Goal: Task Accomplishment & Management: Complete application form

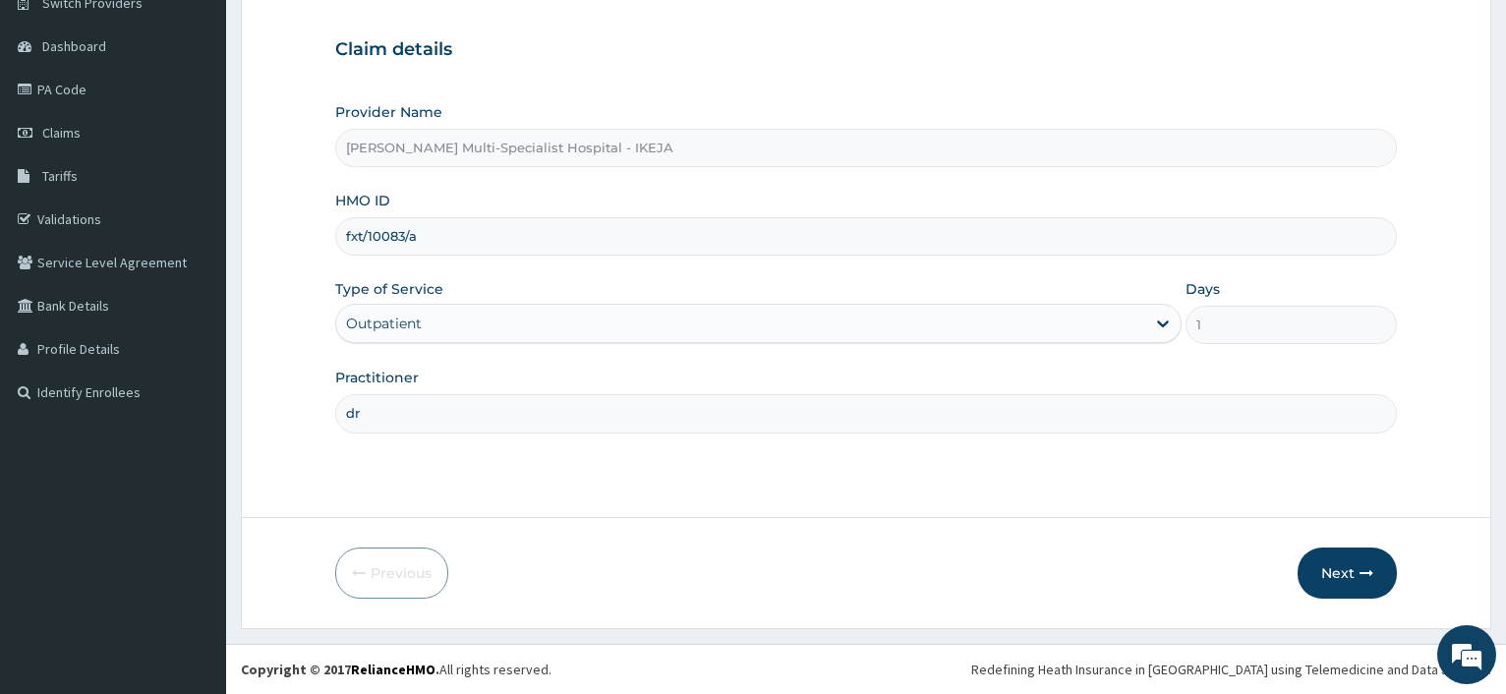
scroll to position [168, 0]
drag, startPoint x: 429, startPoint y: 232, endPoint x: 298, endPoint y: 237, distance: 131.8
click at [335, 237] on input "fxt/10083/a" at bounding box center [865, 236] width 1061 height 38
paste input "g"
type input "fxt/10083/g"
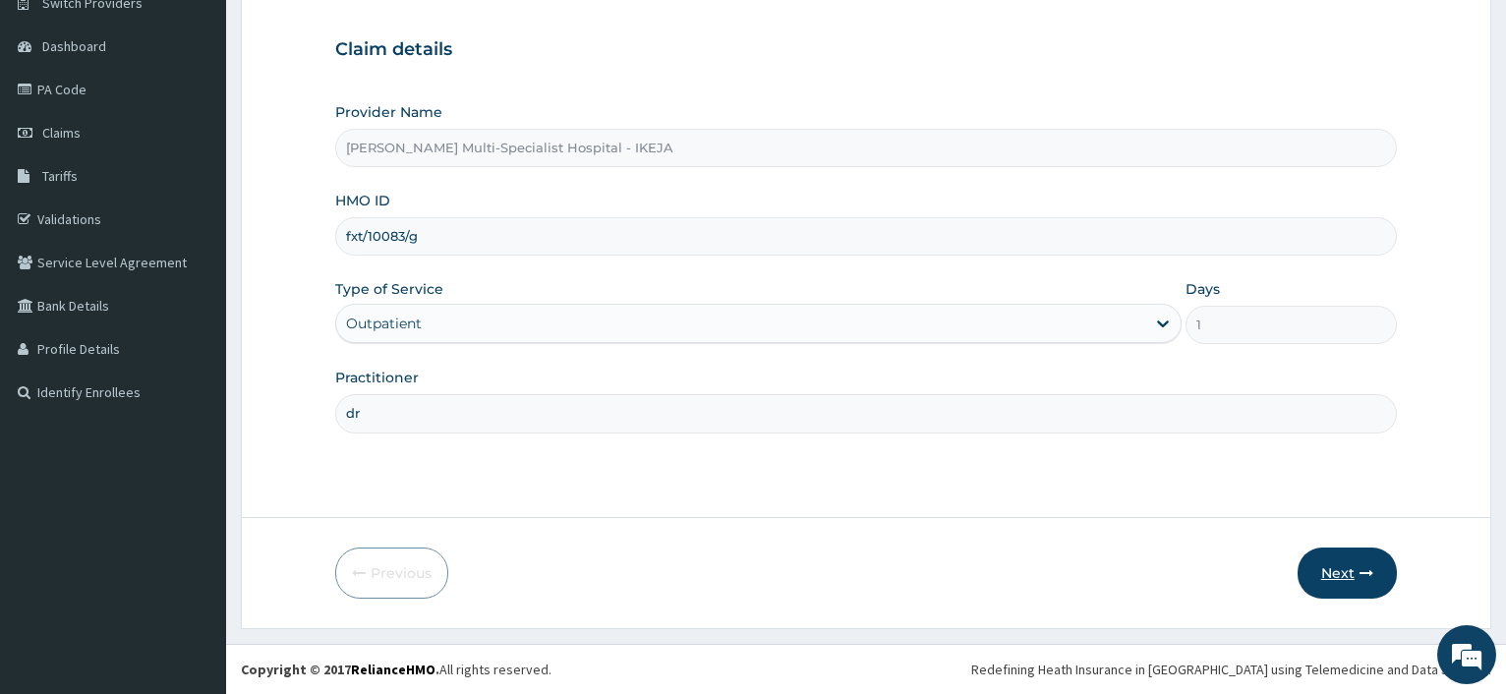
click at [1336, 571] on button "Next" at bounding box center [1346, 572] width 99 height 51
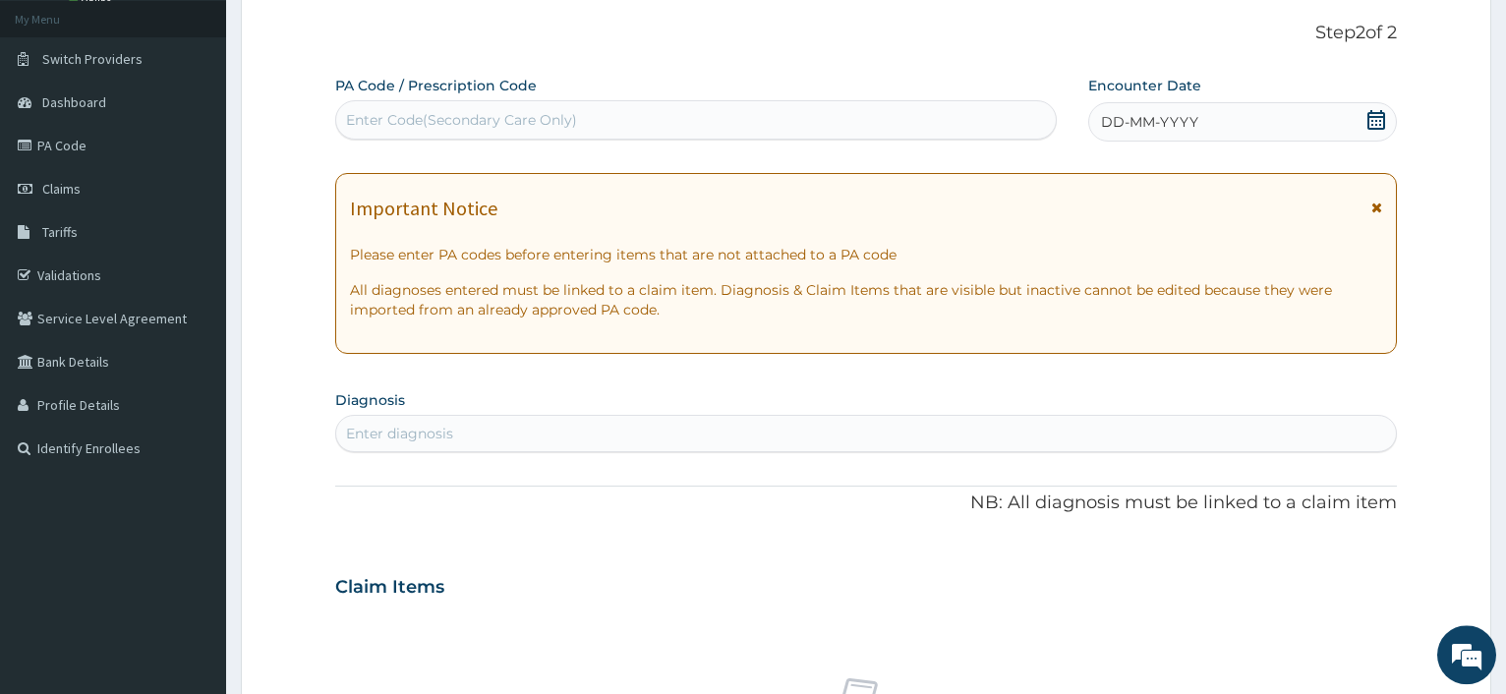
scroll to position [68, 0]
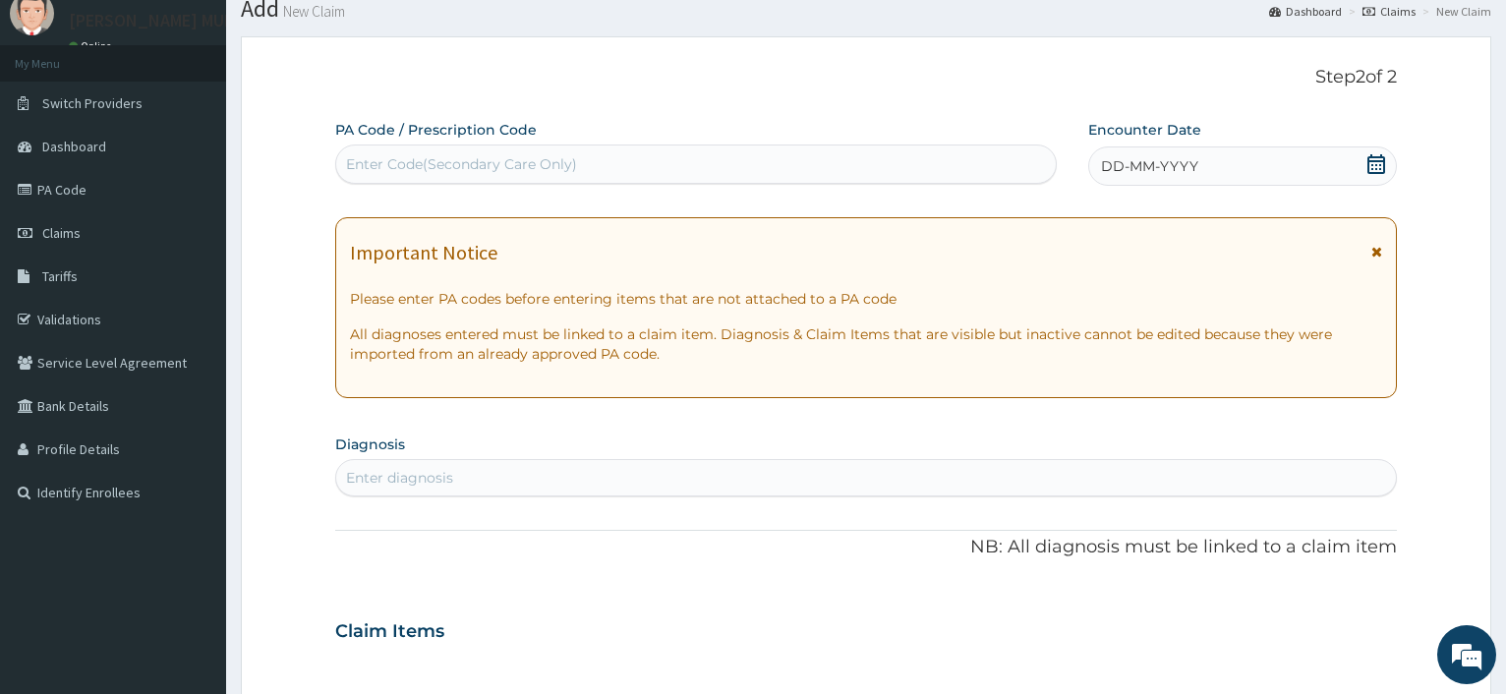
click at [438, 153] on div "Enter Code(Secondary Care Only)" at bounding box center [695, 163] width 718 height 31
paste input "PA/5A5BAD"
type input "PA/5A5BAD"
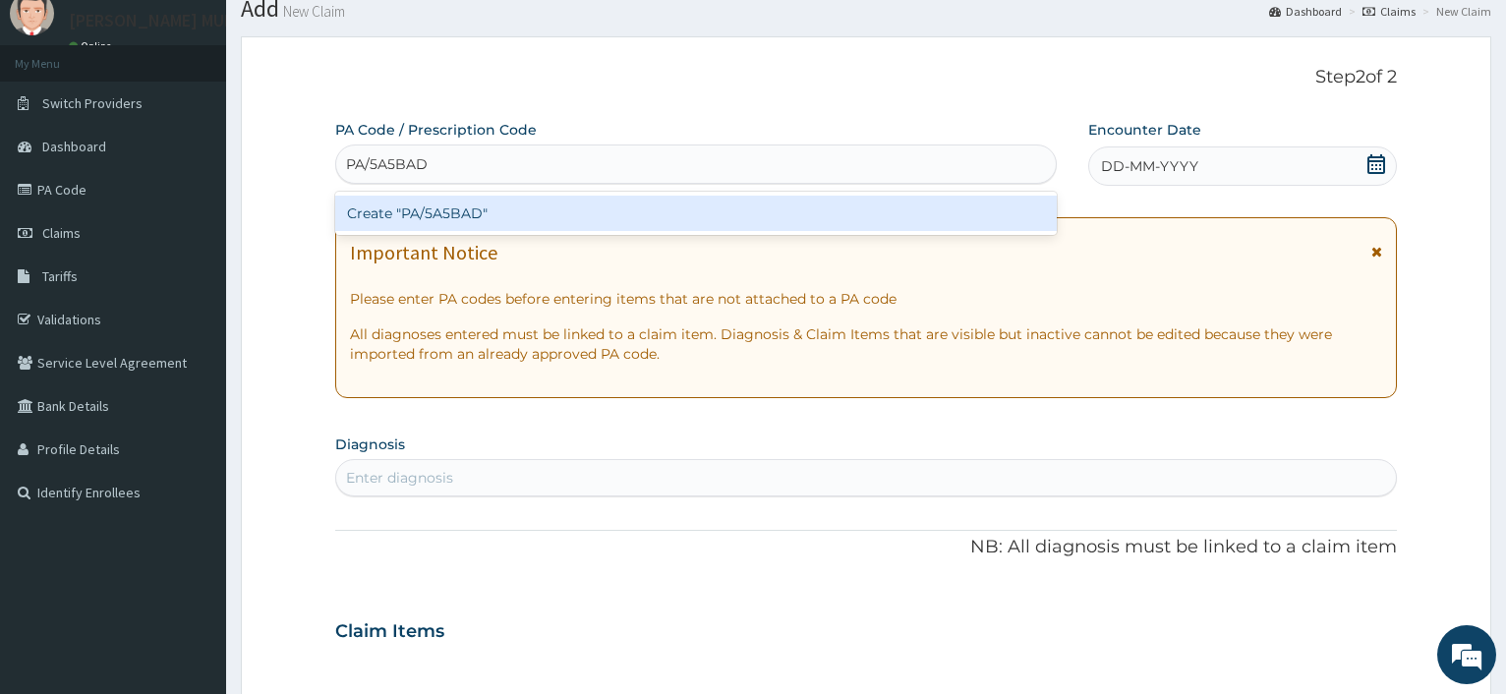
click at [378, 223] on div "Create "PA/5A5BAD"" at bounding box center [695, 213] width 720 height 35
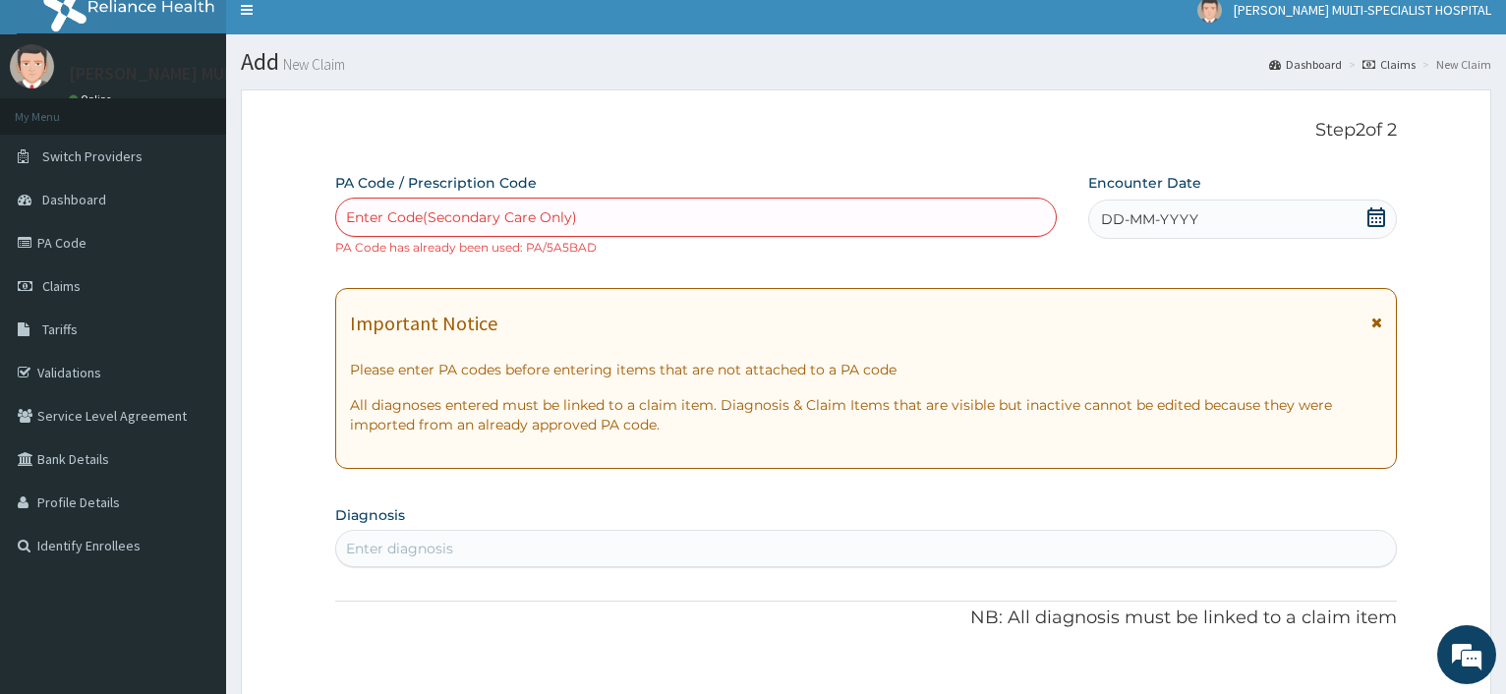
scroll to position [0, 0]
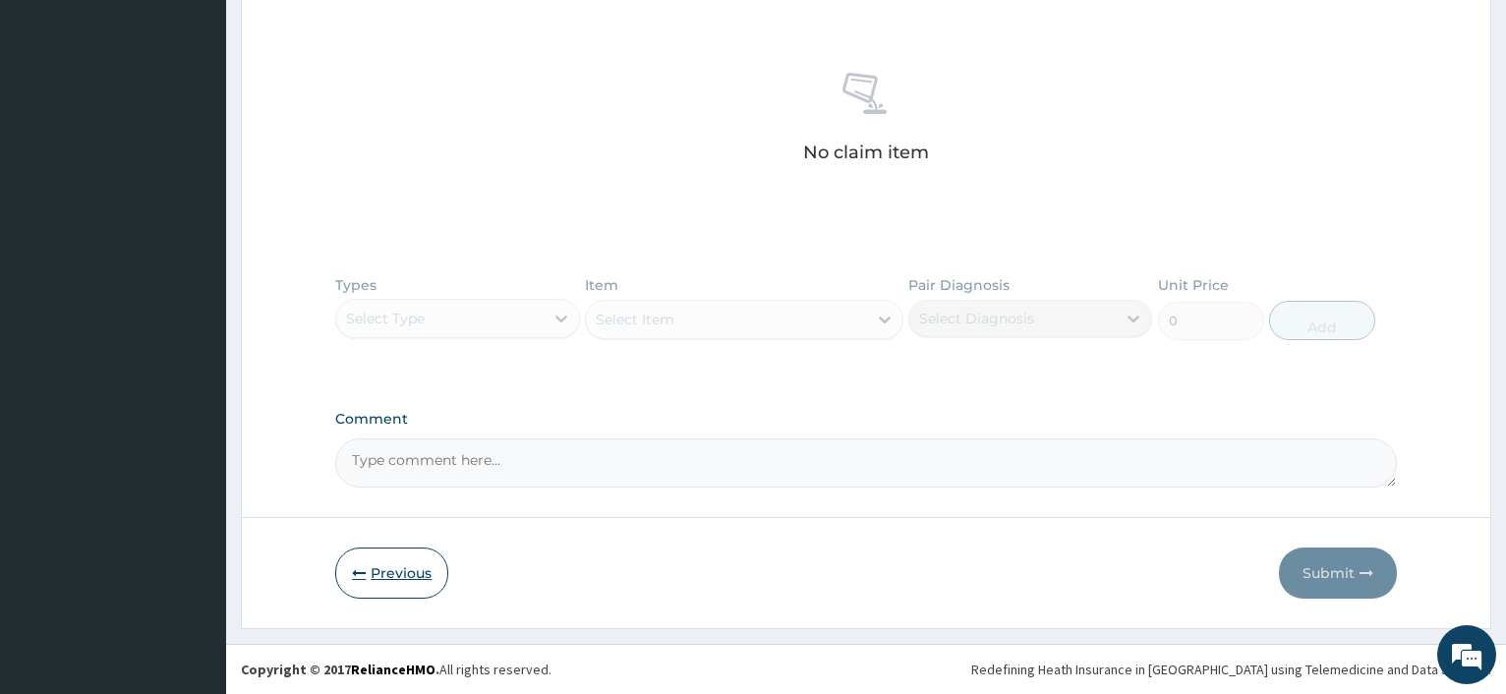
click at [403, 570] on button "Previous" at bounding box center [391, 572] width 113 height 51
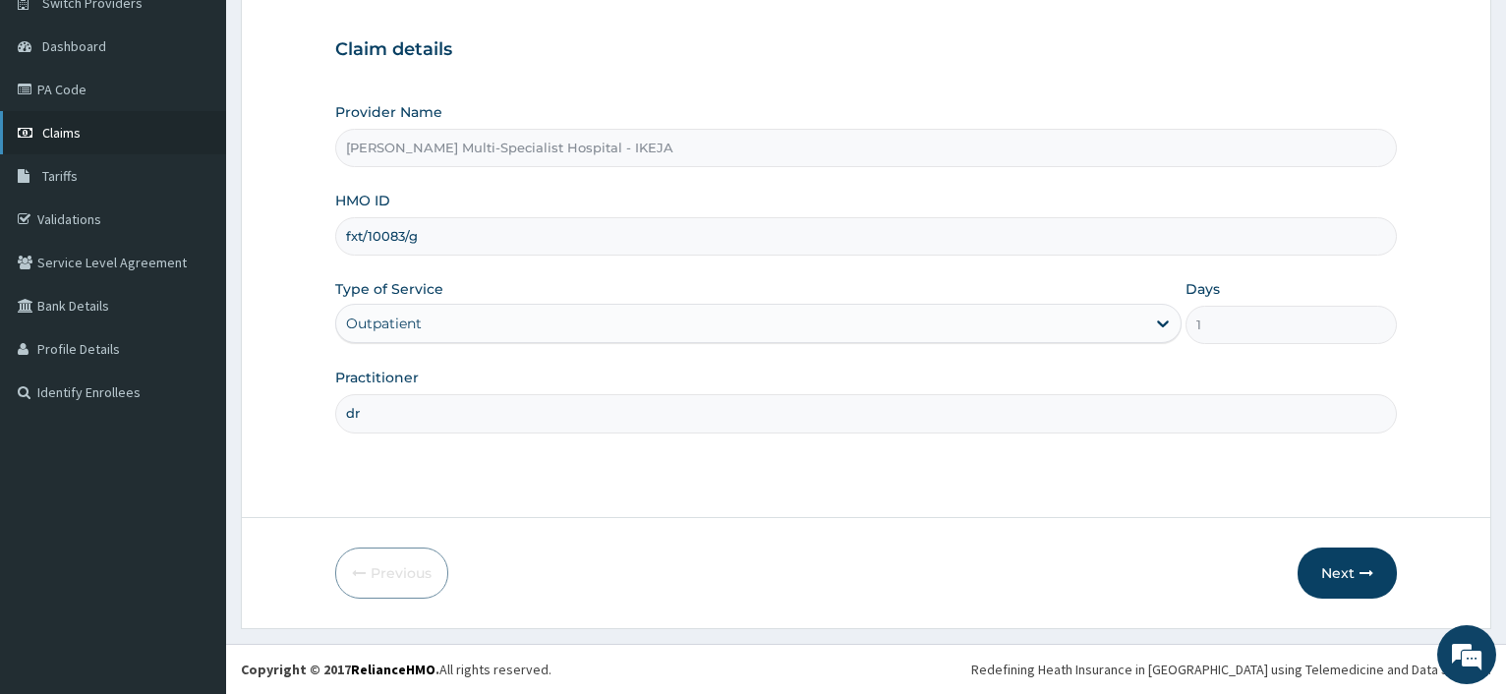
drag, startPoint x: 439, startPoint y: 240, endPoint x: 144, endPoint y: 123, distance: 317.2
click at [335, 223] on input "fxt/10083/g" at bounding box center [865, 236] width 1061 height 38
type input "oet/10049/a"
click at [1347, 576] on button "Next" at bounding box center [1346, 572] width 99 height 51
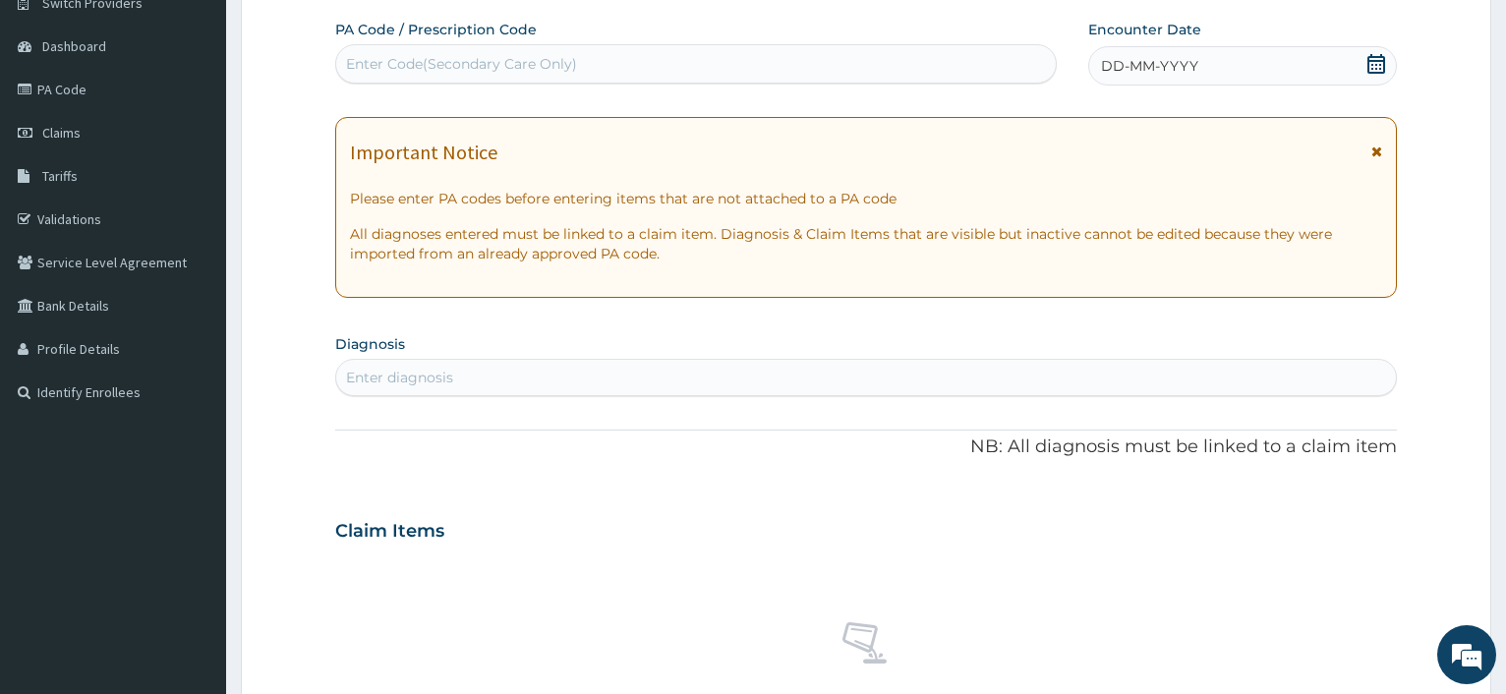
click at [516, 65] on div "Enter Code(Secondary Care Only)" at bounding box center [461, 64] width 231 height 20
type input "PA/3F63D7"
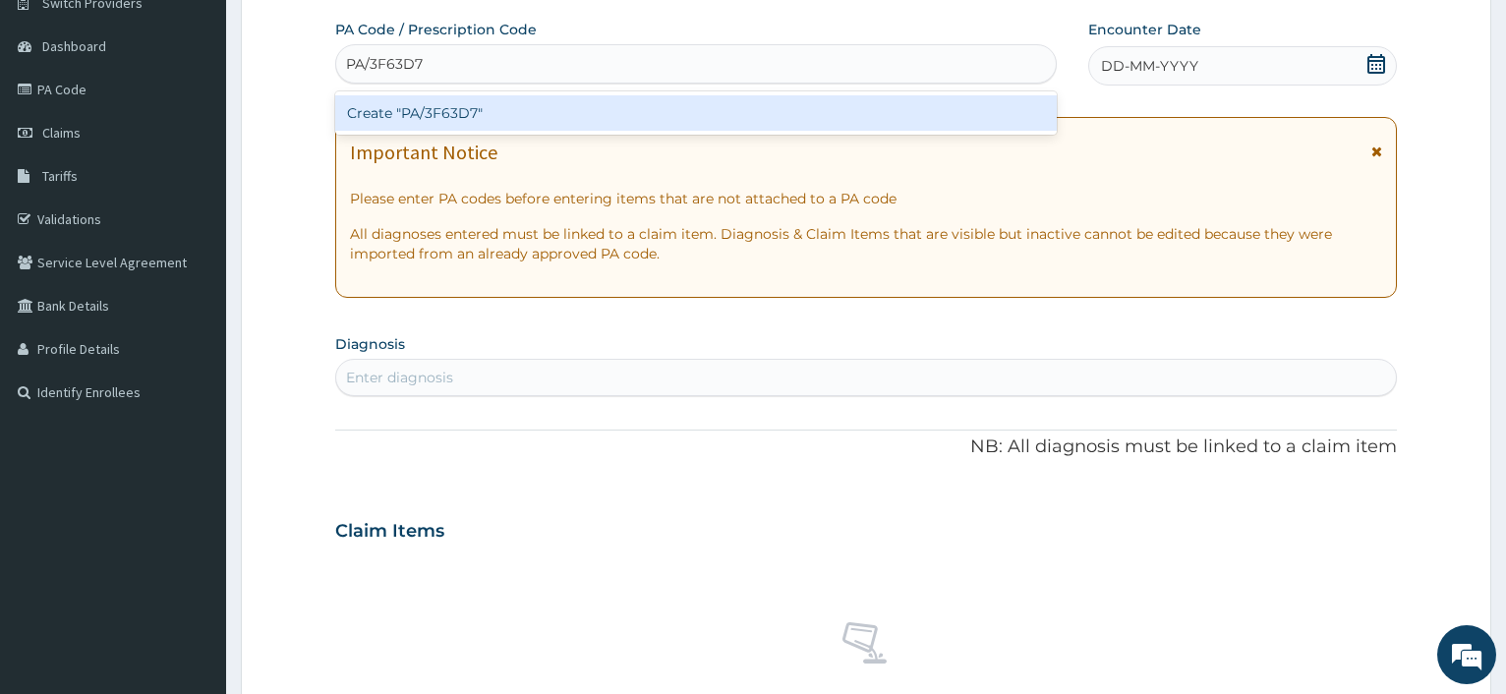
click at [445, 116] on div "Create "PA/3F63D7"" at bounding box center [695, 112] width 720 height 35
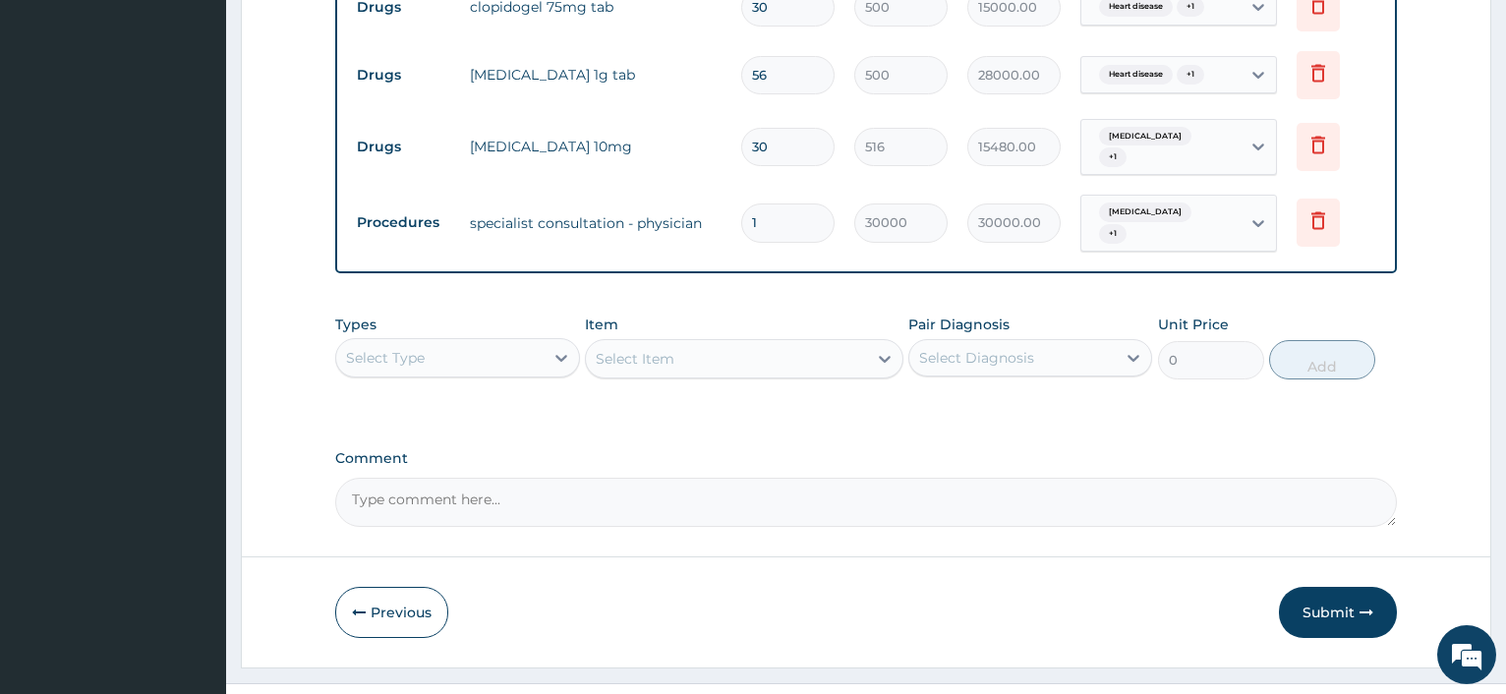
scroll to position [833, 0]
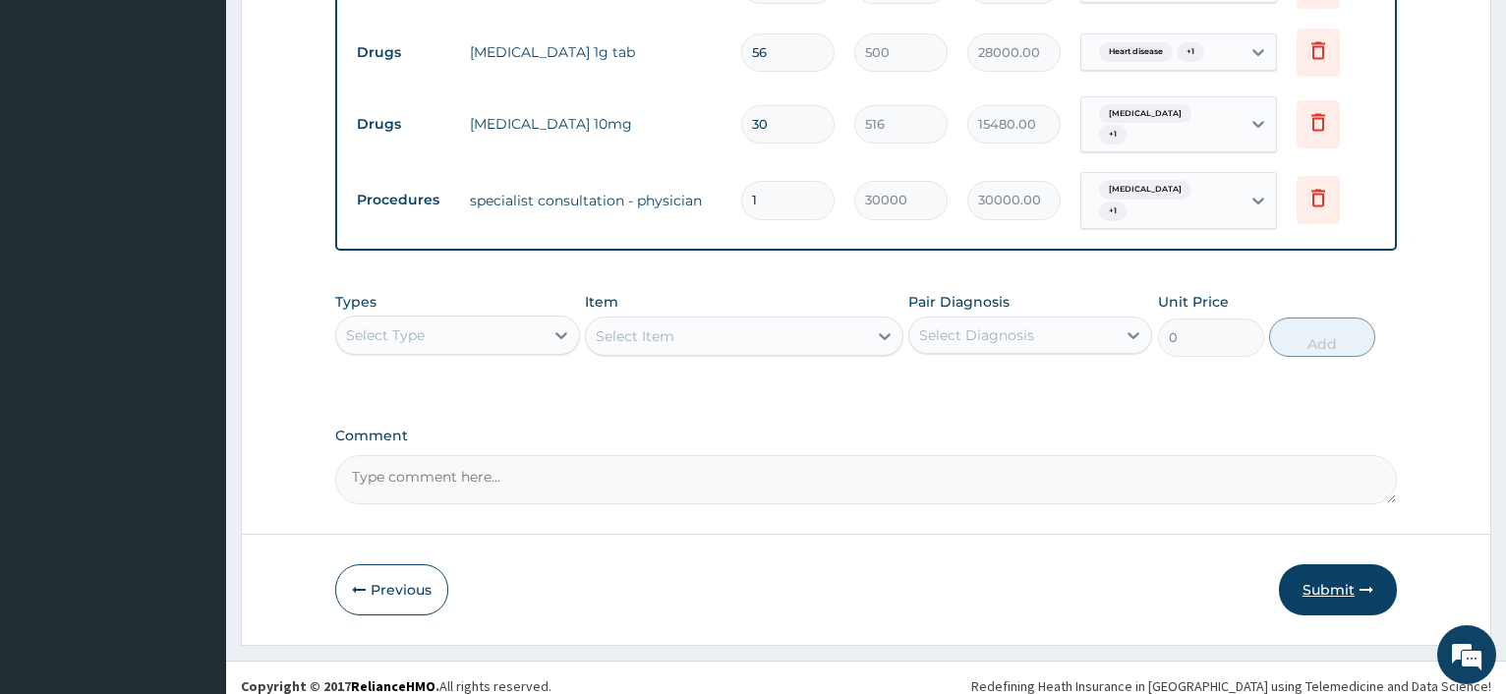
click at [1338, 578] on button "Submit" at bounding box center [1338, 589] width 118 height 51
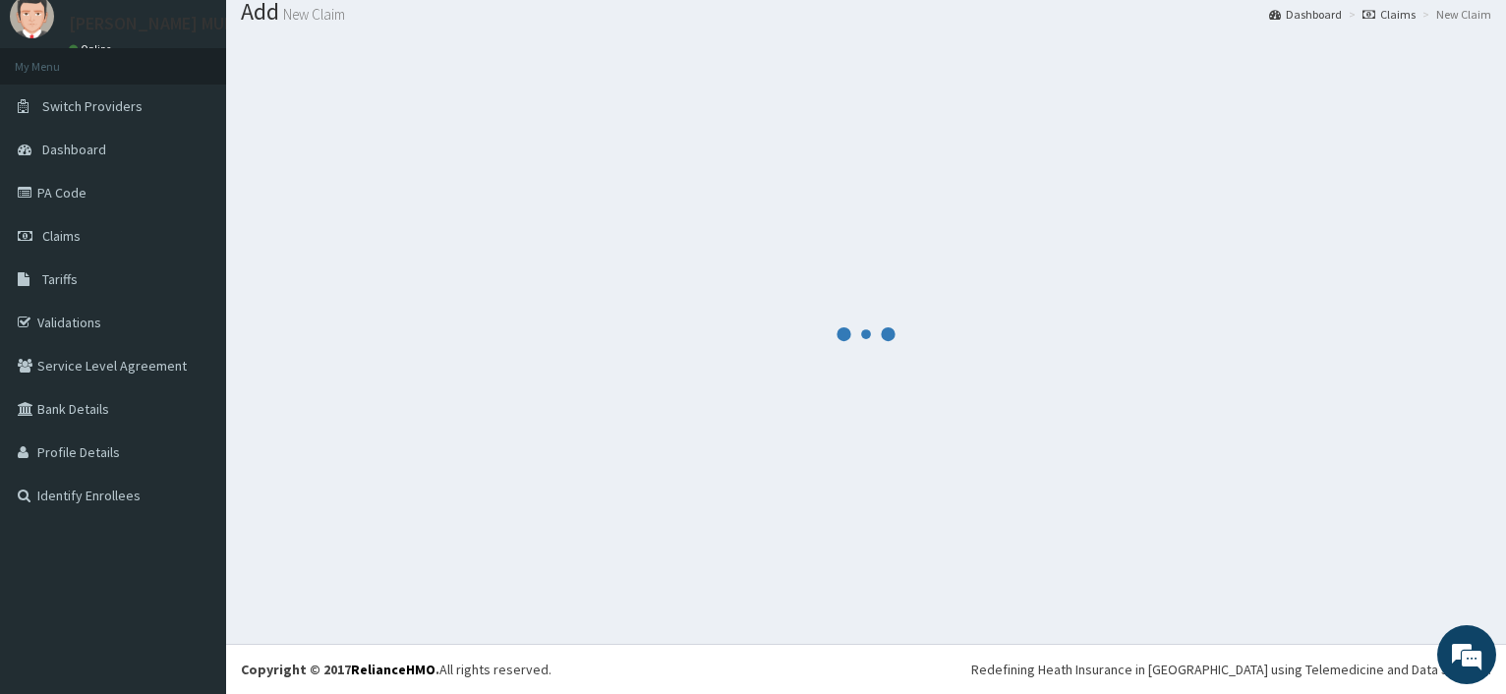
scroll to position [66, 0]
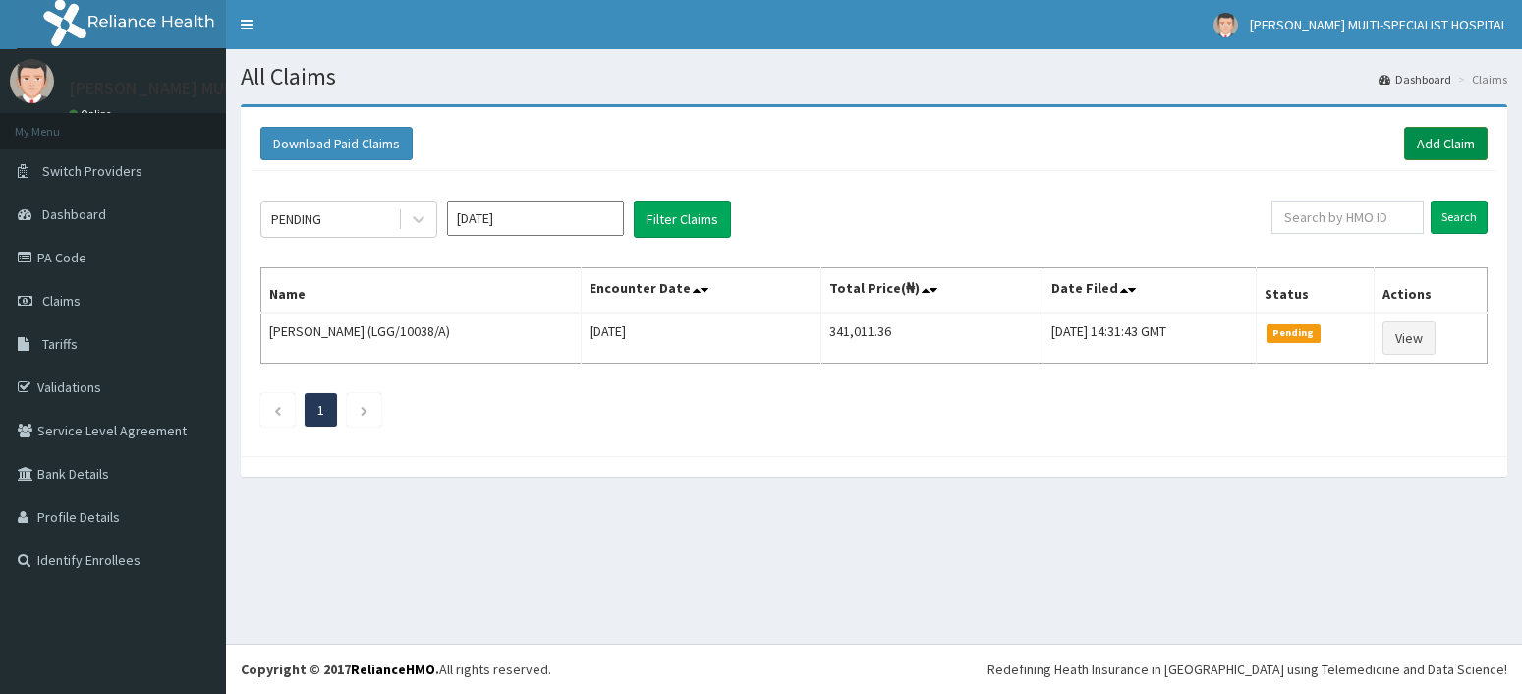
click at [1443, 144] on link "Add Claim" at bounding box center [1446, 143] width 84 height 33
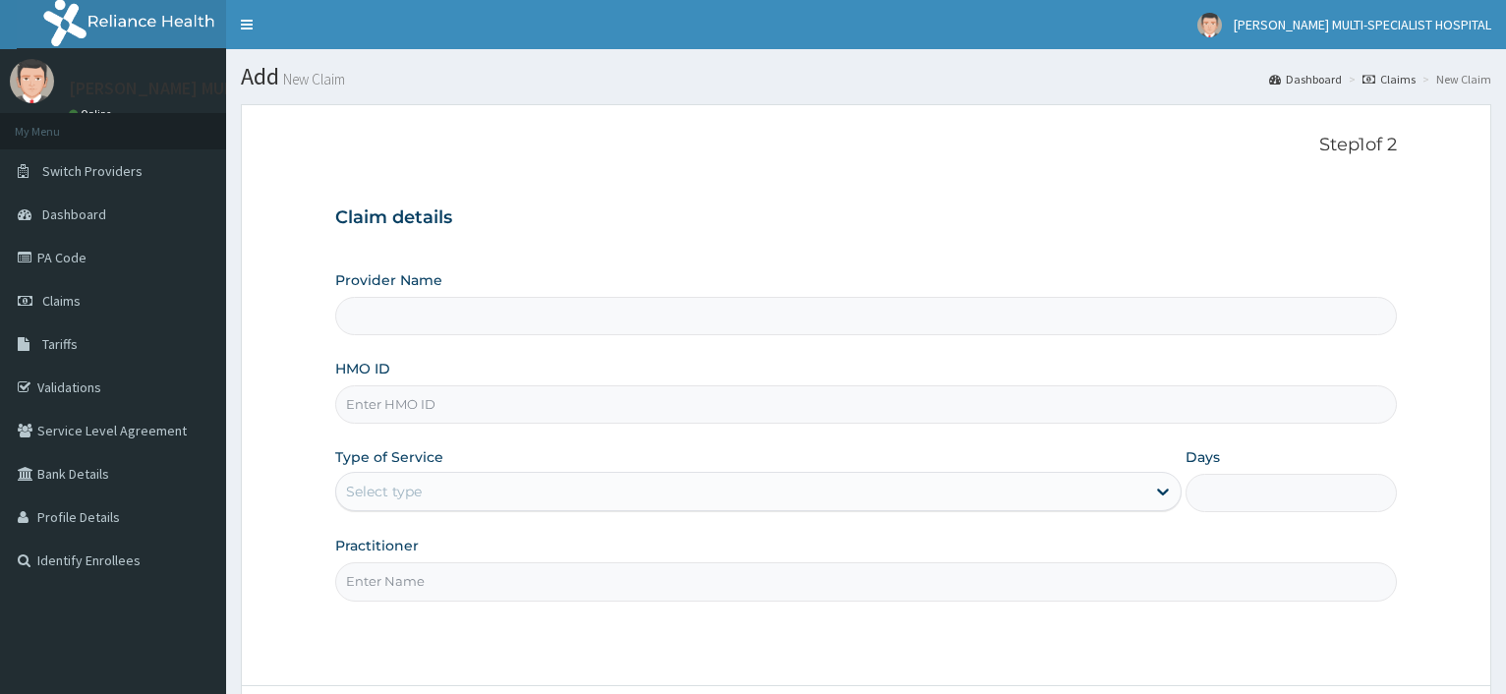
type input "Reddington Multi-Specialist Hospital - IKEJA"
click at [664, 402] on input "HMO ID" at bounding box center [865, 404] width 1061 height 38
click at [575, 399] on input "HMO ID" at bounding box center [865, 404] width 1061 height 38
click at [550, 401] on input "HMO ID" at bounding box center [865, 404] width 1061 height 38
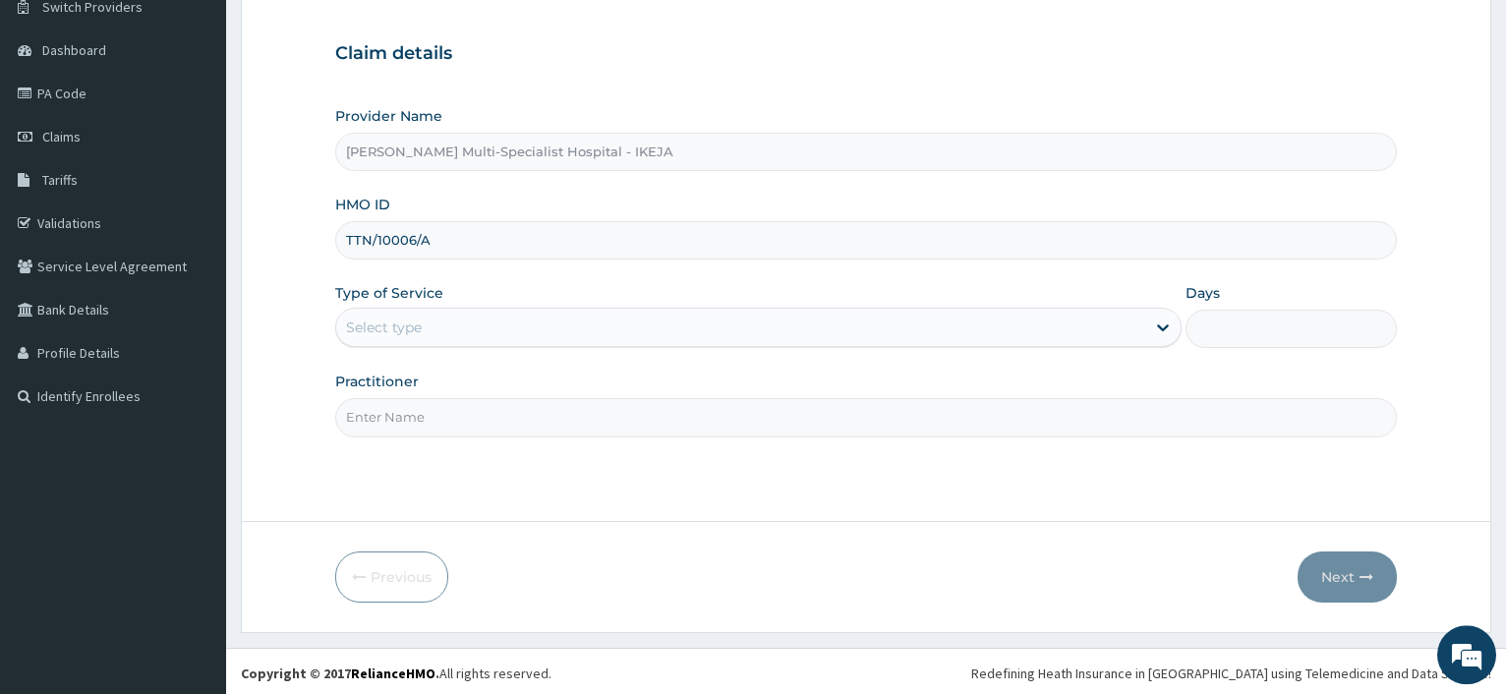
scroll to position [168, 0]
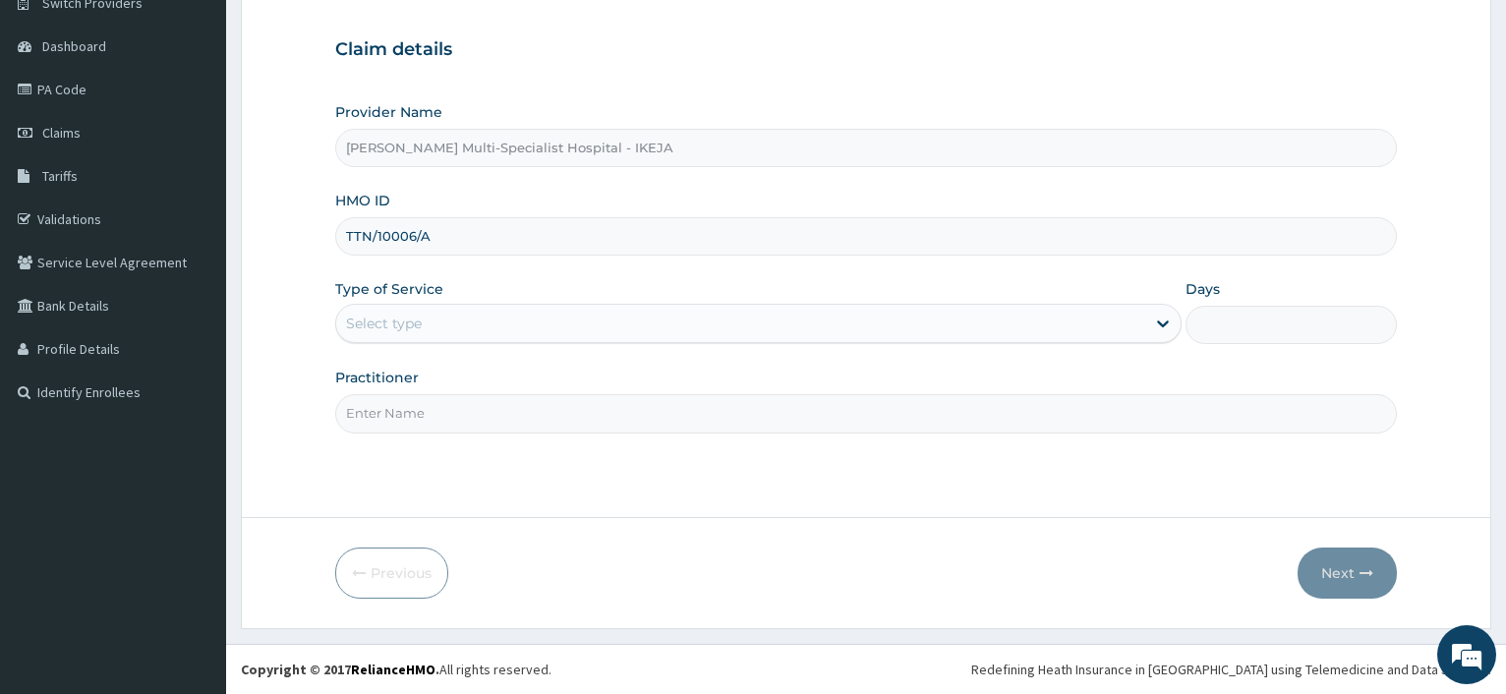
type input "TTN/10006/A"
click at [432, 317] on div "Select type" at bounding box center [740, 323] width 808 height 31
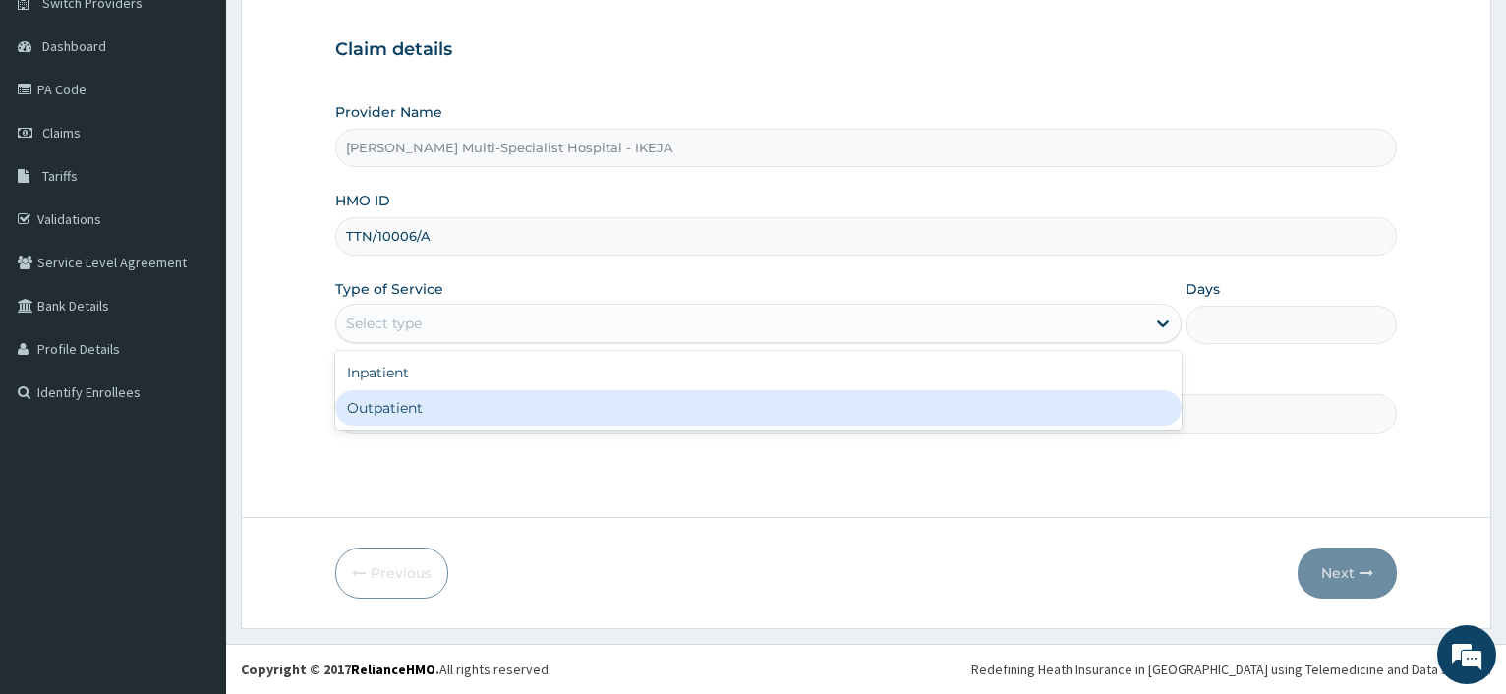
click at [494, 400] on div "Outpatient" at bounding box center [757, 407] width 845 height 35
type input "1"
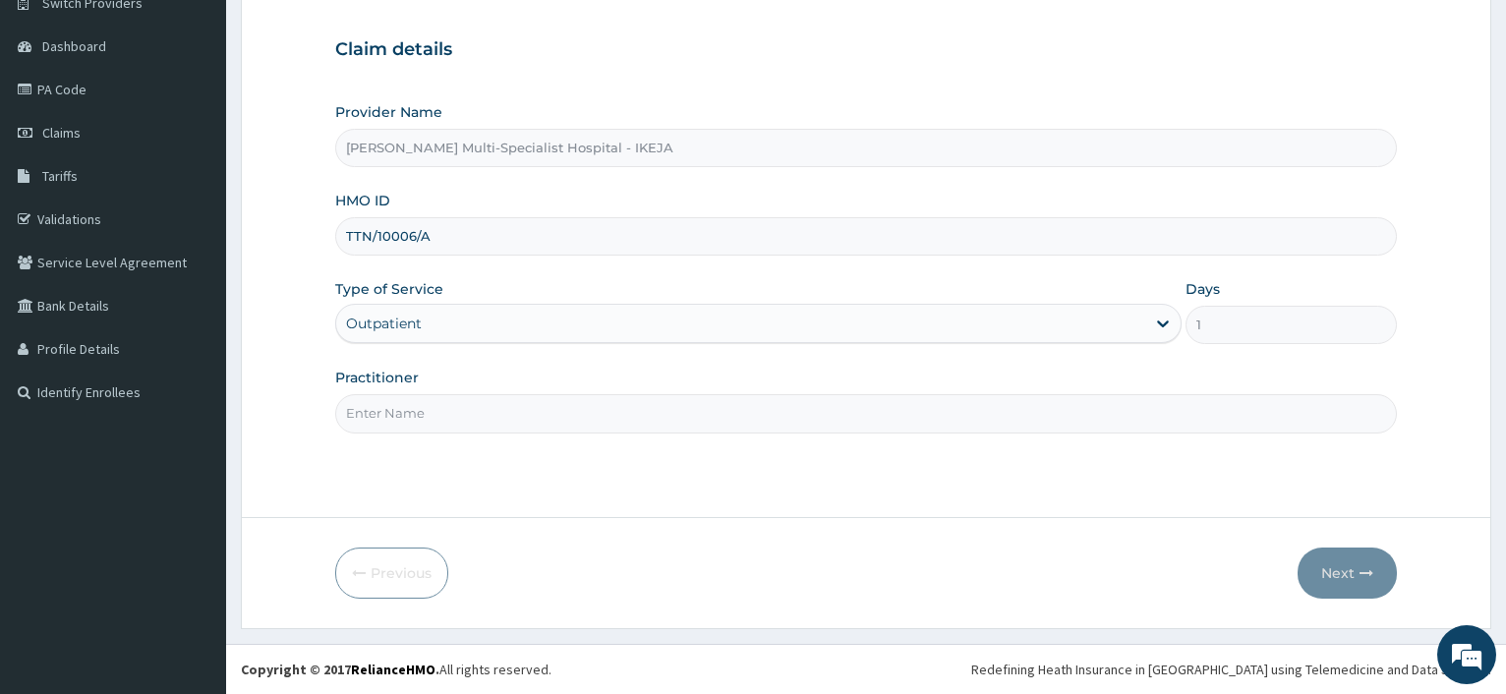
click at [480, 404] on input "Practitioner" at bounding box center [865, 413] width 1061 height 38
click at [374, 411] on input "DR OISANJO" at bounding box center [865, 413] width 1061 height 38
type input "DR OMISANJO"
click at [1342, 570] on button "Next" at bounding box center [1346, 572] width 99 height 51
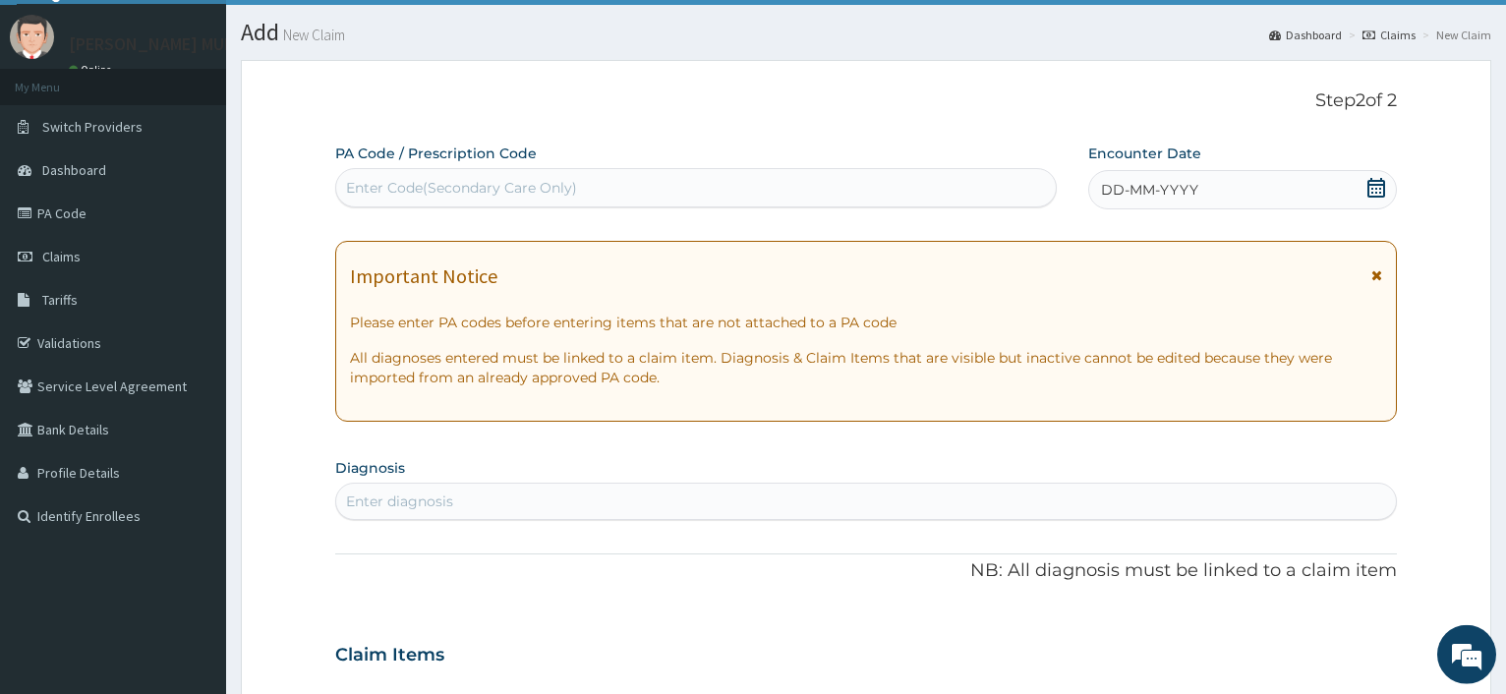
scroll to position [0, 0]
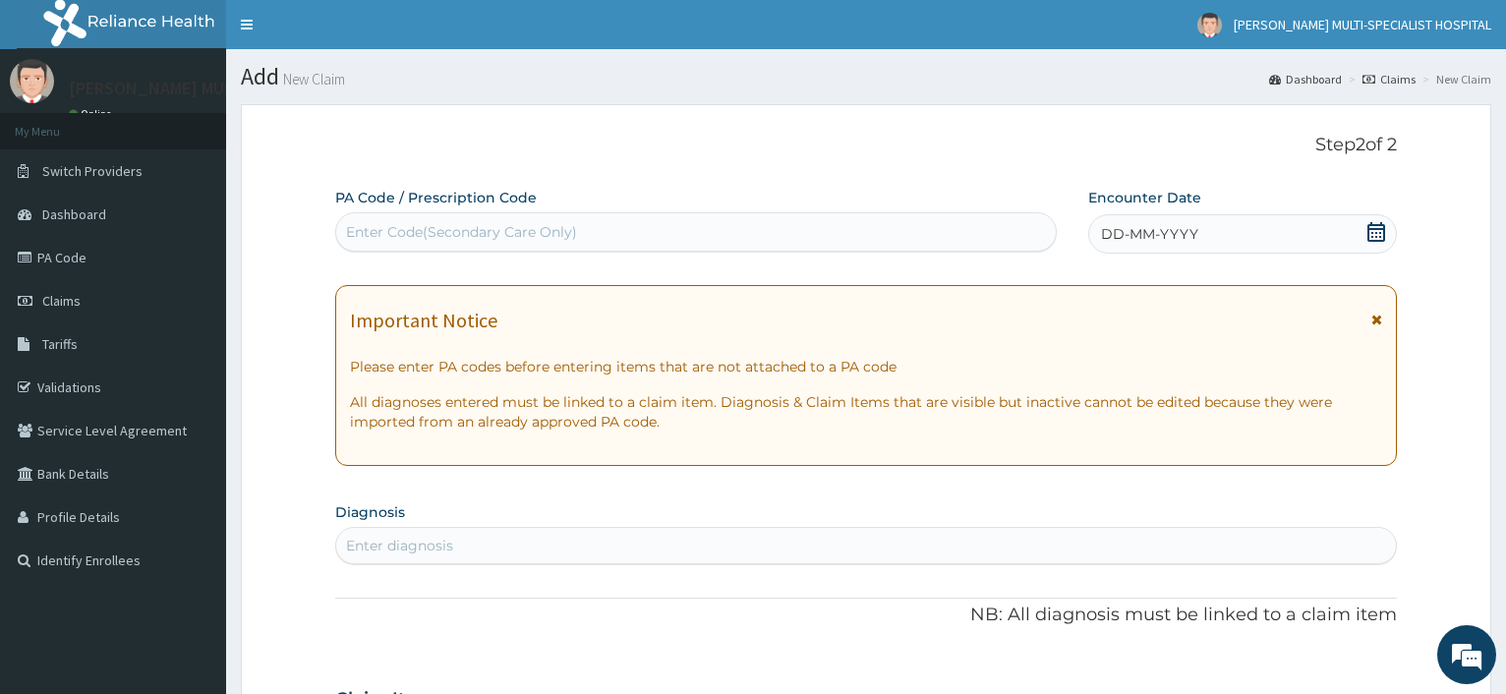
click at [555, 237] on div "Enter Code(Secondary Care Only)" at bounding box center [461, 232] width 231 height 20
type input "O"
type input "PA/DD0ABD"
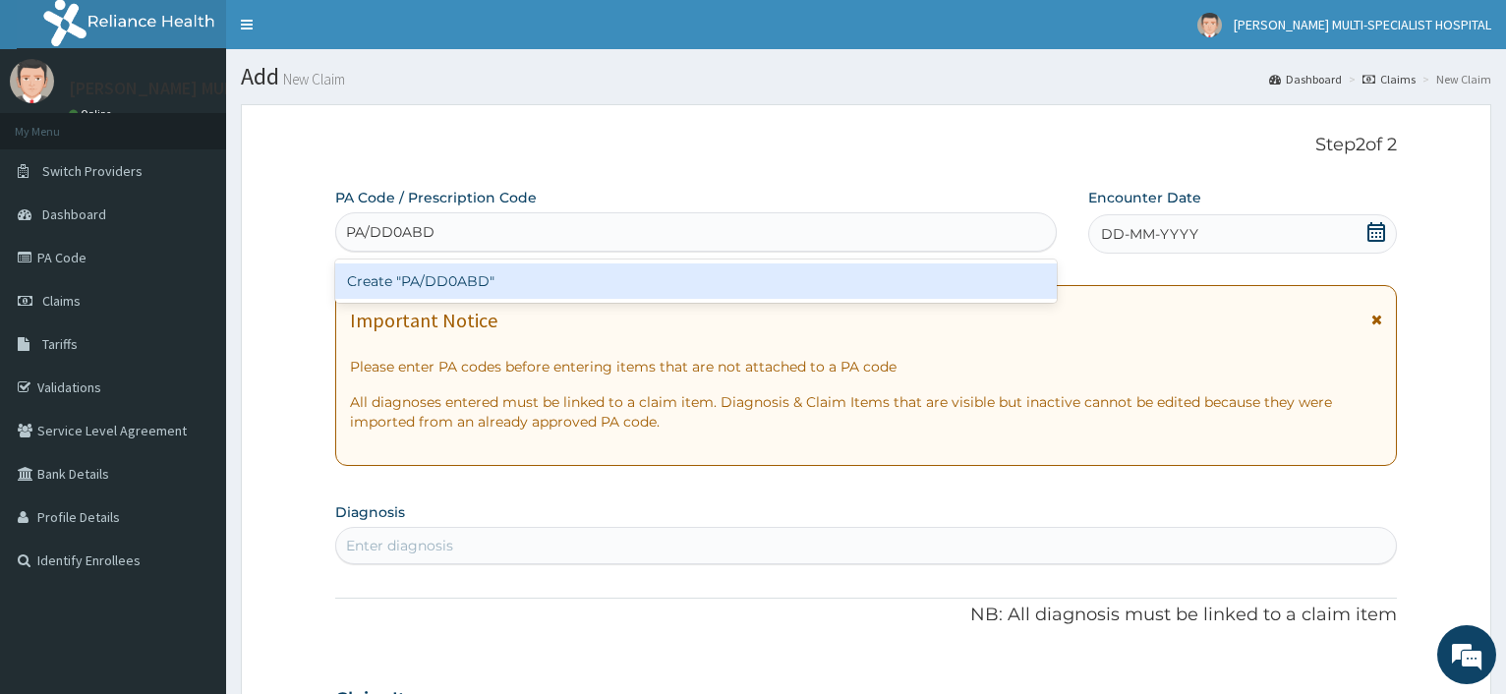
click at [438, 272] on div "Create "PA/DD0ABD"" at bounding box center [695, 280] width 720 height 35
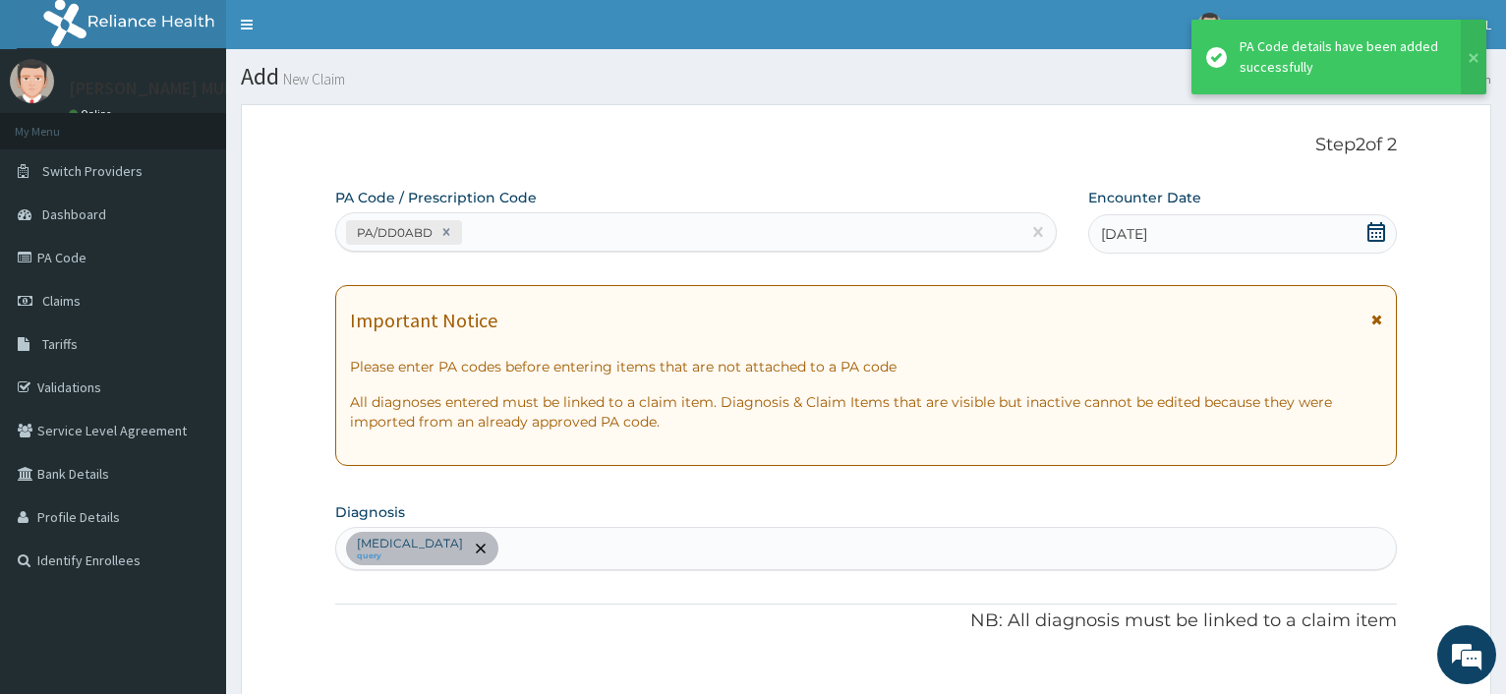
click at [583, 241] on div "PA/DD0ABD" at bounding box center [677, 232] width 683 height 32
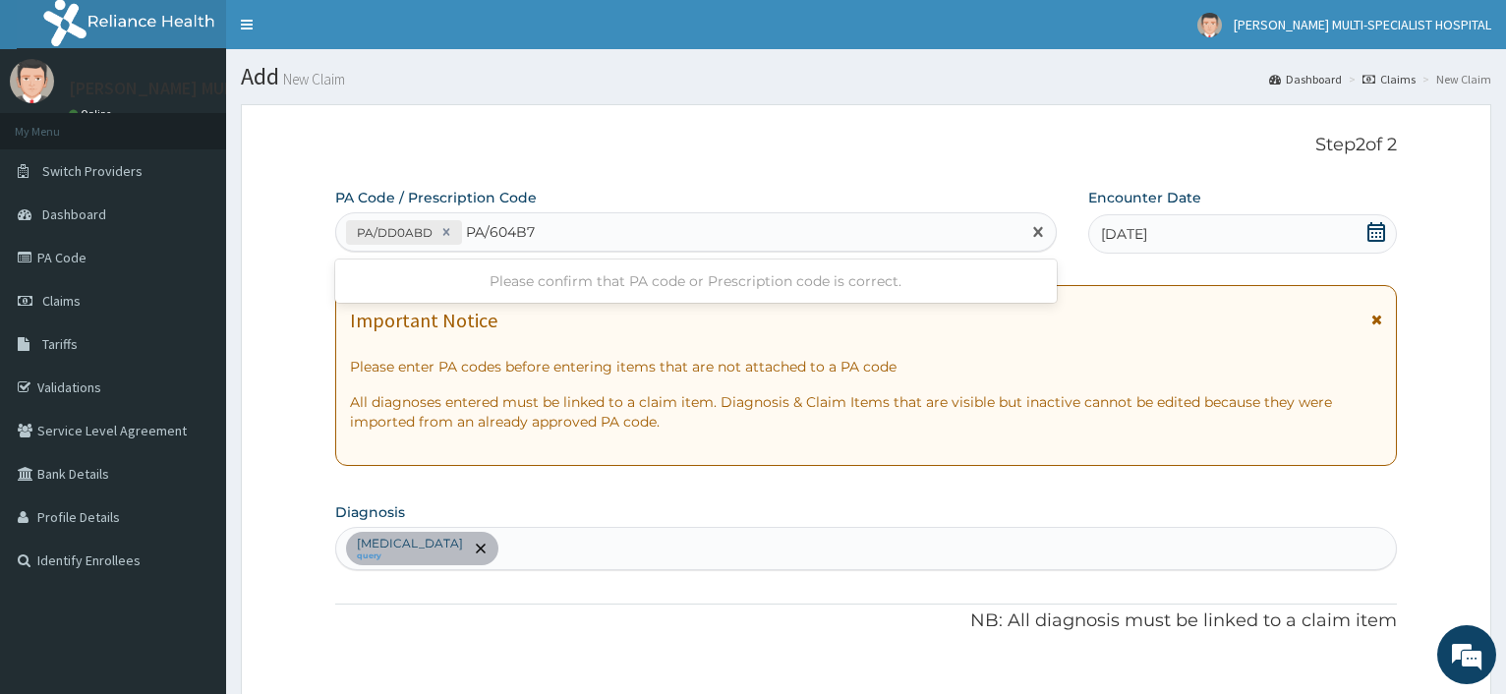
type input "PA/604B71"
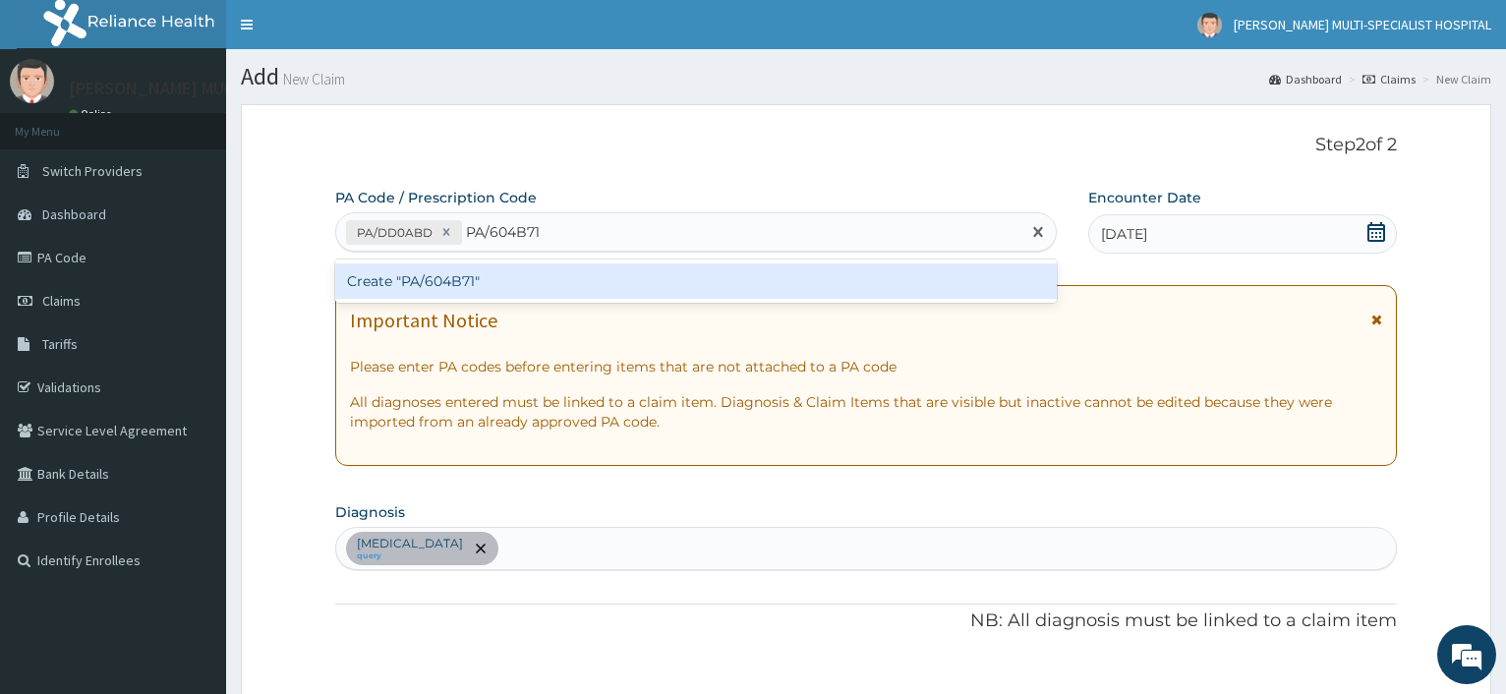
click at [463, 290] on div "Create "PA/604B71"" at bounding box center [695, 280] width 720 height 35
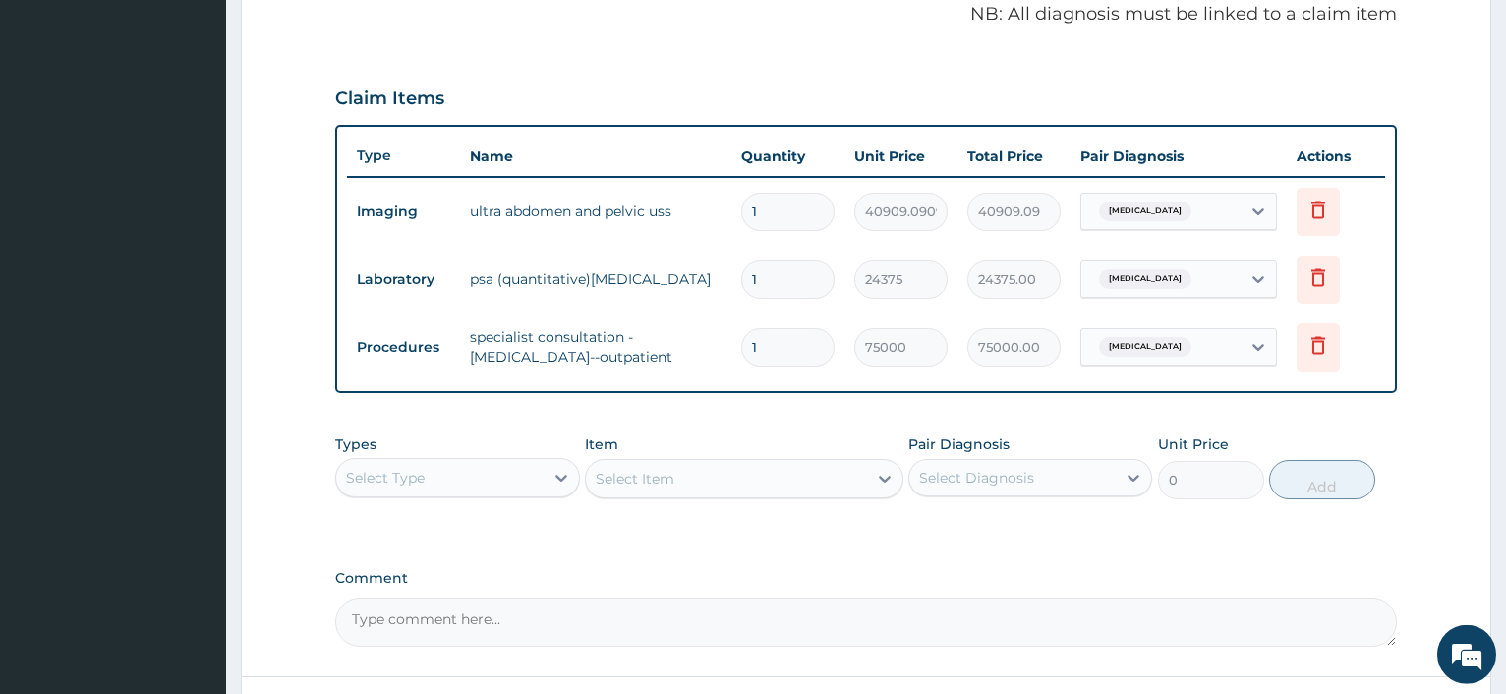
scroll to position [766, 0]
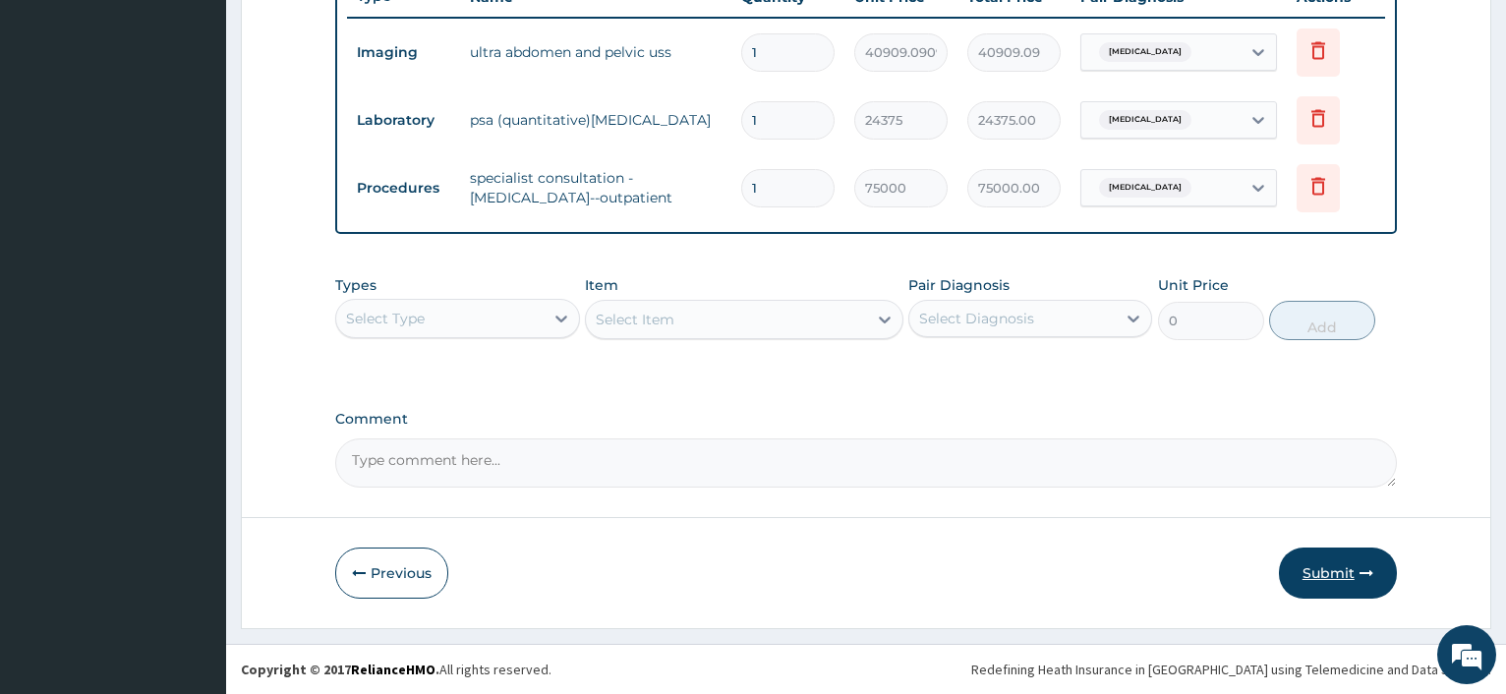
click at [1348, 561] on button "Submit" at bounding box center [1338, 572] width 118 height 51
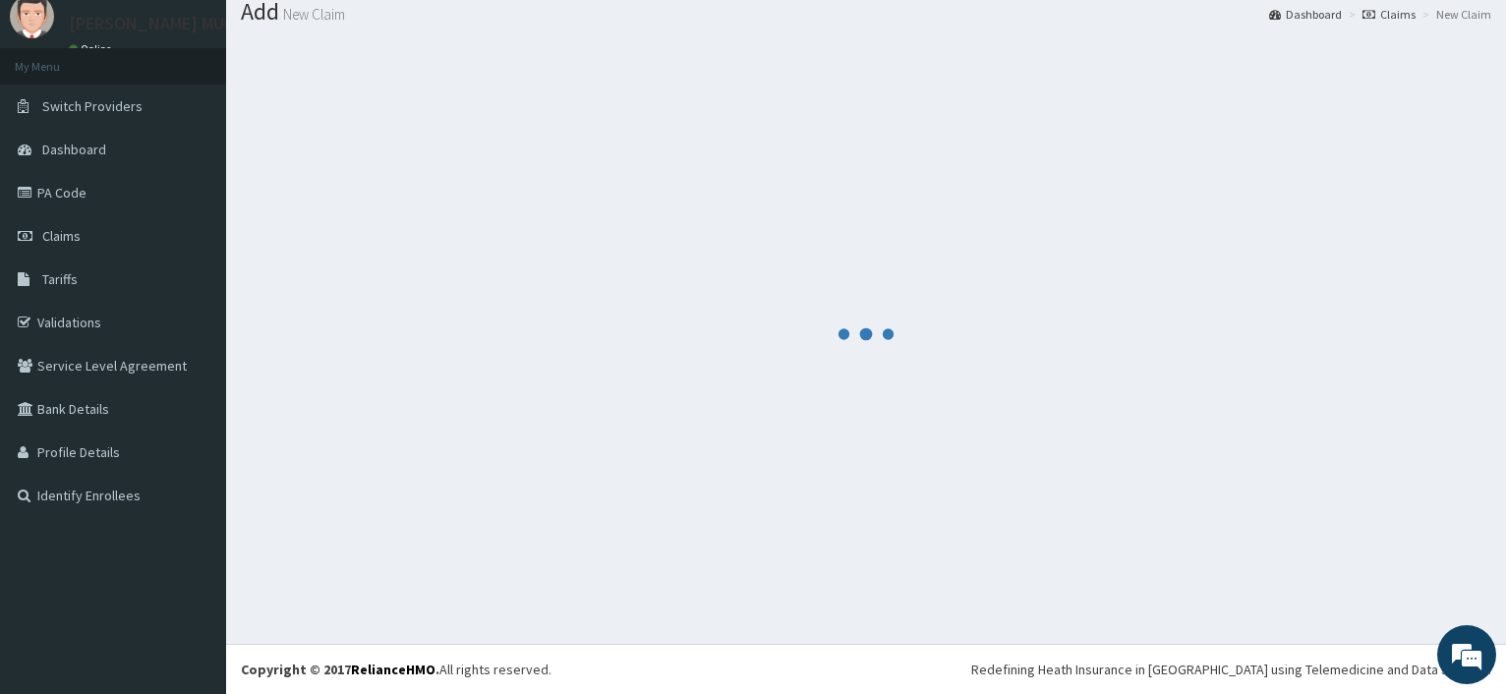
scroll to position [66, 0]
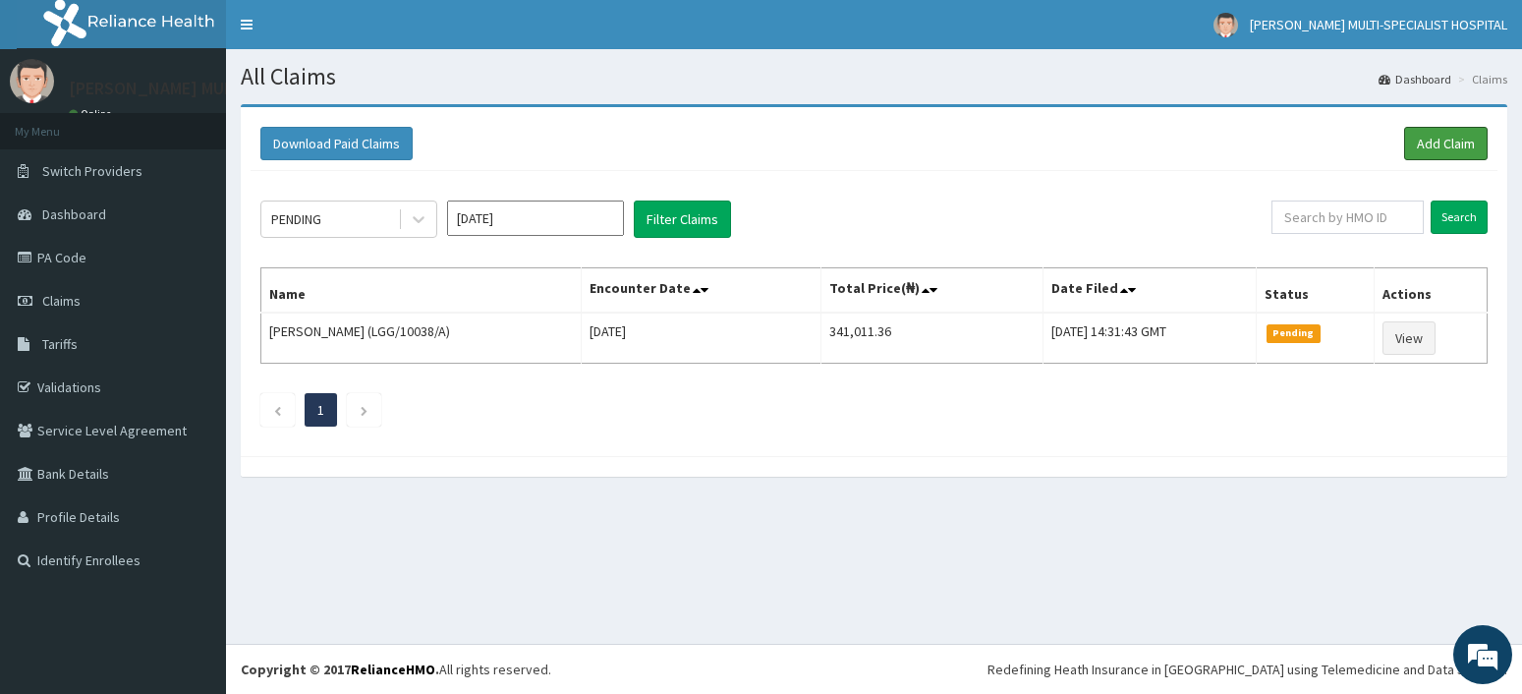
drag, startPoint x: 1436, startPoint y: 148, endPoint x: 1399, endPoint y: 163, distance: 39.2
click at [1436, 147] on link "Add Claim" at bounding box center [1446, 143] width 84 height 33
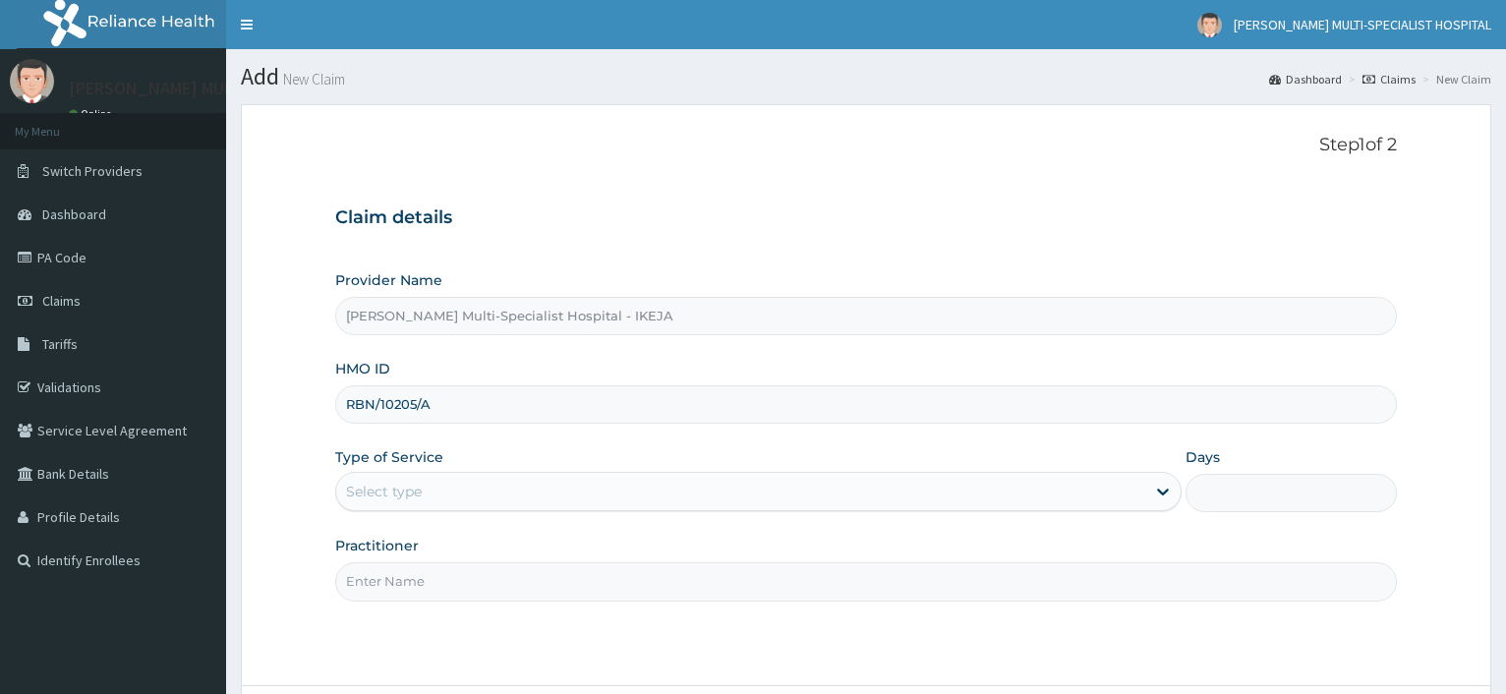
type input "[PERSON_NAME] Multi-Specialist Hospital - IKEJA"
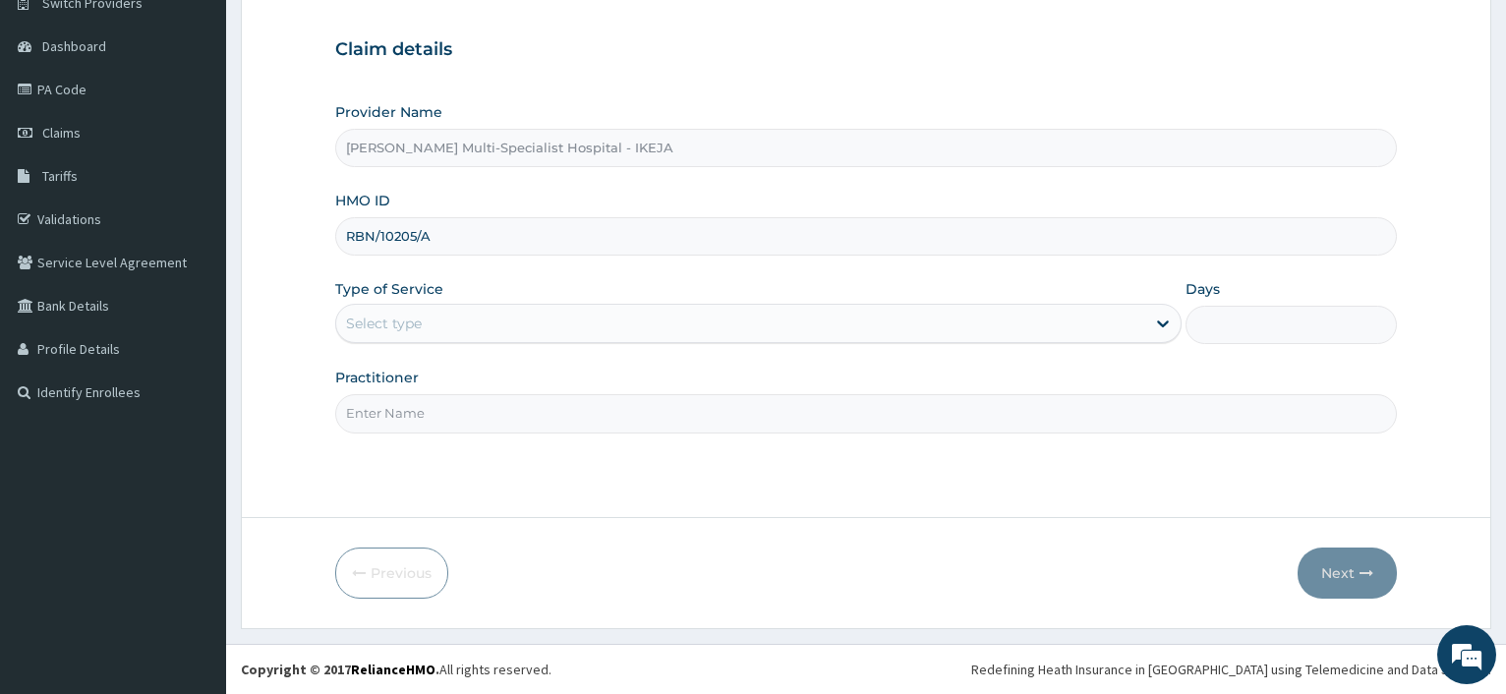
type input "RBN/10205/A"
click at [466, 320] on div "Select type" at bounding box center [740, 323] width 808 height 31
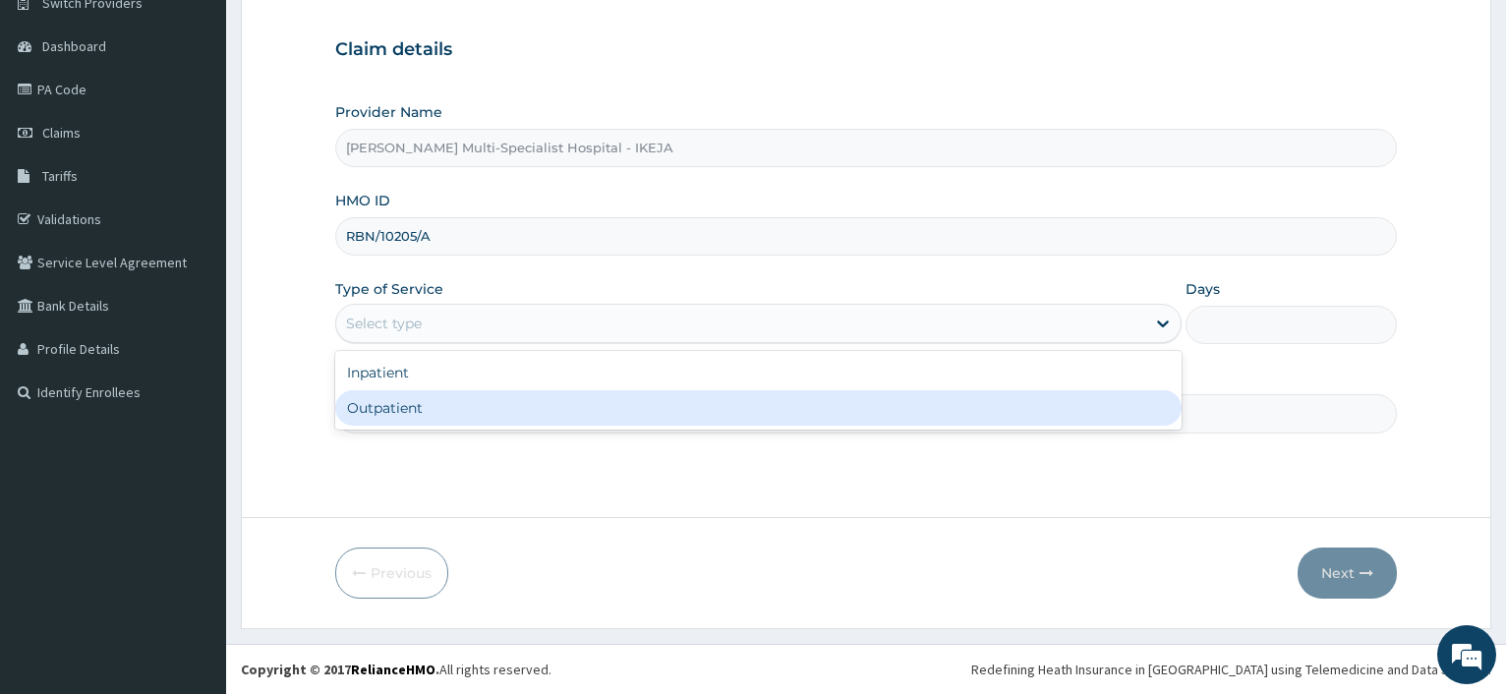
click at [428, 408] on div "Outpatient" at bounding box center [757, 407] width 845 height 35
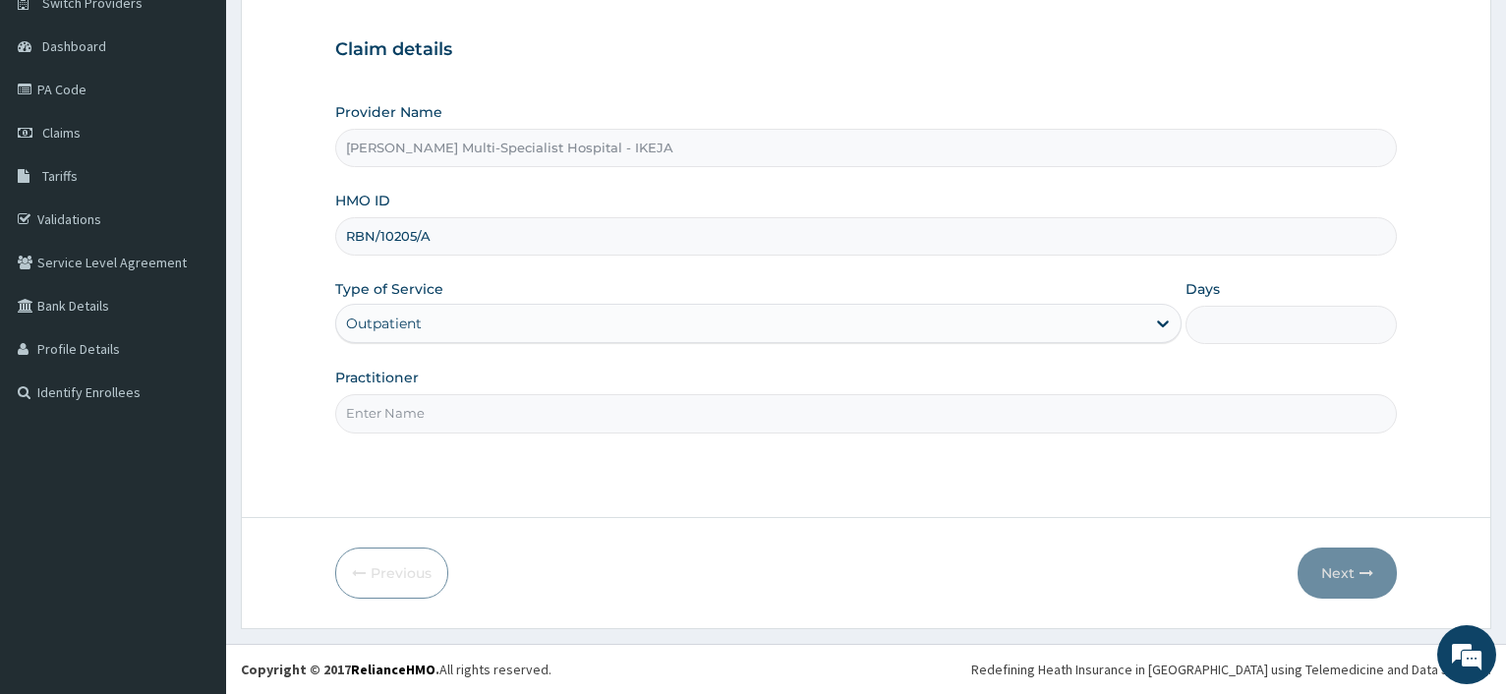
type input "1"
click at [427, 408] on input "Practitioner" at bounding box center [865, 413] width 1061 height 38
type input "DR JOHN P"
click at [1327, 571] on button "Next" at bounding box center [1346, 572] width 99 height 51
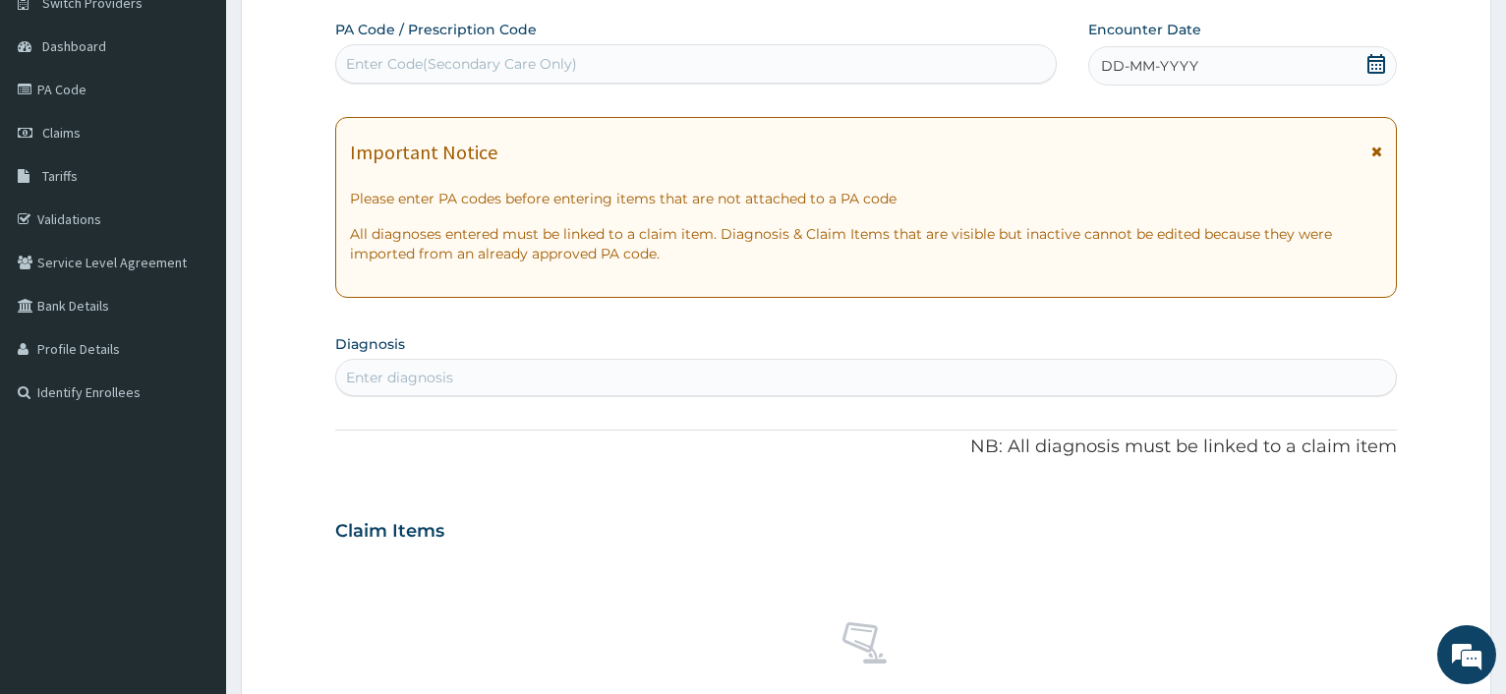
click at [448, 69] on div "Enter Code(Secondary Care Only)" at bounding box center [461, 64] width 231 height 20
type input "PA/1FE43E"
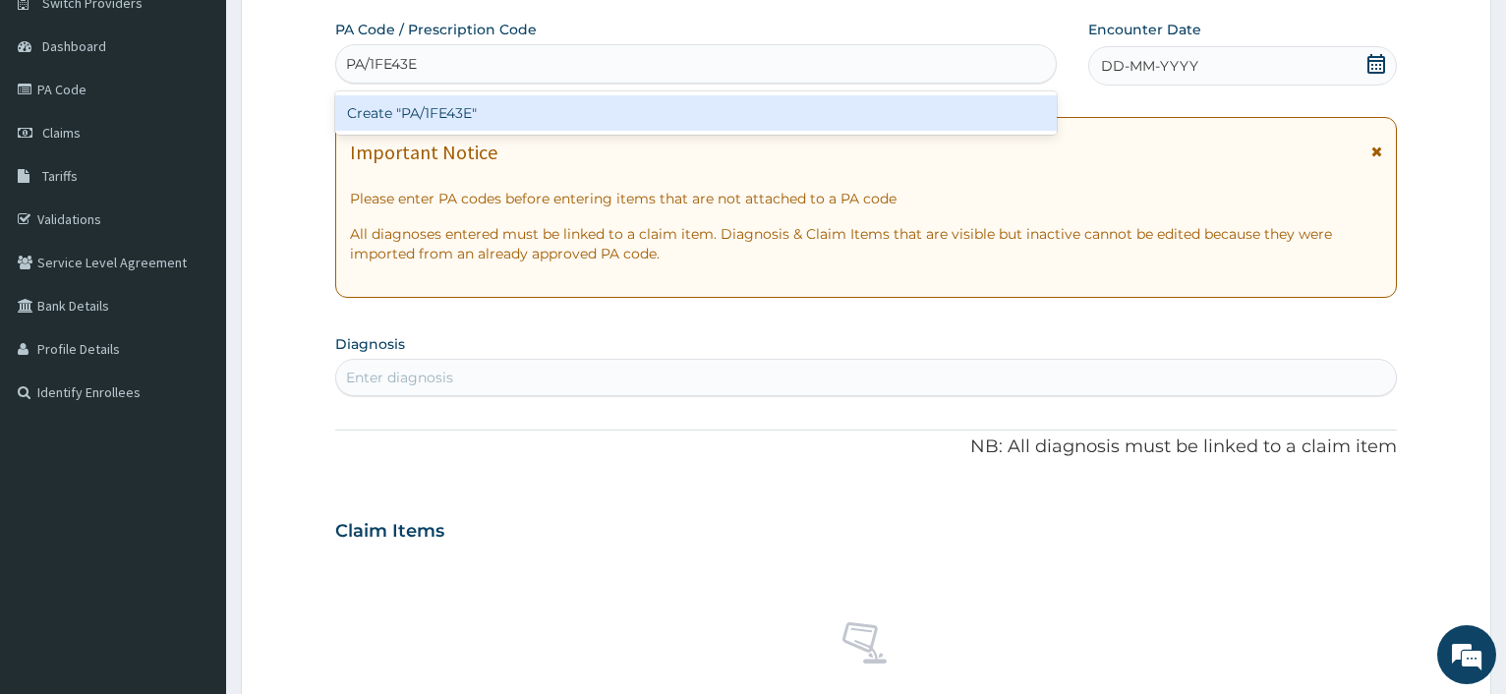
click at [384, 119] on div "Create "PA/1FE43E"" at bounding box center [695, 112] width 720 height 35
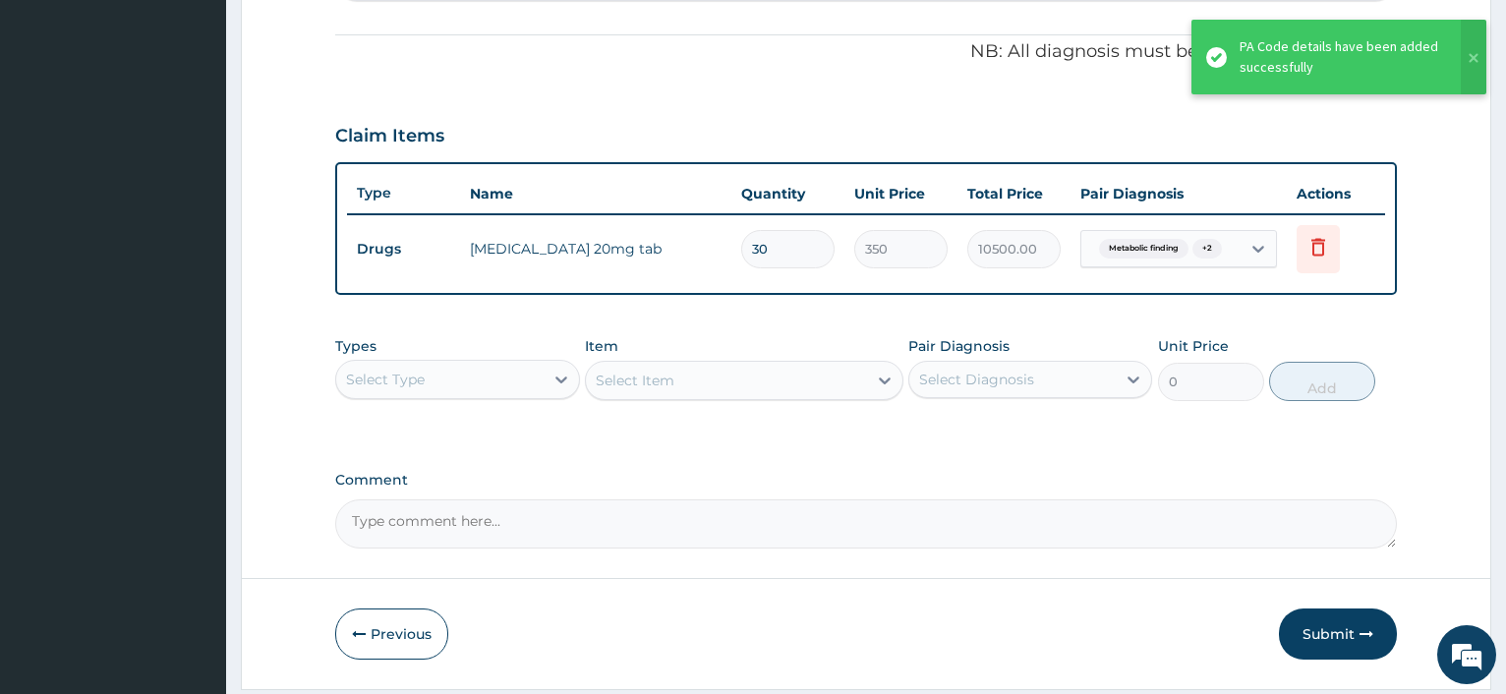
scroll to position [638, 0]
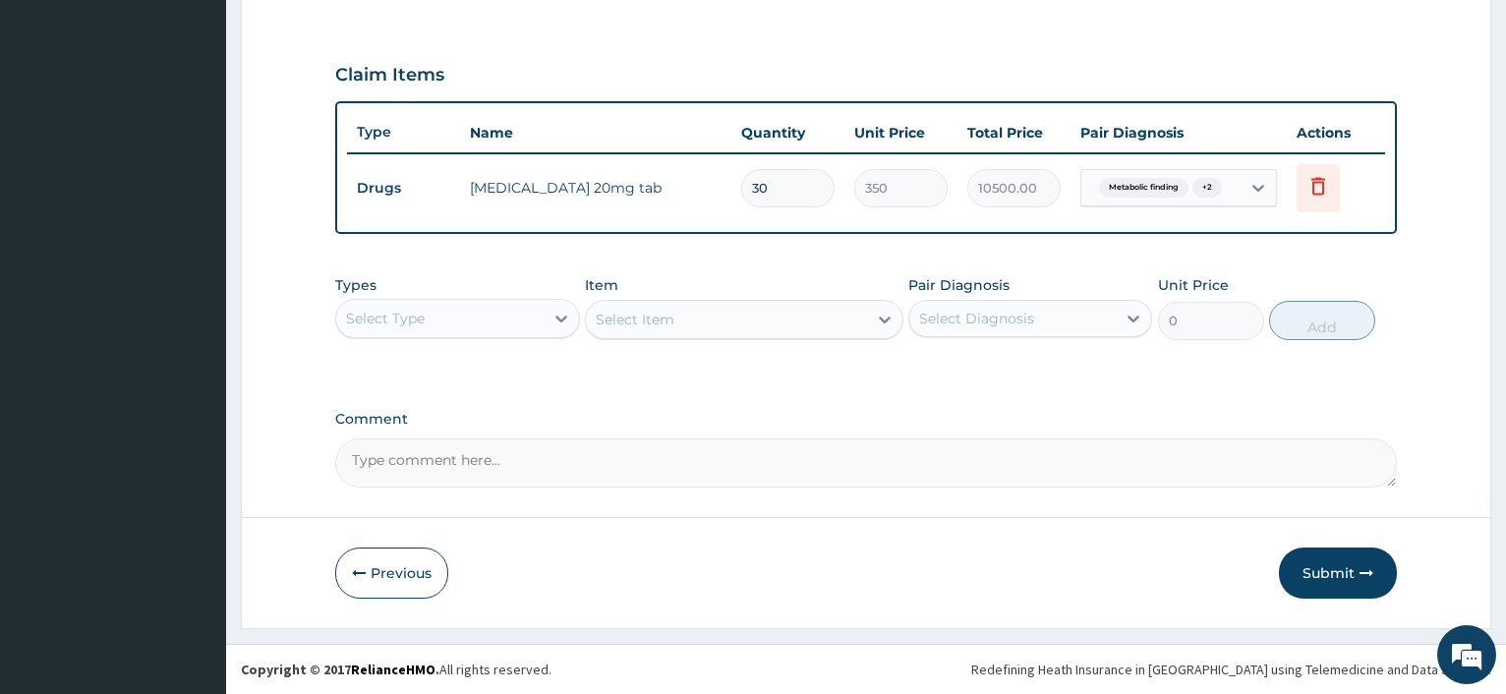
click at [1338, 563] on button "Submit" at bounding box center [1338, 572] width 118 height 51
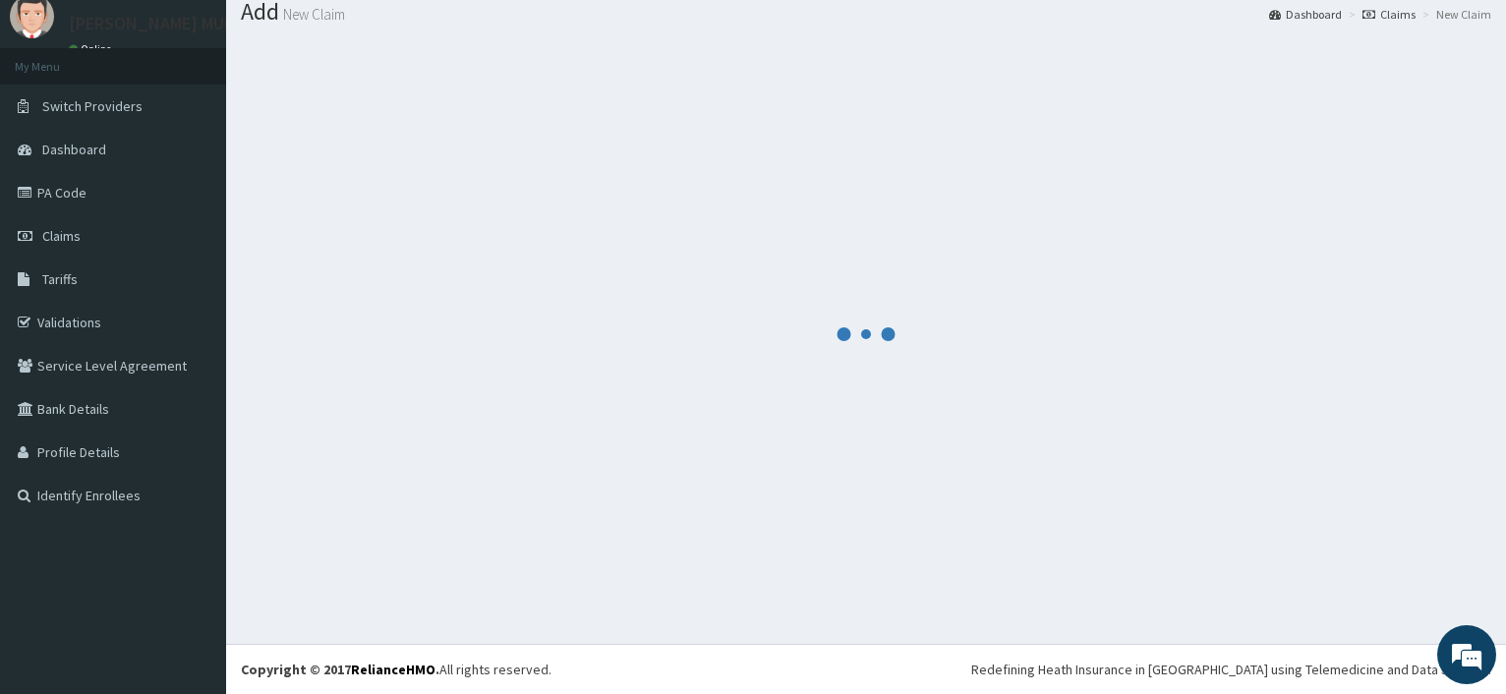
scroll to position [66, 0]
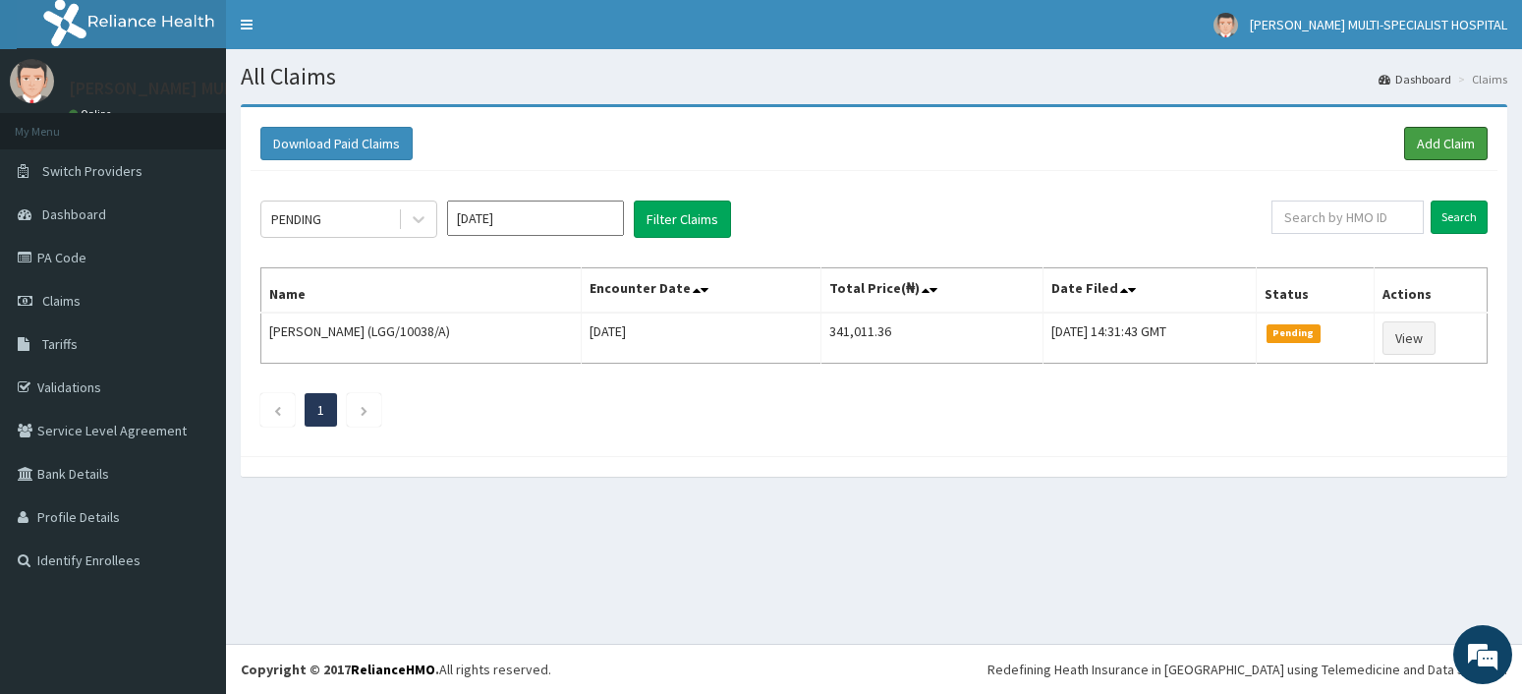
click at [1434, 154] on link "Add Claim" at bounding box center [1446, 143] width 84 height 33
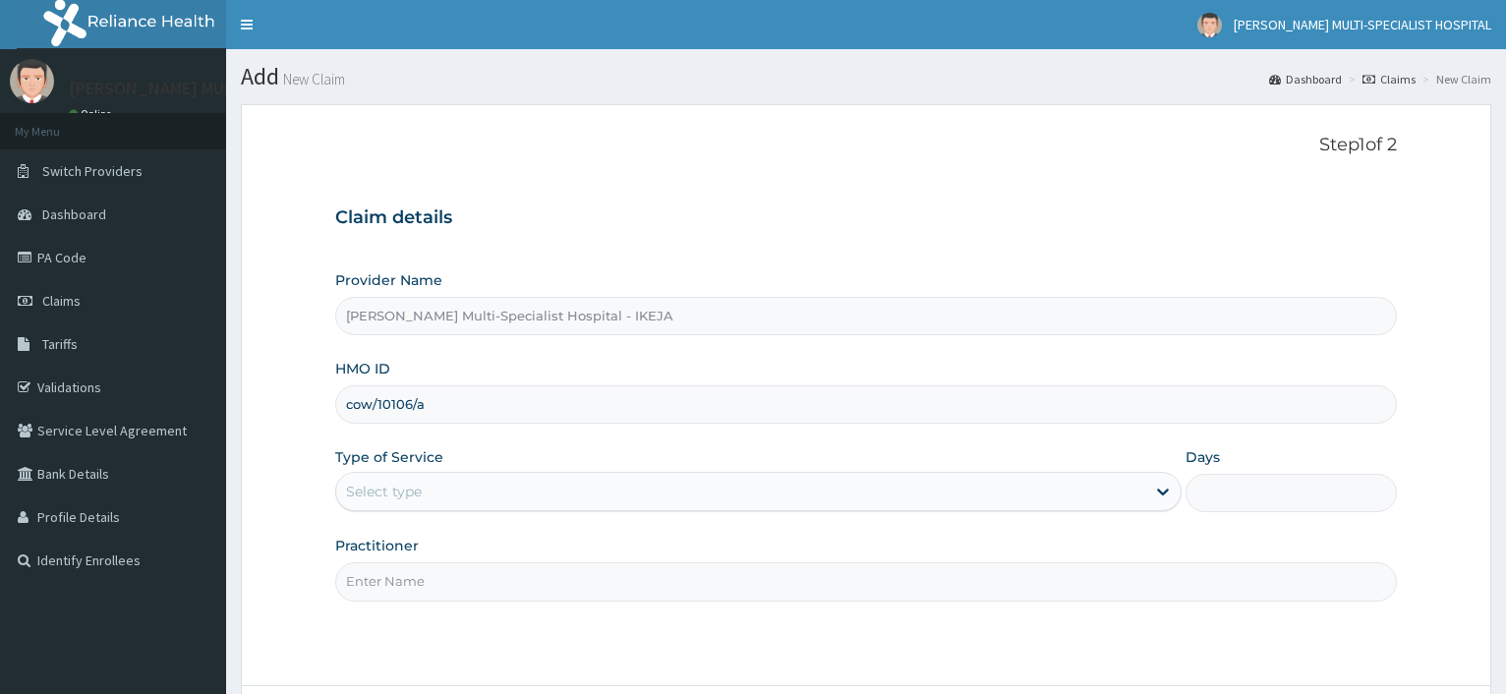
type input "cow/10106/a"
click at [452, 526] on div "Provider Name Reddington Multi-Specialist Hospital - IKEJA HMO ID cow/10106/a T…" at bounding box center [865, 435] width 1061 height 330
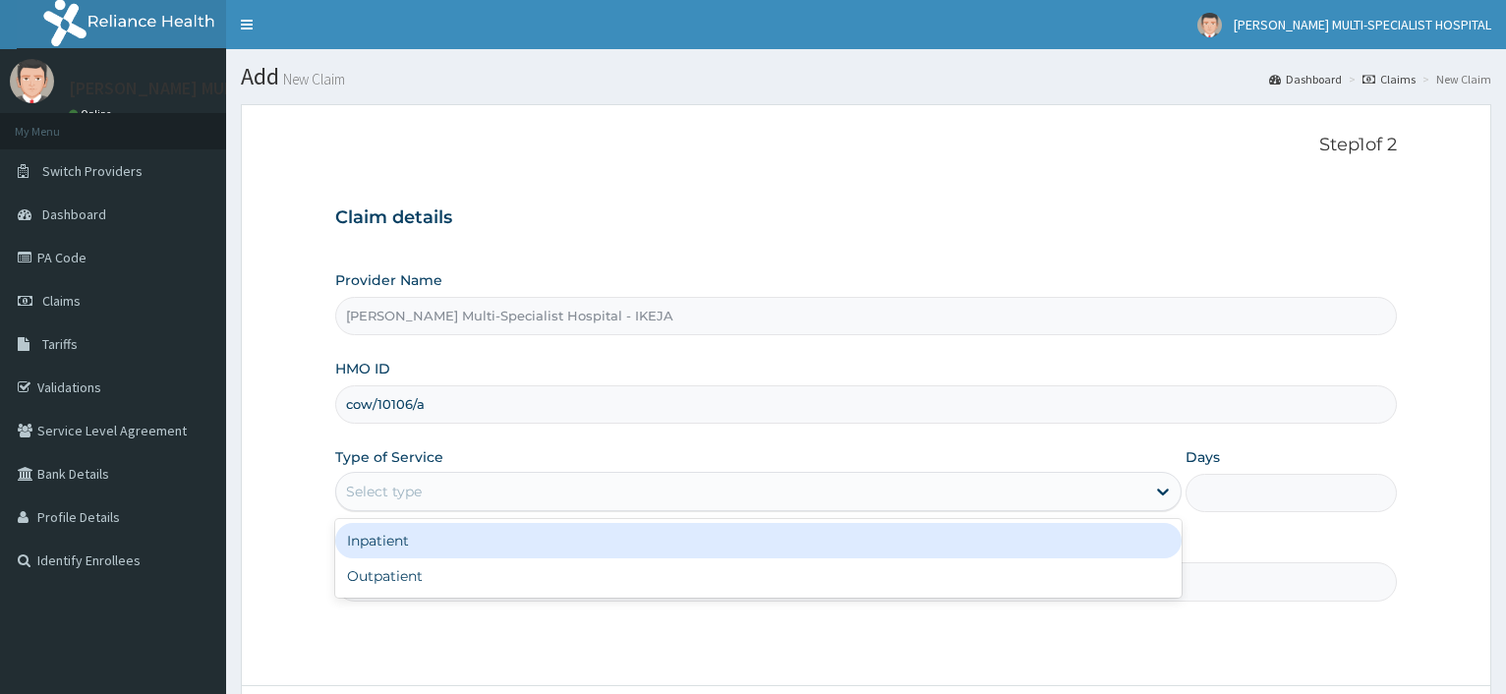
click at [448, 500] on div "Select type" at bounding box center [740, 491] width 808 height 31
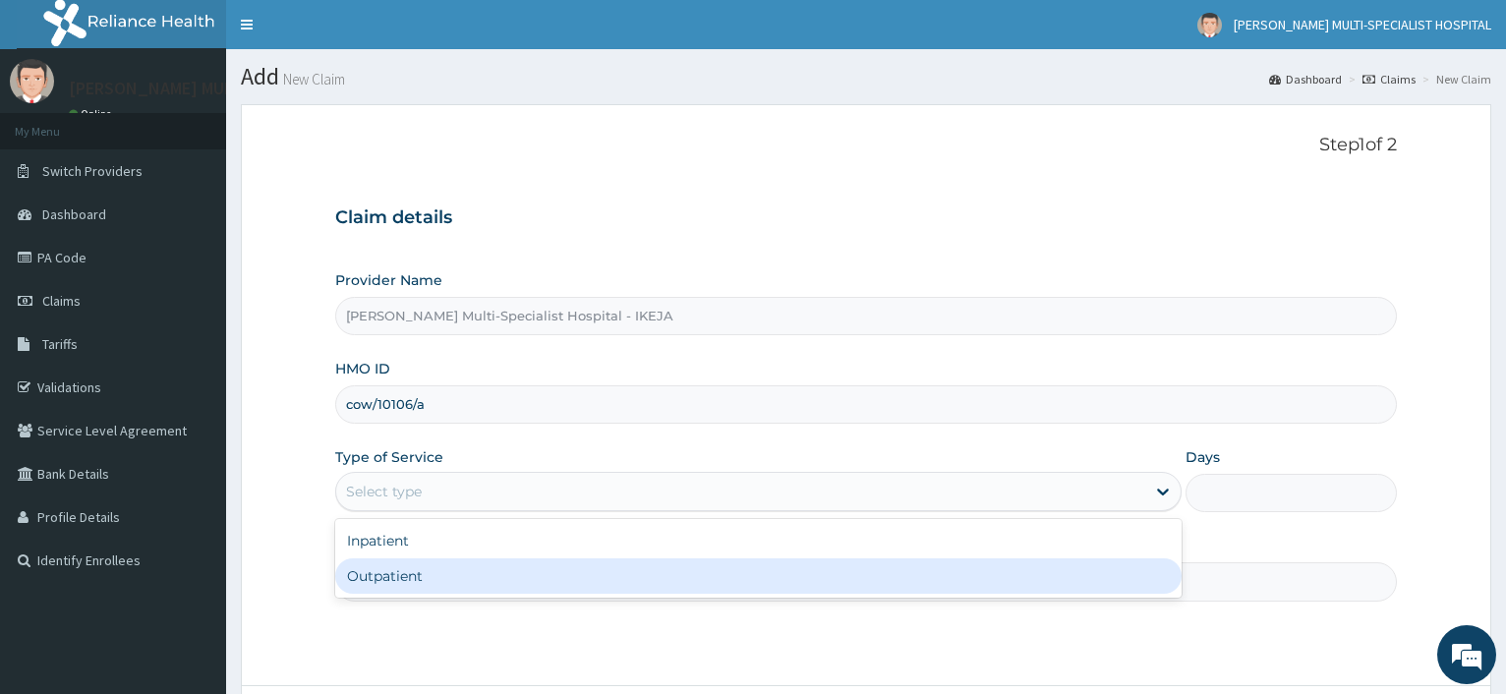
drag, startPoint x: 427, startPoint y: 581, endPoint x: 371, endPoint y: 566, distance: 57.9
click at [427, 582] on div "Outpatient" at bounding box center [757, 575] width 845 height 35
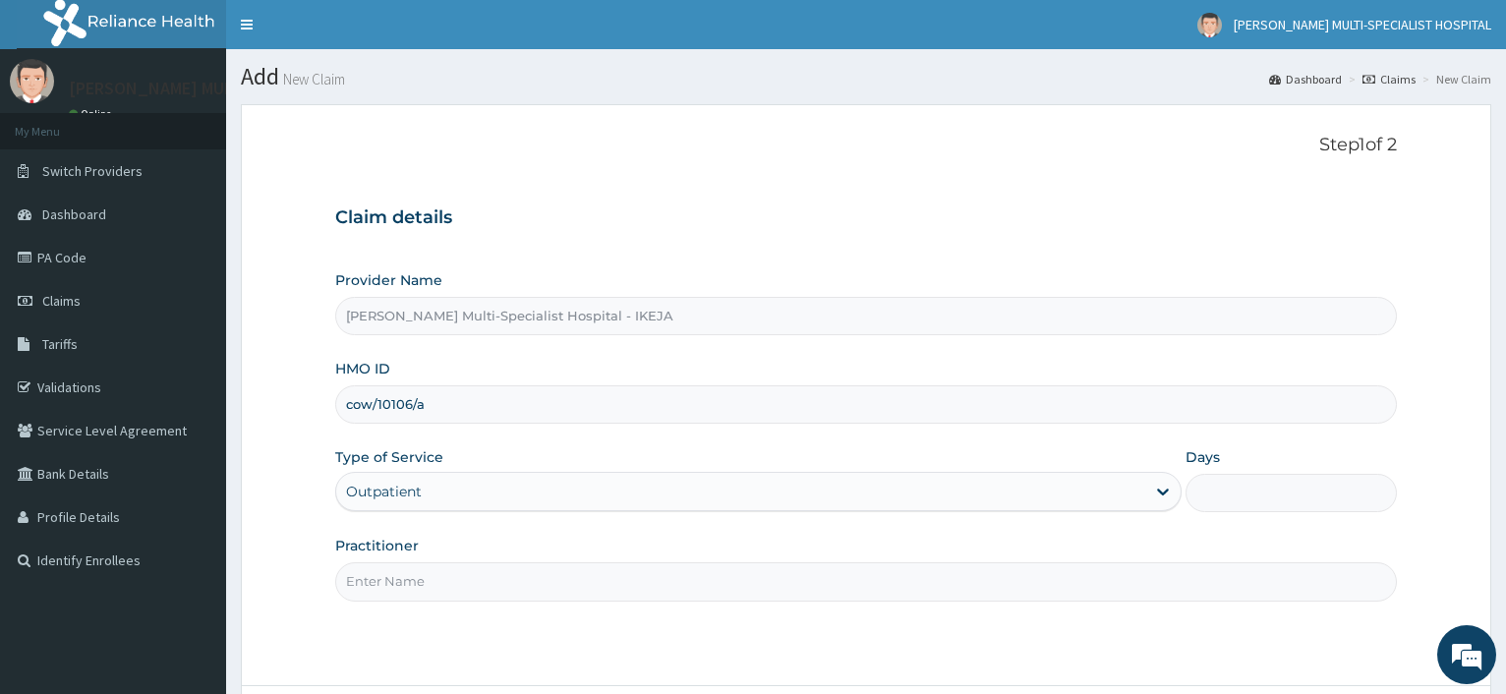
type input "1"
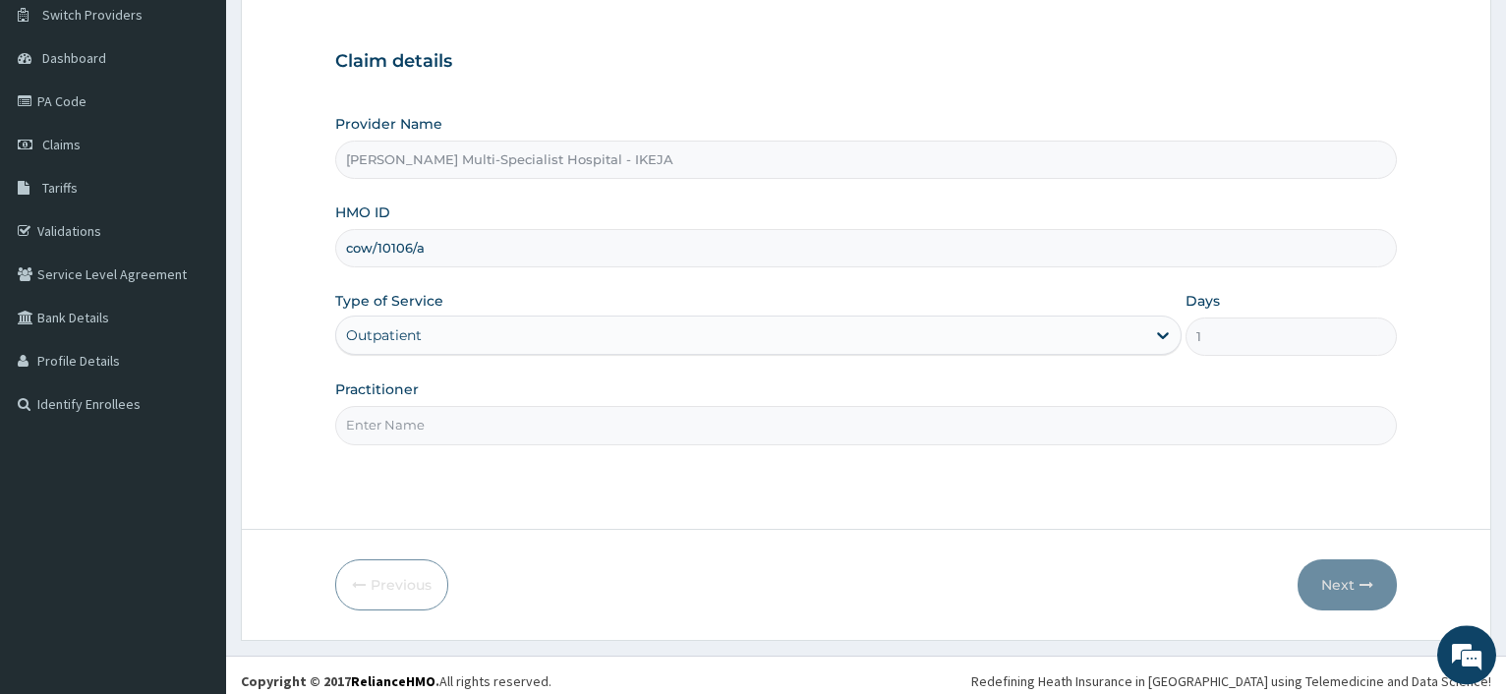
scroll to position [168, 0]
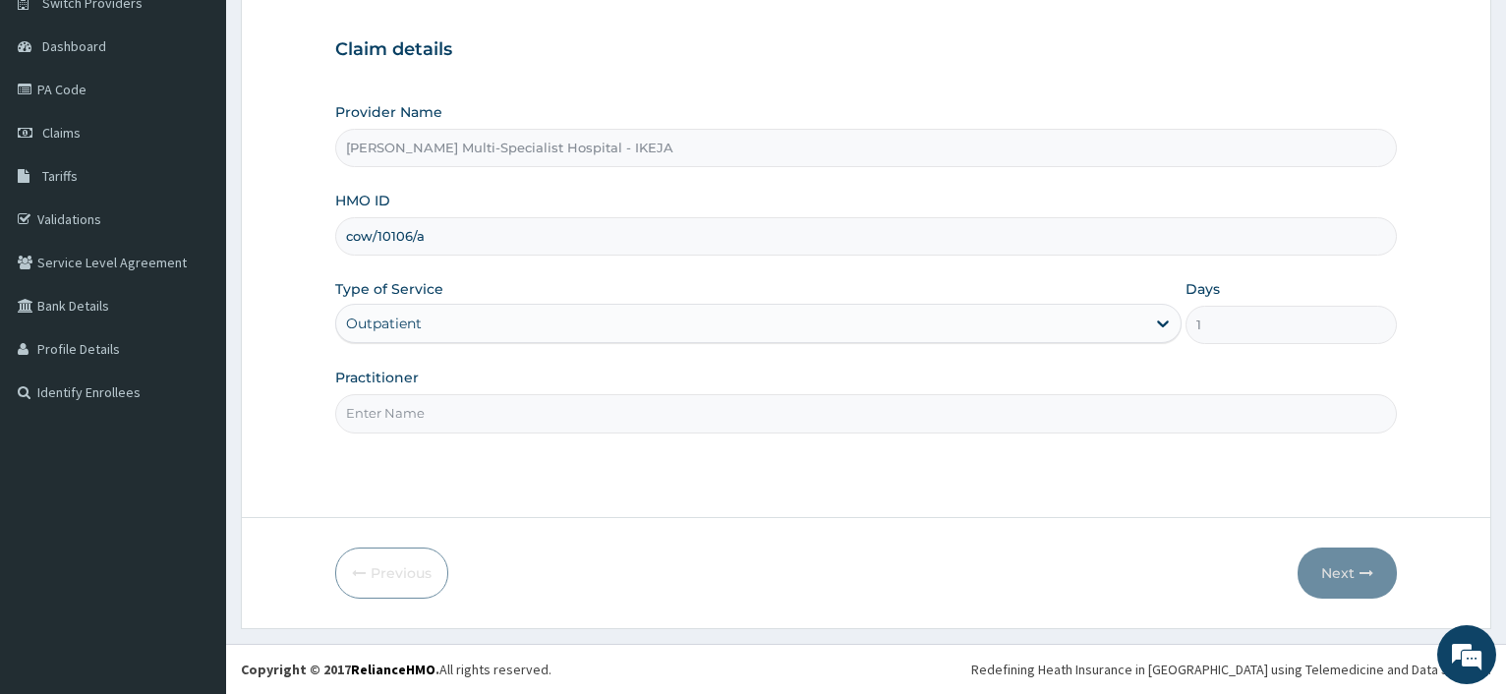
click at [391, 412] on input "Practitioner" at bounding box center [865, 413] width 1061 height 38
type input "DR OLA"
click at [1350, 574] on button "Next" at bounding box center [1346, 572] width 99 height 51
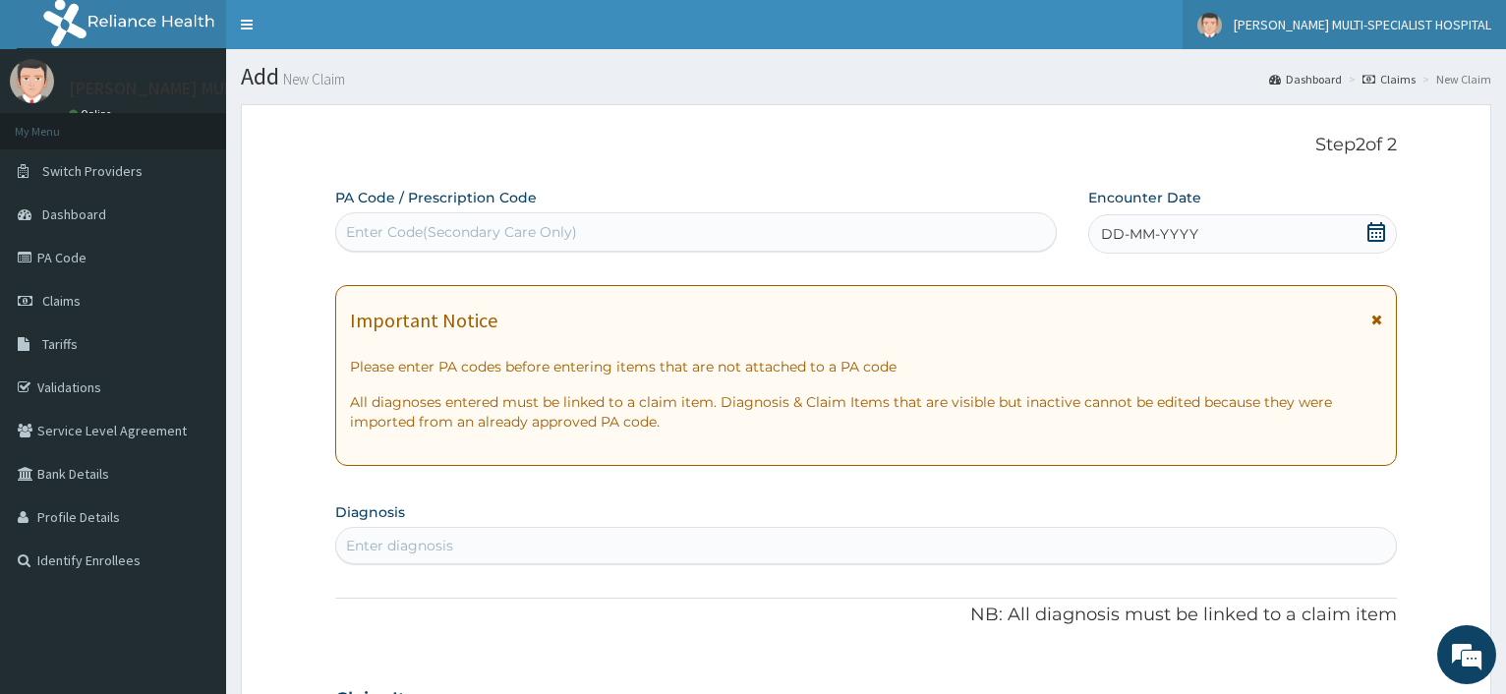
scroll to position [0, 0]
click at [527, 234] on div "Enter Code(Secondary Care Only)" at bounding box center [461, 232] width 231 height 20
paste input "PA/D6AD02"
type input "PA/D6AD02"
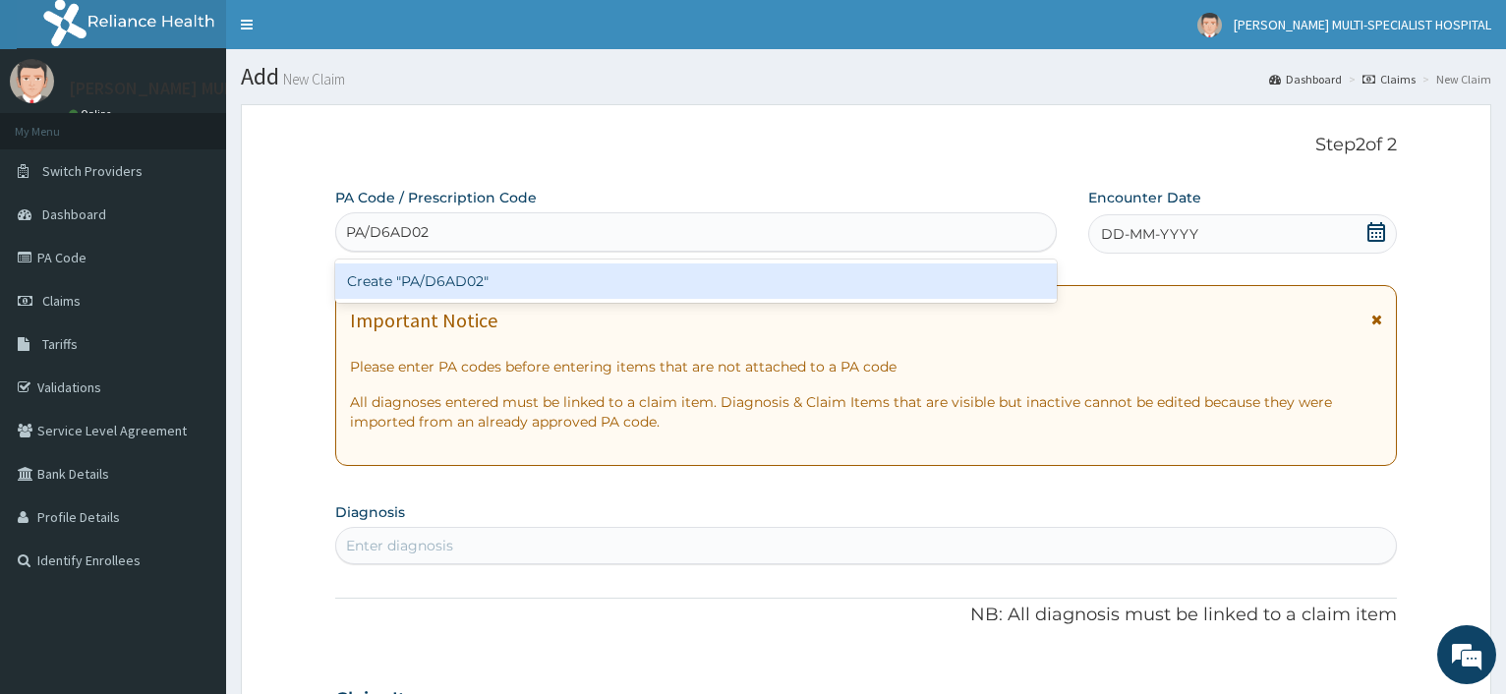
click at [473, 279] on div "Create "PA/D6AD02"" at bounding box center [695, 280] width 720 height 35
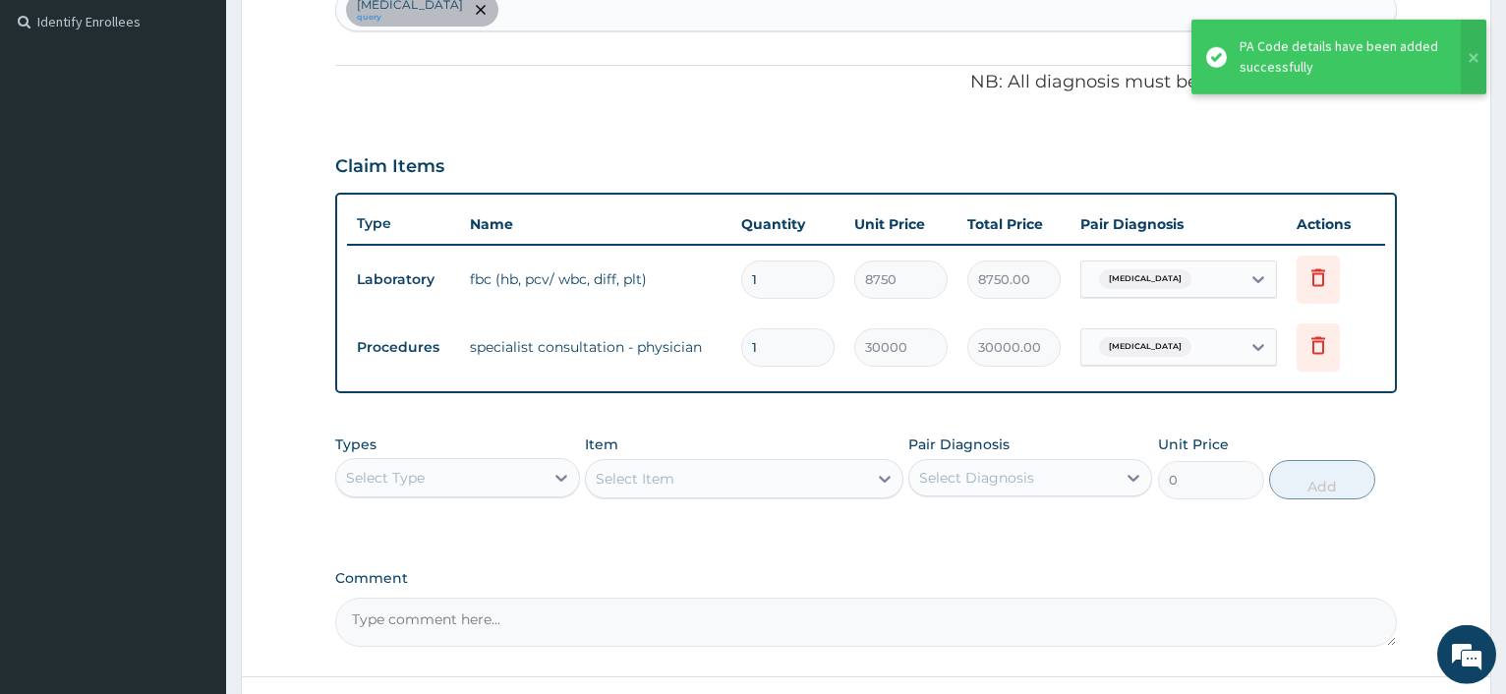
scroll to position [698, 0]
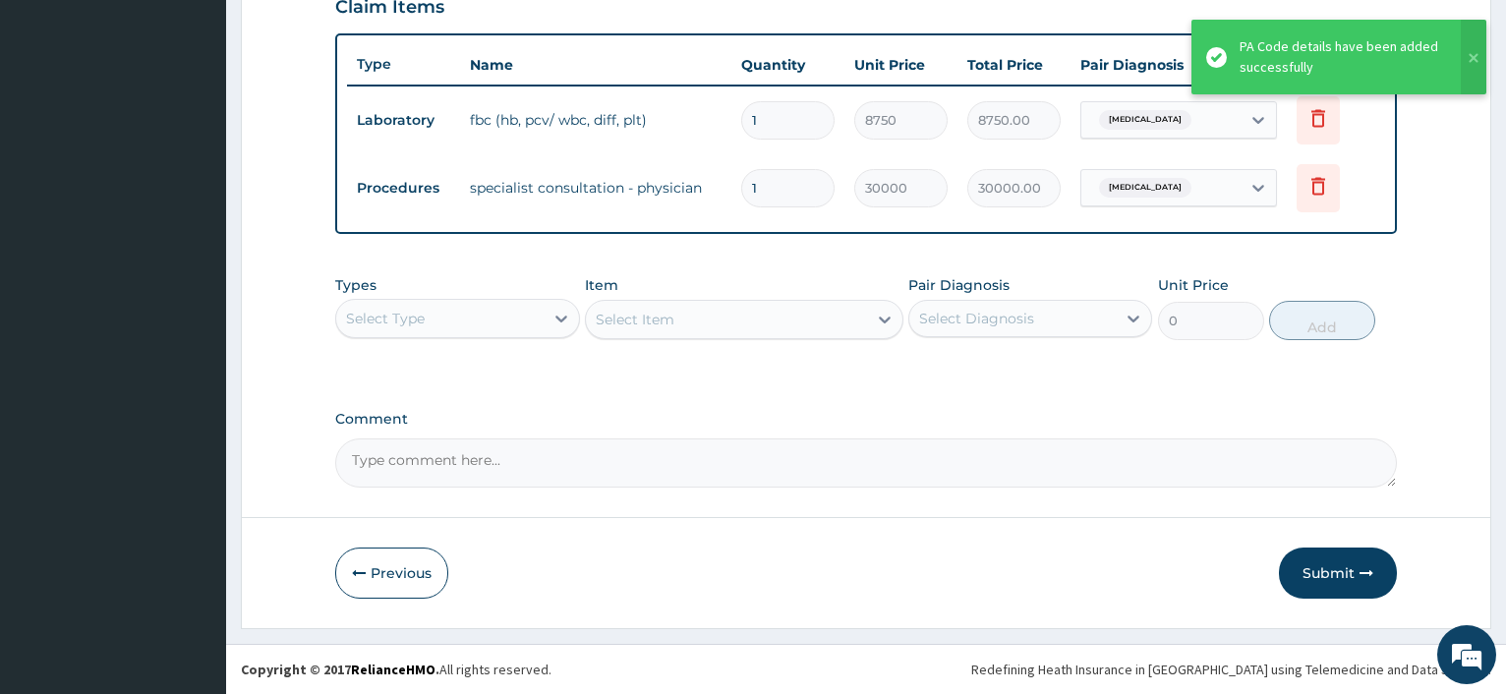
drag, startPoint x: 1386, startPoint y: 570, endPoint x: 1368, endPoint y: 548, distance: 27.9
click at [1385, 570] on button "Submit" at bounding box center [1338, 572] width 118 height 51
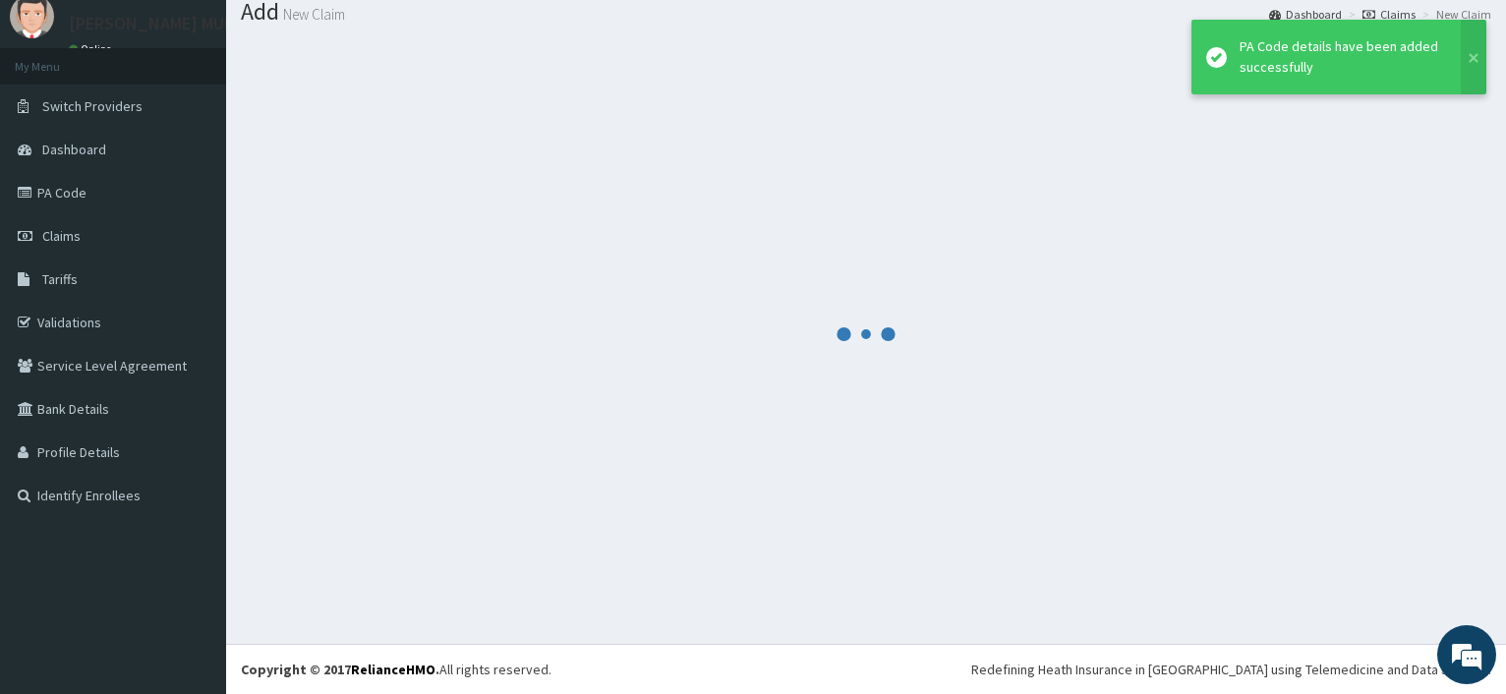
scroll to position [66, 0]
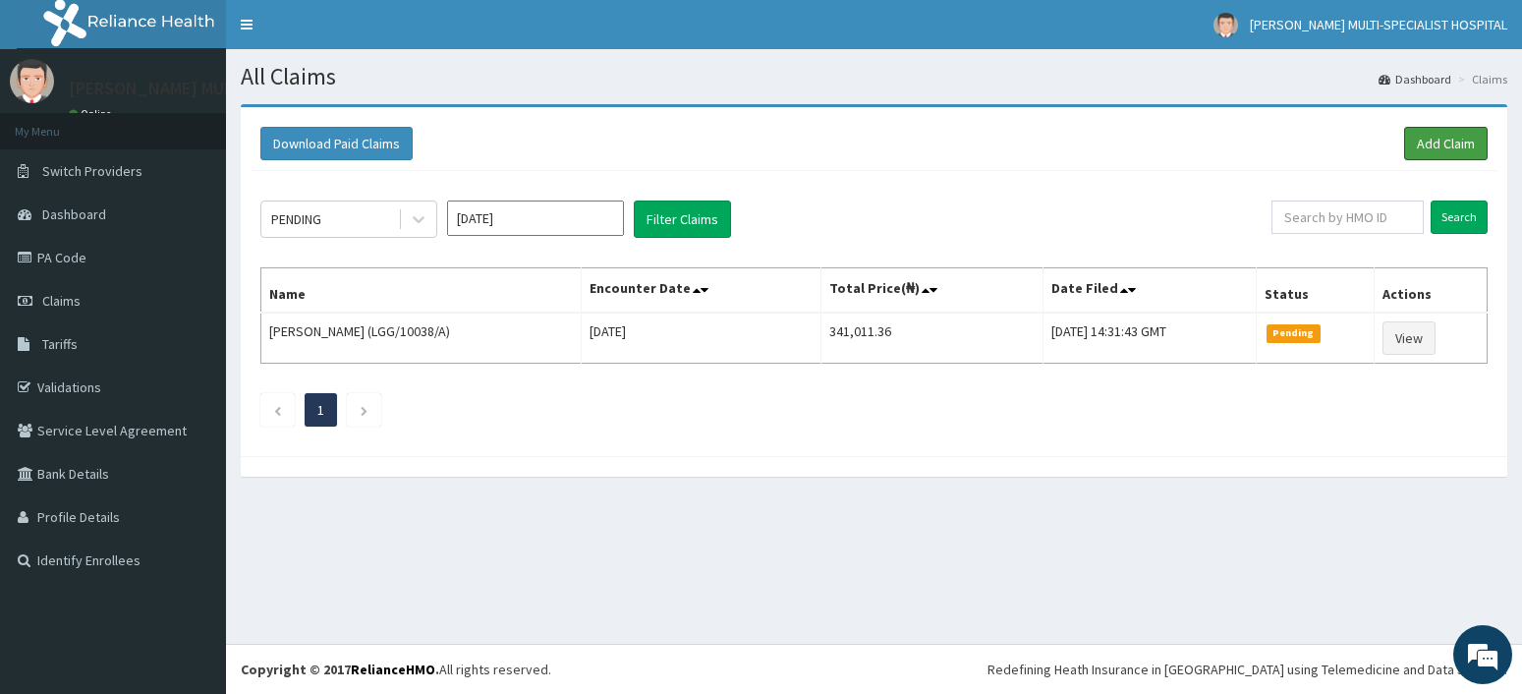
drag, startPoint x: 1452, startPoint y: 148, endPoint x: 1341, endPoint y: 167, distance: 112.6
click at [1452, 148] on link "Add Claim" at bounding box center [1446, 143] width 84 height 33
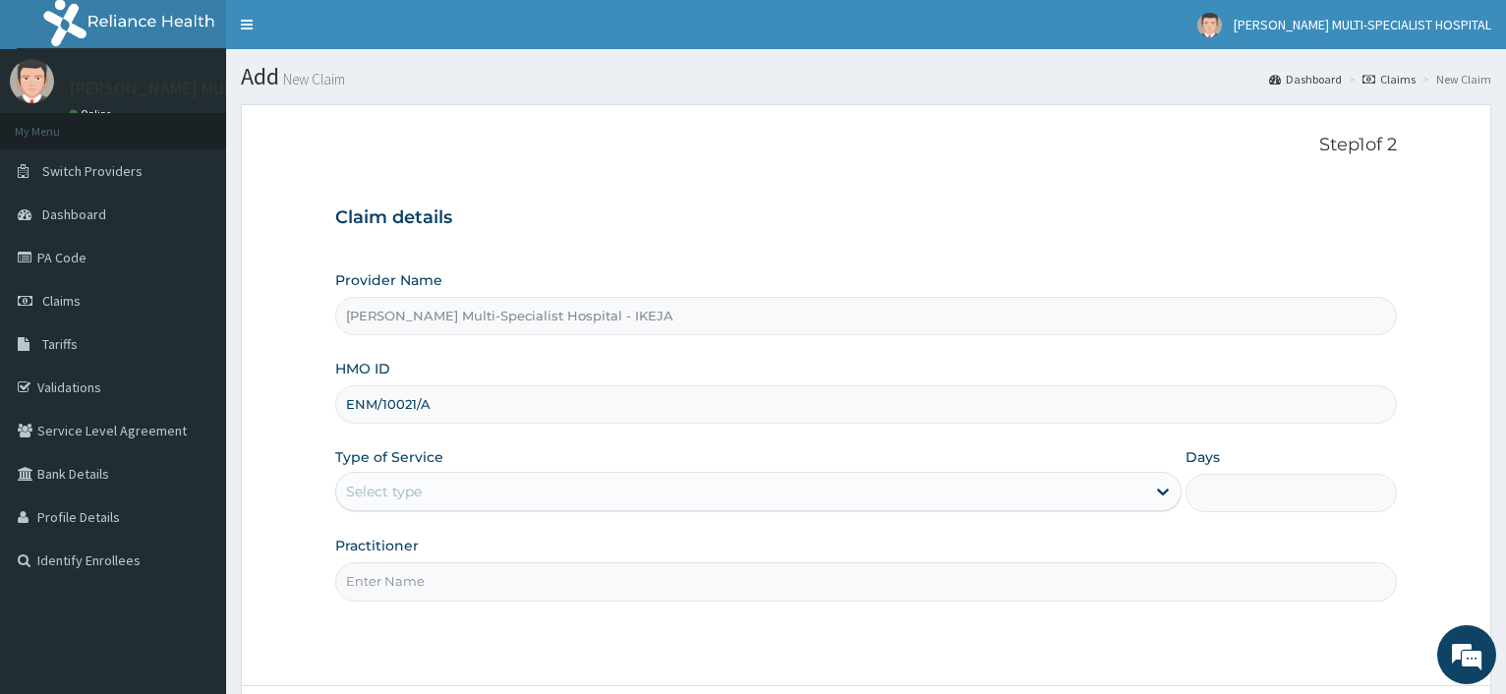
click at [375, 407] on input "ENM/10021/A" at bounding box center [865, 404] width 1061 height 38
type input "ENM/10021/A"
click at [445, 473] on div "Select type" at bounding box center [757, 491] width 845 height 39
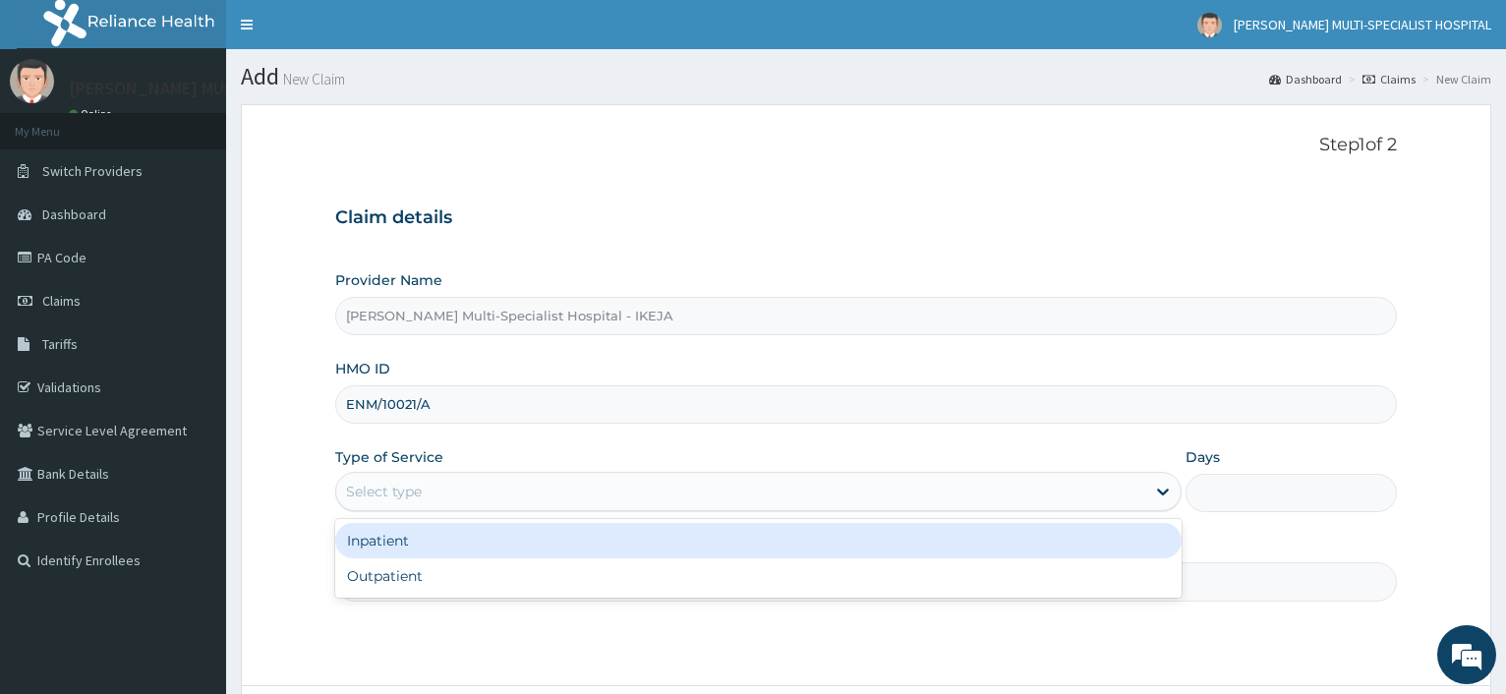
click at [447, 490] on div "Select type" at bounding box center [740, 491] width 808 height 31
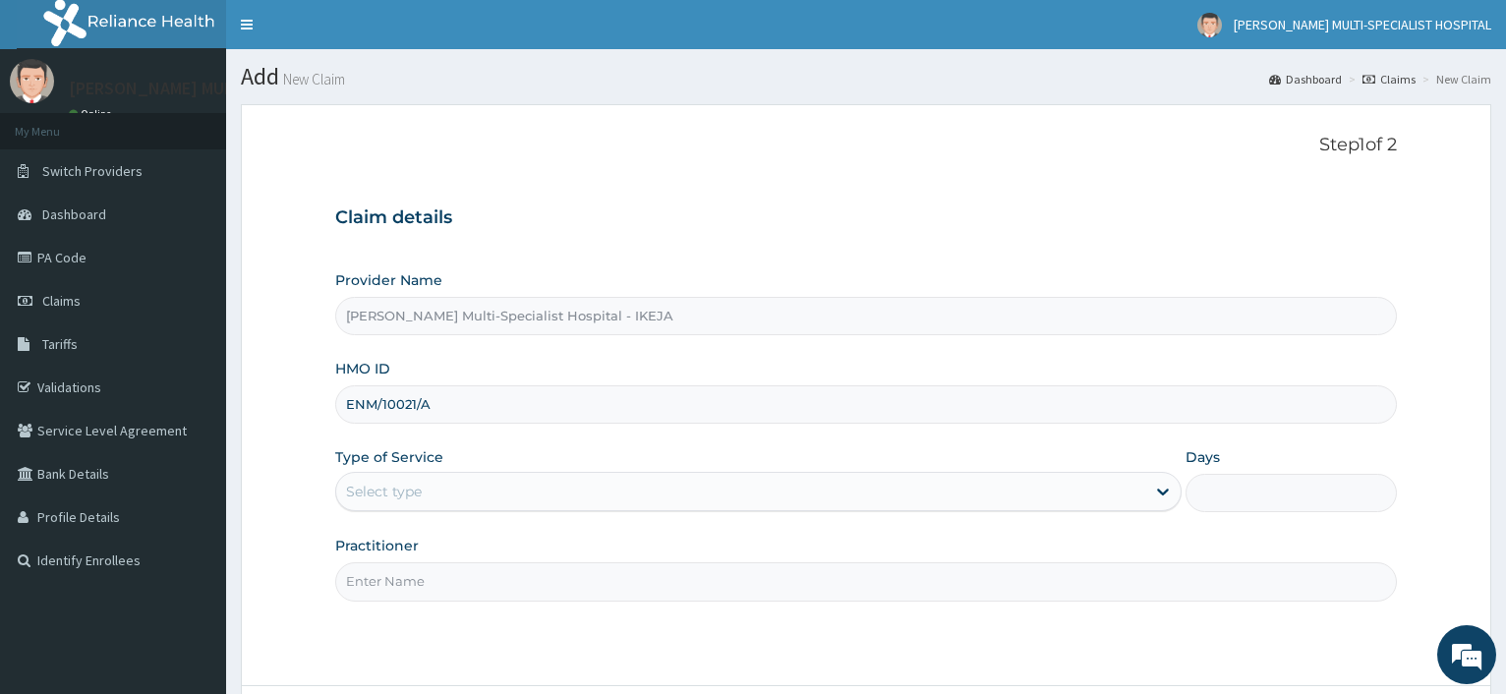
click at [424, 510] on div "Select type" at bounding box center [757, 491] width 845 height 39
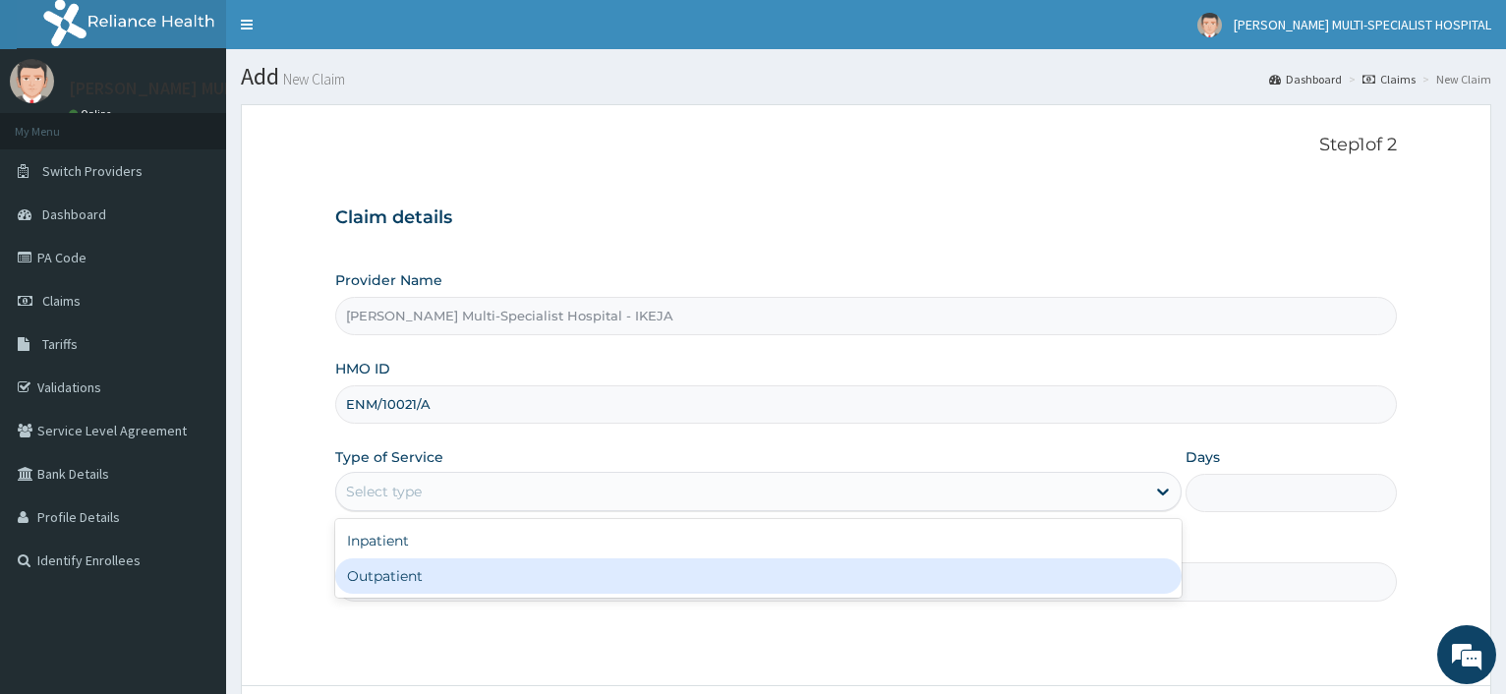
click at [404, 579] on div "Outpatient" at bounding box center [757, 575] width 845 height 35
type input "1"
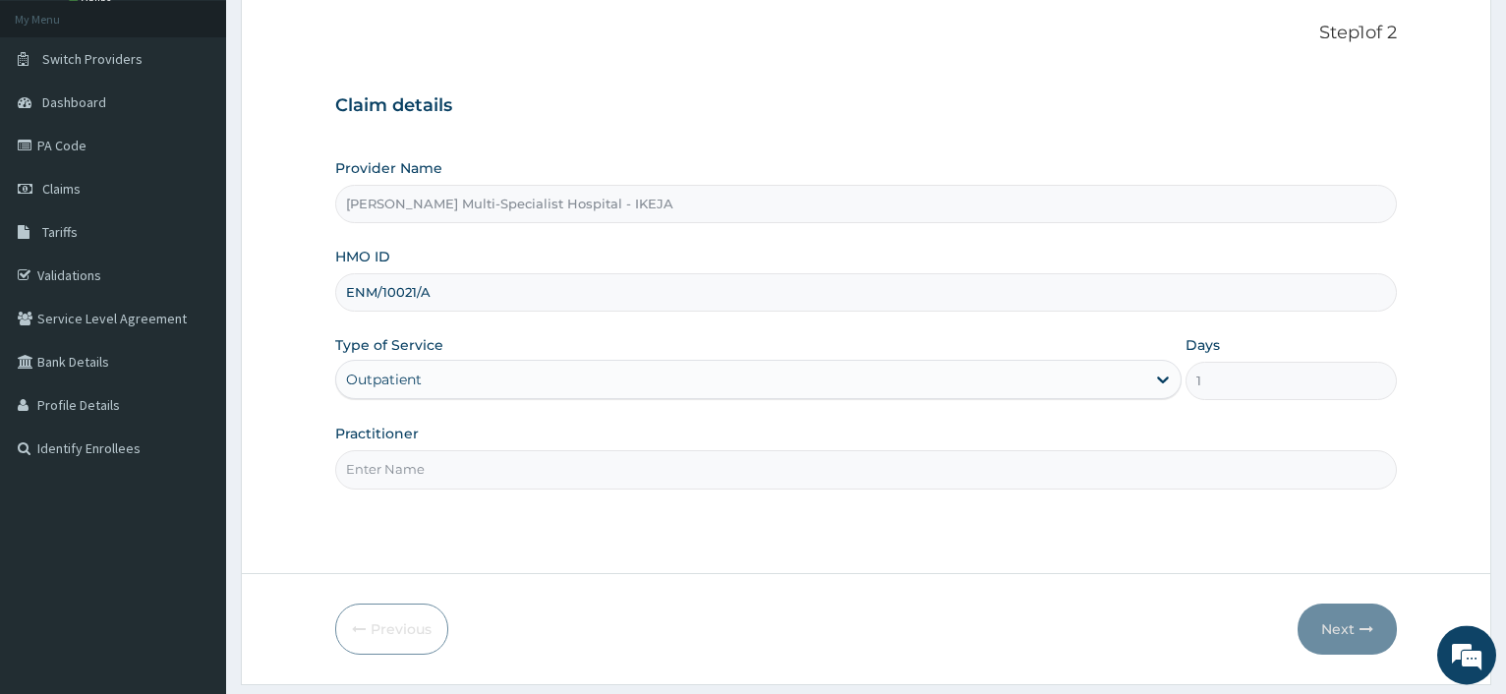
scroll to position [168, 0]
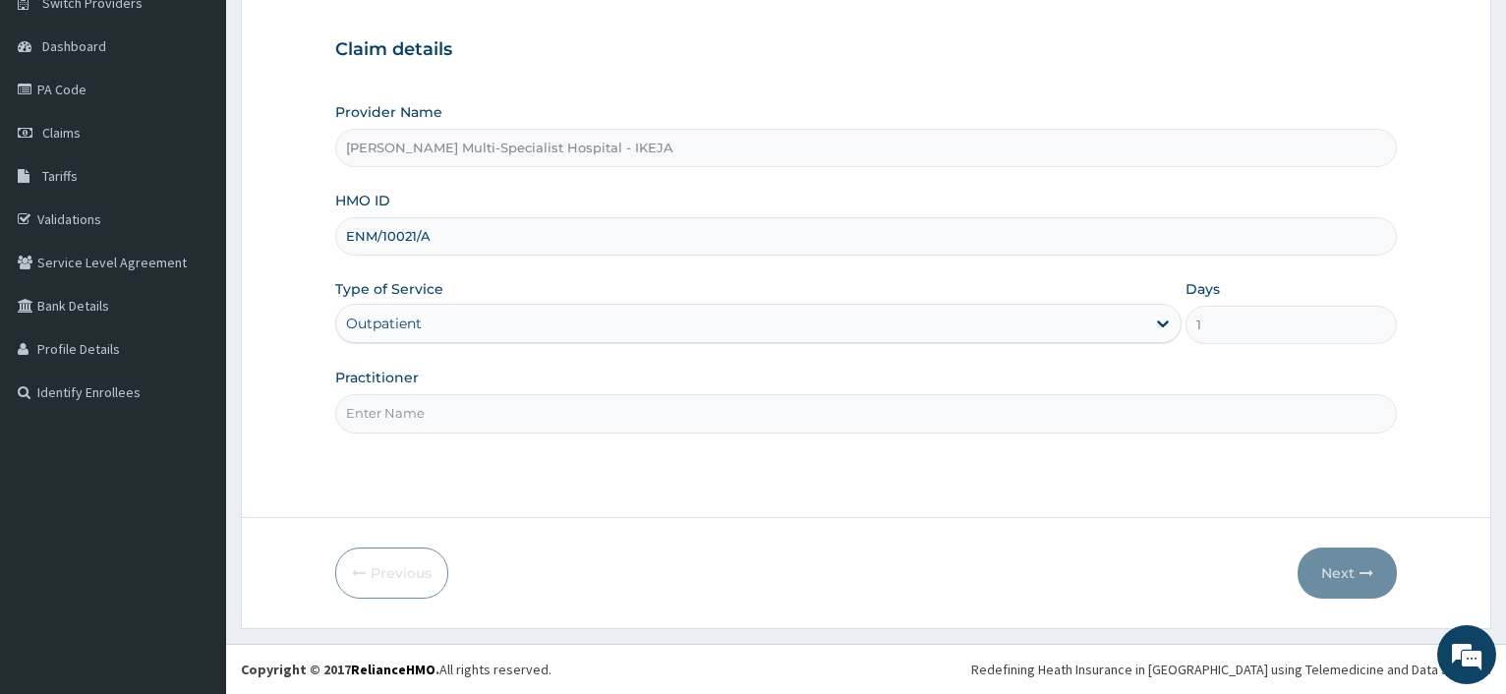
click at [422, 415] on input "Practitioner" at bounding box center [865, 413] width 1061 height 38
type input "DR NESOCHI"
click at [1334, 571] on button "Next" at bounding box center [1346, 572] width 99 height 51
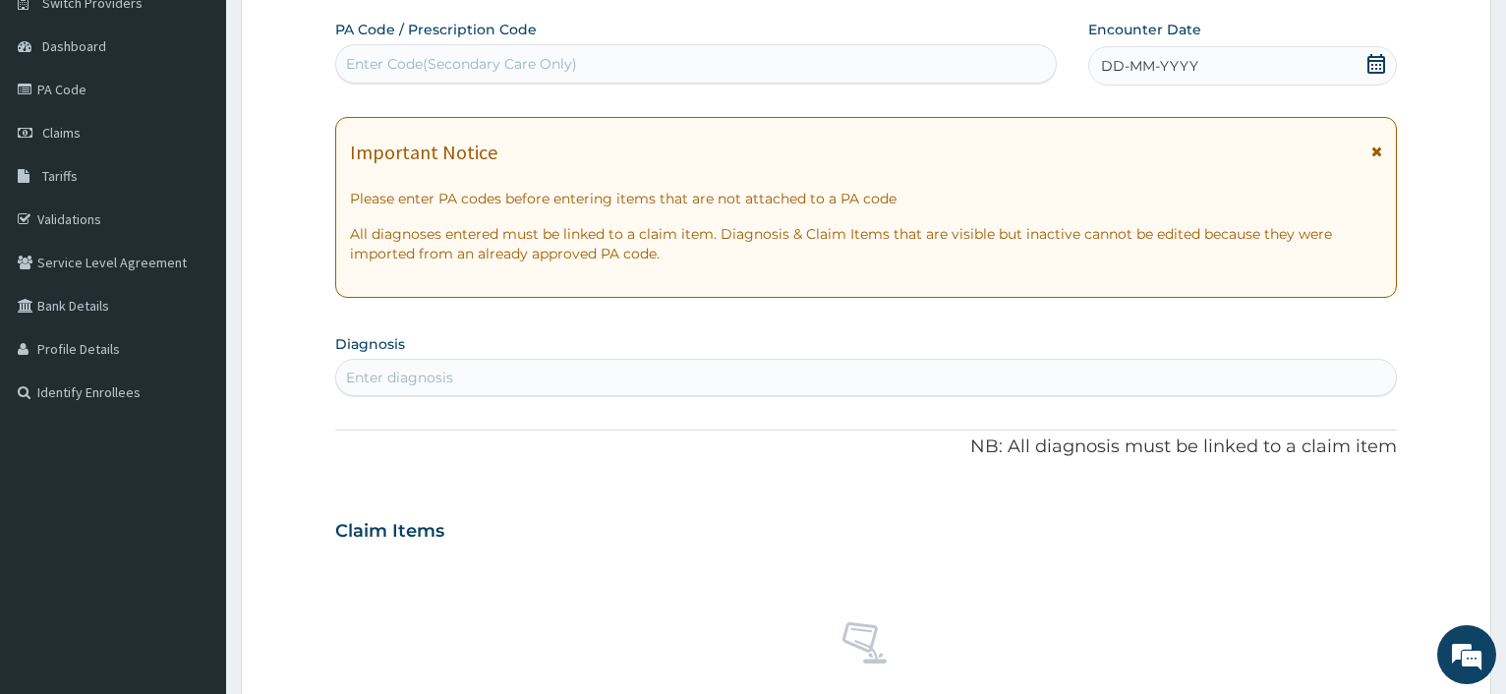
click at [404, 63] on div "Enter Code(Secondary Care Only)" at bounding box center [461, 64] width 231 height 20
paste input "PA/6A8678"
type input "PA/6A8678"
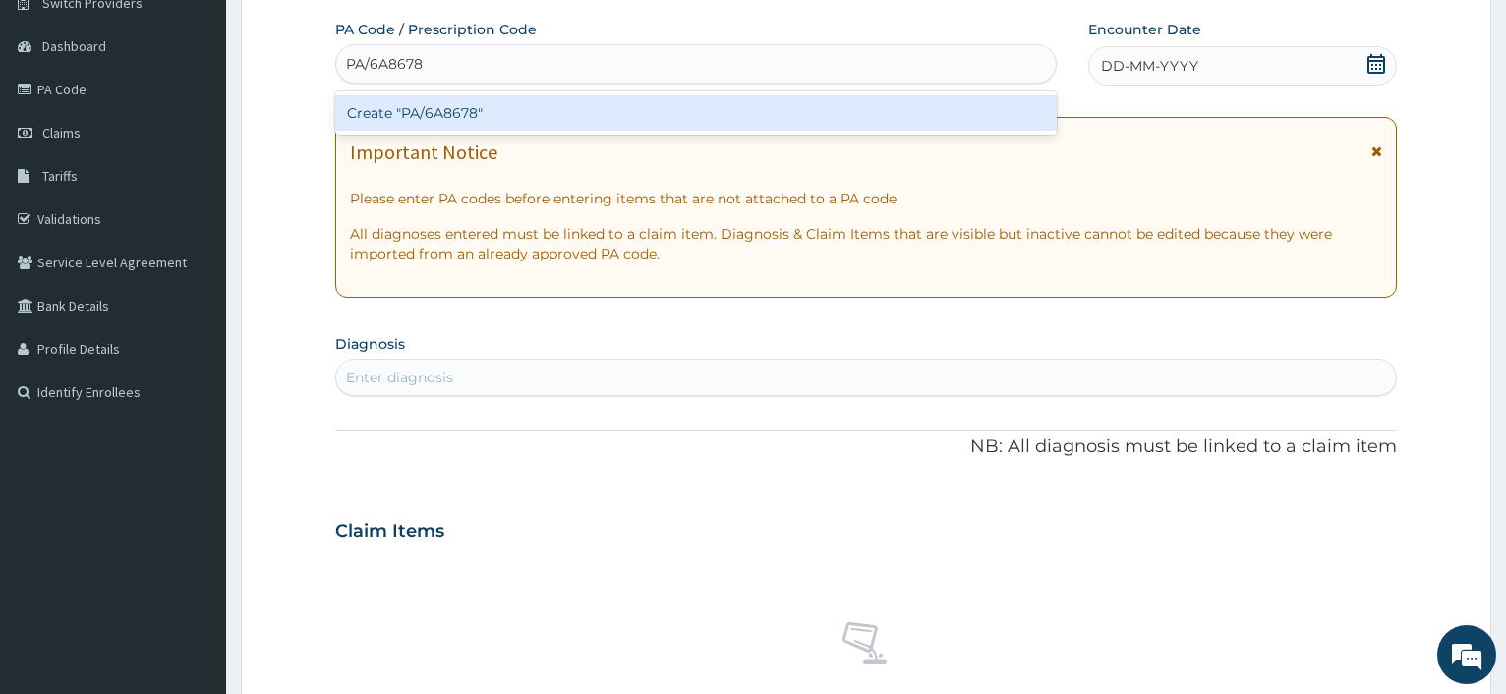
click at [403, 111] on div "Create "PA/6A8678"" at bounding box center [695, 112] width 720 height 35
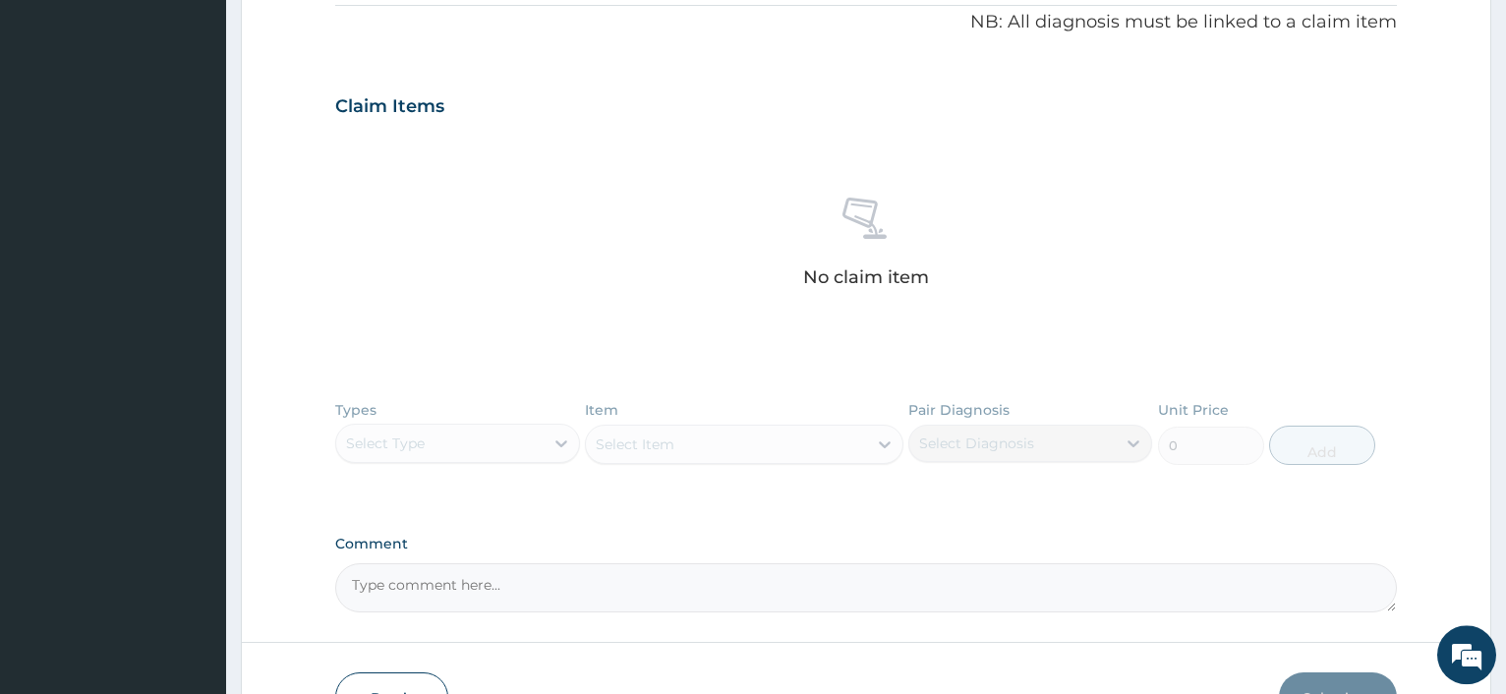
scroll to position [735, 0]
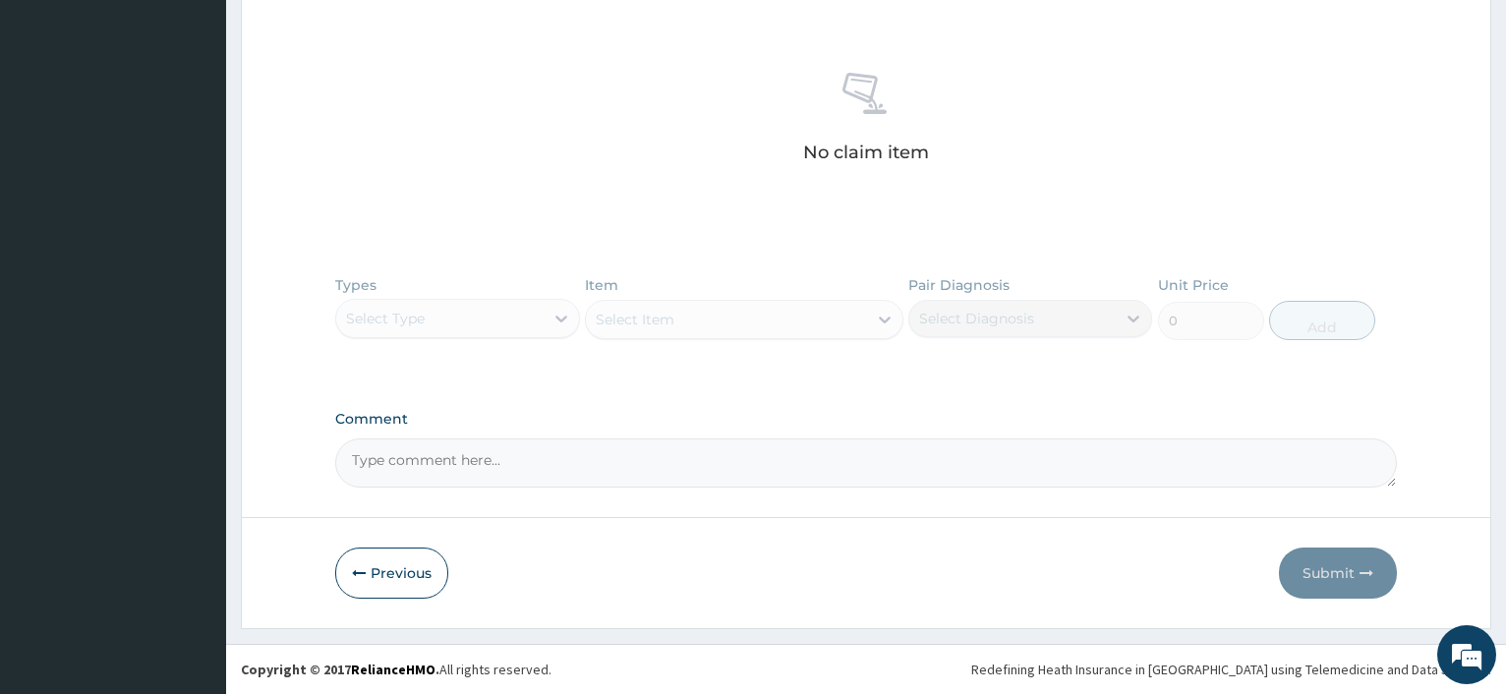
drag, startPoint x: 411, startPoint y: 574, endPoint x: 558, endPoint y: 439, distance: 199.6
click at [411, 573] on button "Previous" at bounding box center [391, 572] width 113 height 51
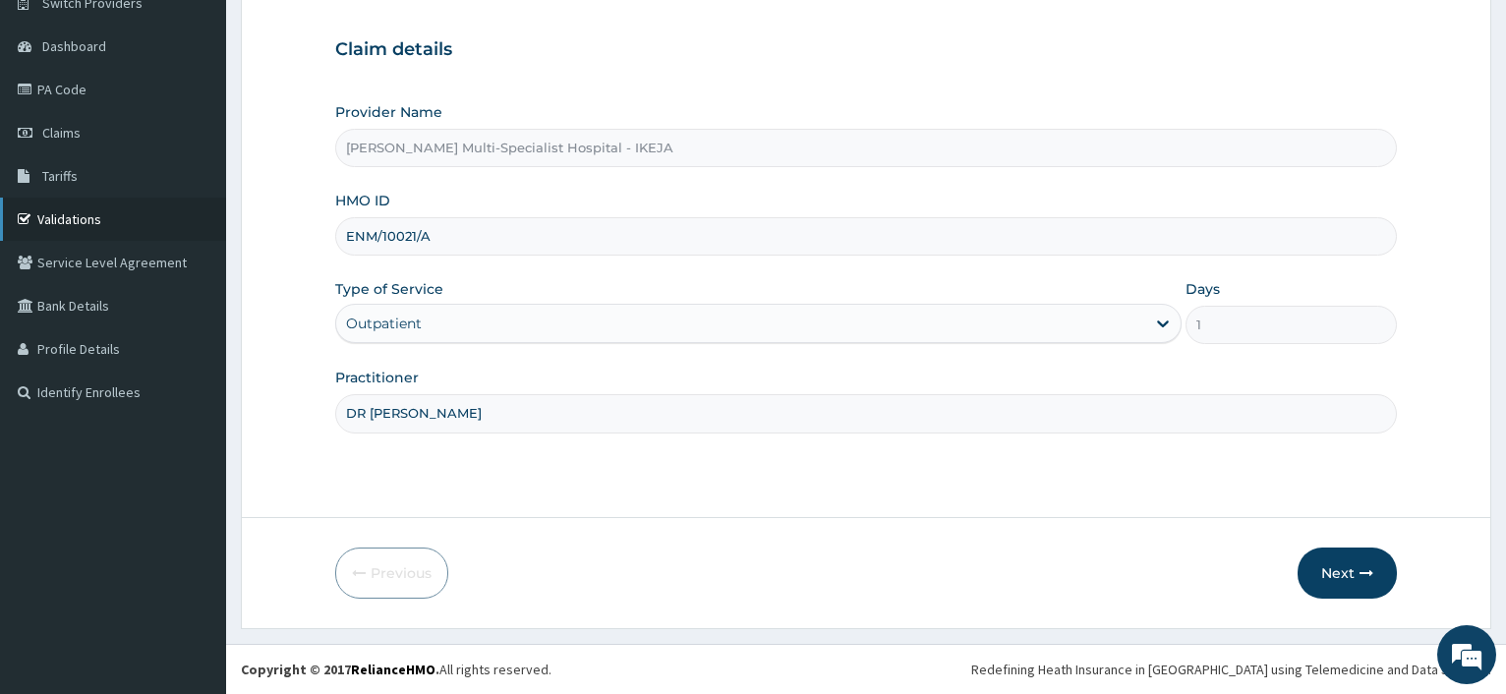
drag, startPoint x: 436, startPoint y: 239, endPoint x: 207, endPoint y: 235, distance: 229.0
click at [335, 235] on input "ENM/10021/A" at bounding box center [865, 236] width 1061 height 38
paste input "TNO/10044/F"
type input "TNO/10044/F"
click at [1331, 559] on button "Next" at bounding box center [1346, 572] width 99 height 51
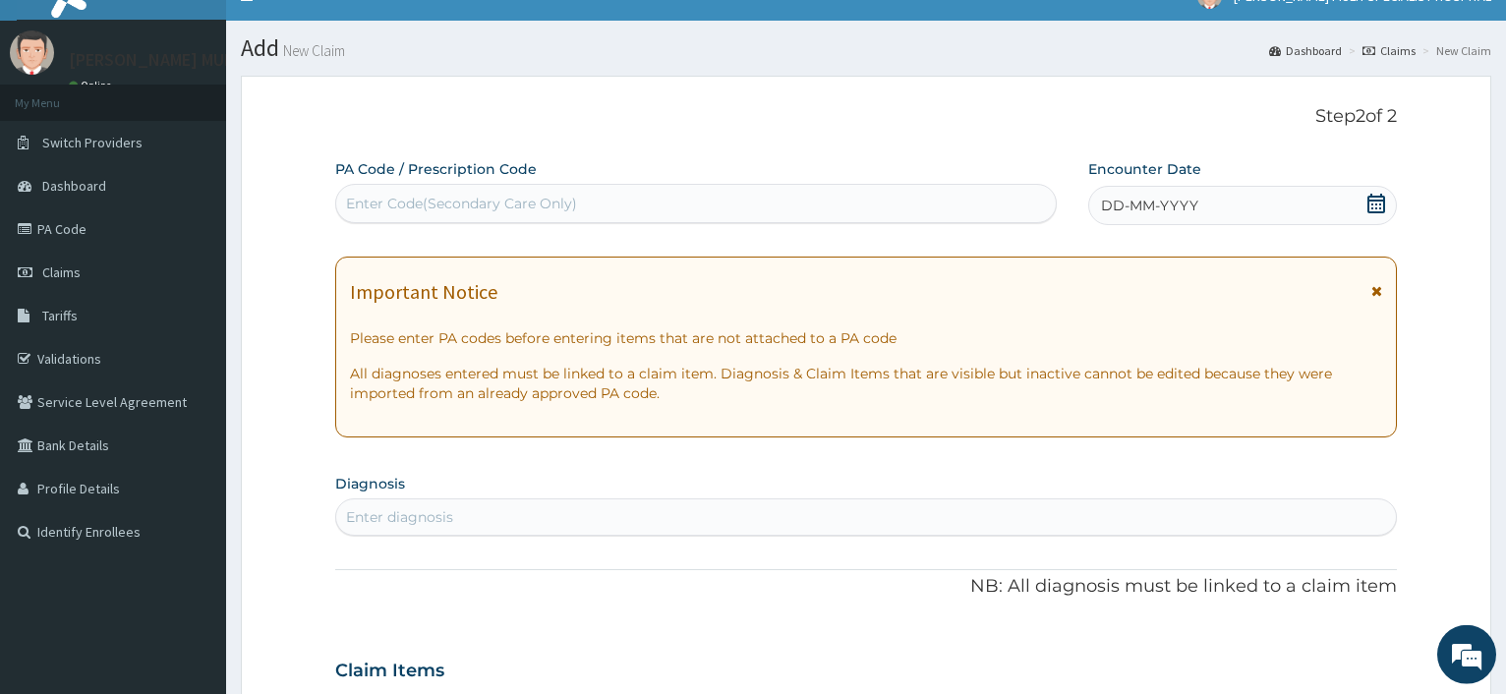
scroll to position [0, 0]
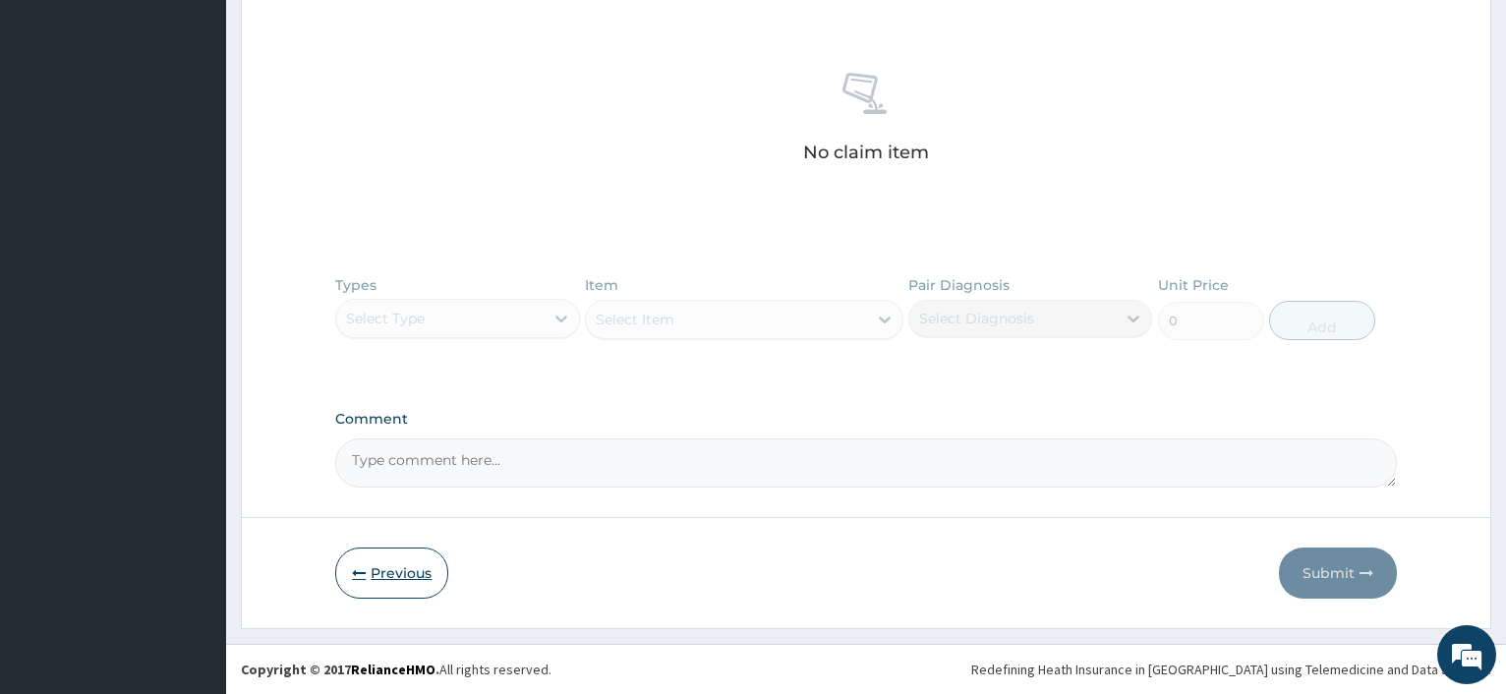
click at [384, 560] on button "Previous" at bounding box center [391, 572] width 113 height 51
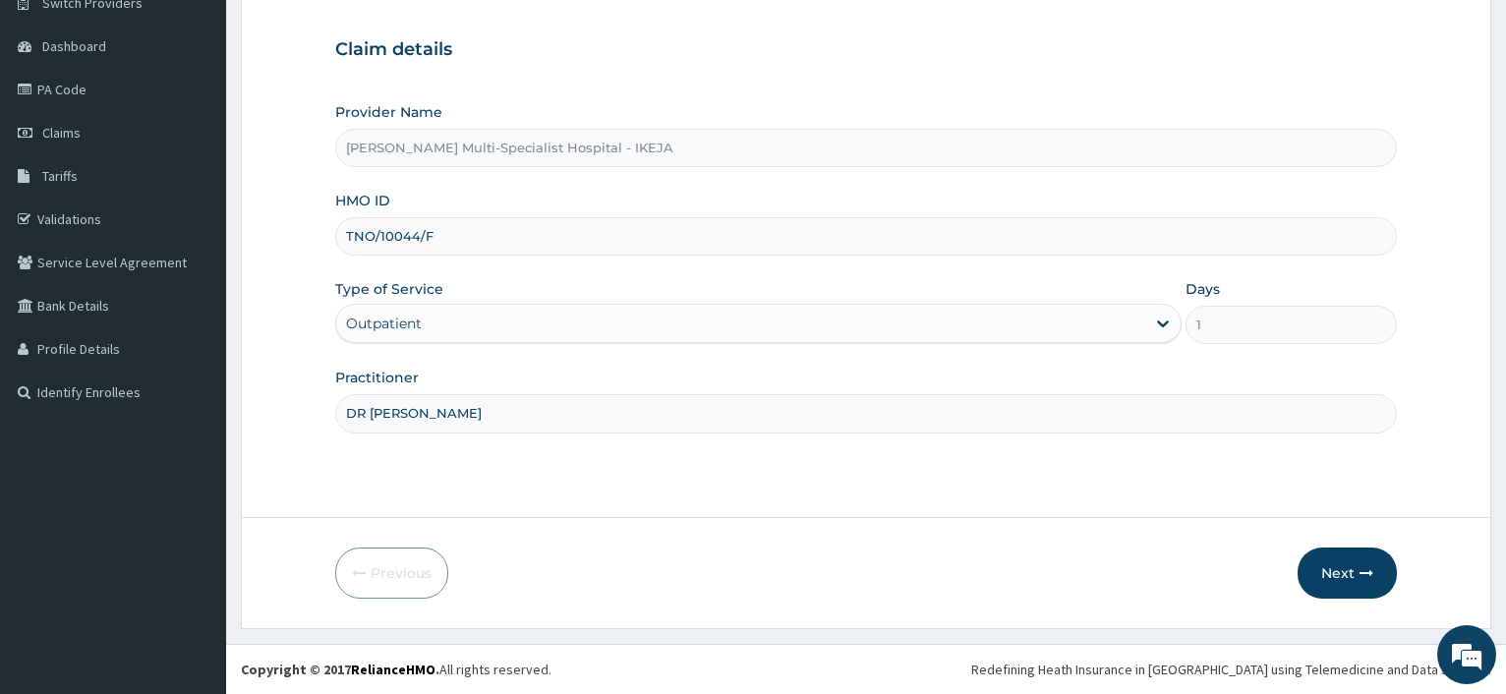
scroll to position [168, 0]
click at [453, 402] on input "DR NESOCHI" at bounding box center [865, 413] width 1061 height 38
type input "DR OLO"
click at [1360, 575] on icon "button" at bounding box center [1366, 573] width 14 height 14
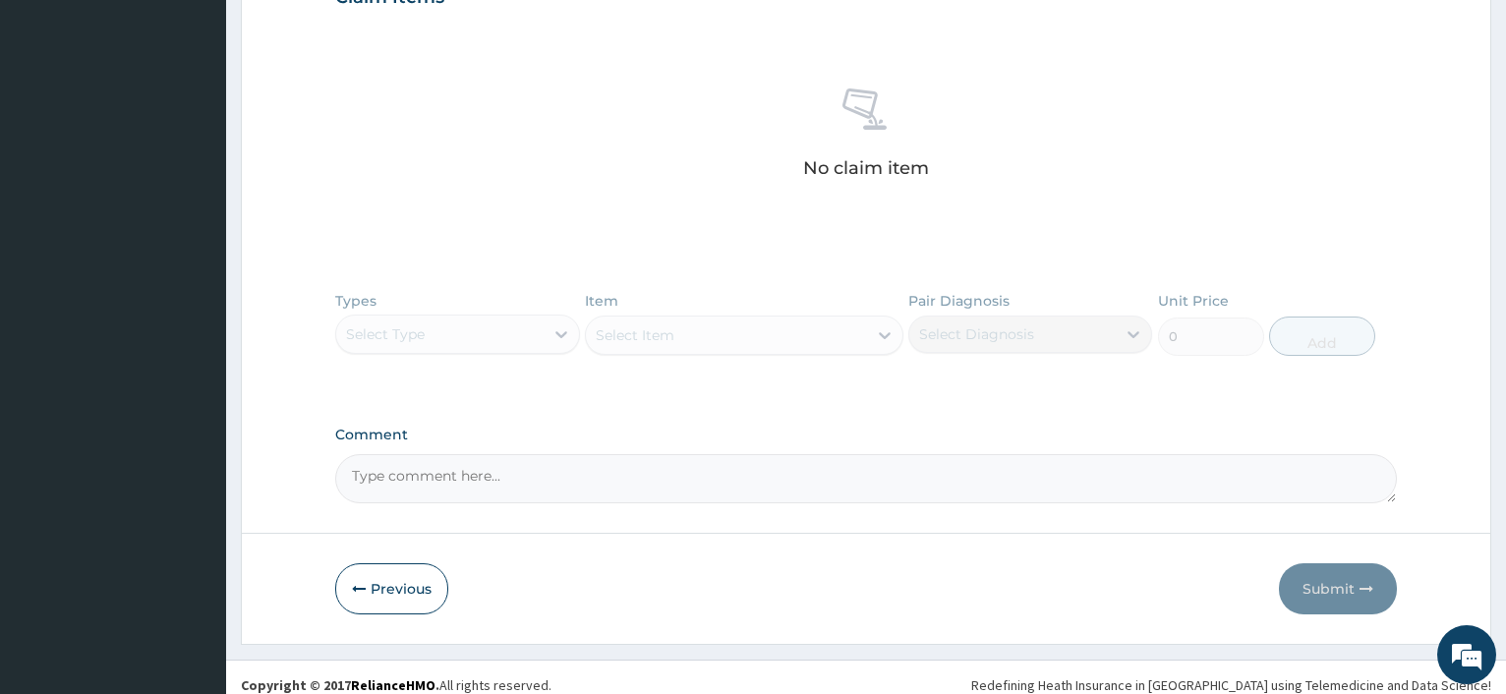
scroll to position [717, 0]
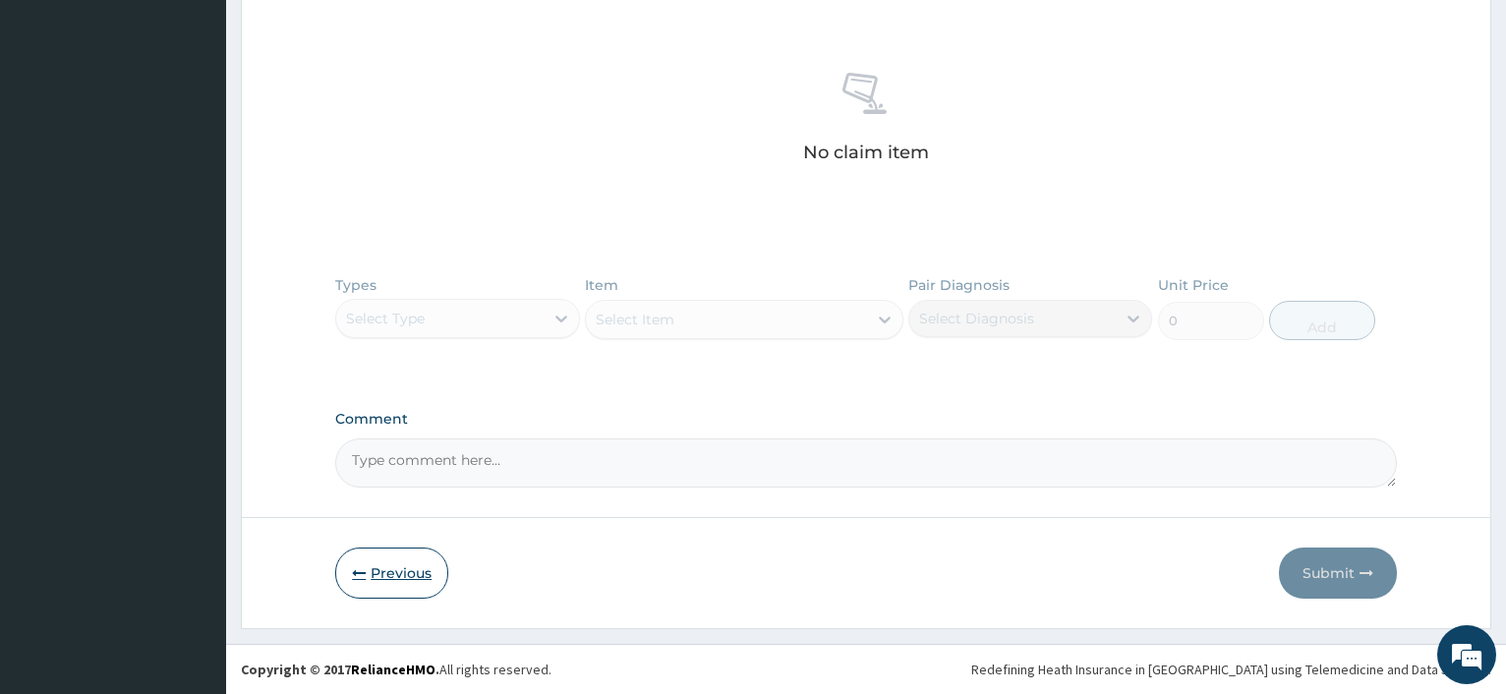
click at [407, 565] on button "Previous" at bounding box center [391, 572] width 113 height 51
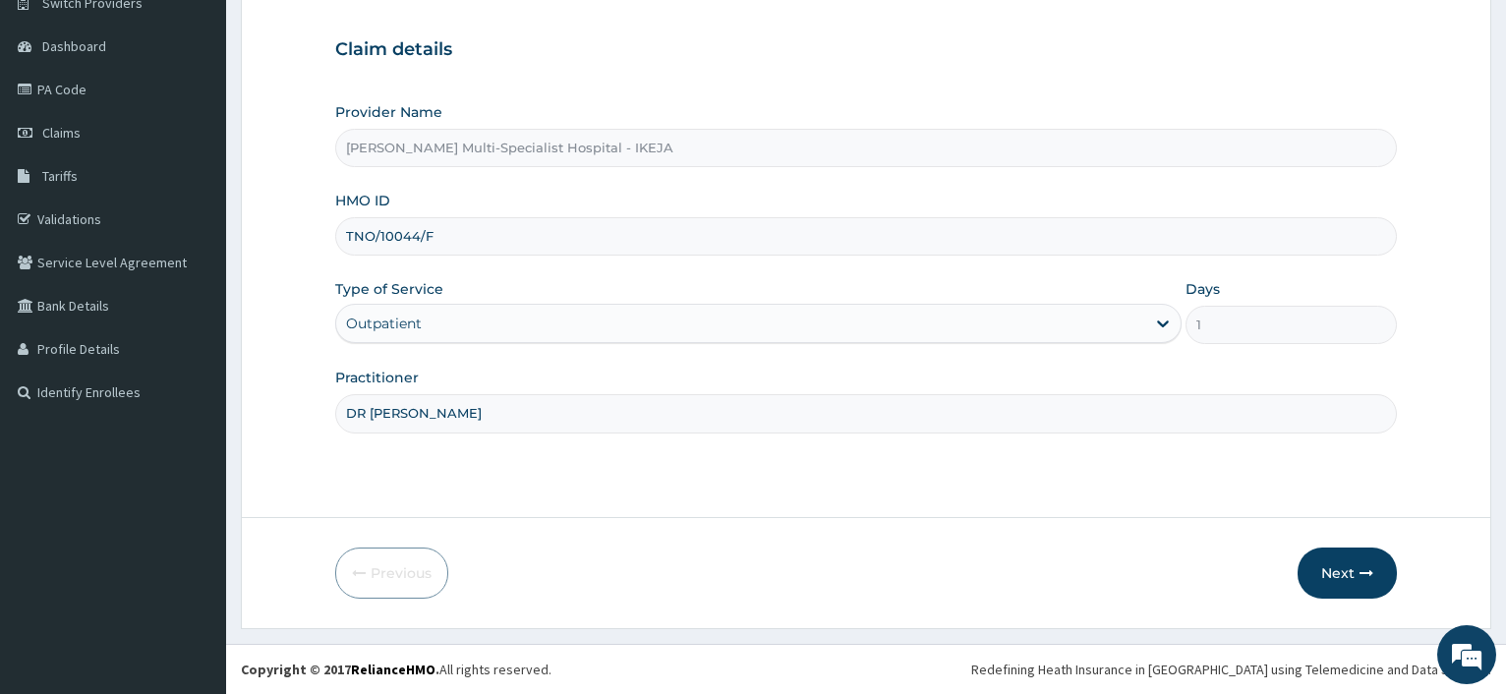
scroll to position [168, 0]
click at [1324, 563] on button "Next" at bounding box center [1346, 572] width 99 height 51
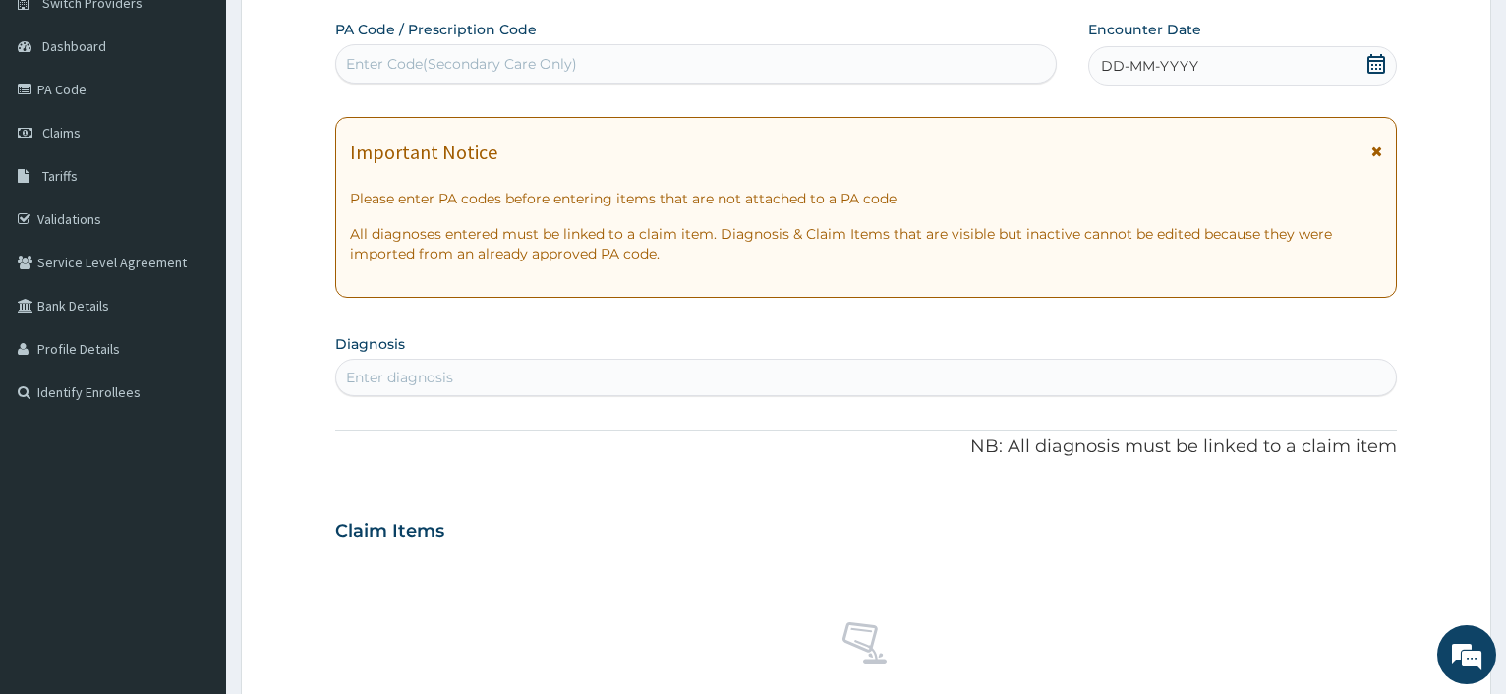
click at [494, 71] on div "Enter Code(Secondary Care Only)" at bounding box center [461, 64] width 231 height 20
paste input "PA/51C7C1"
type input "PA/51C7C1"
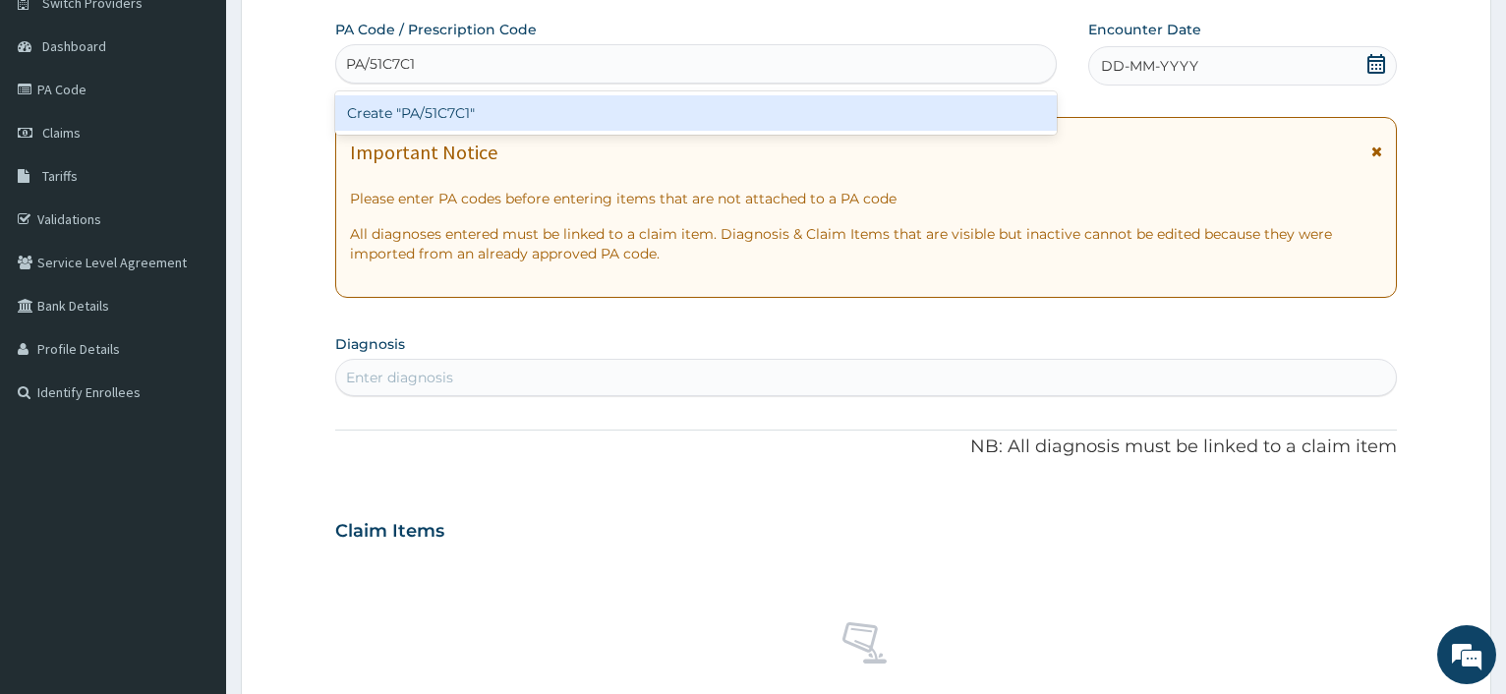
click at [450, 105] on div "Create "PA/51C7C1"" at bounding box center [695, 112] width 720 height 35
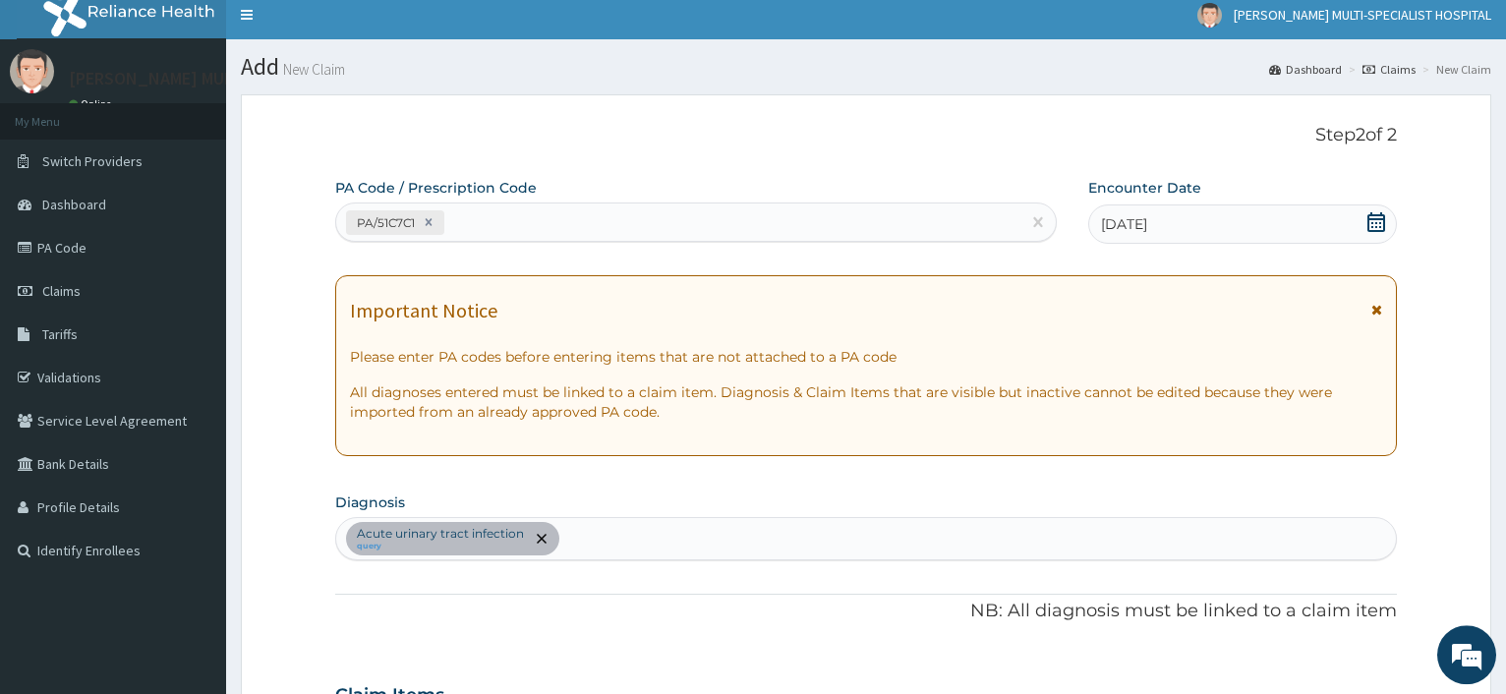
scroll to position [0, 0]
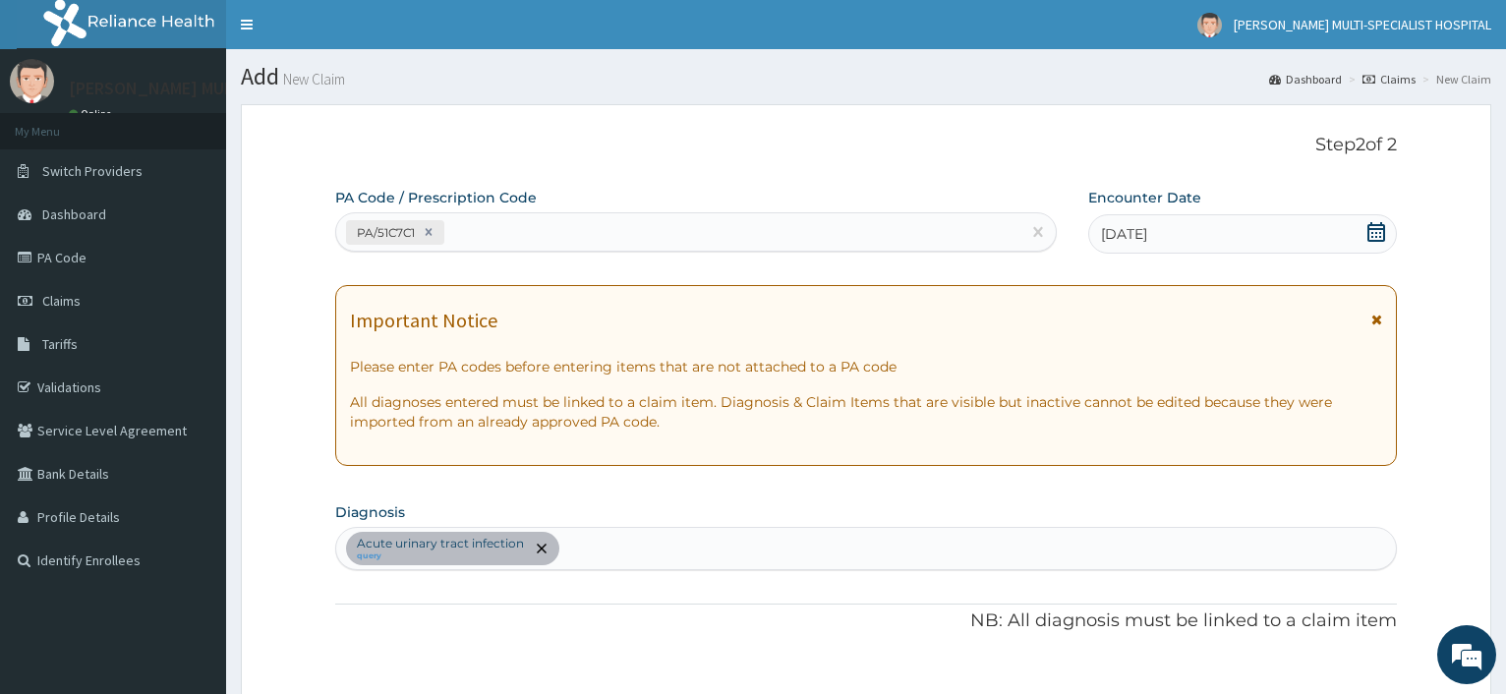
click at [501, 229] on div "PA/51C7C1" at bounding box center [677, 232] width 683 height 32
paste input "PA/0F9078"
type input "PA/0F9078"
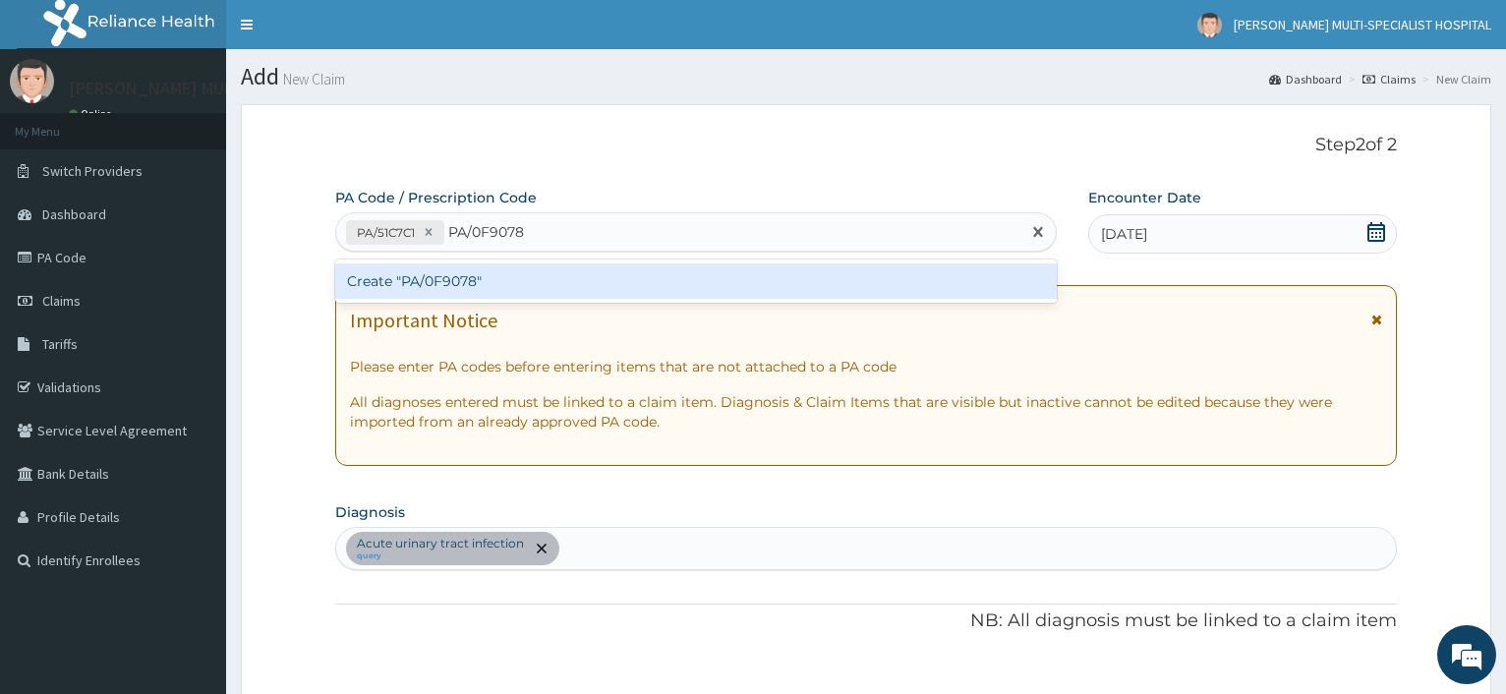
click at [429, 265] on div "Create "PA/0F9078"" at bounding box center [695, 280] width 720 height 35
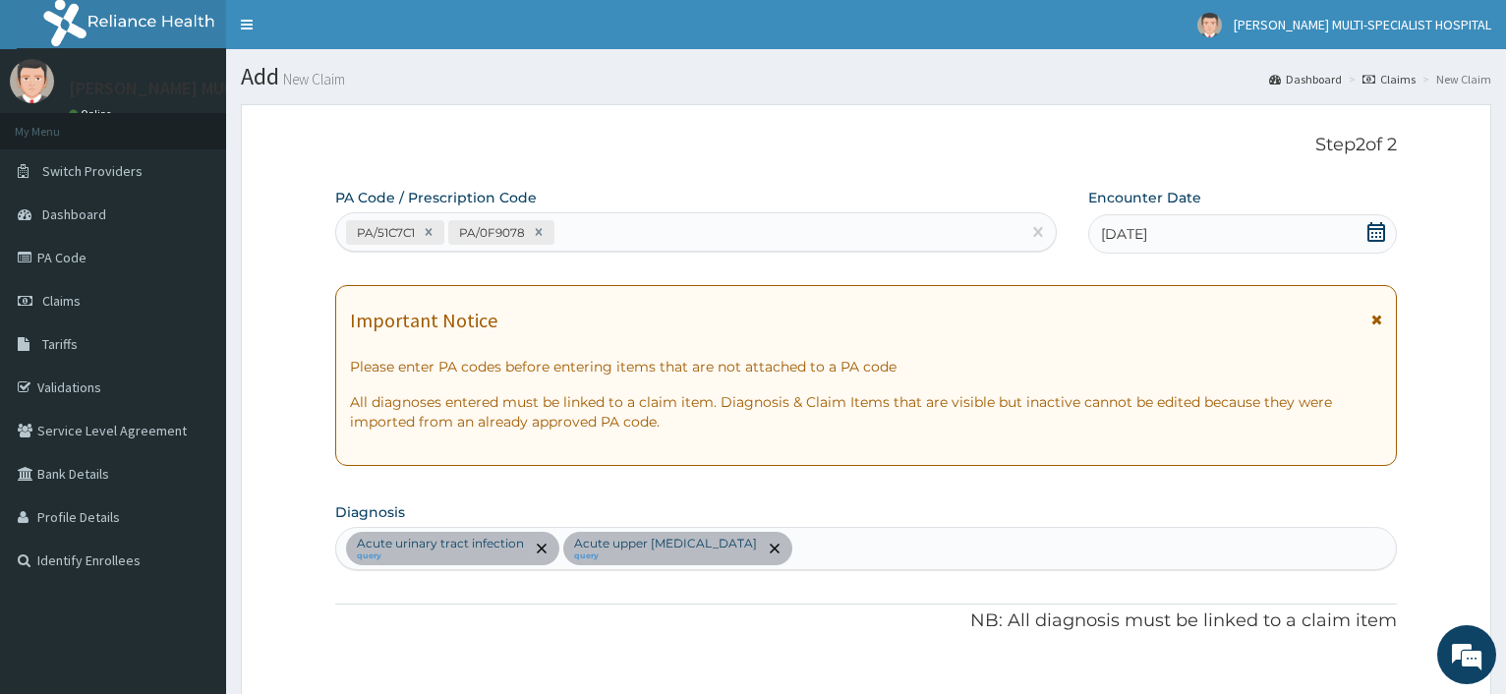
click at [569, 230] on div "PA/51C7C1 PA/0F9078" at bounding box center [677, 232] width 683 height 32
paste input "PA/7B3C64"
type input "PA/7B3C64"
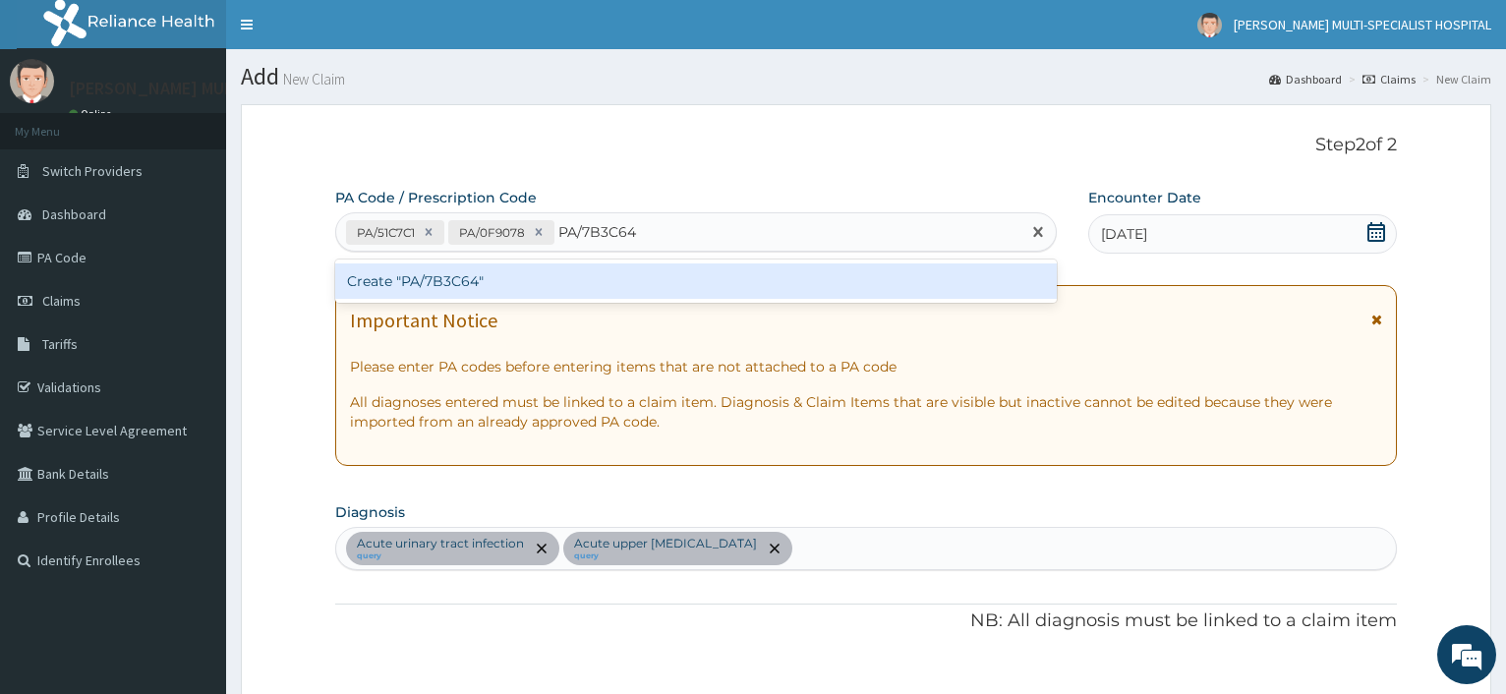
click at [450, 279] on div "Create "PA/7B3C64"" at bounding box center [695, 280] width 720 height 35
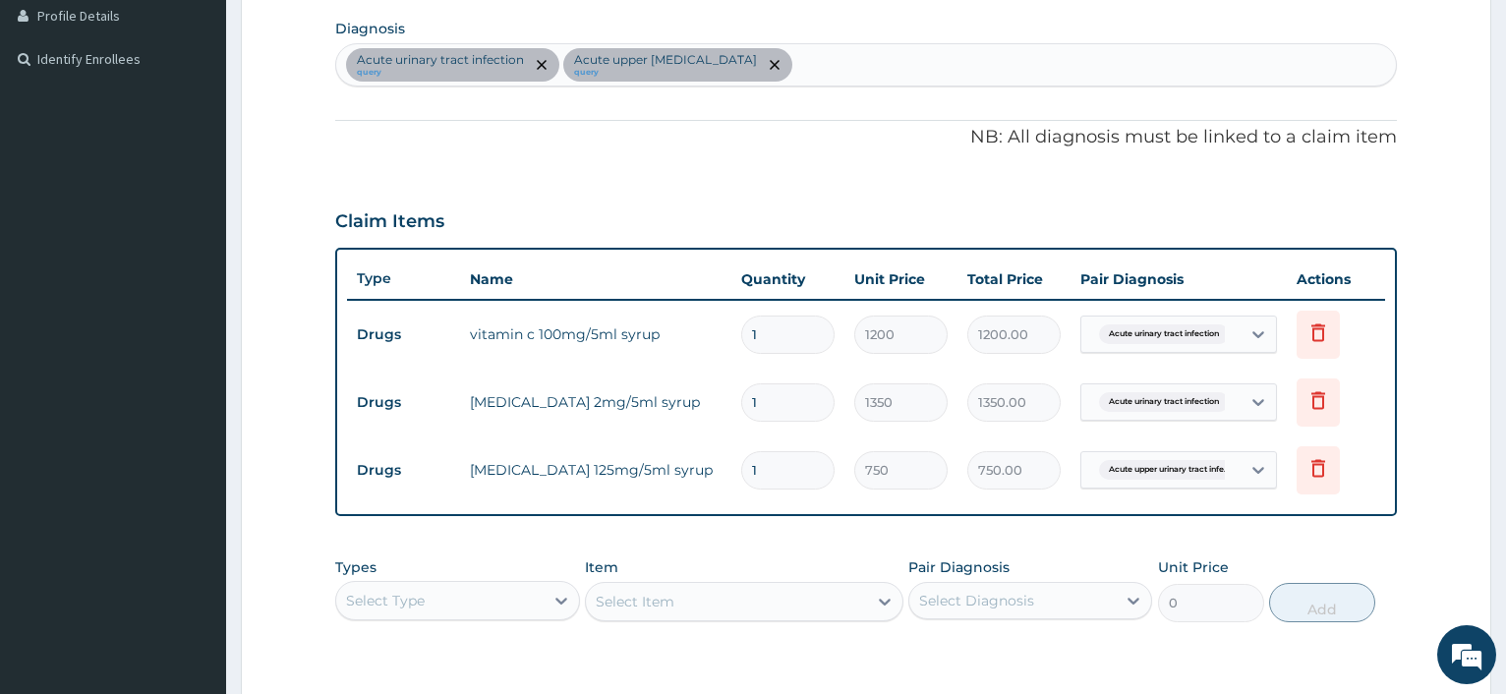
scroll to position [783, 0]
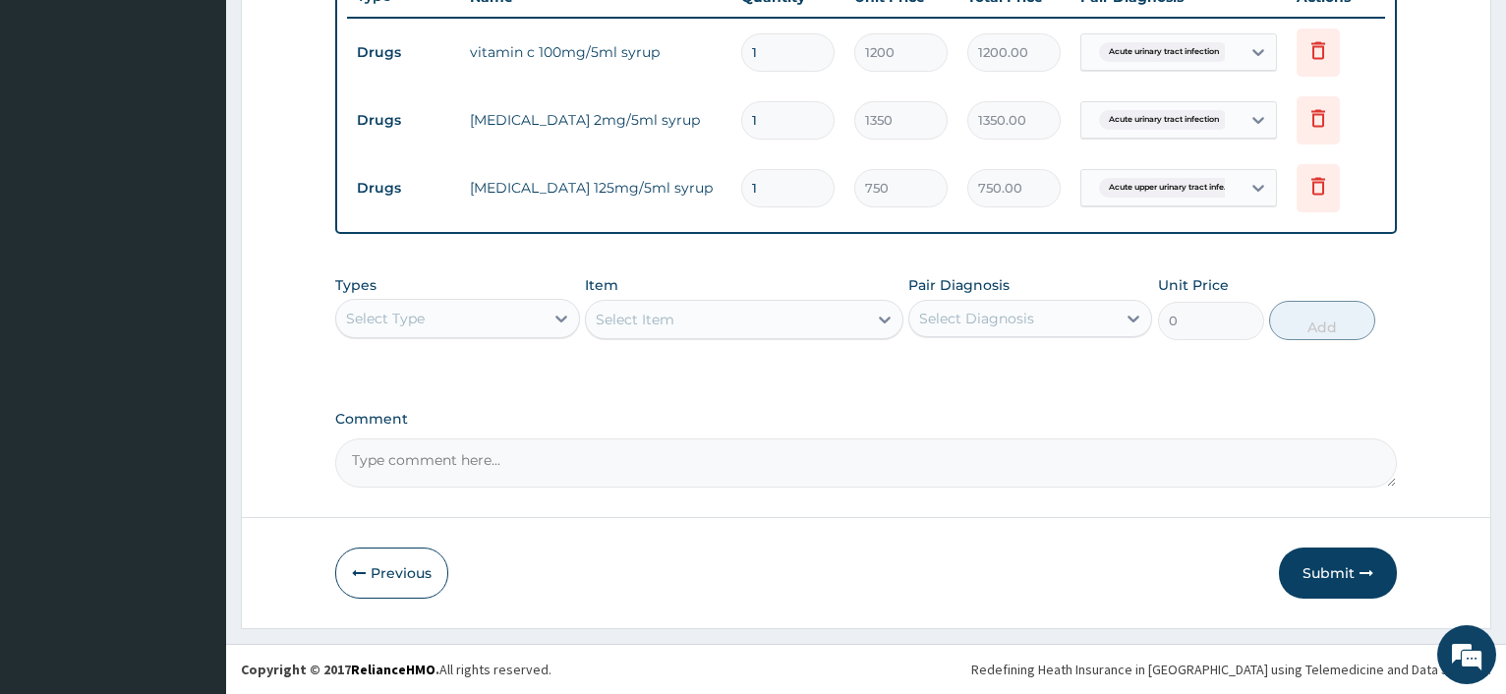
click at [1337, 572] on button "Submit" at bounding box center [1338, 572] width 118 height 51
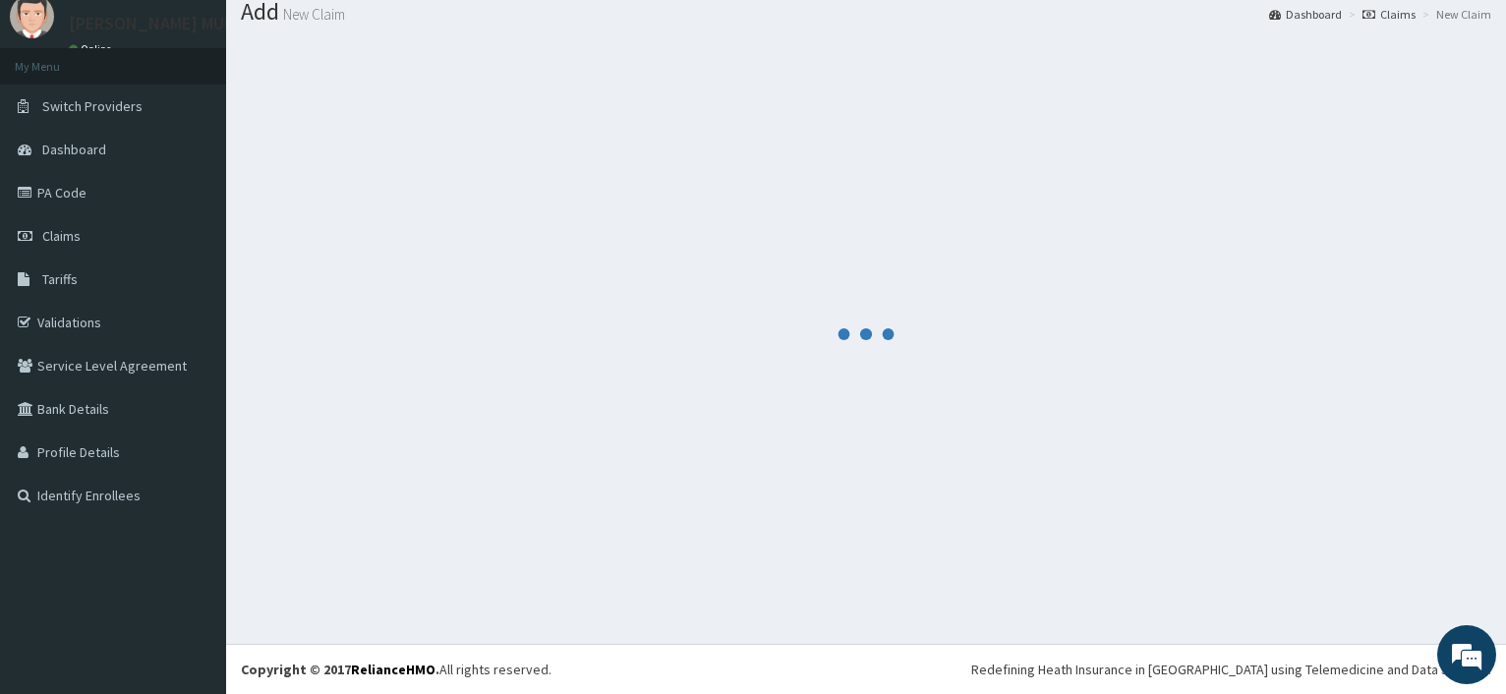
scroll to position [66, 0]
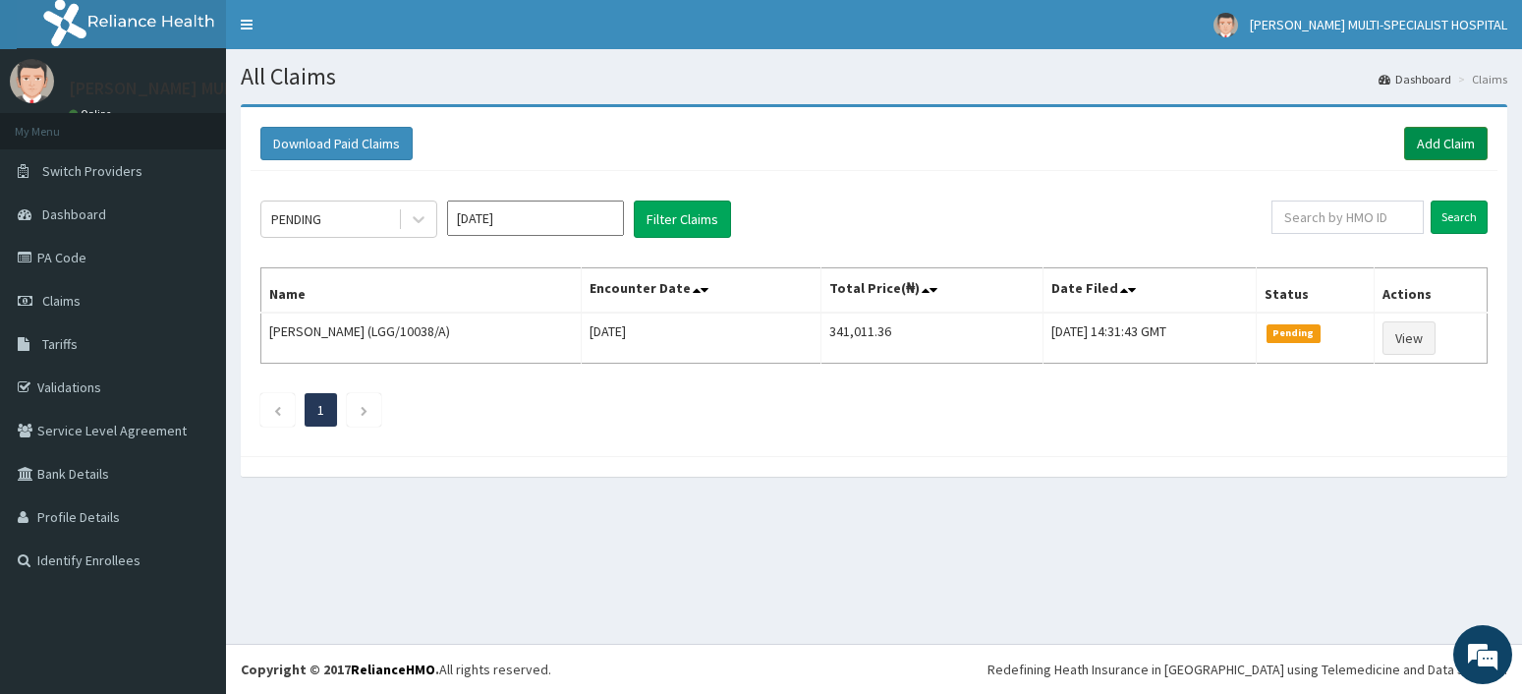
click at [1472, 138] on link "Add Claim" at bounding box center [1446, 143] width 84 height 33
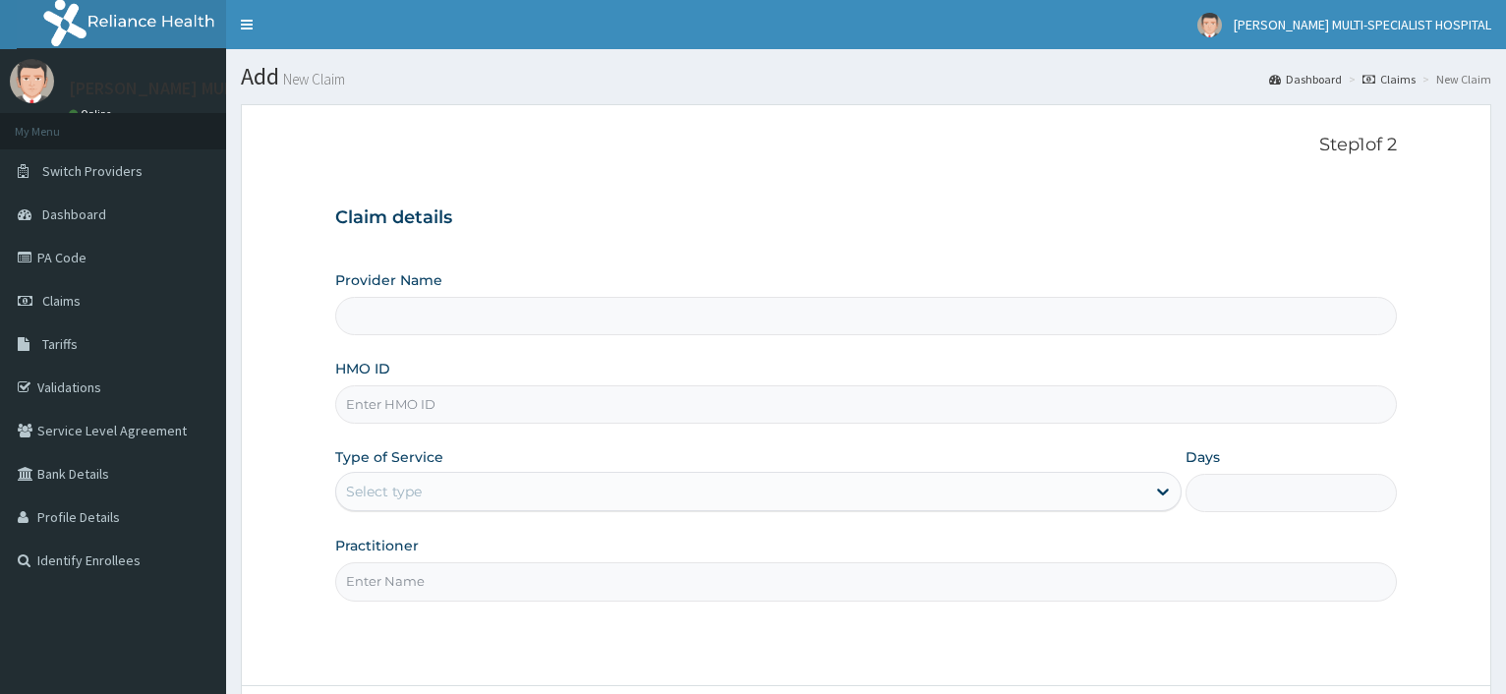
type input "[PERSON_NAME] Multi-Specialist Hospital - IKEJA"
drag, startPoint x: 549, startPoint y: 410, endPoint x: 564, endPoint y: 447, distance: 40.1
click at [552, 406] on input "HMO ID" at bounding box center [865, 404] width 1061 height 38
click at [427, 511] on div "Type of Service Select type" at bounding box center [757, 479] width 845 height 65
click at [402, 402] on input "BLX/100005/A" at bounding box center [865, 404] width 1061 height 38
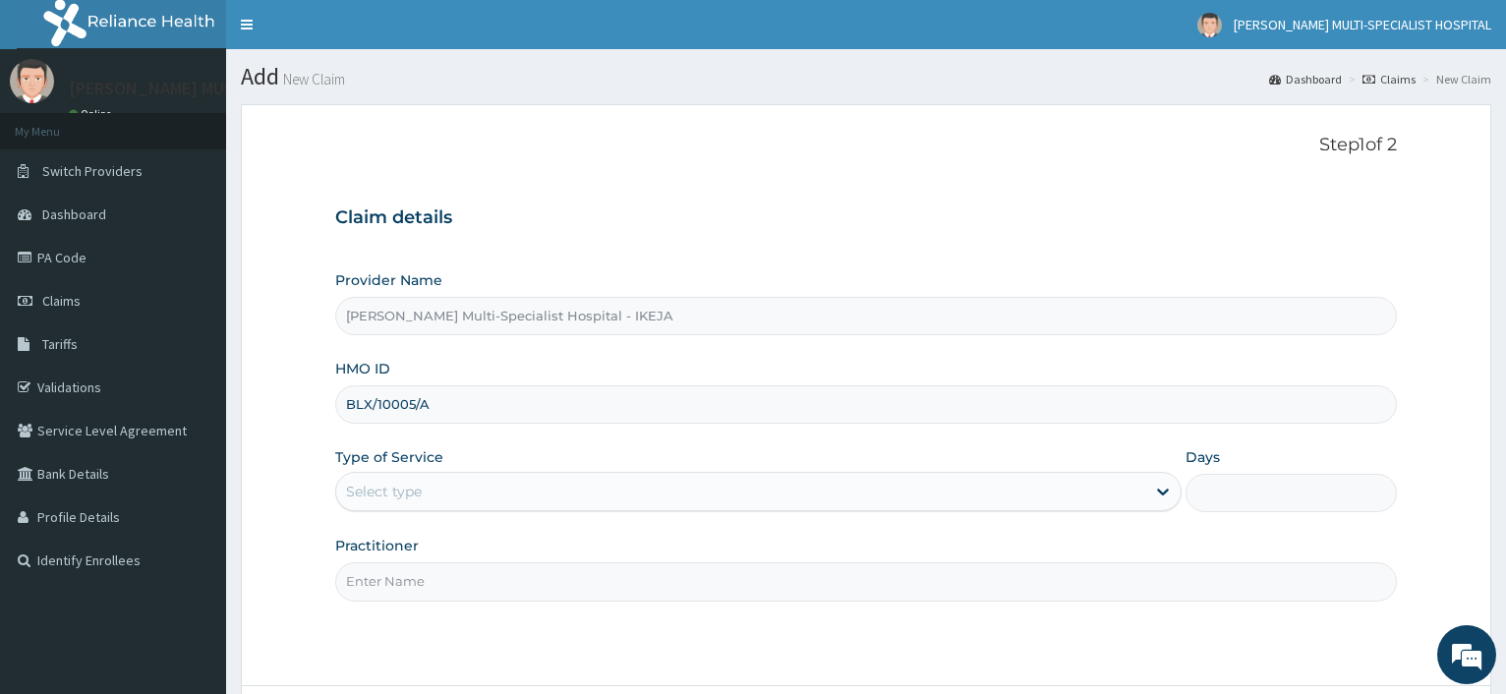
type input "BLX/10005/A"
drag, startPoint x: 589, startPoint y: 483, endPoint x: 596, endPoint y: 502, distance: 20.8
click at [590, 483] on div "Select type" at bounding box center [740, 491] width 808 height 31
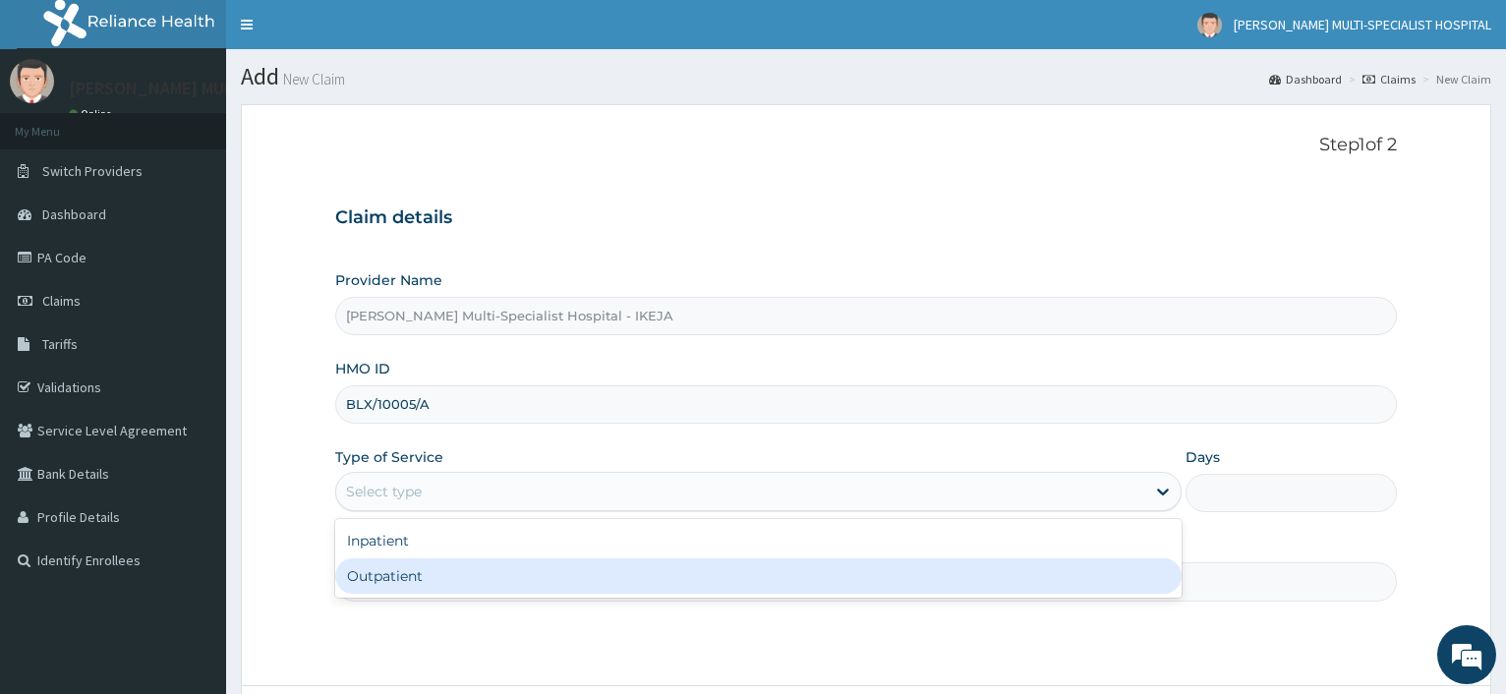
click at [517, 592] on div "Outpatient" at bounding box center [757, 575] width 845 height 35
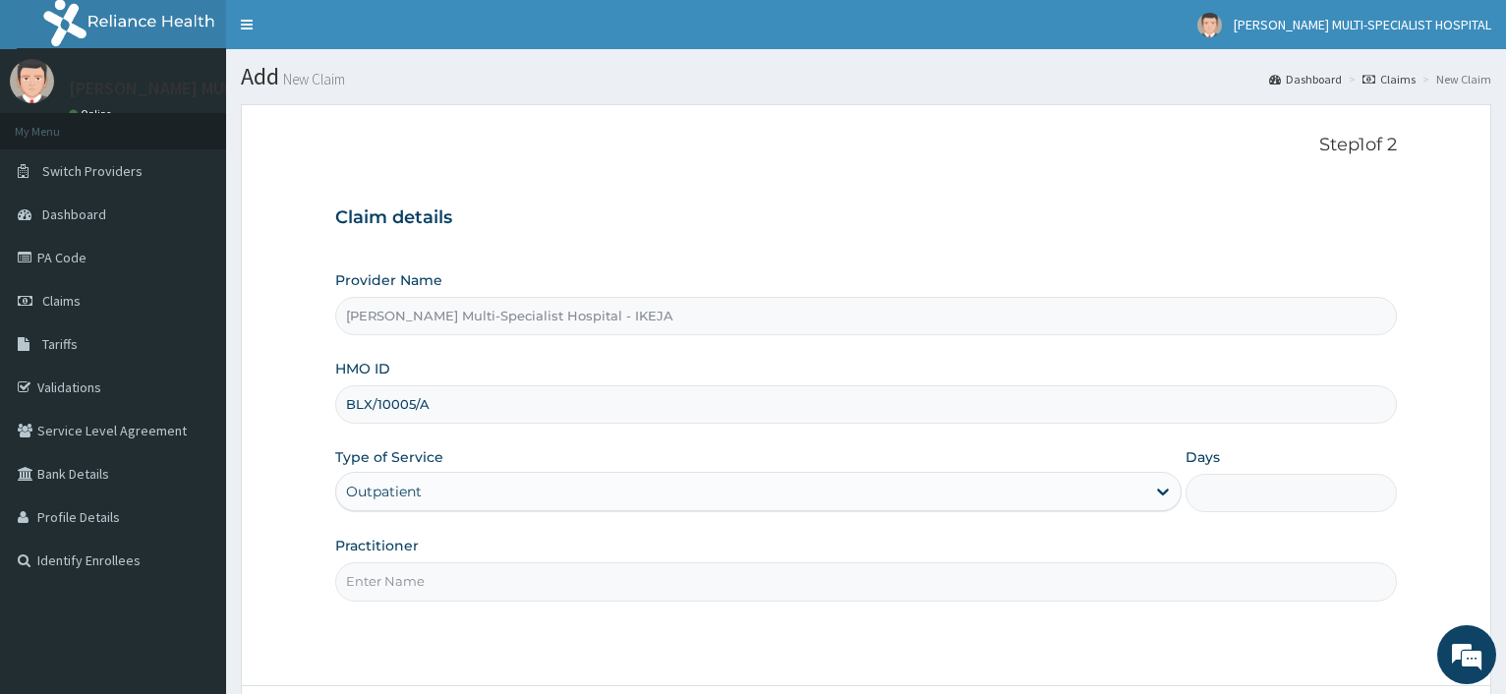
type input "1"
click at [516, 589] on input "Practitioner" at bounding box center [865, 581] width 1061 height 38
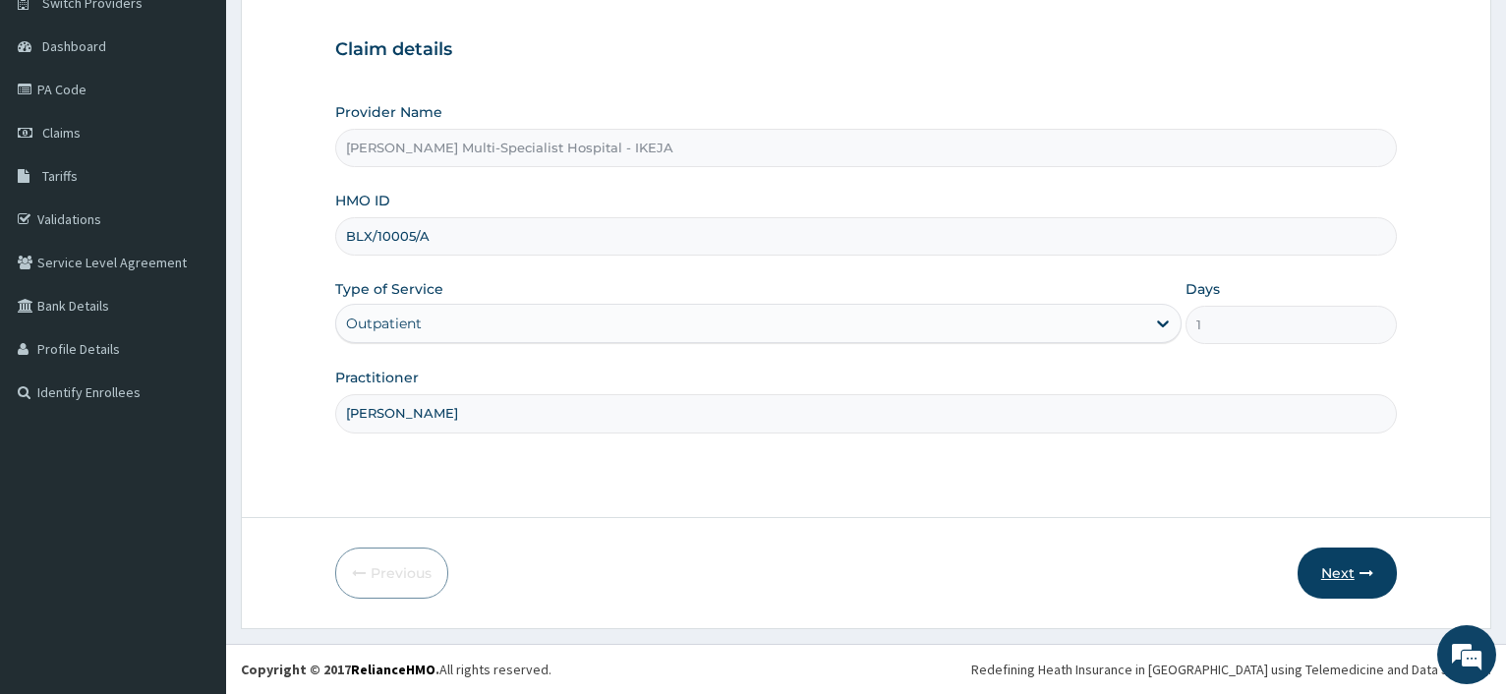
type input "DR JOHN"
click at [1327, 577] on button "Next" at bounding box center [1346, 572] width 99 height 51
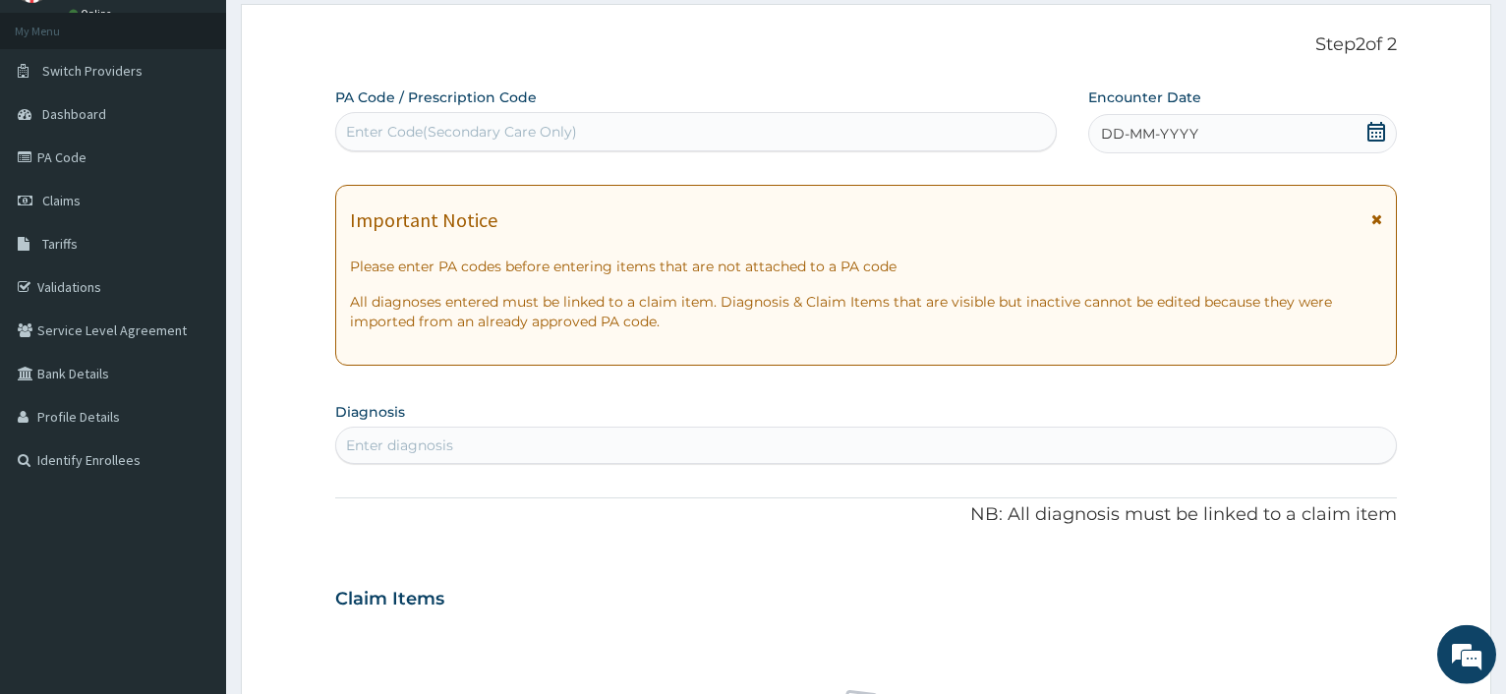
scroll to position [0, 0]
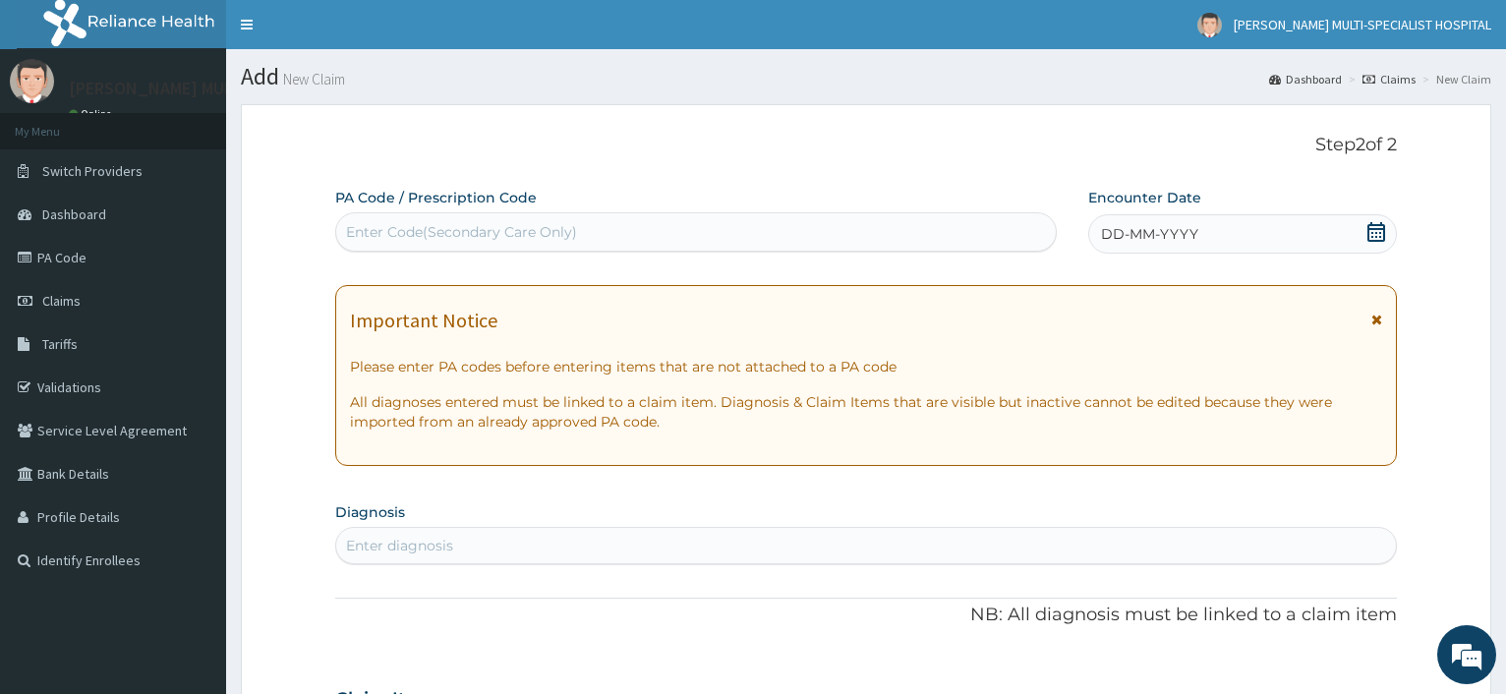
click at [431, 234] on div "Enter Code(Secondary Care Only)" at bounding box center [461, 232] width 231 height 20
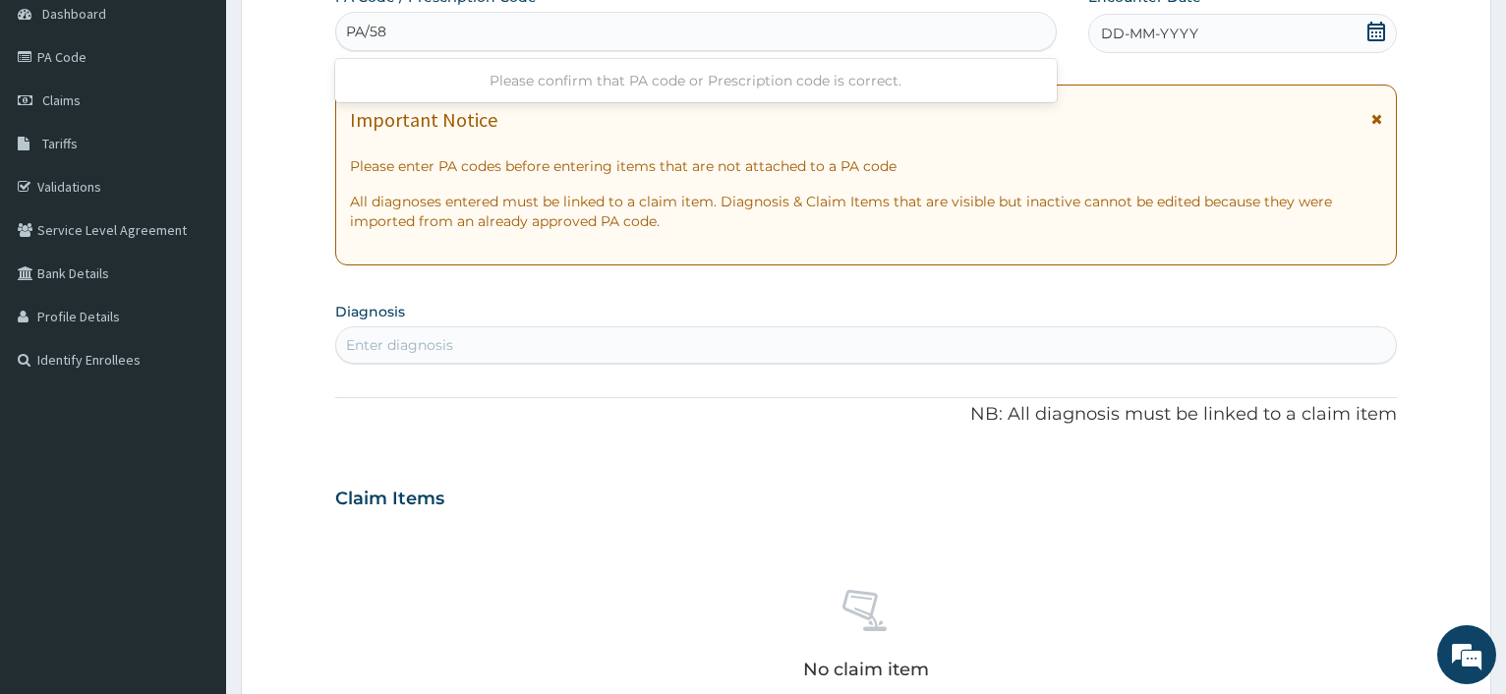
scroll to position [601, 0]
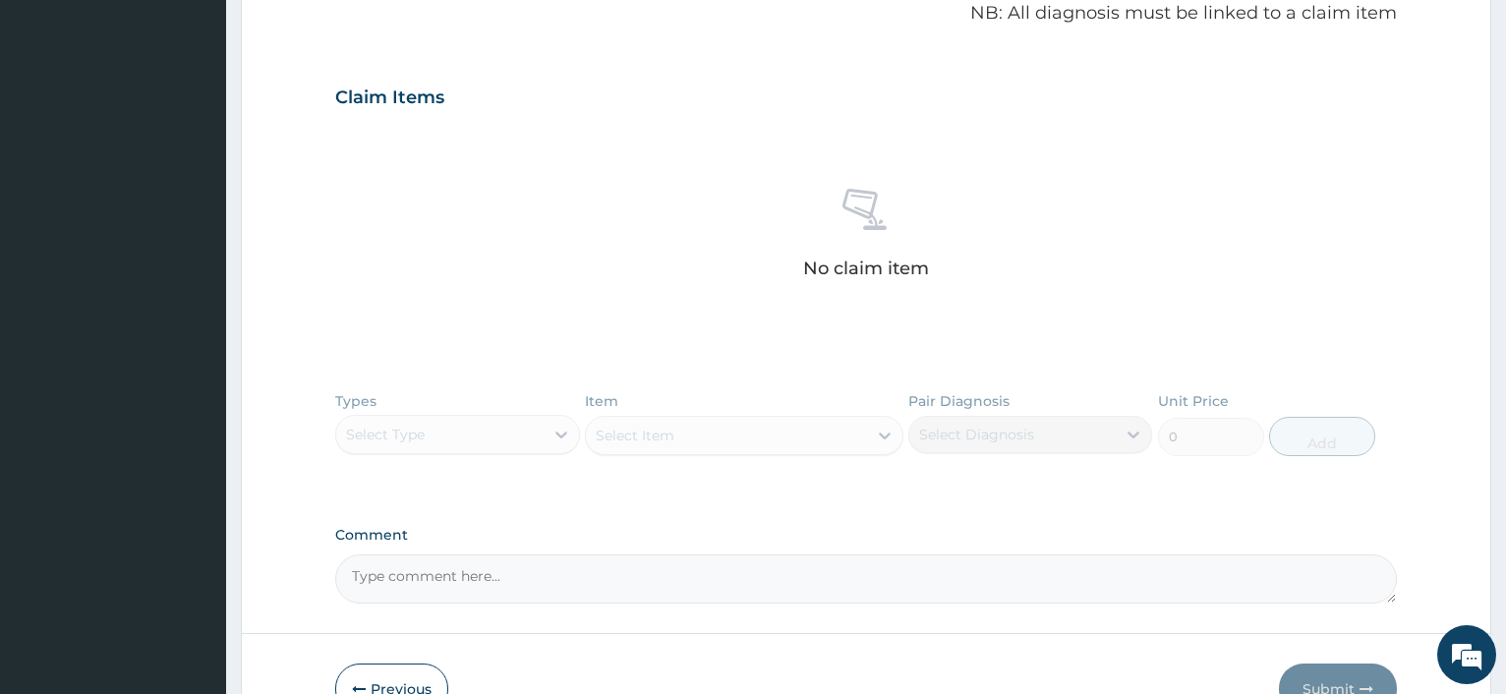
type input "PA/58"
click at [399, 669] on form "Step 2 of 2 PA Code / Prescription Code Use Up and Down to choose options, pres…" at bounding box center [866, 124] width 1250 height 1242
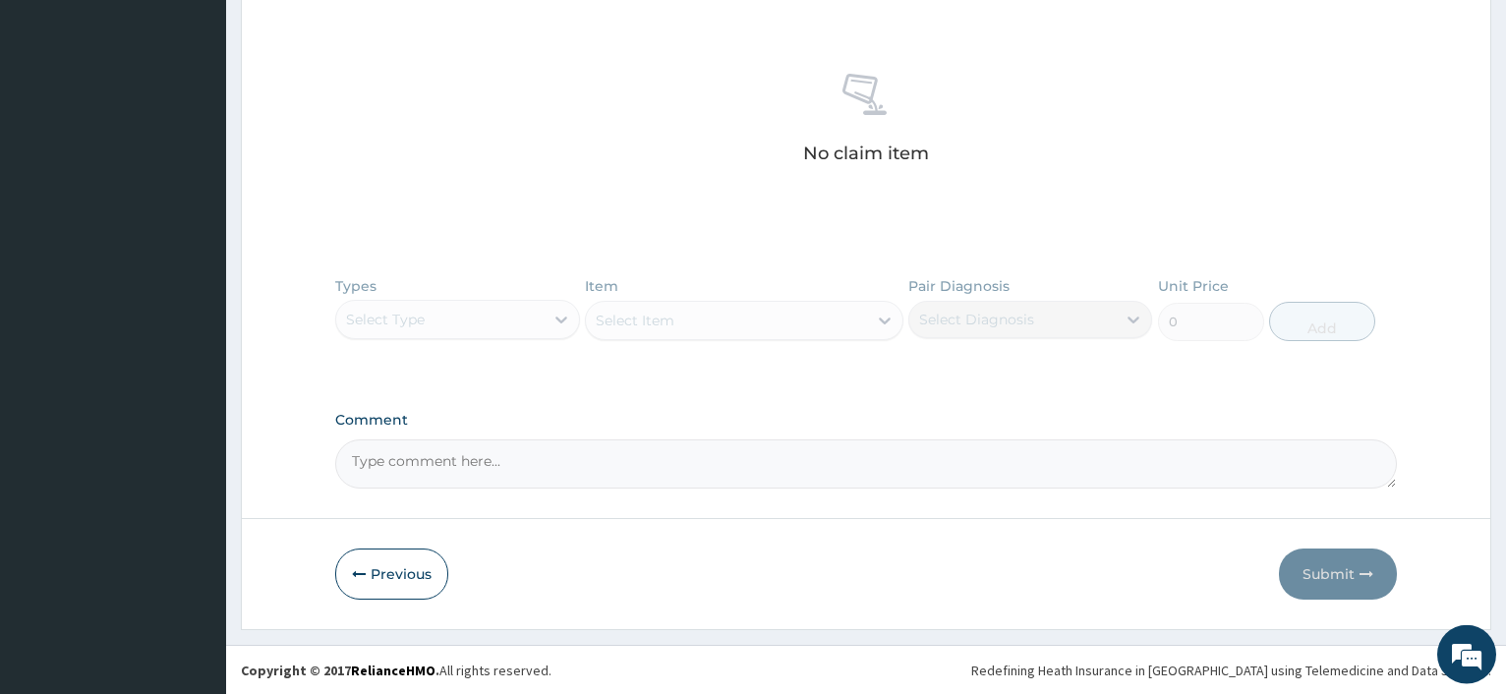
scroll to position [735, 0]
click at [416, 576] on button "Previous" at bounding box center [391, 572] width 113 height 51
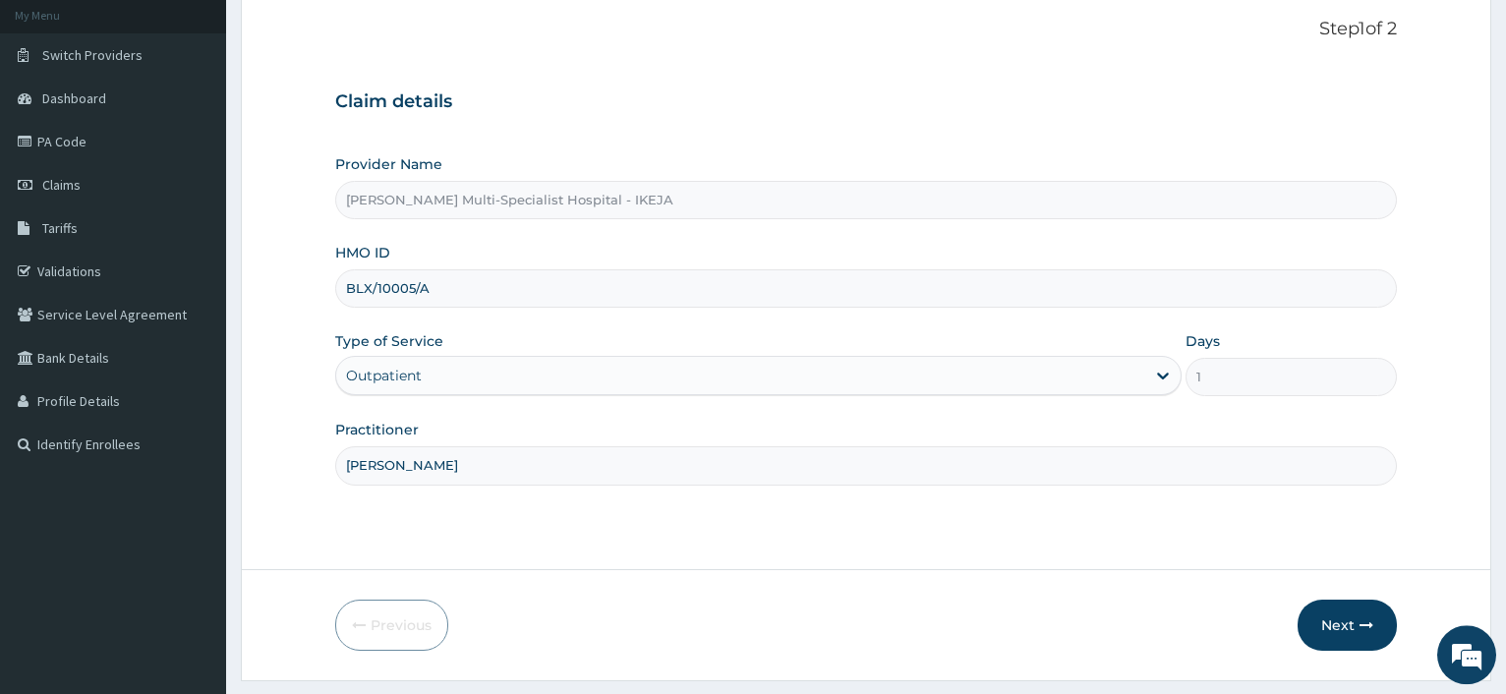
scroll to position [68, 0]
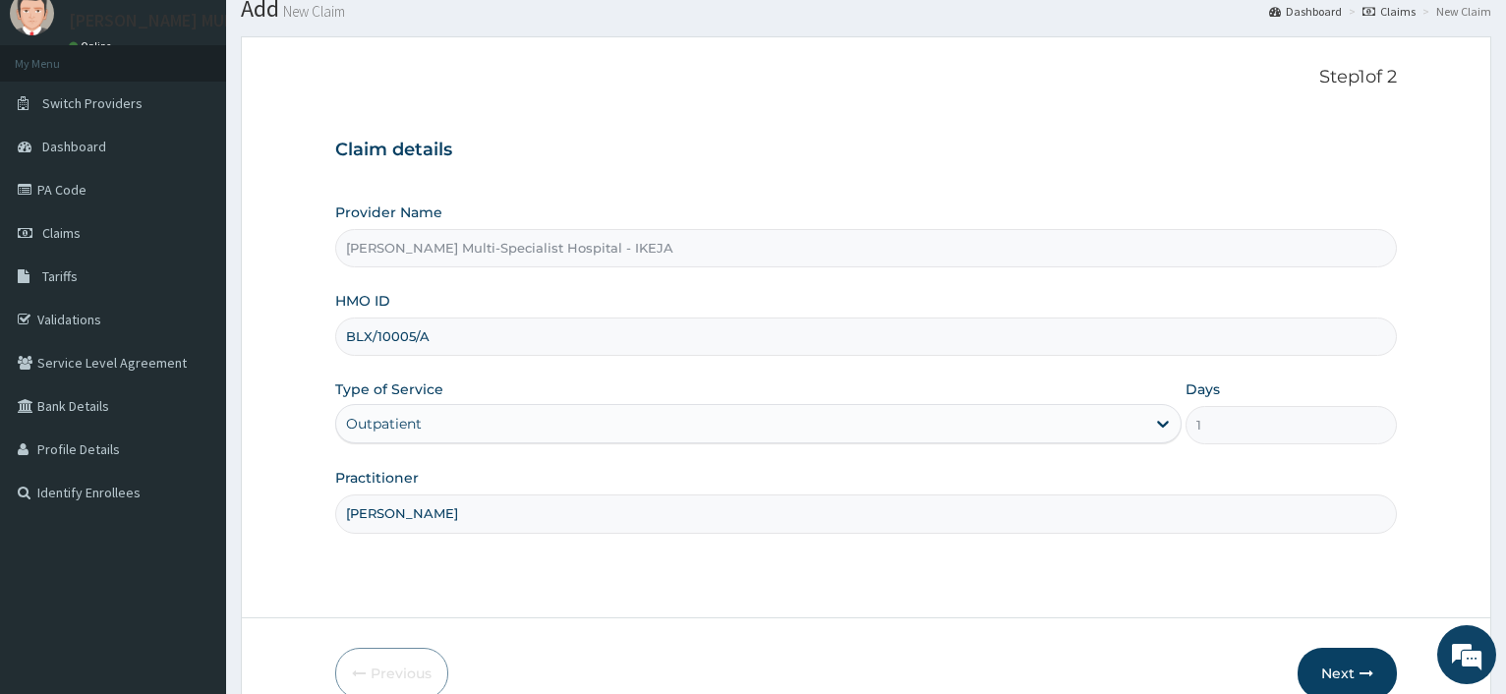
click at [384, 423] on div "Outpatient" at bounding box center [384, 424] width 76 height 20
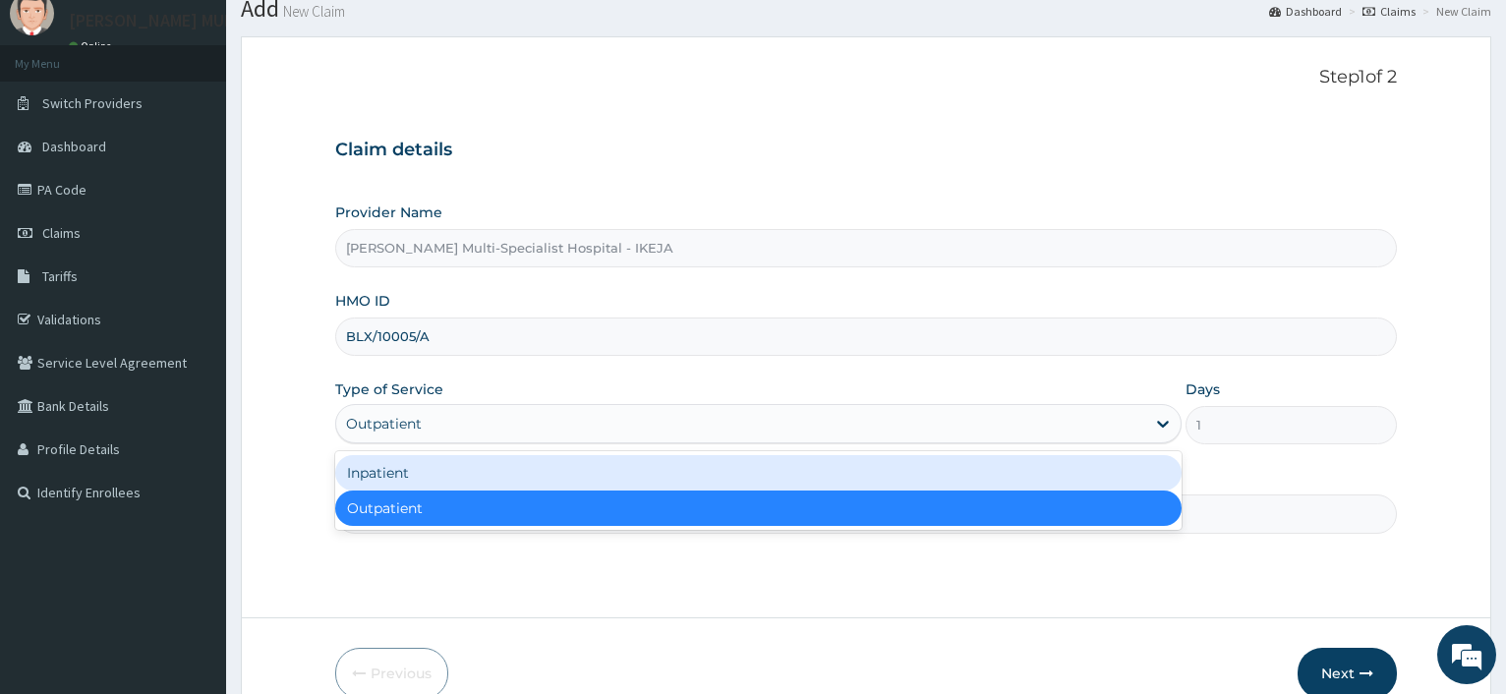
click at [396, 483] on div "Inpatient" at bounding box center [757, 472] width 845 height 35
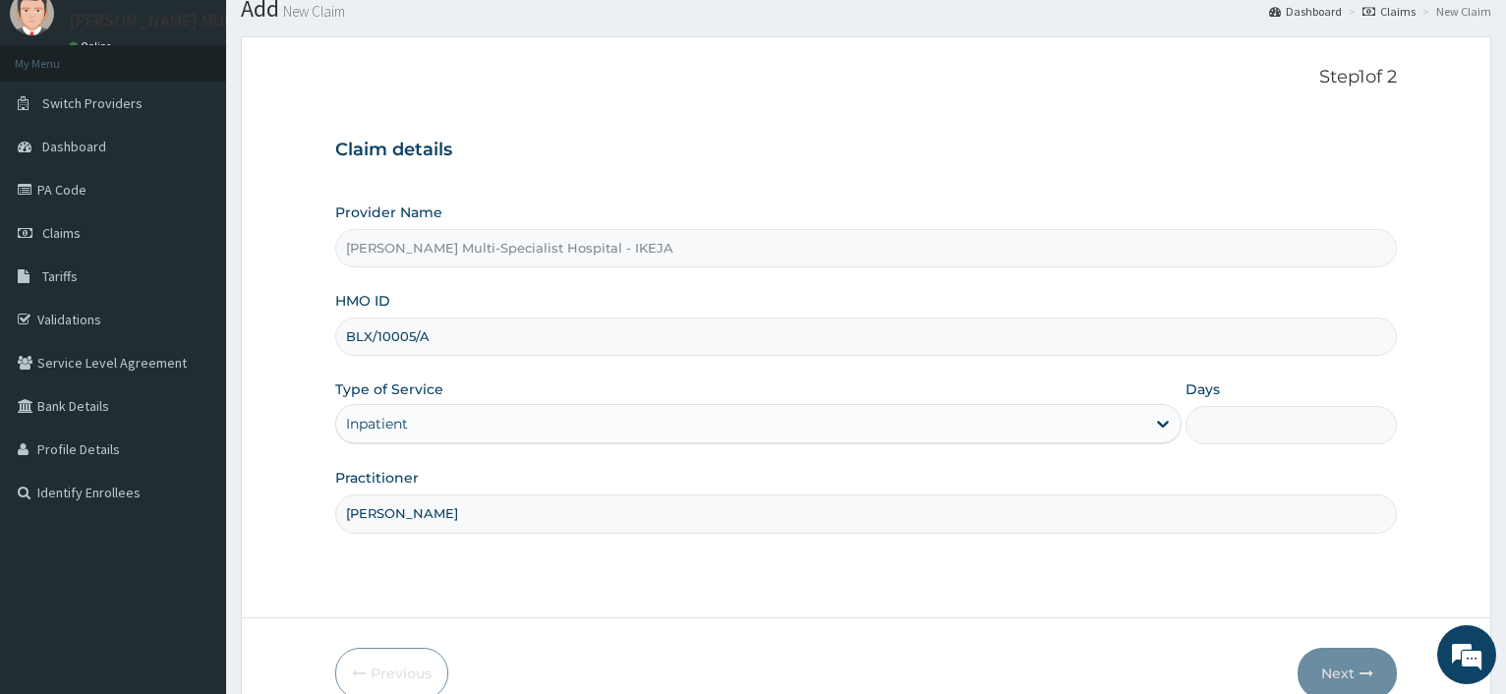
click at [1218, 425] on input "Days" at bounding box center [1290, 425] width 211 height 38
type input "2"
click at [314, 308] on form "Step 1 of 2 Claim details Provider Name Reddington Multi-Specialist Hospital - …" at bounding box center [866, 382] width 1250 height 693
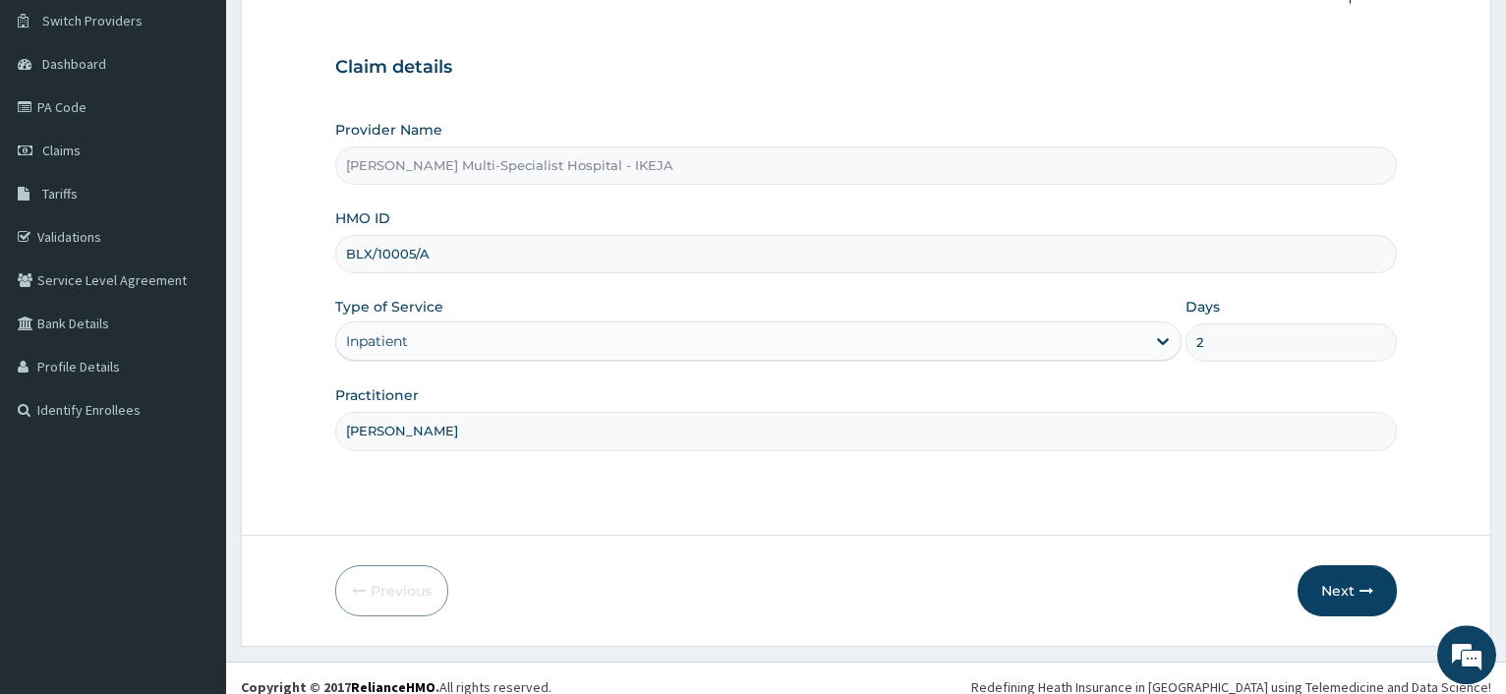
scroll to position [168, 0]
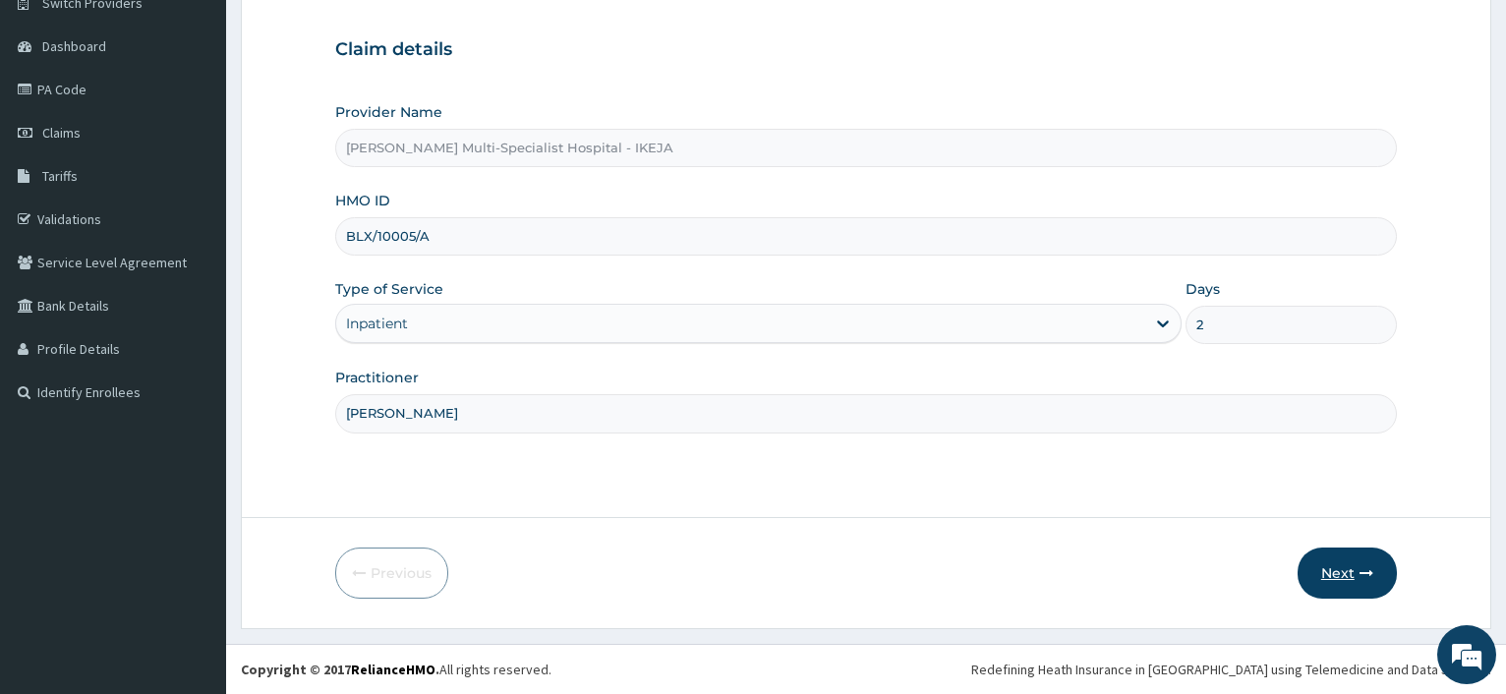
click at [1340, 567] on button "Next" at bounding box center [1346, 572] width 99 height 51
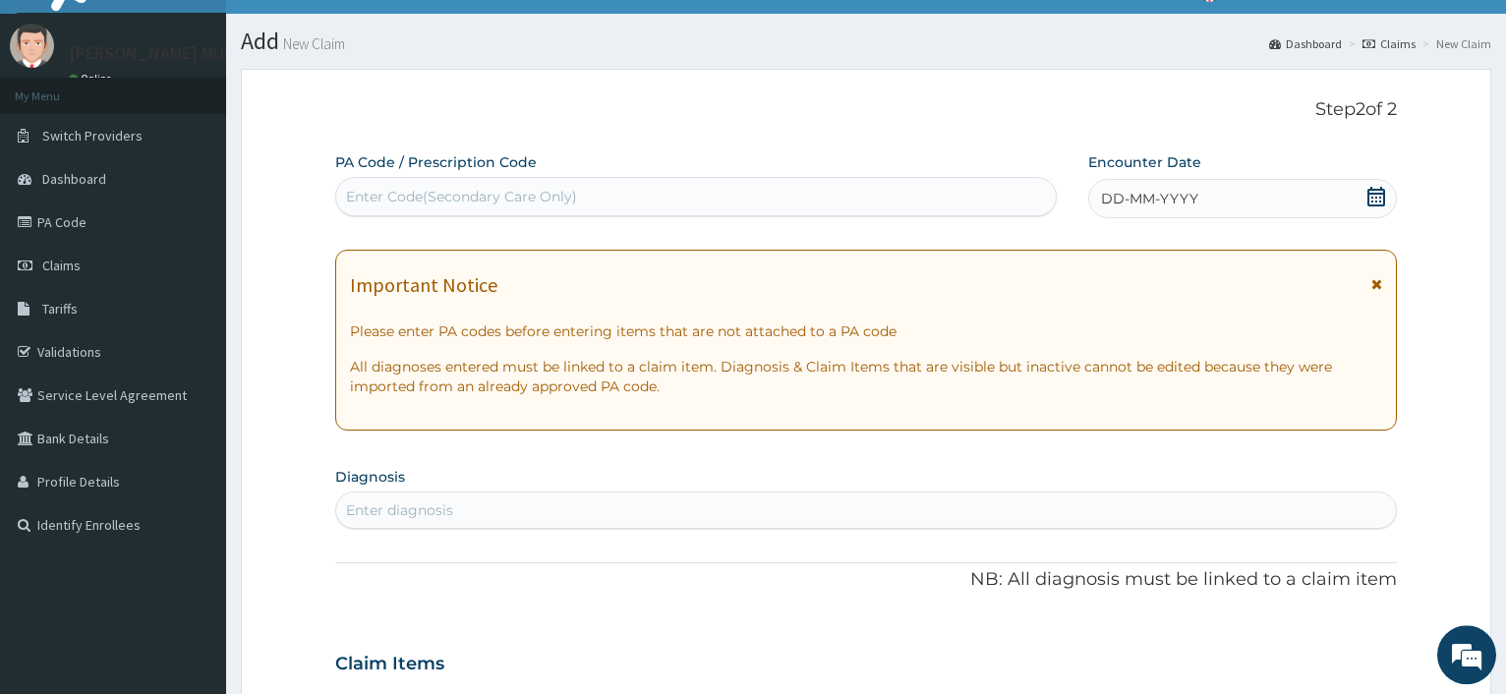
scroll to position [0, 0]
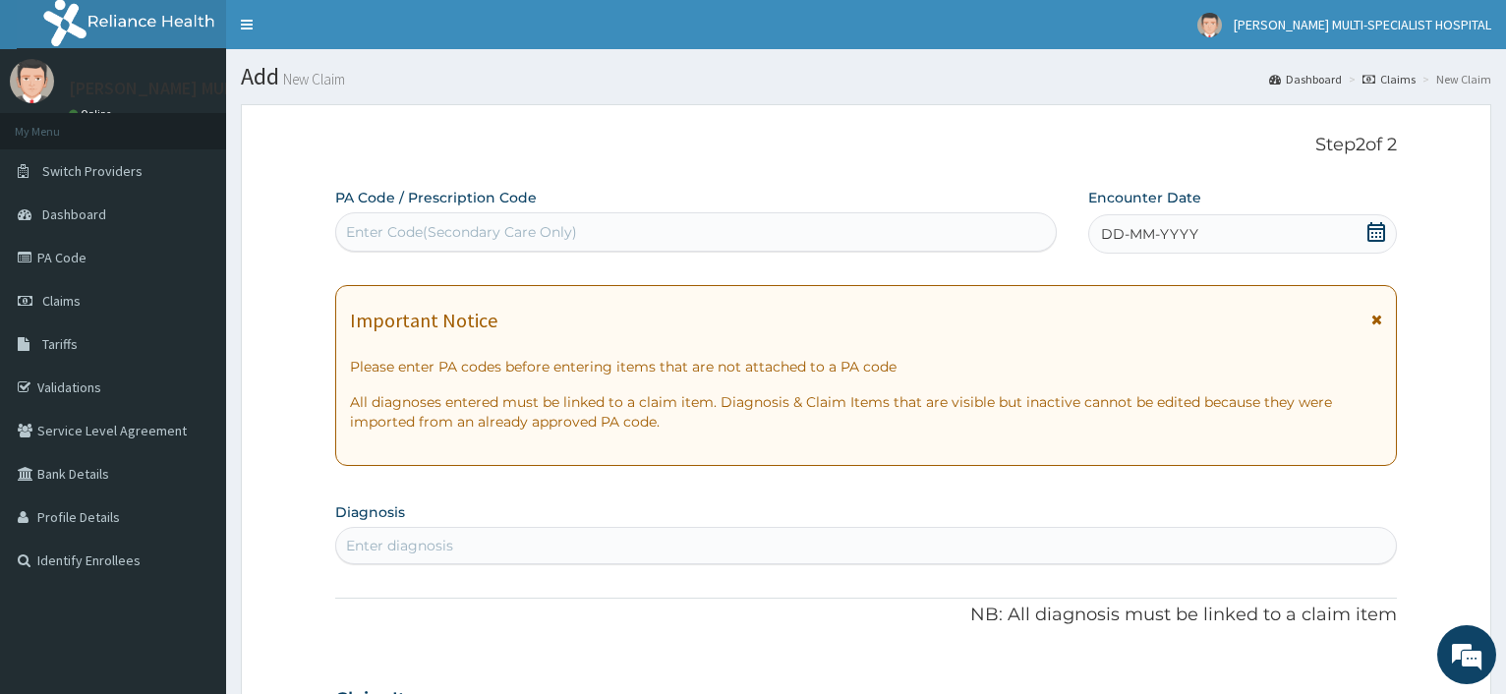
click at [472, 228] on div "Enter Code(Secondary Care Only)" at bounding box center [461, 232] width 231 height 20
type input "PA/589B1D"
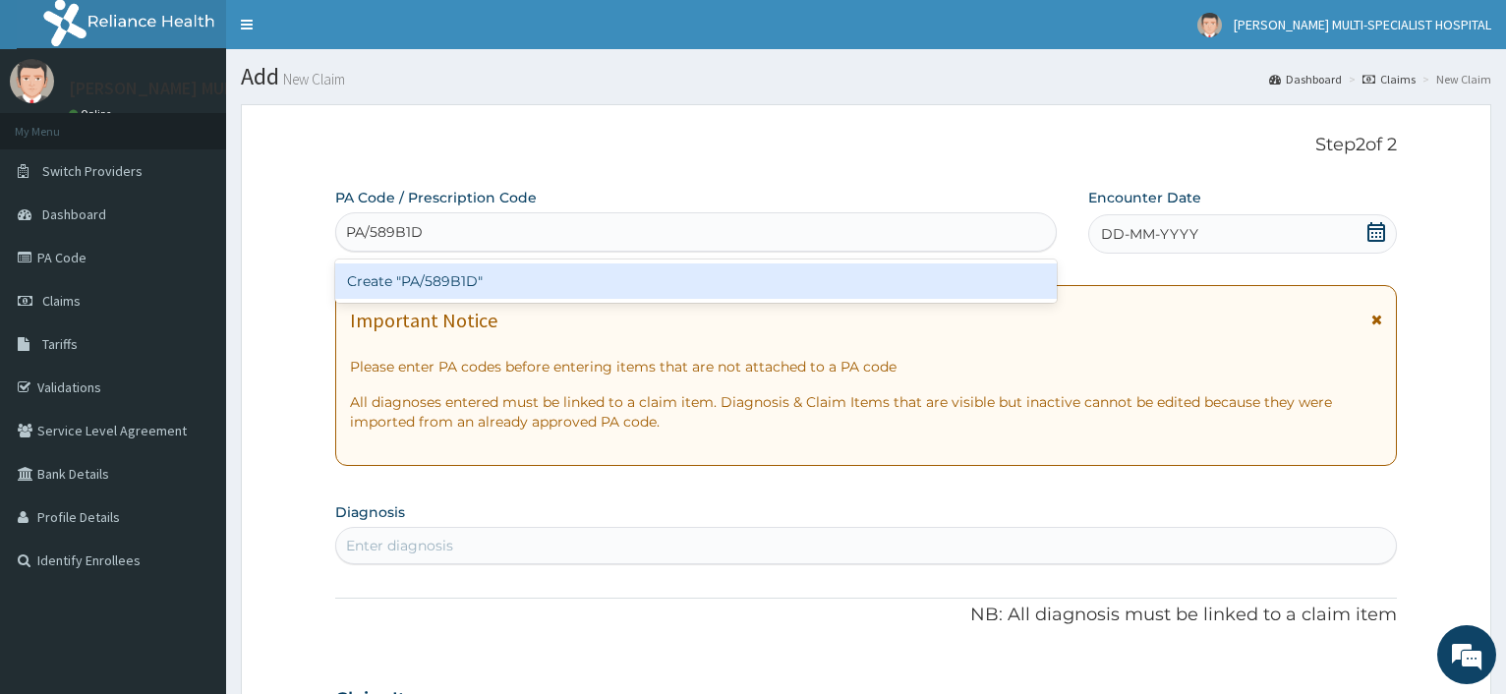
click at [429, 280] on div "Create "PA/589B1D"" at bounding box center [695, 280] width 720 height 35
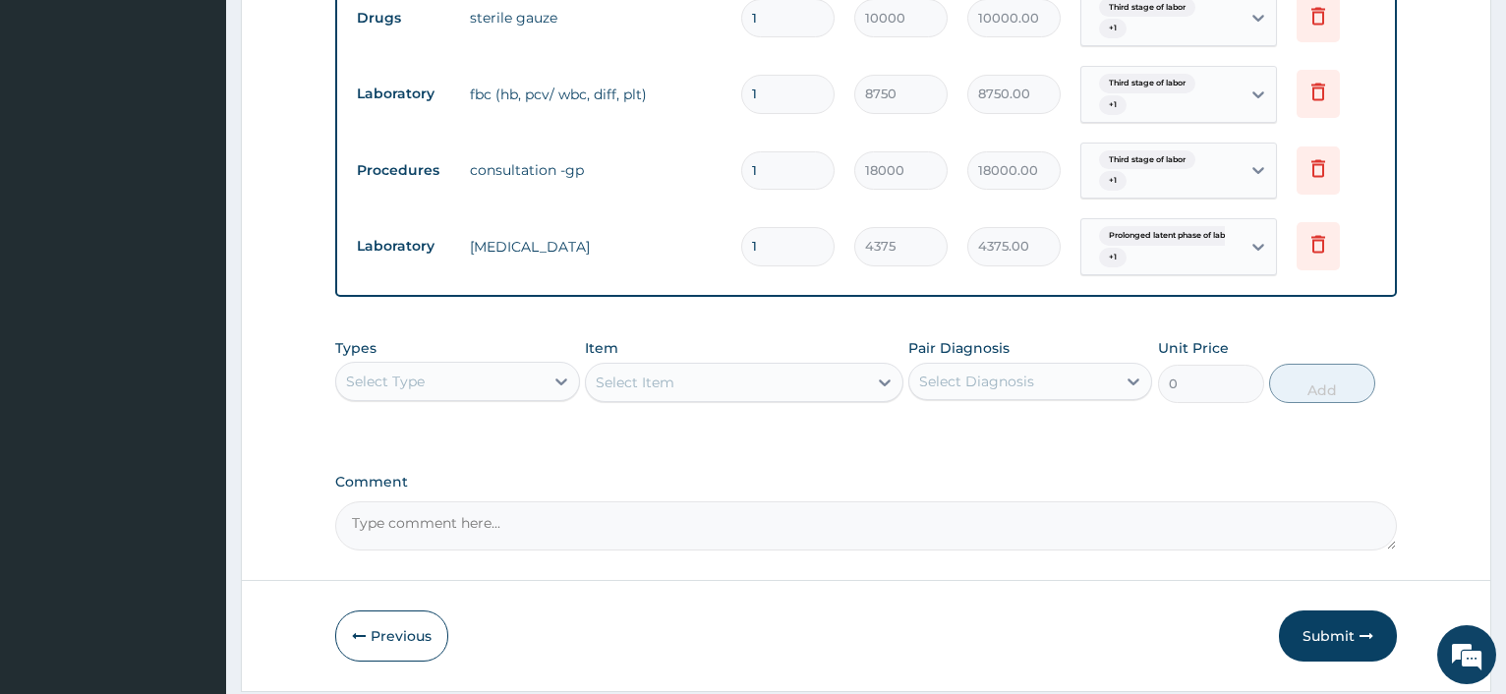
scroll to position [1019, 0]
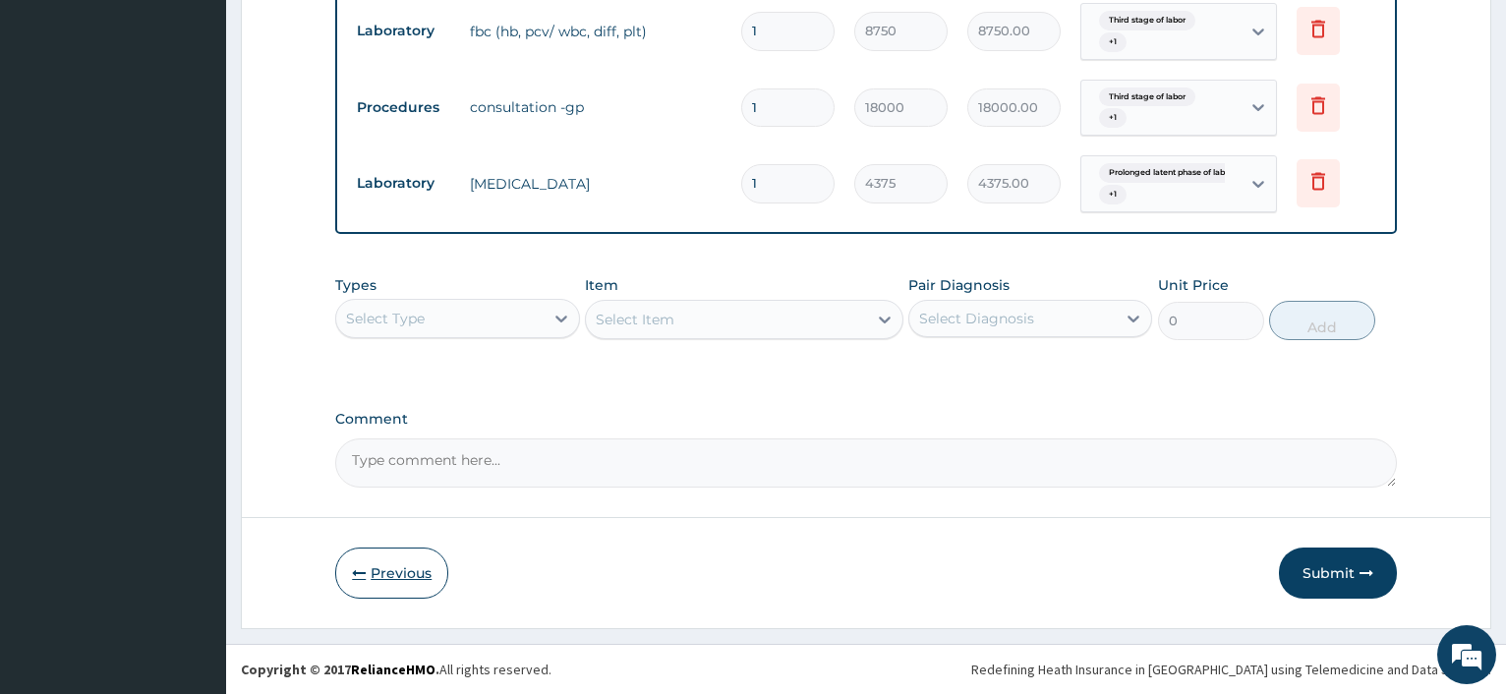
click at [392, 564] on button "Previous" at bounding box center [391, 572] width 113 height 51
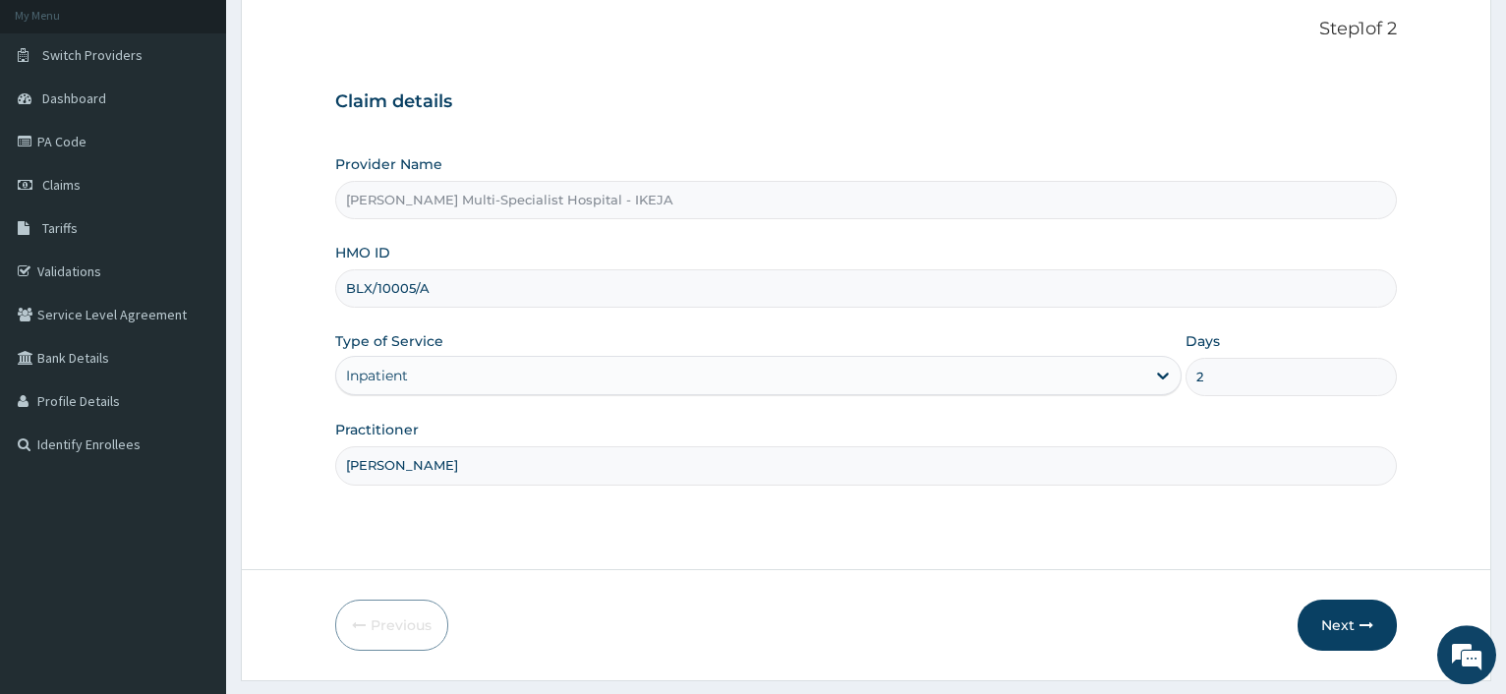
scroll to position [68, 0]
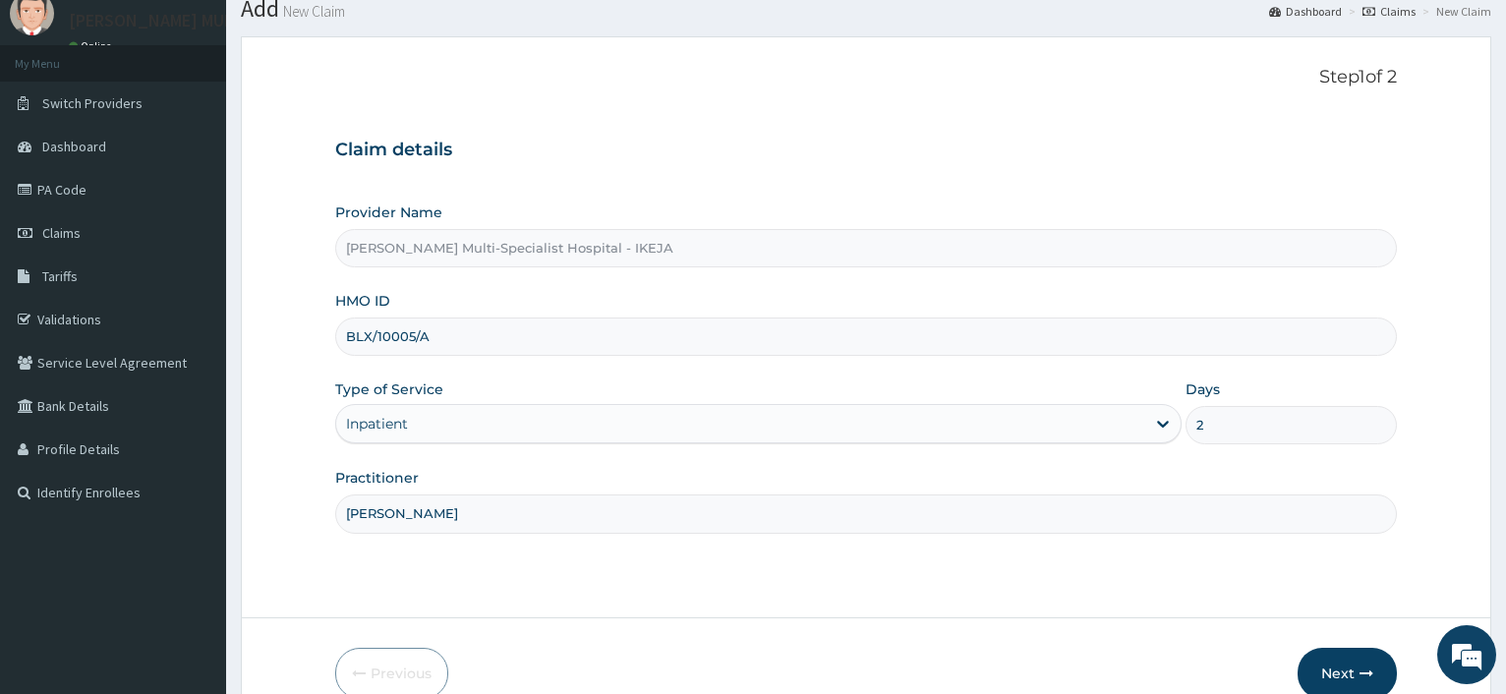
drag, startPoint x: 435, startPoint y: 331, endPoint x: 326, endPoint y: 346, distance: 110.1
click at [335, 346] on input "BLX/10005/A" at bounding box center [865, 336] width 1061 height 38
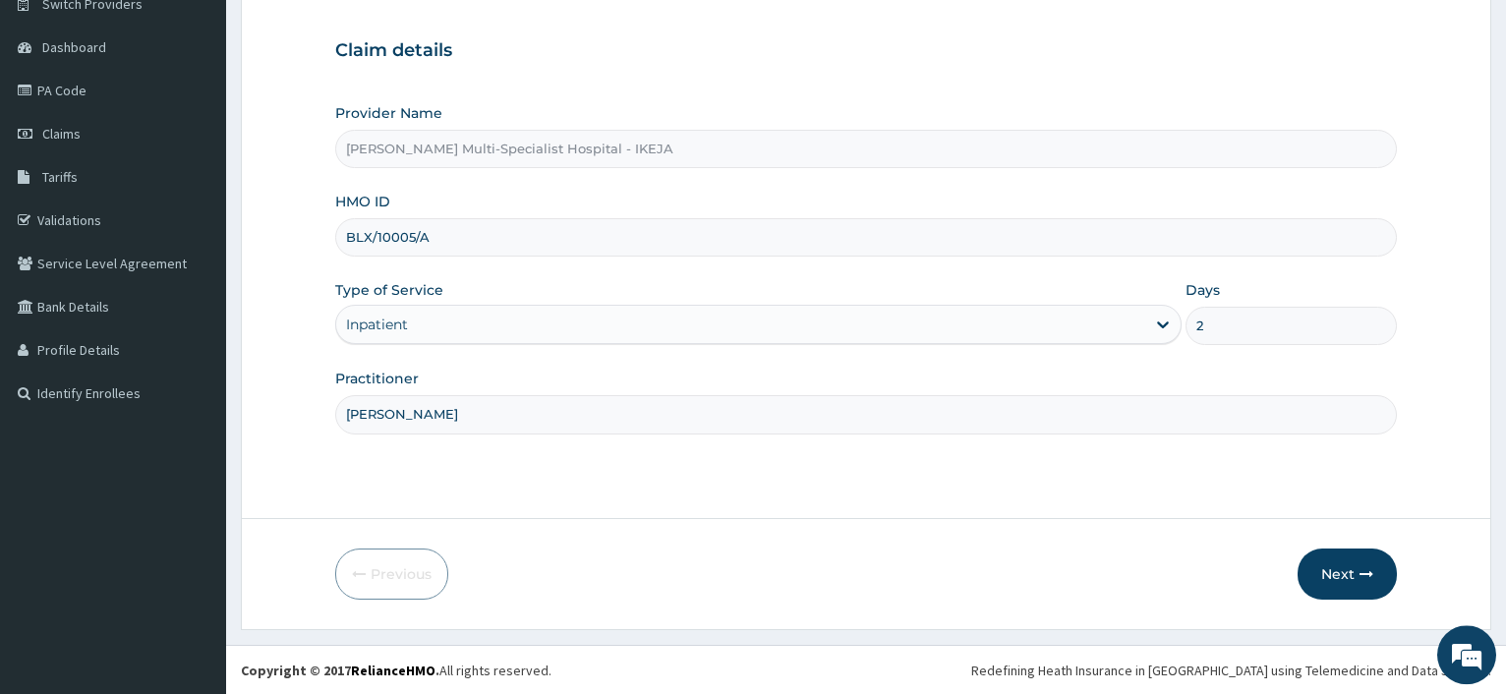
scroll to position [168, 0]
click at [1347, 580] on button "Next" at bounding box center [1346, 572] width 99 height 51
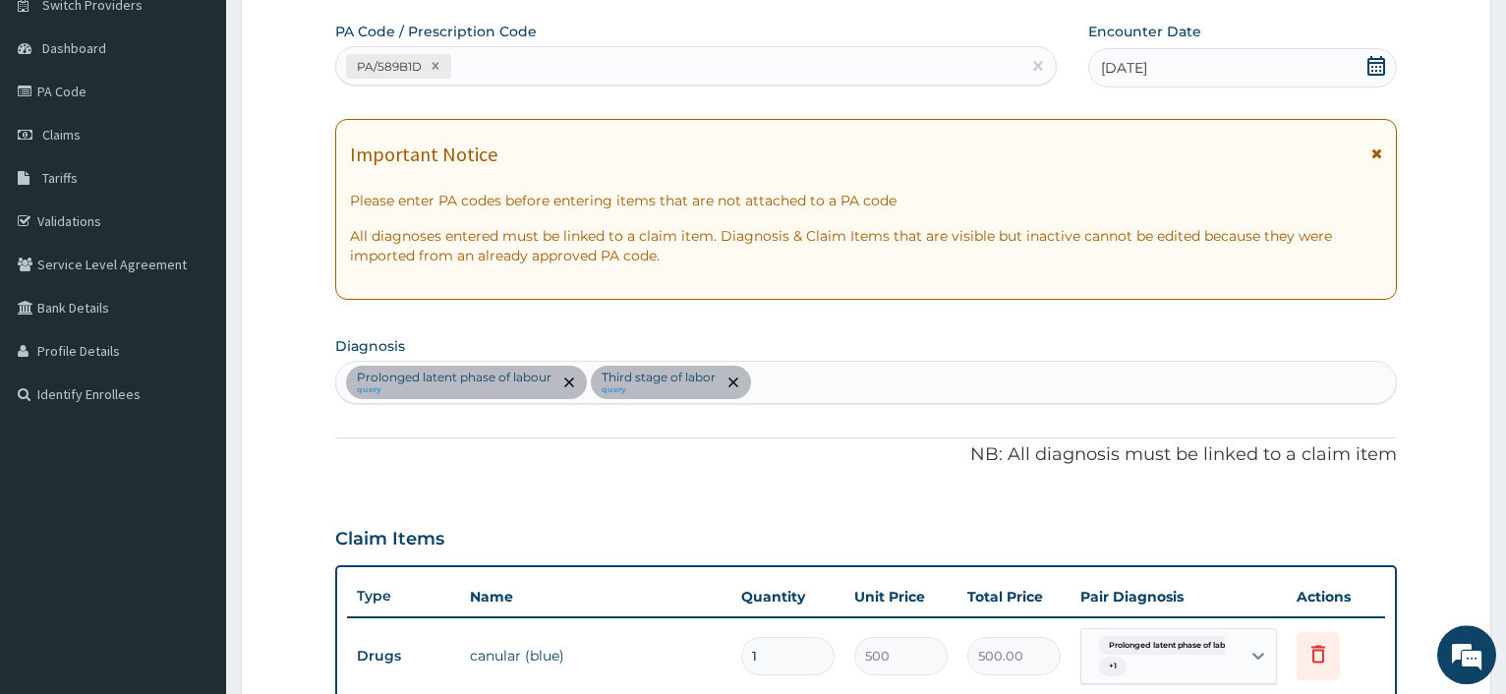
scroll to position [68, 0]
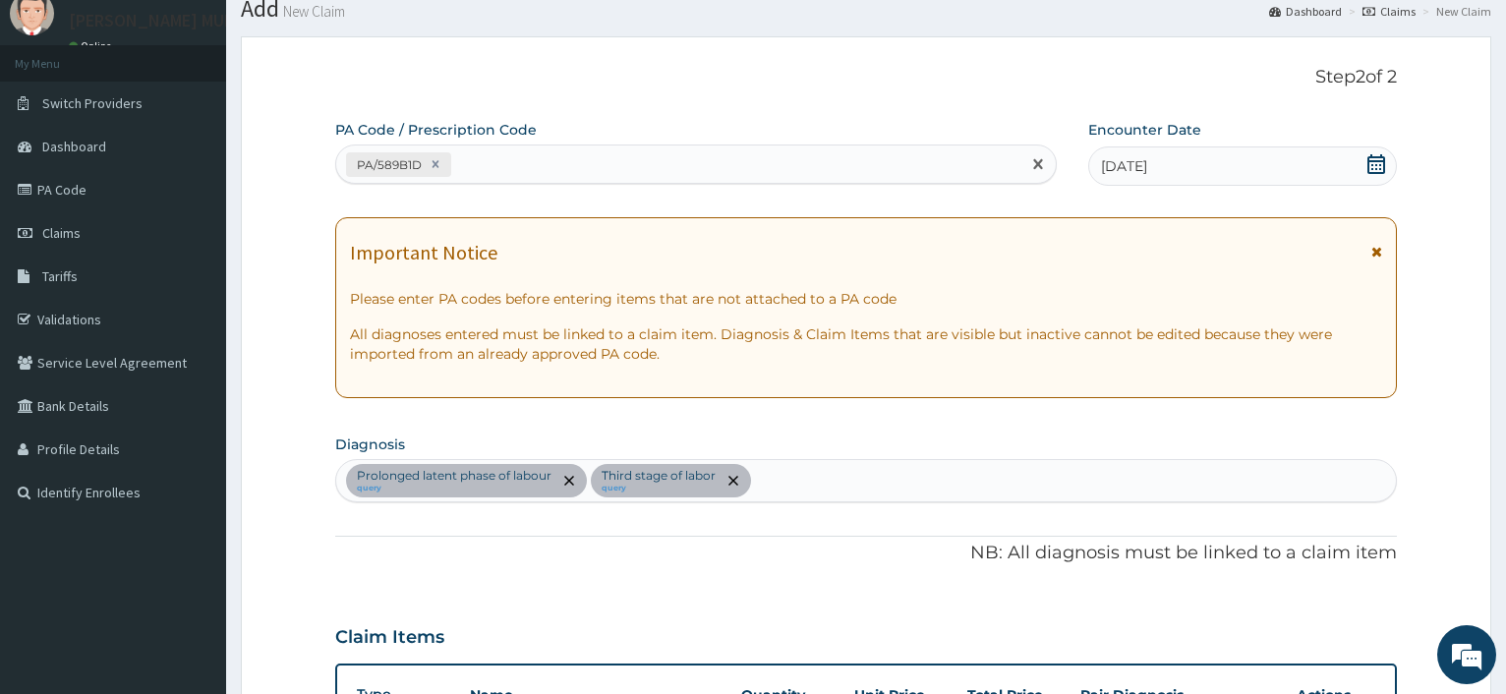
click at [483, 170] on div "PA/589B1D" at bounding box center [677, 164] width 683 height 32
click at [541, 147] on div "PA/589B1D" at bounding box center [695, 163] width 720 height 39
click at [540, 160] on div "PA/589B1D" at bounding box center [677, 164] width 683 height 32
paste input "PA/40E653"
type input "PA/40E653"
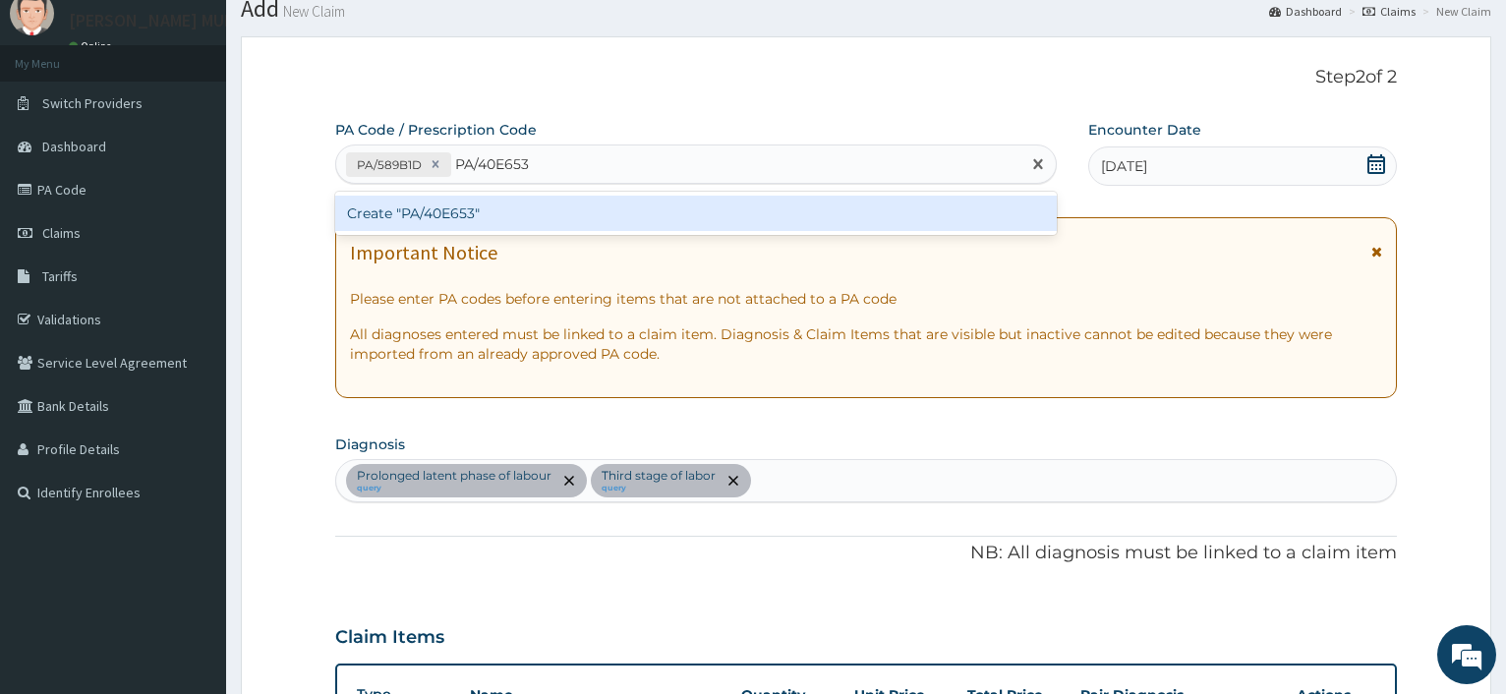
click at [414, 217] on div "Create "PA/40E653"" at bounding box center [695, 213] width 720 height 35
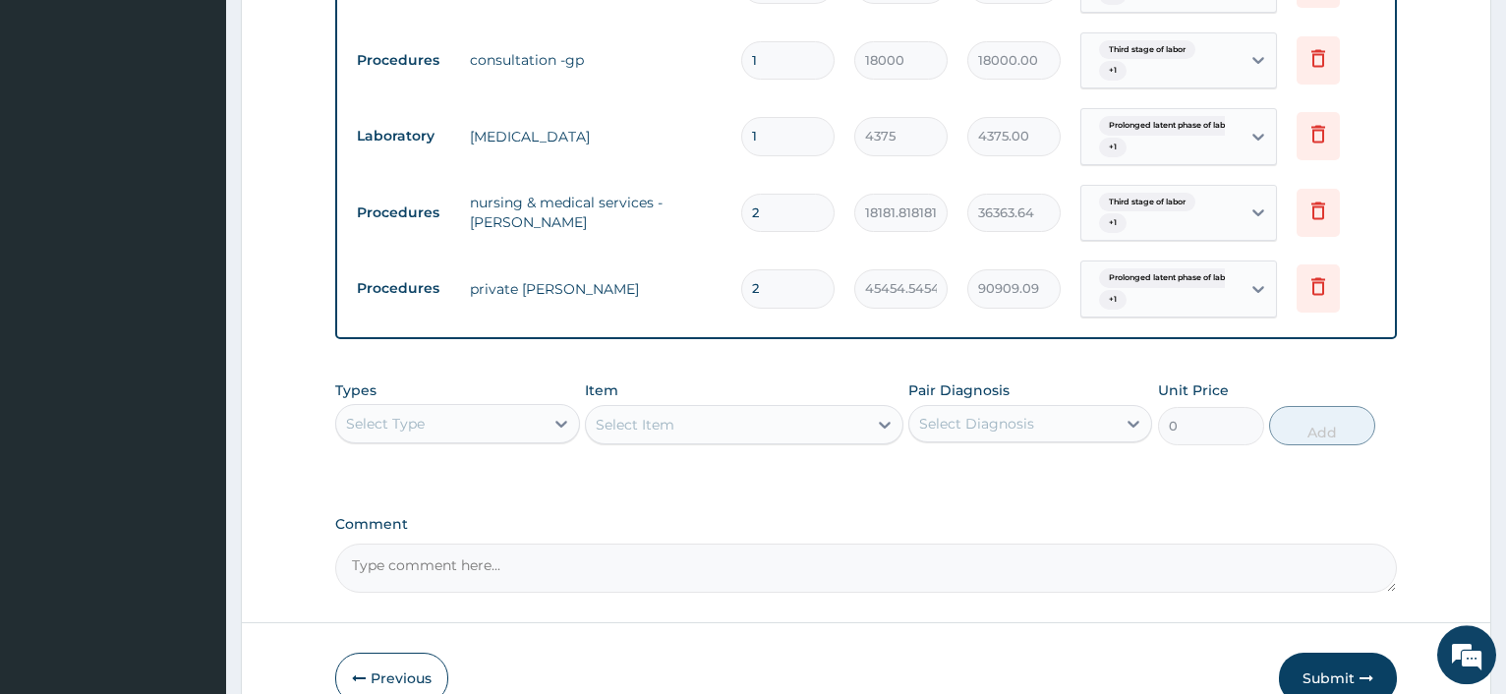
scroll to position [1109, 0]
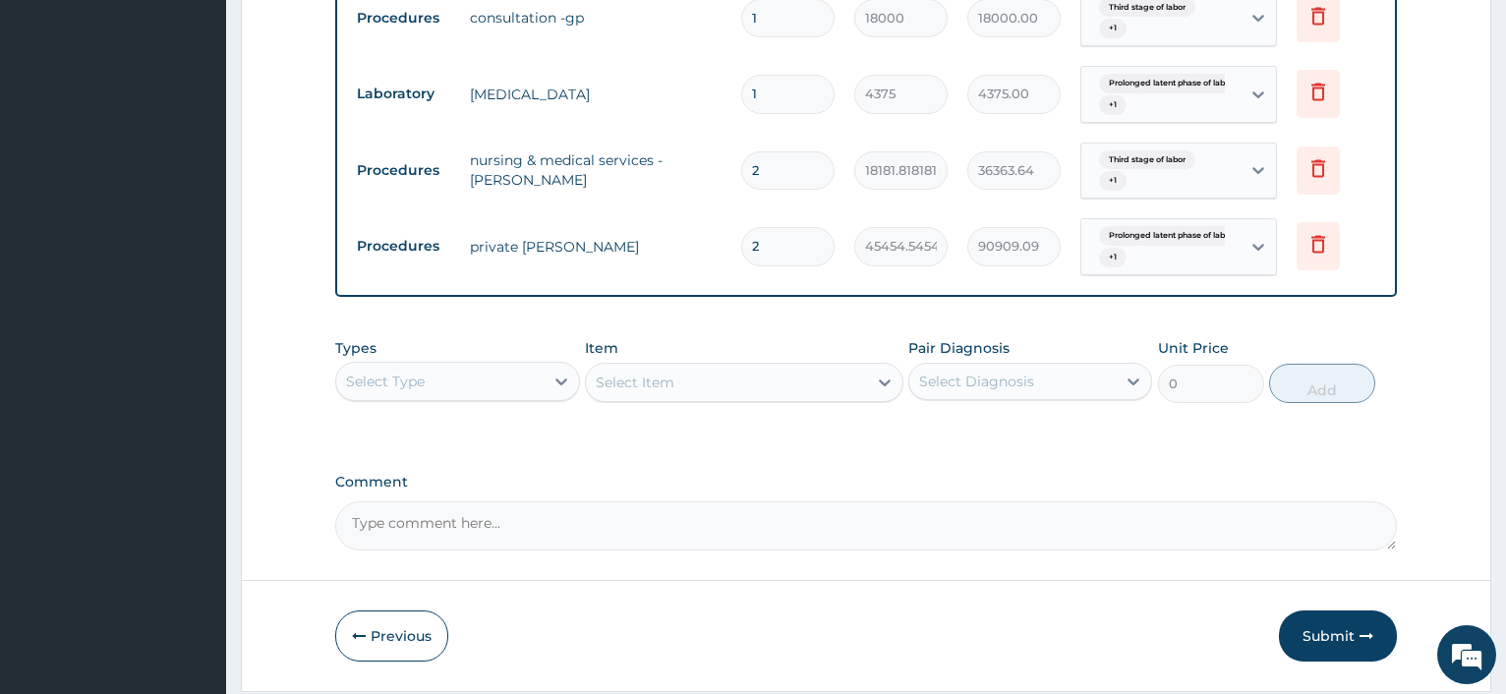
click at [480, 384] on div "Select Type" at bounding box center [439, 381] width 206 height 31
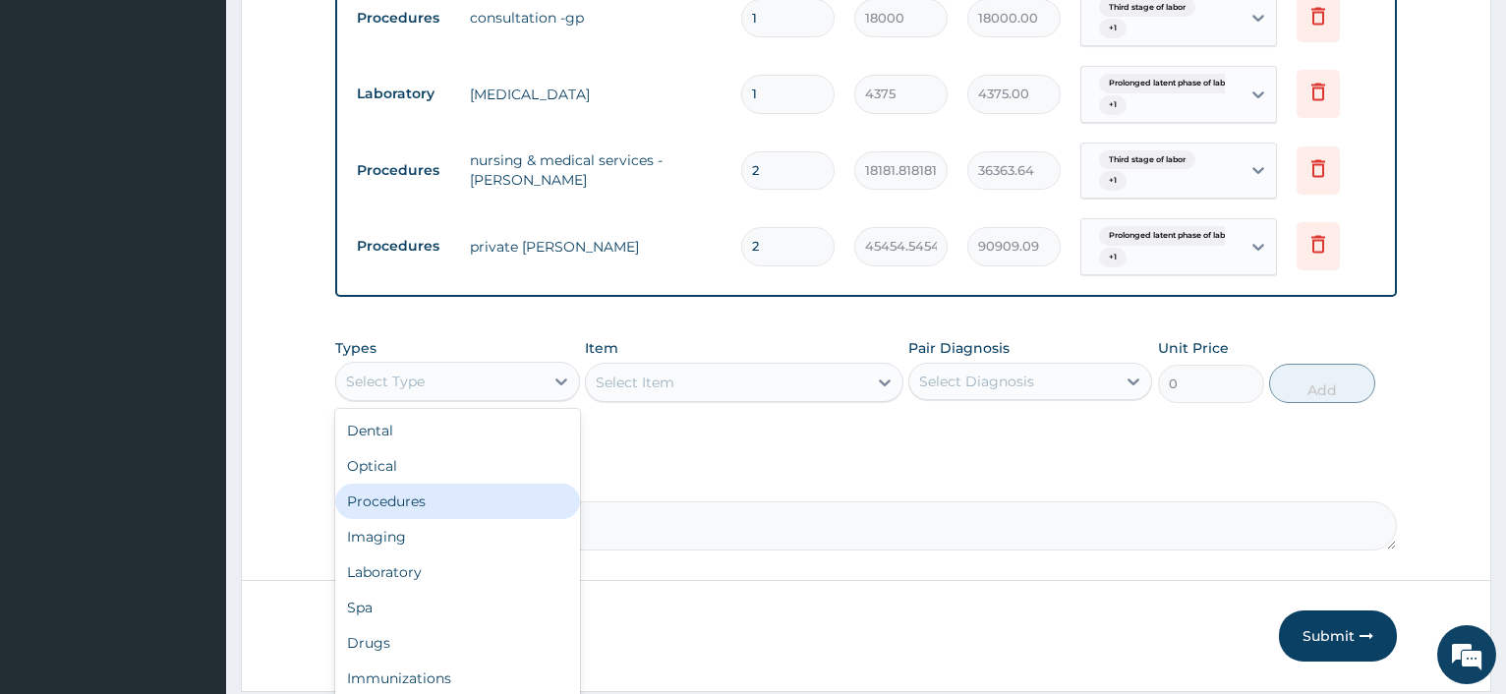
click at [435, 494] on div "Procedures" at bounding box center [457, 501] width 244 height 35
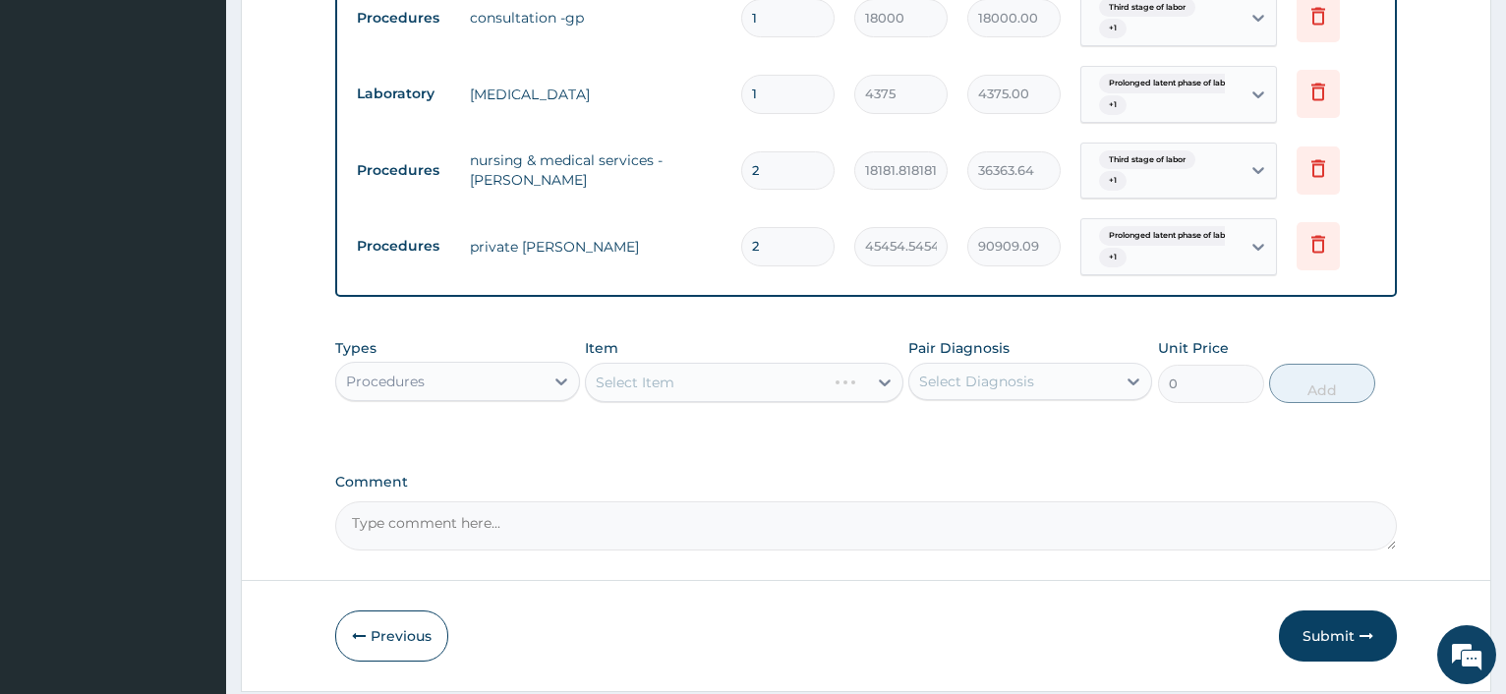
drag, startPoint x: 629, startPoint y: 385, endPoint x: 638, endPoint y: 374, distance: 14.0
click at [636, 376] on div "Select Item" at bounding box center [744, 382] width 318 height 39
click at [722, 387] on div "Select Item" at bounding box center [744, 382] width 318 height 39
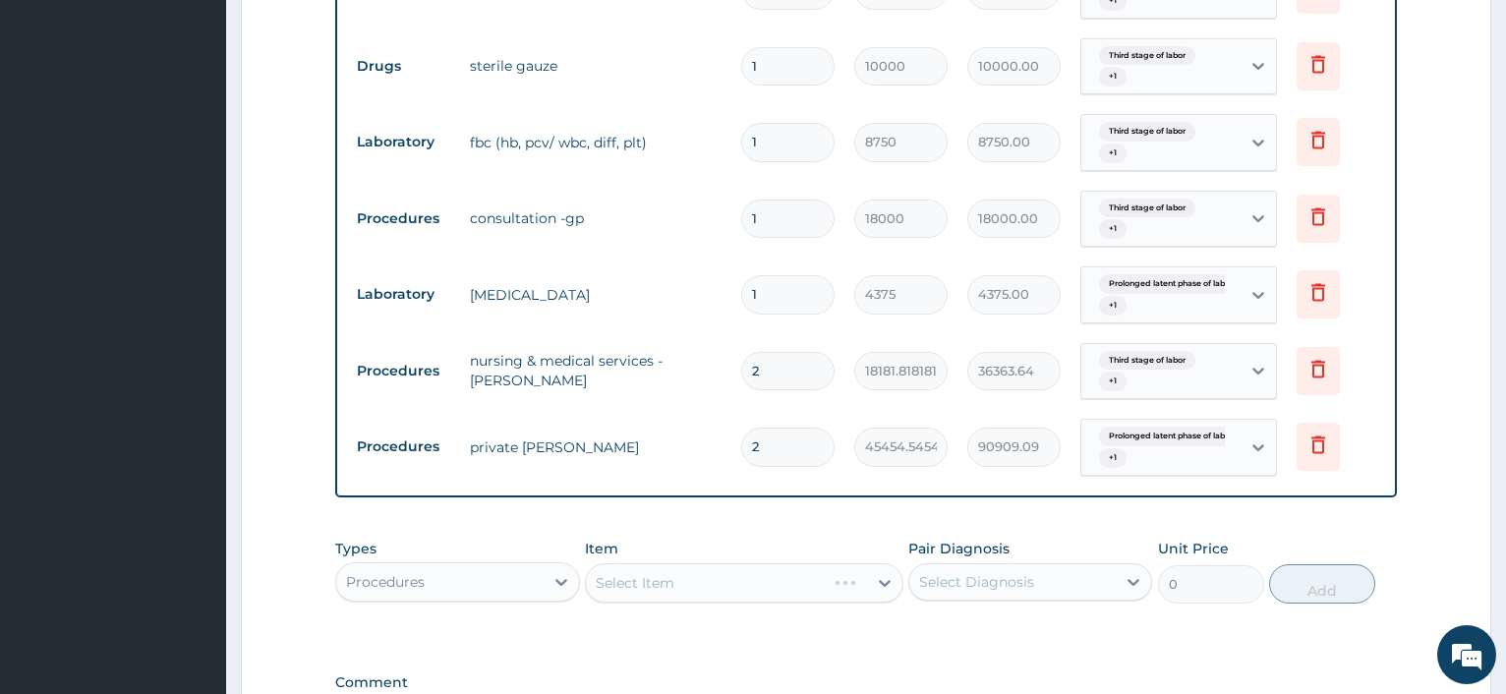
scroll to position [1171, 0]
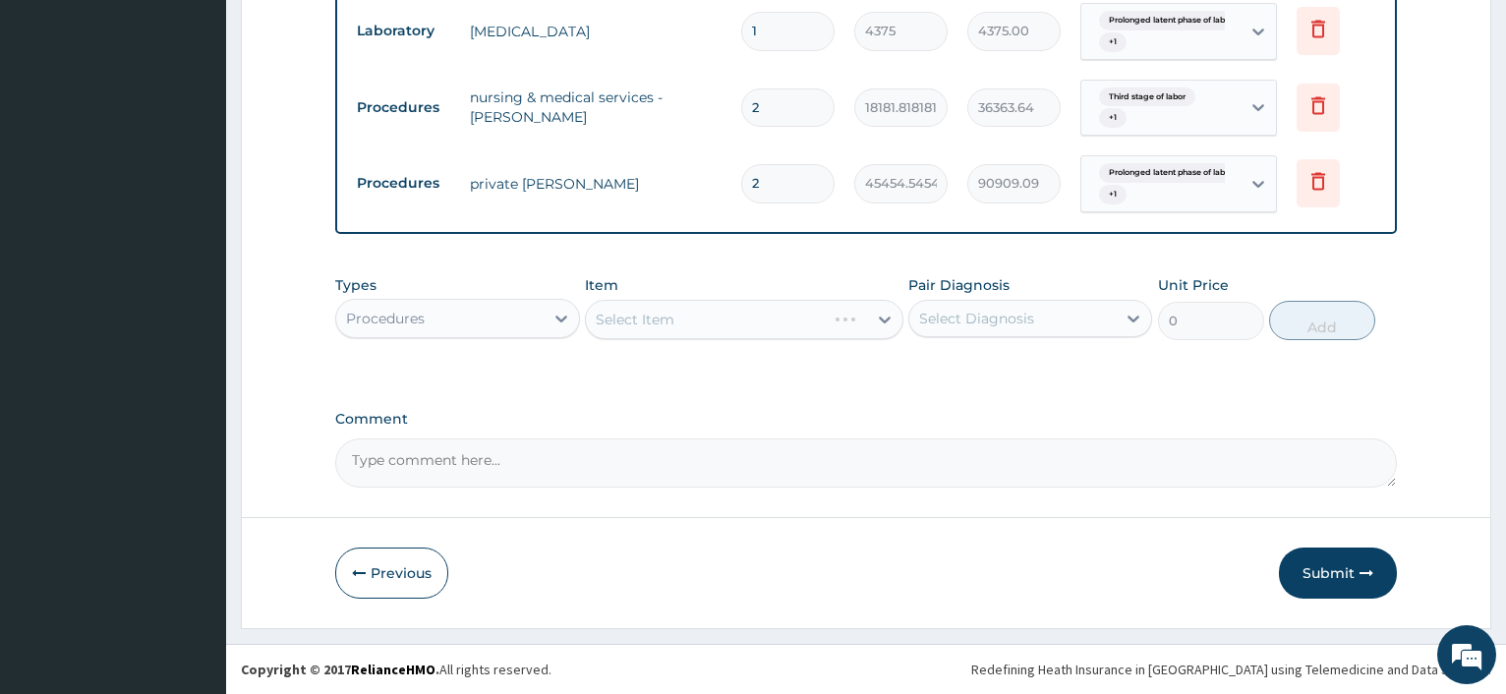
click at [753, 330] on div "Select Item" at bounding box center [744, 319] width 318 height 39
click at [711, 301] on div "Select Item" at bounding box center [744, 319] width 318 height 39
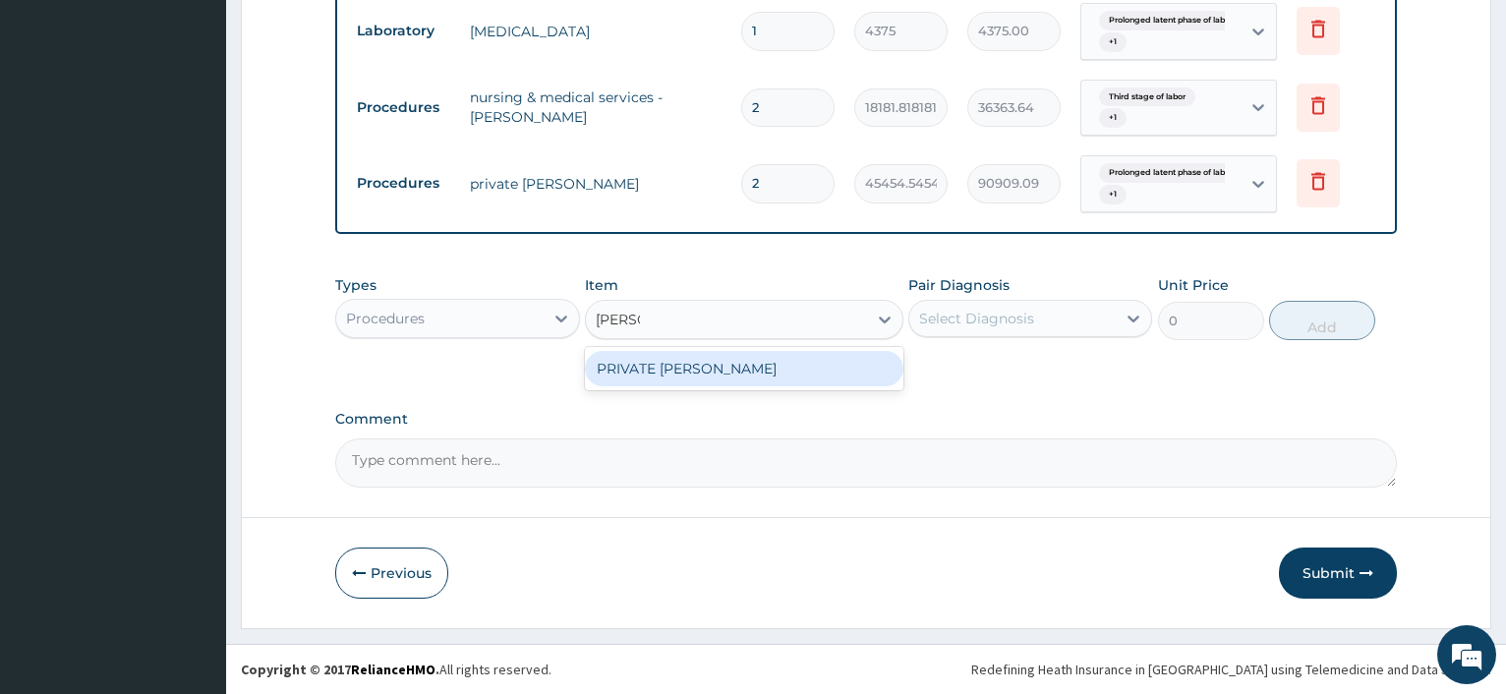
type input "PRIVA"
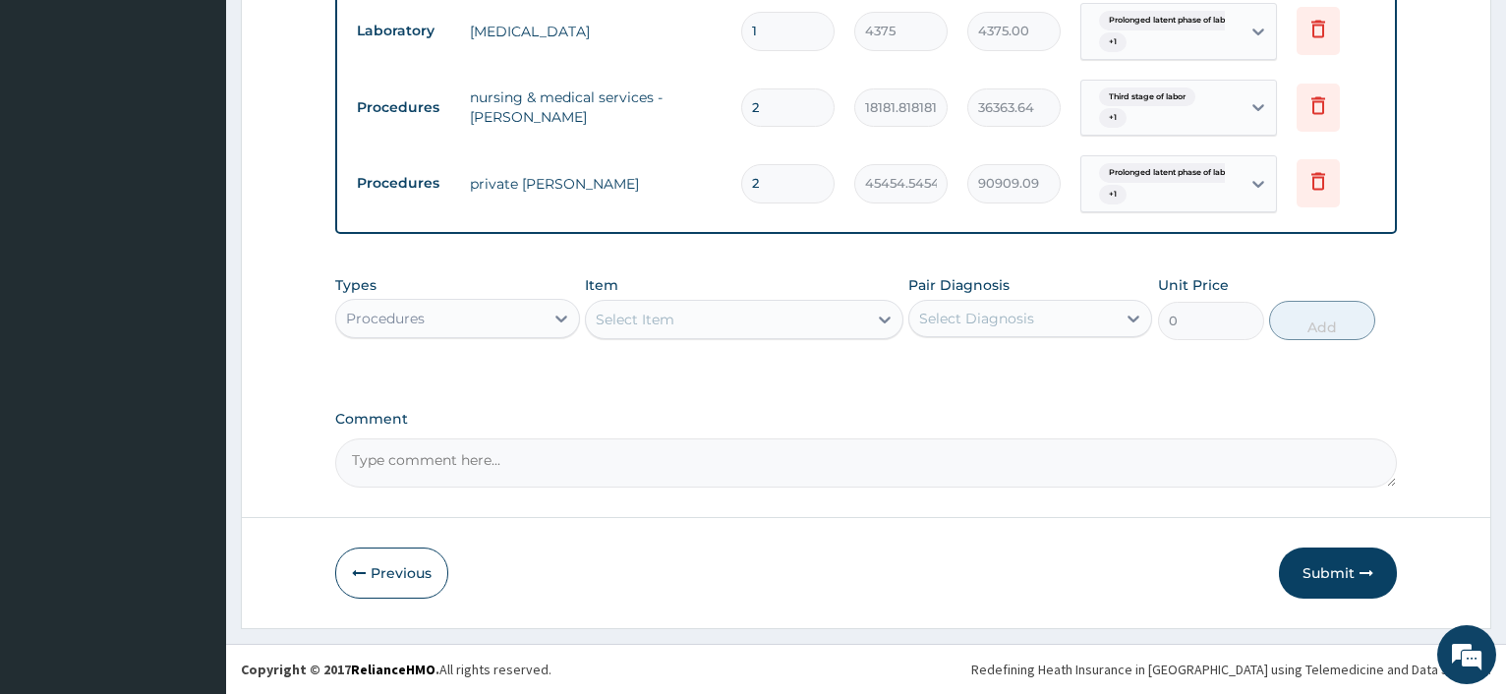
click at [848, 323] on div "Select Item" at bounding box center [726, 319] width 281 height 31
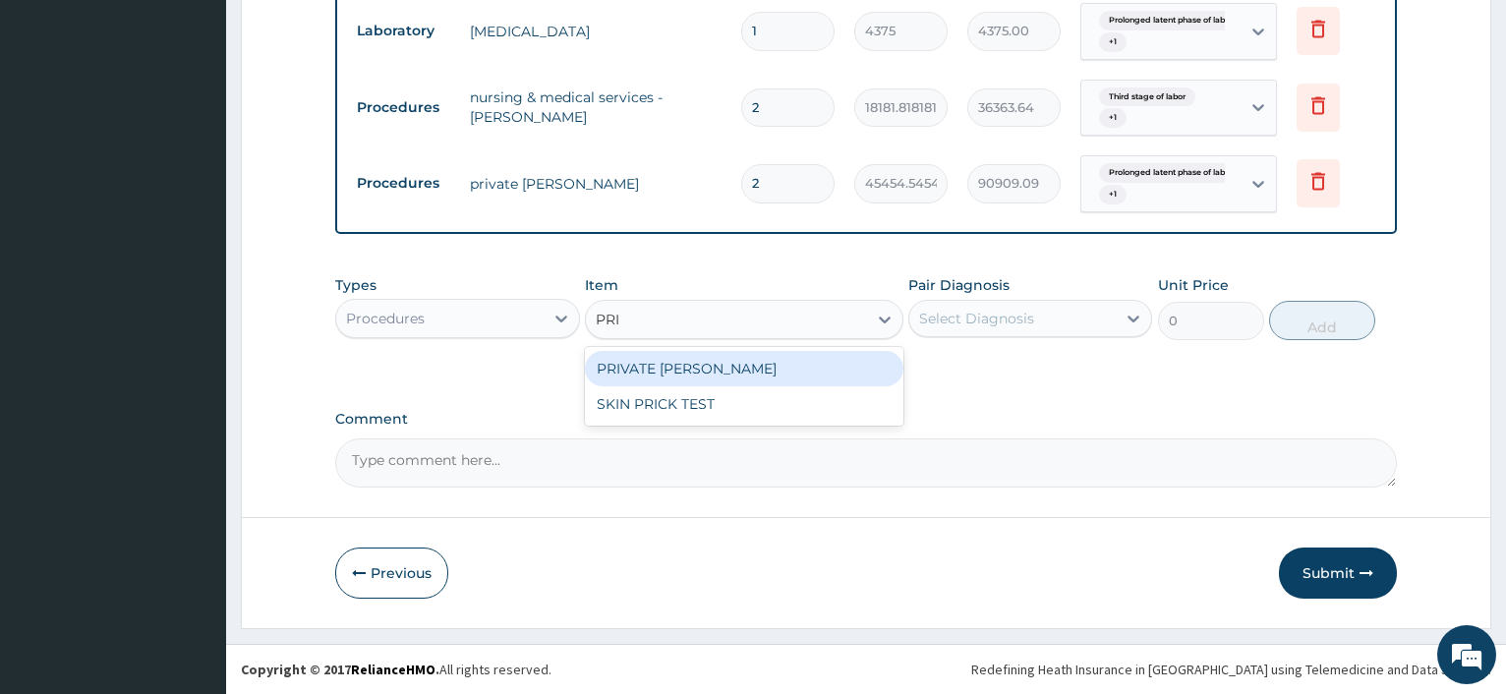
type input "PRIV"
click at [772, 375] on div "PRIVATE WARD" at bounding box center [744, 368] width 318 height 35
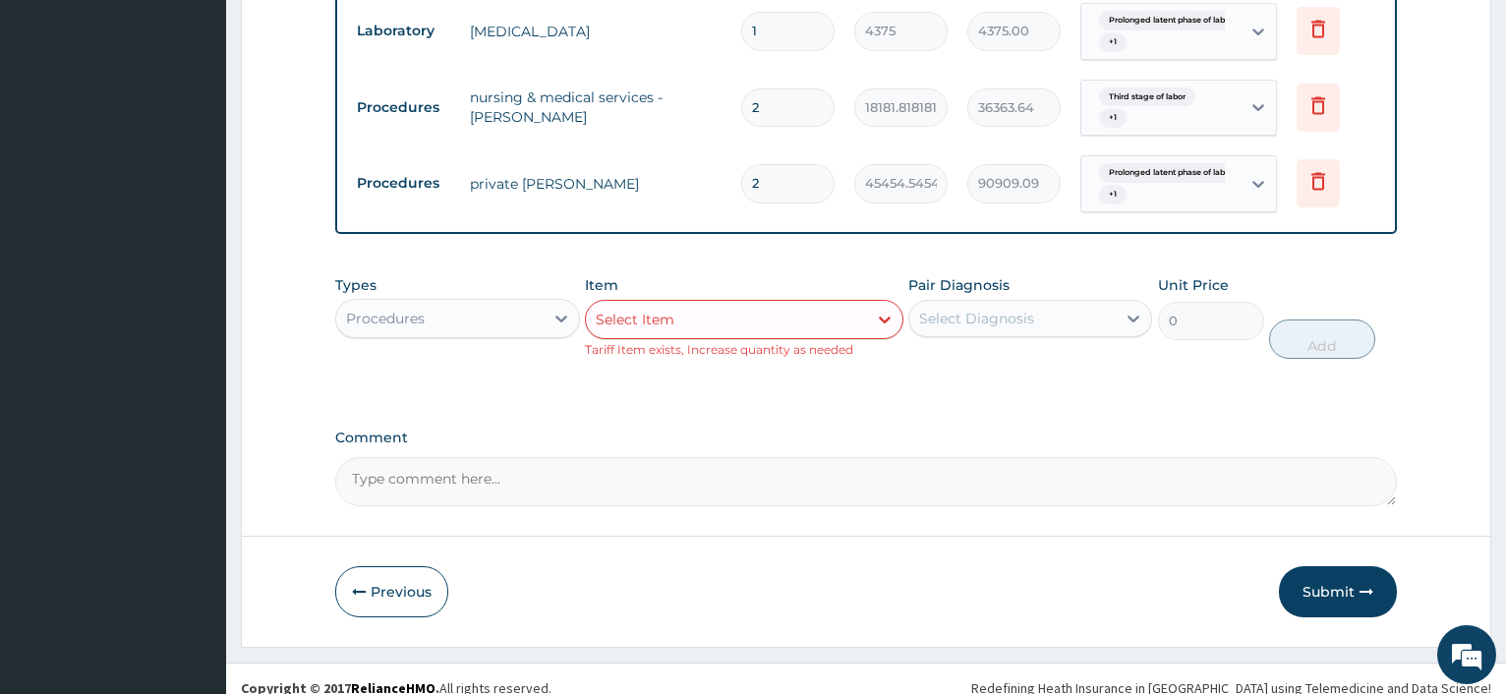
click at [1042, 323] on div "Select Diagnosis" at bounding box center [1012, 318] width 206 height 31
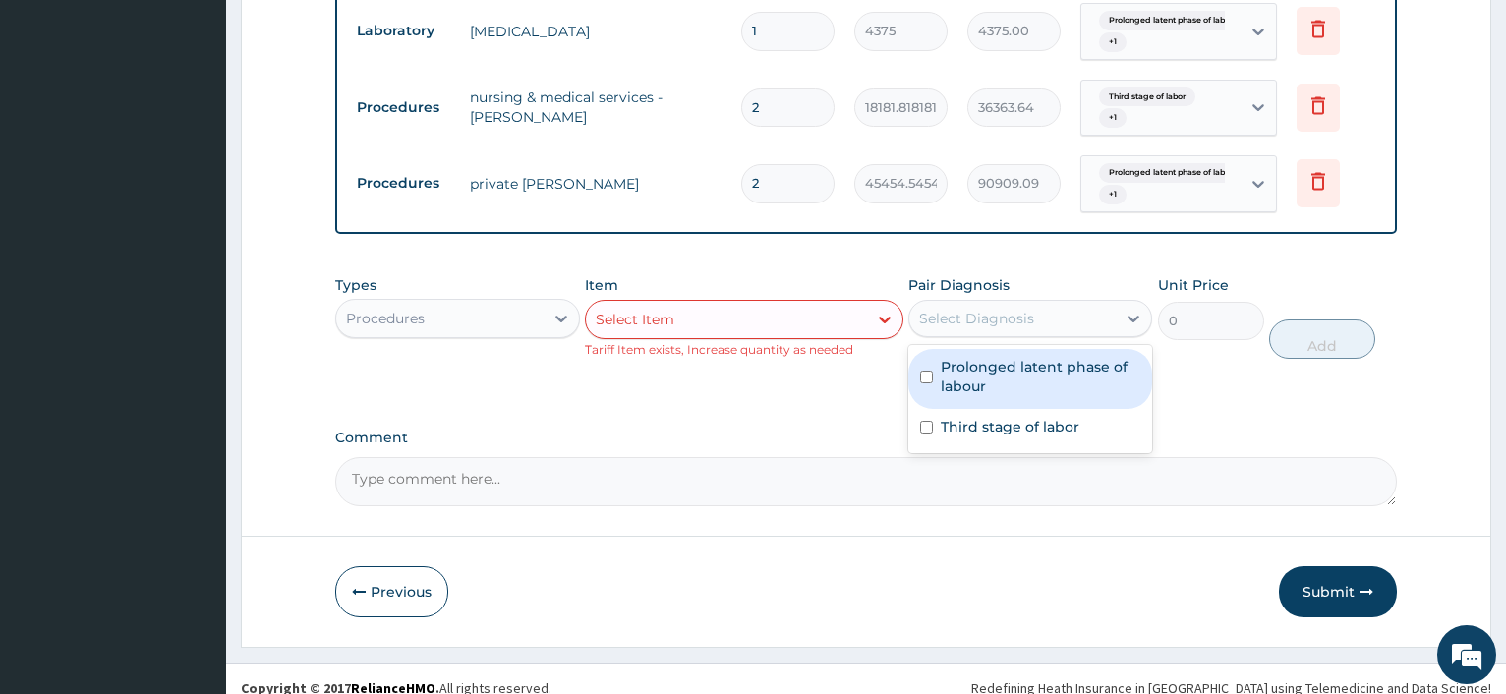
click at [679, 375] on div "Types Procedures Item Select Item Tariff Item exists, Increase quantity as need…" at bounding box center [865, 331] width 1061 height 133
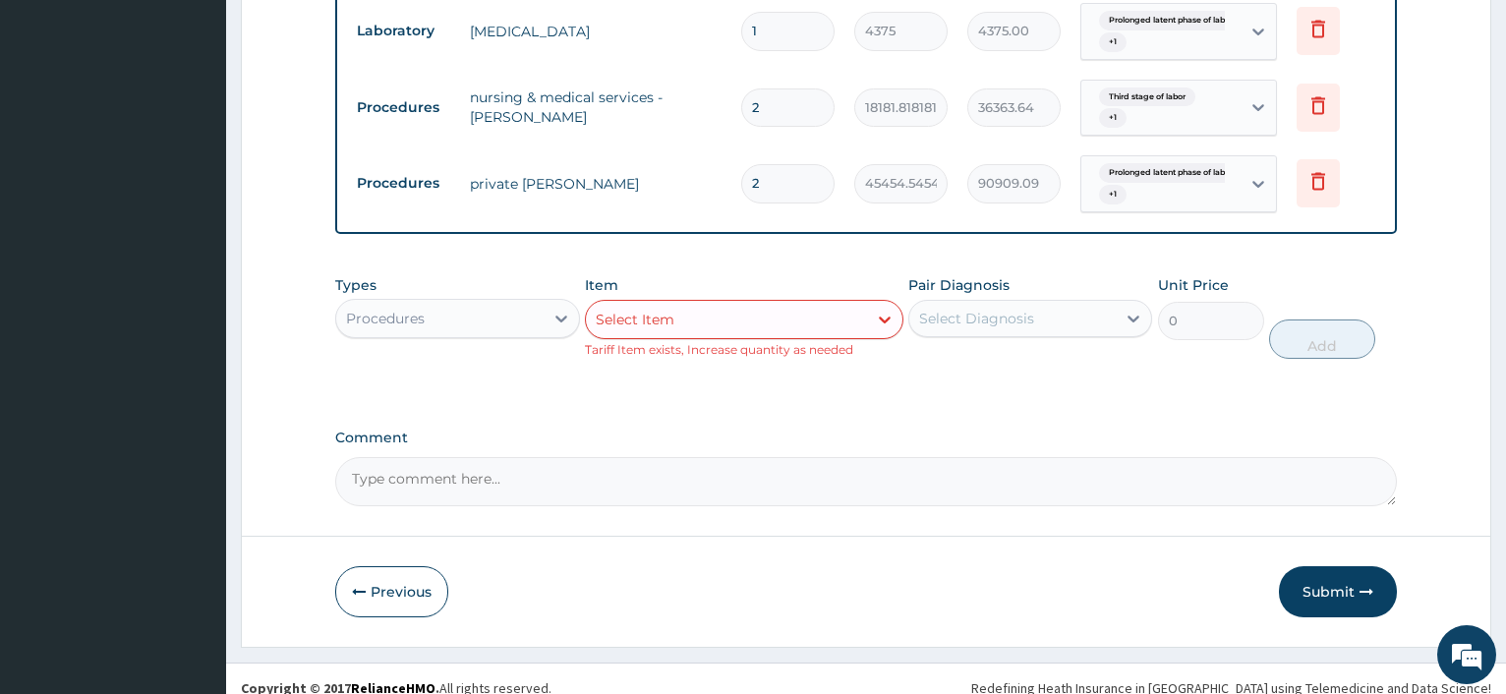
click at [635, 333] on div "Select Item" at bounding box center [726, 319] width 281 height 31
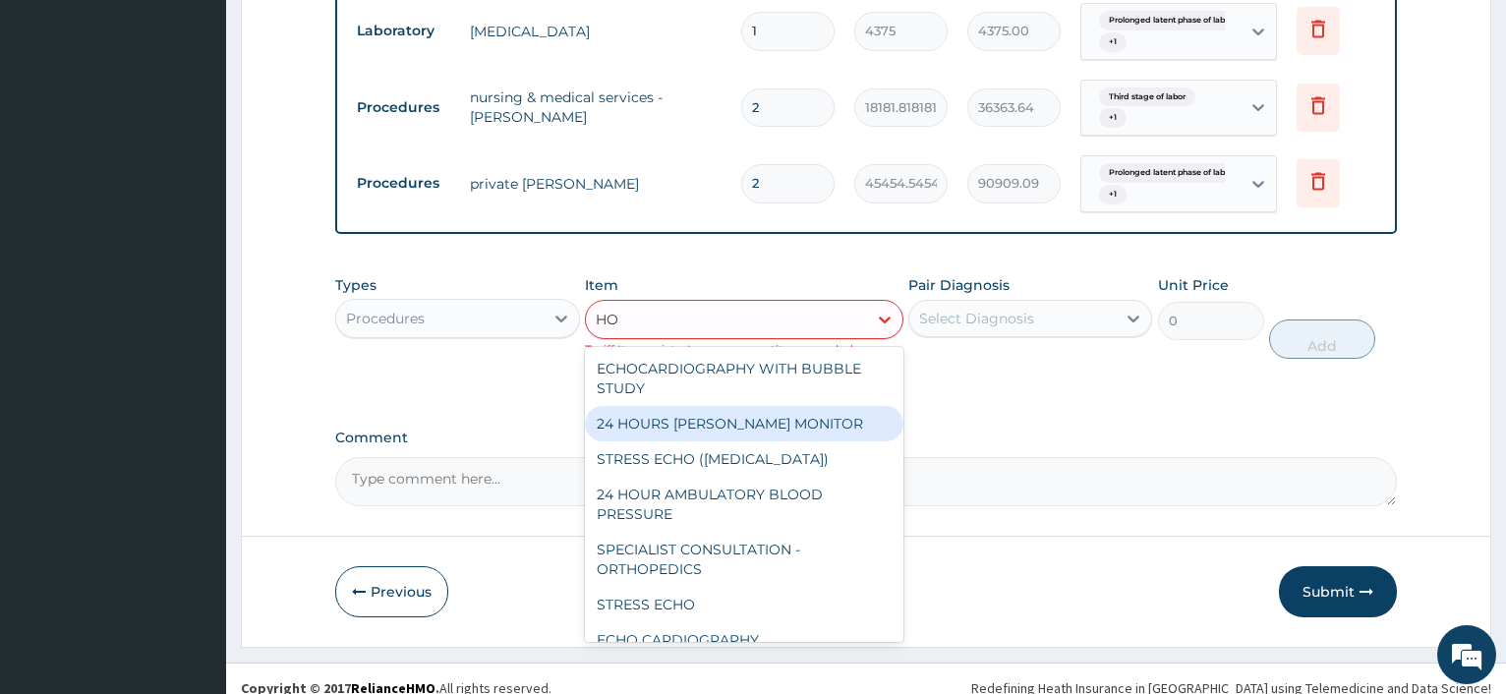
type input "H"
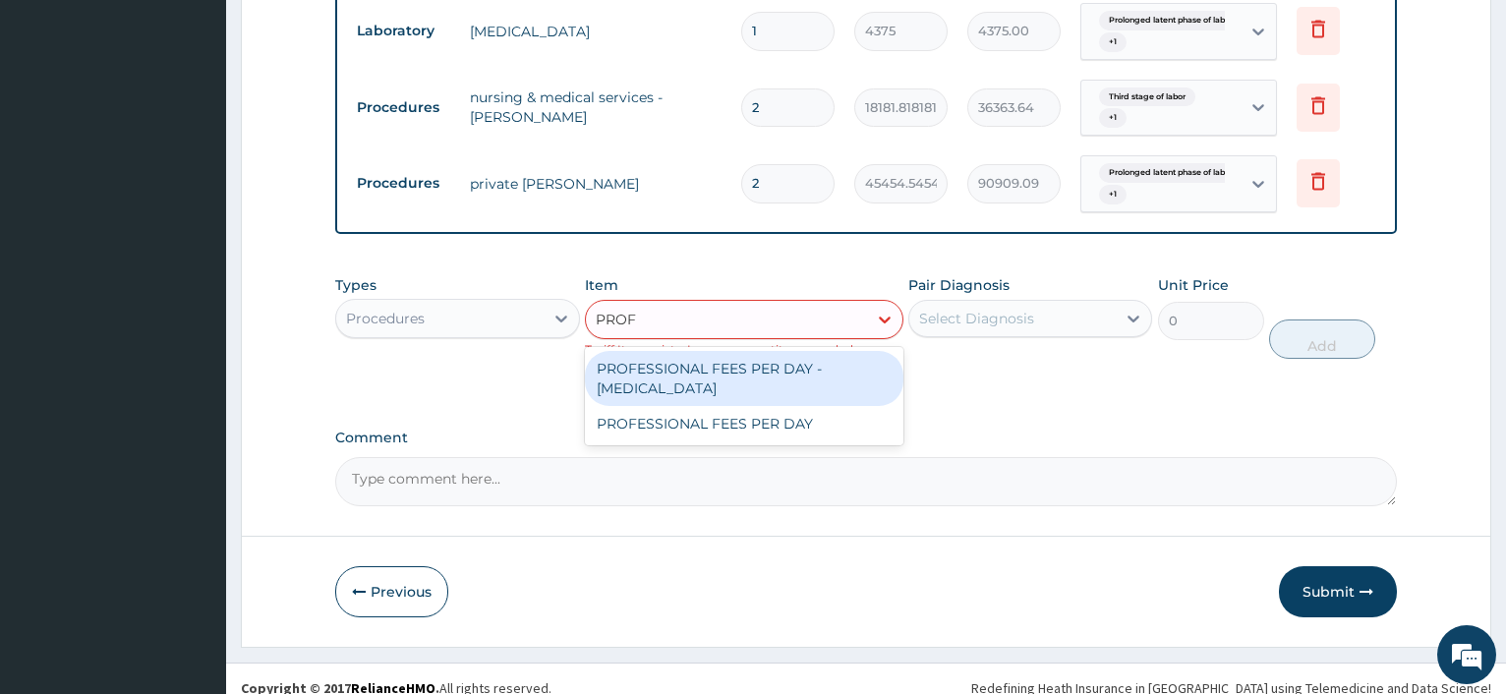
type input "PROFE"
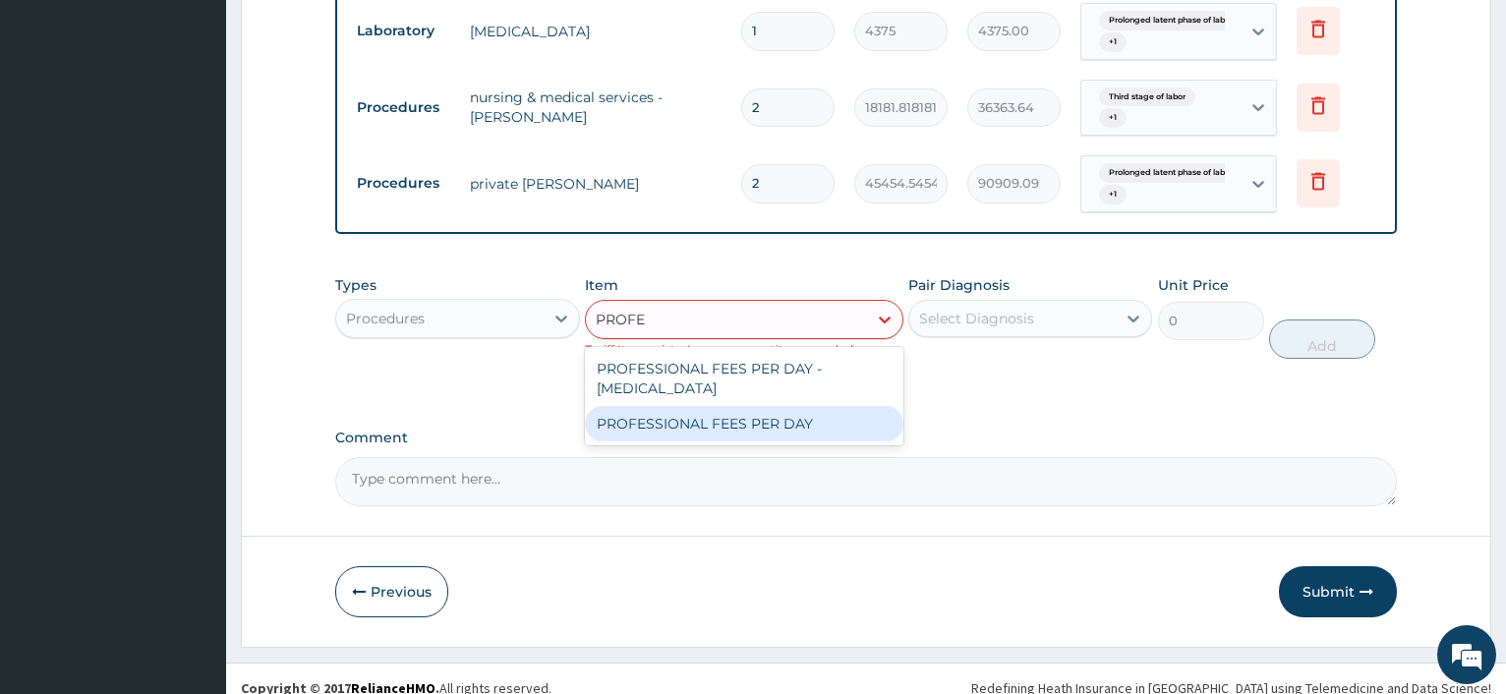
click at [645, 406] on div "PROFESSIONAL FEES PER DAY" at bounding box center [744, 423] width 318 height 35
type input "18500"
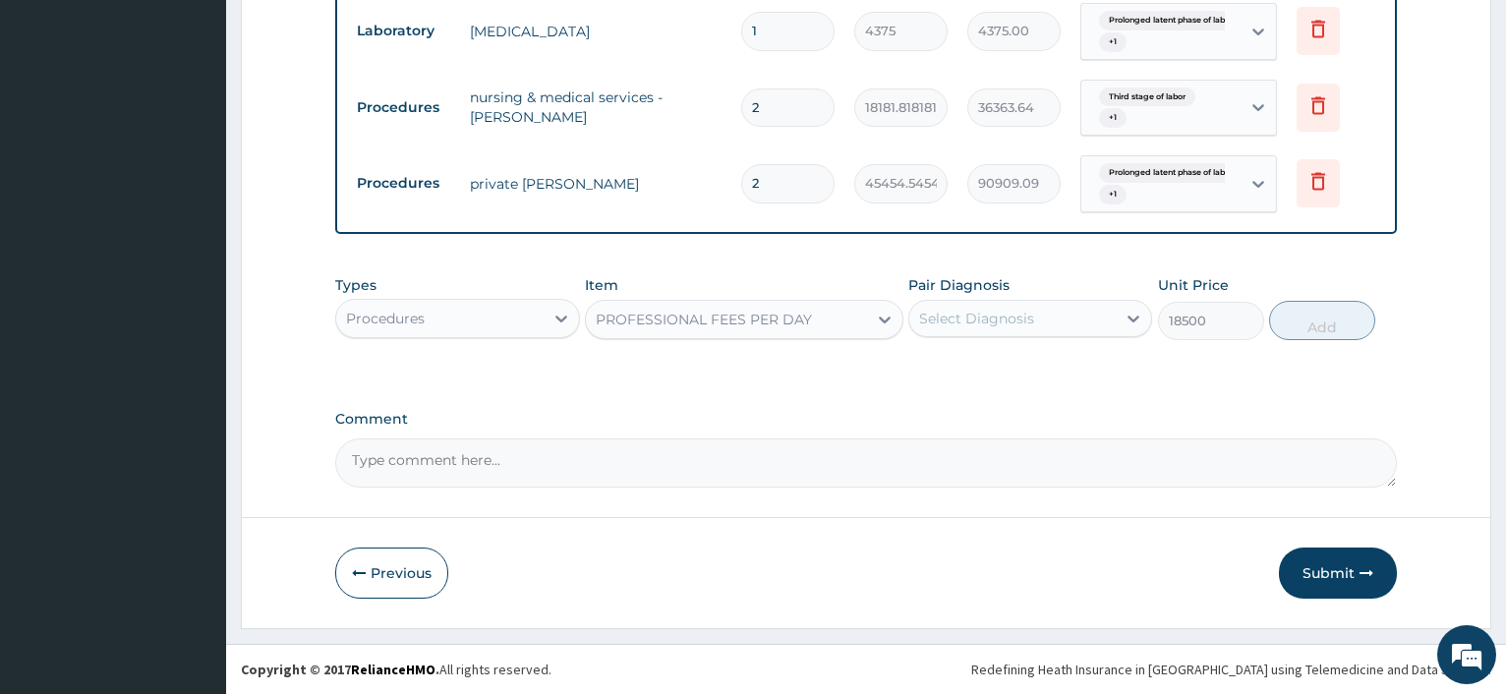
click at [989, 322] on div "Select Diagnosis" at bounding box center [976, 319] width 115 height 20
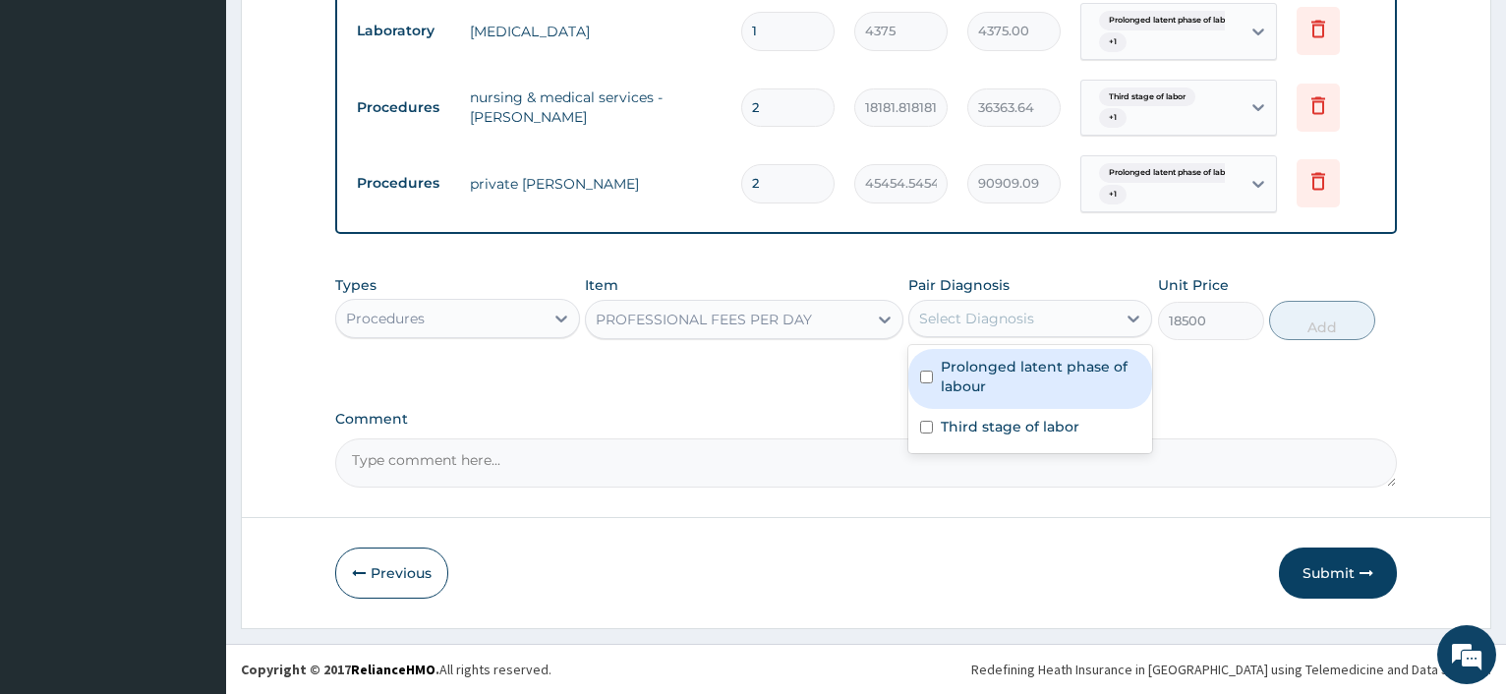
drag, startPoint x: 974, startPoint y: 374, endPoint x: 964, endPoint y: 396, distance: 23.7
click at [973, 374] on label "Prolonged latent phase of labour" at bounding box center [1039, 376] width 199 height 39
checkbox input "true"
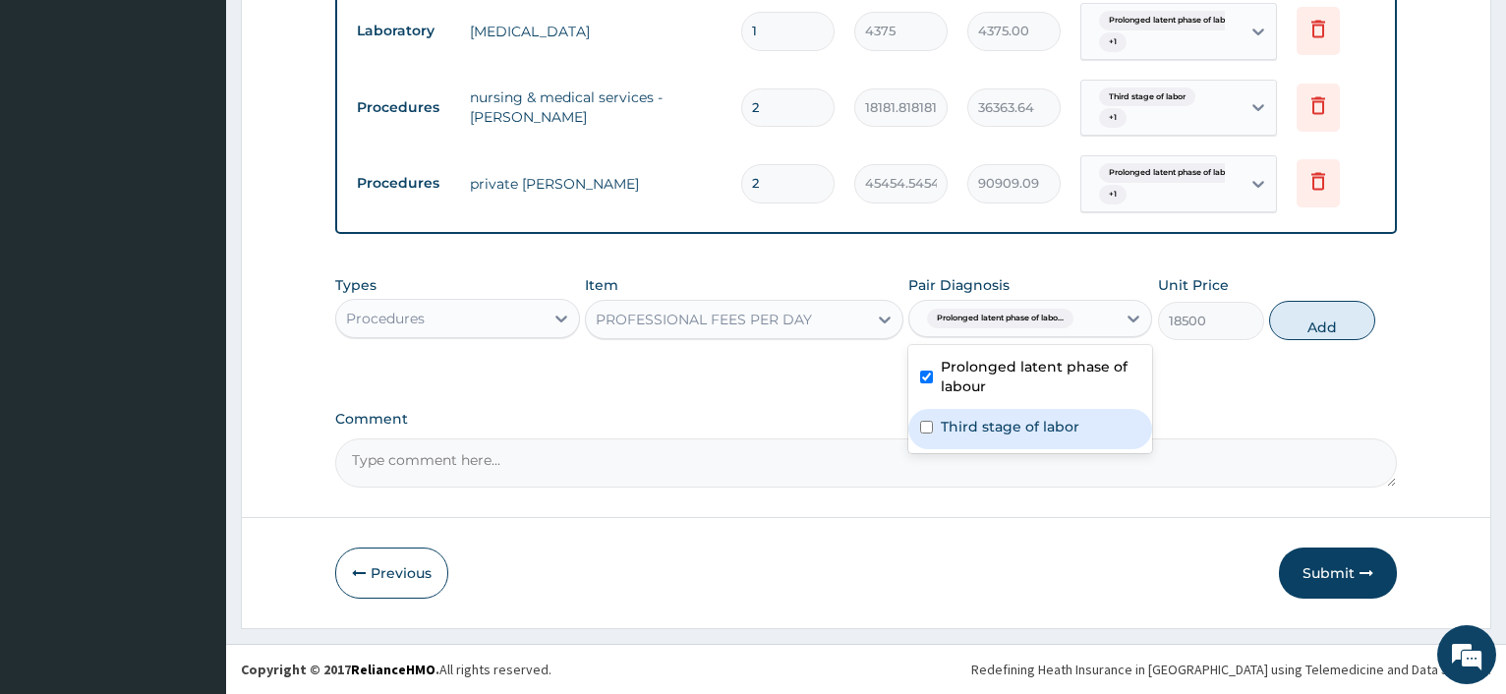
click at [958, 437] on div "Third stage of labor" at bounding box center [1030, 429] width 244 height 40
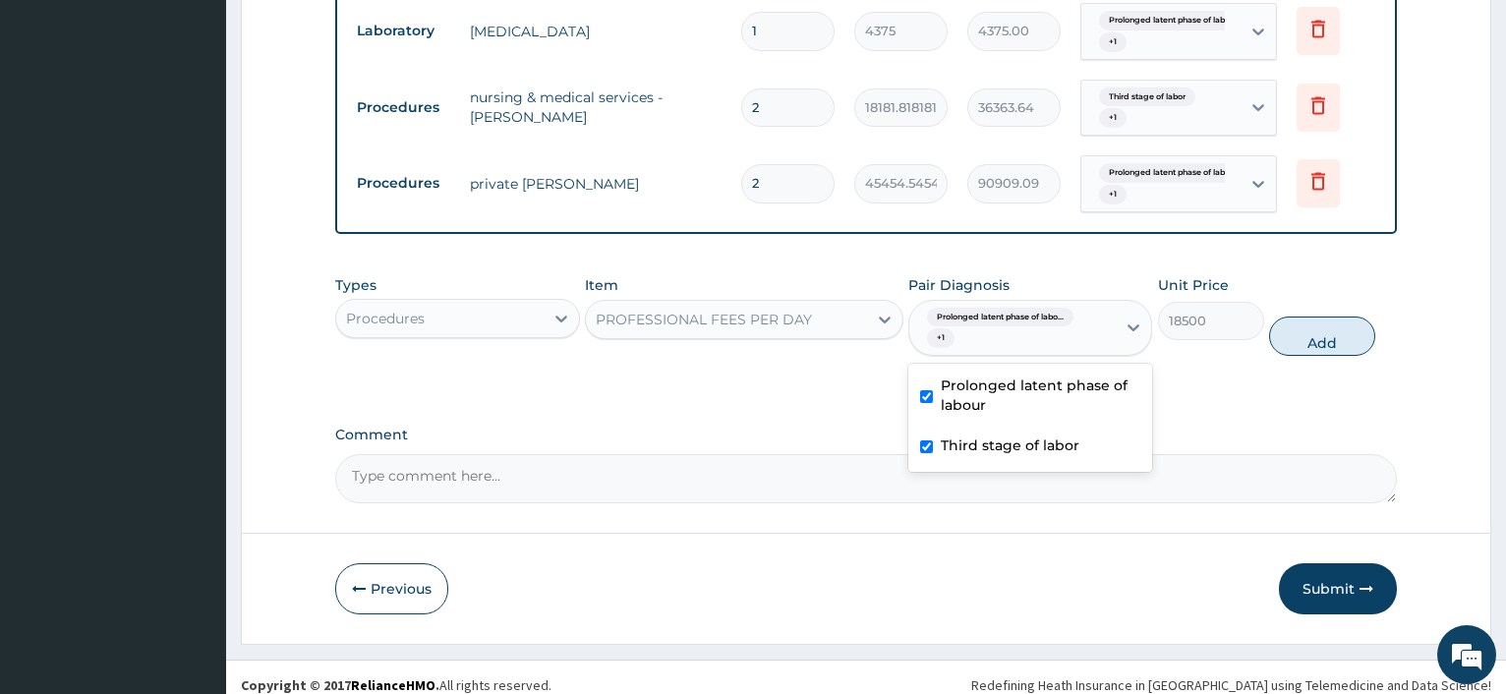
checkbox input "true"
drag, startPoint x: 1335, startPoint y: 343, endPoint x: 559, endPoint y: 132, distance: 803.7
click at [1328, 342] on button "Add" at bounding box center [1322, 335] width 106 height 39
type input "0"
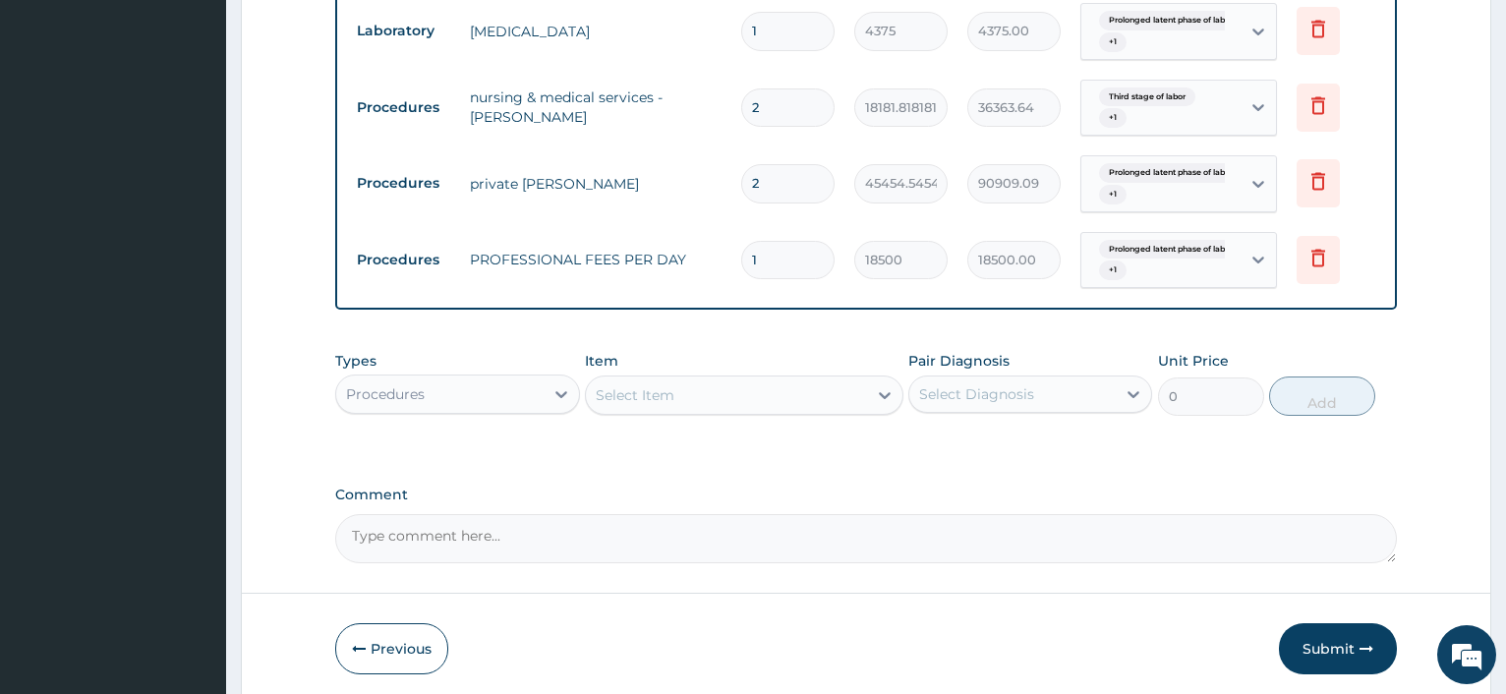
drag, startPoint x: 766, startPoint y: 271, endPoint x: 682, endPoint y: 247, distance: 87.1
click at [741, 247] on input "1" at bounding box center [787, 260] width 93 height 38
type input "2"
type input "37000.00"
type input "2"
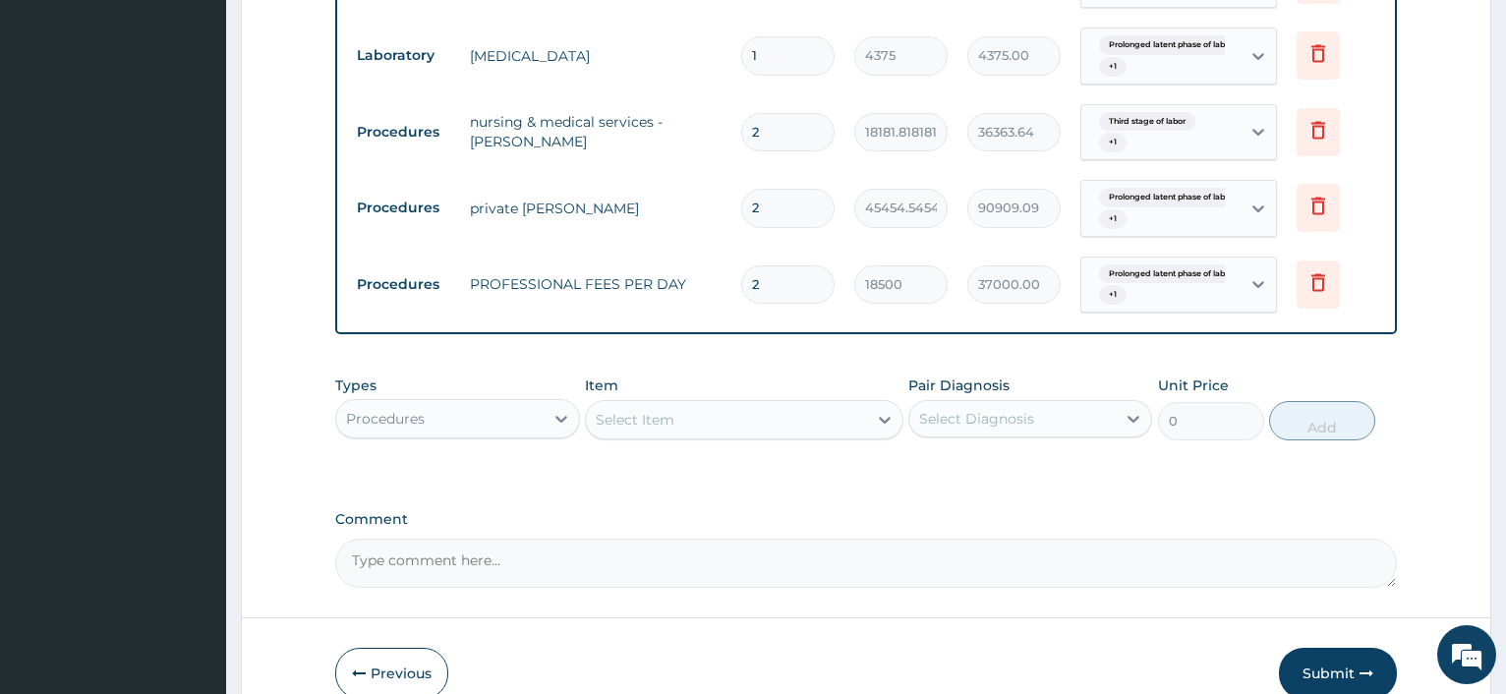
scroll to position [1247, 0]
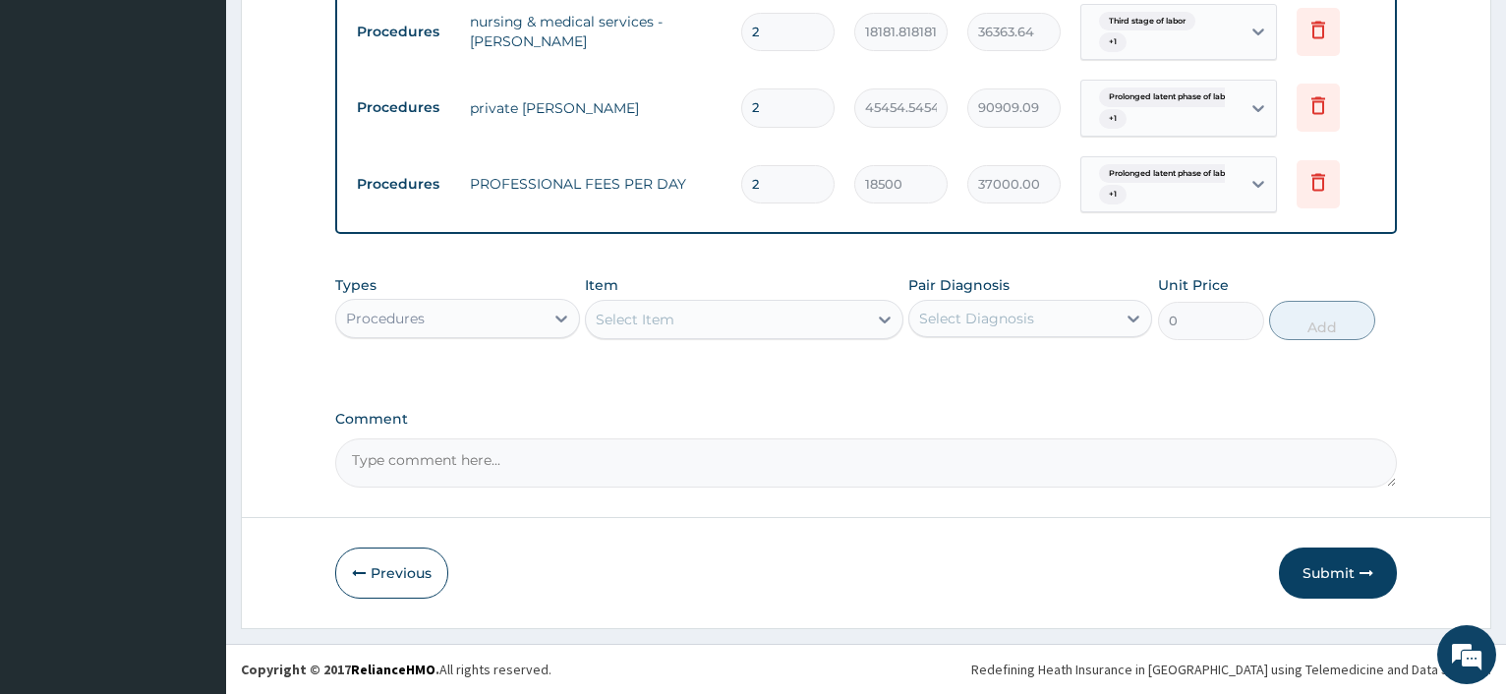
drag, startPoint x: 1339, startPoint y: 571, endPoint x: 565, endPoint y: 206, distance: 855.9
click at [1338, 571] on button "Submit" at bounding box center [1338, 572] width 118 height 51
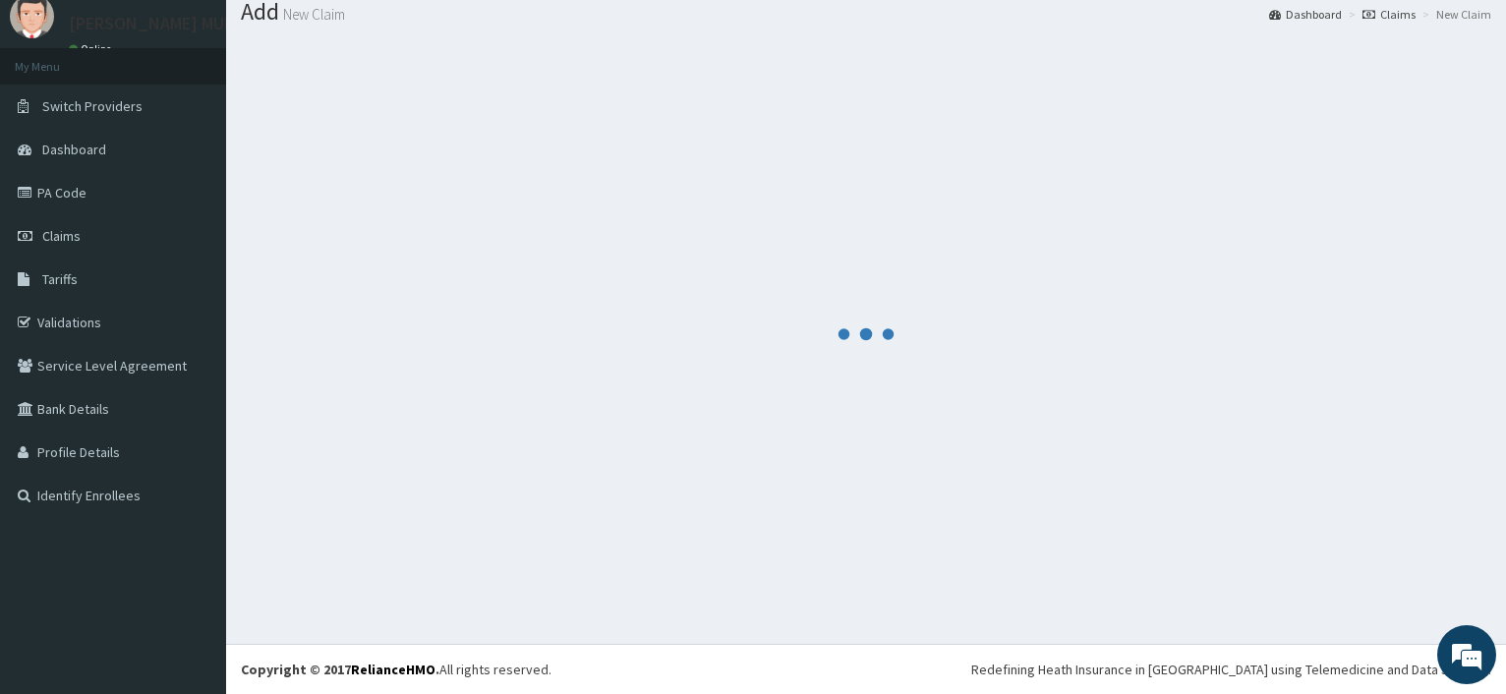
scroll to position [66, 0]
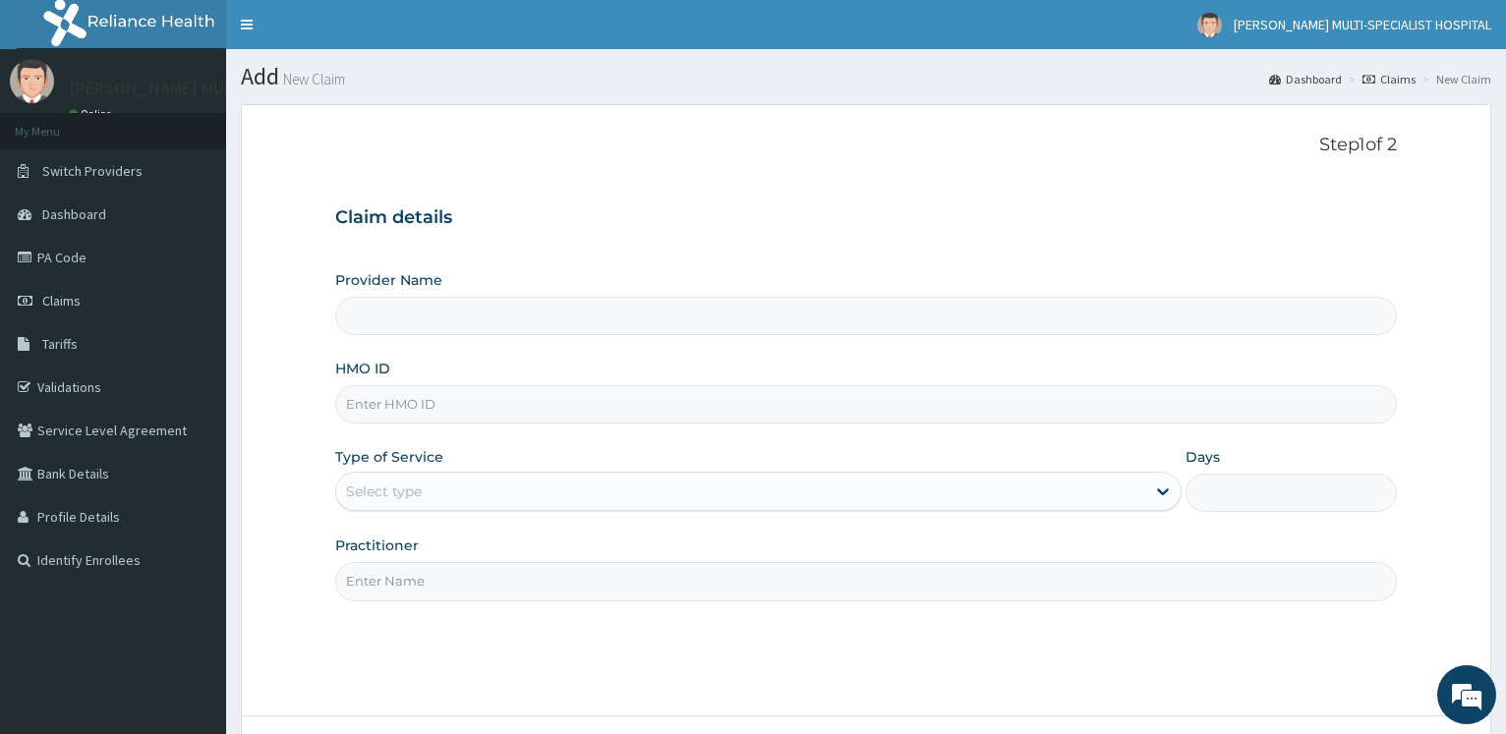
type input "[PERSON_NAME] Multi-Specialist Hospital - IKEJA"
click at [427, 410] on input "HMO ID" at bounding box center [865, 404] width 1061 height 38
click at [424, 407] on input "HMO ID" at bounding box center [865, 404] width 1061 height 38
click at [83, 254] on link "PA Code" at bounding box center [113, 257] width 226 height 43
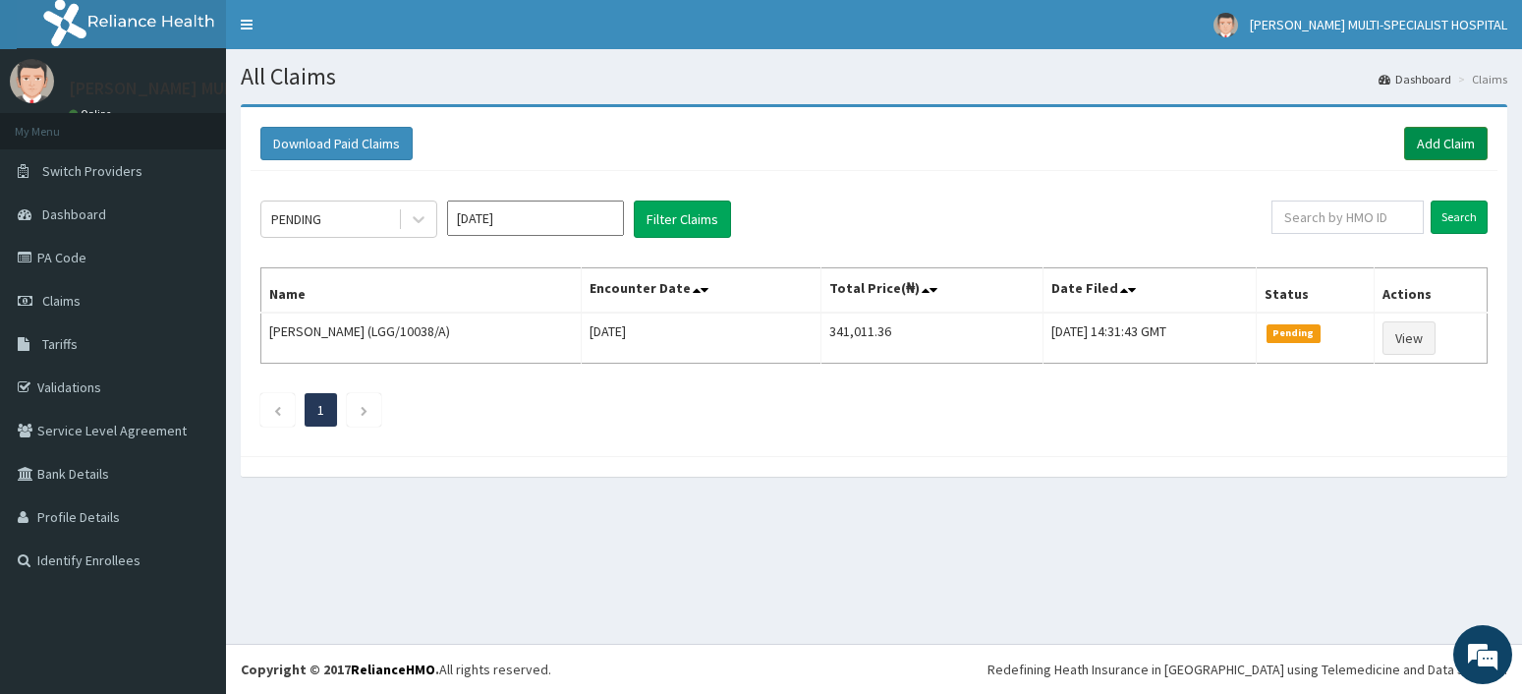
click at [1450, 149] on link "Add Claim" at bounding box center [1446, 143] width 84 height 33
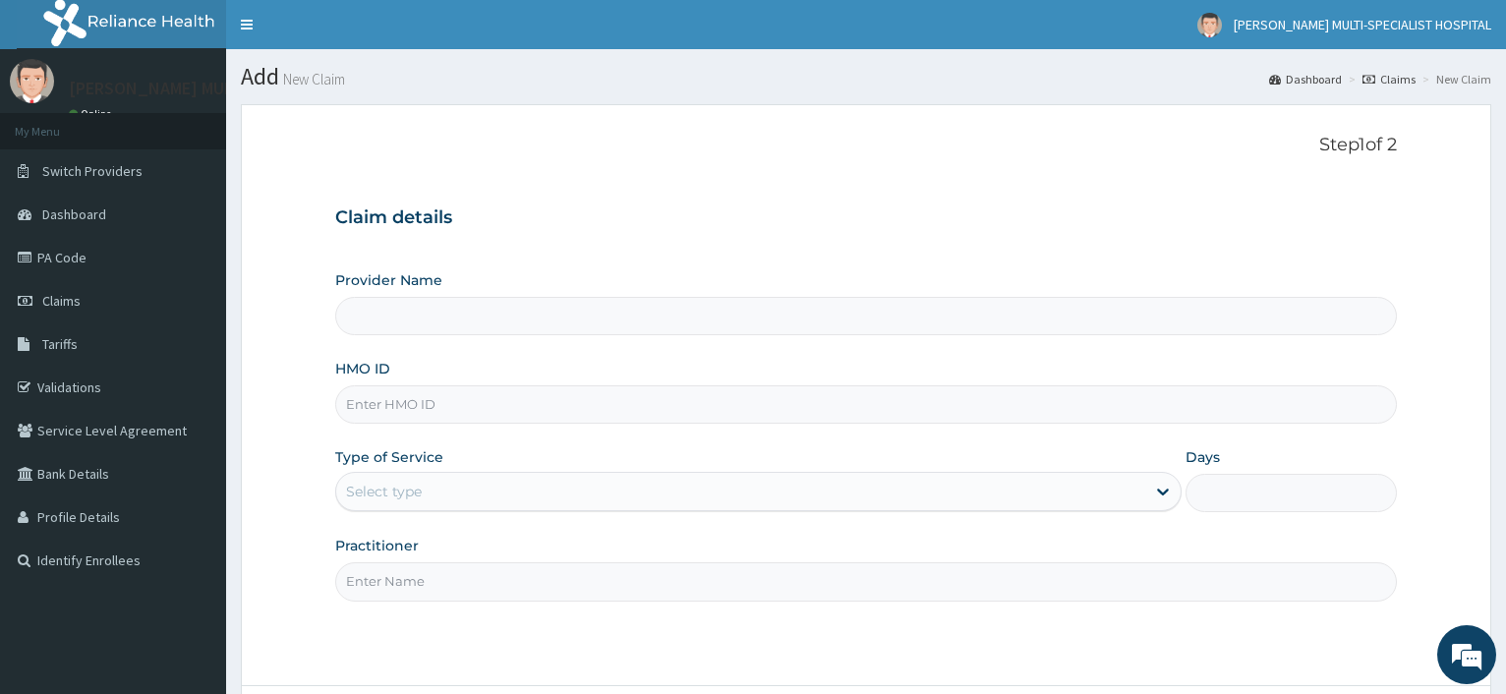
click at [469, 420] on input "HMO ID" at bounding box center [865, 404] width 1061 height 38
type input "[PERSON_NAME] Multi-Specialist Hospital - IKEJA"
click at [384, 405] on input "HMO ID" at bounding box center [865, 404] width 1061 height 38
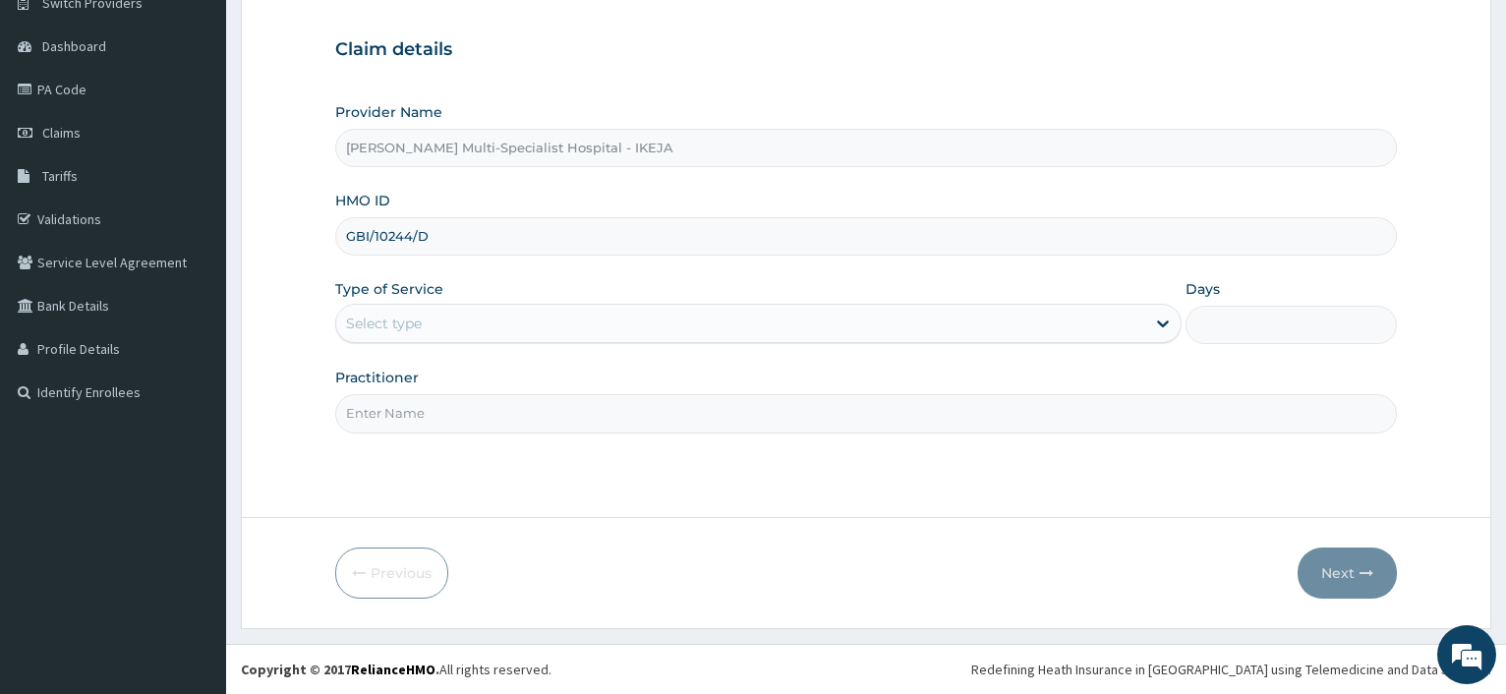
type input "GBI/10244/D"
click at [454, 308] on div "Select type" at bounding box center [757, 323] width 845 height 39
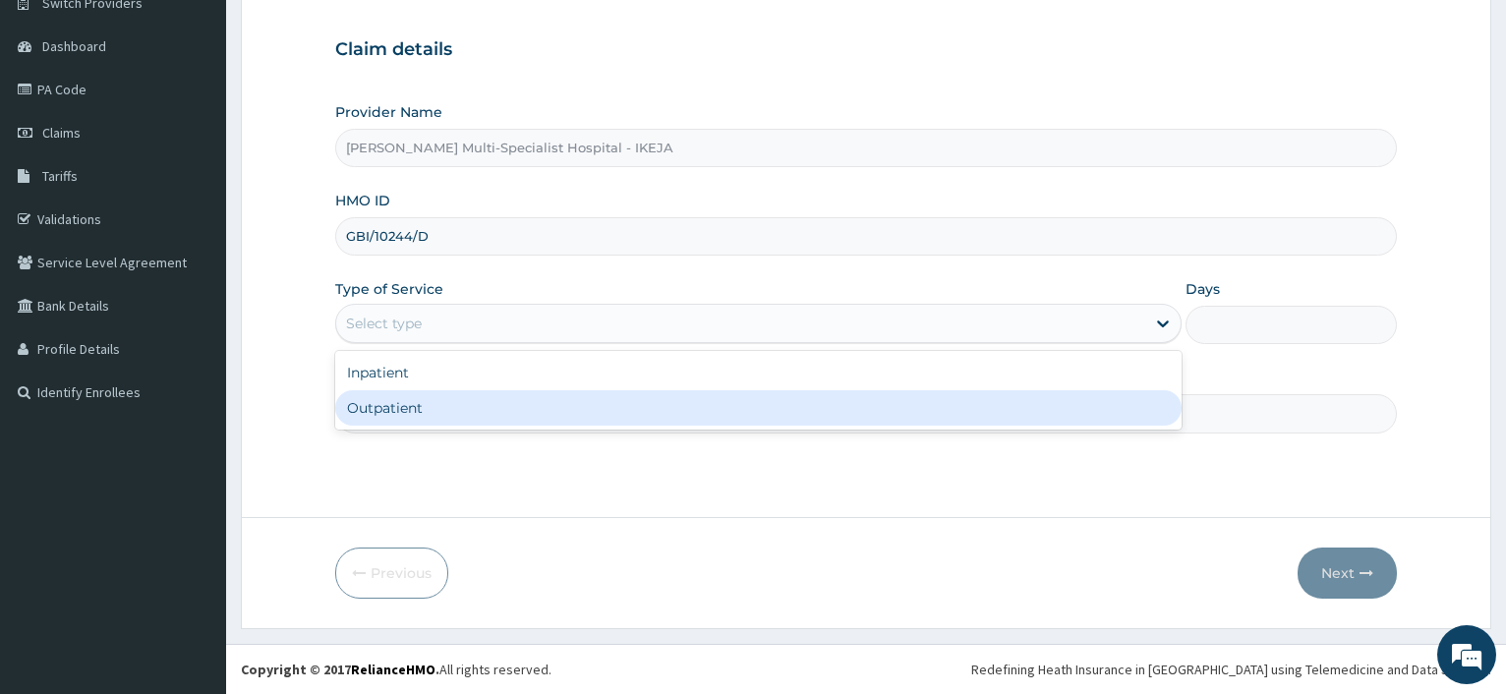
click at [446, 421] on div "Outpatient" at bounding box center [757, 407] width 845 height 35
type input "1"
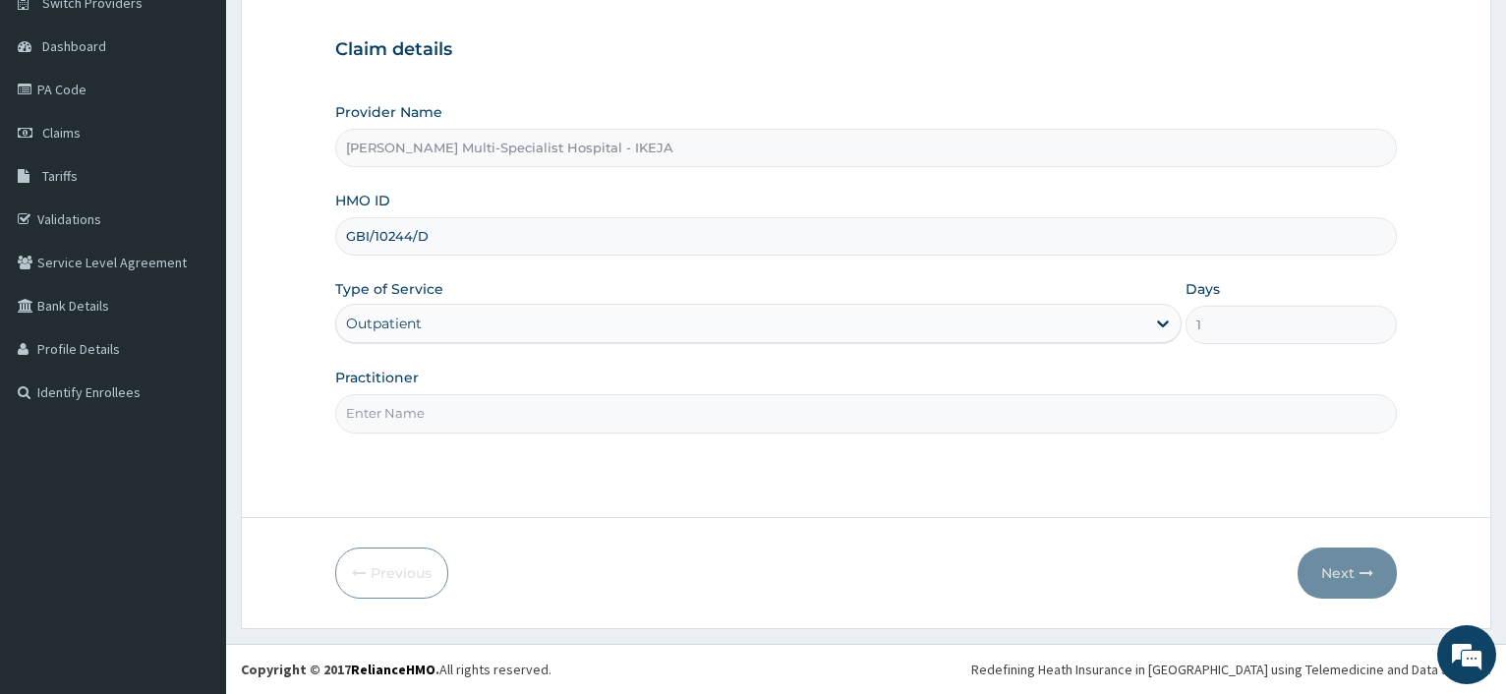
click at [446, 421] on input "Practitioner" at bounding box center [865, 413] width 1061 height 38
click at [464, 454] on div "Step 1 of 2 Claim details Provider Name [PERSON_NAME] Multi-Specialist Hospital…" at bounding box center [865, 227] width 1061 height 521
click at [460, 420] on input "Practitioner" at bounding box center [865, 413] width 1061 height 38
type input "[PERSON_NAME]"
click at [1369, 578] on button "Next" at bounding box center [1346, 572] width 99 height 51
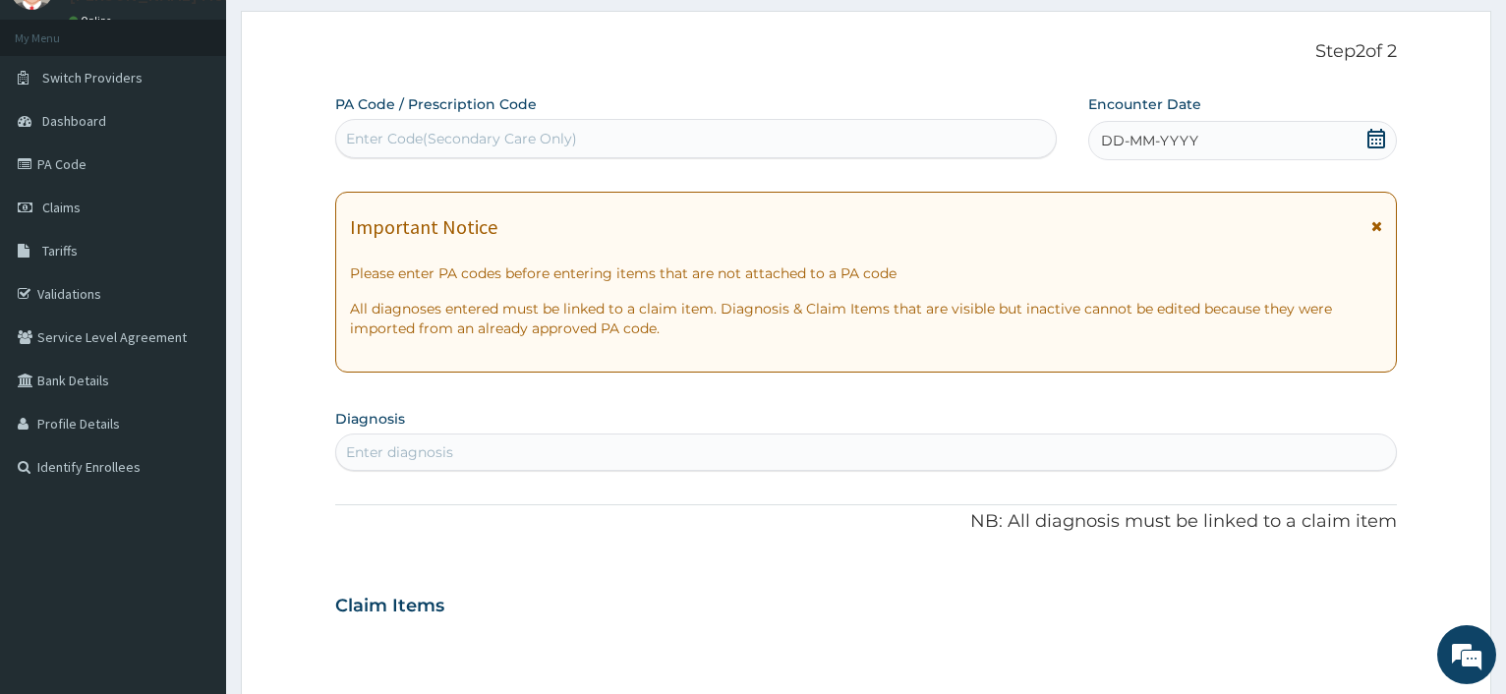
scroll to position [0, 0]
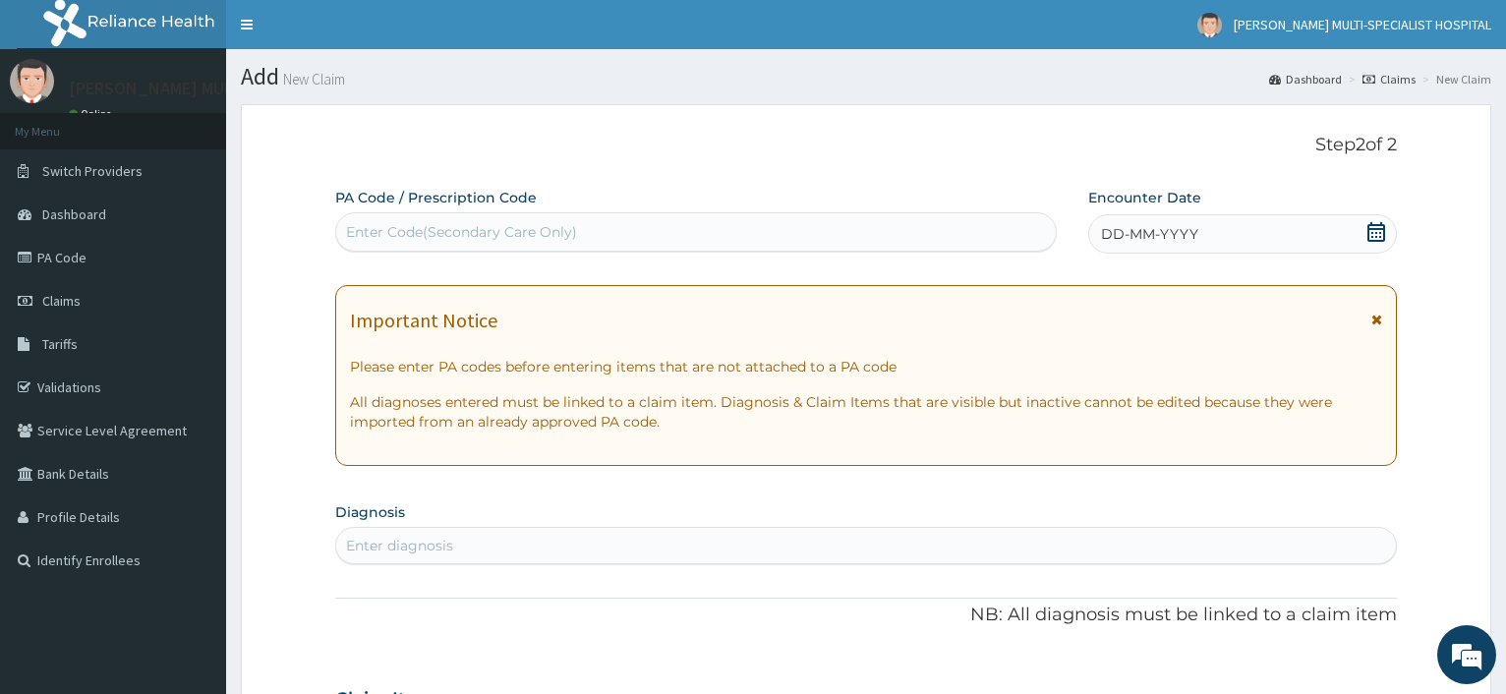
click at [437, 240] on div "Enter Code(Secondary Care Only)" at bounding box center [461, 232] width 231 height 20
type input "PA/9890CE"
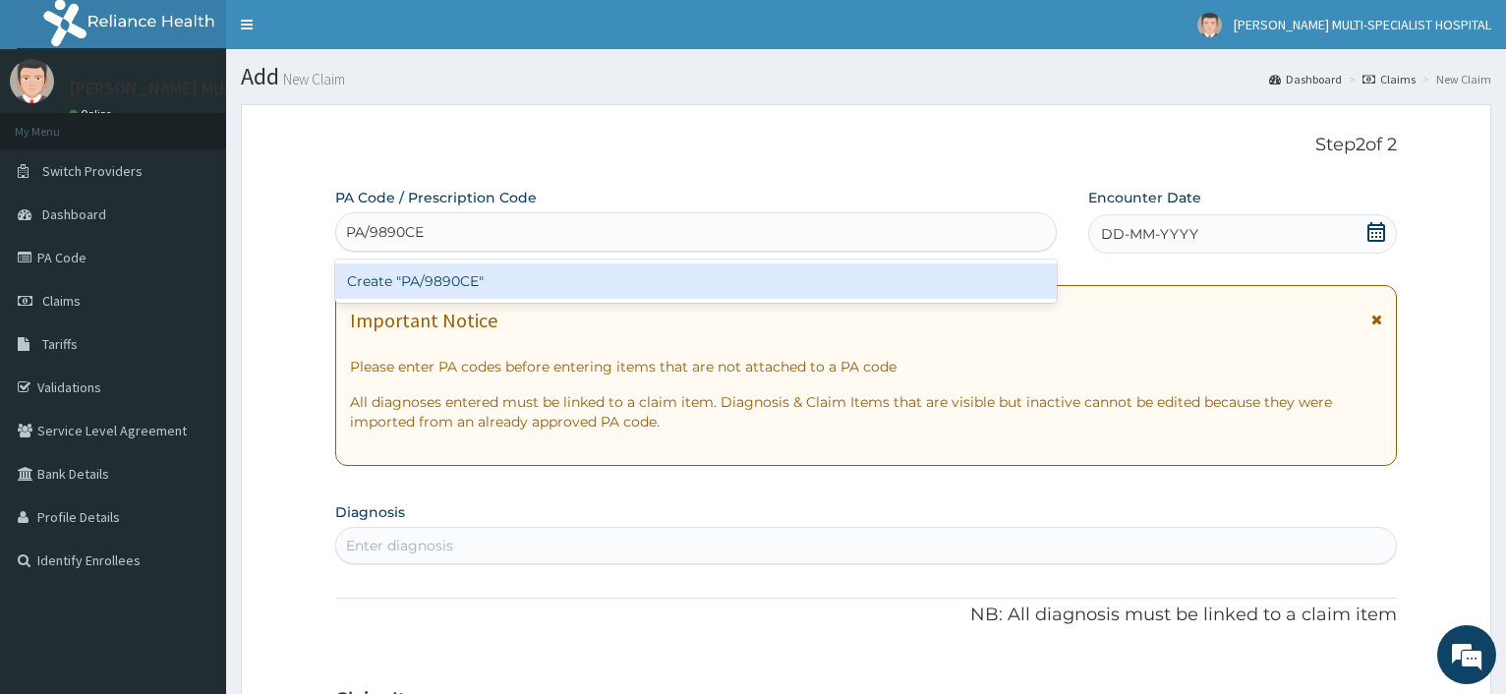
click at [436, 272] on div "Create "PA/9890CE"" at bounding box center [695, 280] width 720 height 35
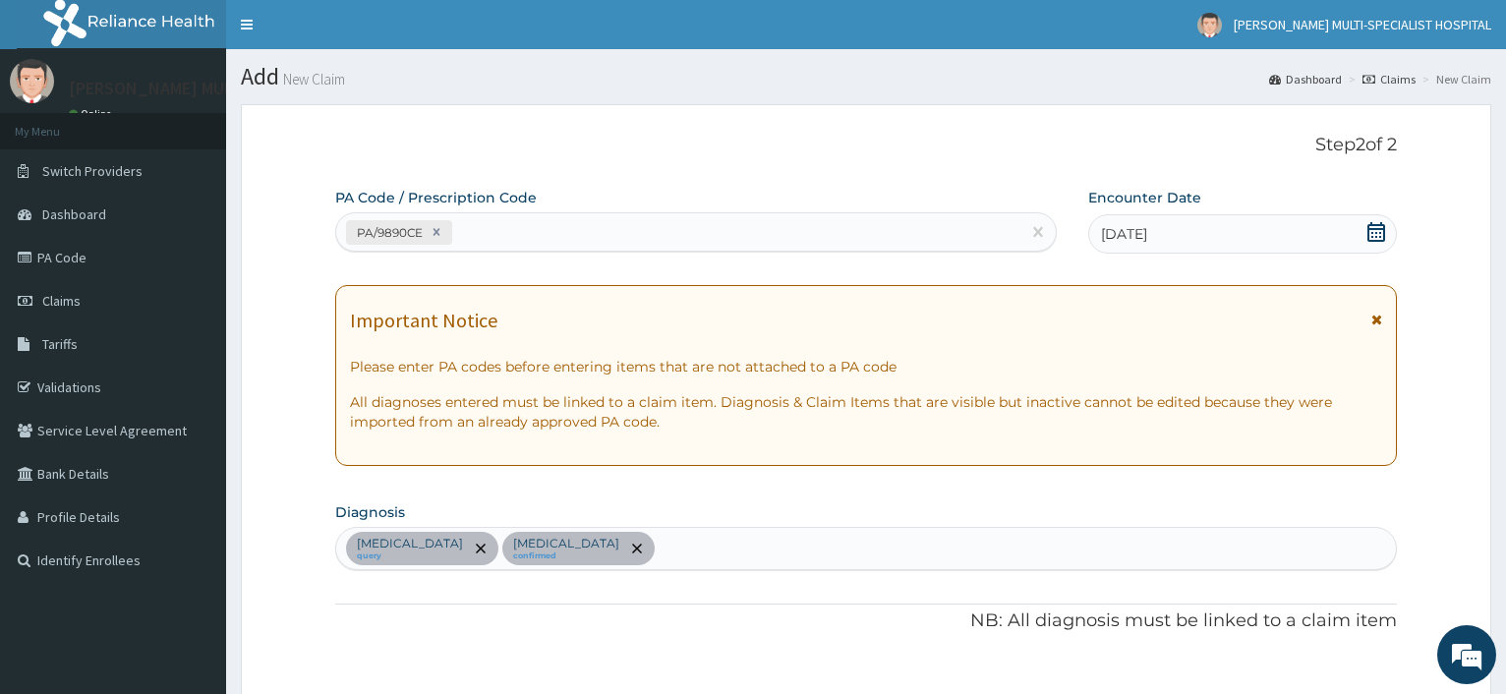
click at [490, 243] on div "PA/9890CE" at bounding box center [677, 232] width 683 height 32
type input "PA/456EBE"
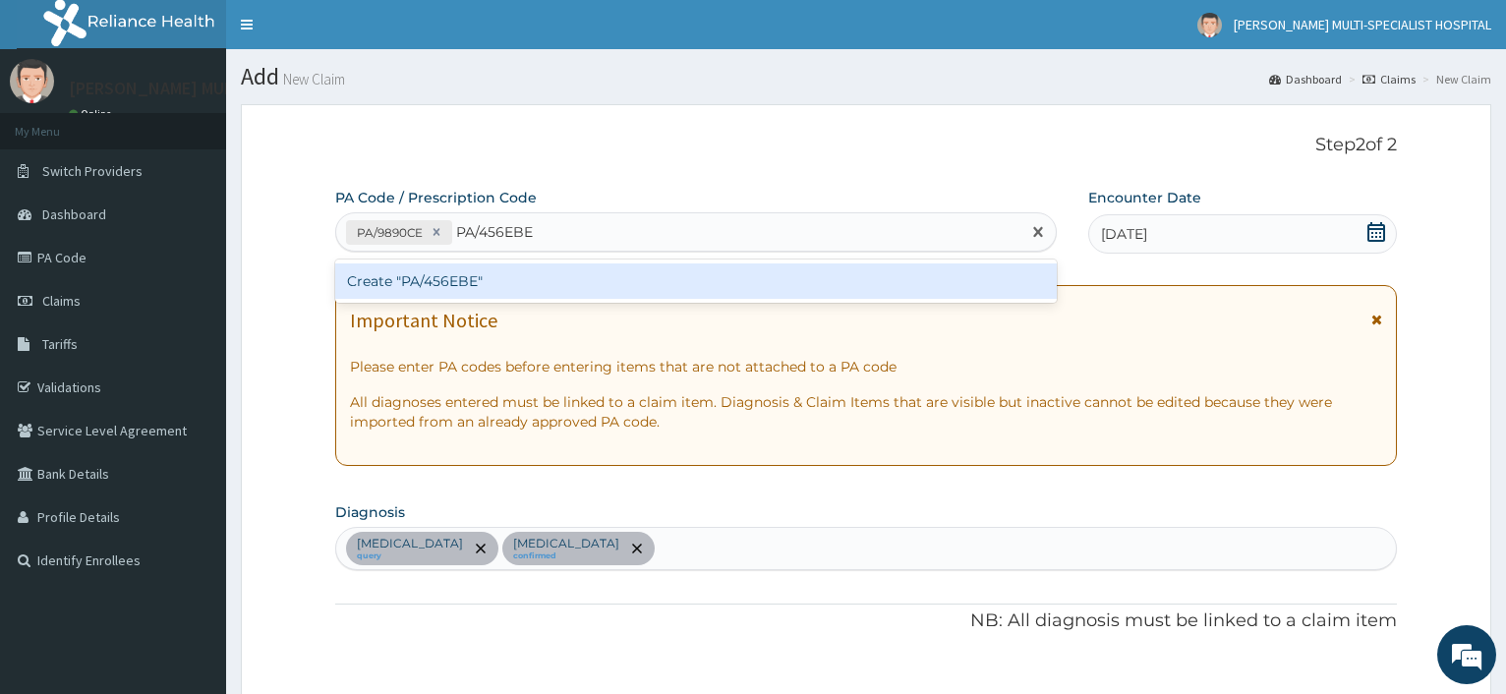
click at [530, 295] on div "Create "PA/456EBE"" at bounding box center [695, 280] width 720 height 35
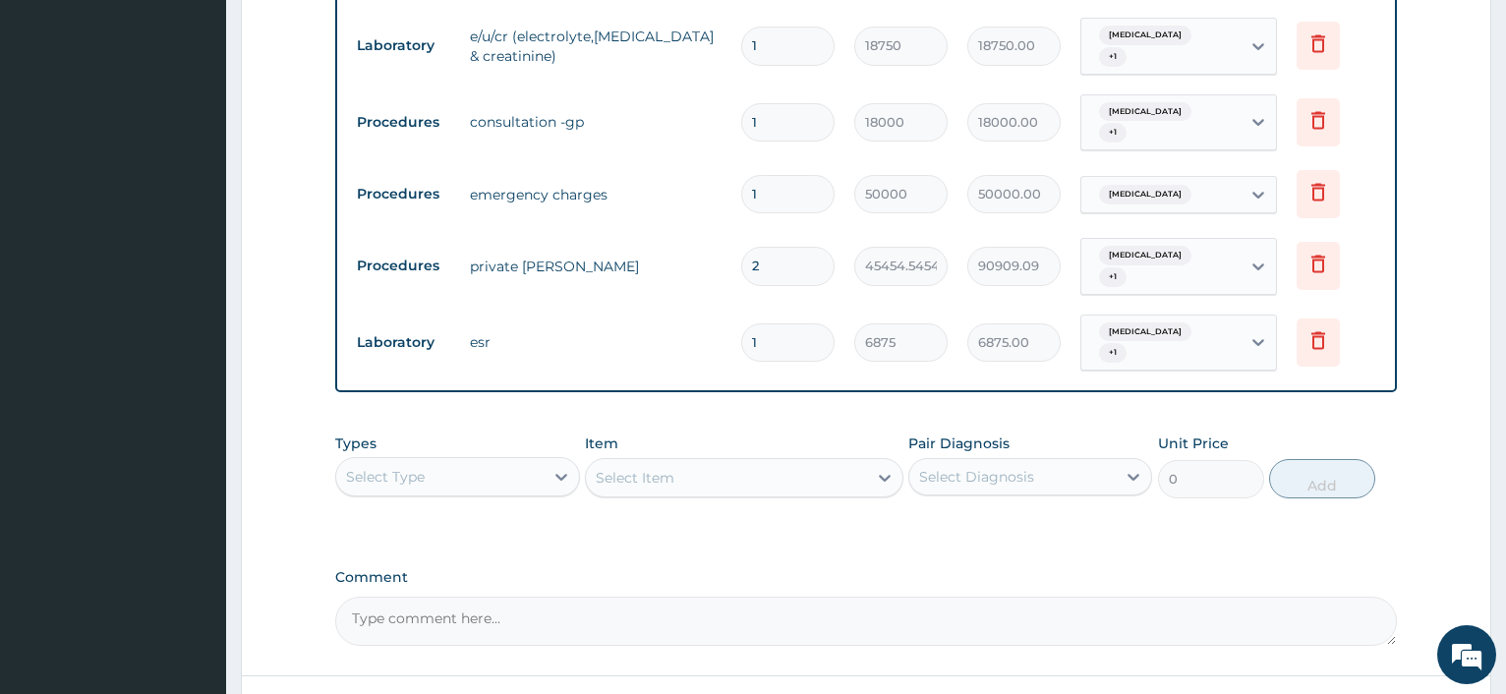
scroll to position [1122, 0]
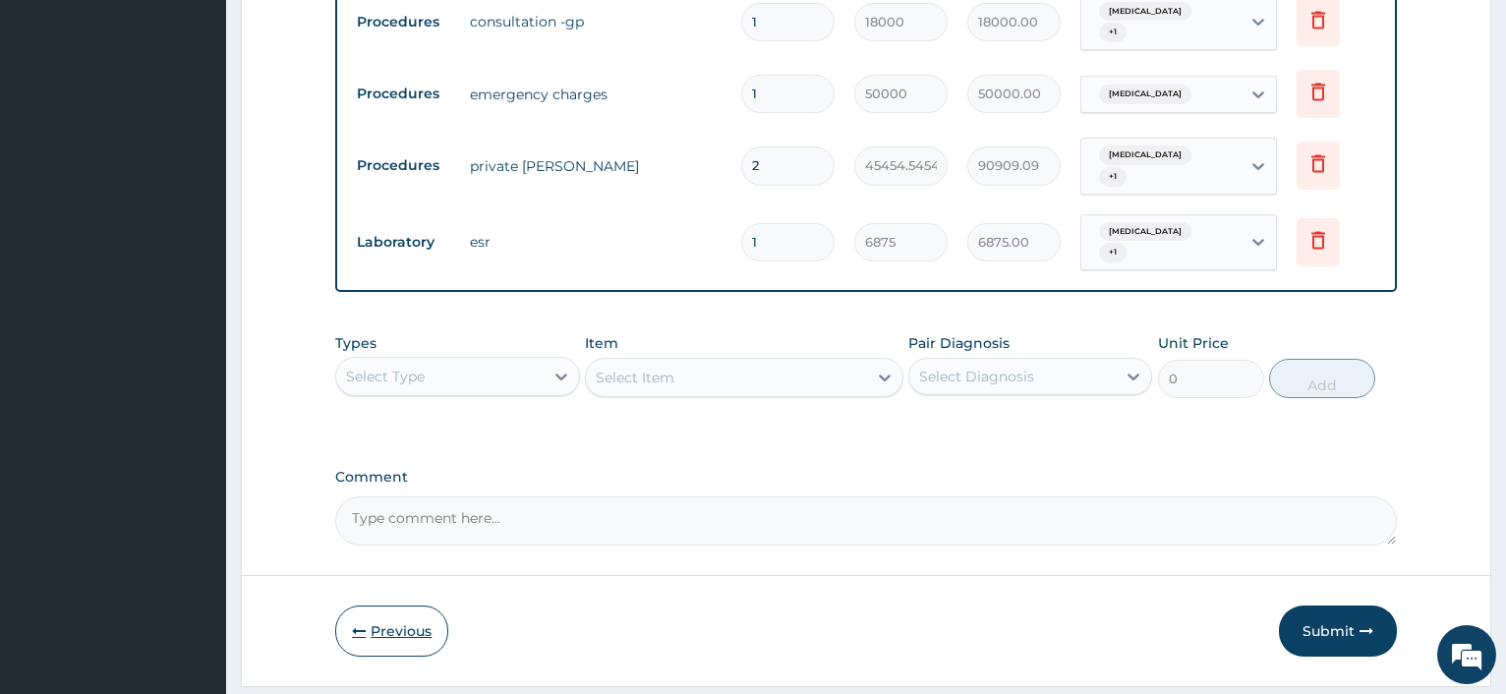
click at [387, 605] on button "Previous" at bounding box center [391, 630] width 113 height 51
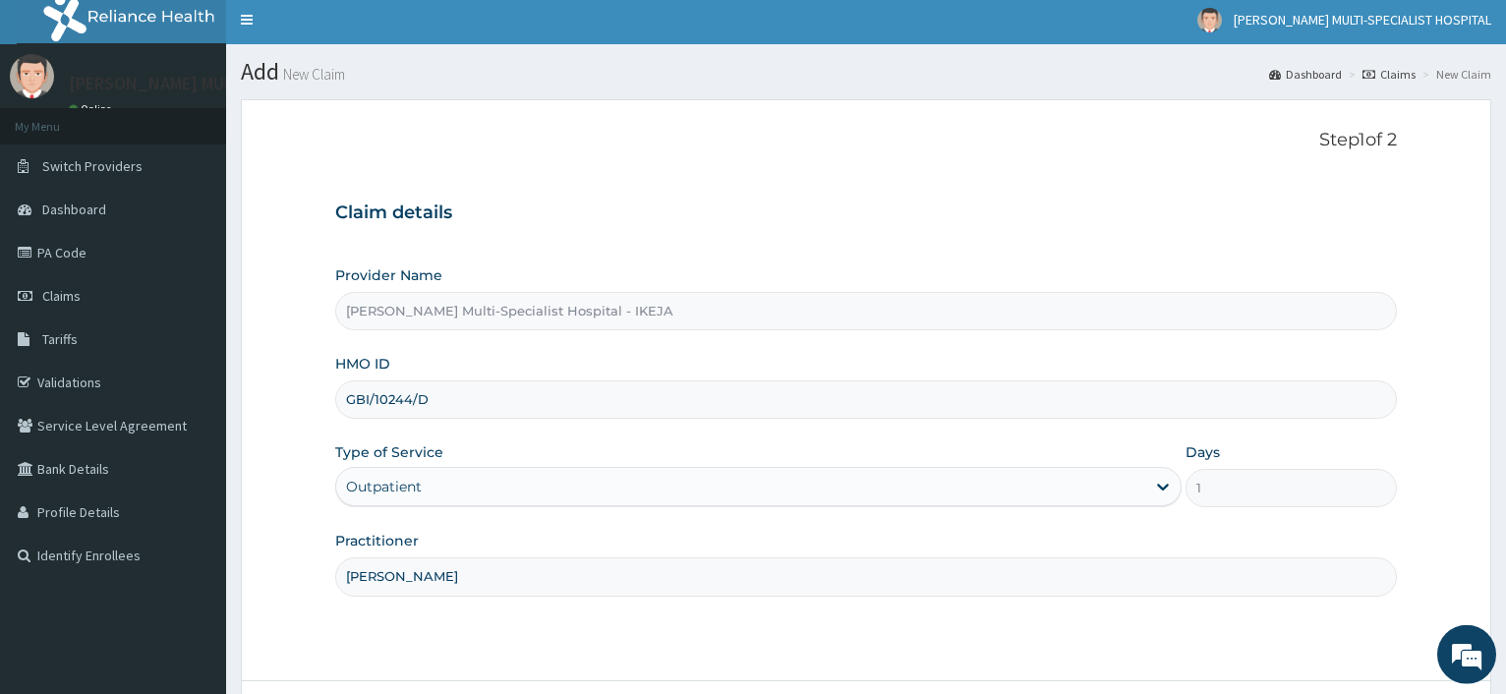
scroll to position [0, 0]
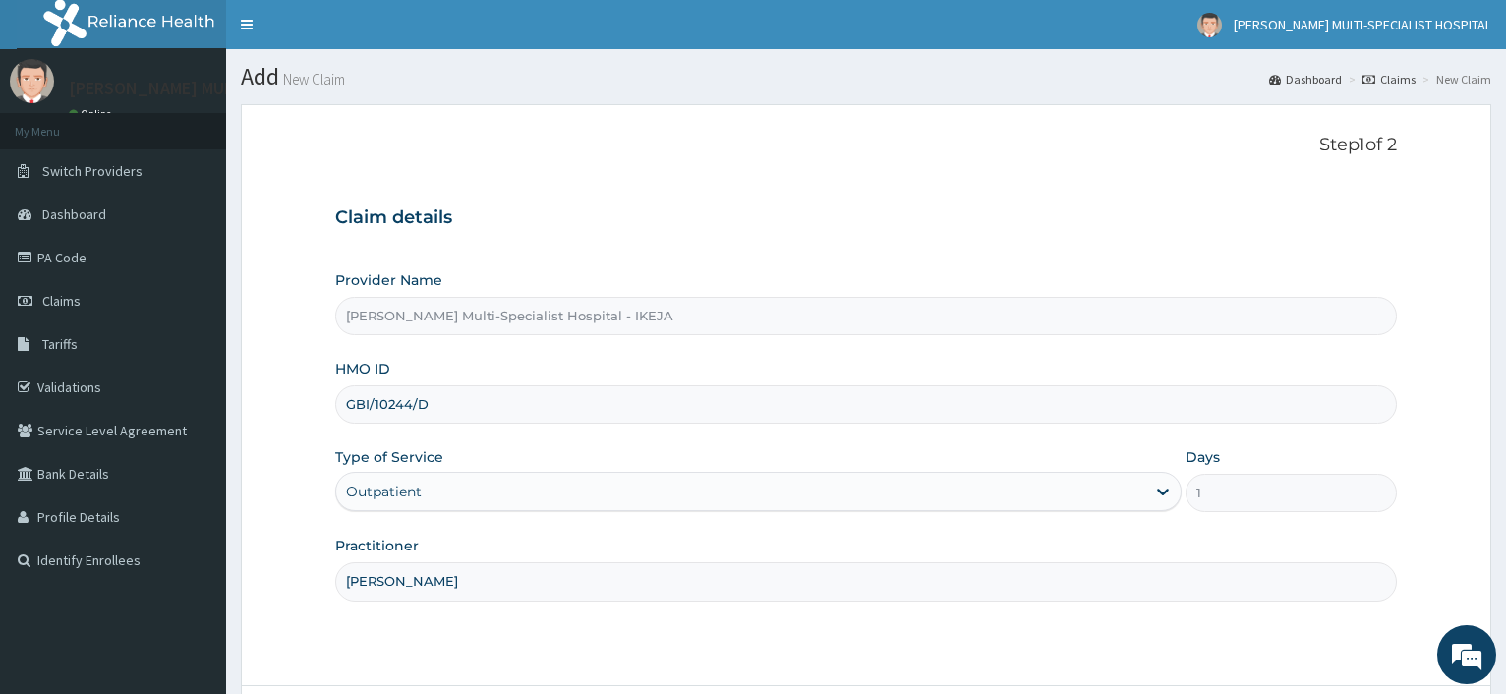
drag, startPoint x: 433, startPoint y: 407, endPoint x: 269, endPoint y: 417, distance: 164.4
click at [335, 414] on input "GBI/10244/D" at bounding box center [865, 404] width 1061 height 38
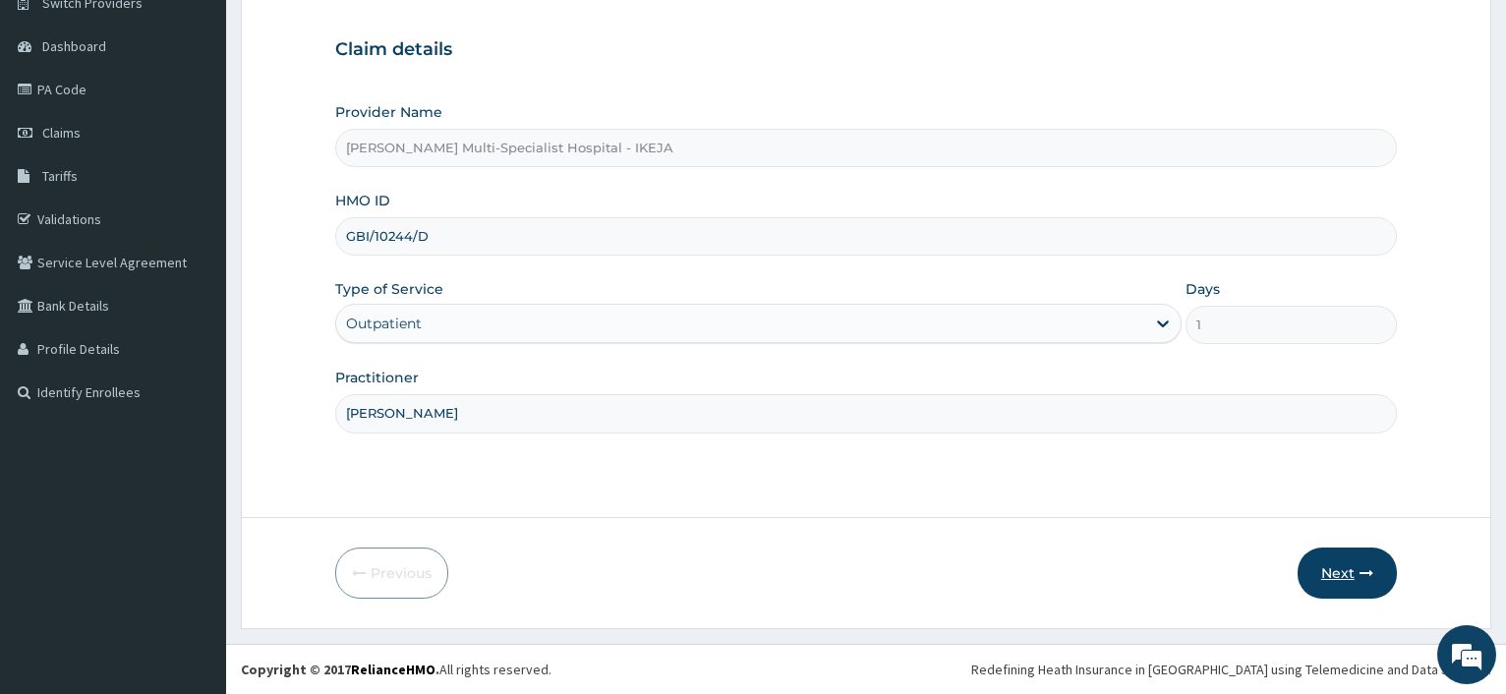
click at [1339, 570] on button "Next" at bounding box center [1346, 572] width 99 height 51
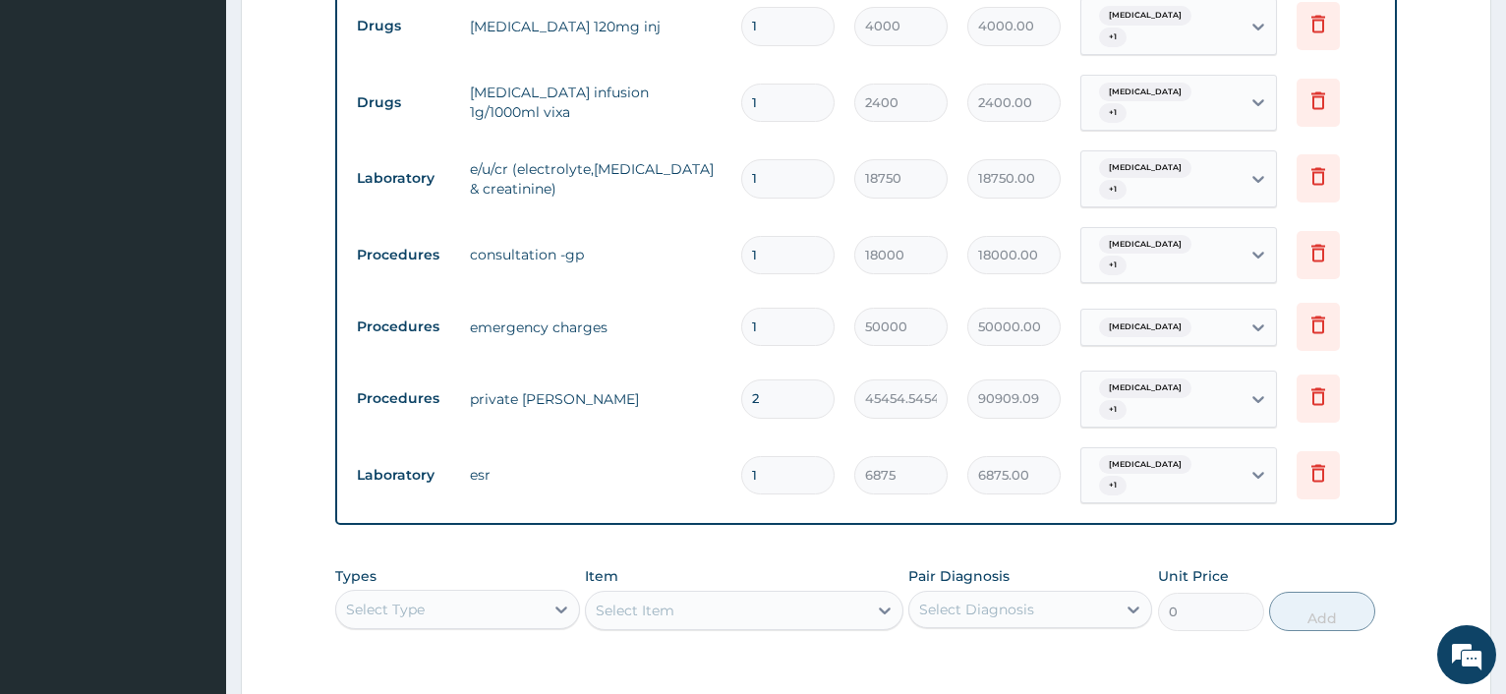
scroll to position [1070, 0]
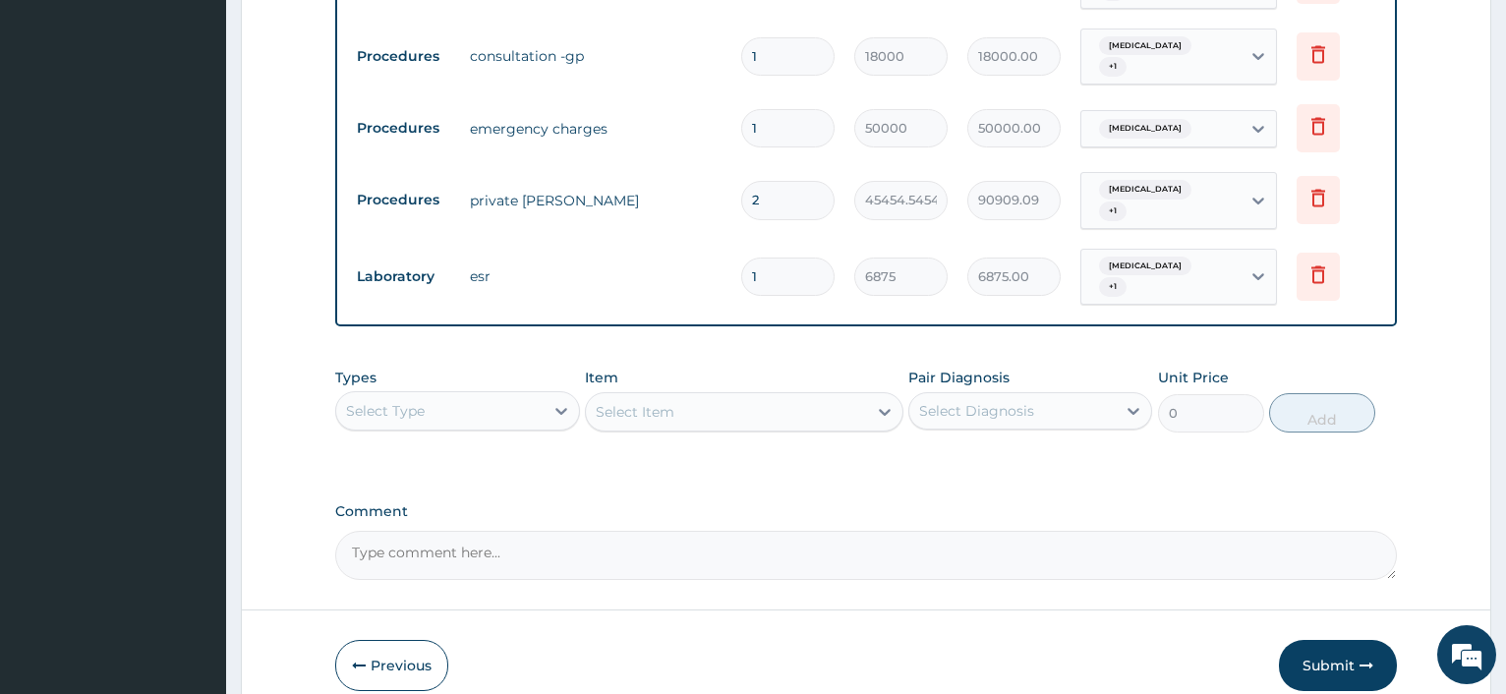
drag, startPoint x: 1336, startPoint y: 607, endPoint x: 1080, endPoint y: 427, distance: 312.5
click at [1336, 640] on button "Submit" at bounding box center [1338, 665] width 118 height 51
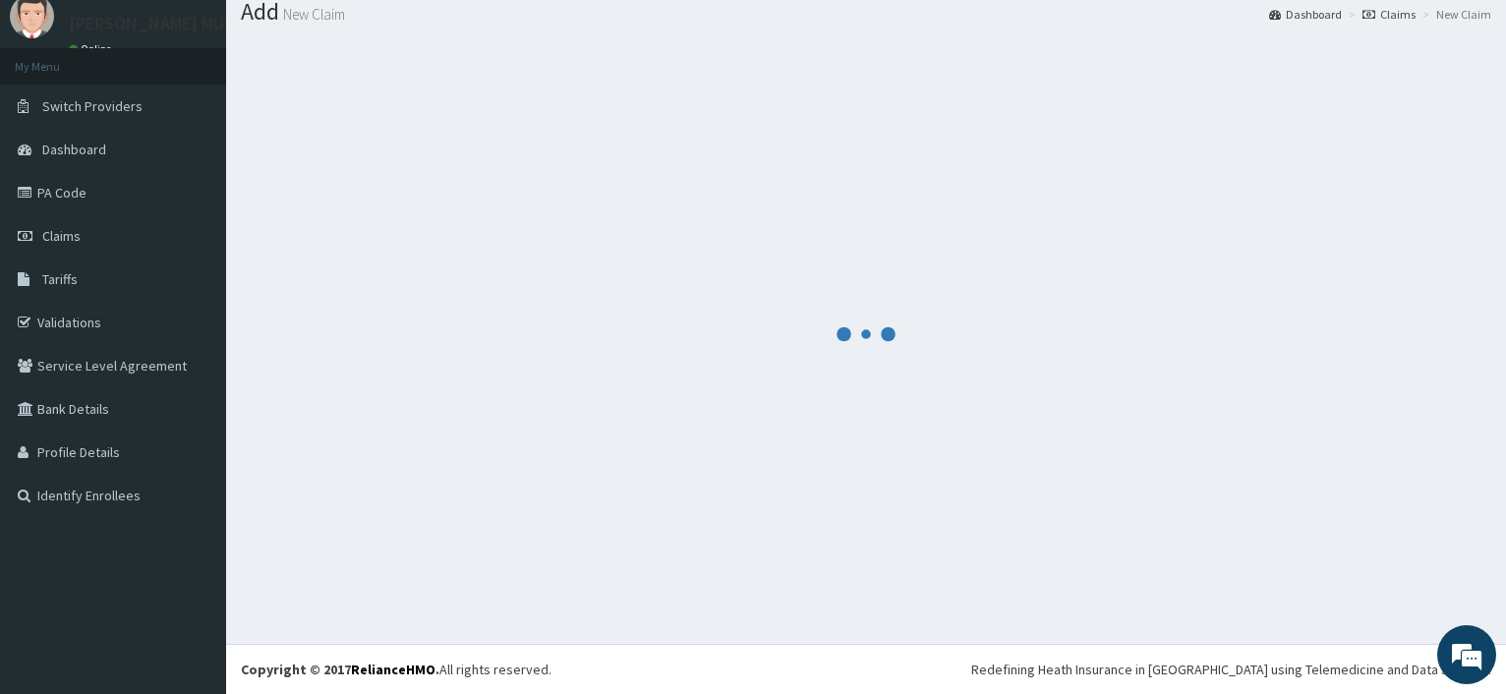
scroll to position [66, 0]
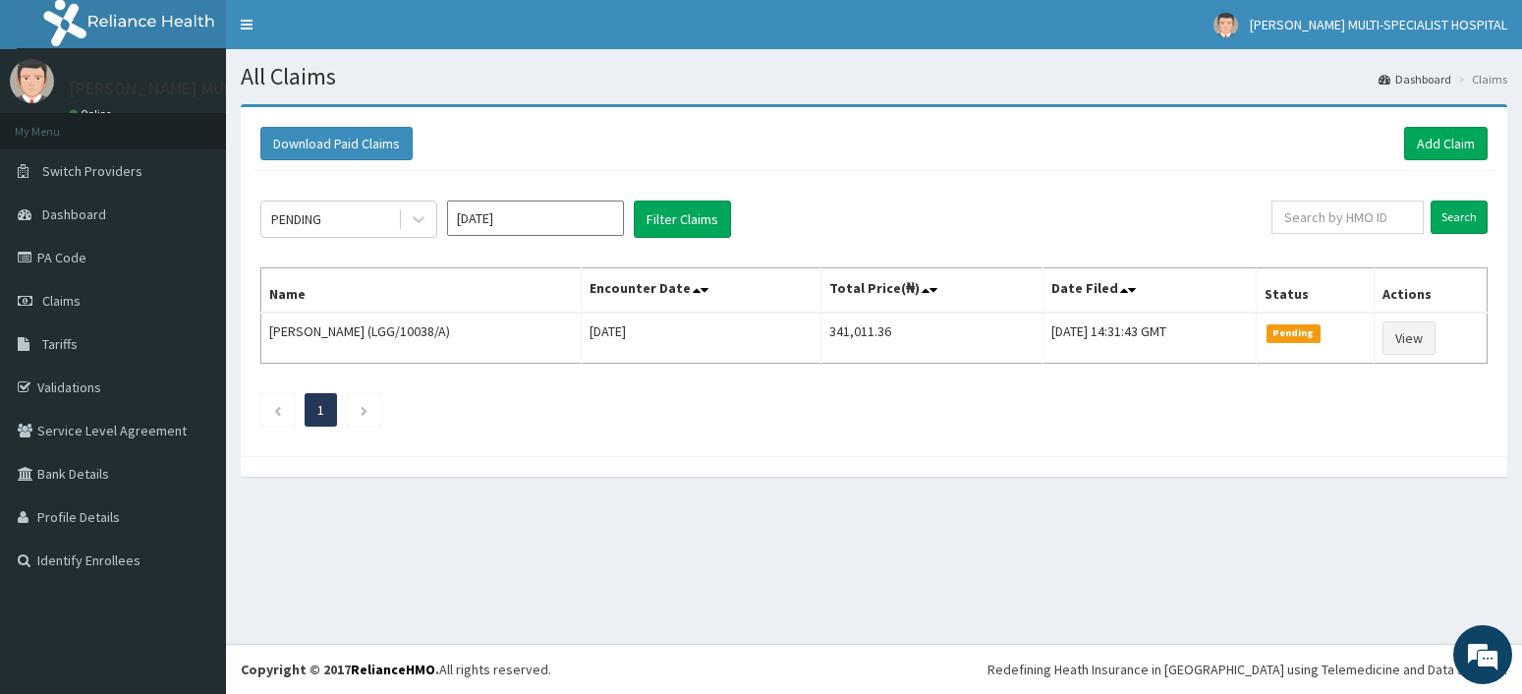
click at [557, 223] on input "[DATE]" at bounding box center [535, 217] width 177 height 35
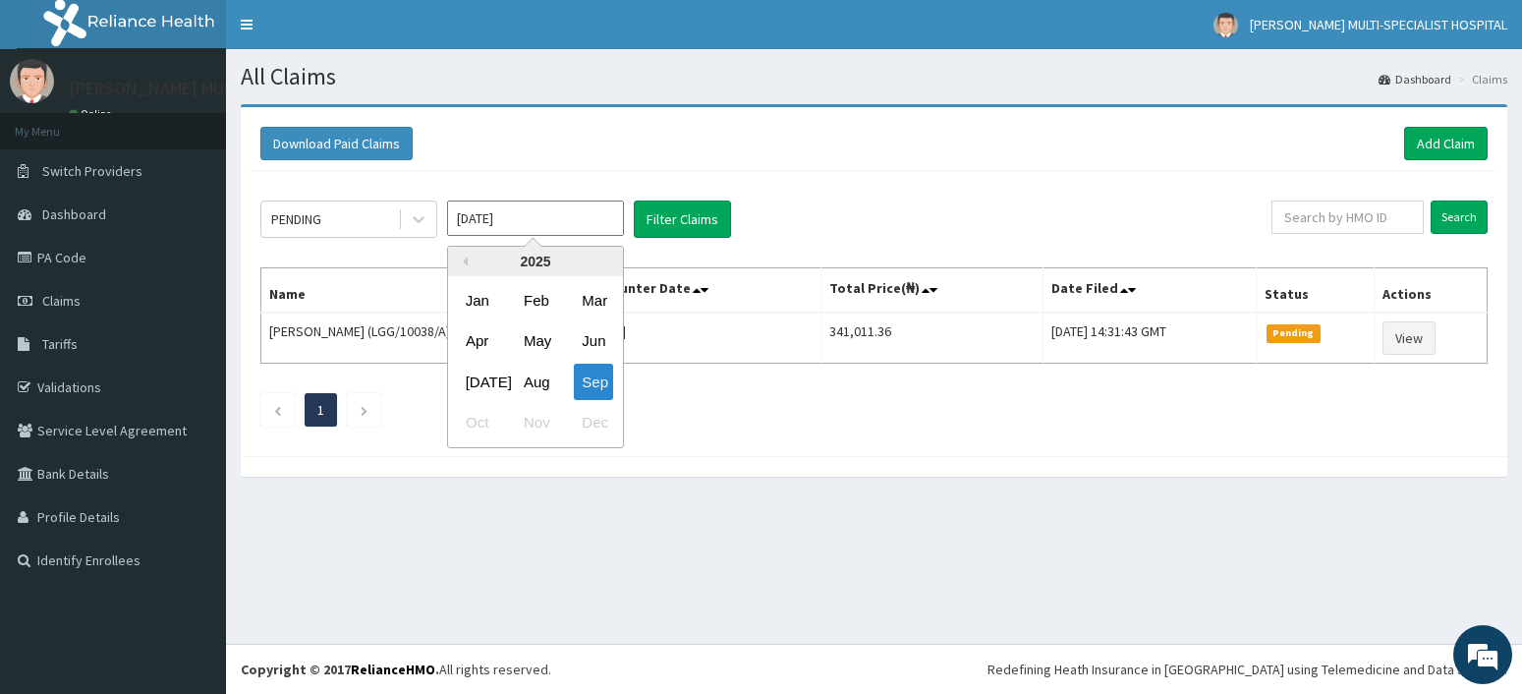
drag, startPoint x: 541, startPoint y: 387, endPoint x: 541, endPoint y: 370, distance: 16.7
click at [539, 387] on div "Aug" at bounding box center [535, 382] width 39 height 36
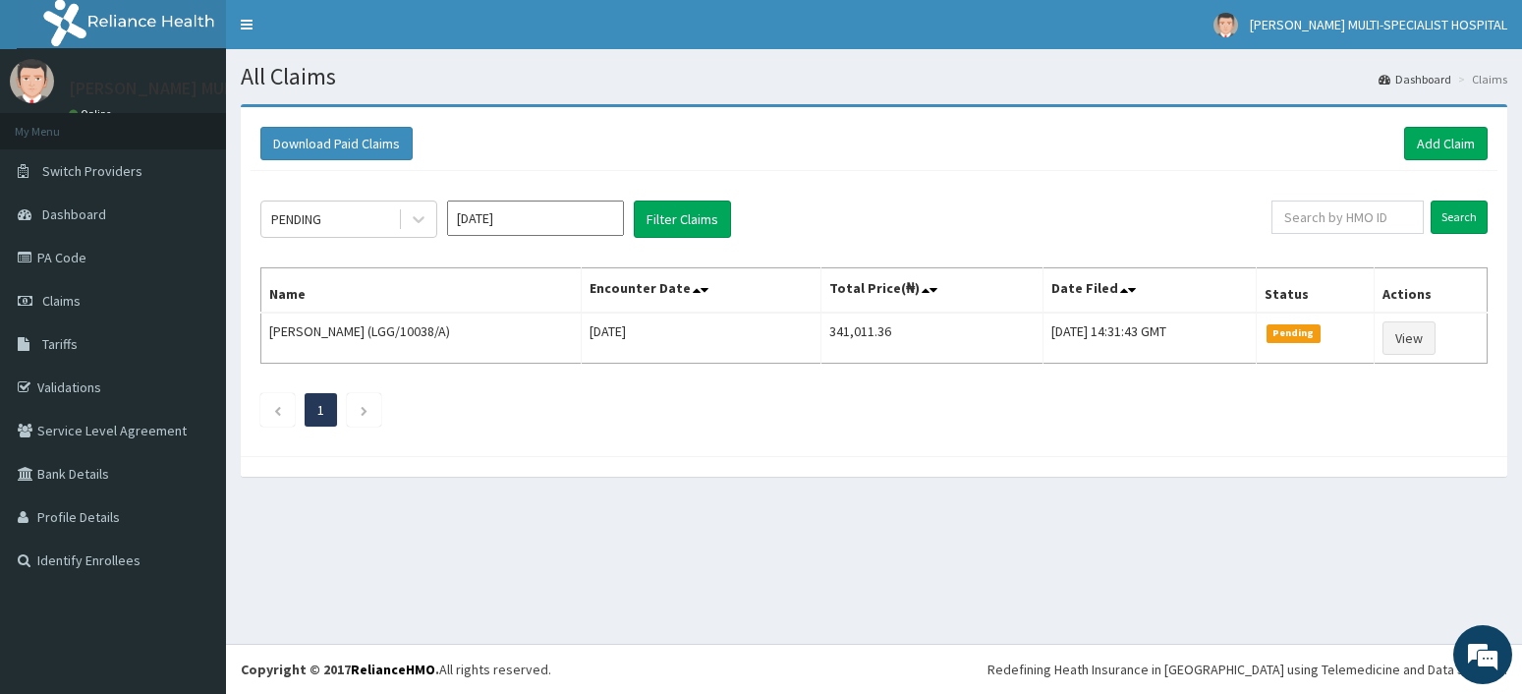
type input "[DATE]"
click at [651, 208] on button "Filter Claims" at bounding box center [682, 218] width 97 height 37
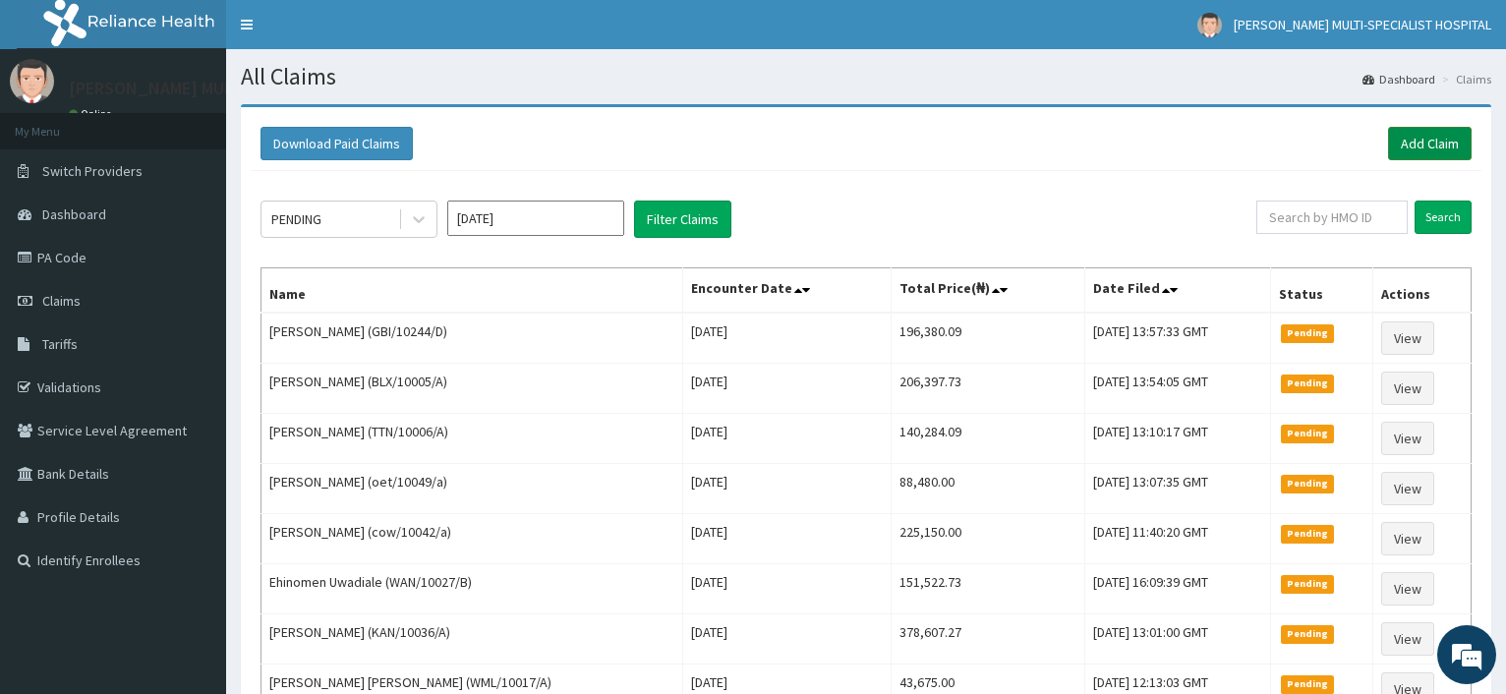
click at [1452, 136] on link "Add Claim" at bounding box center [1430, 143] width 84 height 33
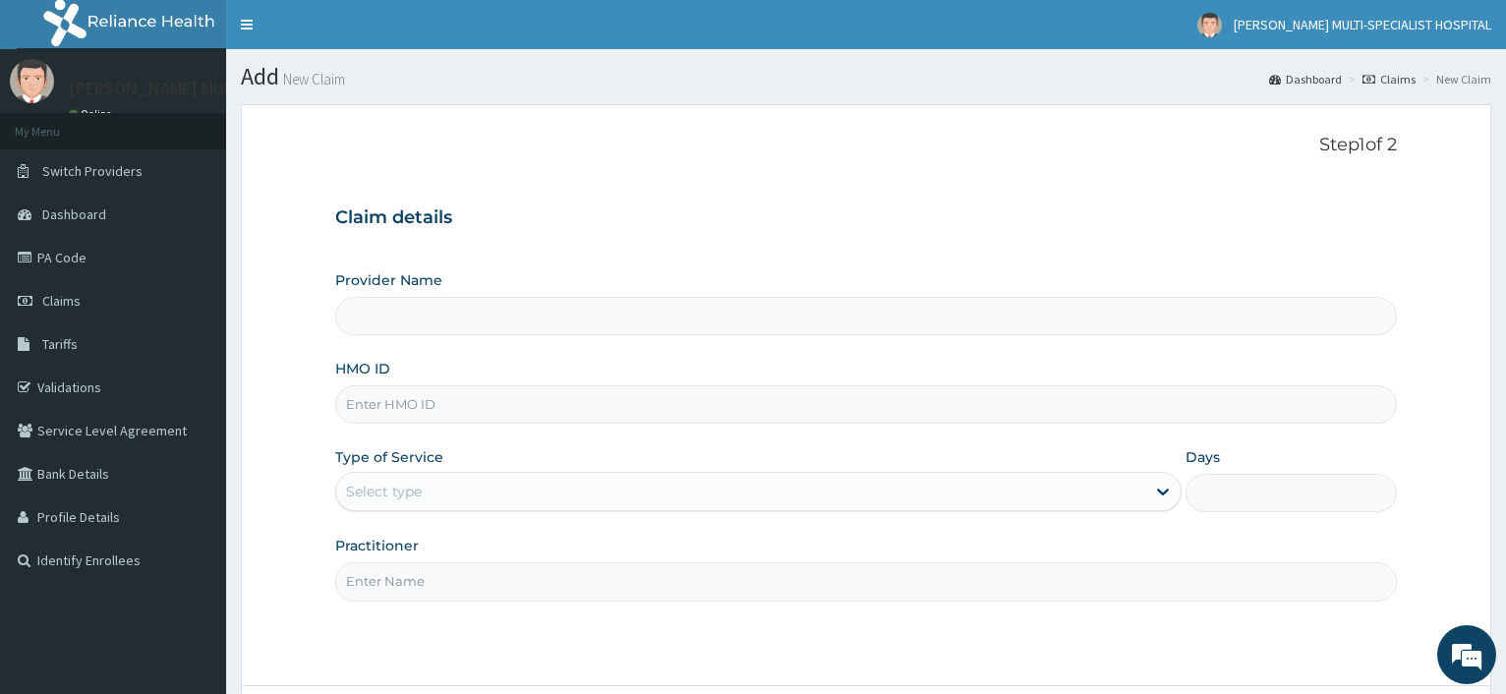
type input "[PERSON_NAME] Multi-Specialist Hospital - IKEJA"
click at [402, 403] on input "HMO ID" at bounding box center [865, 404] width 1061 height 38
paste input "GBI/10244/D"
type input "GBI/10244/D"
click at [519, 479] on div "Select type" at bounding box center [740, 491] width 808 height 31
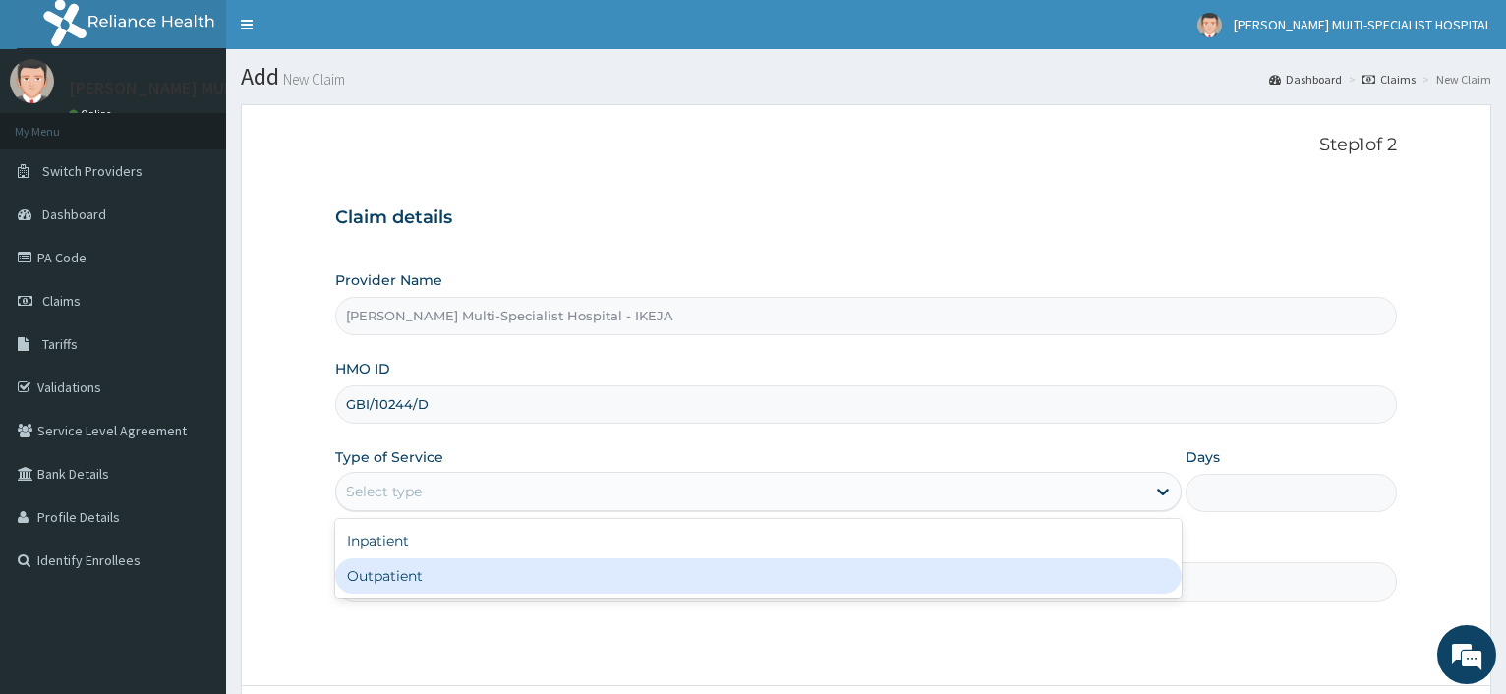
click at [394, 569] on div "Outpatient" at bounding box center [757, 575] width 845 height 35
type input "1"
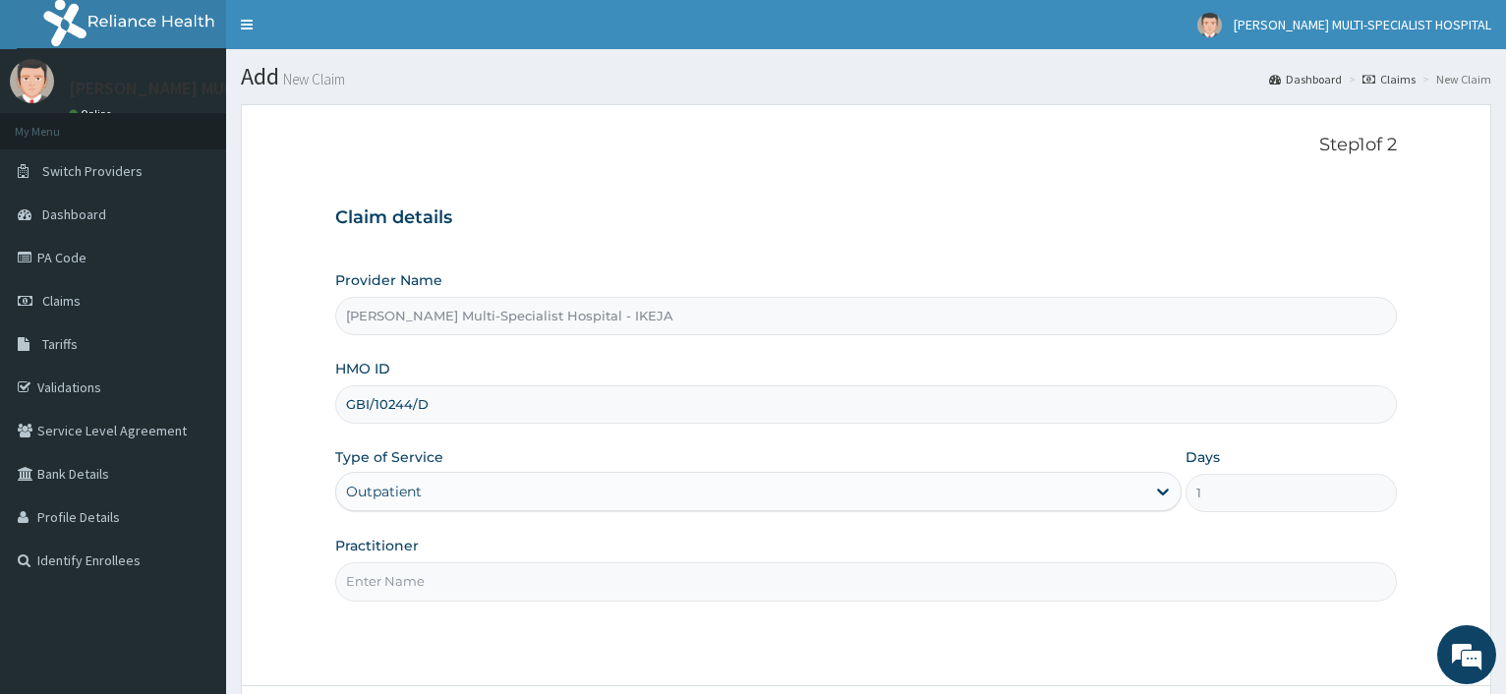
click at [390, 572] on input "Practitioner" at bounding box center [865, 581] width 1061 height 38
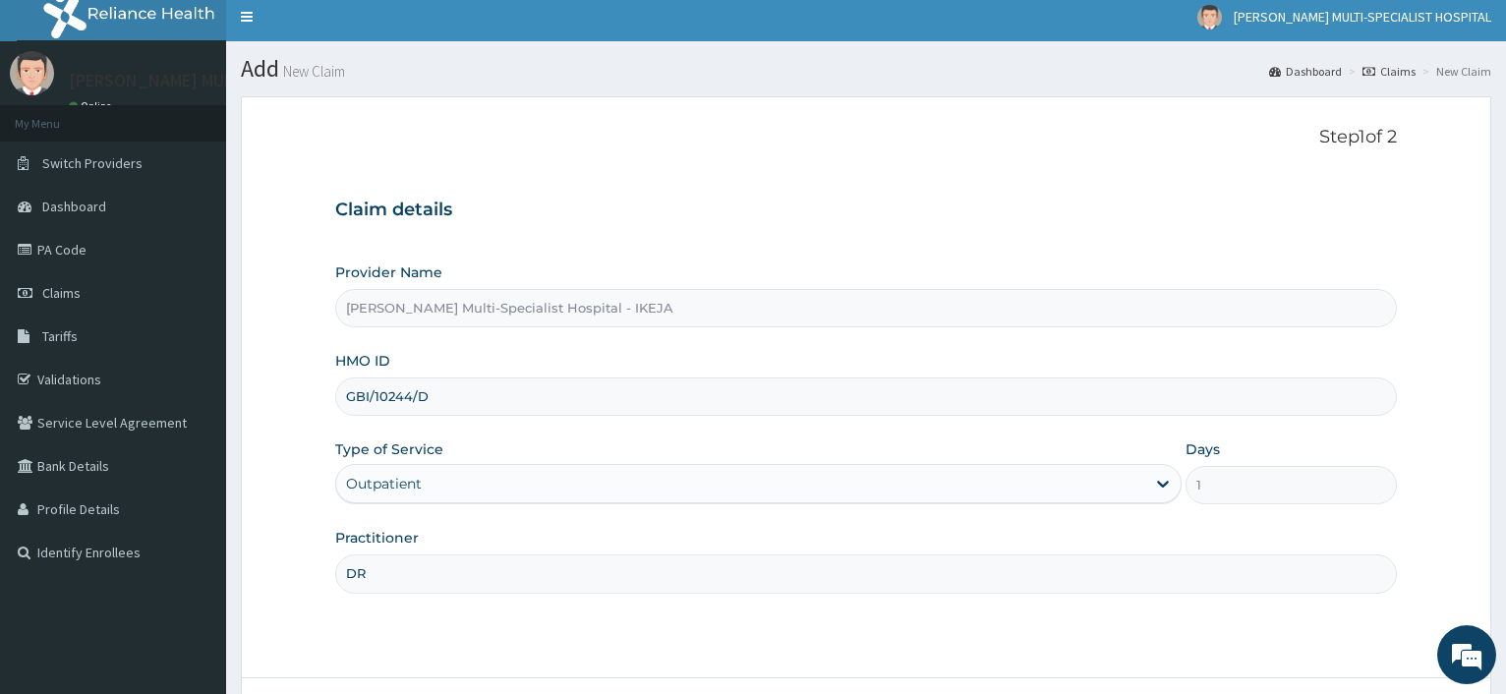
scroll to position [168, 0]
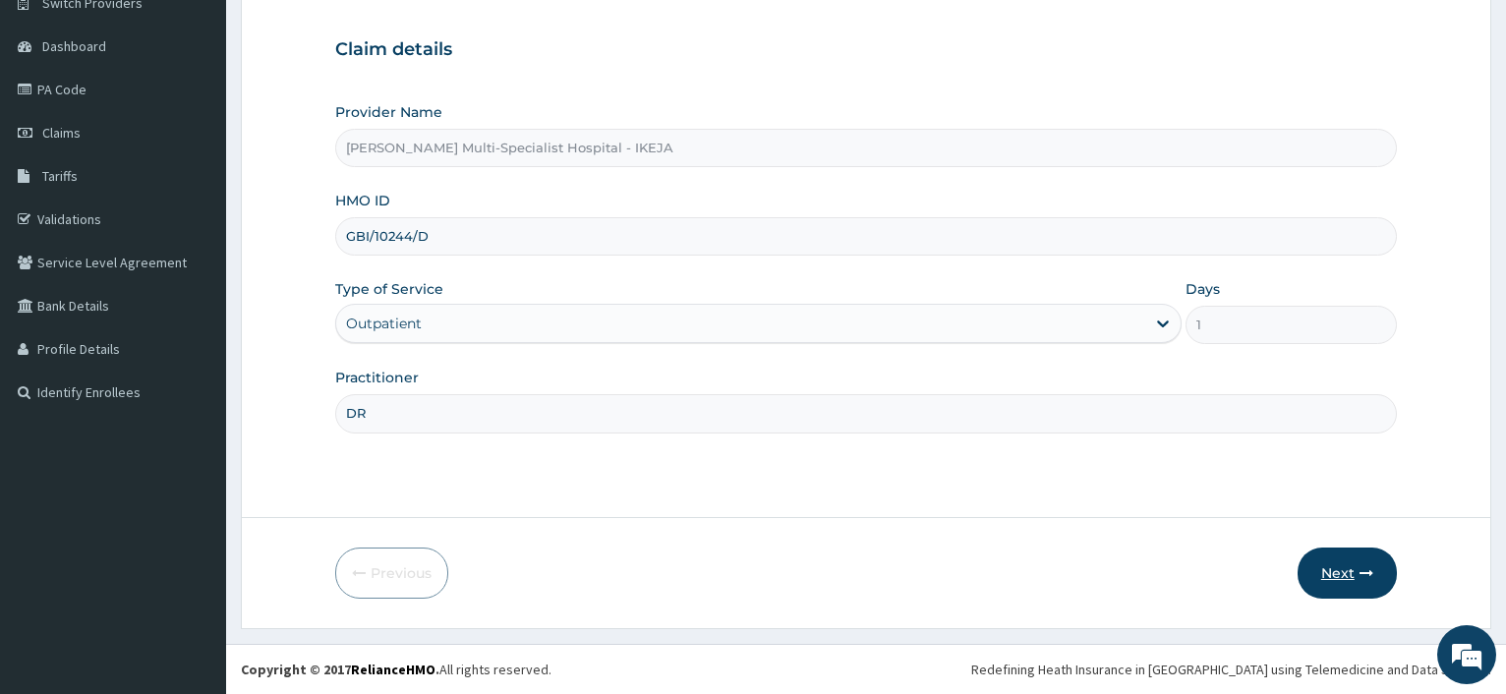
type input "DR"
drag, startPoint x: 1337, startPoint y: 569, endPoint x: 1328, endPoint y: 564, distance: 10.1
click at [1328, 564] on button "Next" at bounding box center [1346, 572] width 99 height 51
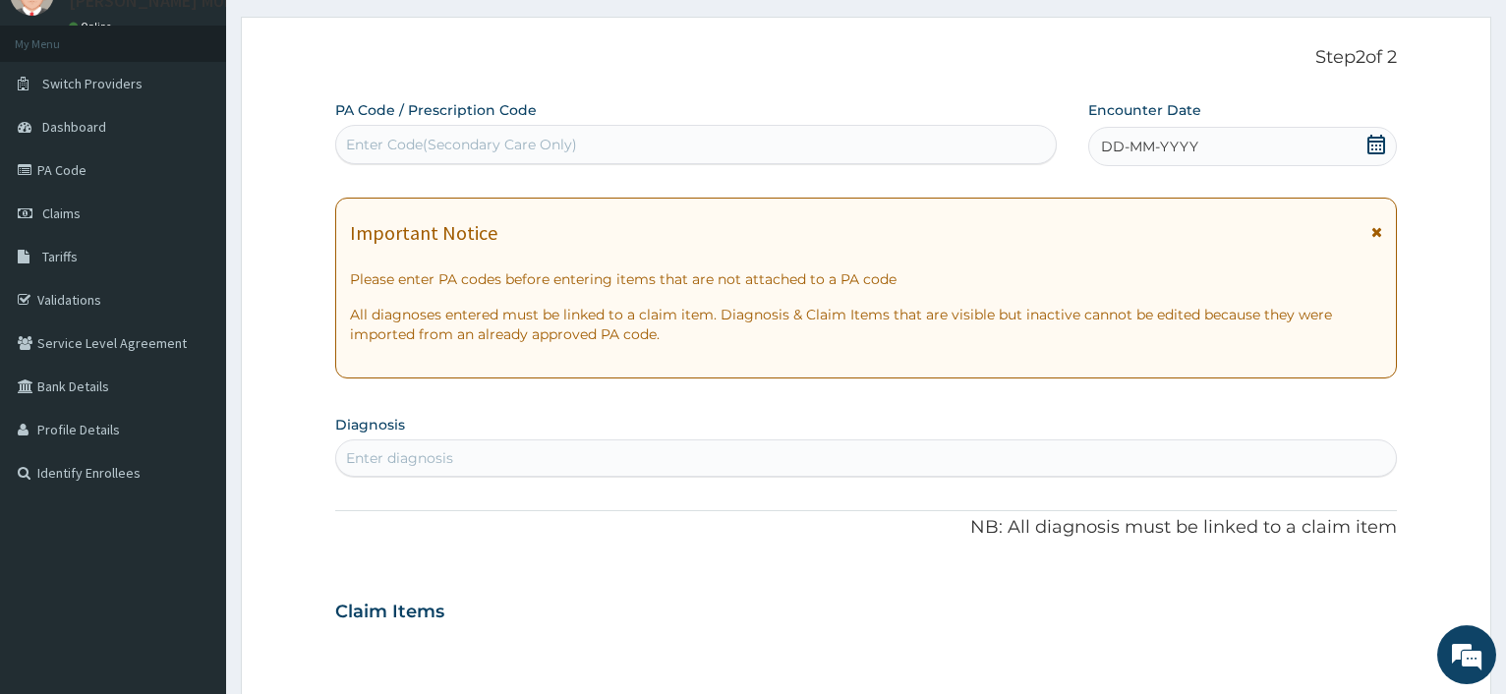
scroll to position [0, 0]
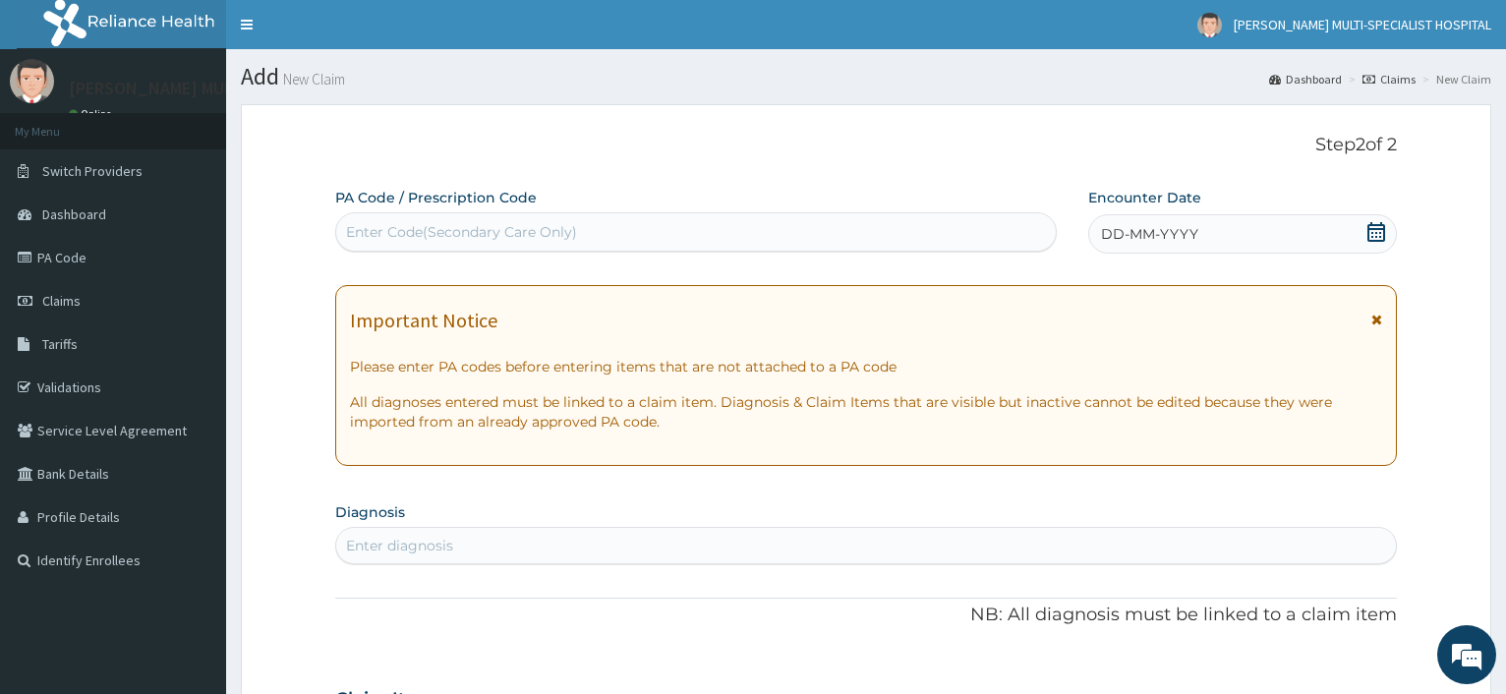
click at [491, 228] on div "Enter Code(Secondary Care Only)" at bounding box center [461, 232] width 231 height 20
type input "PA/456EBE"
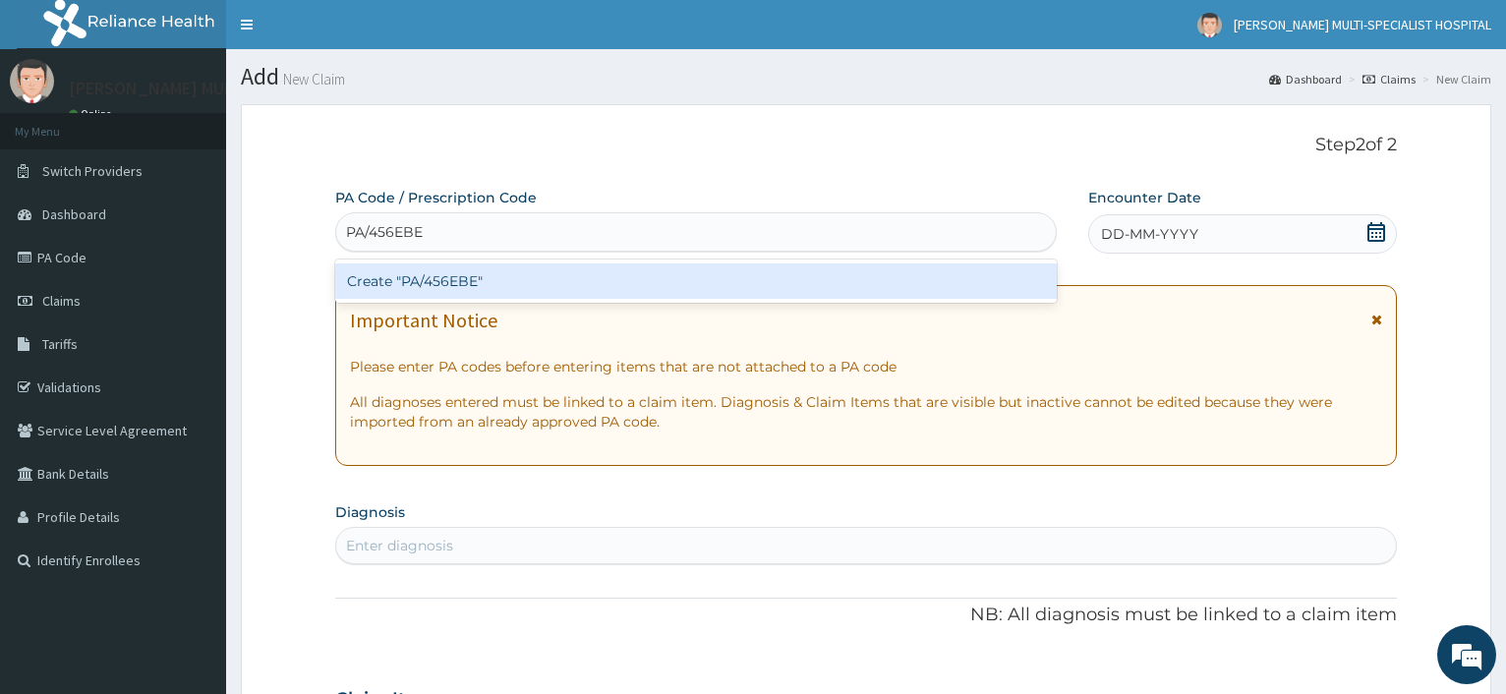
click at [500, 293] on div "Create "PA/456EBE"" at bounding box center [695, 280] width 720 height 35
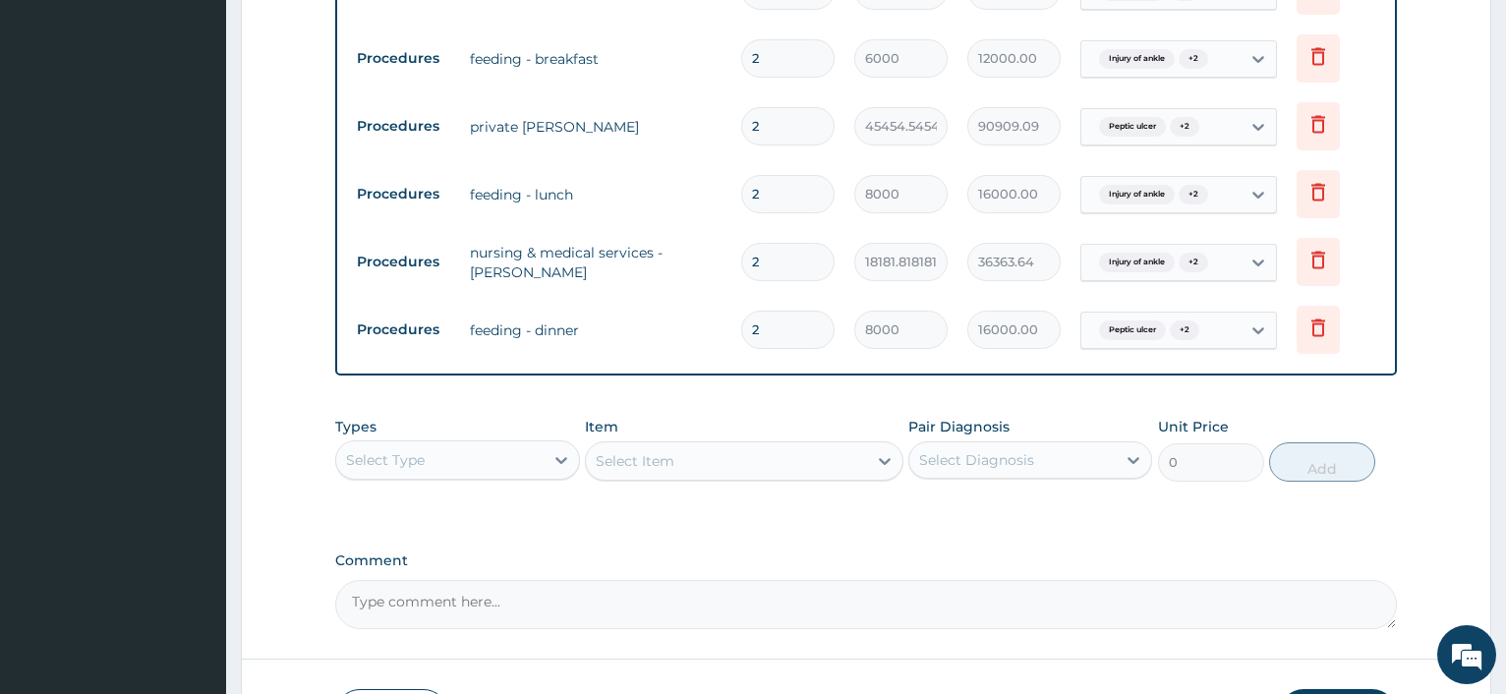
scroll to position [1511, 0]
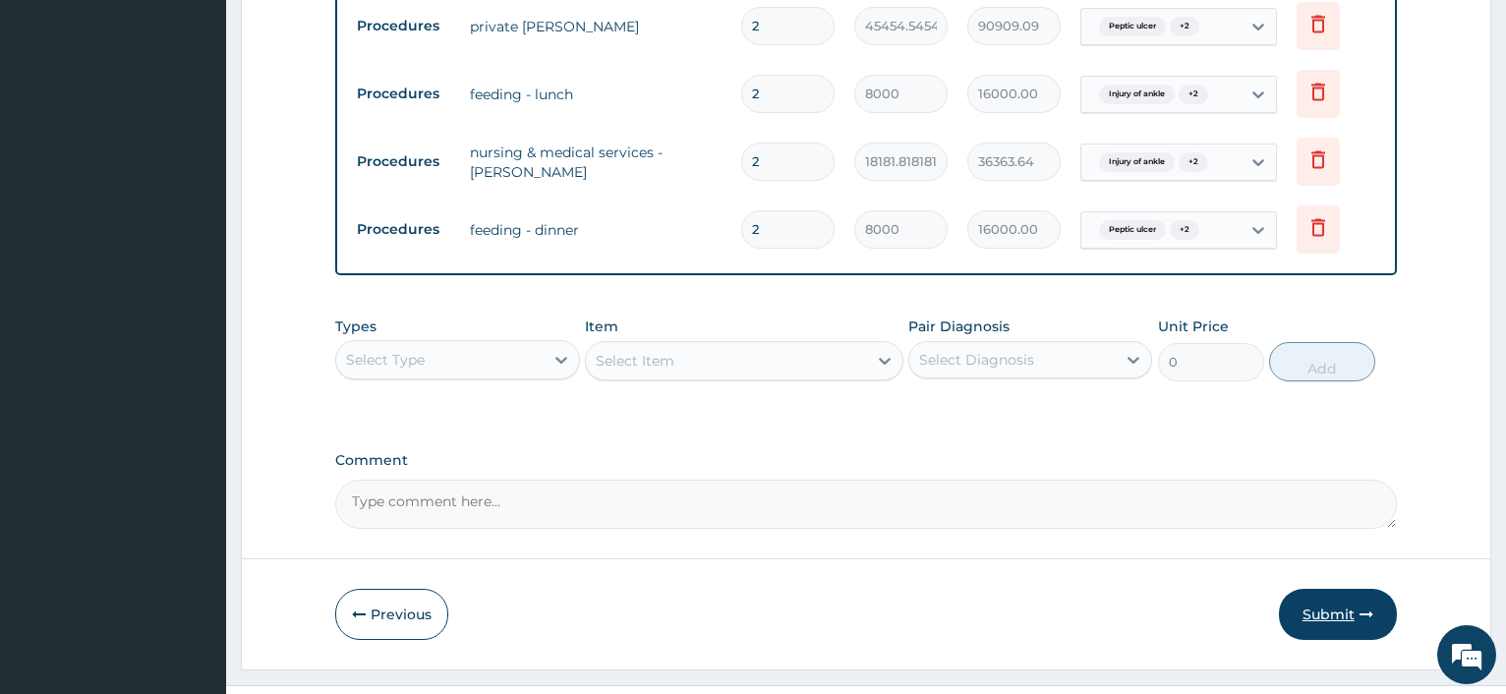
click at [1347, 589] on button "Submit" at bounding box center [1338, 614] width 118 height 51
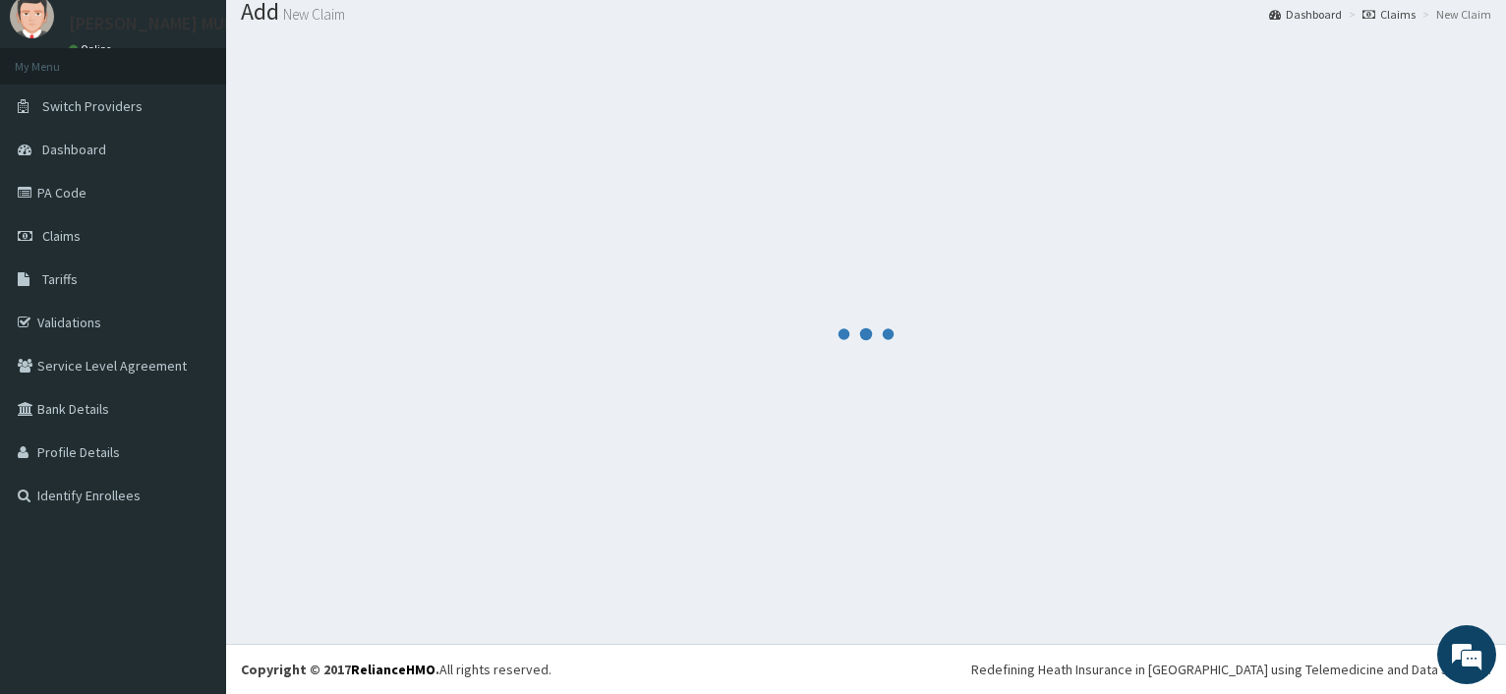
scroll to position [66, 0]
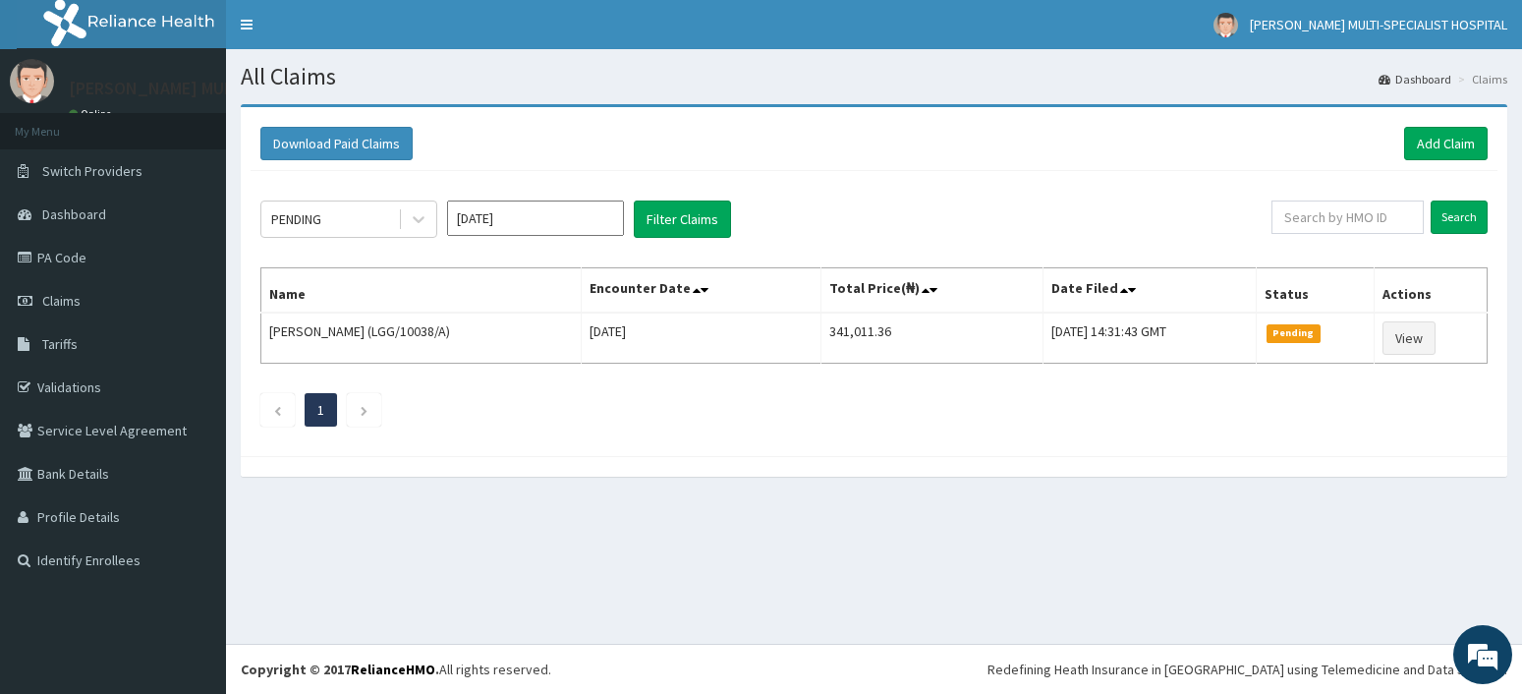
click at [547, 214] on input "[DATE]" at bounding box center [535, 217] width 177 height 35
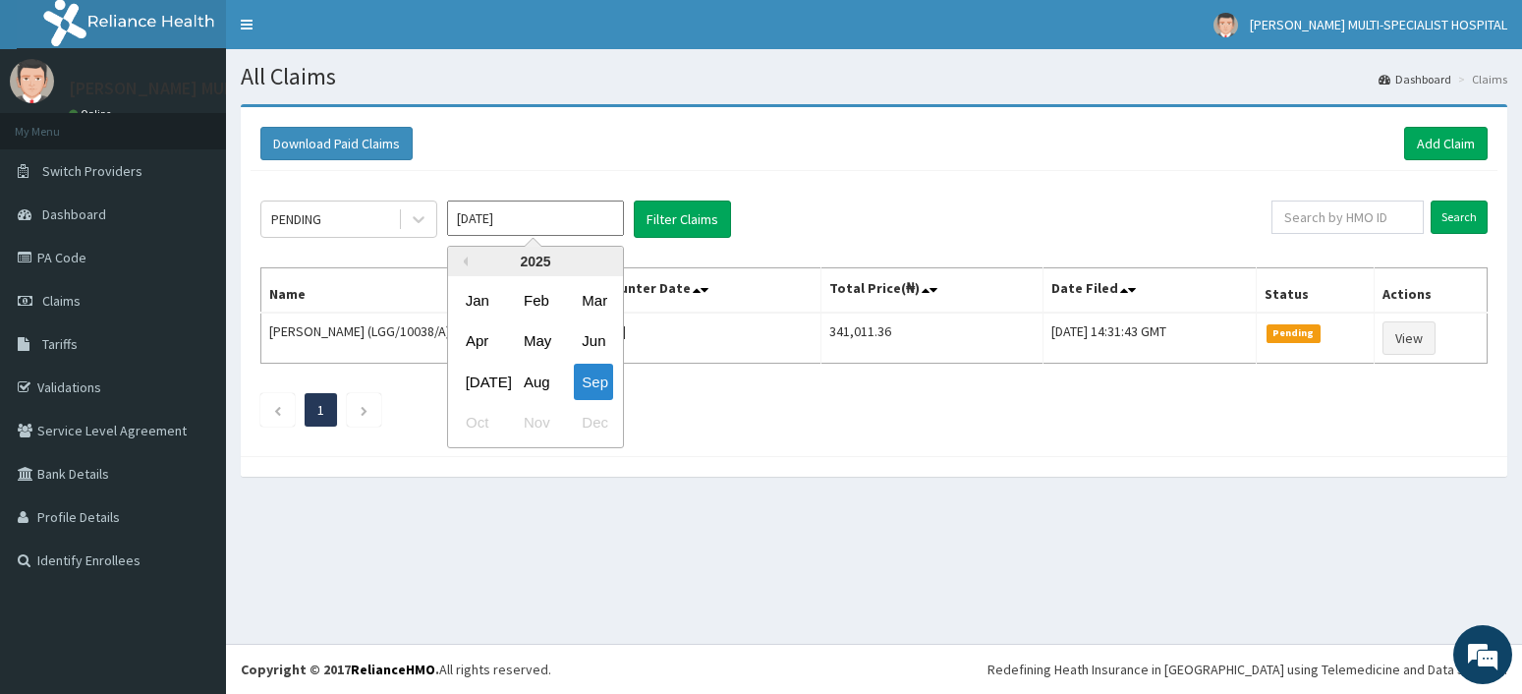
drag, startPoint x: 546, startPoint y: 375, endPoint x: 537, endPoint y: 367, distance: 13.2
click at [545, 375] on div "Aug" at bounding box center [535, 382] width 39 height 36
type input "[DATE]"
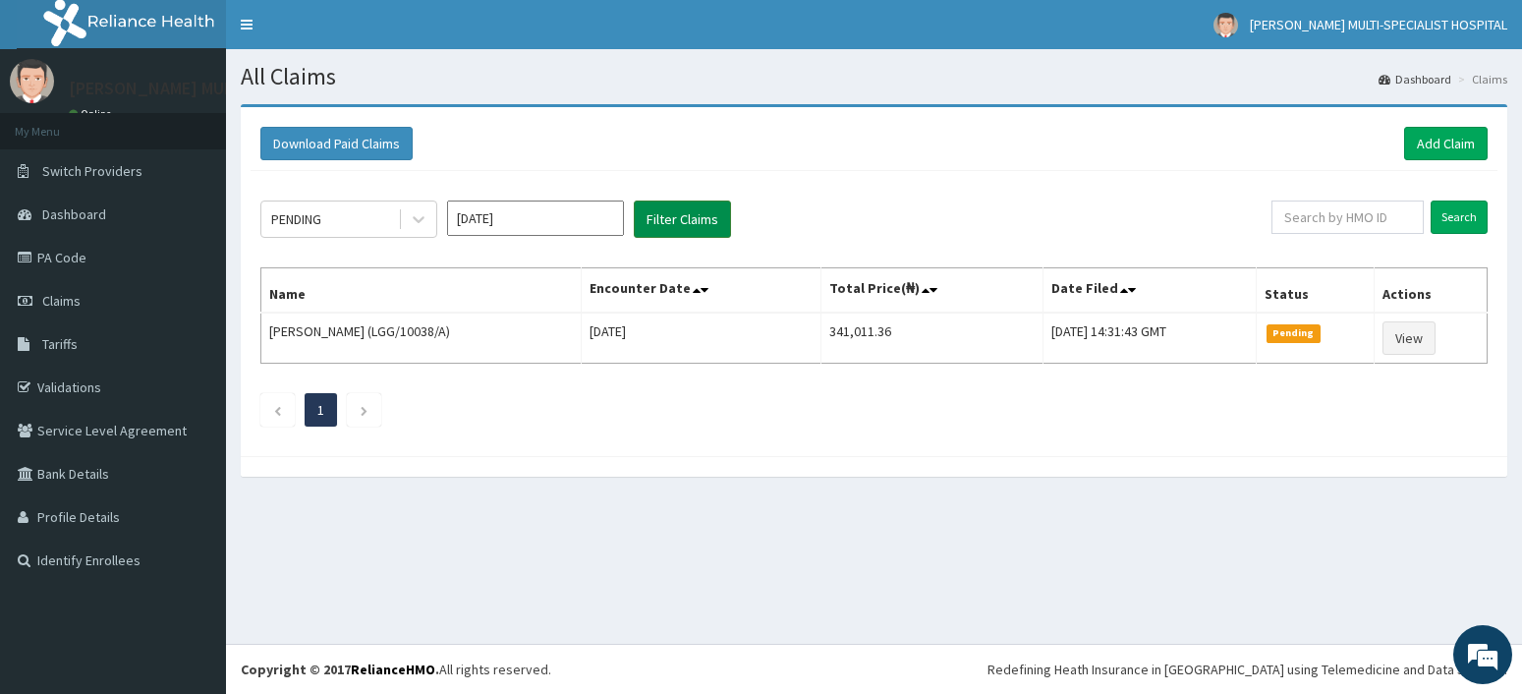
click at [668, 212] on button "Filter Claims" at bounding box center [682, 218] width 97 height 37
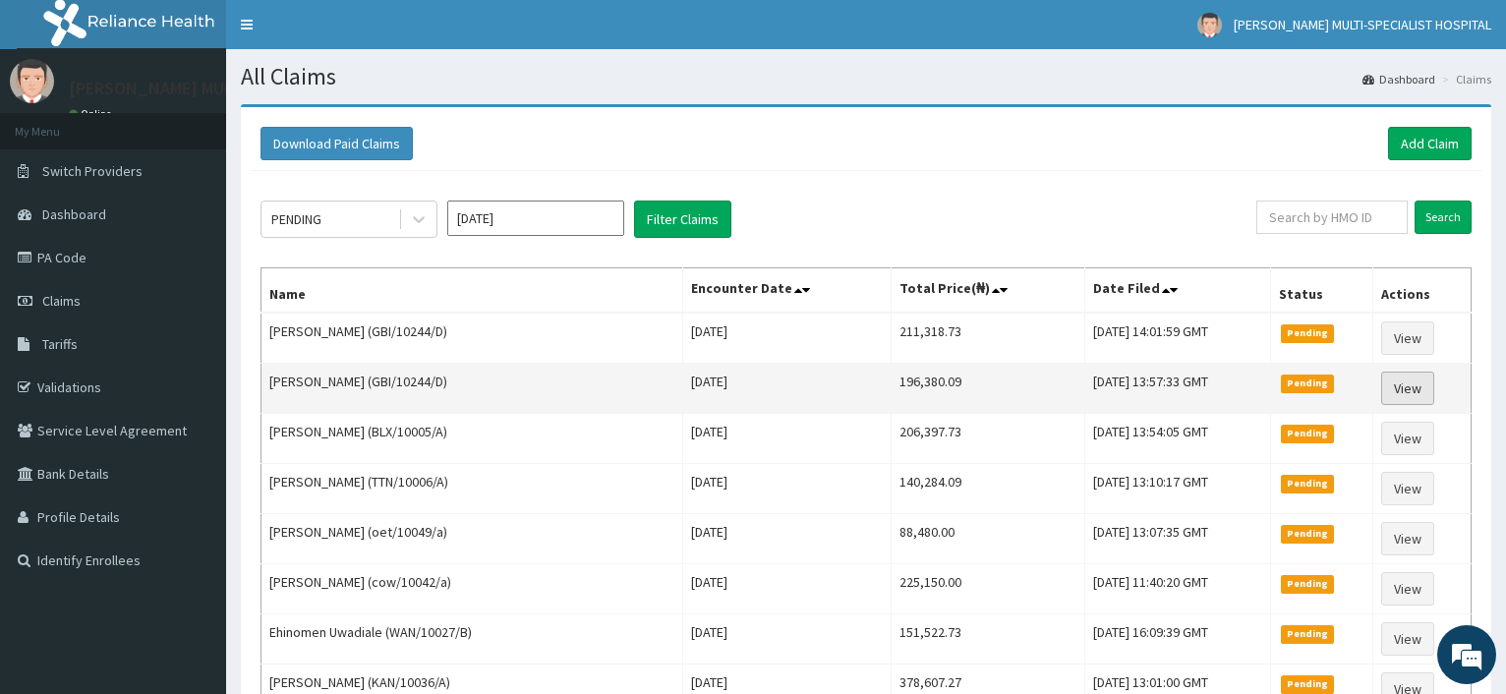
click at [1413, 382] on link "View" at bounding box center [1407, 387] width 53 height 33
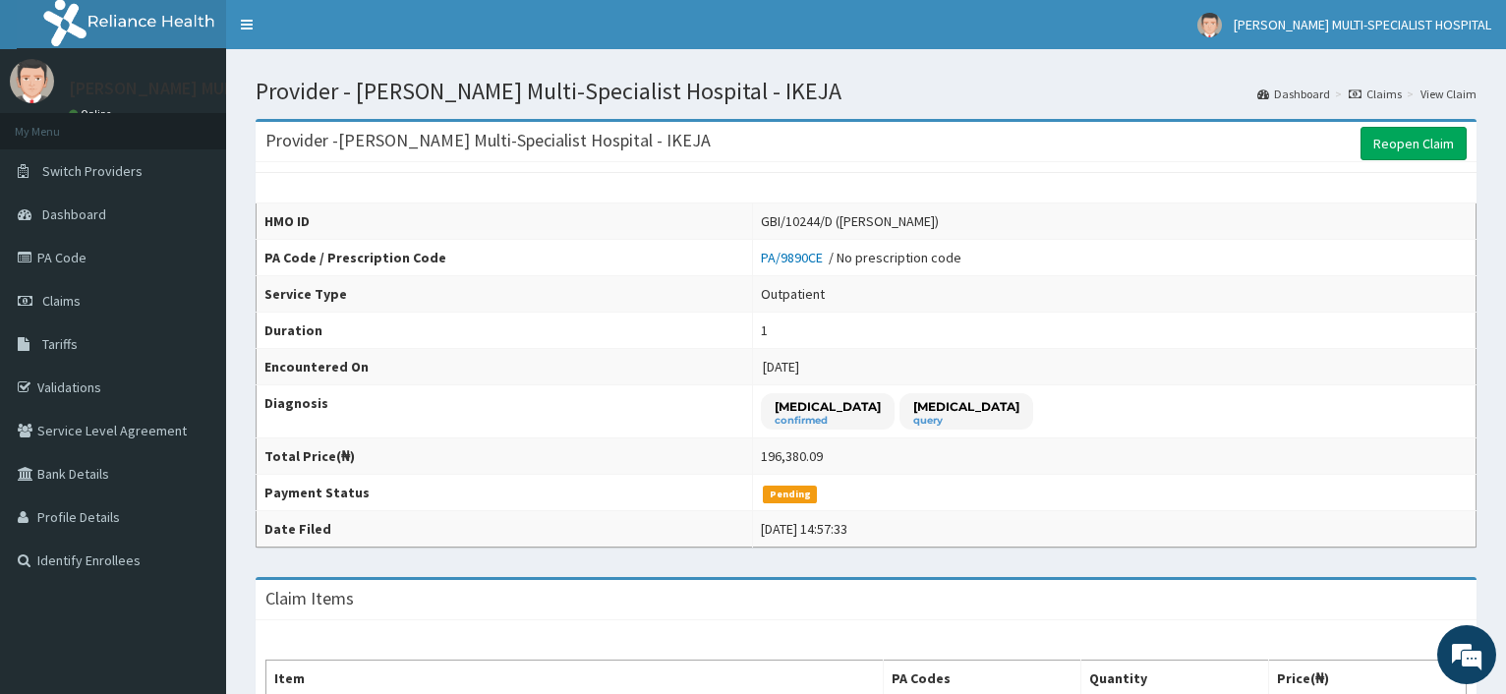
click at [1422, 147] on link "Reopen Claim" at bounding box center [1413, 143] width 106 height 33
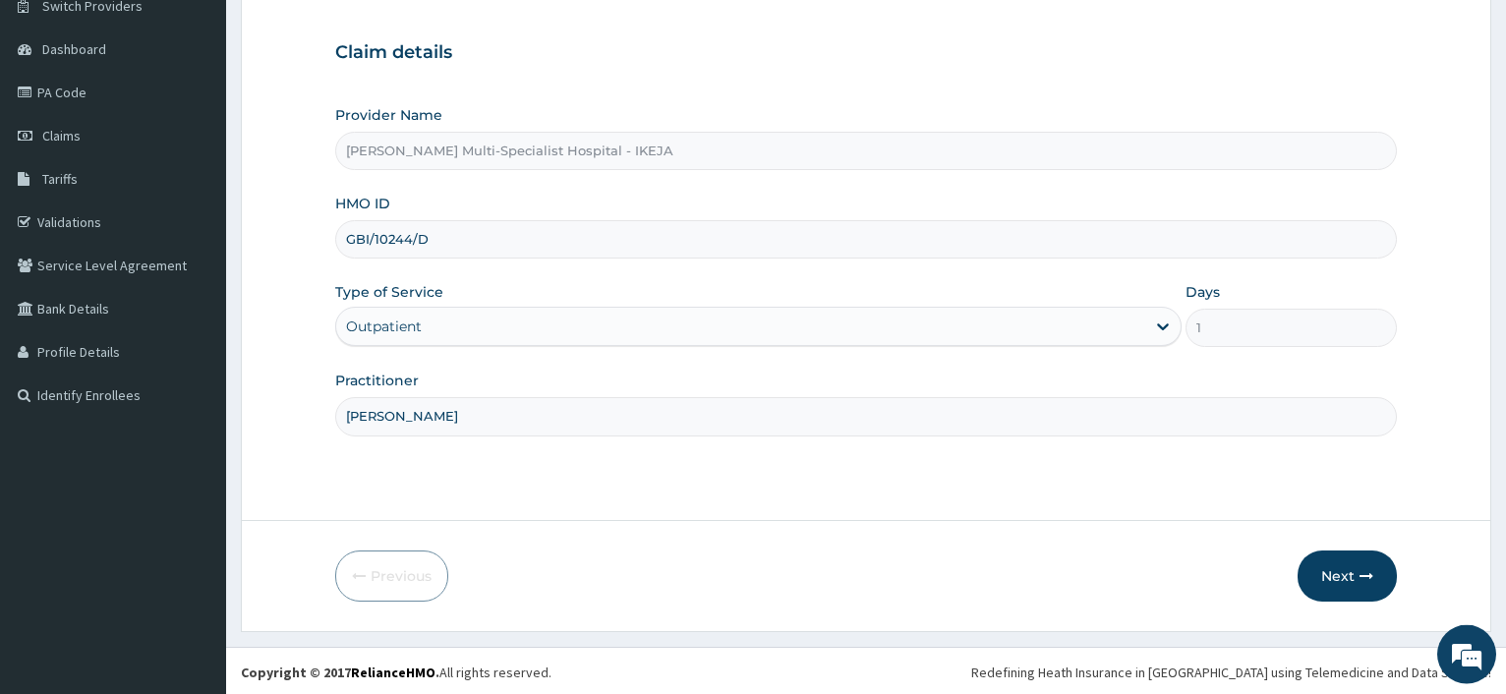
scroll to position [168, 0]
click at [1347, 569] on button "Next" at bounding box center [1346, 572] width 99 height 51
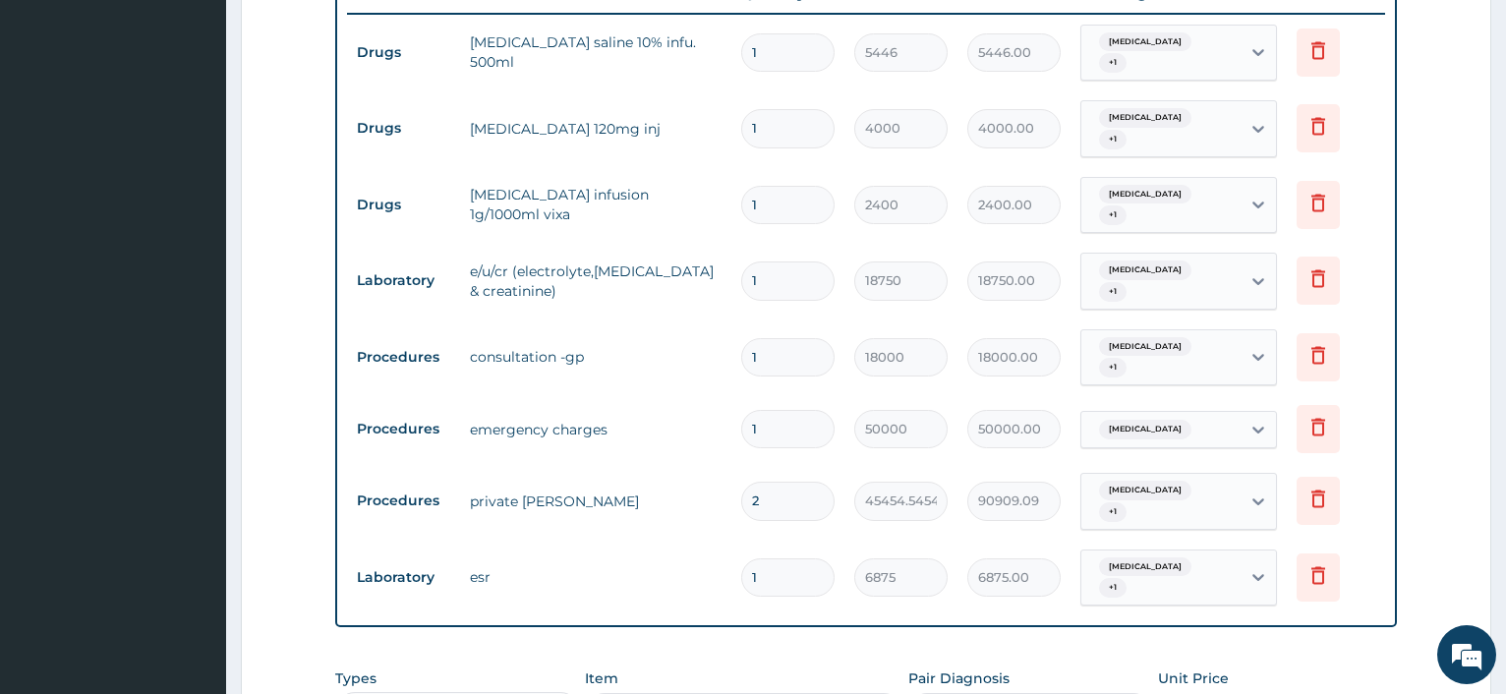
scroll to position [970, 0]
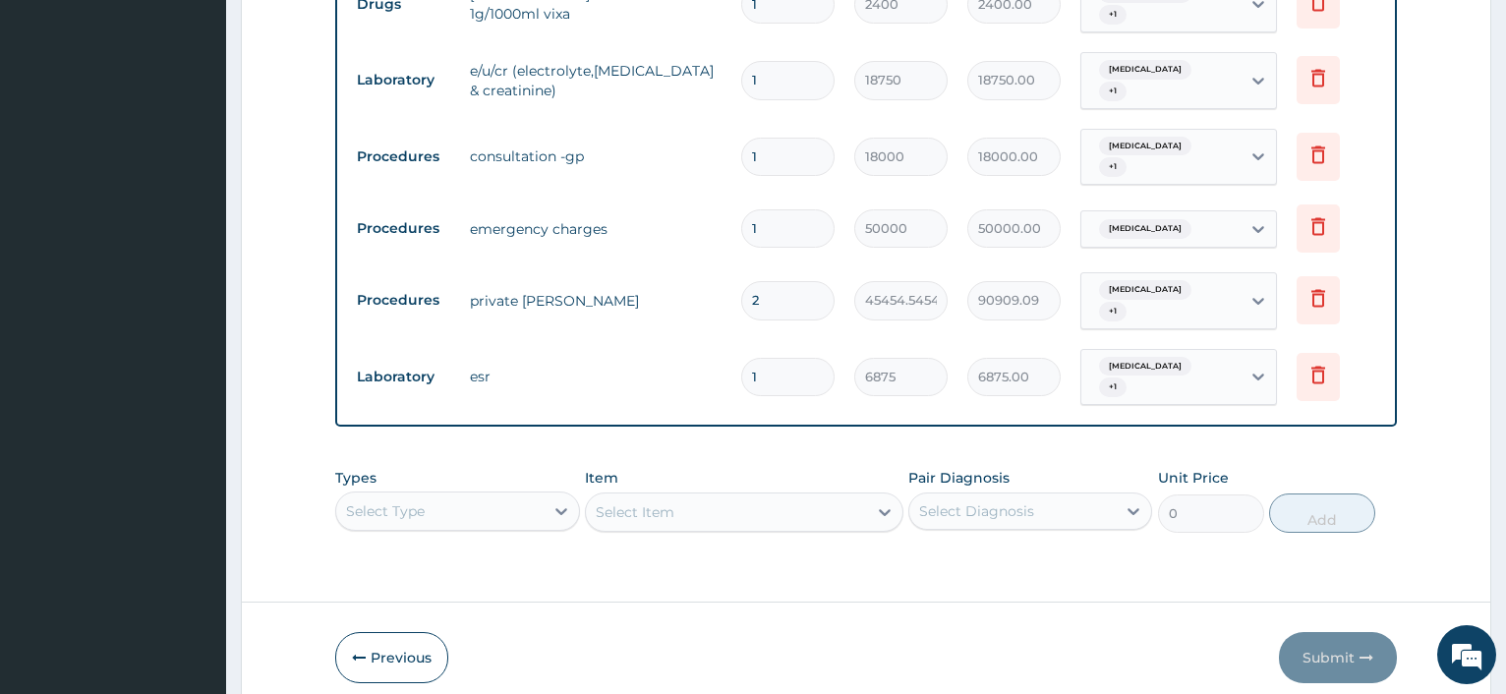
drag, startPoint x: 774, startPoint y: 258, endPoint x: 690, endPoint y: 257, distance: 84.5
click at [741, 281] on input "2" at bounding box center [787, 300] width 93 height 38
type input "1"
type input "45454.55"
type input "1"
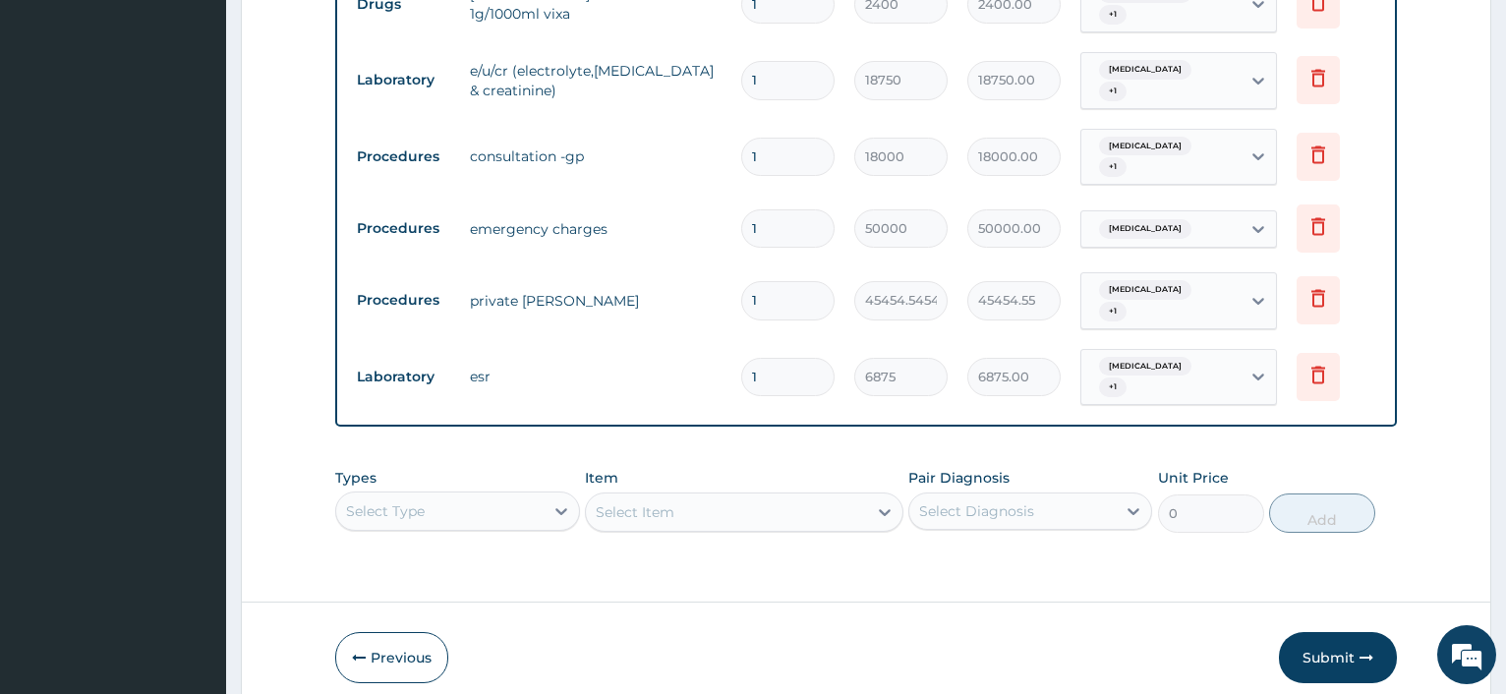
scroll to position [0, 0]
drag, startPoint x: 1323, startPoint y: 614, endPoint x: 1022, endPoint y: 399, distance: 369.8
click at [1323, 632] on button "Submit" at bounding box center [1338, 657] width 118 height 51
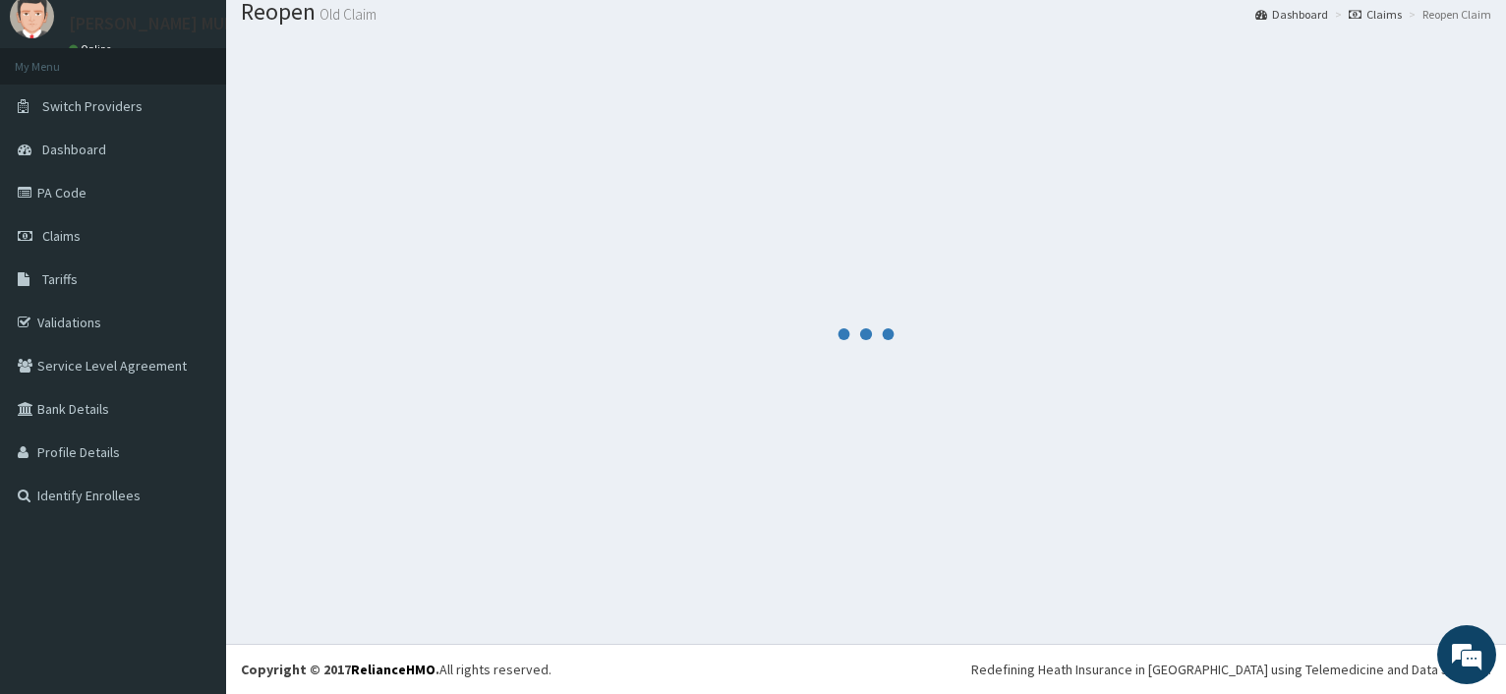
scroll to position [66, 0]
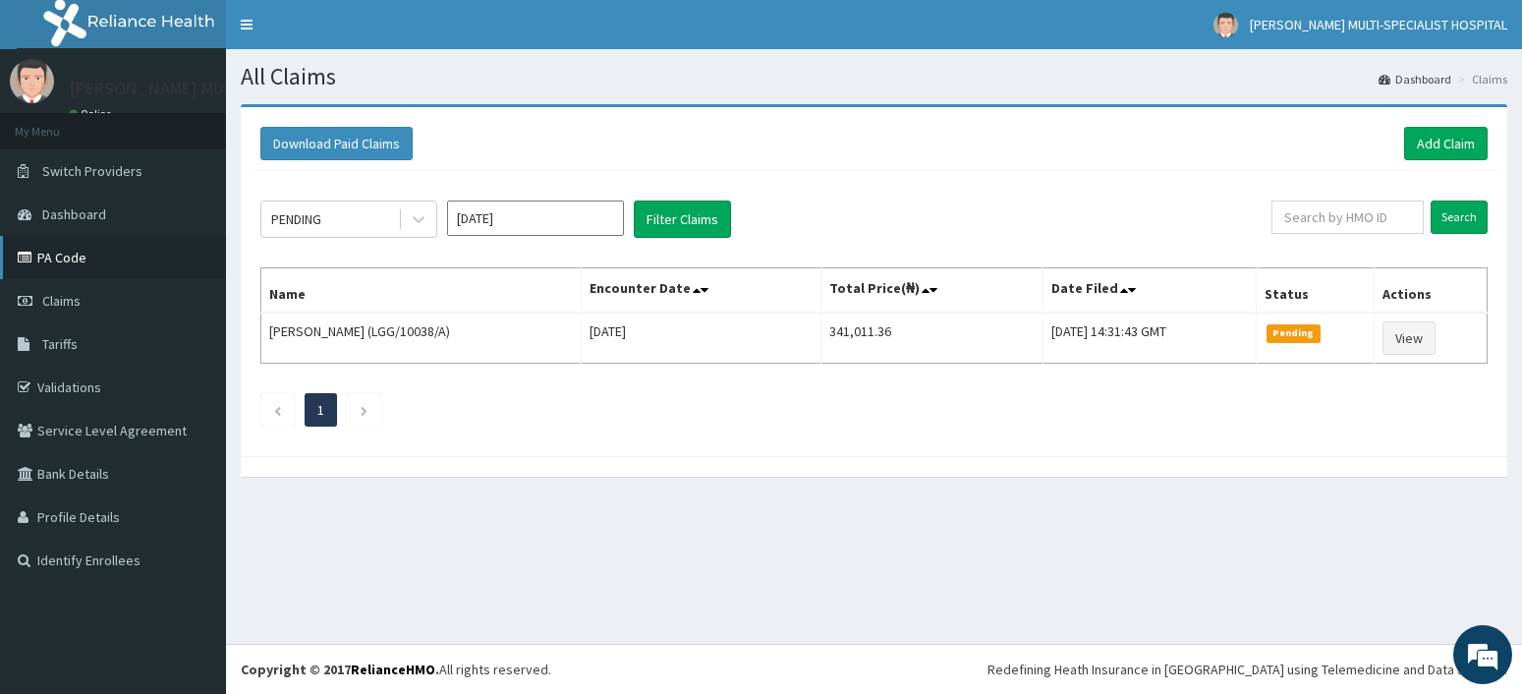
click at [62, 262] on link "PA Code" at bounding box center [113, 257] width 226 height 43
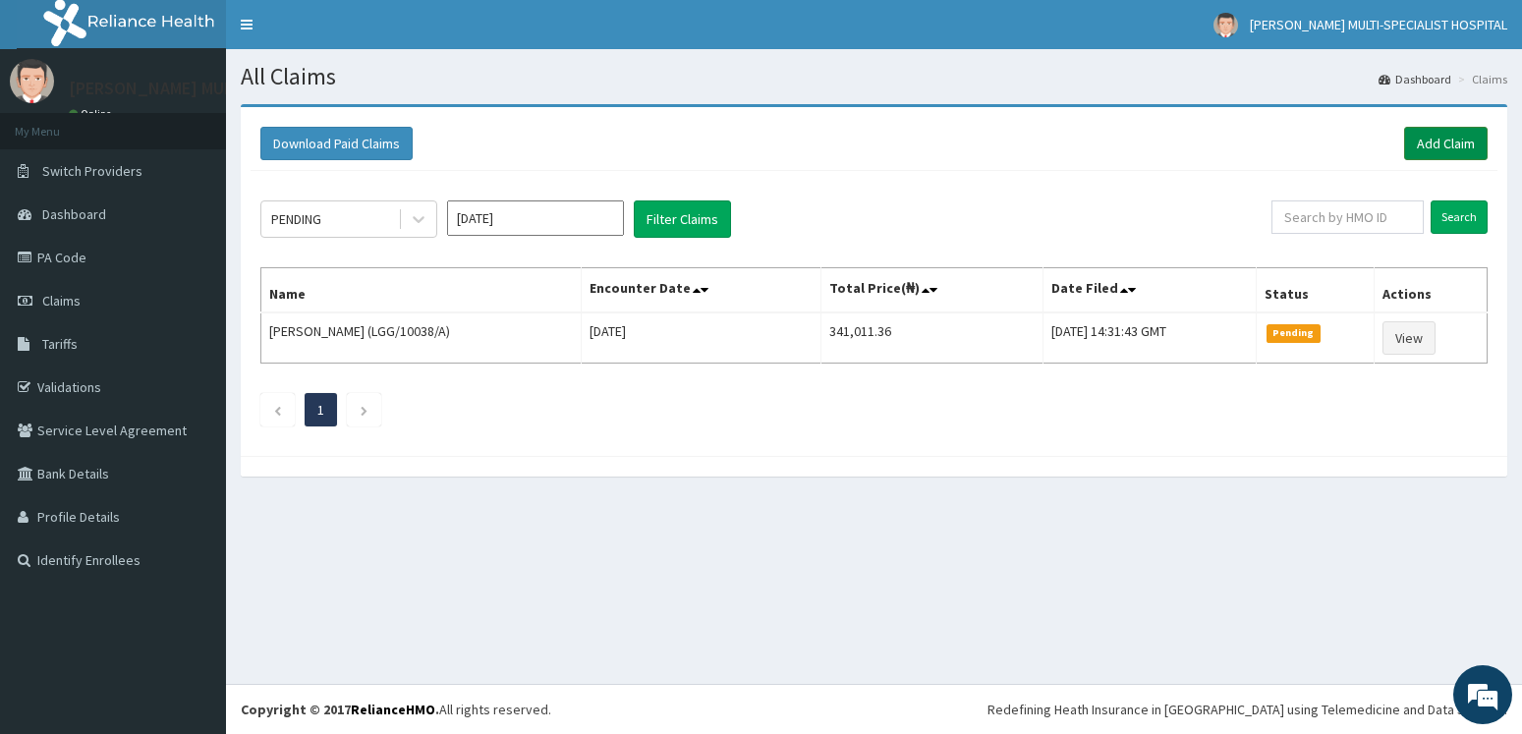
click at [1445, 146] on link "Add Claim" at bounding box center [1446, 143] width 84 height 33
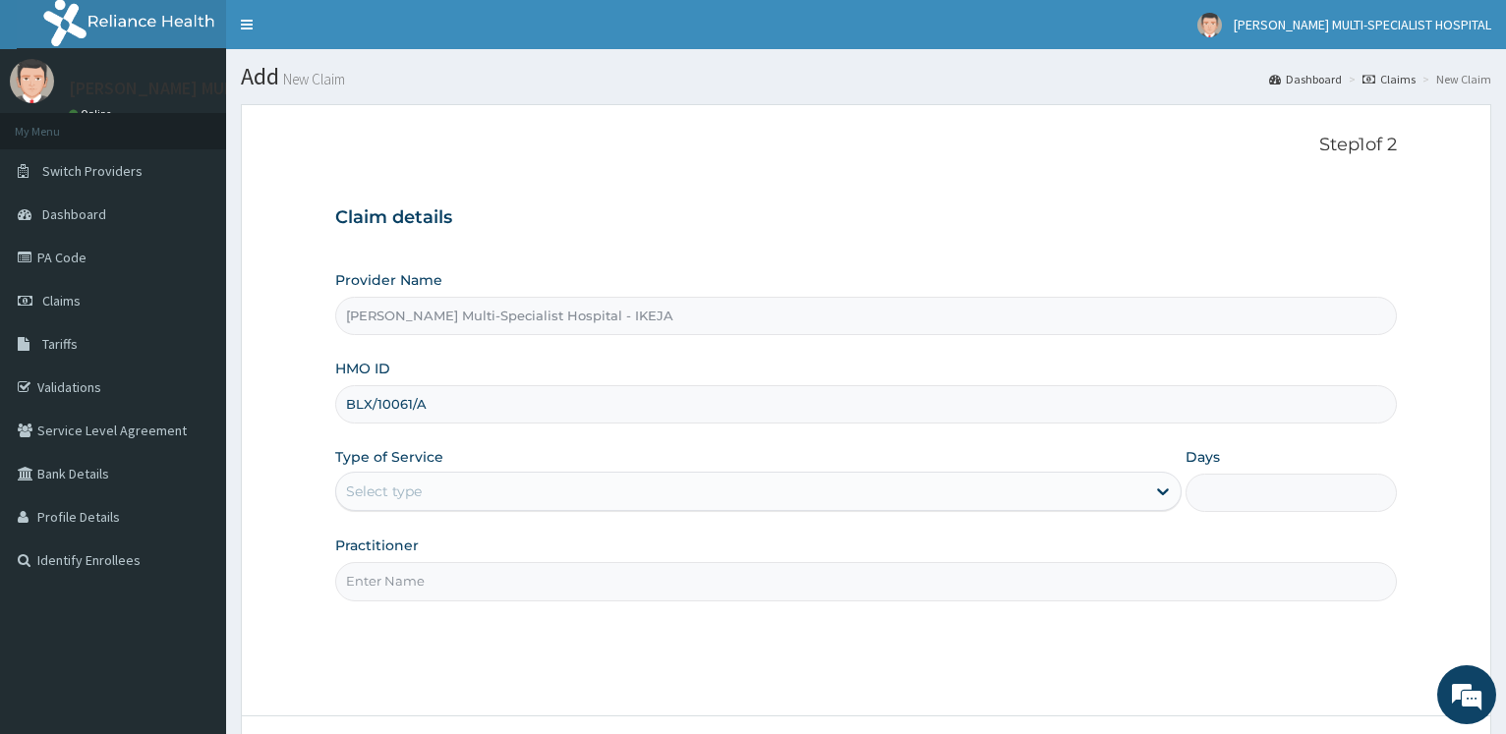
type input "BLX/10061/A"
click at [380, 480] on div "Select type" at bounding box center [740, 491] width 808 height 31
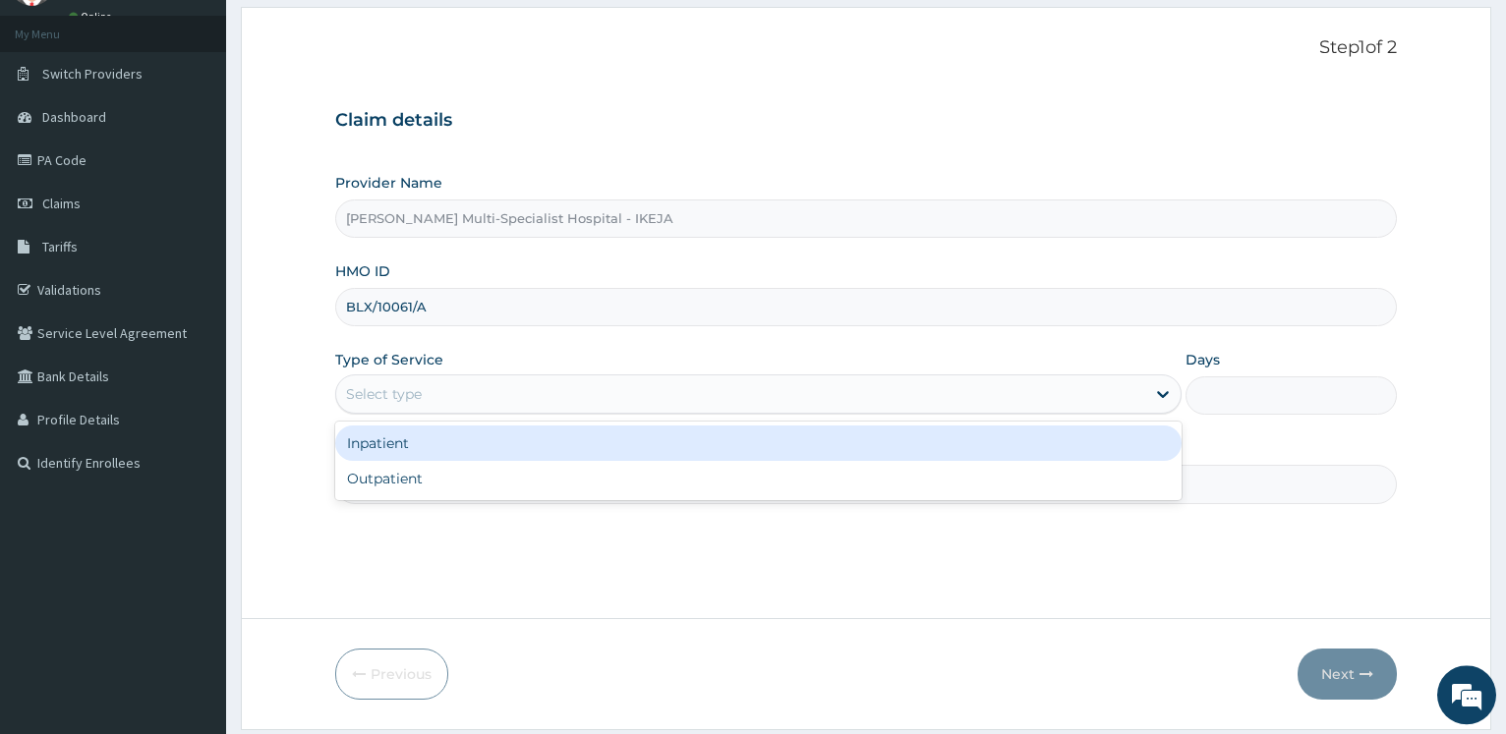
scroll to position [158, 0]
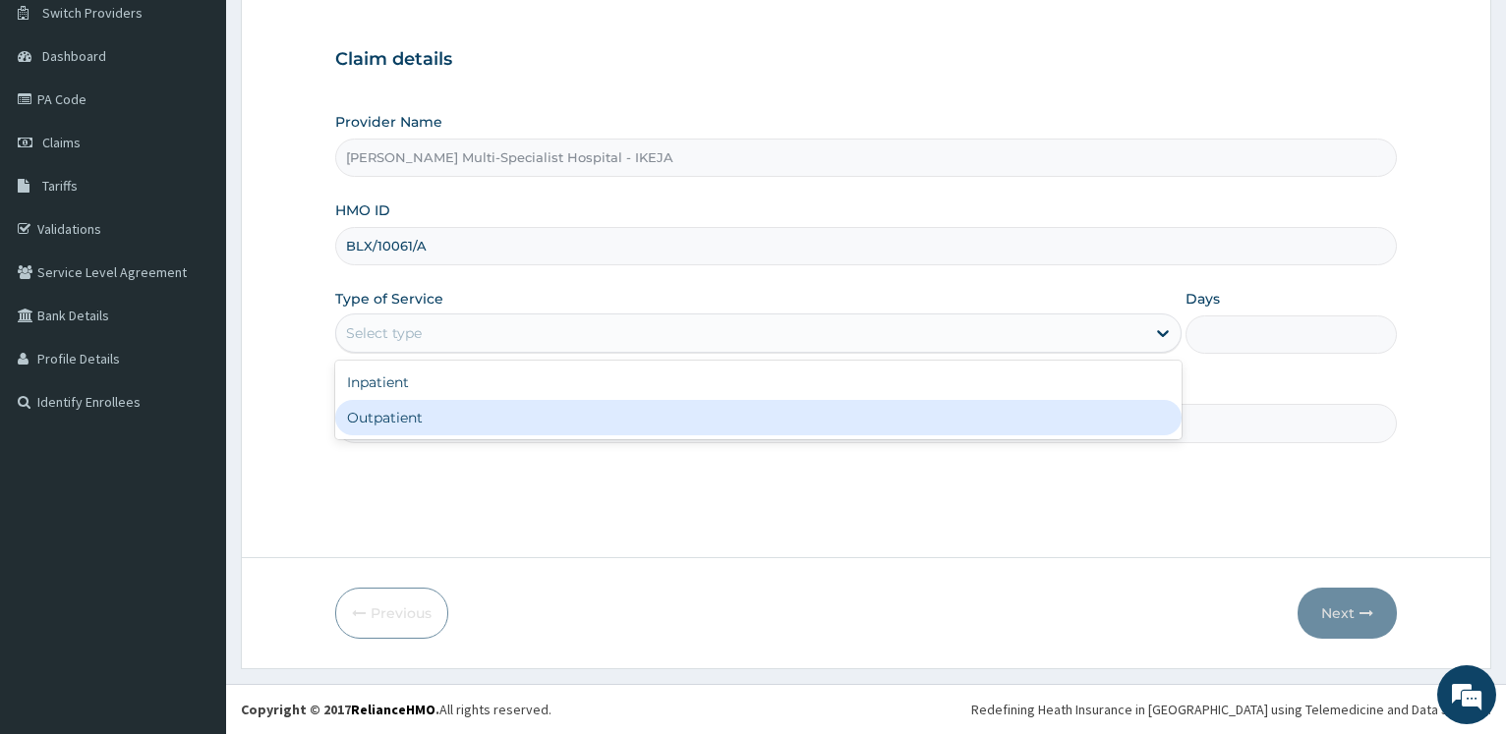
click at [405, 421] on div "Outpatient" at bounding box center [757, 417] width 845 height 35
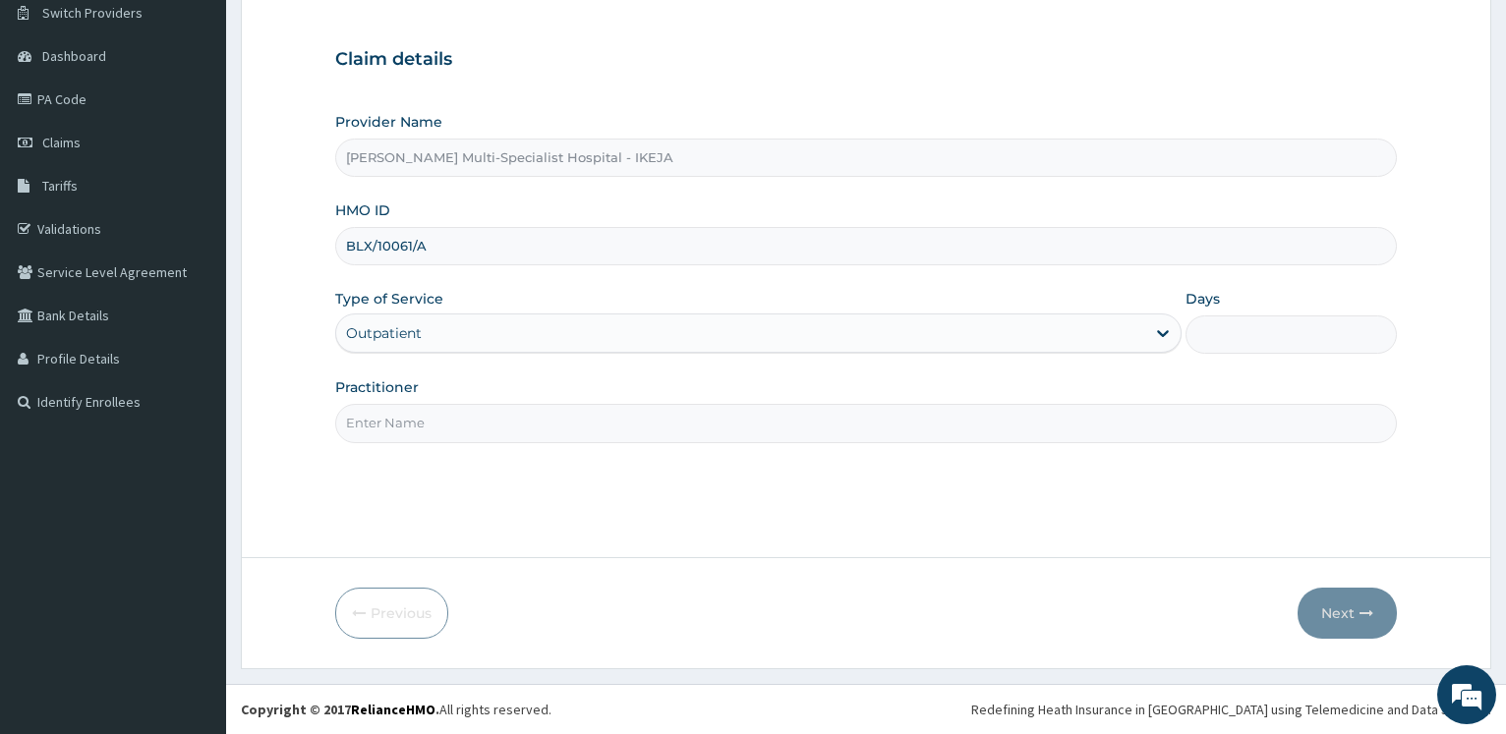
type input "1"
click at [401, 436] on input "Practitioner" at bounding box center [865, 423] width 1061 height 38
type input "DR F.O BALOGUN"
click at [1308, 604] on button "Next" at bounding box center [1346, 613] width 99 height 51
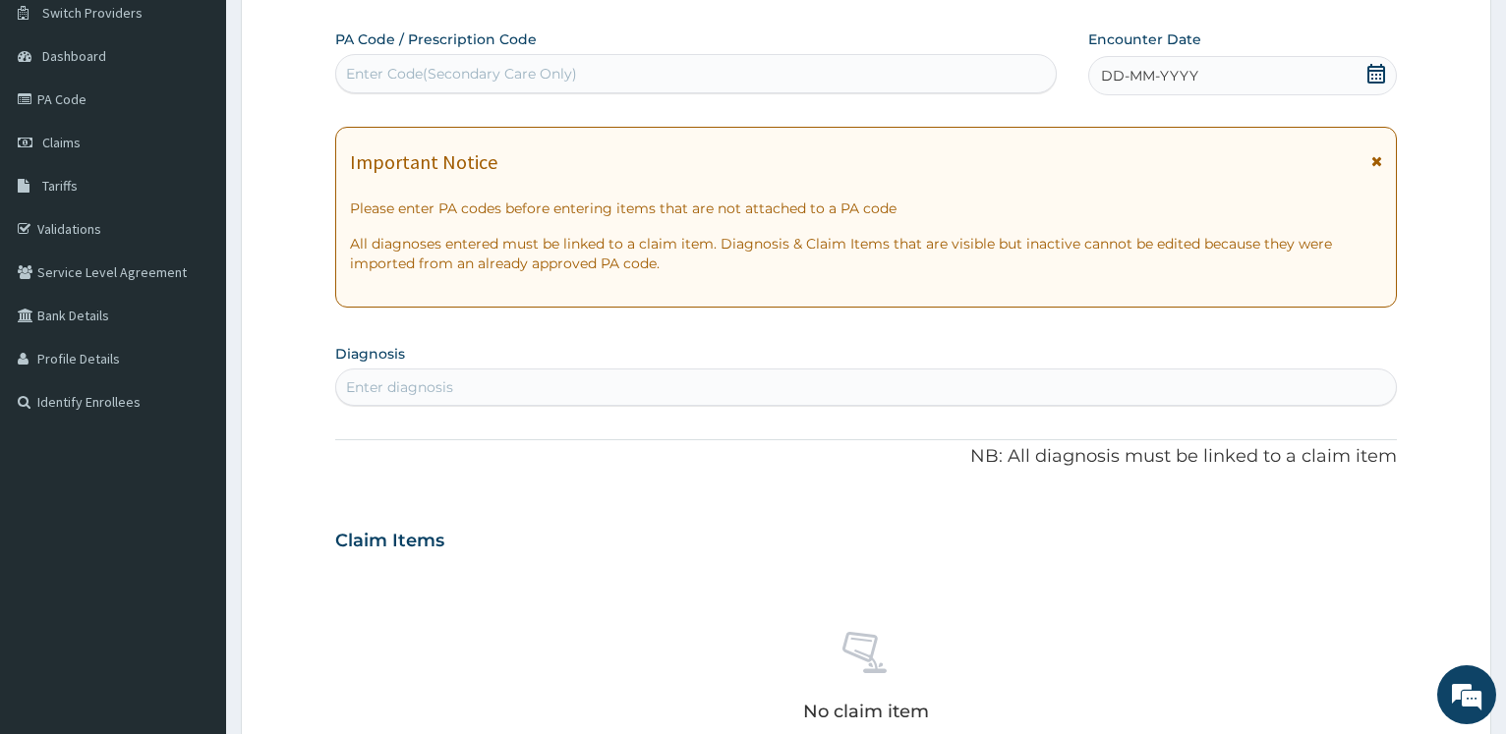
click at [439, 67] on div "Enter Code(Secondary Care Only)" at bounding box center [461, 74] width 231 height 20
paste input "PA/32508E"
type input "PA/32508E"
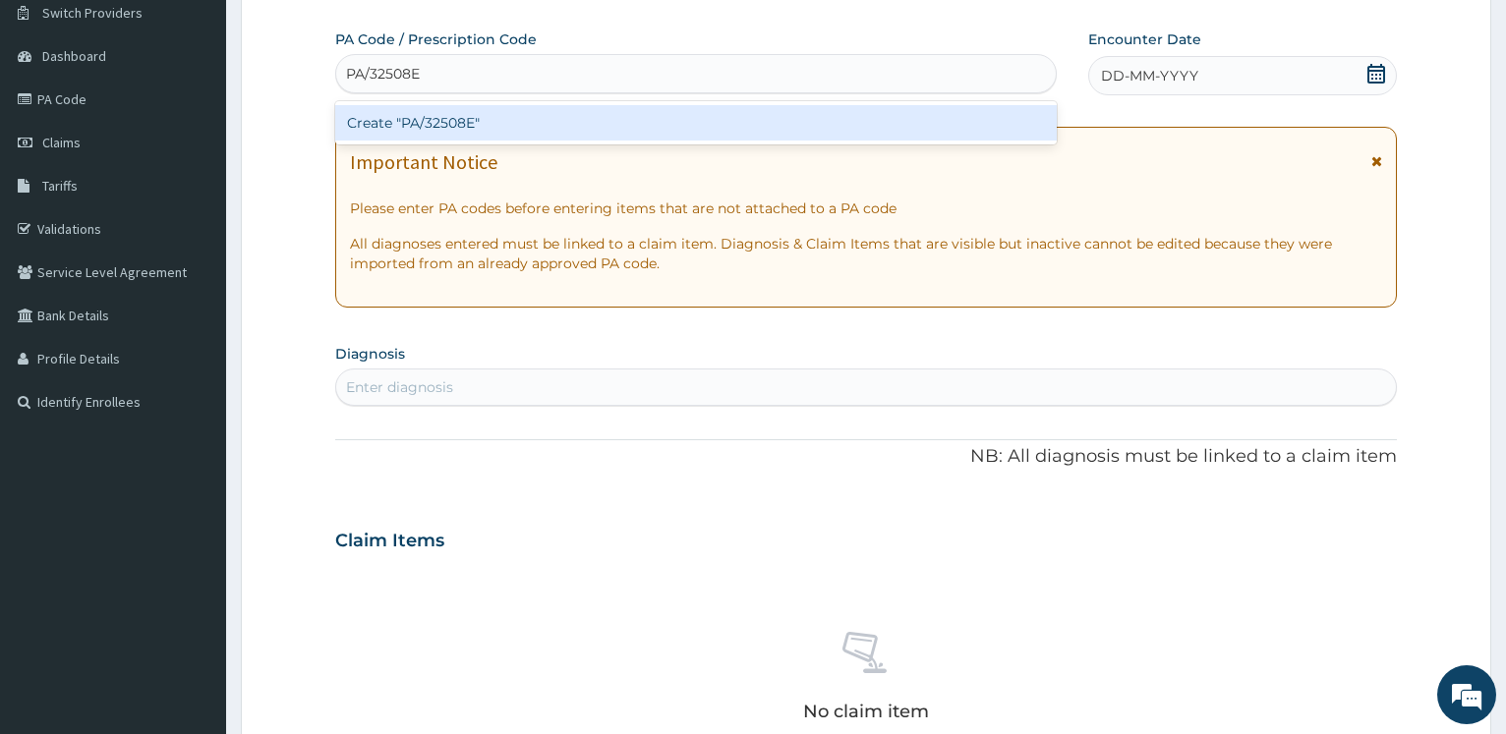
click at [484, 125] on div "Create "PA/32508E"" at bounding box center [695, 122] width 720 height 35
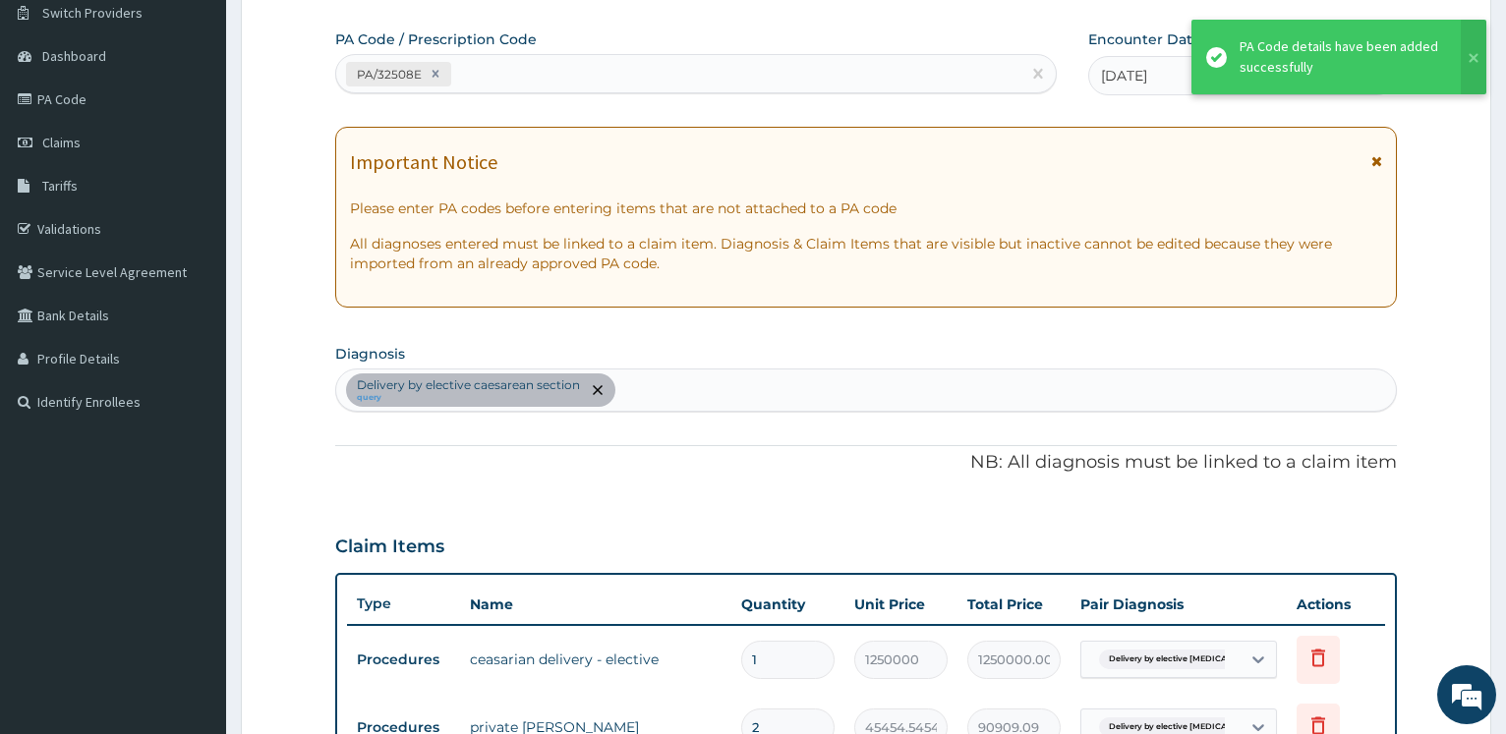
scroll to position [655, 0]
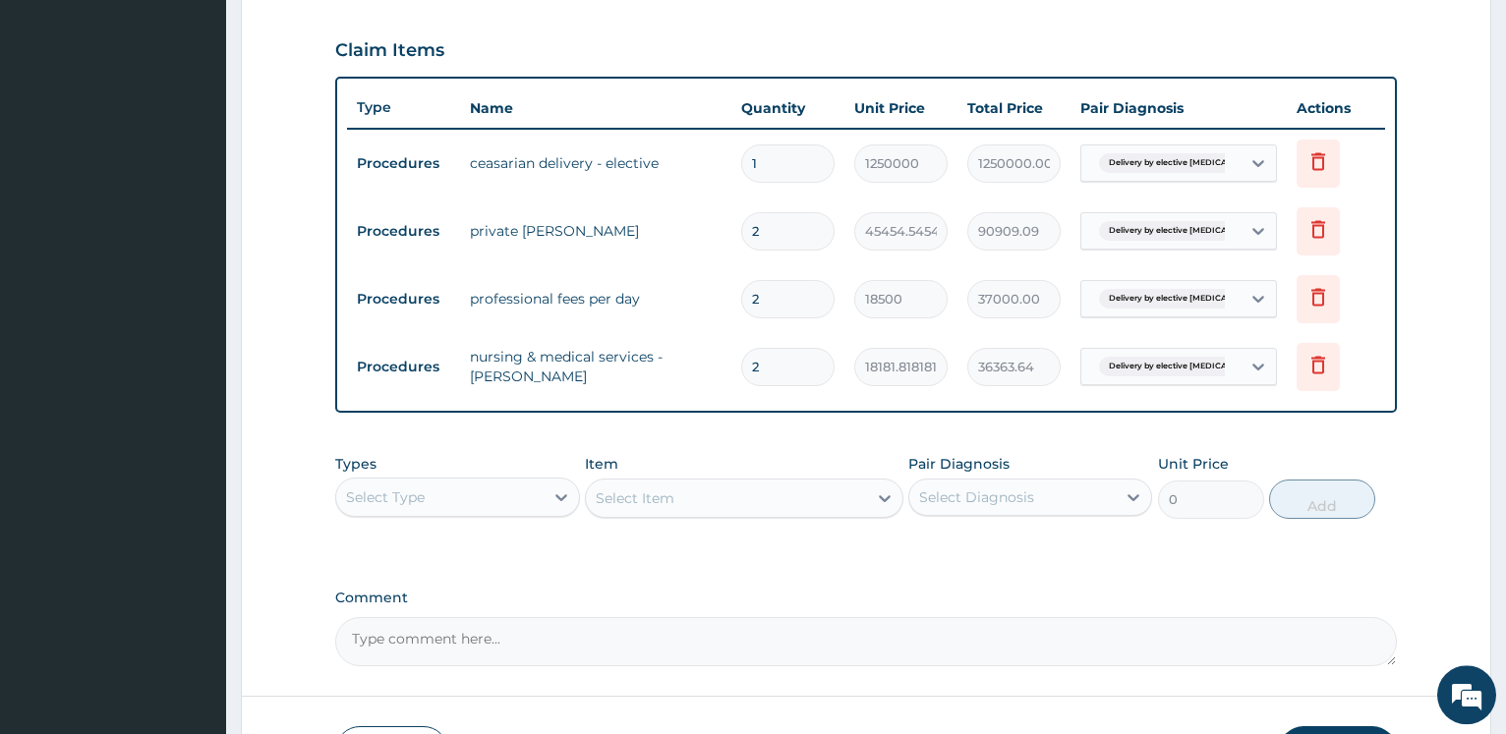
click at [490, 365] on td "nursing & medical services -[PERSON_NAME]" at bounding box center [595, 366] width 271 height 59
click at [454, 487] on div "Select Type" at bounding box center [439, 497] width 206 height 31
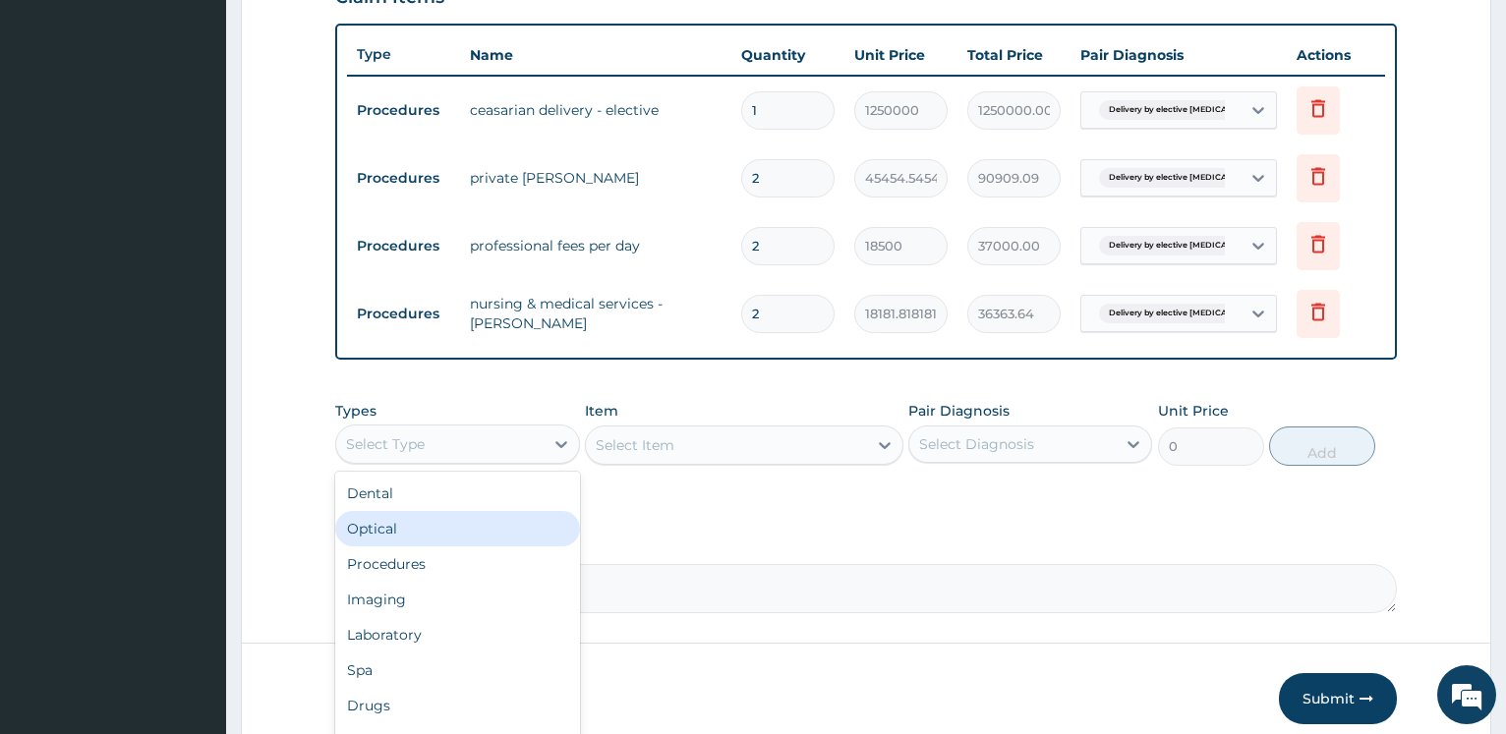
scroll to position [755, 0]
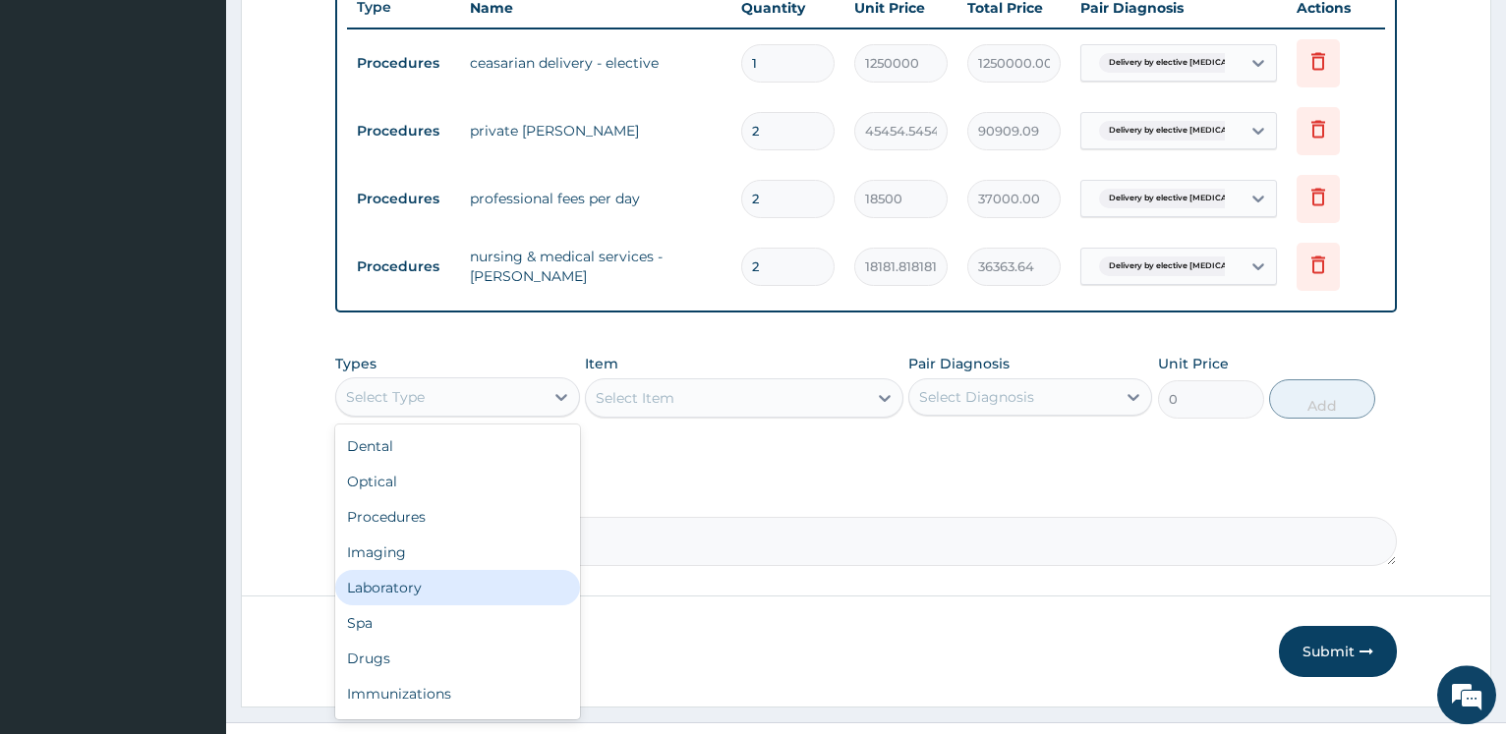
click at [416, 587] on div "Laboratory" at bounding box center [457, 587] width 244 height 35
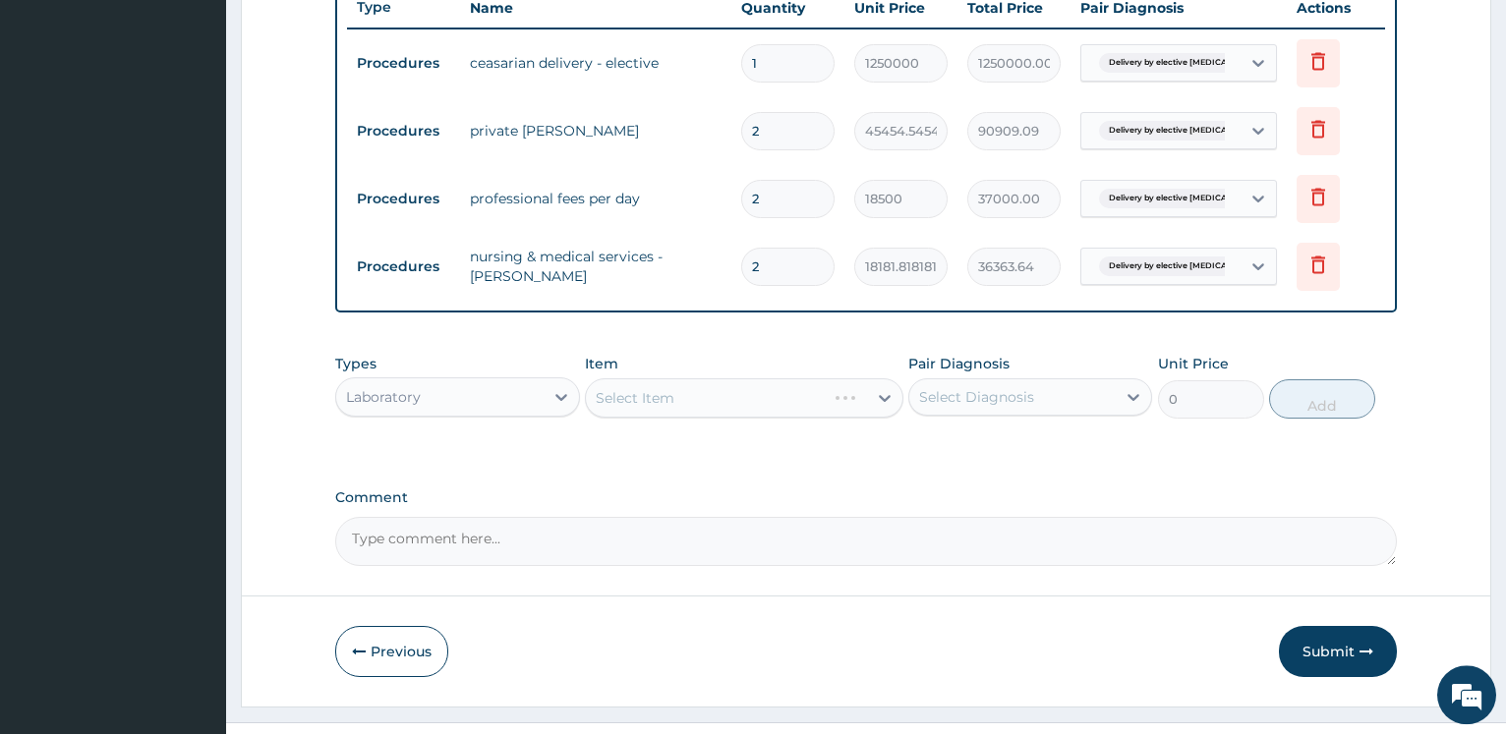
click at [648, 393] on div "Select Item" at bounding box center [744, 397] width 318 height 39
drag, startPoint x: 680, startPoint y: 400, endPoint x: 689, endPoint y: 411, distance: 14.0
click at [683, 403] on div "Select Item" at bounding box center [744, 397] width 318 height 39
click at [695, 407] on div "Select Item" at bounding box center [726, 397] width 281 height 31
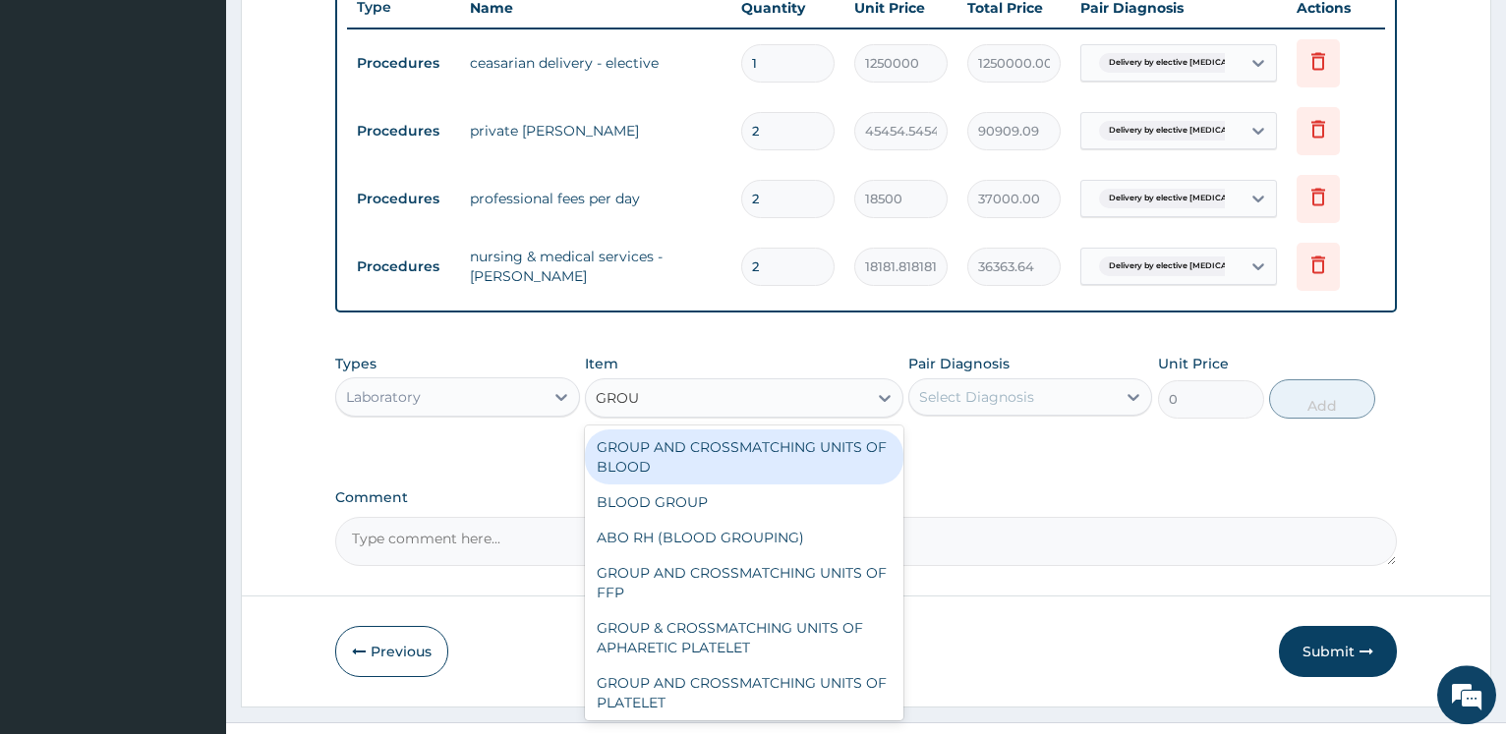
type input "GROUP"
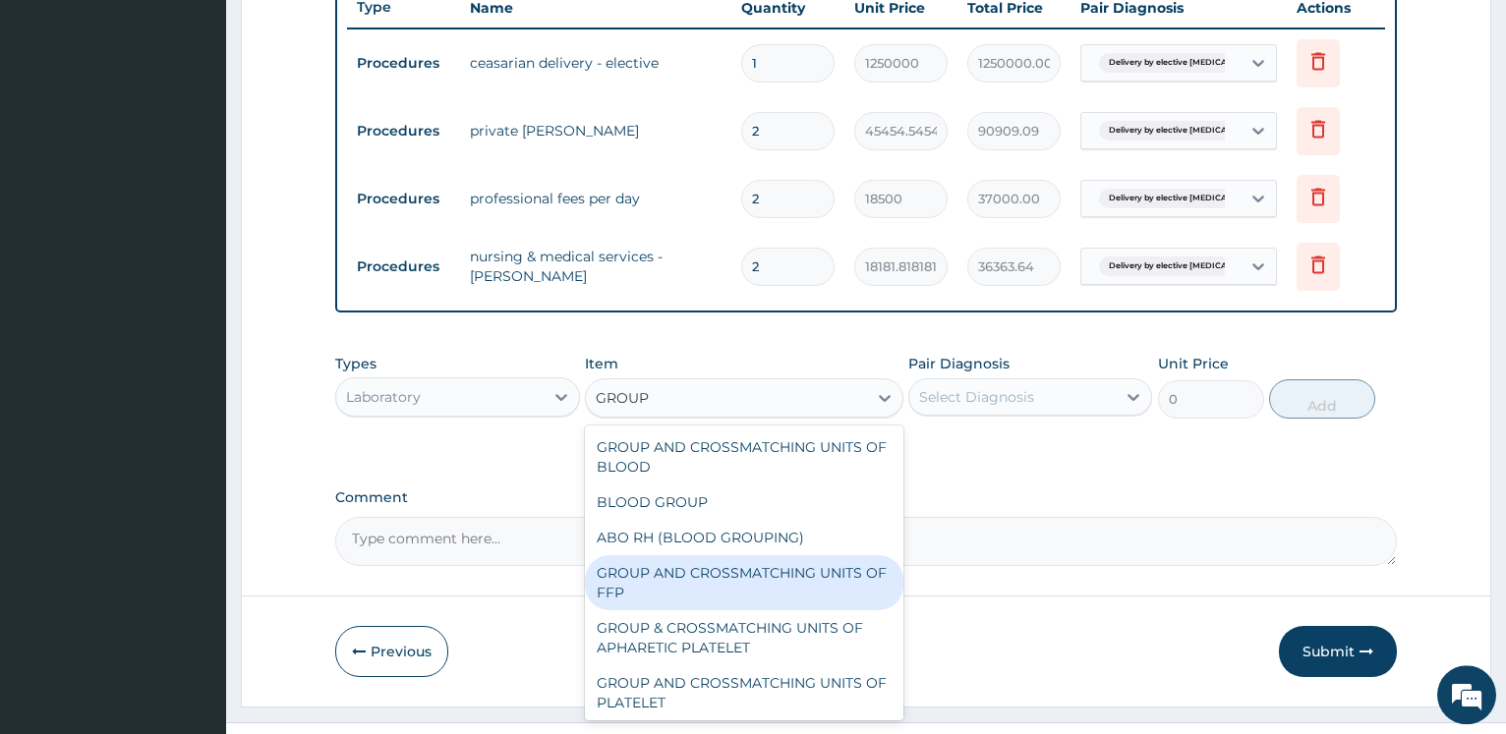
scroll to position [4, 0]
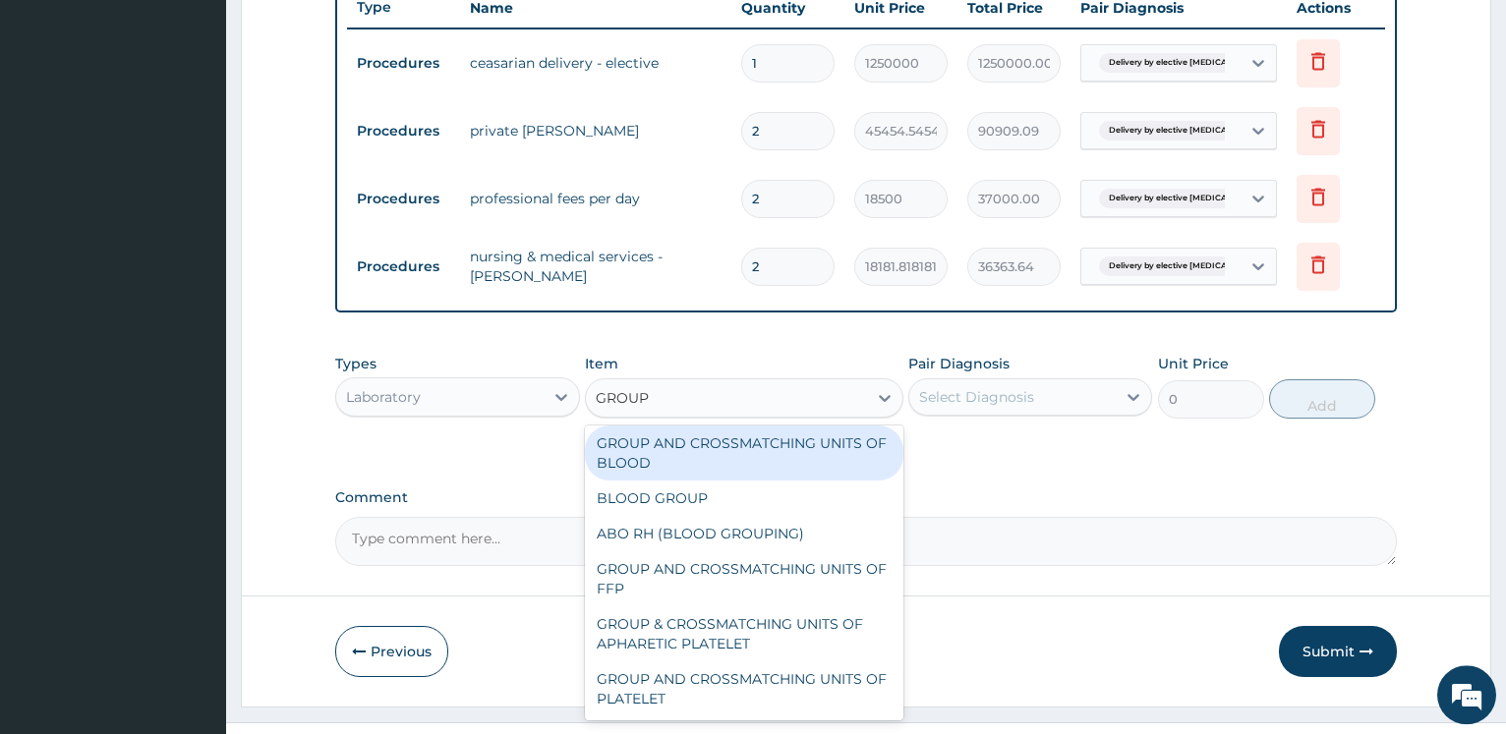
click at [778, 459] on div "GROUP AND CROSSMATCHING UNITS OF BLOOD" at bounding box center [744, 453] width 318 height 55
type input "12800"
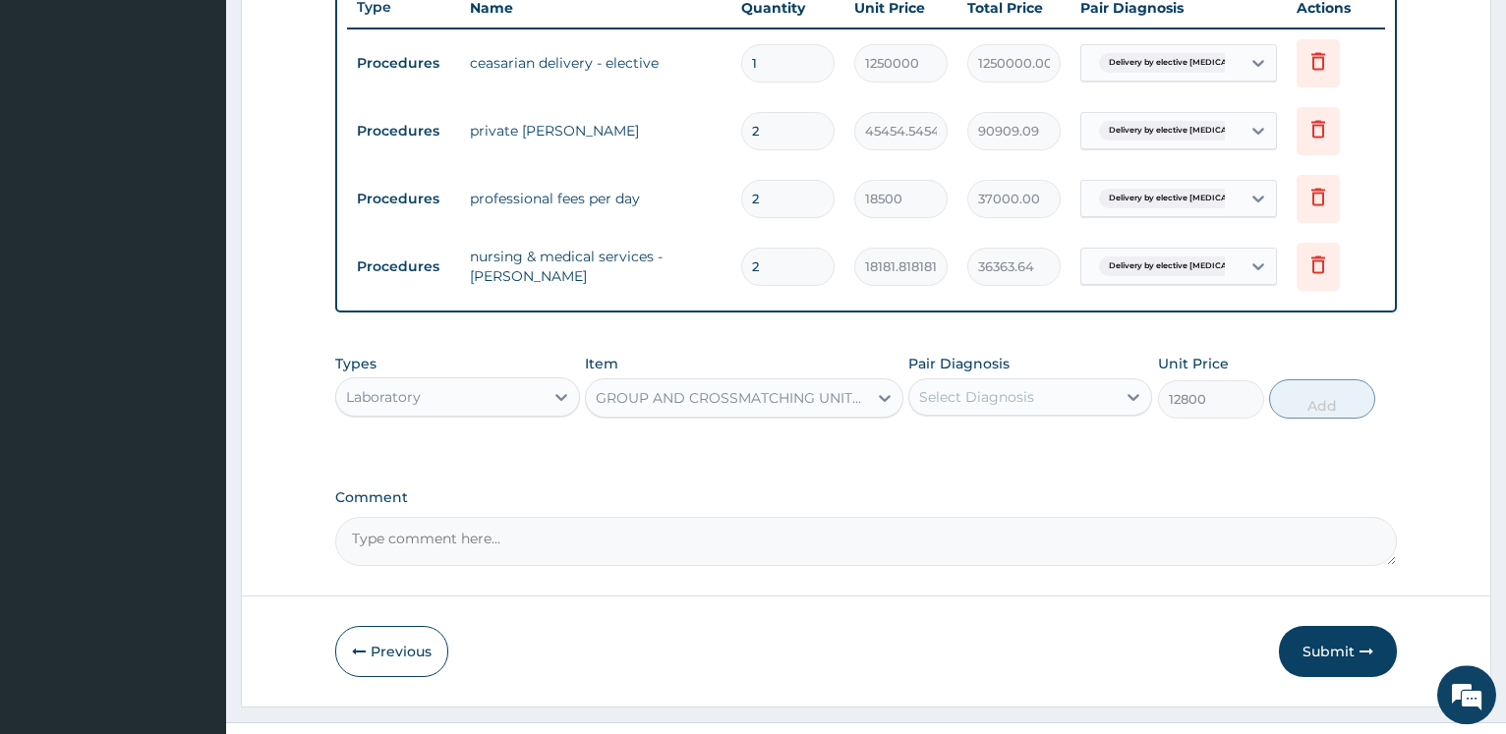
click at [998, 382] on div "Select Diagnosis" at bounding box center [1012, 396] width 206 height 31
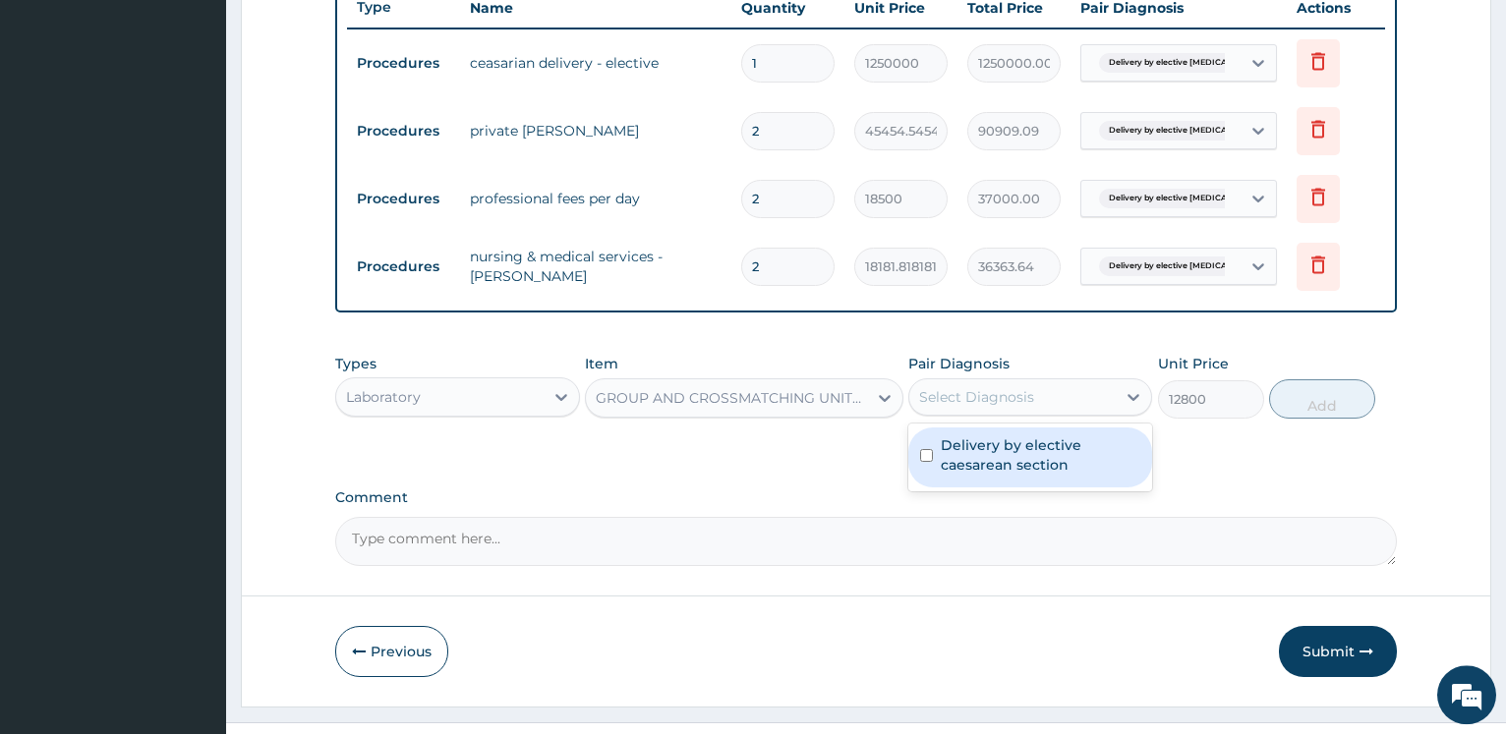
click at [976, 440] on label "Delivery by elective caesarean section" at bounding box center [1039, 454] width 199 height 39
checkbox input "true"
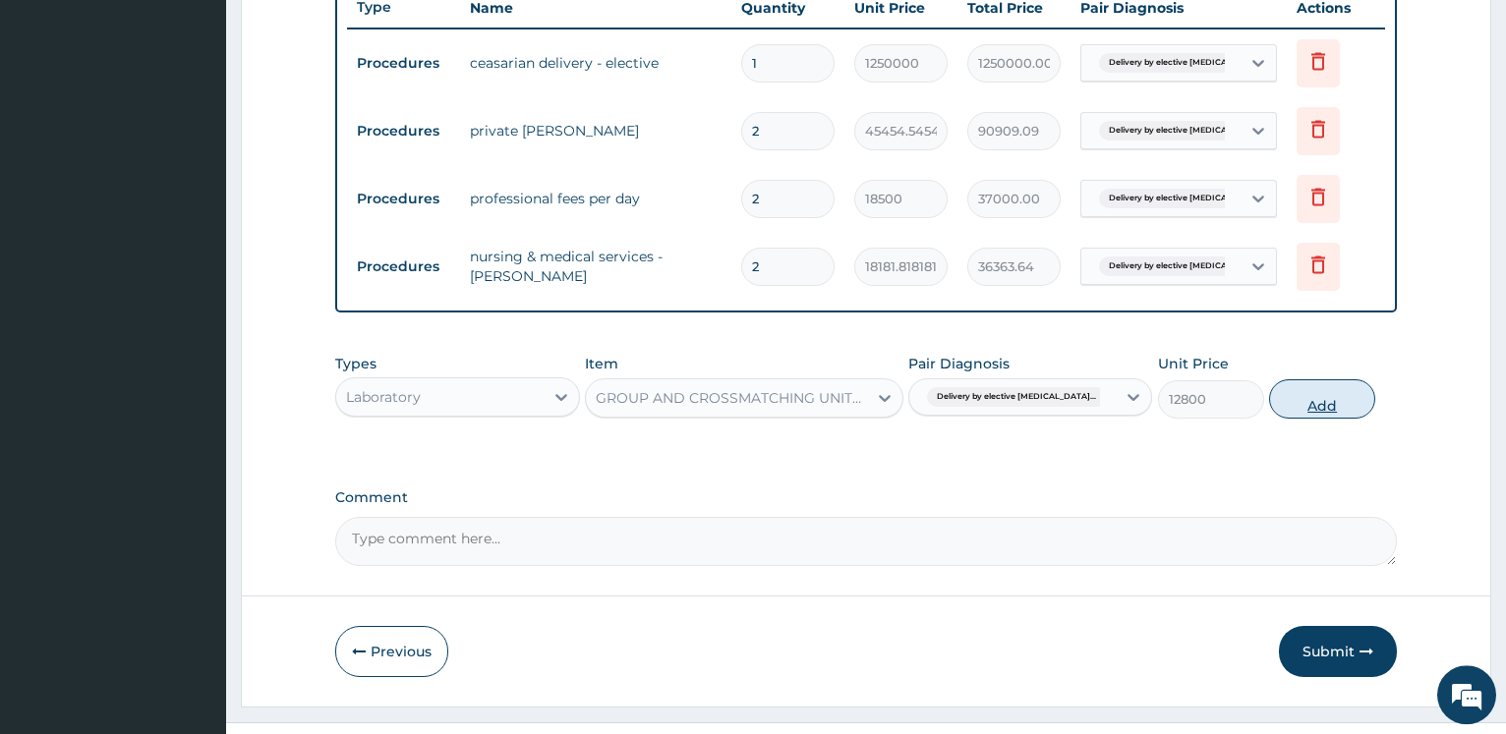
click at [1302, 408] on button "Add" at bounding box center [1322, 398] width 106 height 39
type input "0"
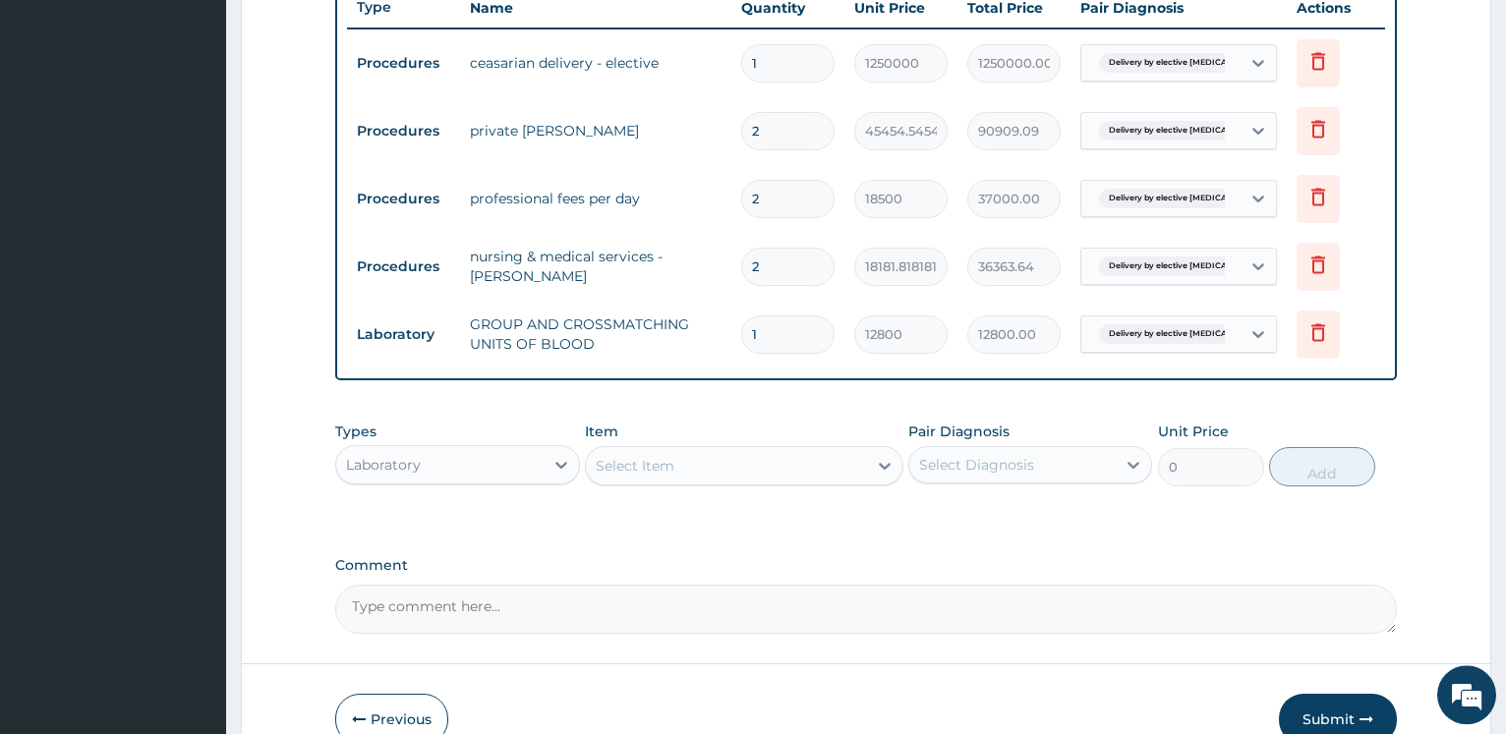
click at [651, 469] on div "Select Item" at bounding box center [635, 466] width 79 height 20
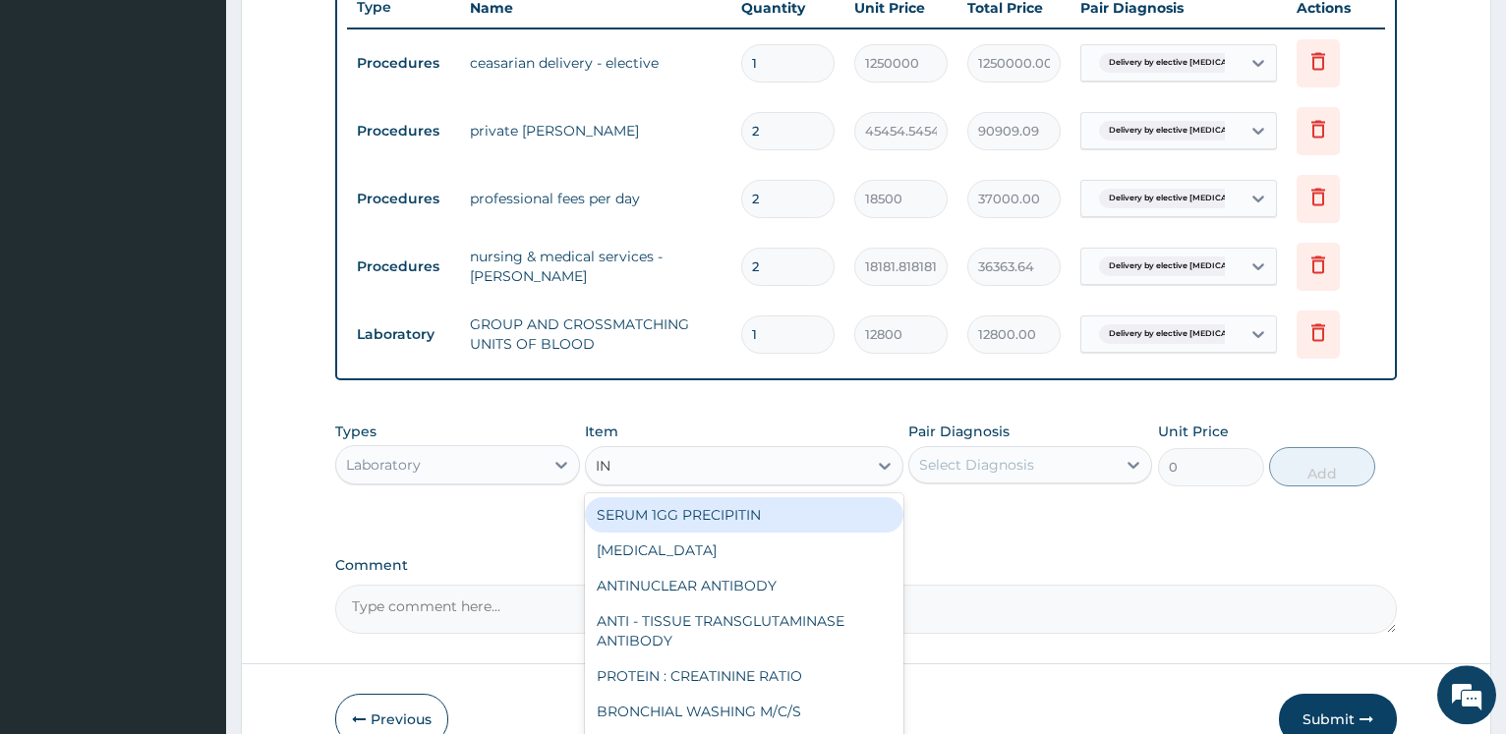
type input "INR"
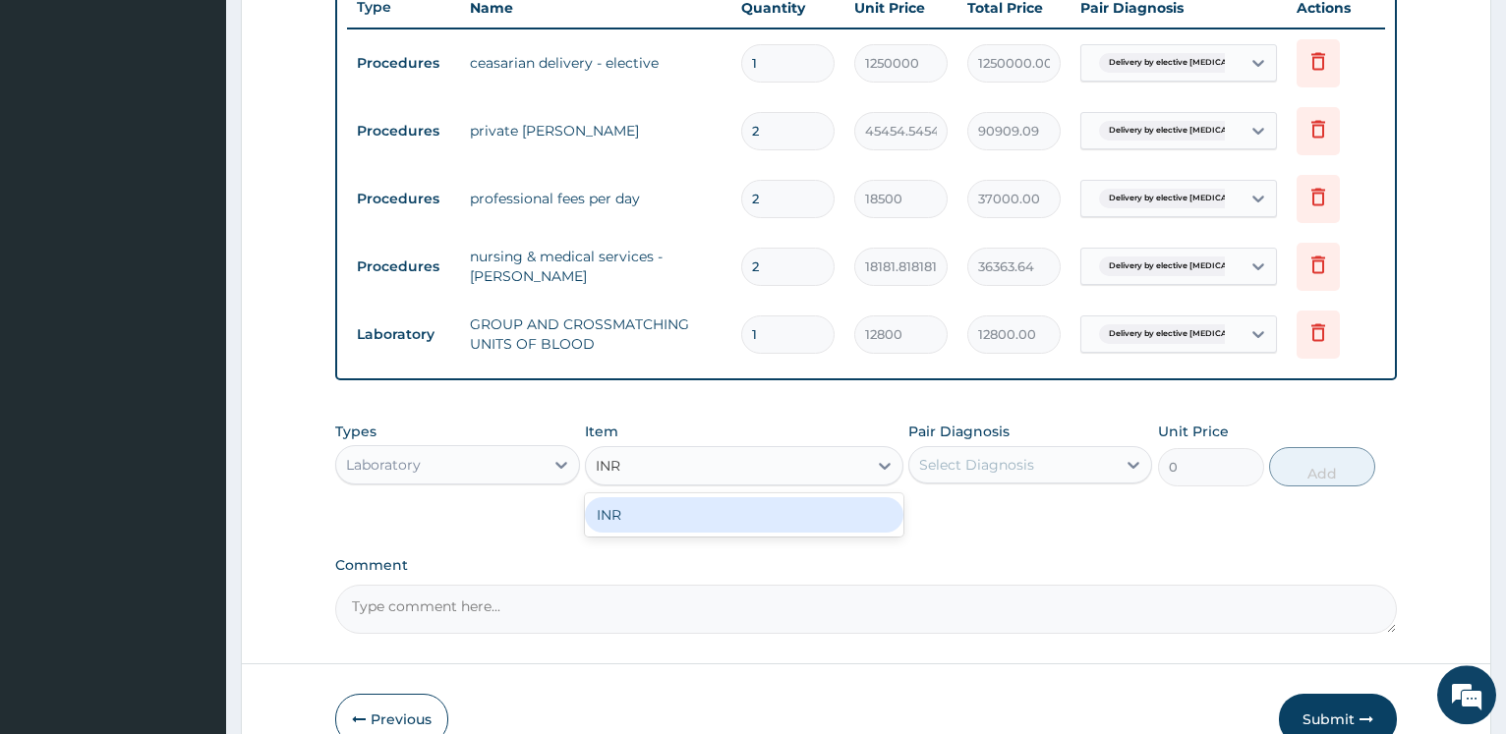
click at [723, 512] on div "INR" at bounding box center [744, 514] width 318 height 35
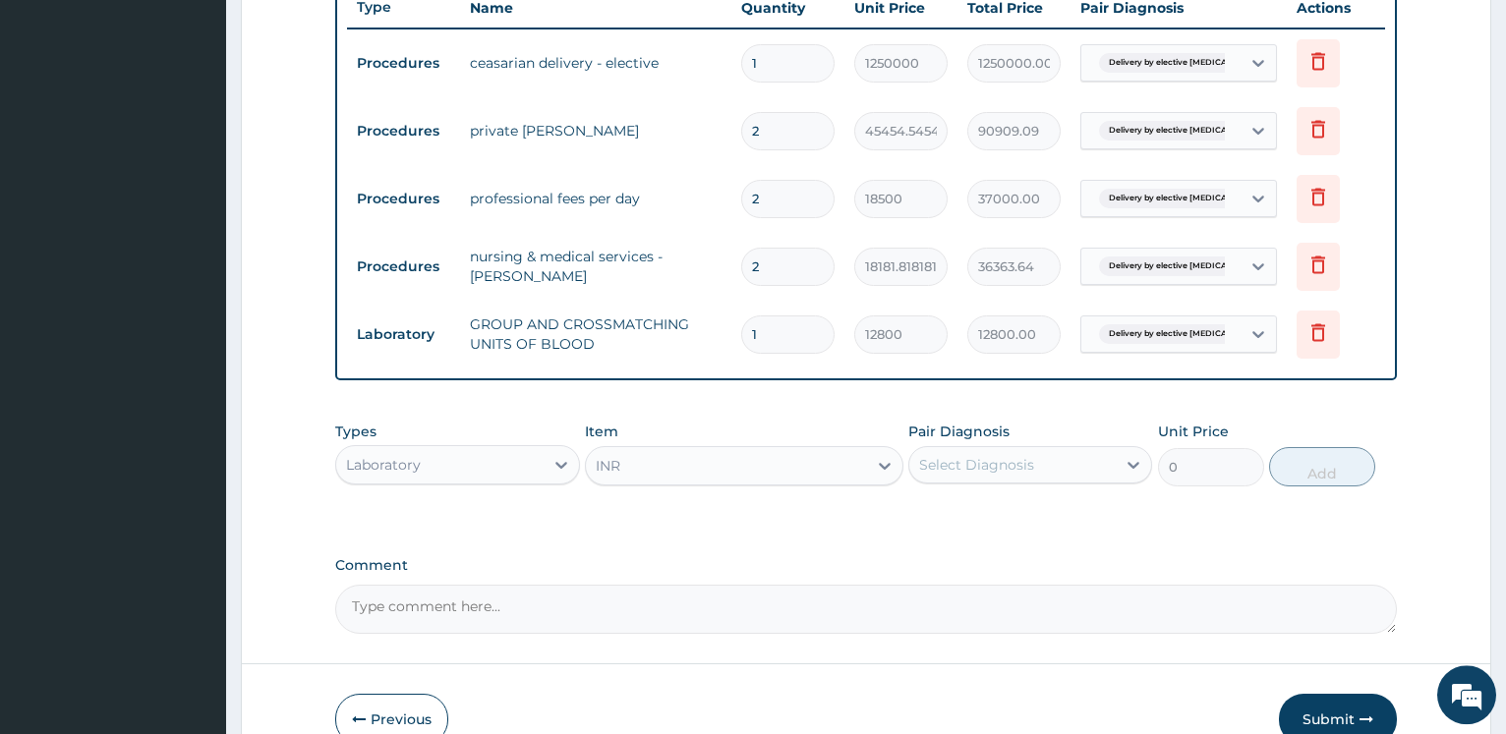
type input "15937.5"
click at [958, 476] on div "Select Diagnosis" at bounding box center [1012, 464] width 206 height 31
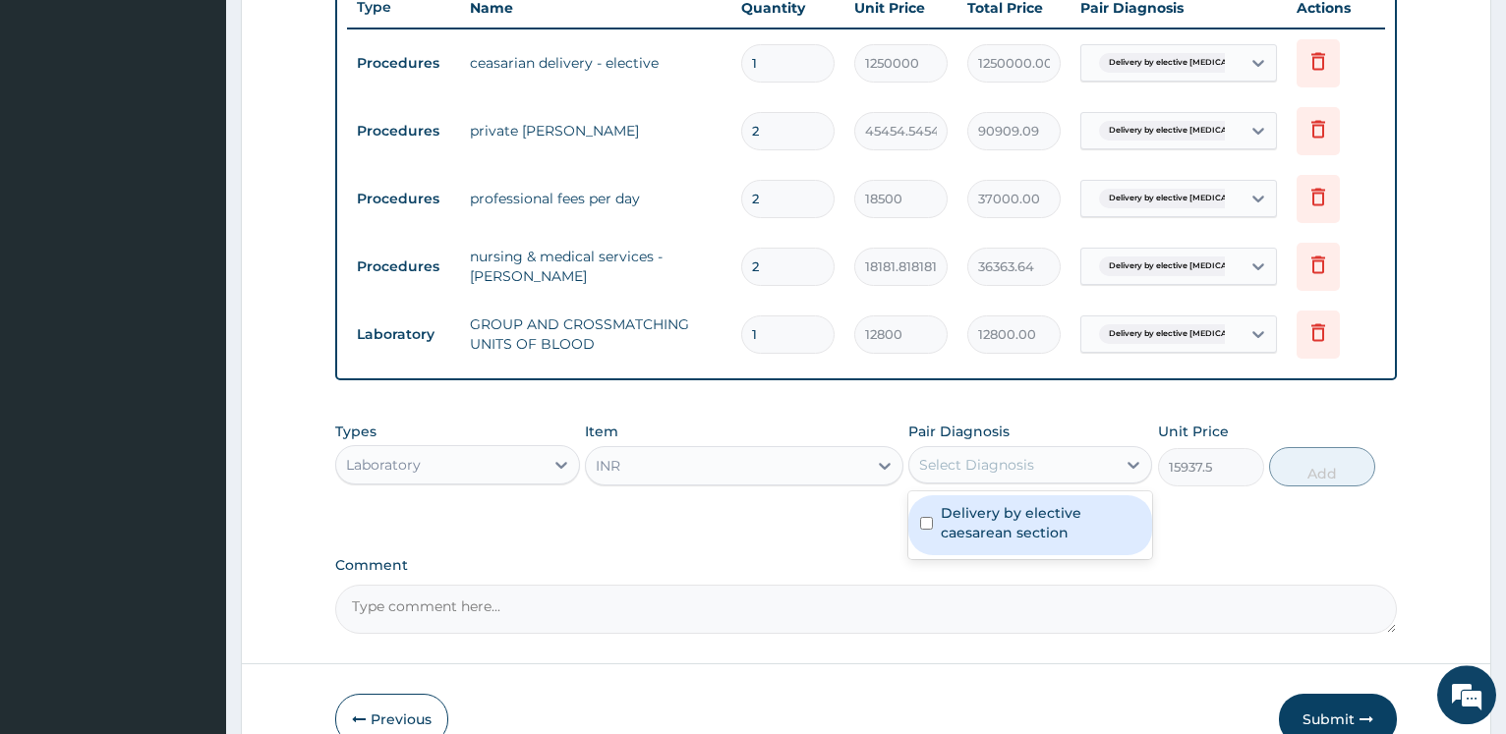
click at [971, 513] on label "Delivery by elective caesarean section" at bounding box center [1039, 522] width 199 height 39
checkbox input "true"
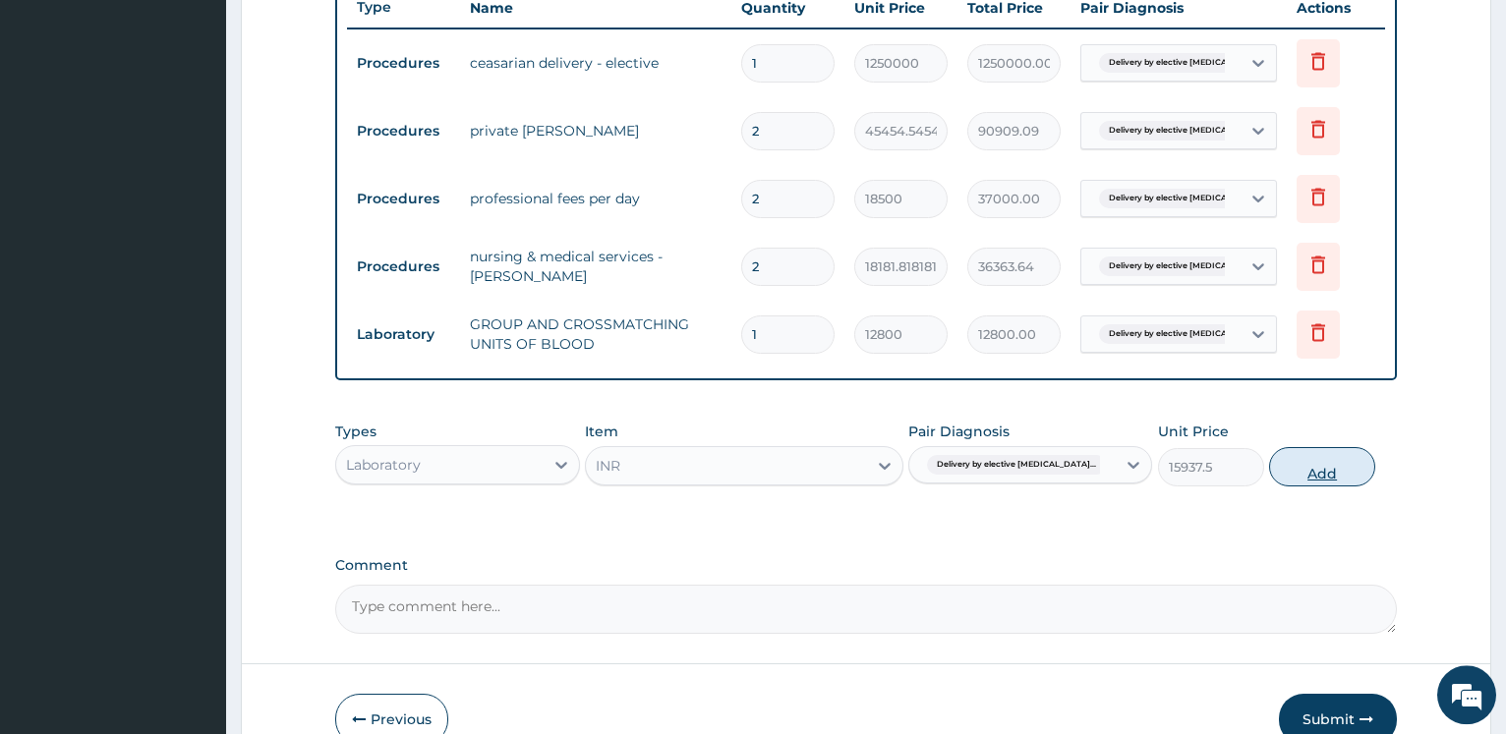
click at [1331, 477] on button "Add" at bounding box center [1322, 466] width 106 height 39
type input "0"
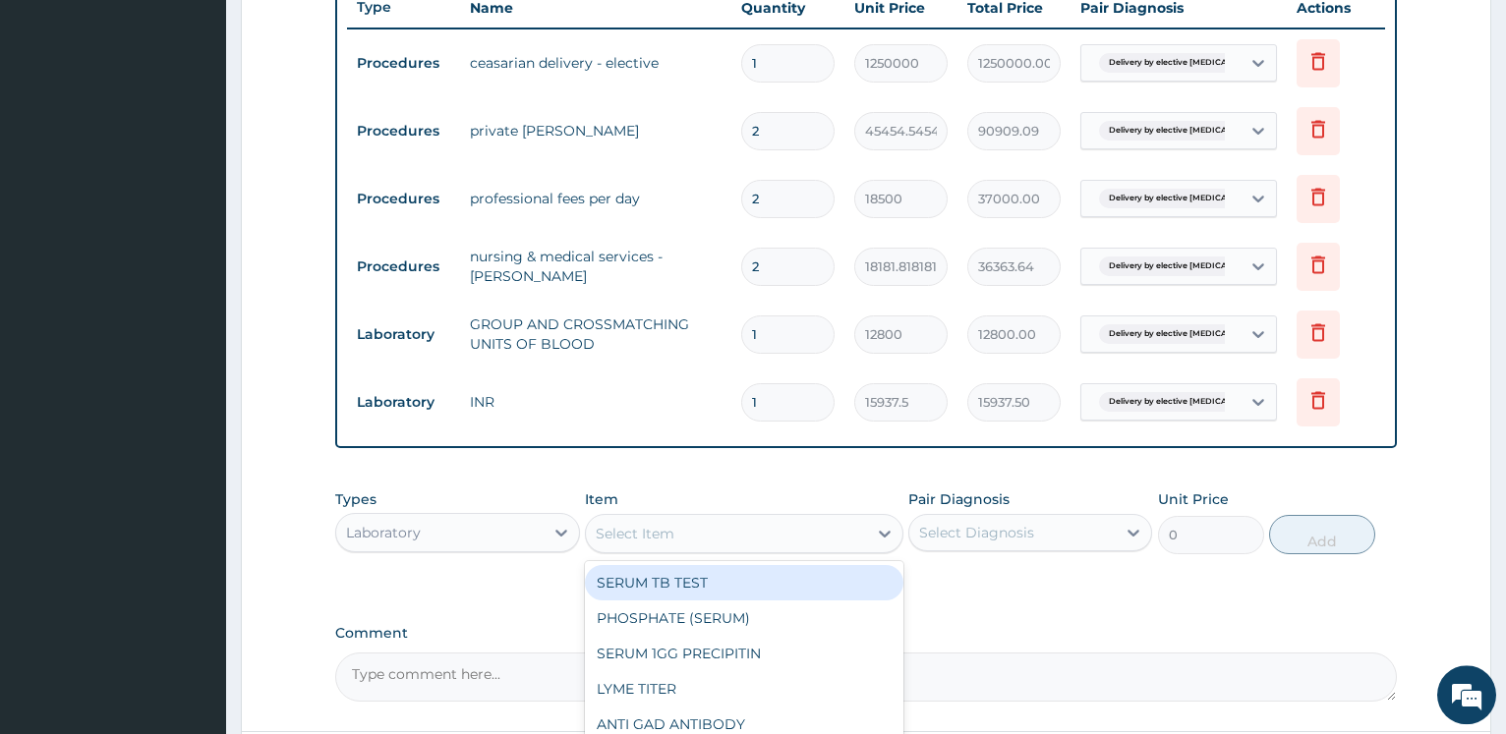
click at [697, 528] on div "Select Item" at bounding box center [726, 533] width 281 height 31
type input "FBC"
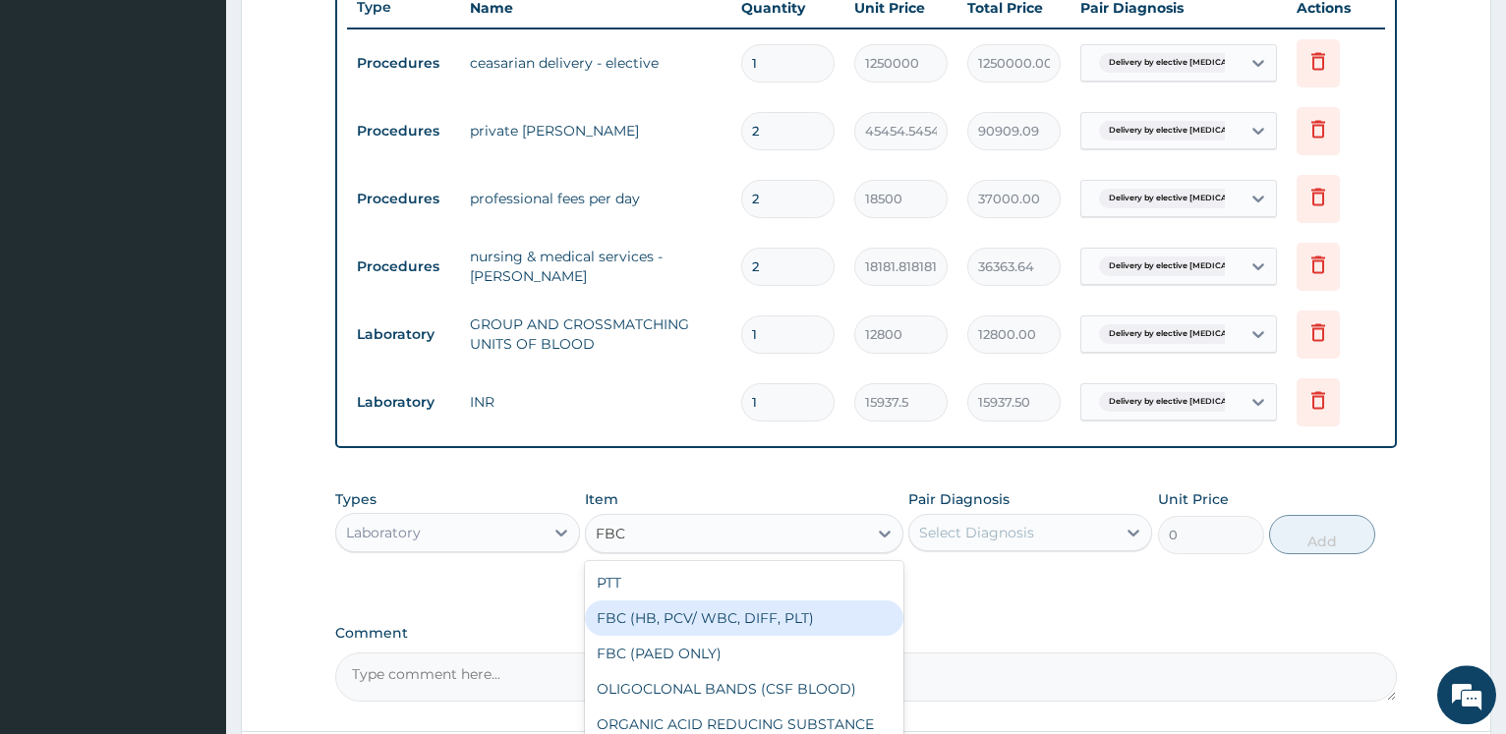
click at [709, 606] on div "FBC (HB, PCV/ WBC, DIFF, PLT)" at bounding box center [744, 617] width 318 height 35
type input "8750"
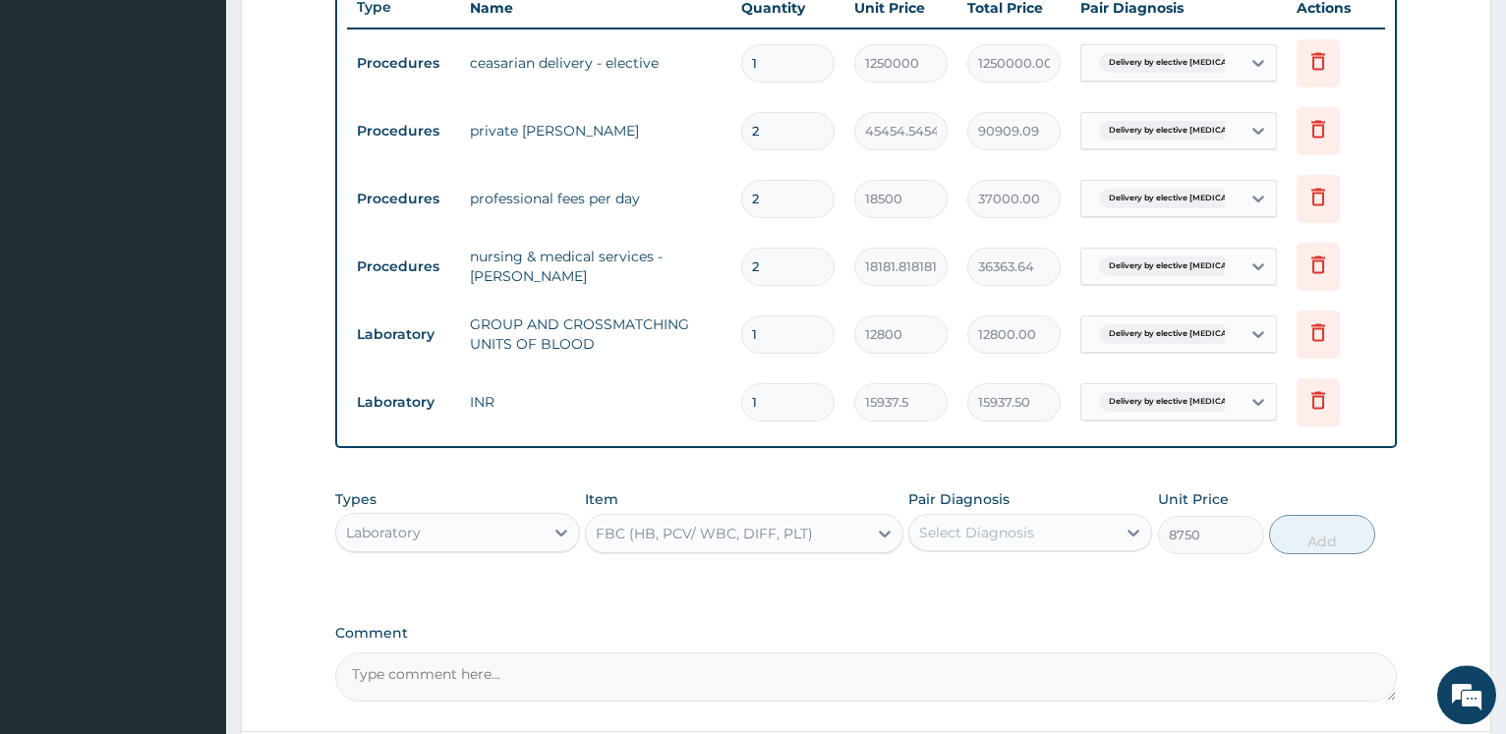
click at [952, 527] on div "Select Diagnosis" at bounding box center [976, 533] width 115 height 20
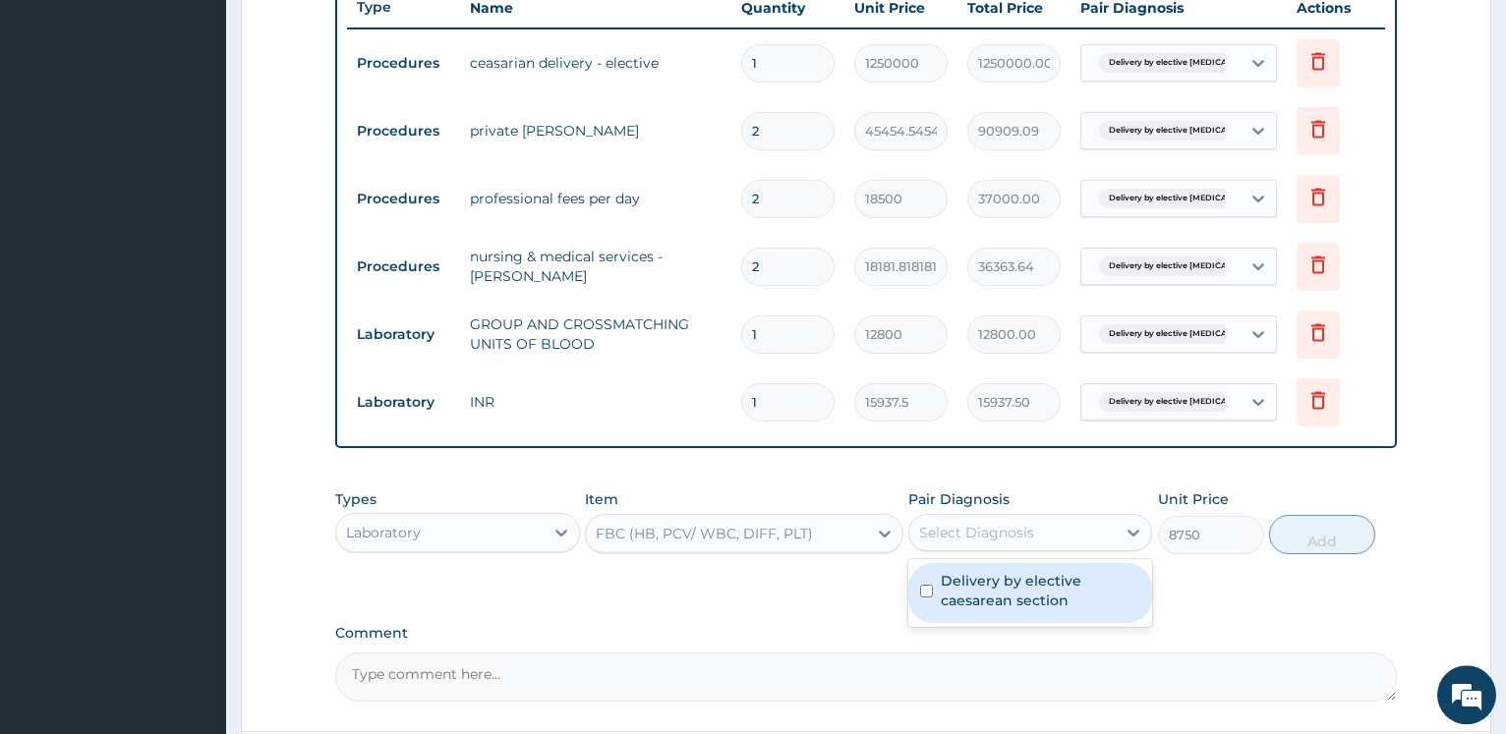
click at [947, 567] on div "Delivery by elective caesarean section" at bounding box center [1030, 593] width 244 height 60
checkbox input "true"
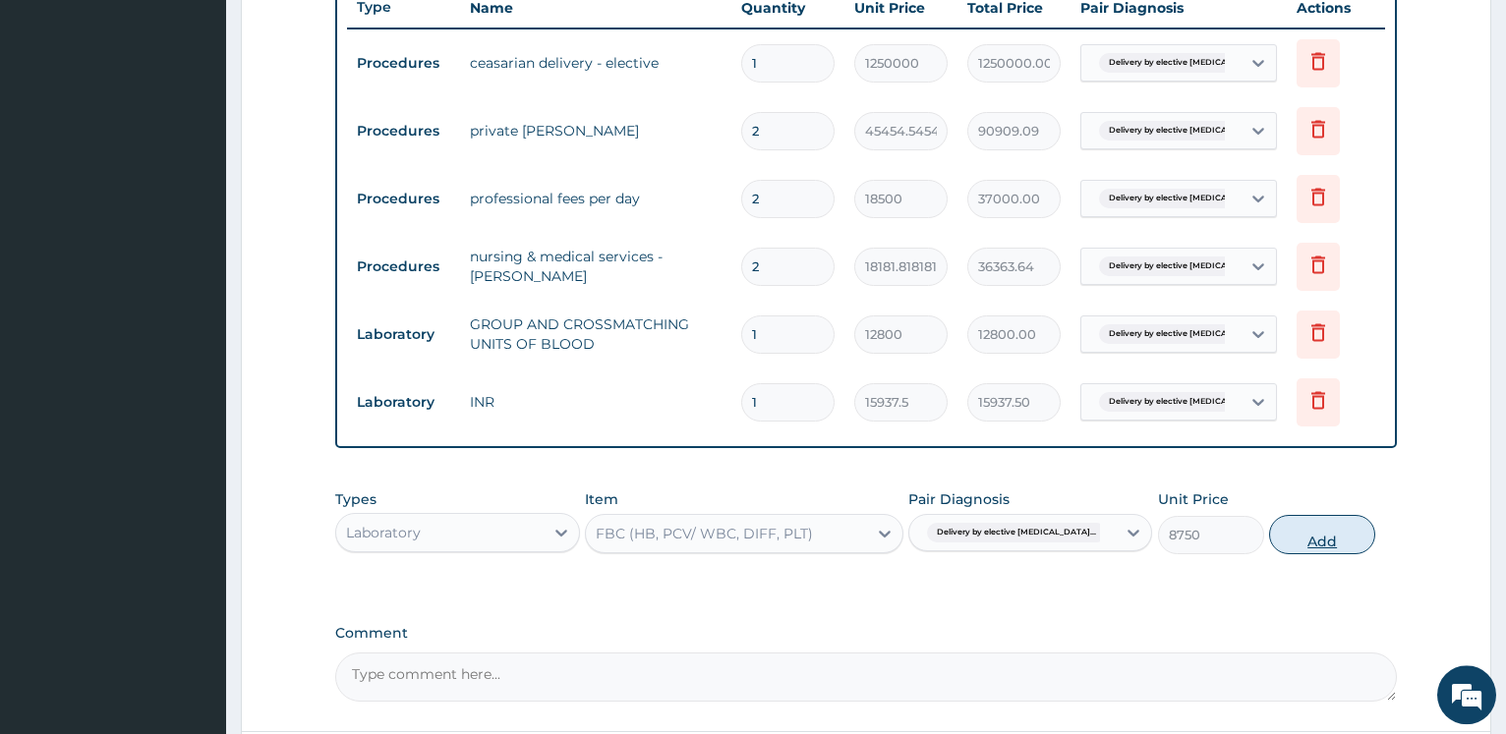
click at [1316, 546] on button "Add" at bounding box center [1322, 534] width 106 height 39
type input "0"
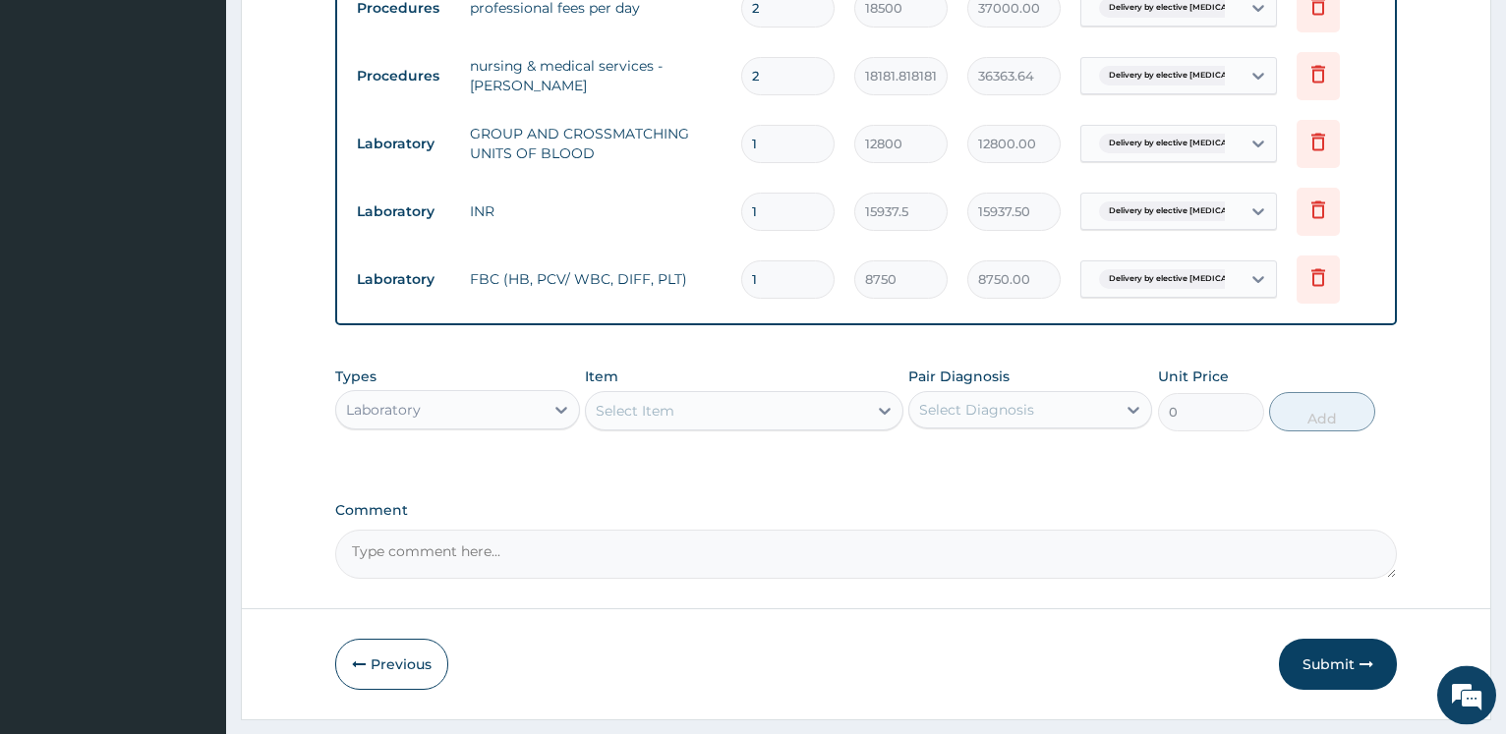
scroll to position [955, 0]
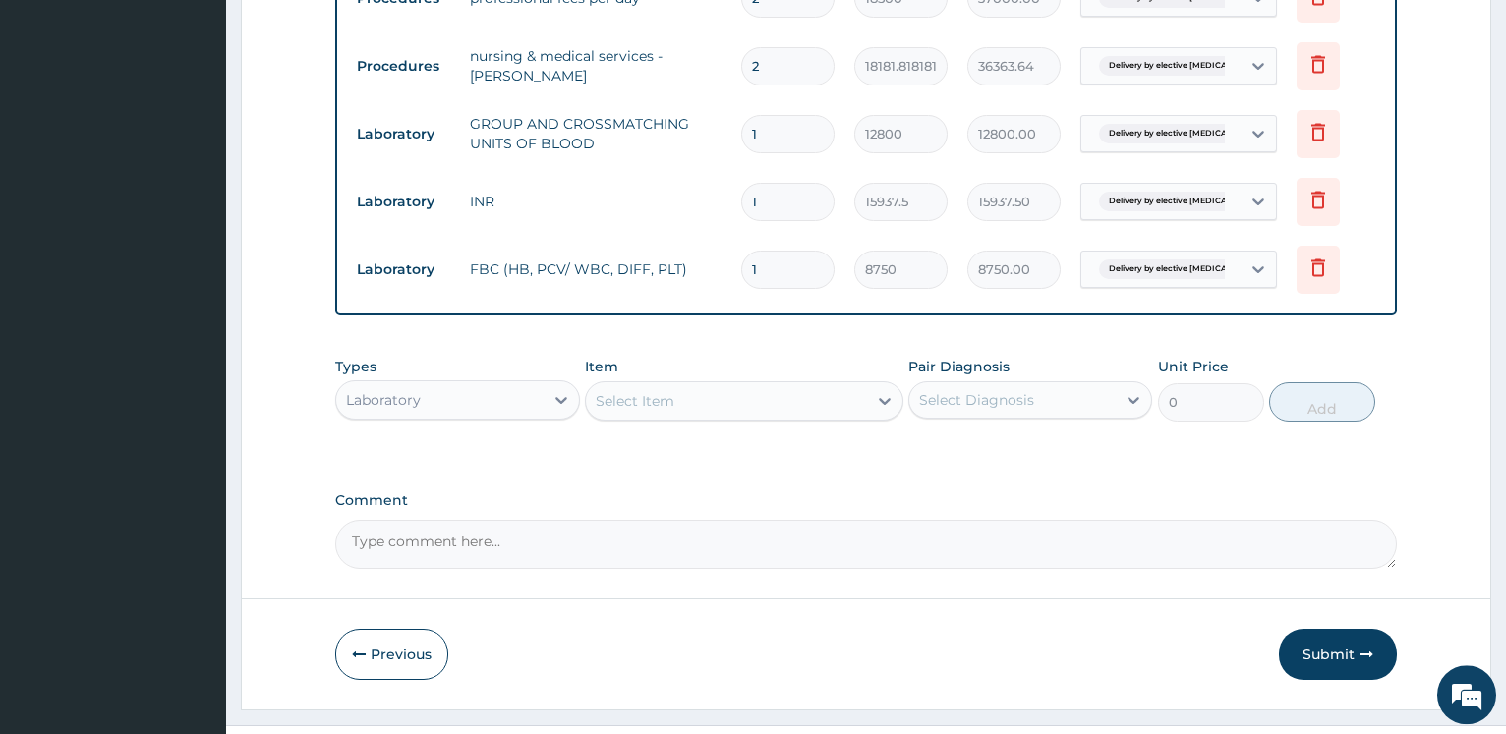
click at [484, 410] on div "Laboratory" at bounding box center [439, 399] width 206 height 31
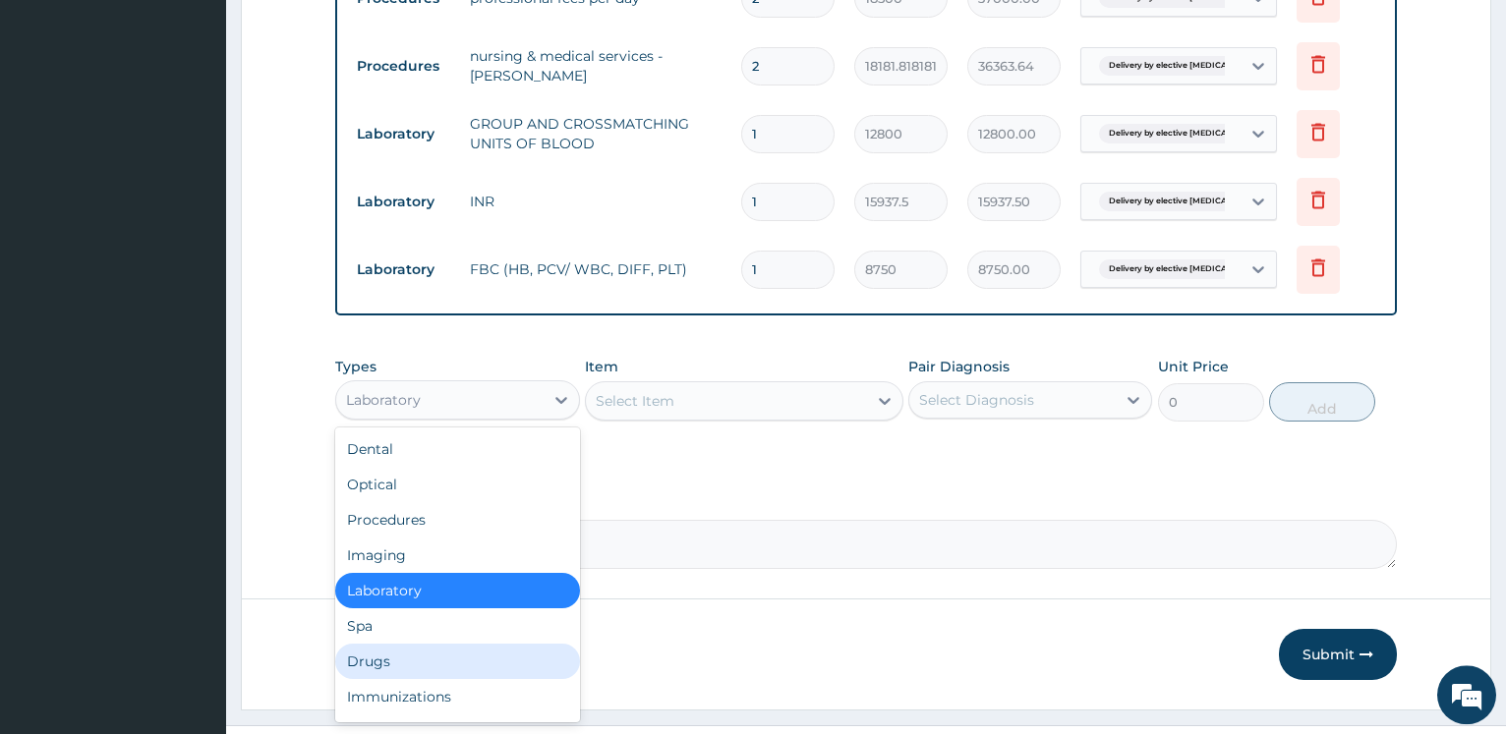
click at [429, 661] on div "Drugs" at bounding box center [457, 661] width 244 height 35
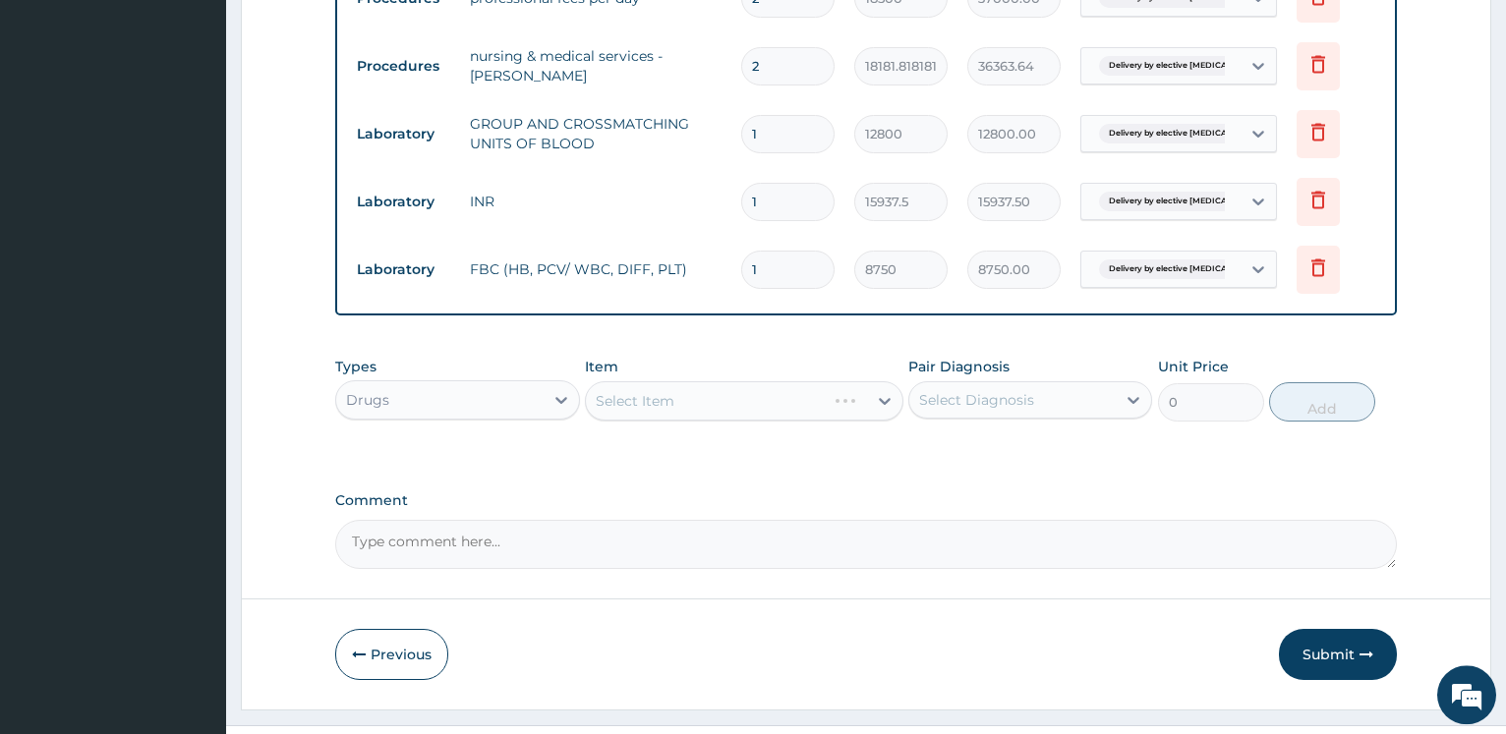
click at [696, 390] on div "Select Item" at bounding box center [744, 400] width 318 height 39
click at [712, 410] on div "Select Item" at bounding box center [744, 400] width 318 height 39
click at [733, 404] on div "Select Item" at bounding box center [744, 400] width 318 height 39
click at [741, 404] on div "Select Item" at bounding box center [744, 400] width 318 height 39
click at [744, 404] on div "Select Item" at bounding box center [744, 400] width 318 height 39
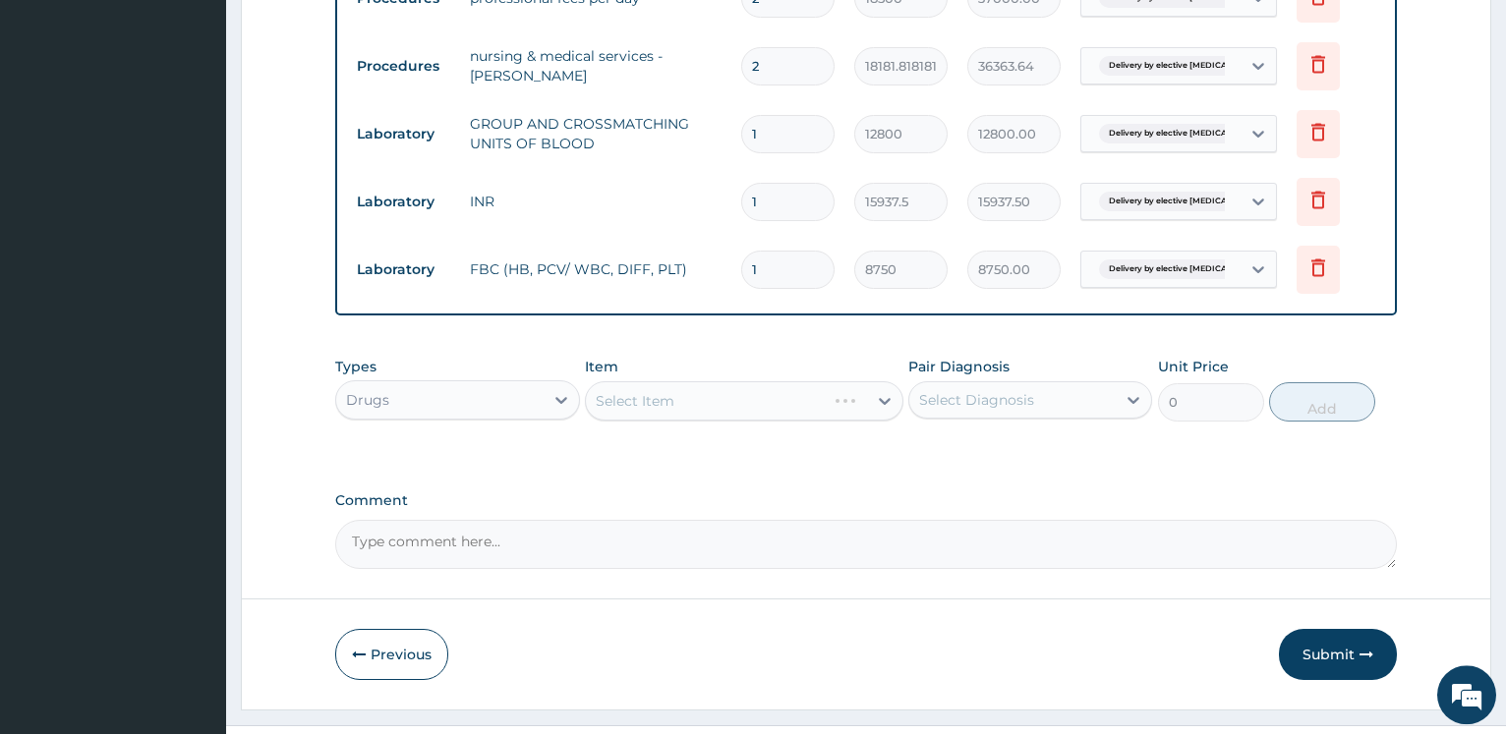
click at [746, 403] on div "Select Item" at bounding box center [744, 400] width 318 height 39
click at [746, 403] on div "Select Item" at bounding box center [726, 400] width 281 height 31
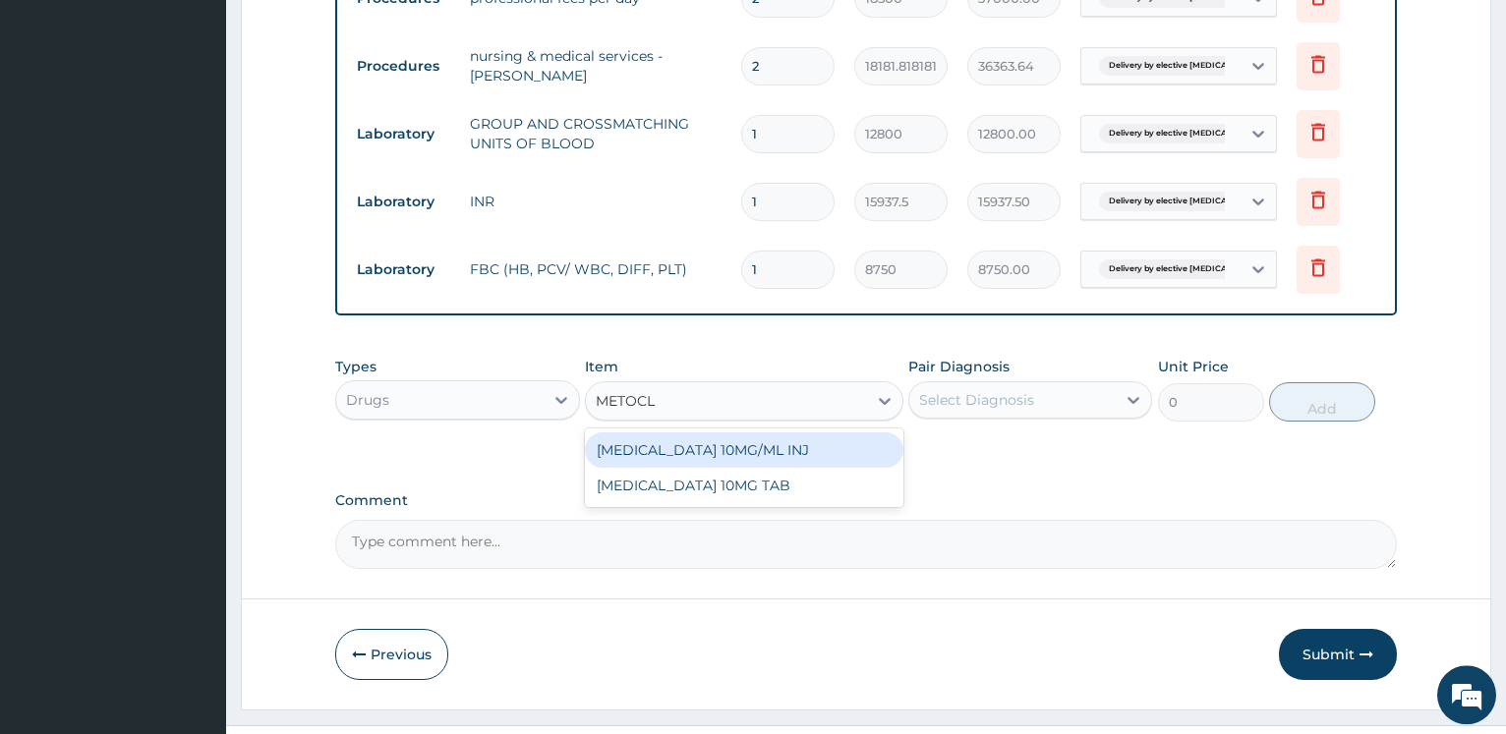
type input "METOCLO"
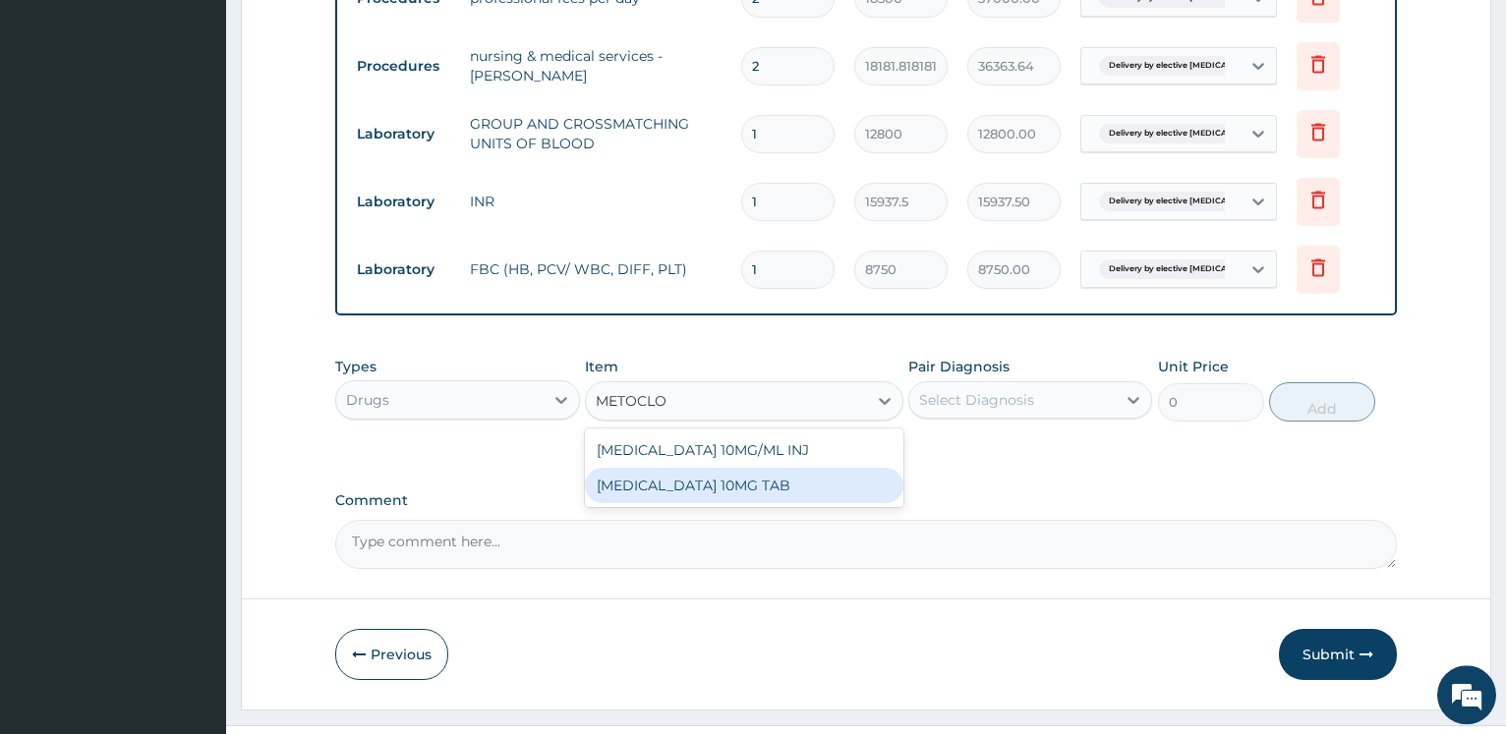
drag, startPoint x: 829, startPoint y: 490, endPoint x: 936, endPoint y: 456, distance: 111.6
click at [830, 490] on div "METOCLOPRAMIDE 10MG TAB" at bounding box center [744, 485] width 318 height 35
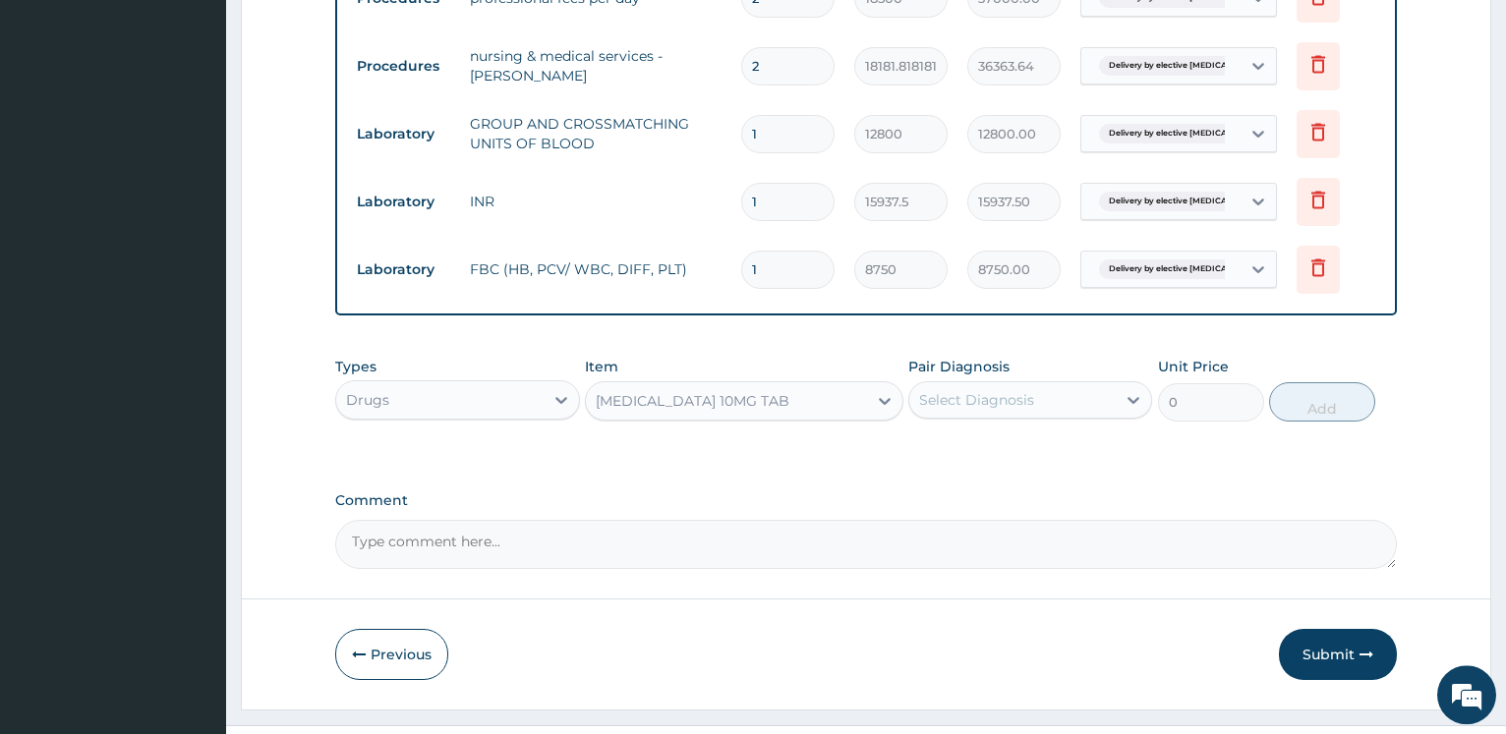
type input "100"
click at [1008, 394] on div "Select Diagnosis" at bounding box center [976, 400] width 115 height 20
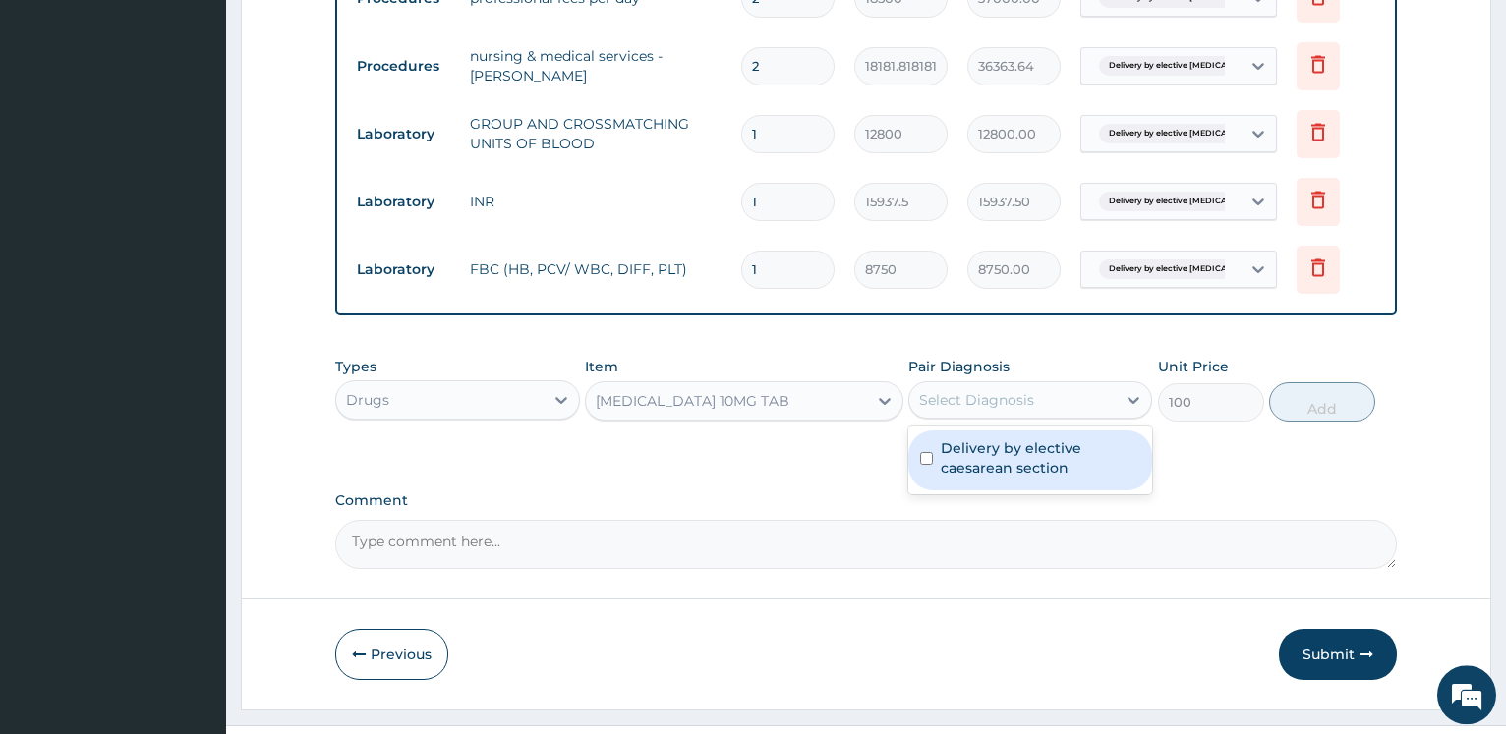
drag, startPoint x: 993, startPoint y: 436, endPoint x: 997, endPoint y: 455, distance: 19.3
click at [994, 439] on div "Delivery by elective caesarean section" at bounding box center [1030, 460] width 244 height 60
checkbox input "true"
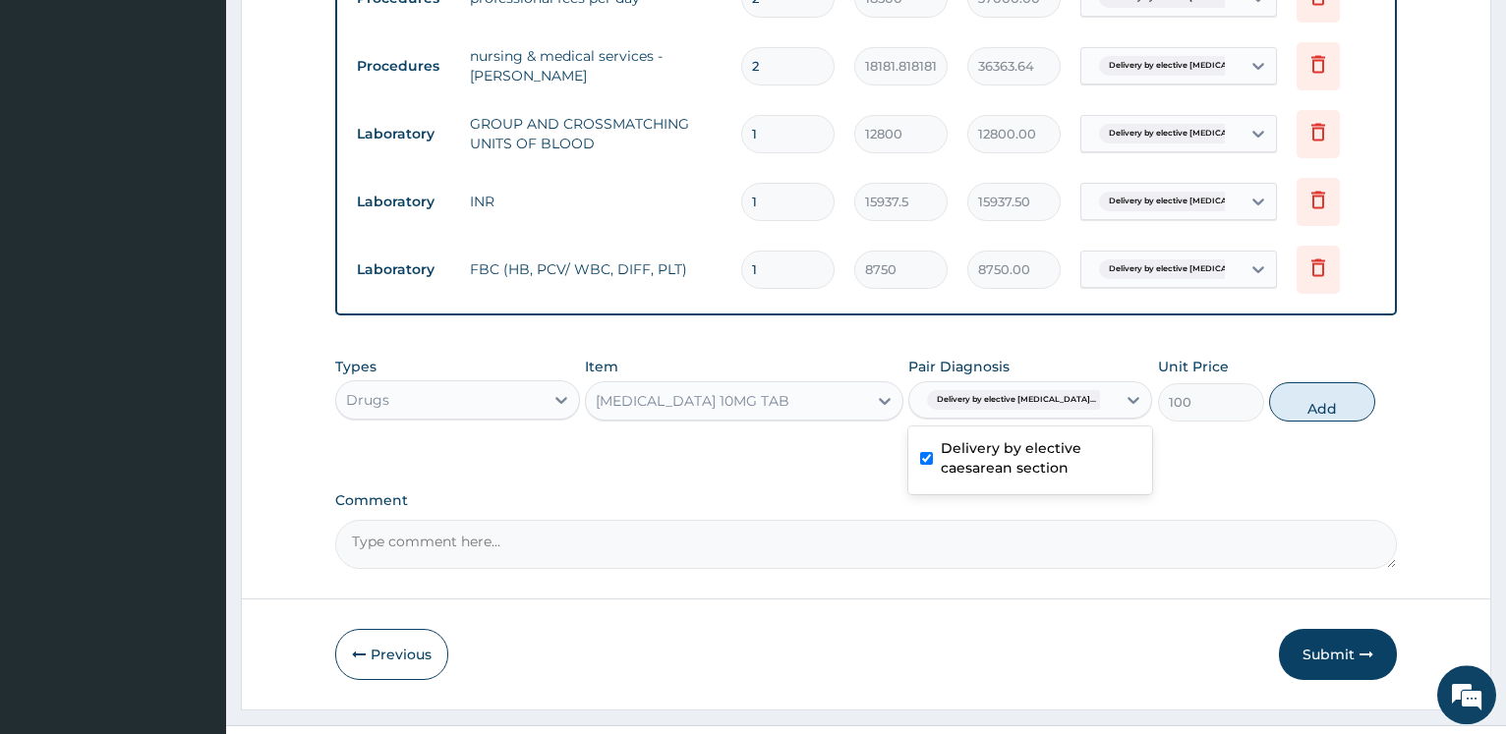
click at [1337, 423] on div "Types Drugs Item METOCLOPRAMIDE 10MG TAB Pair Diagnosis option Delivery by elec…" at bounding box center [865, 389] width 1061 height 85
click at [1333, 401] on button "Add" at bounding box center [1322, 401] width 106 height 39
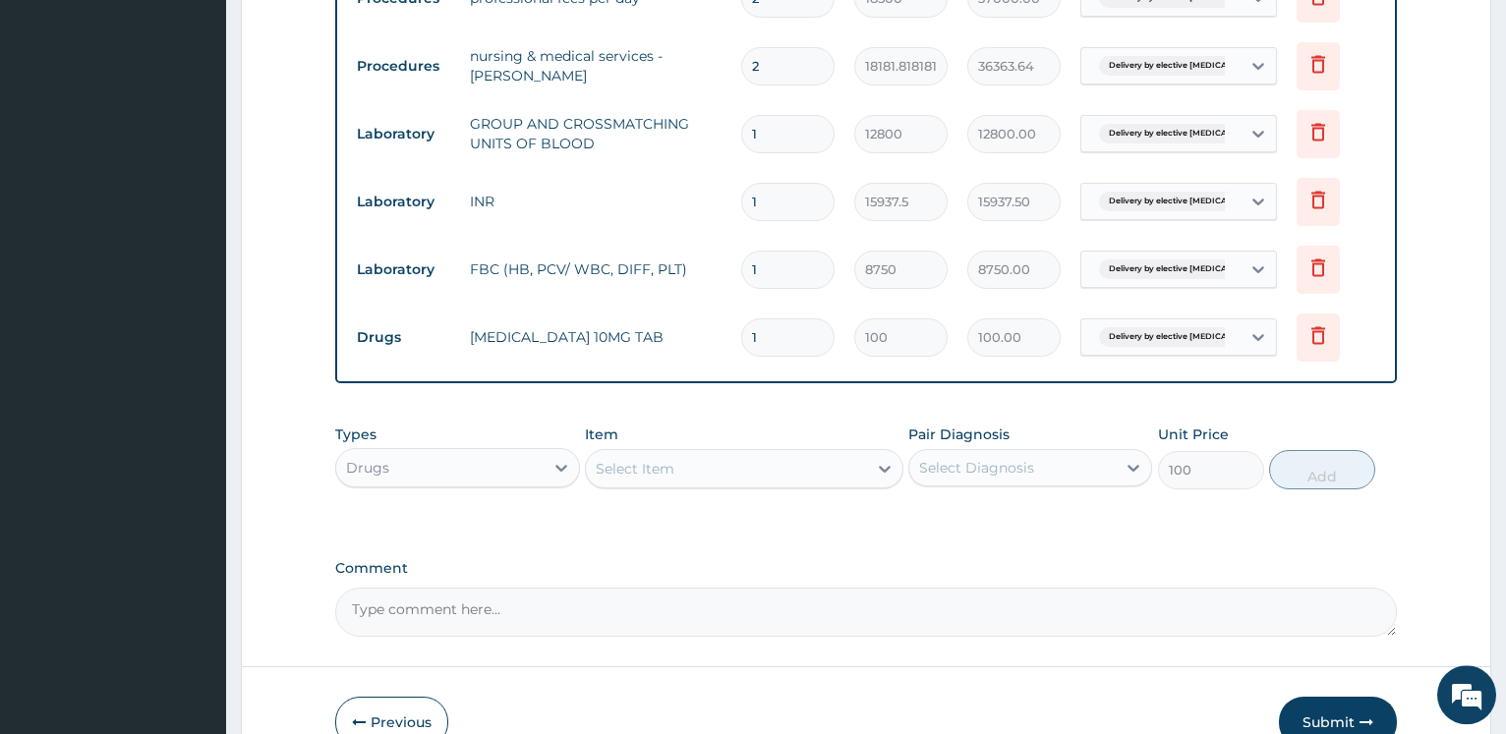
type input "0"
drag, startPoint x: 661, startPoint y: 464, endPoint x: 753, endPoint y: 465, distance: 91.4
click at [662, 465] on div "Select Item" at bounding box center [635, 469] width 79 height 20
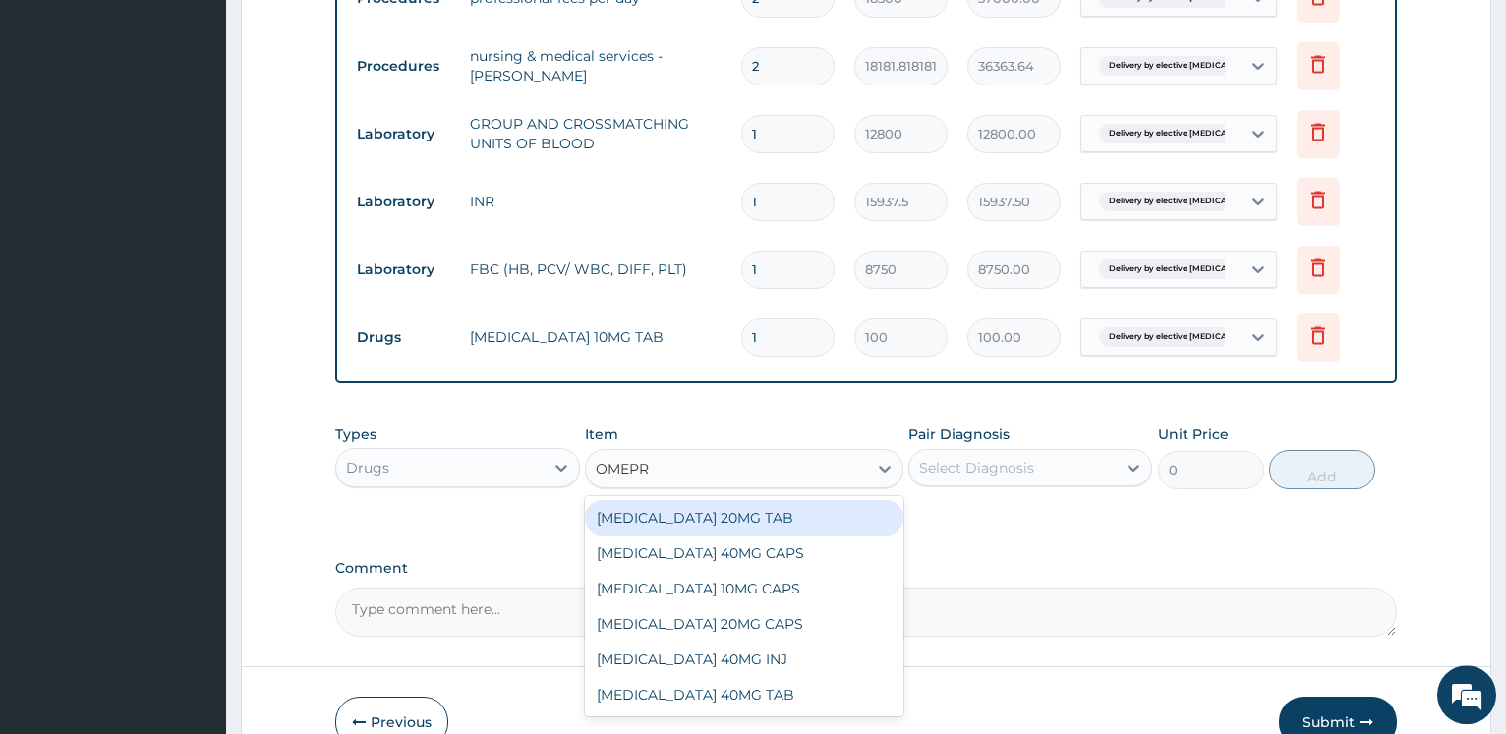
type input "OMEPRA"
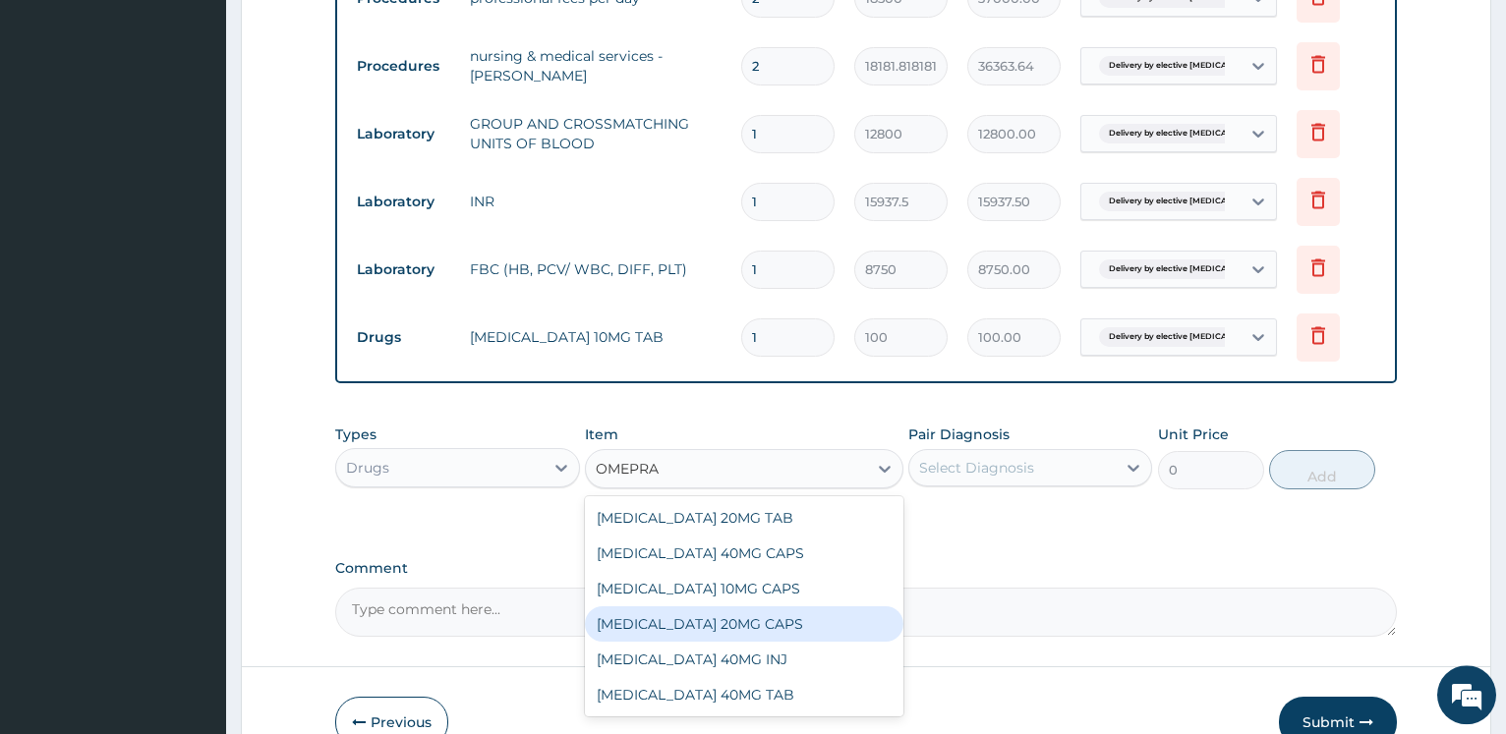
drag, startPoint x: 776, startPoint y: 611, endPoint x: 876, endPoint y: 588, distance: 102.0
click at [776, 612] on div "OMEPRAZOLE 20MG CAPS" at bounding box center [744, 623] width 318 height 35
type input "250"
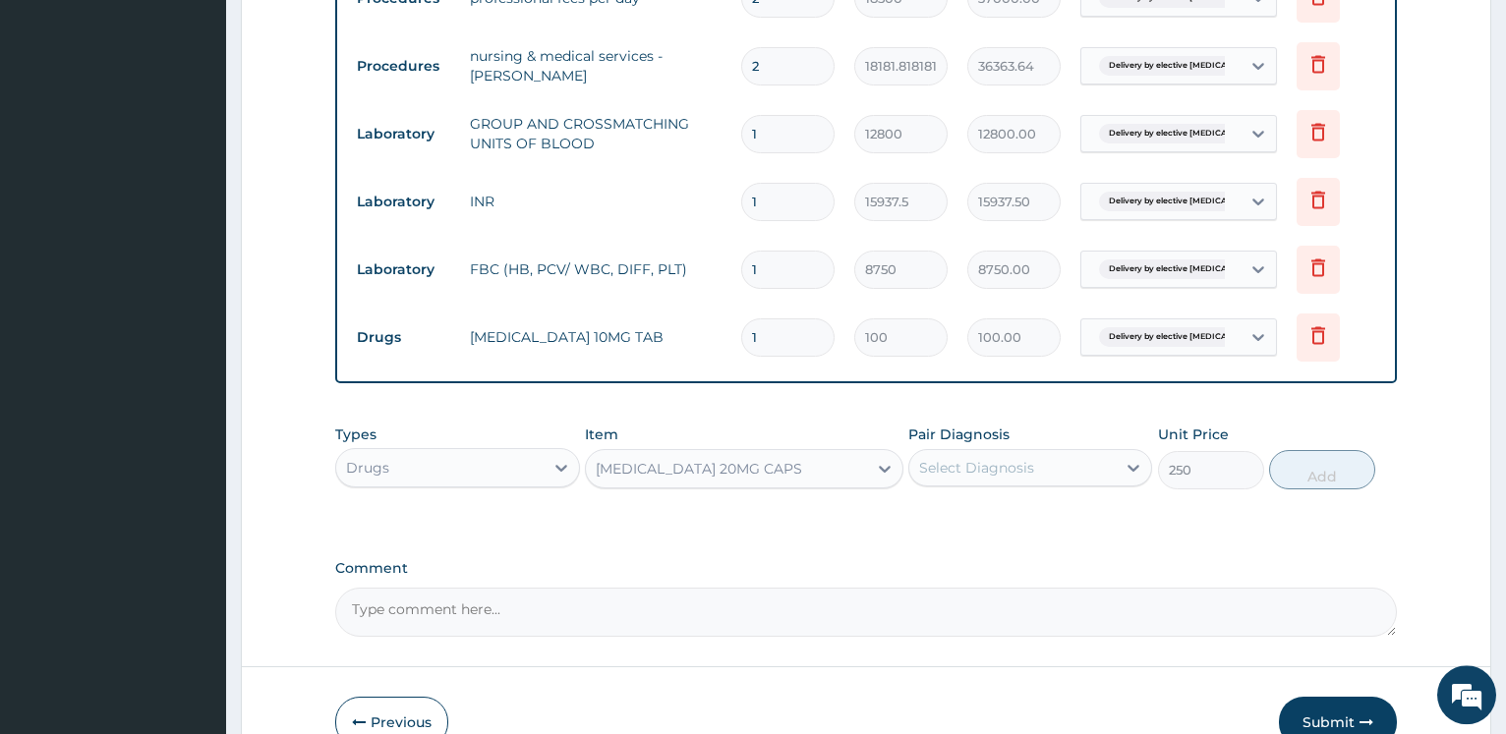
click at [975, 477] on div "Select Diagnosis" at bounding box center [976, 468] width 115 height 20
click at [982, 524] on label "Delivery by elective caesarean section" at bounding box center [1039, 525] width 199 height 39
checkbox input "true"
click at [1324, 474] on button "Add" at bounding box center [1322, 469] width 106 height 39
type input "0"
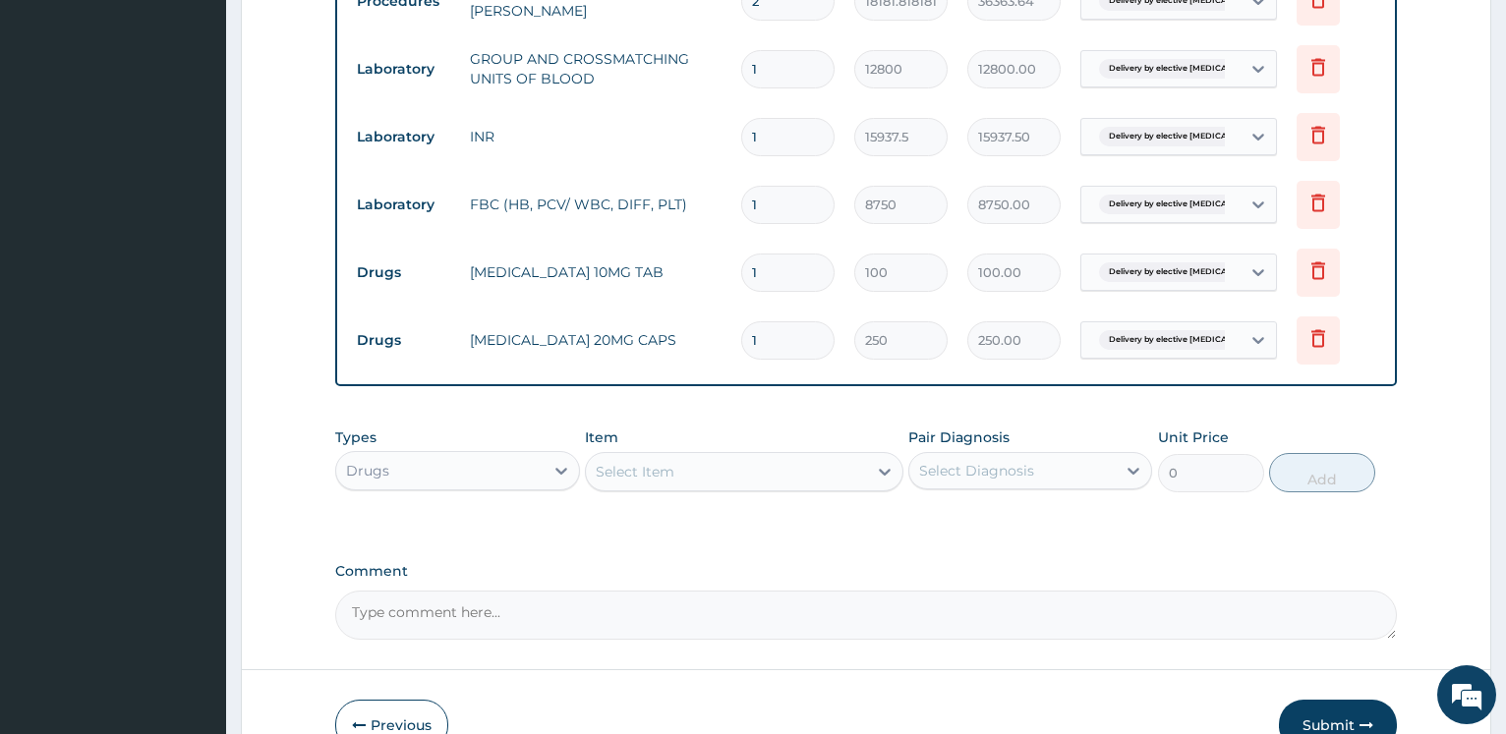
scroll to position [1055, 0]
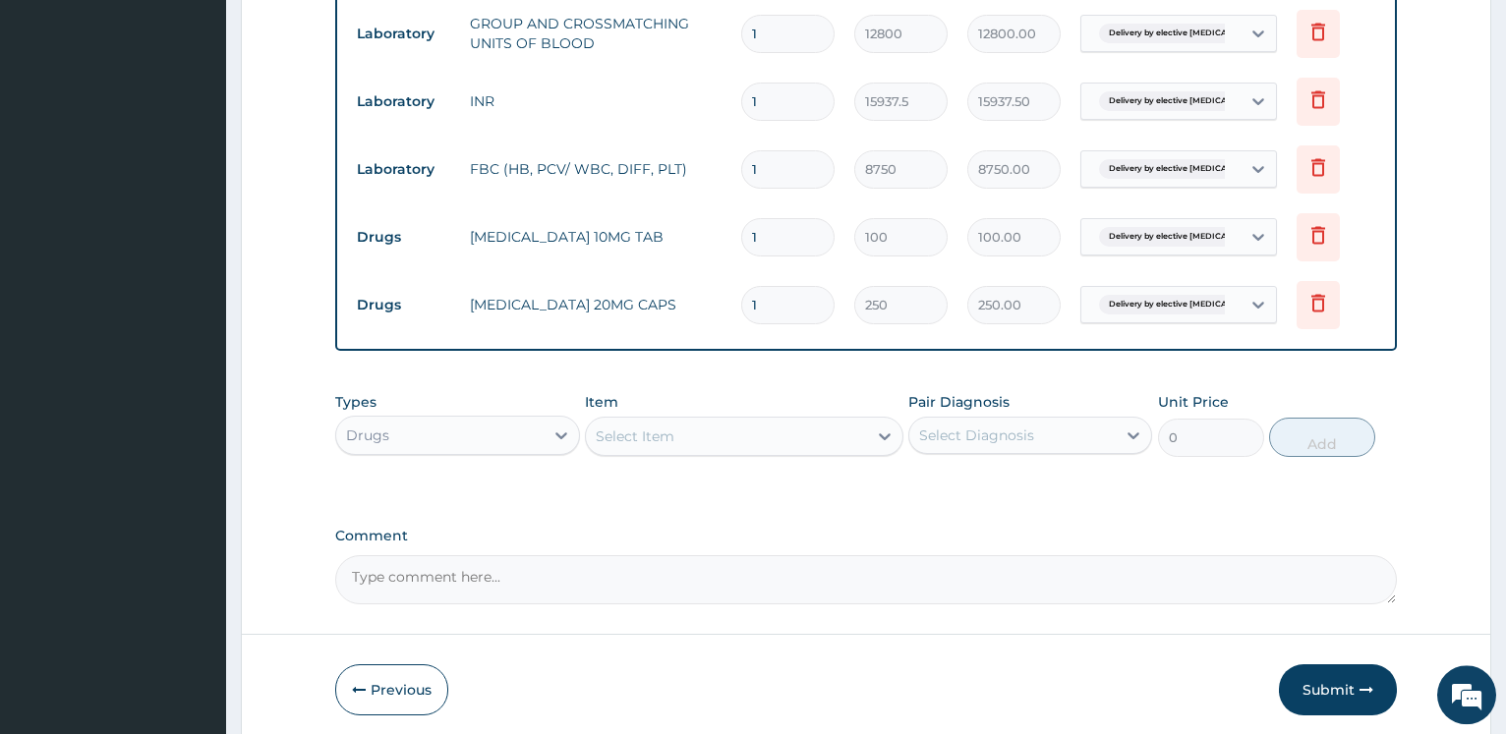
click at [675, 432] on div "Select Item" at bounding box center [726, 436] width 281 height 31
type input "SALINE"
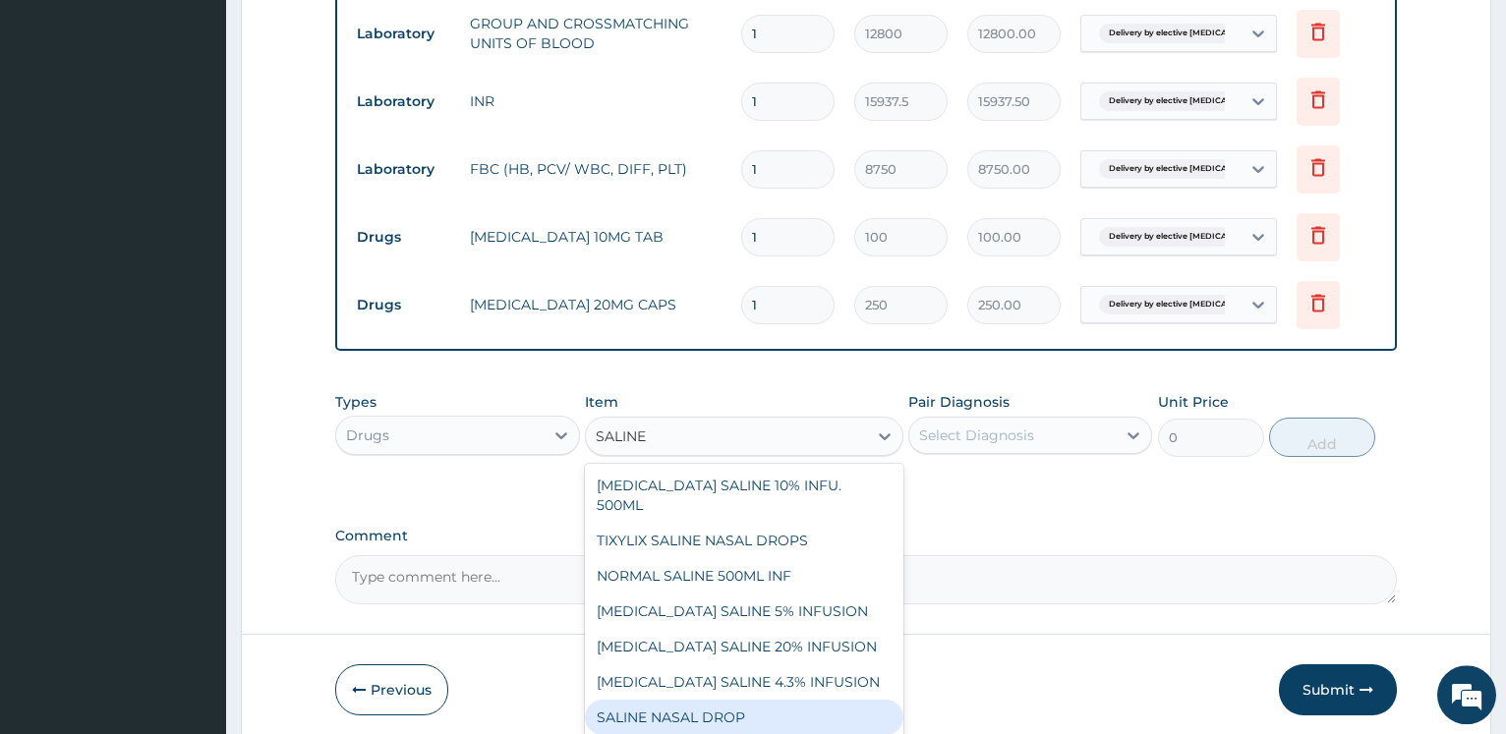
drag, startPoint x: 657, startPoint y: 709, endPoint x: 813, endPoint y: 660, distance: 162.6
click at [656, 709] on div "SALINE NASAL DROP" at bounding box center [744, 717] width 318 height 35
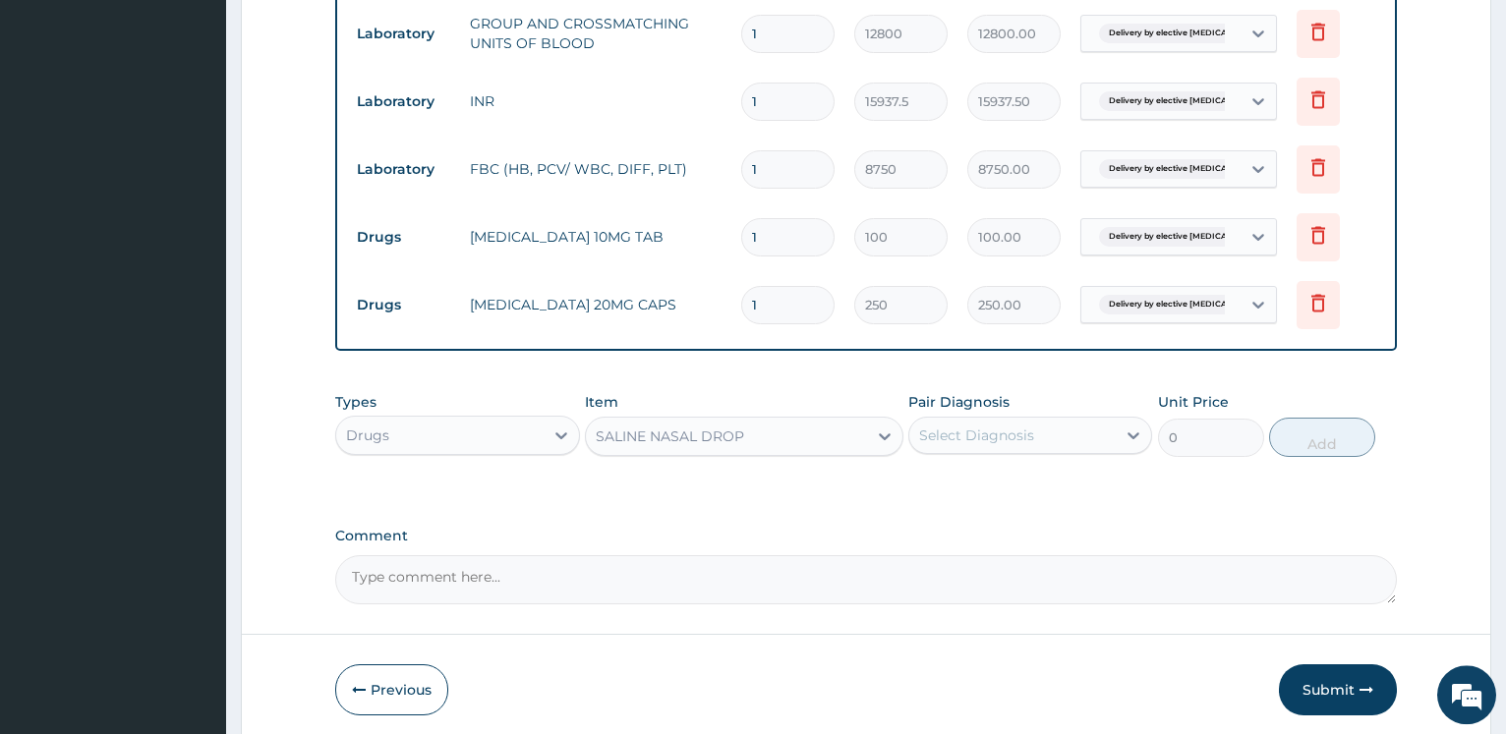
type input "2400"
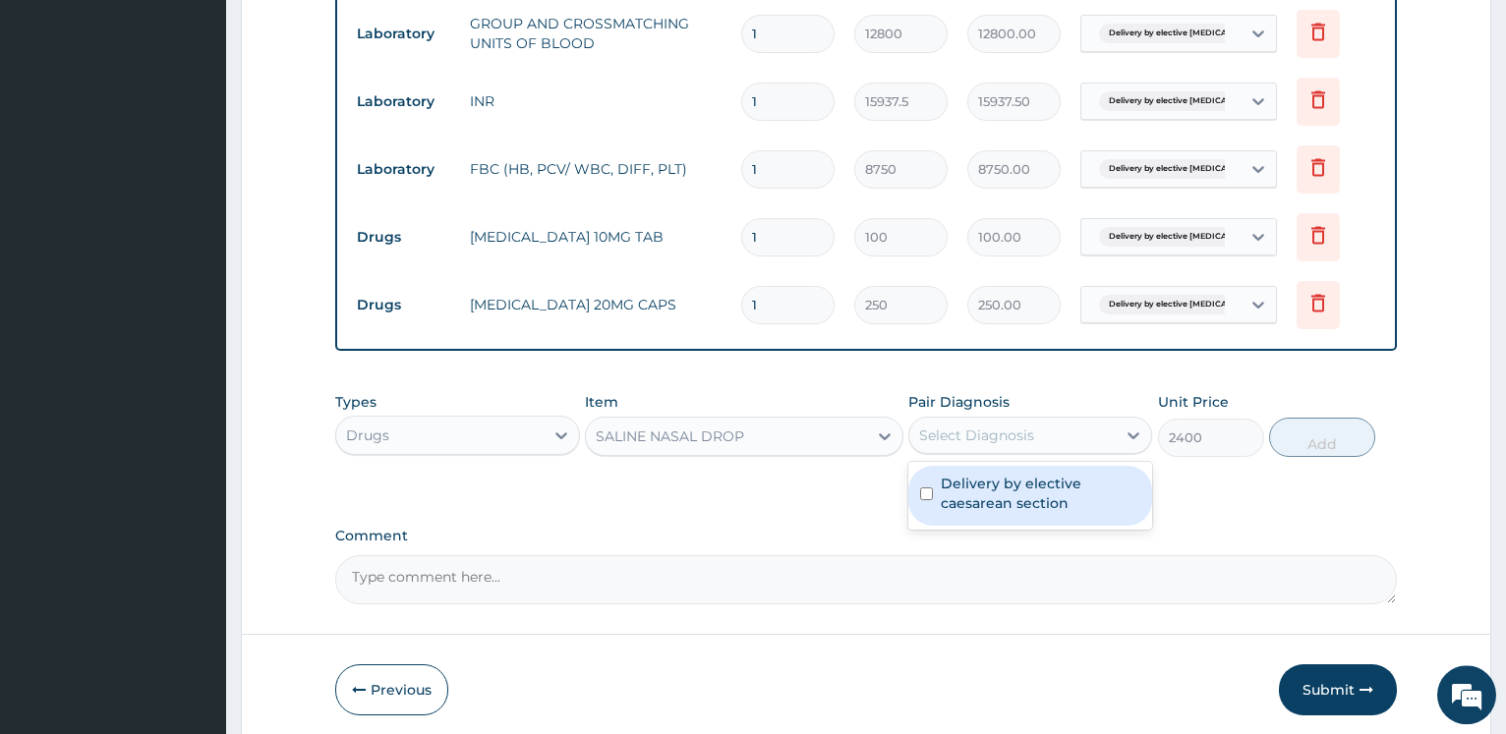
click at [981, 439] on div "Select Diagnosis" at bounding box center [976, 436] width 115 height 20
click at [982, 483] on label "Delivery by elective caesarean section" at bounding box center [1039, 493] width 199 height 39
checkbox input "true"
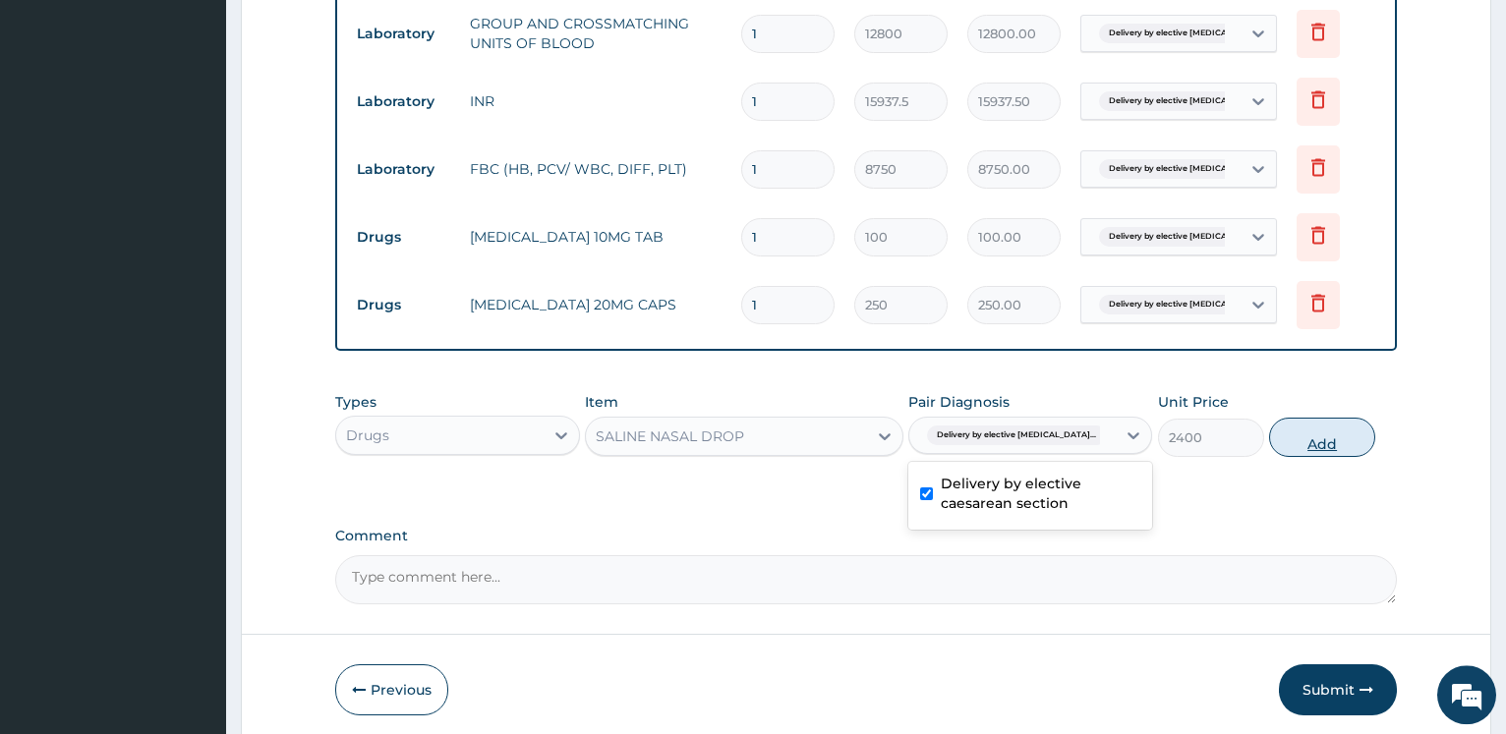
click at [1310, 441] on button "Add" at bounding box center [1322, 437] width 106 height 39
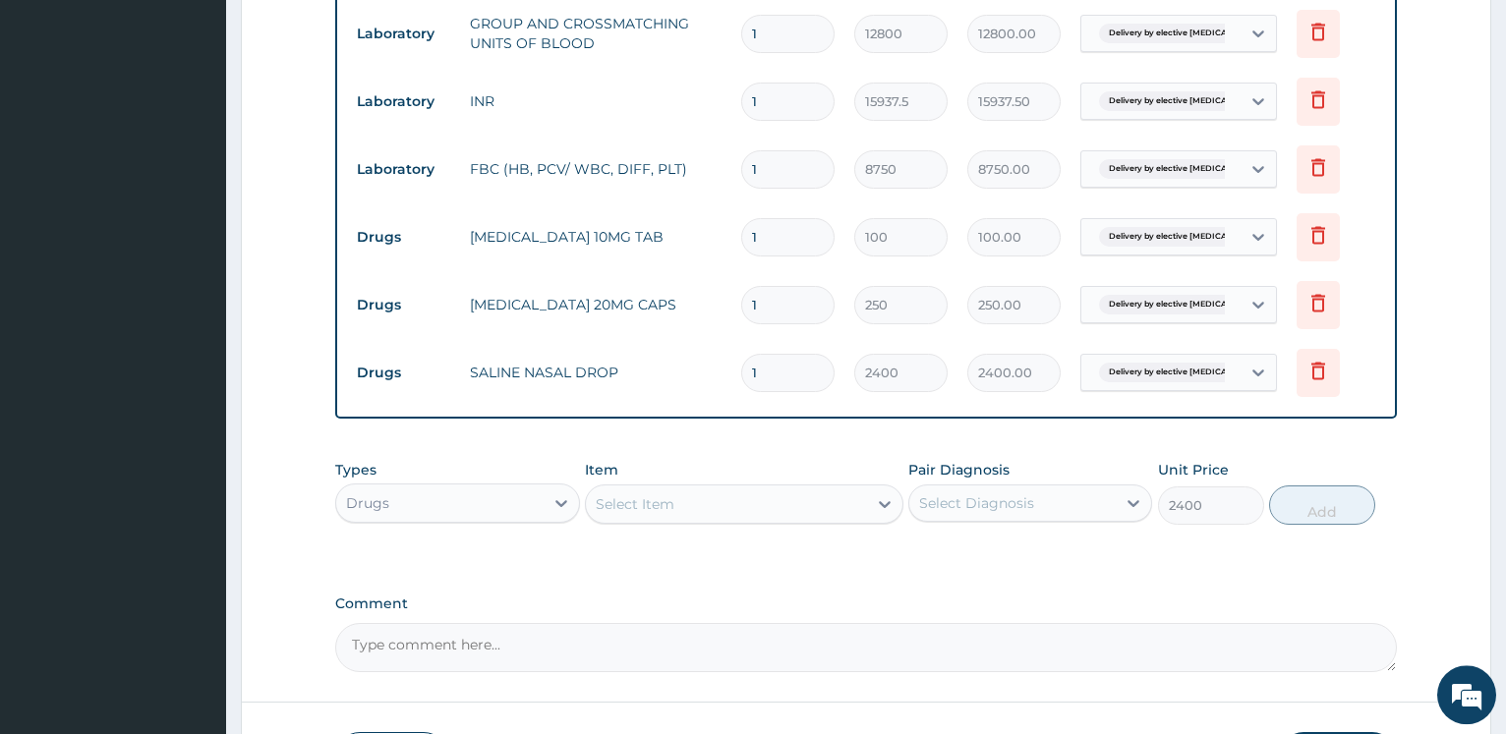
type input "0"
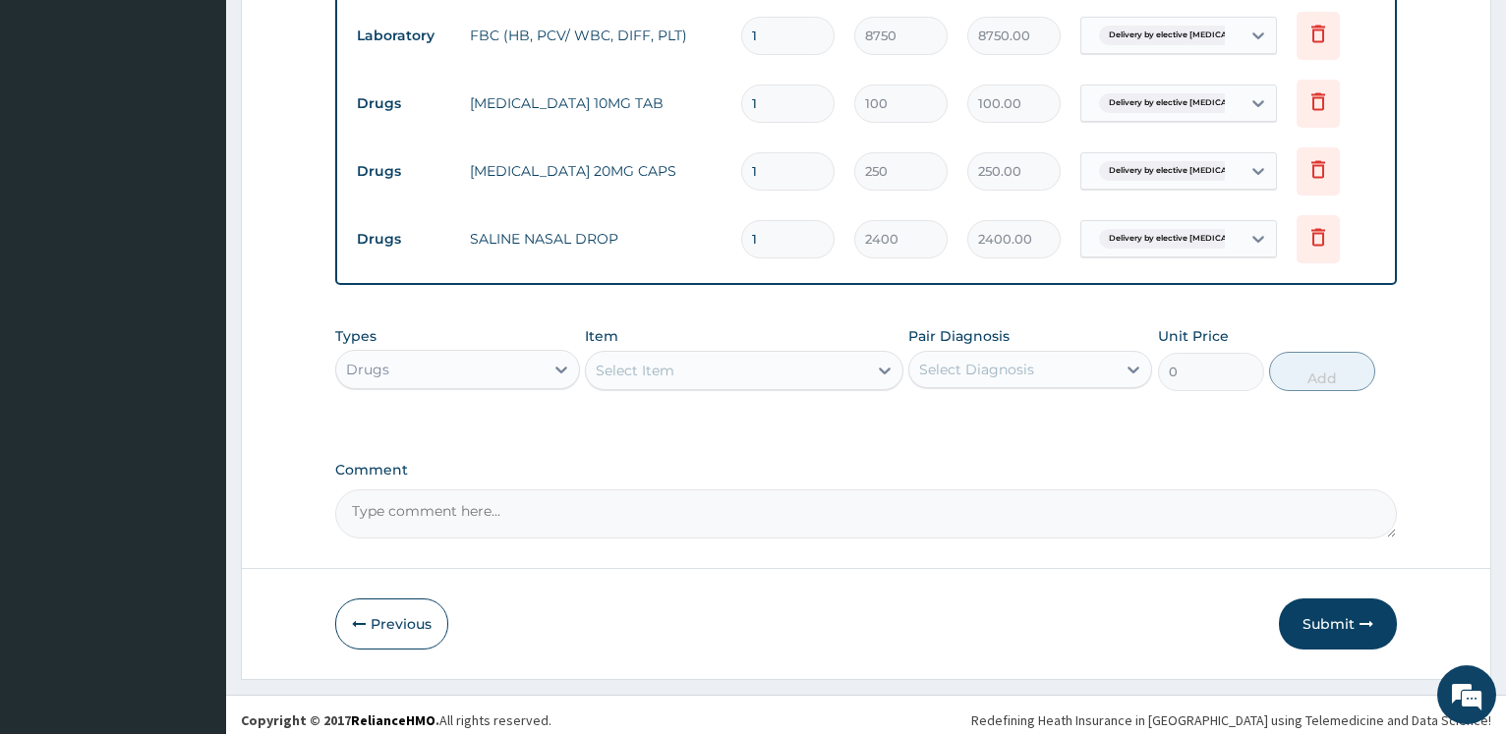
scroll to position [1200, 0]
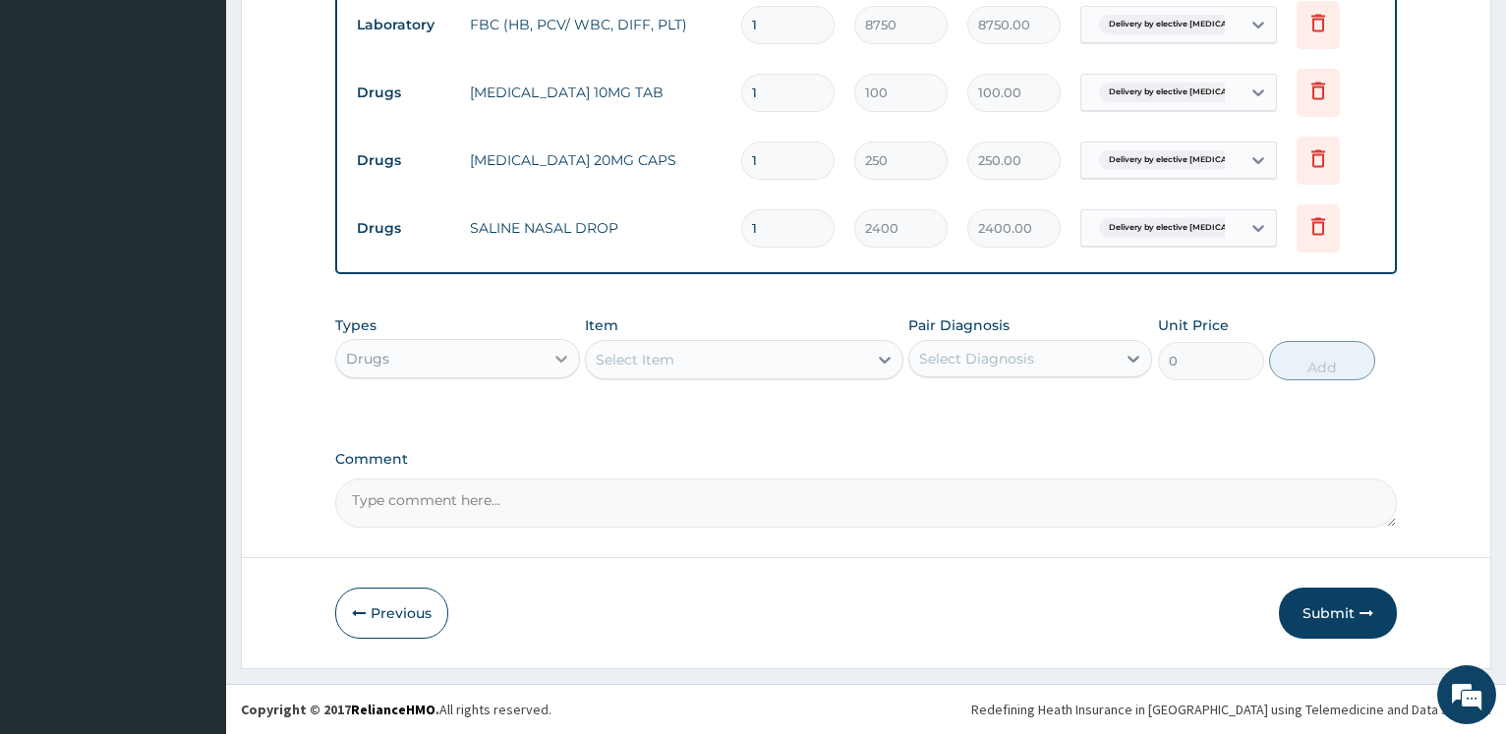
click at [548, 369] on div at bounding box center [560, 358] width 35 height 35
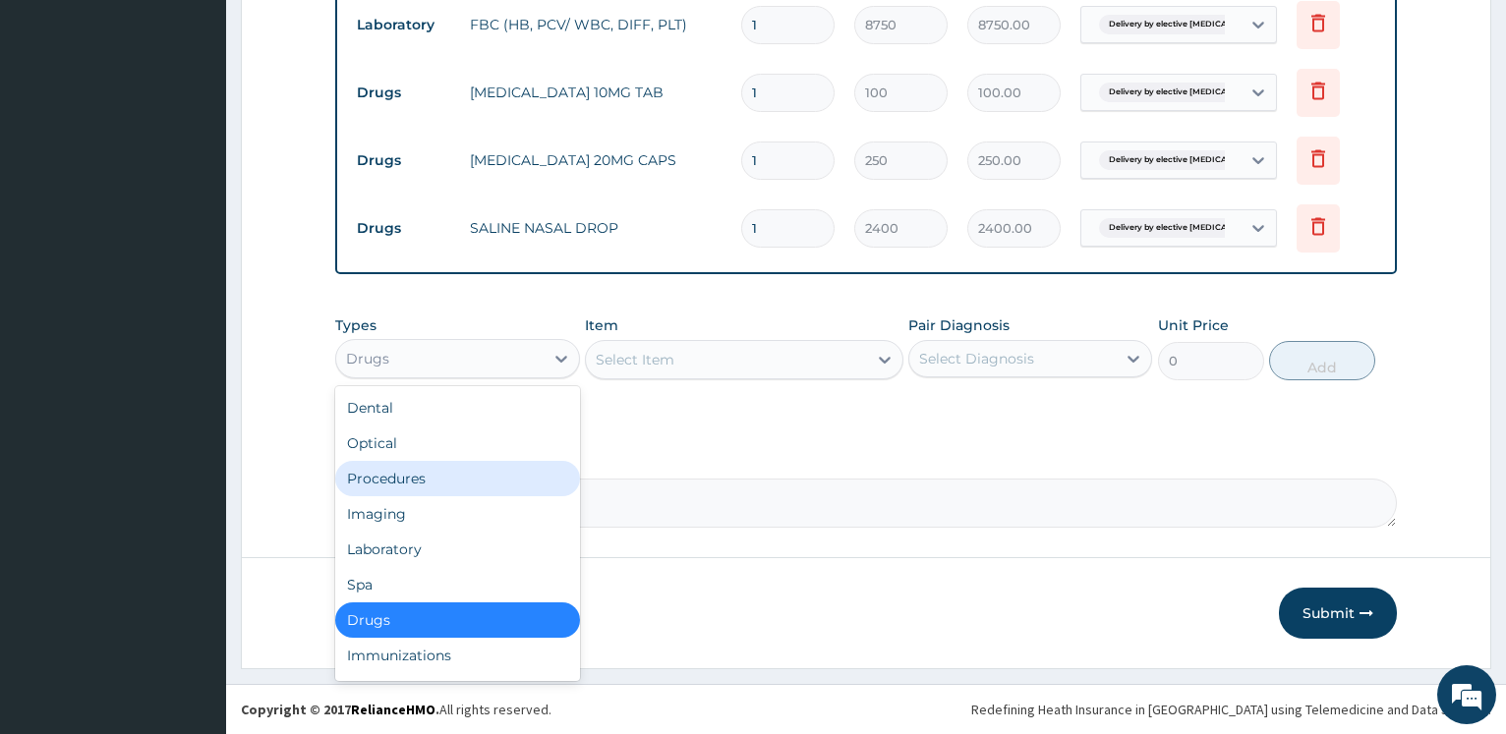
drag, startPoint x: 491, startPoint y: 480, endPoint x: 580, endPoint y: 393, distance: 123.7
click at [490, 480] on div "Procedures" at bounding box center [457, 478] width 244 height 35
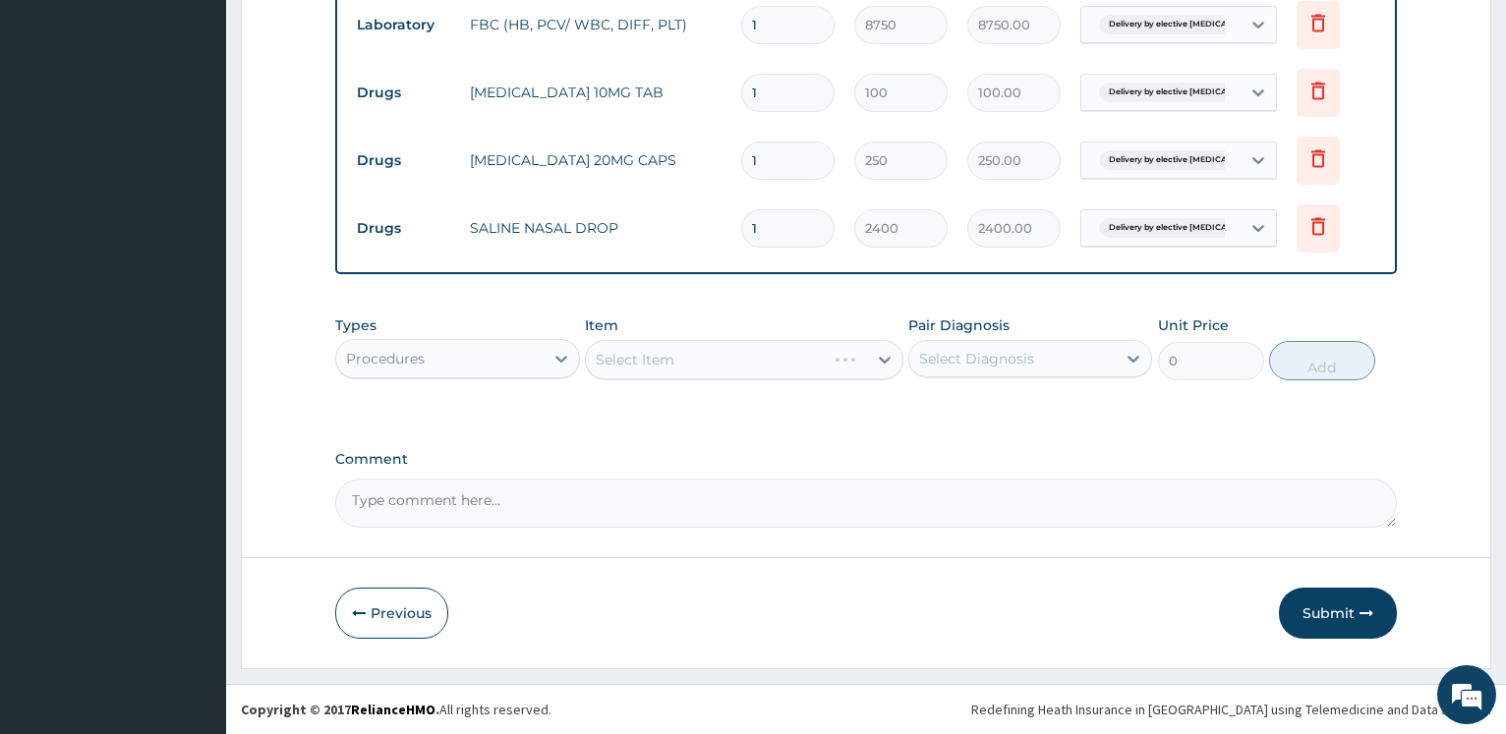
click at [644, 360] on div "Select Item" at bounding box center [744, 359] width 318 height 39
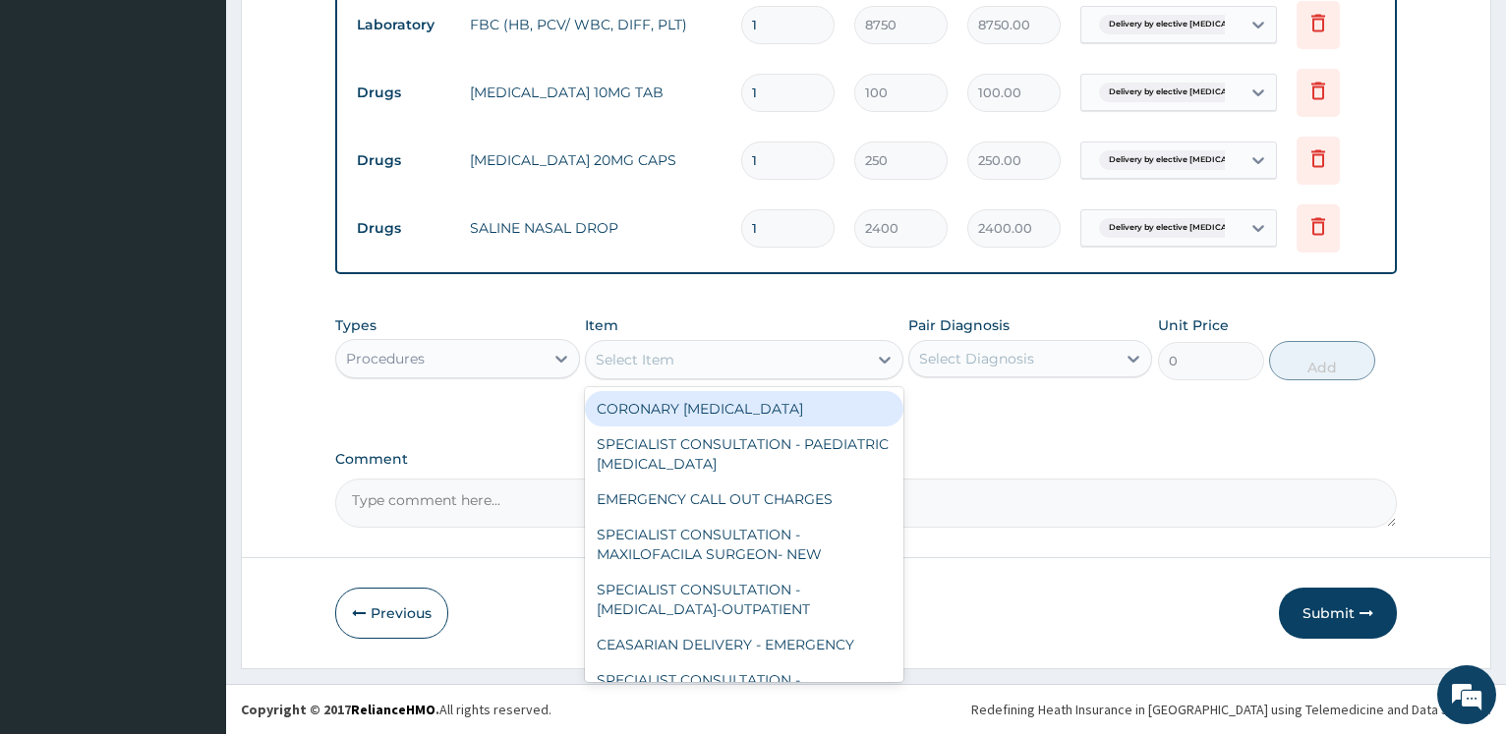
click at [630, 353] on div "Select Item" at bounding box center [635, 360] width 79 height 20
type input "D"
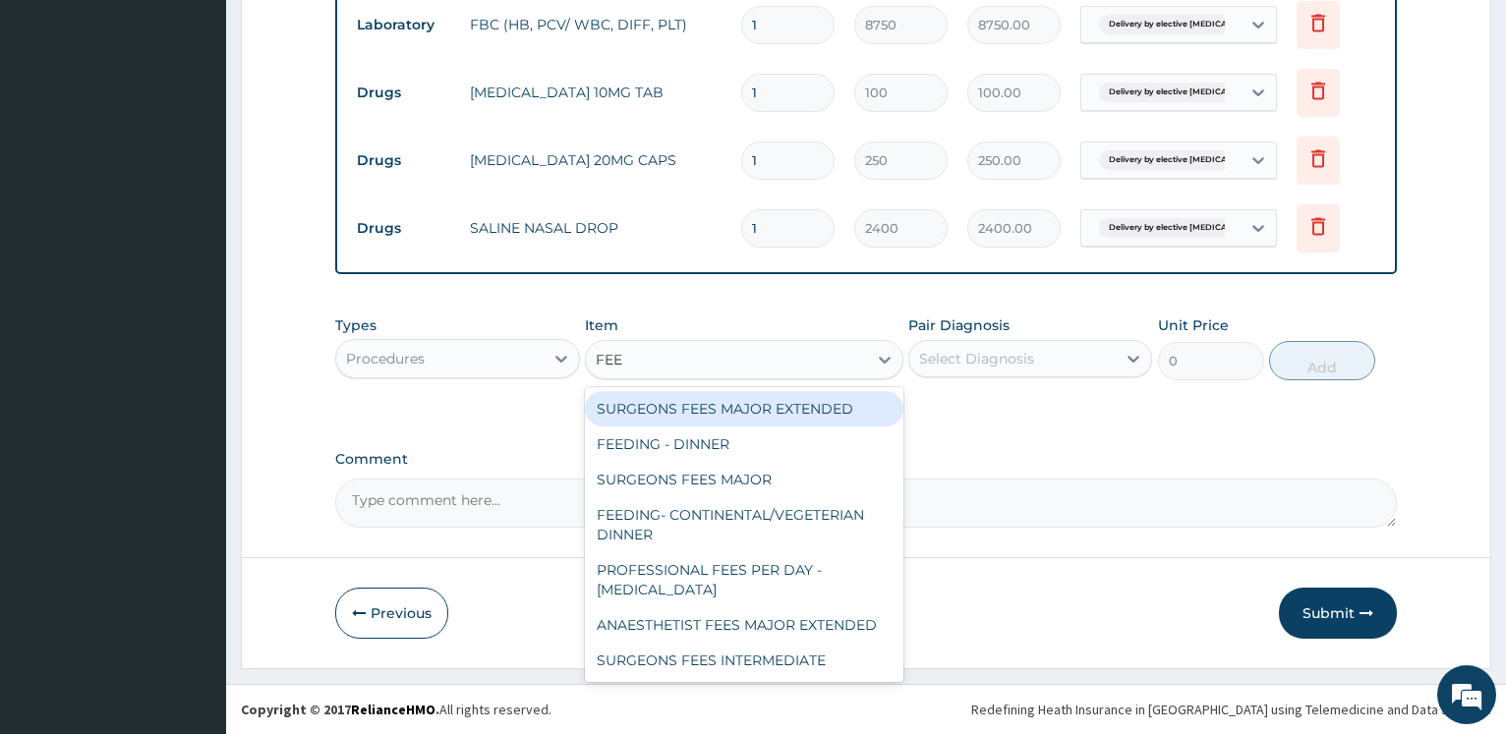
type input "FEED"
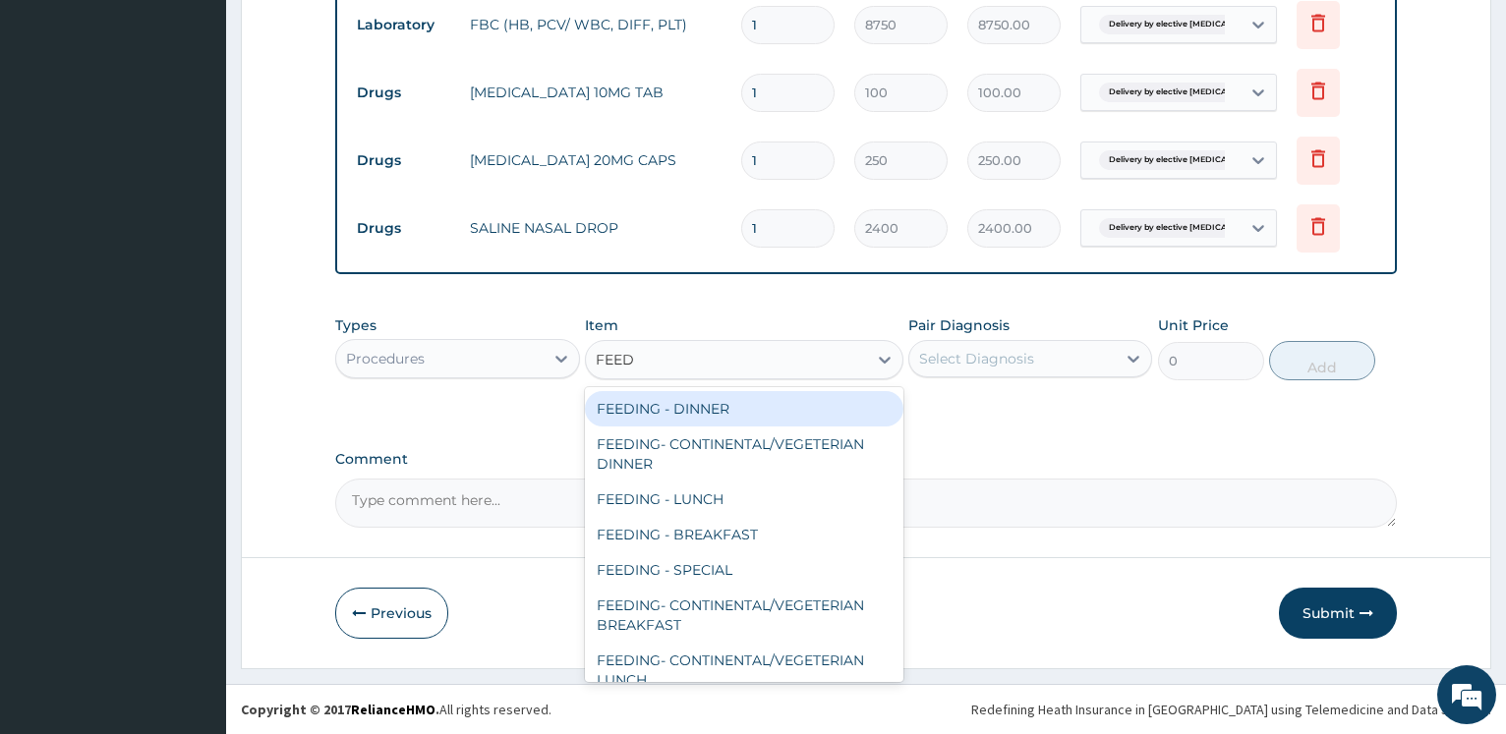
drag, startPoint x: 746, startPoint y: 416, endPoint x: 856, endPoint y: 394, distance: 112.2
click at [747, 415] on div "FEEDING - DINNER" at bounding box center [744, 408] width 318 height 35
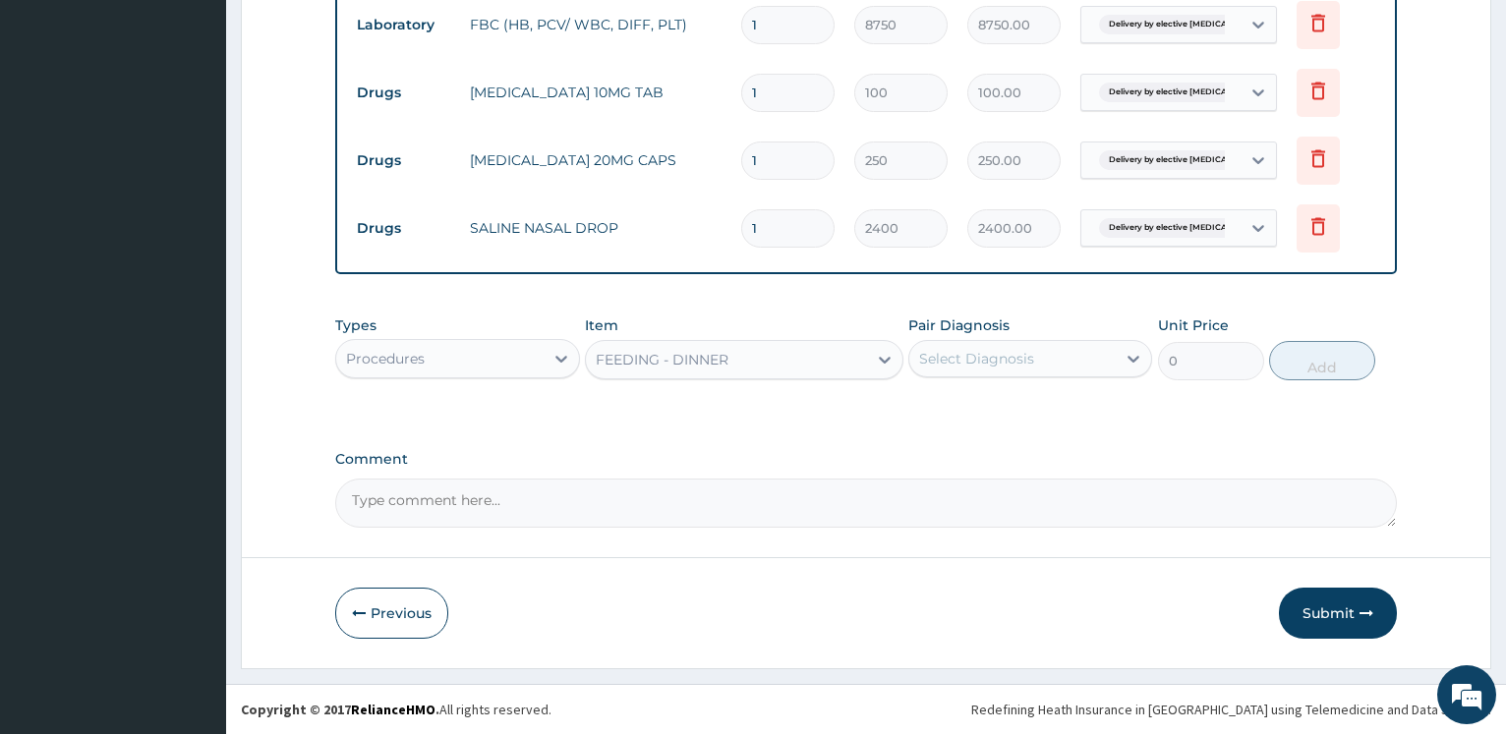
type input "8000"
drag, startPoint x: 1047, startPoint y: 359, endPoint x: 1046, endPoint y: 370, distance: 10.9
click at [1046, 359] on div "Select Diagnosis" at bounding box center [1012, 358] width 206 height 31
drag, startPoint x: 1024, startPoint y: 413, endPoint x: 1043, endPoint y: 417, distance: 19.1
click at [1024, 414] on label "Delivery by elective caesarean section" at bounding box center [1039, 416] width 199 height 39
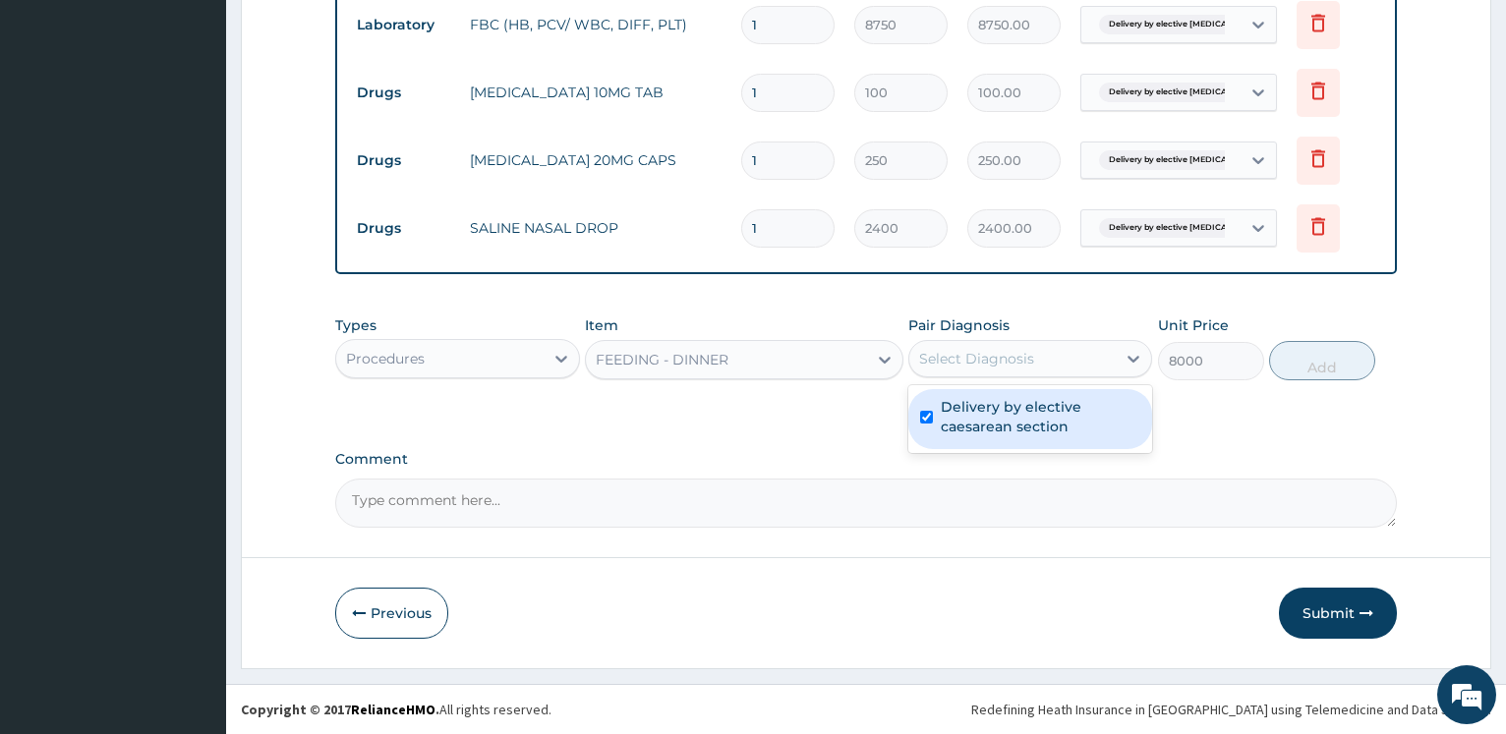
checkbox input "true"
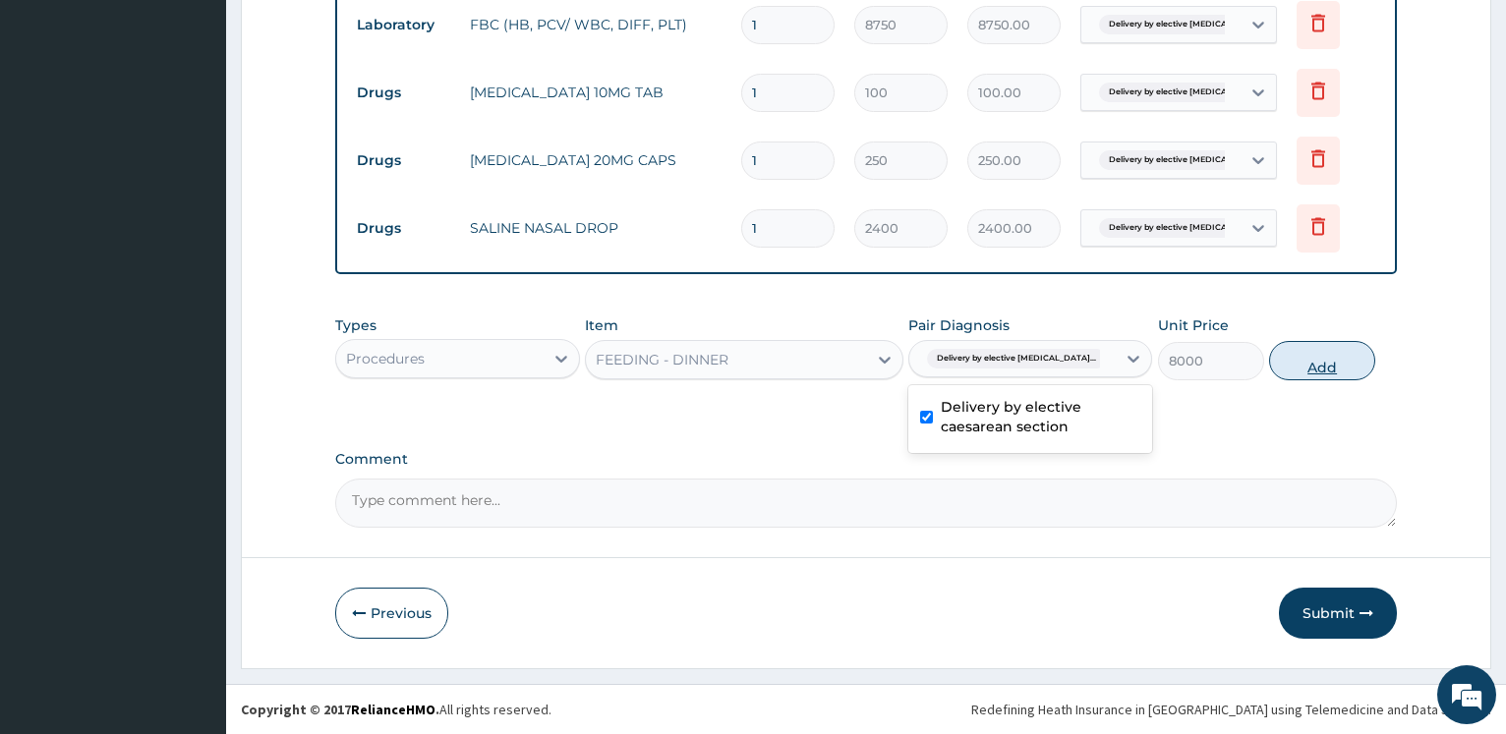
click at [1303, 378] on button "Add" at bounding box center [1322, 360] width 106 height 39
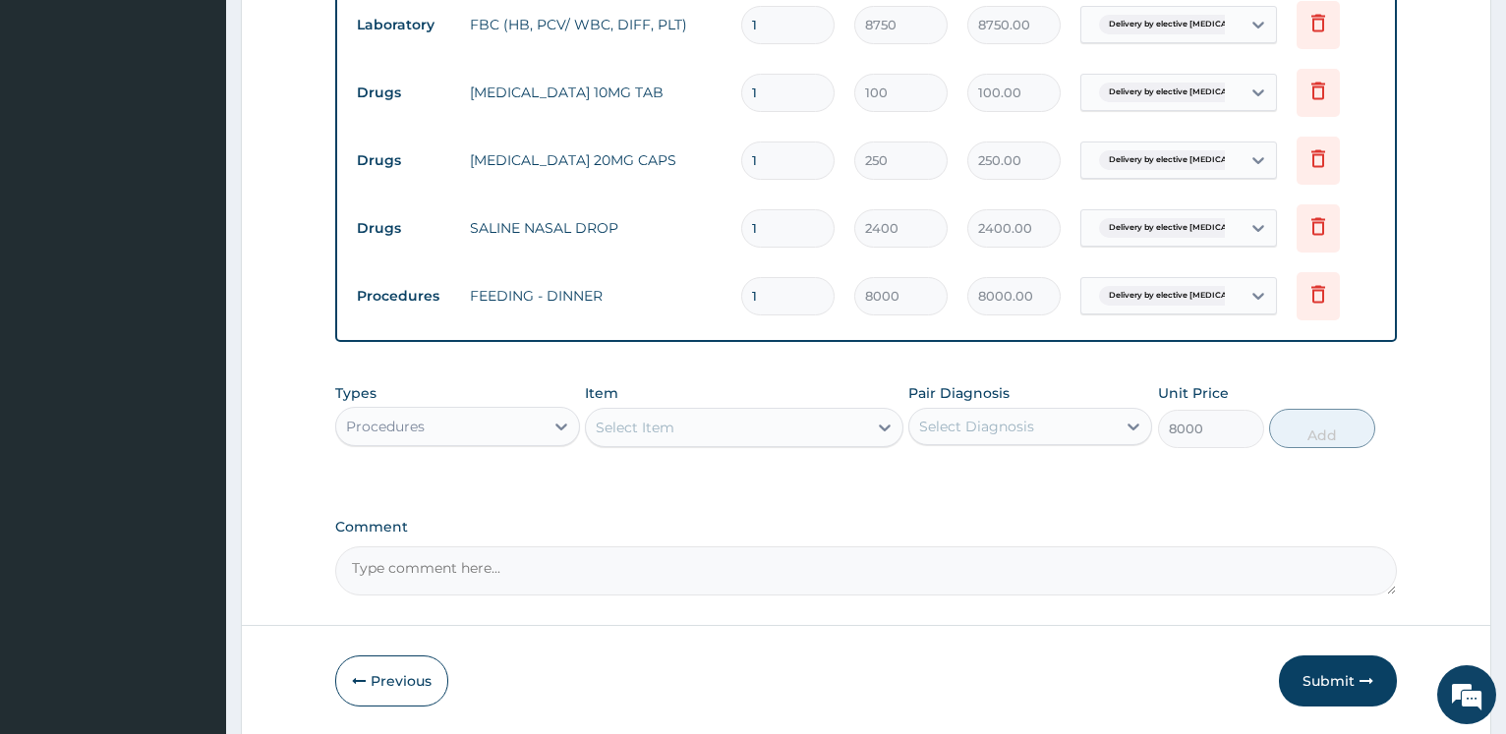
type input "0"
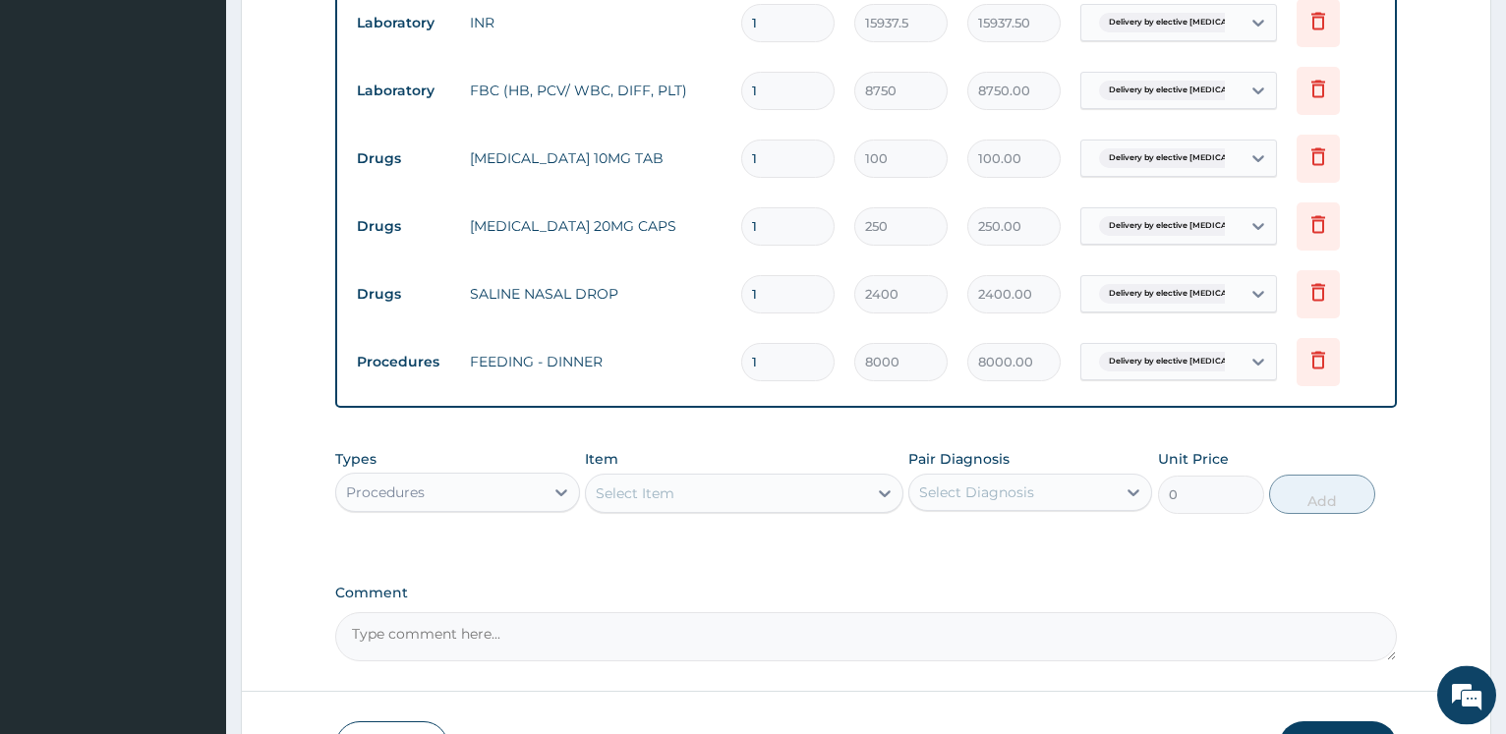
scroll to position [1100, 0]
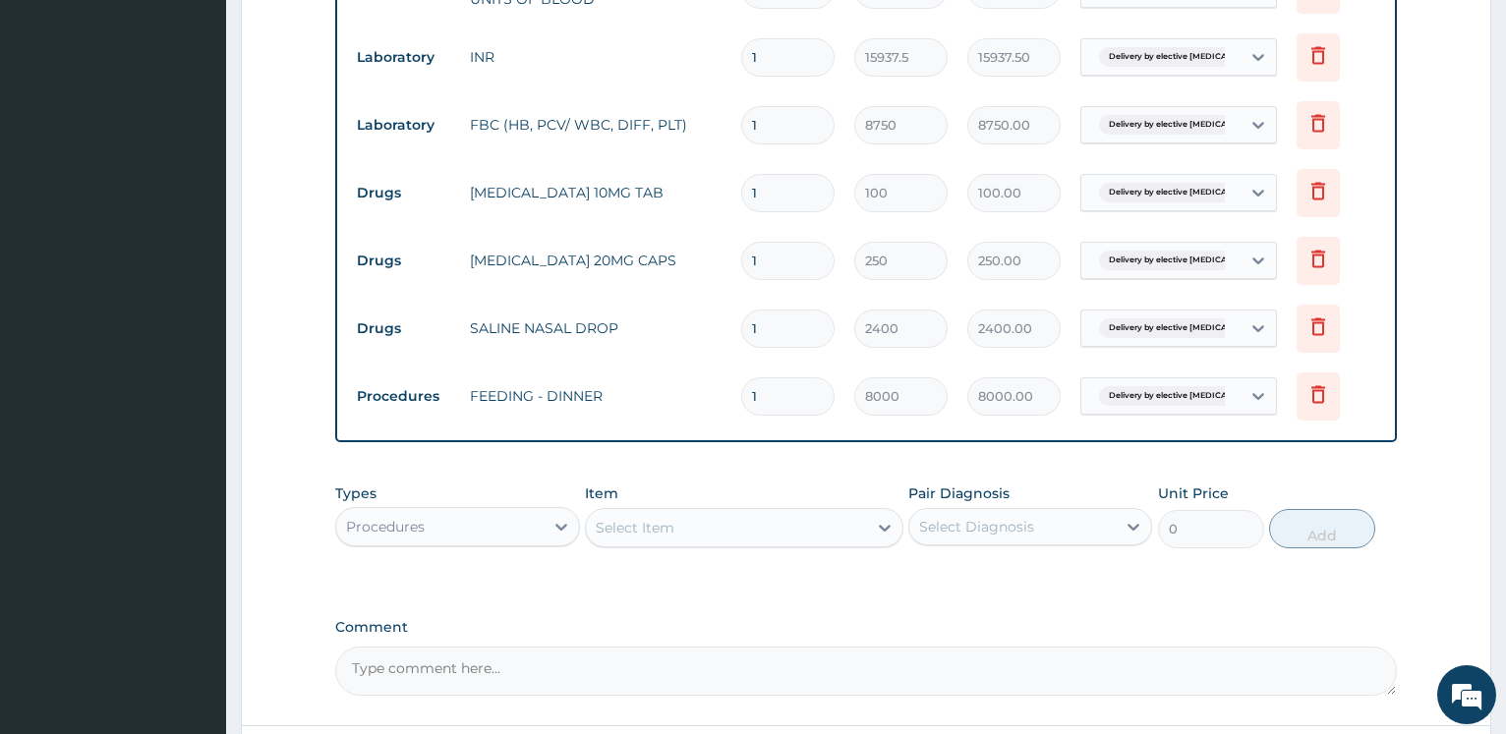
drag, startPoint x: 781, startPoint y: 197, endPoint x: 627, endPoint y: 154, distance: 160.0
click at [741, 177] on input "1" at bounding box center [787, 193] width 93 height 38
type input "2"
type input "200.00"
type input "2"
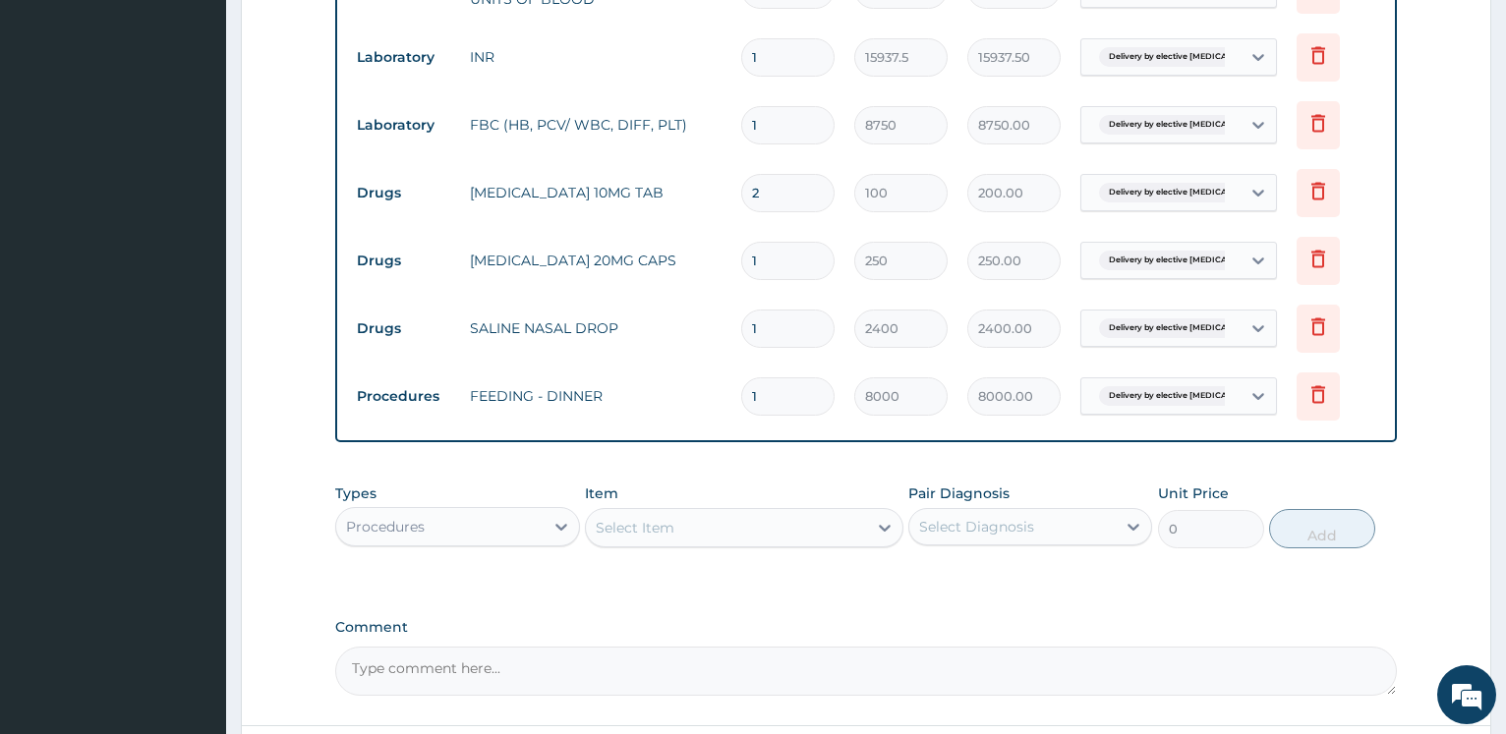
drag, startPoint x: 765, startPoint y: 253, endPoint x: 671, endPoint y: 169, distance: 125.3
click at [741, 261] on input "1" at bounding box center [787, 261] width 93 height 38
type input "3"
type input "750.00"
type input "3"
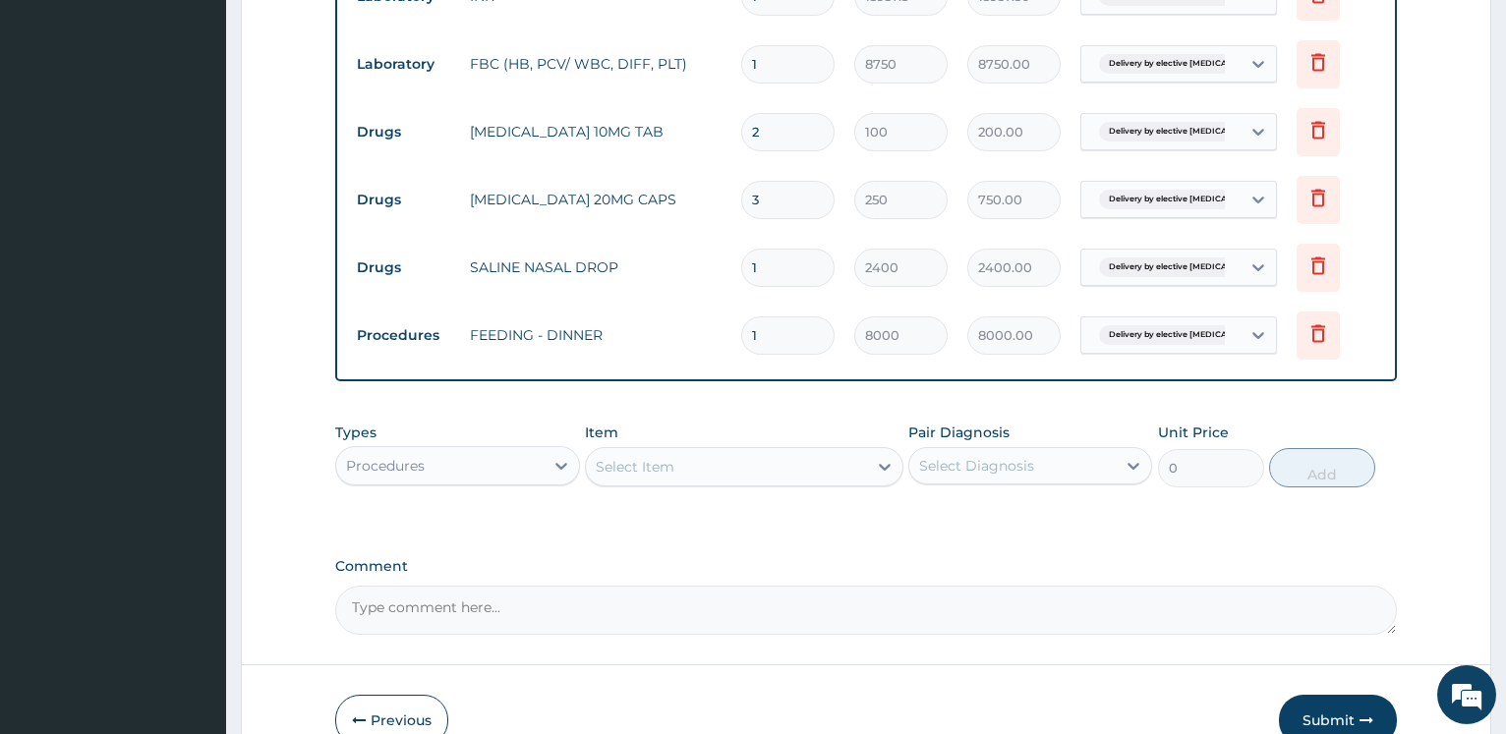
scroll to position [1200, 0]
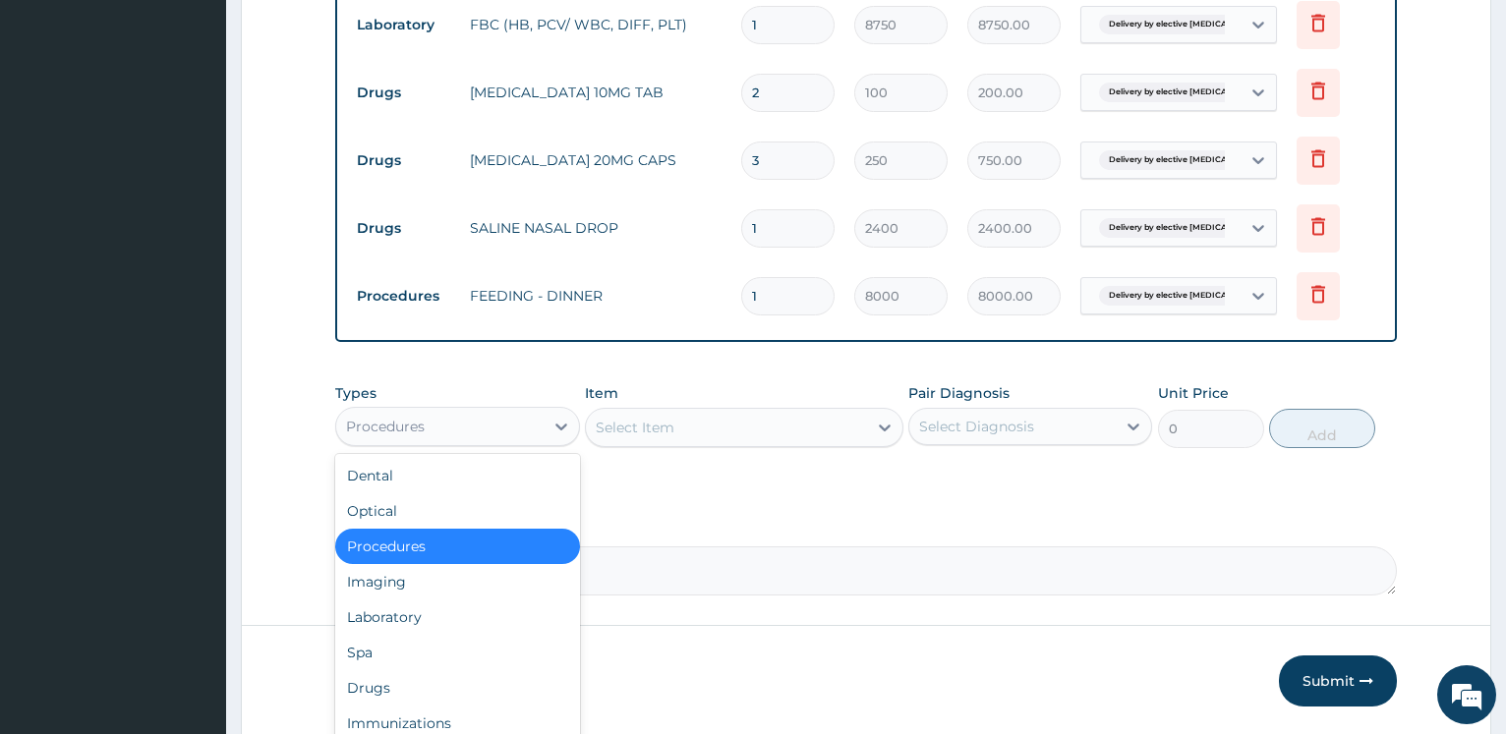
click at [492, 431] on div "Procedures" at bounding box center [439, 426] width 206 height 31
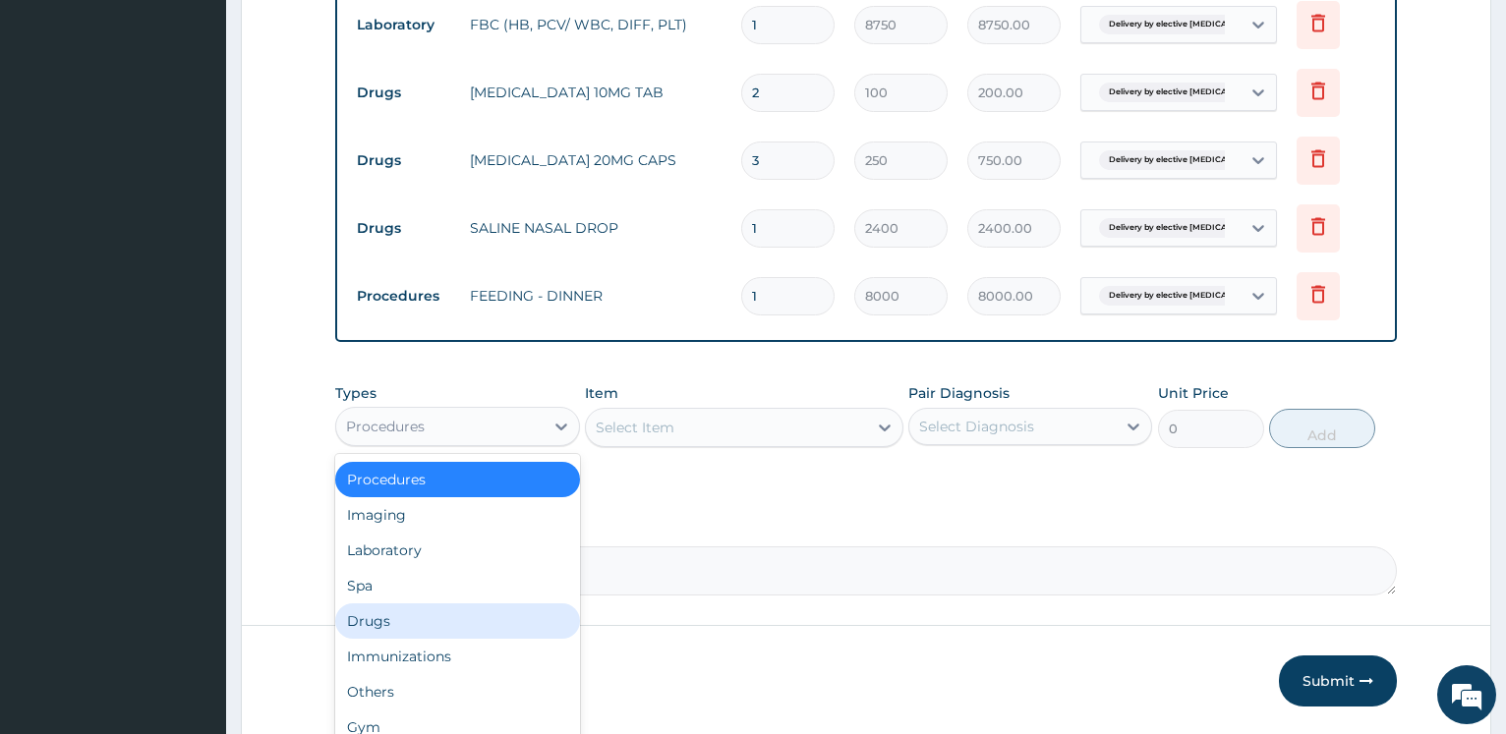
click at [436, 623] on div "Drugs" at bounding box center [457, 620] width 244 height 35
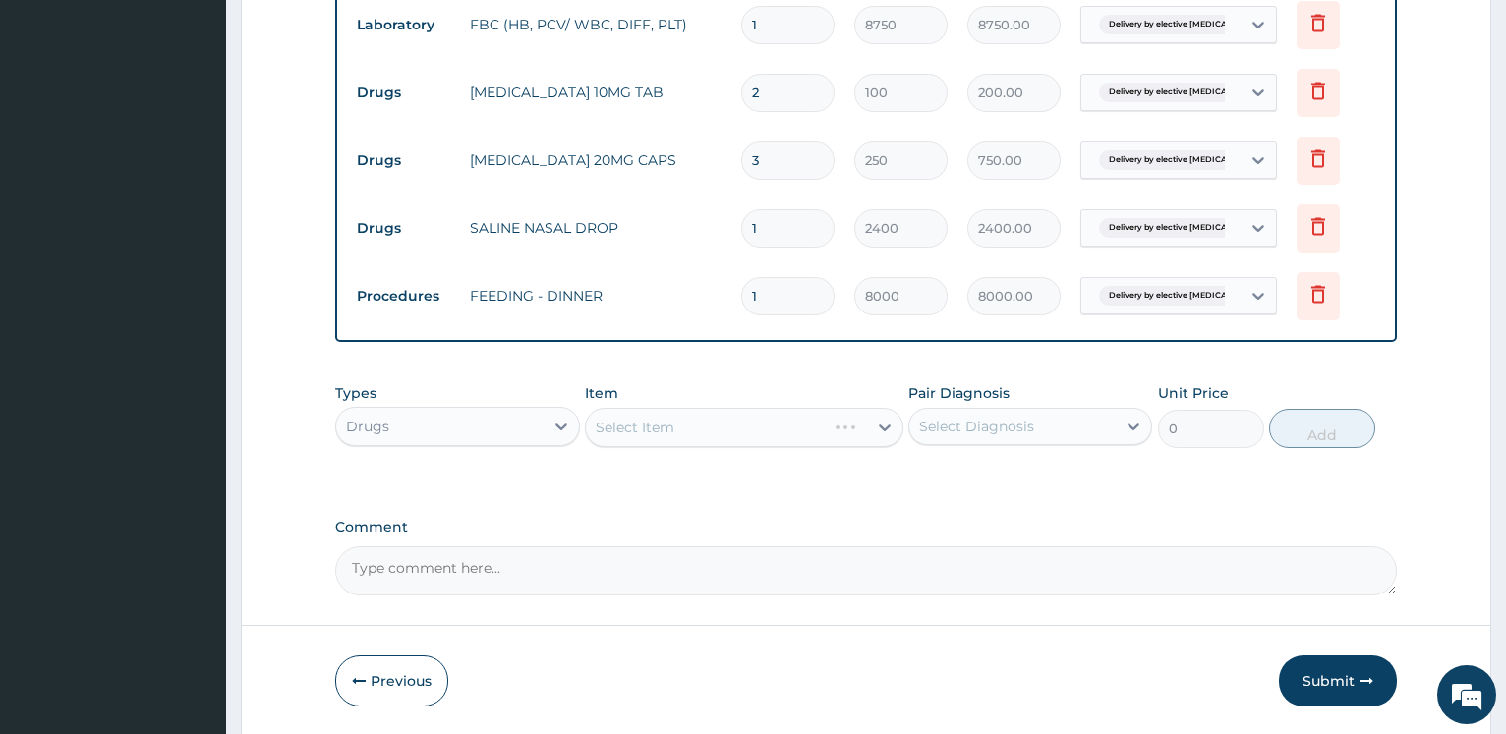
click at [662, 433] on div "Select Item" at bounding box center [744, 427] width 318 height 39
click at [662, 432] on div "Select Item" at bounding box center [744, 427] width 318 height 39
click at [659, 430] on div "Select Item" at bounding box center [744, 427] width 318 height 39
drag, startPoint x: 652, startPoint y: 425, endPoint x: 647, endPoint y: 379, distance: 45.5
click at [653, 424] on div "Select Item" at bounding box center [635, 428] width 79 height 20
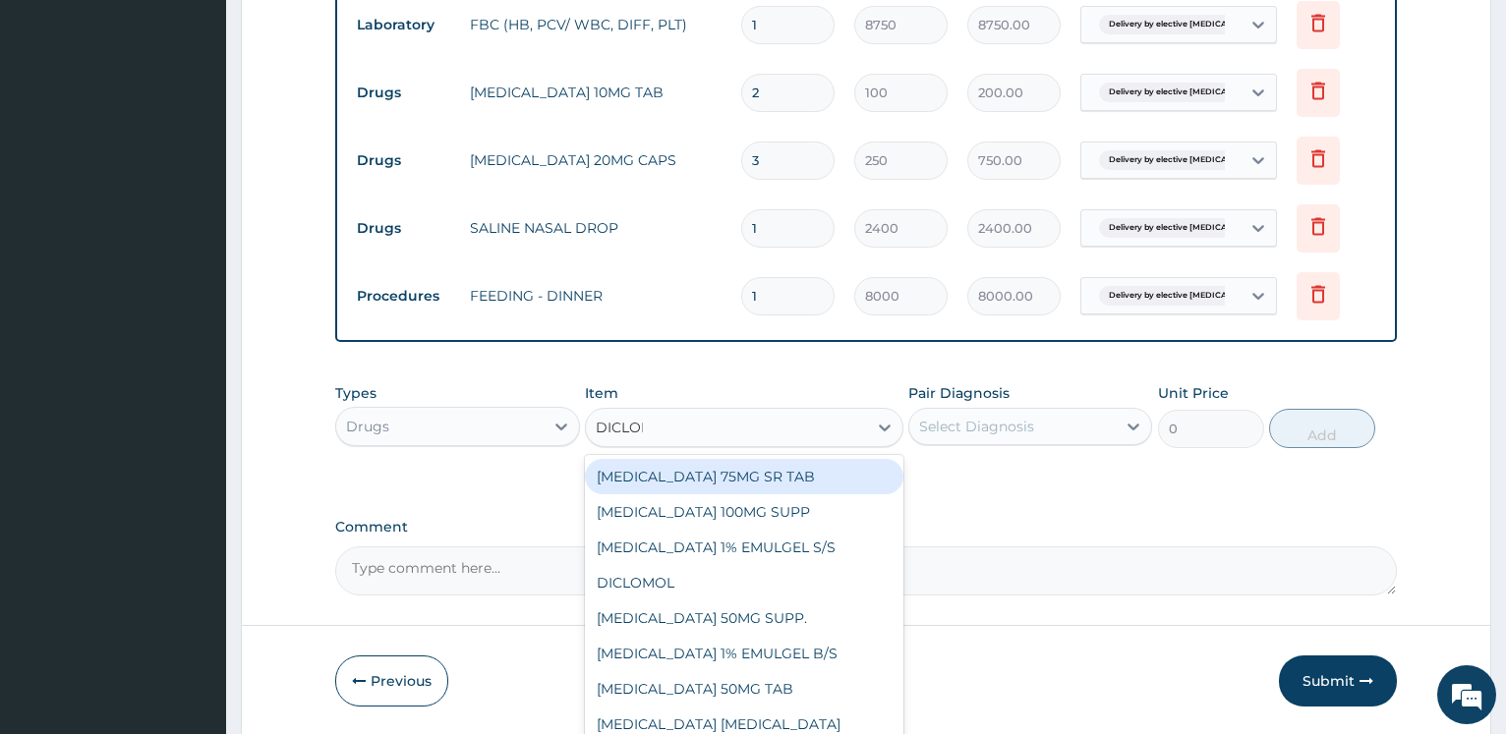
type input "DICLOFE"
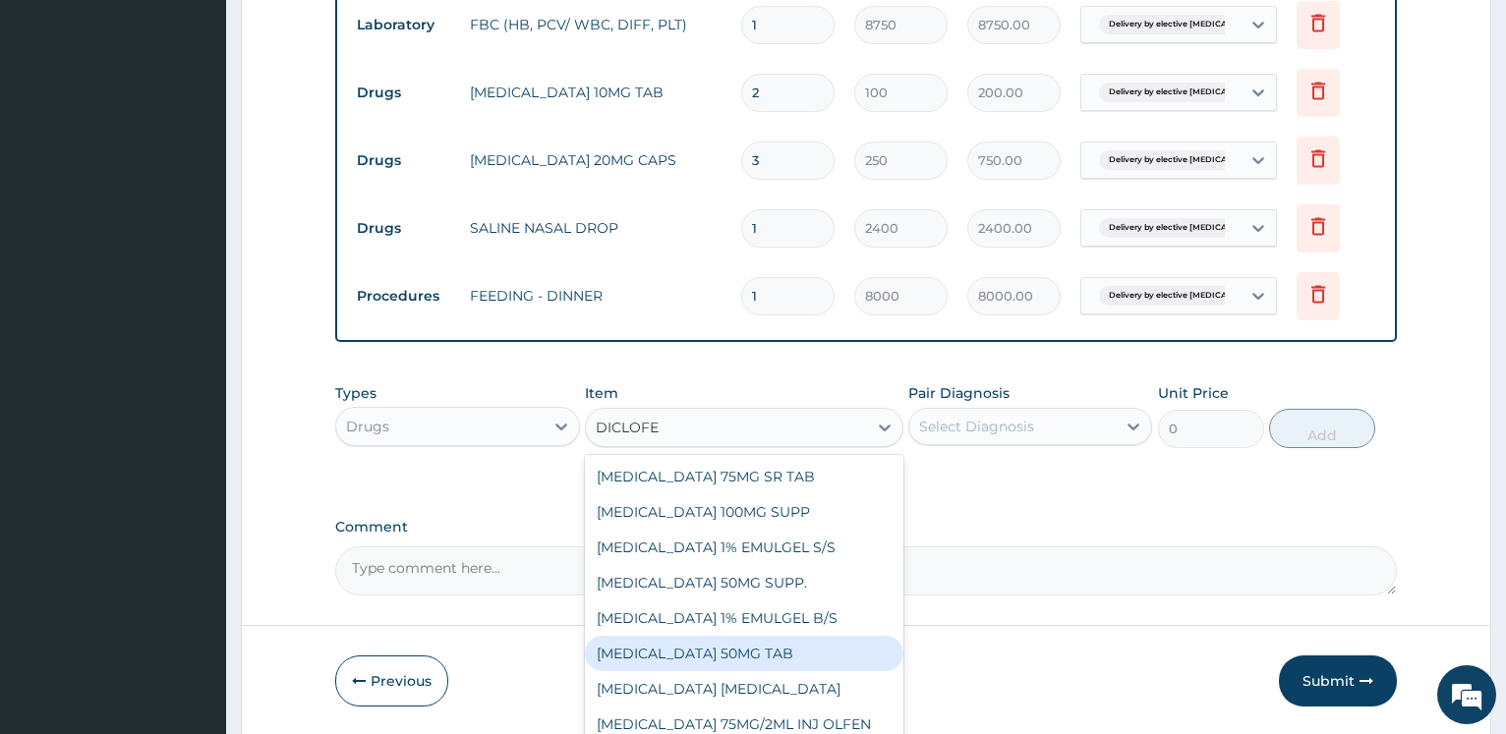
click at [745, 655] on div "DICLOFENAC POTASSIUM 50MG TAB" at bounding box center [744, 653] width 318 height 35
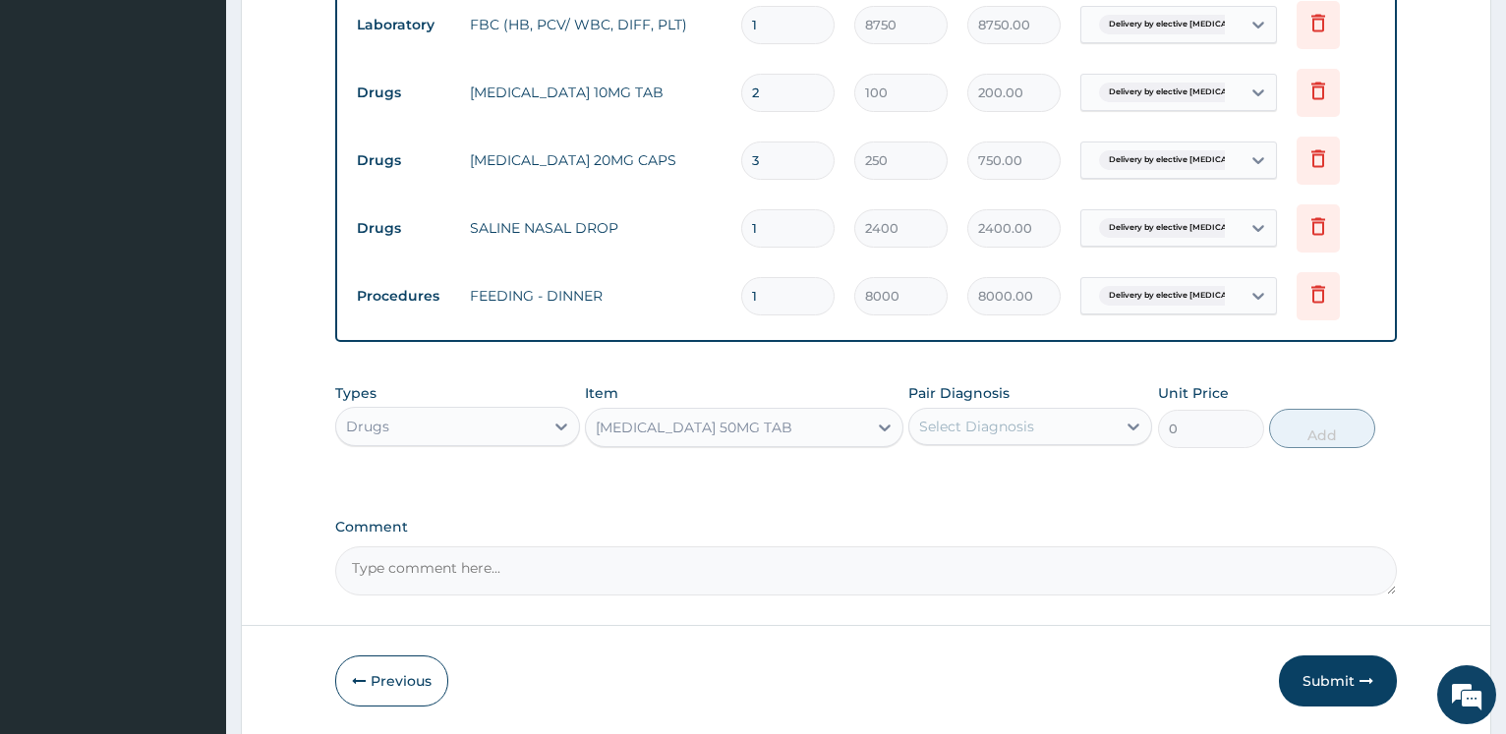
type input "390"
click at [997, 422] on div "Select Diagnosis" at bounding box center [976, 427] width 115 height 20
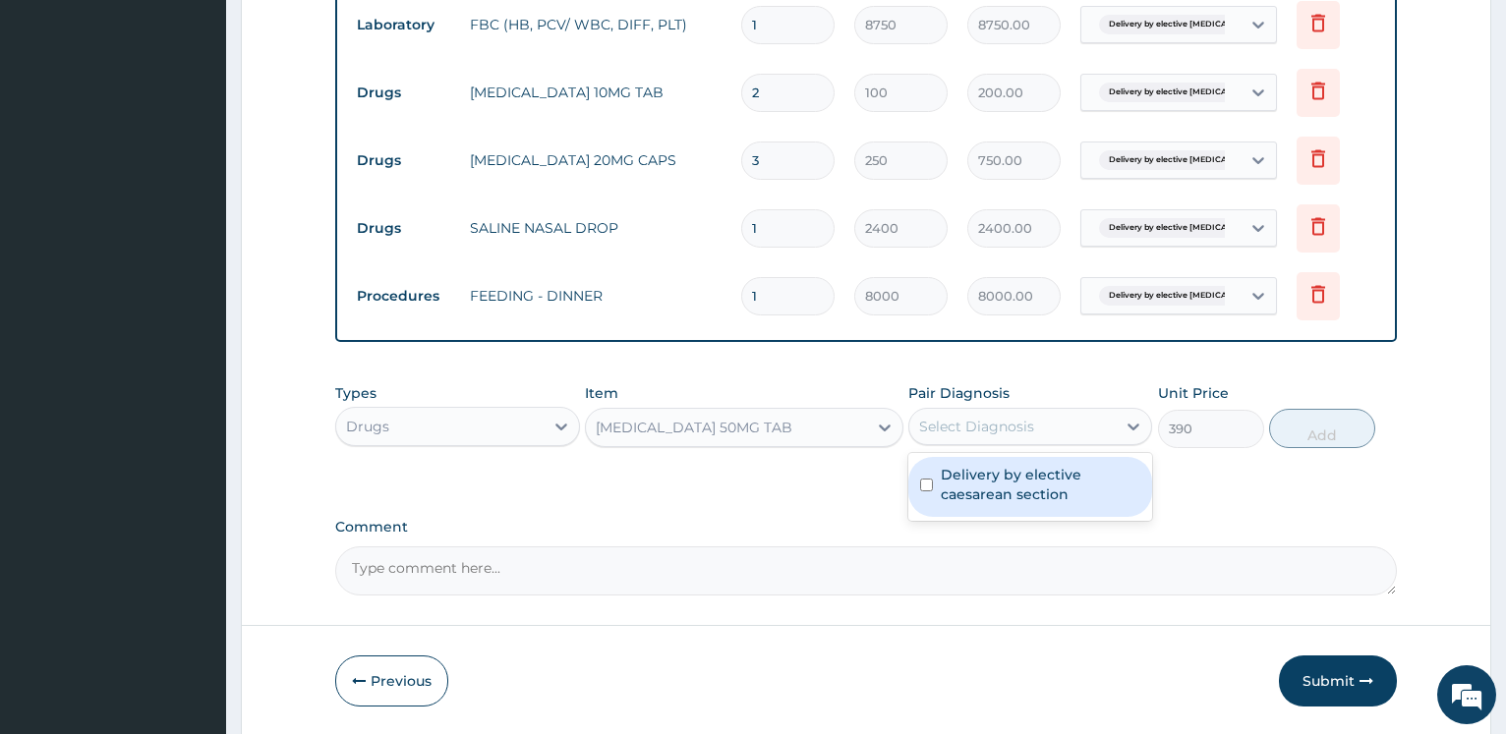
click at [971, 482] on label "Delivery by elective caesarean section" at bounding box center [1039, 484] width 199 height 39
checkbox input "true"
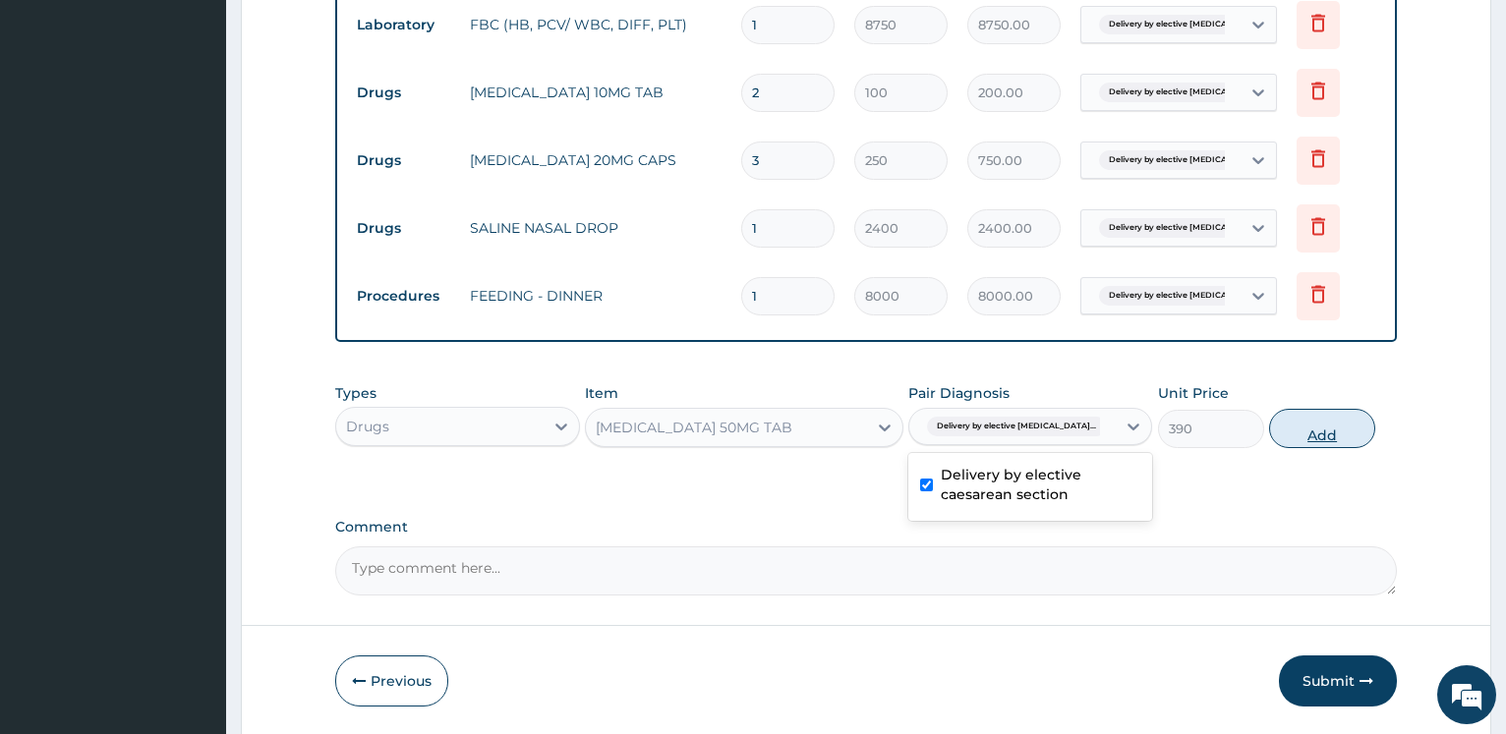
click at [1350, 438] on button "Add" at bounding box center [1322, 428] width 106 height 39
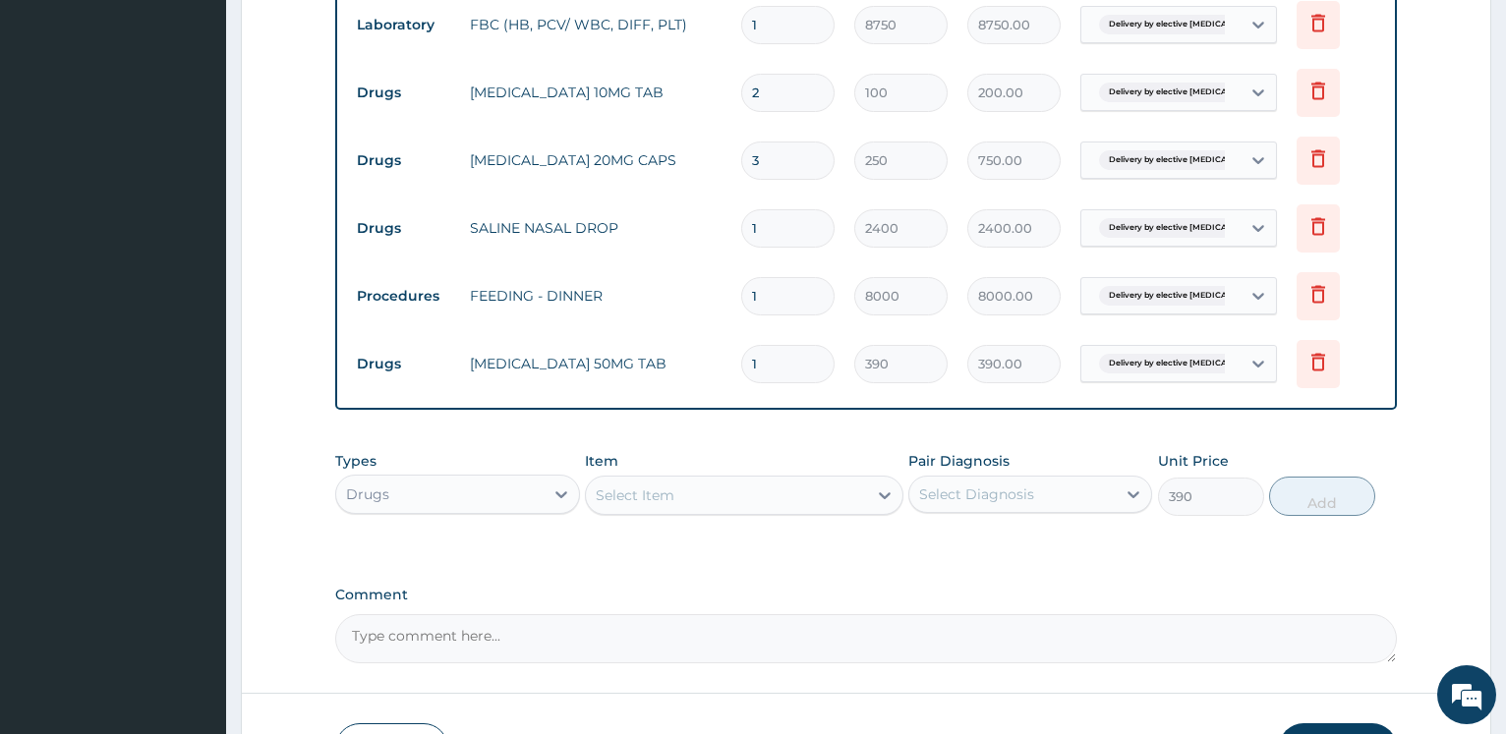
type input "0"
click at [681, 493] on div "Select Item" at bounding box center [726, 495] width 281 height 31
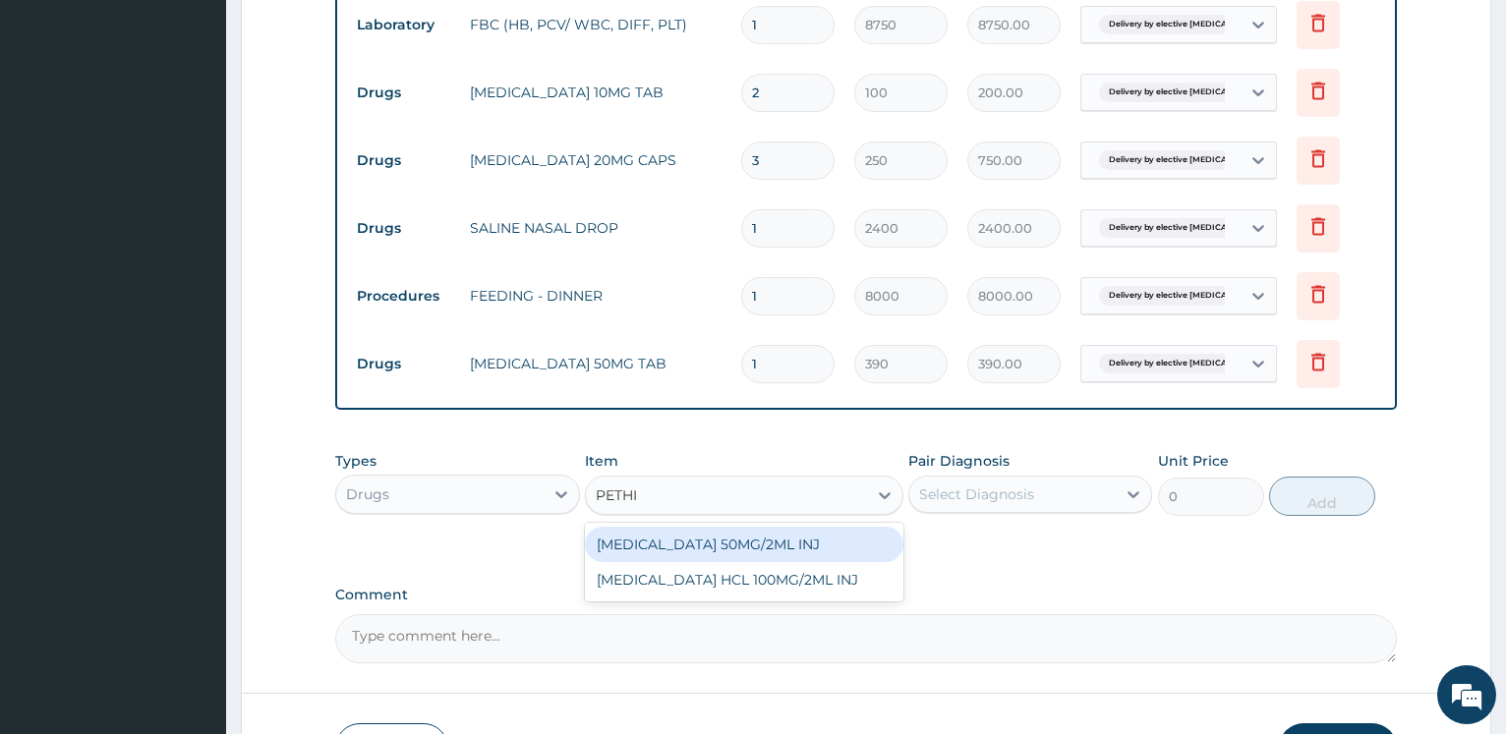
type input "PETHID"
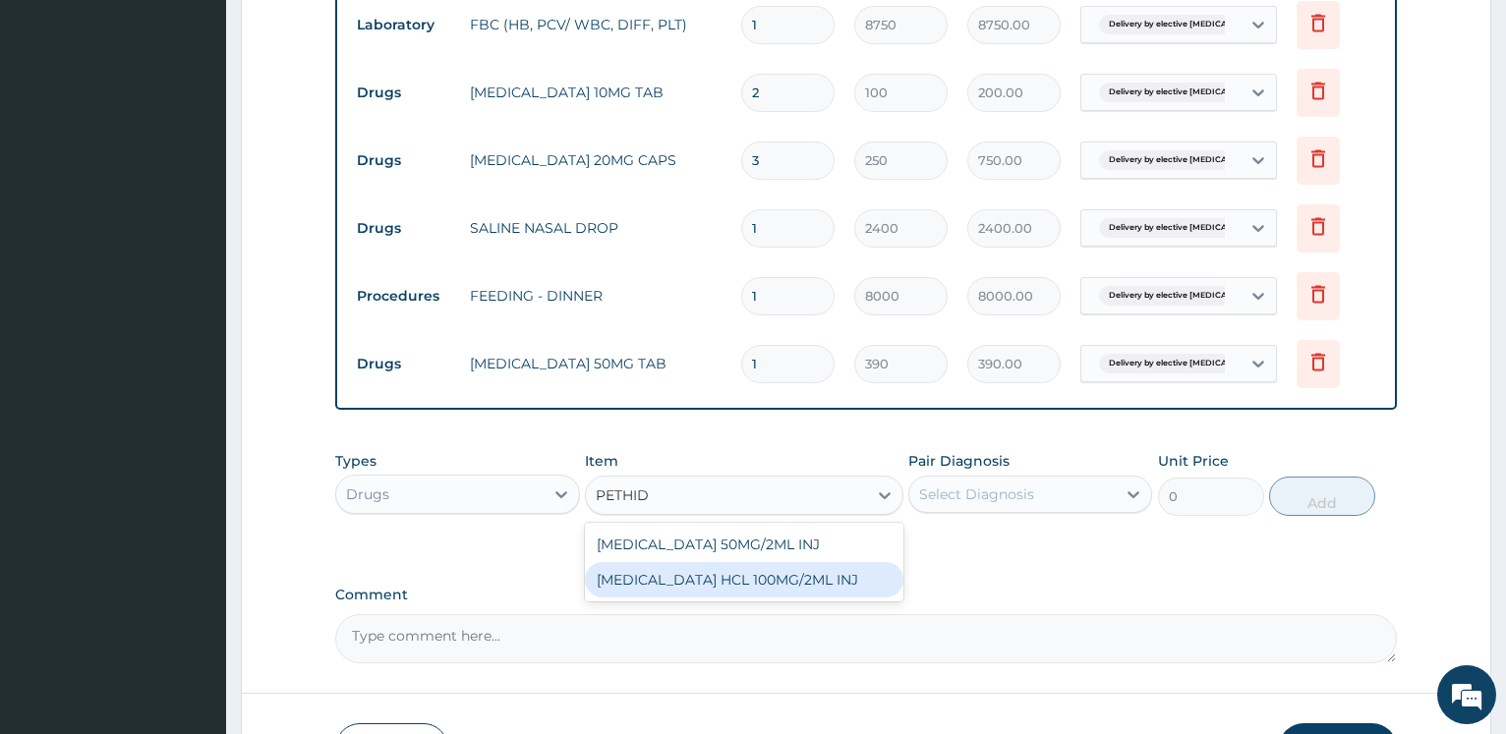
click at [773, 581] on div "PETHIDINE HCL 100MG/2ML INJ" at bounding box center [744, 579] width 318 height 35
type input "5400"
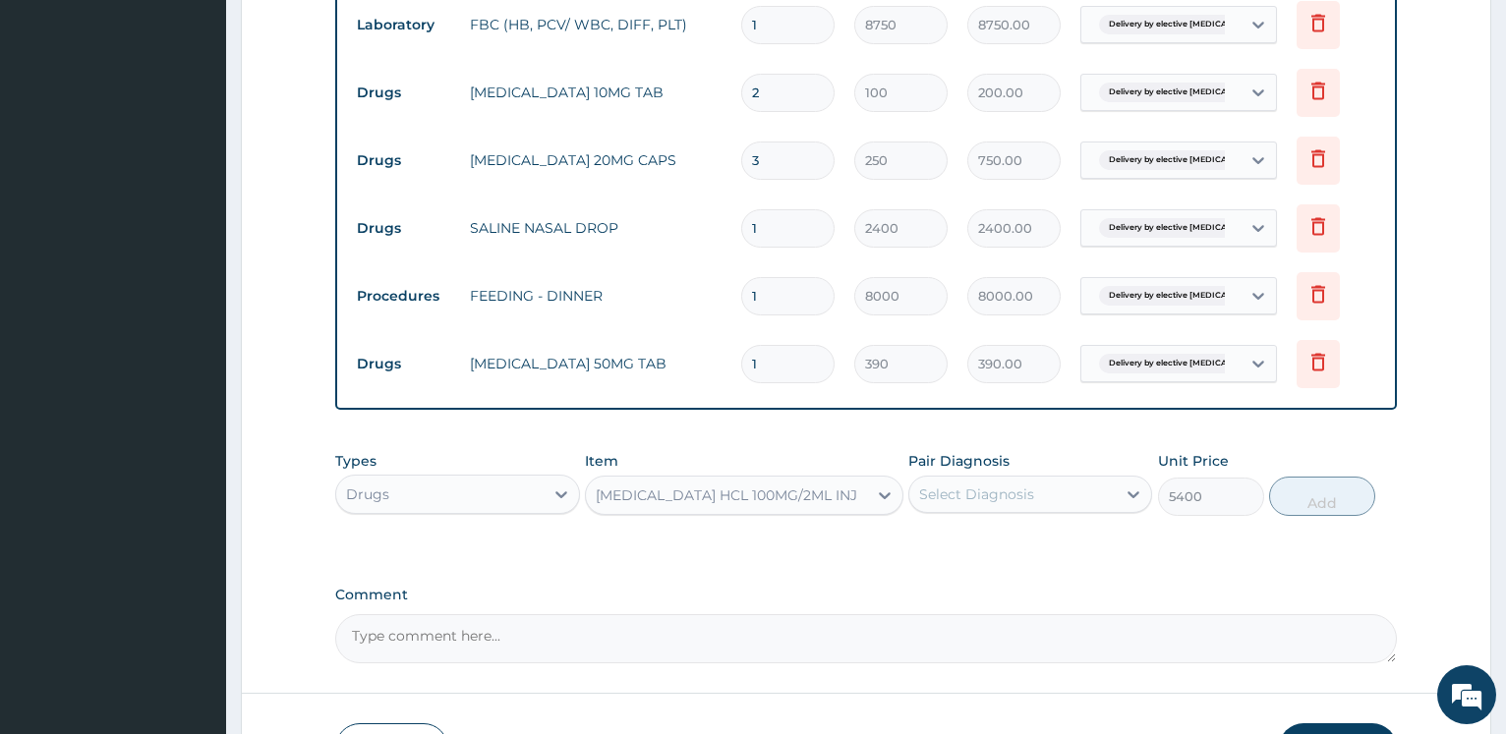
click at [945, 485] on div "Select Diagnosis" at bounding box center [976, 494] width 115 height 20
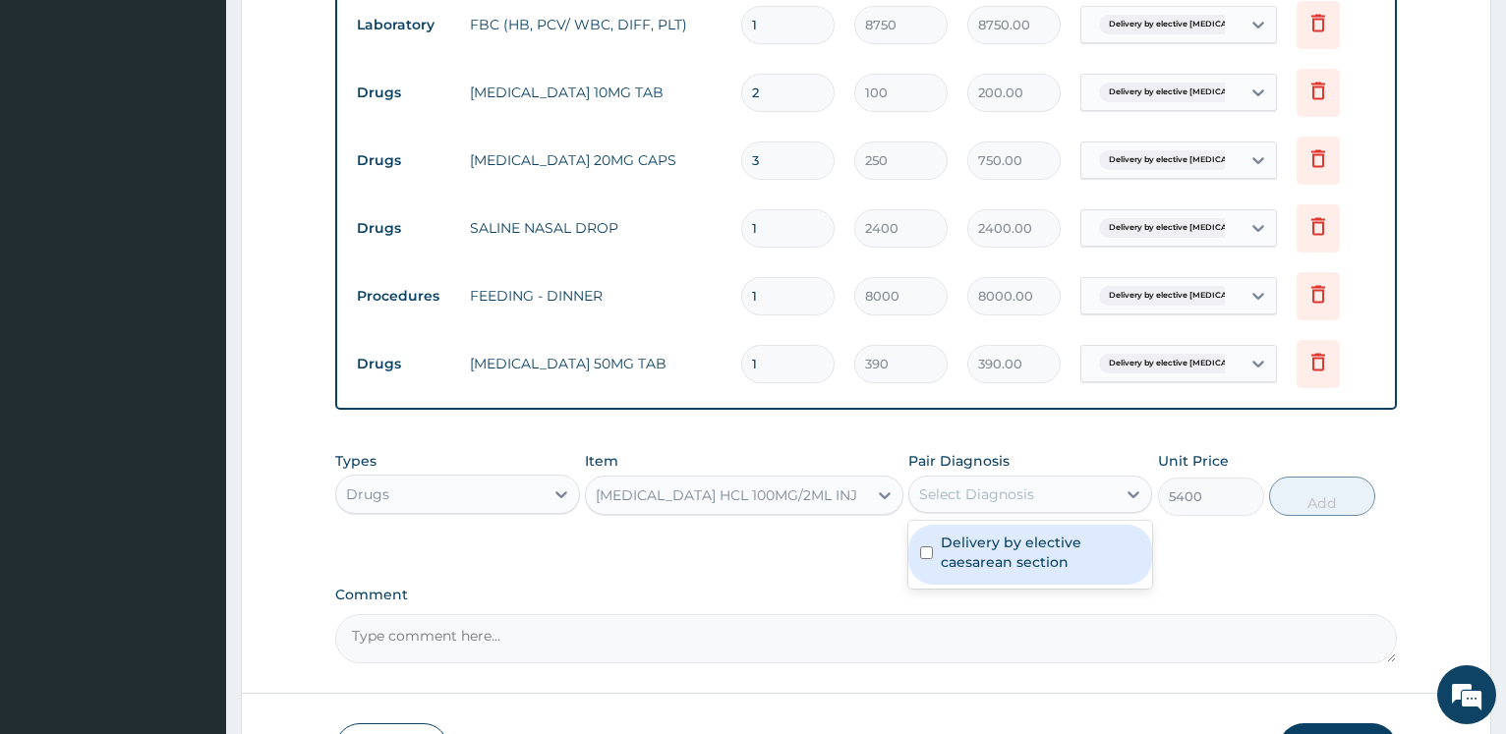
click at [976, 542] on label "Delivery by elective caesarean section" at bounding box center [1039, 552] width 199 height 39
checkbox input "true"
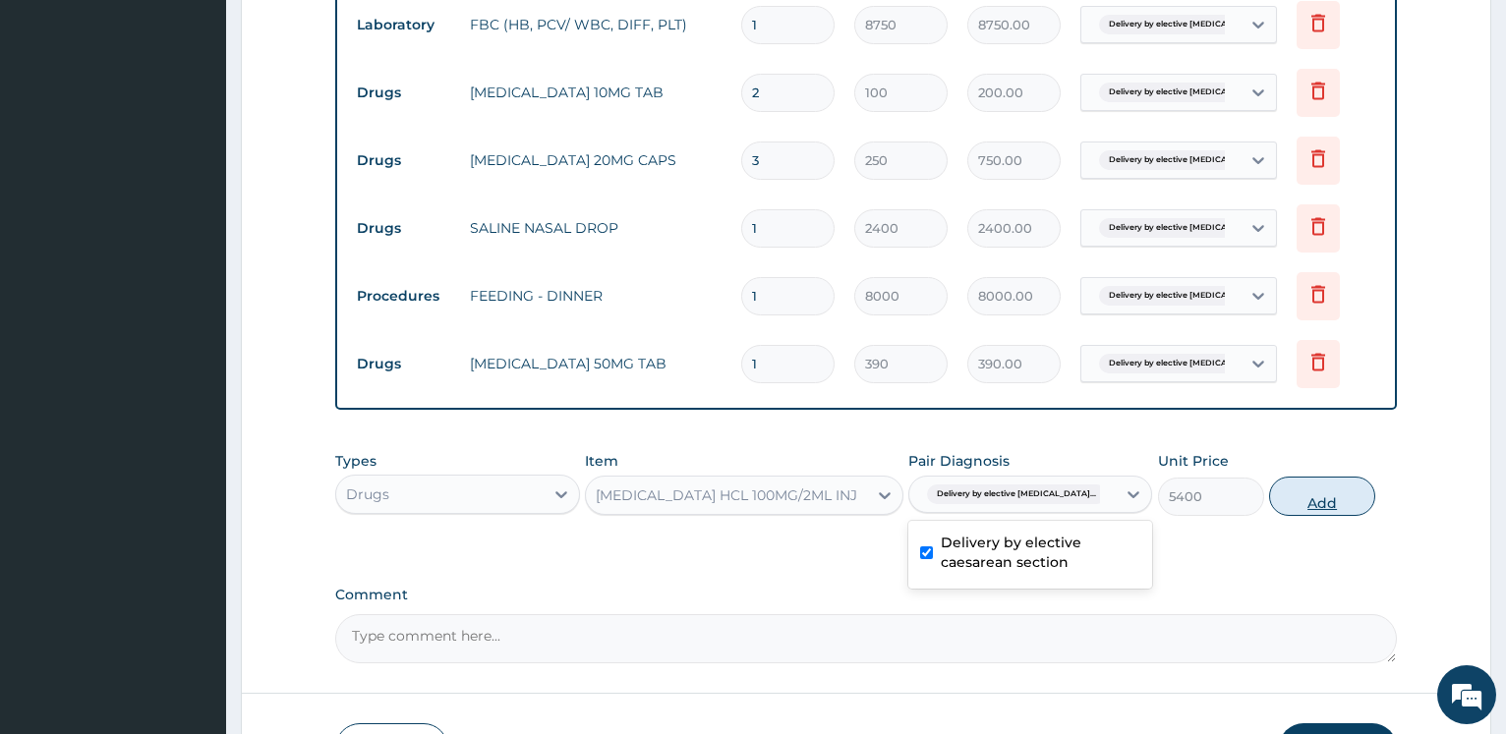
click at [1336, 508] on button "Add" at bounding box center [1322, 496] width 106 height 39
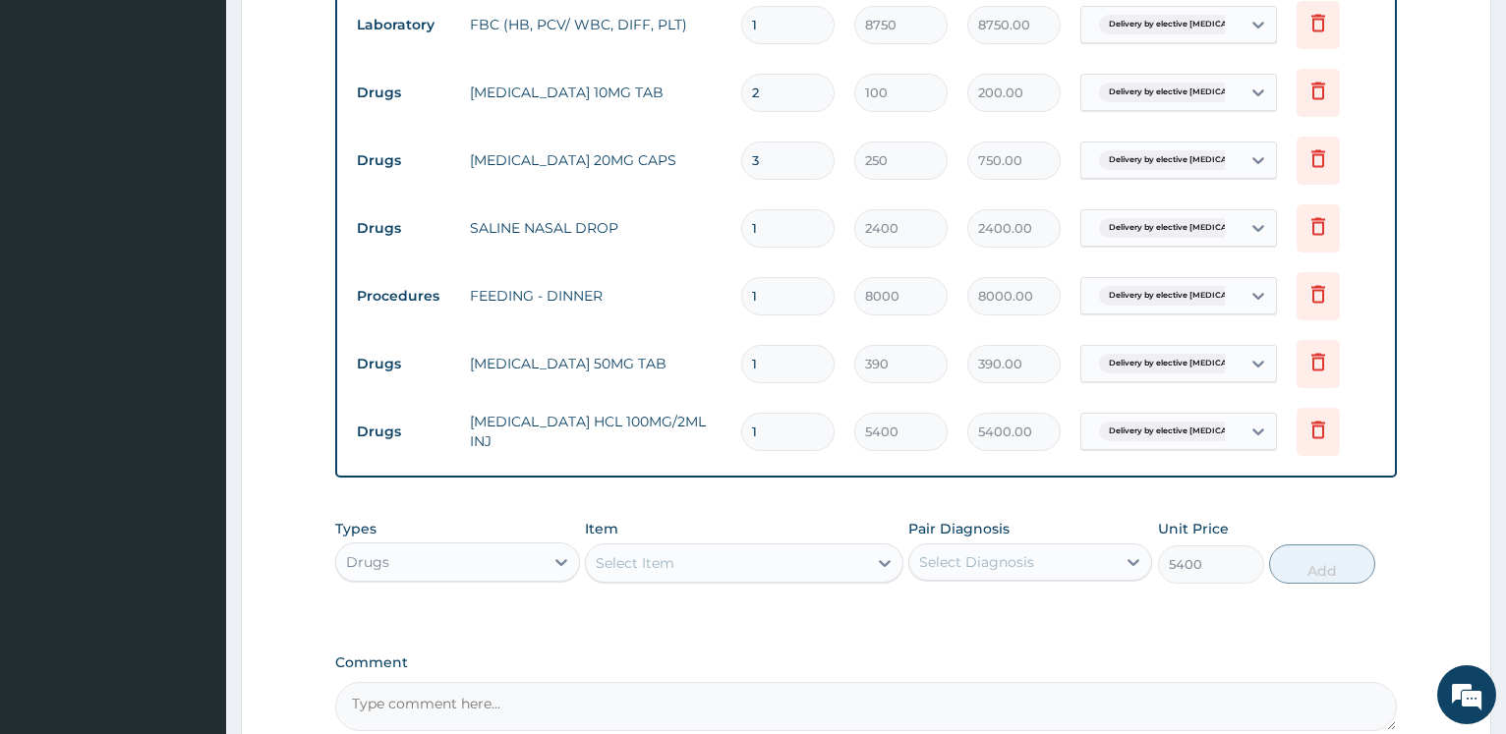
type input "0"
click at [668, 565] on div "Select Item" at bounding box center [635, 563] width 79 height 20
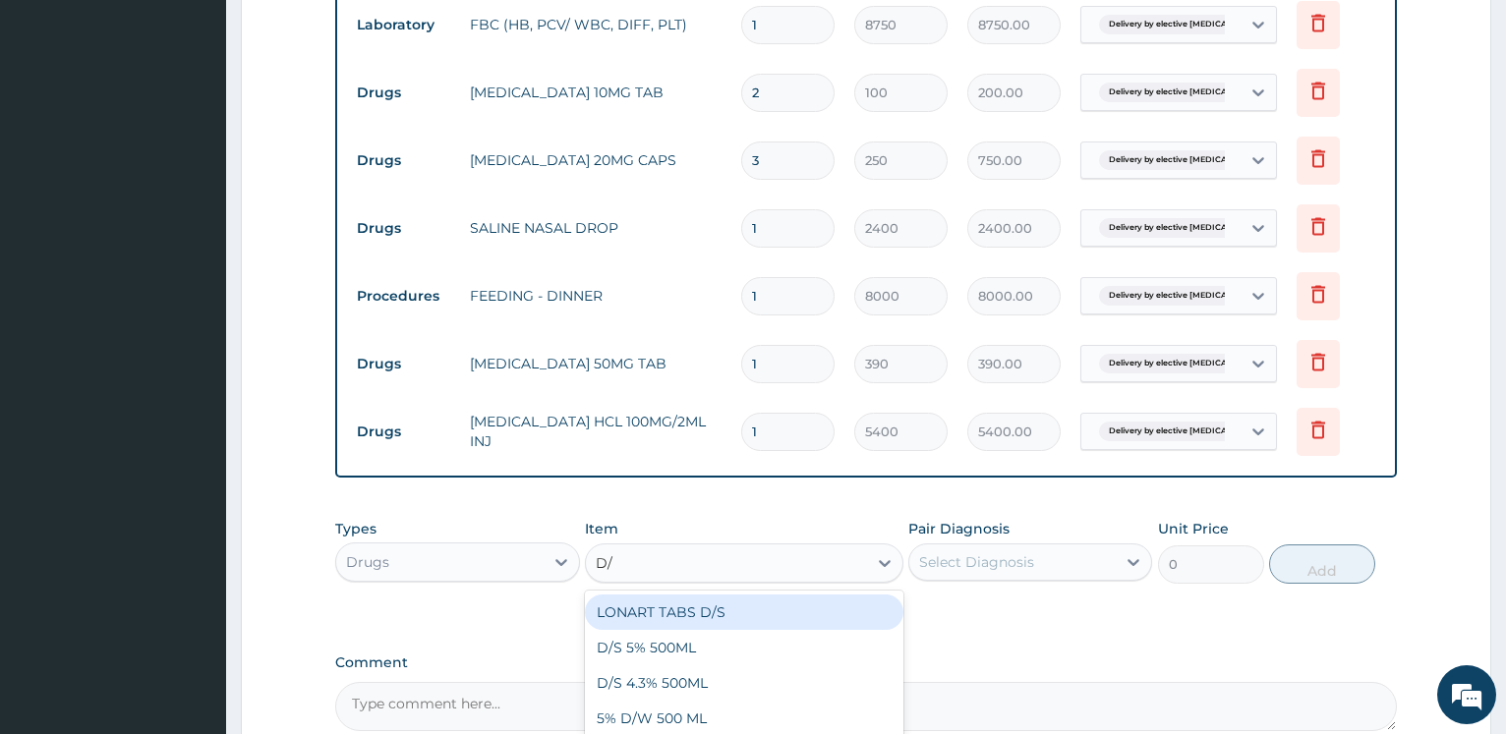
type input "D/S"
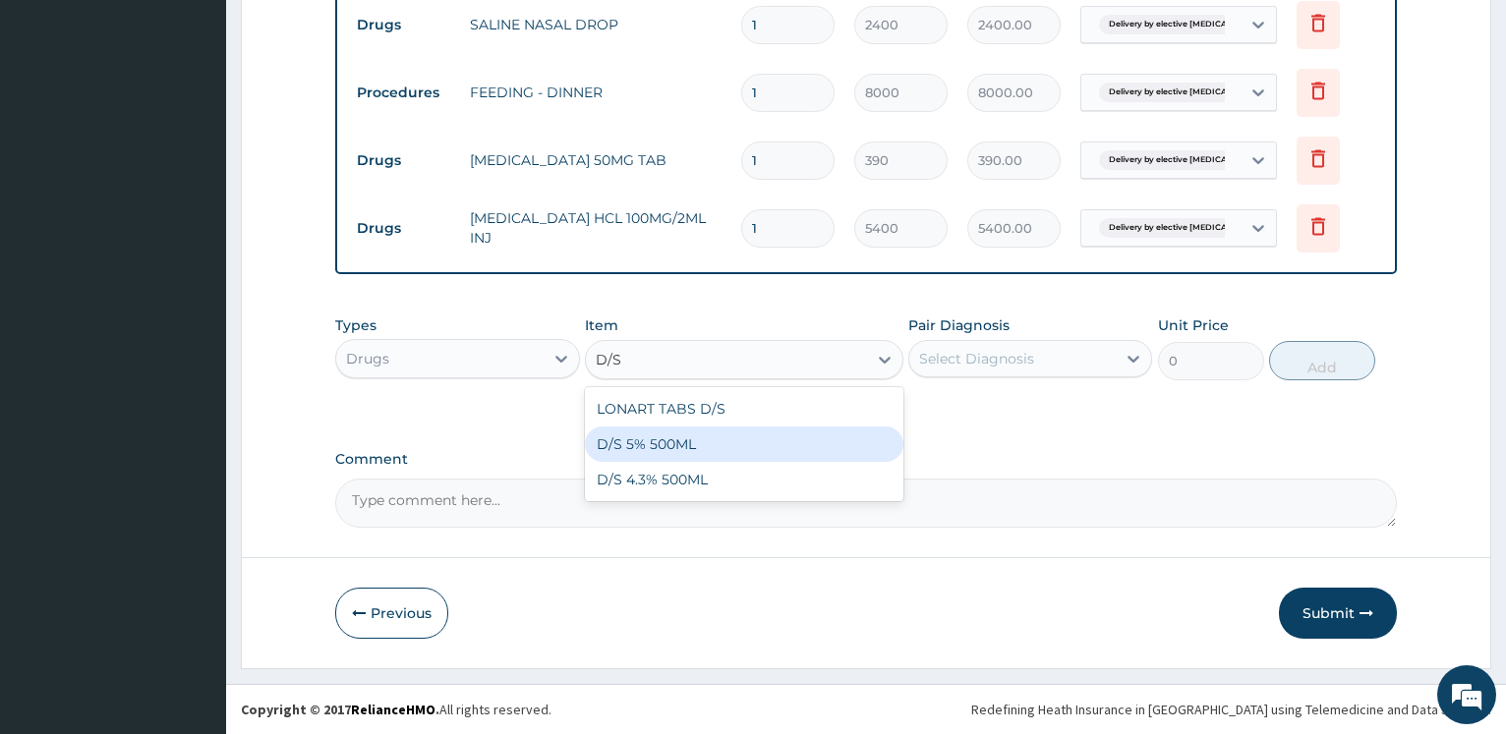
click at [729, 450] on div "D/S 5% 500ML" at bounding box center [744, 444] width 318 height 35
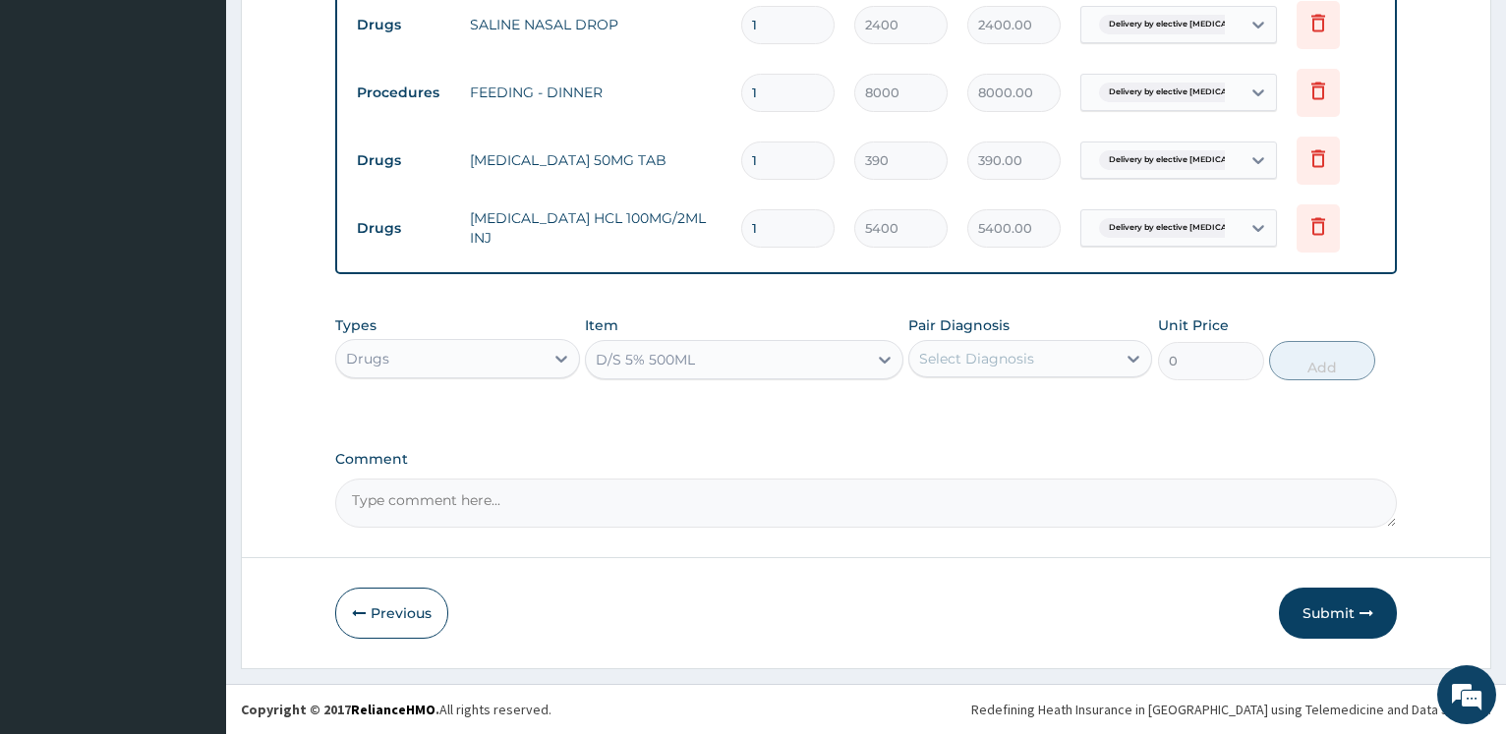
type input "2250"
click at [992, 366] on div "Select Diagnosis" at bounding box center [976, 359] width 115 height 20
click at [989, 413] on label "Delivery by elective caesarean section" at bounding box center [1039, 416] width 199 height 39
checkbox input "true"
click at [1321, 385] on div "Types Drugs Item D/S 5% 500ML Pair Diagnosis Delivery by elective caesarean... …" at bounding box center [865, 348] width 1061 height 85
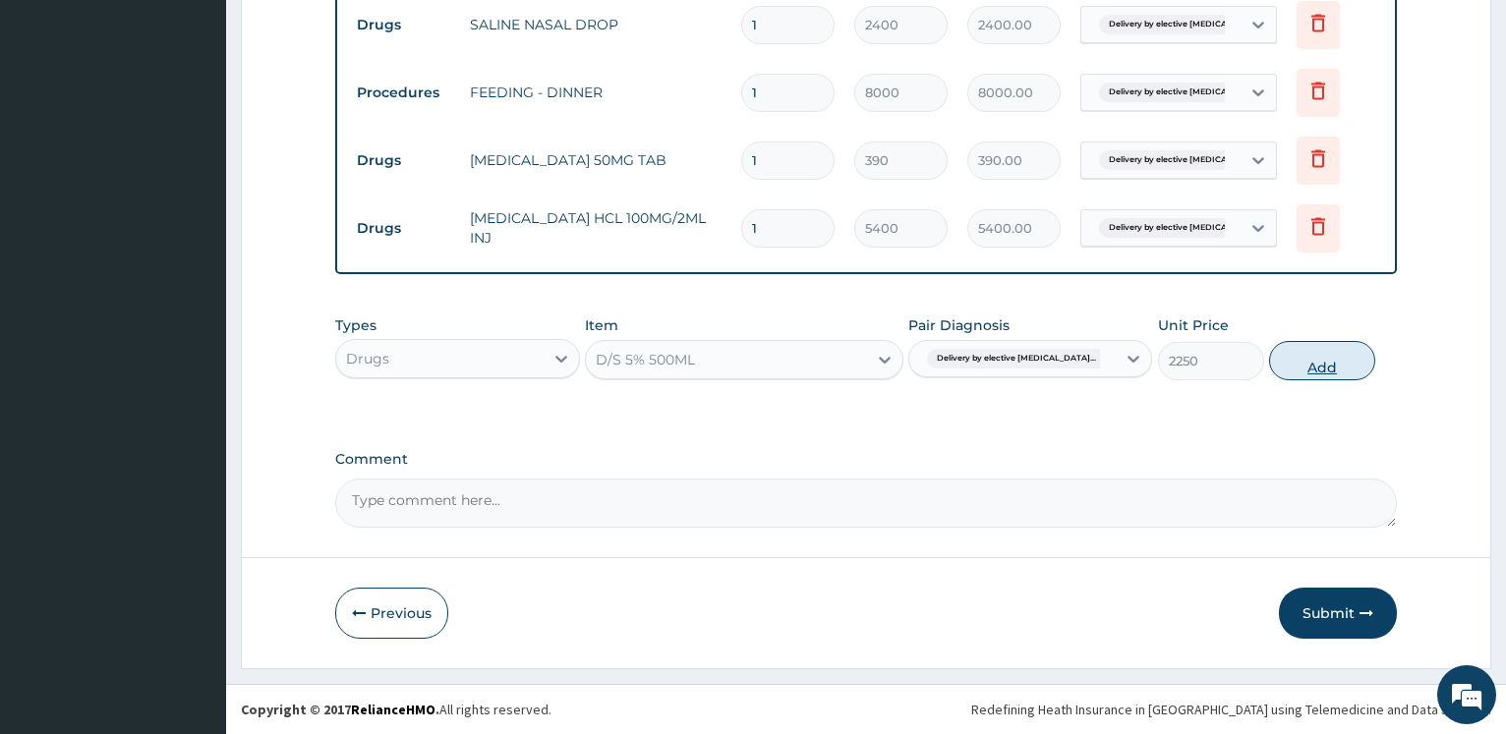
click at [1320, 363] on button "Add" at bounding box center [1322, 360] width 106 height 39
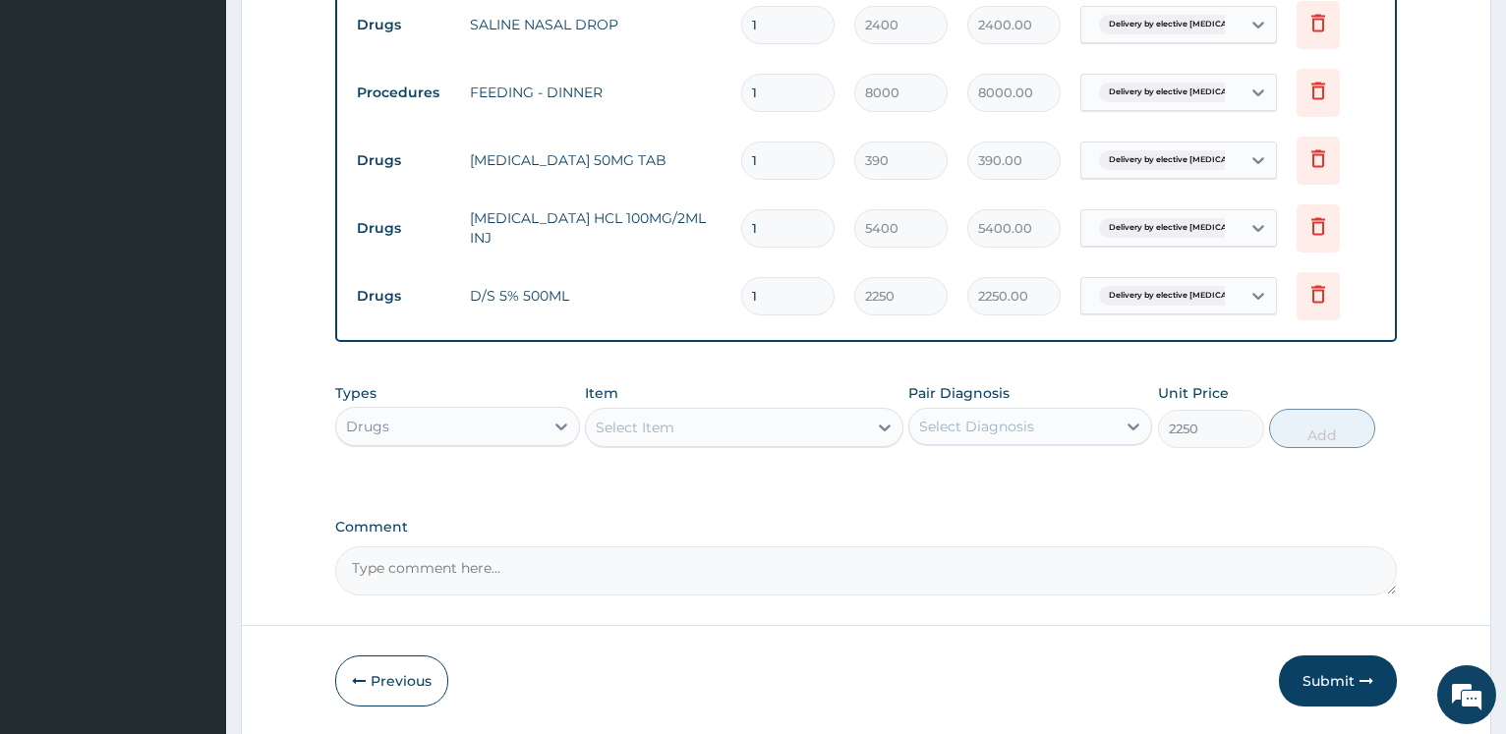
type input "0"
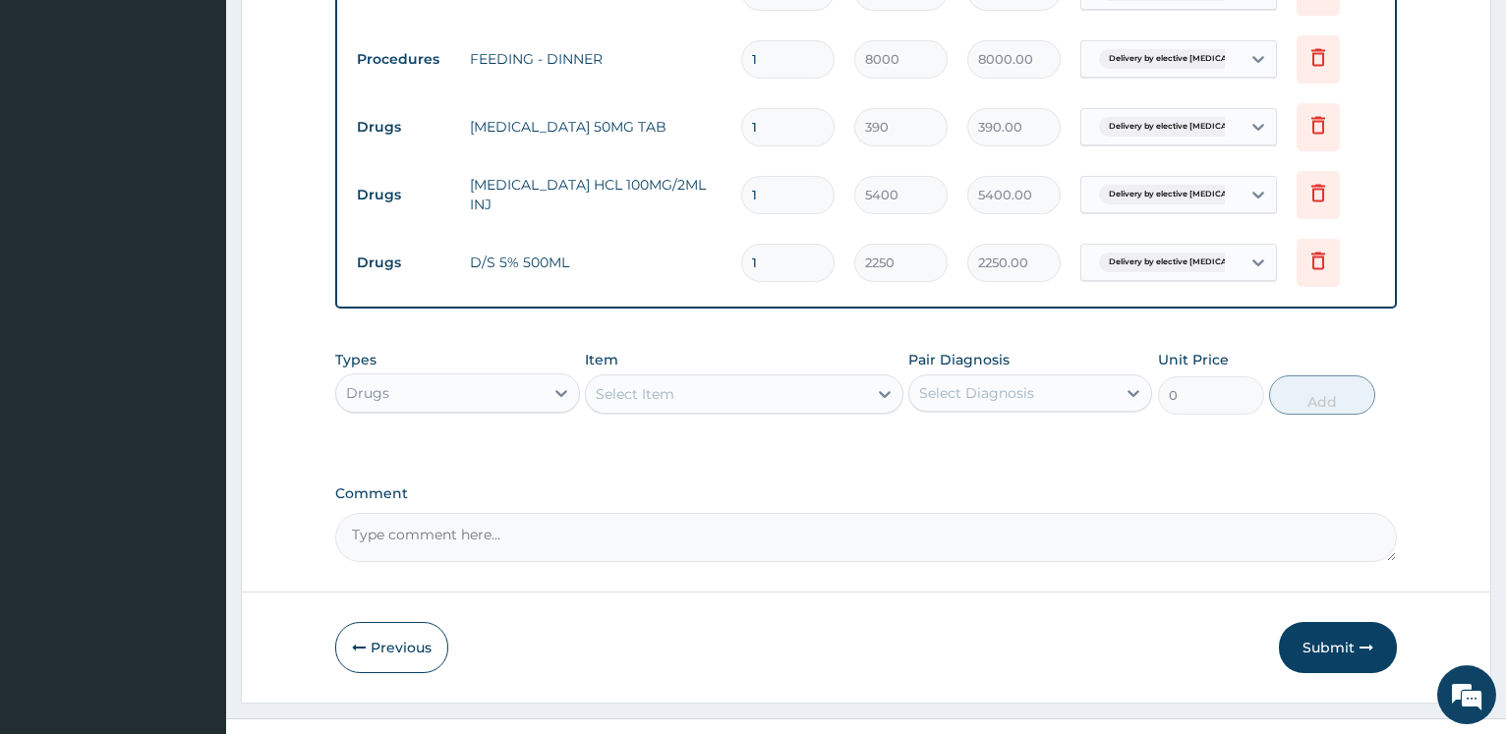
scroll to position [1471, 0]
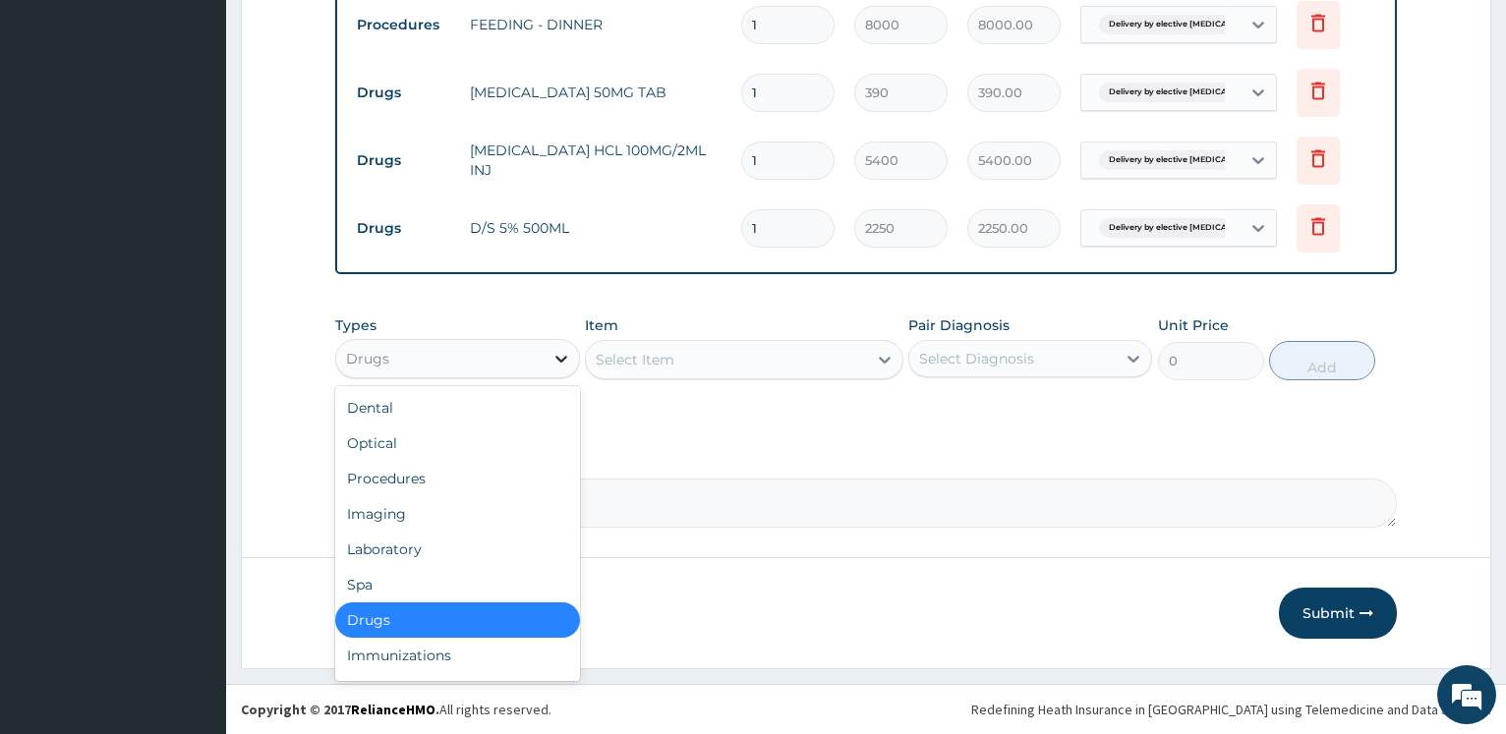
click at [543, 362] on div at bounding box center [560, 358] width 35 height 35
click at [653, 366] on div "Select Item" at bounding box center [635, 360] width 79 height 20
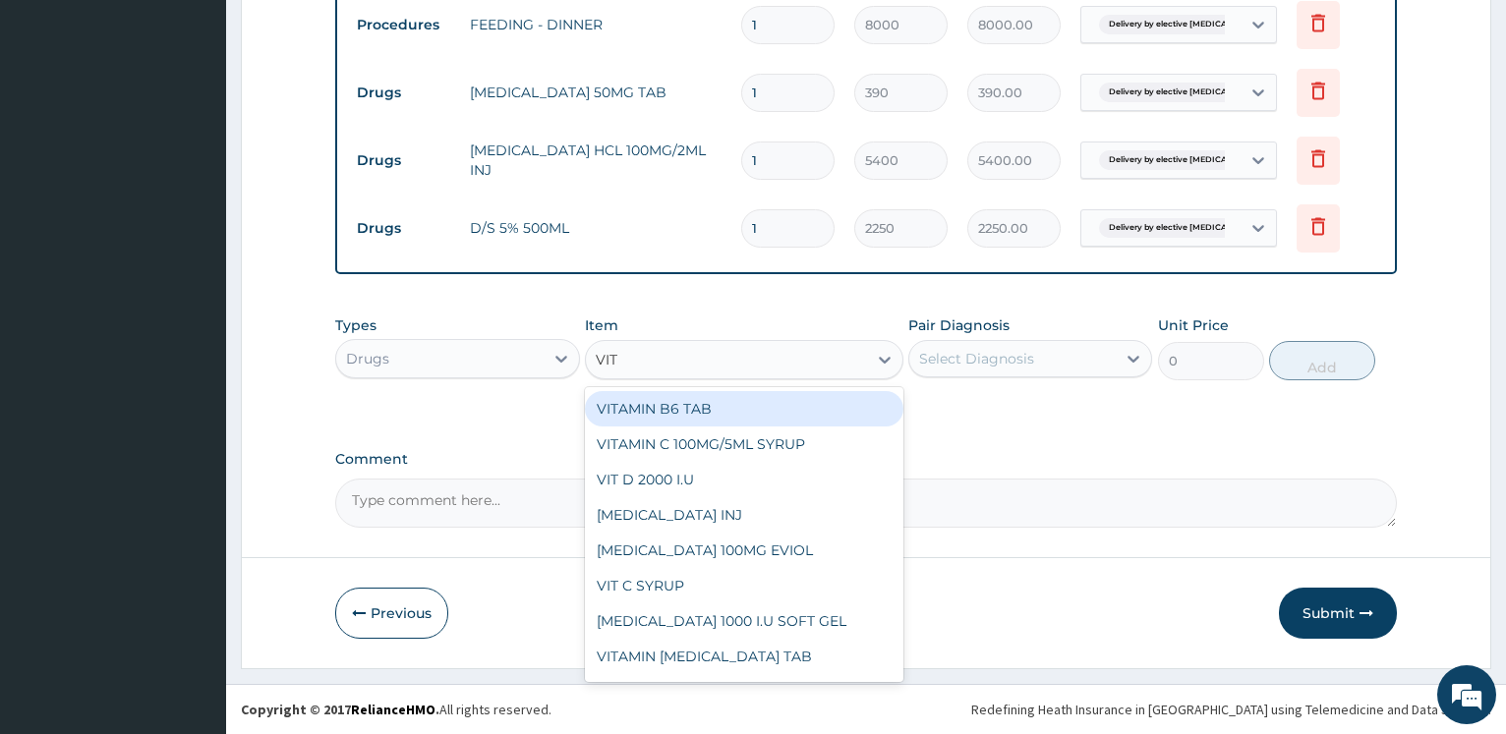
type input "VIT"
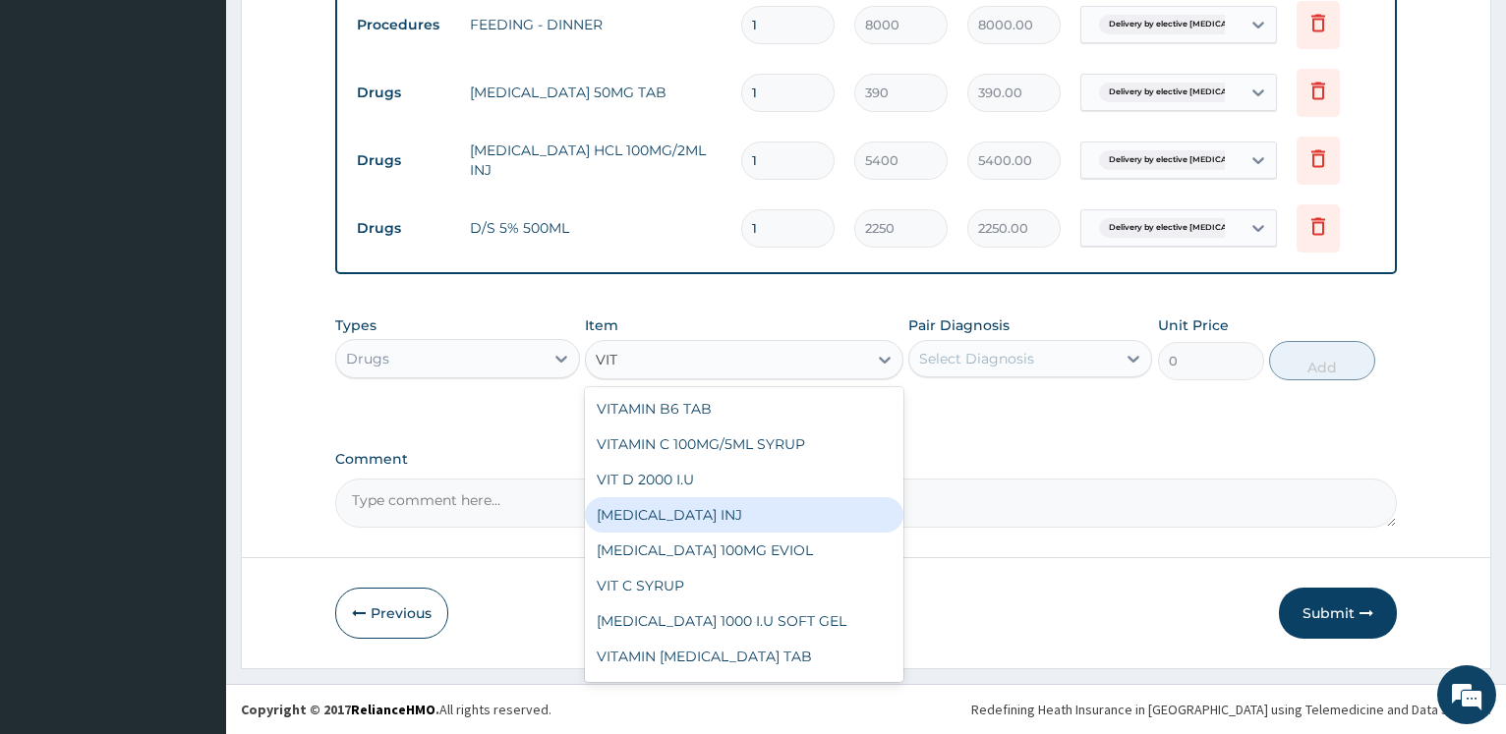
click at [698, 513] on div "VITAMIN K1 INJ" at bounding box center [744, 514] width 318 height 35
type input "9000"
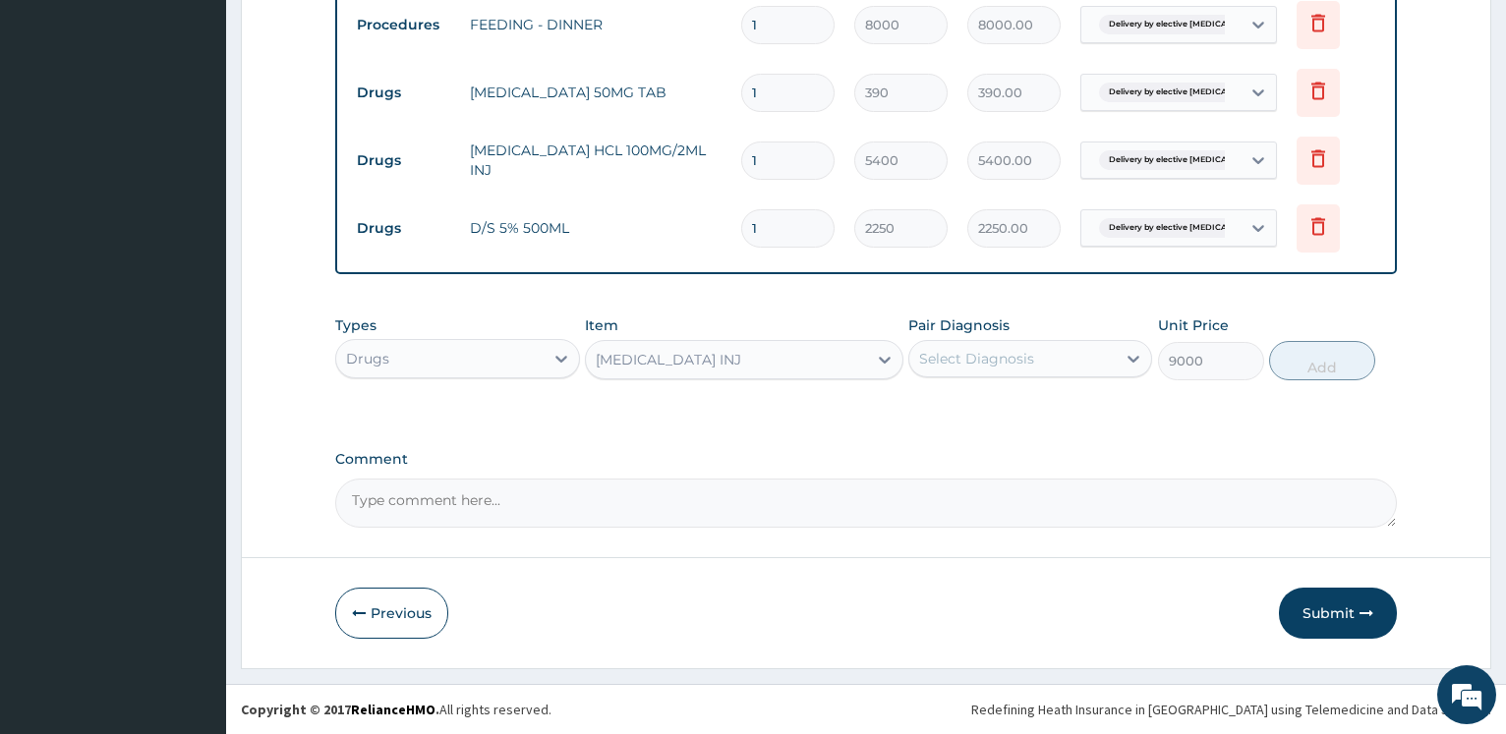
click at [983, 371] on div "Select Diagnosis" at bounding box center [1012, 358] width 206 height 31
click at [999, 417] on label "Delivery by elective caesarean section" at bounding box center [1039, 416] width 199 height 39
checkbox input "true"
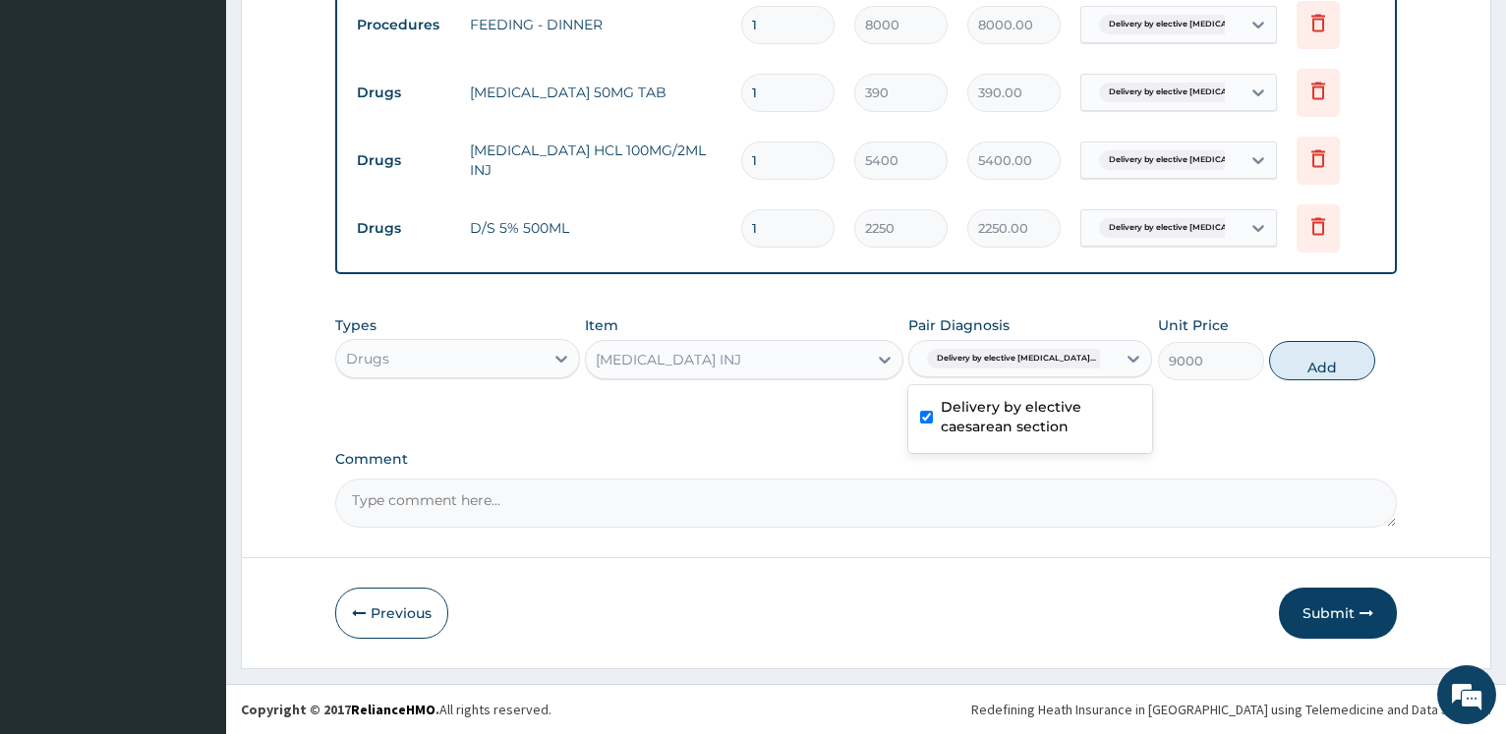
drag, startPoint x: 1343, startPoint y: 366, endPoint x: 784, endPoint y: 405, distance: 560.6
click at [1341, 365] on button "Add" at bounding box center [1322, 360] width 106 height 39
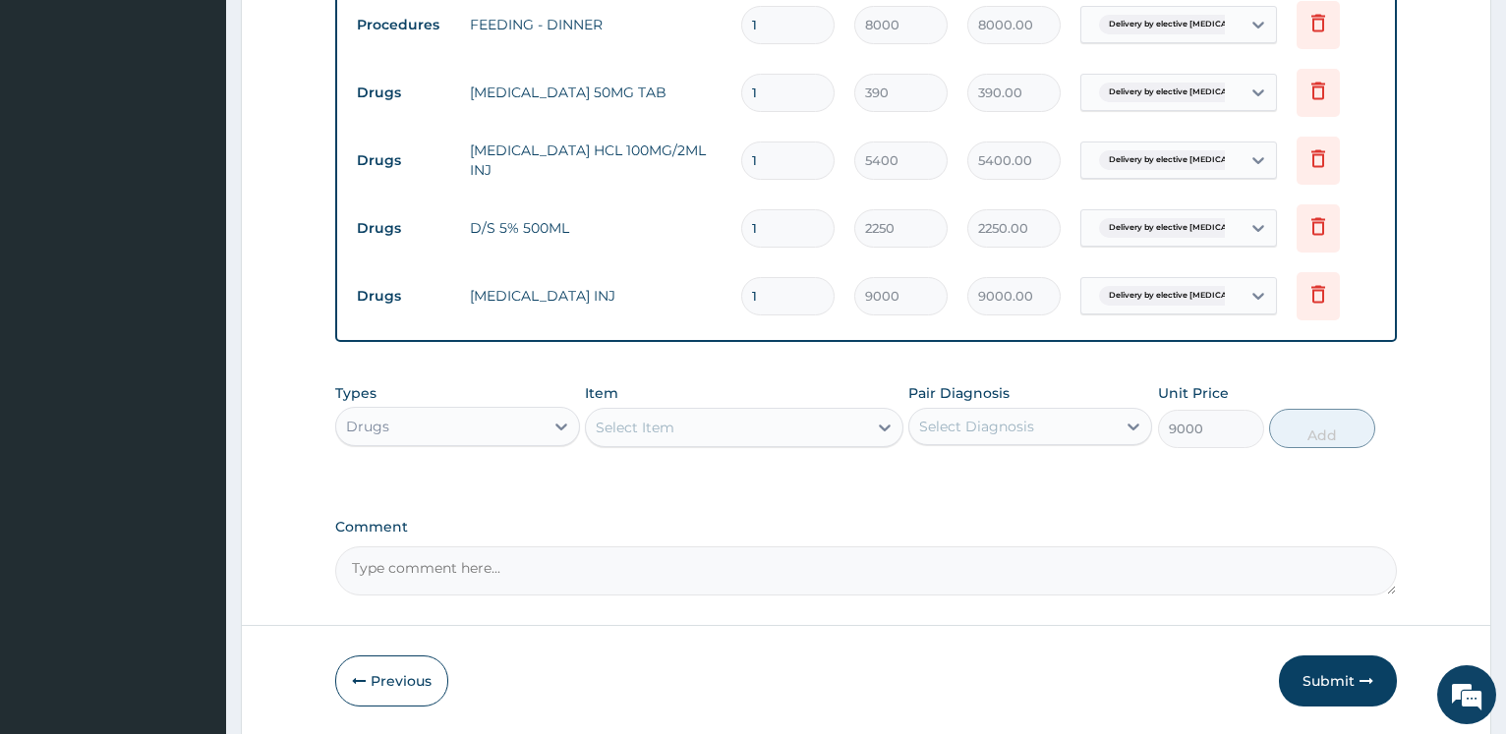
type input "0"
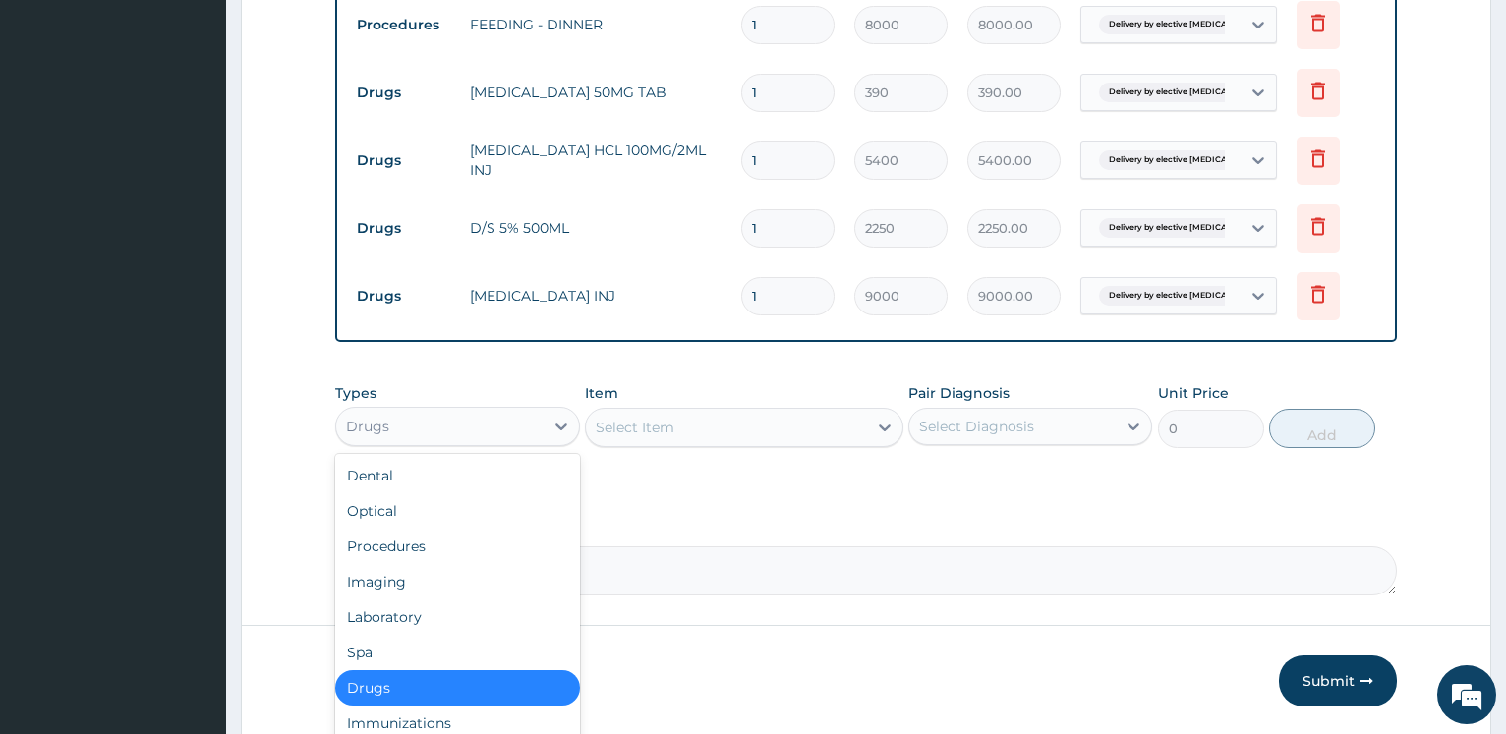
click at [488, 439] on div "Drugs" at bounding box center [439, 426] width 206 height 31
drag, startPoint x: 463, startPoint y: 544, endPoint x: 612, endPoint y: 486, distance: 160.2
click at [464, 544] on div "Procedures" at bounding box center [457, 546] width 244 height 35
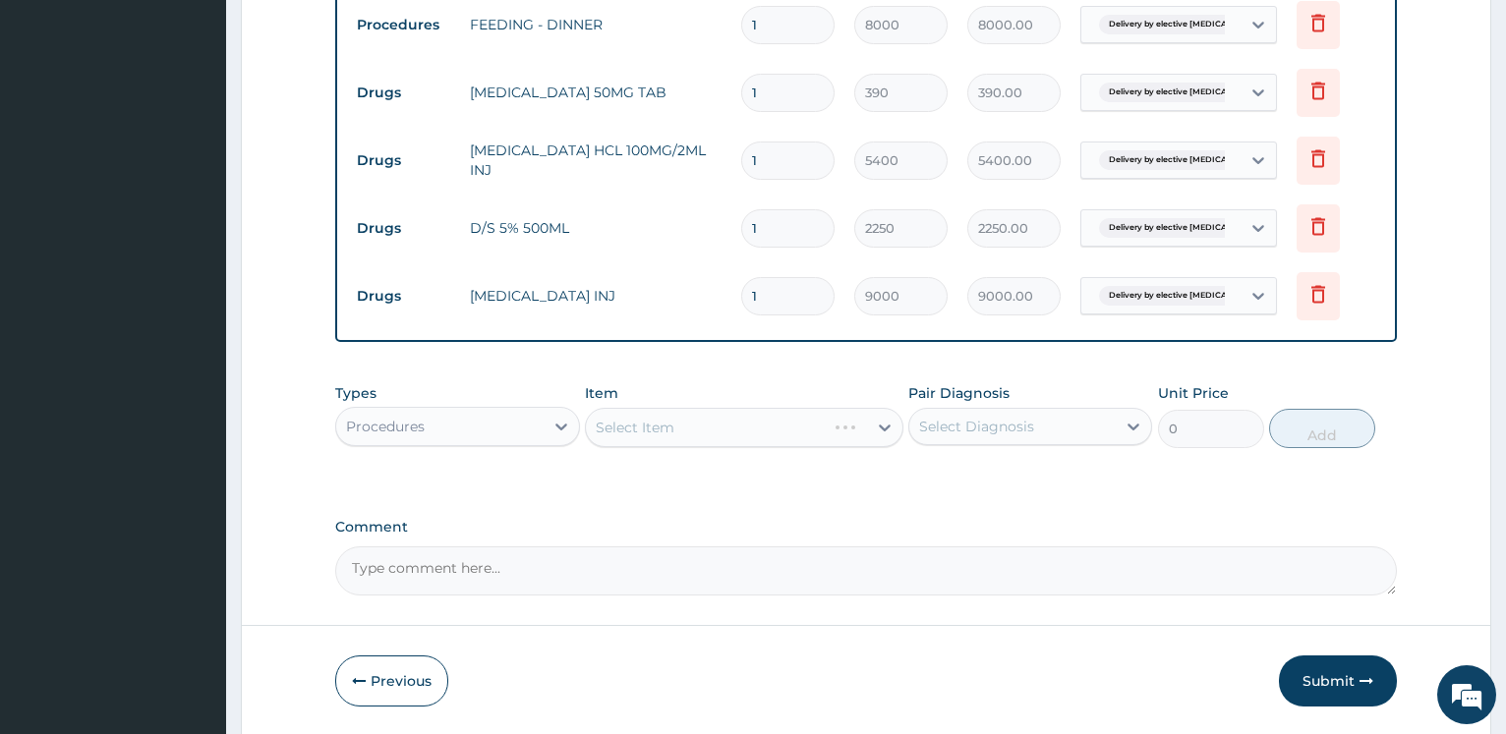
click at [712, 432] on div "Select Item" at bounding box center [744, 427] width 318 height 39
click at [716, 429] on div "Select Item" at bounding box center [744, 427] width 318 height 39
click at [715, 427] on div "Select Item" at bounding box center [744, 427] width 318 height 39
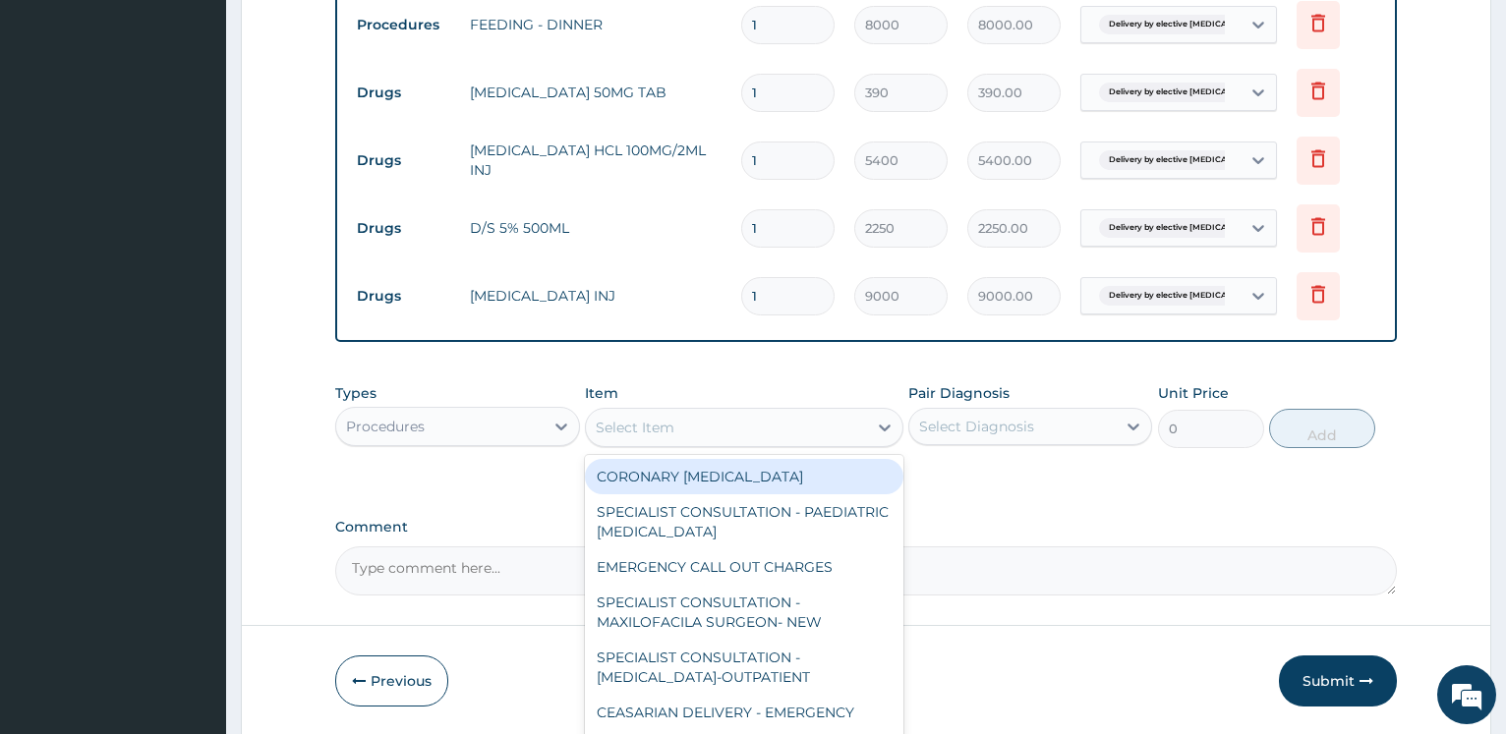
click at [715, 427] on div "Select Item" at bounding box center [726, 427] width 281 height 31
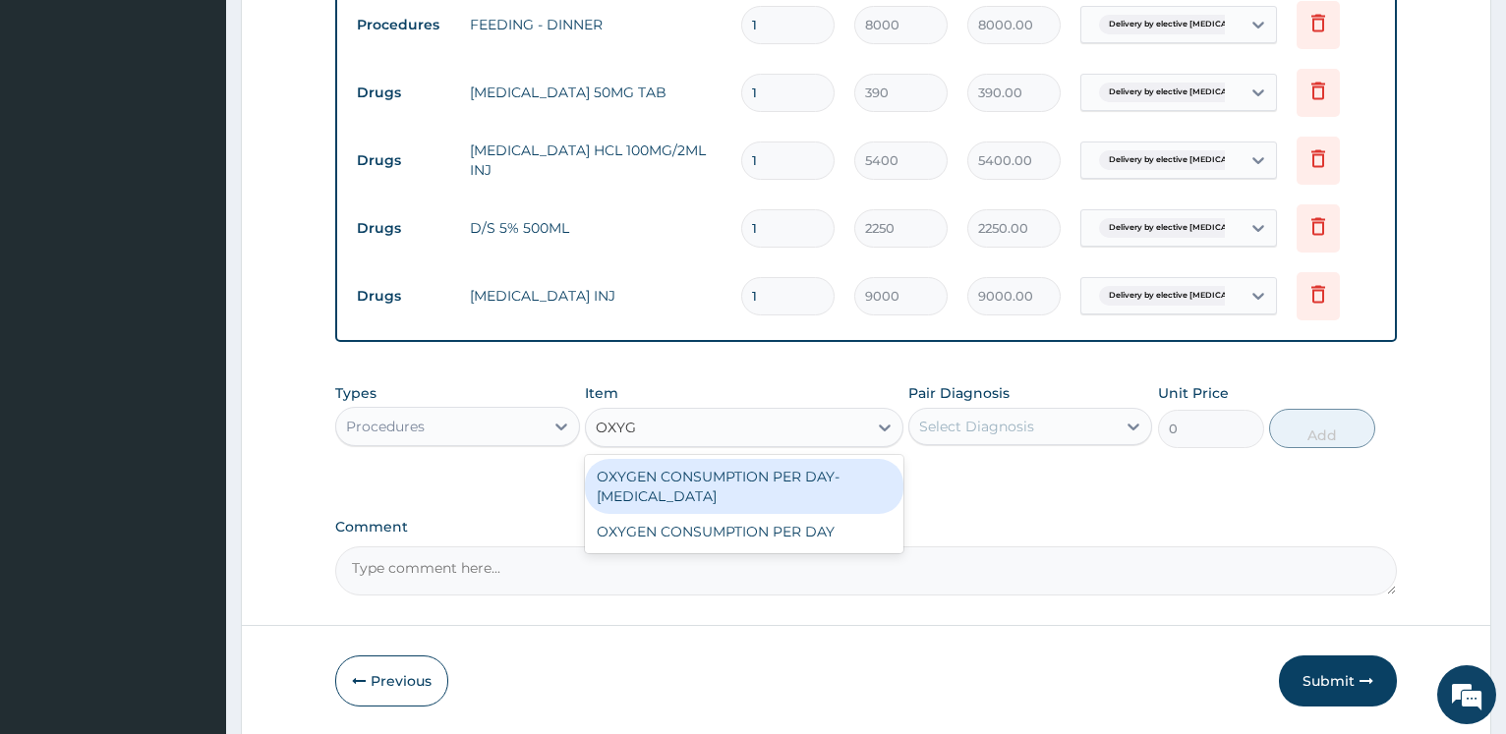
type input "OXYGE"
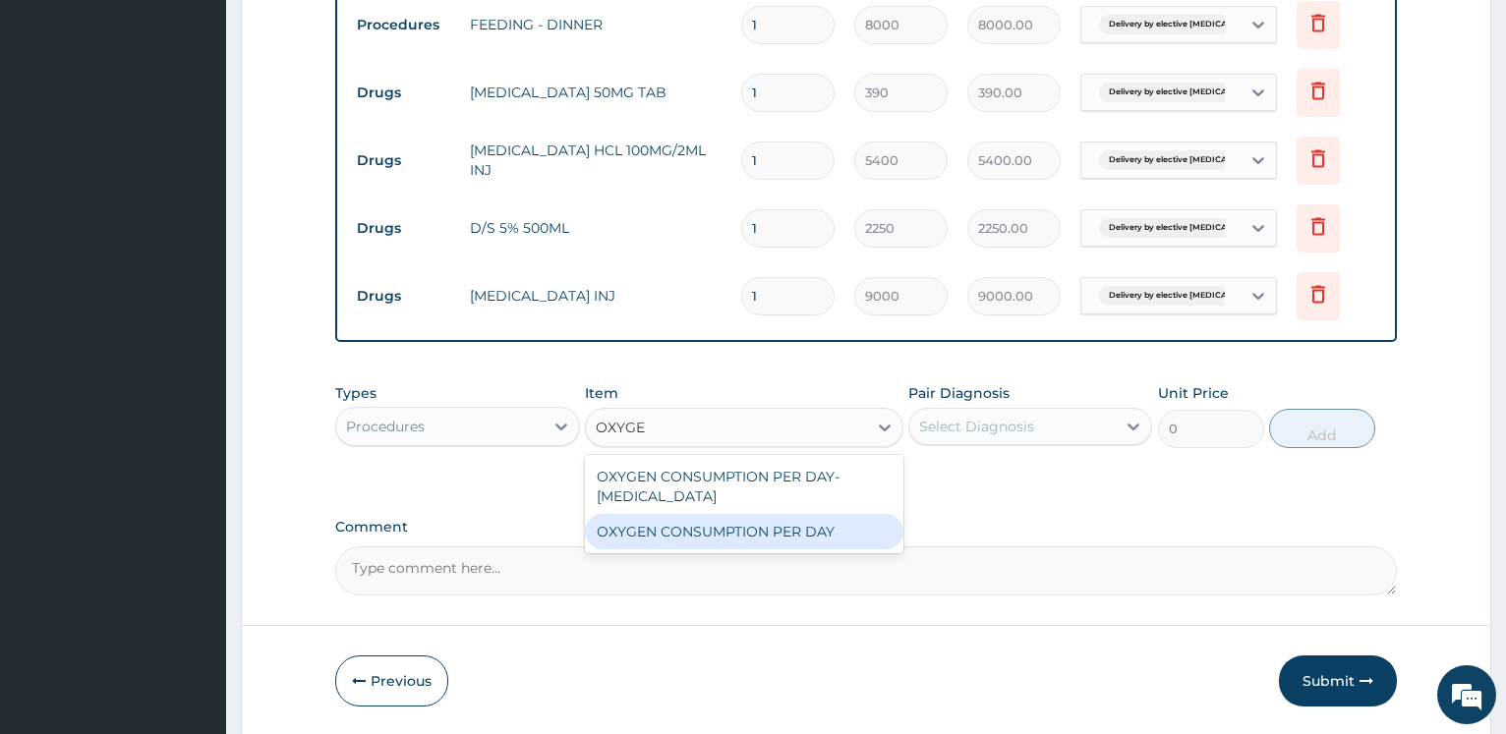
click at [759, 517] on div "OXYGEN CONSUMPTION PER DAY" at bounding box center [744, 531] width 318 height 35
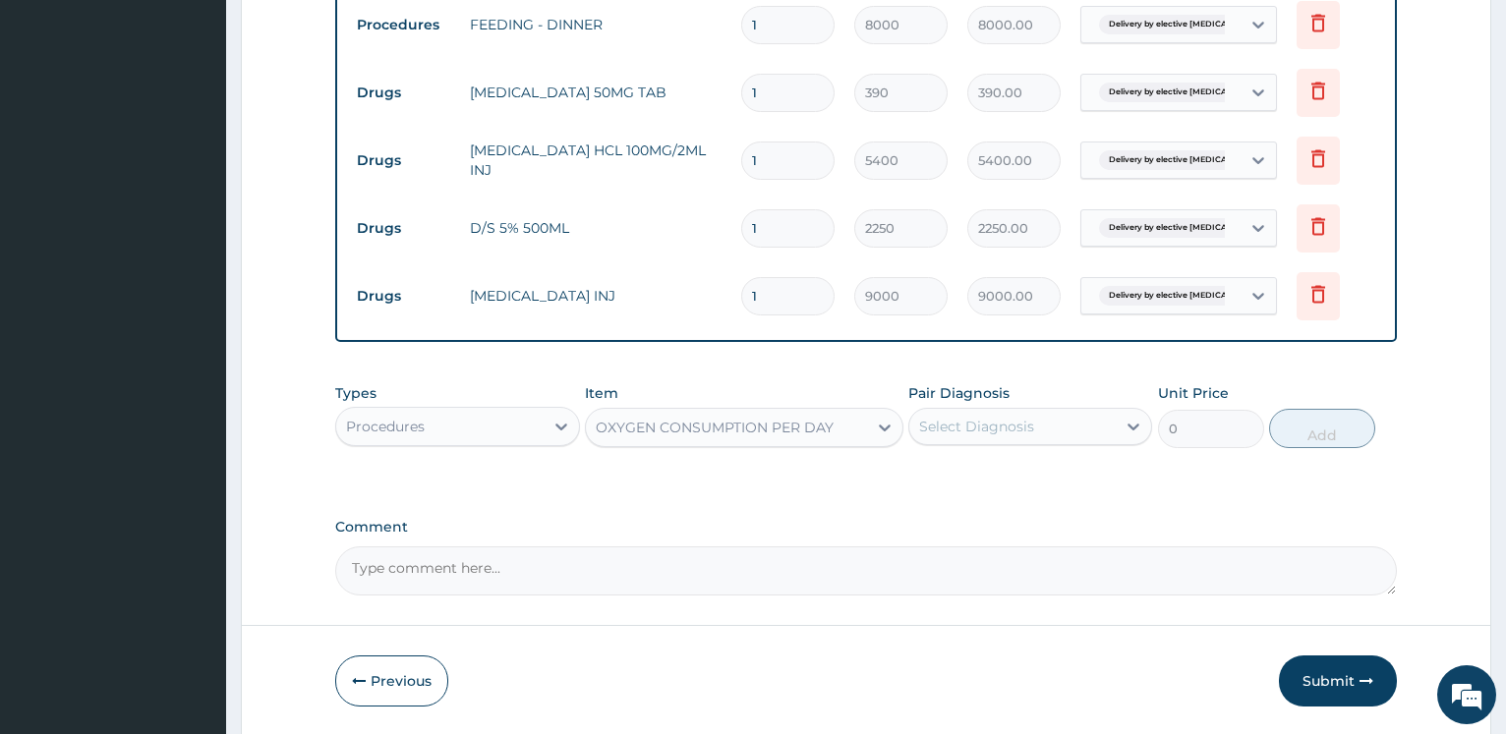
type input "31818.18181818182"
click at [1042, 428] on div "Select Diagnosis" at bounding box center [1012, 426] width 206 height 31
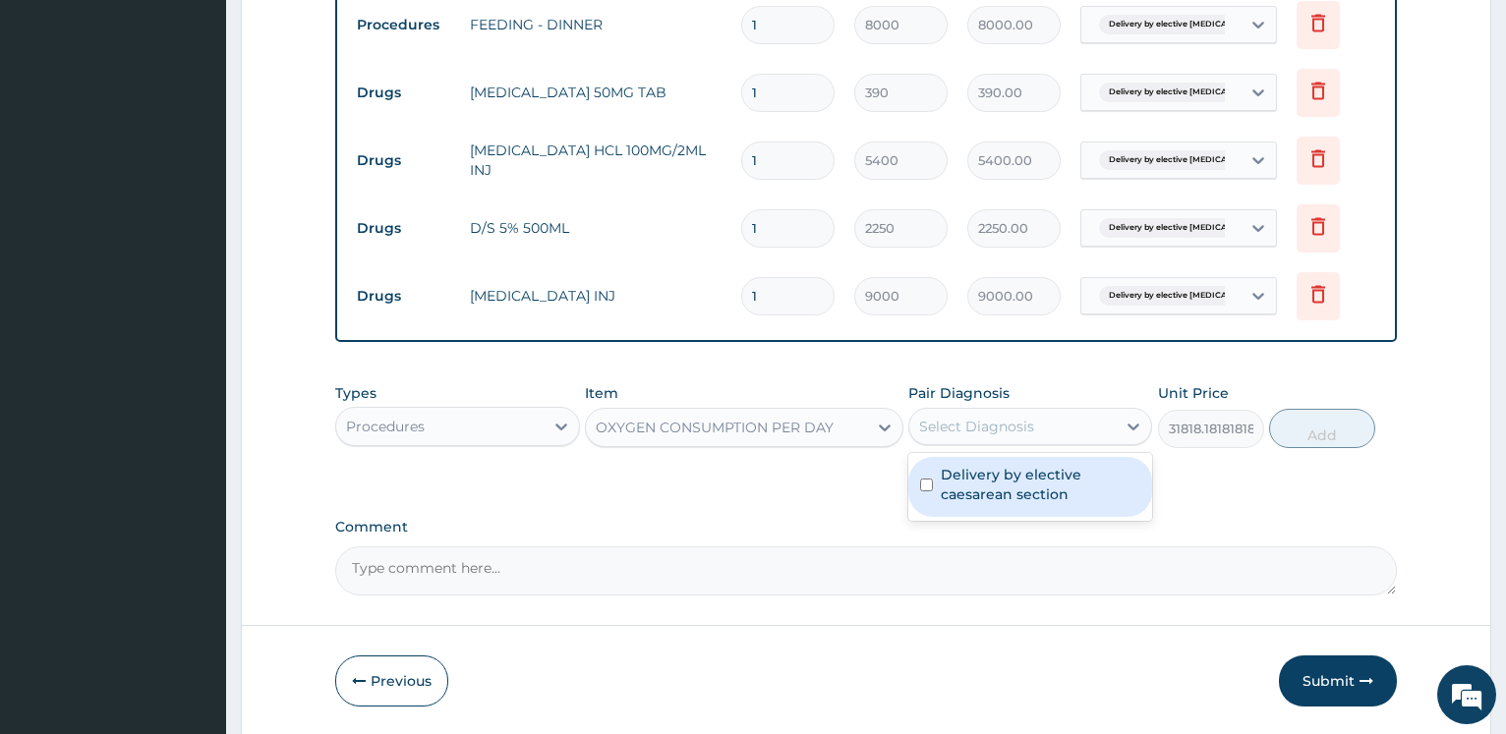
click at [1000, 477] on label "Delivery by elective caesarean section" at bounding box center [1039, 484] width 199 height 39
checkbox input "true"
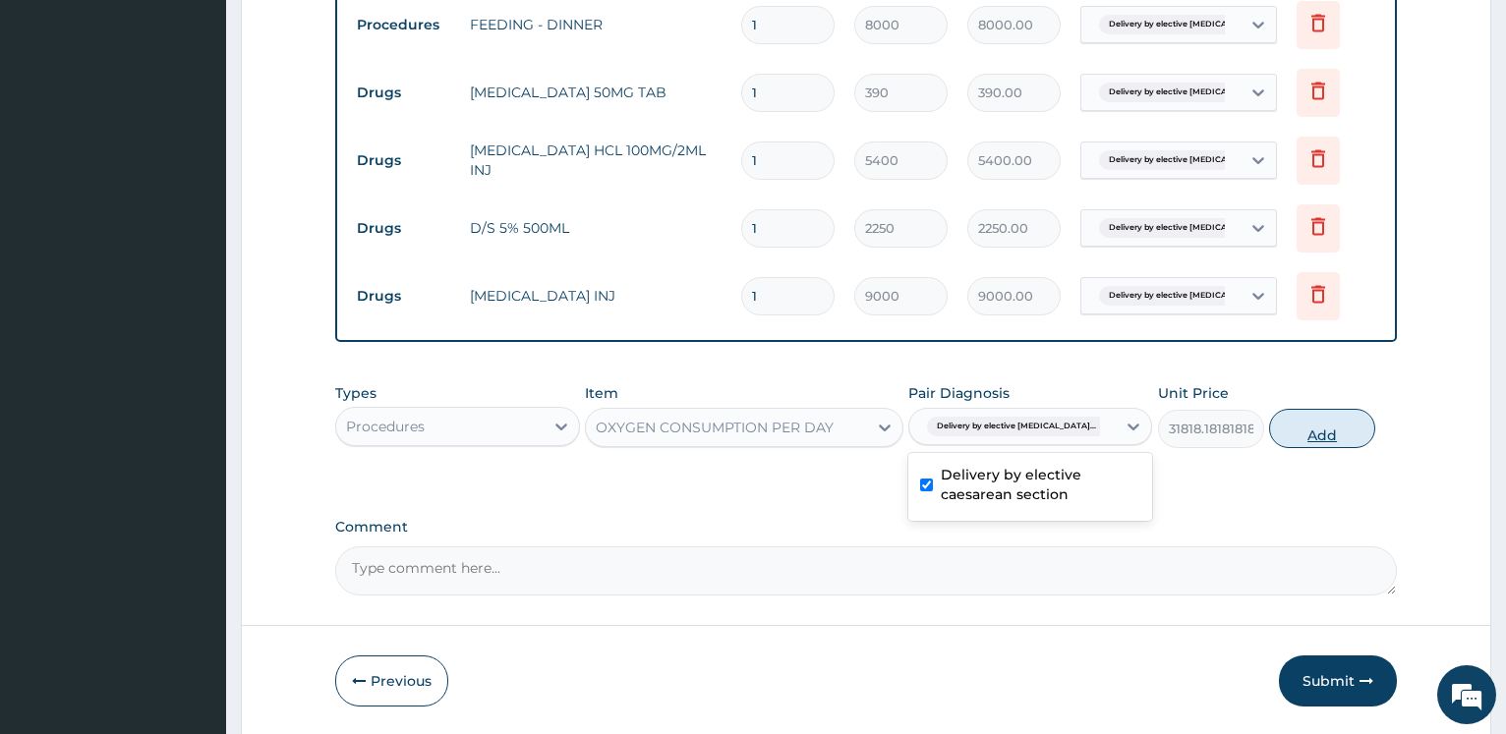
click at [1333, 447] on div "Types Procedures Item OXYGEN CONSUMPTION PER DAY Pair Diagnosis option Delivery…" at bounding box center [865, 415] width 1061 height 85
click at [1329, 446] on button "Add" at bounding box center [1322, 428] width 106 height 39
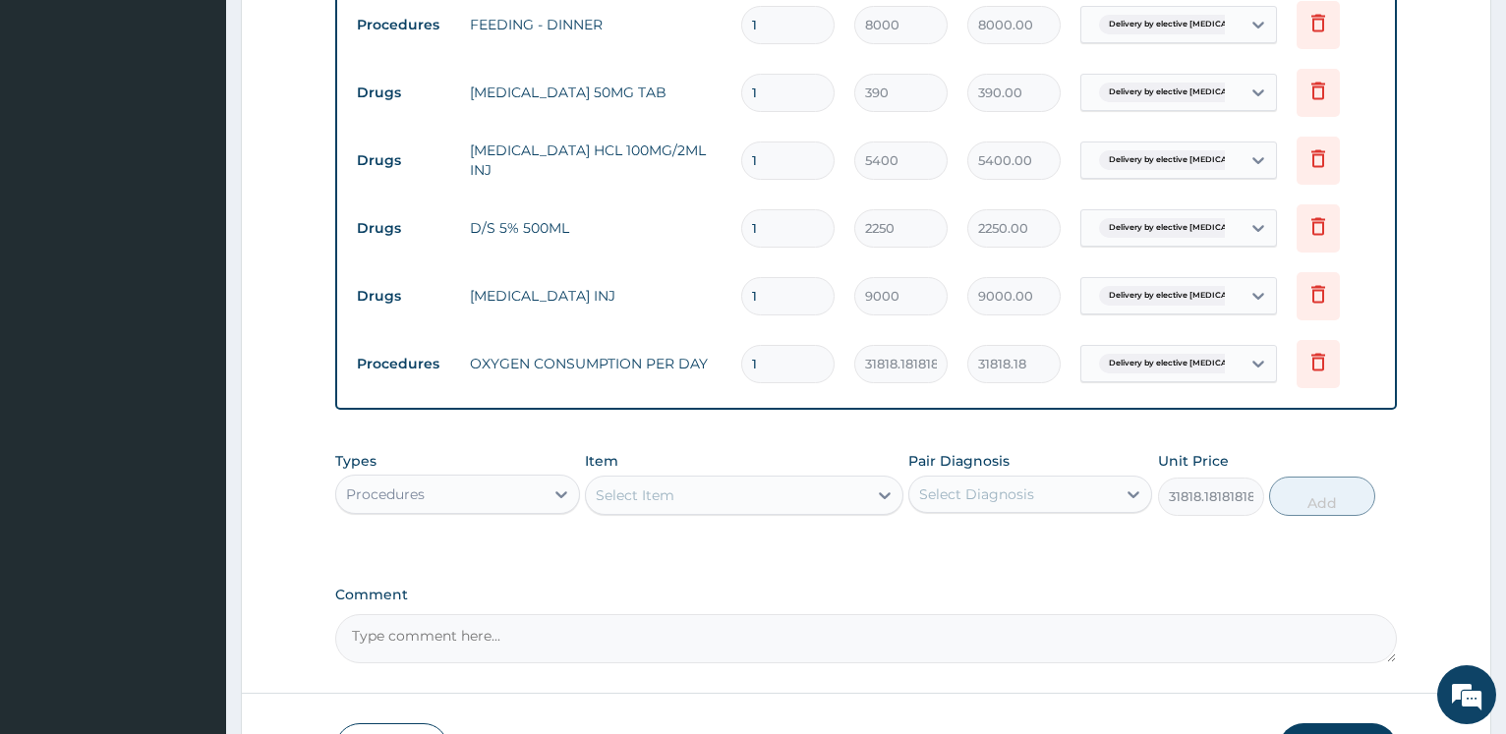
type input "0"
click at [687, 501] on div "Select Item" at bounding box center [726, 495] width 281 height 31
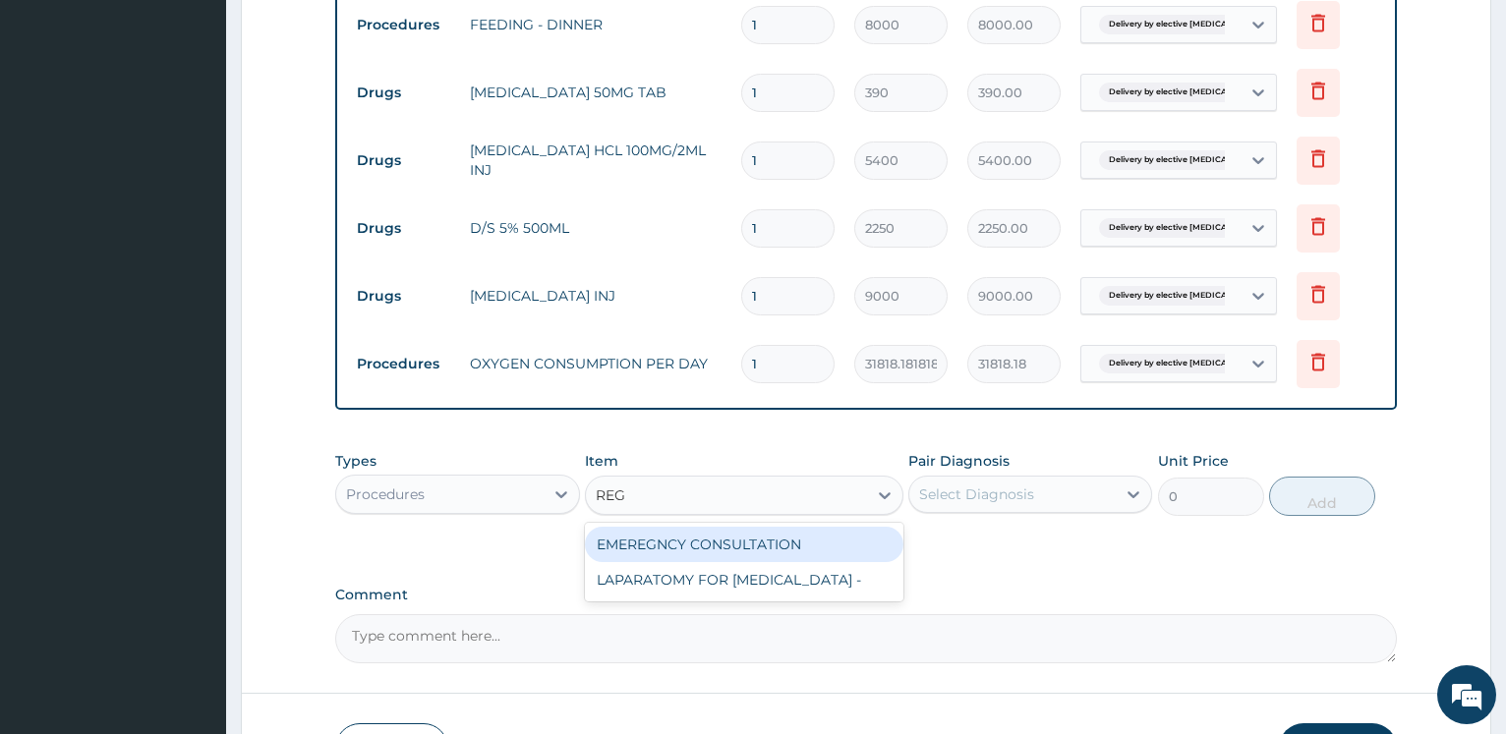
type input "REG"
click at [514, 497] on div "Procedures" at bounding box center [439, 494] width 206 height 31
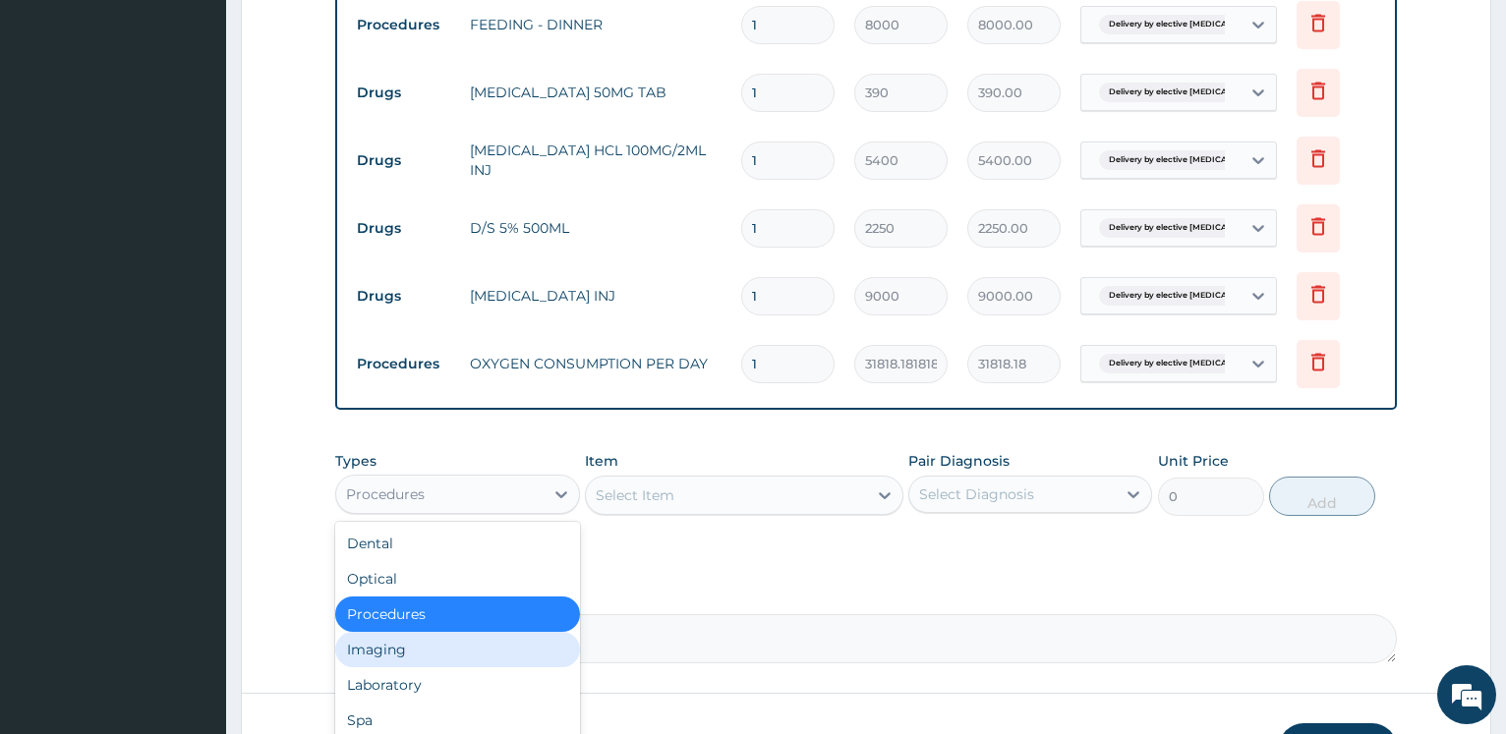
click at [438, 647] on div "Imaging" at bounding box center [457, 649] width 244 height 35
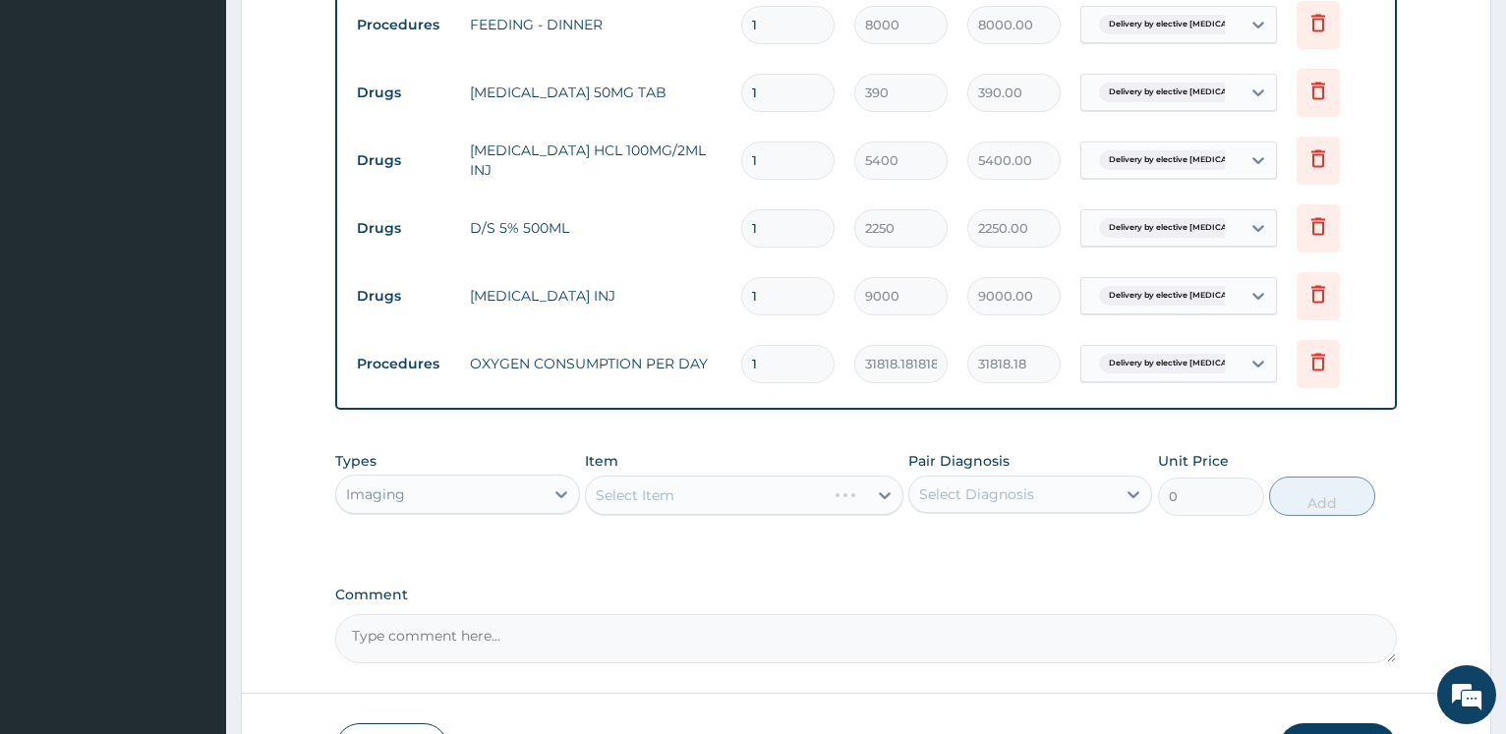
click at [643, 495] on div "Select Item" at bounding box center [744, 495] width 318 height 39
click at [640, 494] on div "Select Item" at bounding box center [635, 495] width 79 height 20
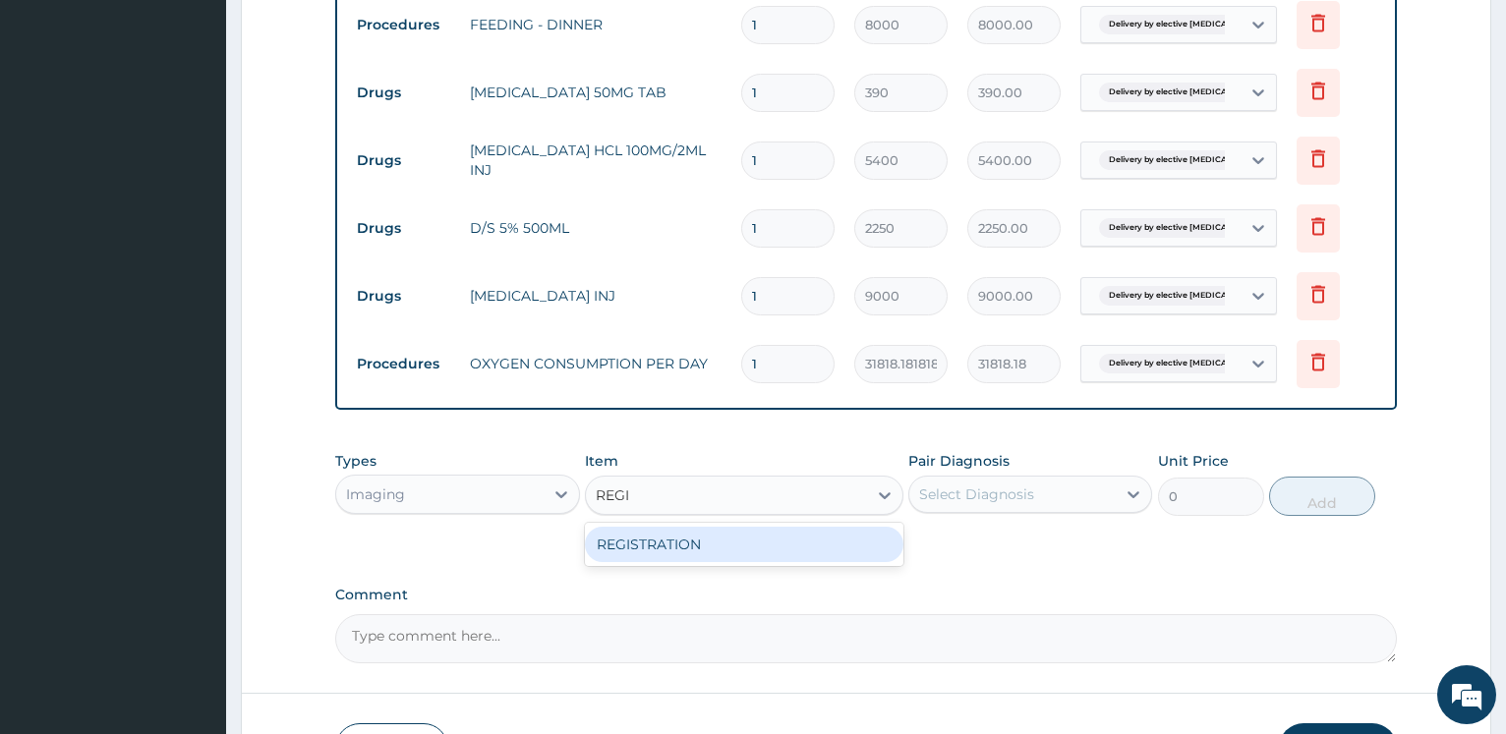
type input "REGIS"
click at [654, 543] on div "REGISTRATION" at bounding box center [744, 544] width 318 height 35
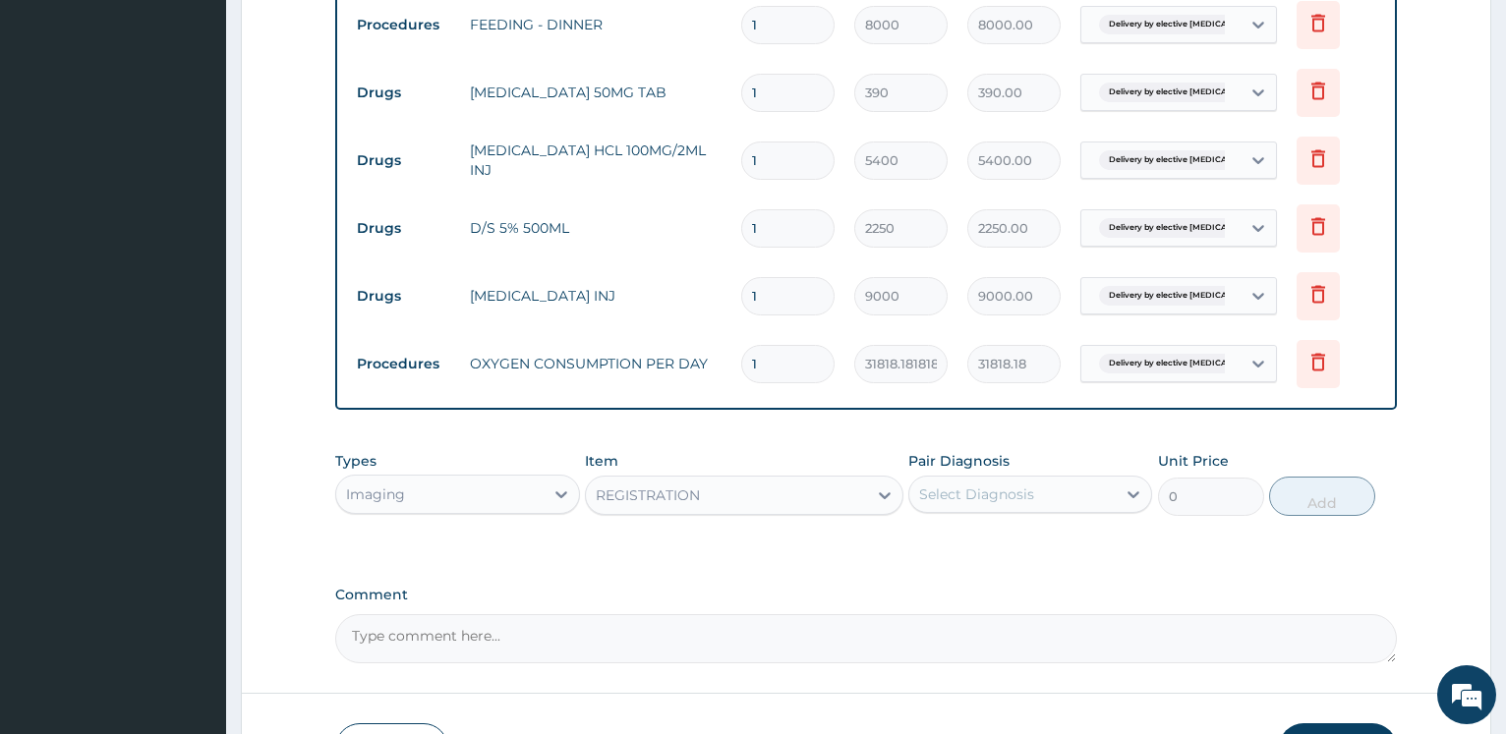
type input "10000"
click at [1054, 497] on div "Select Diagnosis" at bounding box center [1012, 494] width 206 height 31
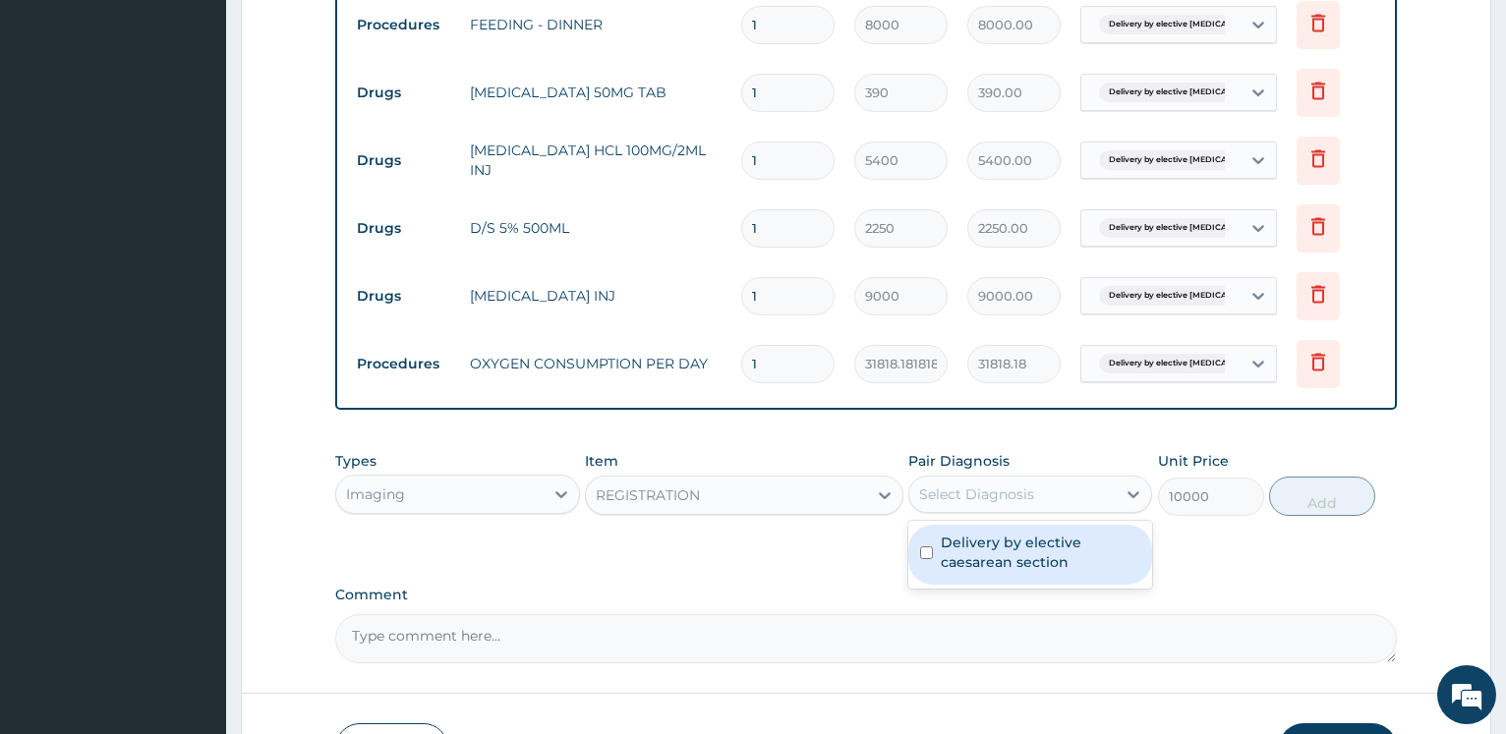
click at [1013, 545] on label "Delivery by elective caesarean section" at bounding box center [1039, 552] width 199 height 39
checkbox input "true"
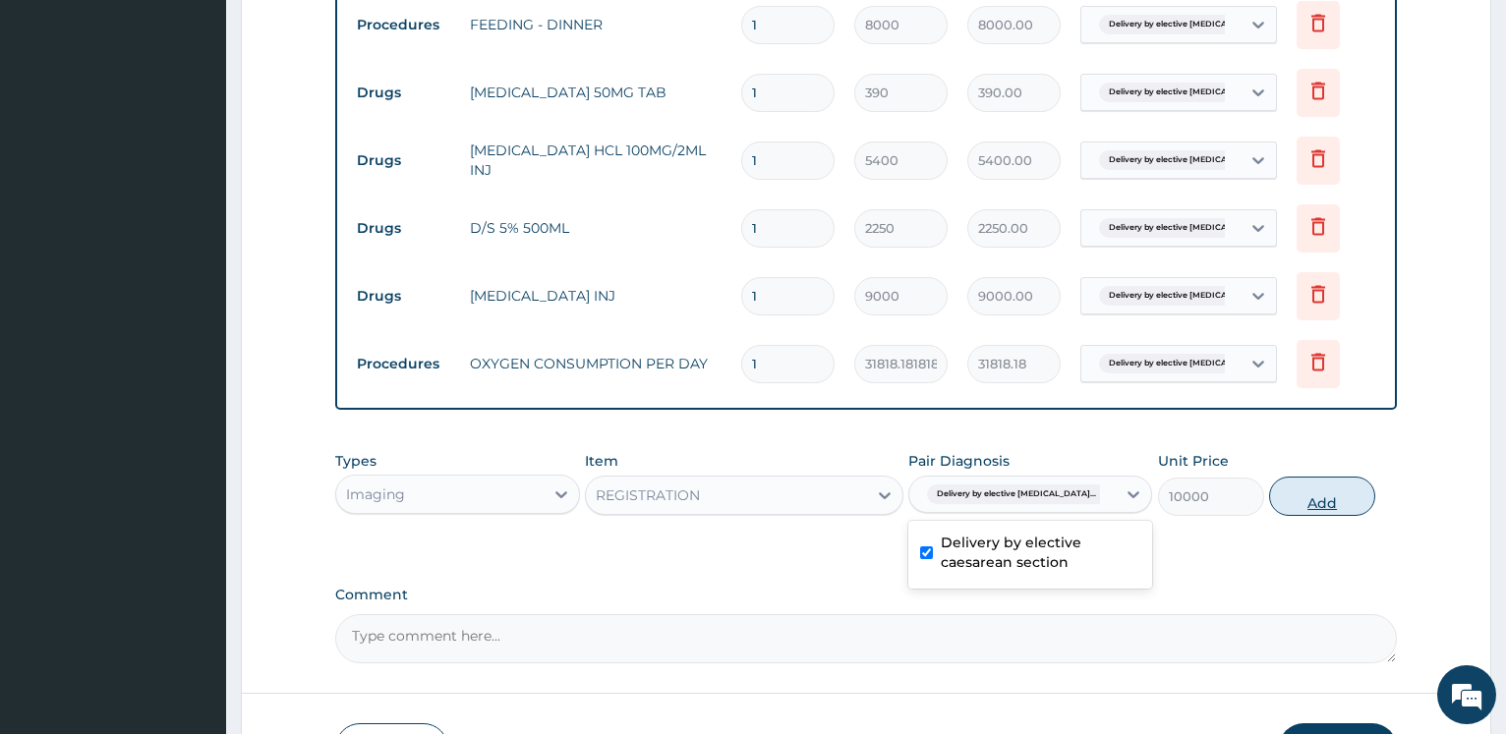
click at [1295, 501] on button "Add" at bounding box center [1322, 496] width 106 height 39
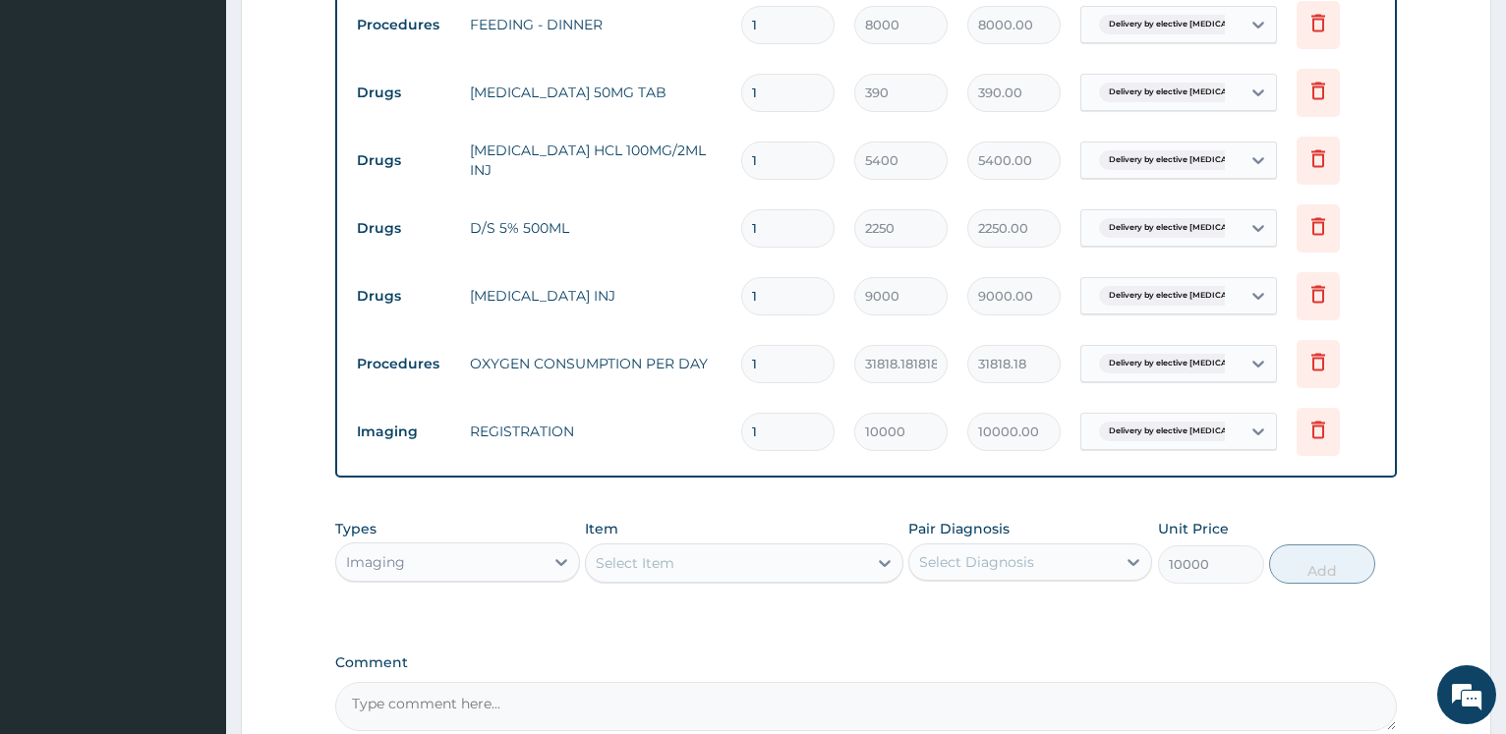
type input "0"
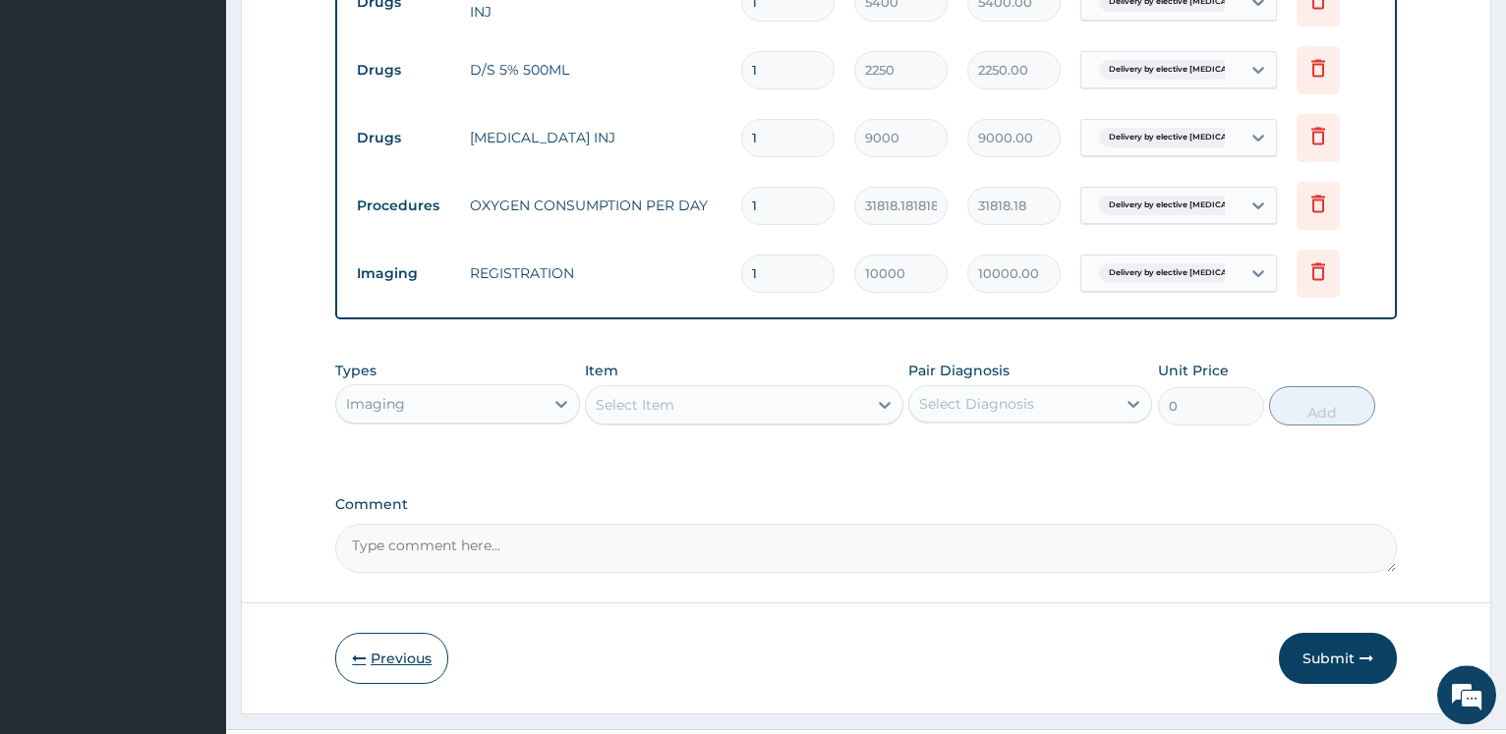
scroll to position [1675, 0]
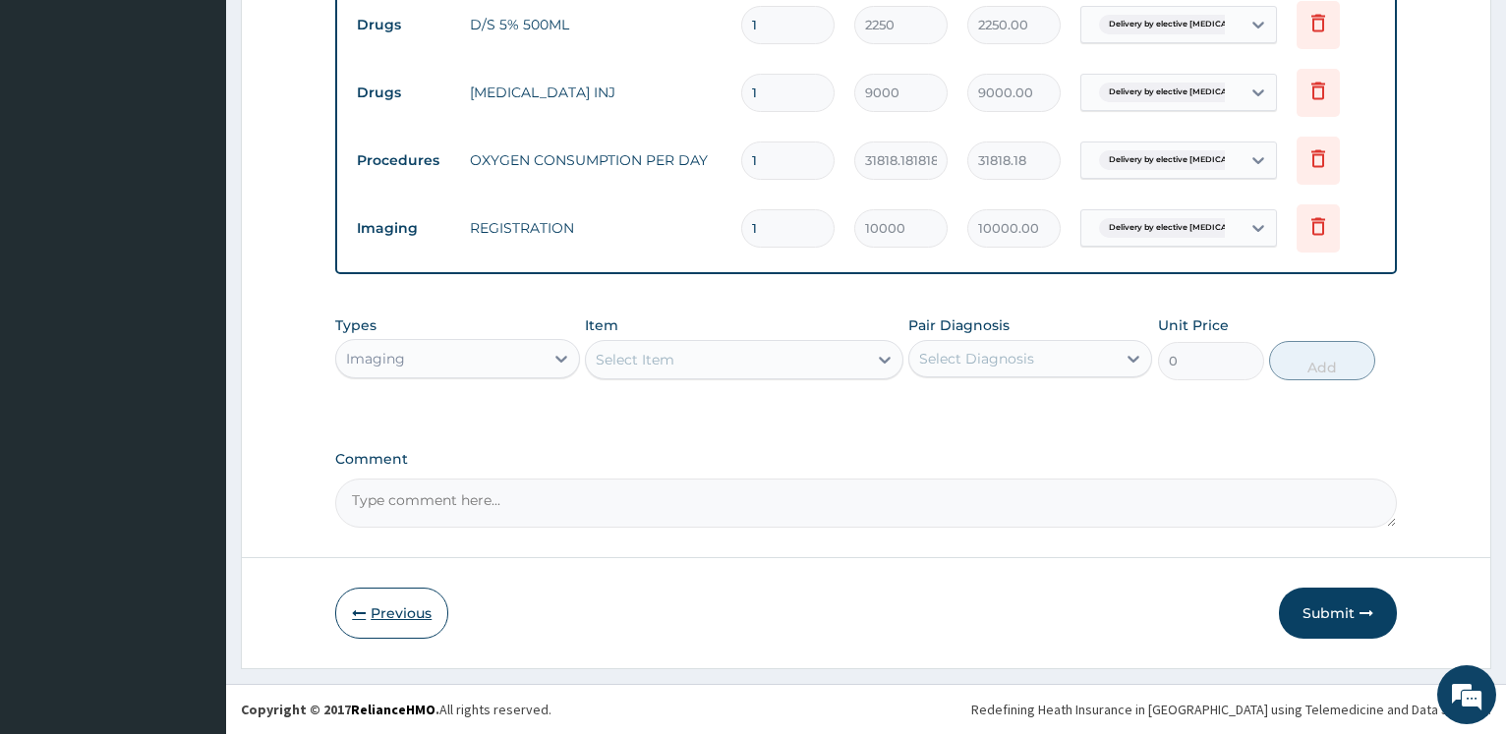
click at [409, 619] on button "Previous" at bounding box center [391, 613] width 113 height 51
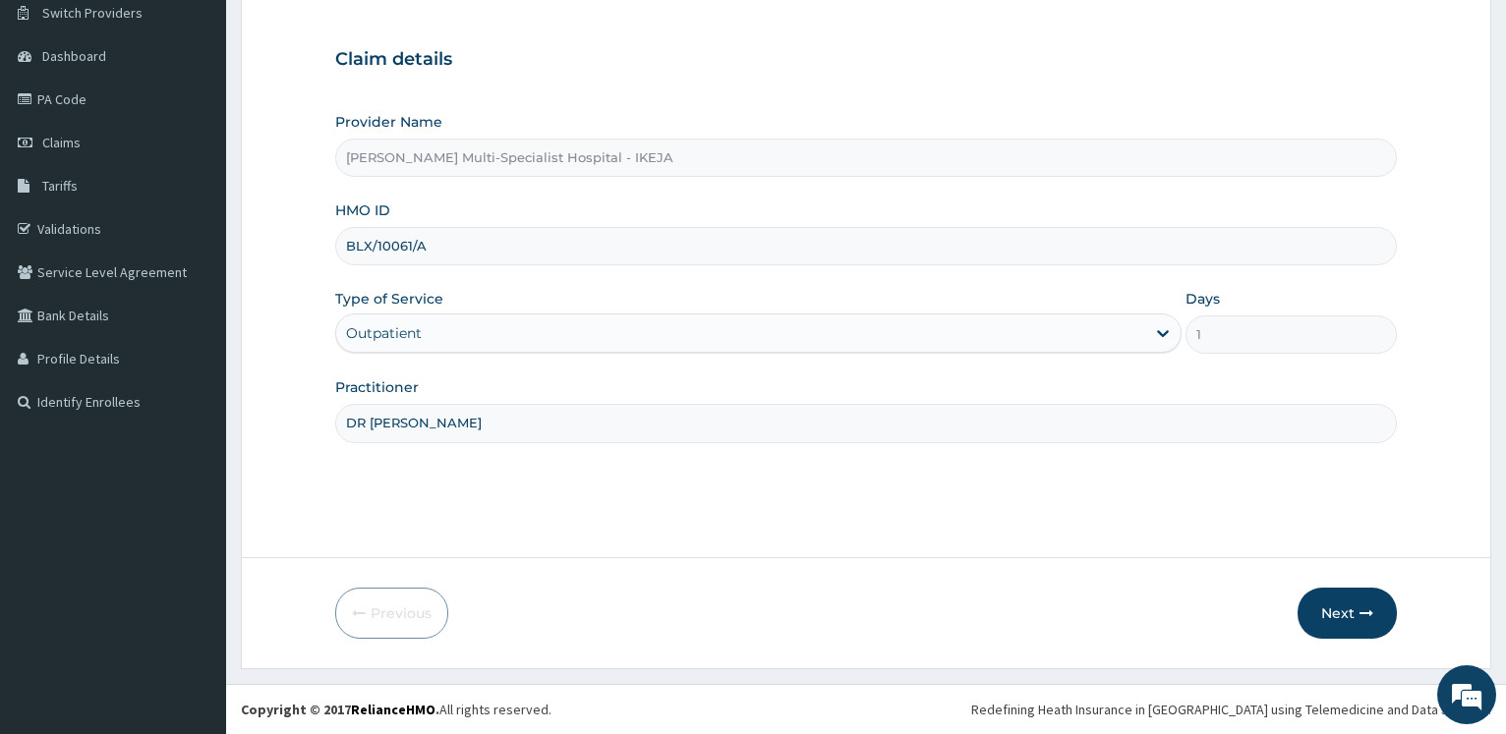
scroll to position [0, 0]
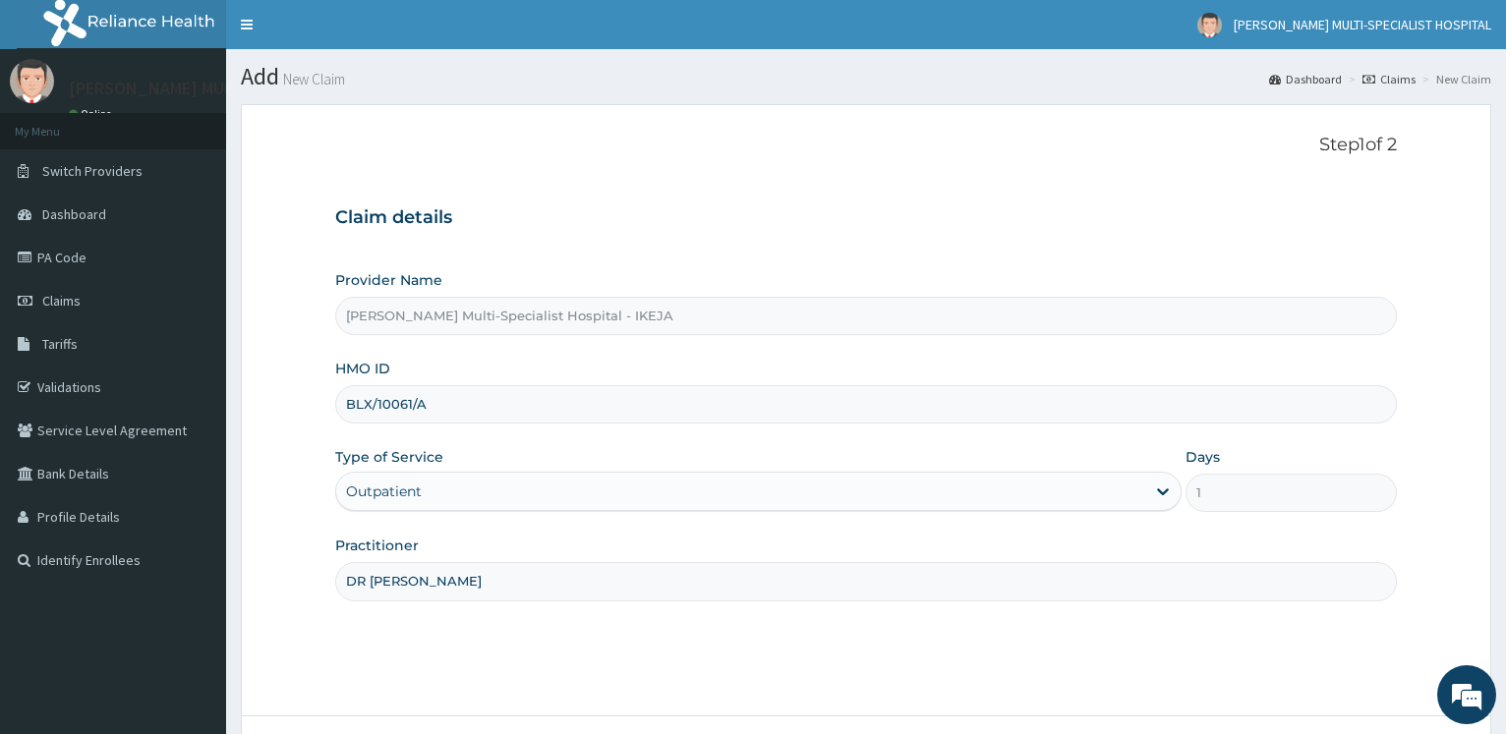
drag, startPoint x: 432, startPoint y: 403, endPoint x: 332, endPoint y: 402, distance: 100.2
click at [335, 399] on input "BLX/10061/A" at bounding box center [865, 404] width 1061 height 38
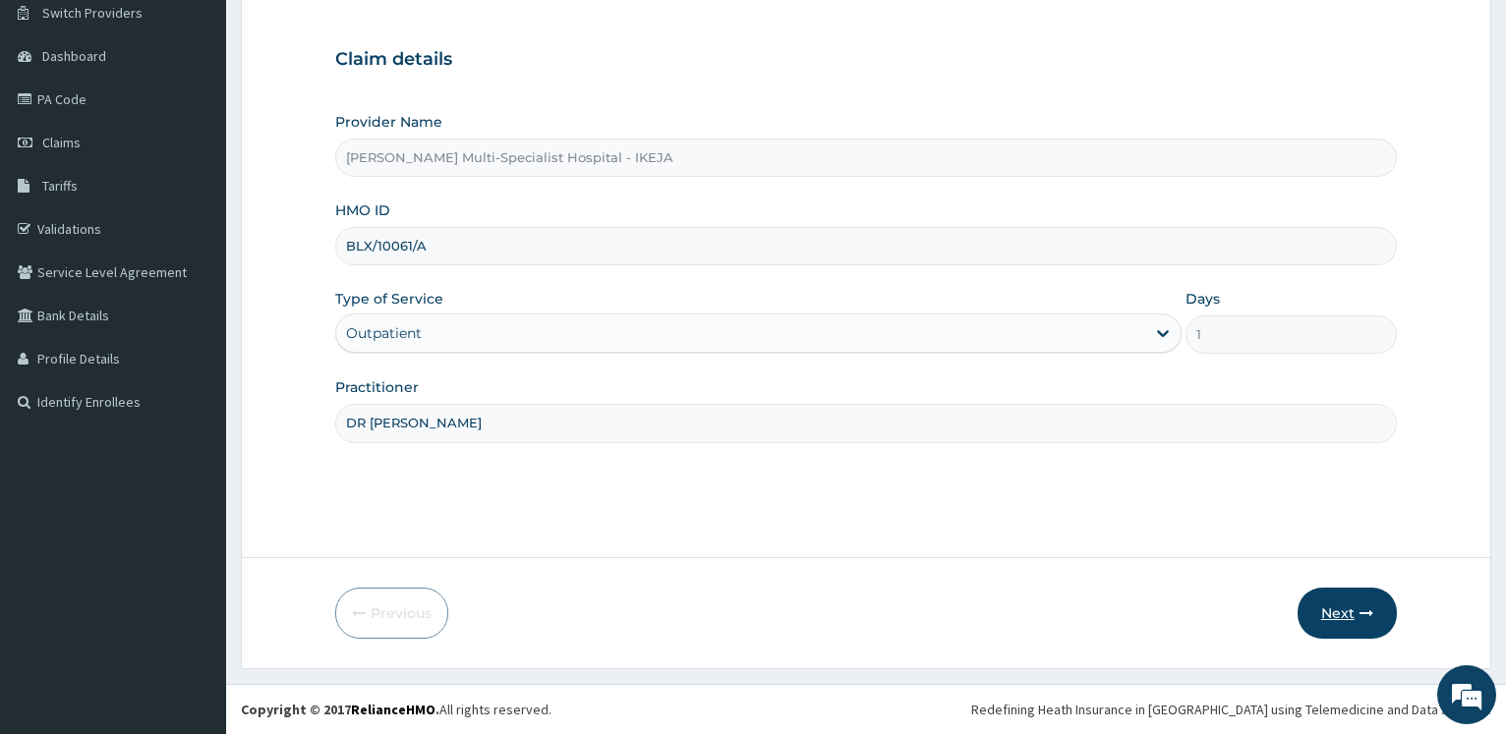
click at [1335, 610] on button "Next" at bounding box center [1346, 613] width 99 height 51
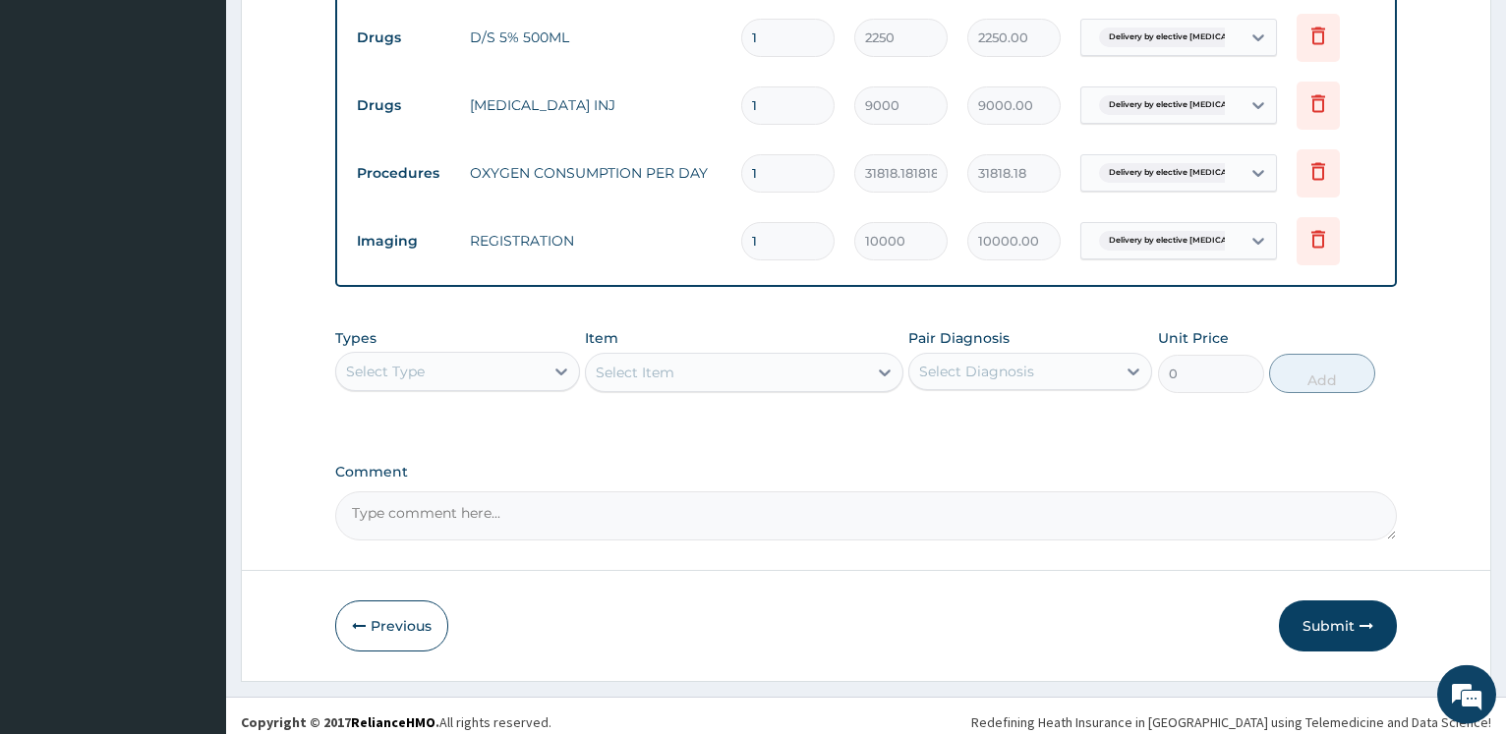
scroll to position [1675, 0]
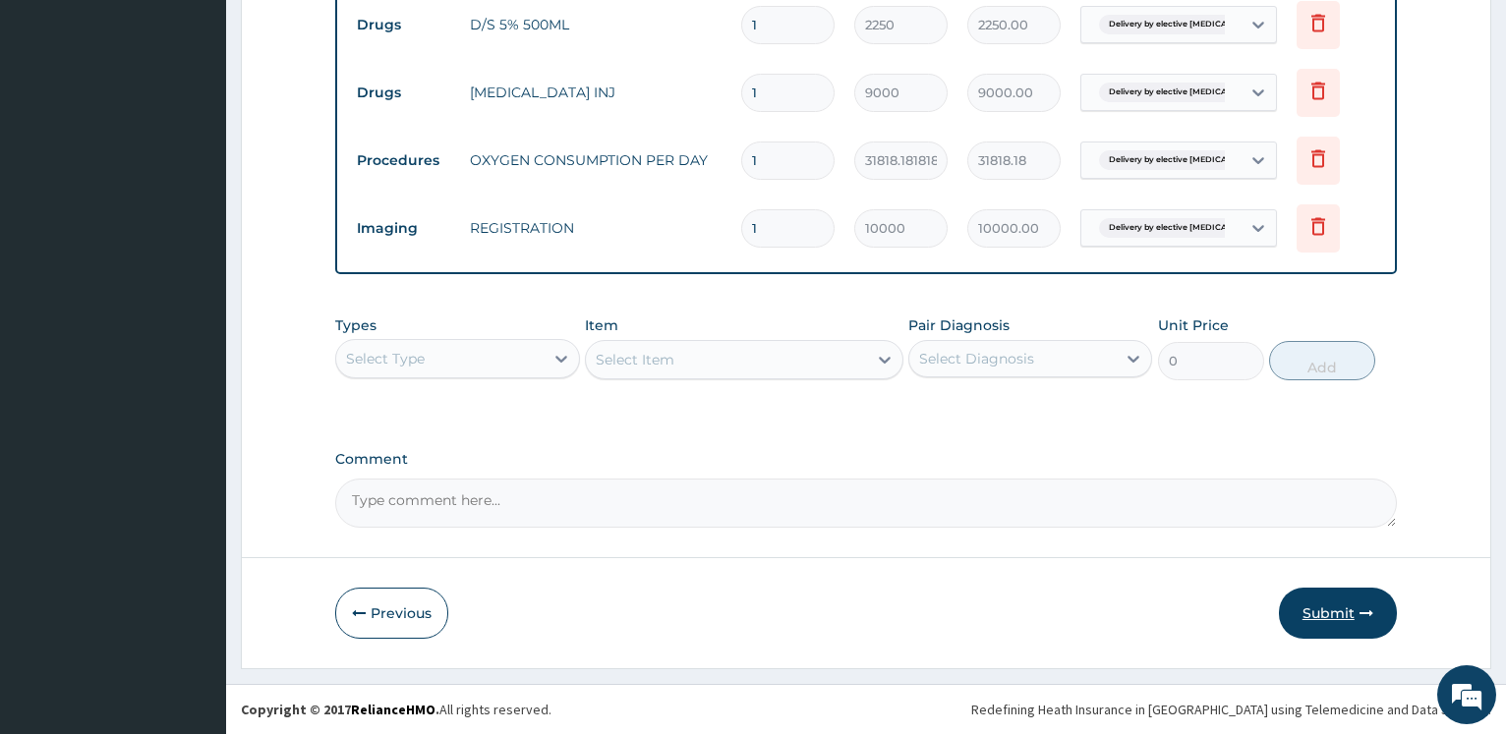
click at [1344, 603] on button "Submit" at bounding box center [1338, 613] width 118 height 51
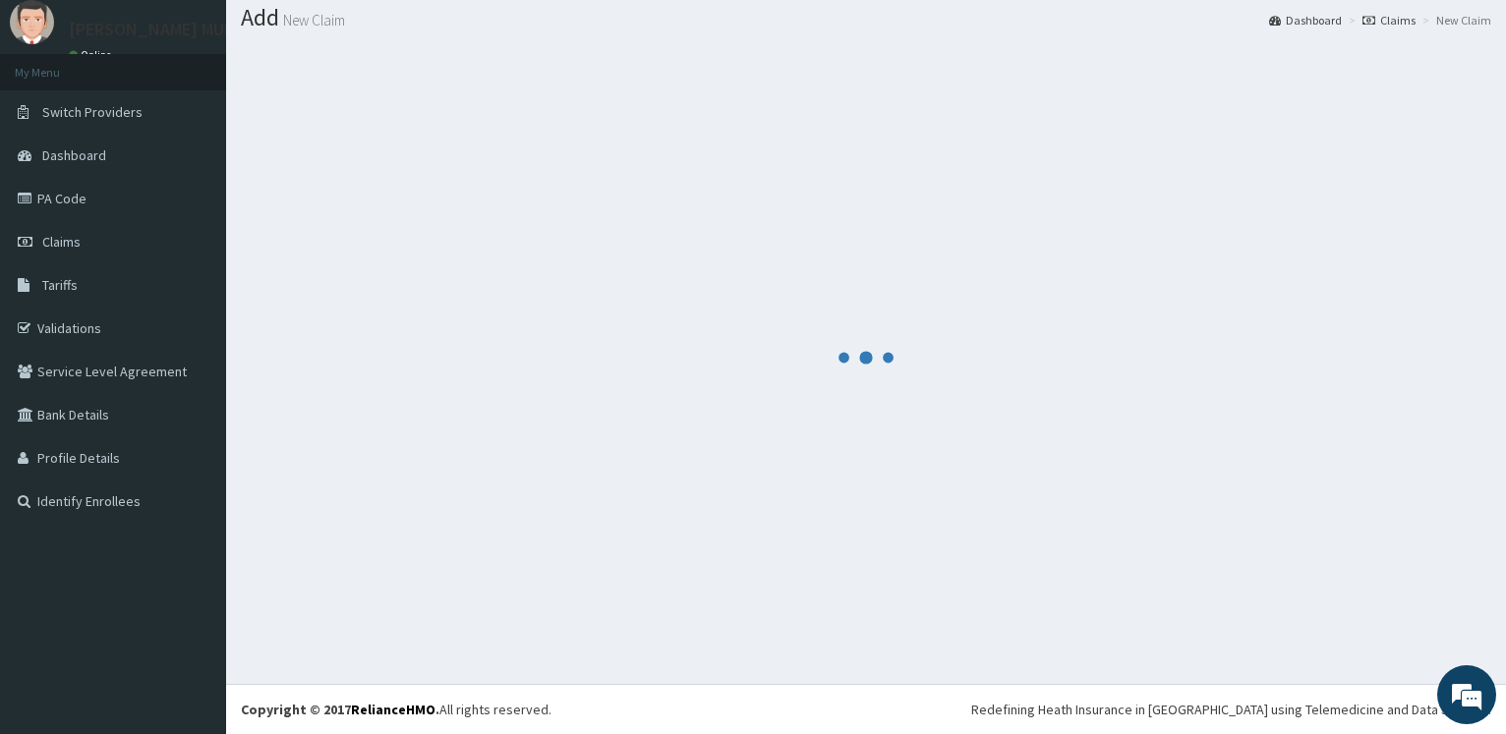
scroll to position [59, 0]
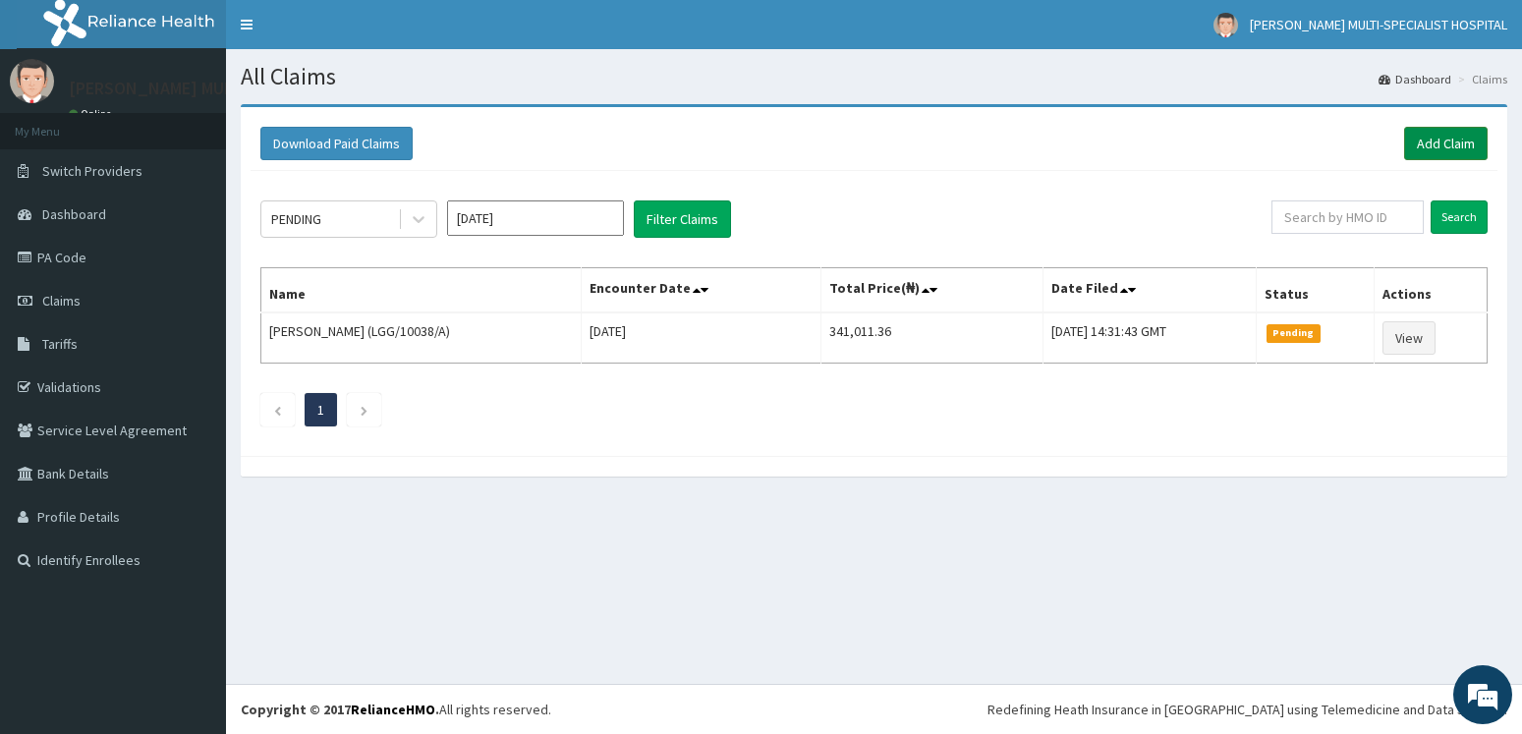
click at [1428, 138] on link "Add Claim" at bounding box center [1446, 143] width 84 height 33
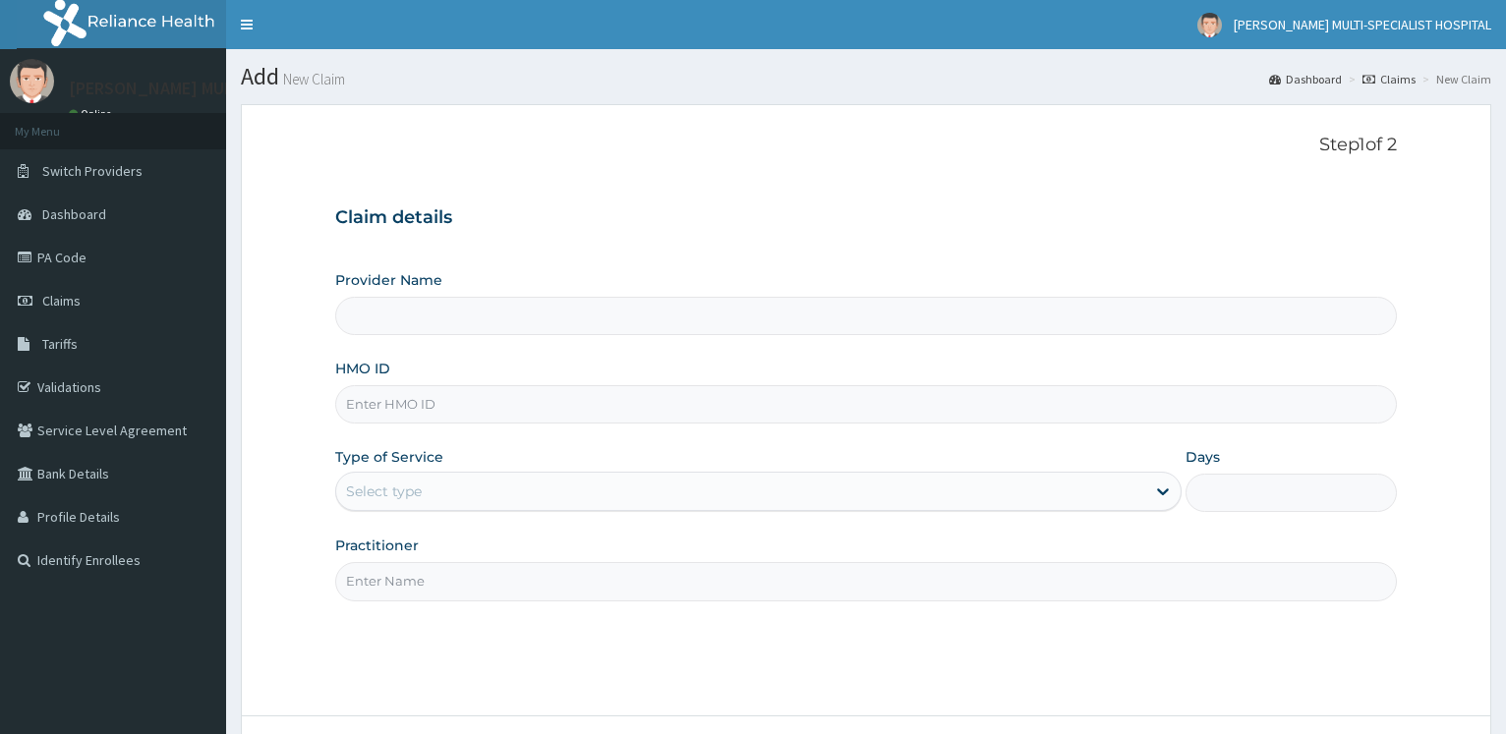
type input "[PERSON_NAME] Multi-Specialist Hospital - IKEJA"
click at [379, 401] on input "HMO ID" at bounding box center [865, 404] width 1061 height 38
paste input "BLX/10061/A"
type input "BLX/10061/A"
click at [297, 325] on form "Step 1 of 2 Claim details Provider Name [PERSON_NAME] Multi-Specialist Hospital…" at bounding box center [866, 465] width 1250 height 722
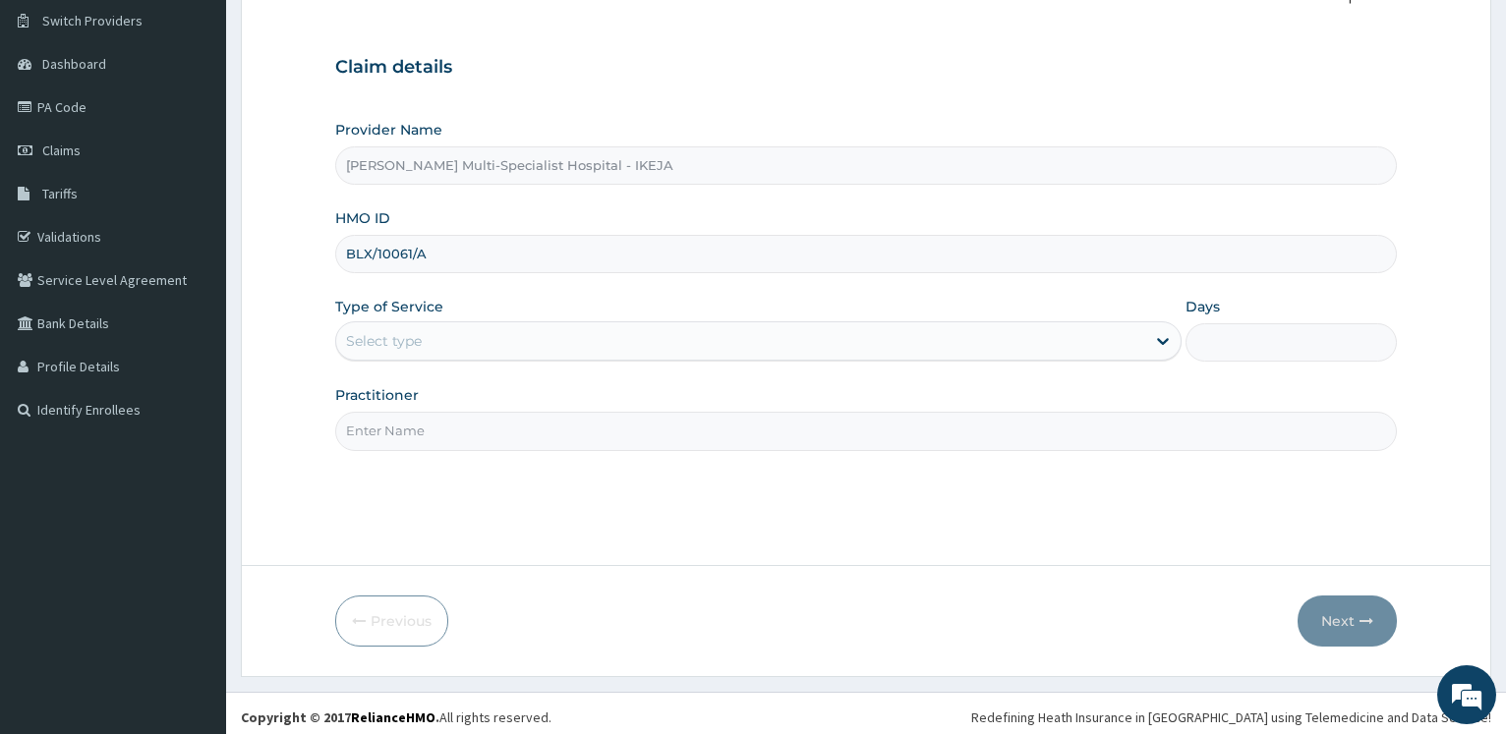
scroll to position [158, 0]
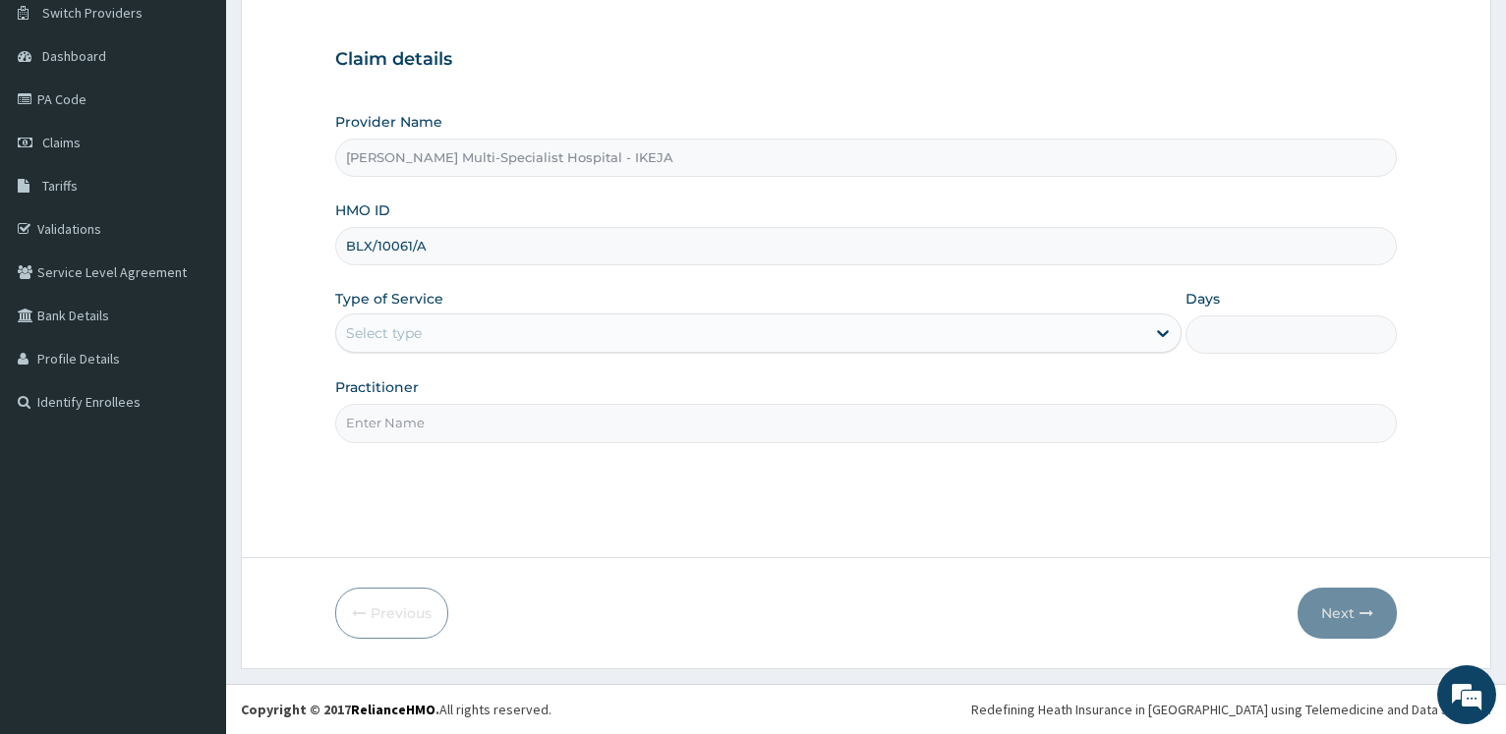
click at [402, 332] on div "Select type" at bounding box center [384, 333] width 76 height 20
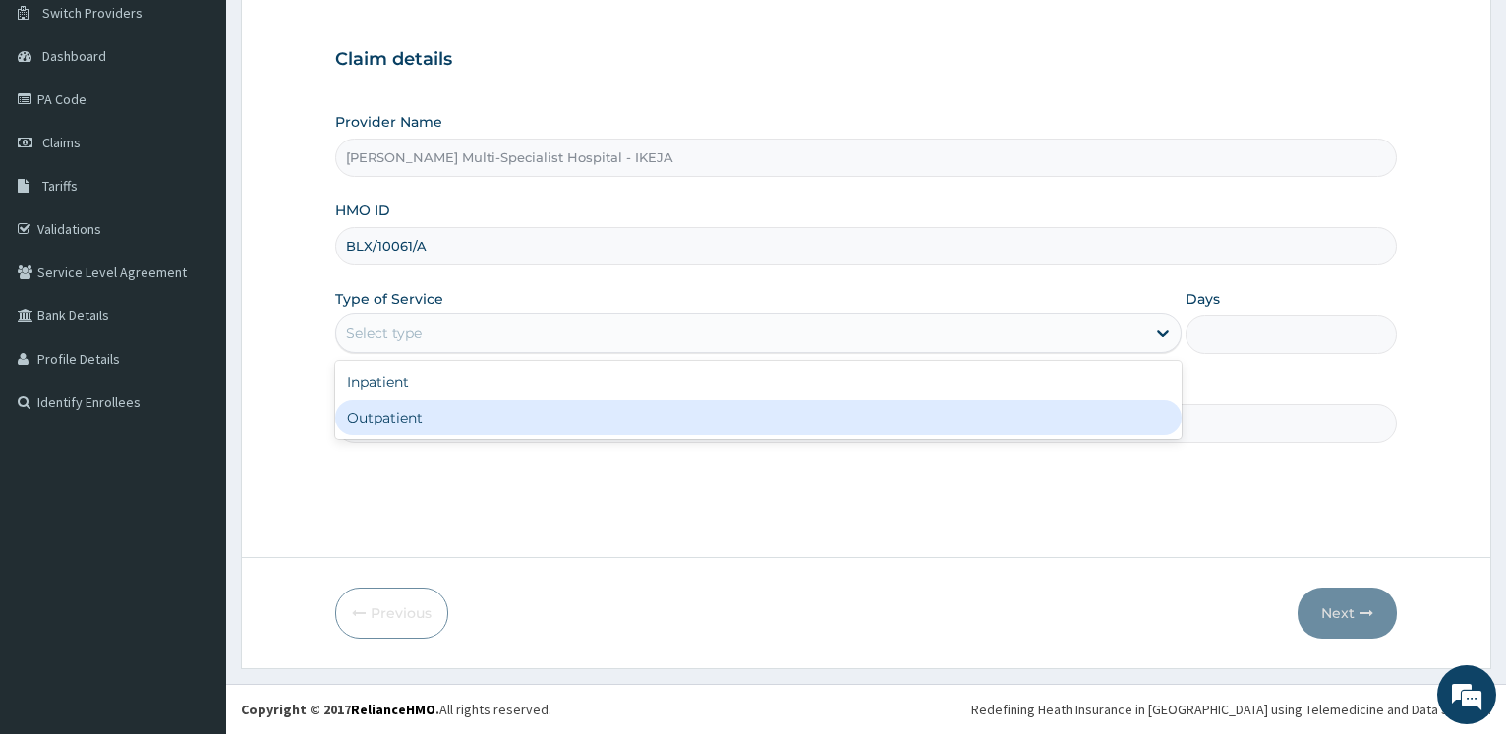
click at [401, 427] on div "Outpatient" at bounding box center [757, 417] width 845 height 35
type input "1"
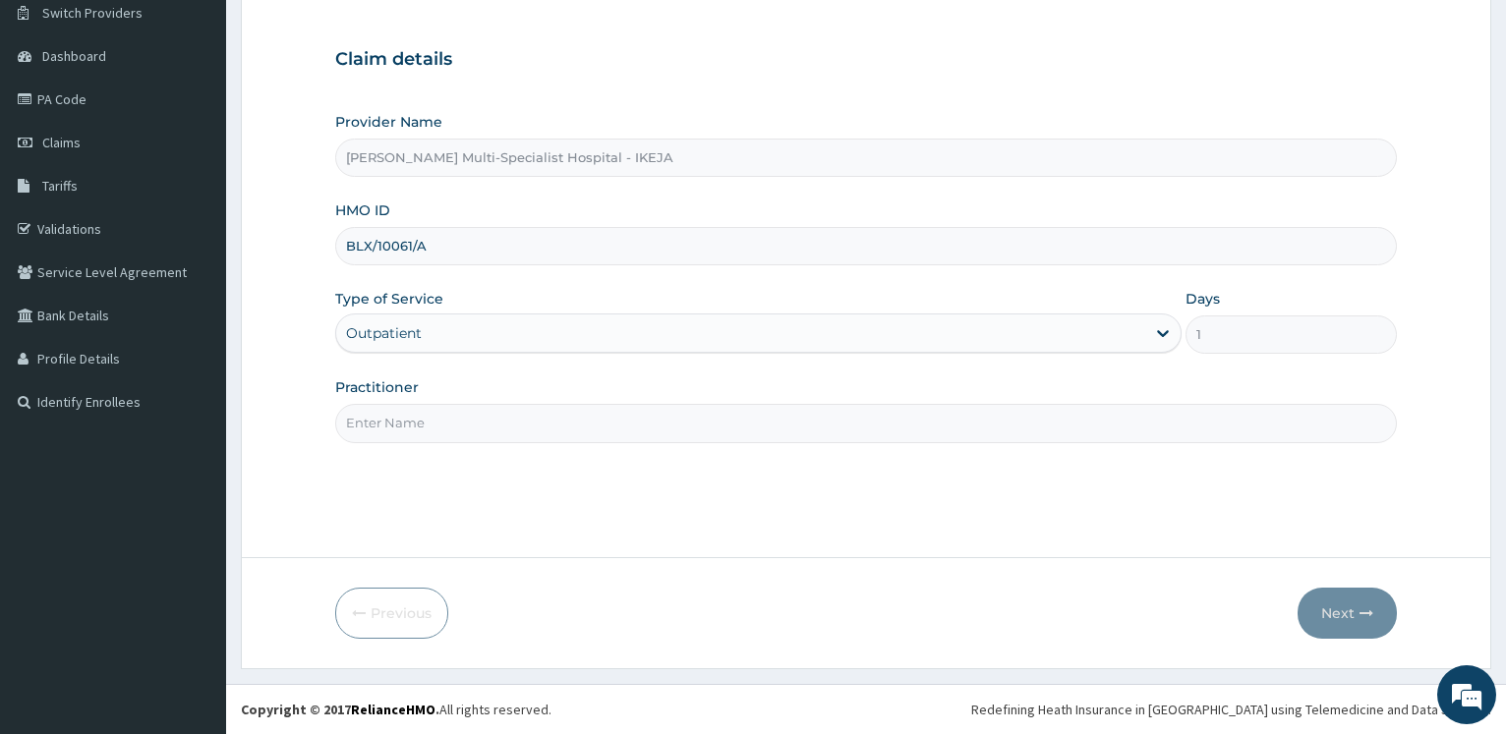
click at [404, 423] on input "Practitioner" at bounding box center [865, 423] width 1061 height 38
type input "[PERSON_NAME]"
click at [1333, 611] on button "Next" at bounding box center [1346, 613] width 99 height 51
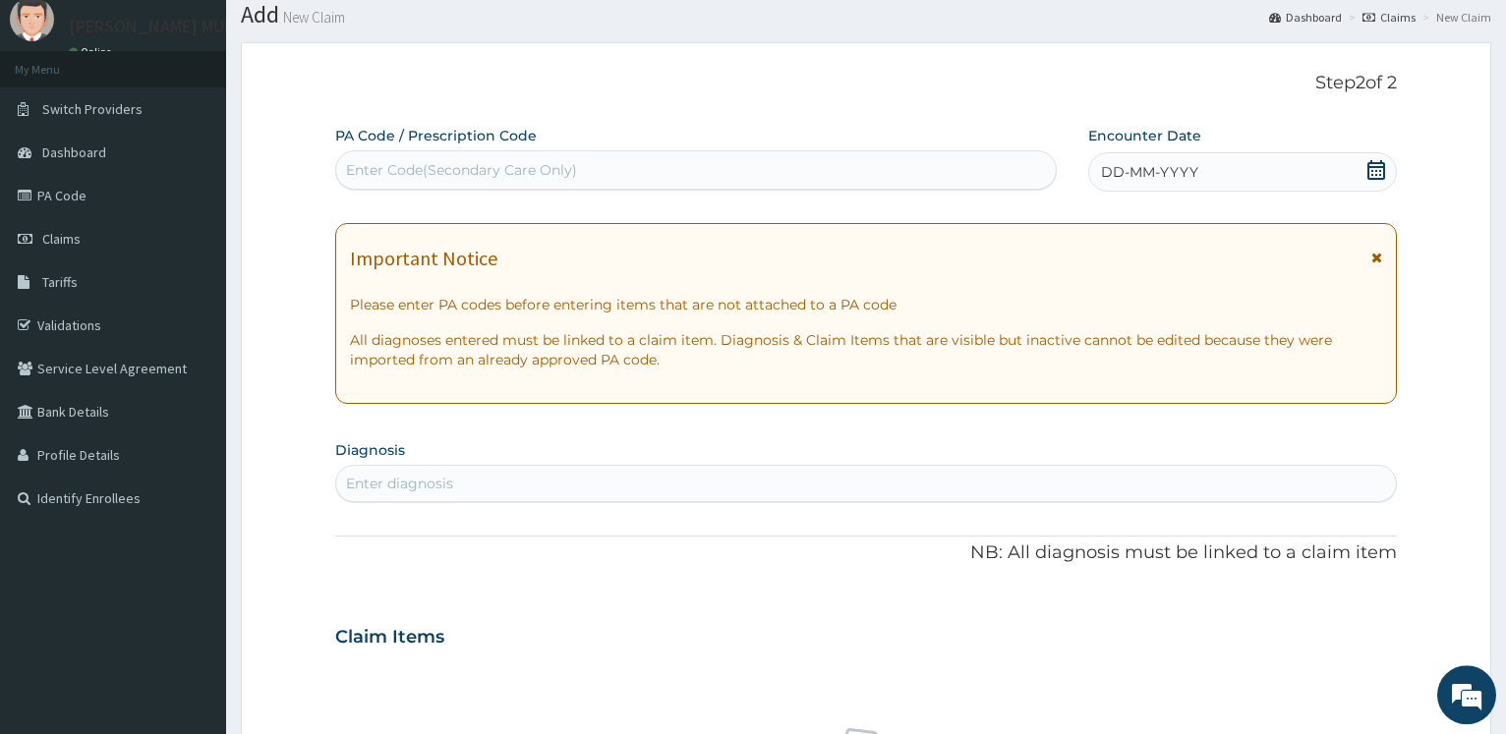
scroll to position [0, 0]
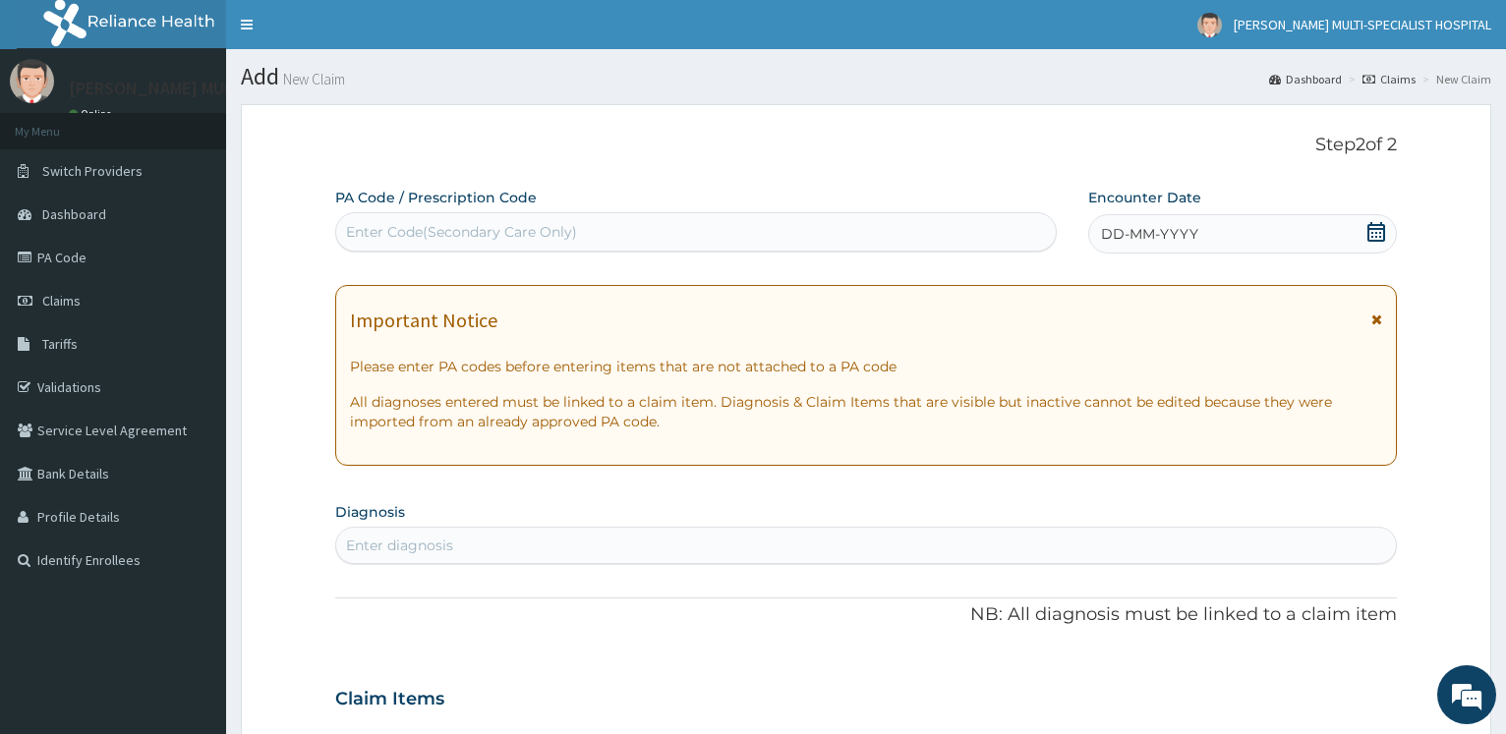
click at [380, 232] on div "Enter Code(Secondary Care Only)" at bounding box center [461, 232] width 231 height 20
drag, startPoint x: 484, startPoint y: 230, endPoint x: 488, endPoint y: 210, distance: 20.0
click at [484, 224] on div "Enter Code(Secondary Care Only)" at bounding box center [461, 232] width 231 height 20
paste input "PA/AA073B"
type input "PA/AA073B"
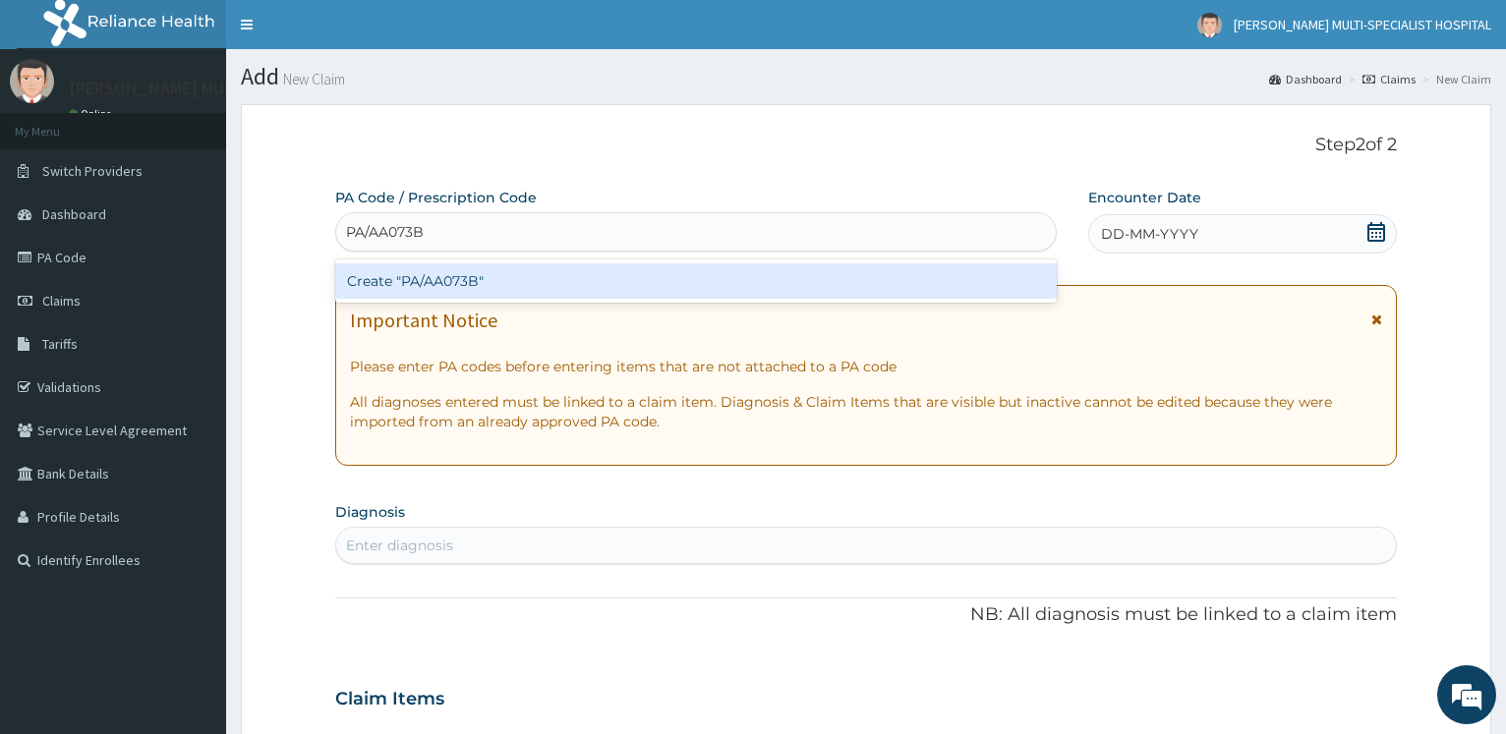
click at [441, 280] on div "Create "PA/AA073B"" at bounding box center [695, 280] width 720 height 35
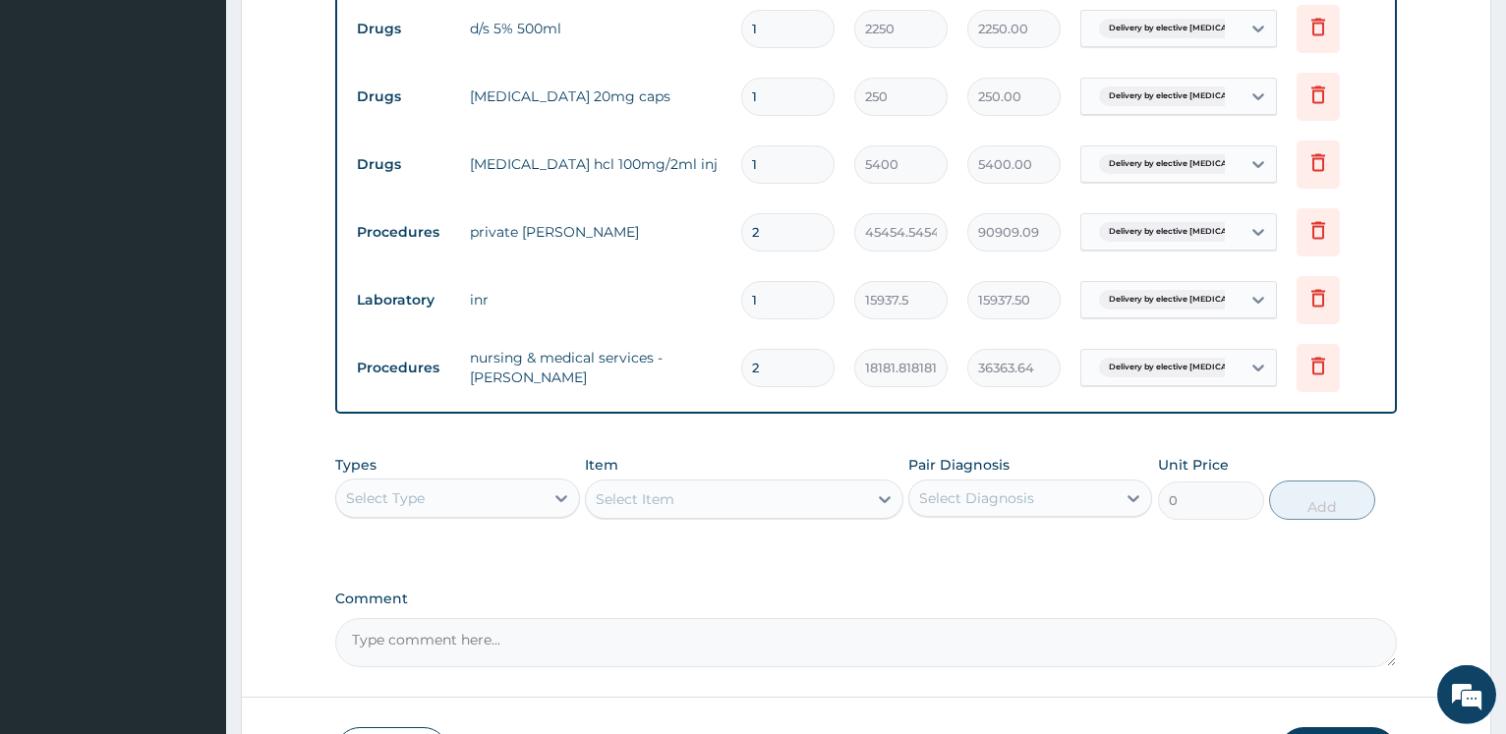
scroll to position [926, 0]
click at [434, 498] on div "Select Type" at bounding box center [439, 497] width 206 height 31
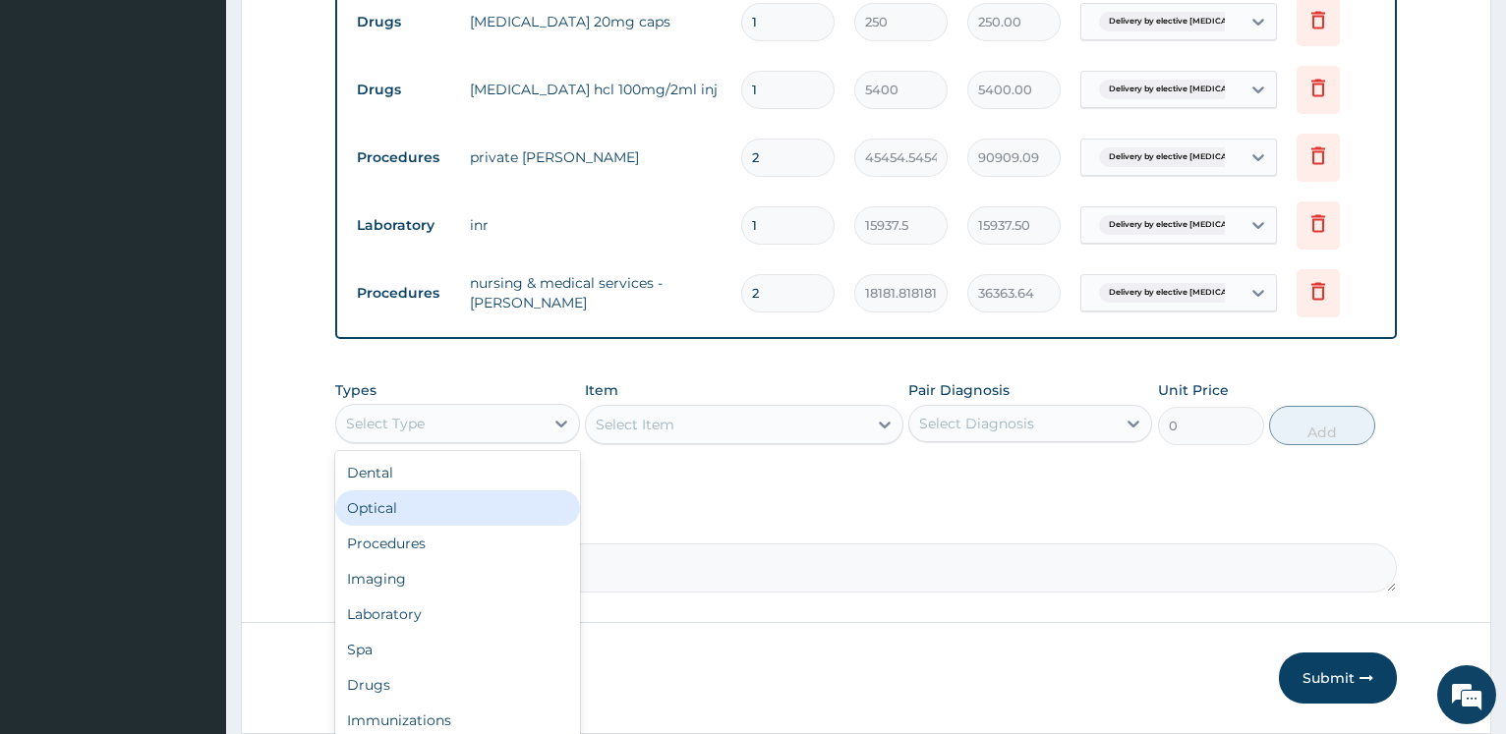
scroll to position [1064, 0]
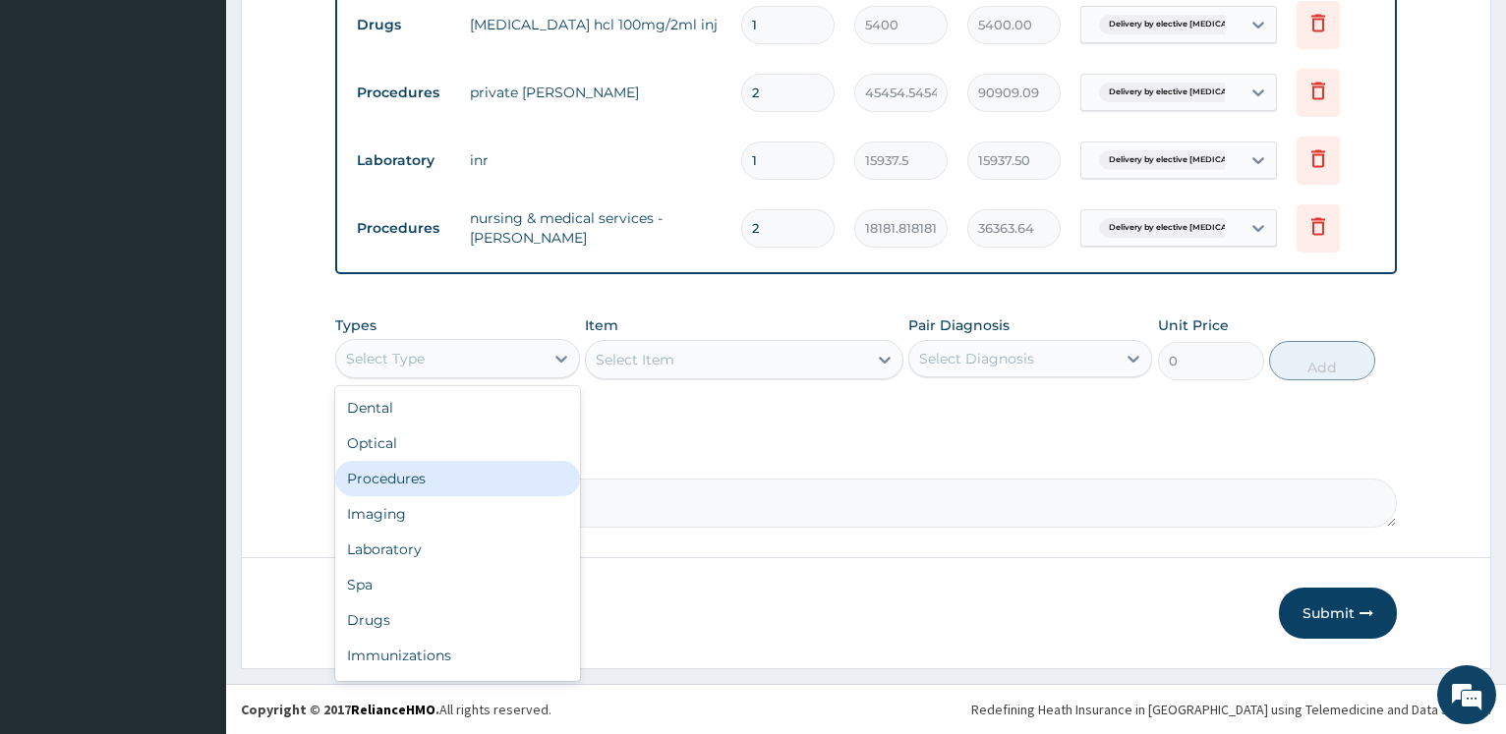
click at [475, 483] on div "Procedures" at bounding box center [457, 478] width 244 height 35
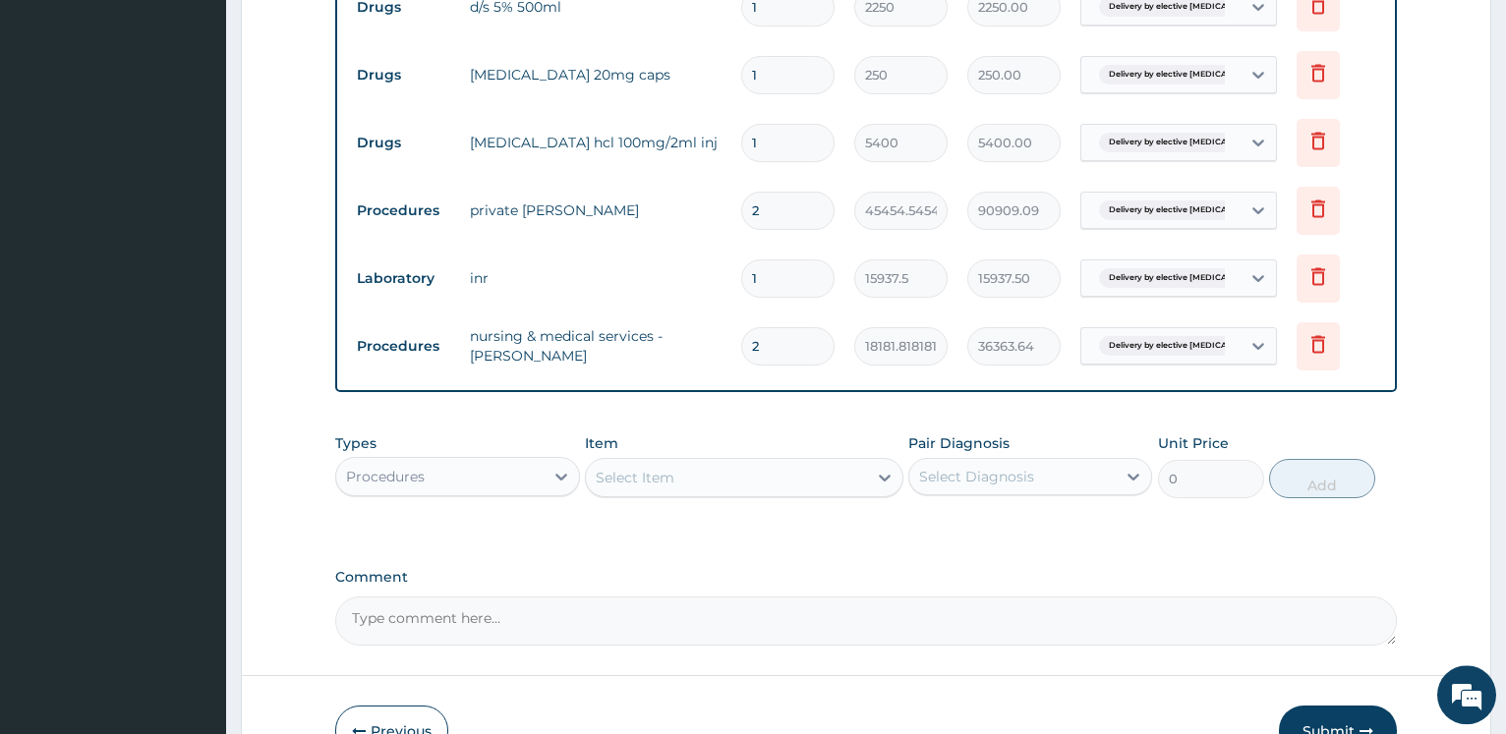
scroll to position [964, 0]
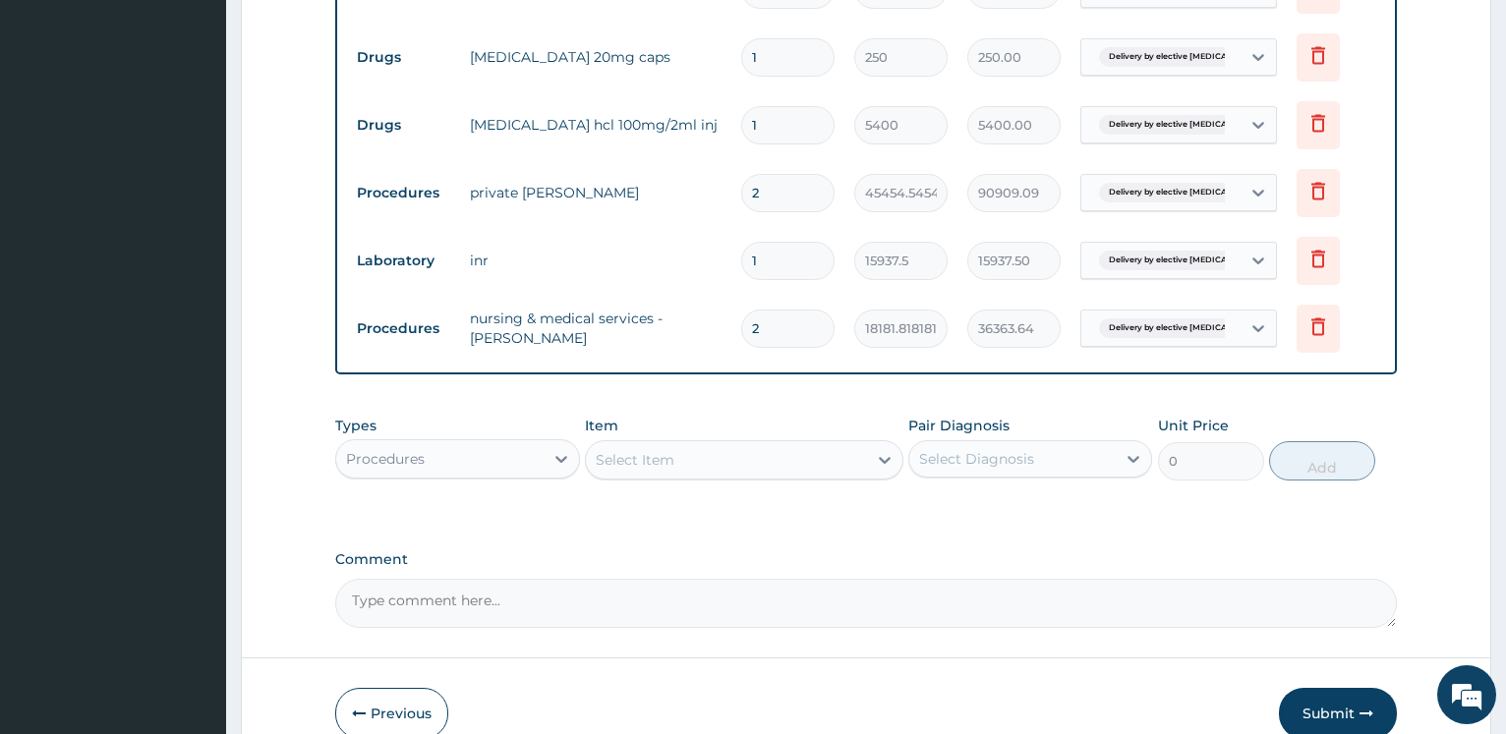
click at [609, 458] on div "Select Item" at bounding box center [635, 460] width 79 height 20
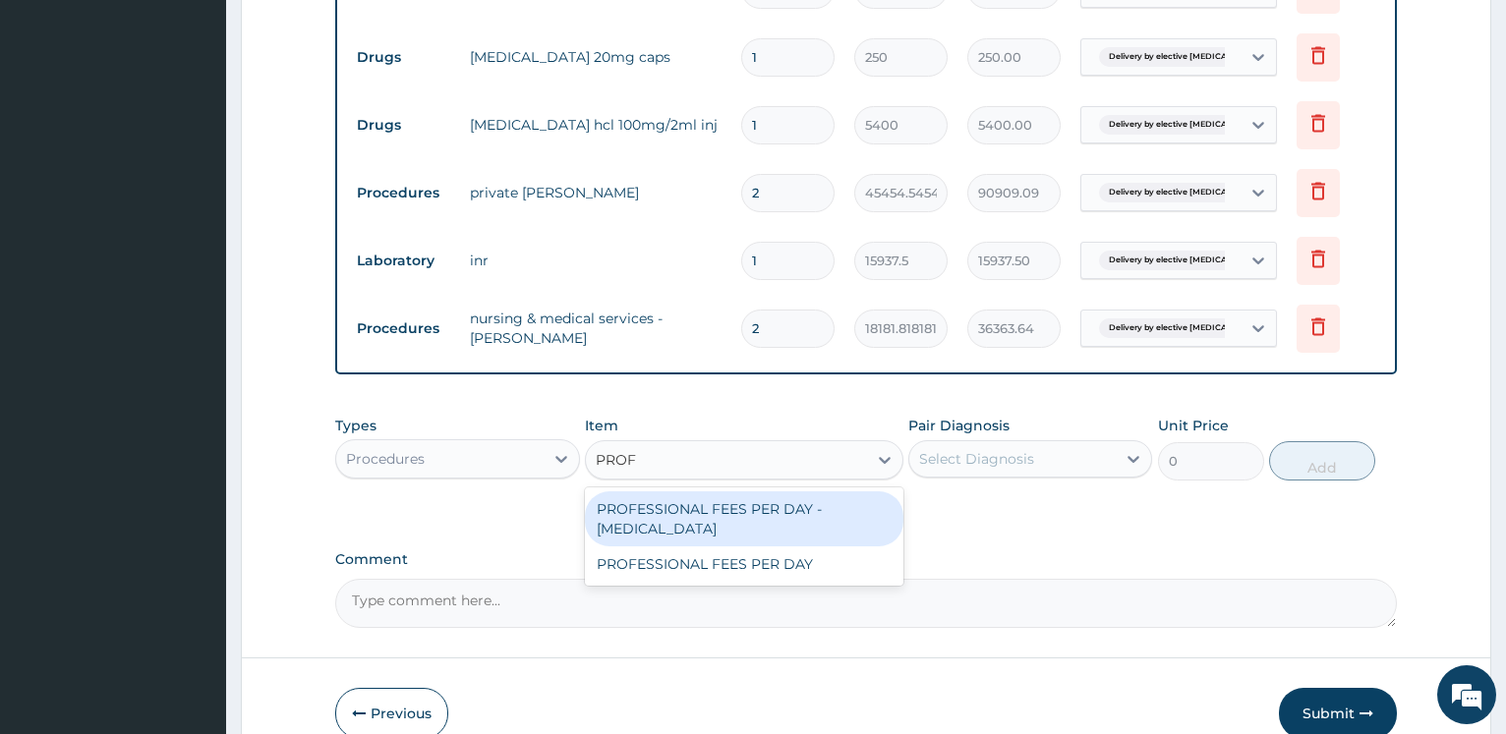
type input "PROFE"
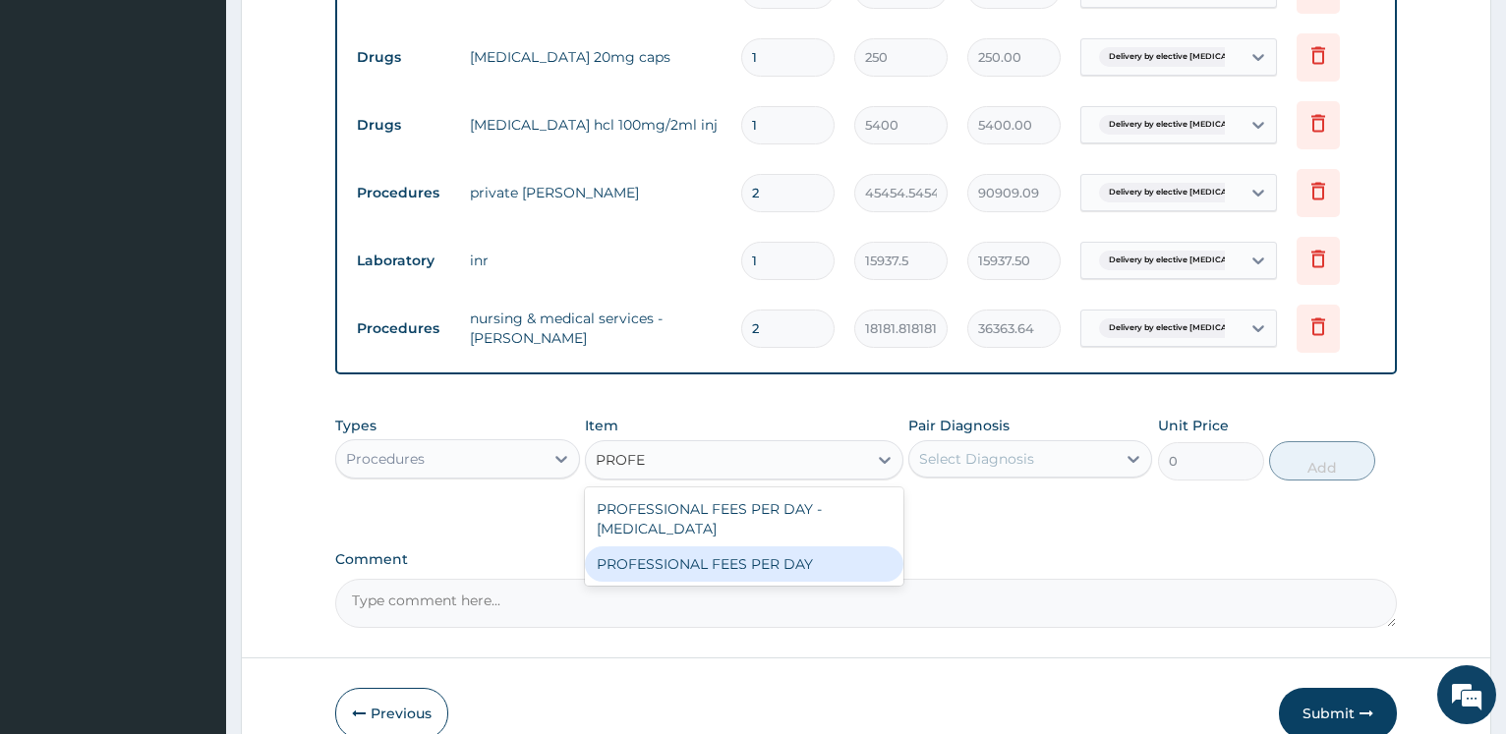
drag, startPoint x: 718, startPoint y: 539, endPoint x: 815, endPoint y: 511, distance: 100.2
click at [716, 546] on div "PROFESSIONAL FEES PER DAY" at bounding box center [744, 563] width 318 height 35
type input "18500"
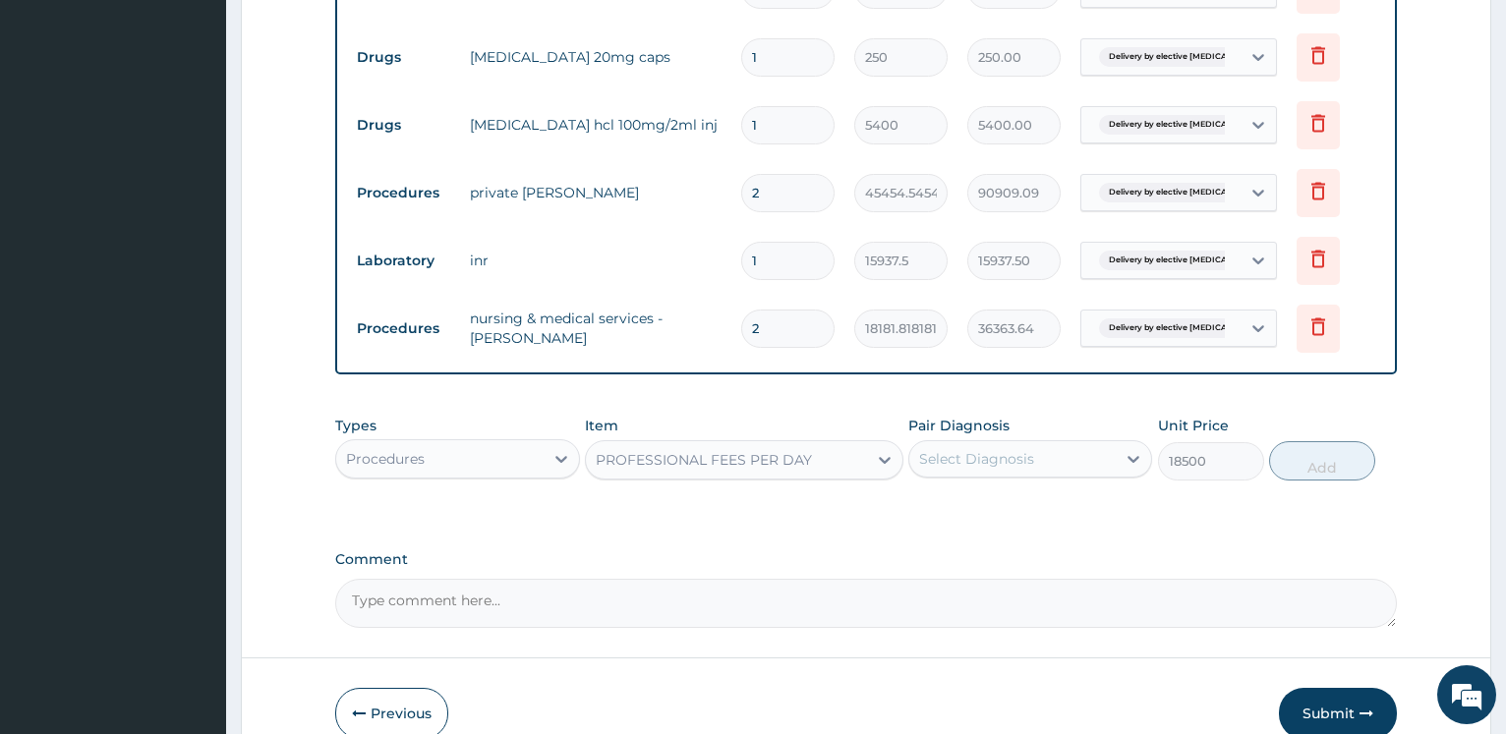
click at [962, 465] on div "Select Diagnosis" at bounding box center [976, 459] width 115 height 20
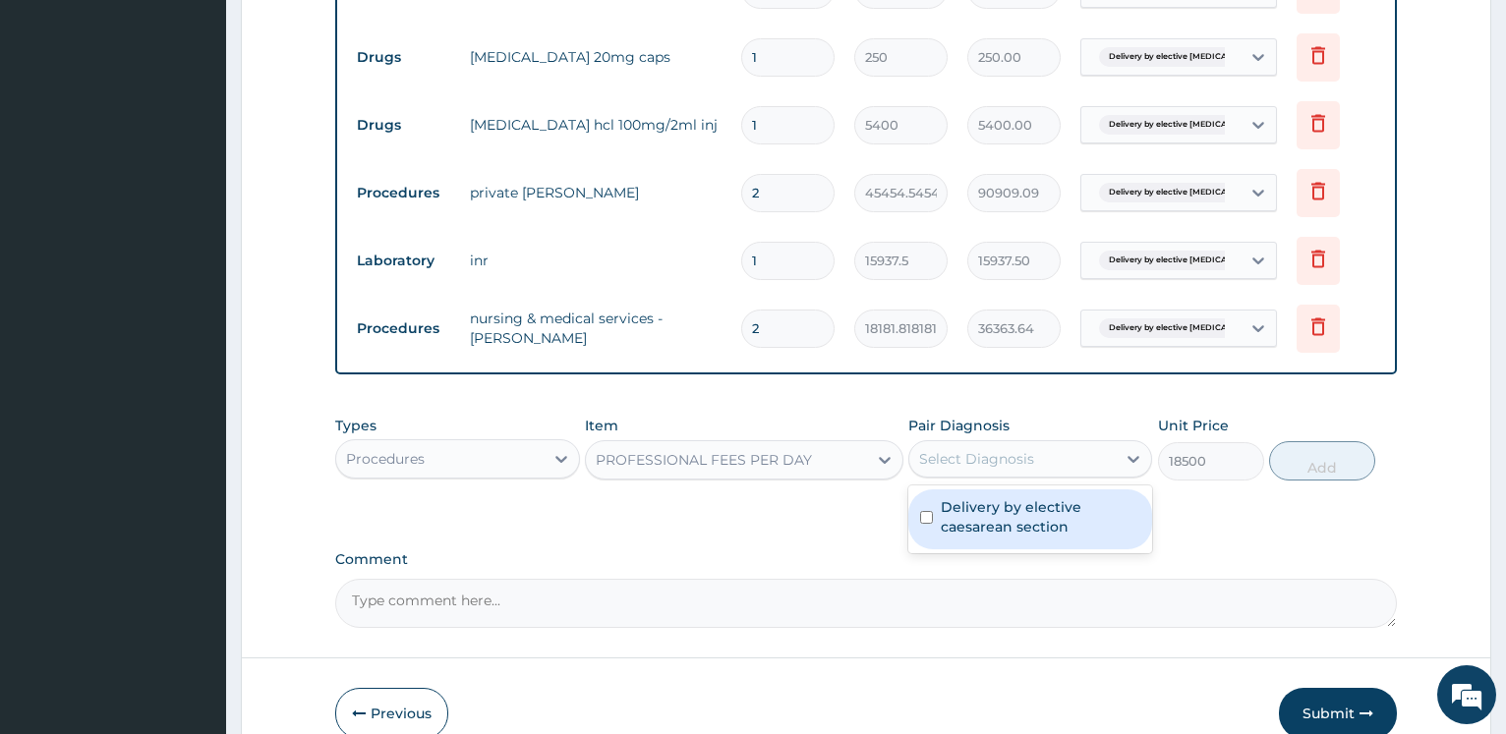
click at [970, 522] on label "Delivery by elective caesarean section" at bounding box center [1039, 516] width 199 height 39
checkbox input "true"
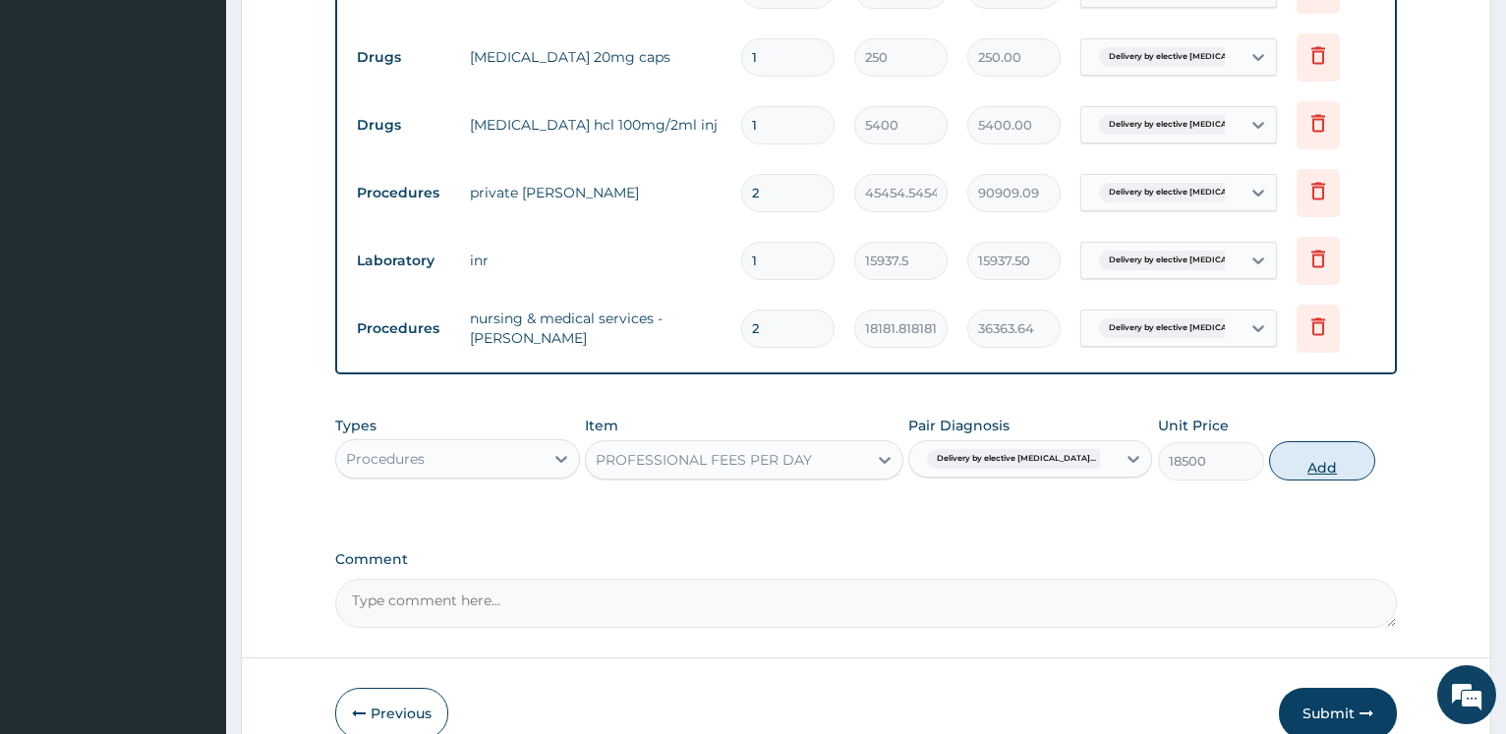
click at [1324, 472] on button "Add" at bounding box center [1322, 460] width 106 height 39
type input "0"
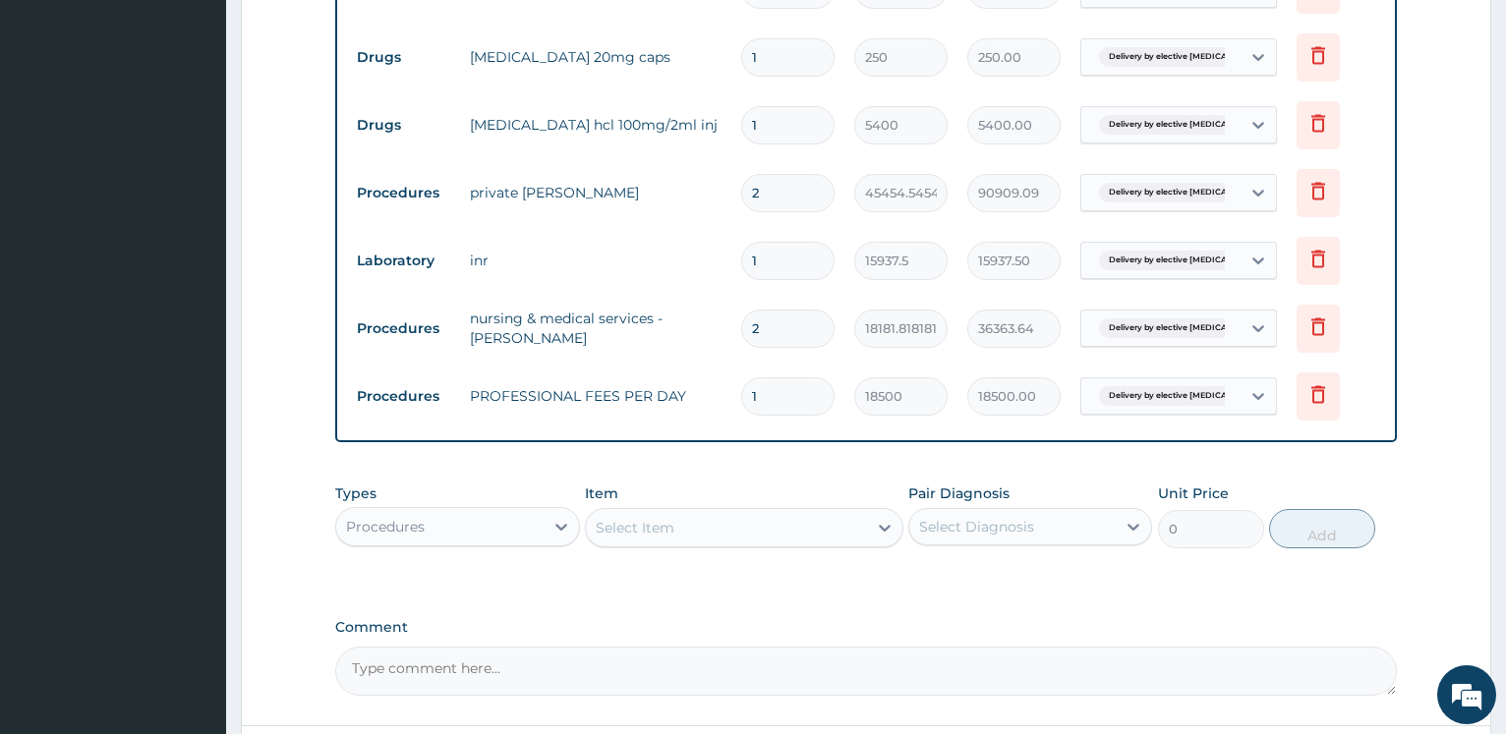
drag, startPoint x: 794, startPoint y: 400, endPoint x: 728, endPoint y: 390, distance: 66.6
click at [741, 390] on input "1" at bounding box center [787, 396] width 93 height 38
type input "2"
type input "37000.00"
type input "2"
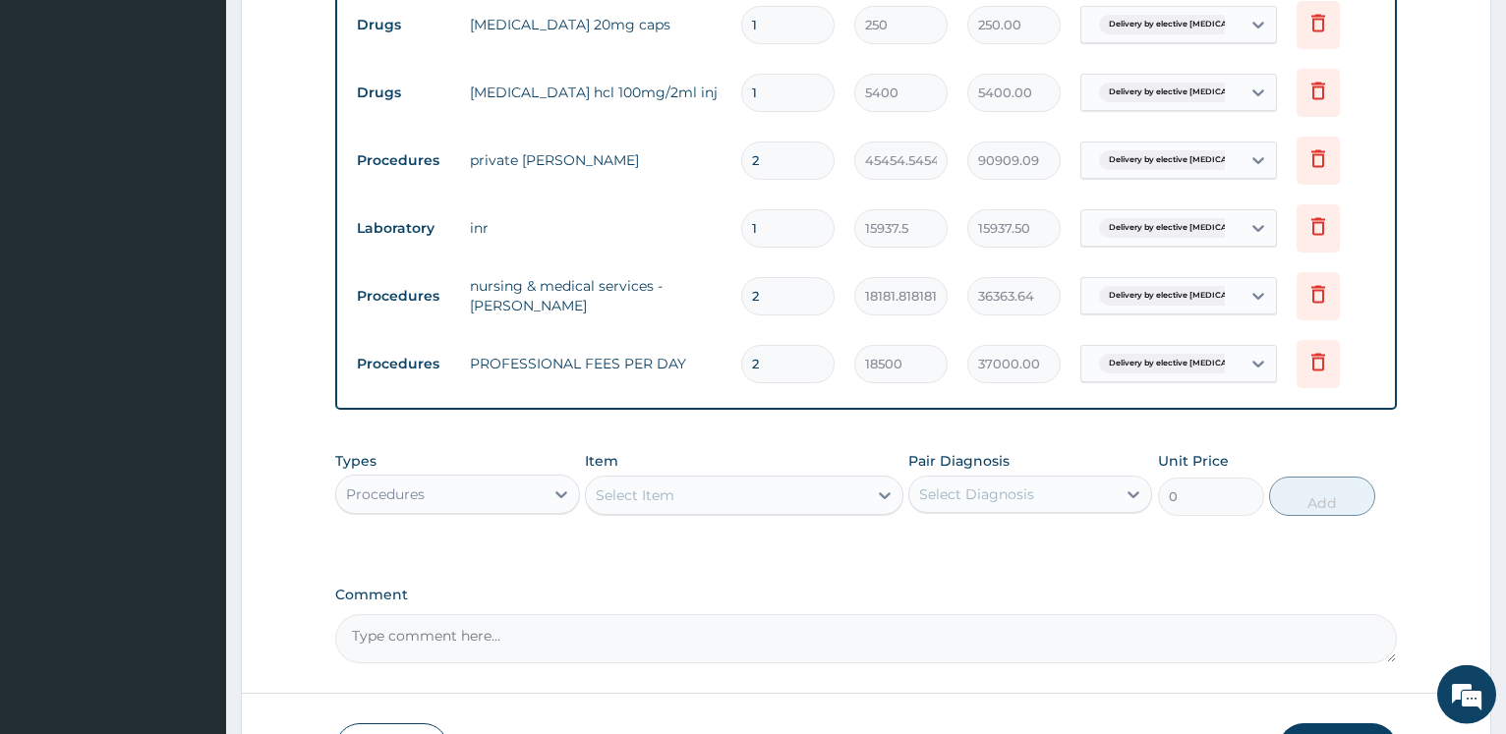
scroll to position [1064, 0]
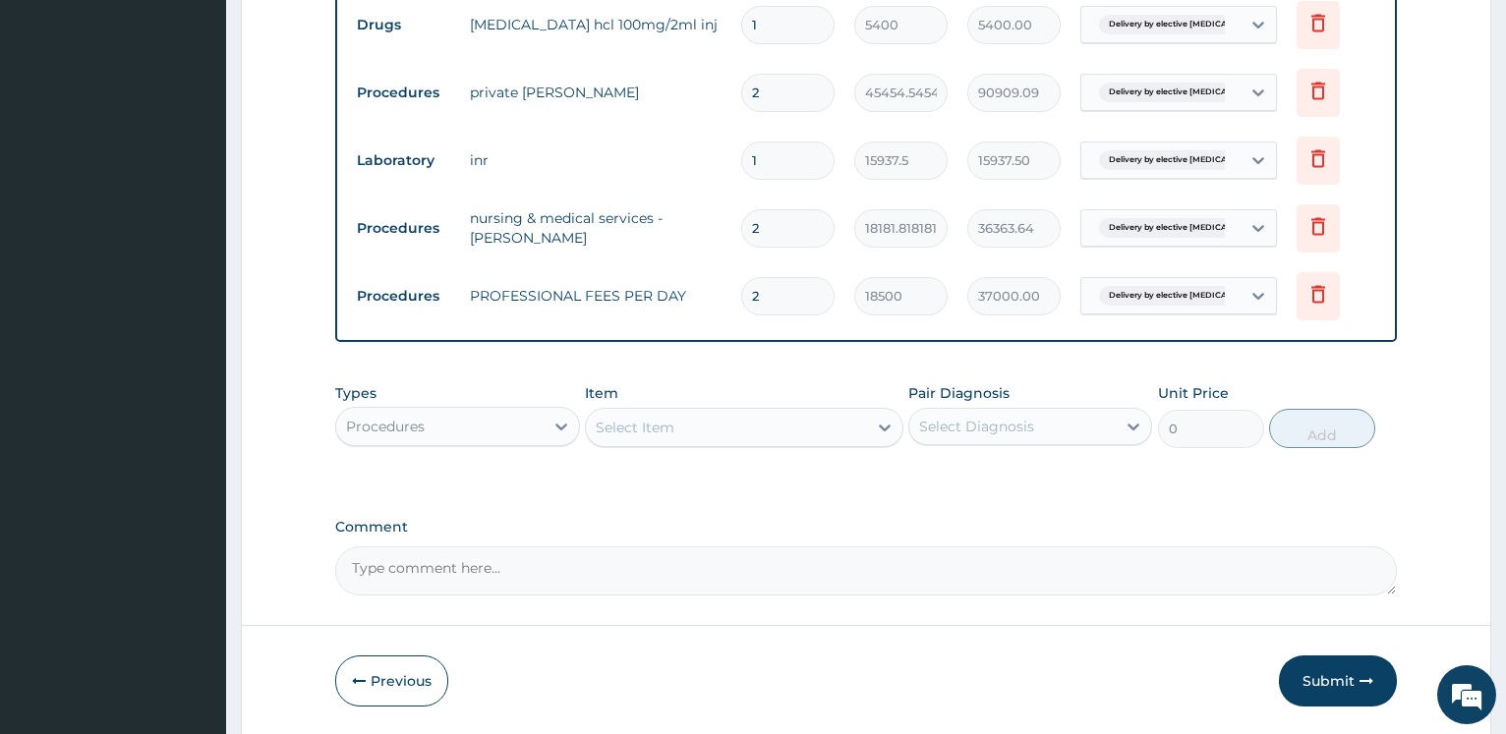
click at [432, 432] on div "Procedures" at bounding box center [439, 426] width 206 height 31
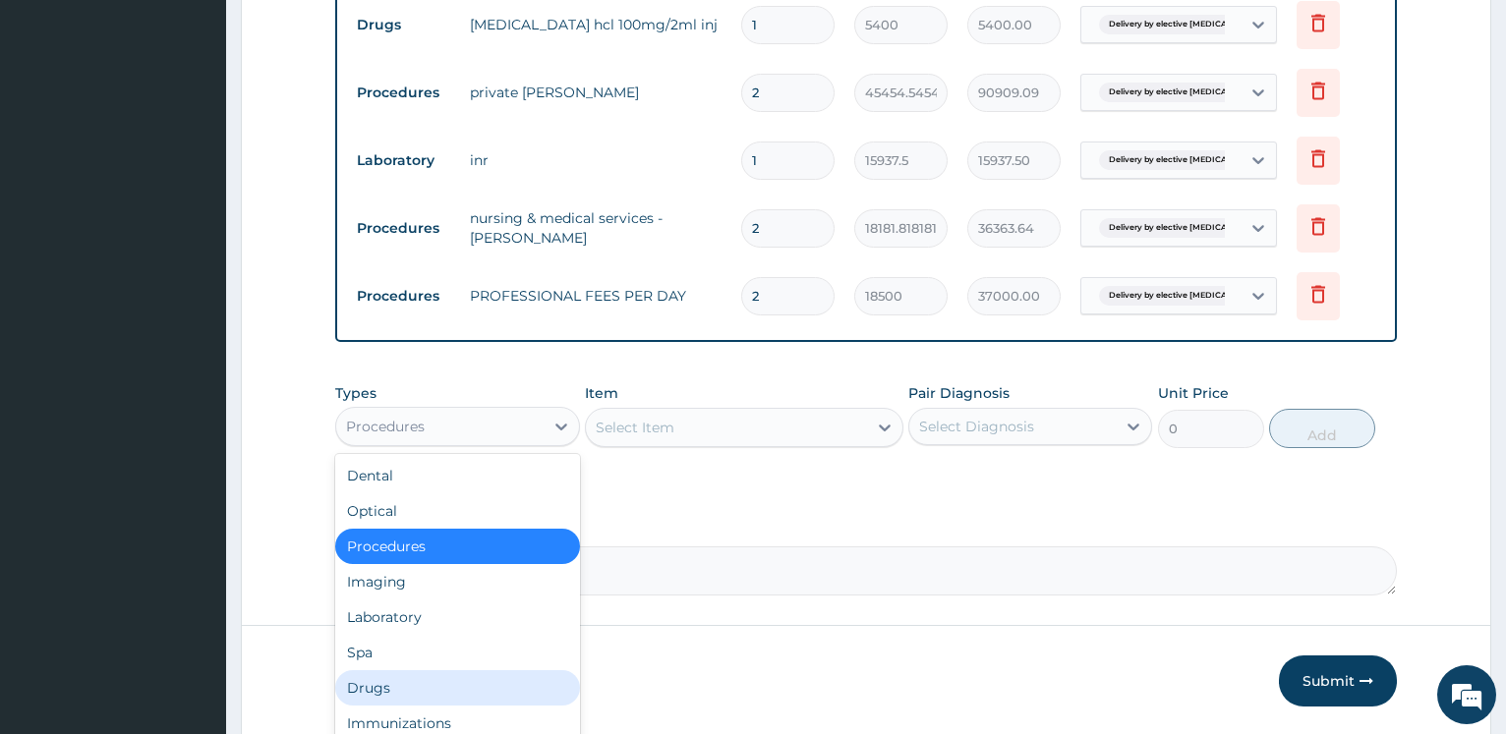
click at [392, 686] on div "Drugs" at bounding box center [457, 687] width 244 height 35
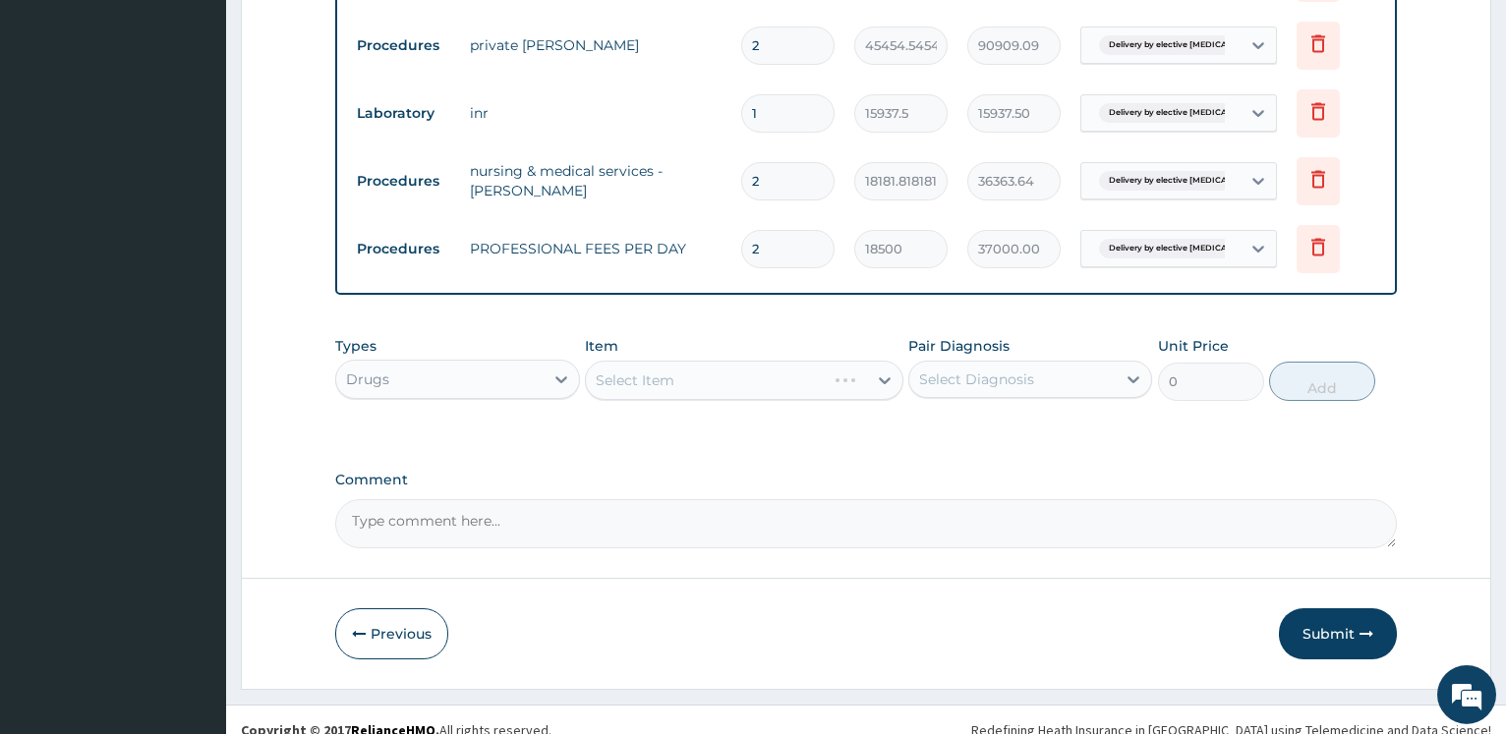
scroll to position [1132, 0]
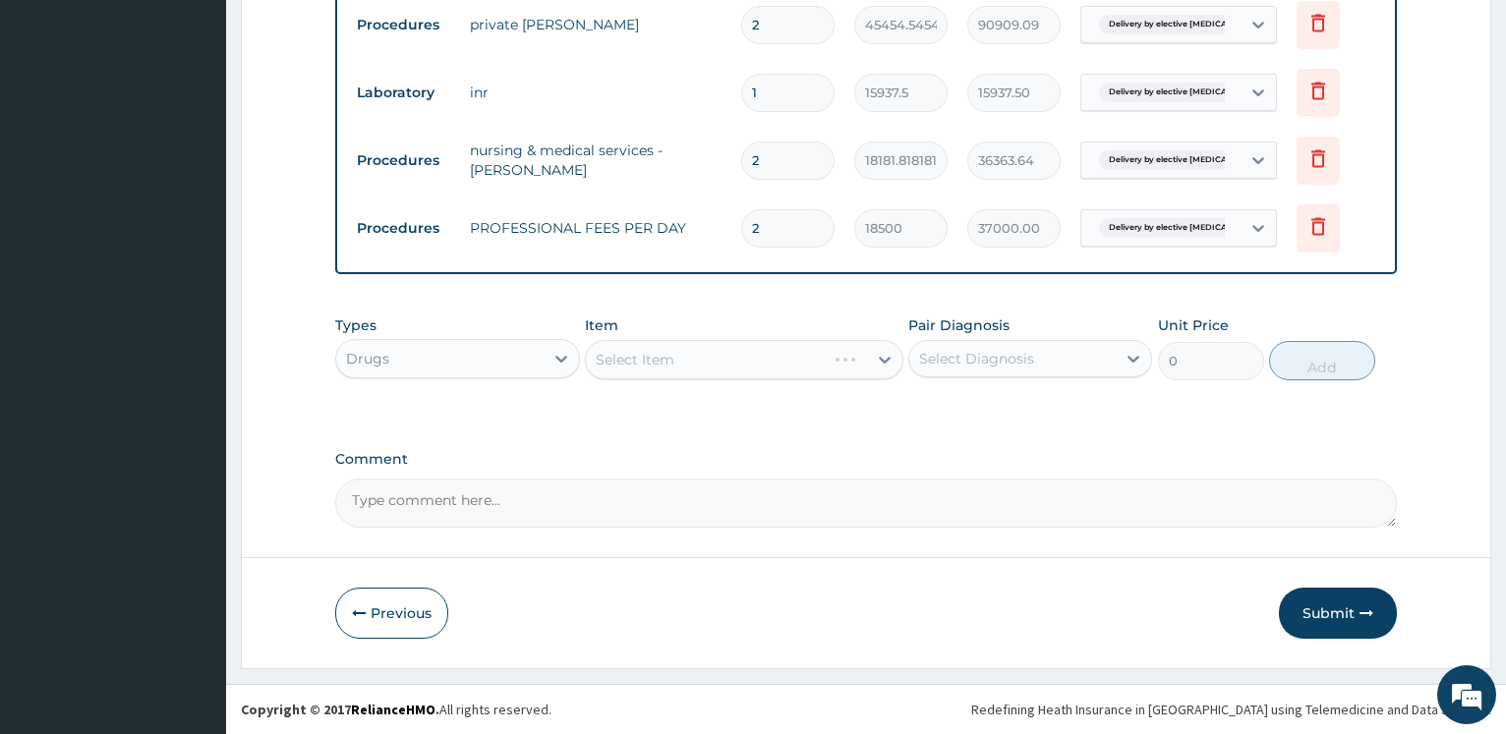
click at [725, 347] on div "Select Item" at bounding box center [744, 359] width 318 height 39
click at [725, 355] on div "Select Item" at bounding box center [744, 359] width 318 height 39
click at [724, 356] on div "Select Item" at bounding box center [744, 359] width 318 height 39
click at [636, 359] on div "Select Item" at bounding box center [744, 359] width 318 height 39
drag, startPoint x: 585, startPoint y: 363, endPoint x: 600, endPoint y: 363, distance: 15.7
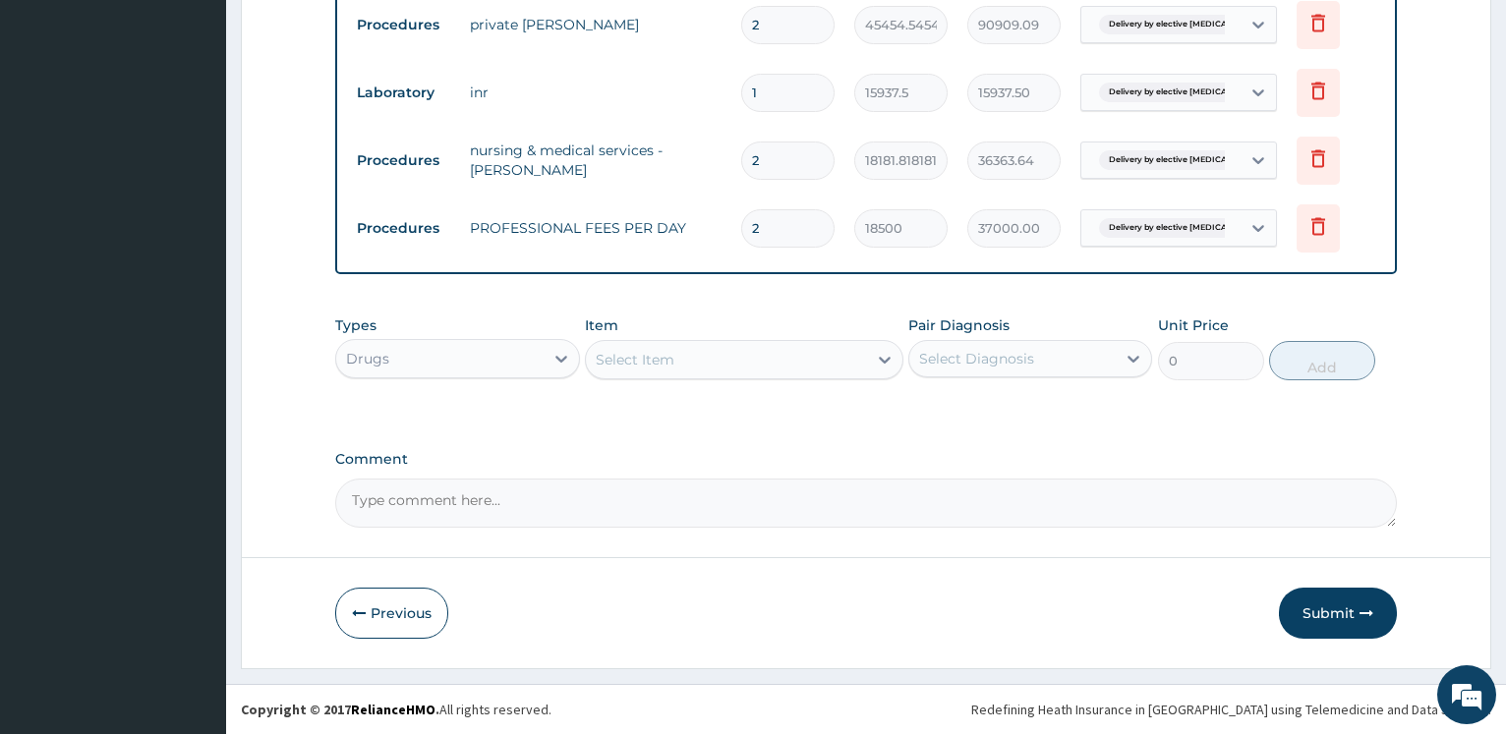
click at [587, 363] on div "Select Item" at bounding box center [744, 359] width 318 height 39
click at [631, 360] on div "Select Item" at bounding box center [635, 360] width 79 height 20
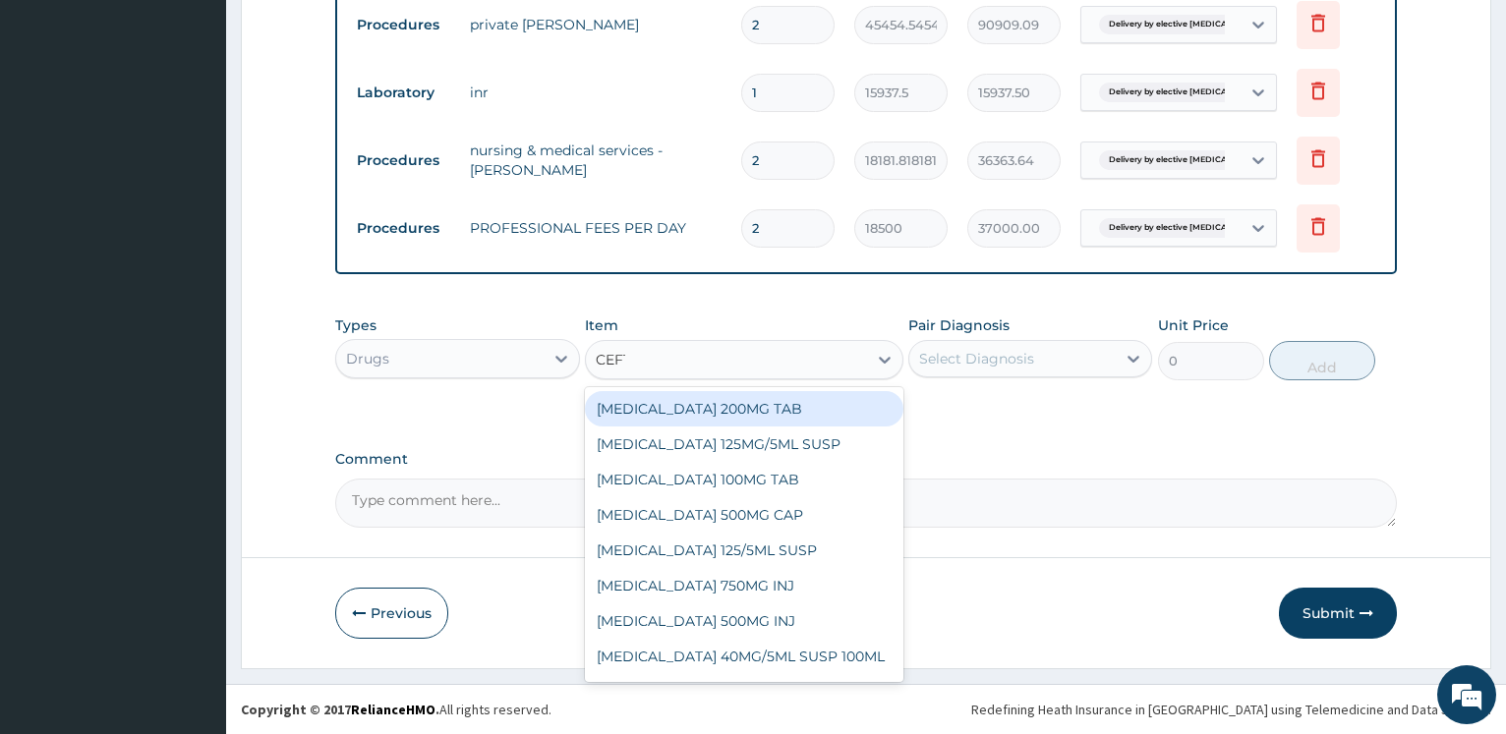
type input "CEFTR"
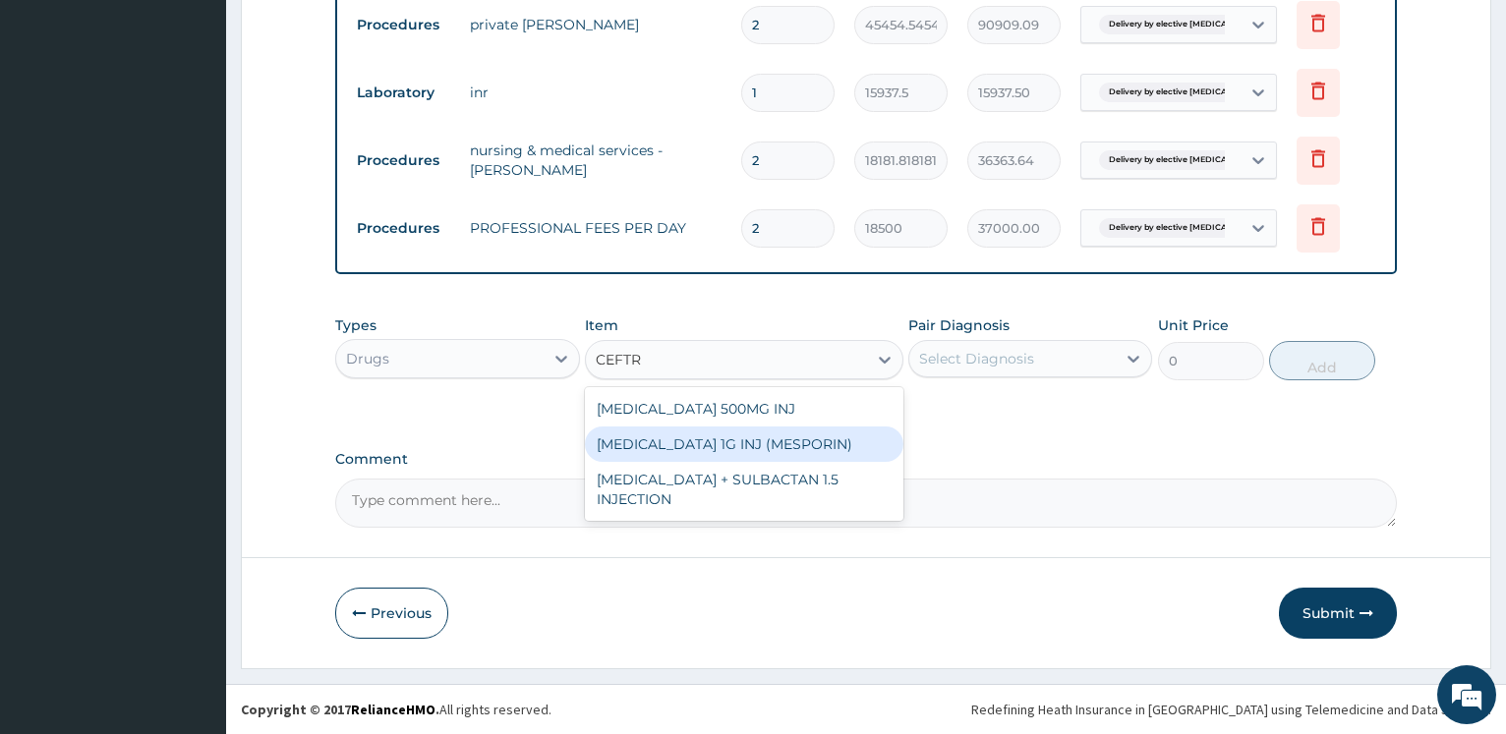
drag, startPoint x: 757, startPoint y: 440, endPoint x: 836, endPoint y: 428, distance: 80.5
click at [757, 439] on div "CEFTRIAXONE 1G INJ (MESPORIN)" at bounding box center [744, 444] width 318 height 35
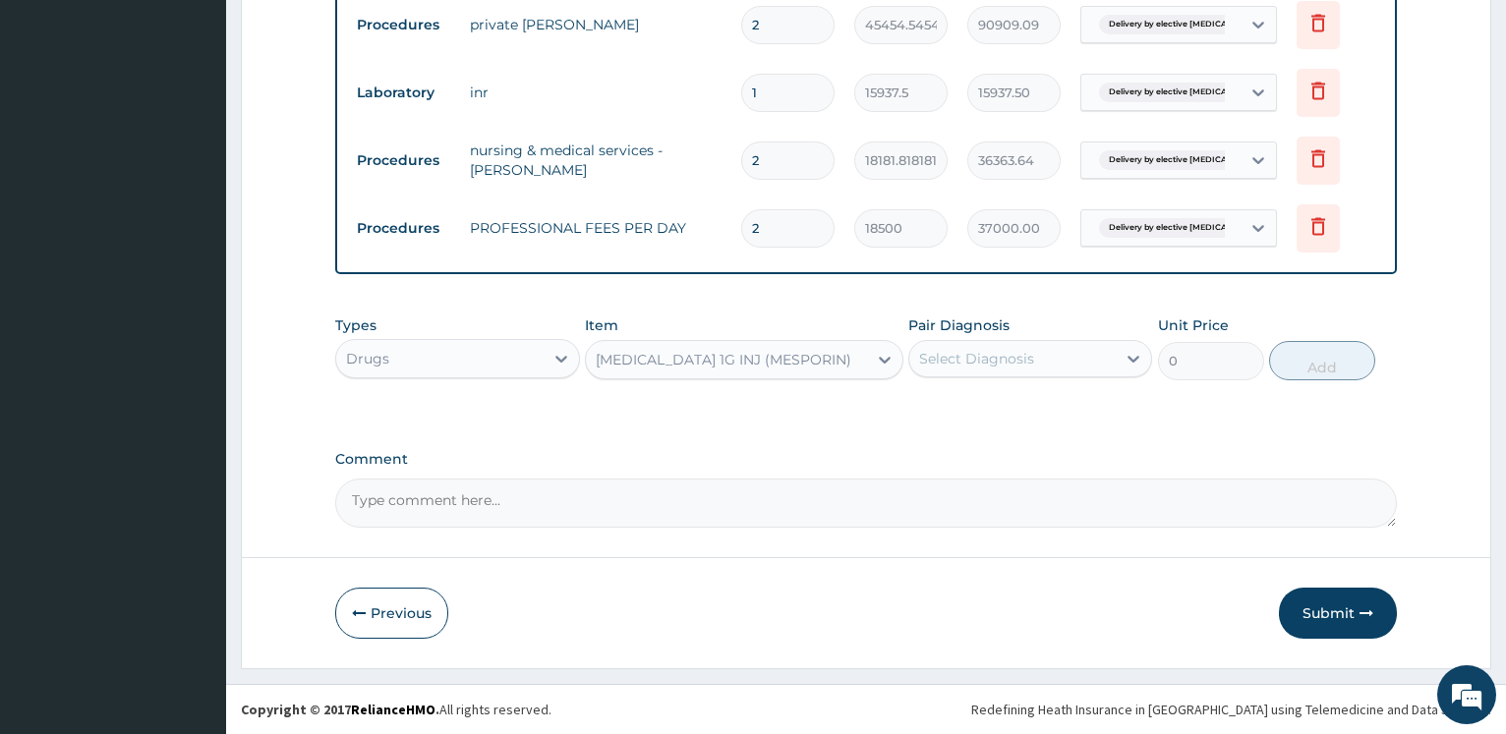
type input "10440"
click at [989, 368] on div "Select Diagnosis" at bounding box center [976, 359] width 115 height 20
drag, startPoint x: 998, startPoint y: 427, endPoint x: 1018, endPoint y: 413, distance: 24.6
click at [998, 426] on label "Delivery by elective caesarean section" at bounding box center [1039, 416] width 199 height 39
checkbox input "true"
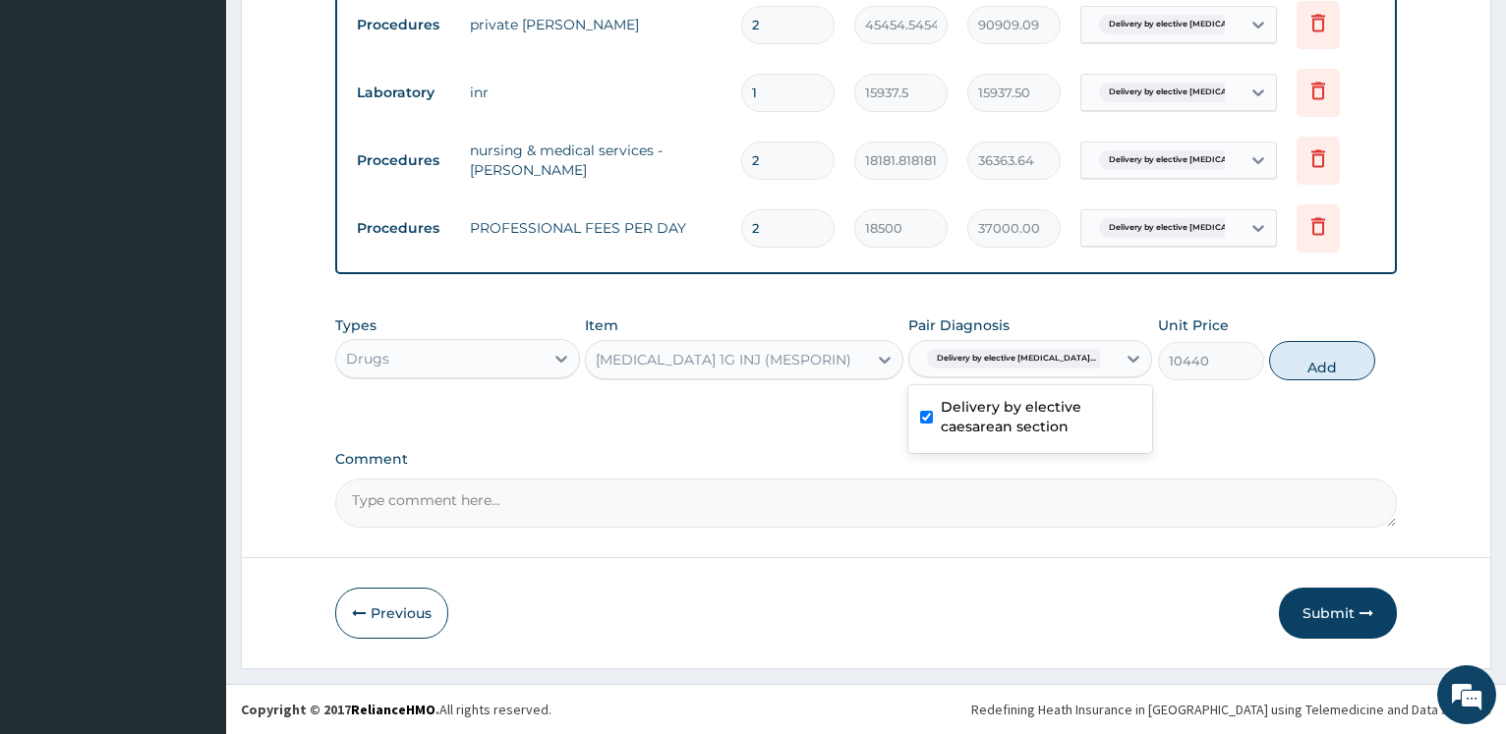
drag, startPoint x: 1339, startPoint y: 376, endPoint x: 1150, endPoint y: 340, distance: 193.1
click at [1338, 376] on button "Add" at bounding box center [1322, 360] width 106 height 39
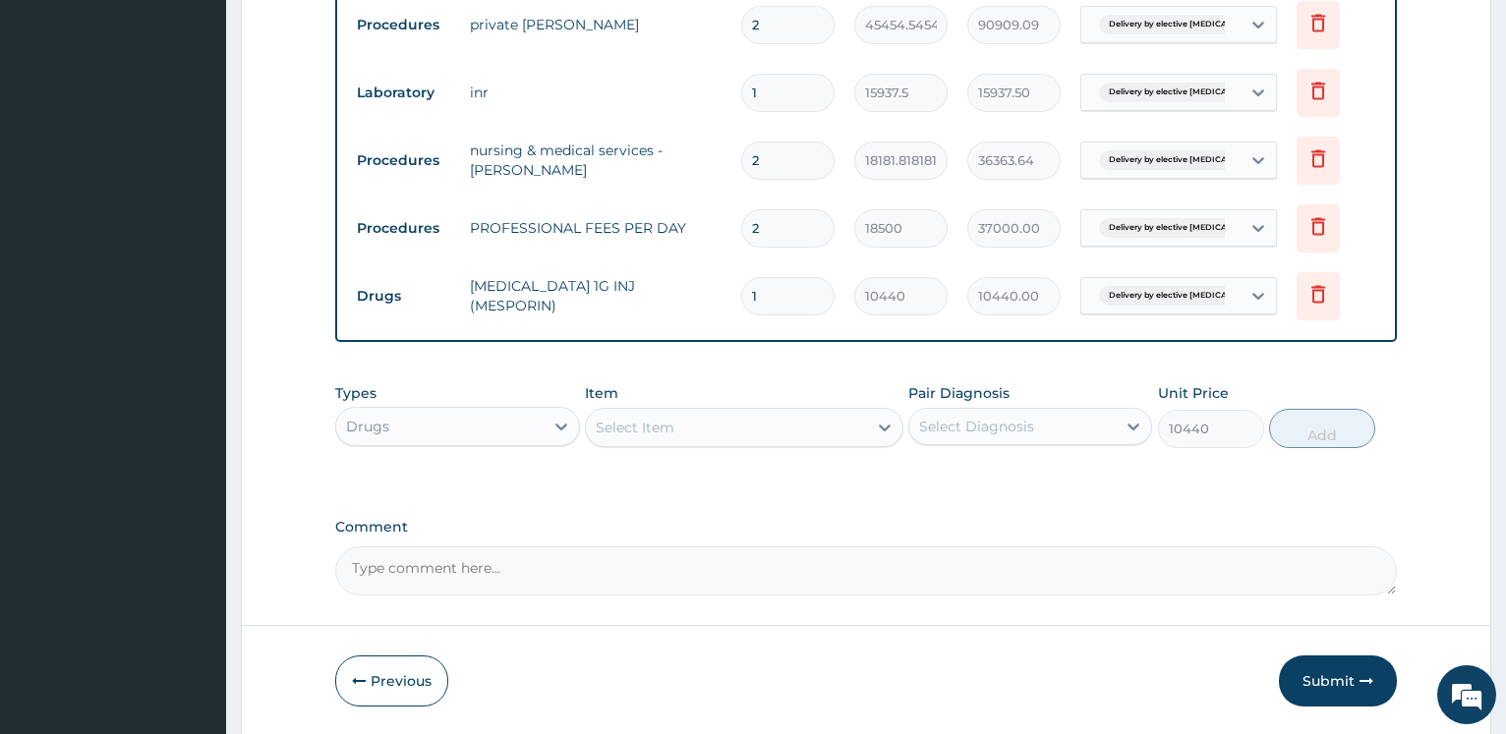
type input "0"
drag, startPoint x: 782, startPoint y: 292, endPoint x: 484, endPoint y: 225, distance: 305.2
click at [741, 277] on input "1" at bounding box center [787, 296] width 93 height 38
type input "3"
type input "31320.00"
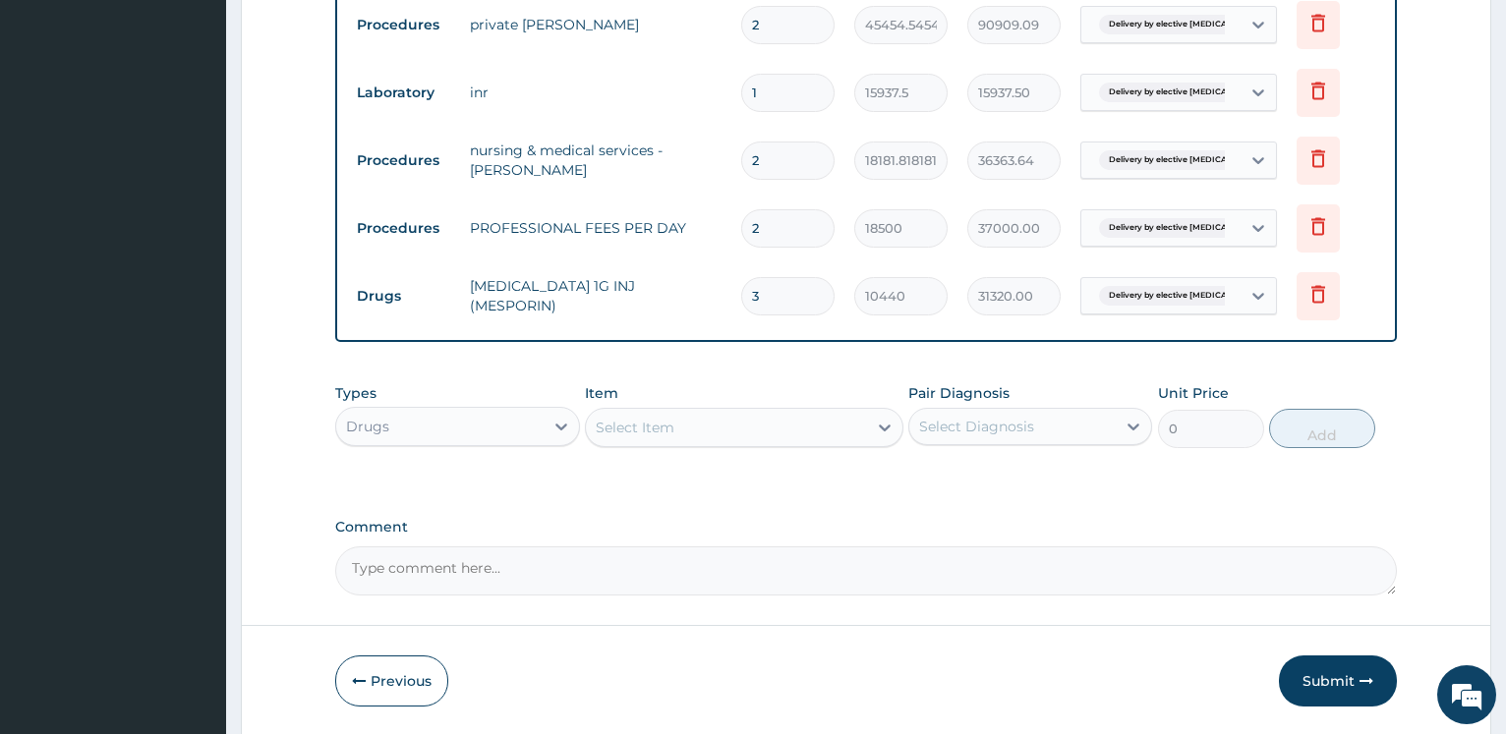
type input "3"
drag, startPoint x: 265, startPoint y: 184, endPoint x: 281, endPoint y: 184, distance: 15.7
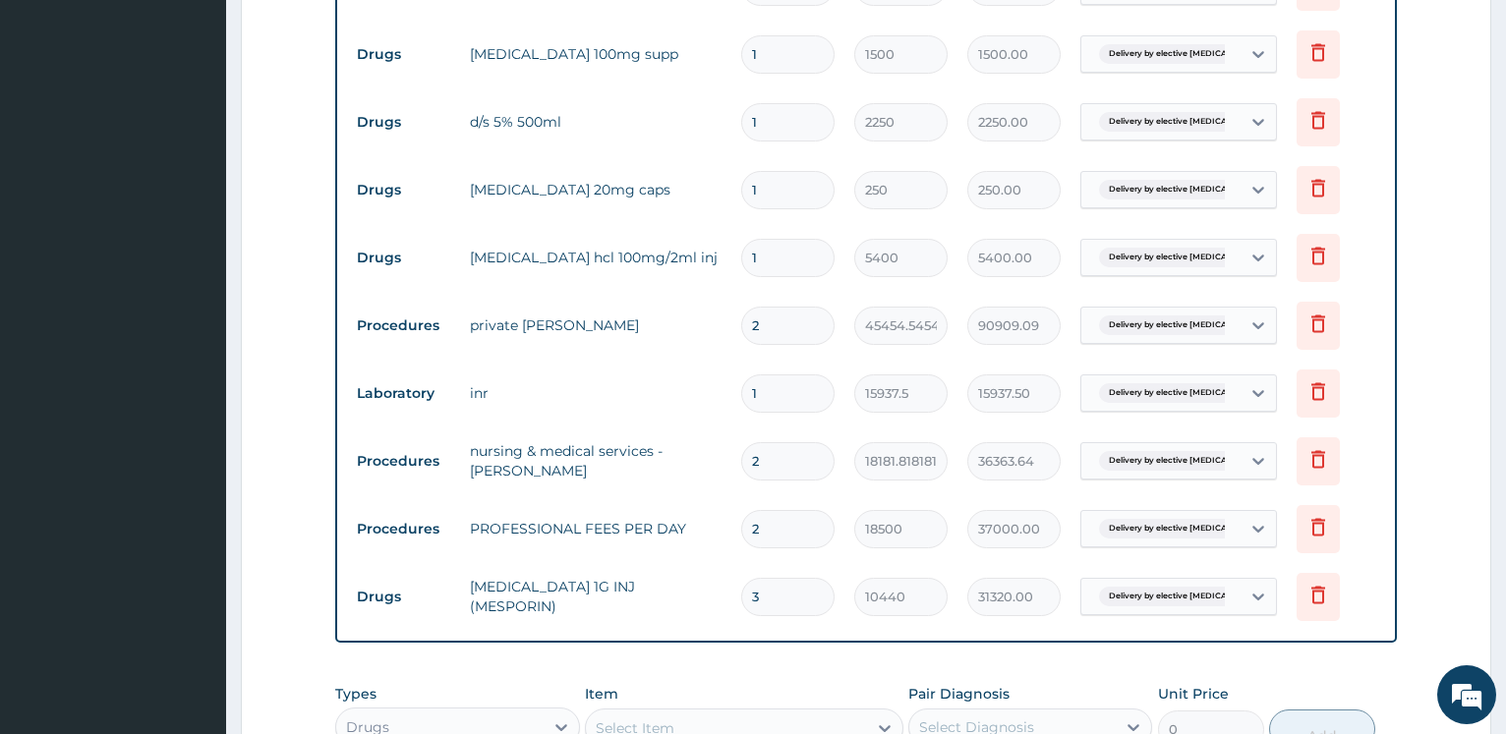
drag, startPoint x: 802, startPoint y: 123, endPoint x: 540, endPoint y: 85, distance: 265.0
click at [741, 120] on input "1" at bounding box center [787, 122] width 93 height 38
type input "2"
type input "4500.00"
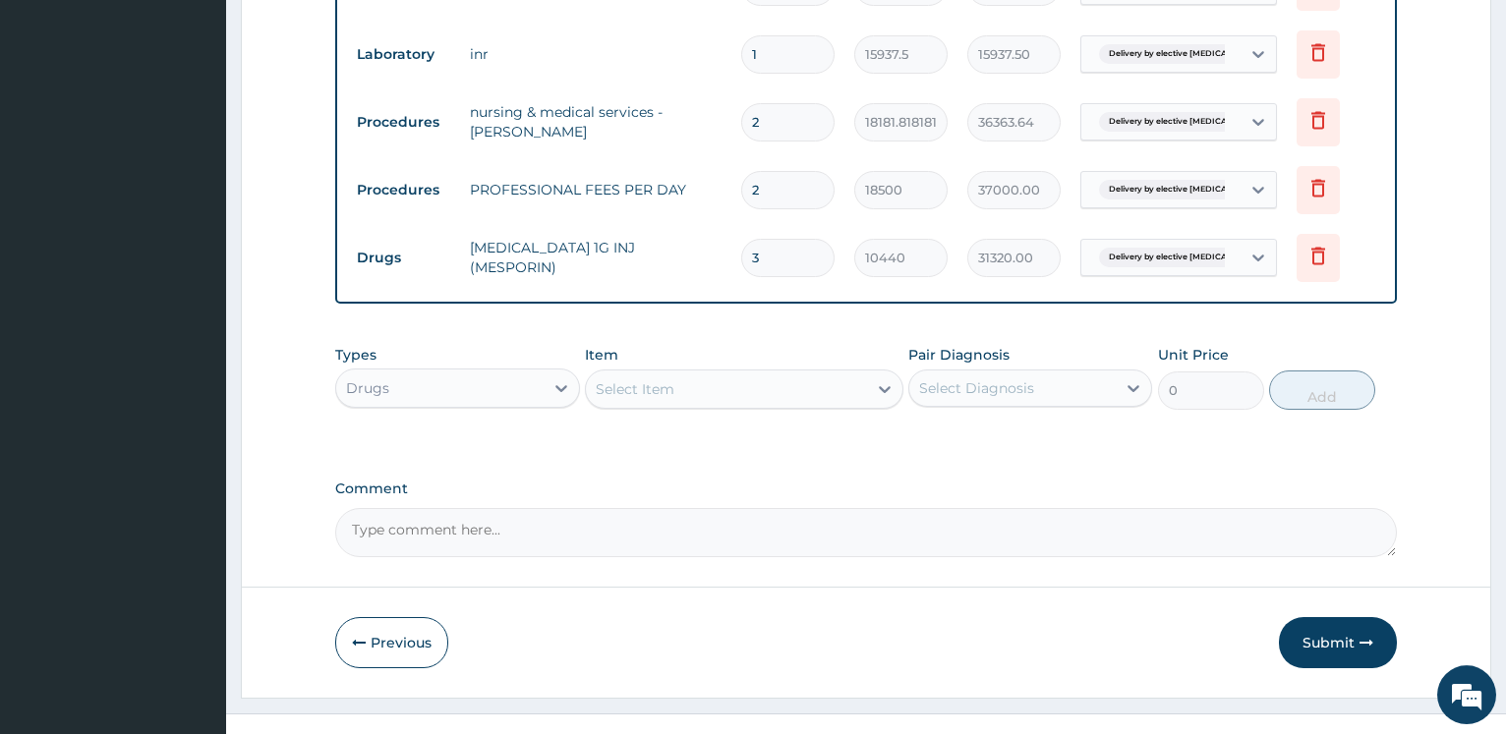
scroll to position [1200, 0]
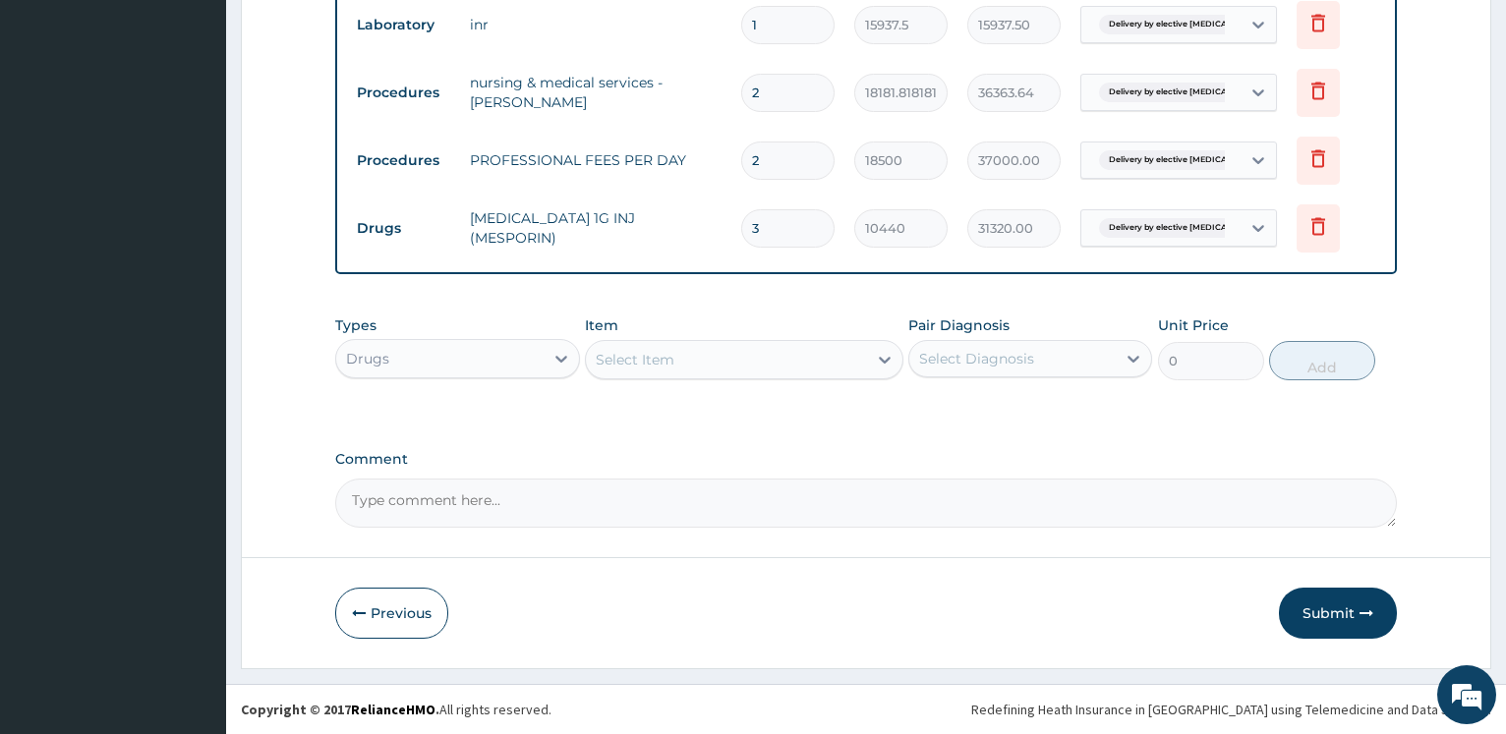
type input "2"
click at [521, 357] on div "Drugs" at bounding box center [439, 358] width 206 height 31
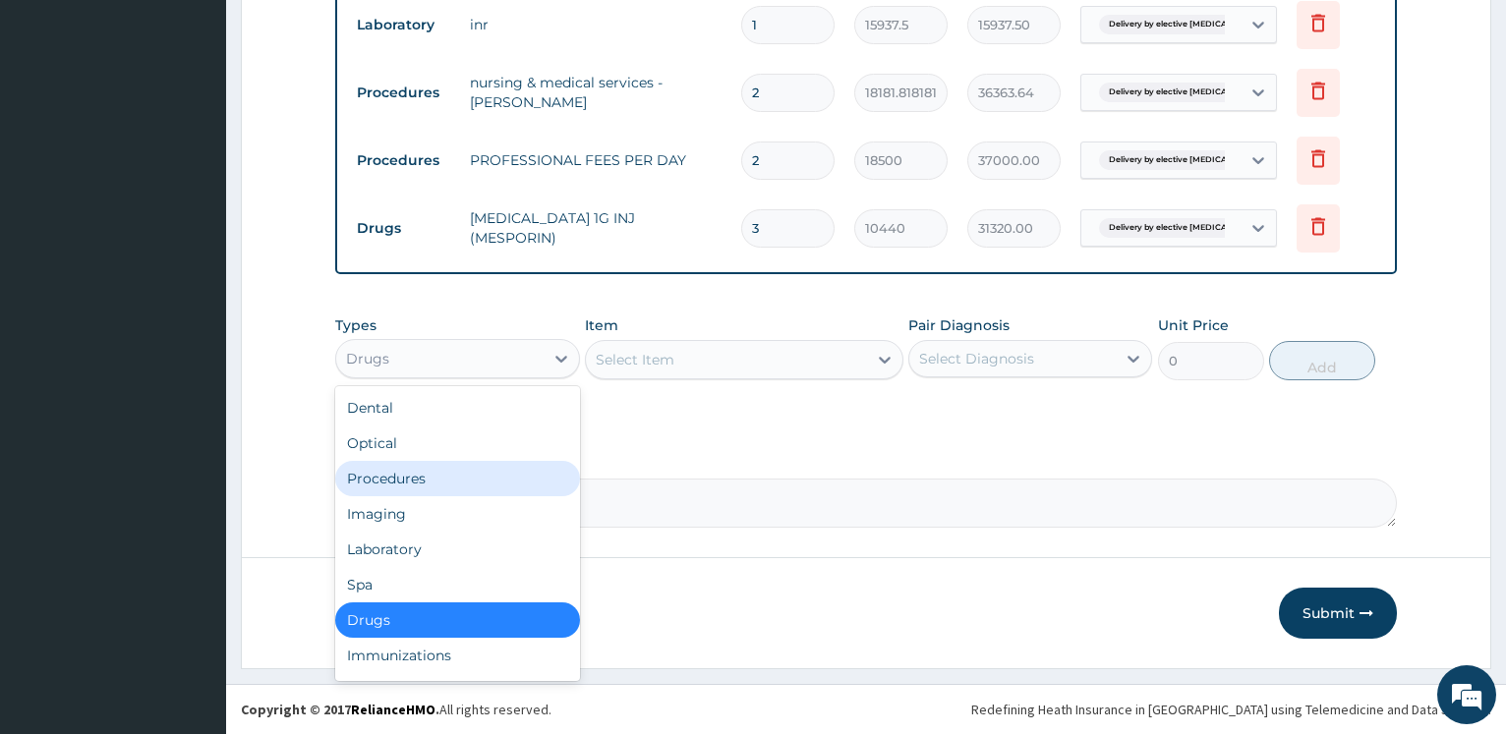
click at [454, 475] on div "Procedures" at bounding box center [457, 478] width 244 height 35
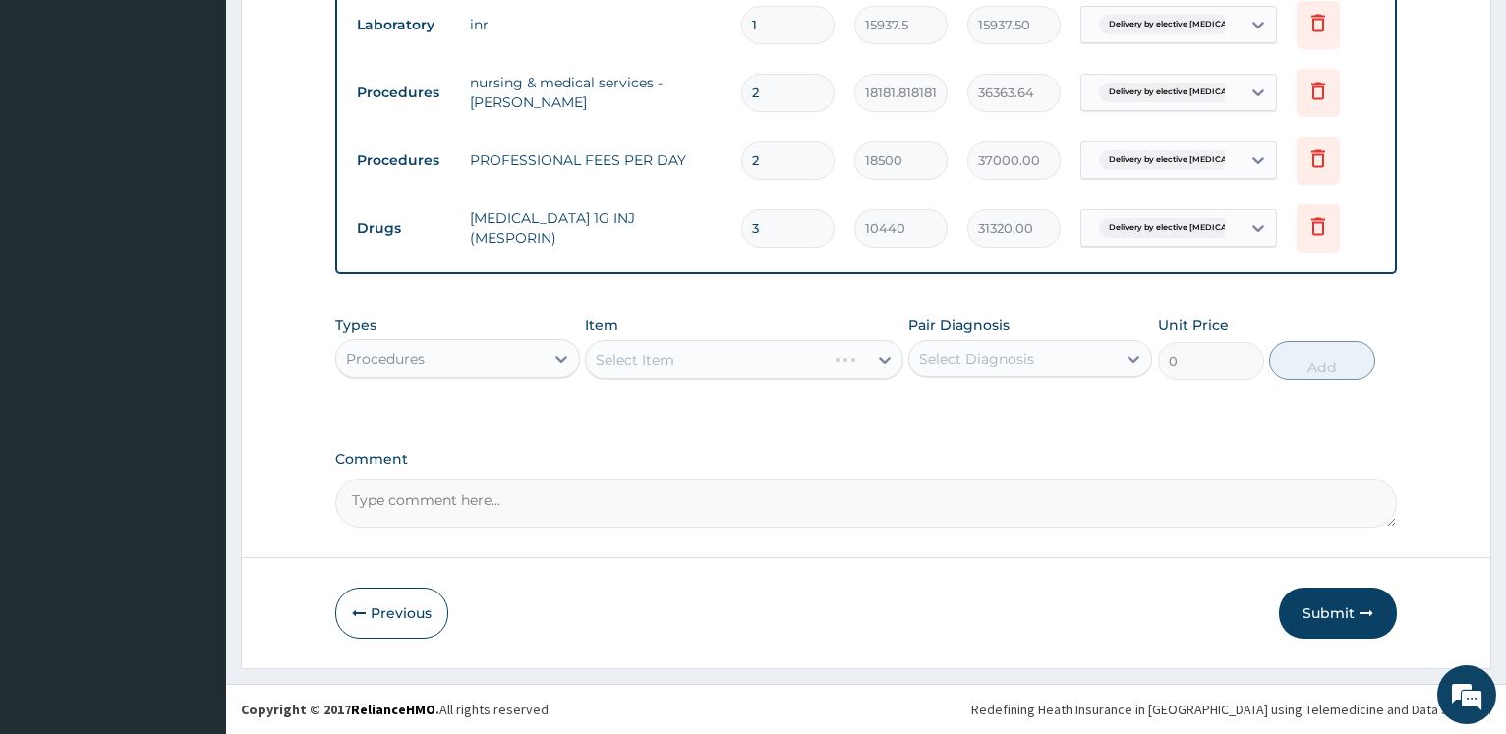
click at [792, 352] on div "Select Item" at bounding box center [744, 359] width 318 height 39
click at [787, 372] on div "Select Item" at bounding box center [726, 359] width 281 height 31
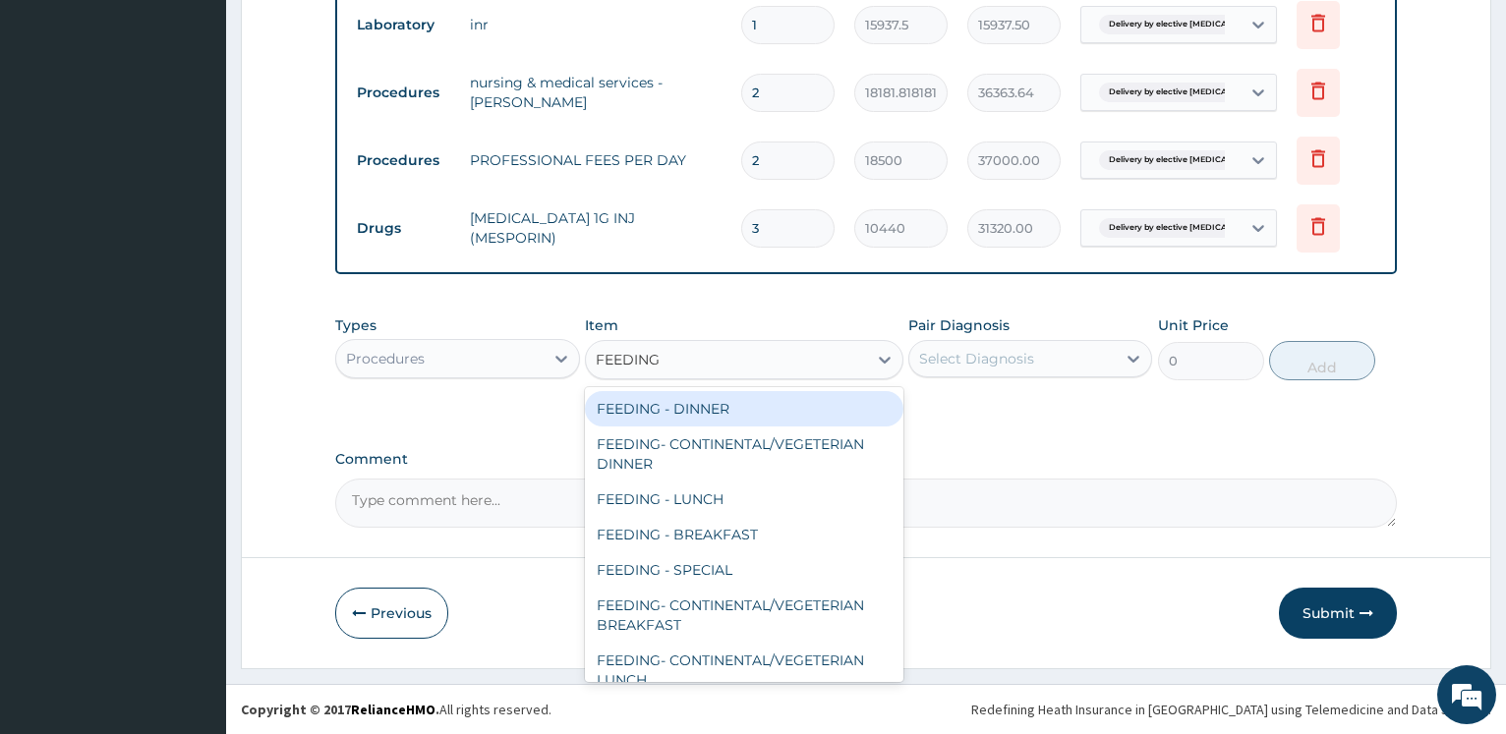
type input "FEEDING"
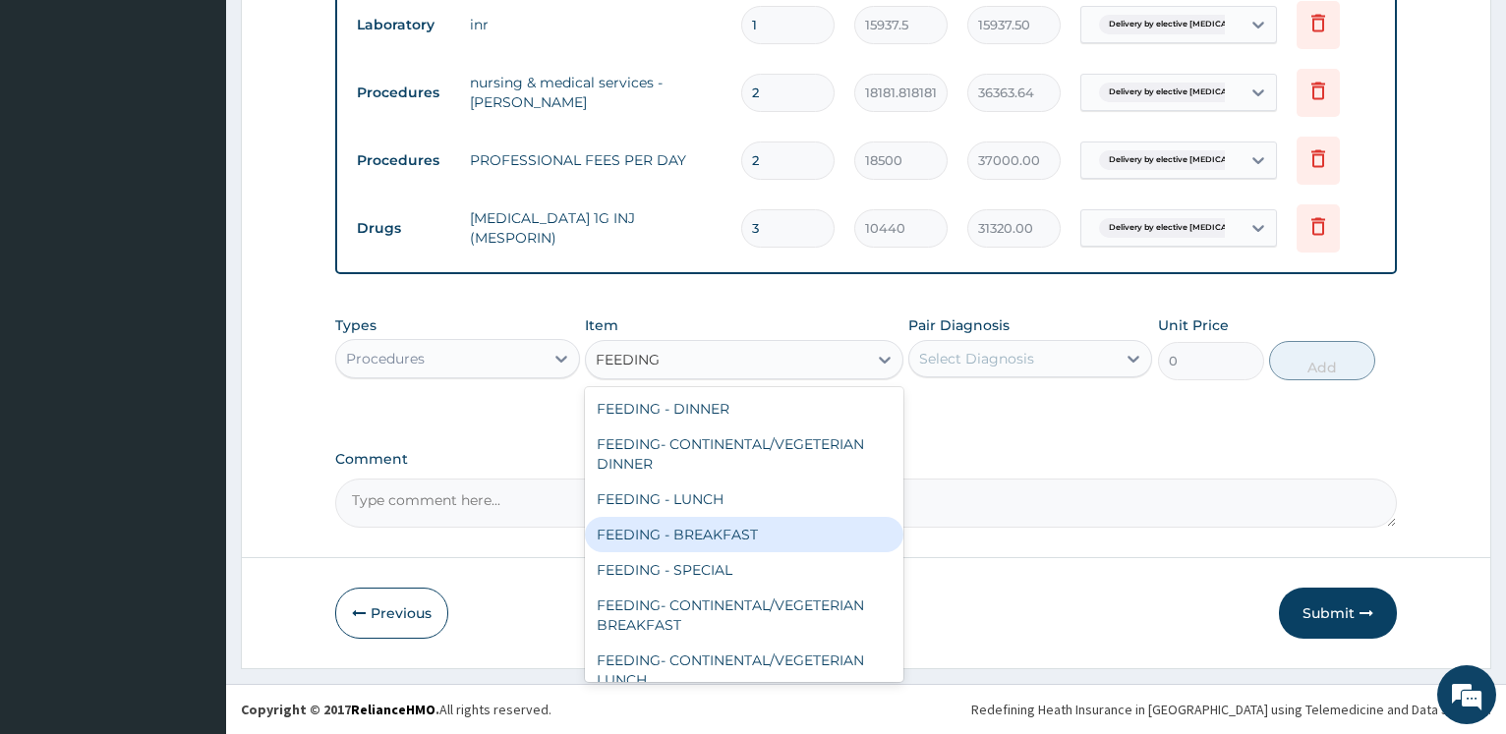
scroll to position [55, 0]
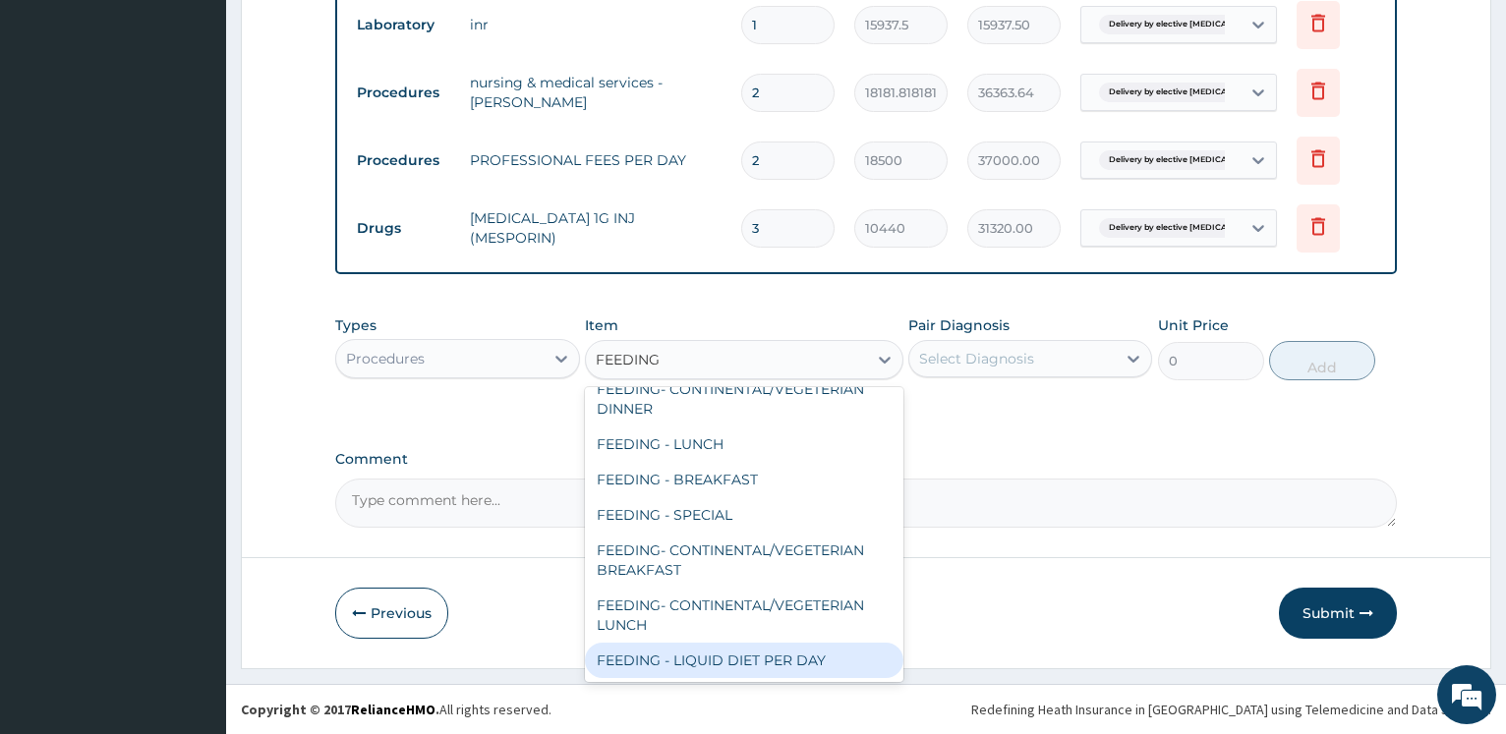
drag, startPoint x: 837, startPoint y: 663, endPoint x: 966, endPoint y: 566, distance: 161.4
click at [835, 662] on div "FEEDING - LIQUID DIET PER DAY" at bounding box center [744, 660] width 318 height 35
type input "13636.36363636364"
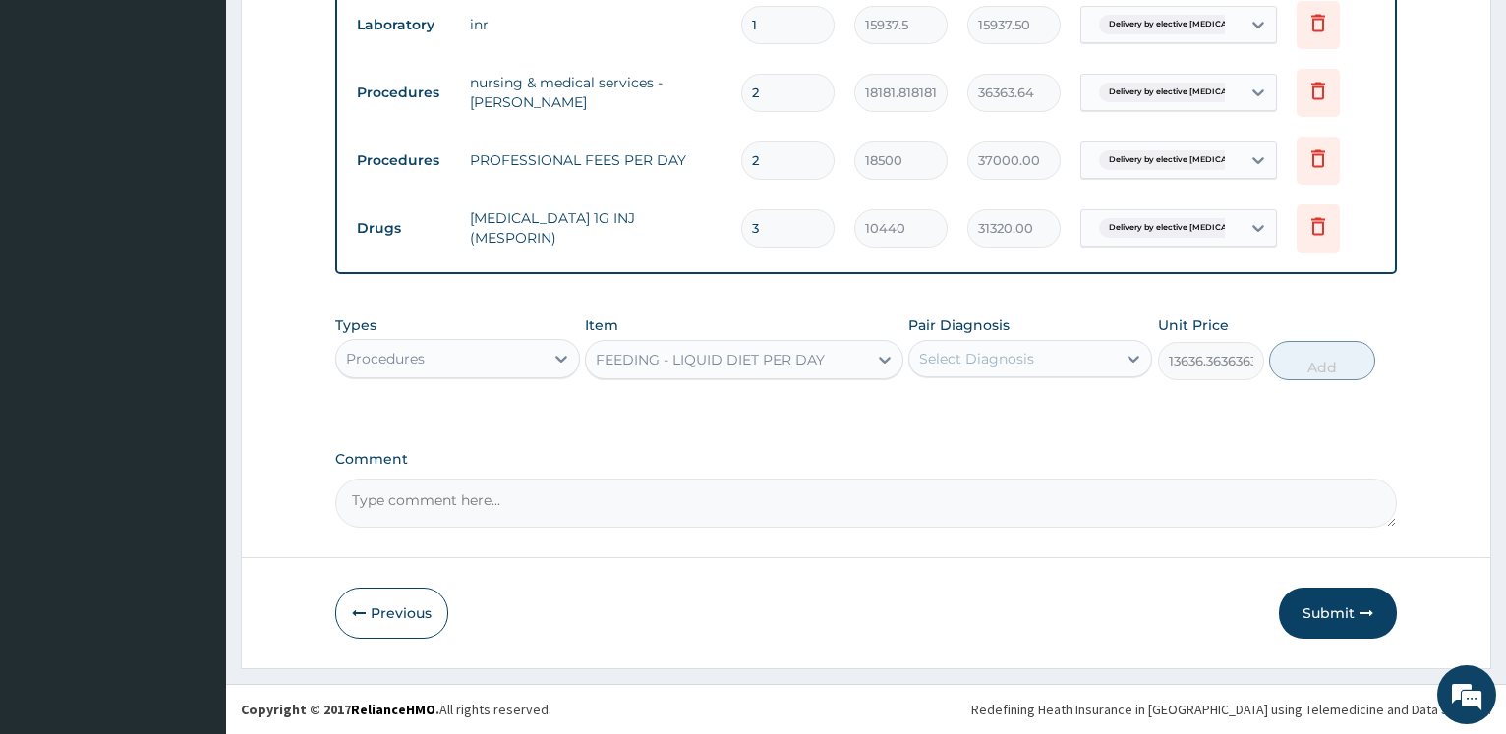
drag, startPoint x: 997, startPoint y: 356, endPoint x: 1000, endPoint y: 367, distance: 11.2
click at [997, 355] on div "Select Diagnosis" at bounding box center [976, 359] width 115 height 20
click at [990, 422] on label "Delivery by elective caesarean section" at bounding box center [1039, 416] width 199 height 39
checkbox input "true"
click at [1316, 366] on button "Add" at bounding box center [1322, 360] width 106 height 39
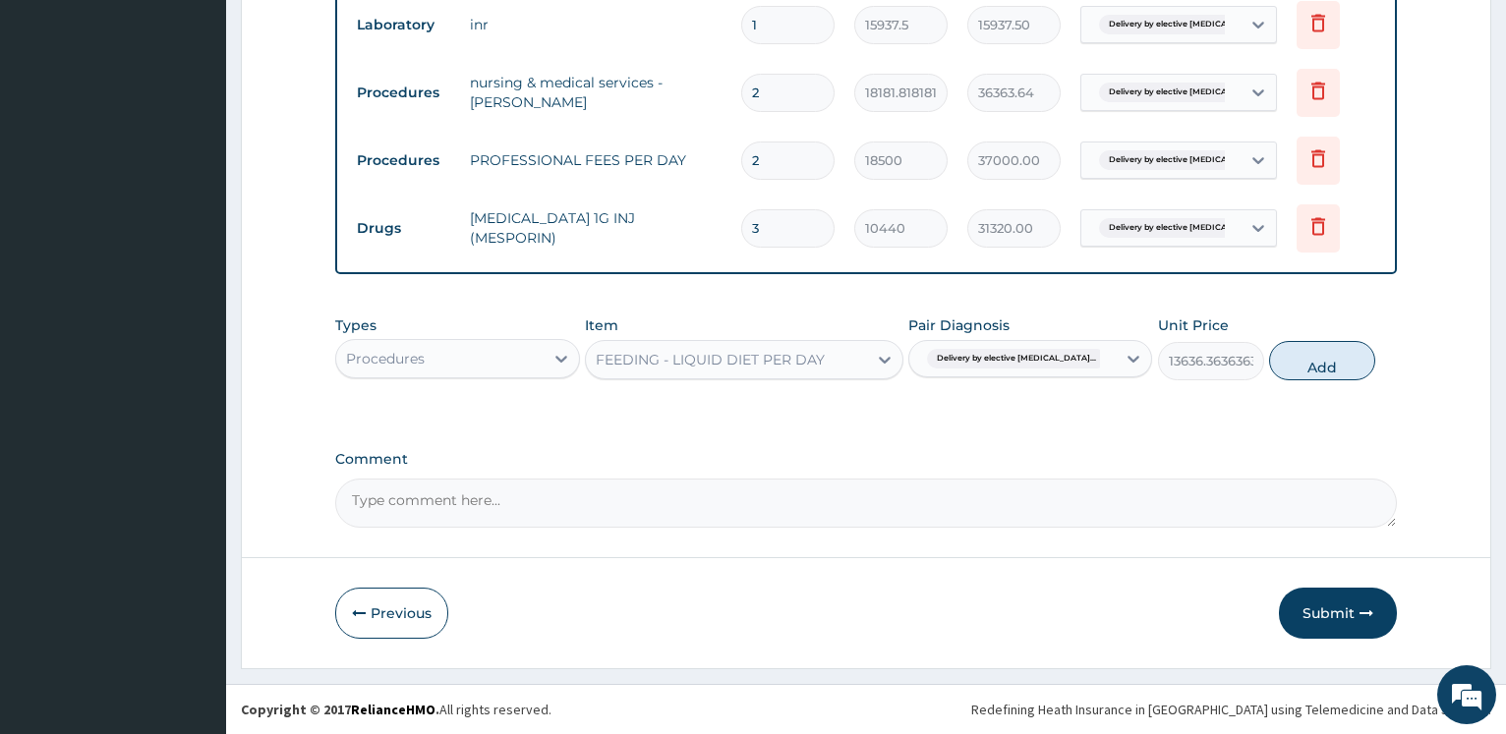
type input "0"
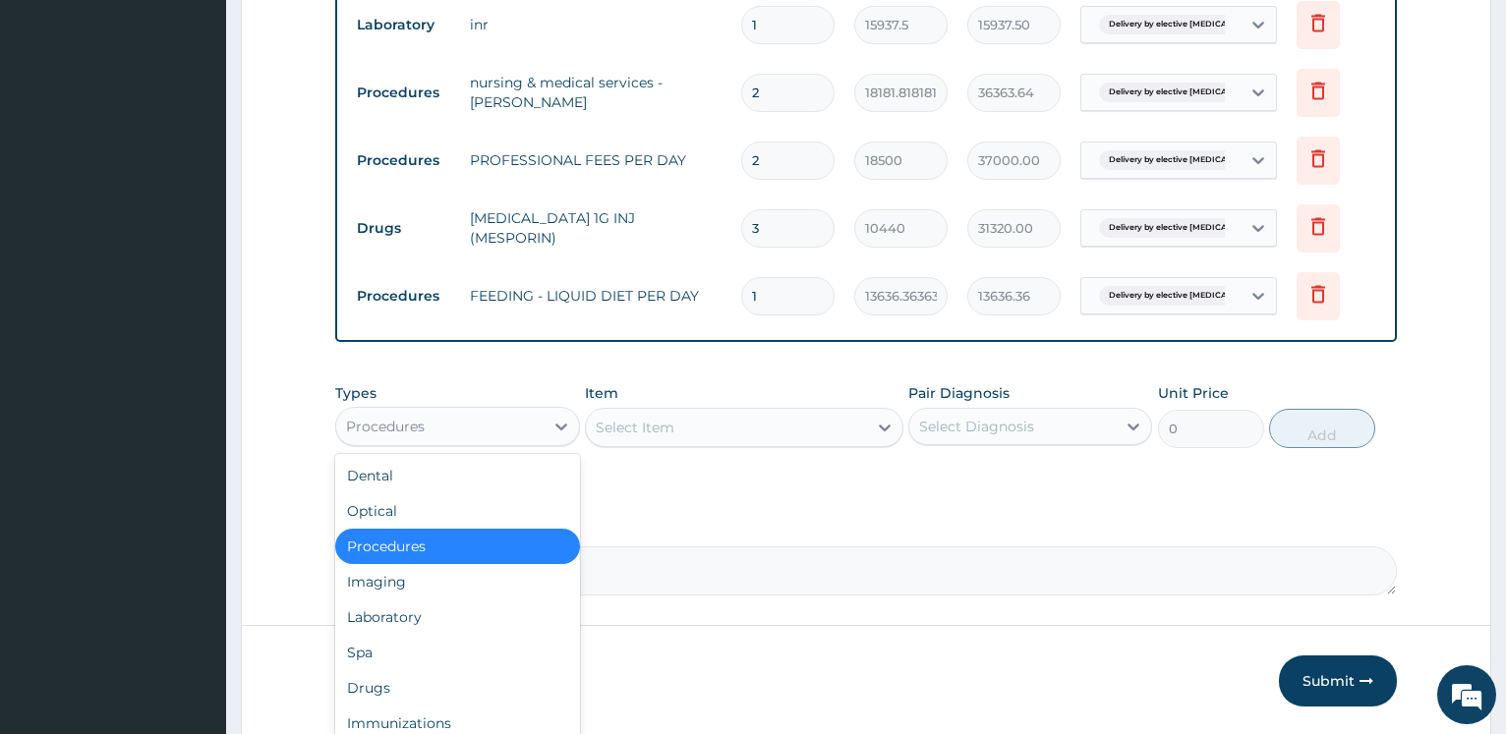
click at [501, 425] on div "Procedures" at bounding box center [439, 426] width 206 height 31
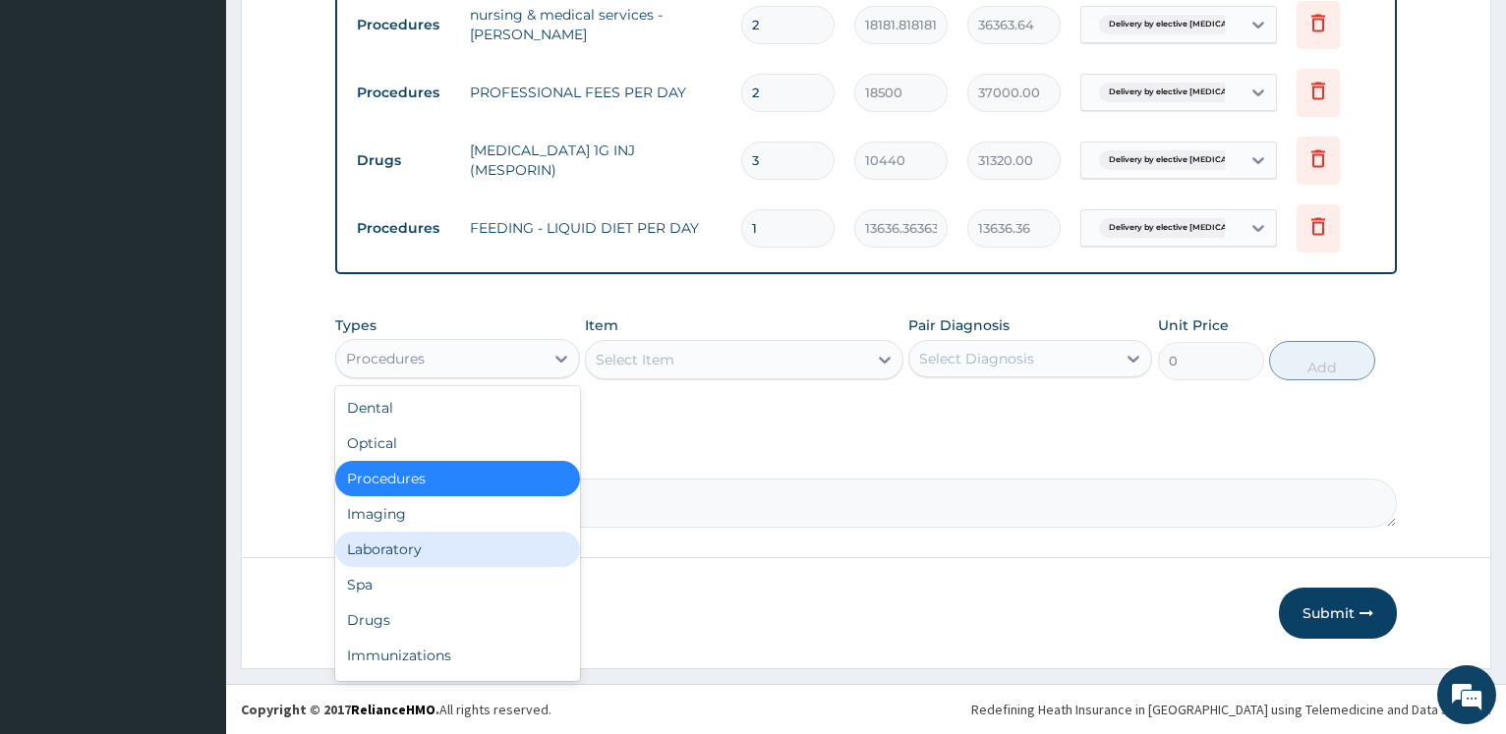
click at [450, 551] on div "Laboratory" at bounding box center [457, 549] width 244 height 35
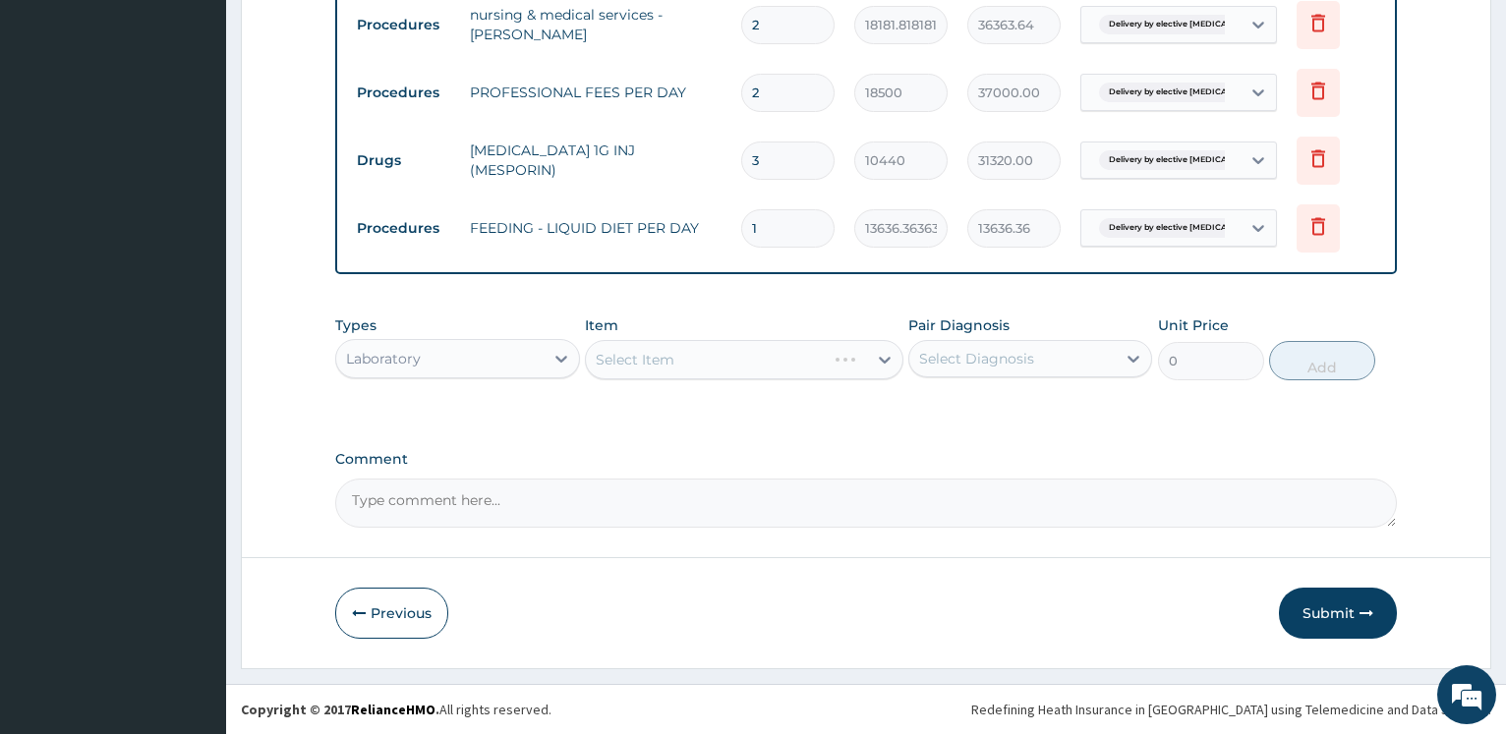
click at [683, 361] on div "Select Item" at bounding box center [744, 359] width 318 height 39
click at [705, 358] on div "Select Item" at bounding box center [744, 359] width 318 height 39
click at [708, 356] on div "Select Item" at bounding box center [726, 359] width 281 height 31
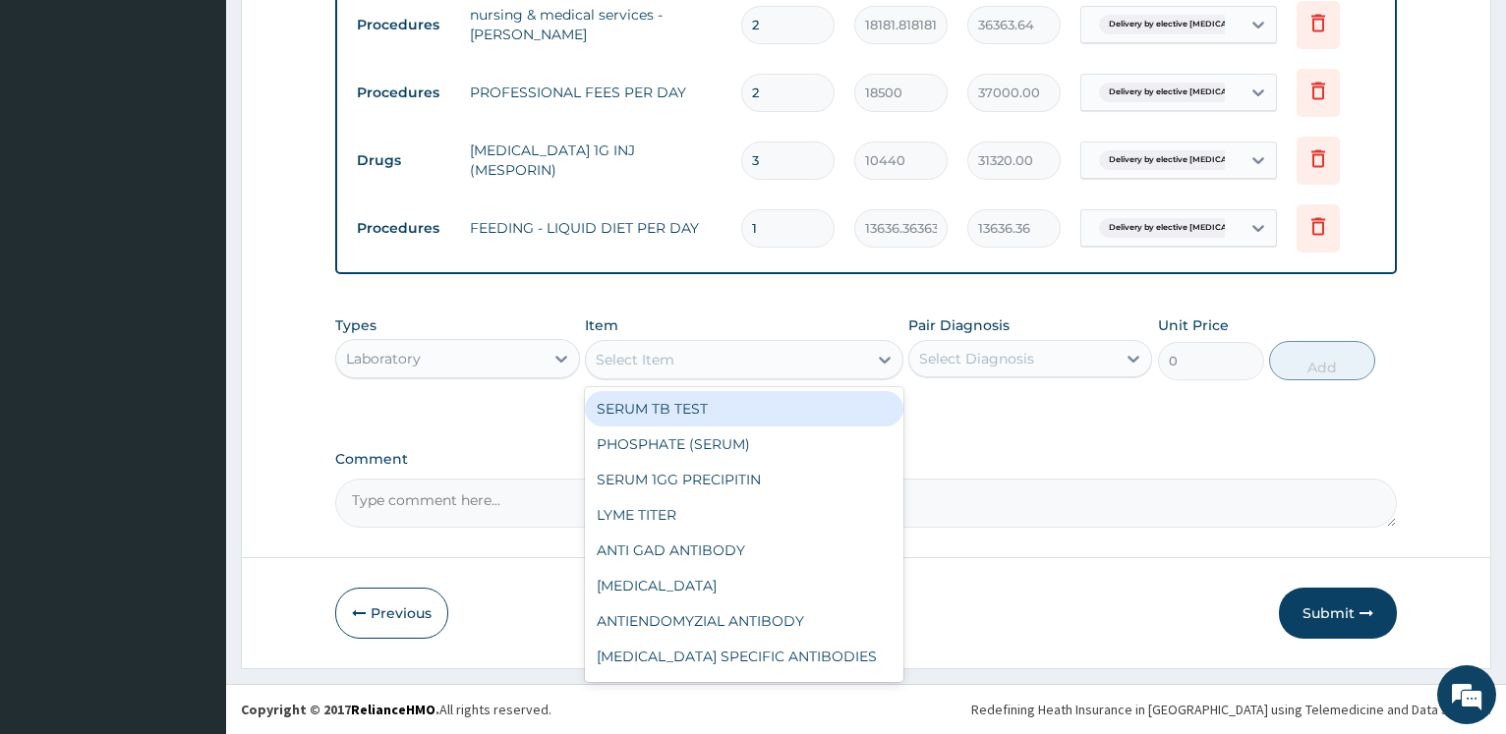
click at [711, 360] on div "Select Item" at bounding box center [726, 359] width 281 height 31
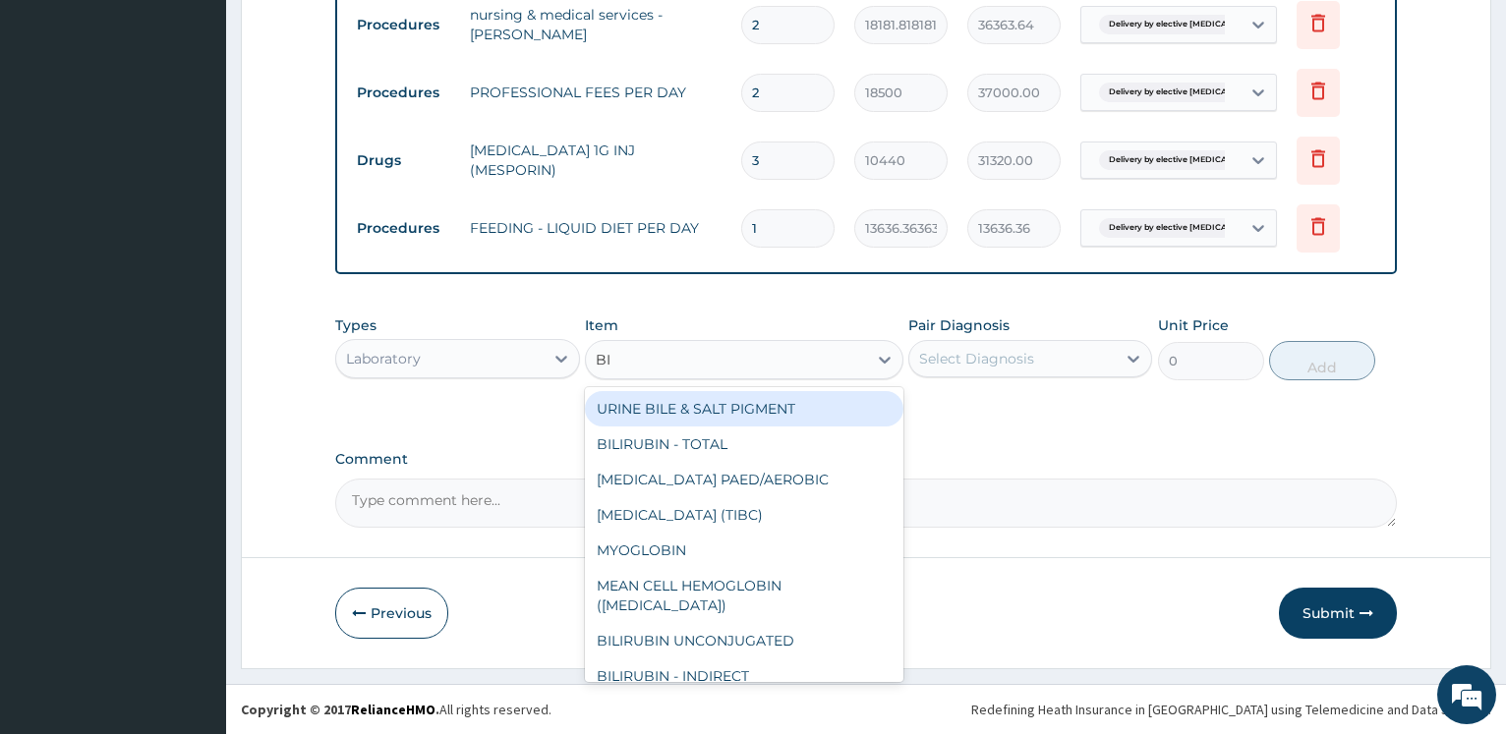
type input "BIL"
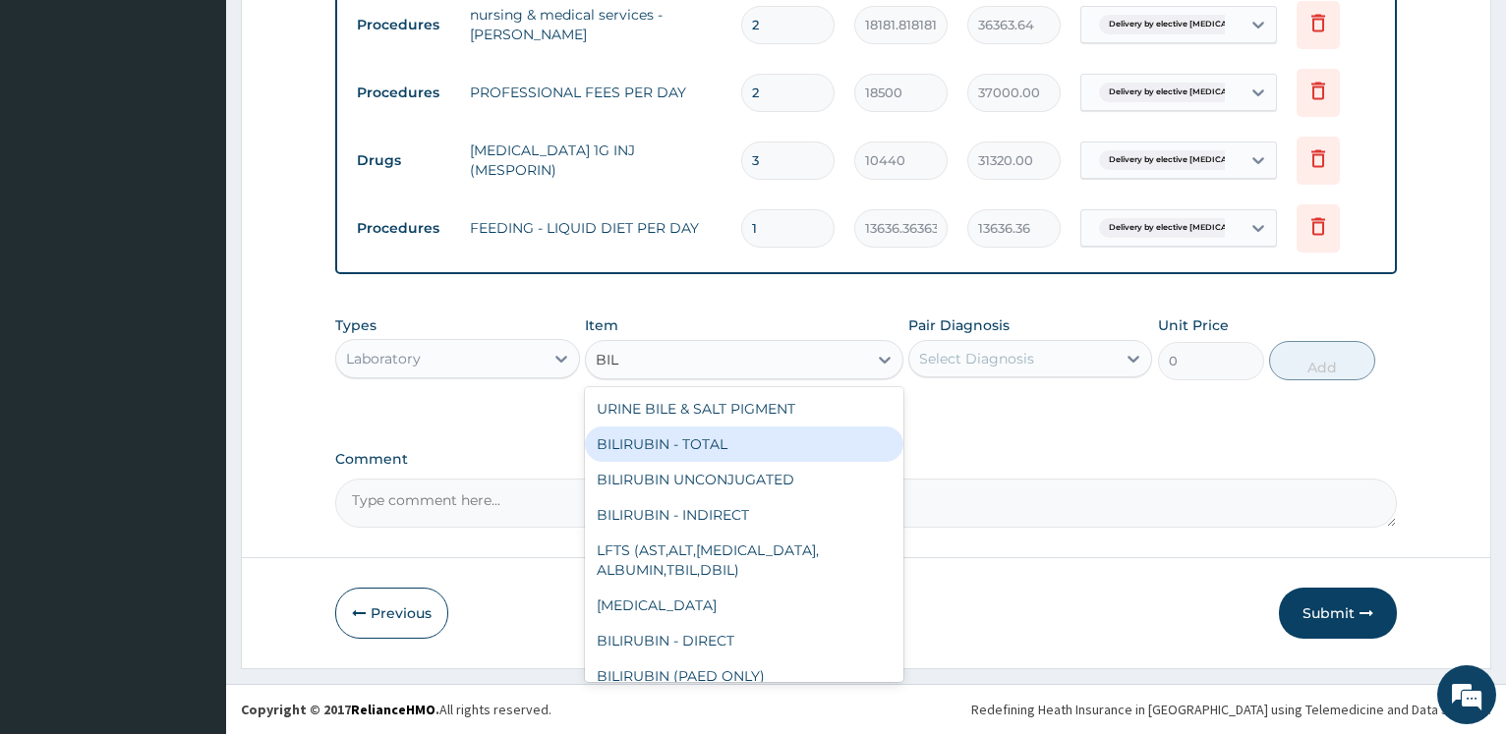
click at [712, 435] on div "BILIRUBIN - TOTAL" at bounding box center [744, 444] width 318 height 35
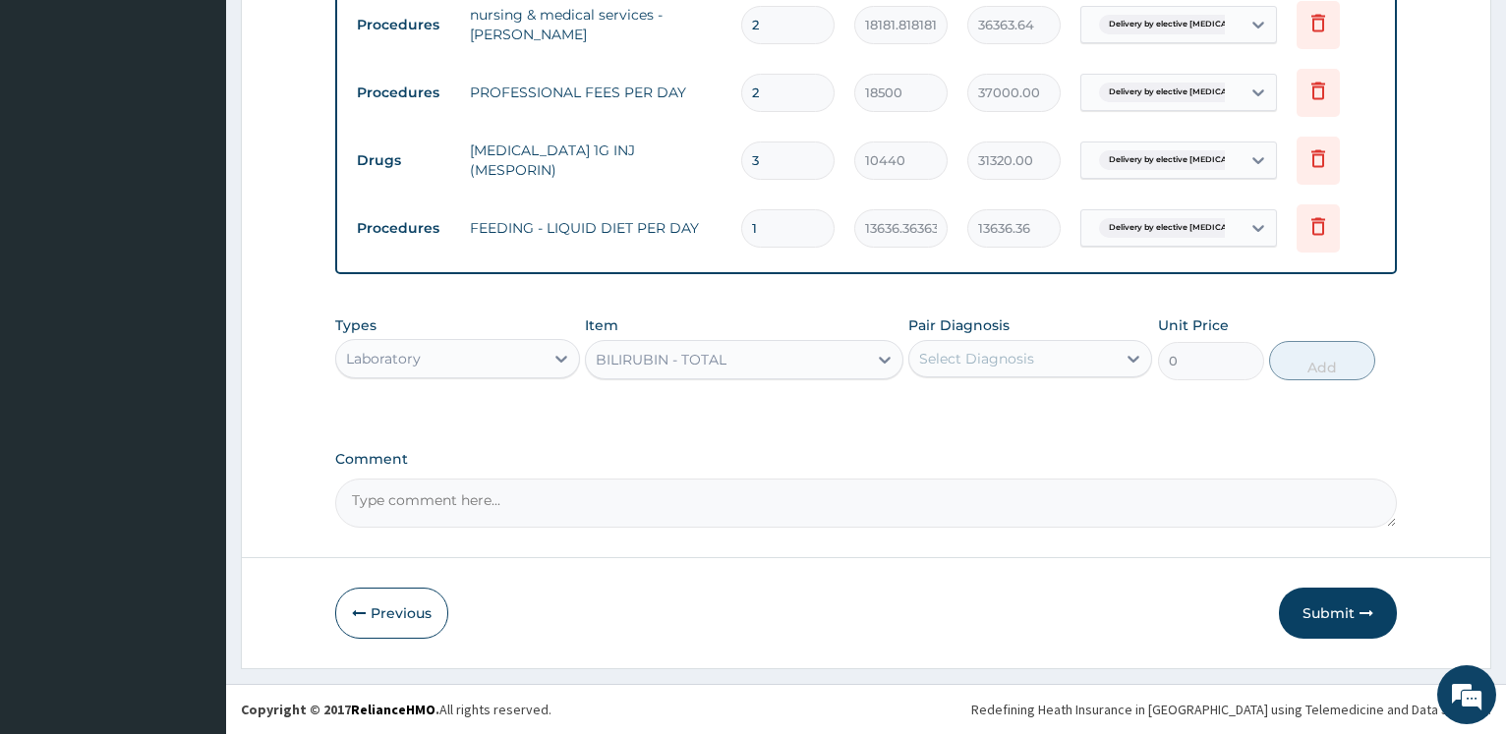
type input "6250"
click at [958, 368] on div "Select Diagnosis" at bounding box center [976, 359] width 115 height 20
click at [973, 404] on label "Delivery by elective caesarean section" at bounding box center [1039, 416] width 199 height 39
checkbox input "true"
click at [1314, 366] on button "Add" at bounding box center [1322, 360] width 106 height 39
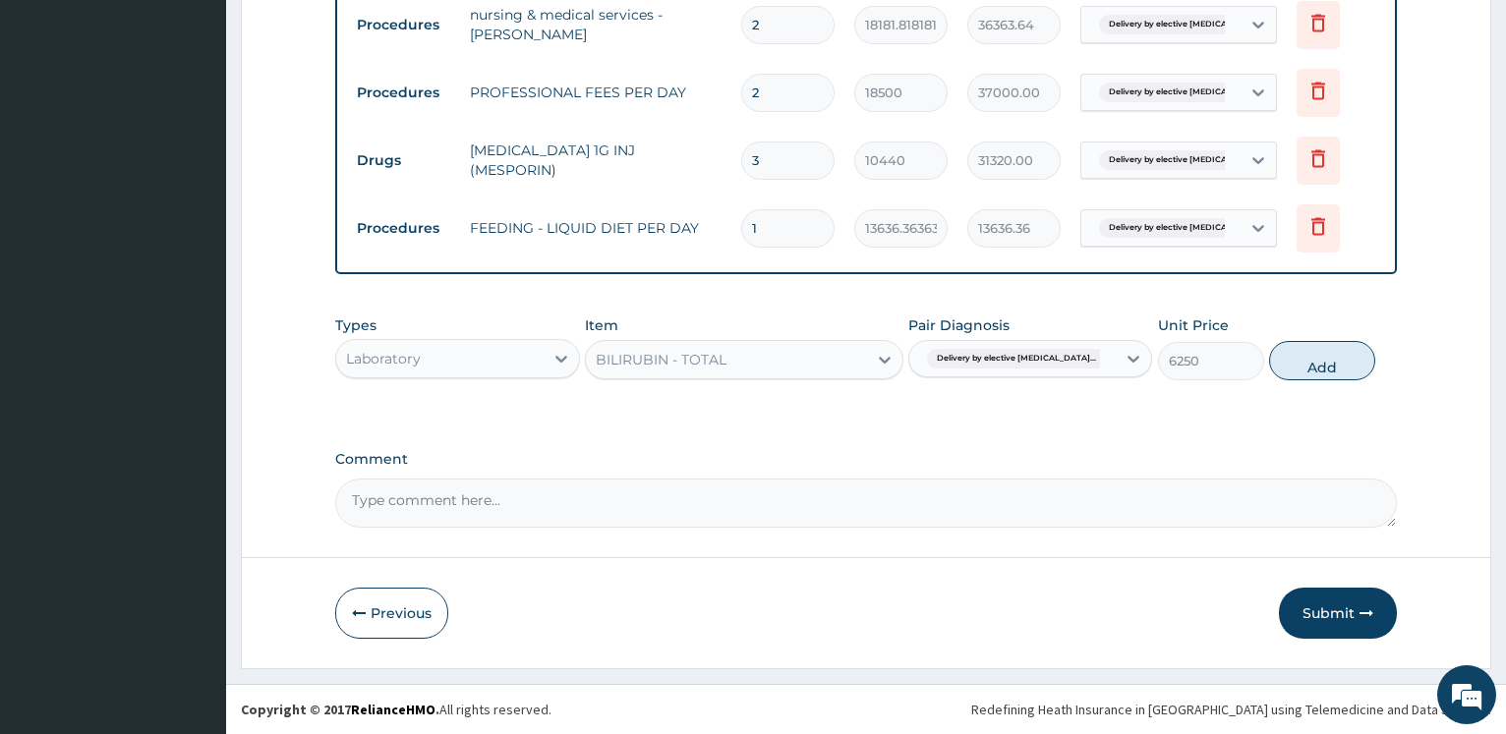
type input "0"
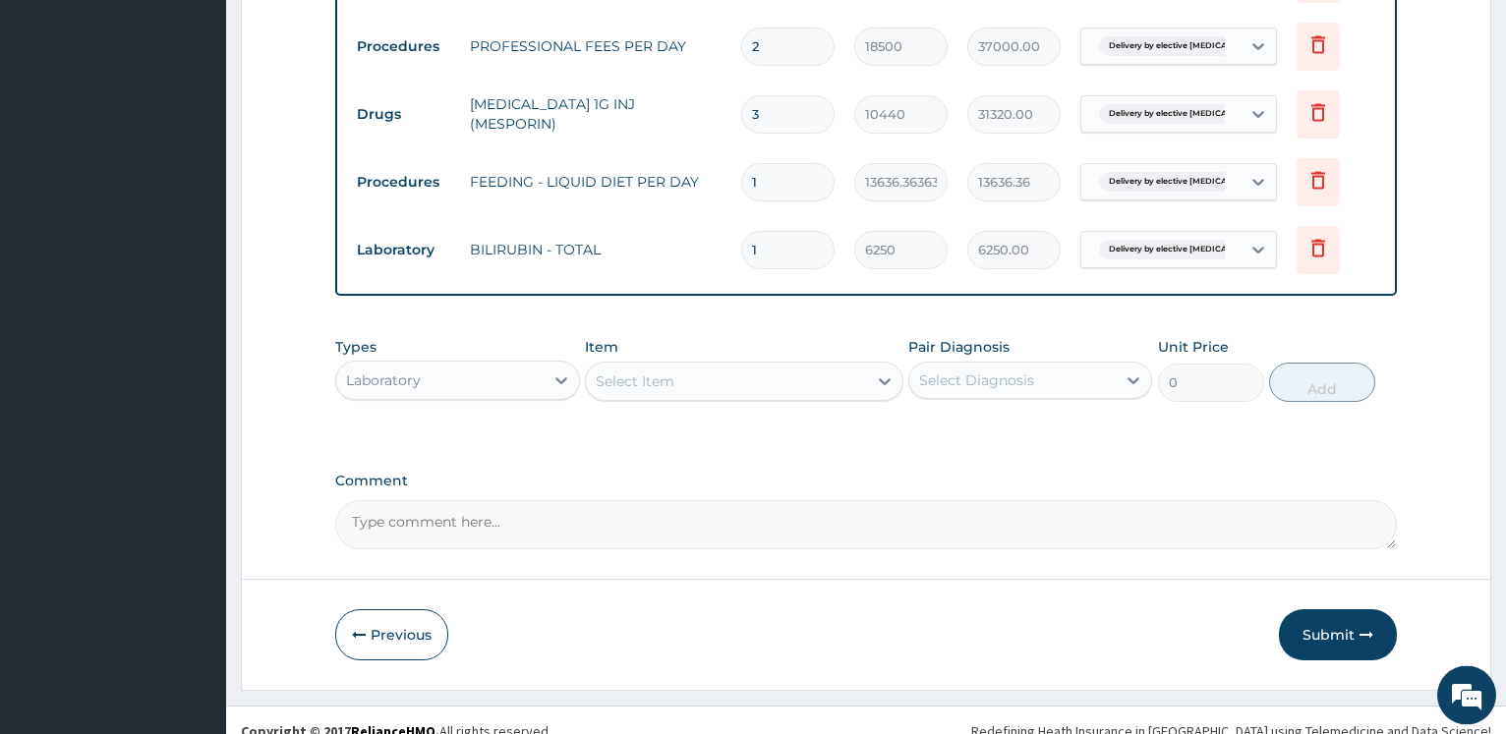
scroll to position [1336, 0]
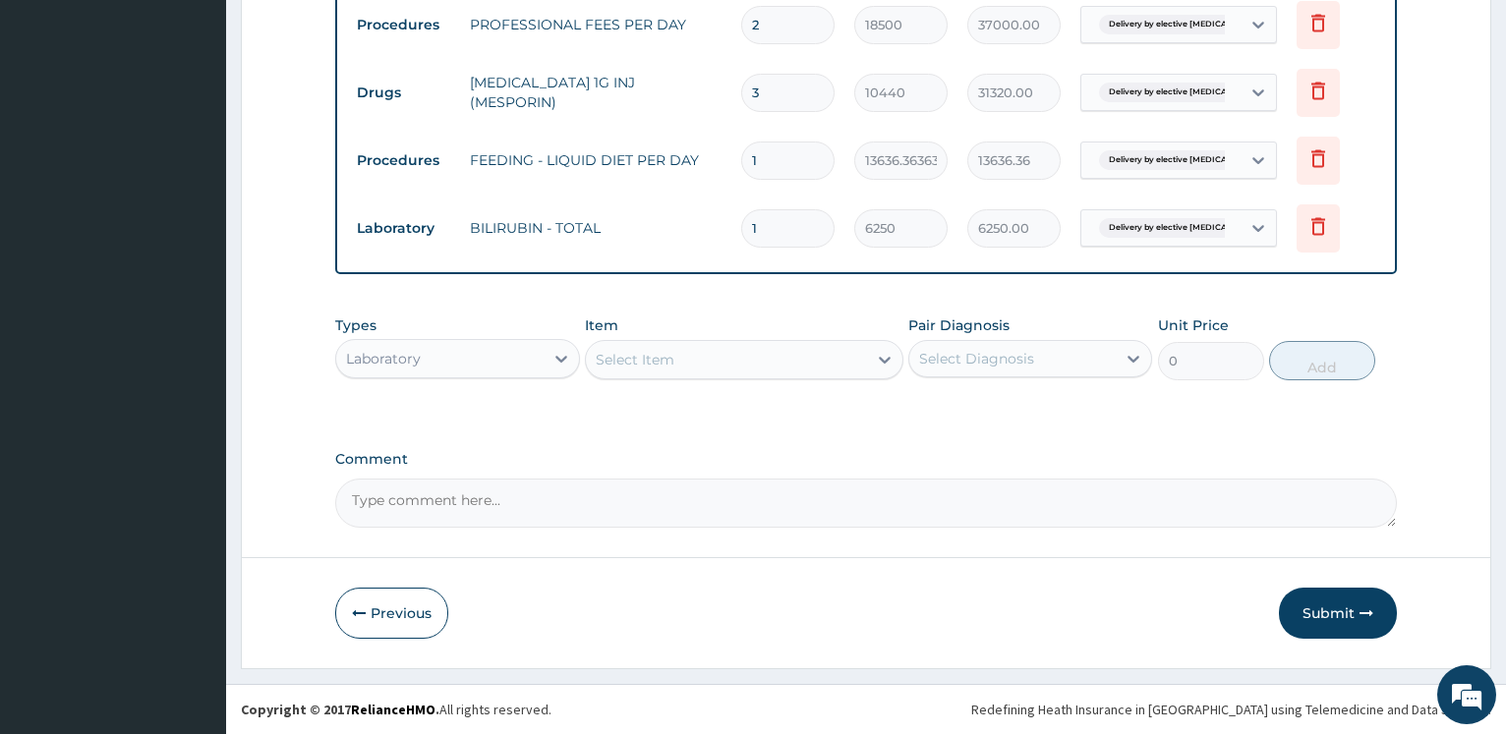
drag, startPoint x: 723, startPoint y: 352, endPoint x: 726, endPoint y: 362, distance: 10.3
click at [724, 352] on div "Select Item" at bounding box center [726, 359] width 281 height 31
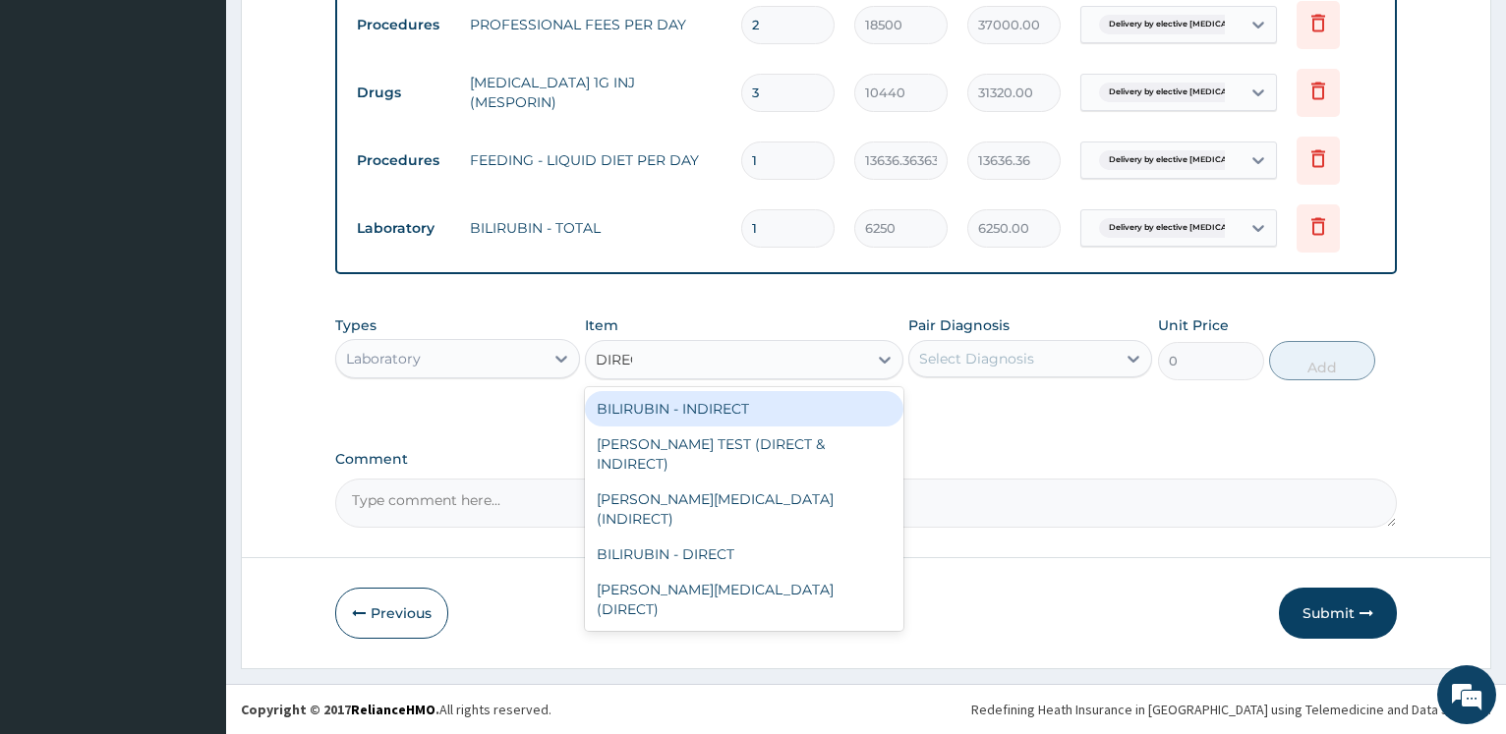
type input "DIRECT"
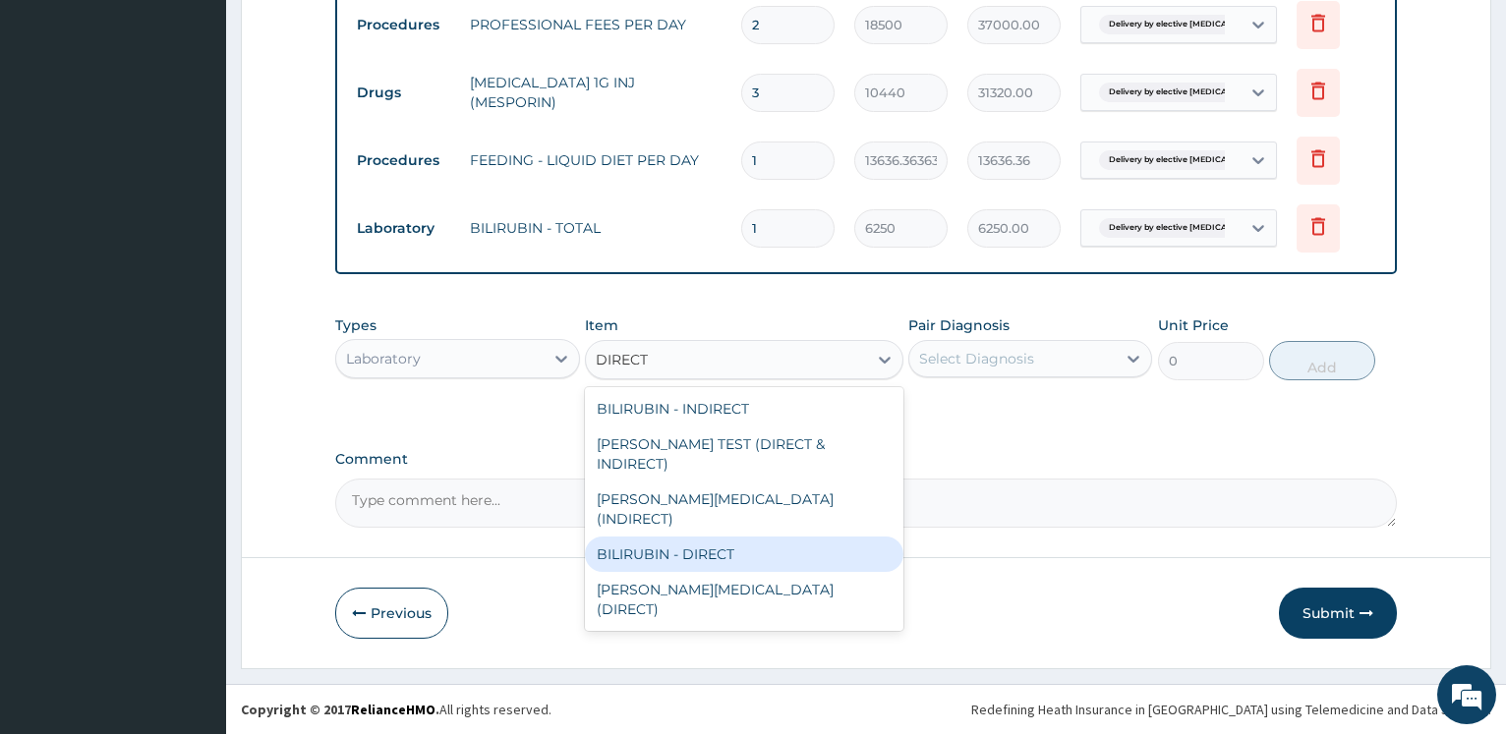
click at [726, 537] on div "BILIRUBIN - DIRECT" at bounding box center [744, 554] width 318 height 35
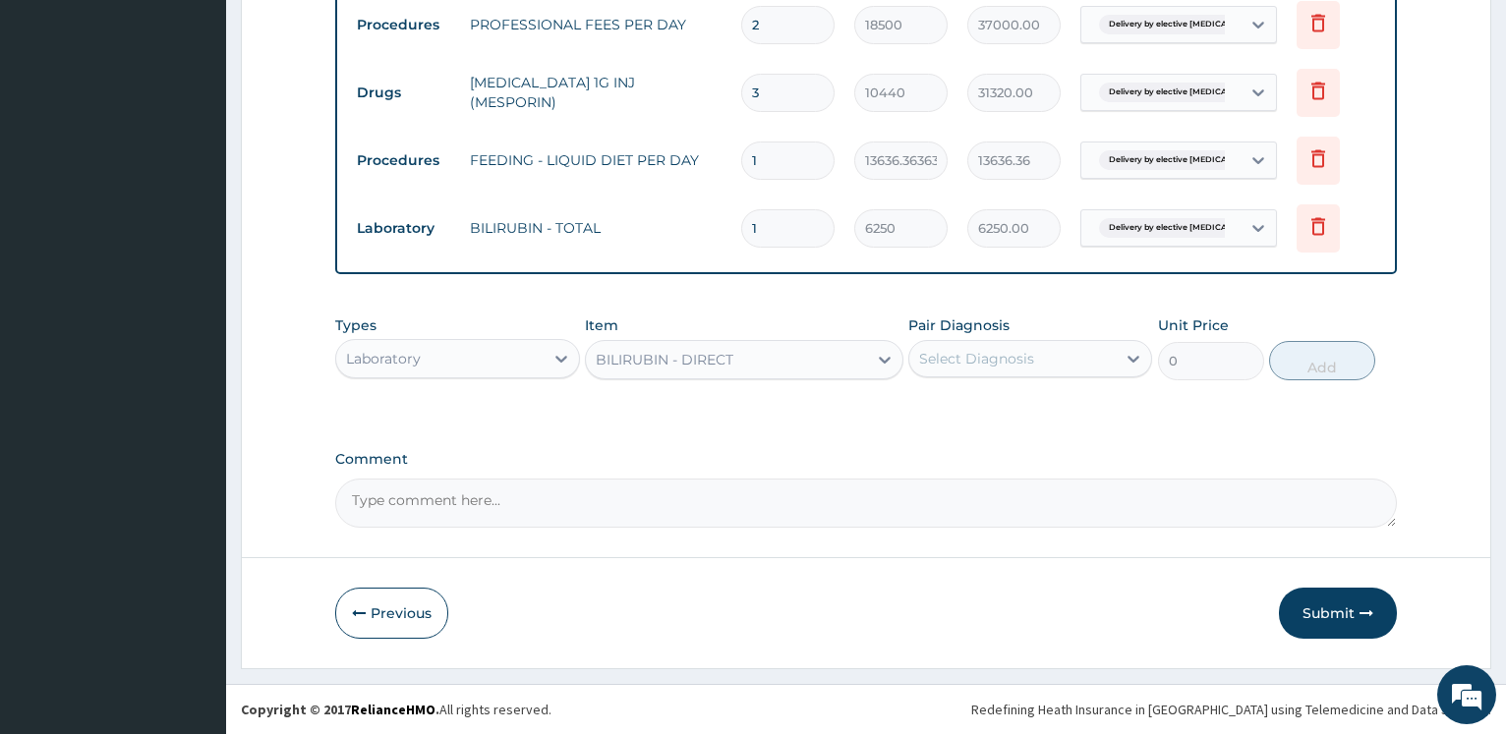
type input "3056.25"
click at [965, 353] on div "Select Diagnosis" at bounding box center [976, 359] width 115 height 20
click at [978, 416] on label "Delivery by elective caesarean section" at bounding box center [1039, 416] width 199 height 39
checkbox input "true"
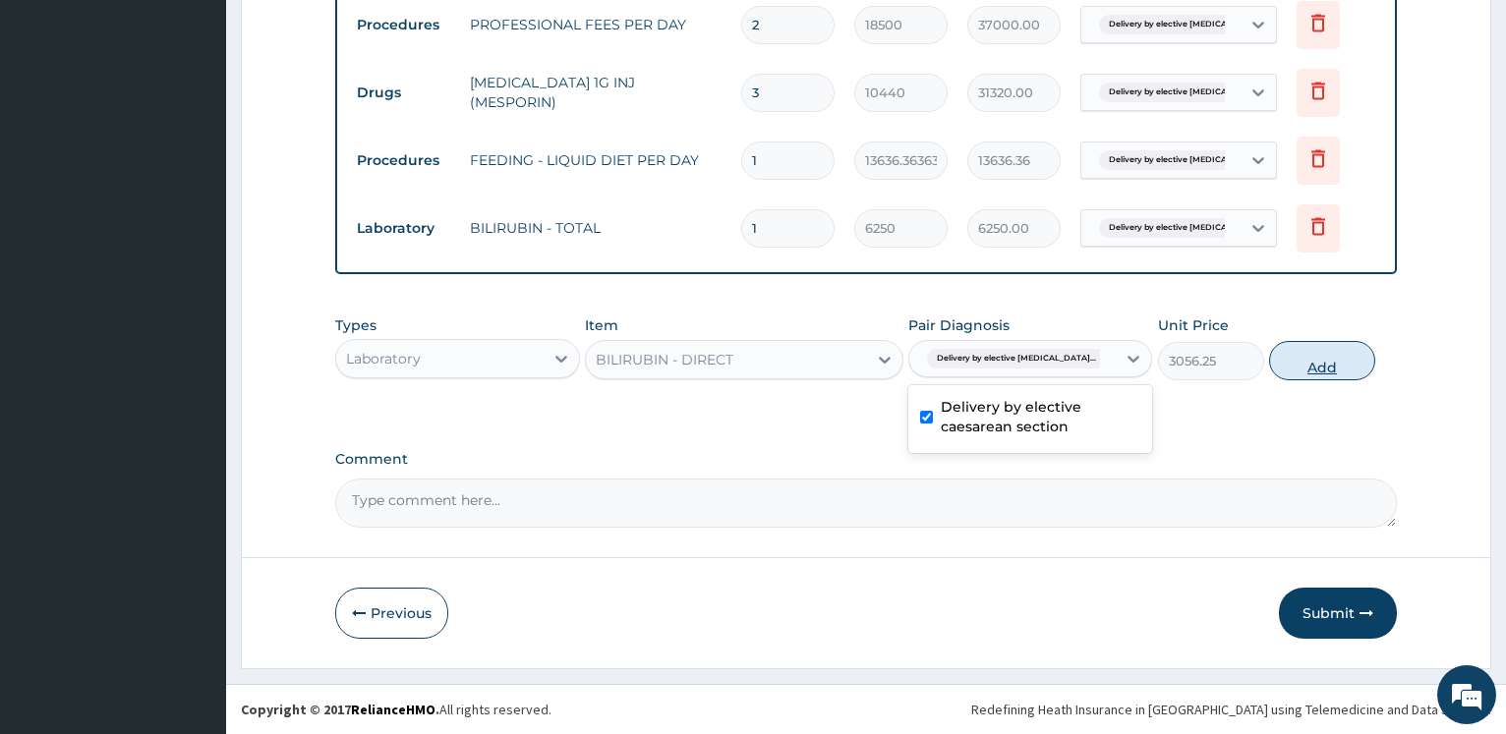
click at [1330, 368] on button "Add" at bounding box center [1322, 360] width 106 height 39
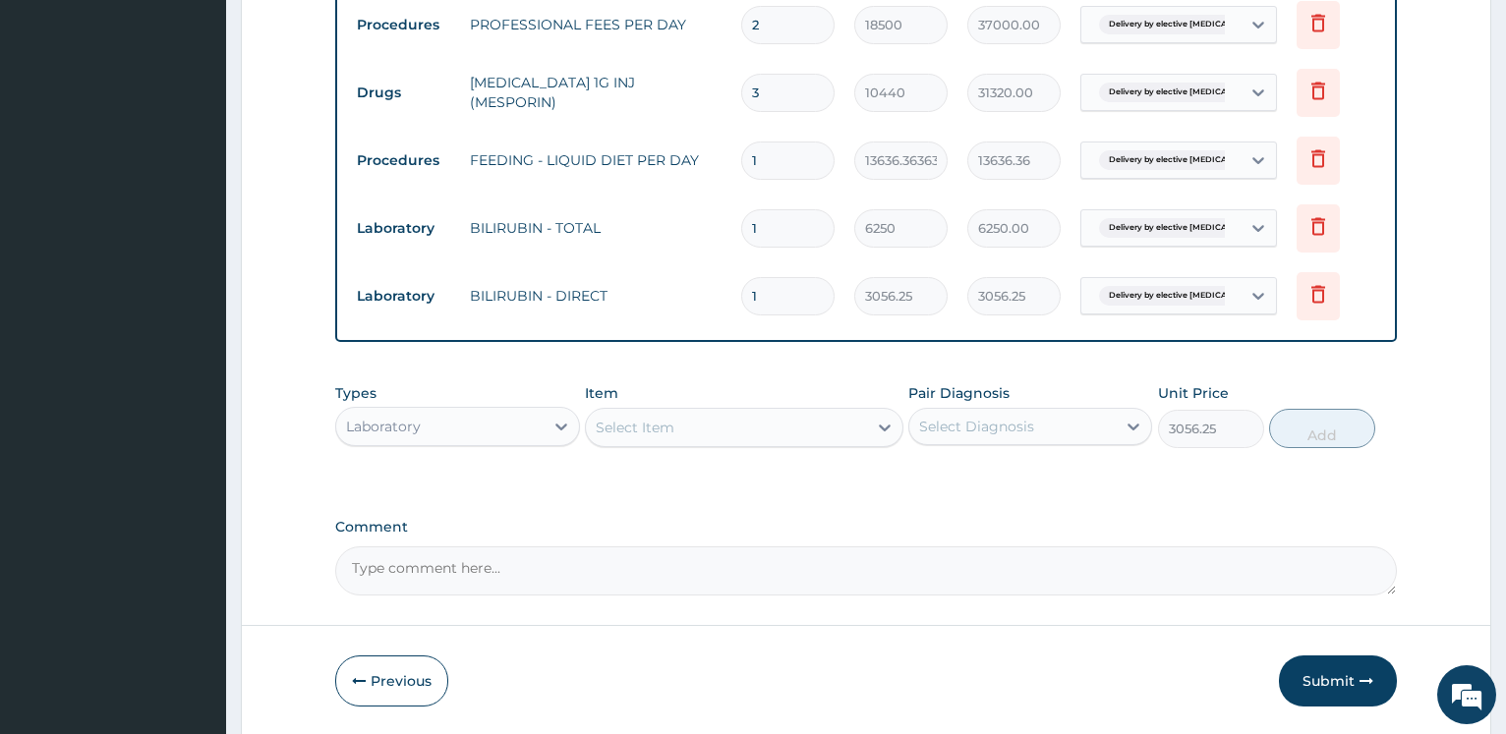
type input "0"
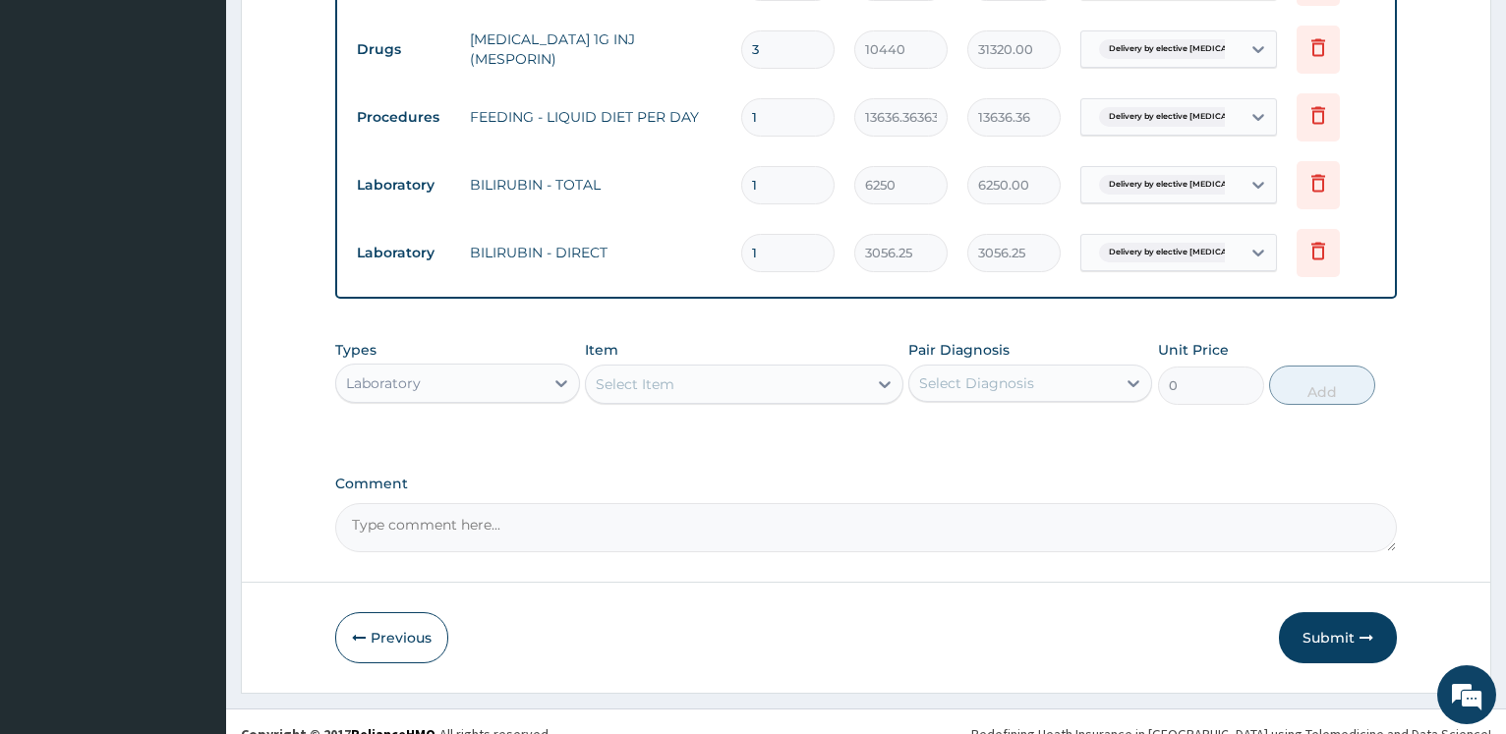
scroll to position [1403, 0]
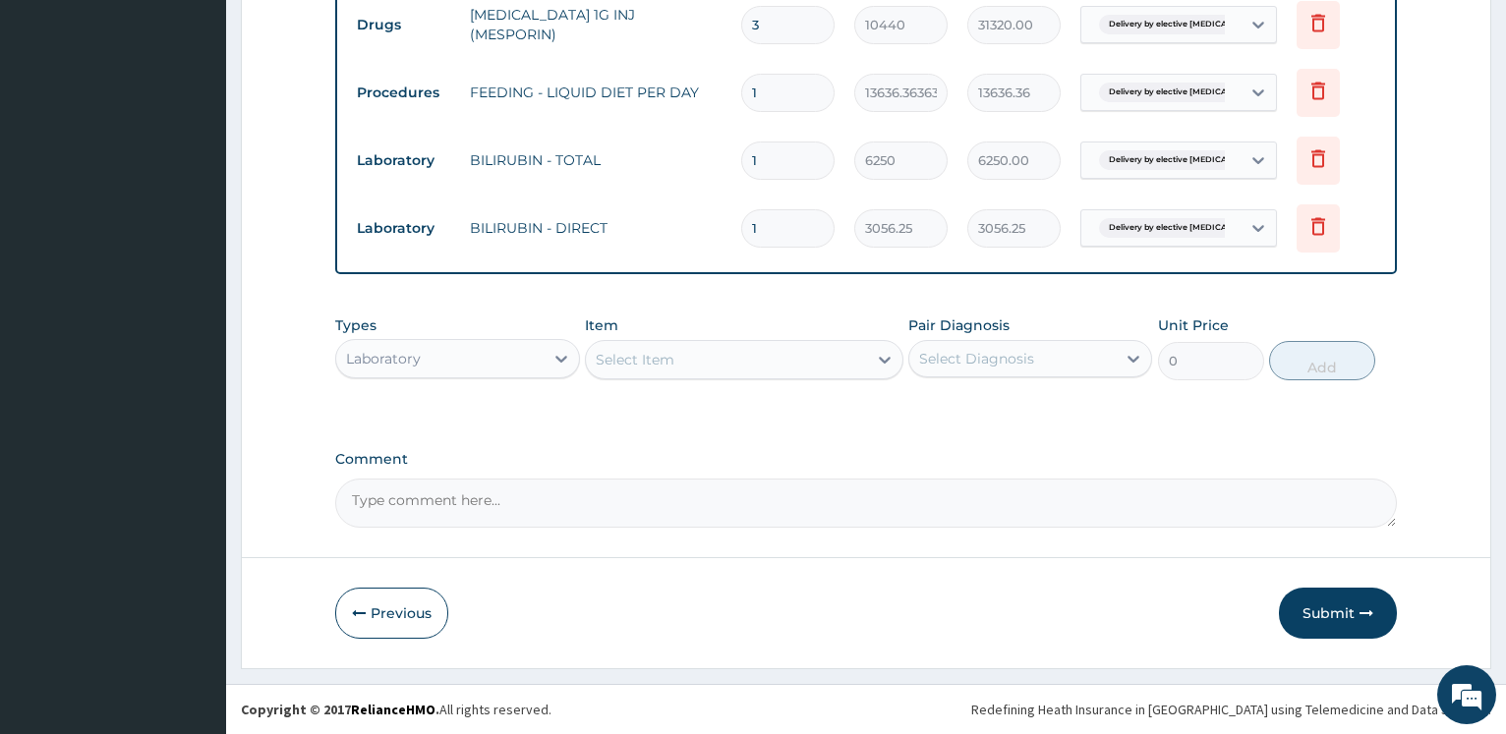
click at [474, 360] on div "Laboratory" at bounding box center [439, 358] width 206 height 31
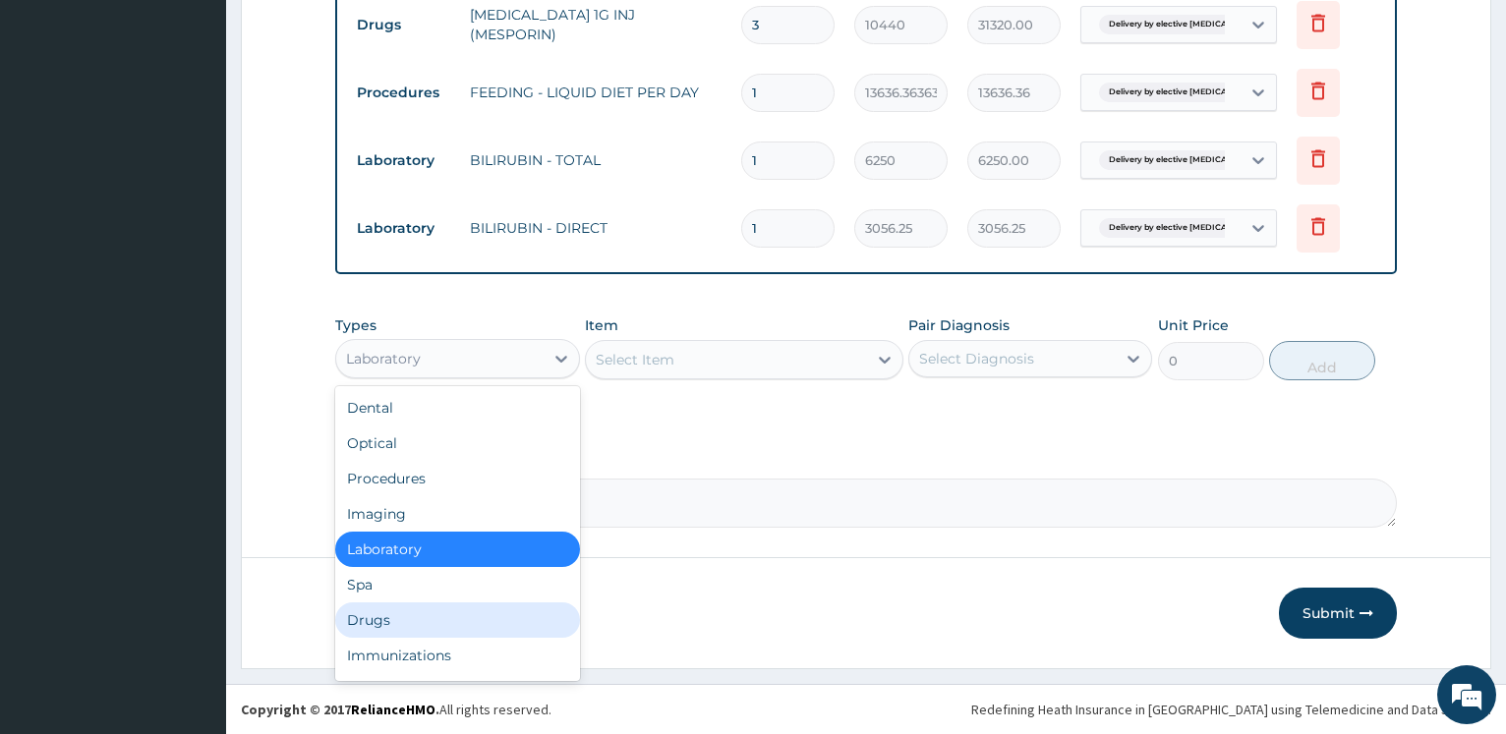
click at [414, 622] on div "Drugs" at bounding box center [457, 619] width 244 height 35
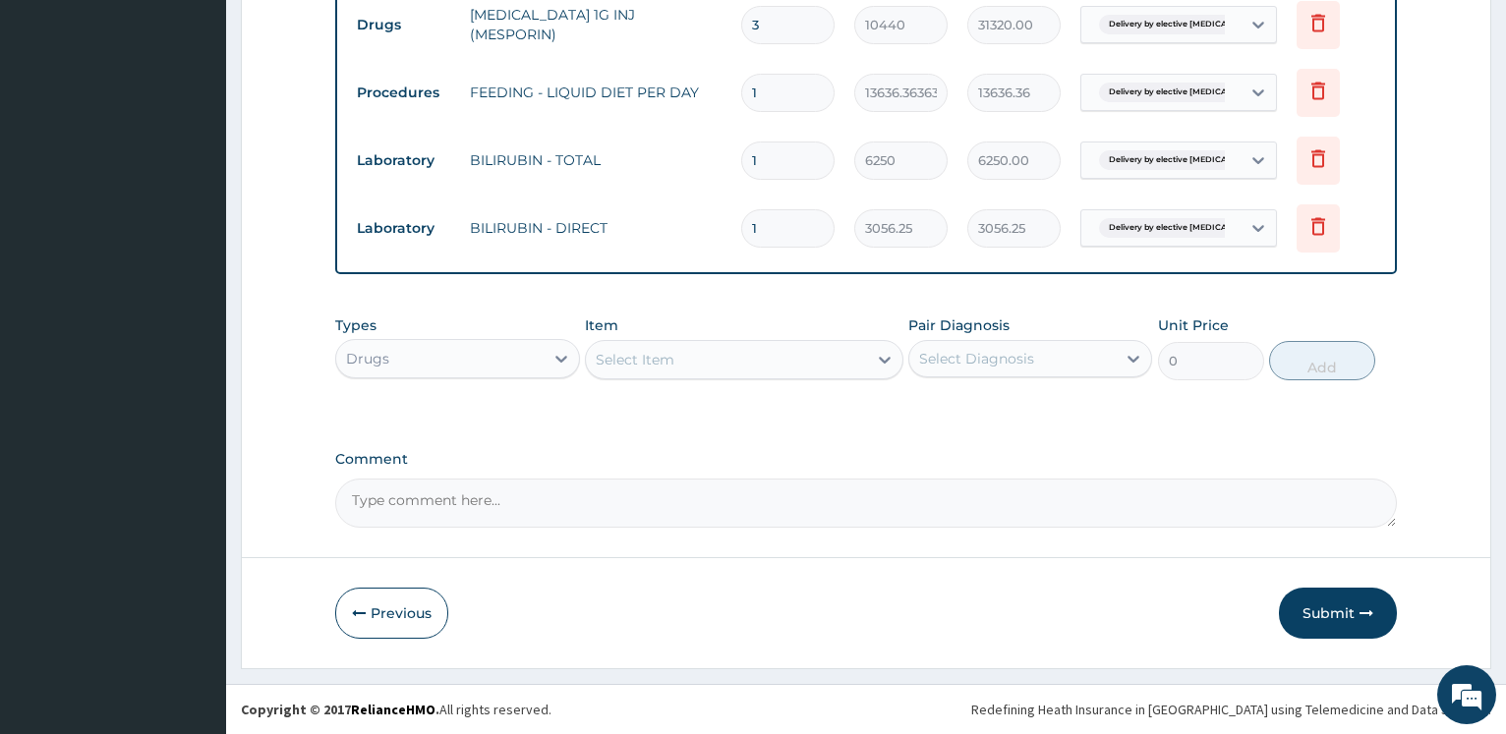
click at [676, 373] on div "Select Item" at bounding box center [726, 359] width 281 height 31
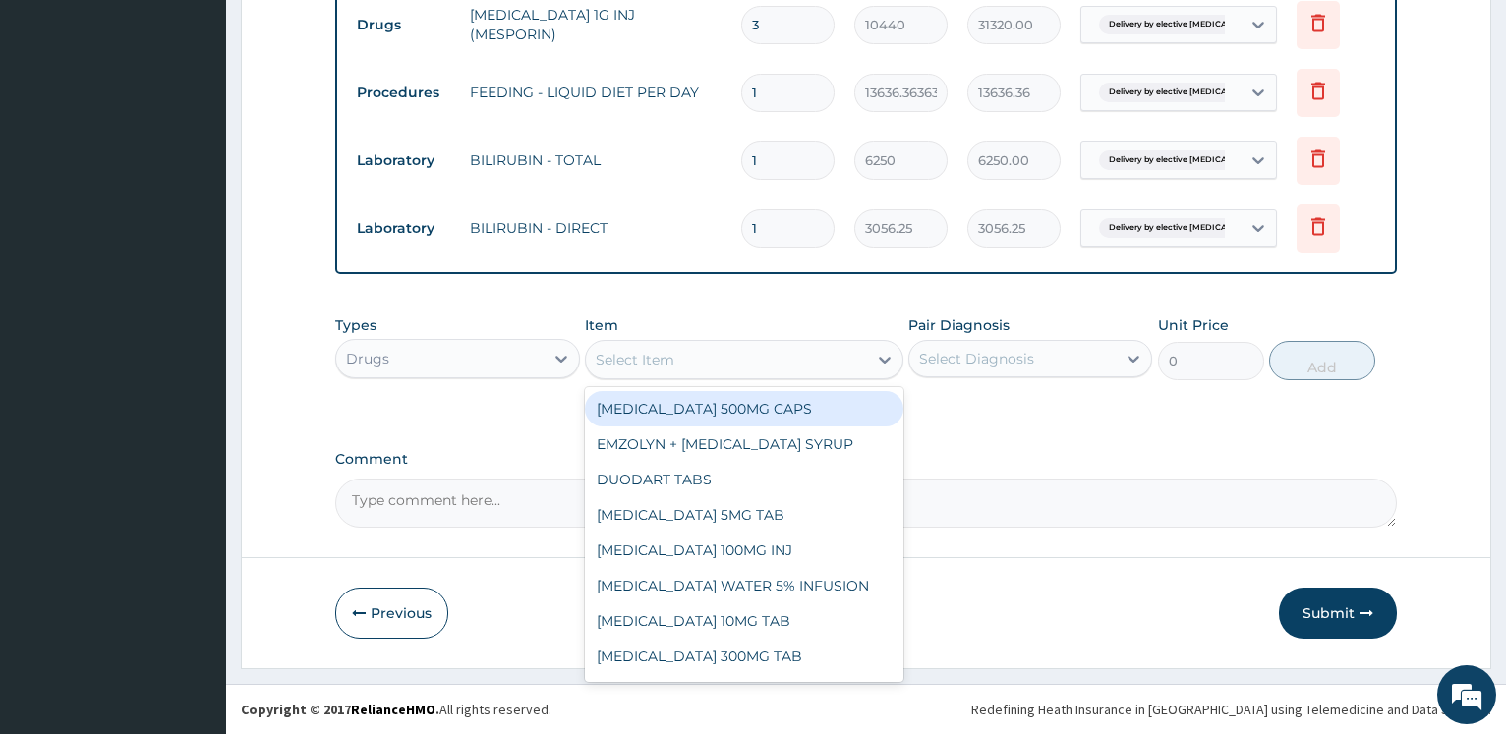
click at [663, 370] on div "Select Item" at bounding box center [726, 359] width 281 height 31
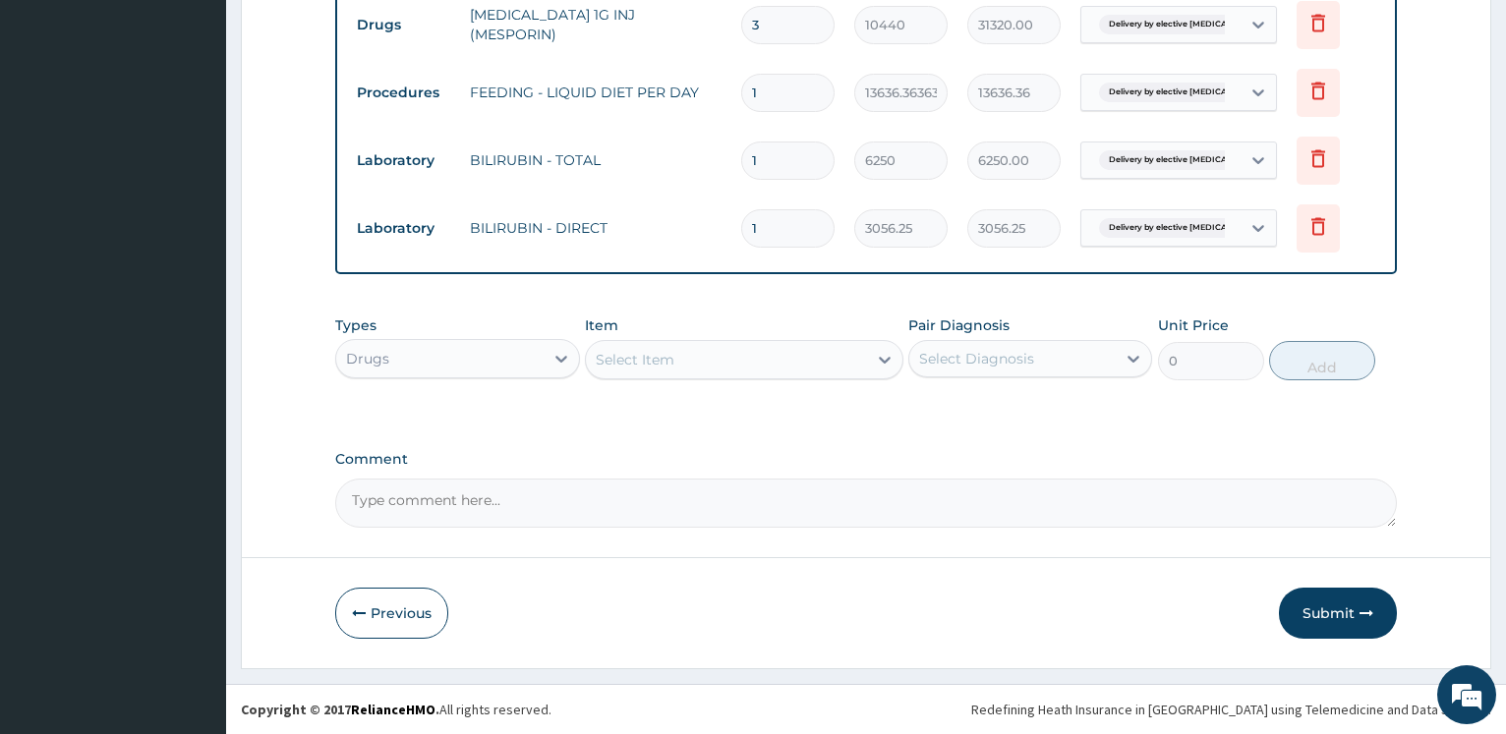
click at [670, 362] on div "Select Item" at bounding box center [635, 360] width 79 height 20
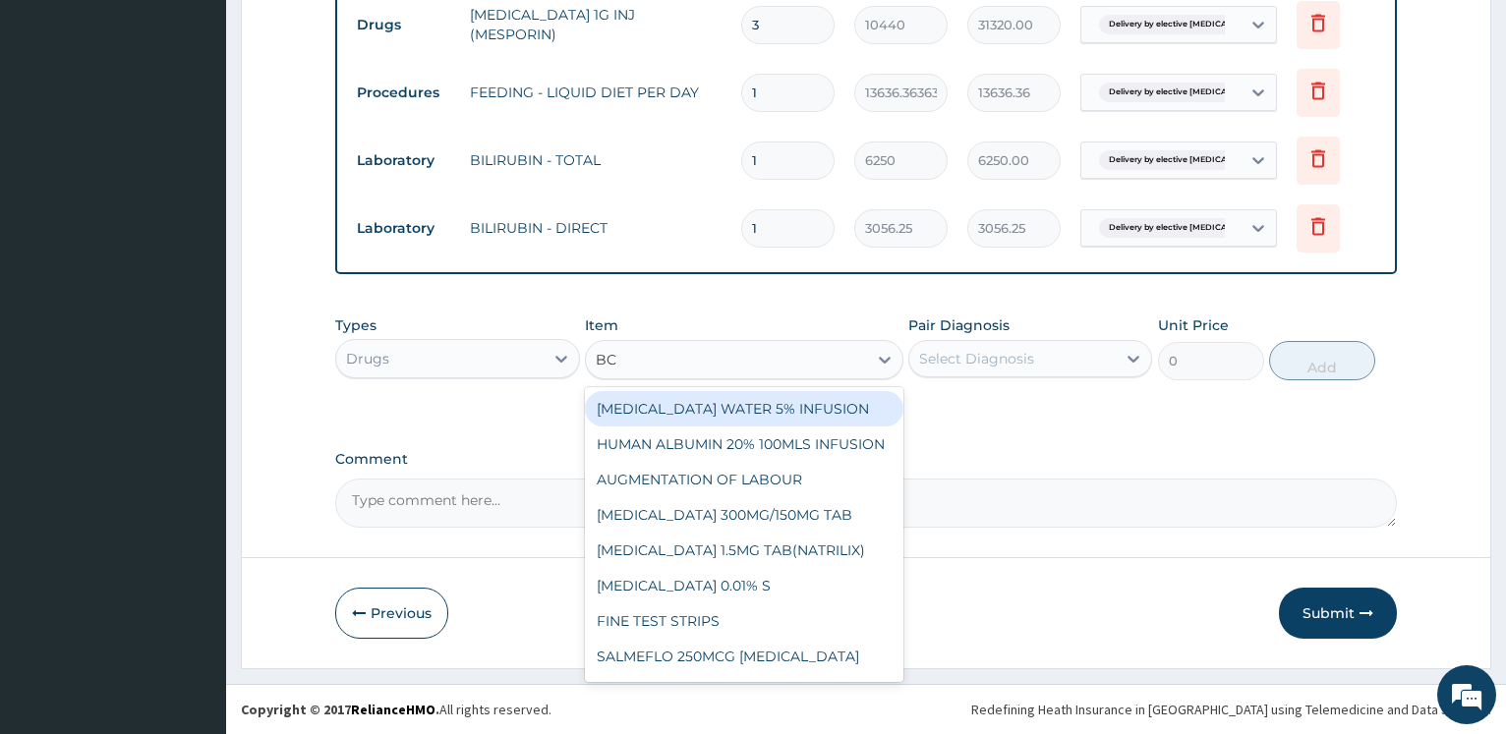
type input "B"
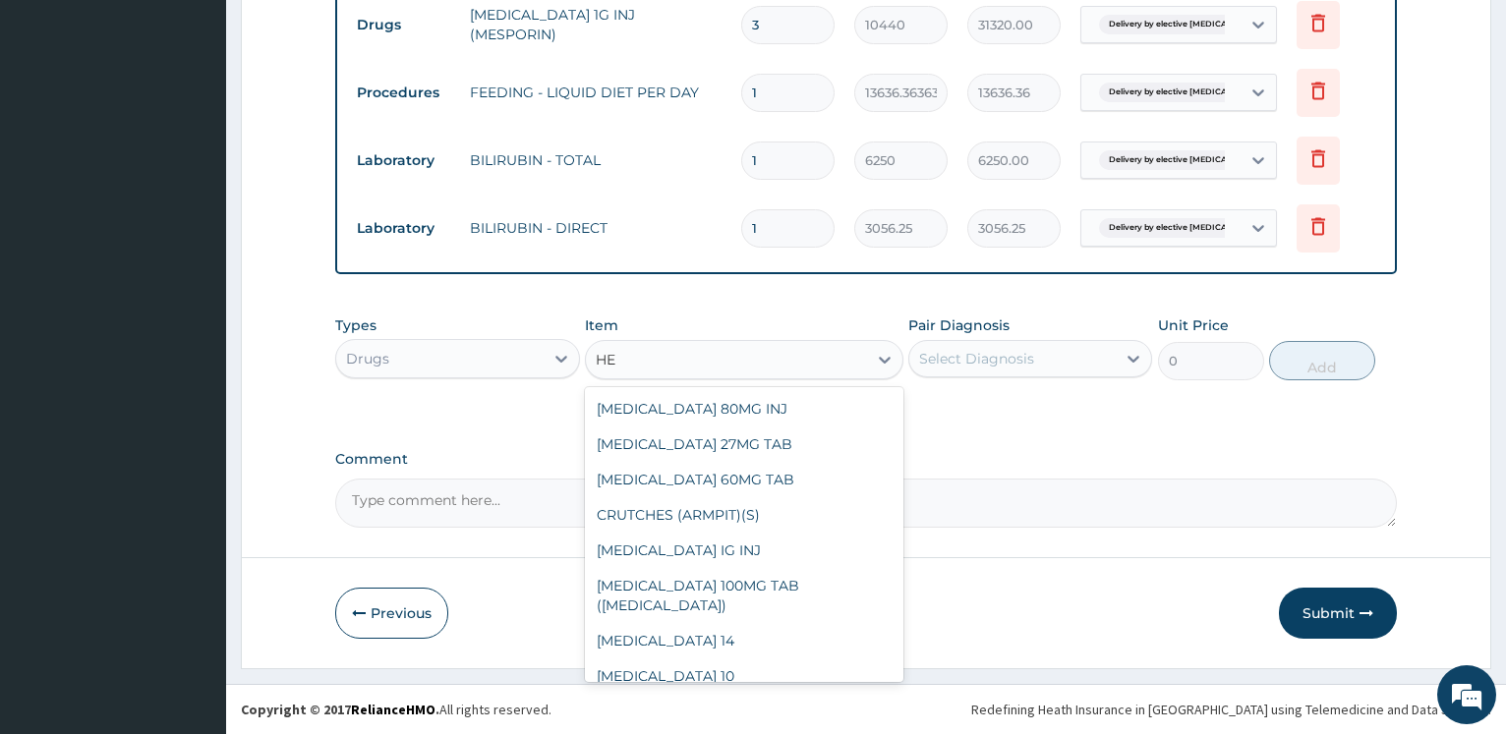
type input "HE"
click at [556, 353] on icon at bounding box center [561, 359] width 20 height 20
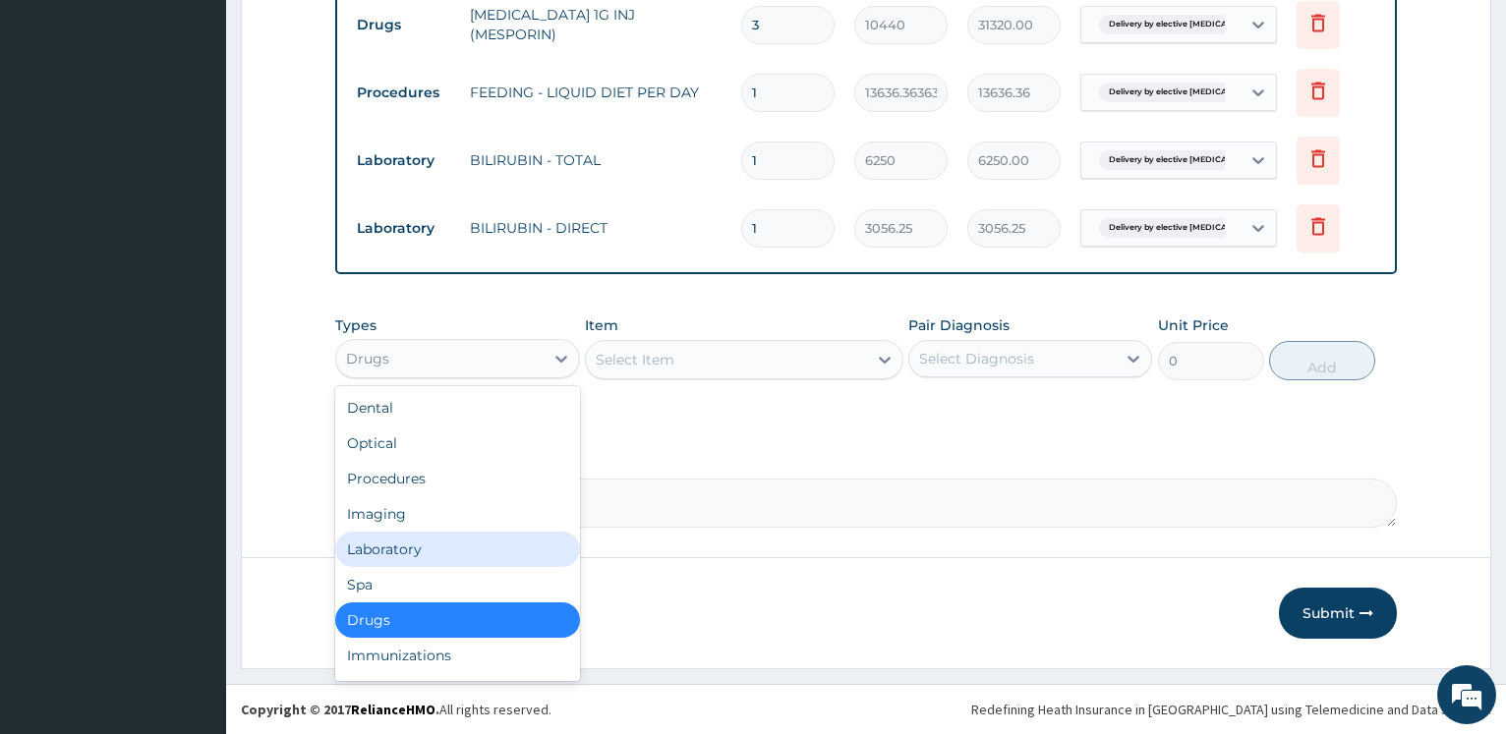
scroll to position [67, 0]
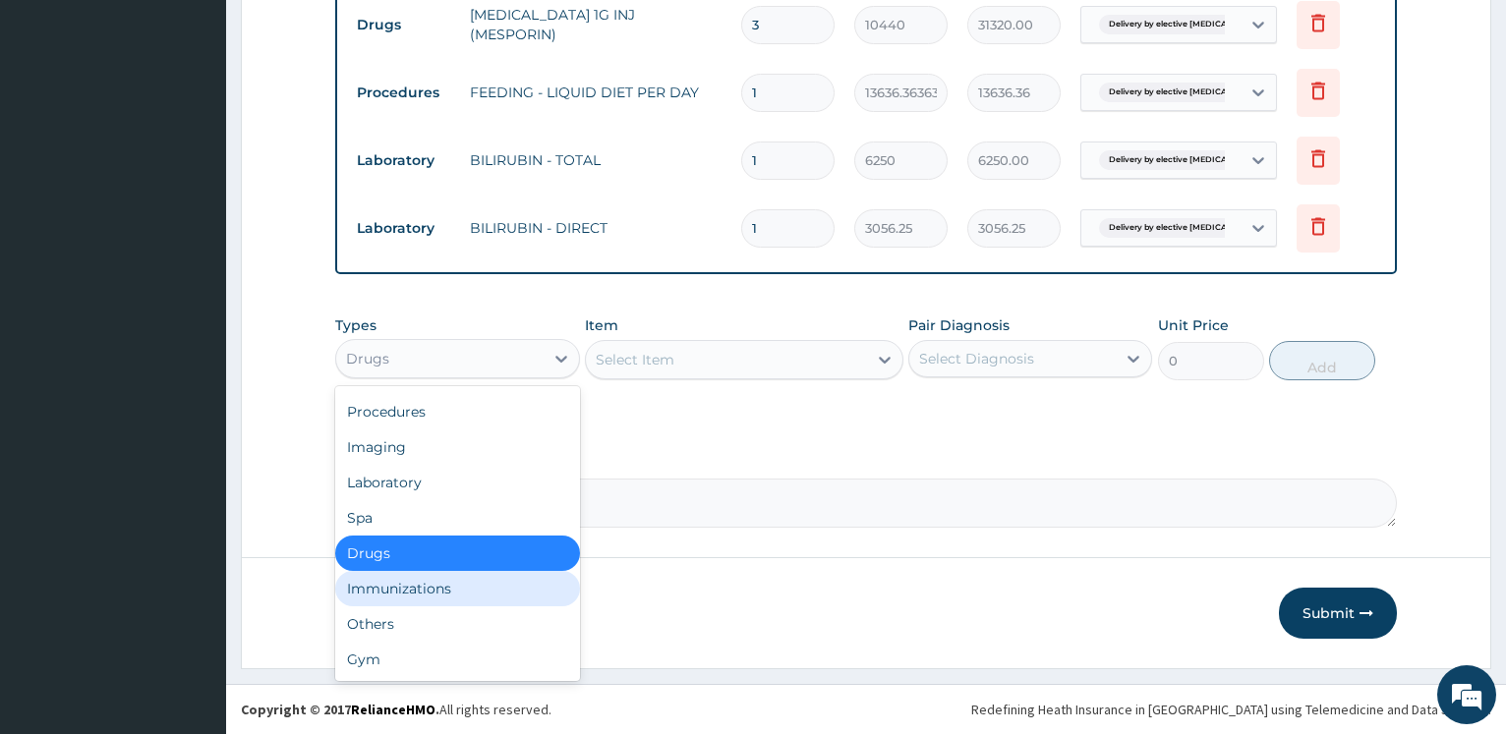
drag, startPoint x: 455, startPoint y: 588, endPoint x: 655, endPoint y: 454, distance: 240.1
click at [456, 585] on div "Immunizations" at bounding box center [457, 588] width 244 height 35
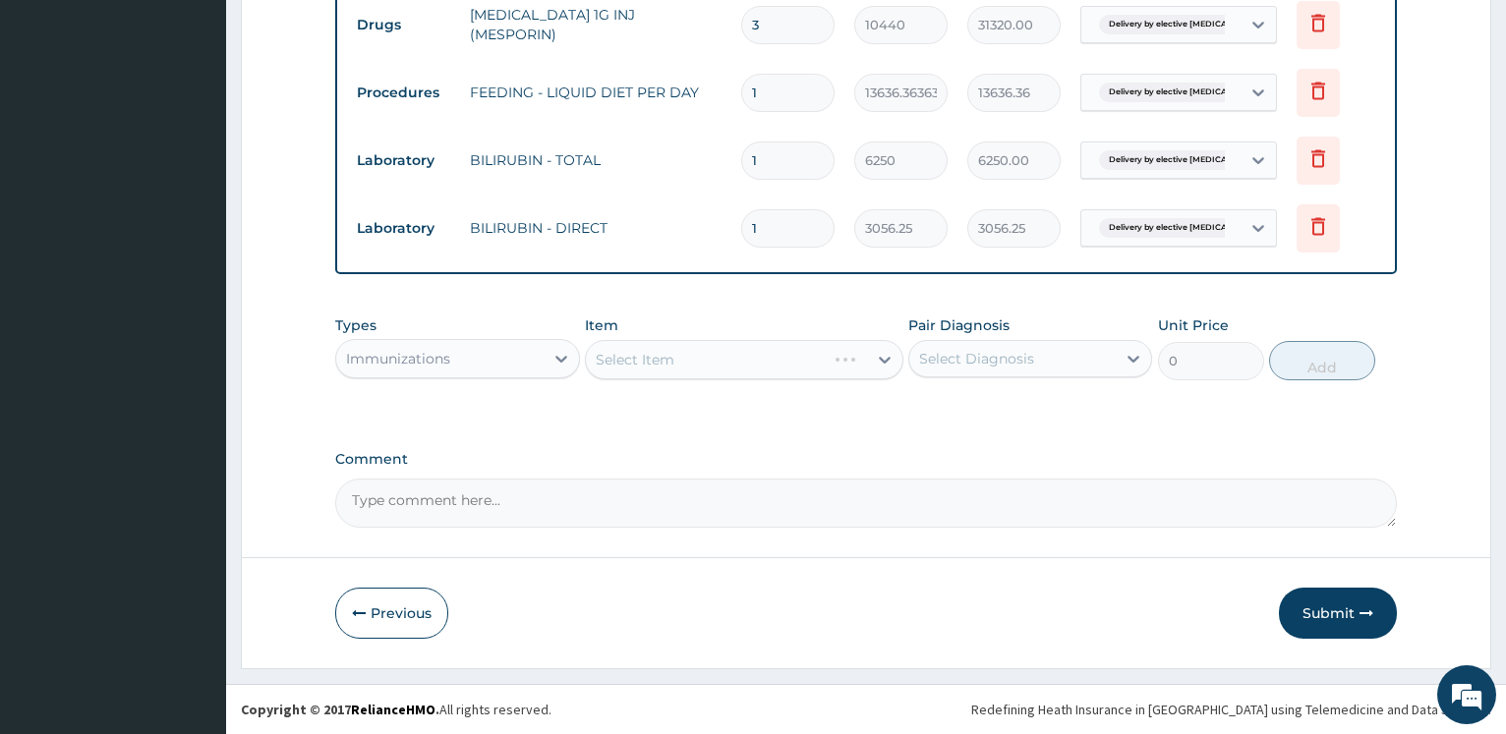
click at [693, 365] on div "Select Item" at bounding box center [744, 359] width 318 height 39
click at [701, 358] on div "Select Item" at bounding box center [726, 359] width 281 height 31
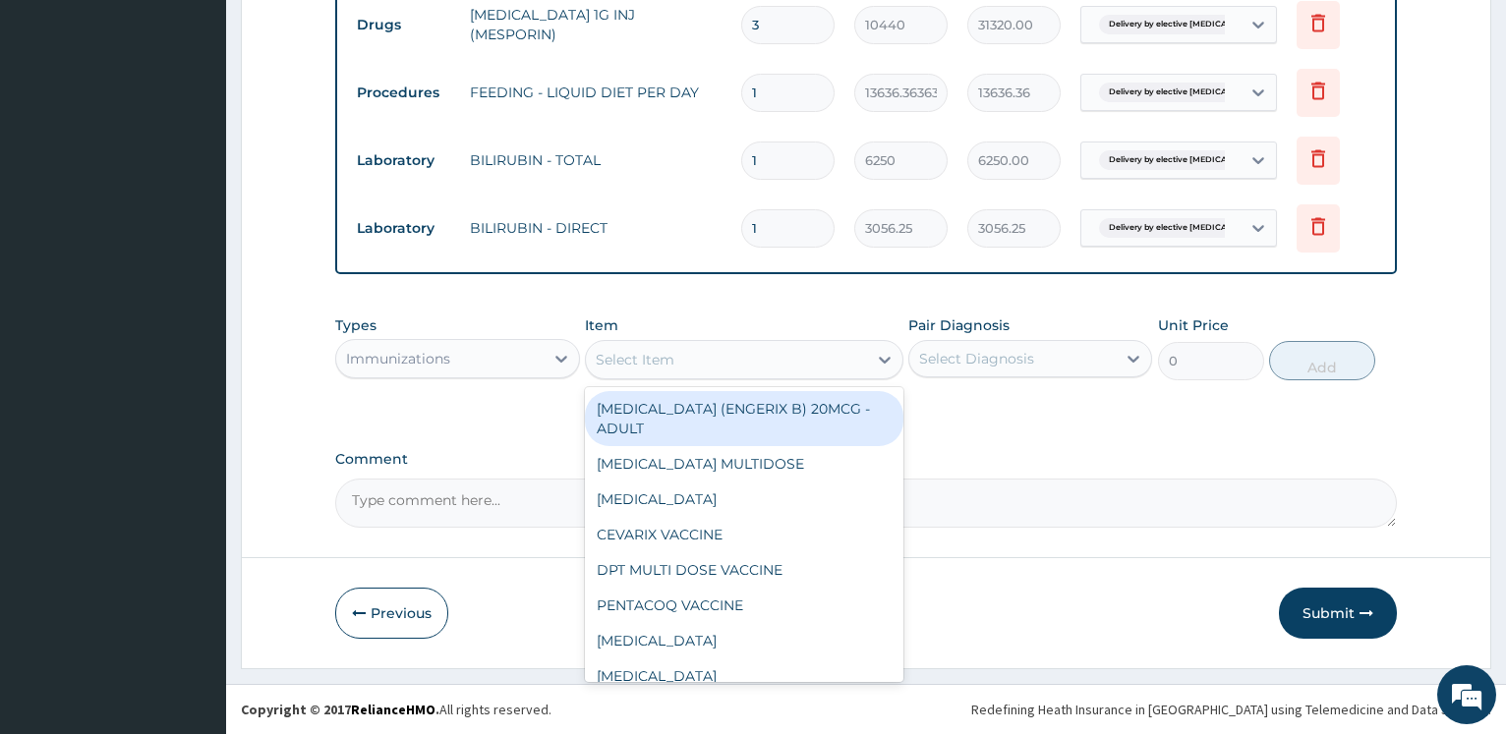
click at [701, 358] on div "Select Item" at bounding box center [726, 359] width 281 height 31
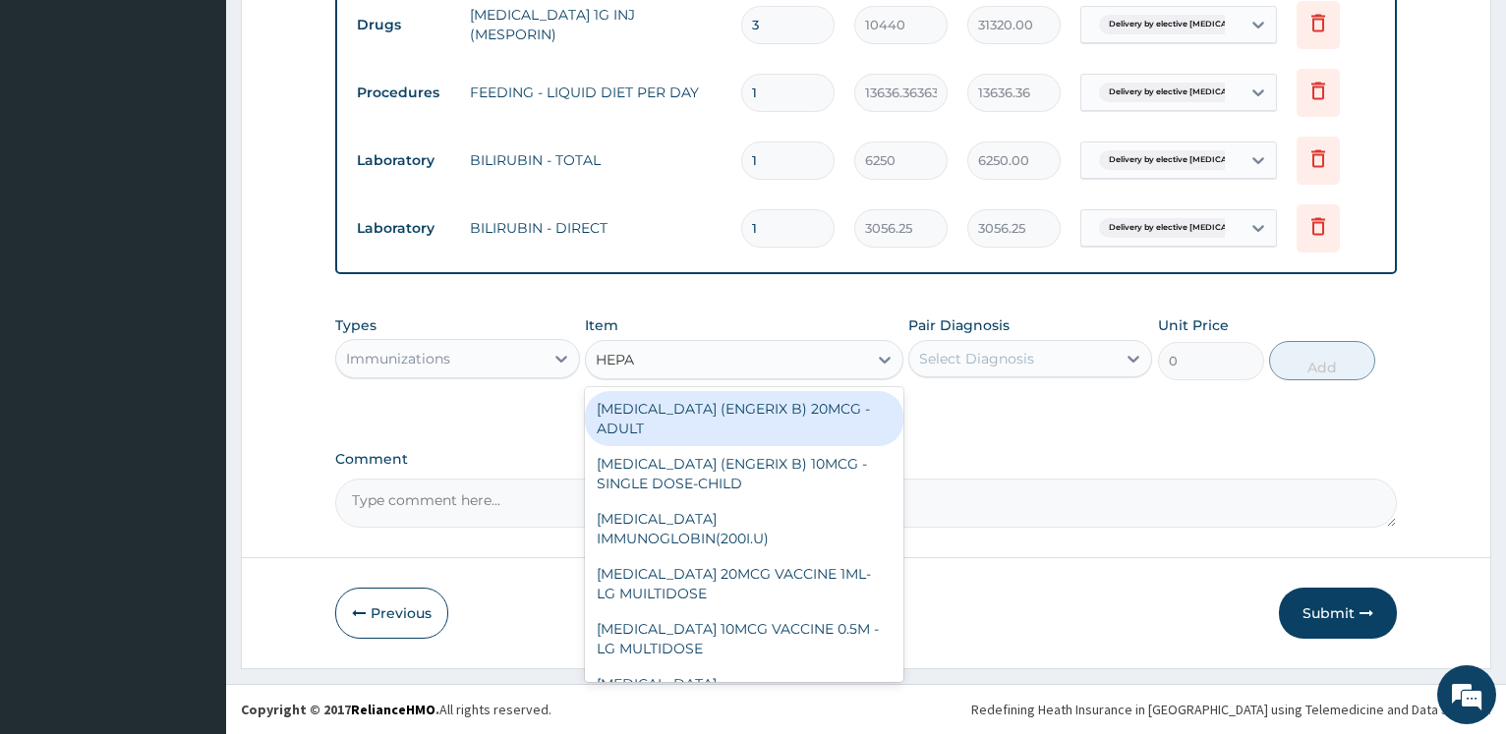
type input "HEPAT"
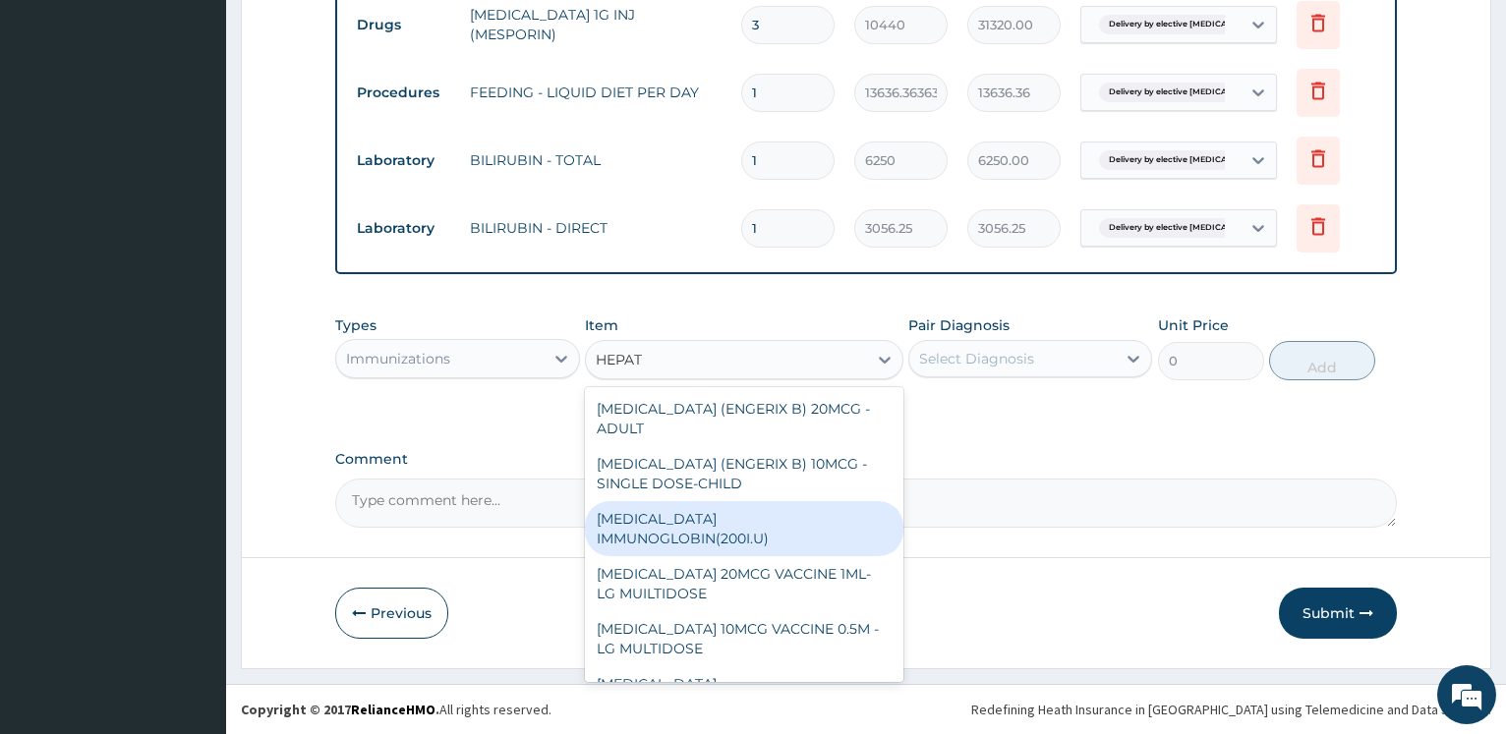
scroll to position [59, 0]
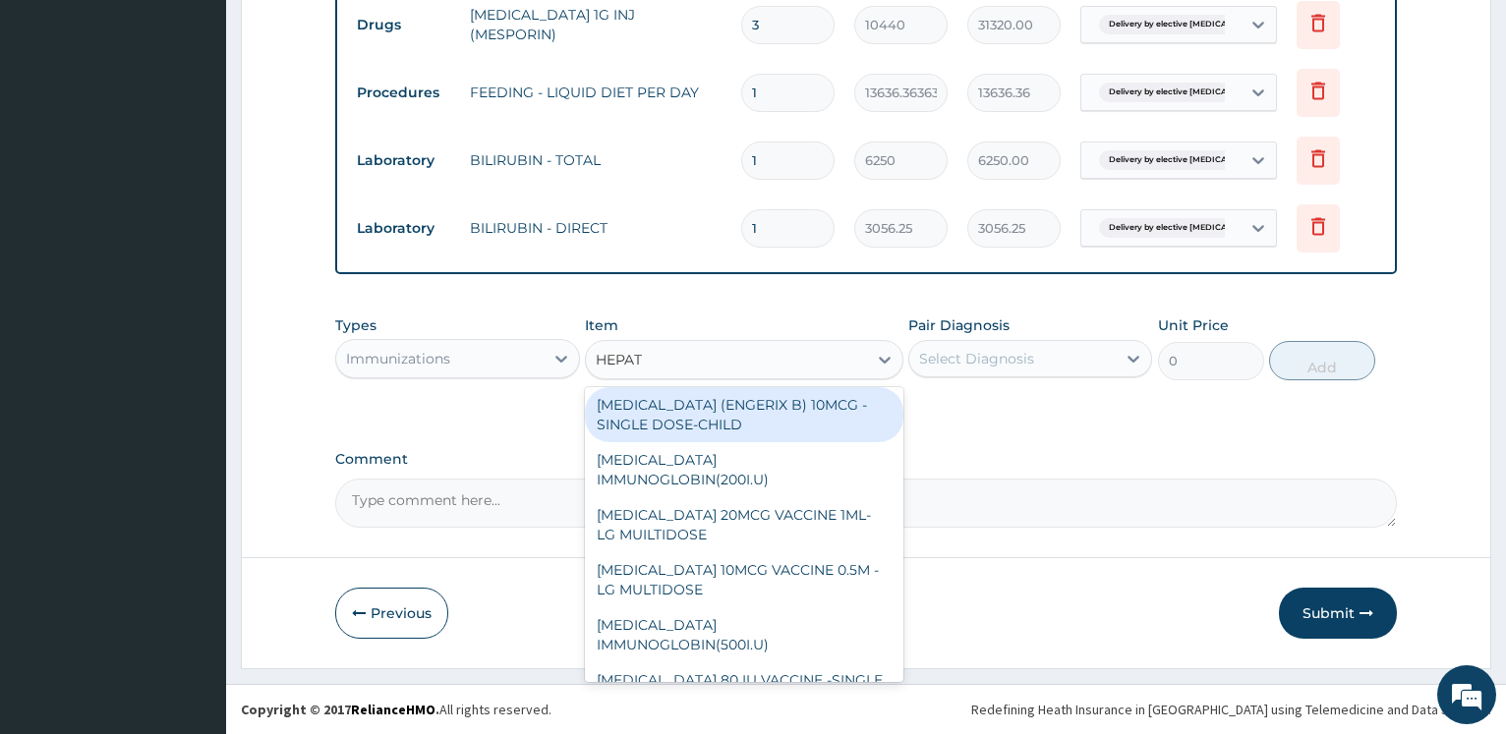
drag, startPoint x: 734, startPoint y: 420, endPoint x: 735, endPoint y: 404, distance: 15.8
click at [735, 418] on div "HEPATITIS B (ENGERIX B) 10MCG - SINGLE DOSE-CHILD" at bounding box center [744, 414] width 318 height 55
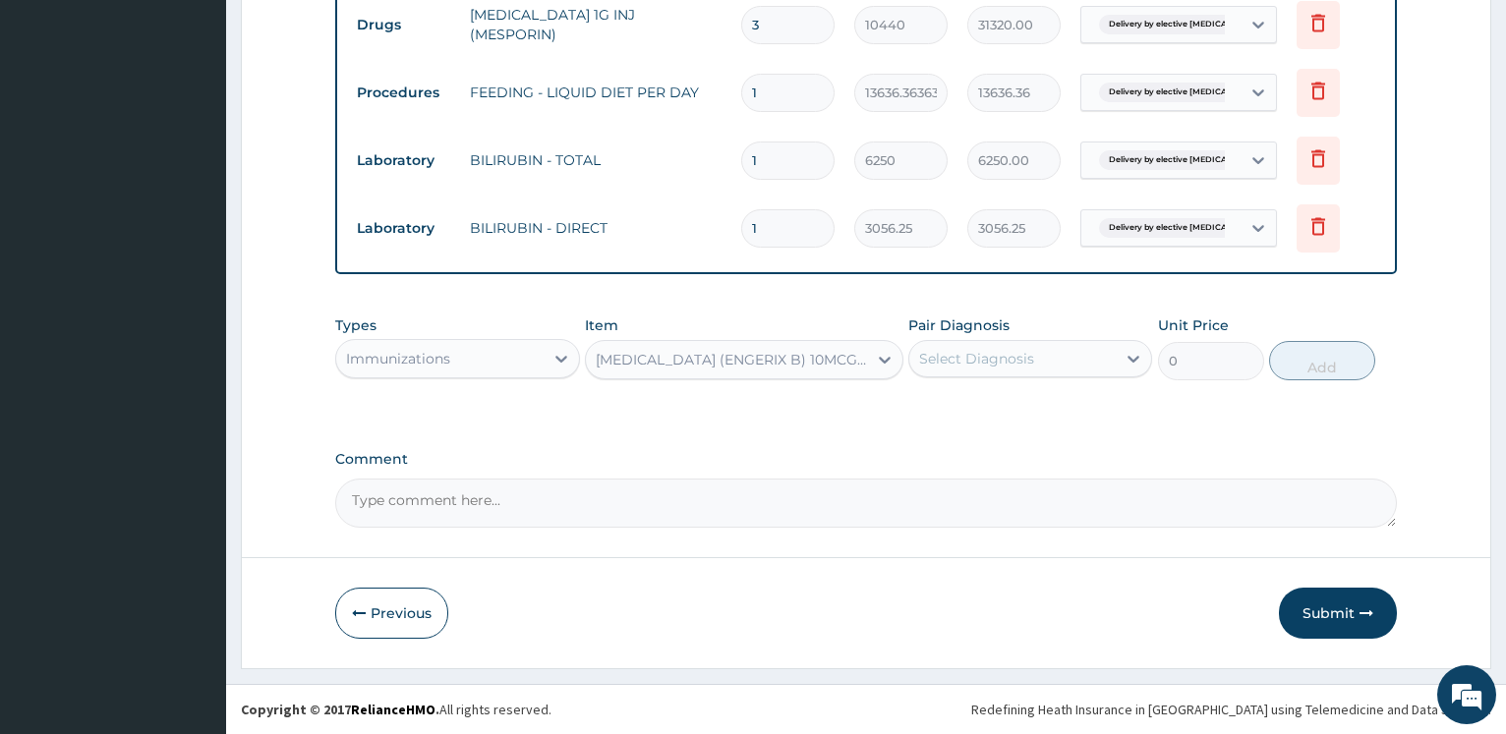
type input "8000"
click at [960, 352] on div "Select Diagnosis" at bounding box center [976, 359] width 115 height 20
click at [950, 410] on label "Delivery by elective caesarean section" at bounding box center [1039, 416] width 199 height 39
checkbox input "true"
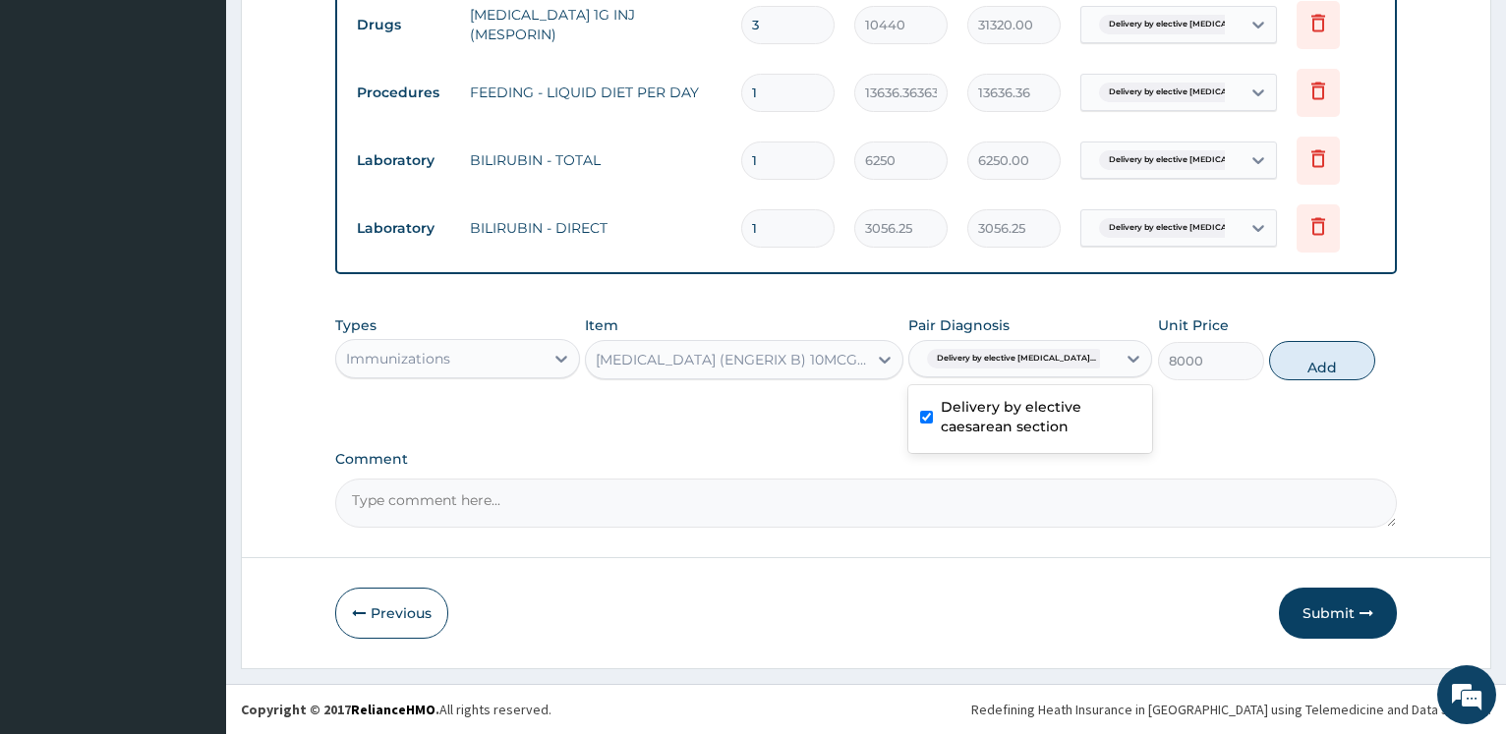
drag, startPoint x: 1340, startPoint y: 369, endPoint x: 681, endPoint y: 401, distance: 660.2
click at [1338, 367] on button "Add" at bounding box center [1322, 360] width 106 height 39
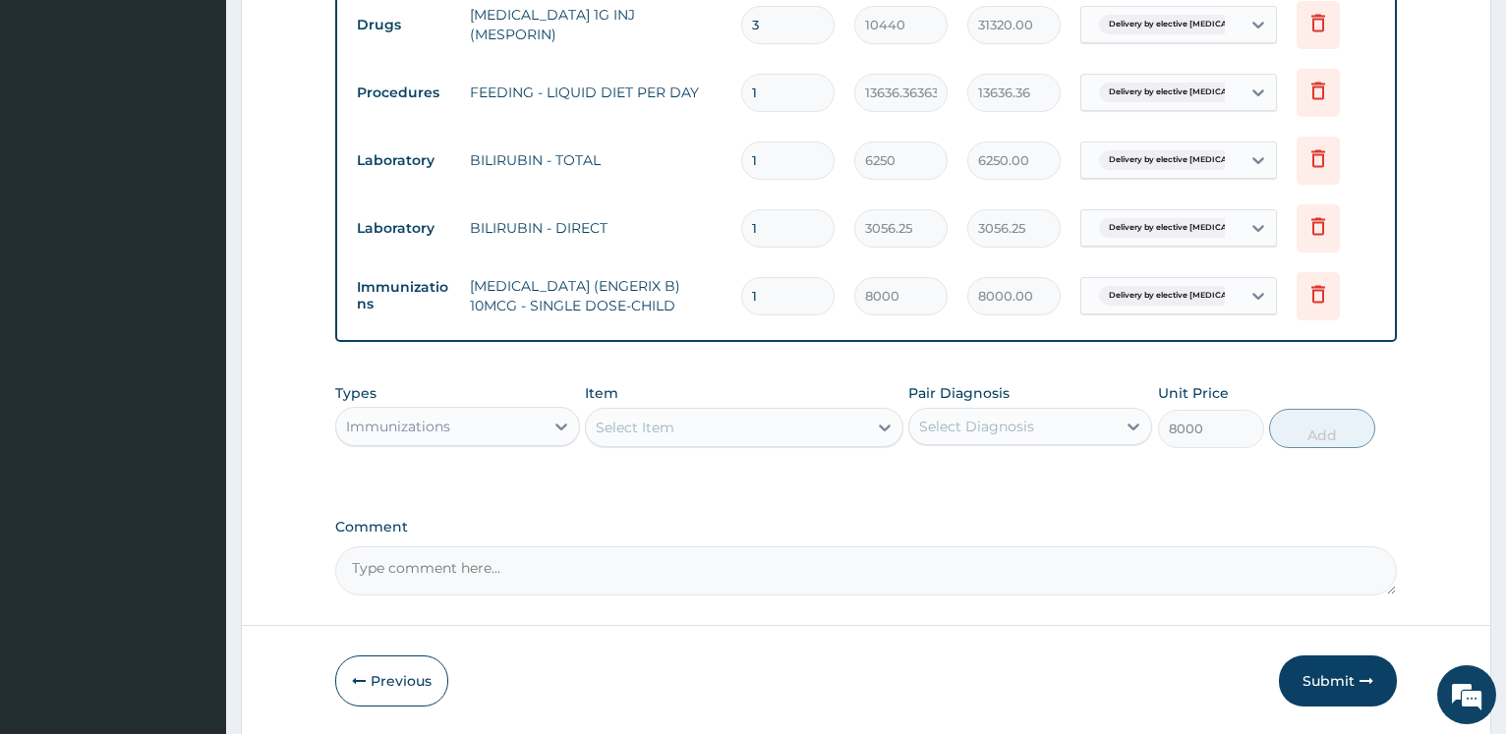
type input "0"
drag, startPoint x: 654, startPoint y: 417, endPoint x: 662, endPoint y: 425, distance: 11.8
click at [654, 418] on div "Select Item" at bounding box center [726, 427] width 281 height 31
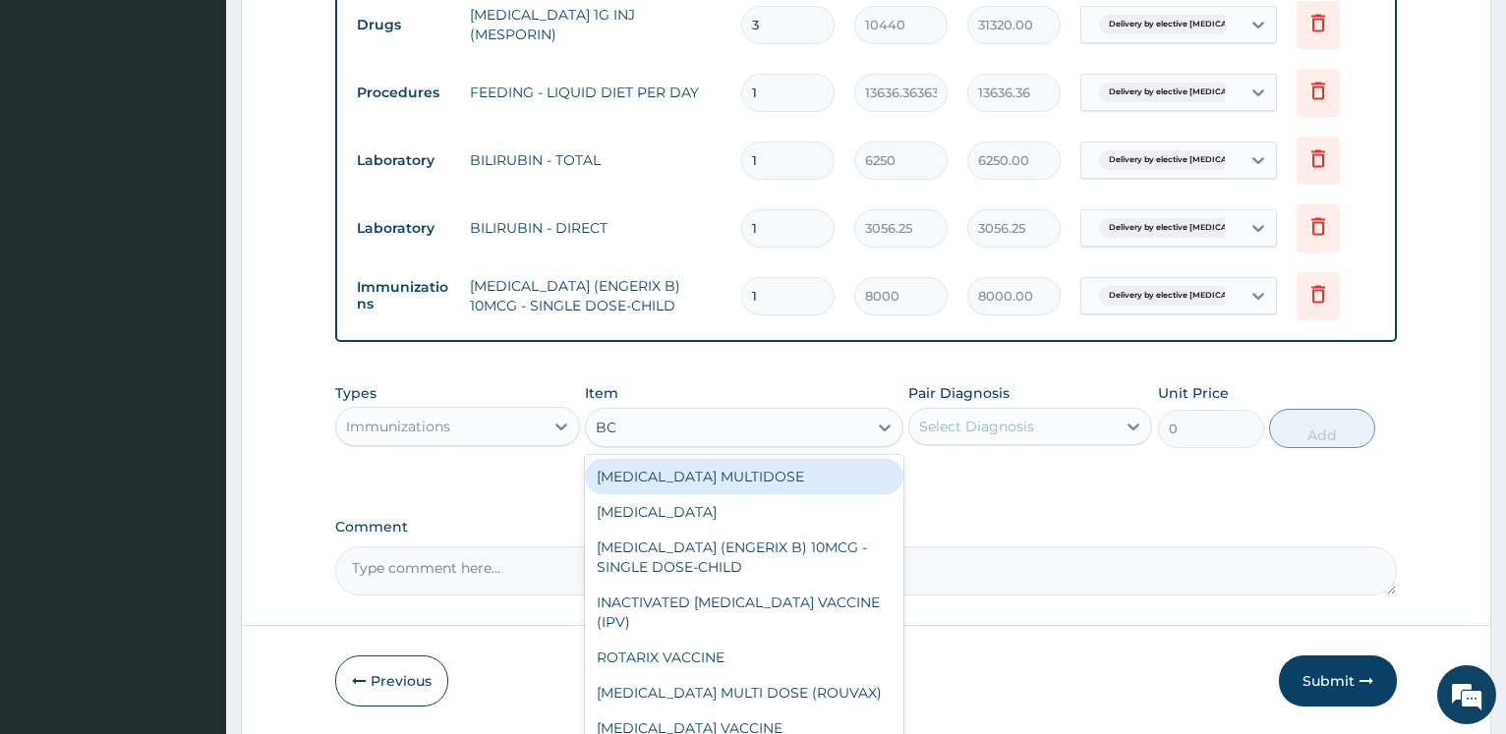
type input "BCG"
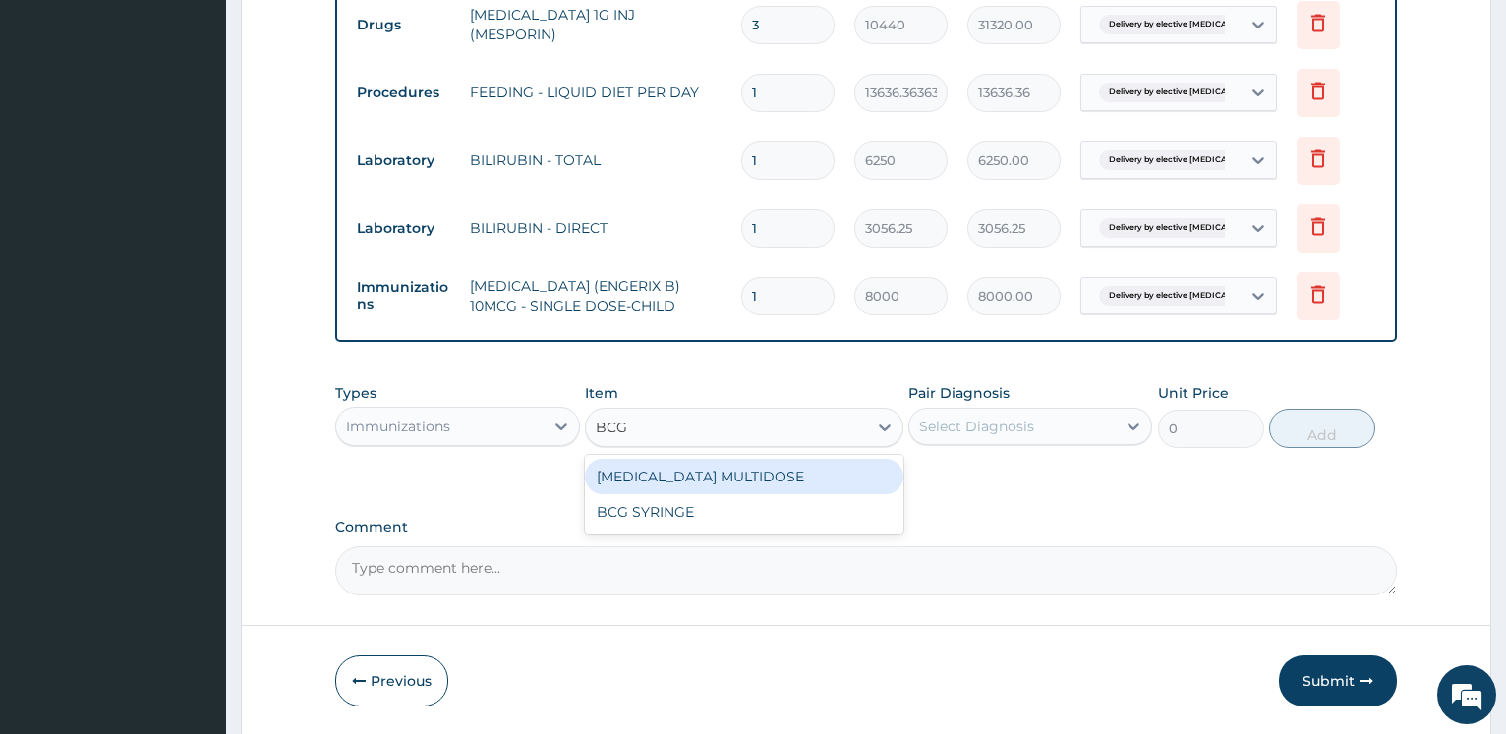
click at [747, 471] on div "BCG VACCINE MULTIDOSE" at bounding box center [744, 476] width 318 height 35
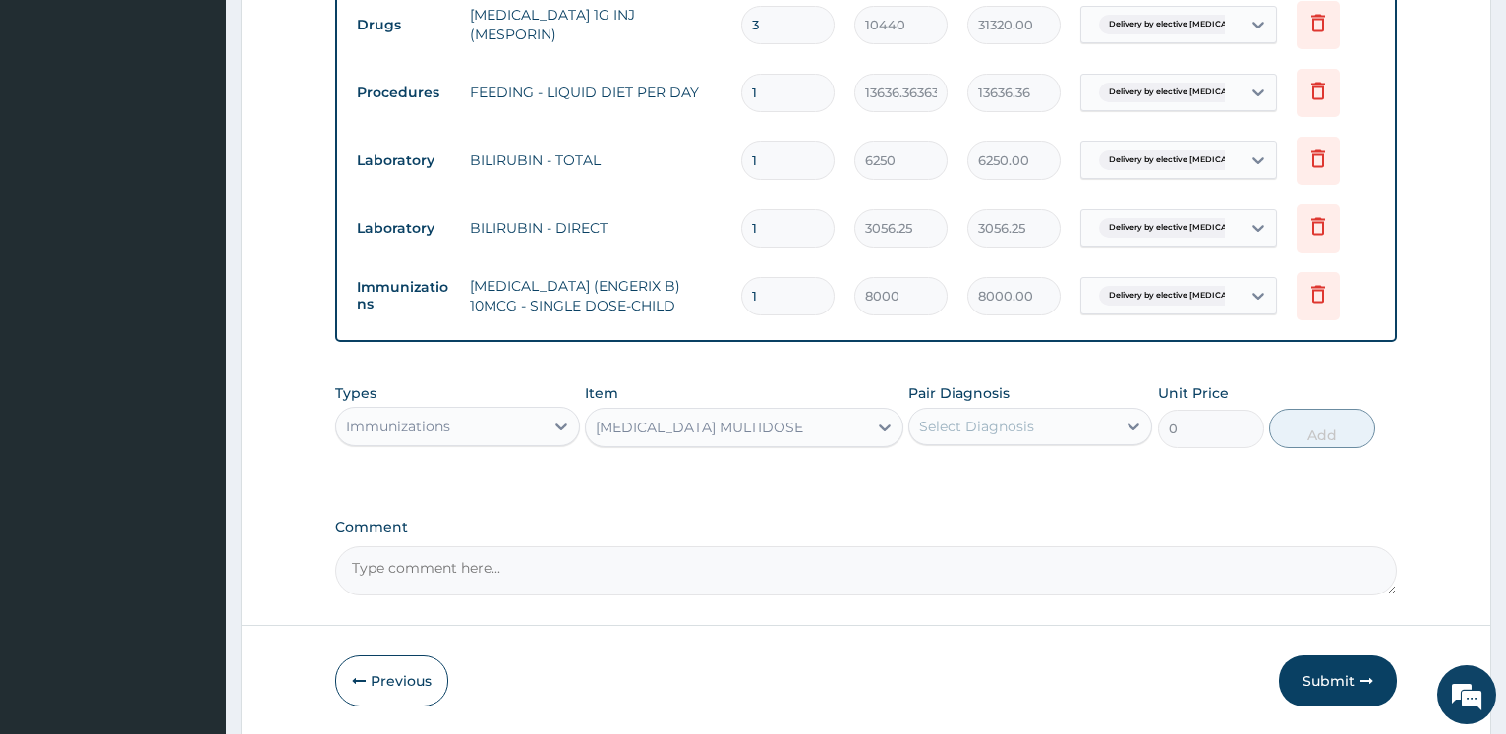
type input "10000"
click at [953, 423] on div "Select Diagnosis" at bounding box center [976, 427] width 115 height 20
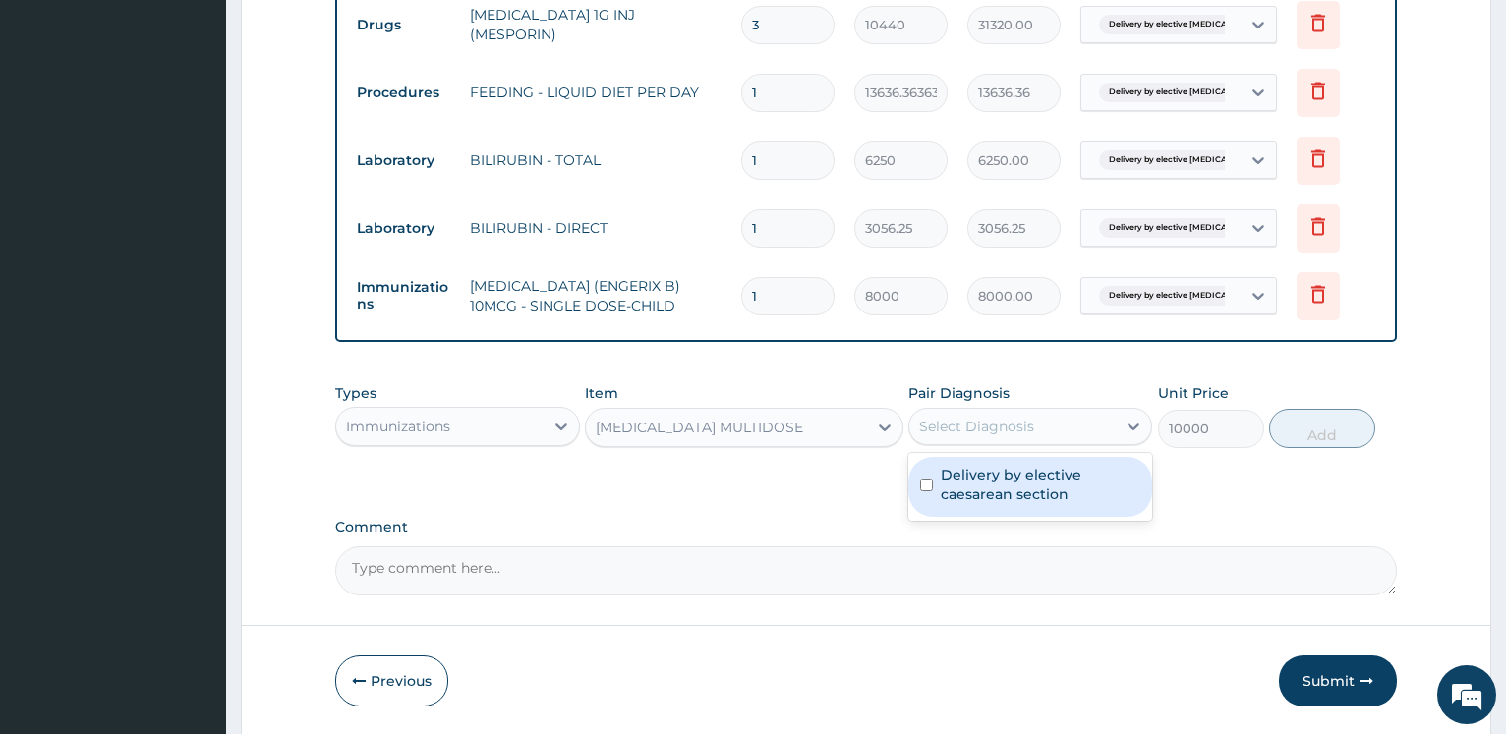
drag, startPoint x: 969, startPoint y: 477, endPoint x: 983, endPoint y: 480, distance: 14.1
click at [970, 478] on label "Delivery by elective caesarean section" at bounding box center [1039, 484] width 199 height 39
checkbox input "true"
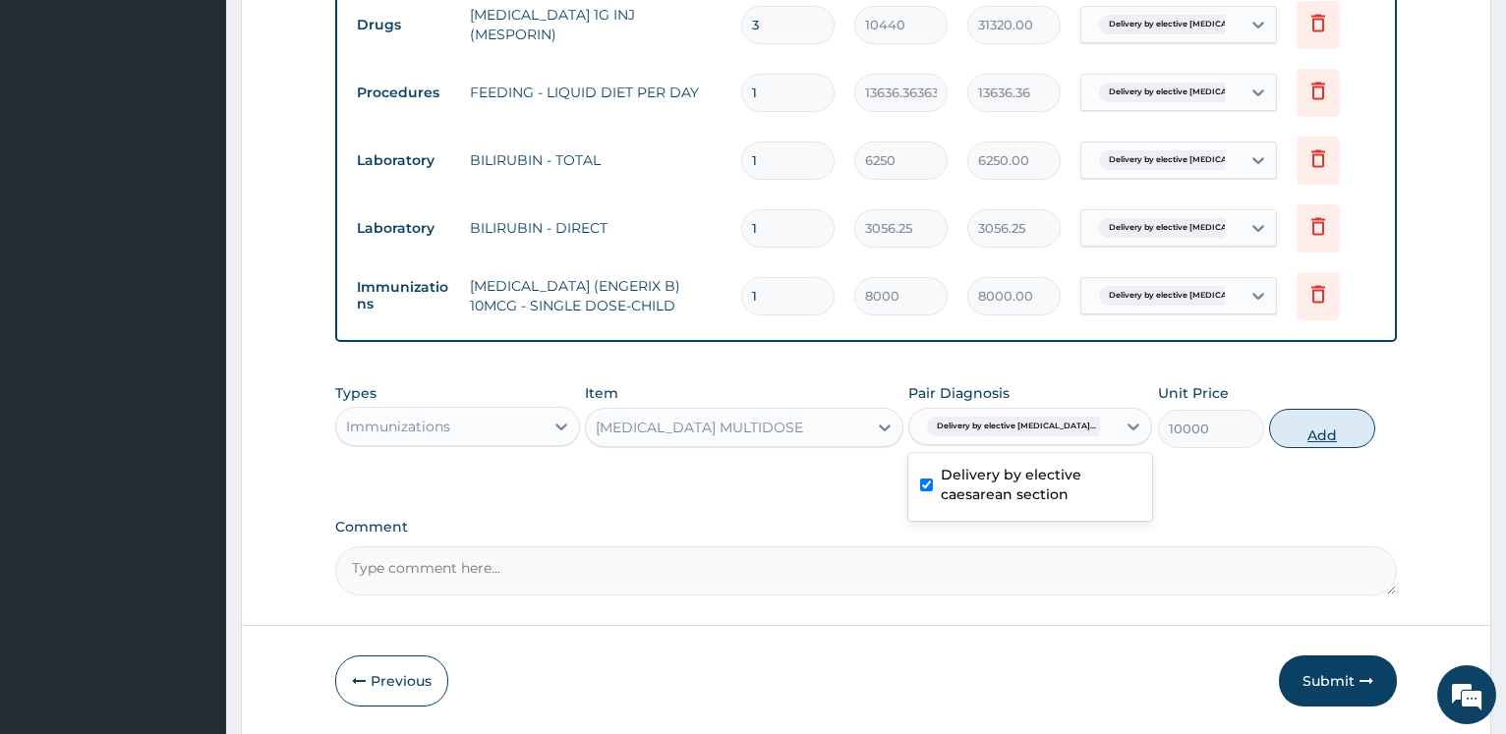
click at [1323, 441] on button "Add" at bounding box center [1322, 428] width 106 height 39
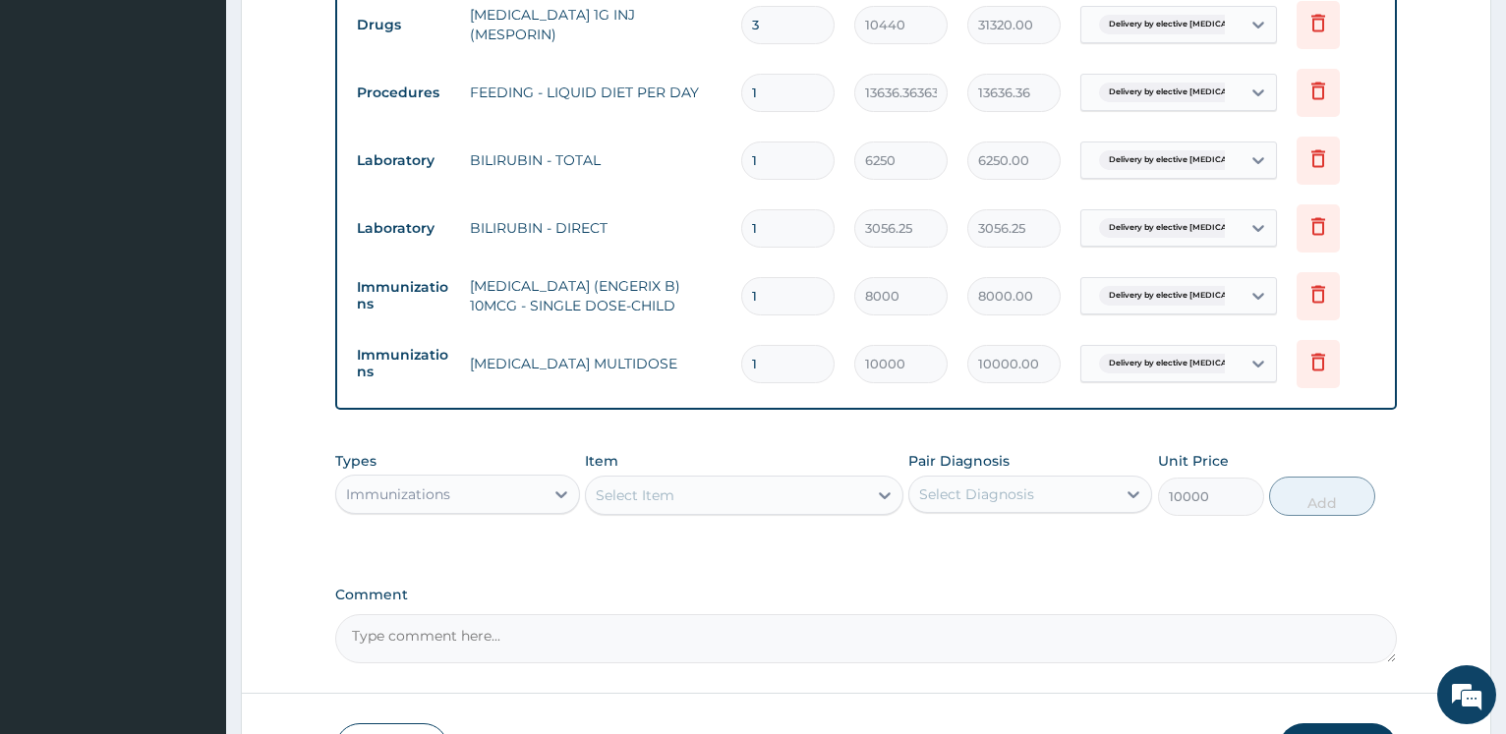
type input "0"
click at [667, 484] on div "Select Item" at bounding box center [726, 495] width 281 height 31
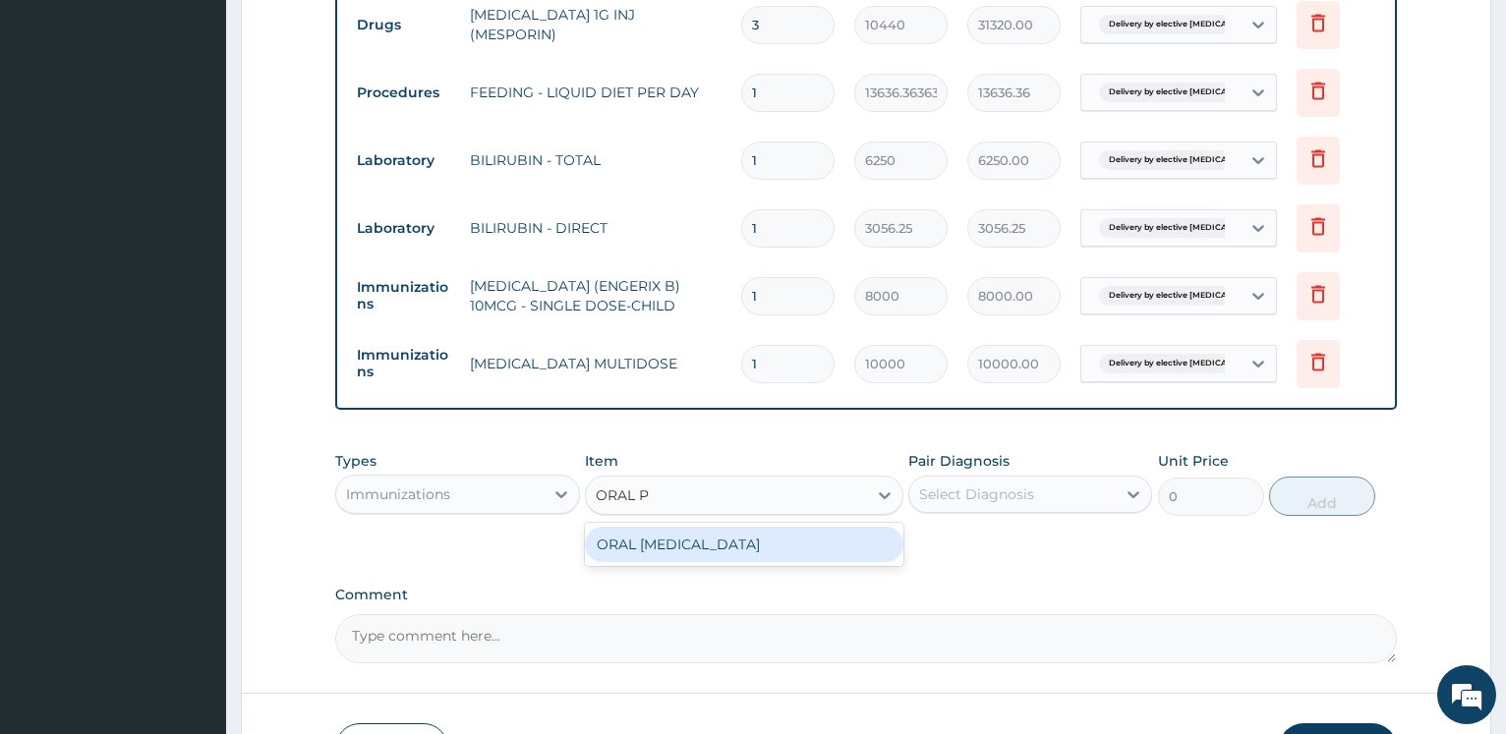
type input "ORAL PO"
click at [710, 537] on div "ORAL POLIO VACCINE" at bounding box center [744, 544] width 318 height 35
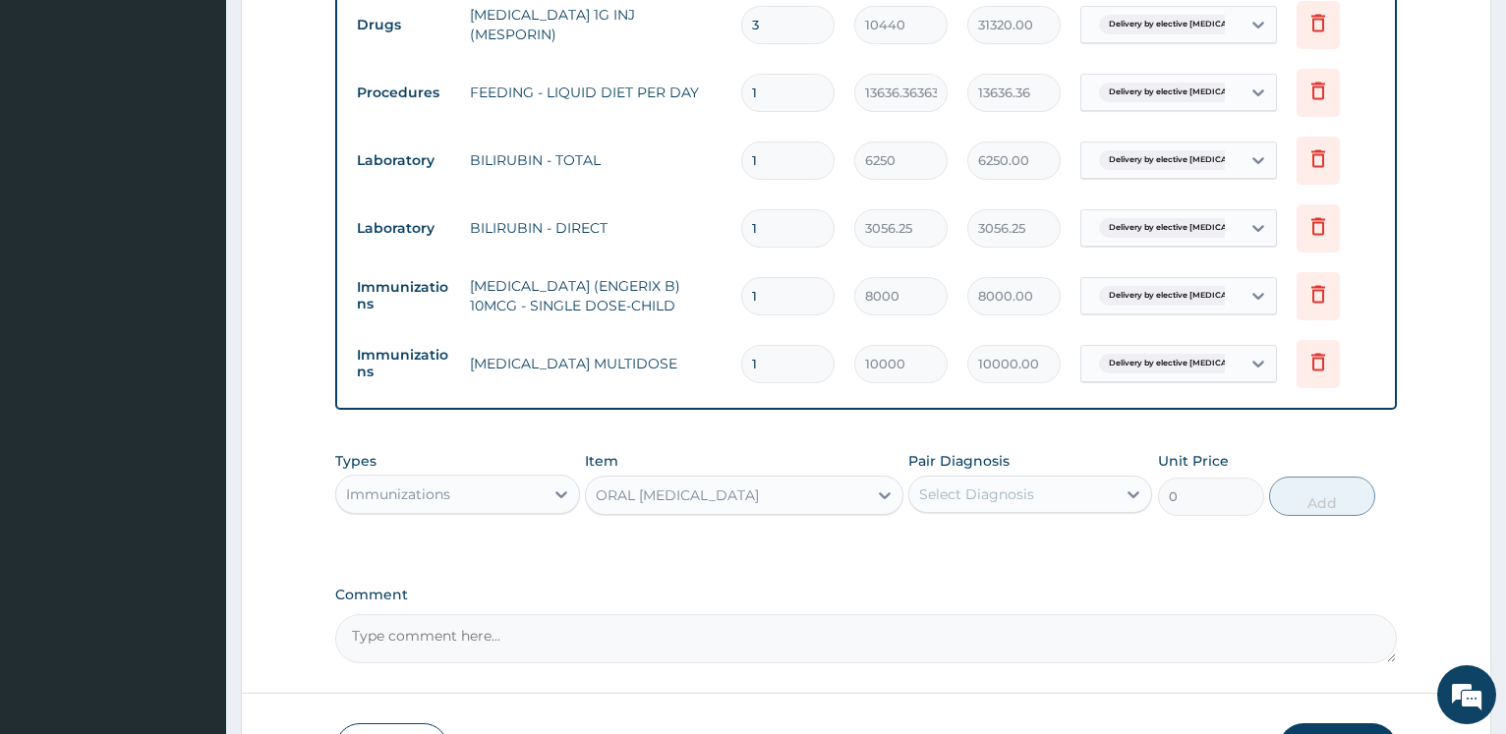
type input "6000"
drag, startPoint x: 953, startPoint y: 503, endPoint x: 958, endPoint y: 518, distance: 15.5
click at [955, 503] on div "Select Diagnosis" at bounding box center [976, 494] width 115 height 20
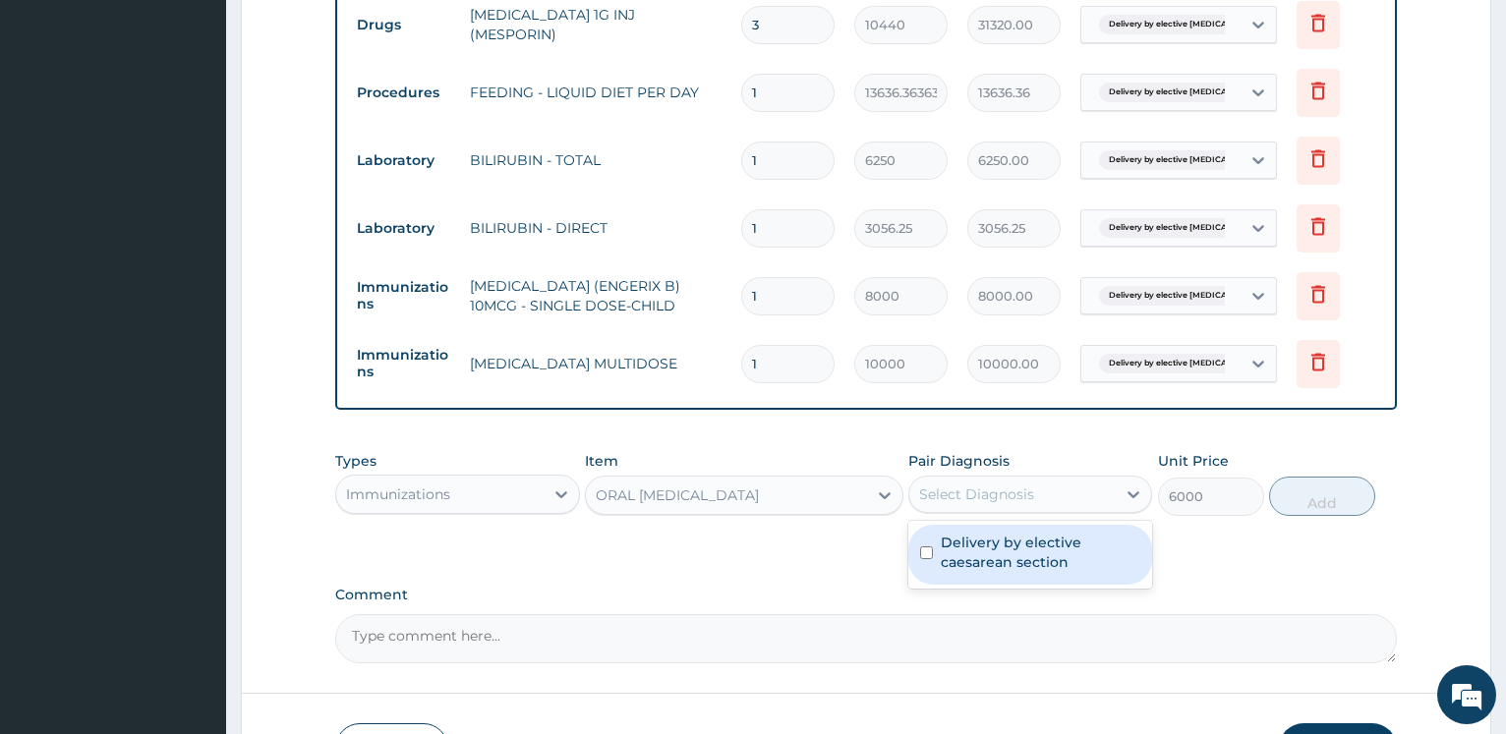
drag, startPoint x: 953, startPoint y: 549, endPoint x: 1056, endPoint y: 551, distance: 103.2
click at [952, 550] on label "Delivery by elective caesarean section" at bounding box center [1039, 552] width 199 height 39
checkbox input "true"
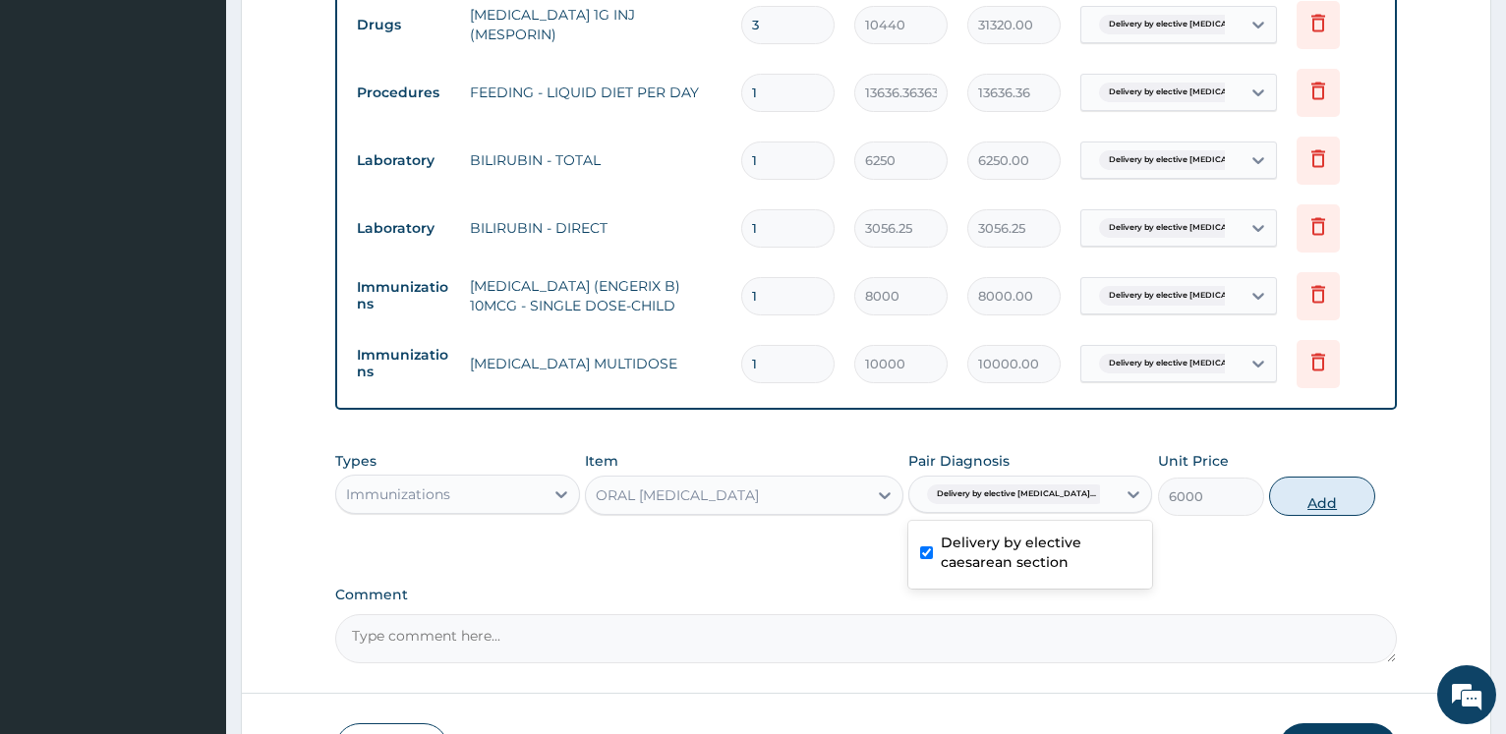
click at [1323, 502] on button "Add" at bounding box center [1322, 496] width 106 height 39
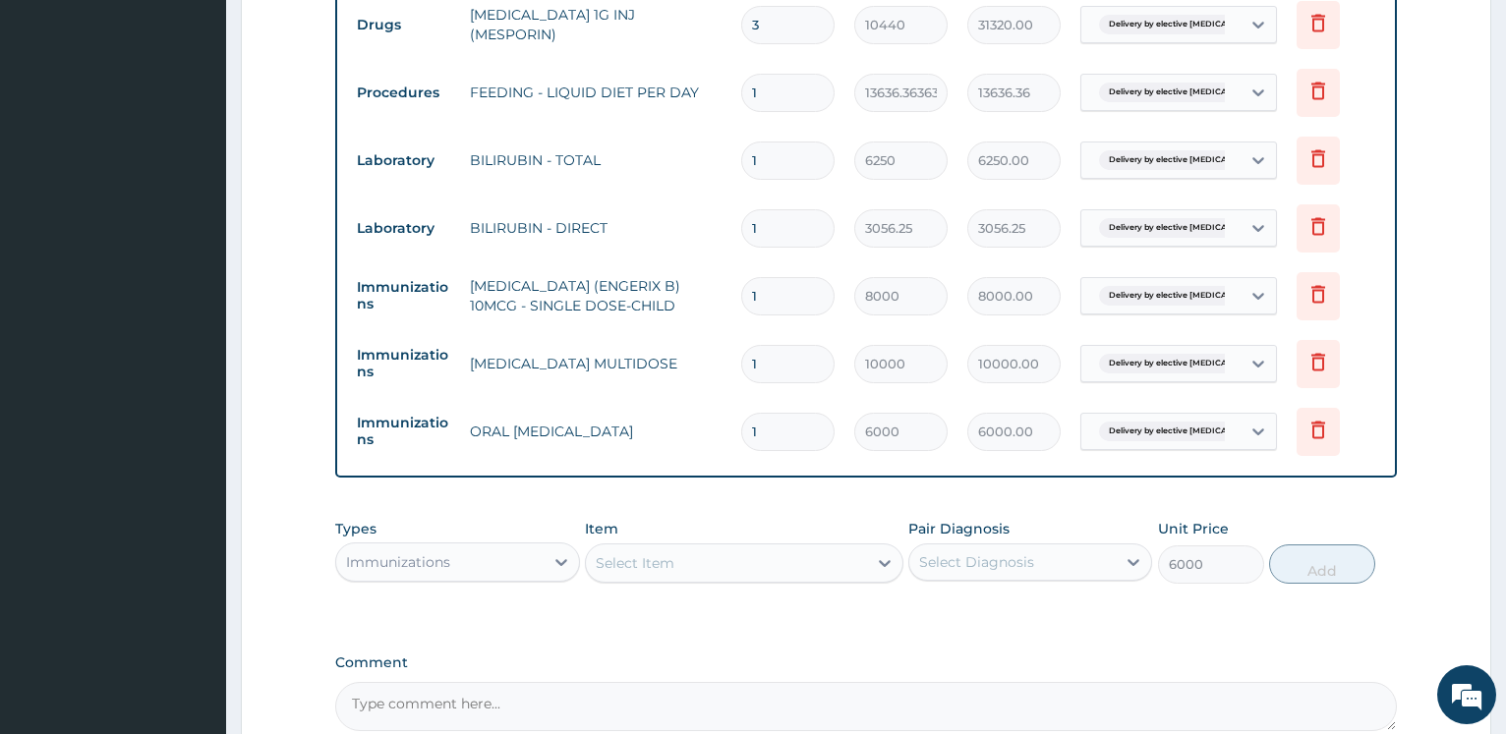
type input "0"
drag, startPoint x: 781, startPoint y: 171, endPoint x: 701, endPoint y: 131, distance: 90.1
click at [741, 157] on input "1" at bounding box center [787, 161] width 93 height 38
type input "2"
type input "12500.00"
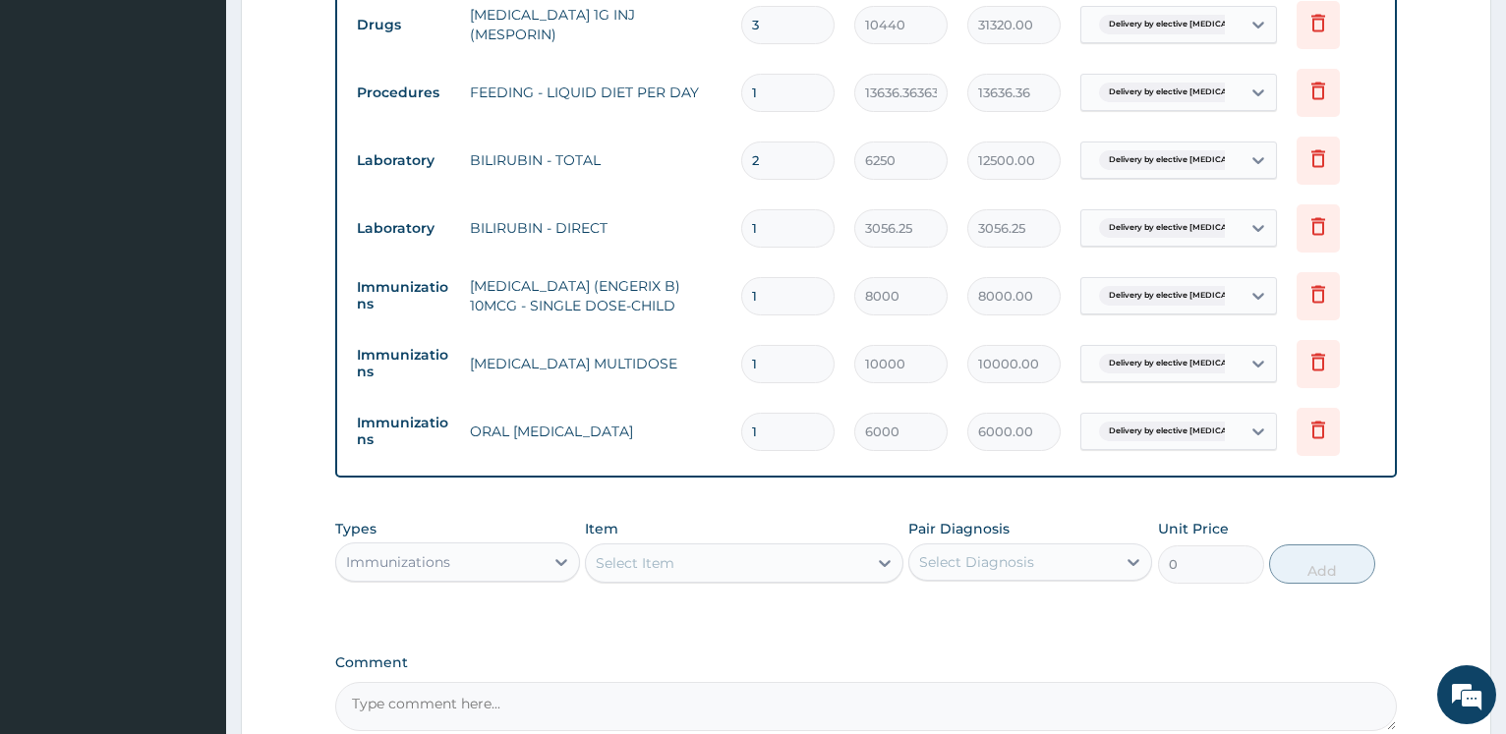
type input "2"
drag, startPoint x: 690, startPoint y: 209, endPoint x: 679, endPoint y: 208, distance: 10.9
click at [741, 209] on input "1" at bounding box center [787, 228] width 93 height 38
type input "2"
type input "6112.50"
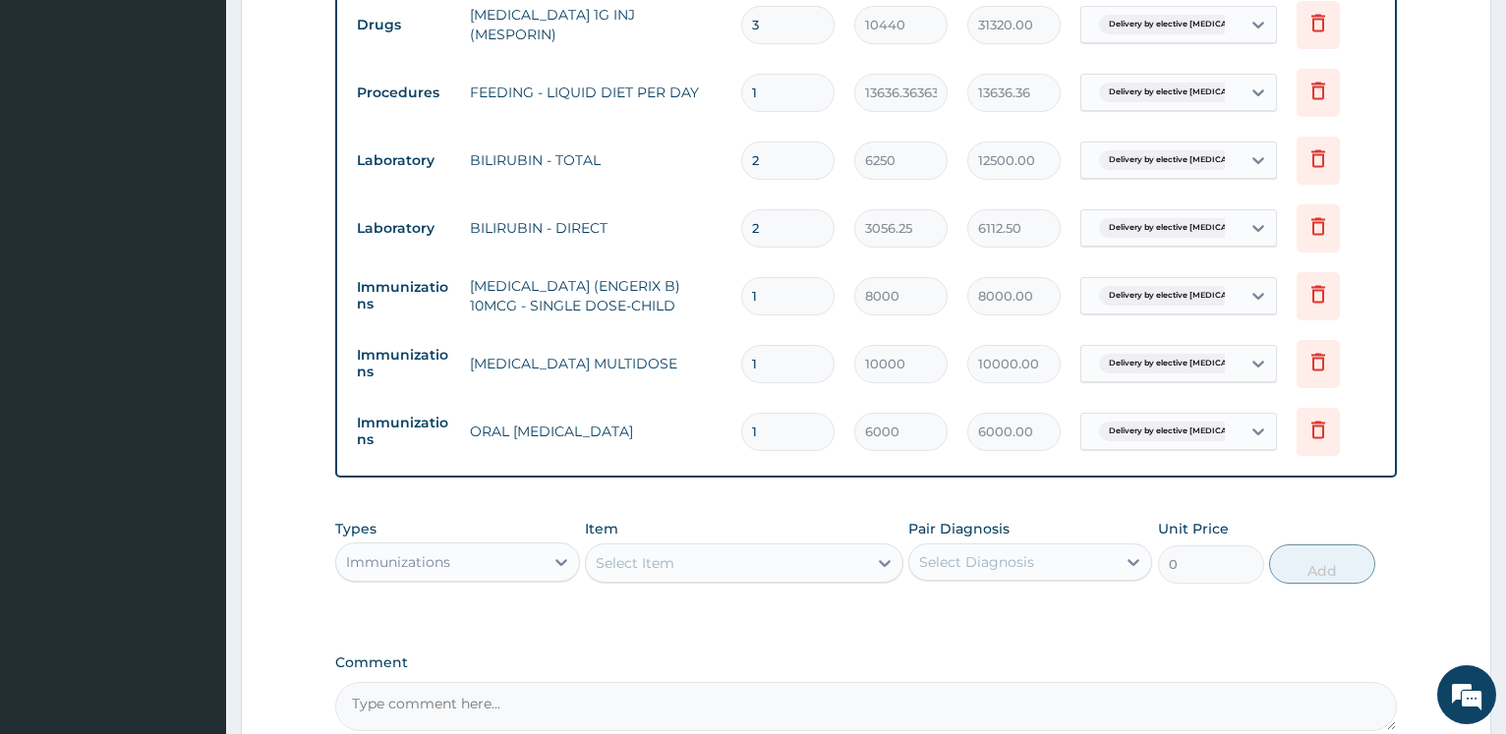
type input "2"
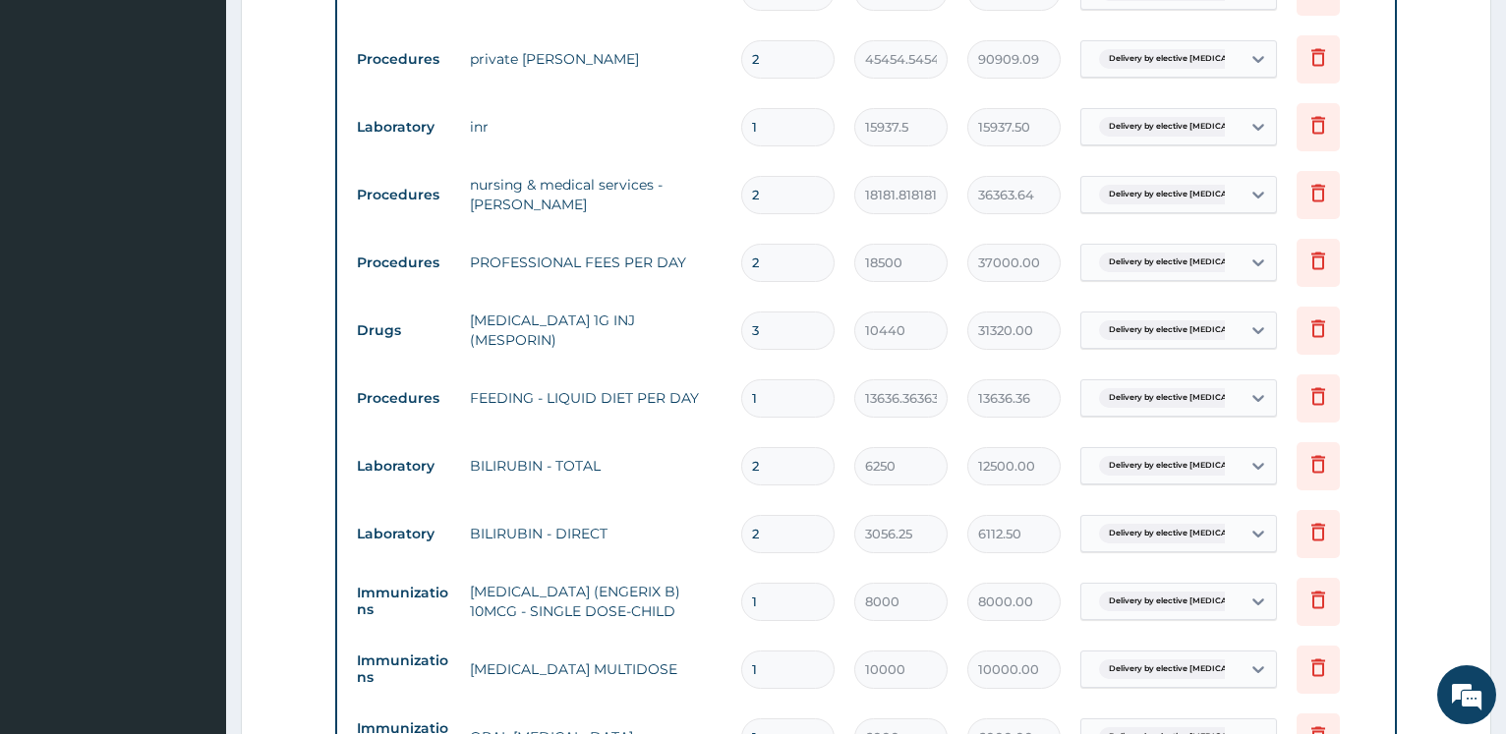
scroll to position [1504, 0]
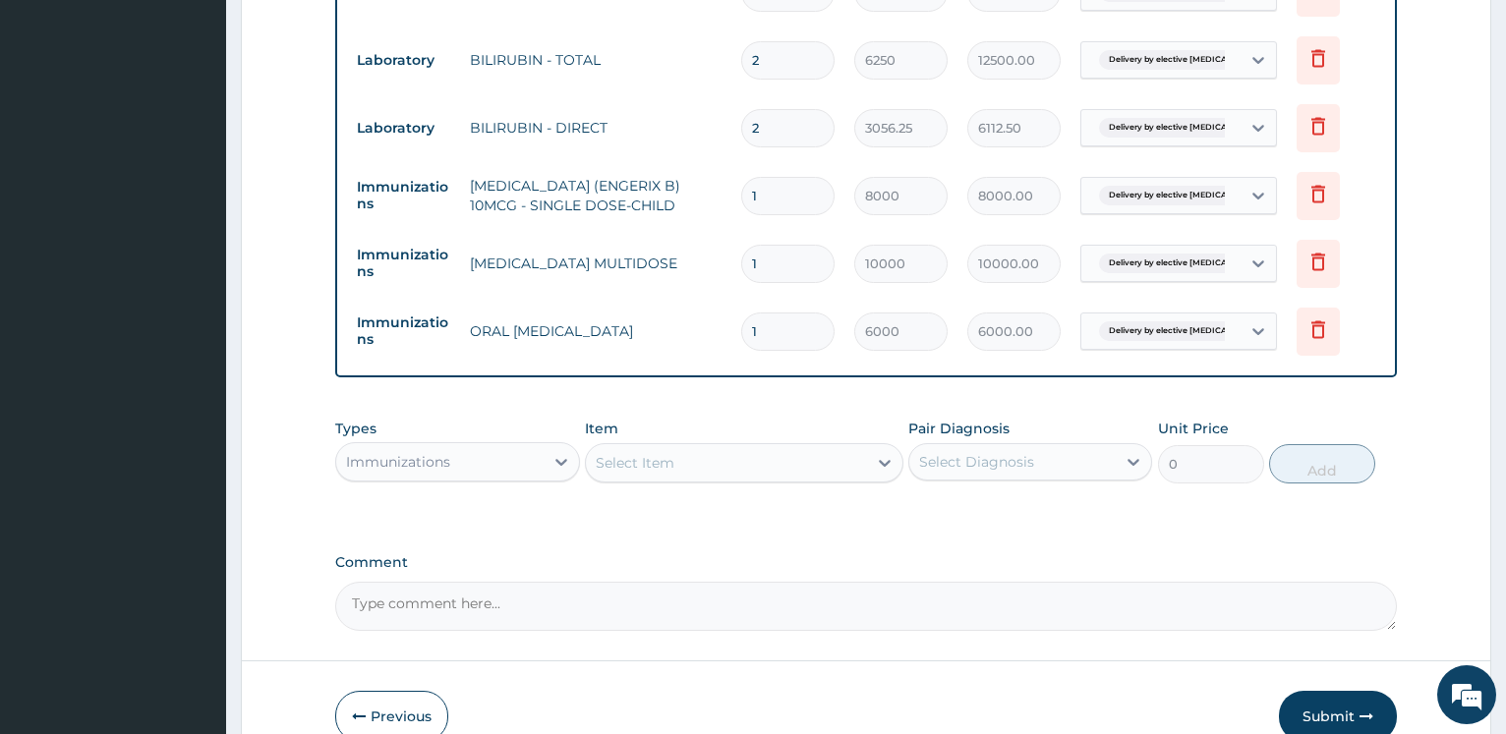
click at [541, 462] on div "Immunizations" at bounding box center [439, 461] width 206 height 31
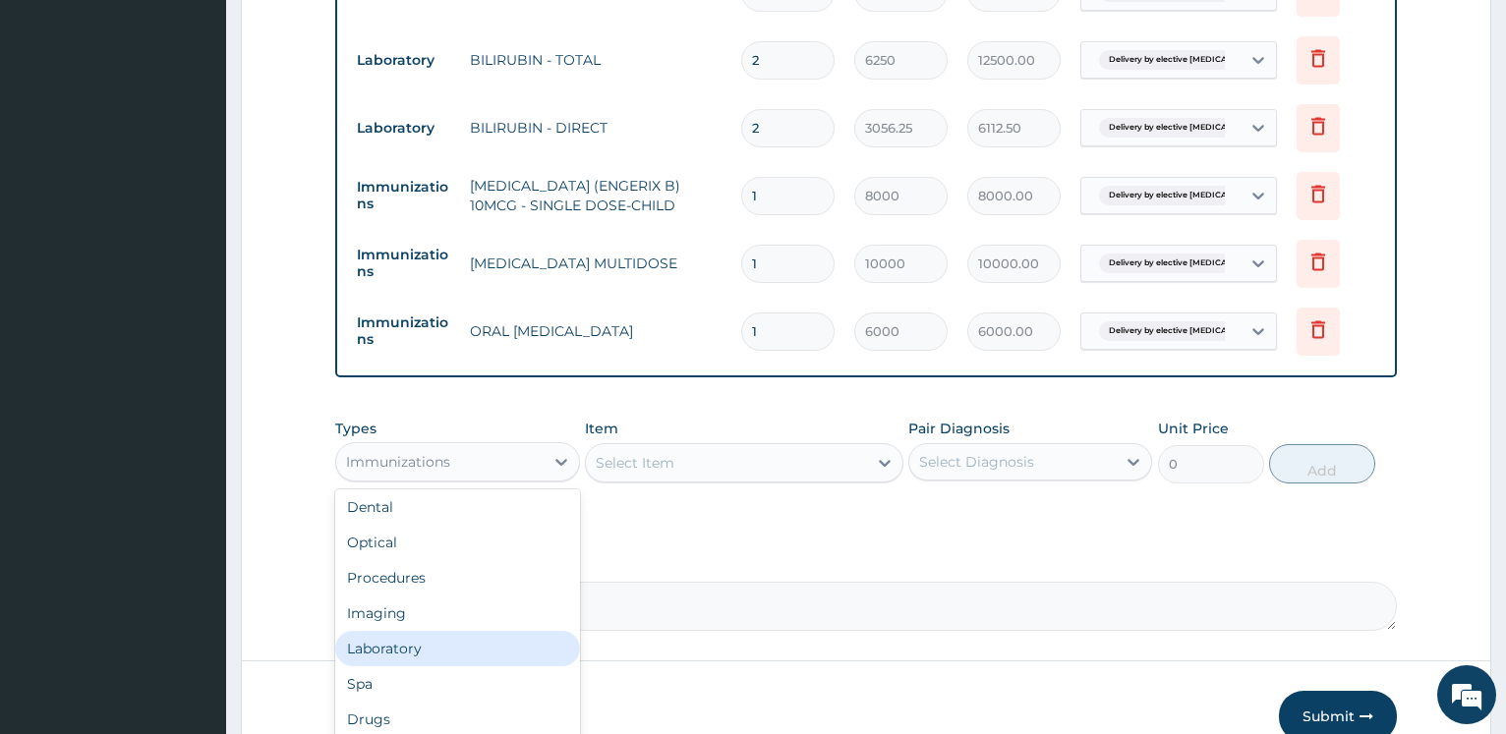
click at [431, 645] on div "Laboratory" at bounding box center [457, 648] width 244 height 35
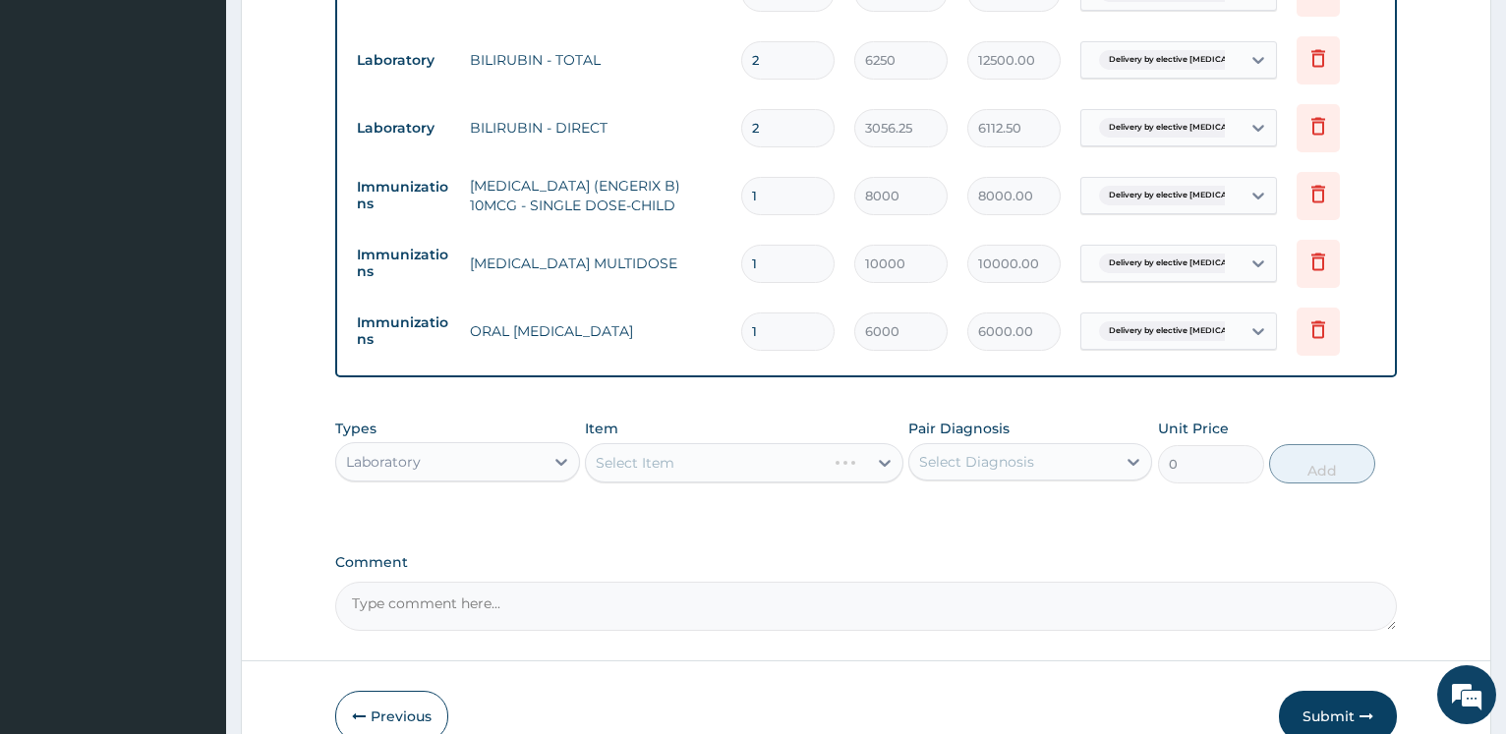
click at [664, 476] on div "Select Item" at bounding box center [744, 462] width 318 height 39
drag, startPoint x: 695, startPoint y: 457, endPoint x: 720, endPoint y: 459, distance: 25.6
click at [695, 458] on div "Select Item" at bounding box center [726, 462] width 281 height 31
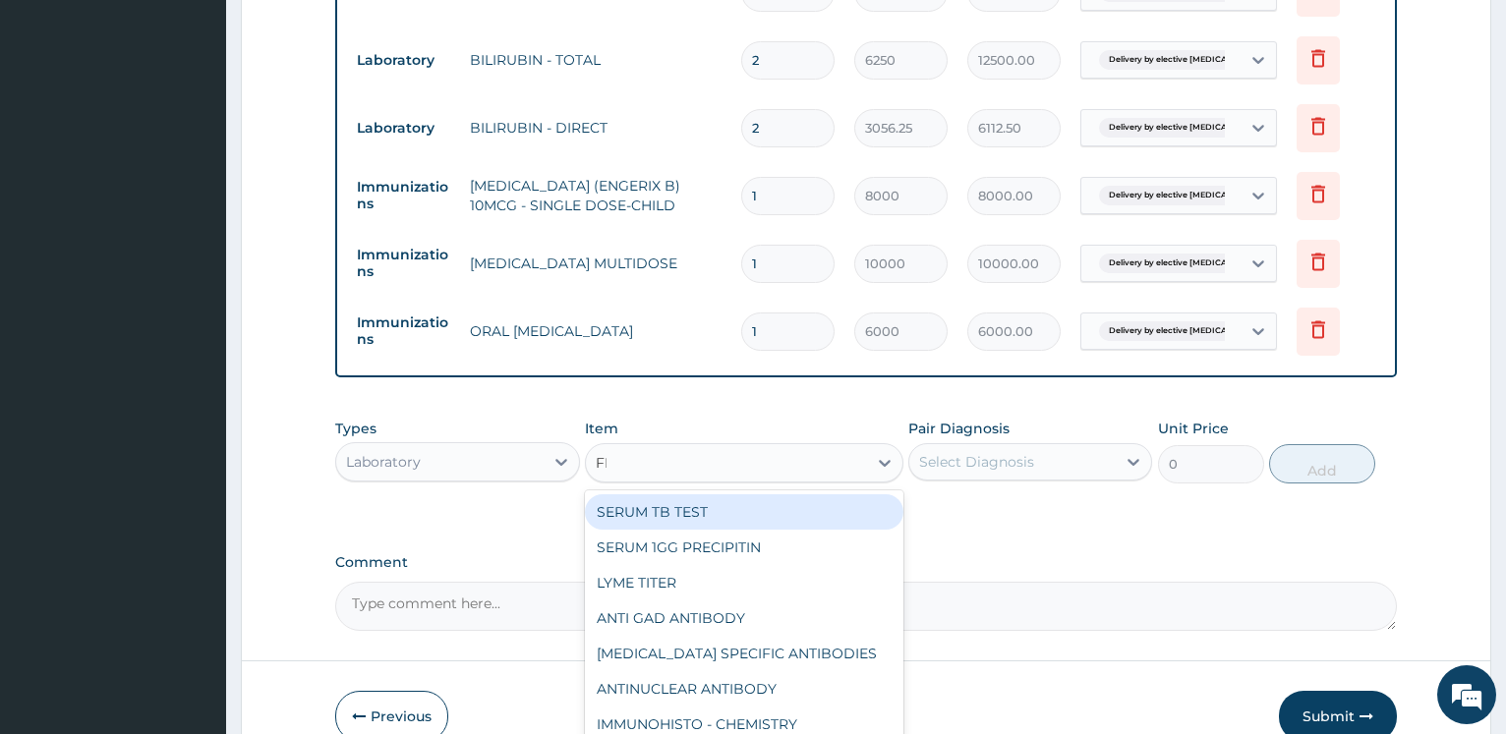
type input "FBC"
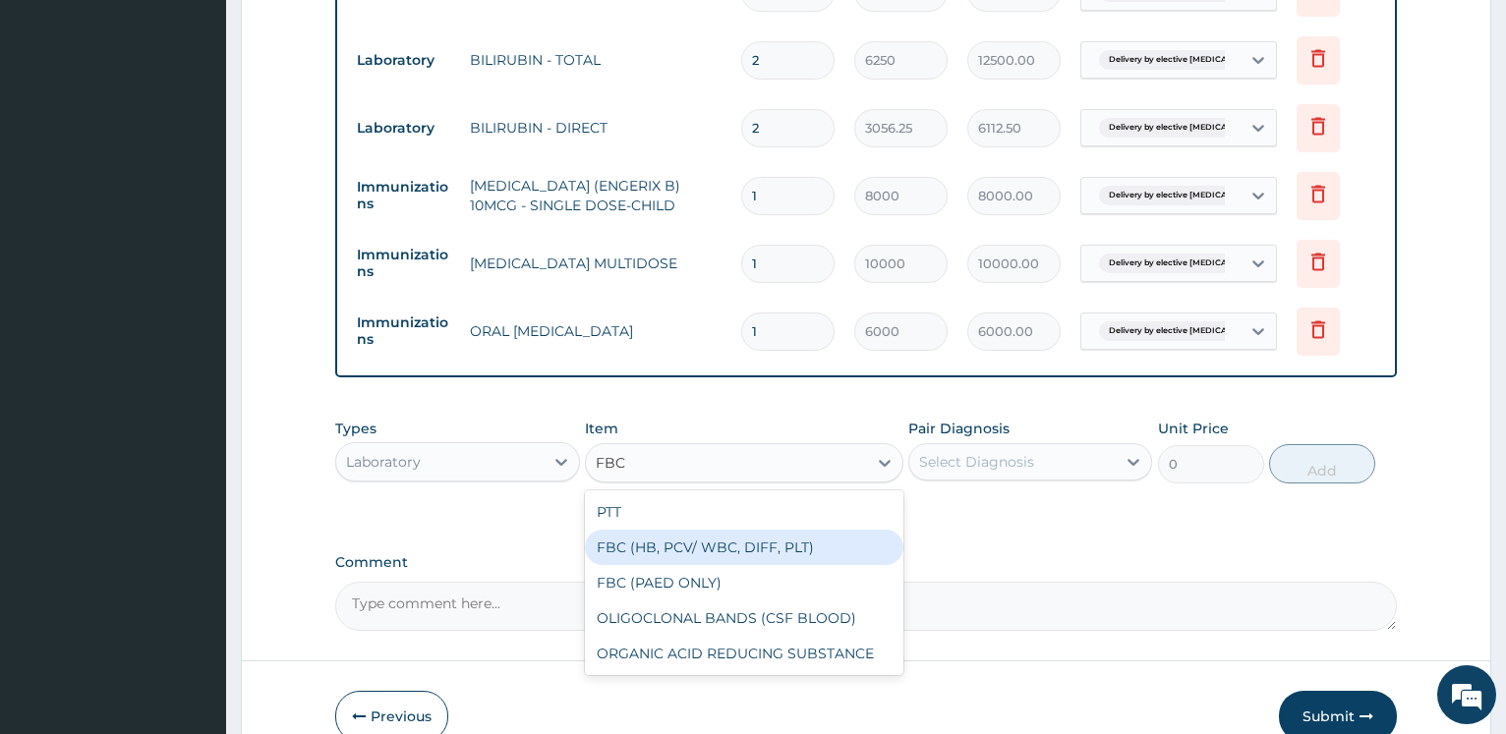
drag, startPoint x: 723, startPoint y: 540, endPoint x: 937, endPoint y: 486, distance: 219.8
click at [725, 540] on div "FBC (HB, PCV/ WBC, DIFF, PLT)" at bounding box center [744, 547] width 318 height 35
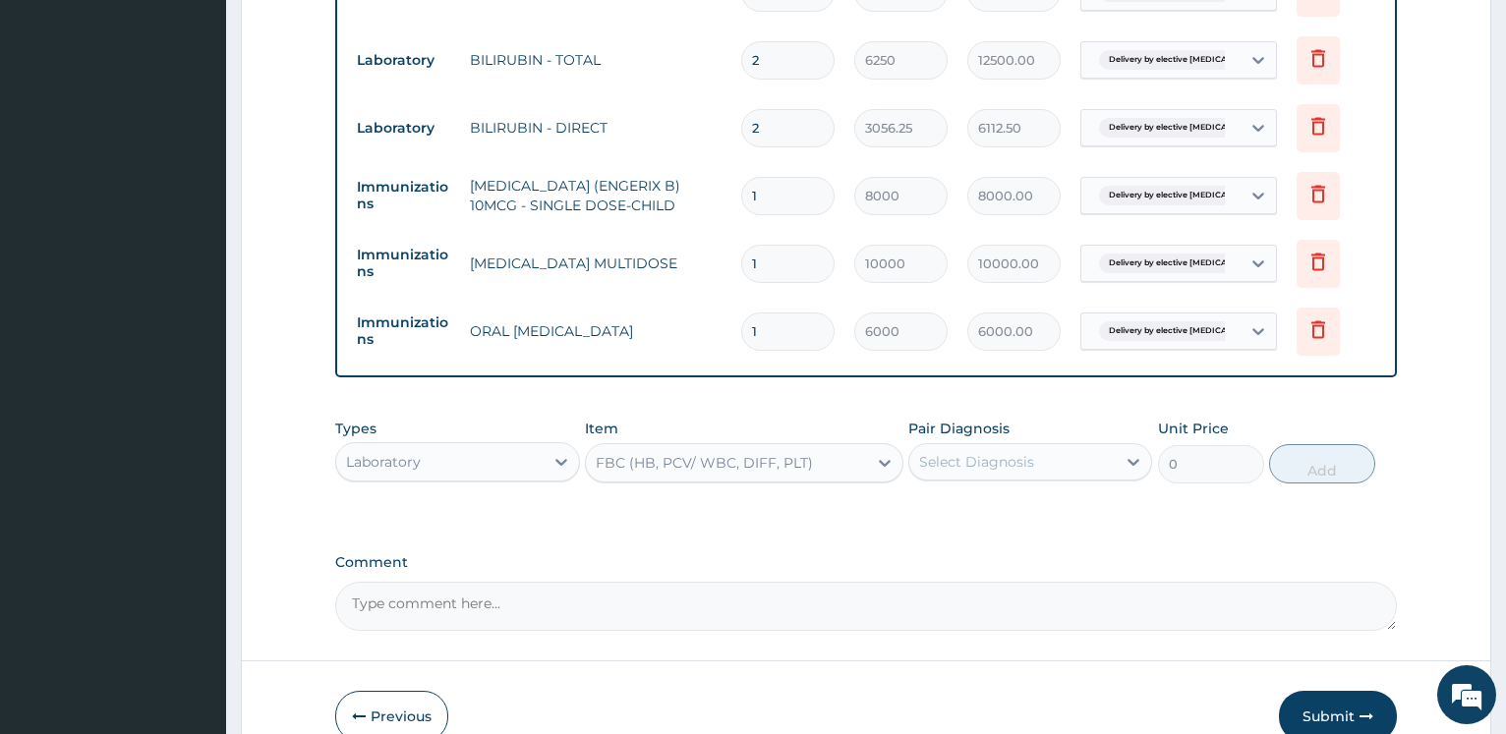
type input "8750"
click at [982, 456] on div "Select Diagnosis" at bounding box center [976, 462] width 115 height 20
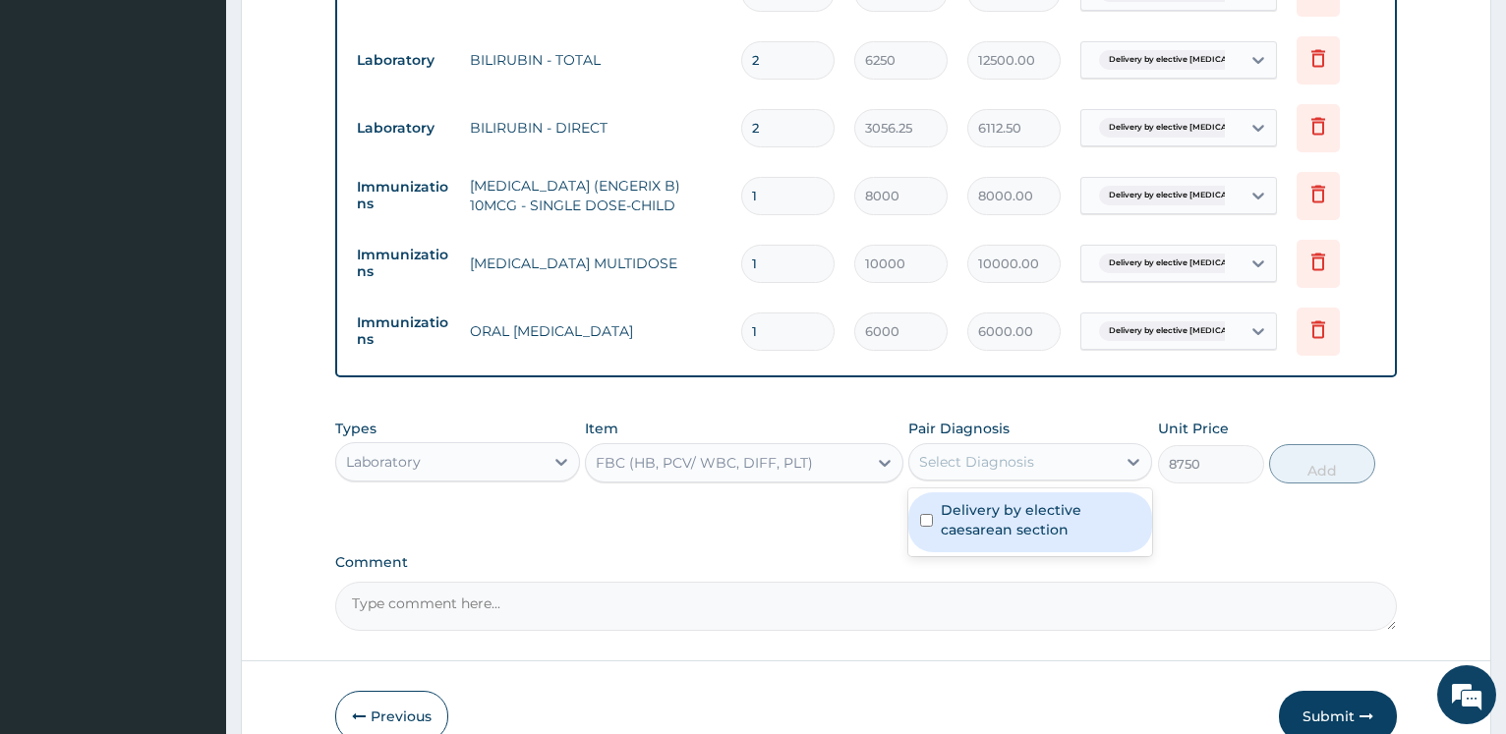
drag, startPoint x: 982, startPoint y: 456, endPoint x: 1003, endPoint y: 526, distance: 73.0
click at [986, 524] on label "Delivery by elective caesarean section" at bounding box center [1039, 519] width 199 height 39
checkbox input "true"
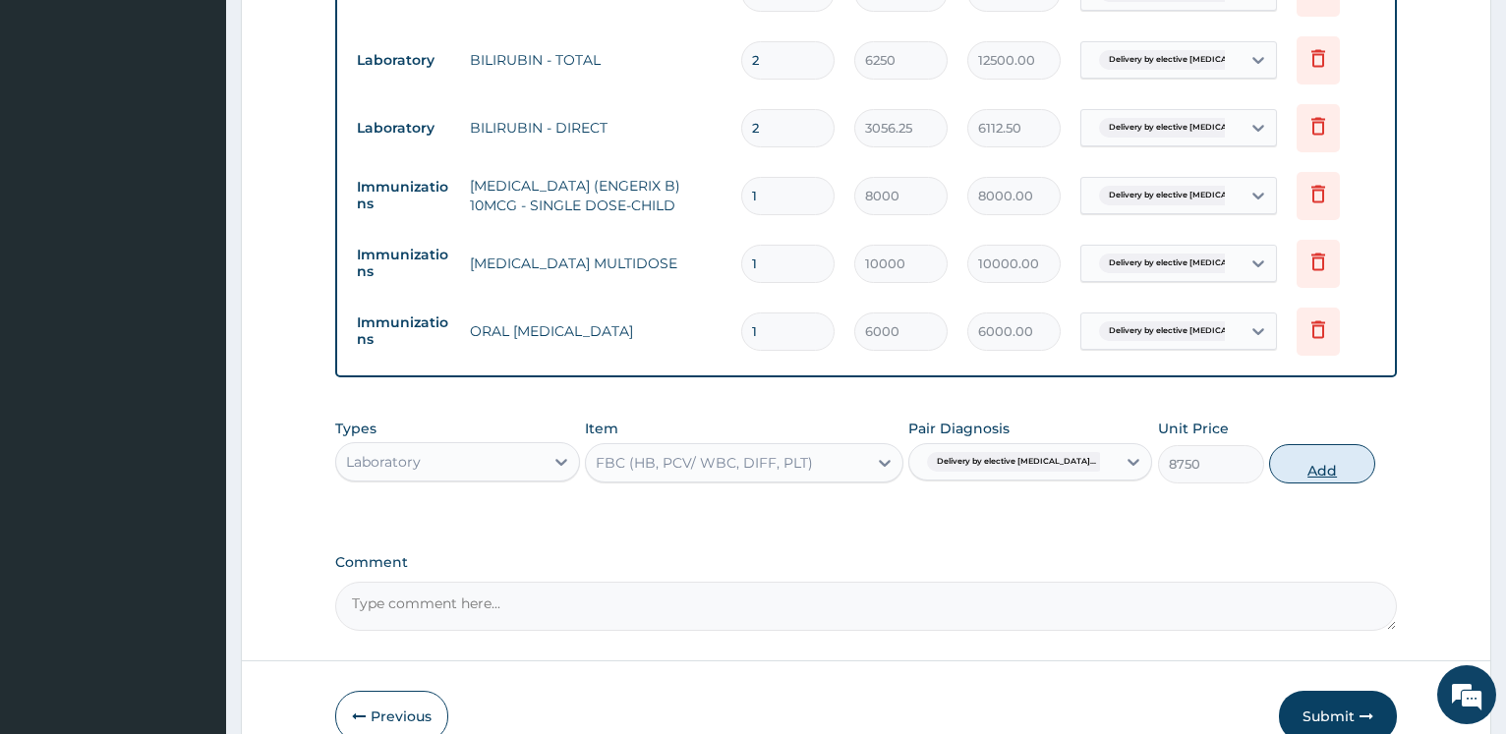
click at [1331, 474] on button "Add" at bounding box center [1322, 463] width 106 height 39
type input "0"
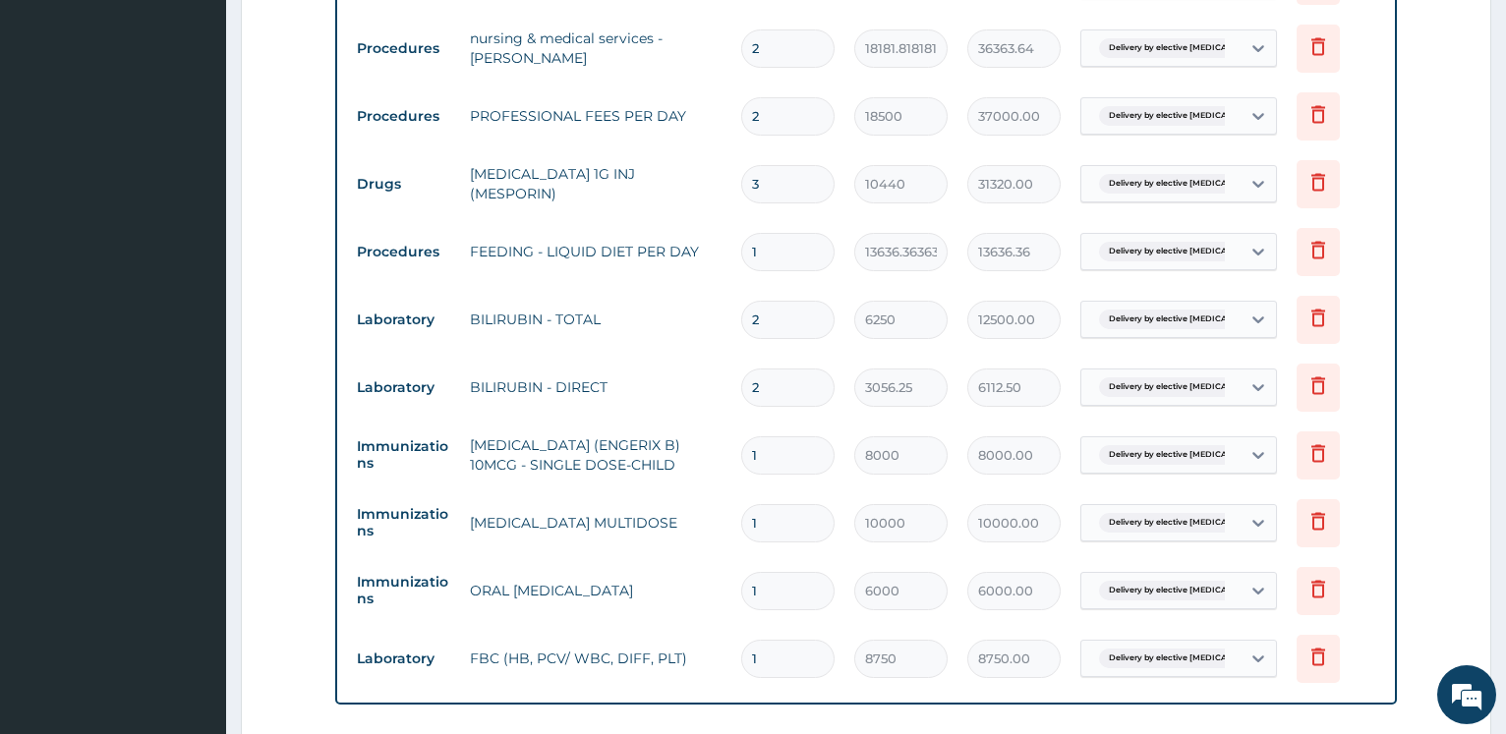
scroll to position [1203, 0]
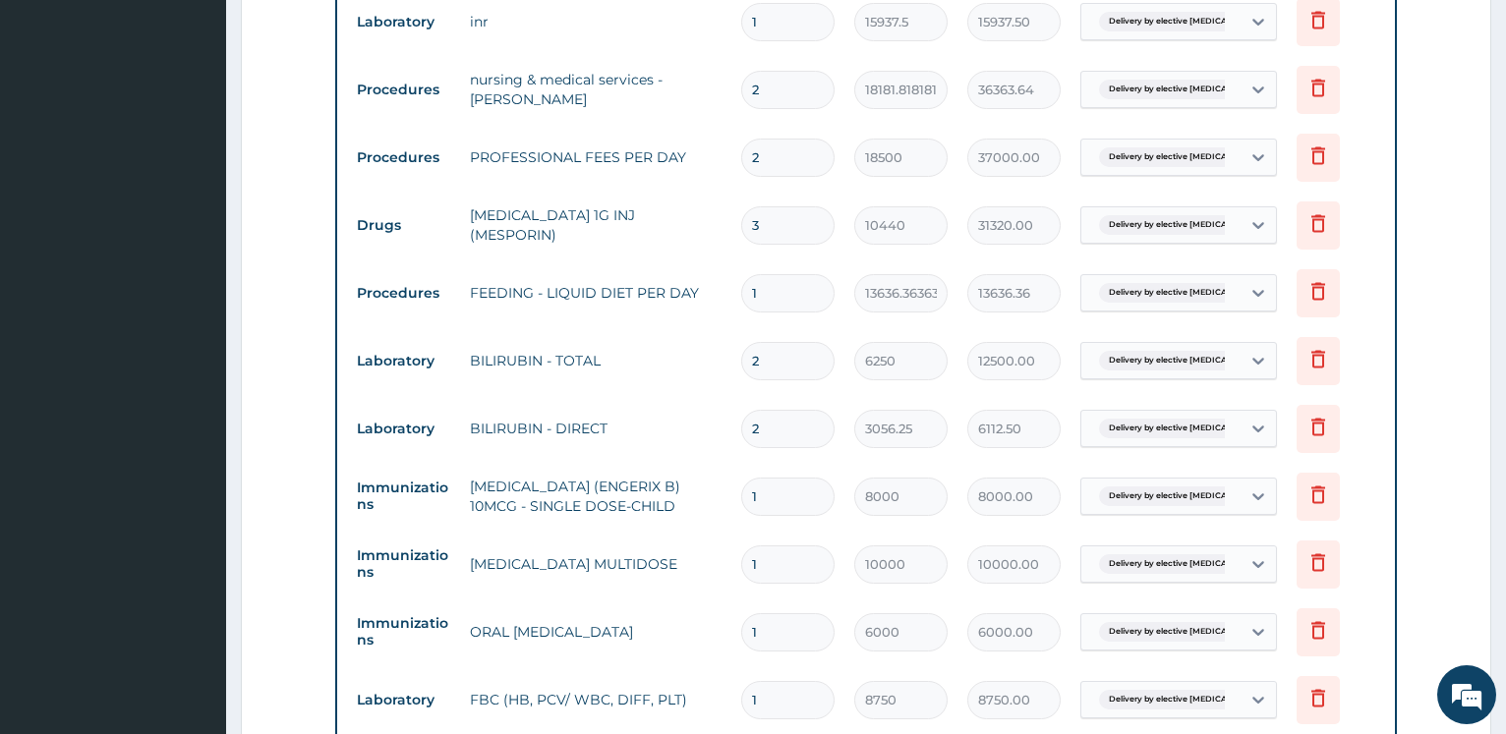
drag, startPoint x: 776, startPoint y: 228, endPoint x: 603, endPoint y: 199, distance: 175.5
click at [741, 218] on input "3" at bounding box center [787, 225] width 93 height 38
type input "4"
type input "41760.00"
type input "4"
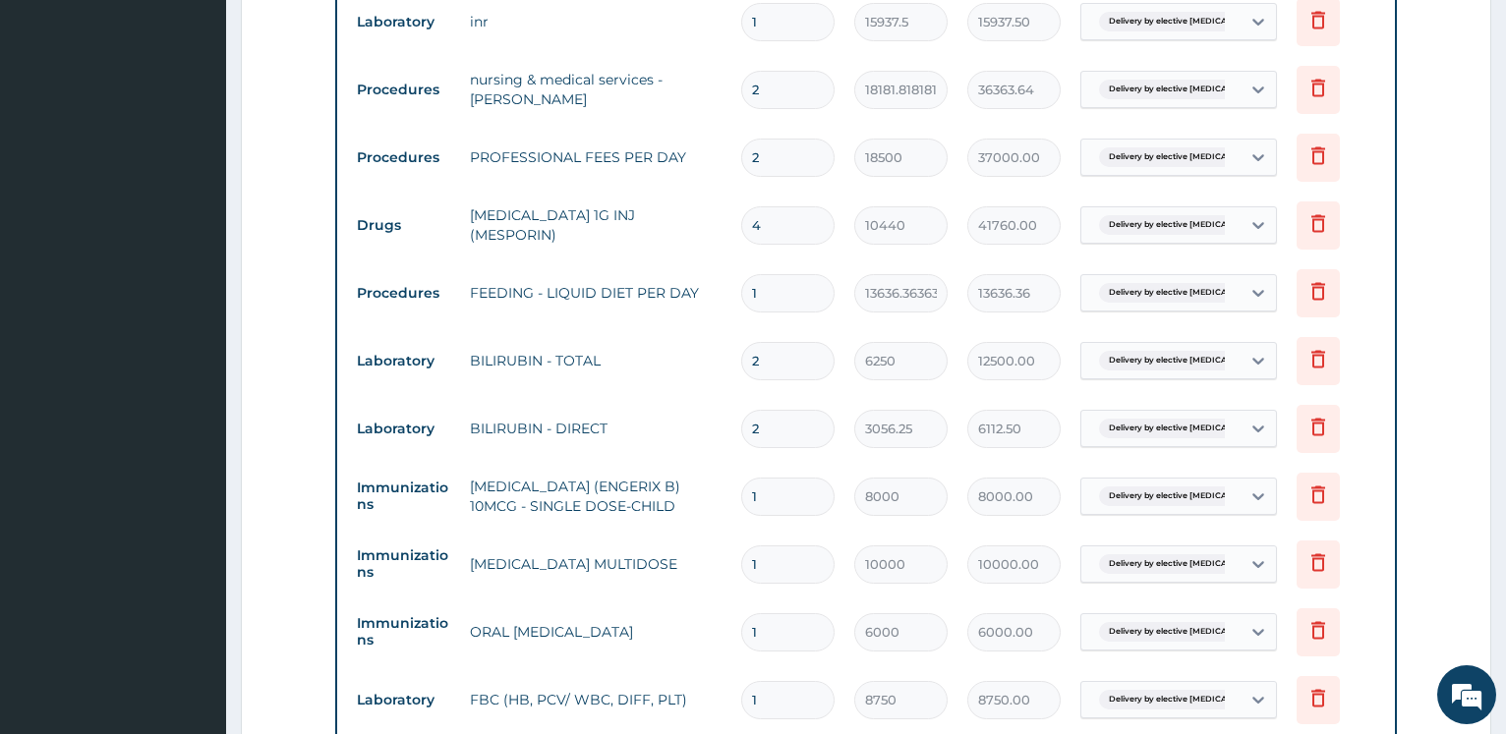
click at [316, 177] on form "Step 2 of 2 PA Code / Prescription Code PA/AA073B Encounter Date 21-08-2025 Imp…" at bounding box center [866, 20] width 1250 height 2239
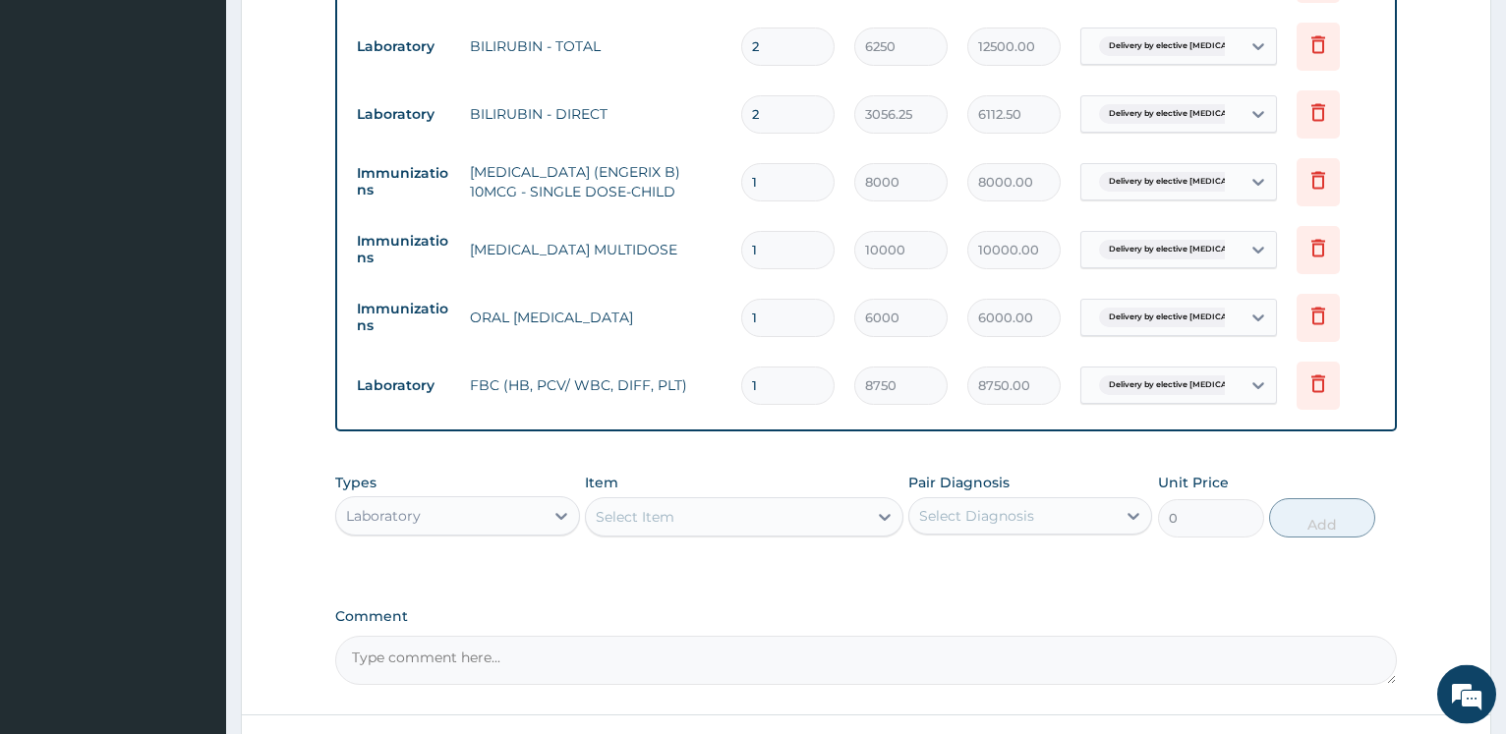
scroll to position [1675, 0]
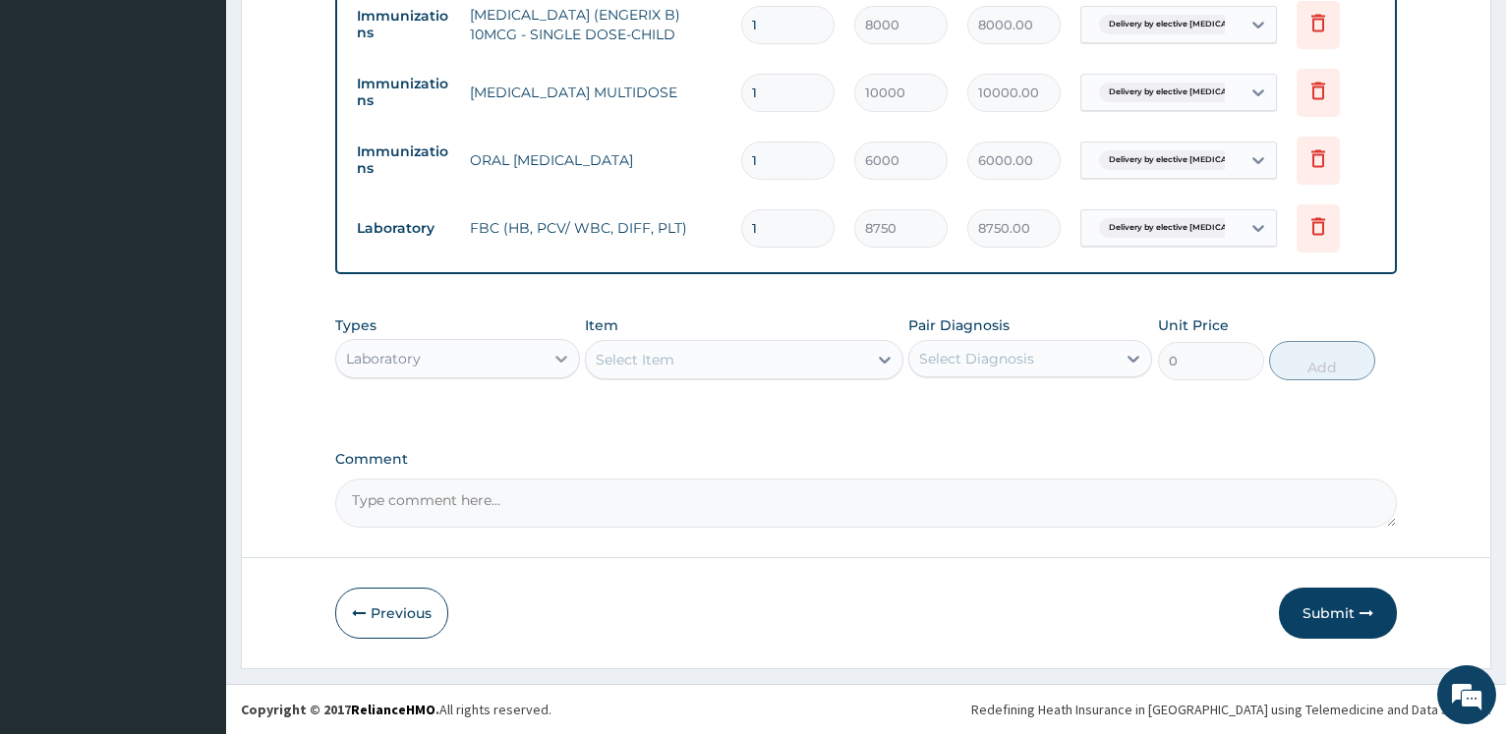
click at [553, 355] on icon at bounding box center [561, 359] width 20 height 20
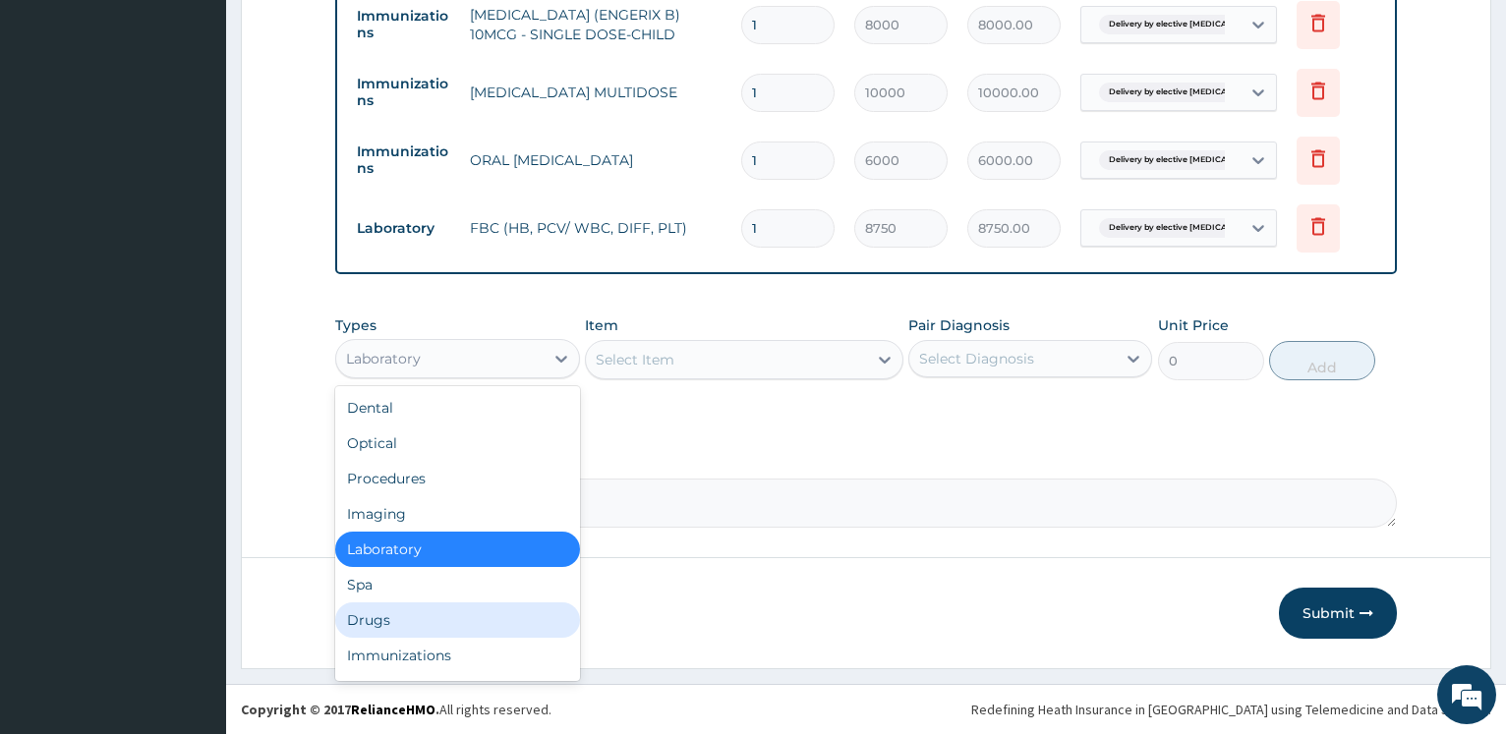
click at [407, 617] on div "Drugs" at bounding box center [457, 619] width 244 height 35
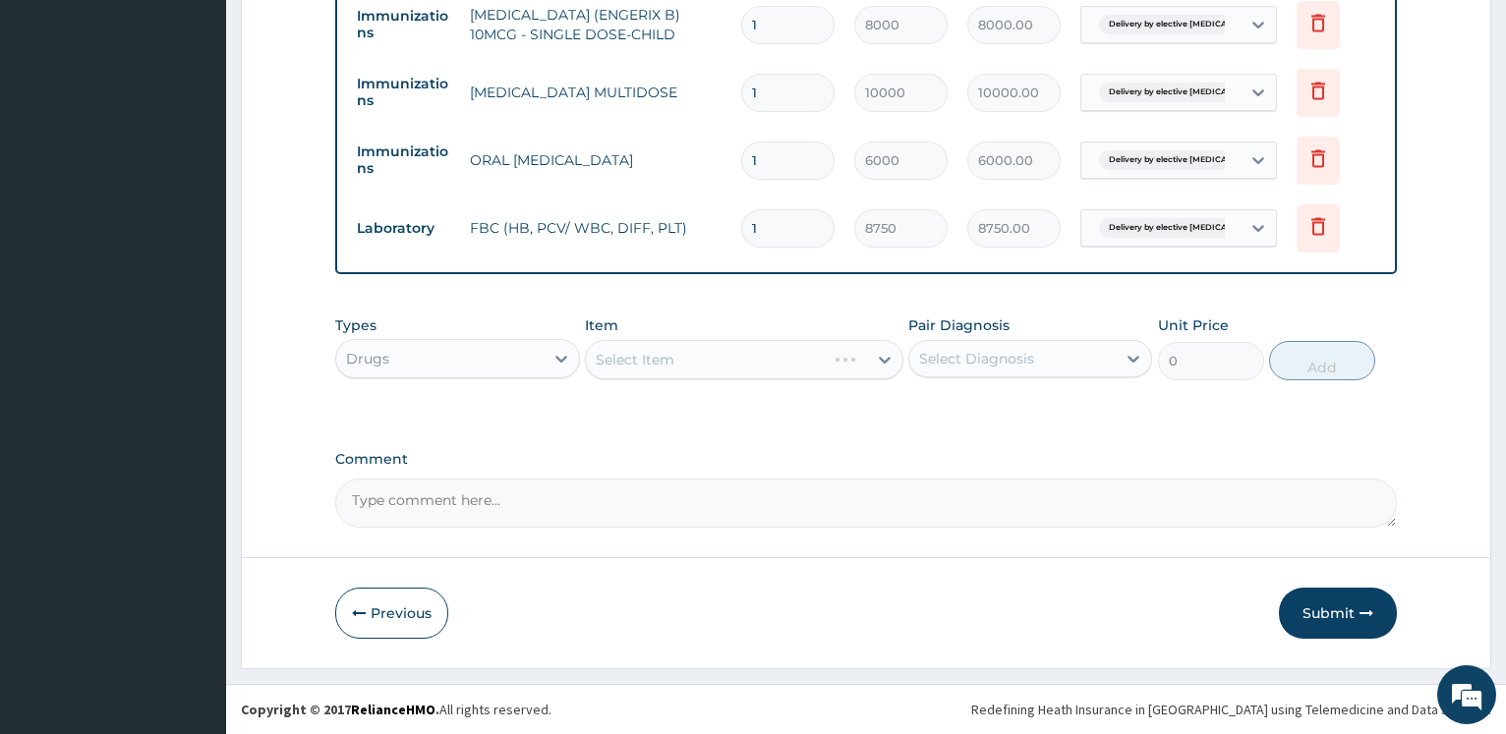
click at [655, 370] on div "Select Item" at bounding box center [744, 359] width 318 height 39
click at [668, 365] on div "Select Item" at bounding box center [744, 359] width 318 height 39
click at [670, 359] on div "Select Item" at bounding box center [744, 359] width 318 height 39
click at [671, 358] on div "Select Item" at bounding box center [744, 359] width 318 height 39
click at [692, 365] on div "Select Item" at bounding box center [744, 359] width 318 height 39
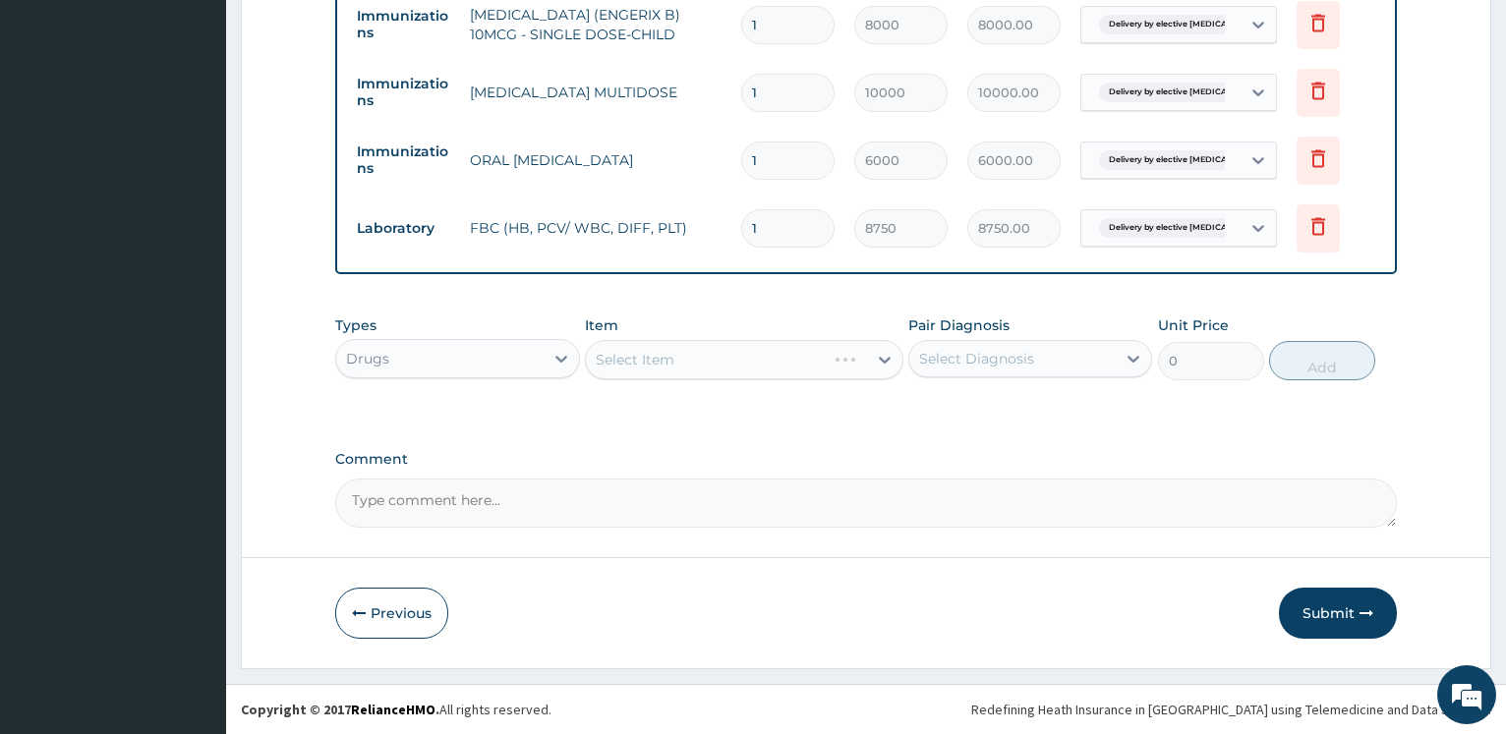
click at [691, 364] on div "Select Item" at bounding box center [744, 359] width 318 height 39
click at [690, 362] on div "Select Item" at bounding box center [744, 359] width 318 height 39
click at [686, 362] on div "Select Item" at bounding box center [726, 359] width 281 height 31
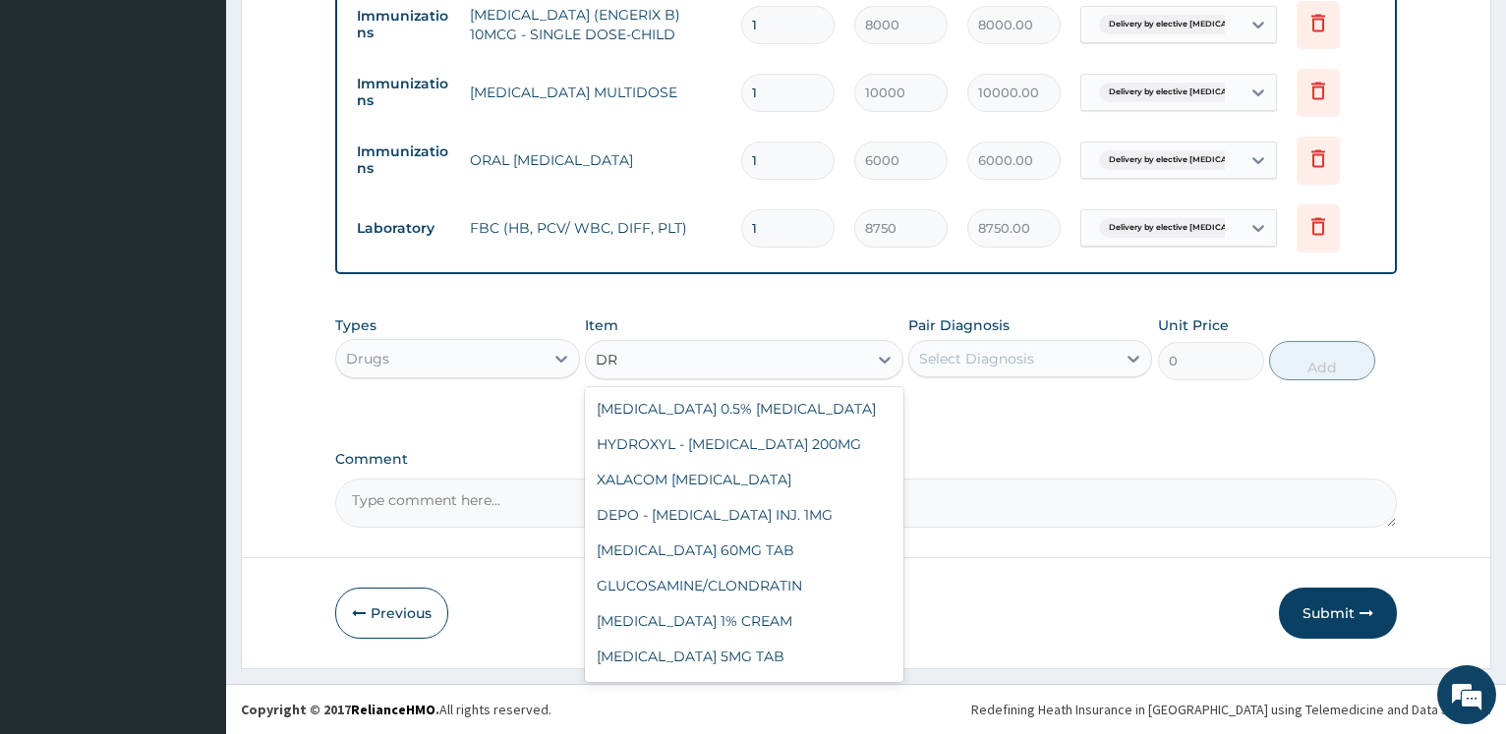
type input "D"
type input "AMOK"
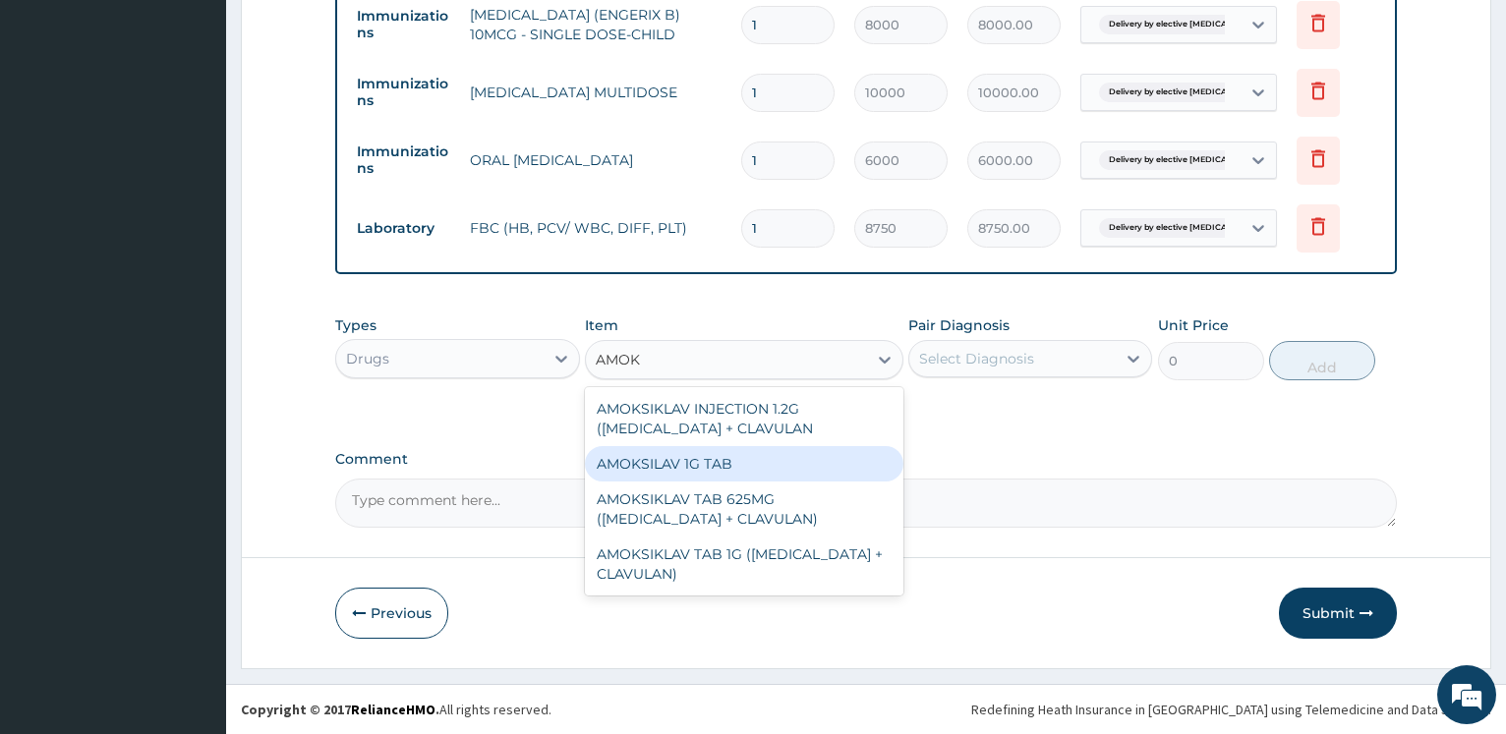
click at [769, 453] on div "AMOKSILAV 1G TAB" at bounding box center [744, 463] width 318 height 35
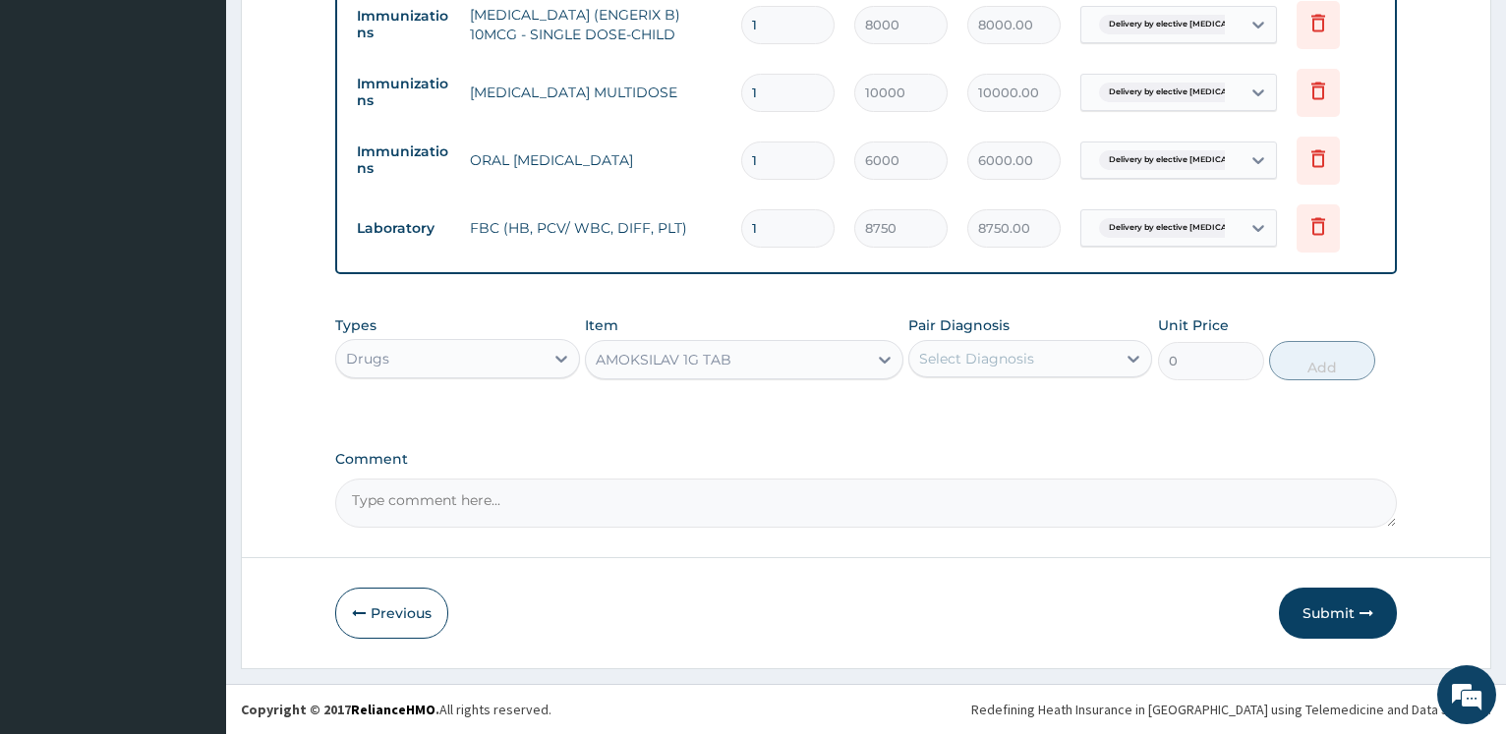
type input "660"
click at [964, 356] on div "Select Diagnosis" at bounding box center [976, 359] width 115 height 20
click at [952, 399] on label "Delivery by elective caesarean section" at bounding box center [1039, 416] width 199 height 39
checkbox input "true"
click at [1325, 360] on button "Add" at bounding box center [1322, 360] width 106 height 39
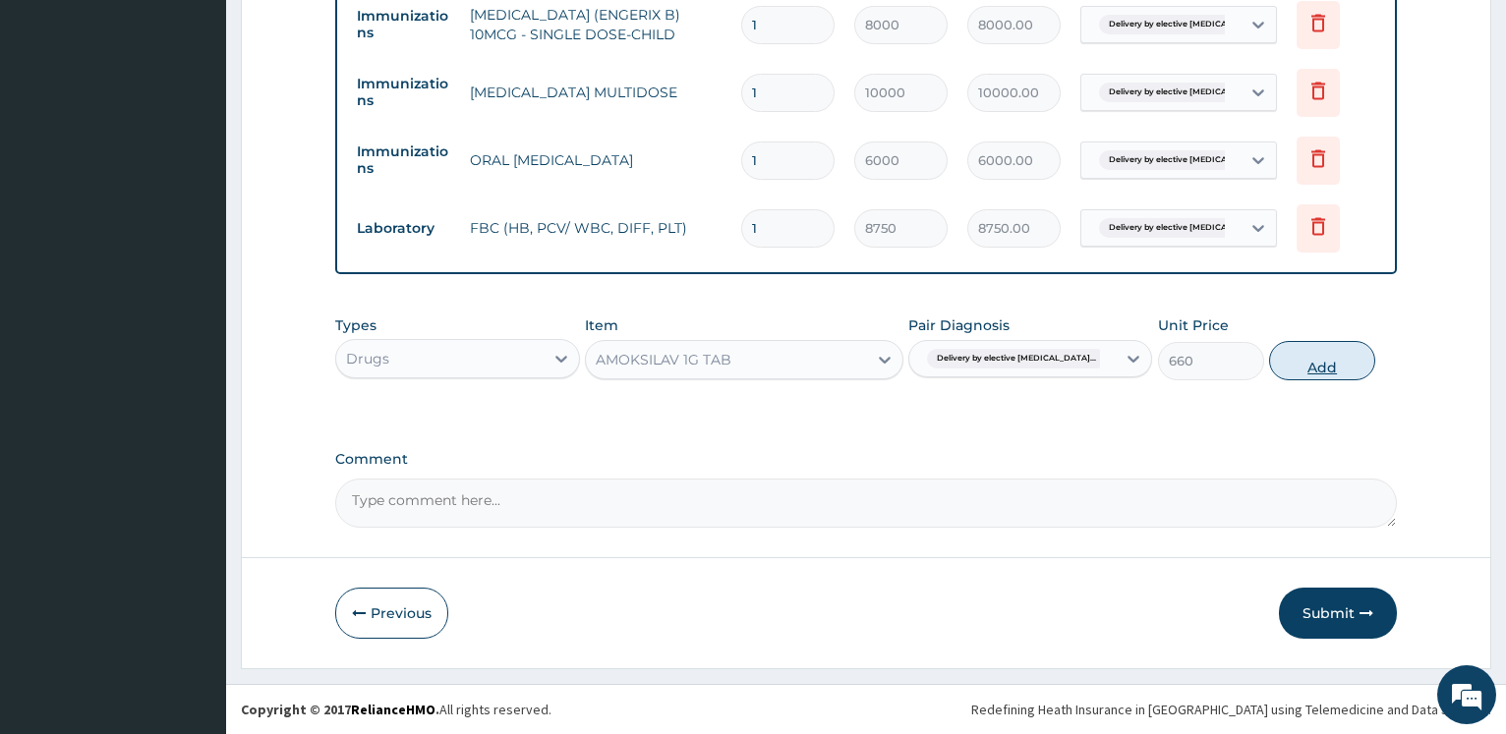
type input "0"
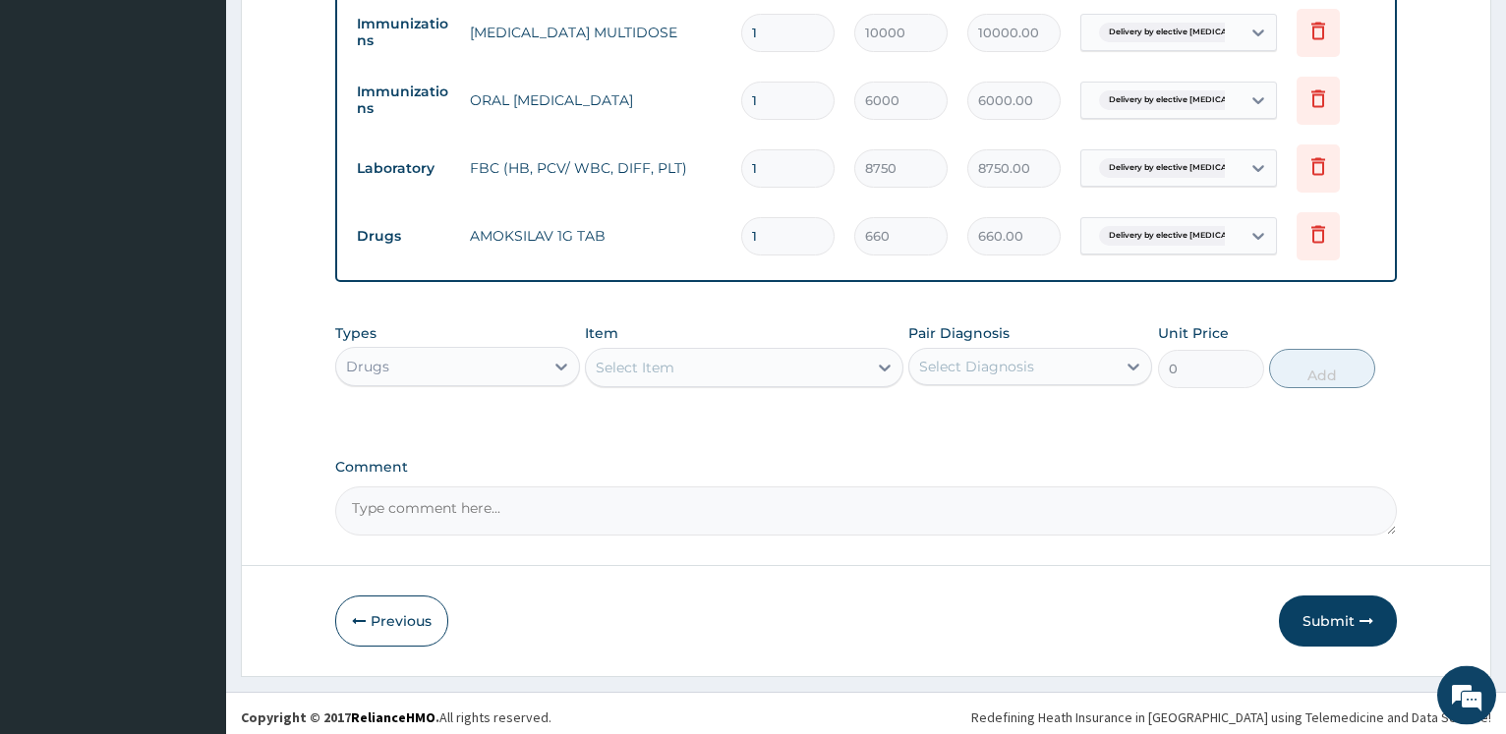
scroll to position [1742, 0]
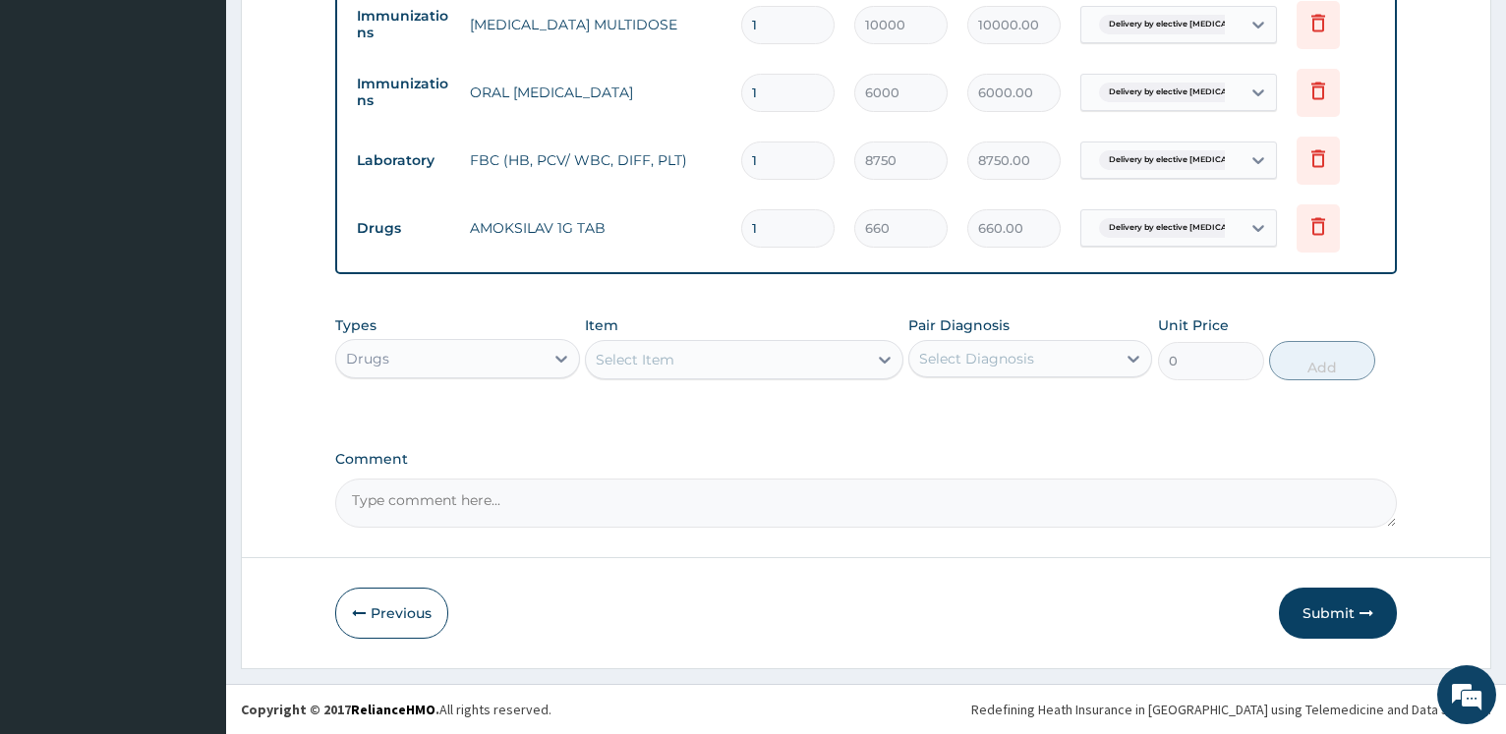
click at [677, 359] on div "Select Item" at bounding box center [726, 359] width 281 height 31
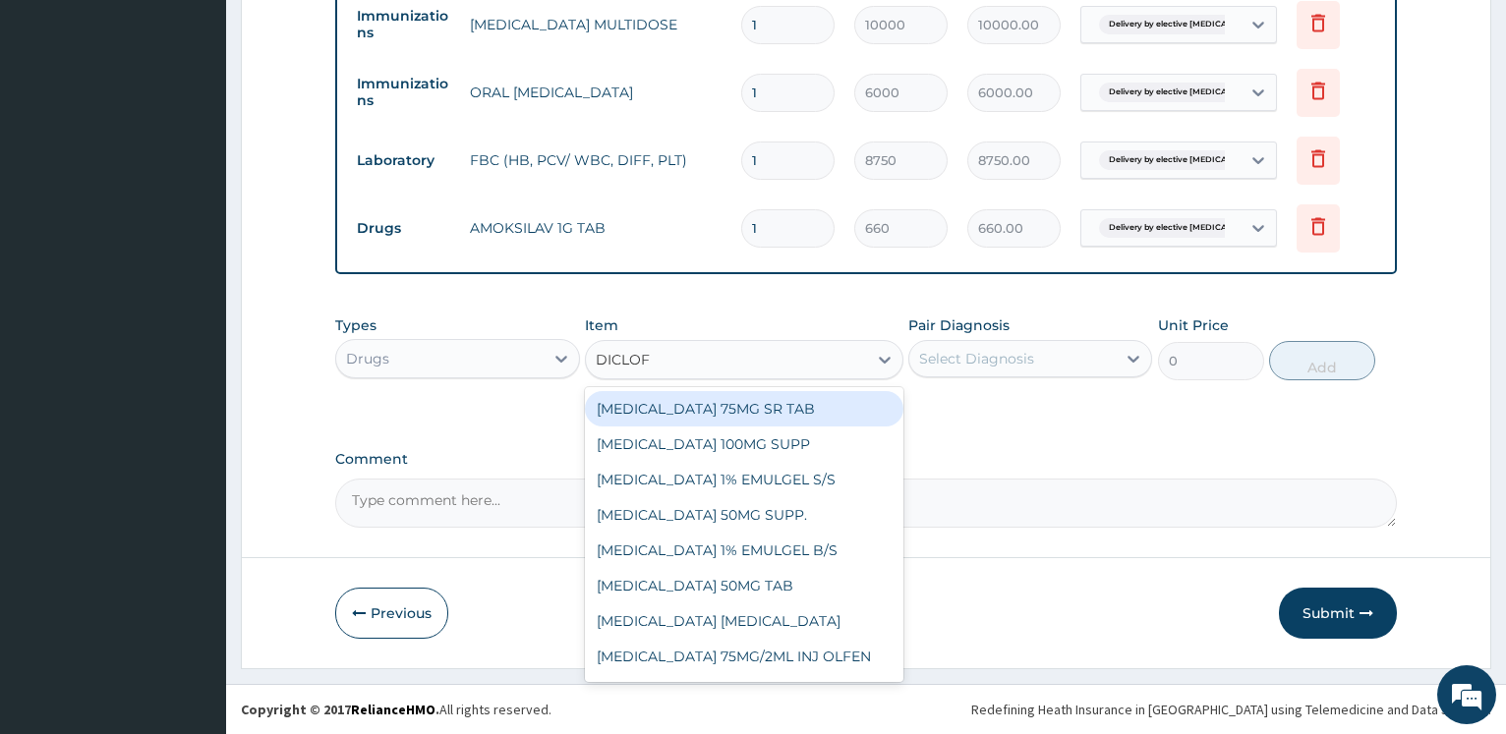
type input "DICLOFE"
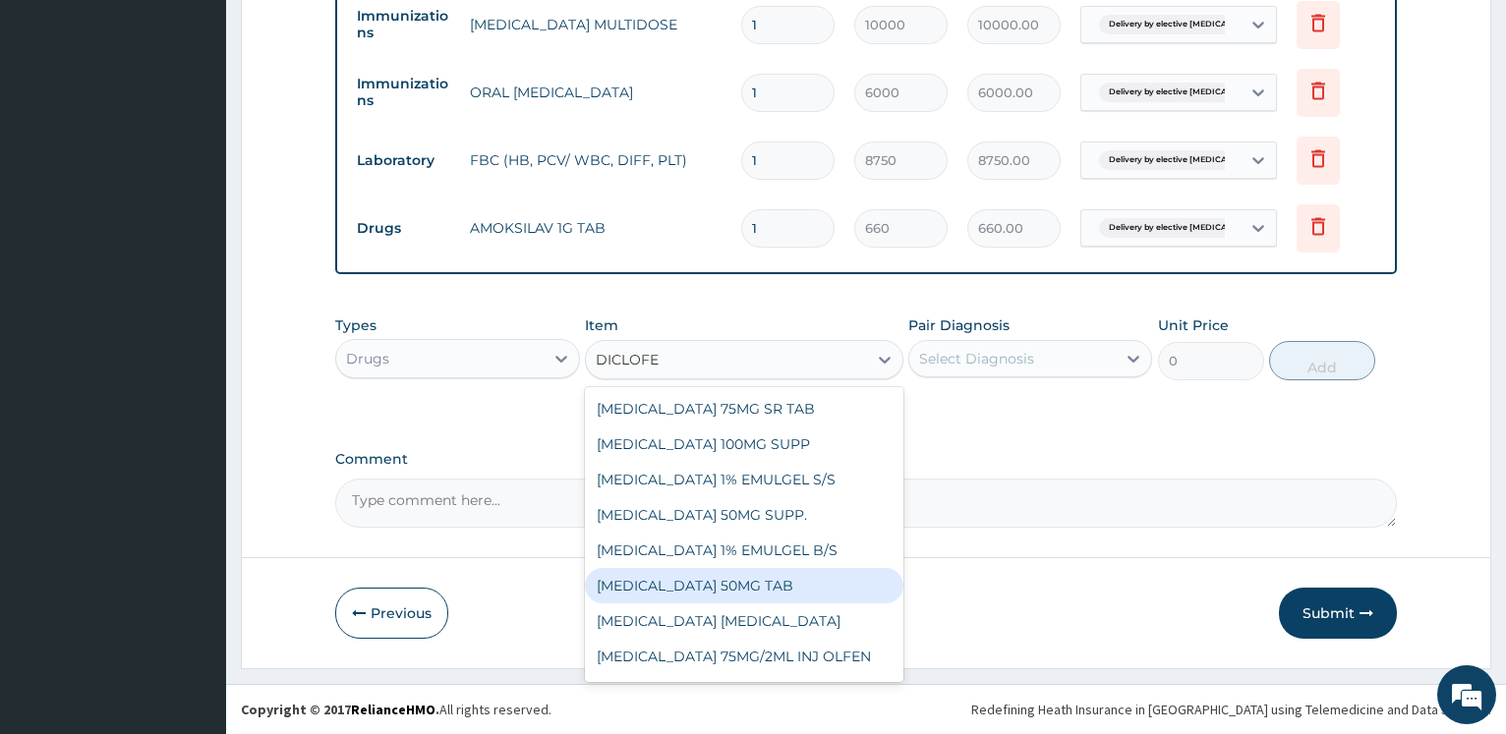
drag, startPoint x: 792, startPoint y: 589, endPoint x: 984, endPoint y: 406, distance: 264.8
click at [792, 588] on div "DICLOFENAC POTASSIUM 50MG TAB" at bounding box center [744, 585] width 318 height 35
type input "390"
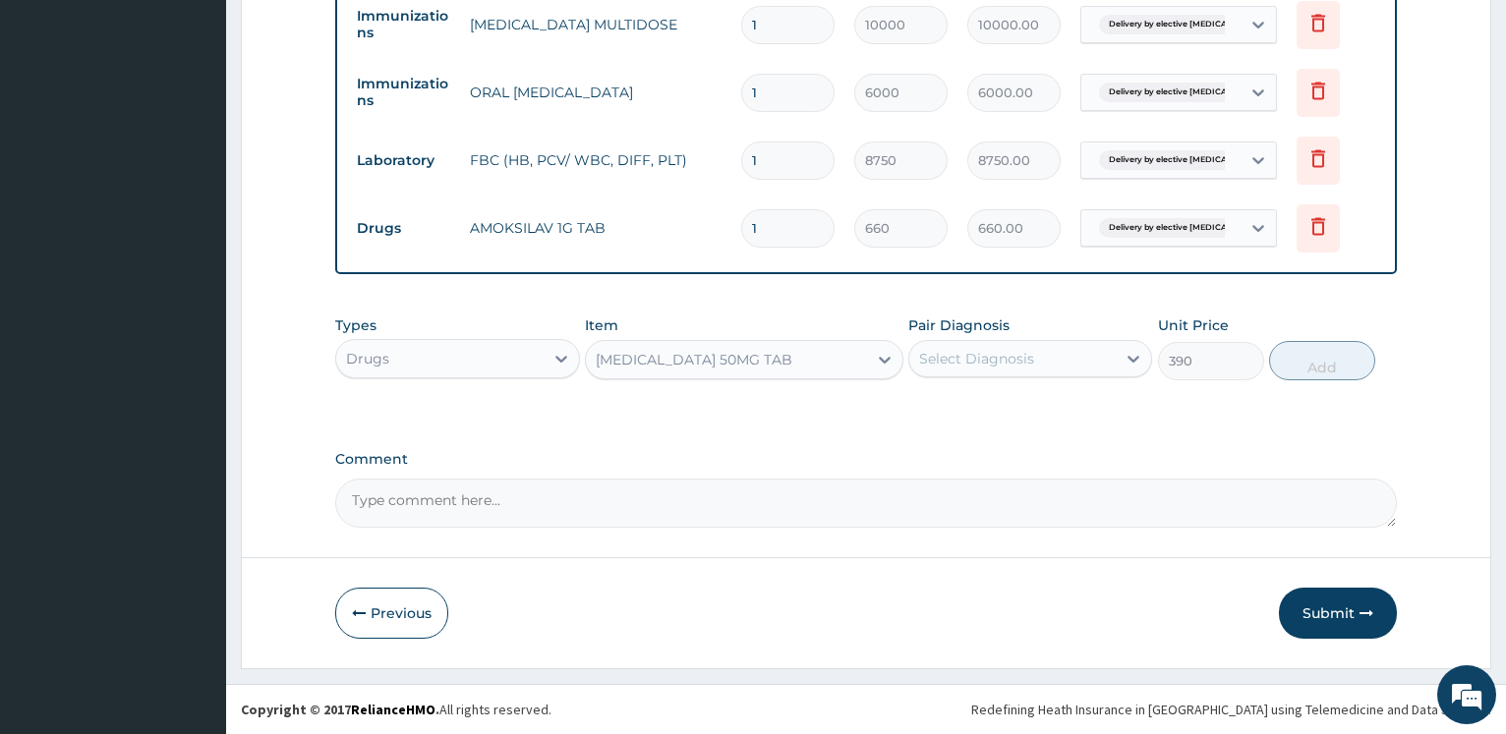
click at [995, 378] on div "Pair Diagnosis Select Diagnosis" at bounding box center [1030, 347] width 244 height 65
click at [996, 359] on div "Select Diagnosis" at bounding box center [976, 359] width 115 height 20
click at [986, 412] on label "Delivery by elective caesarean section" at bounding box center [1039, 416] width 199 height 39
checkbox input "true"
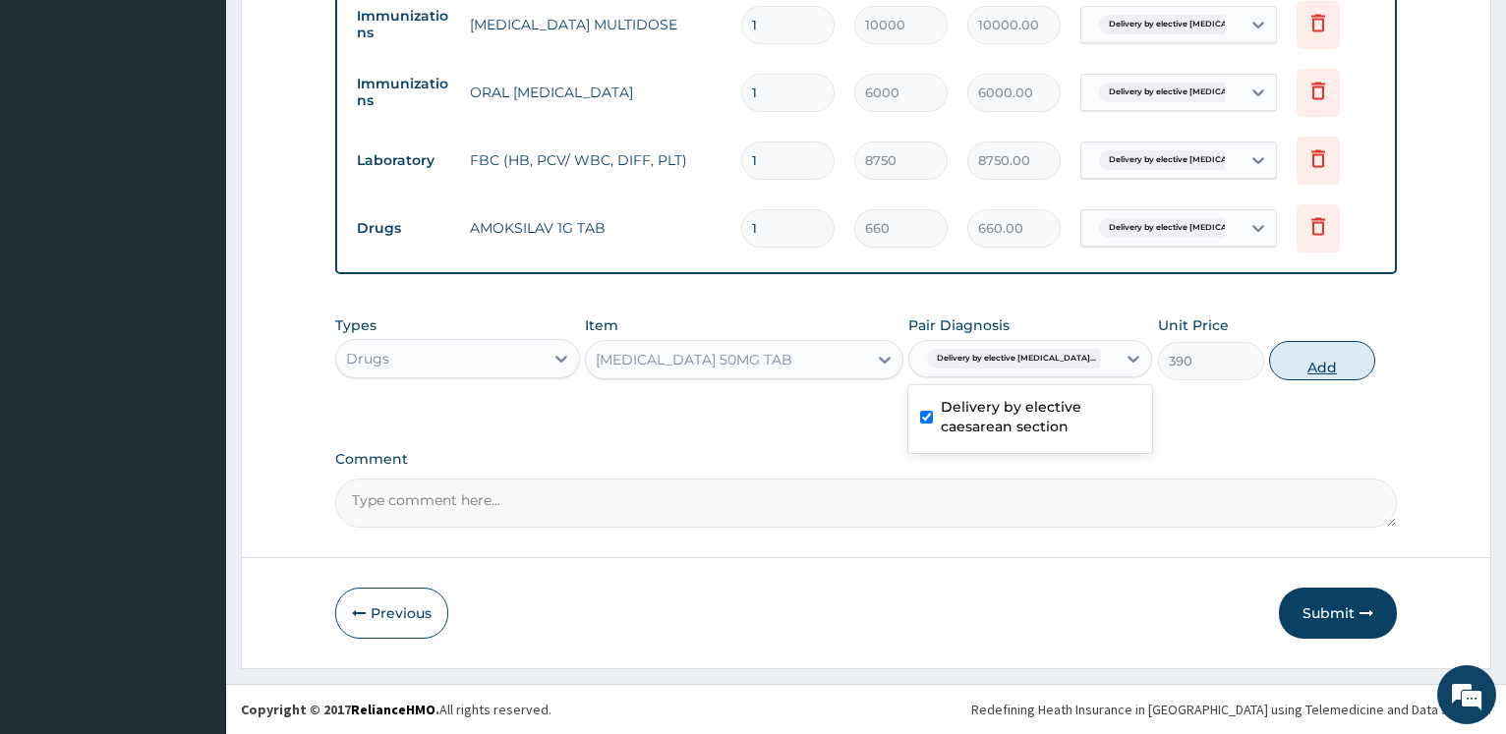
click at [1307, 359] on button "Add" at bounding box center [1322, 360] width 106 height 39
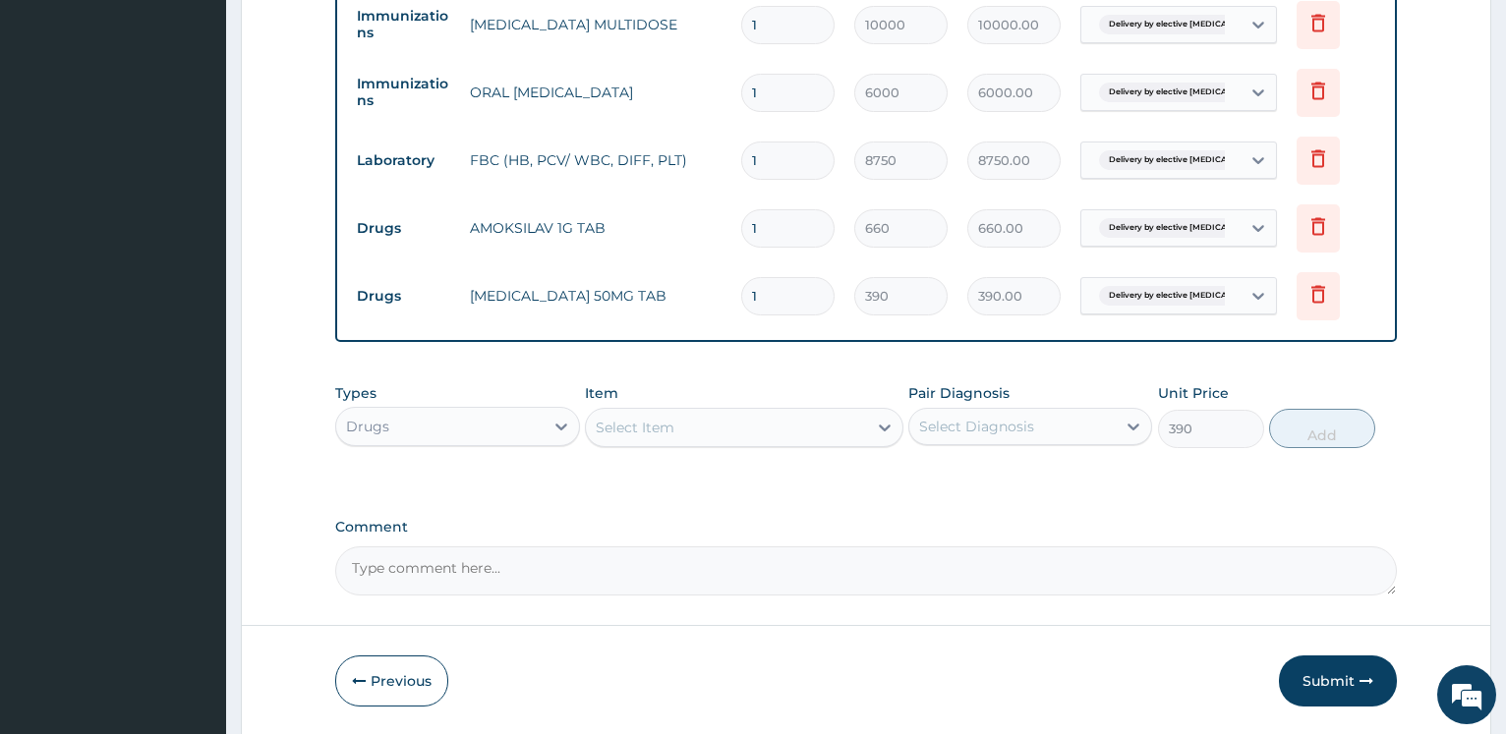
type input "0"
drag, startPoint x: 789, startPoint y: 290, endPoint x: 669, endPoint y: 212, distance: 142.8
click at [741, 279] on input "1" at bounding box center [787, 296] width 93 height 38
type input "2"
type input "780.00"
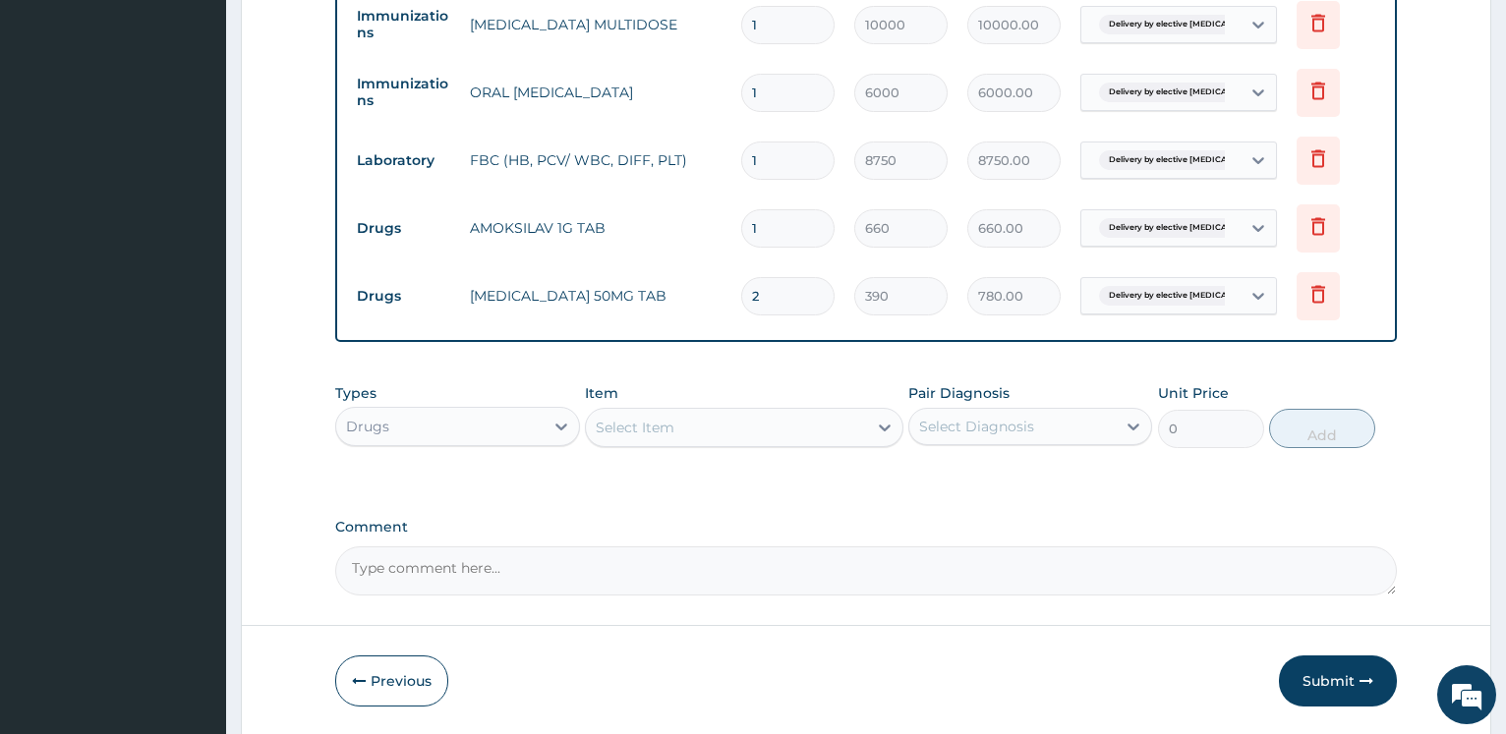
type input "2"
click at [655, 428] on div "Select Item" at bounding box center [635, 428] width 79 height 20
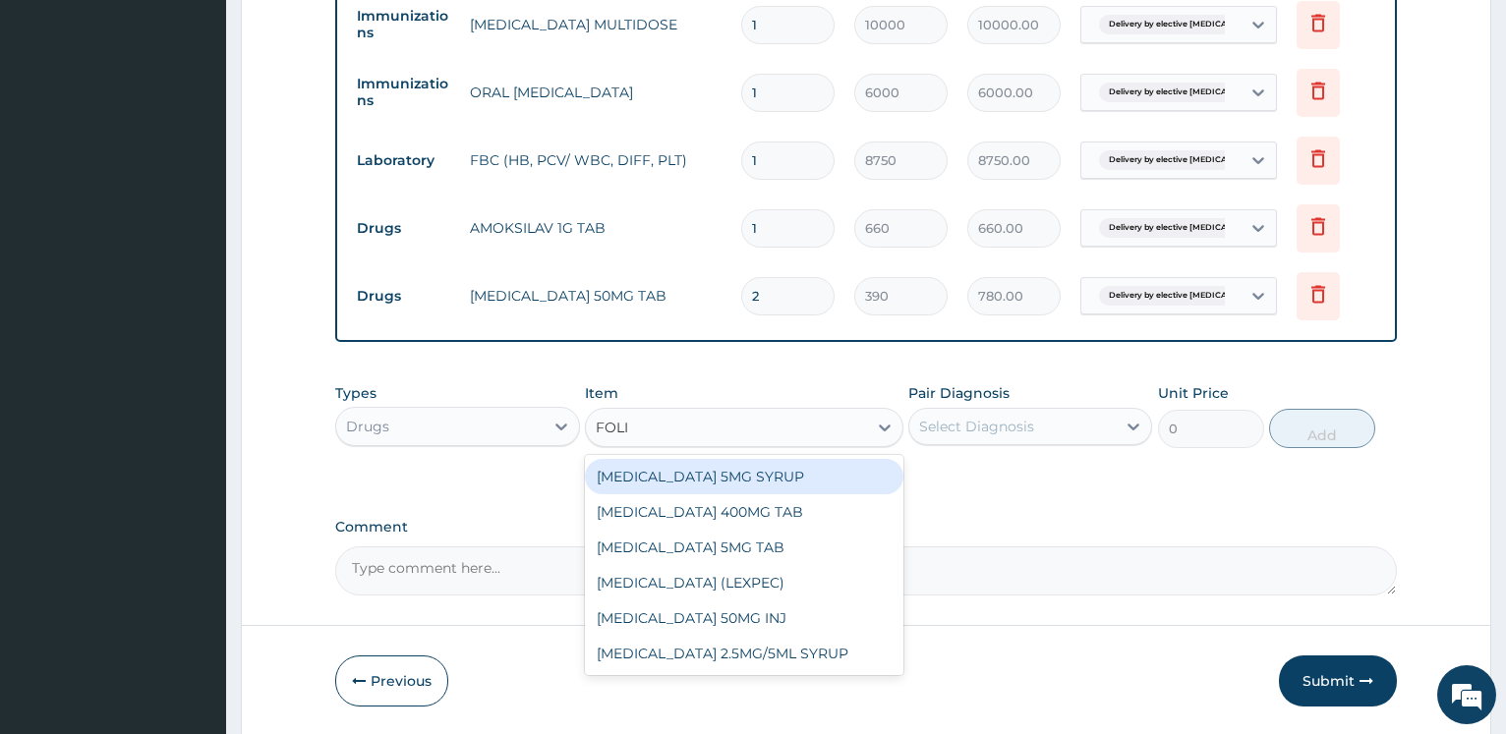
type input "FOLIC"
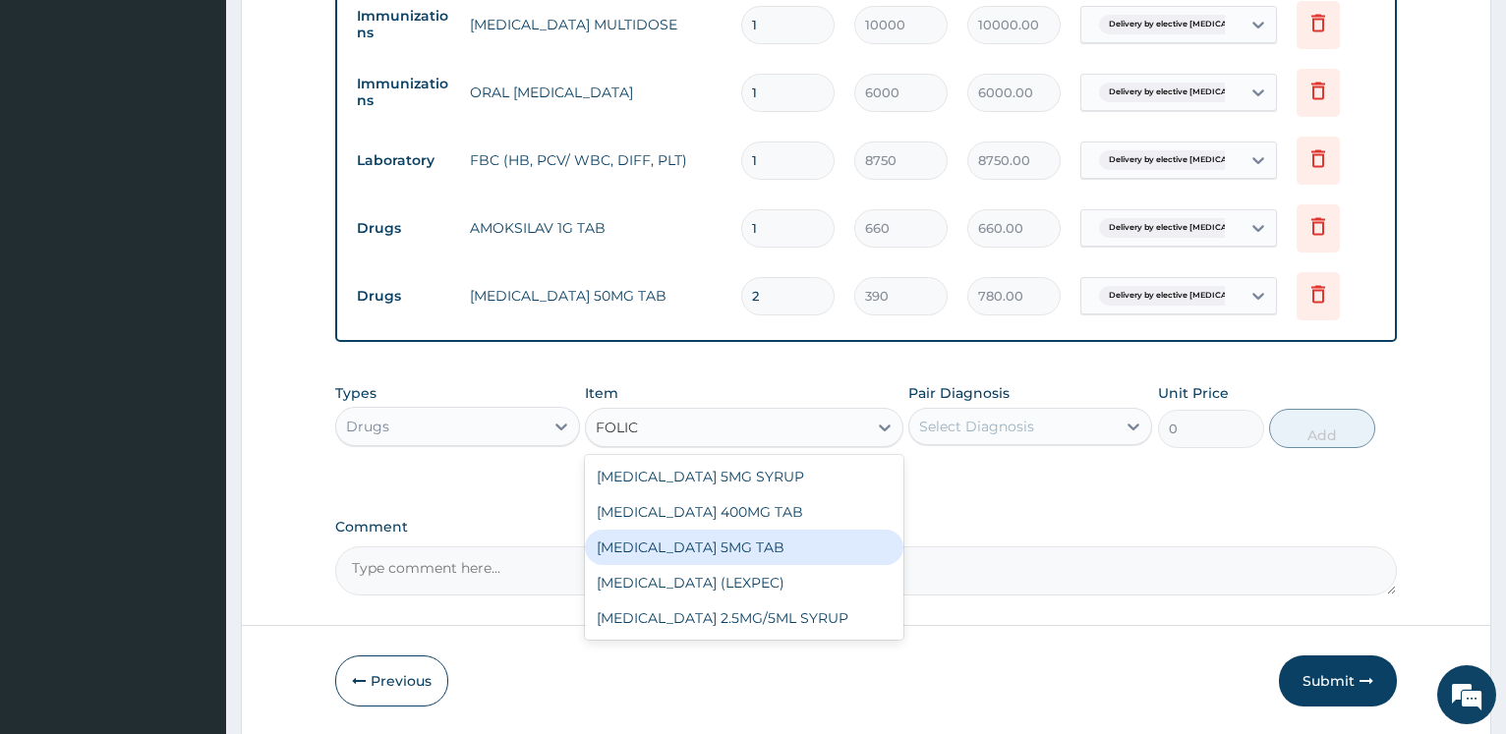
click at [700, 548] on div "FOLIC ACID 5MG TAB" at bounding box center [744, 547] width 318 height 35
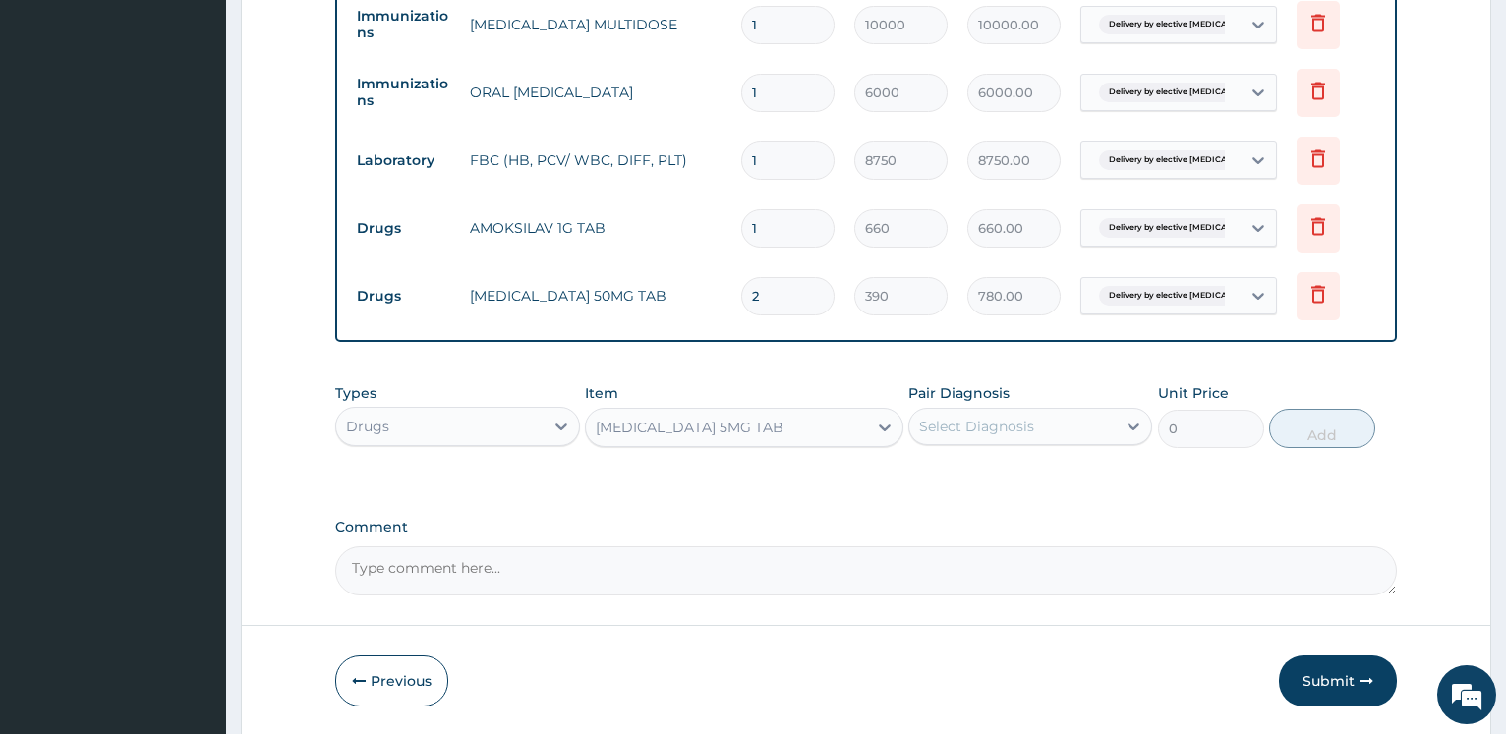
type input "15"
click at [975, 431] on div "Select Diagnosis" at bounding box center [976, 427] width 115 height 20
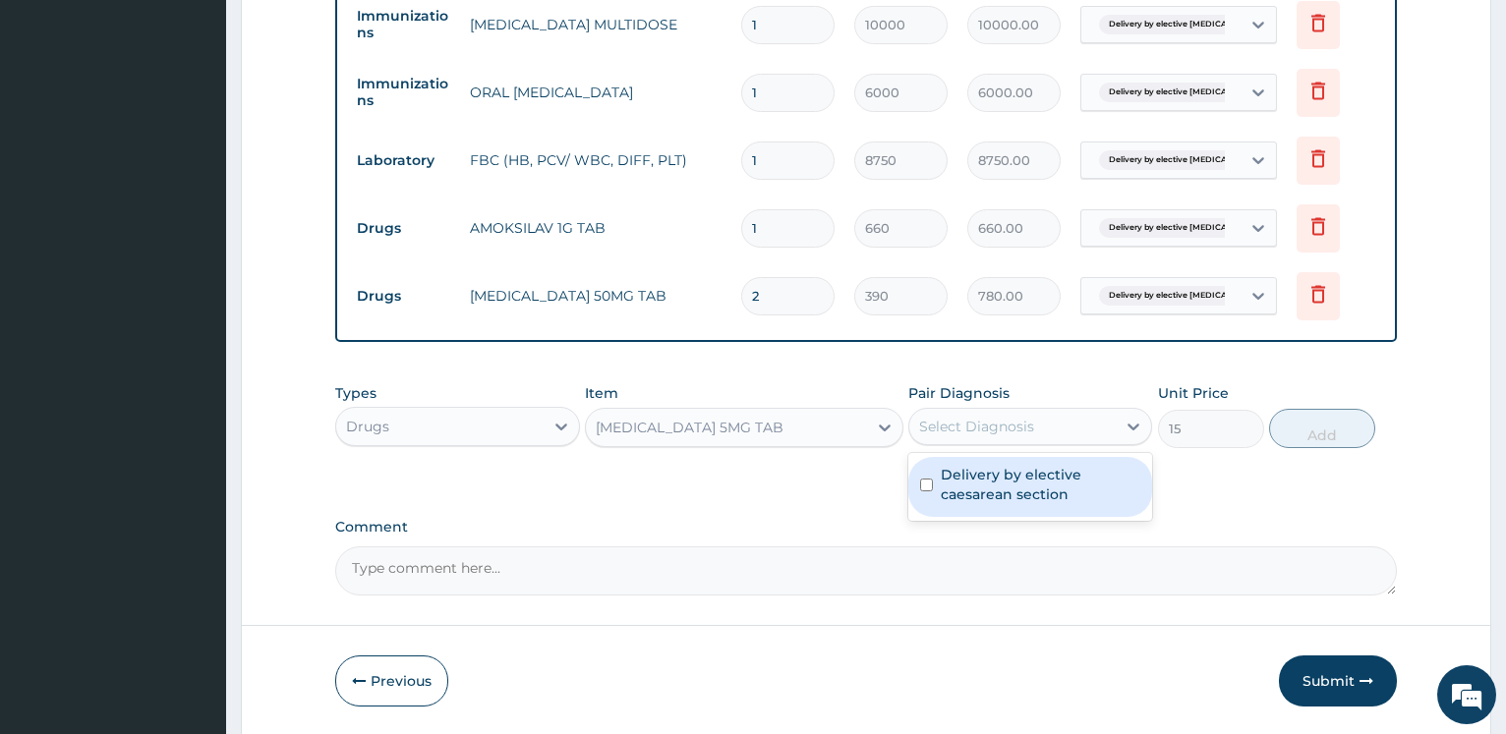
click at [974, 473] on label "Delivery by elective caesarean section" at bounding box center [1039, 484] width 199 height 39
checkbox input "true"
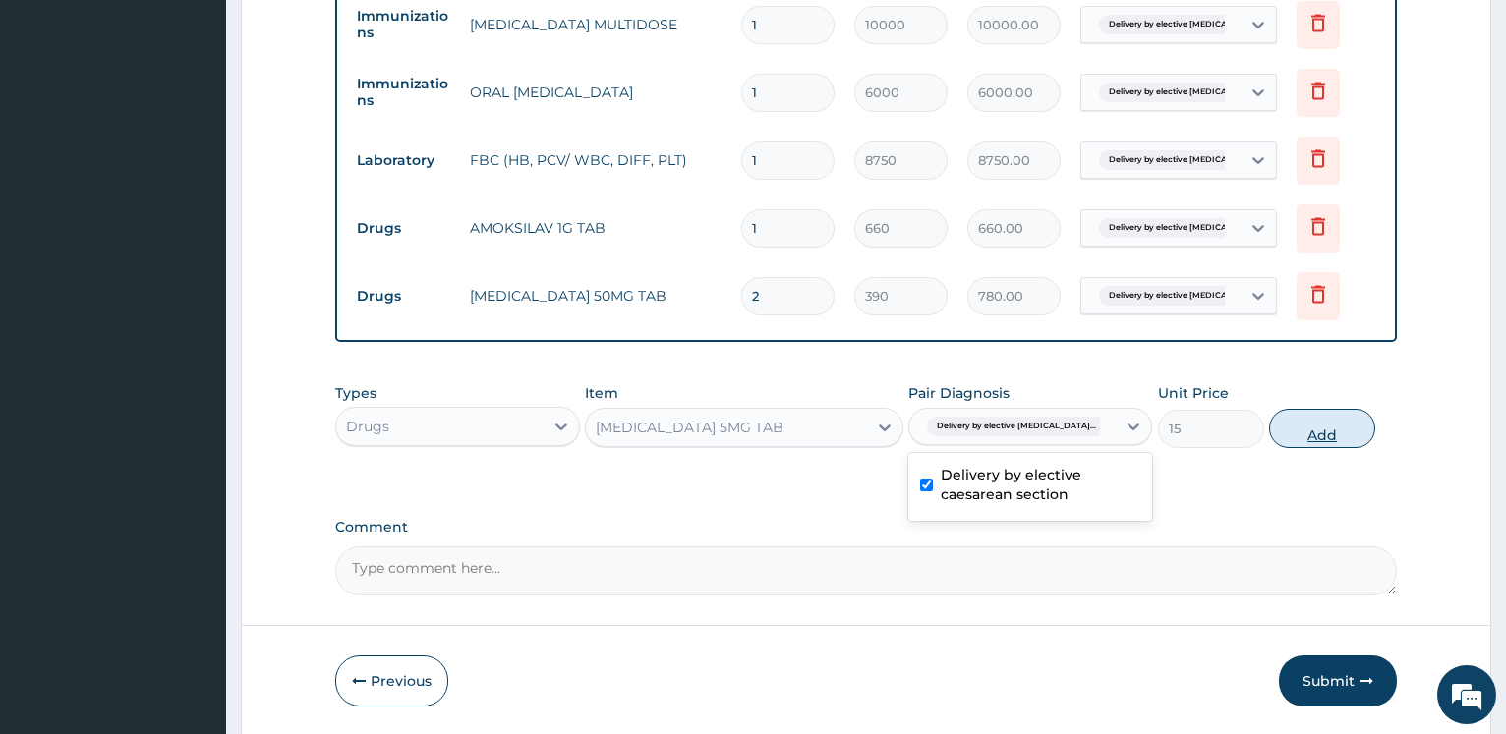
click at [1311, 433] on button "Add" at bounding box center [1322, 428] width 106 height 39
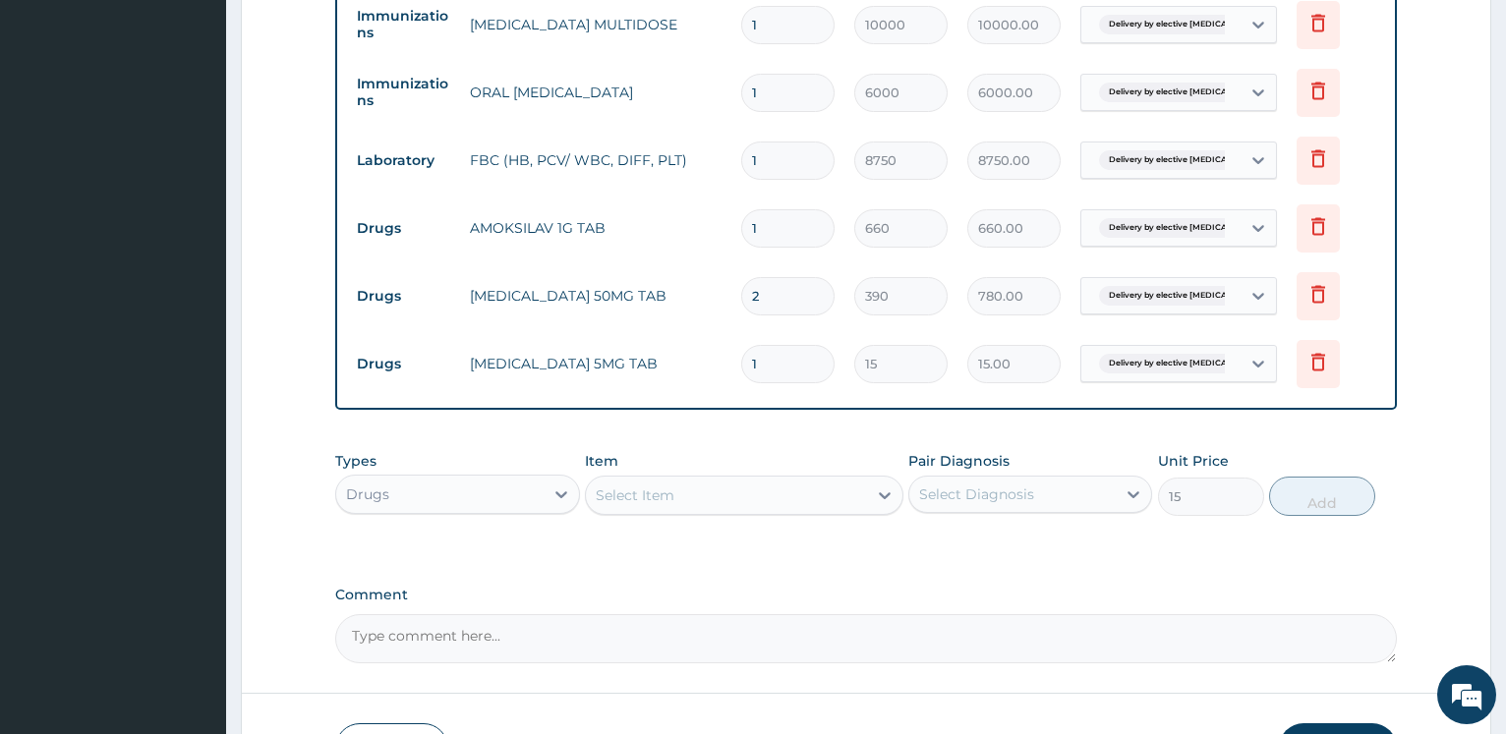
type input "0"
drag, startPoint x: 795, startPoint y: 357, endPoint x: 696, endPoint y: 358, distance: 99.3
click at [741, 358] on input "1" at bounding box center [787, 364] width 93 height 38
type input "2"
type input "30.00"
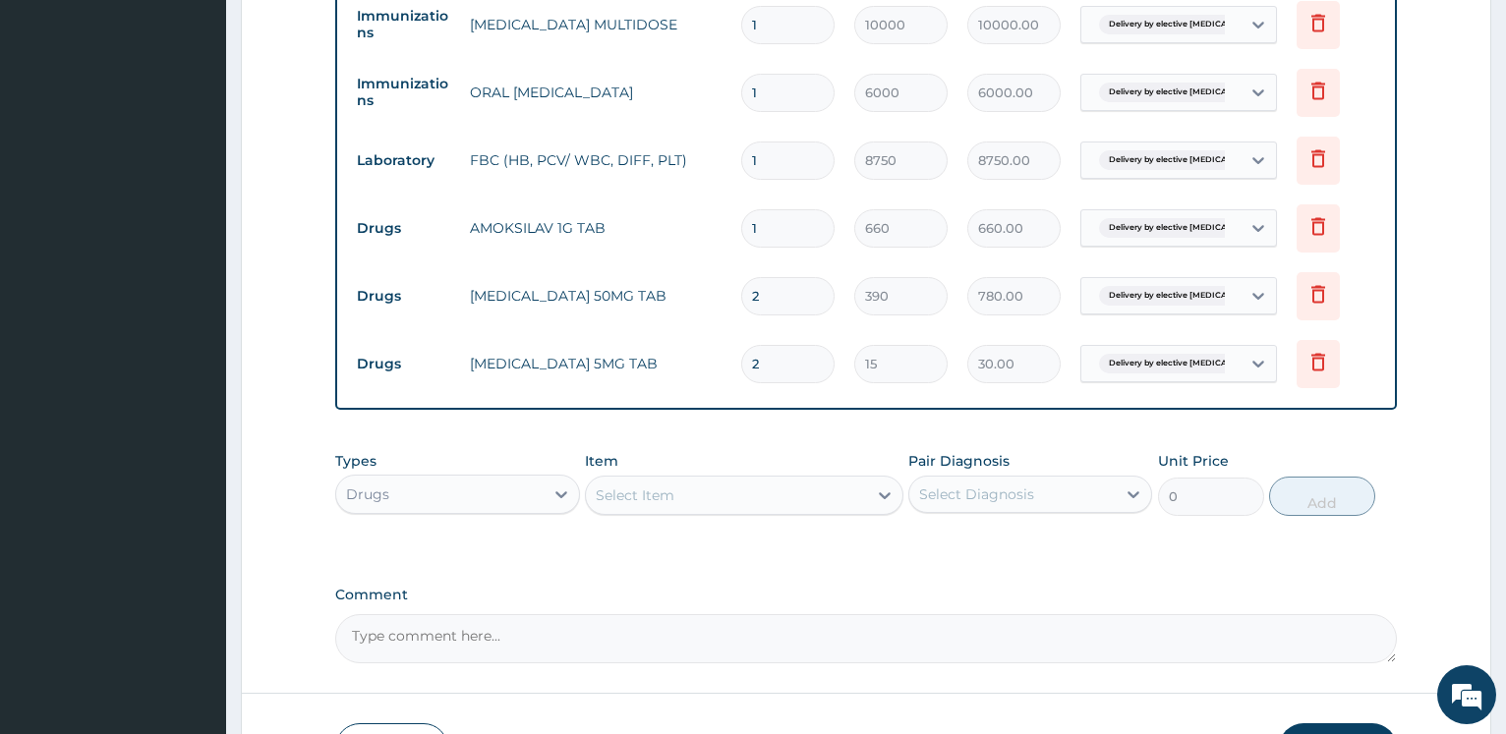
type input "2"
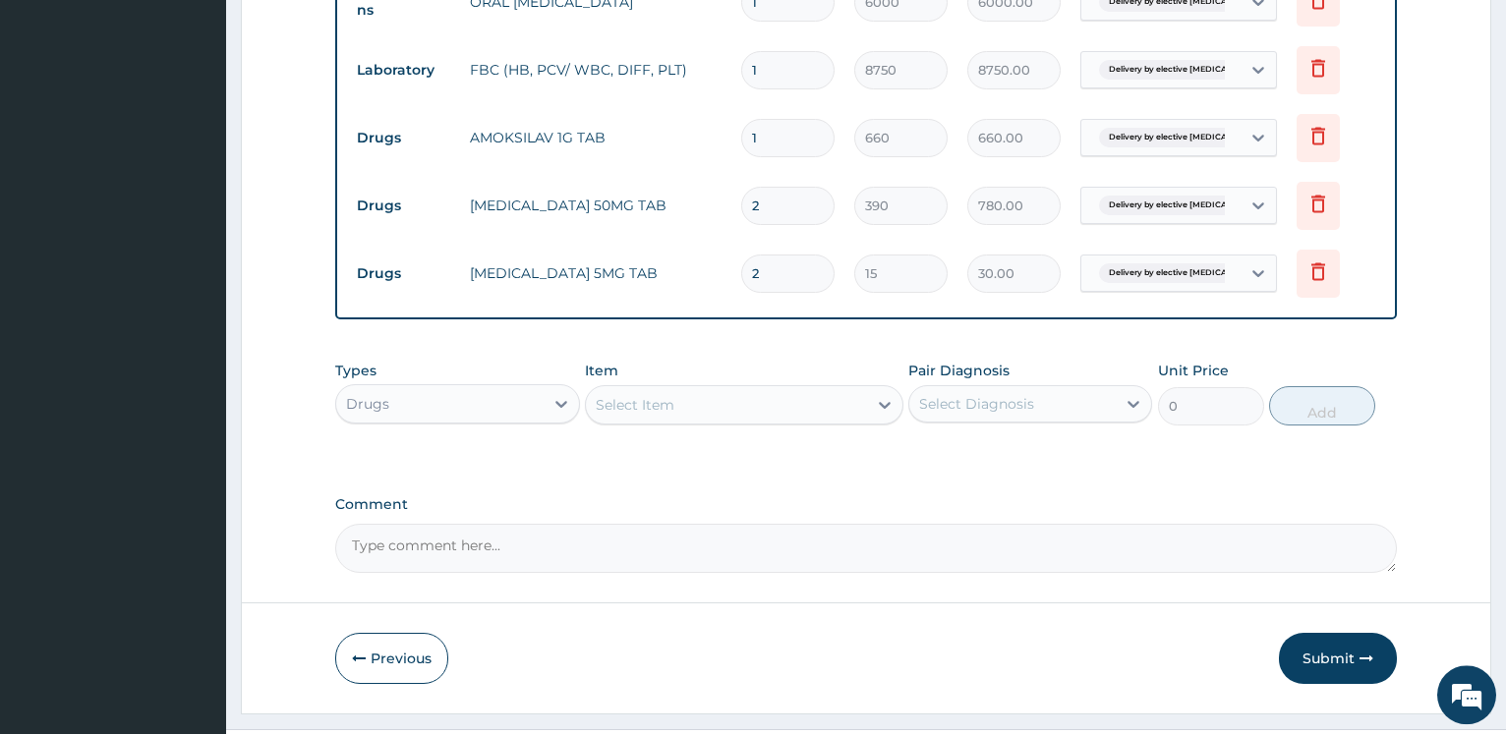
scroll to position [1878, 0]
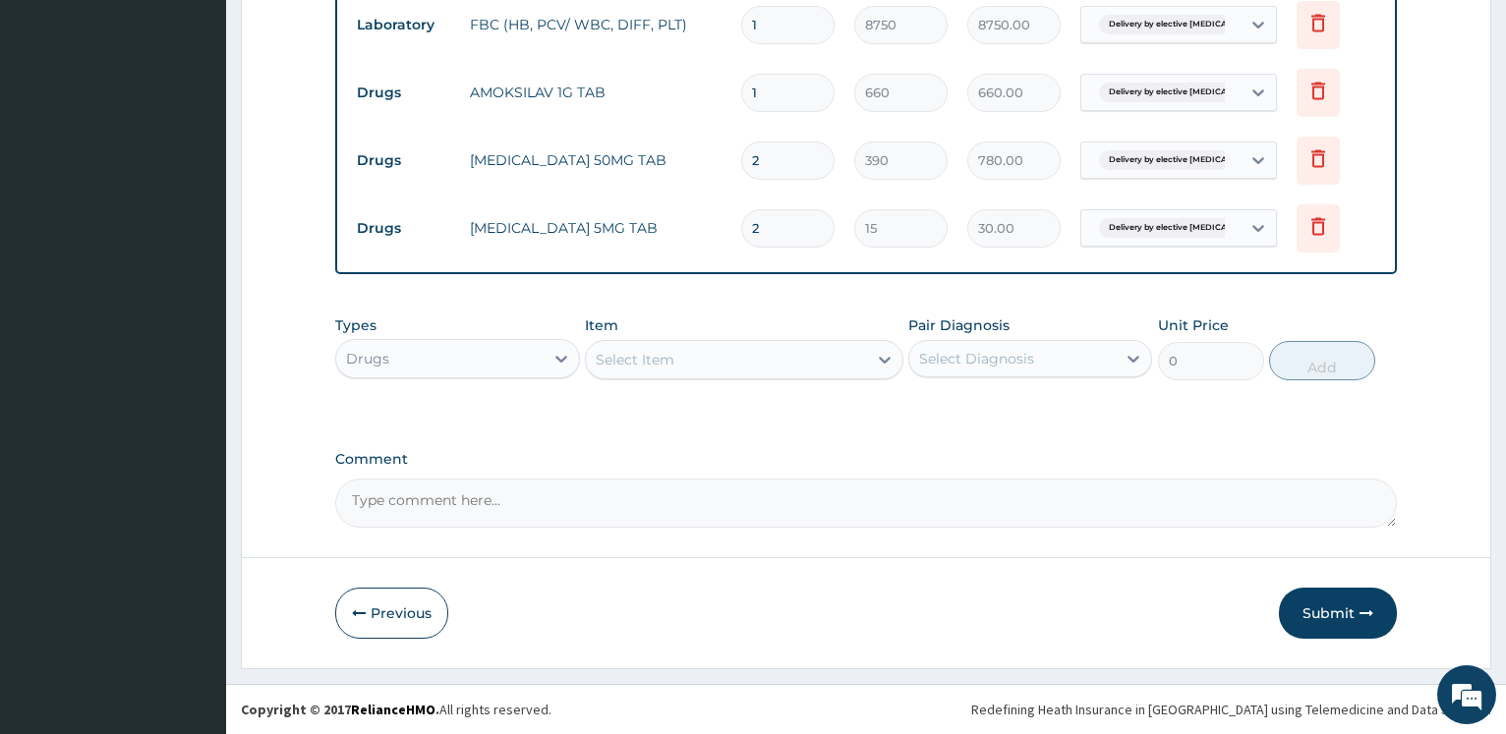
click at [484, 369] on div "Drugs" at bounding box center [439, 358] width 206 height 31
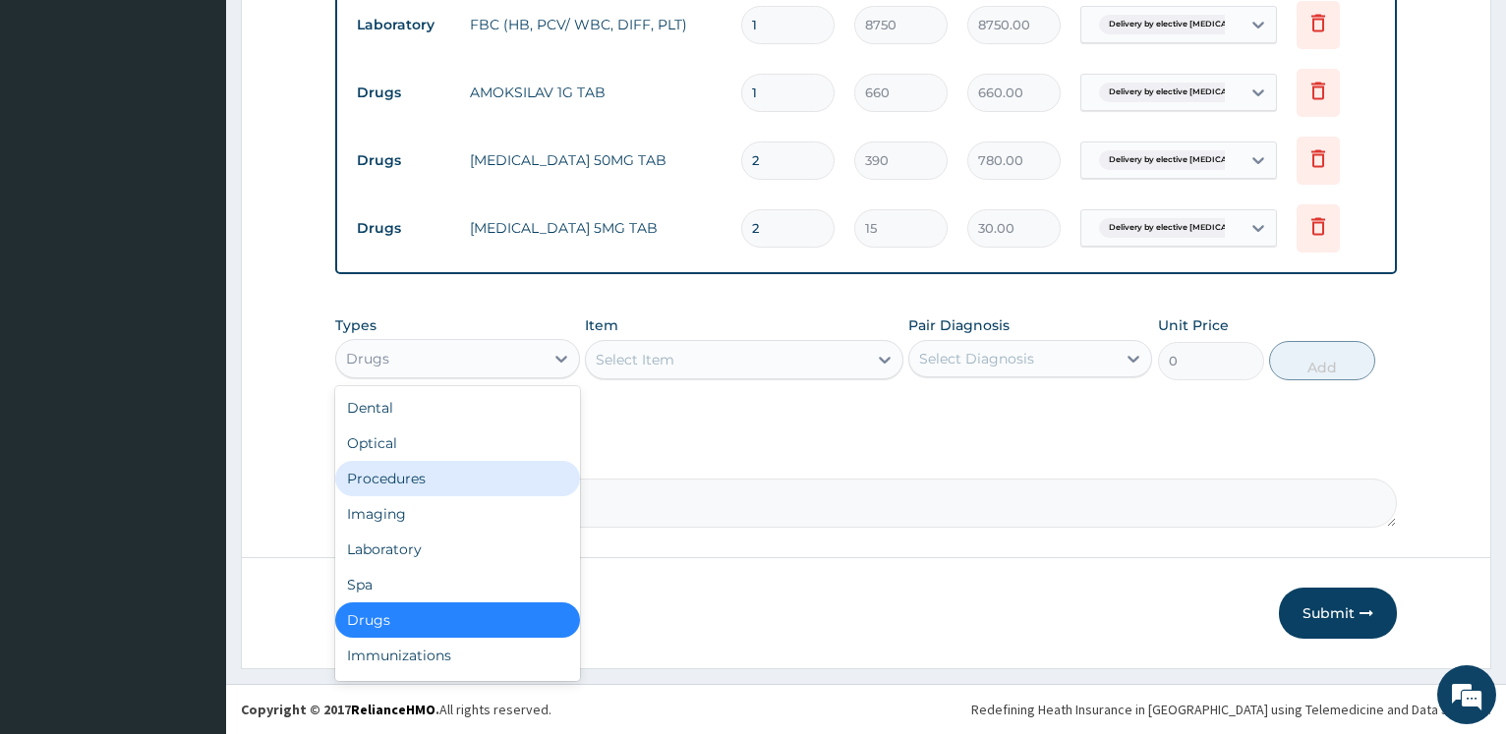
click at [445, 474] on div "Procedures" at bounding box center [457, 478] width 244 height 35
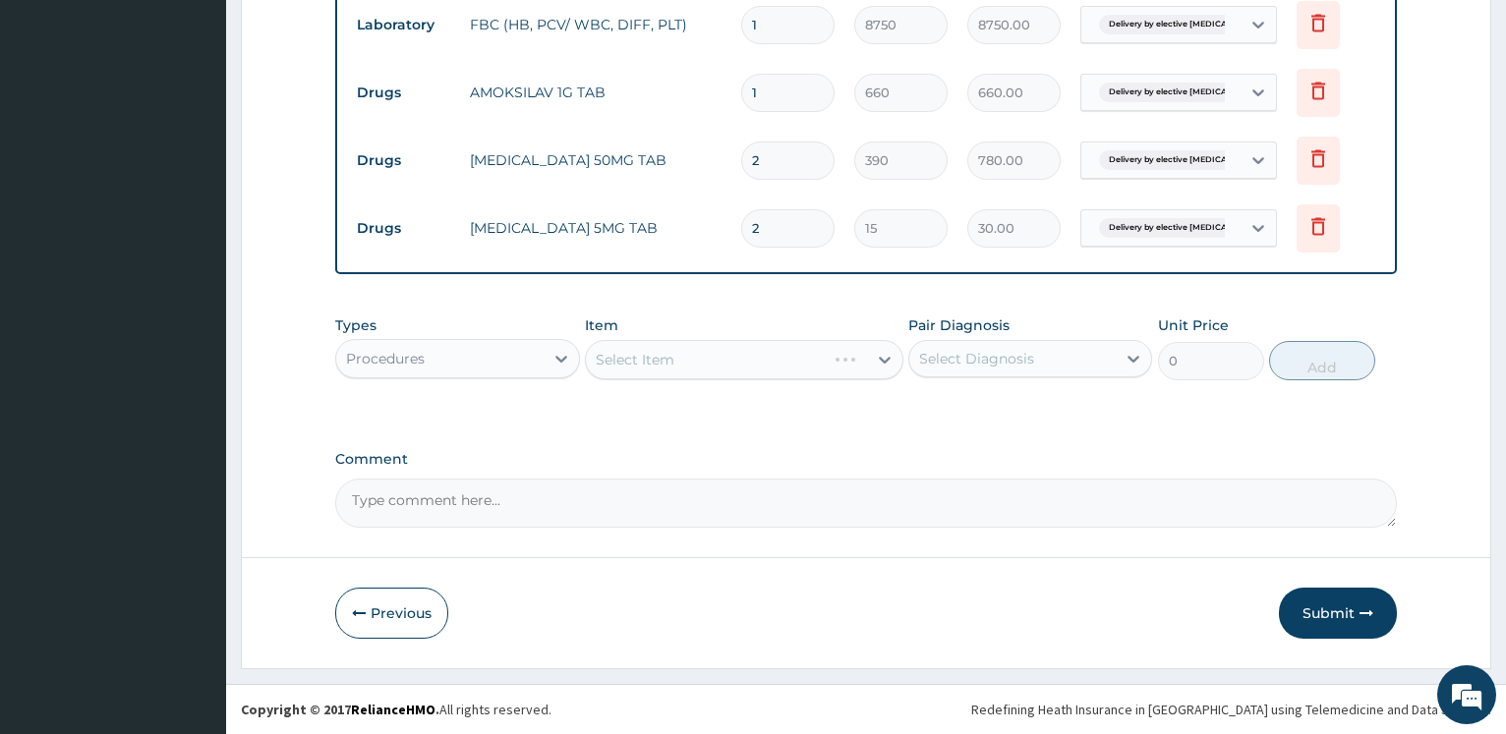
click at [672, 363] on div "Select Item" at bounding box center [744, 359] width 318 height 39
click at [674, 360] on div "Select Item" at bounding box center [744, 359] width 318 height 39
click at [779, 362] on div "Select Item" at bounding box center [726, 359] width 281 height 31
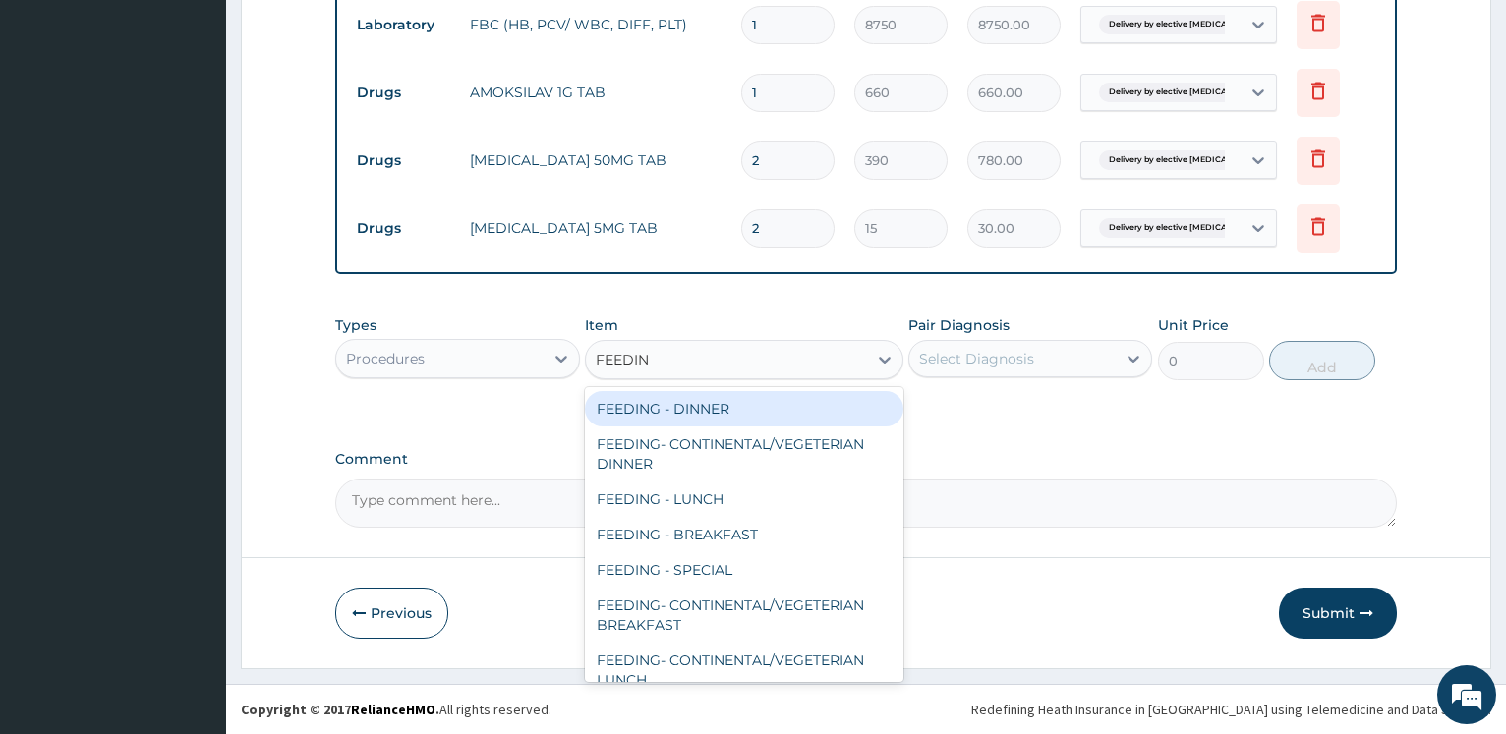
type input "FEEDING"
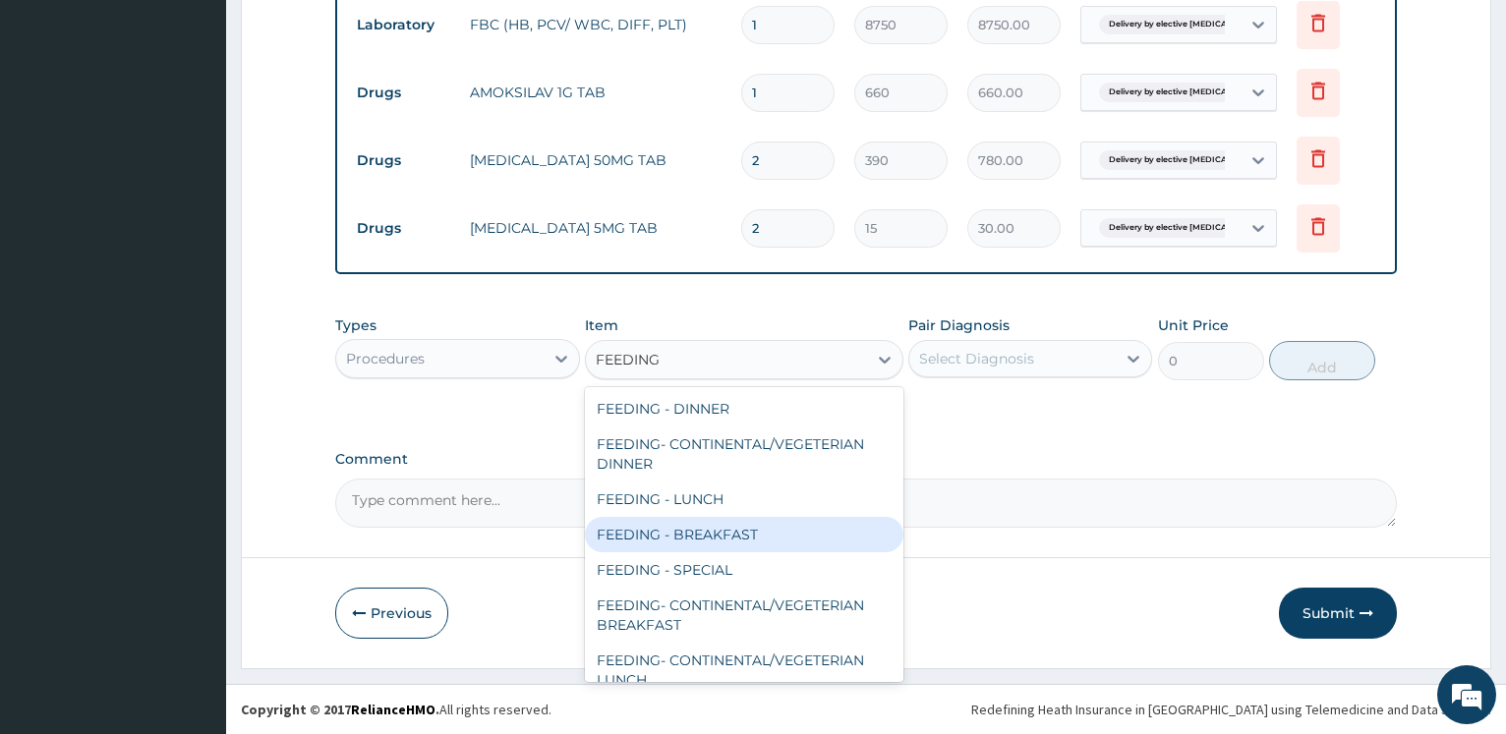
click at [694, 534] on div "FEEDING - BREAKFAST" at bounding box center [744, 534] width 318 height 35
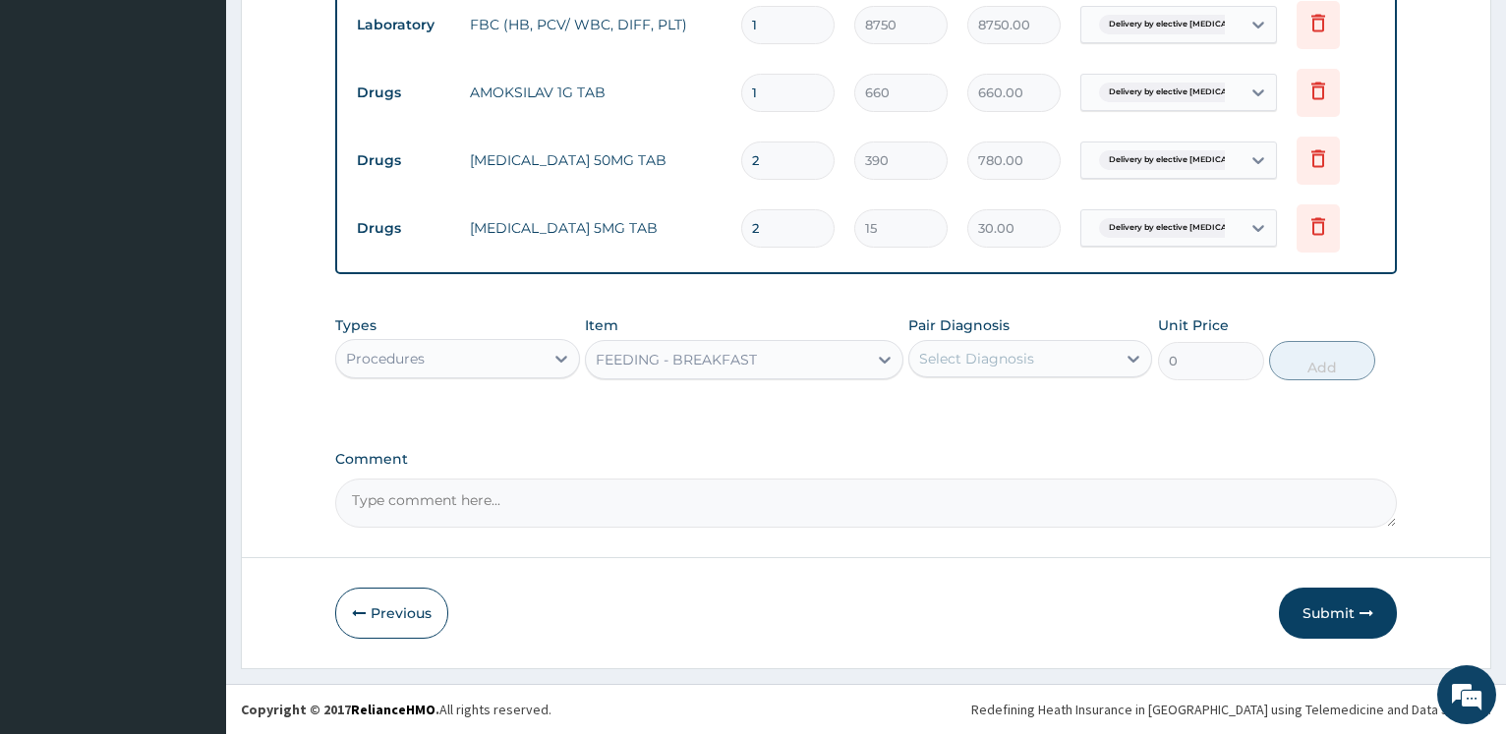
type input "6000"
click at [990, 365] on div "Select Diagnosis" at bounding box center [976, 359] width 115 height 20
click at [964, 421] on label "Delivery by elective caesarean section" at bounding box center [1039, 416] width 199 height 39
checkbox input "true"
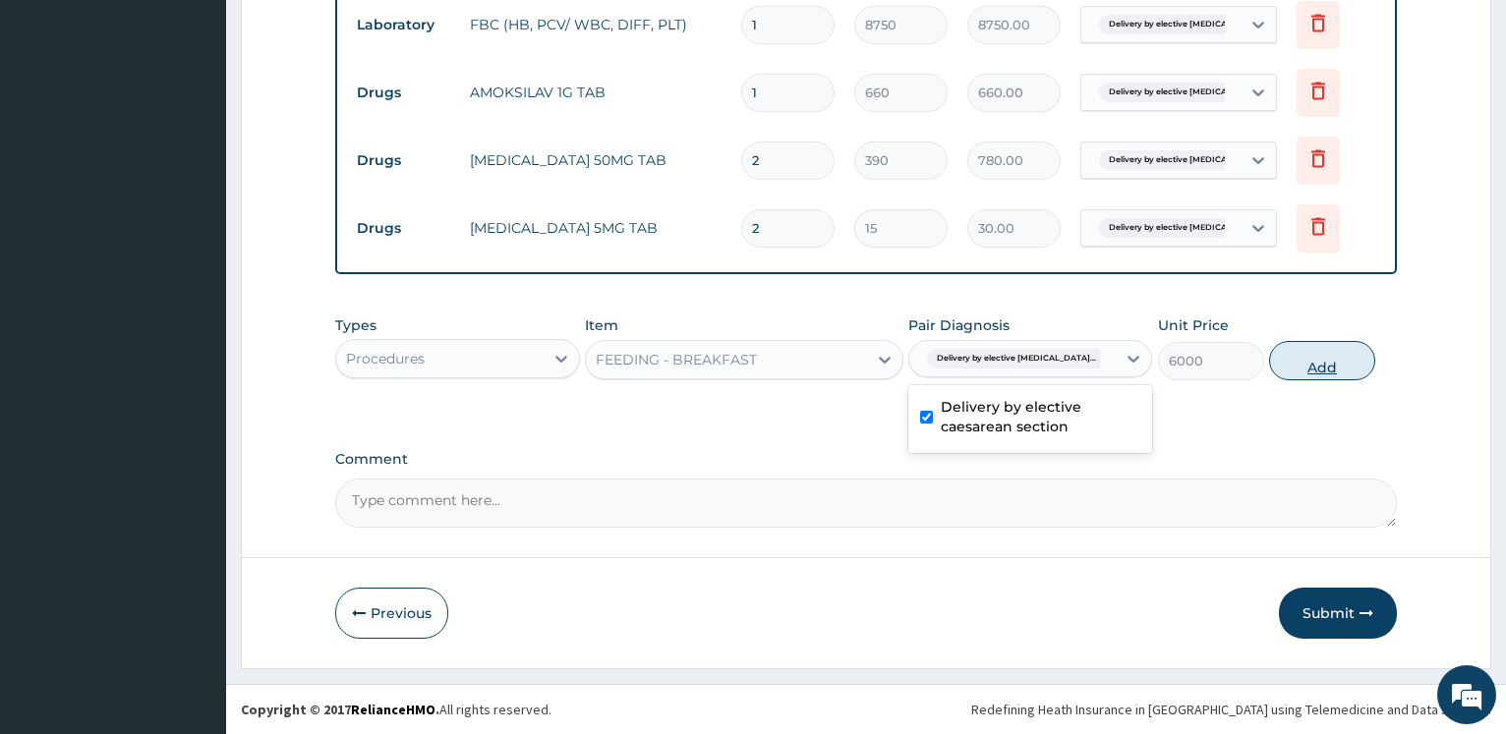
click at [1342, 368] on button "Add" at bounding box center [1322, 360] width 106 height 39
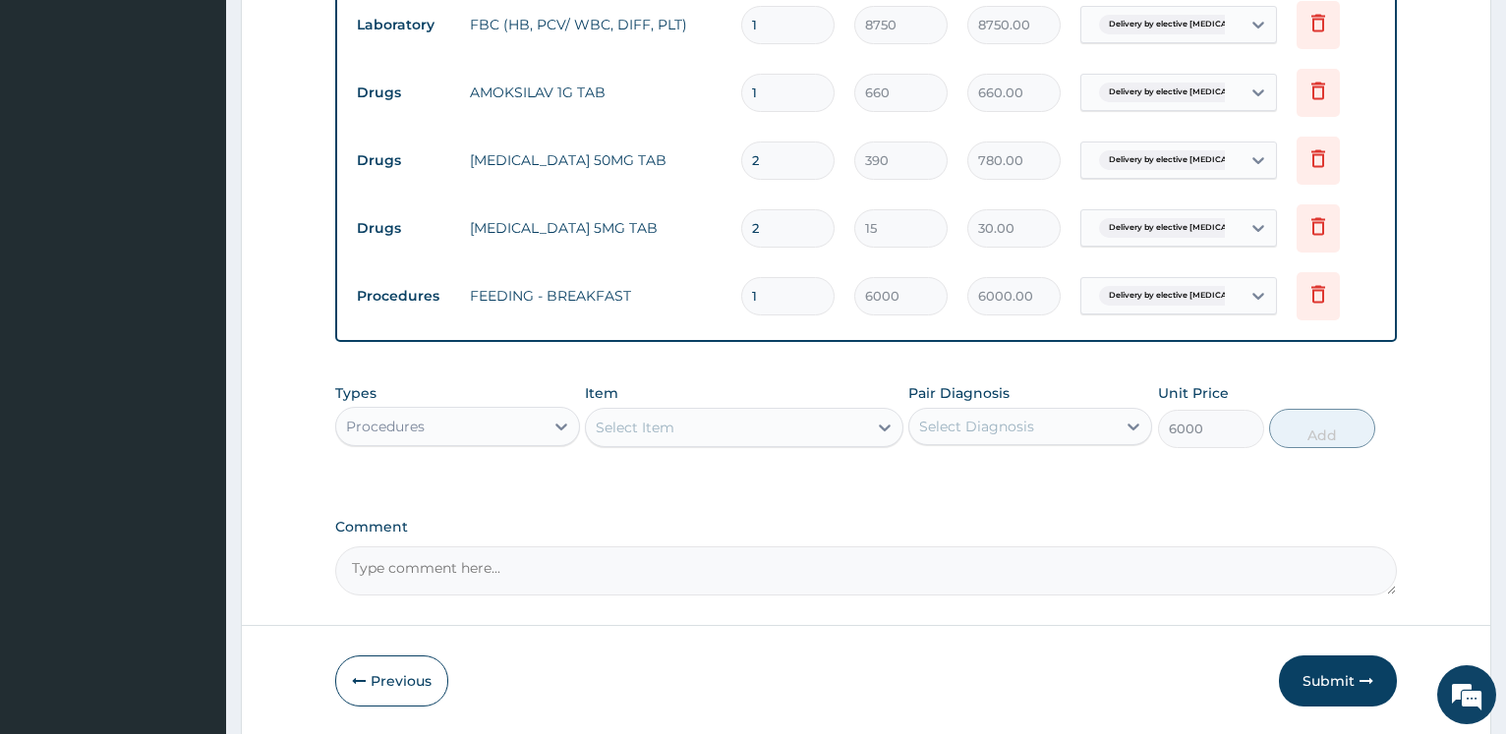
type input "0"
click at [734, 418] on div "Select Item" at bounding box center [726, 427] width 281 height 31
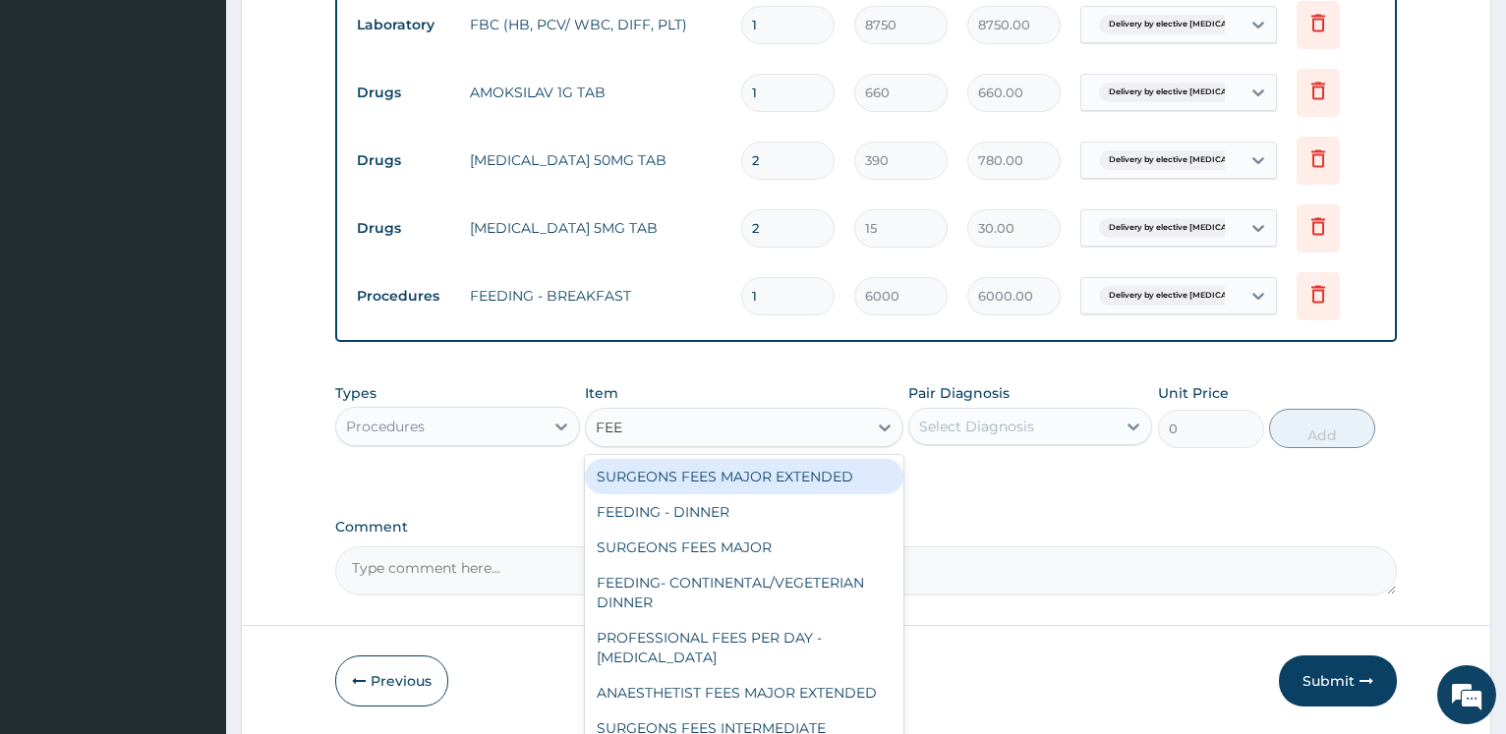
type input "FEED"
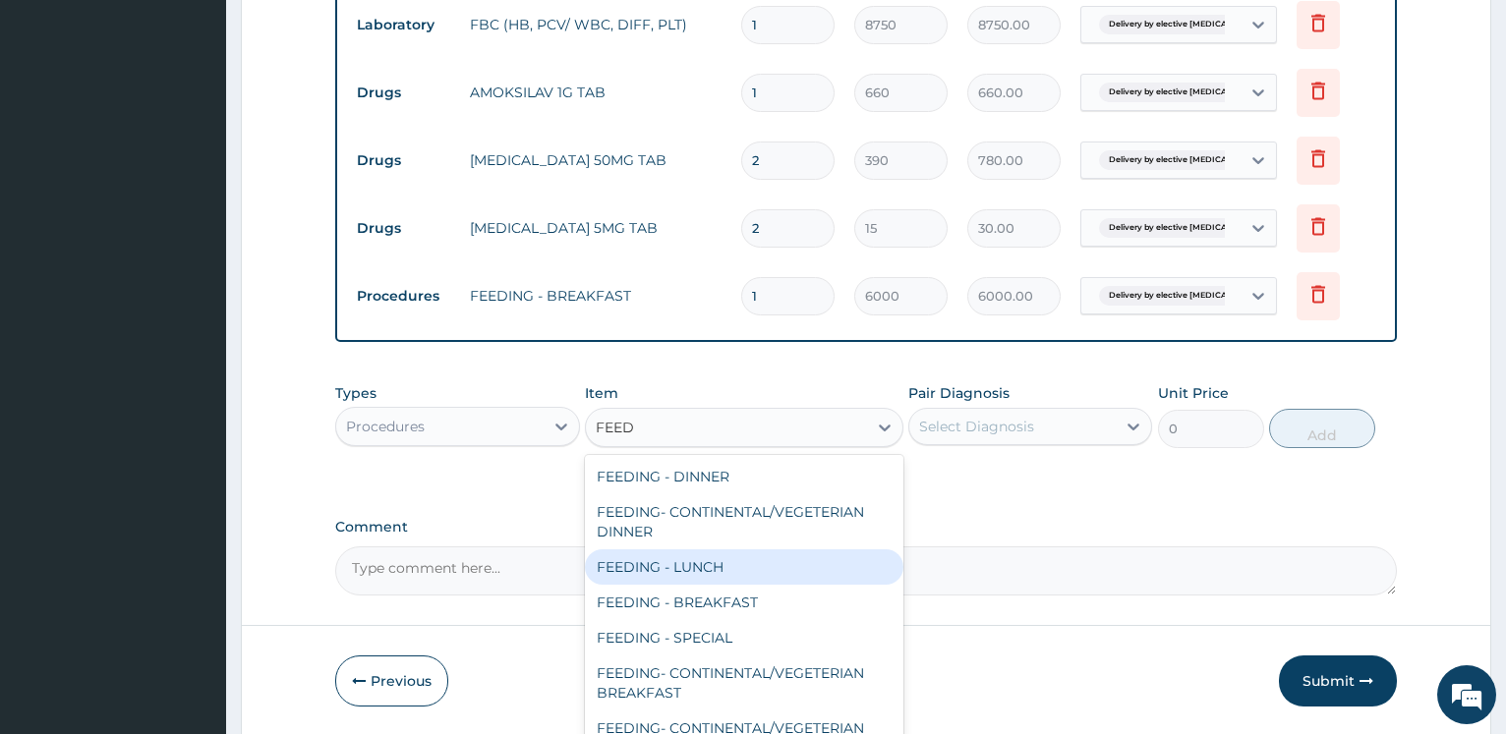
click at [730, 566] on div "FEEDING - LUNCH" at bounding box center [744, 566] width 318 height 35
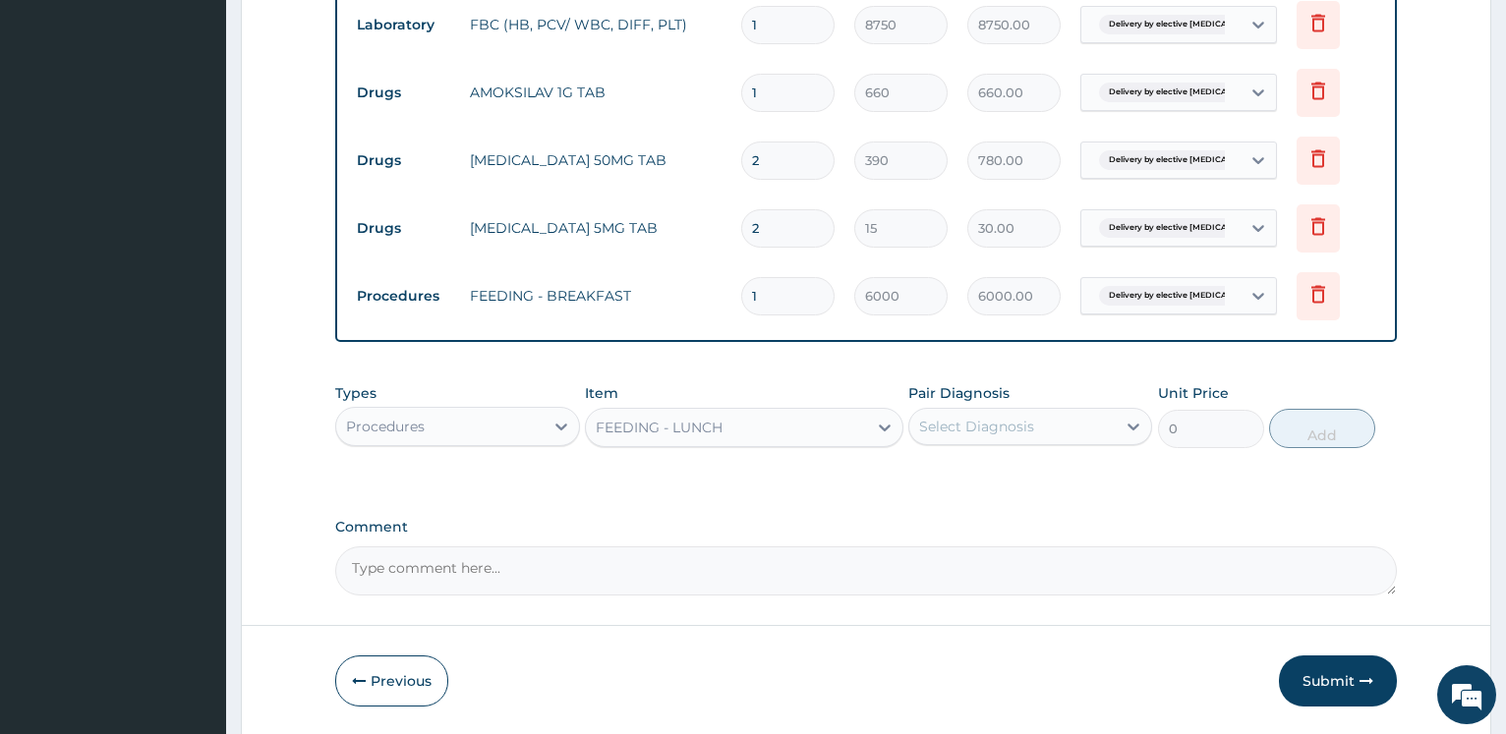
type input "8000"
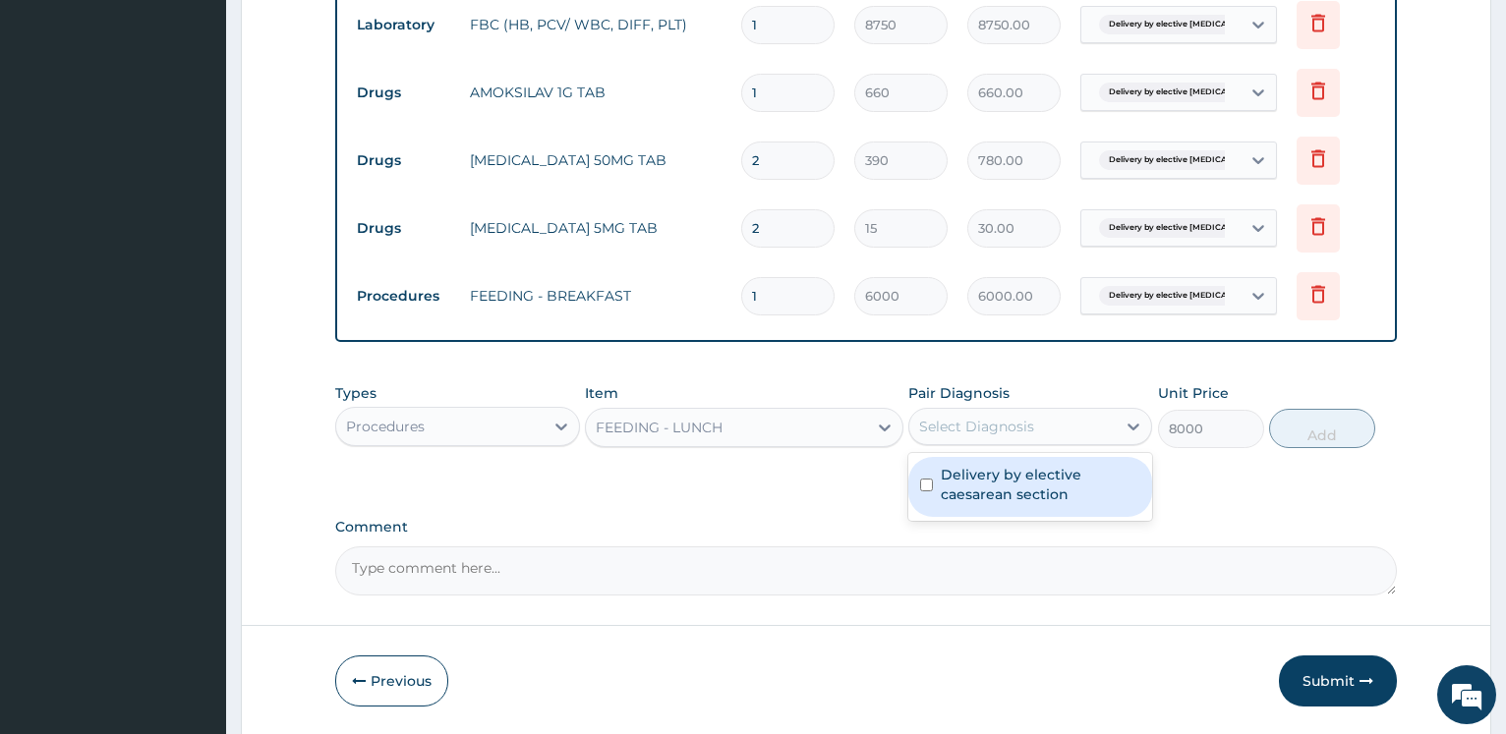
click at [1056, 423] on div "Select Diagnosis" at bounding box center [1012, 426] width 206 height 31
click at [1032, 470] on label "Delivery by elective caesarean section" at bounding box center [1039, 484] width 199 height 39
checkbox input "true"
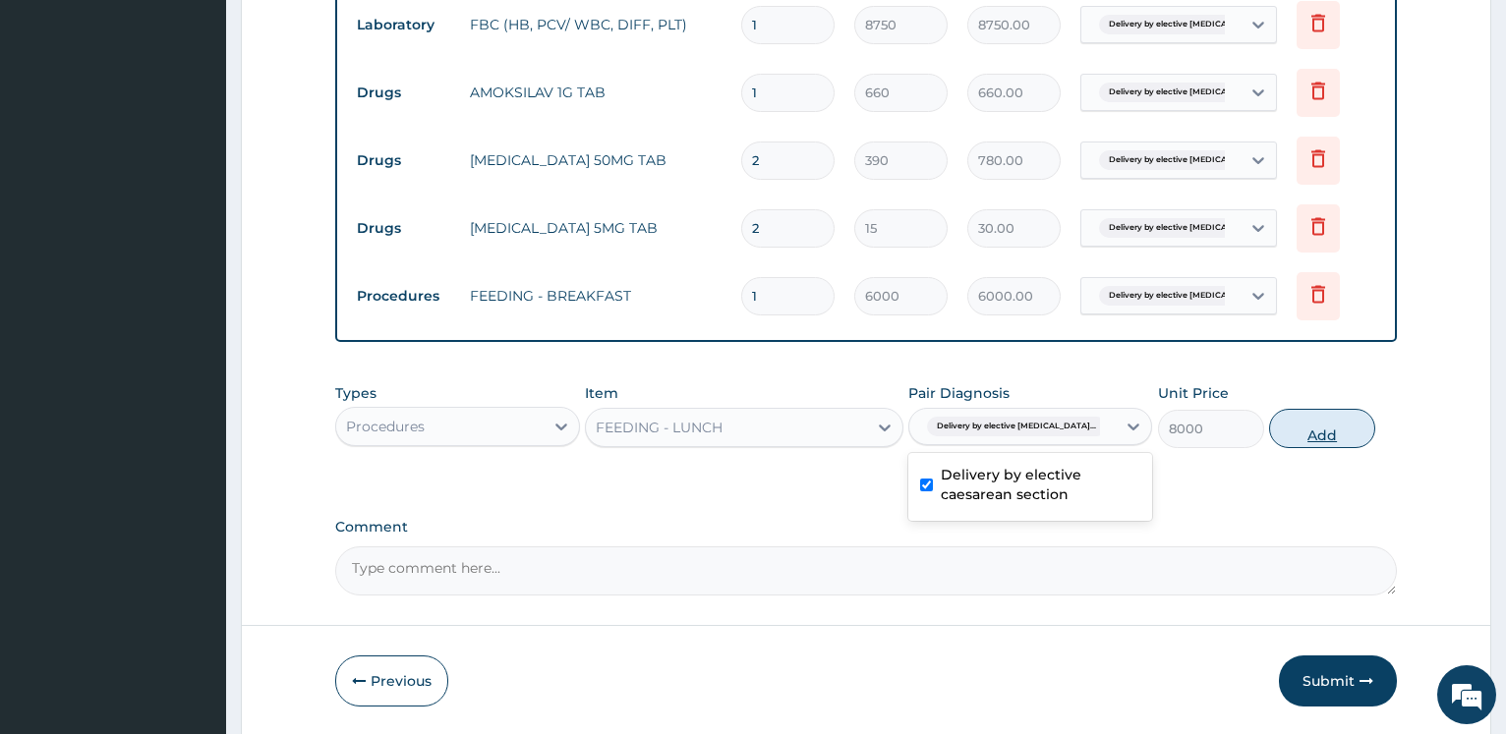
click at [1304, 432] on button "Add" at bounding box center [1322, 428] width 106 height 39
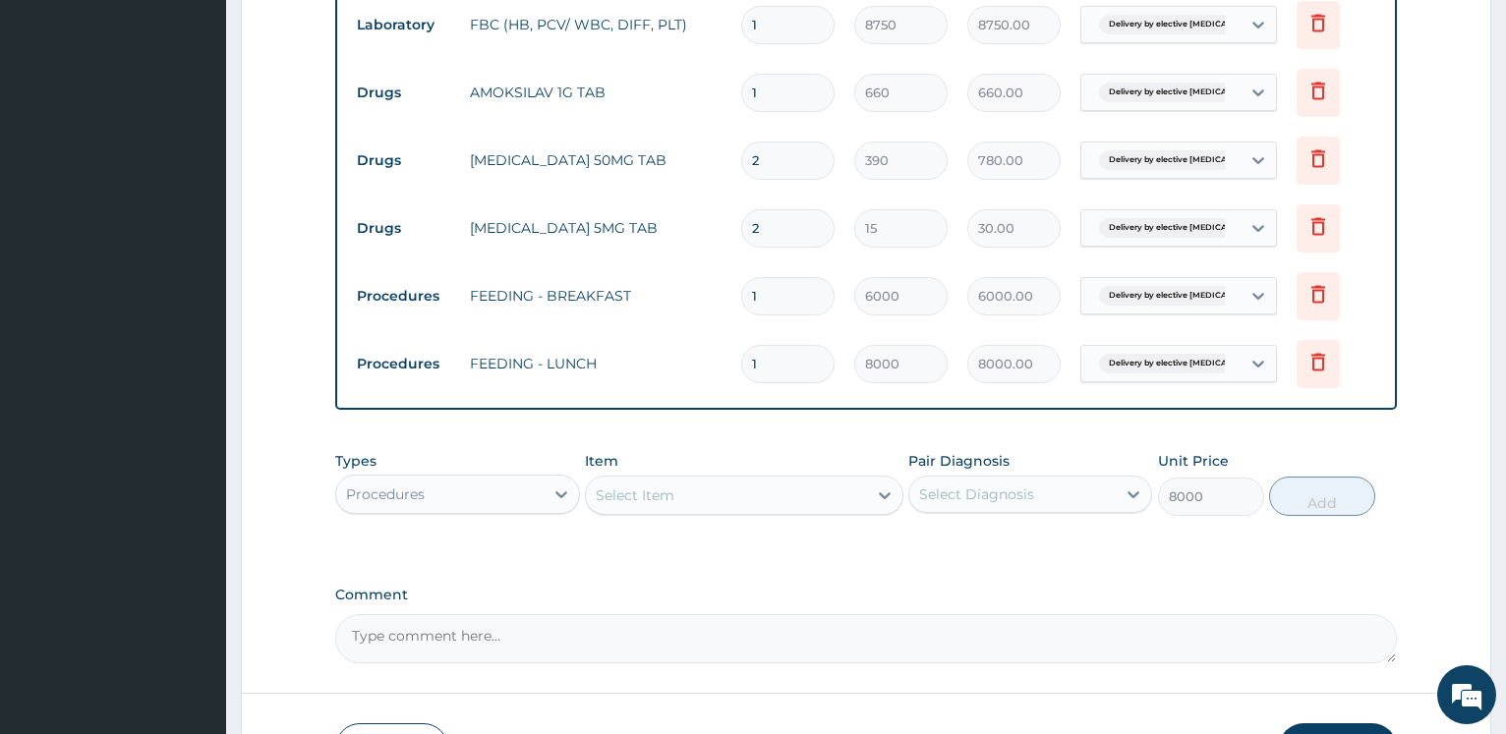
type input "0"
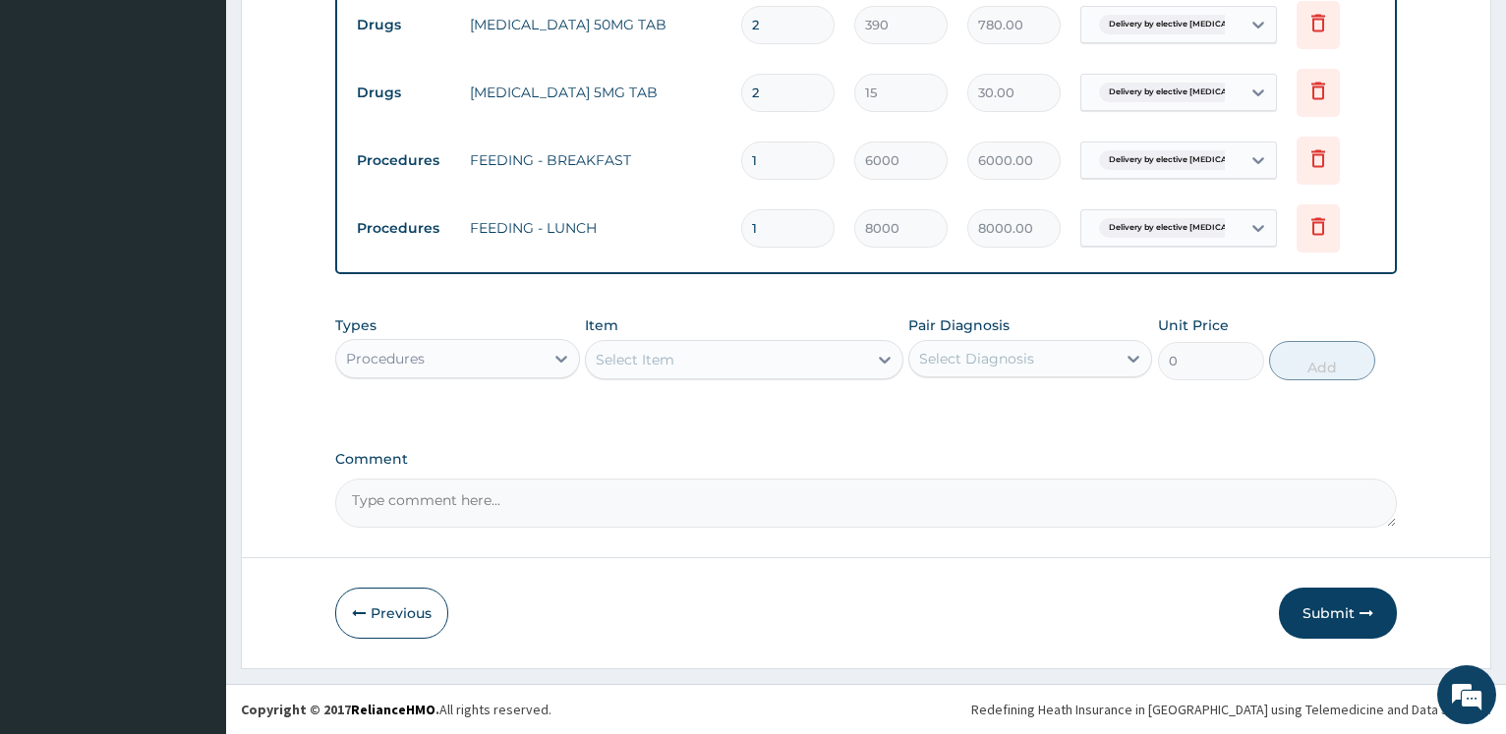
click at [502, 355] on div "Procedures" at bounding box center [439, 358] width 206 height 31
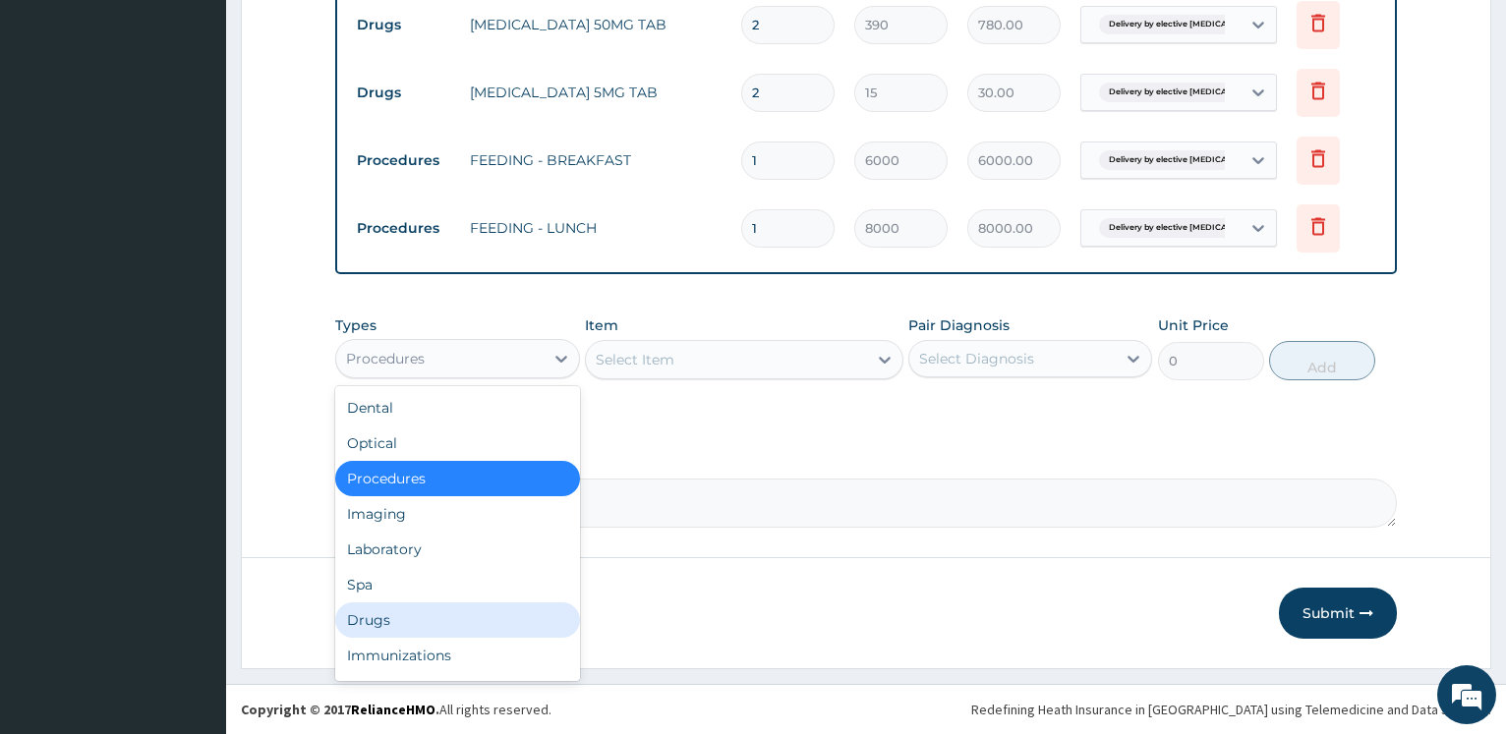
drag, startPoint x: 391, startPoint y: 619, endPoint x: 558, endPoint y: 495, distance: 208.0
click at [391, 621] on div "Drugs" at bounding box center [457, 619] width 244 height 35
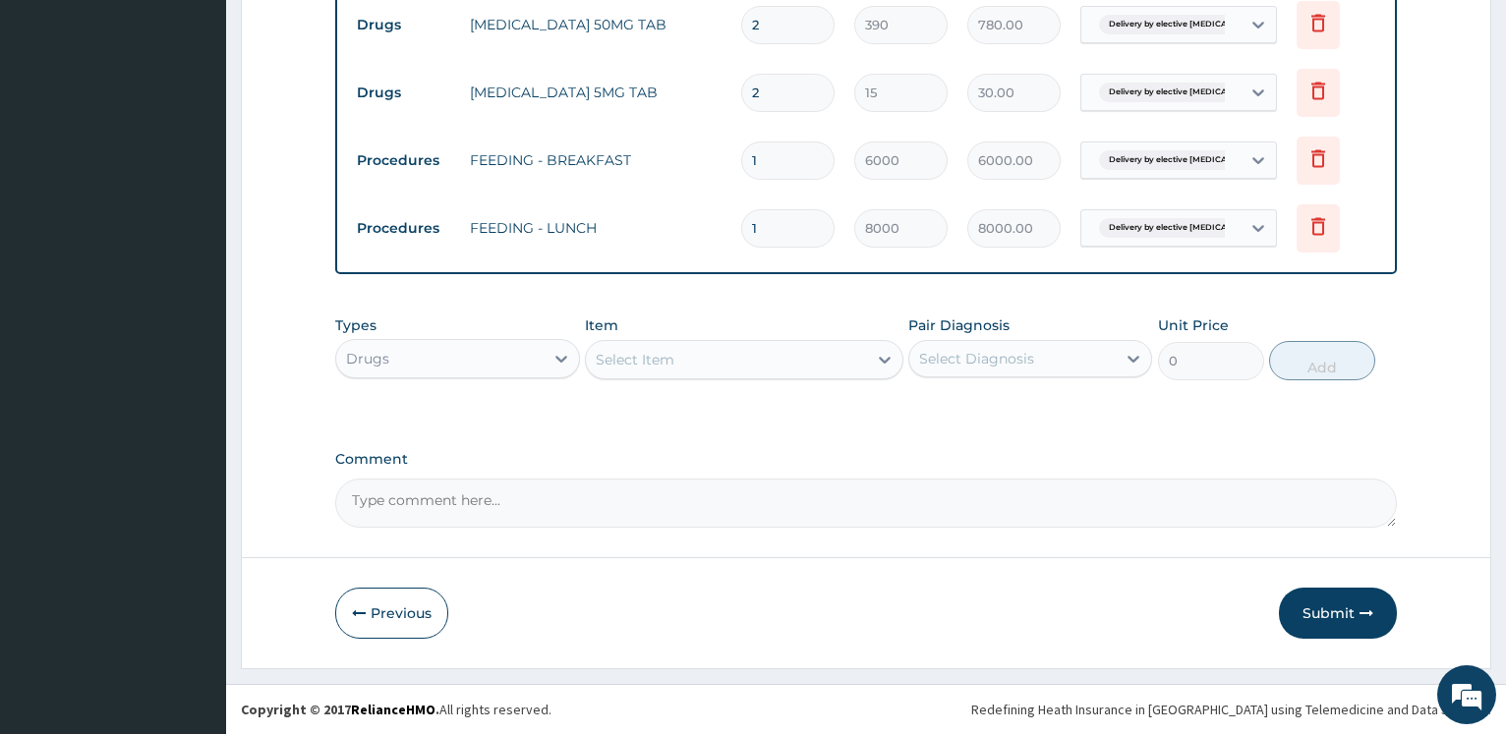
click at [665, 361] on div "Select Item" at bounding box center [635, 360] width 79 height 20
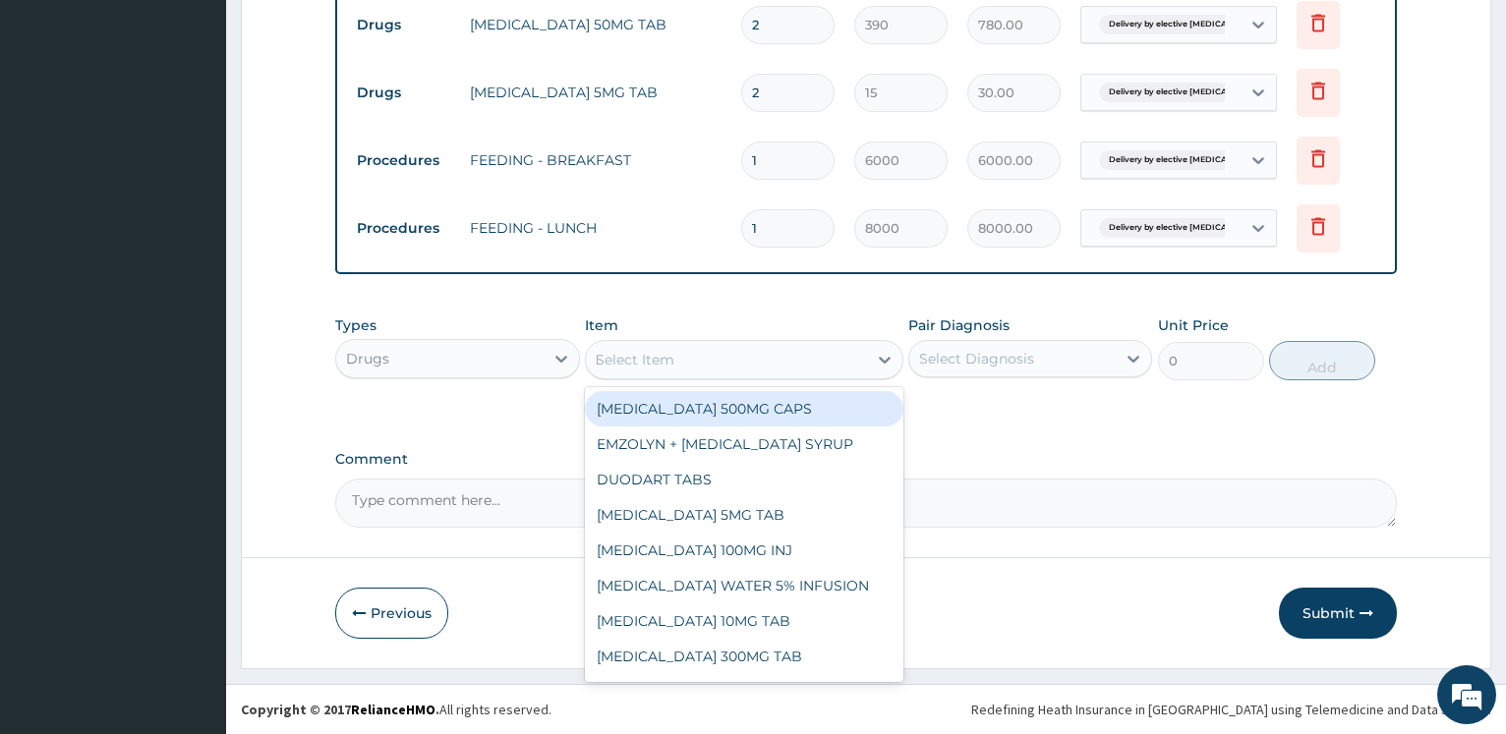
type input "FERR"
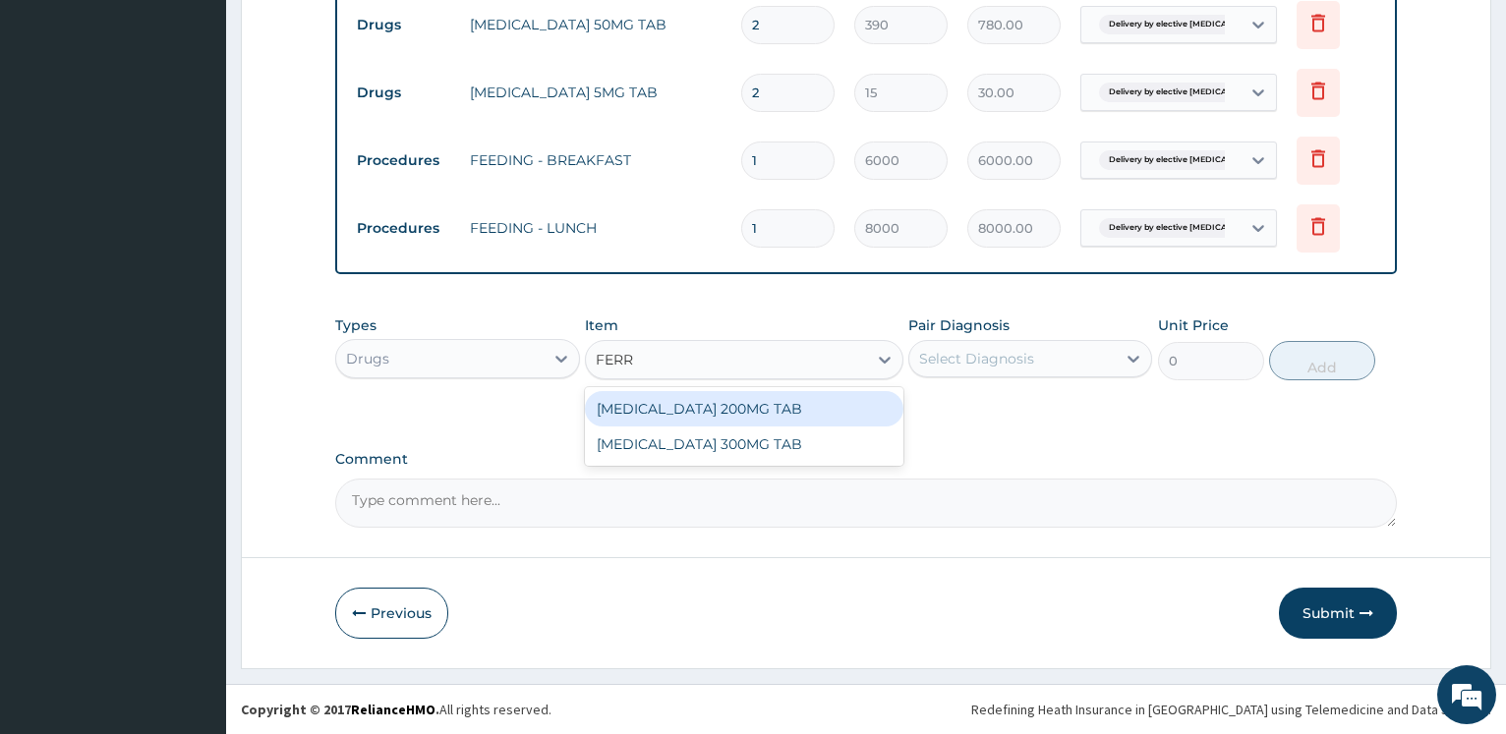
click at [782, 400] on div "FERROUS SULPHATE 200MG TAB" at bounding box center [744, 408] width 318 height 35
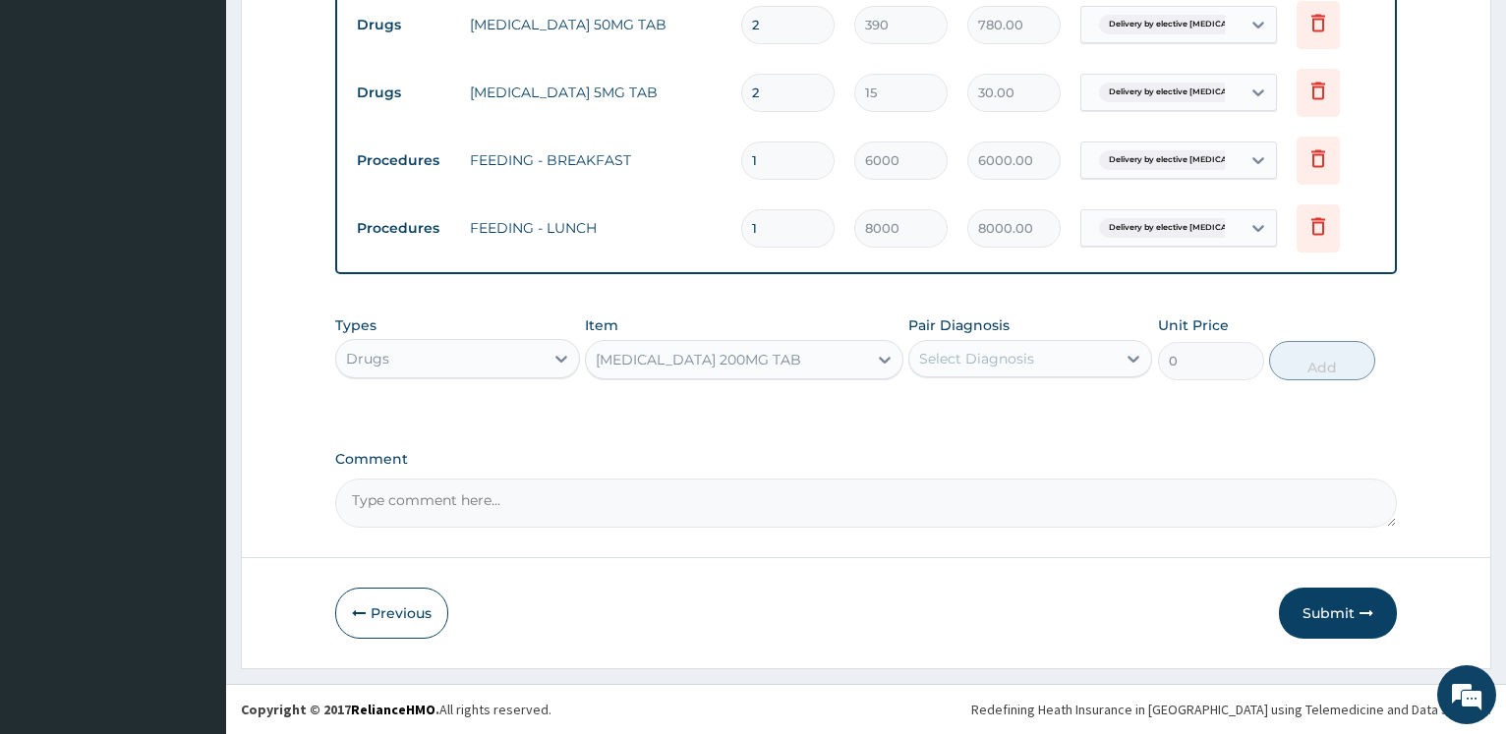
type input "20"
click at [965, 357] on div "Select Diagnosis" at bounding box center [976, 359] width 115 height 20
drag, startPoint x: 985, startPoint y: 425, endPoint x: 999, endPoint y: 420, distance: 15.5
click at [986, 425] on label "Delivery by elective caesarean section" at bounding box center [1039, 416] width 199 height 39
checkbox input "true"
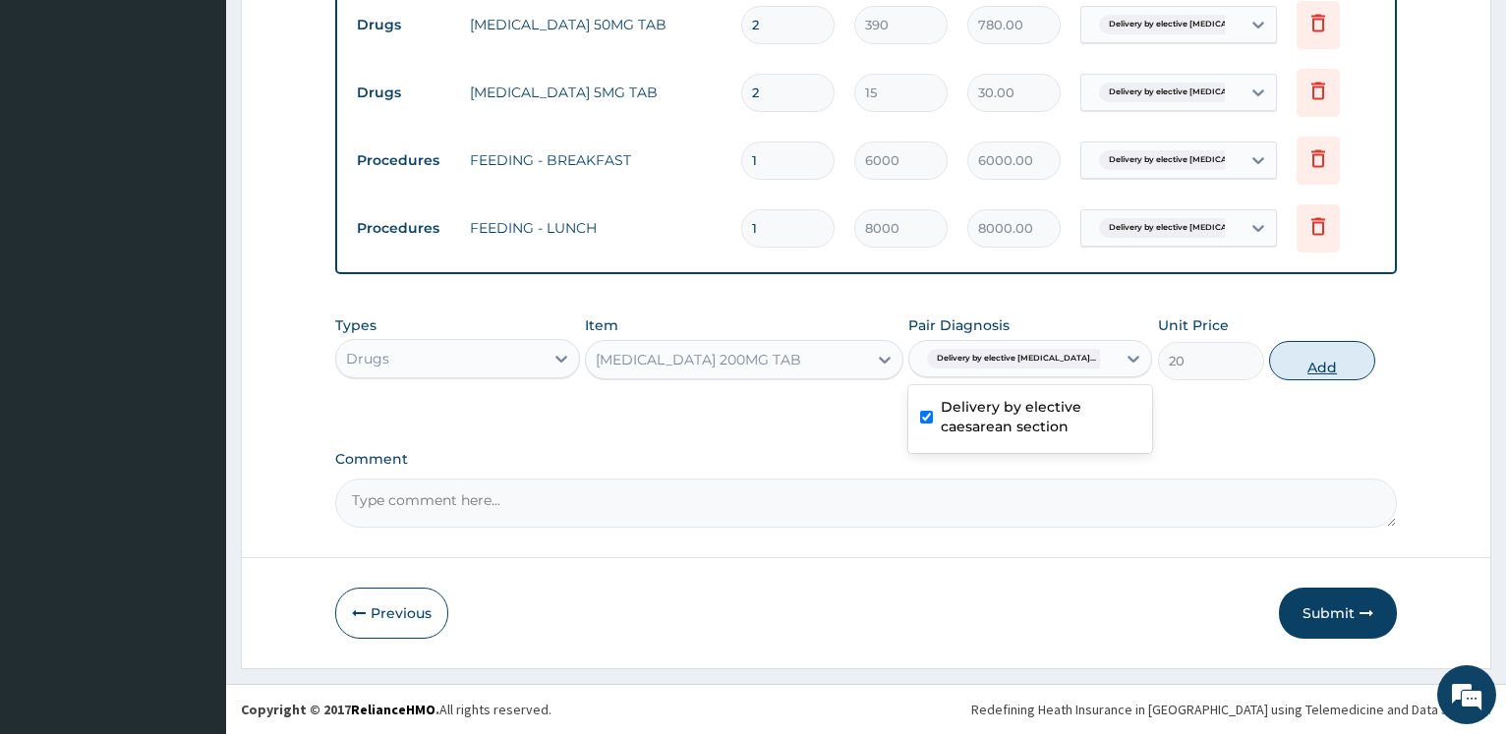
click at [1338, 372] on button "Add" at bounding box center [1322, 360] width 106 height 39
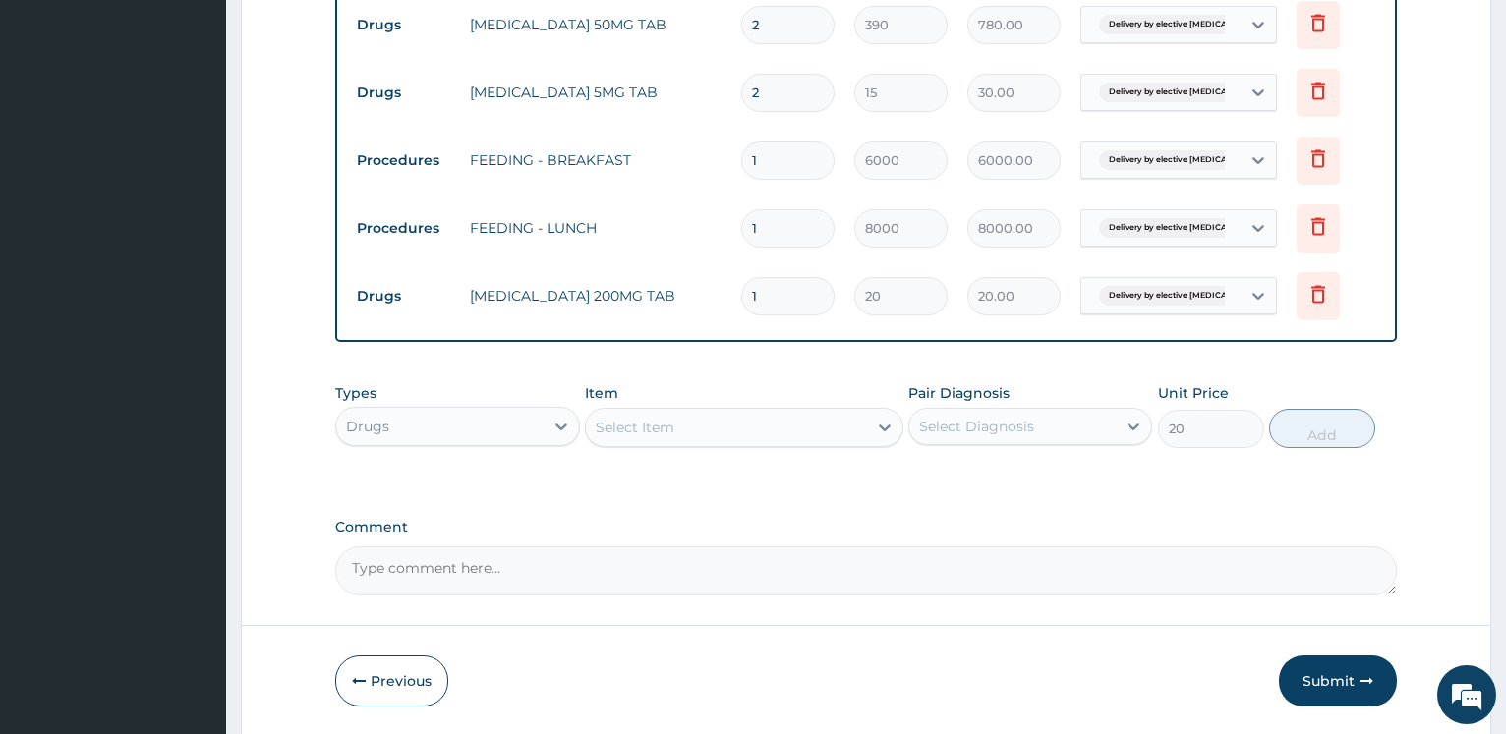
type input "0"
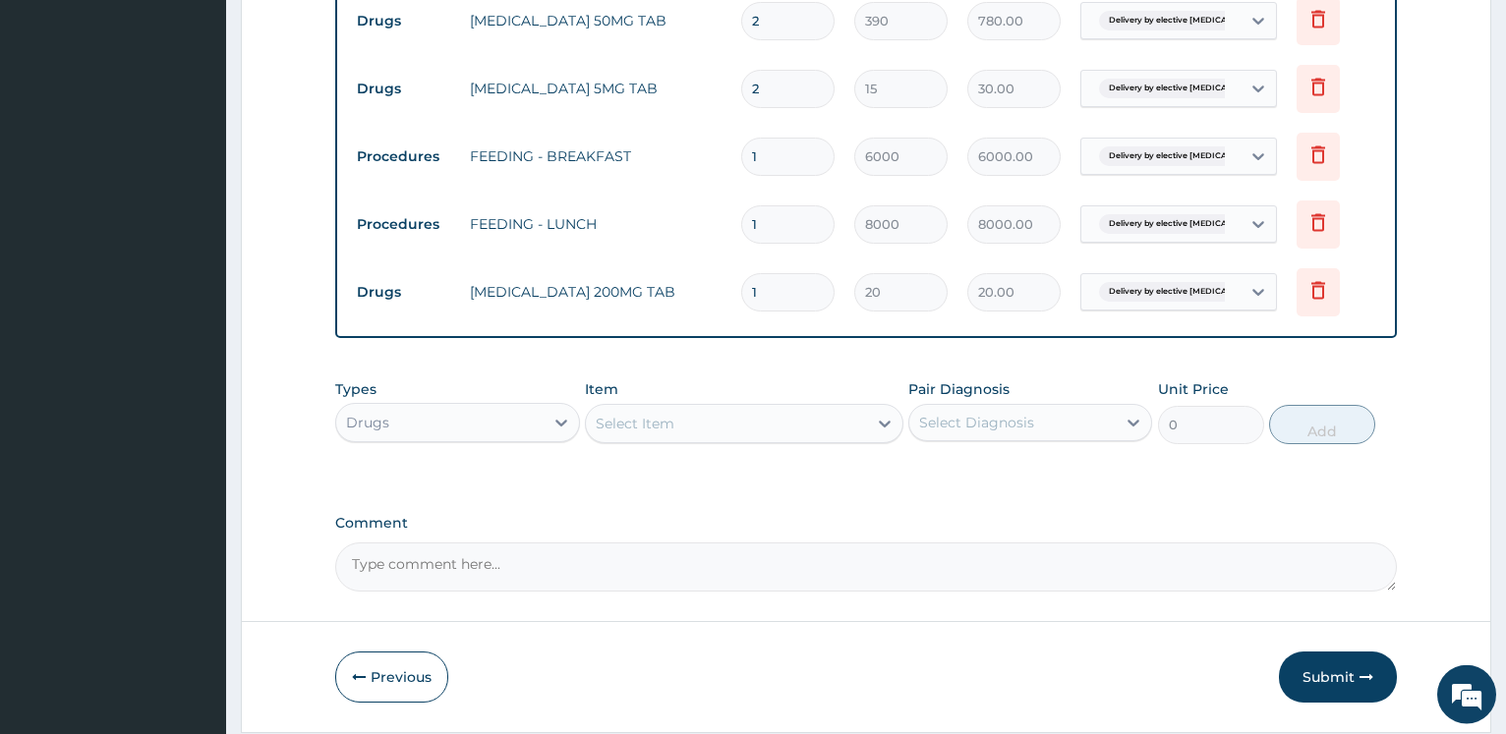
scroll to position [2081, 0]
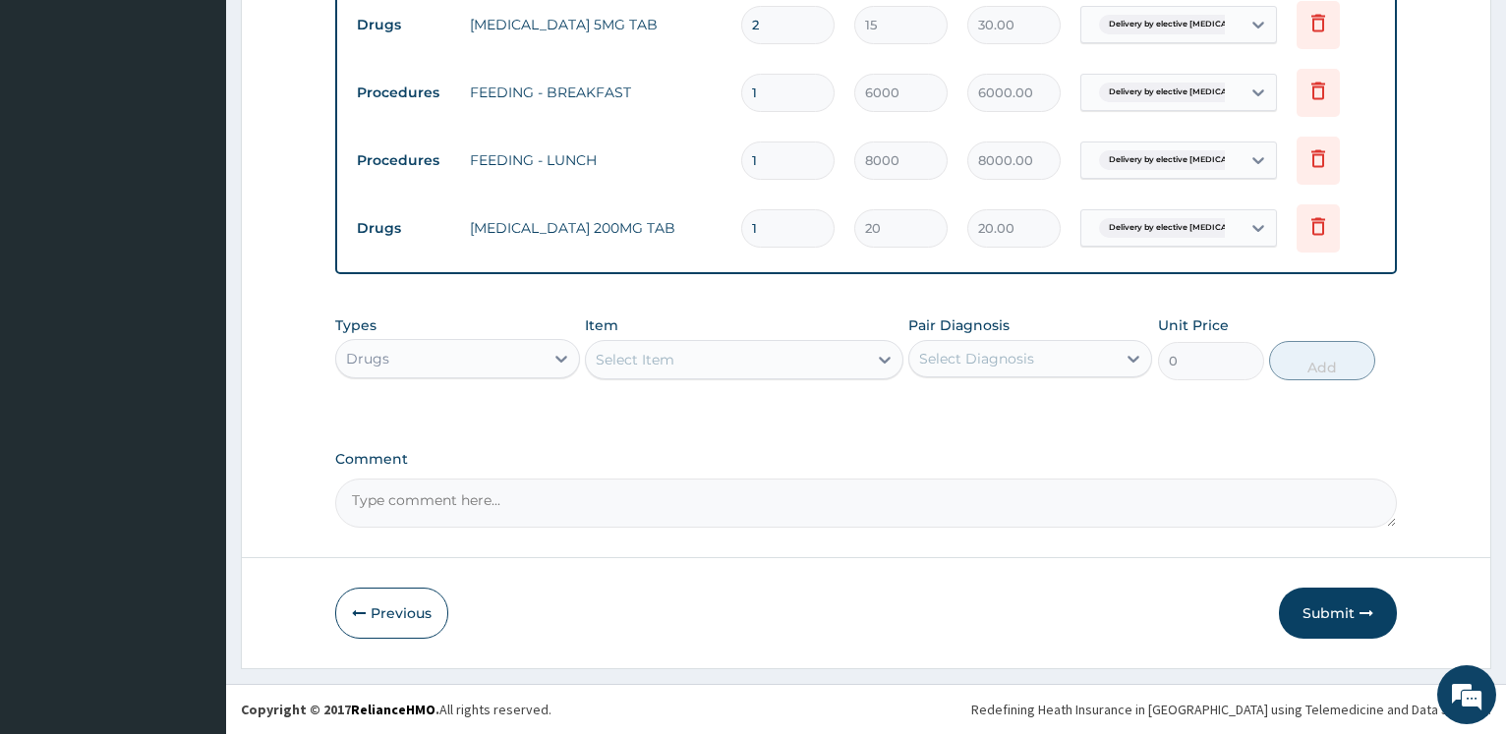
click at [651, 355] on div "Select Item" at bounding box center [635, 360] width 79 height 20
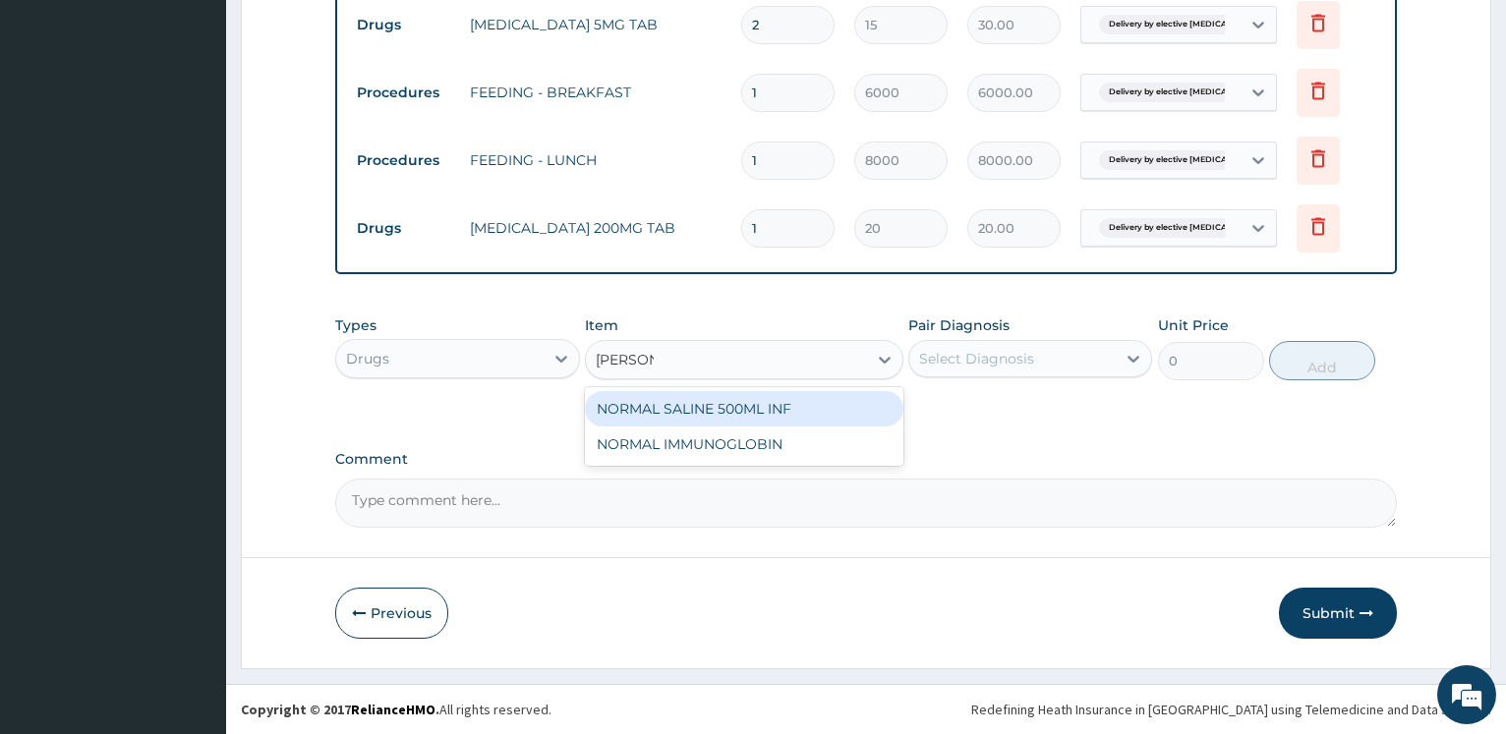
type input "NORMAL"
drag, startPoint x: 712, startPoint y: 406, endPoint x: 940, endPoint y: 352, distance: 235.3
click at [712, 406] on div "NORMAL SALINE 500ML INF" at bounding box center [744, 408] width 318 height 35
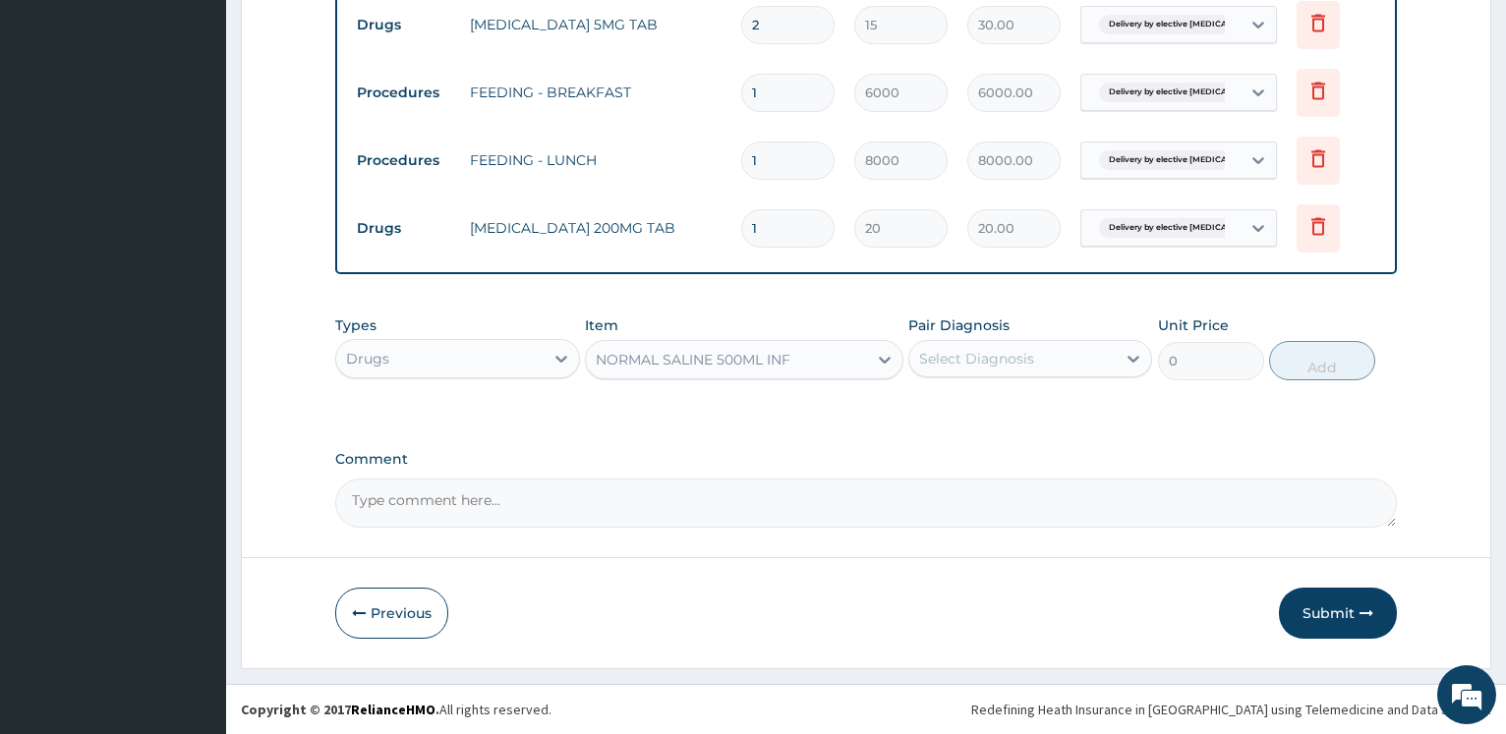
type input "2100"
click at [939, 350] on div "Select Diagnosis" at bounding box center [976, 359] width 115 height 20
click at [965, 413] on label "Delivery by elective caesarean section" at bounding box center [1039, 416] width 199 height 39
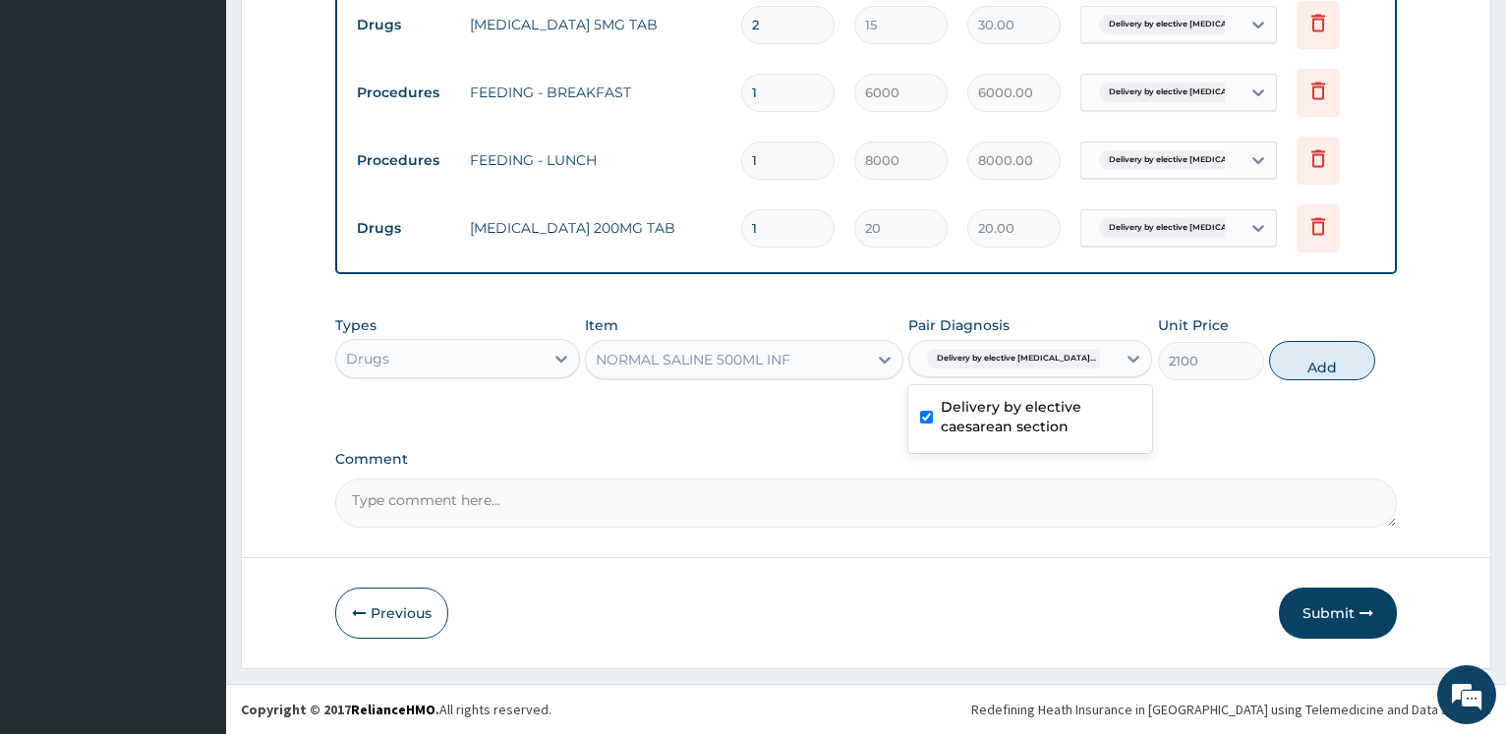
checkbox input "true"
drag, startPoint x: 1332, startPoint y: 373, endPoint x: 1260, endPoint y: 341, distance: 78.7
click at [1332, 372] on button "Add" at bounding box center [1322, 360] width 106 height 39
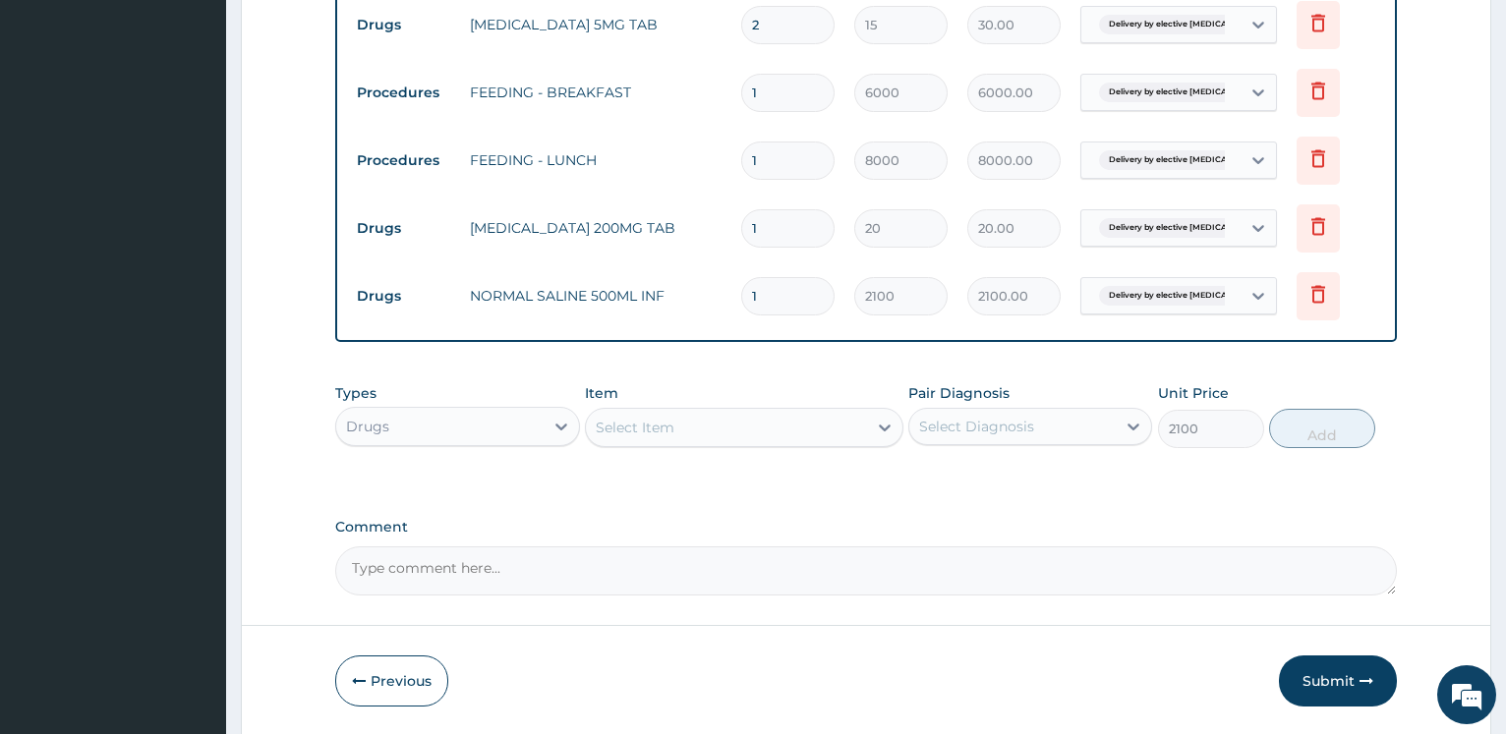
type input "0"
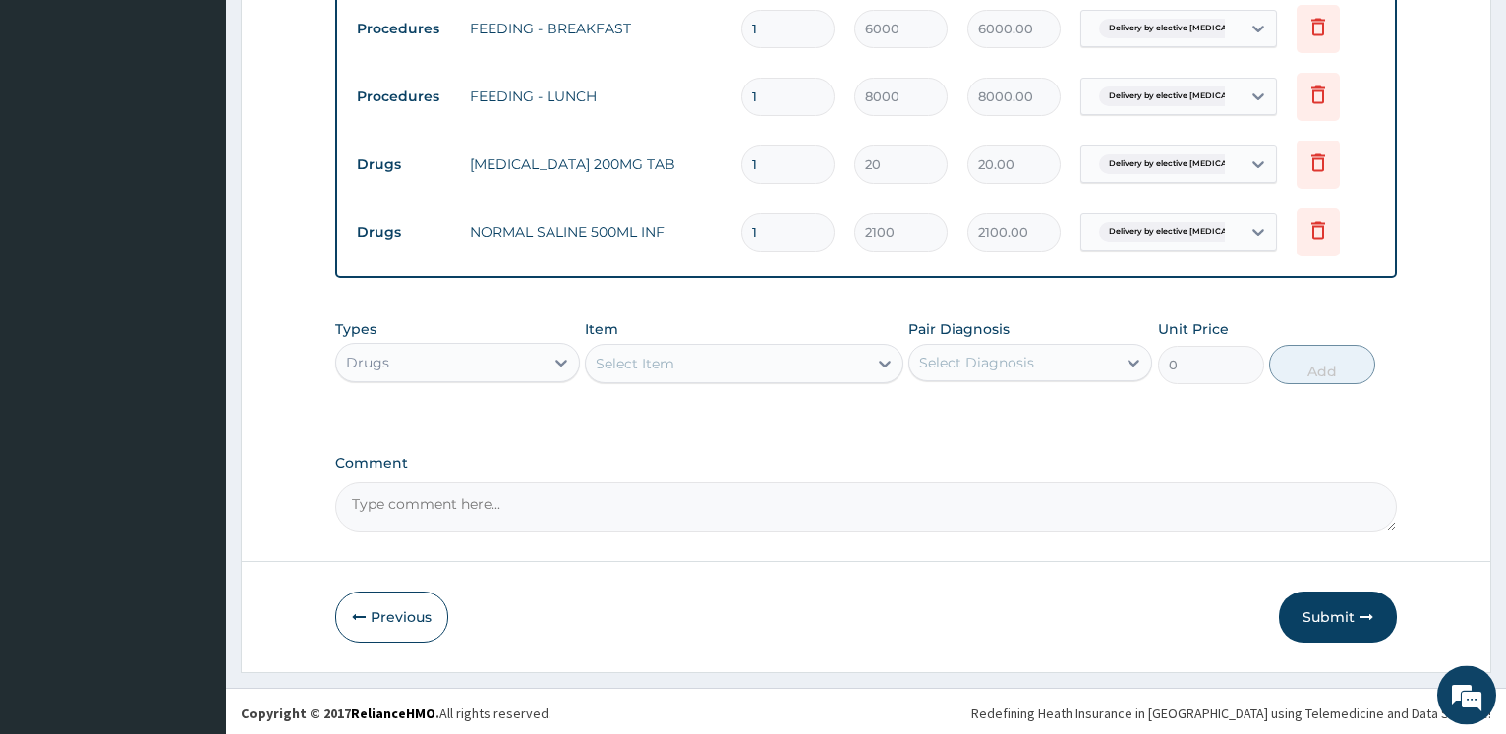
scroll to position [2149, 0]
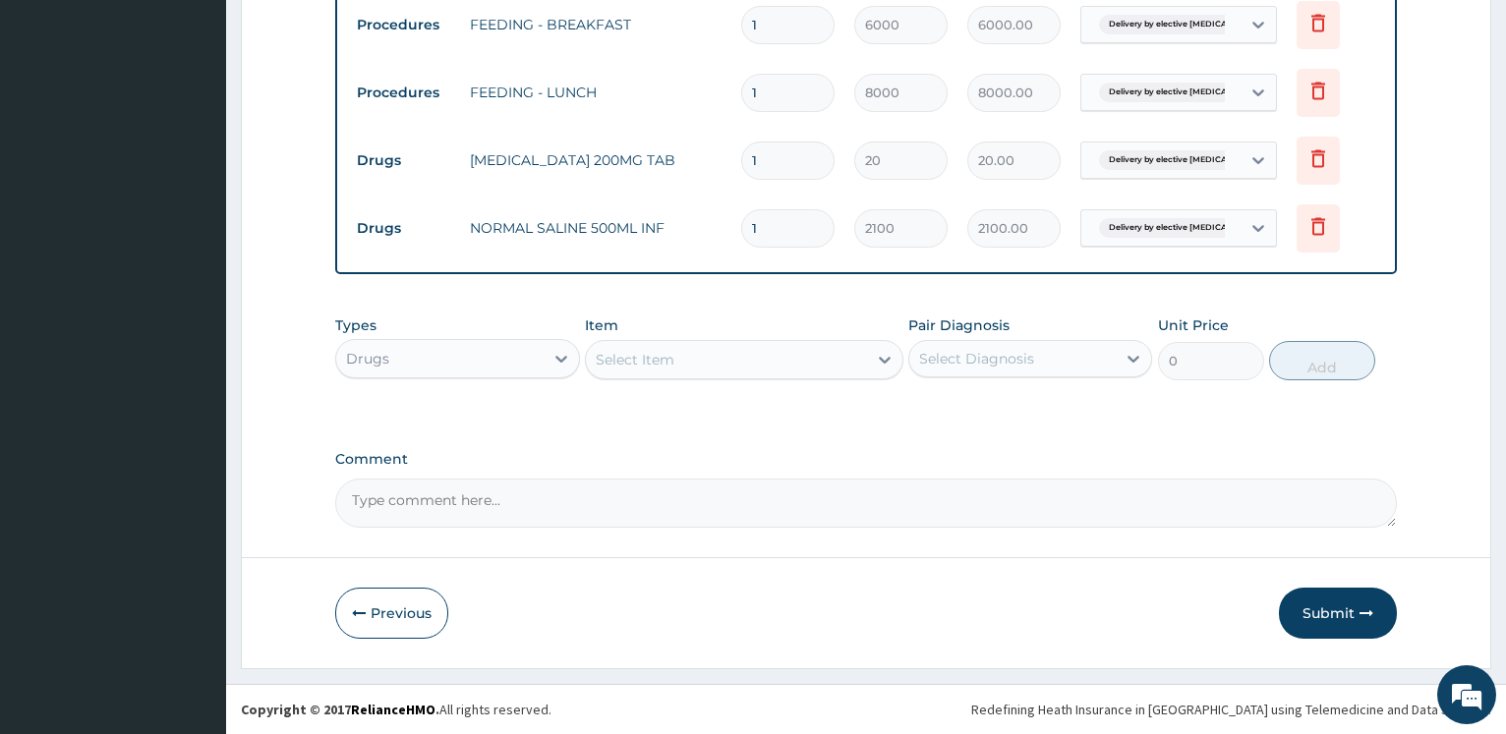
click at [630, 357] on div "Select Item" at bounding box center [635, 360] width 79 height 20
type input "PHOTO"
click at [532, 336] on div "Types Drugs" at bounding box center [457, 347] width 244 height 65
click at [532, 349] on div "Drugs" at bounding box center [439, 358] width 206 height 31
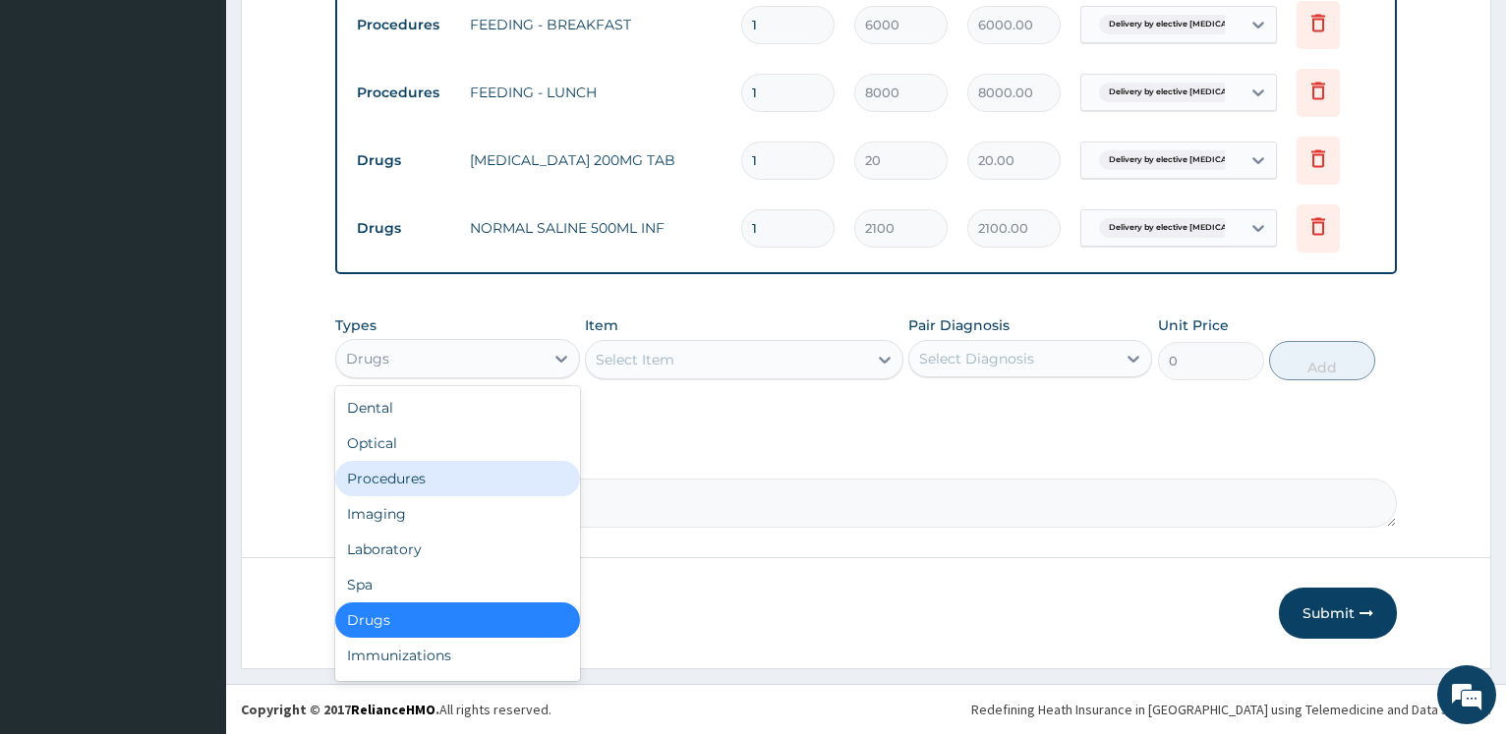
click at [464, 478] on div "Procedures" at bounding box center [457, 478] width 244 height 35
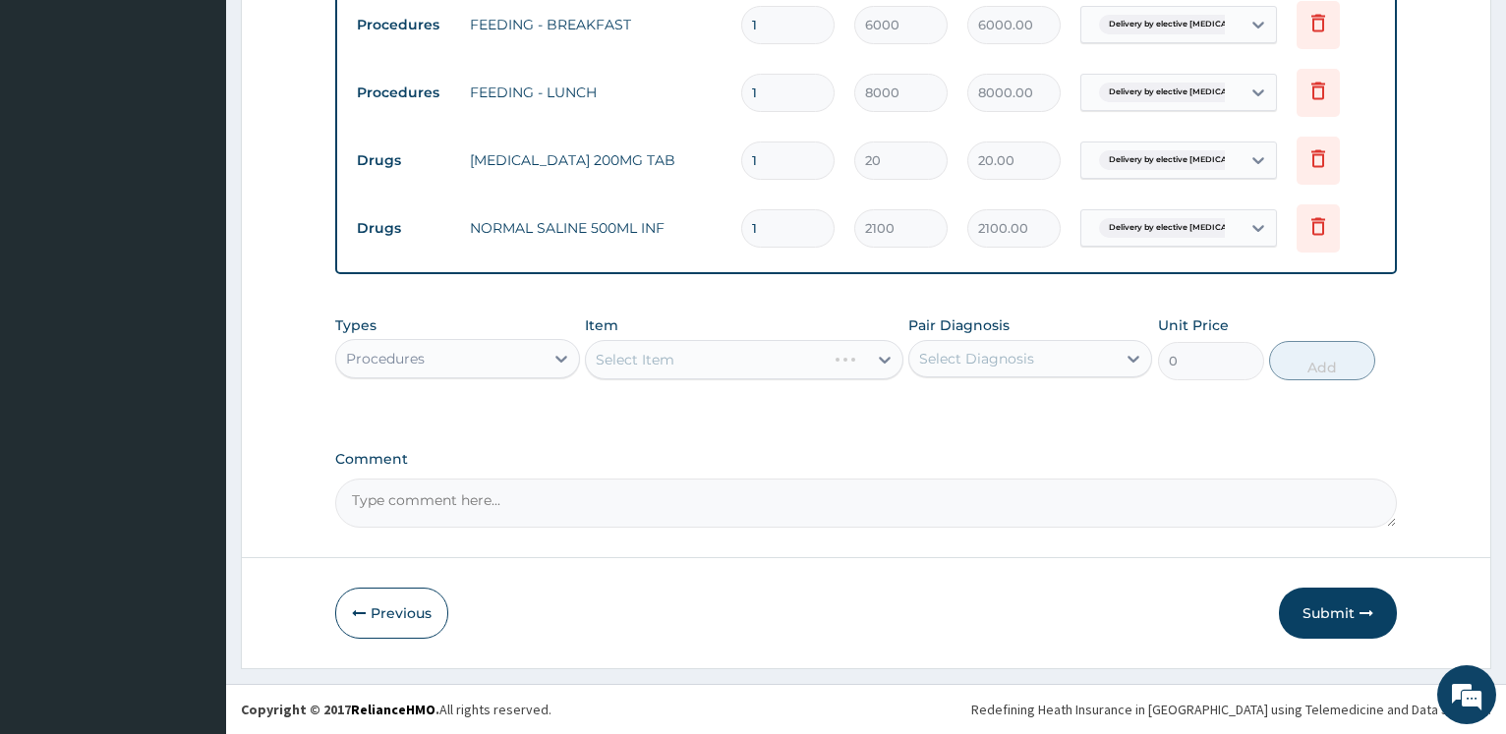
click at [669, 356] on div "Select Item" at bounding box center [744, 359] width 318 height 39
click at [673, 357] on div "Select Item" at bounding box center [744, 359] width 318 height 39
click at [674, 357] on div "Select Item" at bounding box center [744, 359] width 318 height 39
click at [672, 357] on div "Select Item" at bounding box center [635, 360] width 79 height 20
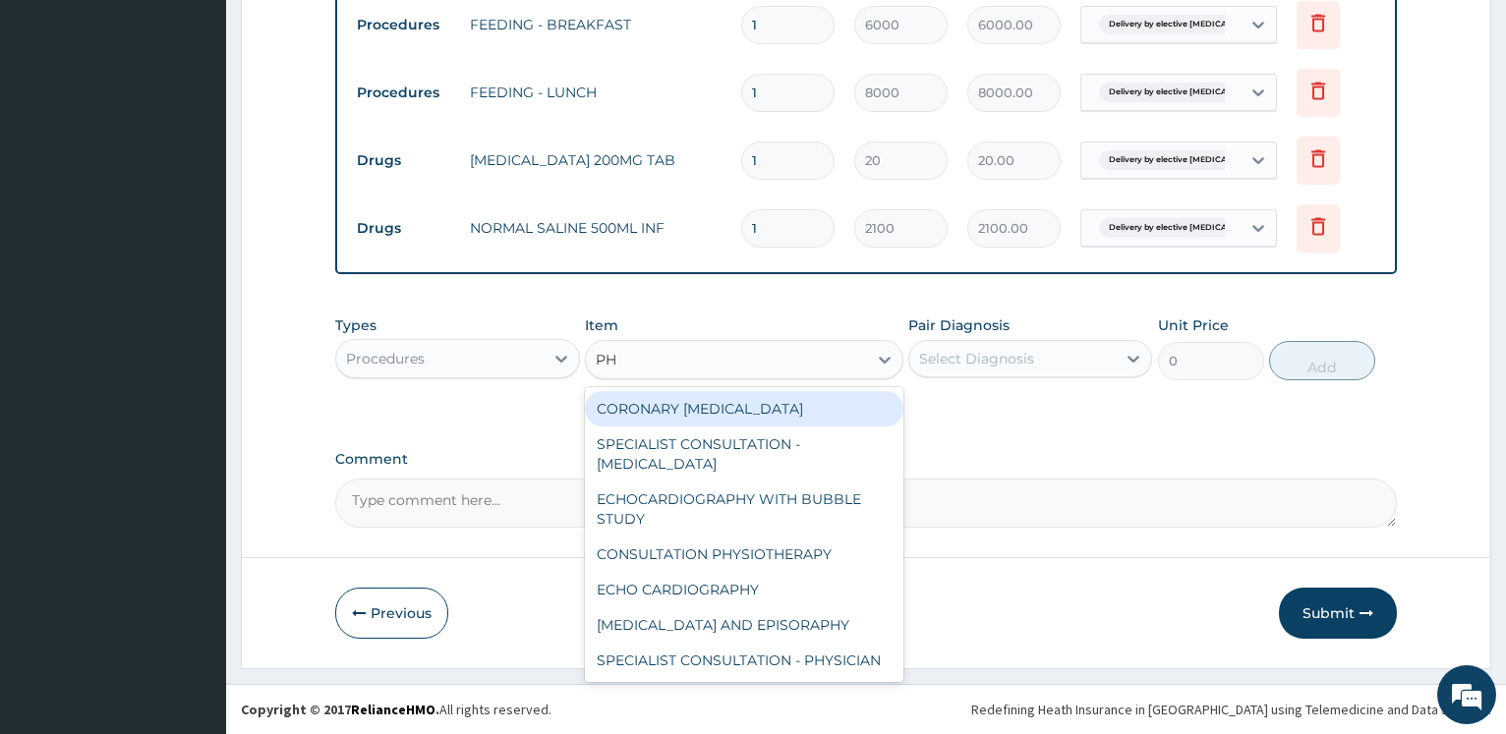
type input "P"
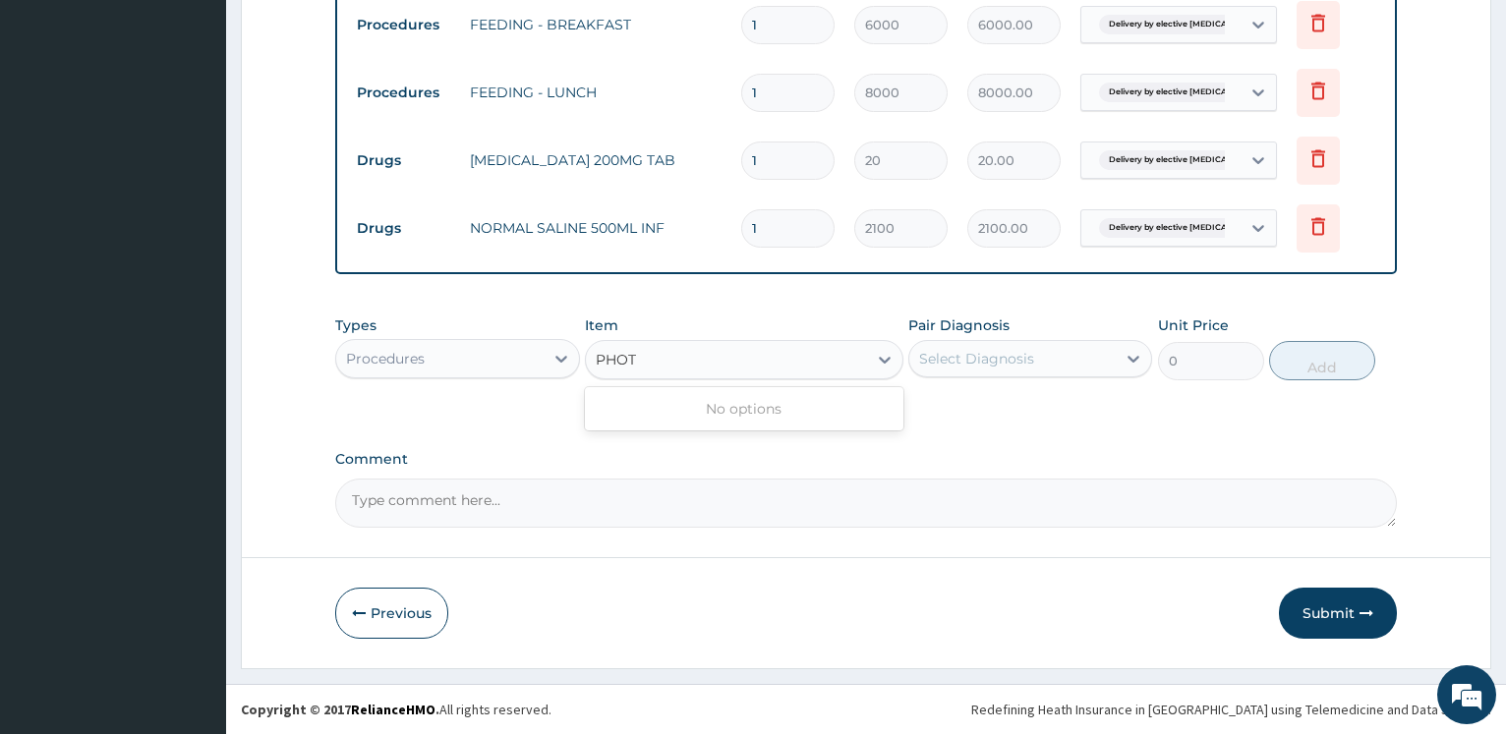
type input "PHOT"
click at [539, 351] on div "Procedures" at bounding box center [439, 358] width 206 height 31
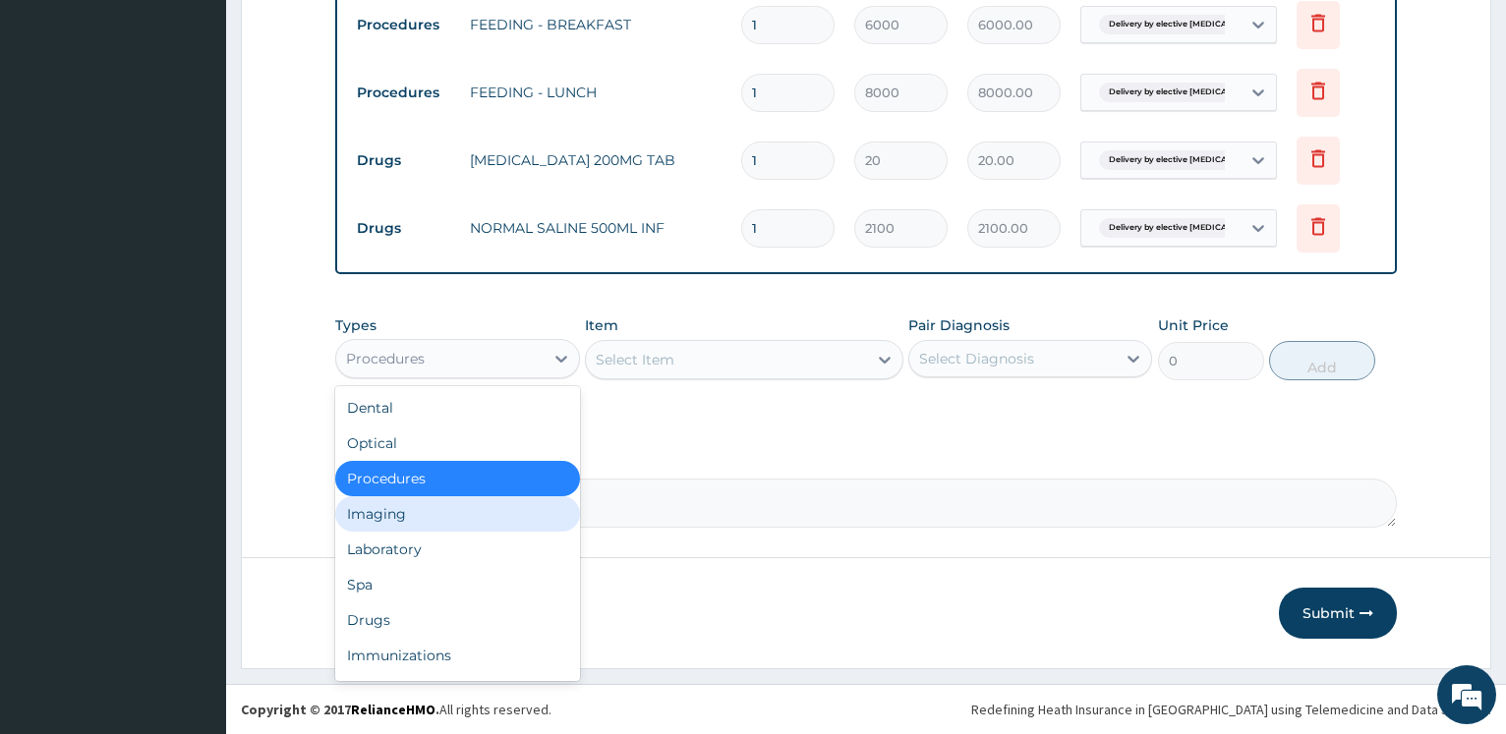
click at [425, 521] on div "Imaging" at bounding box center [457, 513] width 244 height 35
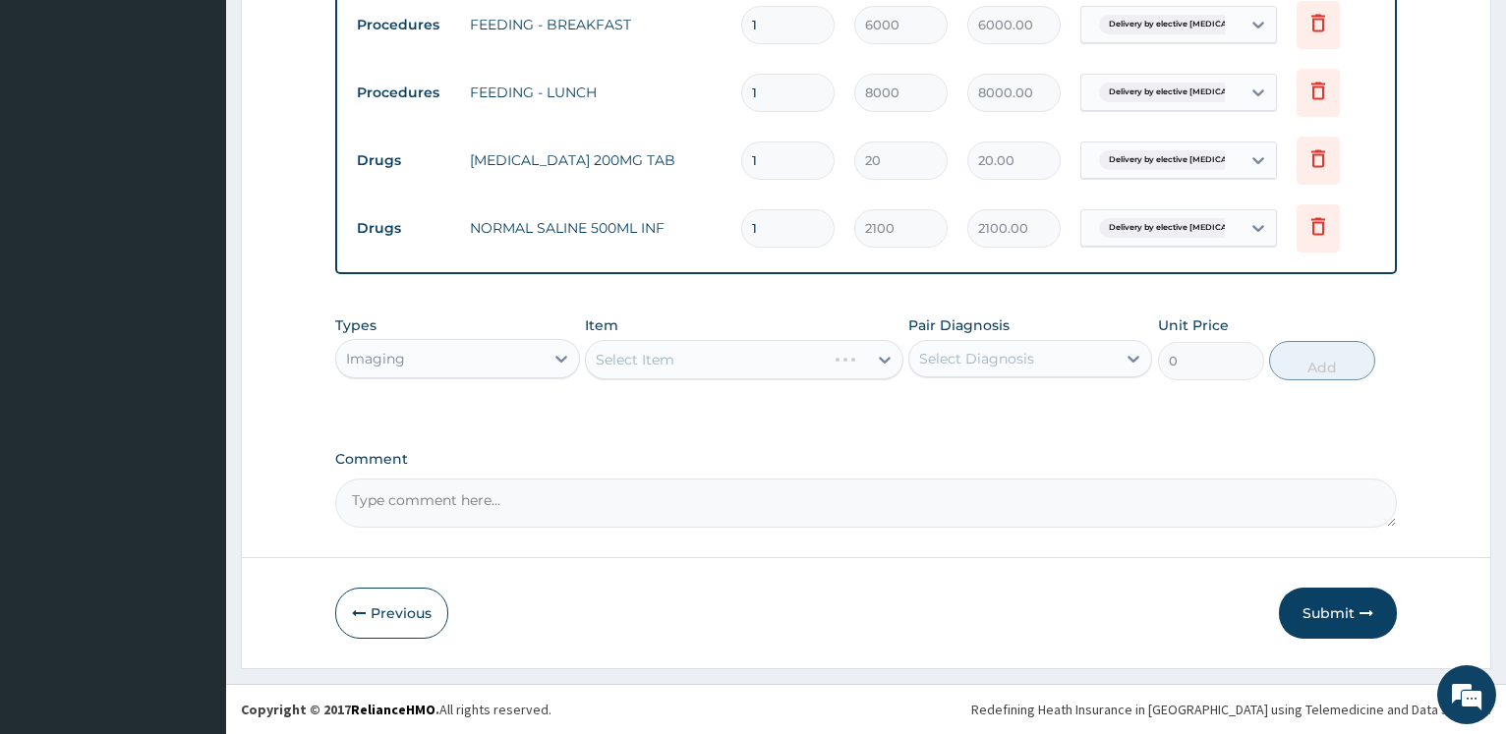
click at [724, 366] on div "Select Item" at bounding box center [744, 359] width 318 height 39
click at [726, 366] on div "Select Item" at bounding box center [744, 359] width 318 height 39
click at [707, 360] on div "Select Item" at bounding box center [726, 359] width 281 height 31
type input "PHOTO"
click at [562, 364] on icon at bounding box center [561, 359] width 20 height 20
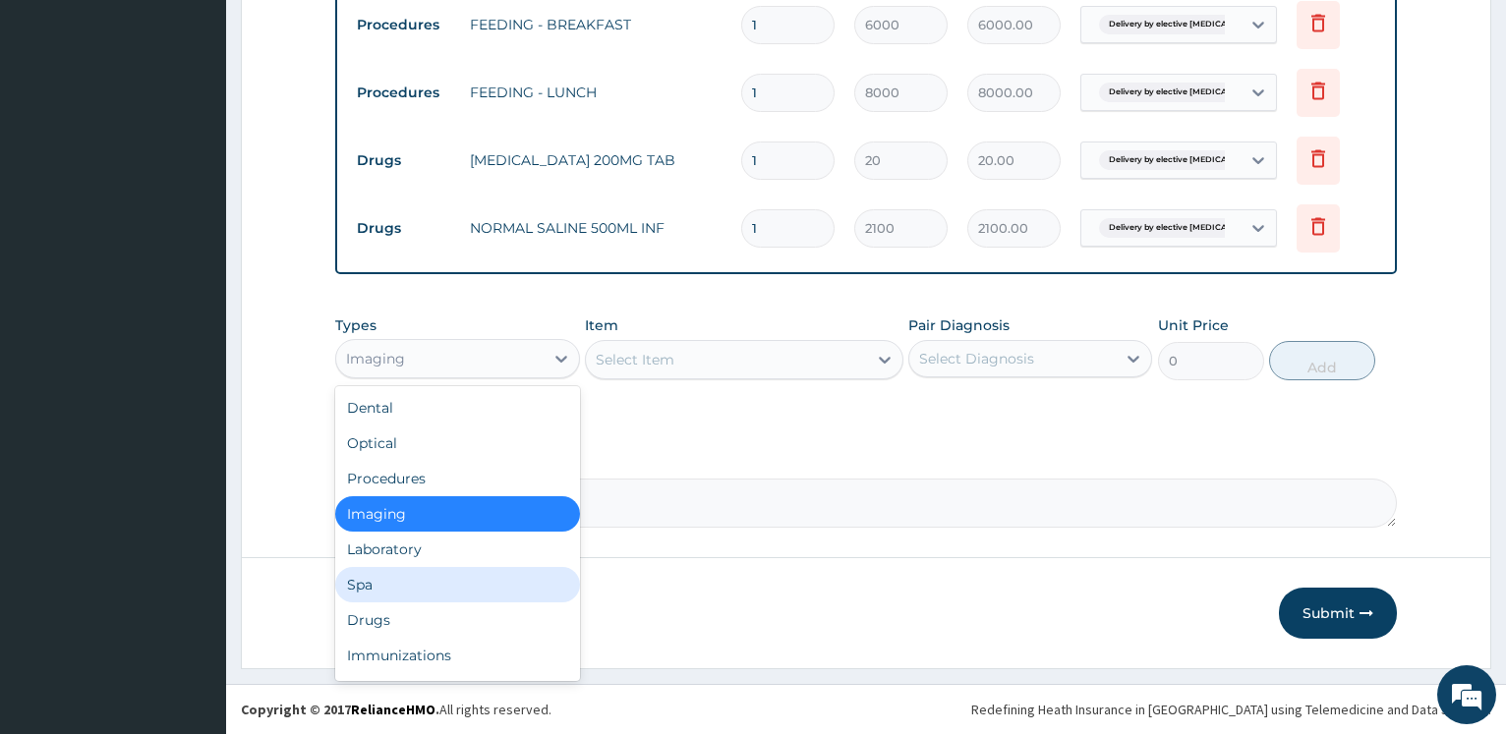
scroll to position [67, 0]
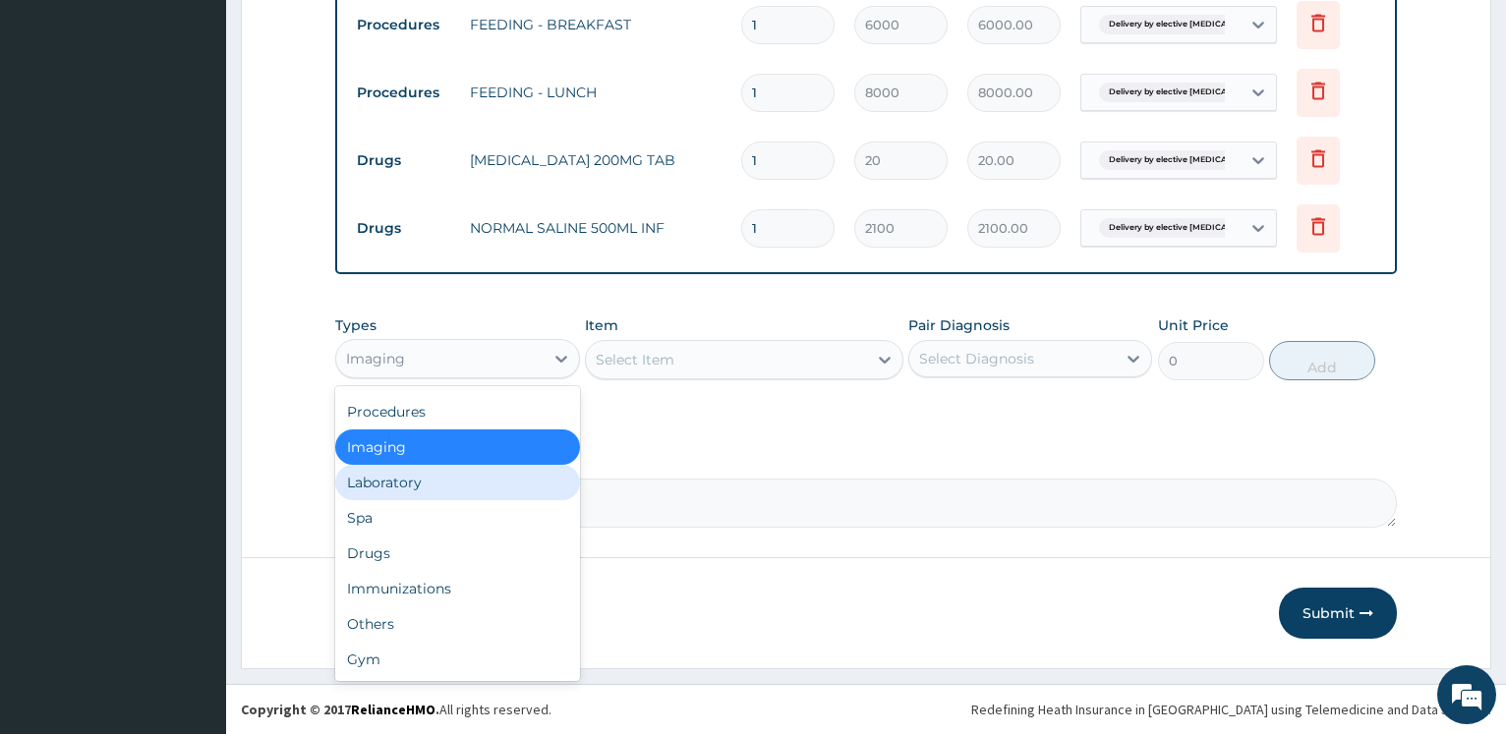
click at [446, 481] on div "Laboratory" at bounding box center [457, 482] width 244 height 35
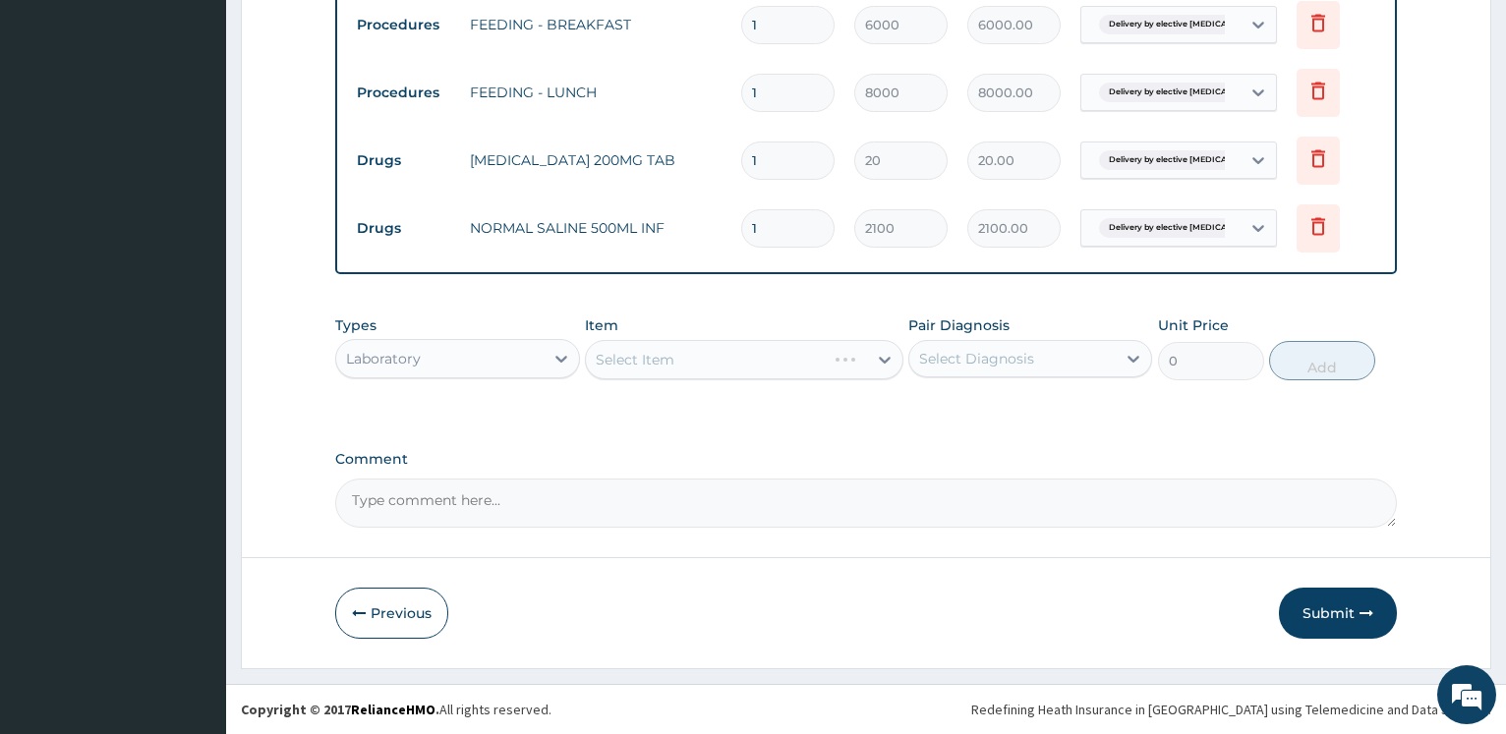
click at [670, 365] on div "Select Item" at bounding box center [744, 359] width 318 height 39
click at [675, 362] on div "Select Item" at bounding box center [744, 359] width 318 height 39
click at [676, 355] on div "Select Item" at bounding box center [744, 359] width 318 height 39
click at [683, 356] on div "Select Item" at bounding box center [744, 359] width 318 height 39
click at [680, 358] on div "Select Item" at bounding box center [744, 359] width 318 height 39
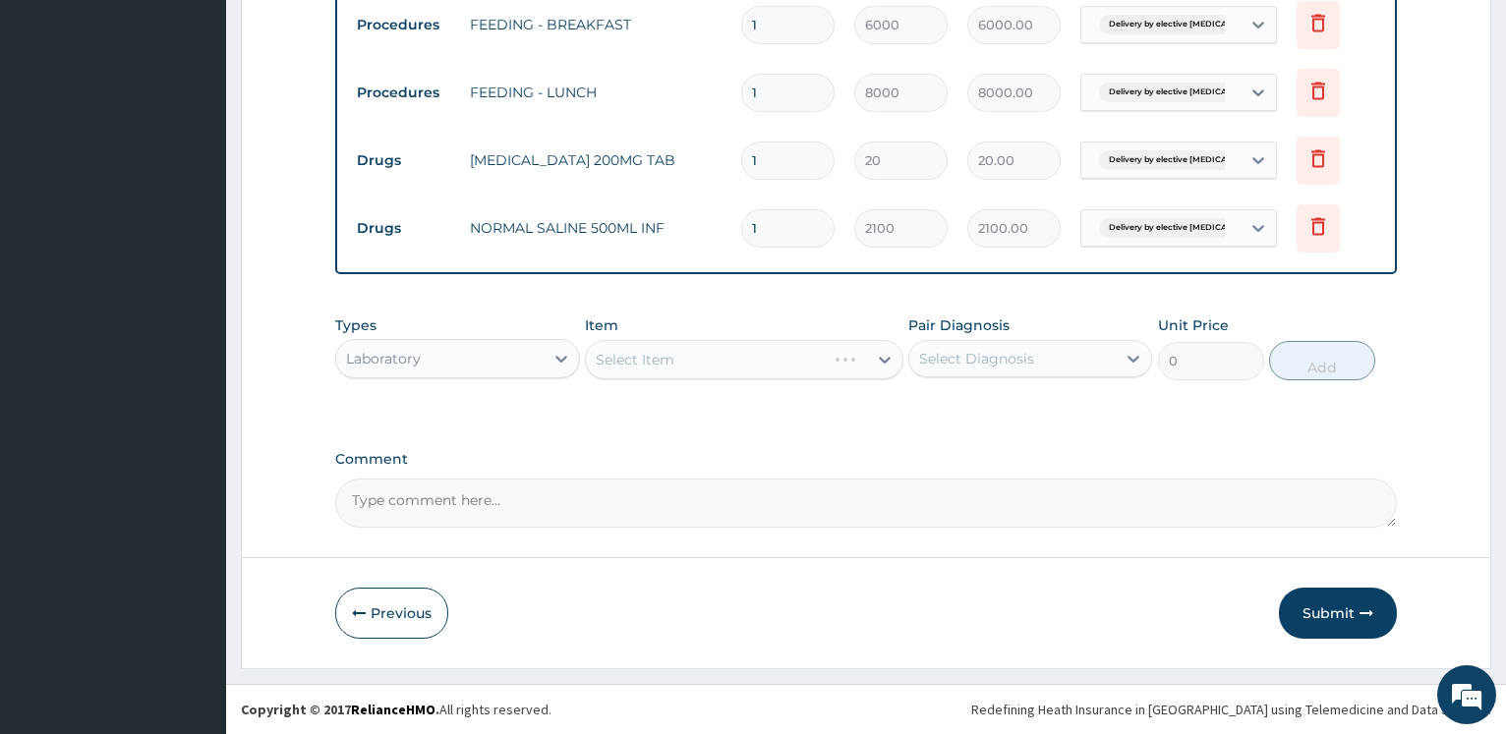
click at [697, 360] on div "Select Item" at bounding box center [744, 359] width 318 height 39
click at [688, 357] on div "Select Item" at bounding box center [744, 359] width 318 height 39
click at [694, 355] on div "Select Item" at bounding box center [744, 359] width 318 height 39
click at [716, 360] on div "Select Item" at bounding box center [744, 359] width 318 height 39
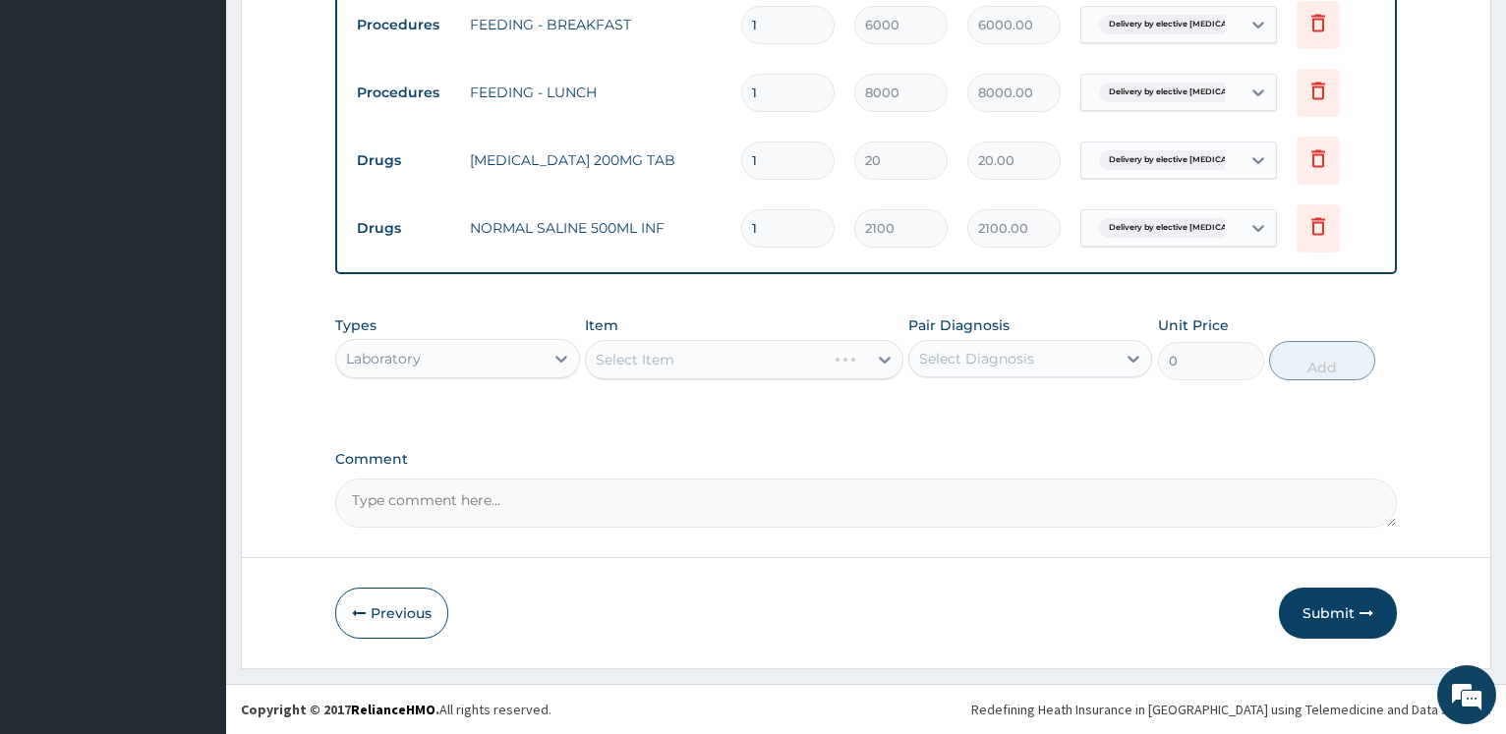
click at [715, 359] on div "Select Item" at bounding box center [744, 359] width 318 height 39
click at [714, 359] on div "Select Item" at bounding box center [744, 359] width 318 height 39
click at [710, 355] on div "Select Item" at bounding box center [744, 359] width 318 height 39
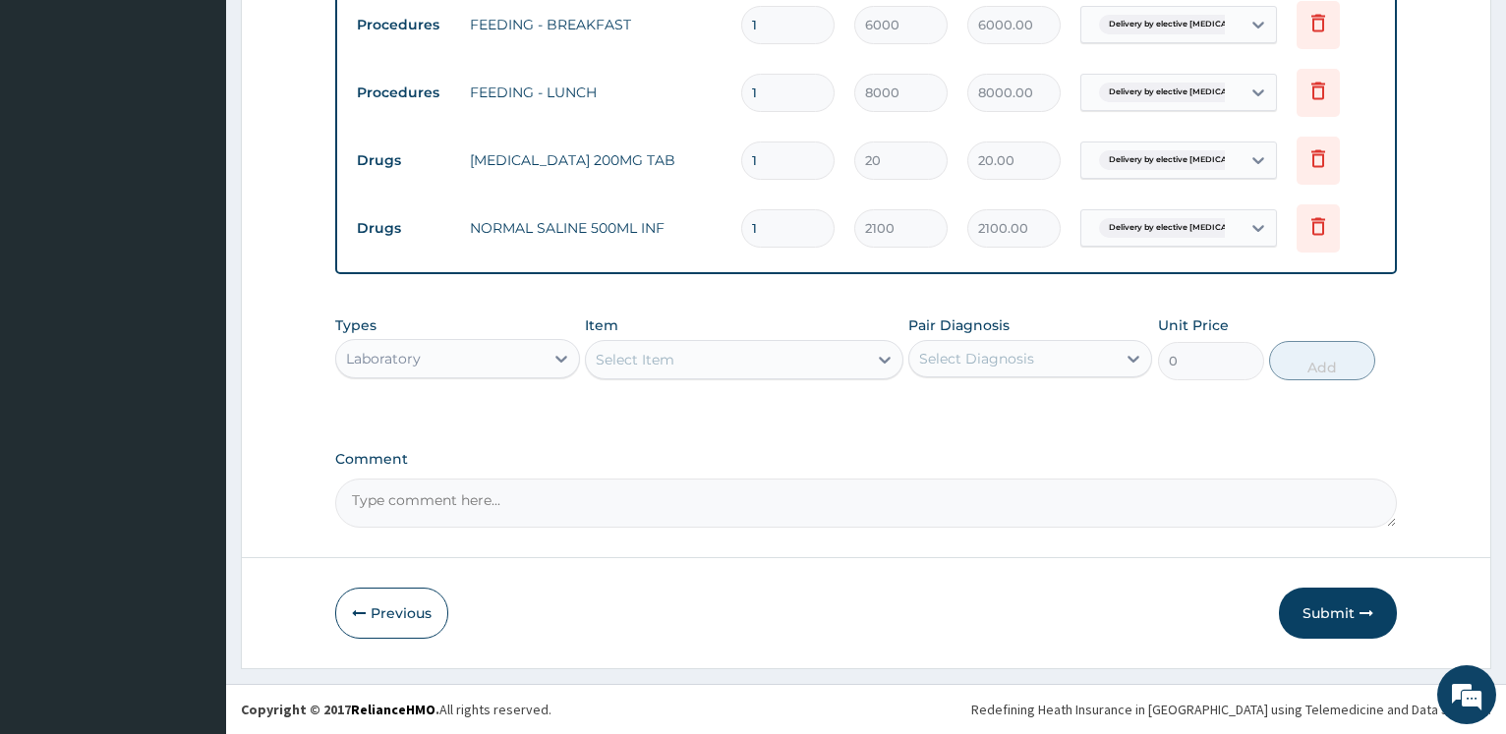
click at [710, 355] on div "Select Item" at bounding box center [726, 359] width 281 height 31
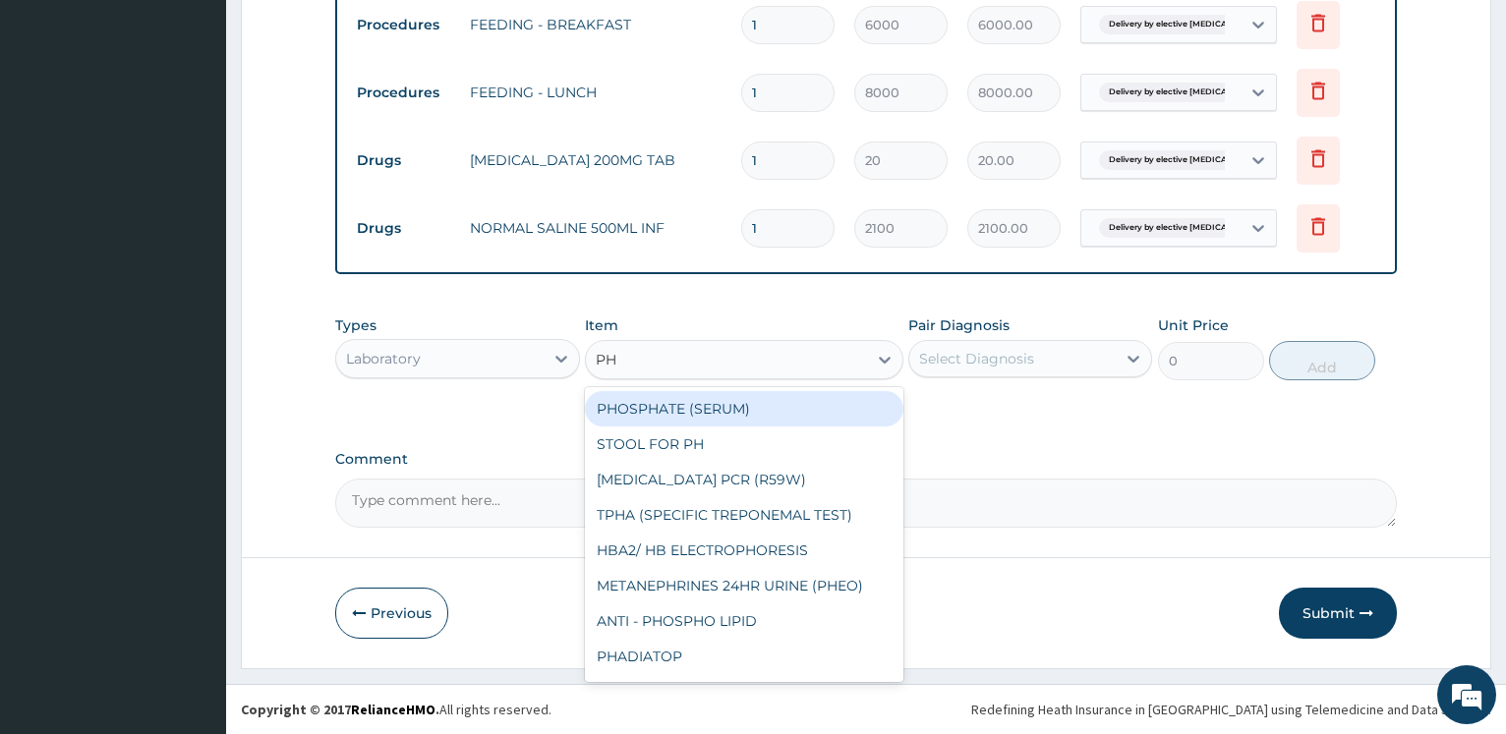
type input "P"
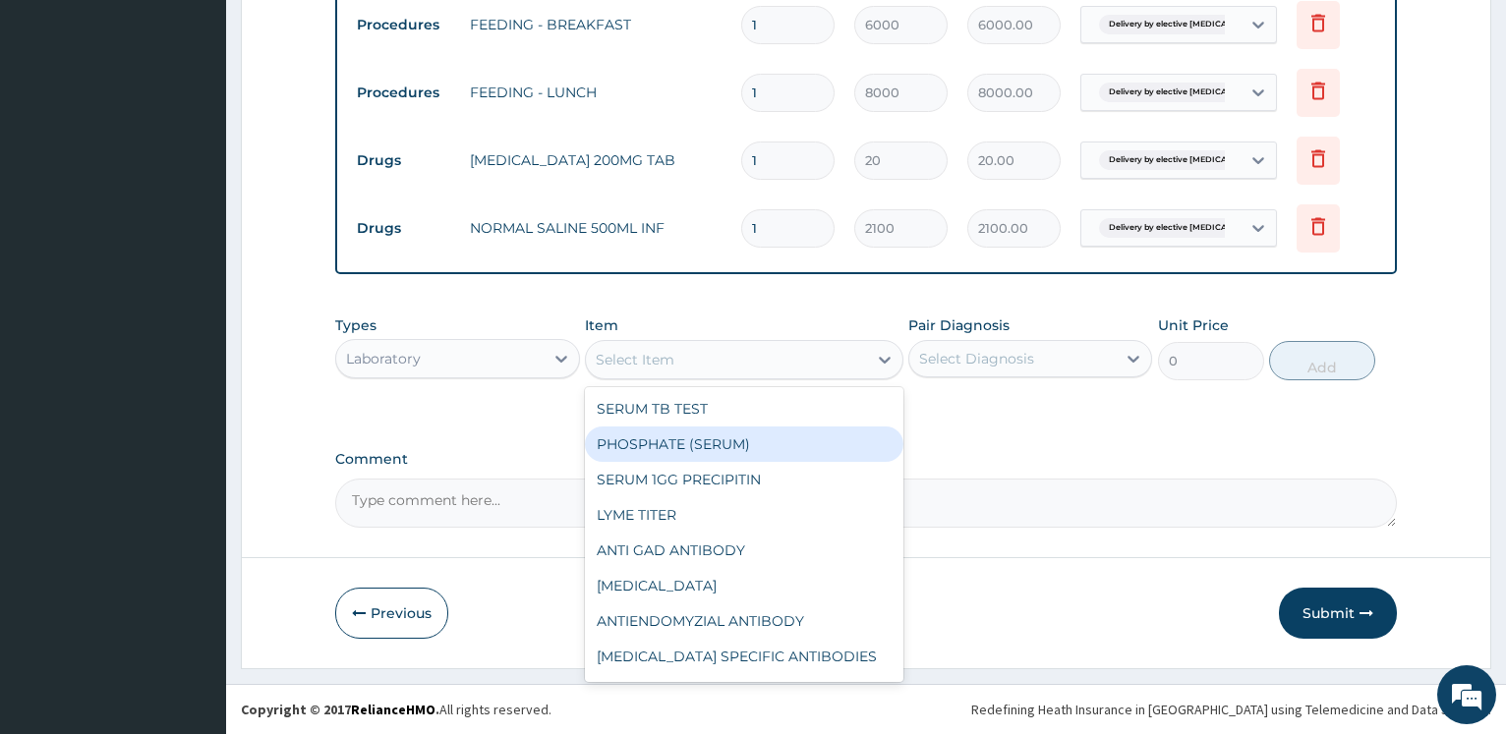
click at [463, 356] on div "Laboratory" at bounding box center [439, 358] width 206 height 31
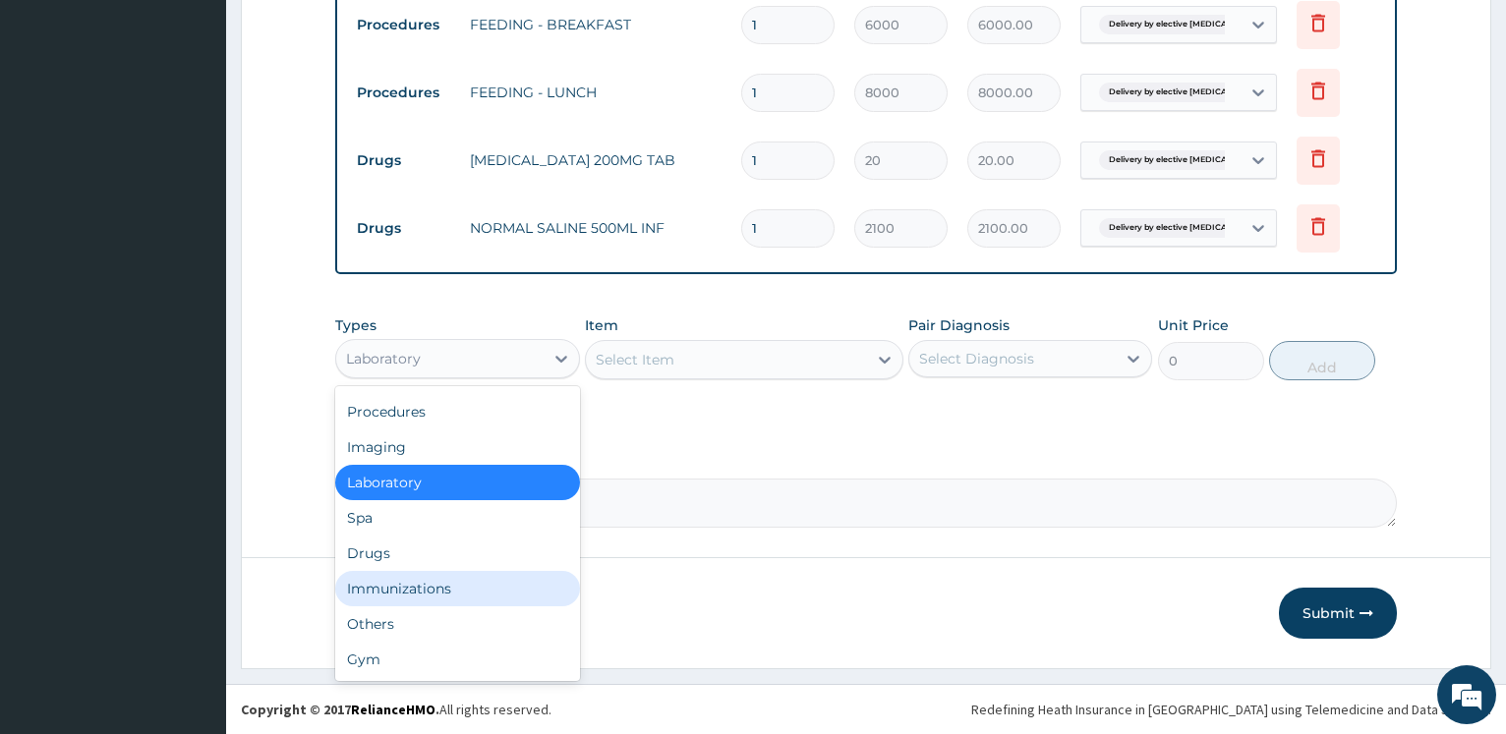
click at [430, 591] on div "Immunizations" at bounding box center [457, 588] width 244 height 35
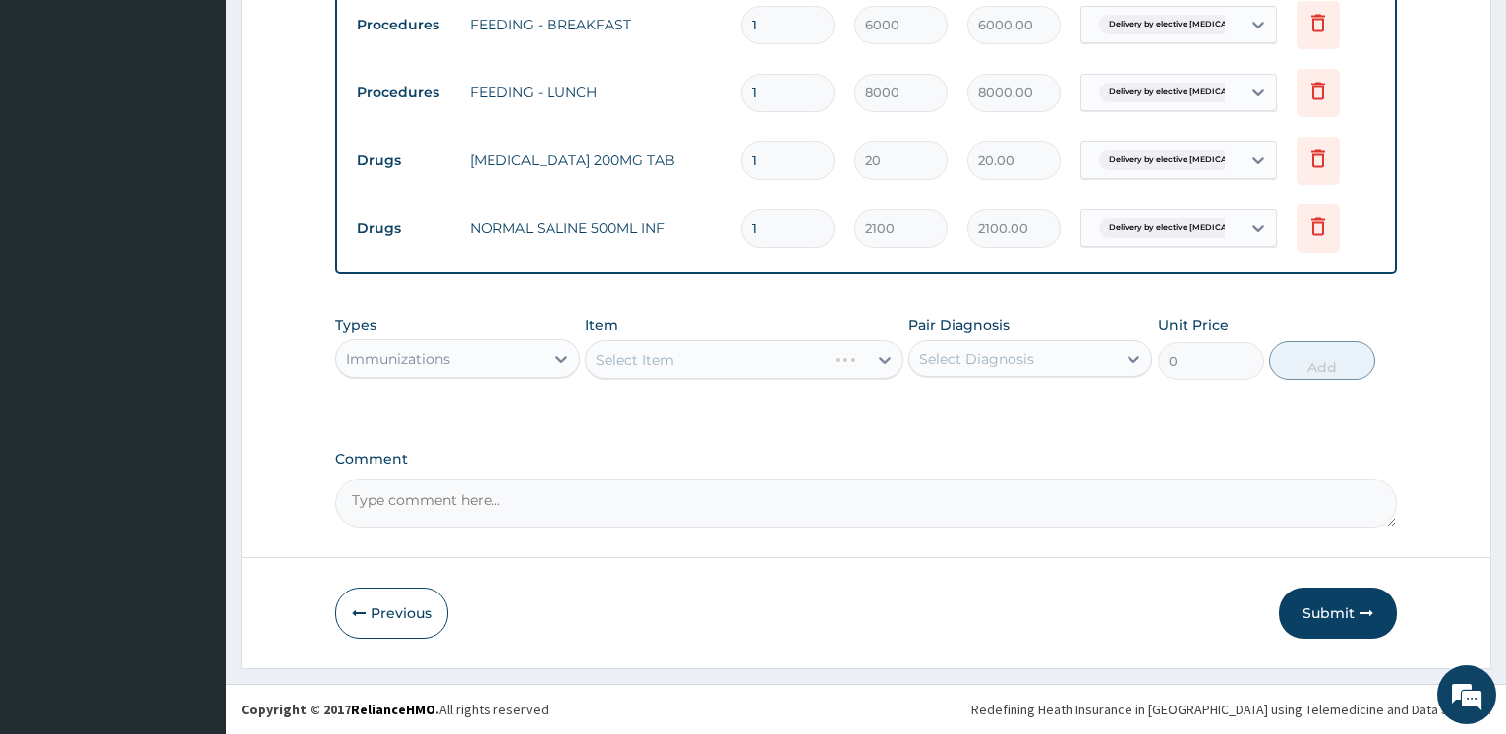
click at [665, 371] on div "Select Item" at bounding box center [744, 359] width 318 height 39
click at [702, 355] on div "Select Item" at bounding box center [744, 359] width 318 height 39
click at [702, 355] on div "Select Item" at bounding box center [706, 359] width 240 height 31
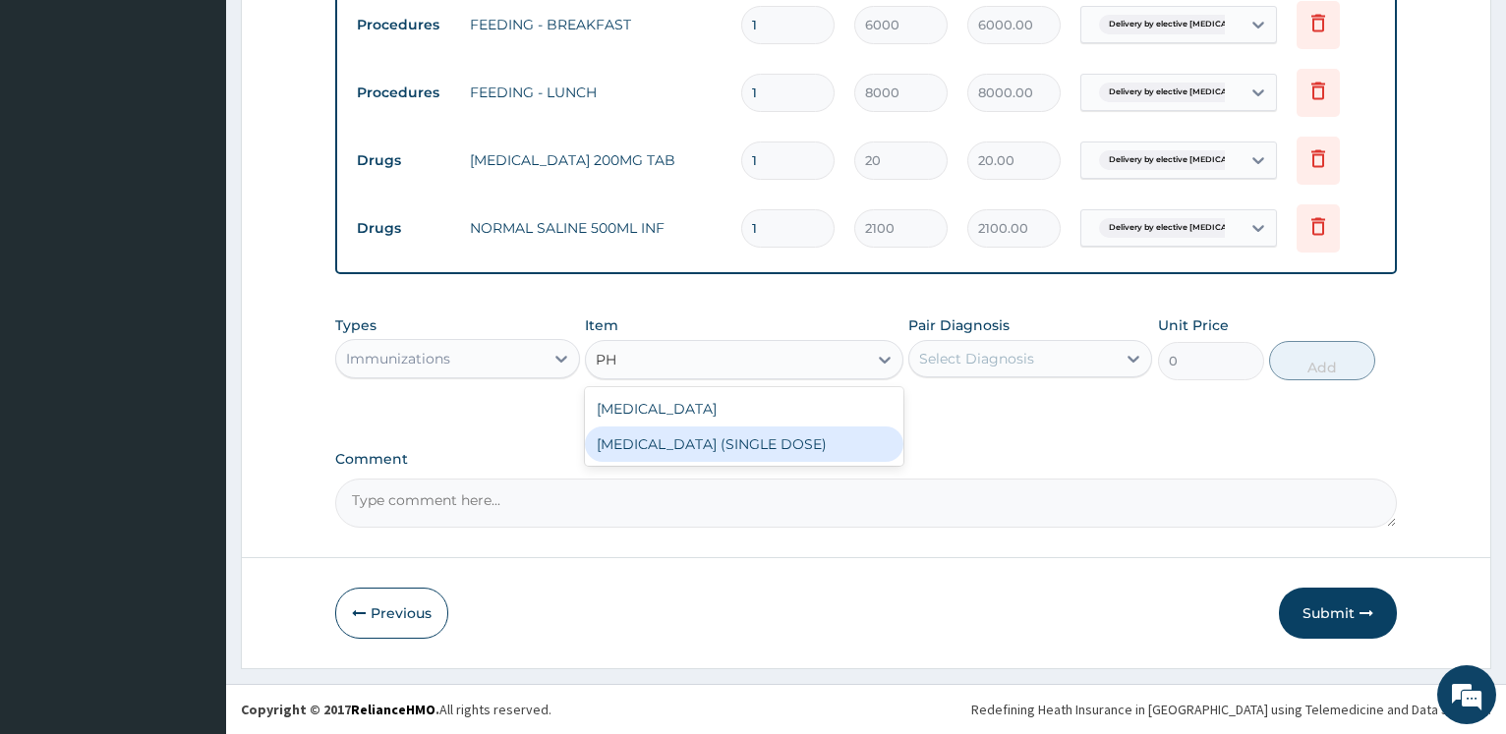
type input "PH"
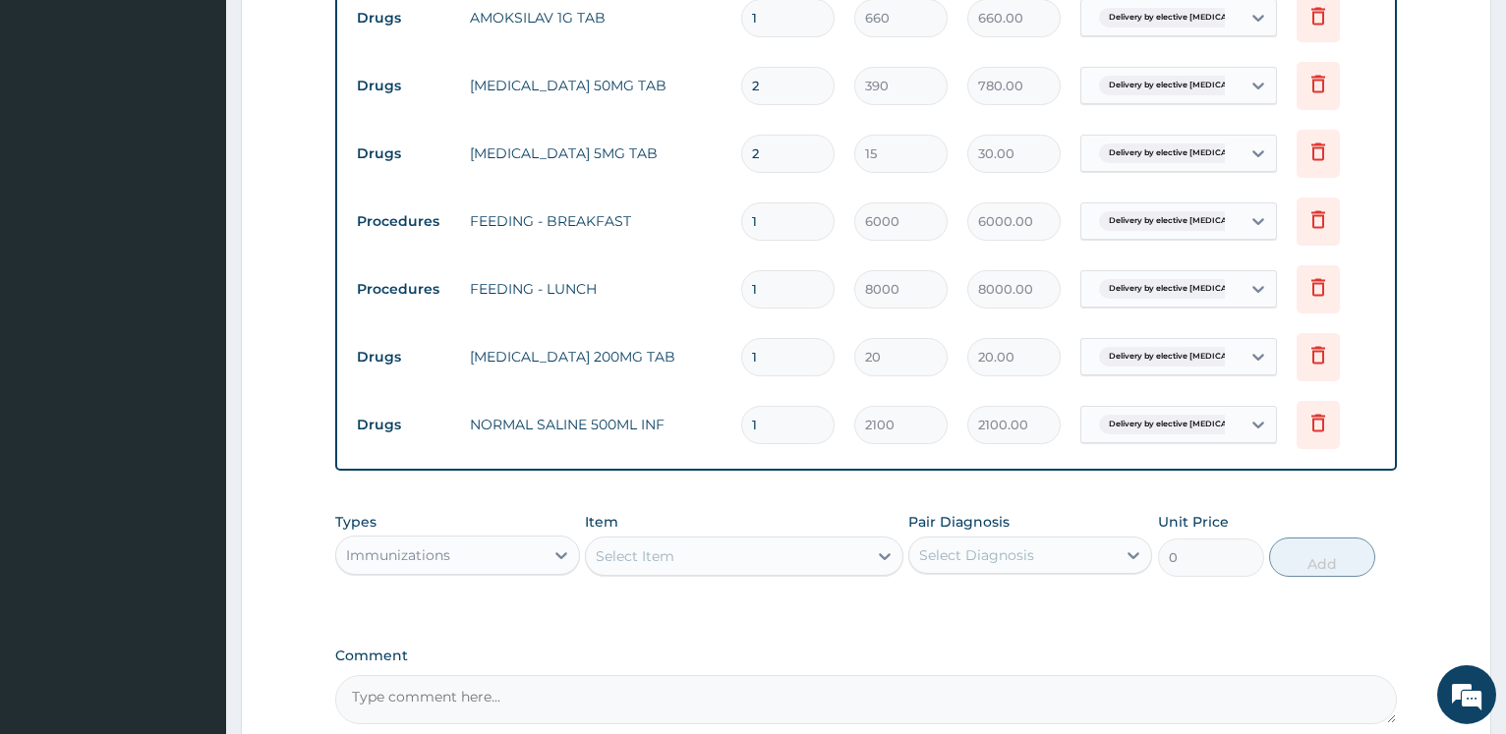
scroll to position [1949, 0]
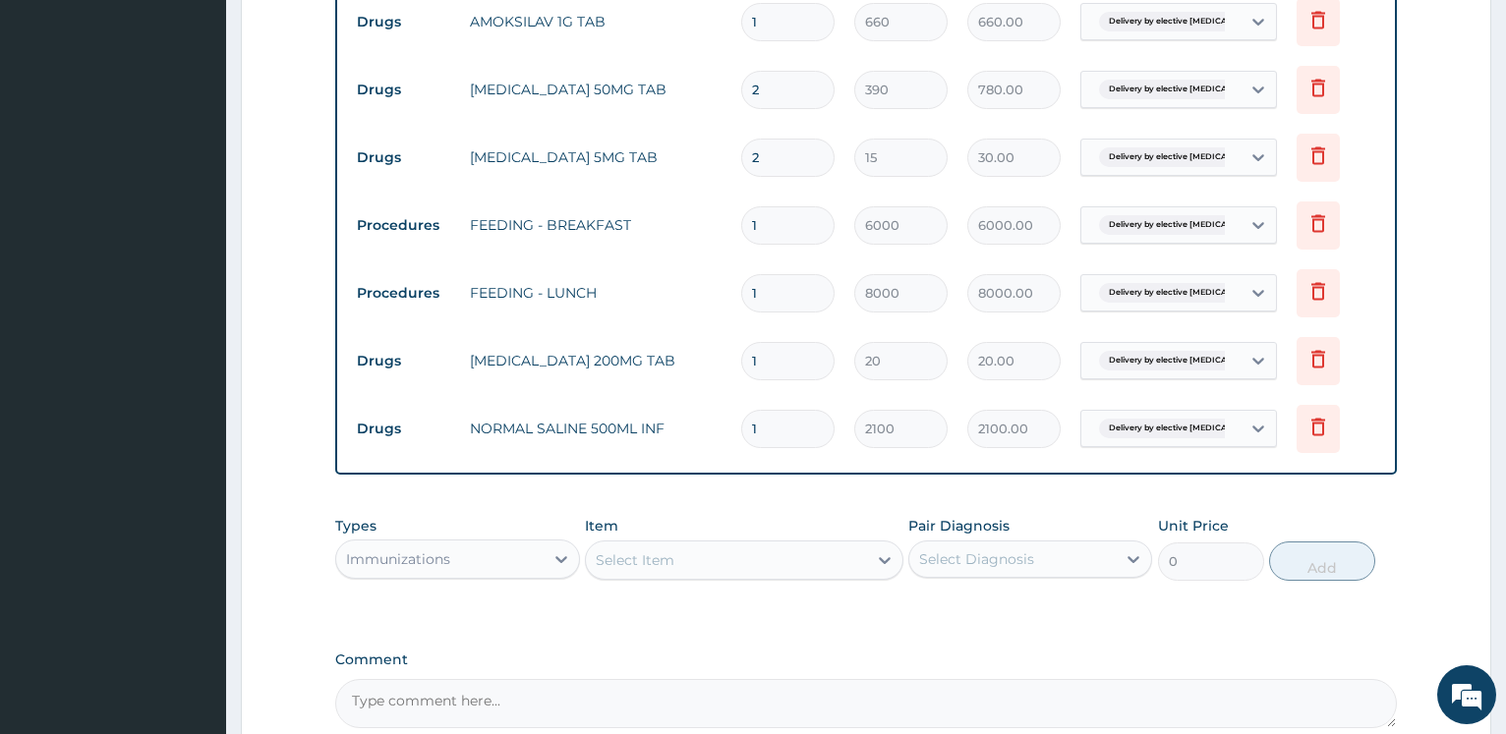
drag, startPoint x: 768, startPoint y: 219, endPoint x: 440, endPoint y: 14, distance: 386.4
click at [741, 219] on input "1" at bounding box center [787, 225] width 93 height 38
type input "2"
type input "12000.00"
type input "2"
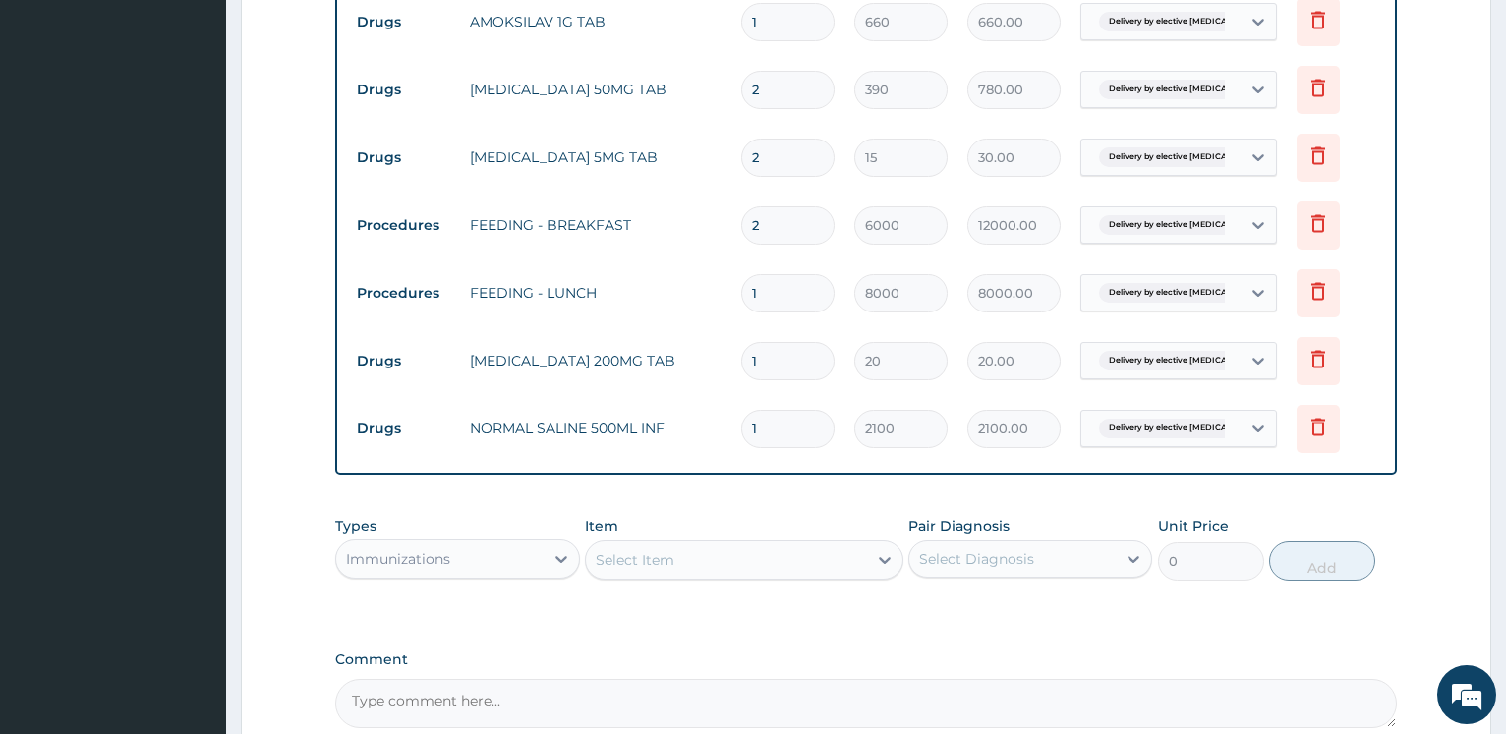
drag, startPoint x: 768, startPoint y: 296, endPoint x: 651, endPoint y: 272, distance: 119.3
click at [741, 279] on input "1" at bounding box center [787, 293] width 93 height 38
type input "2"
type input "16000.00"
type input "2"
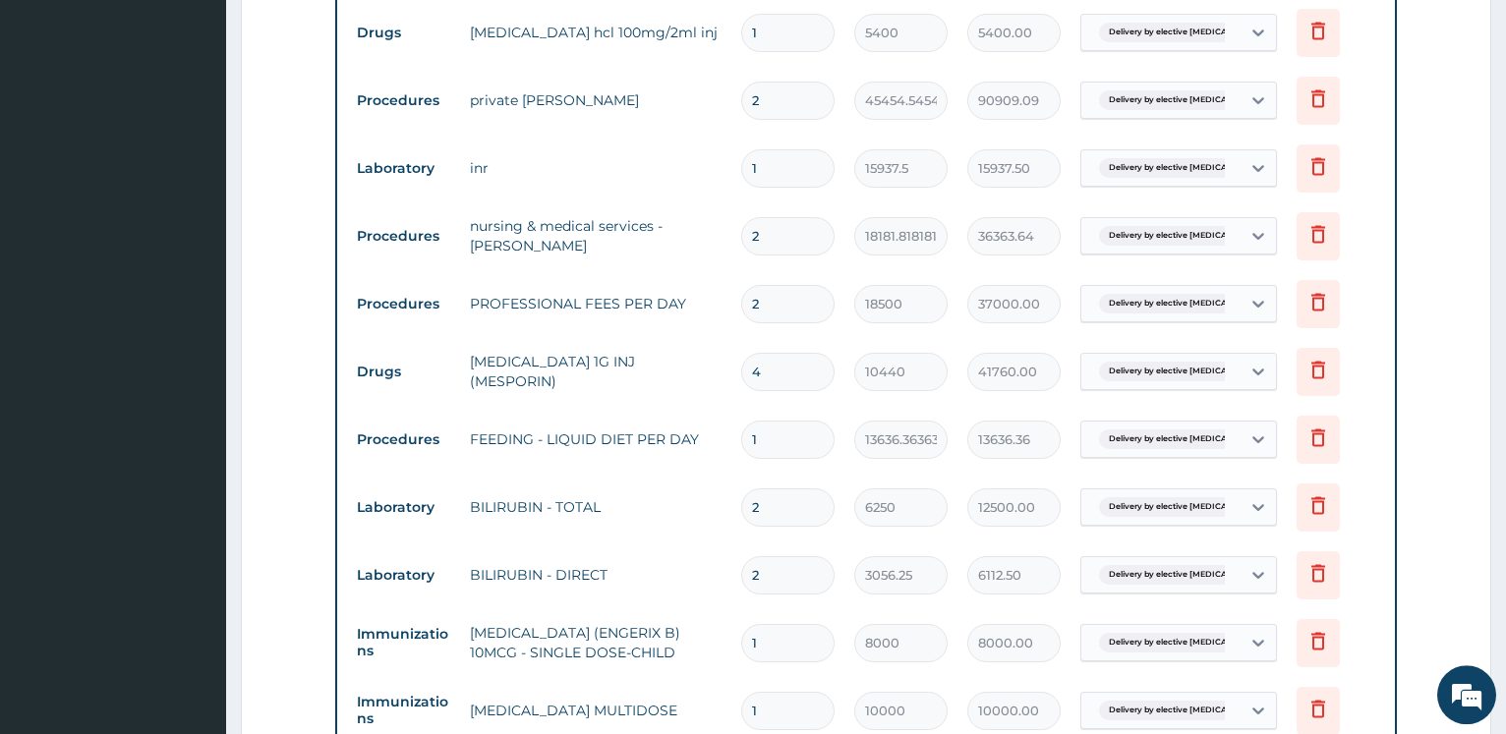
scroll to position [946, 0]
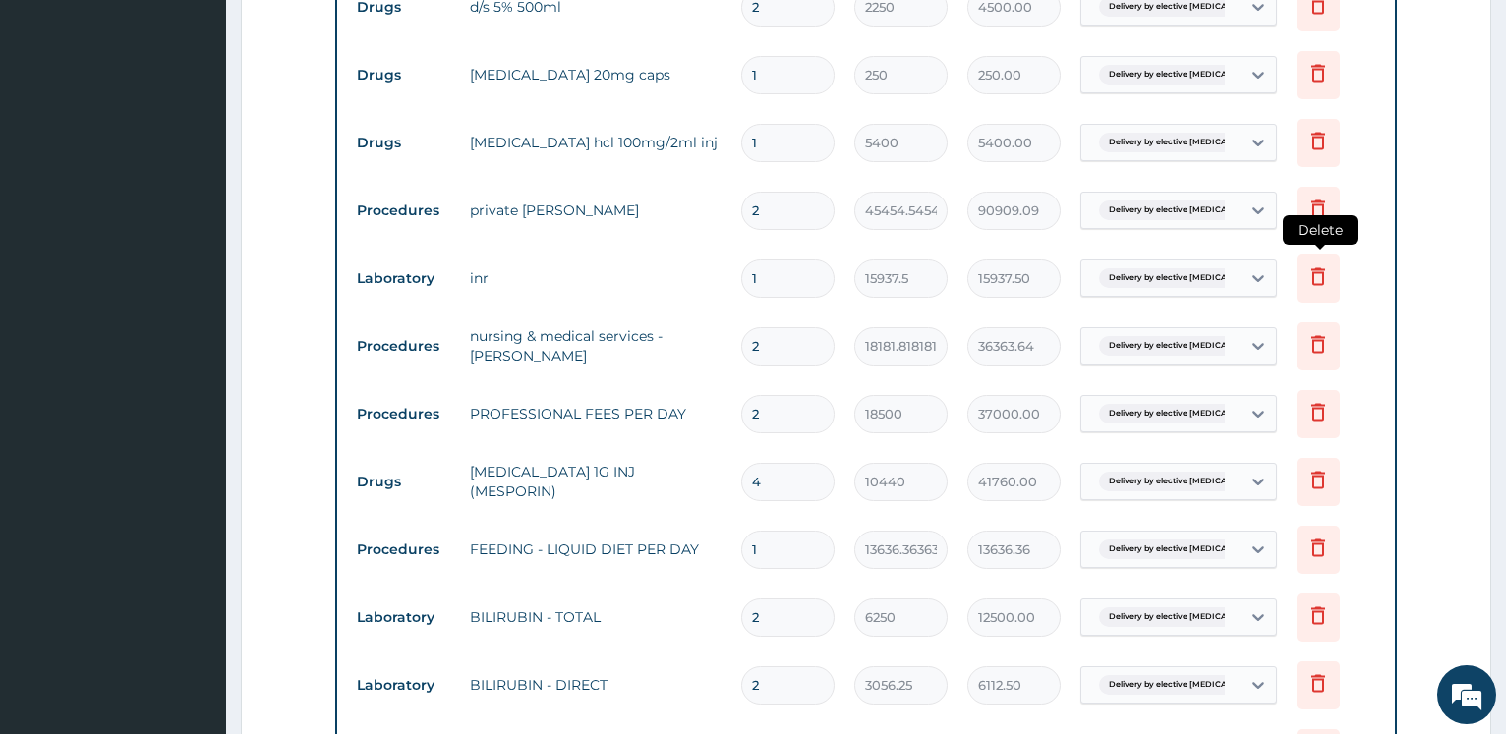
click at [1310, 269] on icon at bounding box center [1318, 276] width 24 height 24
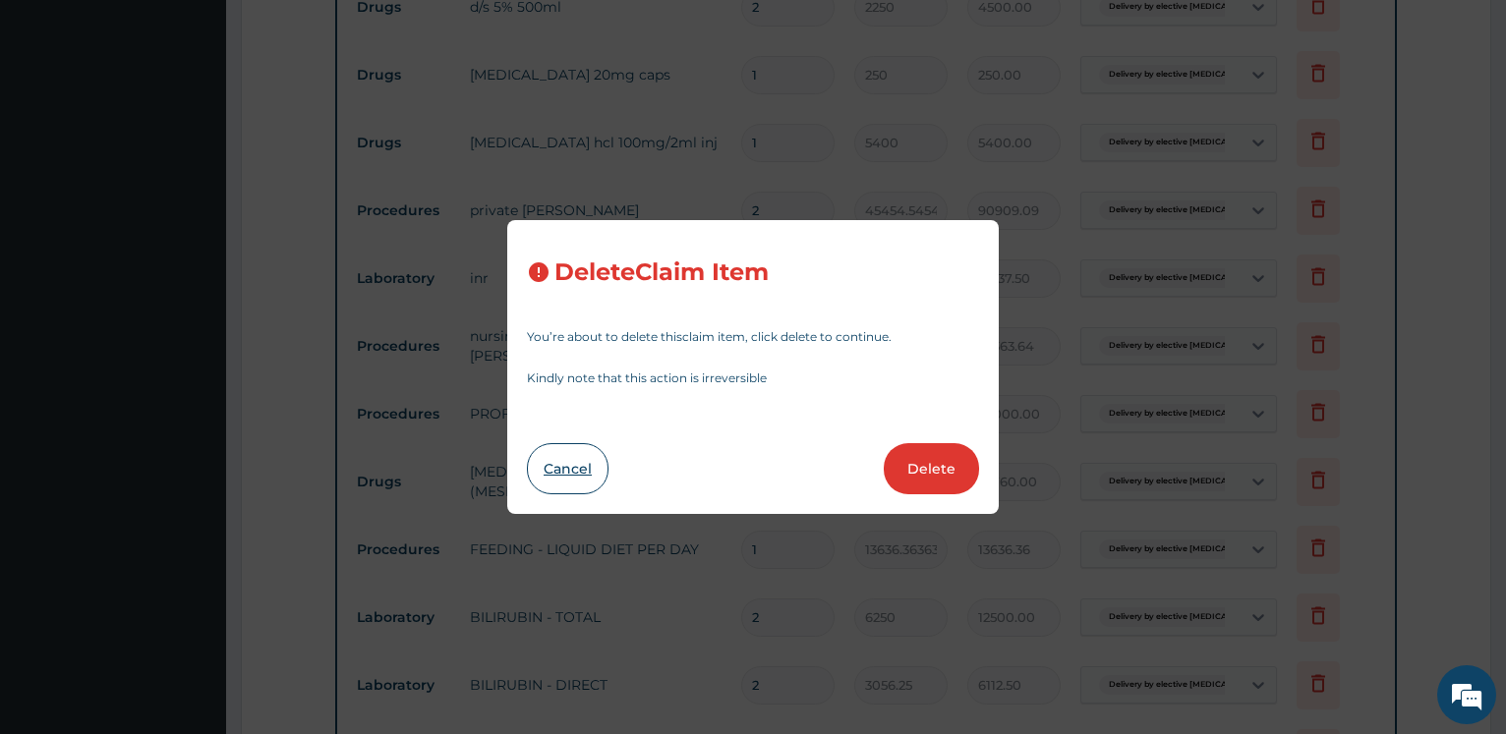
click at [580, 464] on button "Cancel" at bounding box center [568, 468] width 82 height 51
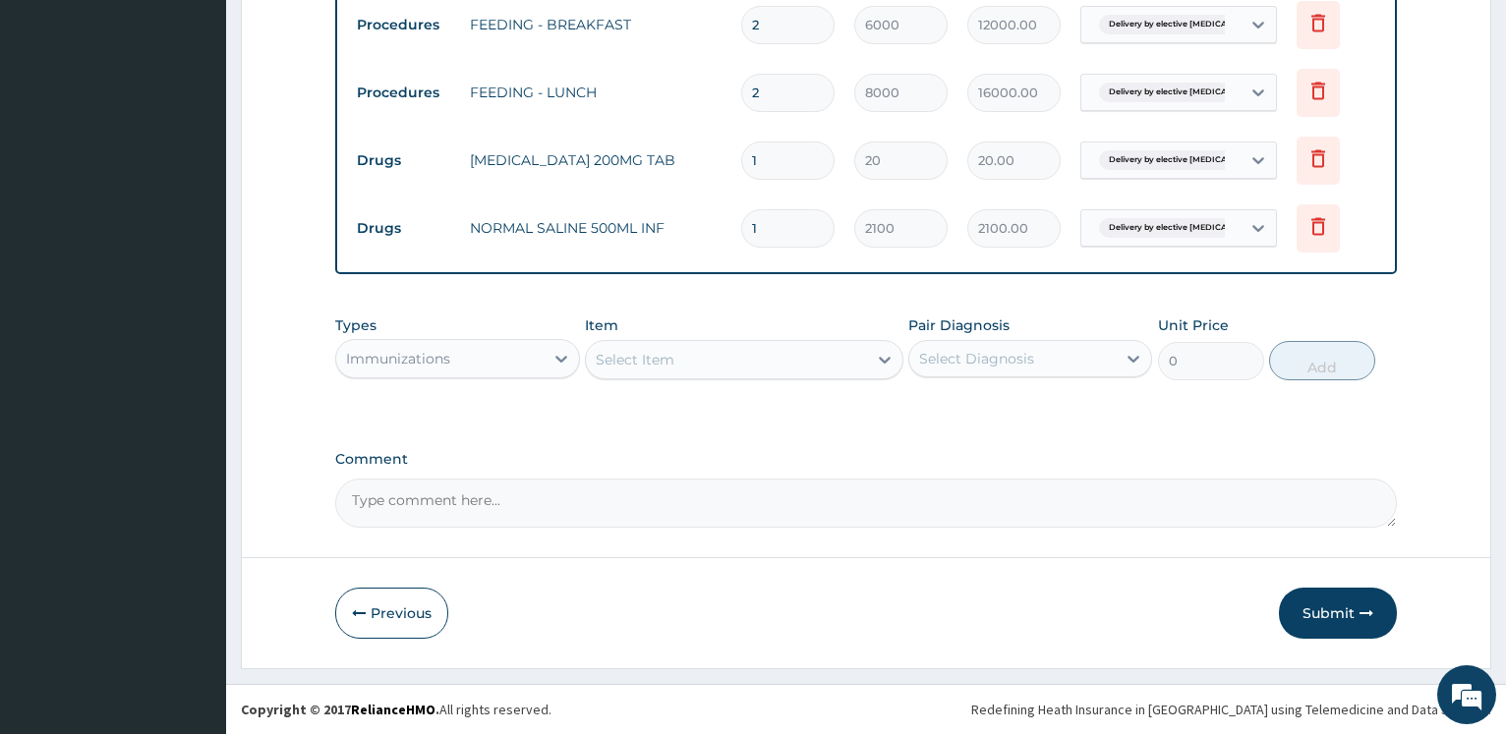
scroll to position [1949, 0]
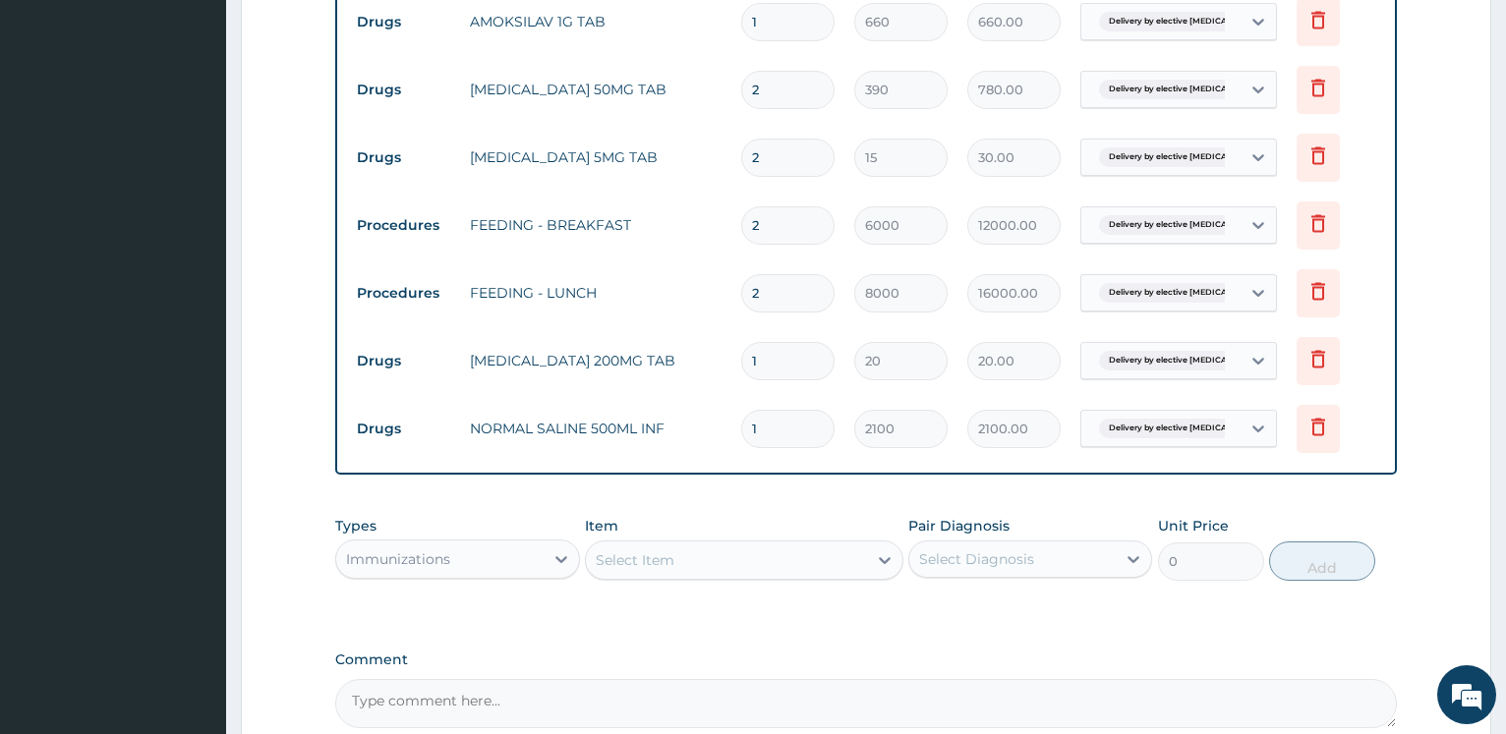
drag, startPoint x: 797, startPoint y: 90, endPoint x: 707, endPoint y: 87, distance: 90.5
click at [741, 87] on input "2" at bounding box center [787, 90] width 93 height 38
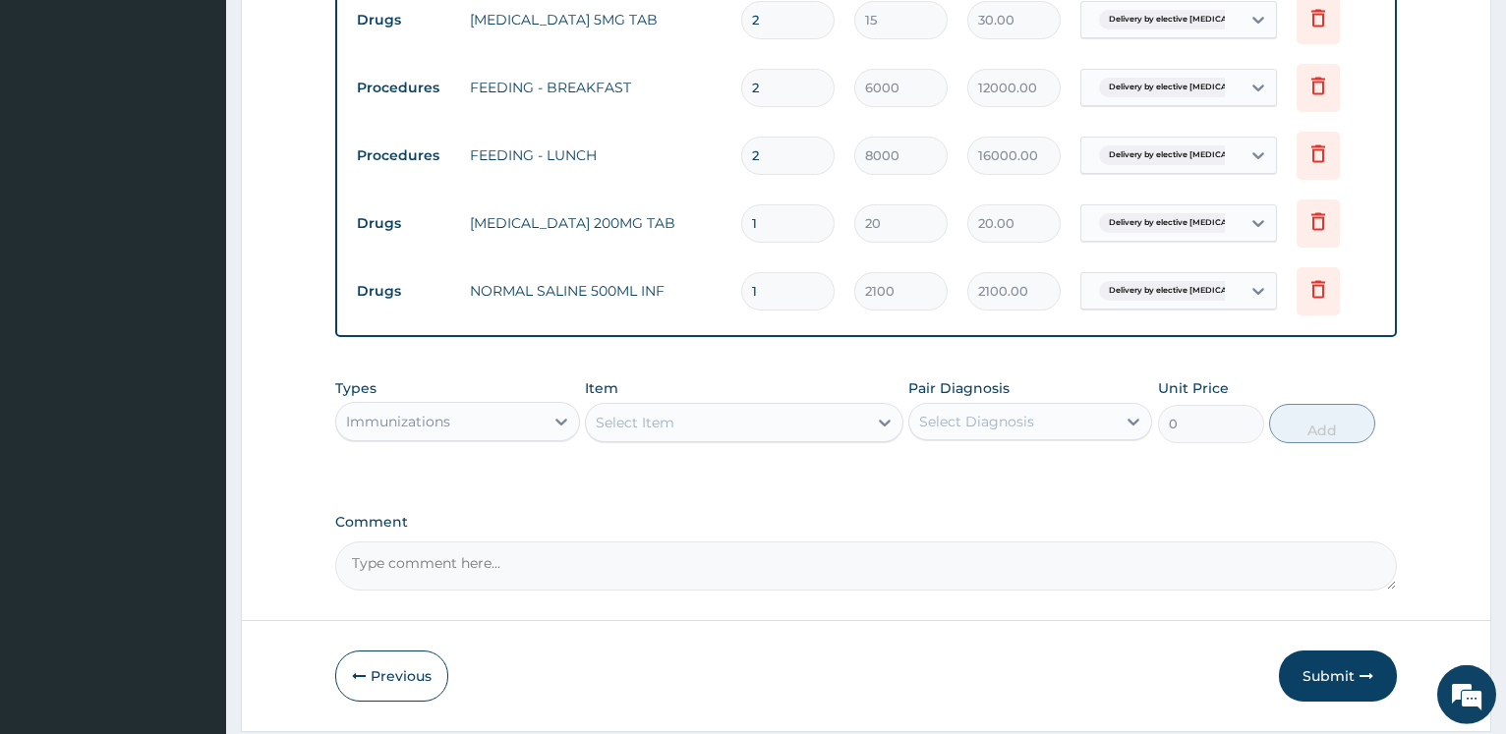
scroll to position [2149, 0]
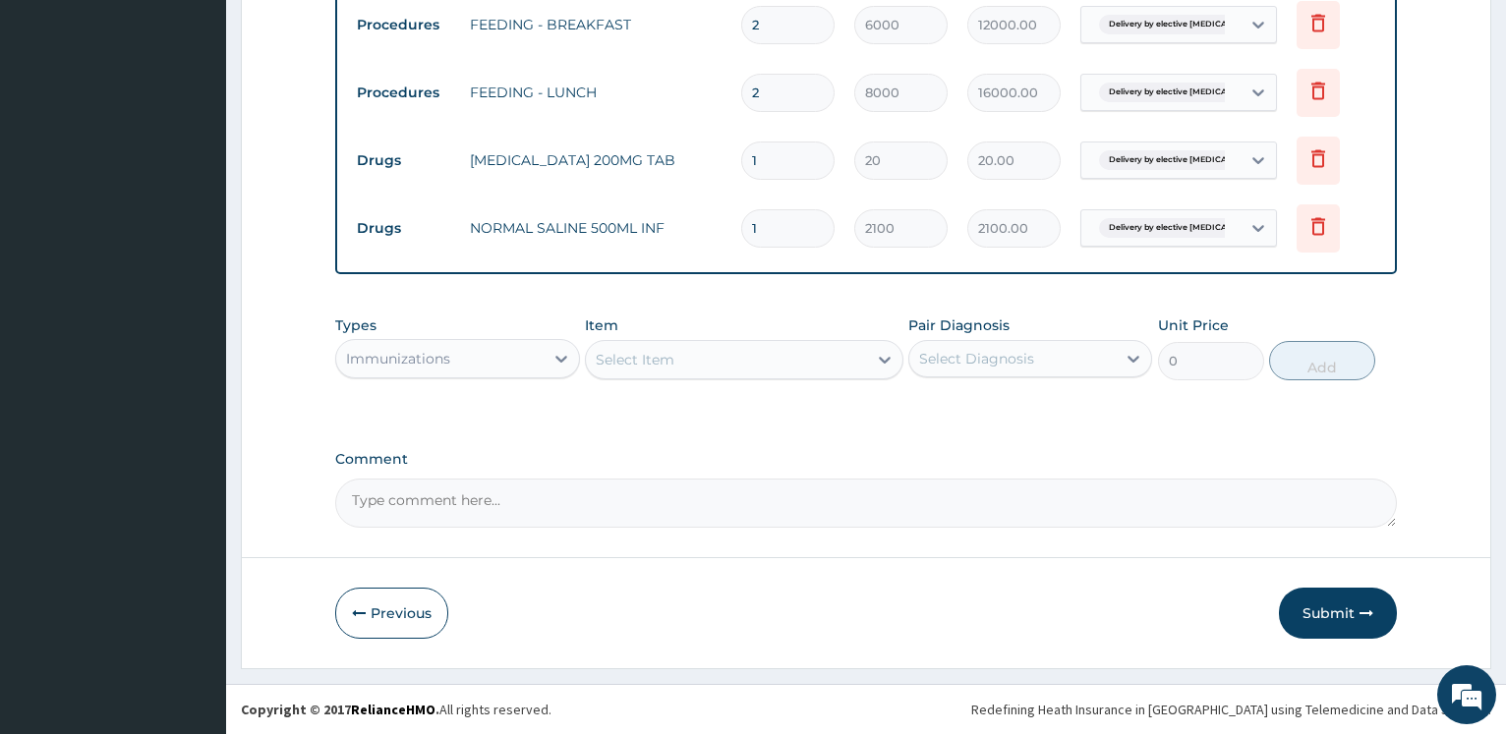
click at [498, 375] on div "Immunizations" at bounding box center [457, 358] width 244 height 39
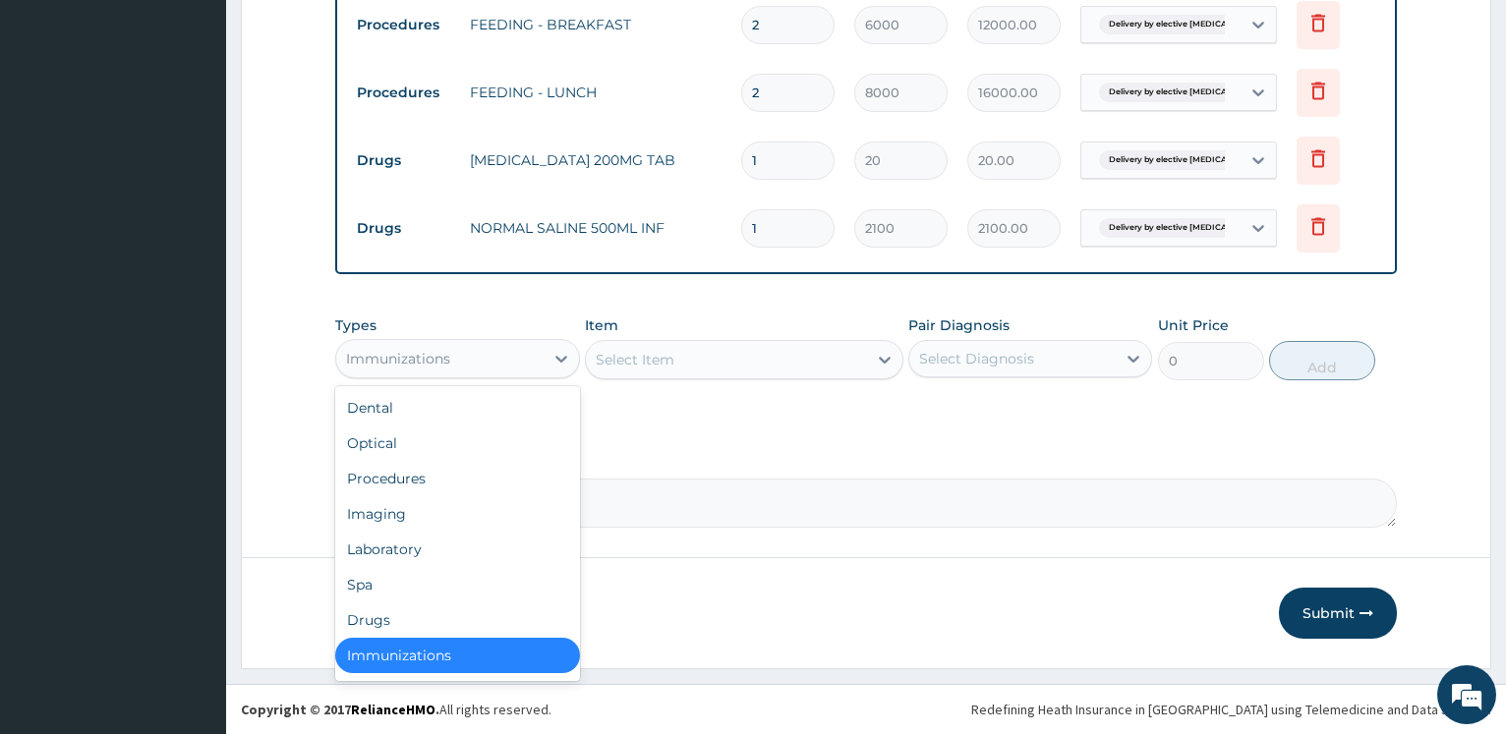
scroll to position [4, 0]
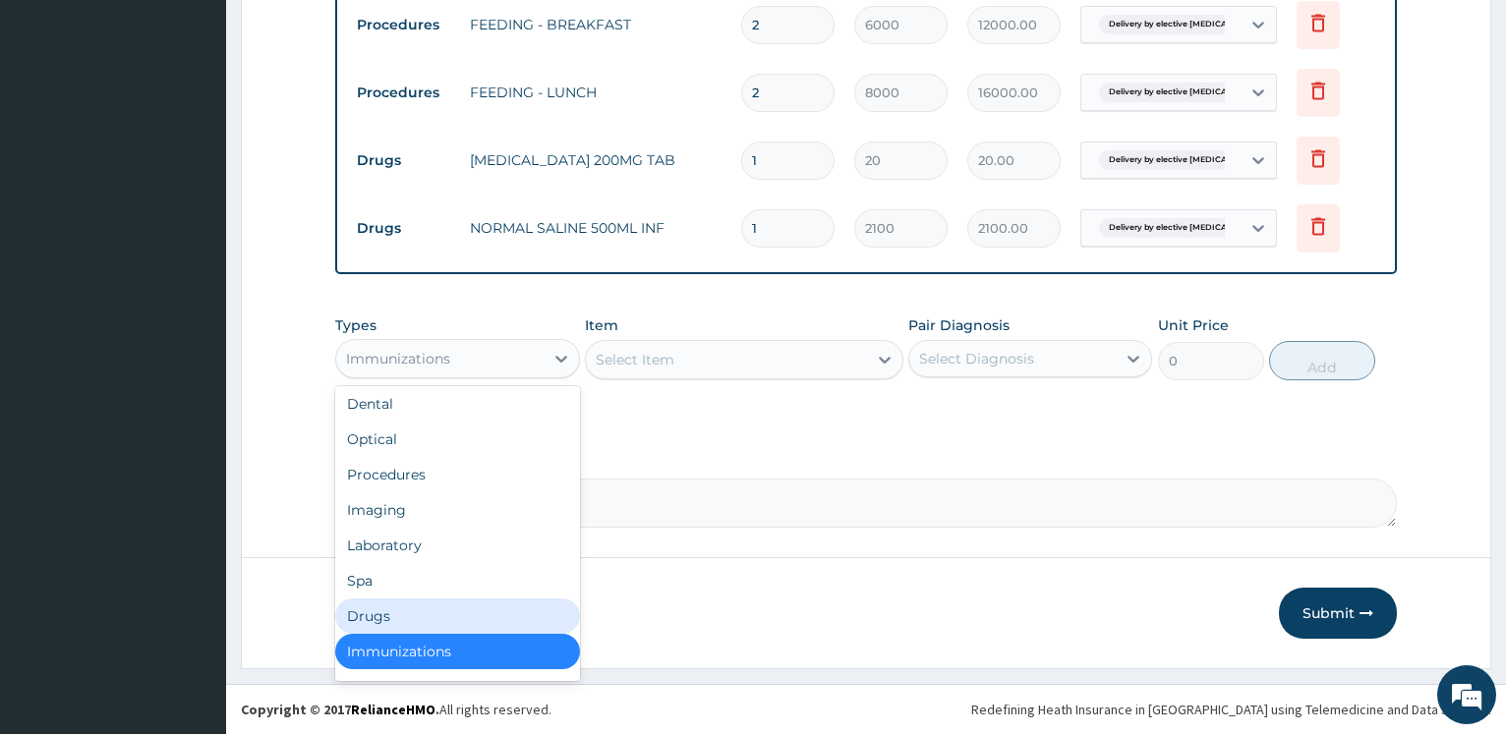
click at [434, 614] on div "Drugs" at bounding box center [457, 615] width 244 height 35
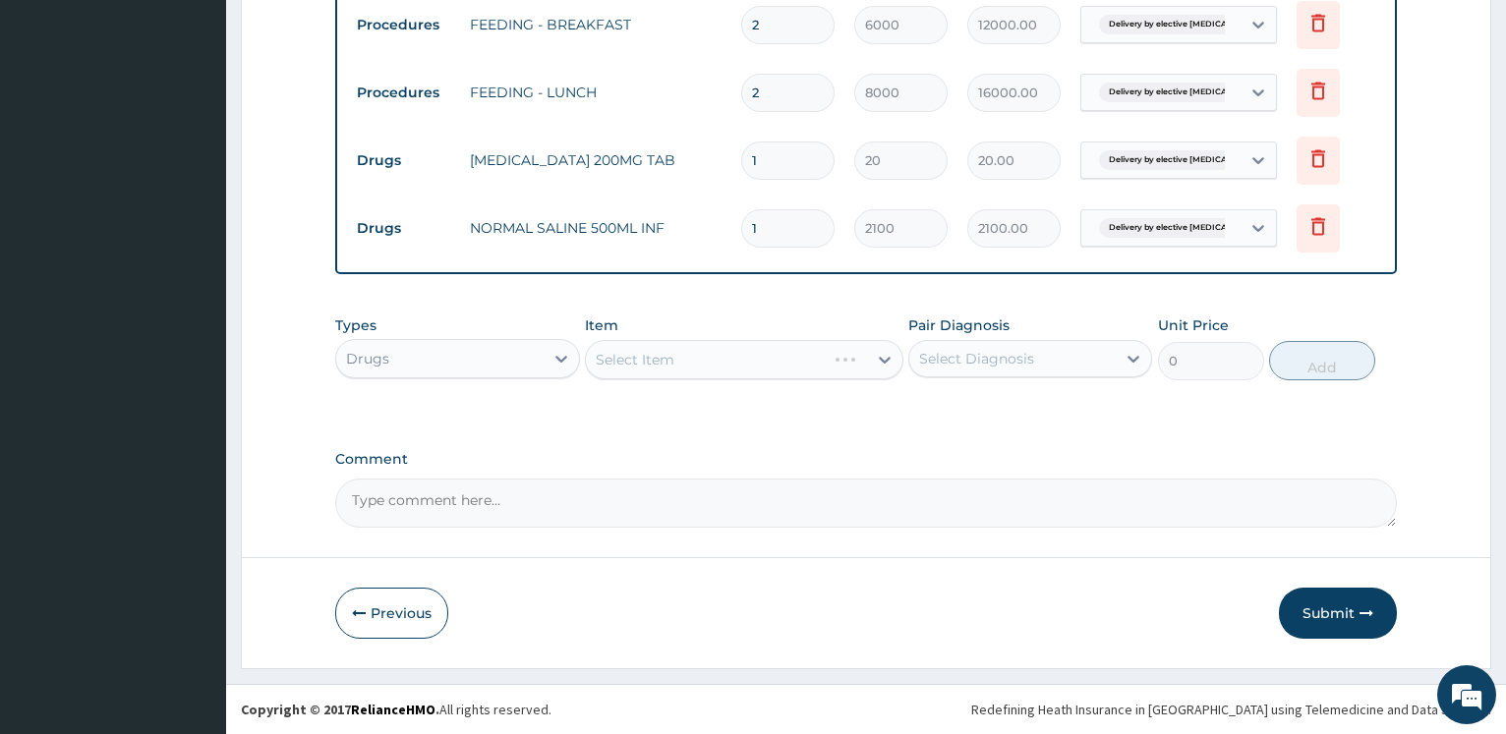
click at [666, 362] on div "Select Item" at bounding box center [744, 359] width 318 height 39
click at [695, 346] on div "Select Item" at bounding box center [744, 359] width 318 height 39
click at [712, 354] on div "Select Item" at bounding box center [726, 359] width 281 height 31
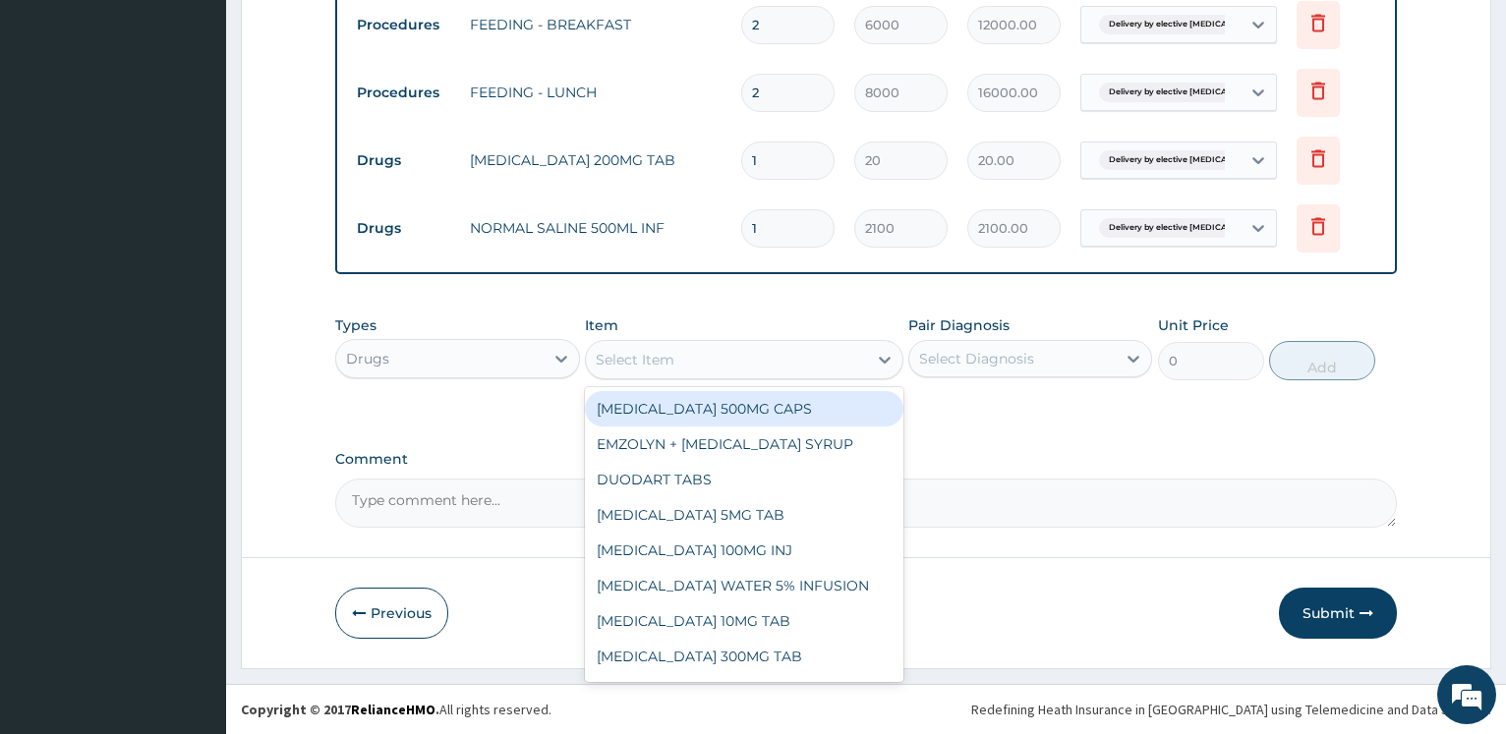
click at [712, 358] on div "Select Item" at bounding box center [726, 359] width 281 height 31
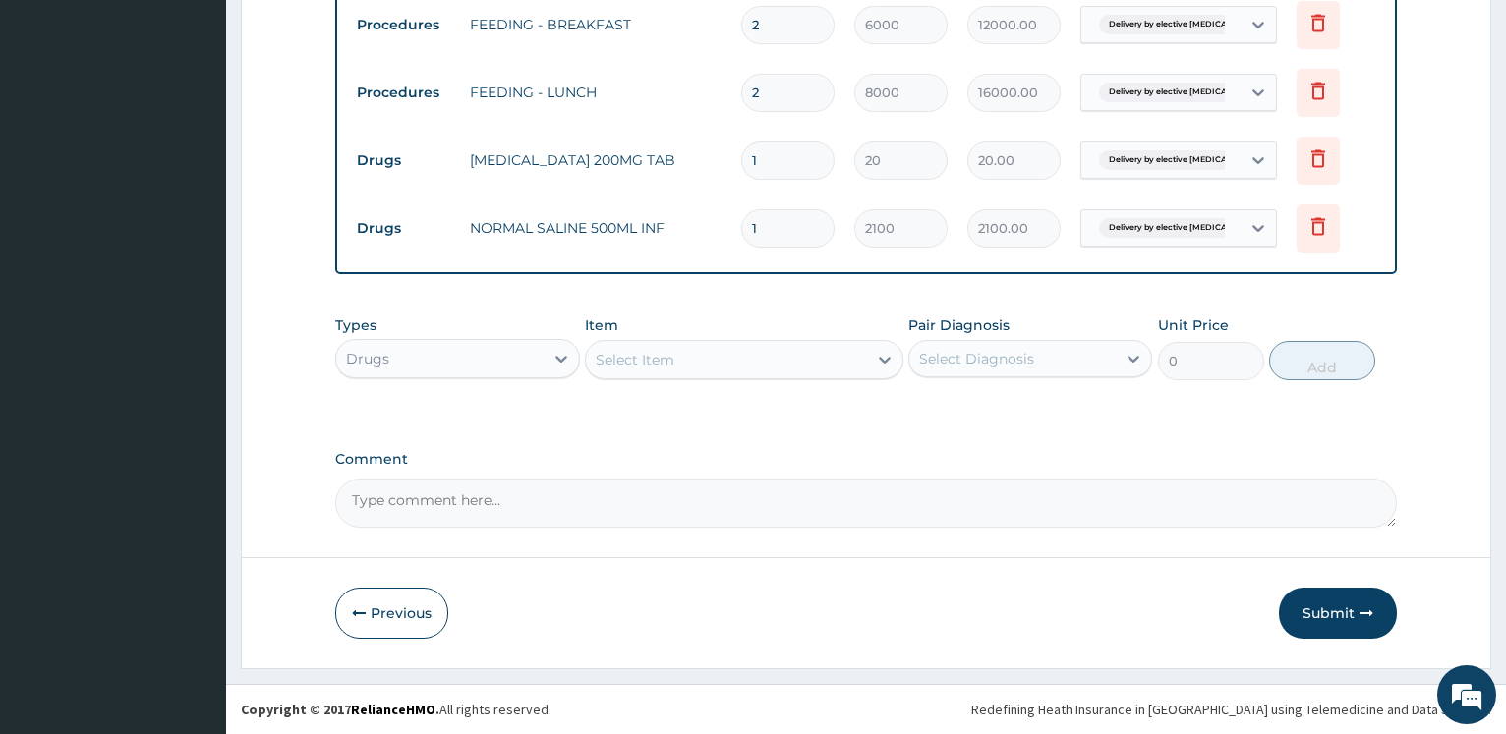
click at [711, 359] on div "Select Item" at bounding box center [726, 359] width 281 height 31
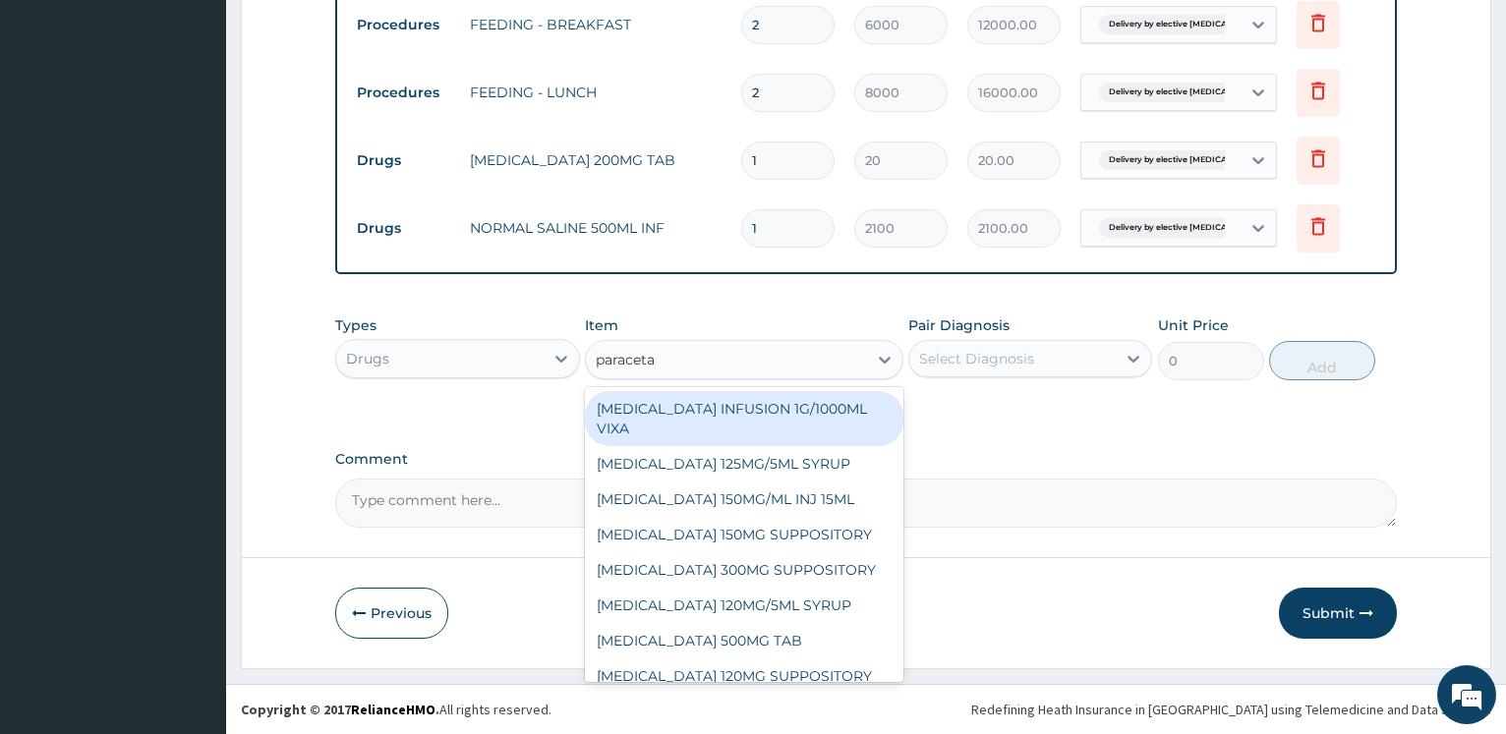
type input "paracetam"
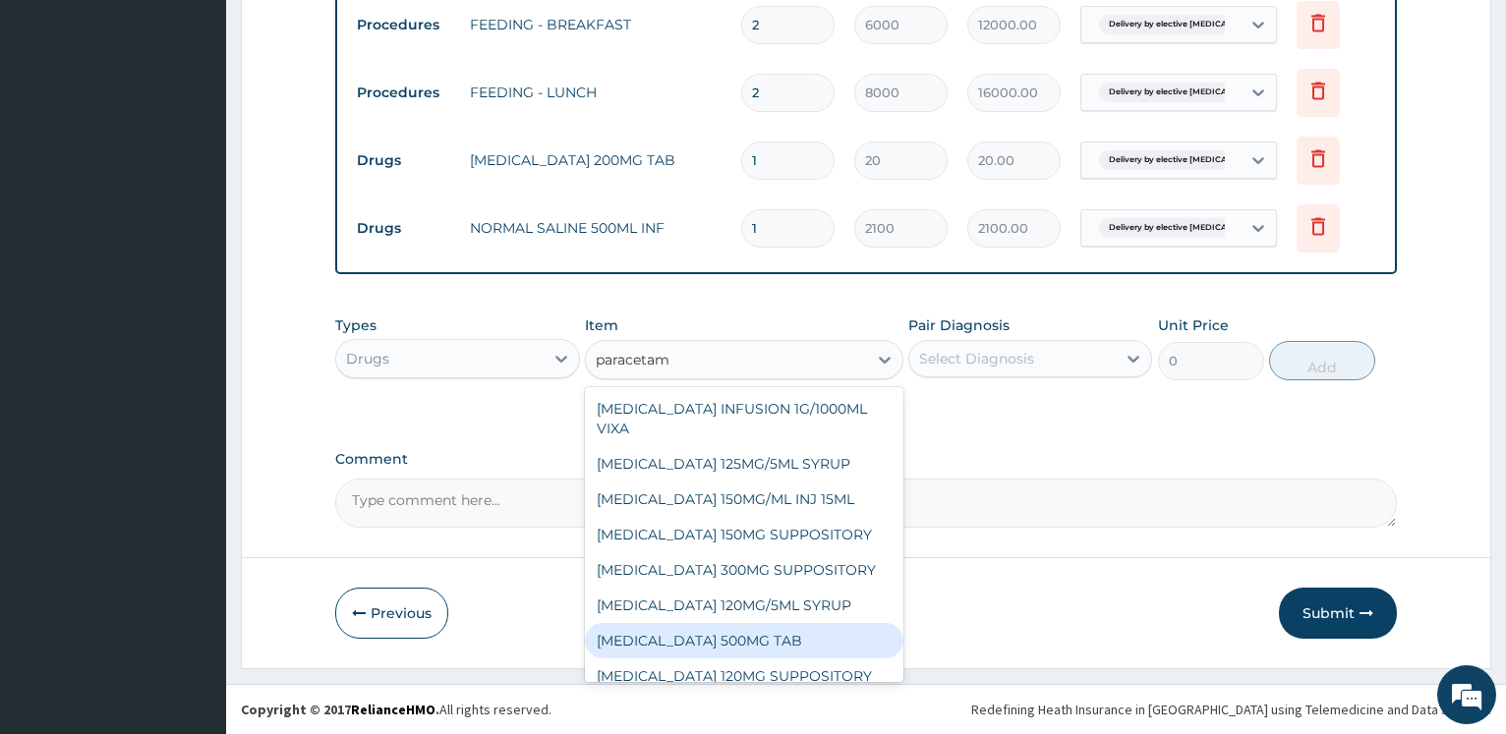
click at [692, 645] on div "PARACETAMOL 500MG TAB" at bounding box center [744, 640] width 318 height 35
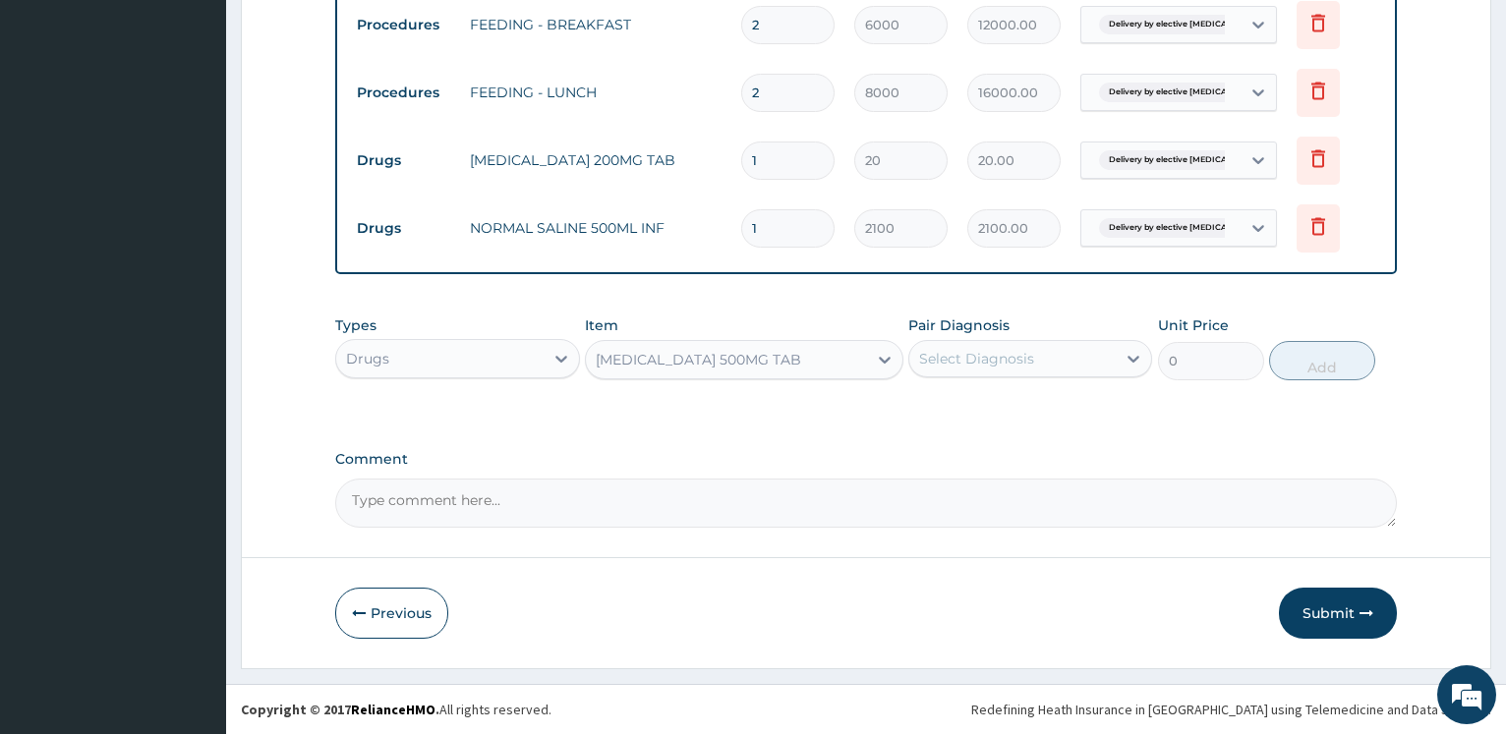
type input "480"
click at [1001, 351] on div "Select Diagnosis" at bounding box center [976, 359] width 115 height 20
click at [998, 405] on label "Delivery by elective caesarean section" at bounding box center [1039, 416] width 199 height 39
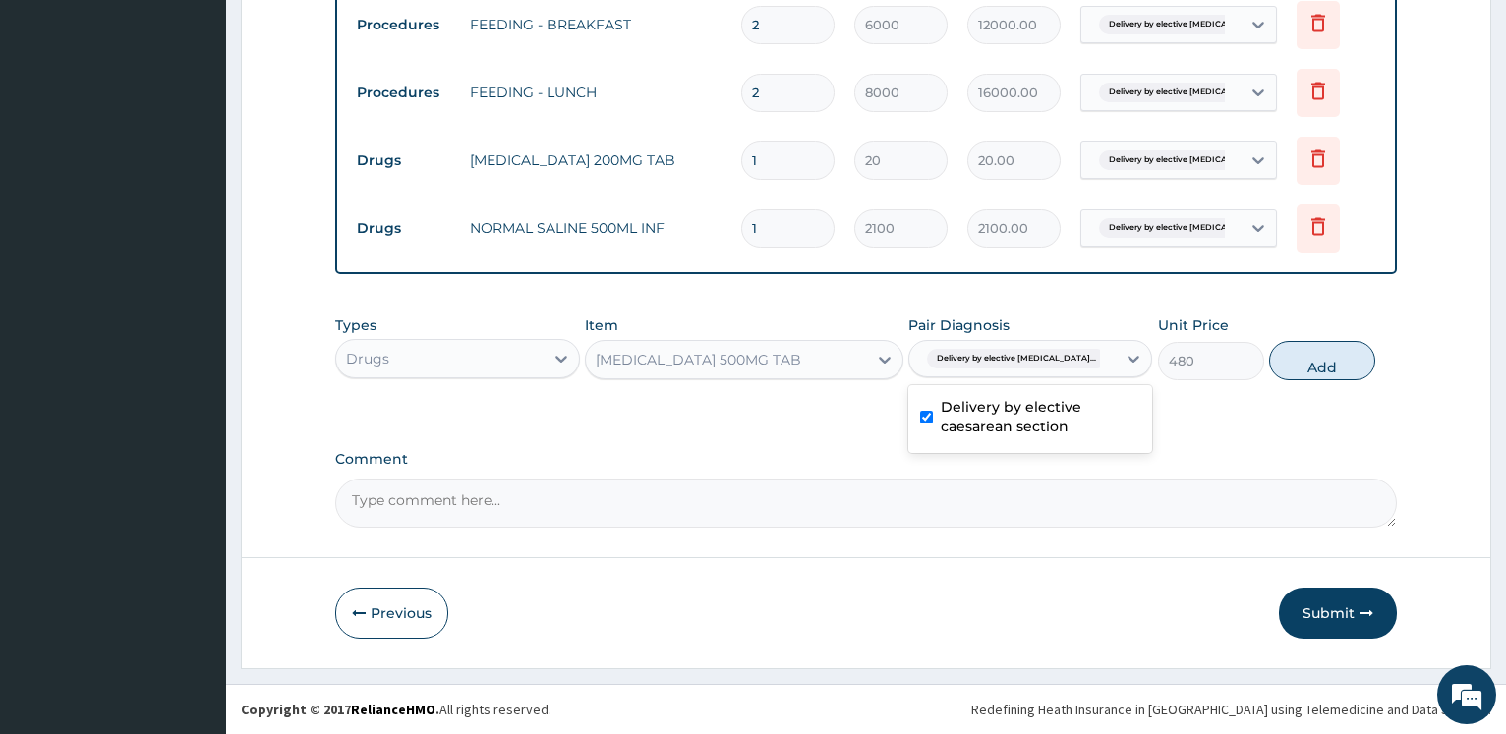
checkbox input "true"
click at [1336, 366] on button "Add" at bounding box center [1322, 360] width 106 height 39
type input "0"
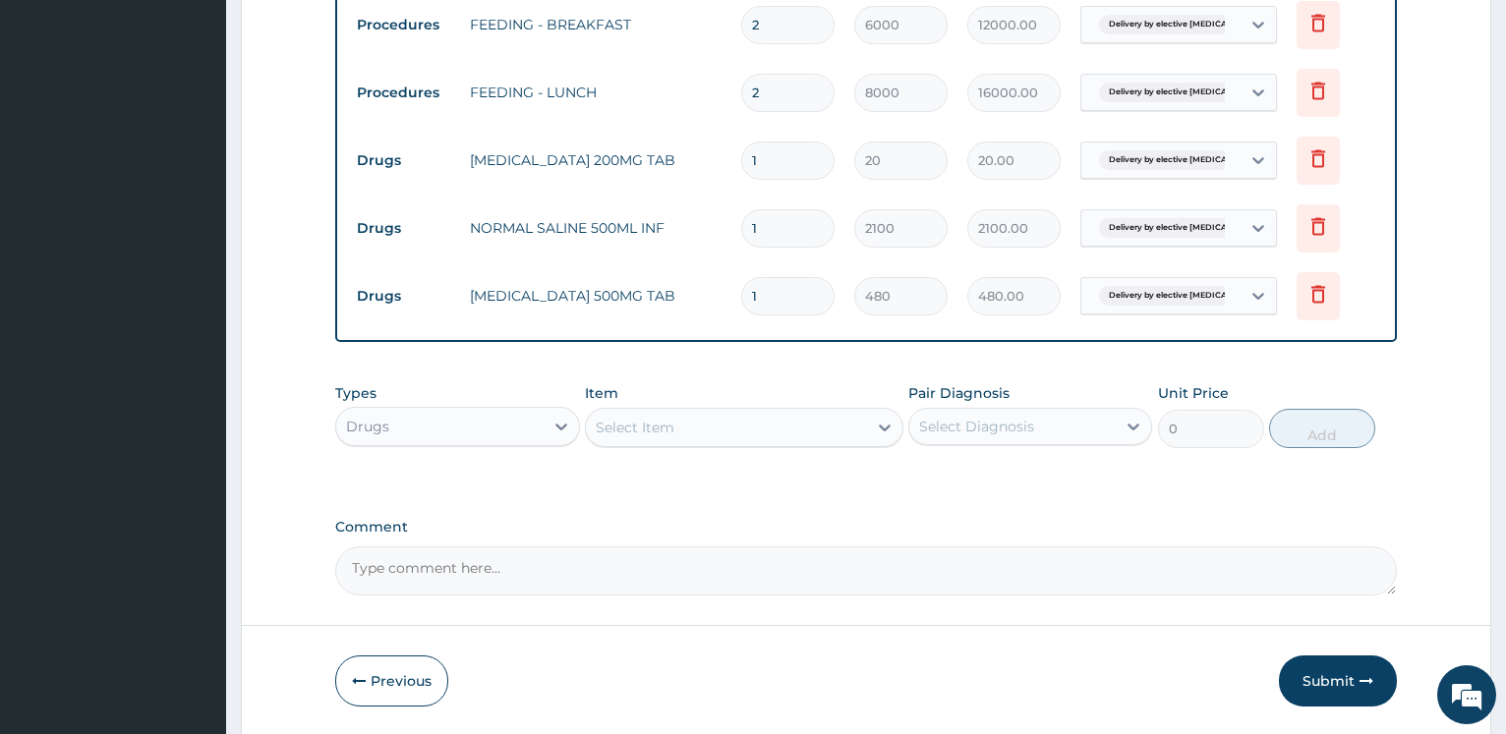
drag, startPoint x: 786, startPoint y: 293, endPoint x: 633, endPoint y: 263, distance: 156.1
click at [741, 277] on input "1" at bounding box center [787, 296] width 93 height 38
type input "6"
type input "2880.00"
type input "6"
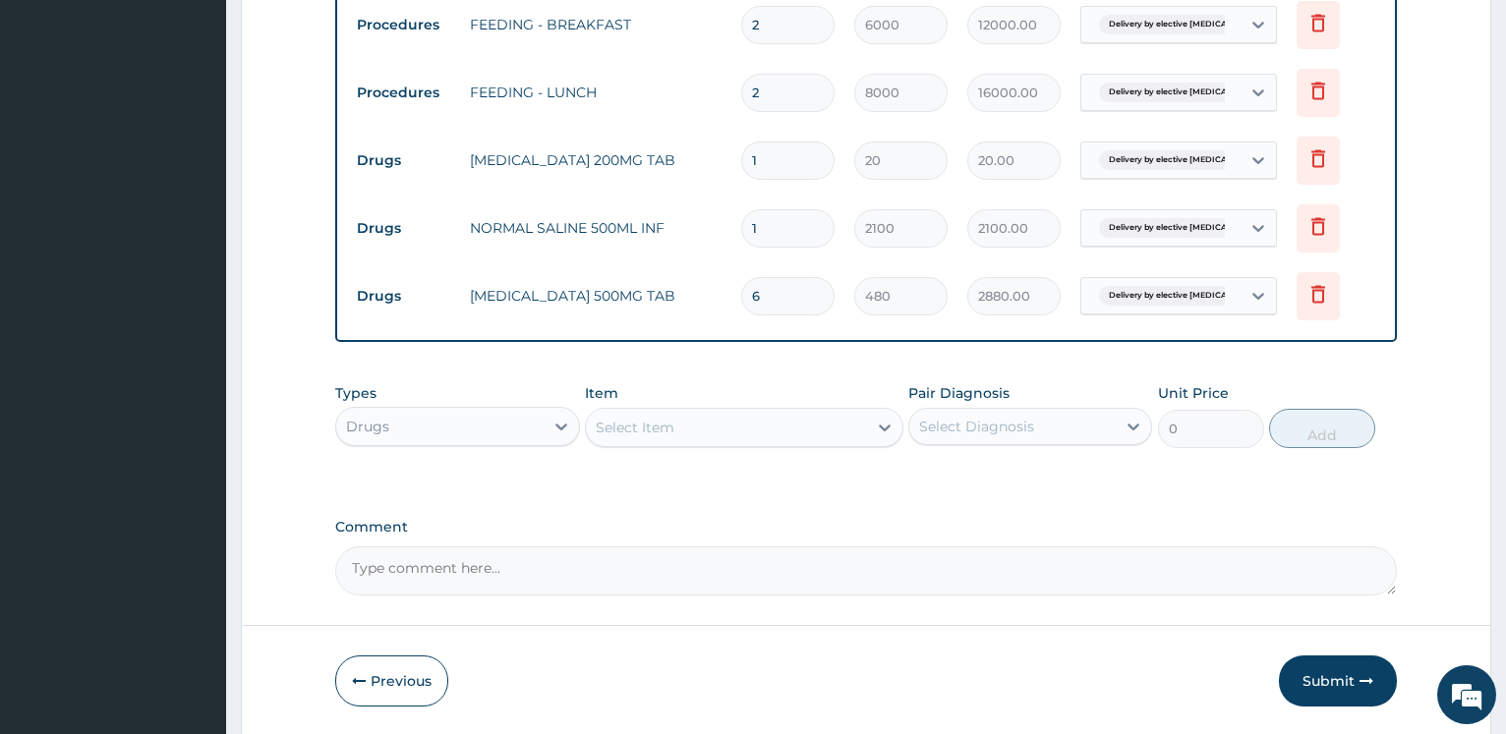
click at [668, 417] on div "Select Item" at bounding box center [726, 427] width 281 height 31
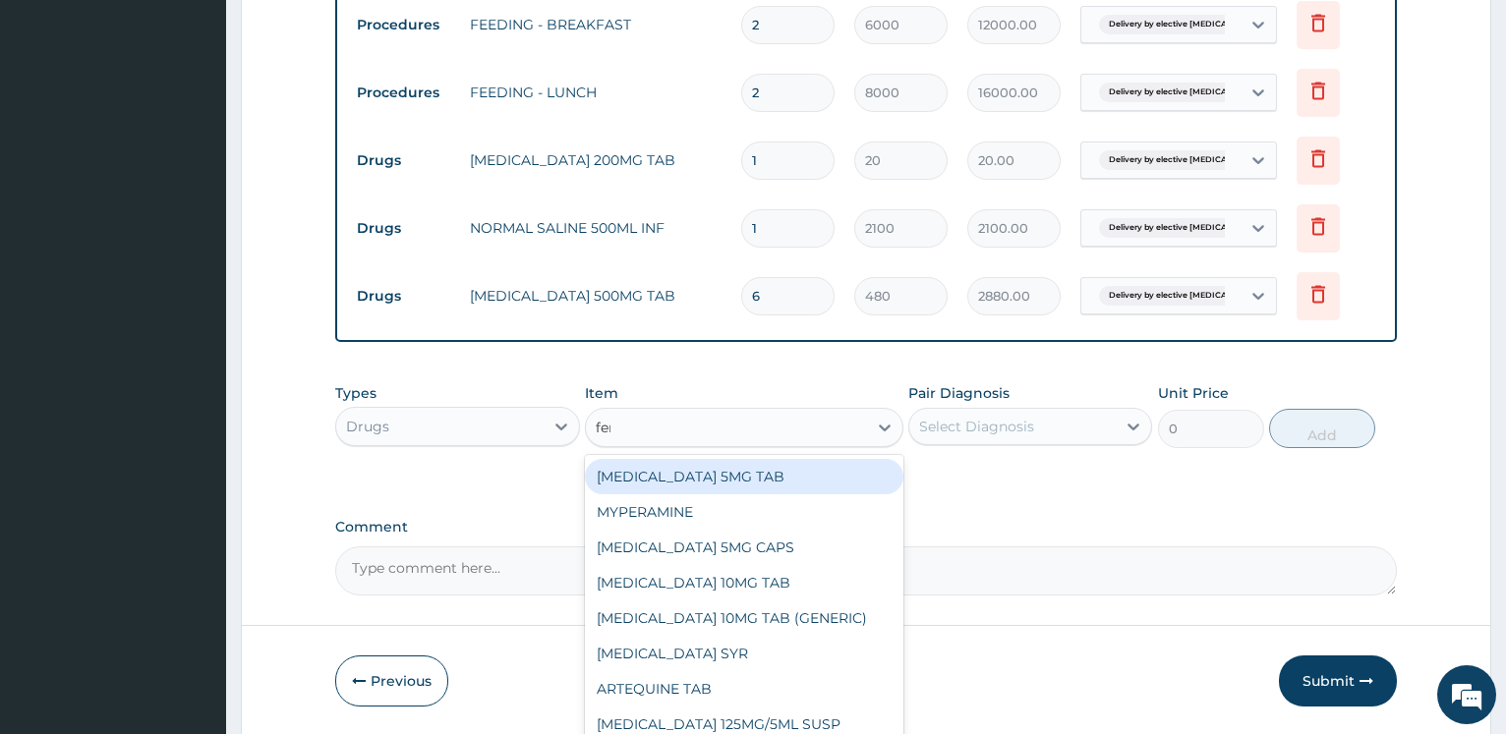
type input "ferr"
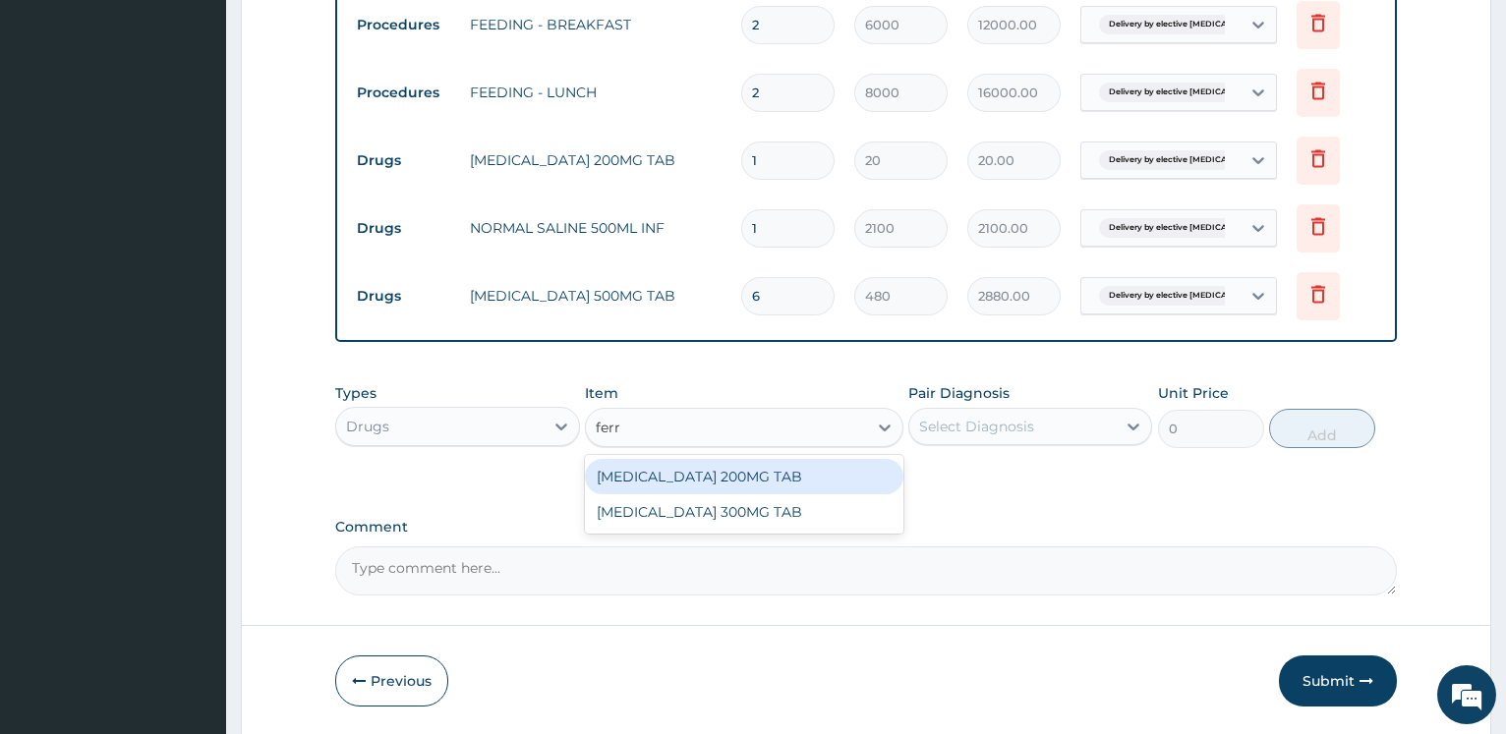
click at [785, 466] on div "FERROUS SULPHATE 200MG TAB" at bounding box center [744, 476] width 318 height 35
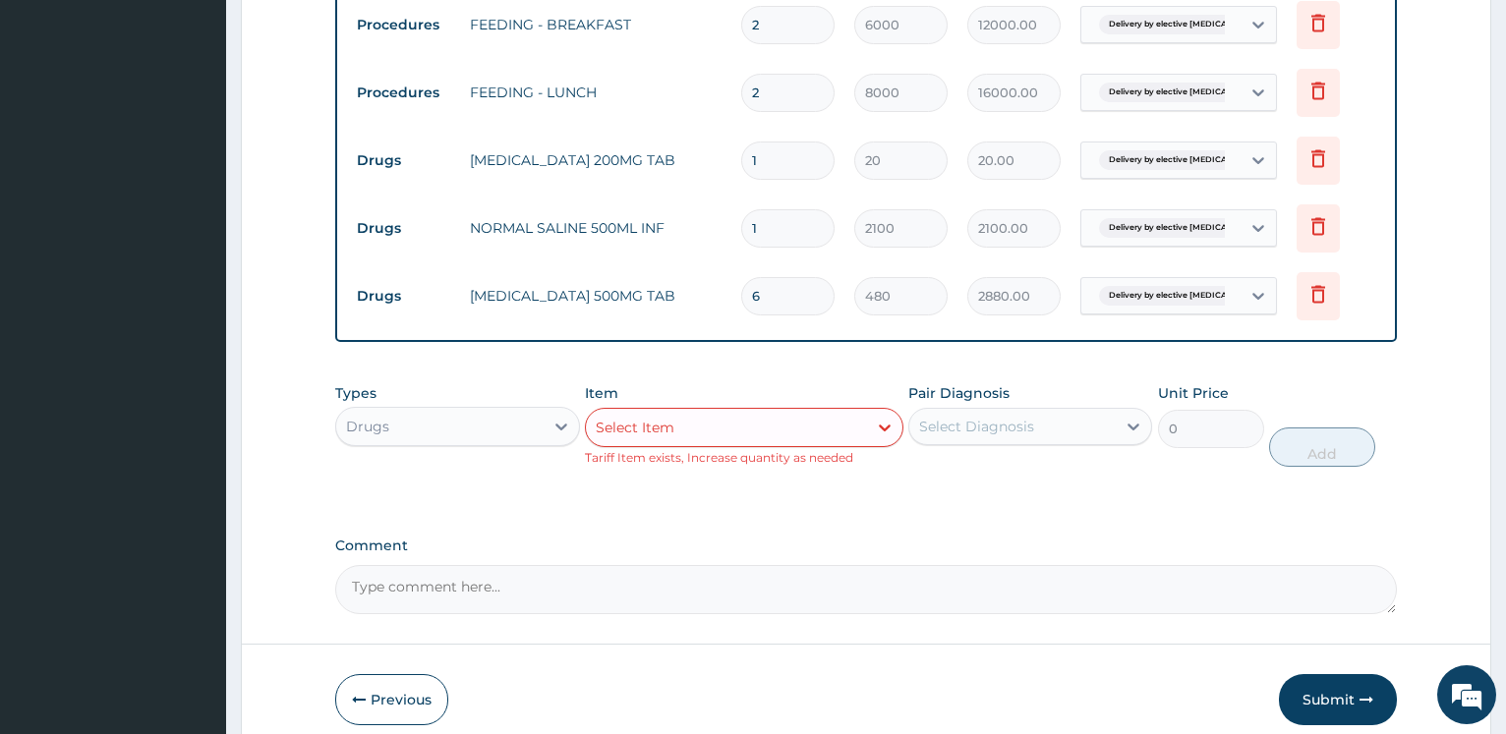
click at [1009, 426] on div "Select Diagnosis" at bounding box center [976, 427] width 115 height 20
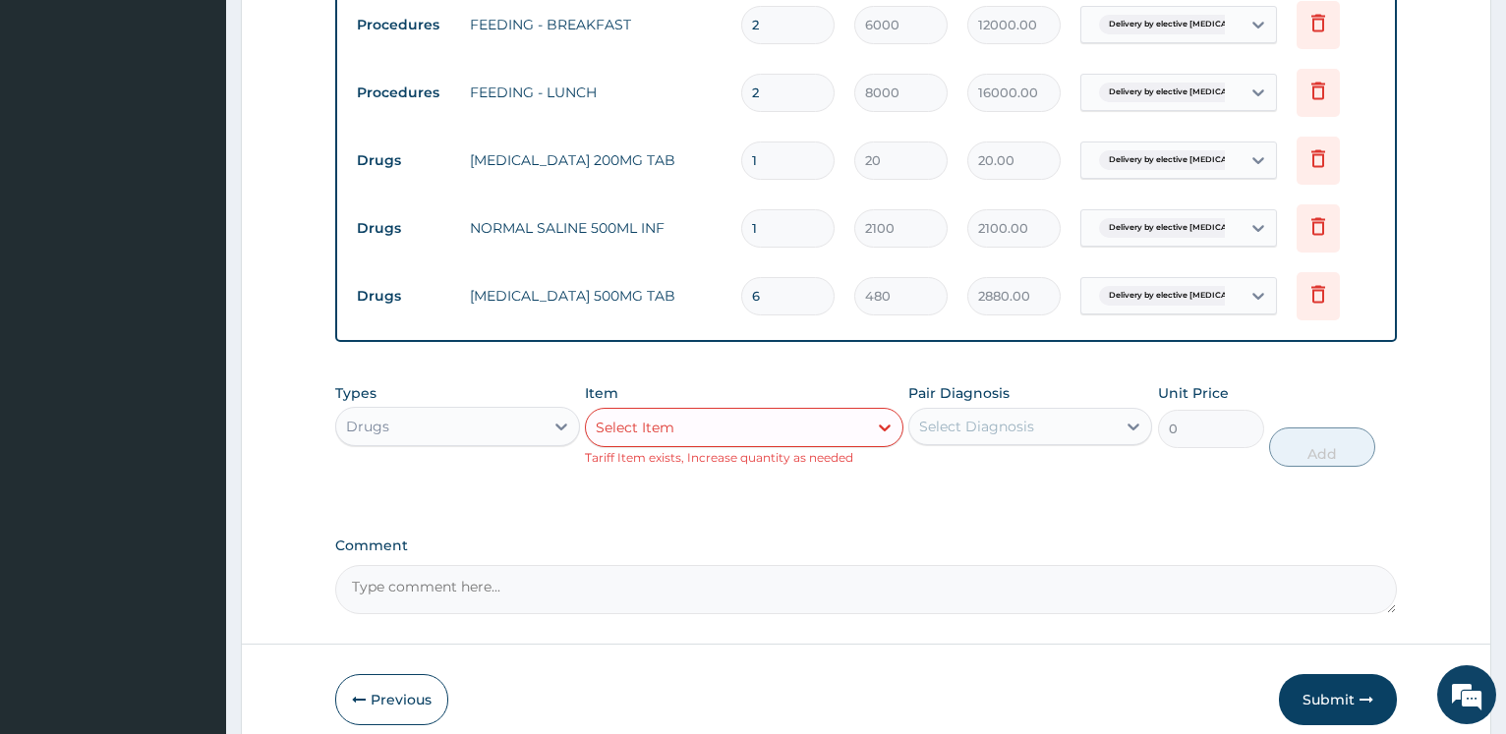
drag, startPoint x: 776, startPoint y: 160, endPoint x: 574, endPoint y: 134, distance: 204.2
click at [741, 142] on input "1" at bounding box center [787, 161] width 93 height 38
type input "6"
type input "120.00"
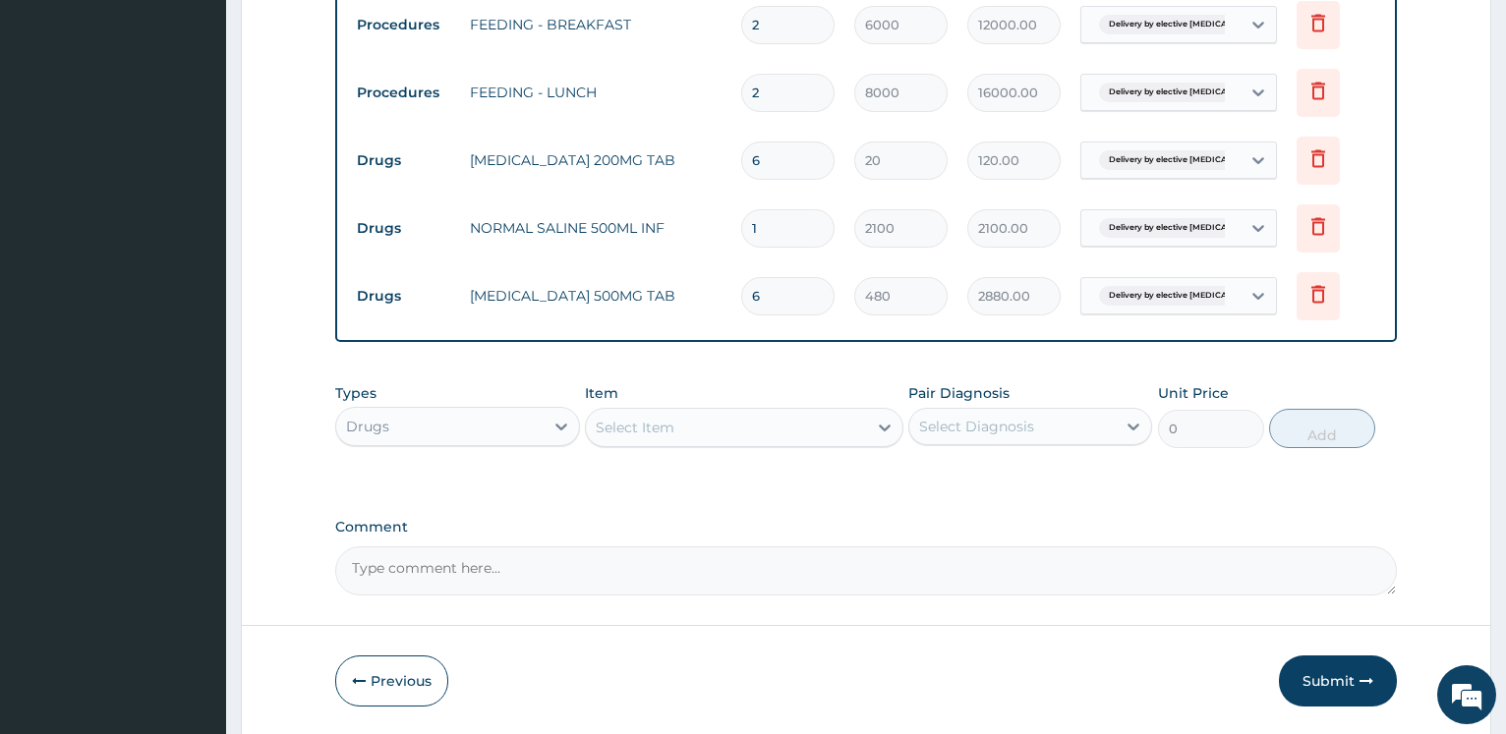
type input "6"
click at [687, 431] on div "Select Item" at bounding box center [726, 427] width 281 height 31
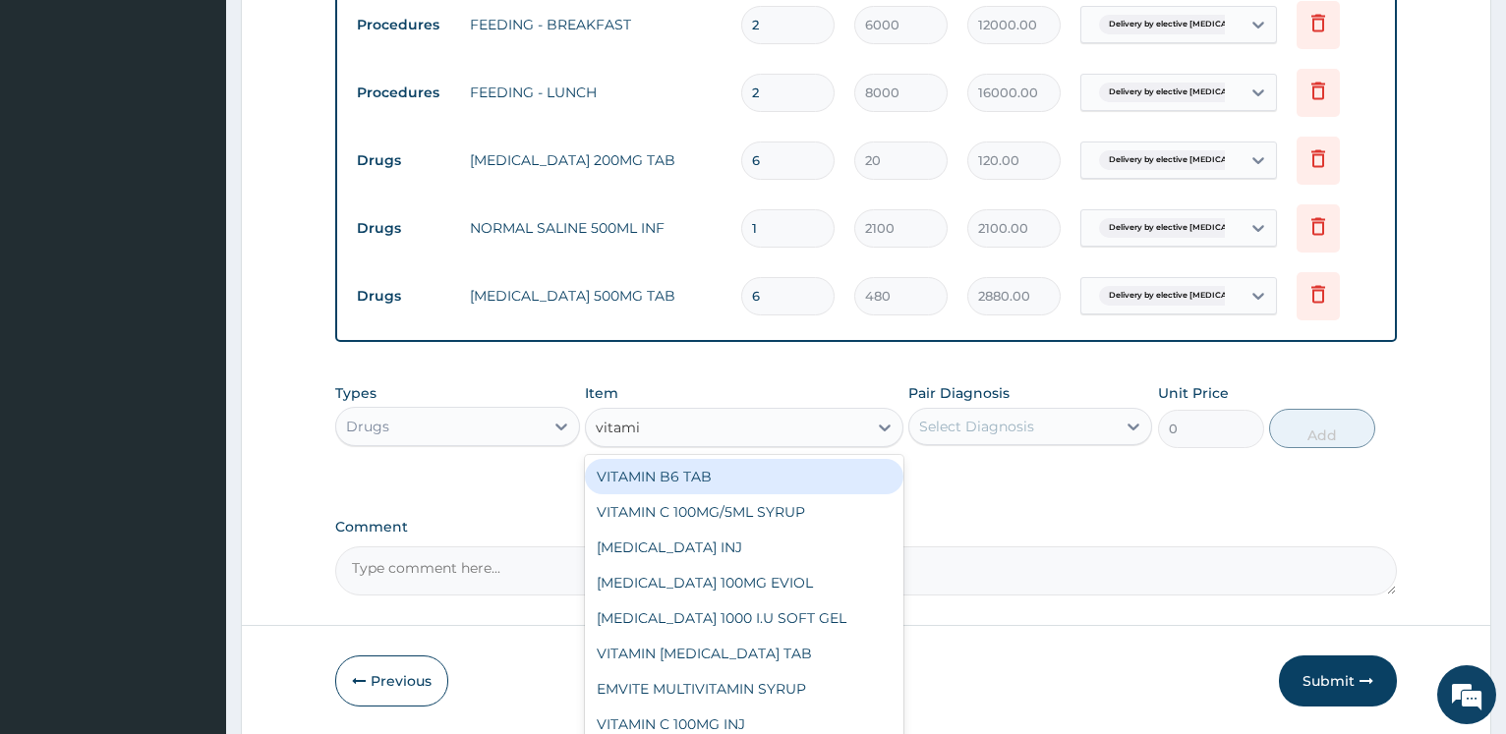
type input "vitamin"
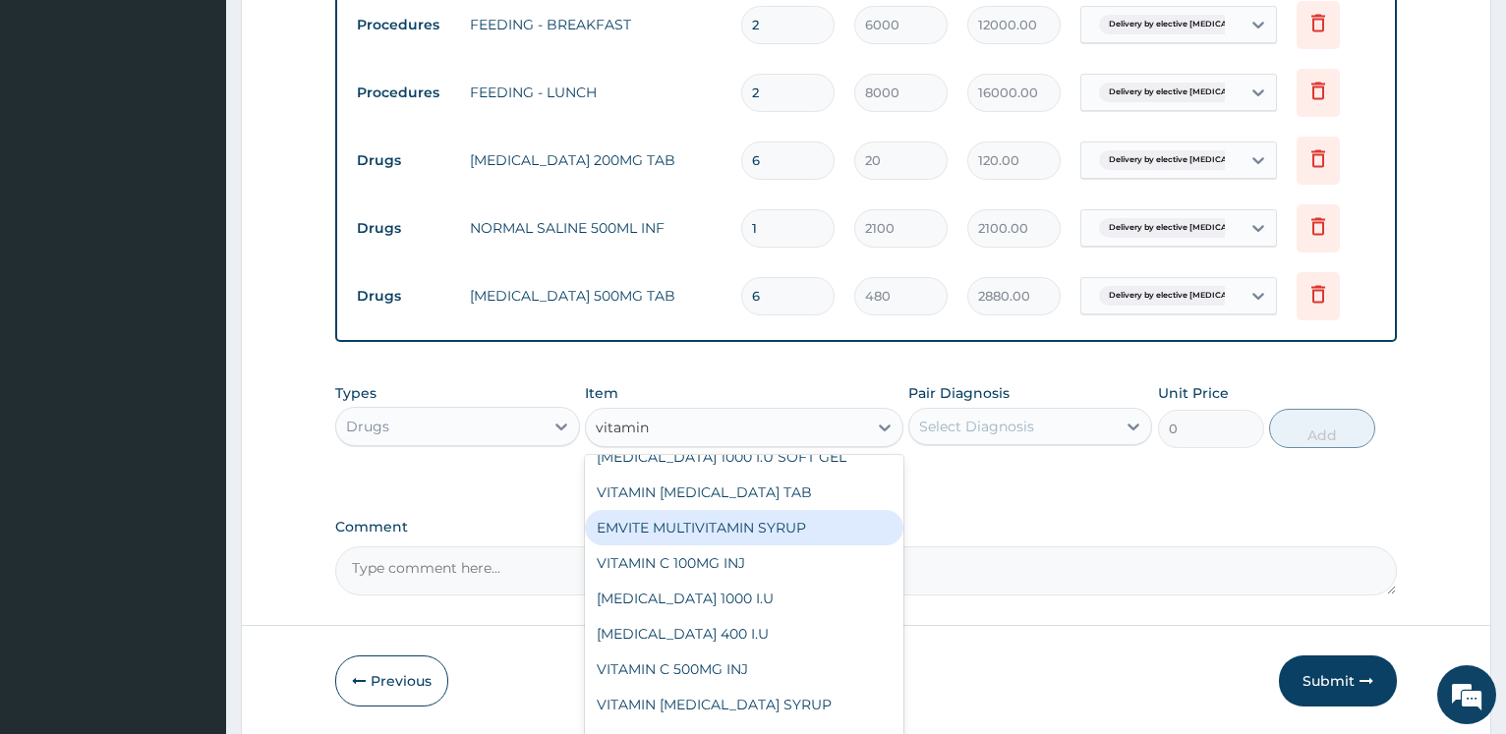
scroll to position [212, 0]
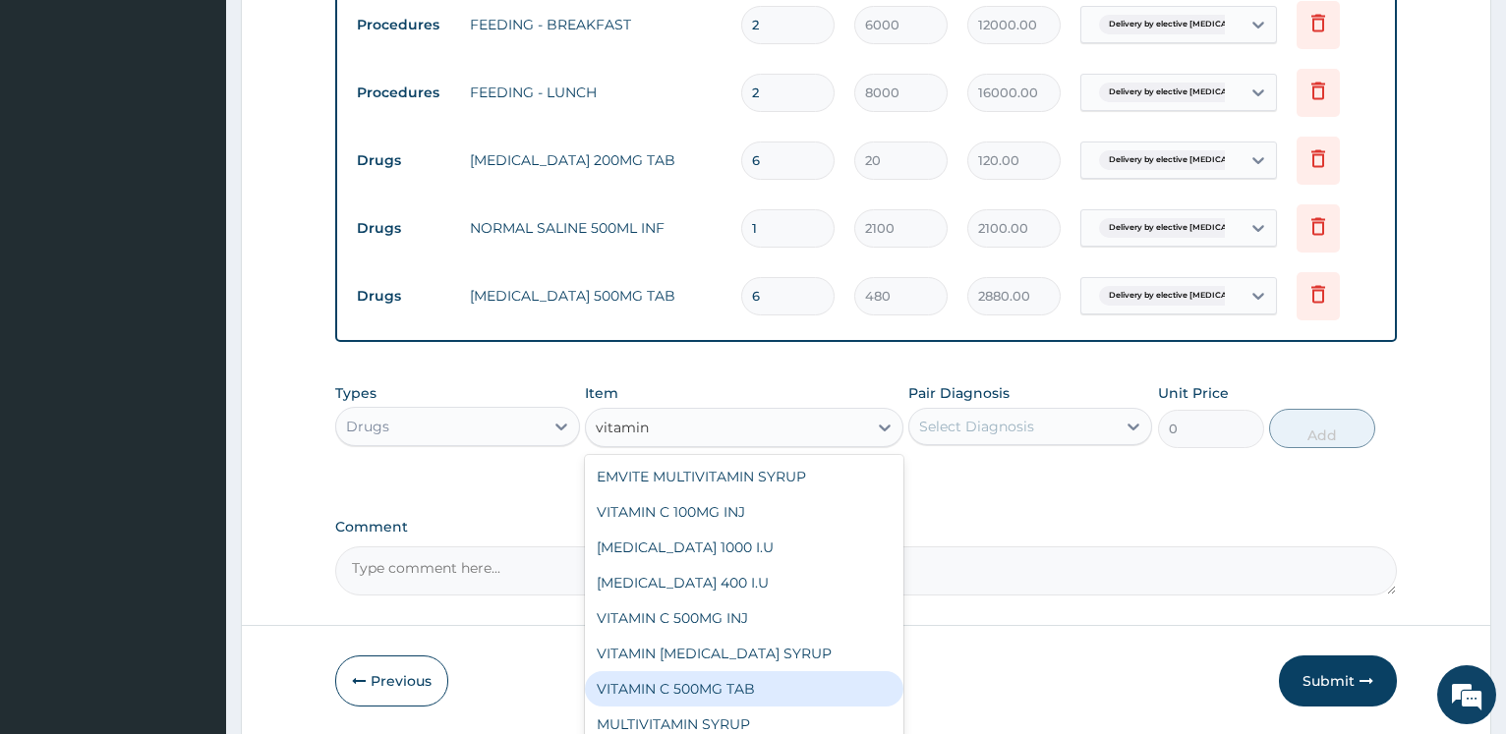
drag, startPoint x: 730, startPoint y: 690, endPoint x: 947, endPoint y: 475, distance: 305.8
click at [730, 692] on div "VITAMIN C 500MG TAB" at bounding box center [744, 688] width 318 height 35
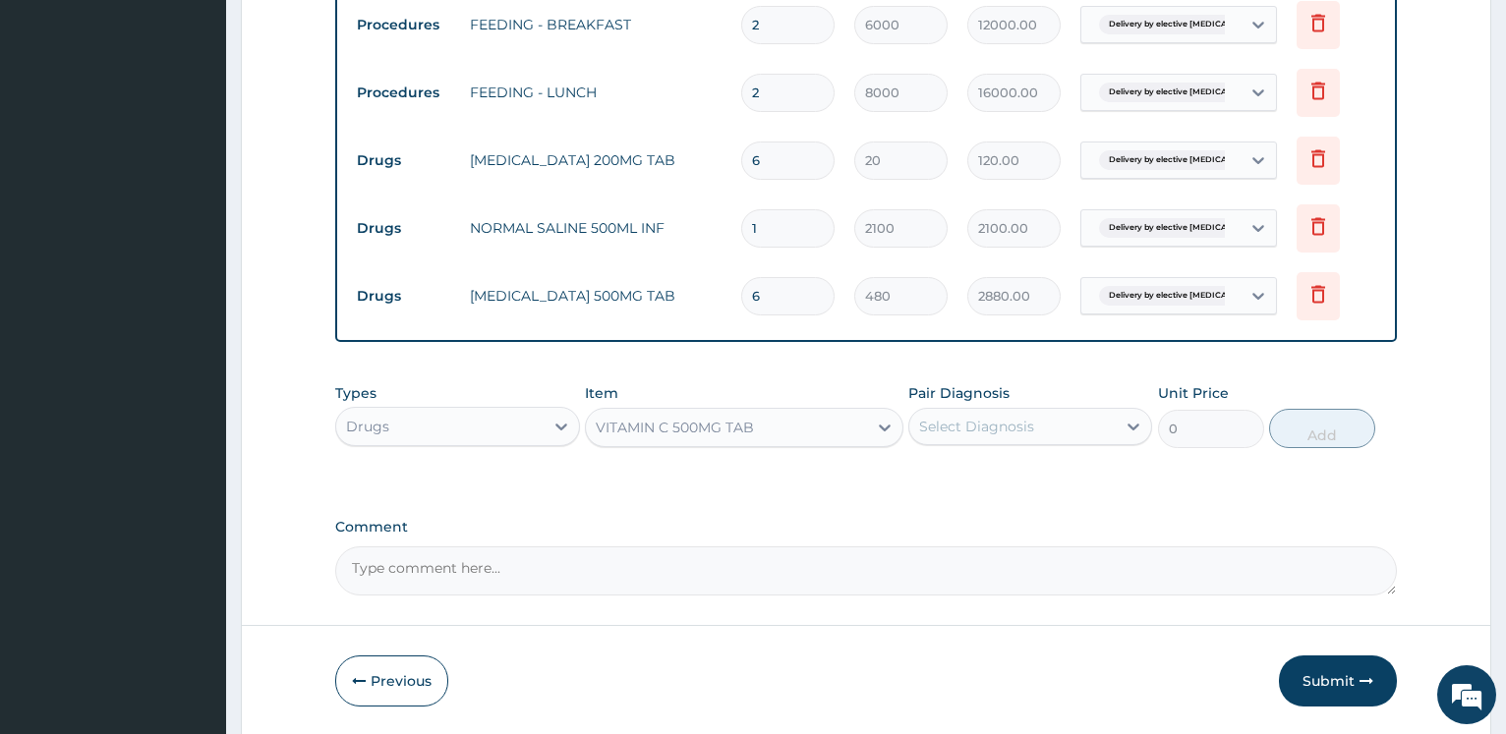
type input "400"
click at [973, 425] on div "Select Diagnosis" at bounding box center [976, 427] width 115 height 20
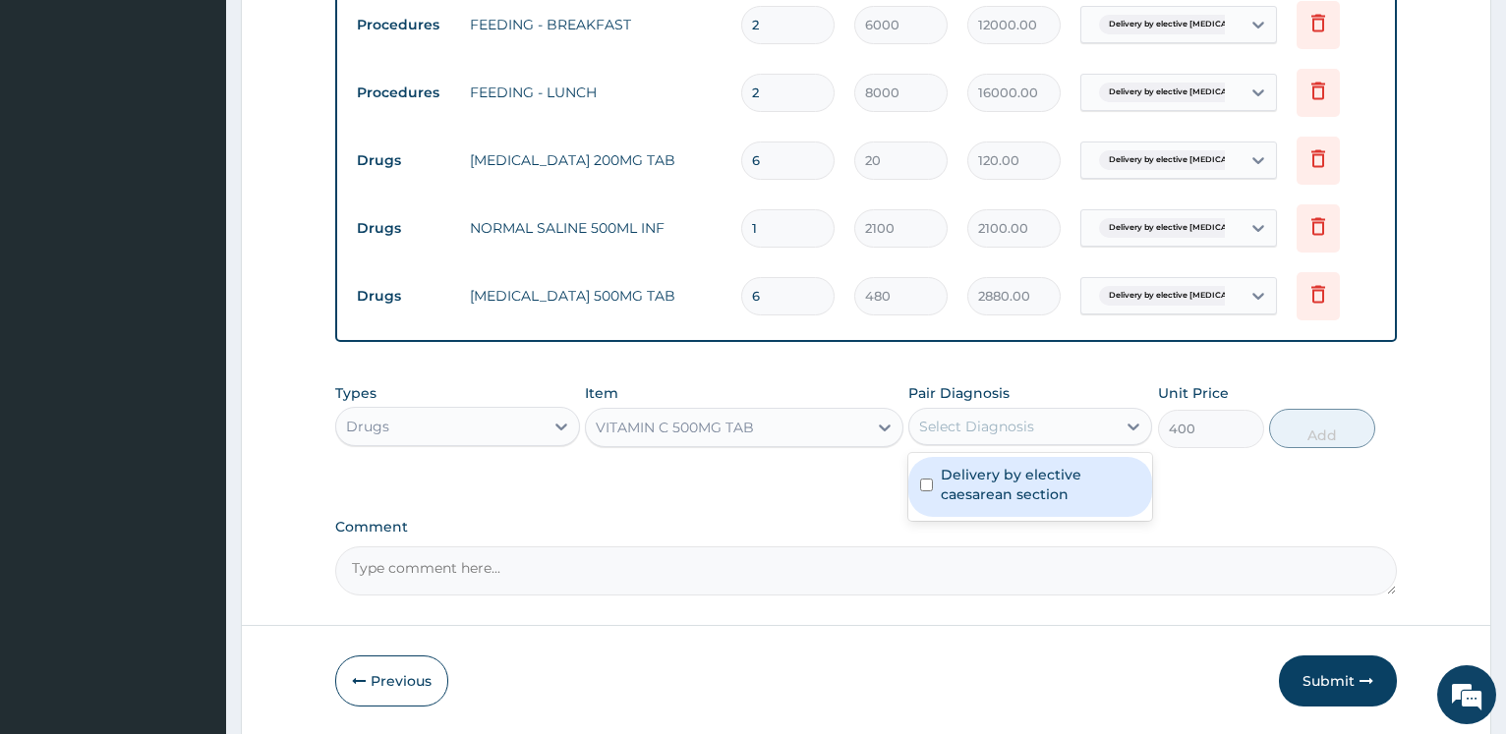
click at [992, 487] on label "Delivery by elective caesarean section" at bounding box center [1039, 484] width 199 height 39
checkbox input "true"
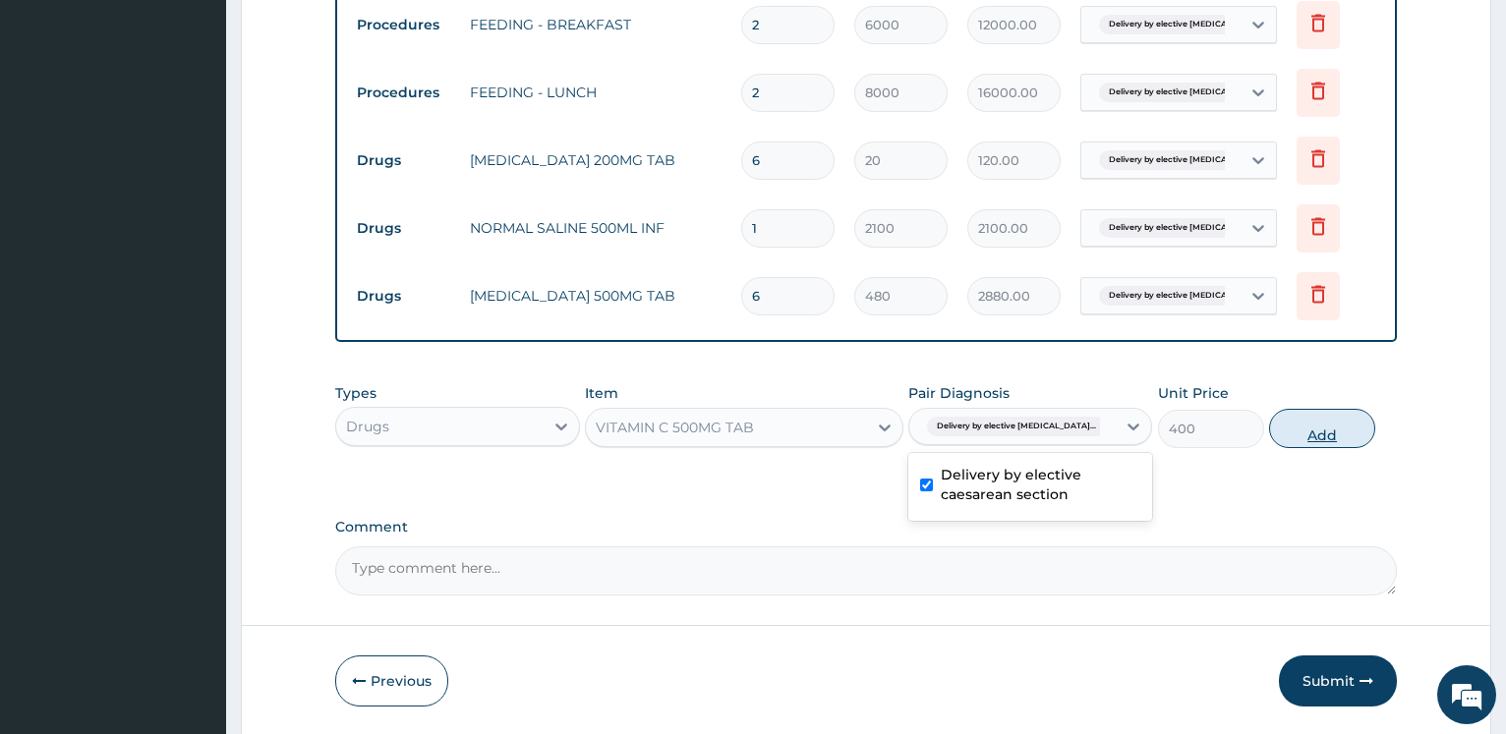
click at [1331, 441] on button "Add" at bounding box center [1322, 428] width 106 height 39
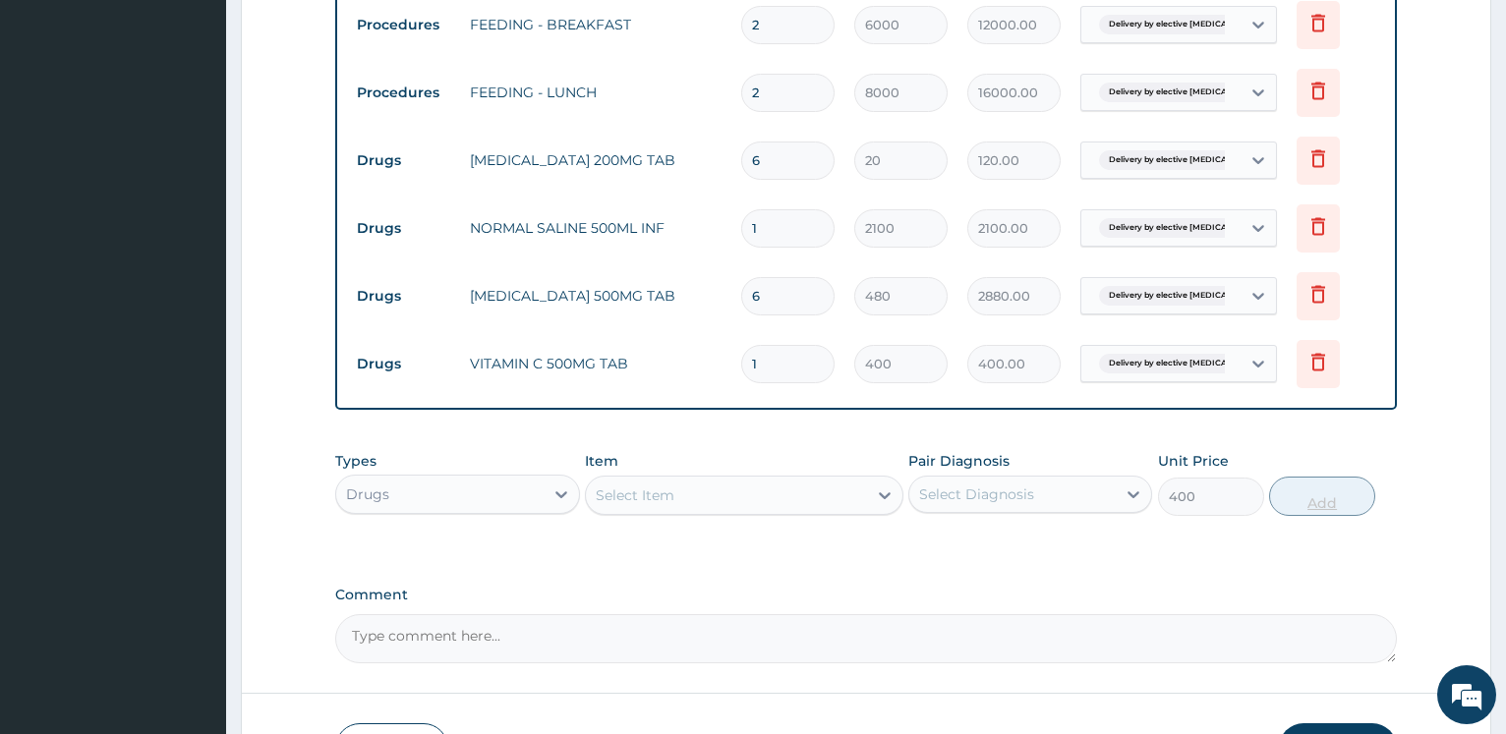
type input "0"
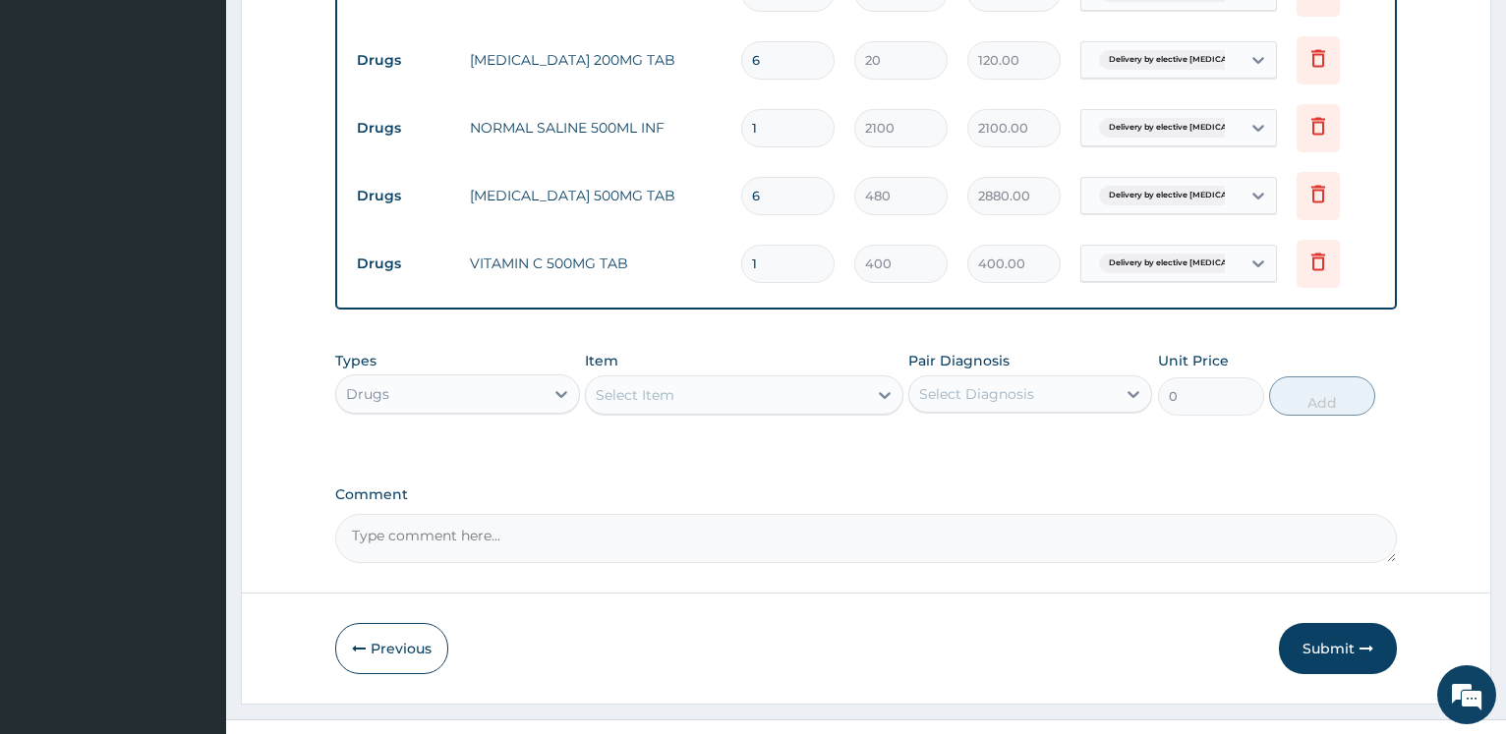
drag, startPoint x: 801, startPoint y: 268, endPoint x: 637, endPoint y: 249, distance: 165.3
click at [741, 249] on input "1" at bounding box center [787, 264] width 93 height 38
type input "6"
type input "2400.00"
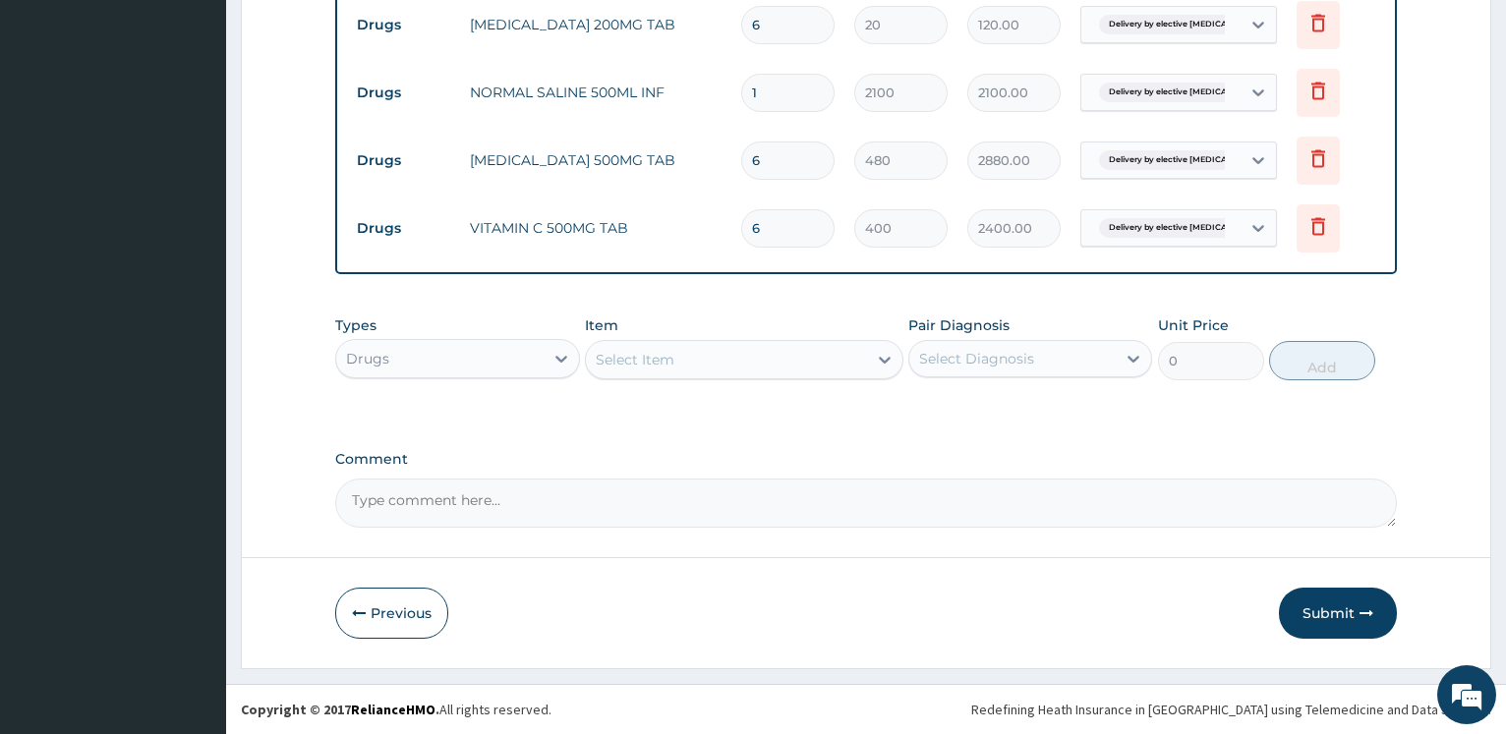
type input "6"
click at [618, 355] on div "Select Item" at bounding box center [635, 360] width 79 height 20
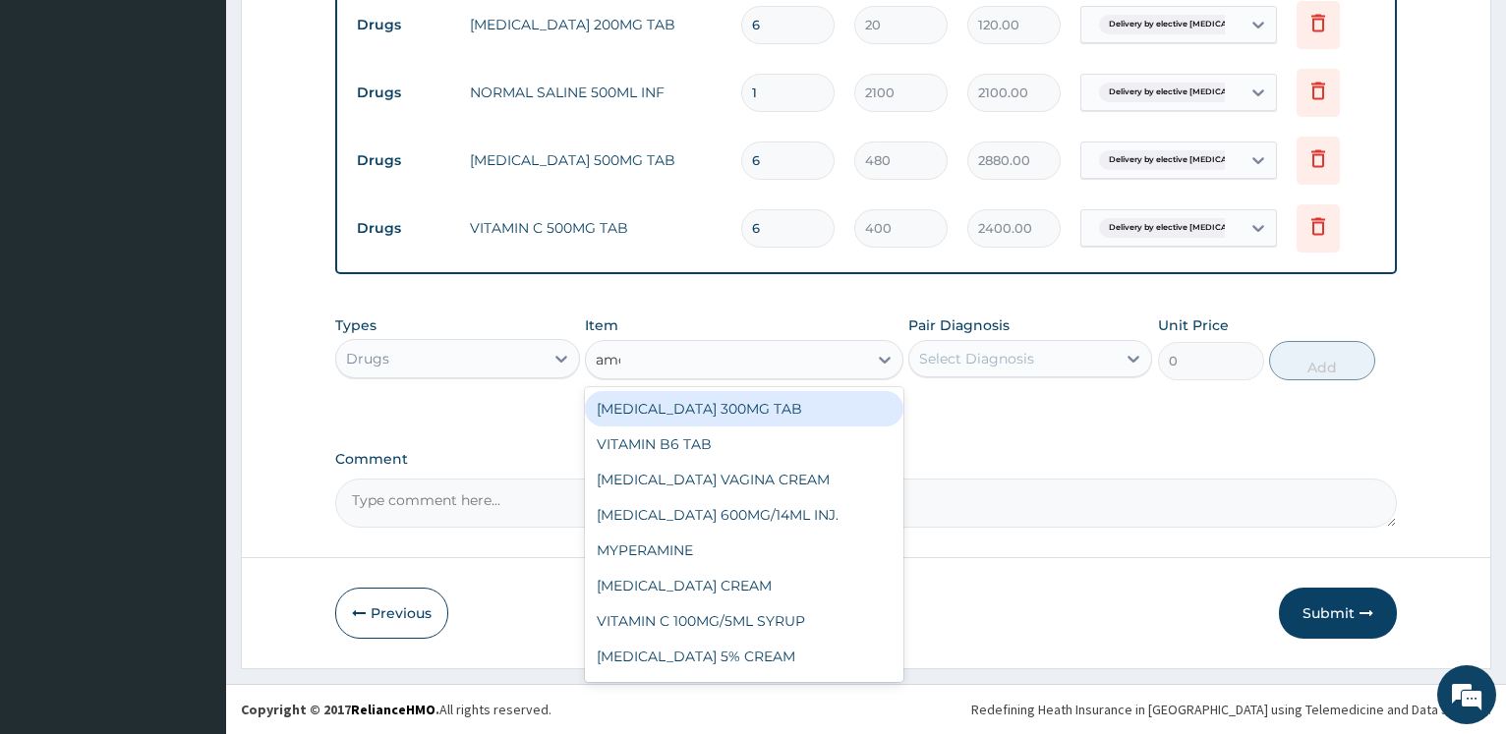
type input "amok"
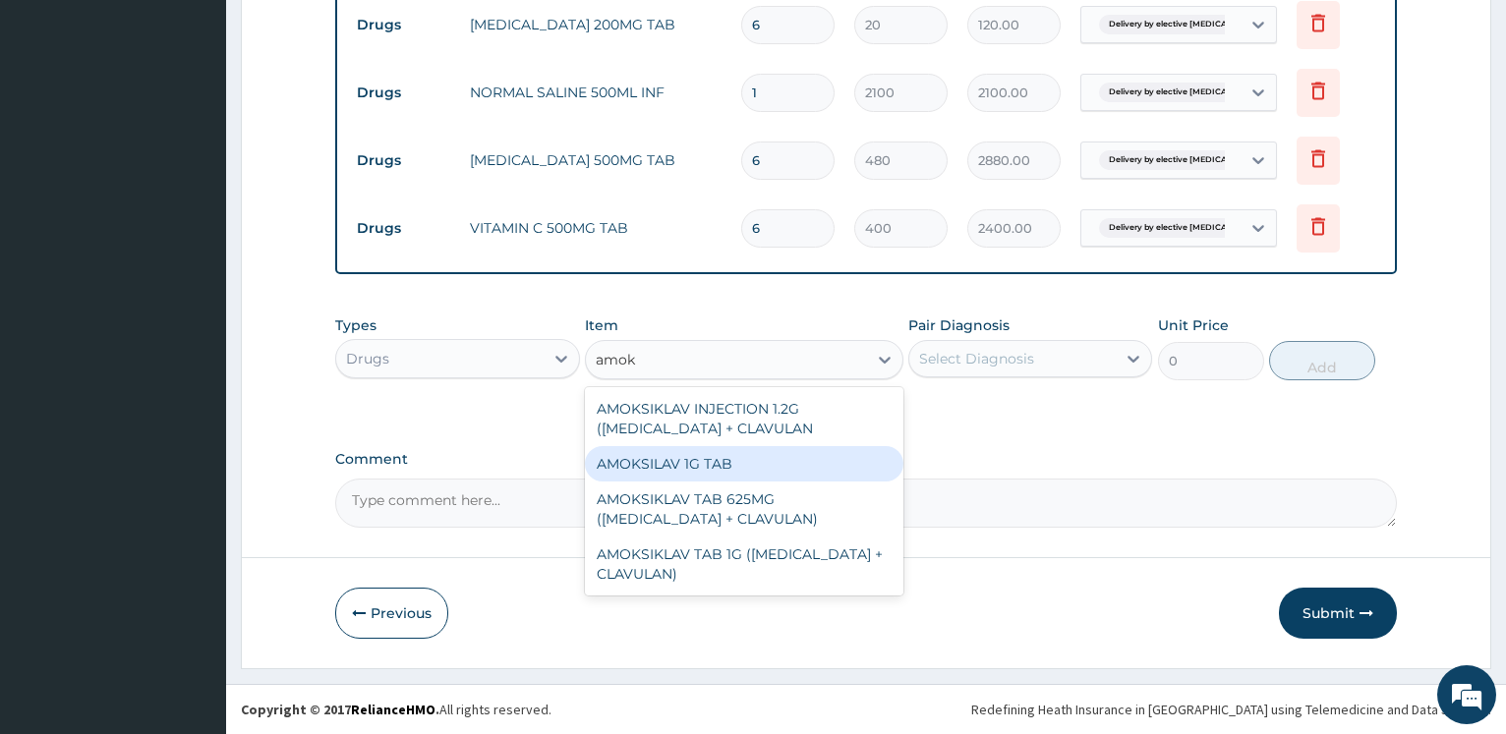
click at [696, 481] on div "AMOKSILAV 1G TAB" at bounding box center [744, 463] width 318 height 35
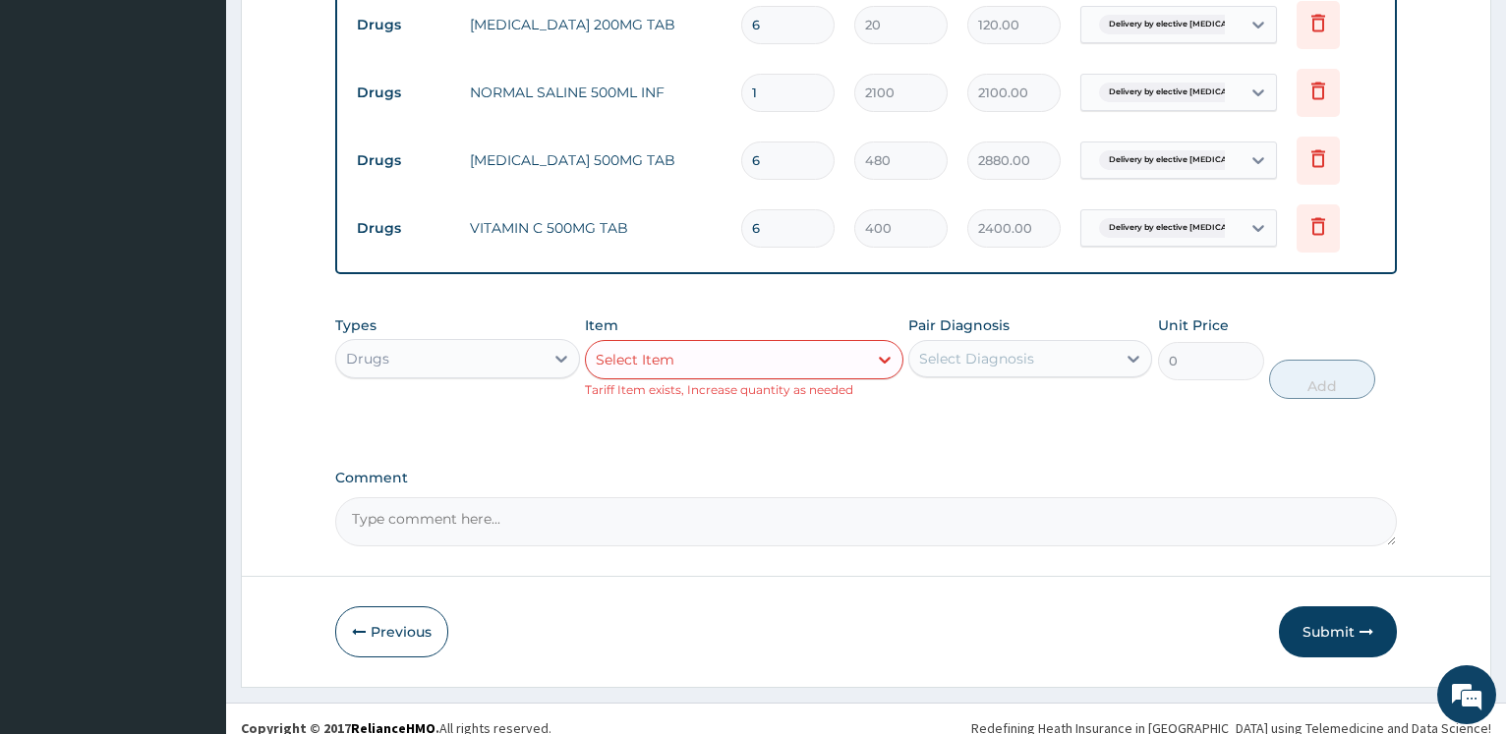
click at [770, 351] on div "Select Item" at bounding box center [726, 359] width 281 height 31
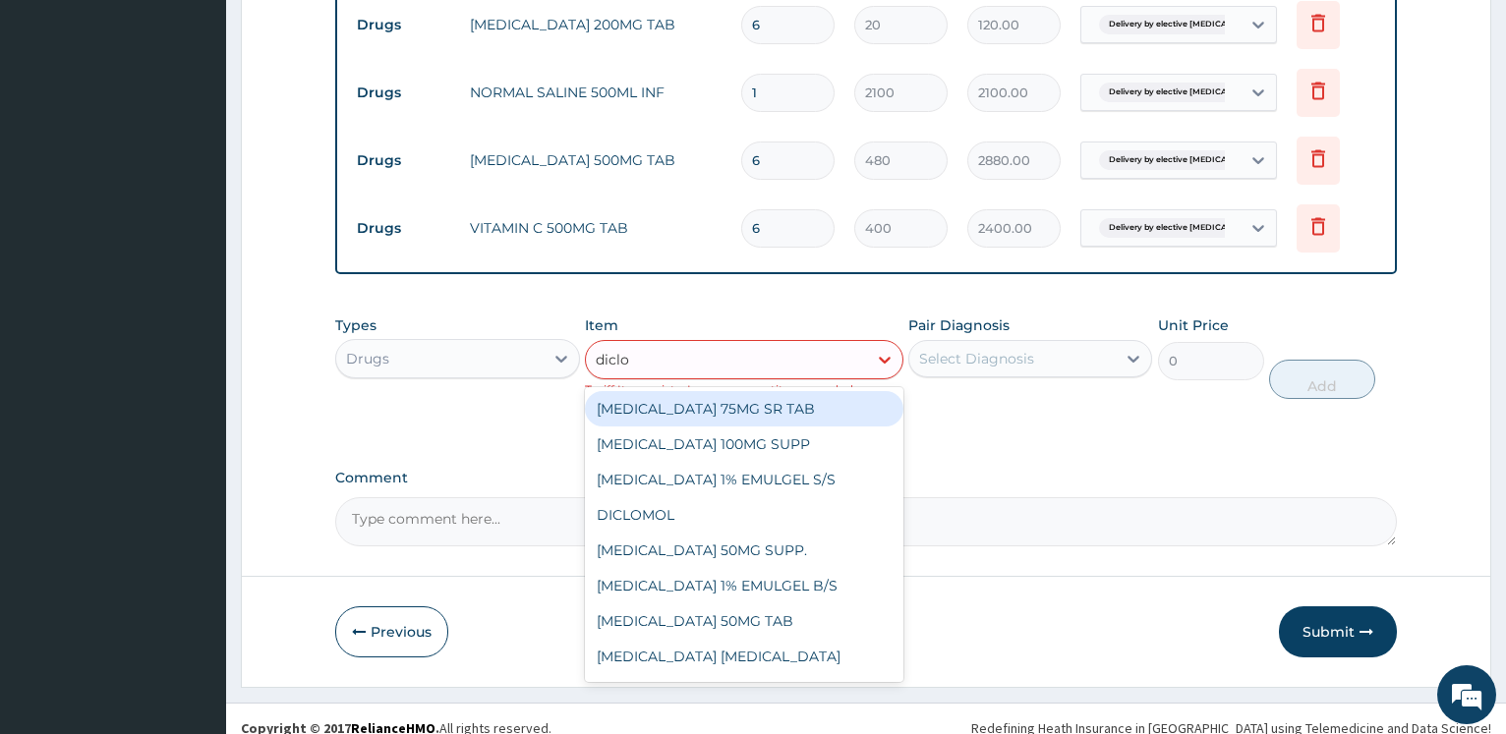
type input "diclof"
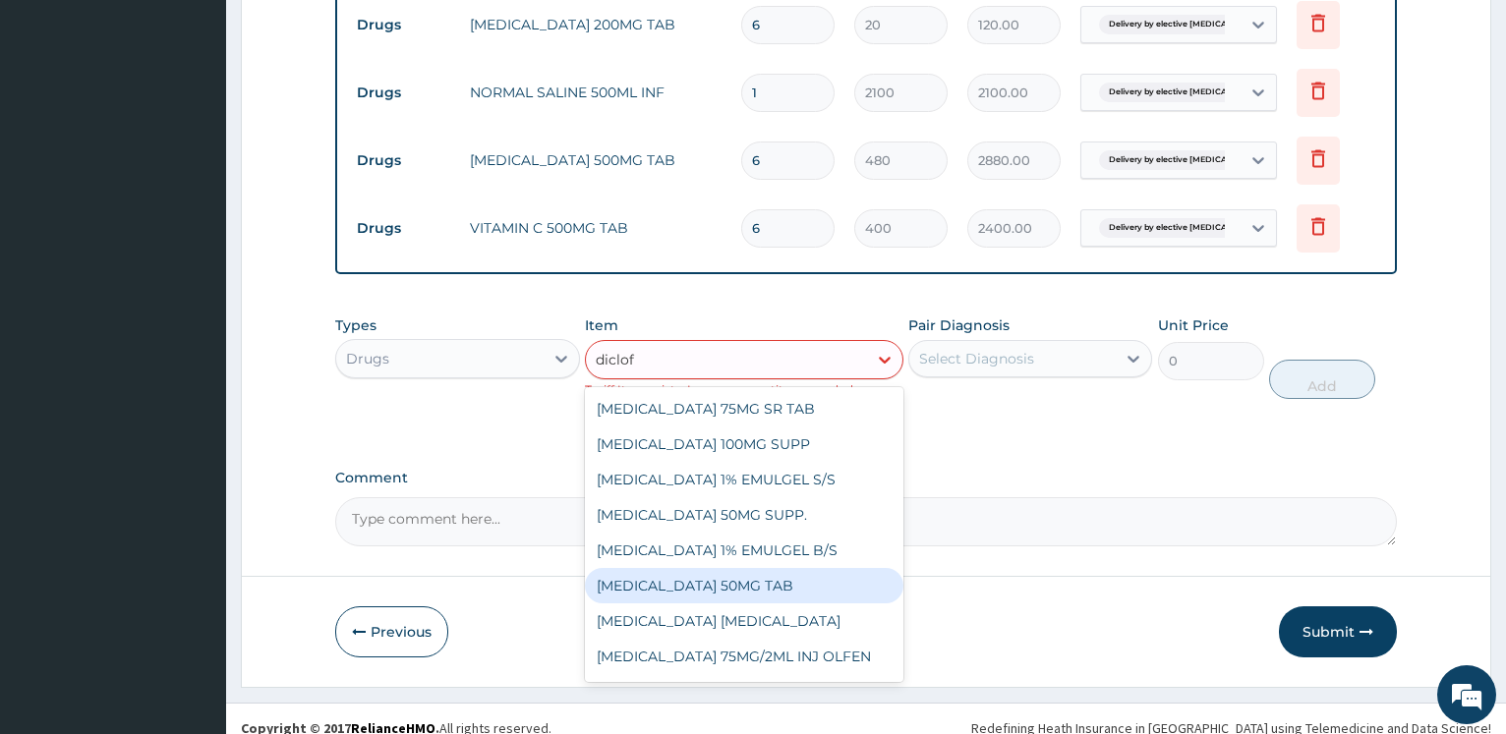
click at [829, 583] on div "DICLOFENAC POTASSIUM 50MG TAB" at bounding box center [744, 585] width 318 height 35
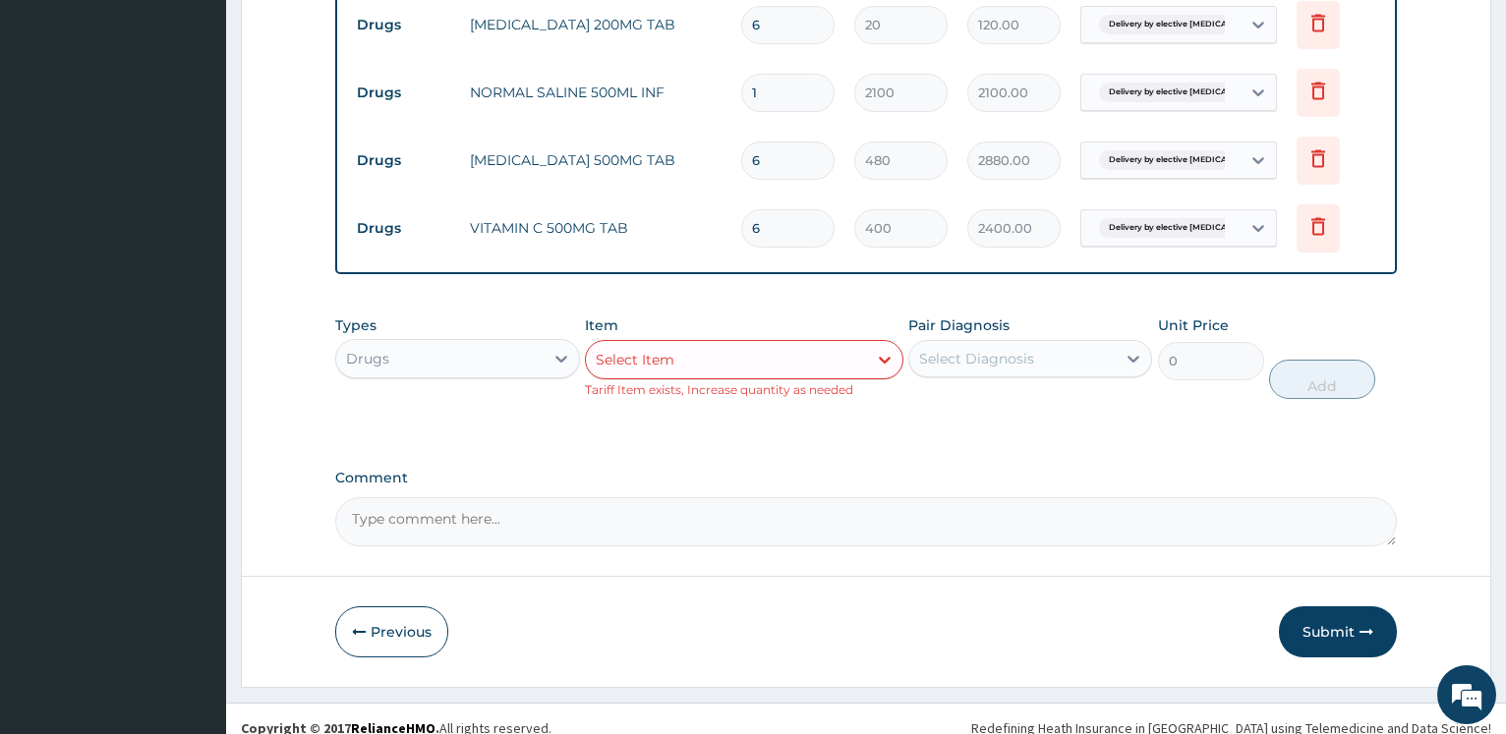
scroll to position [2304, 0]
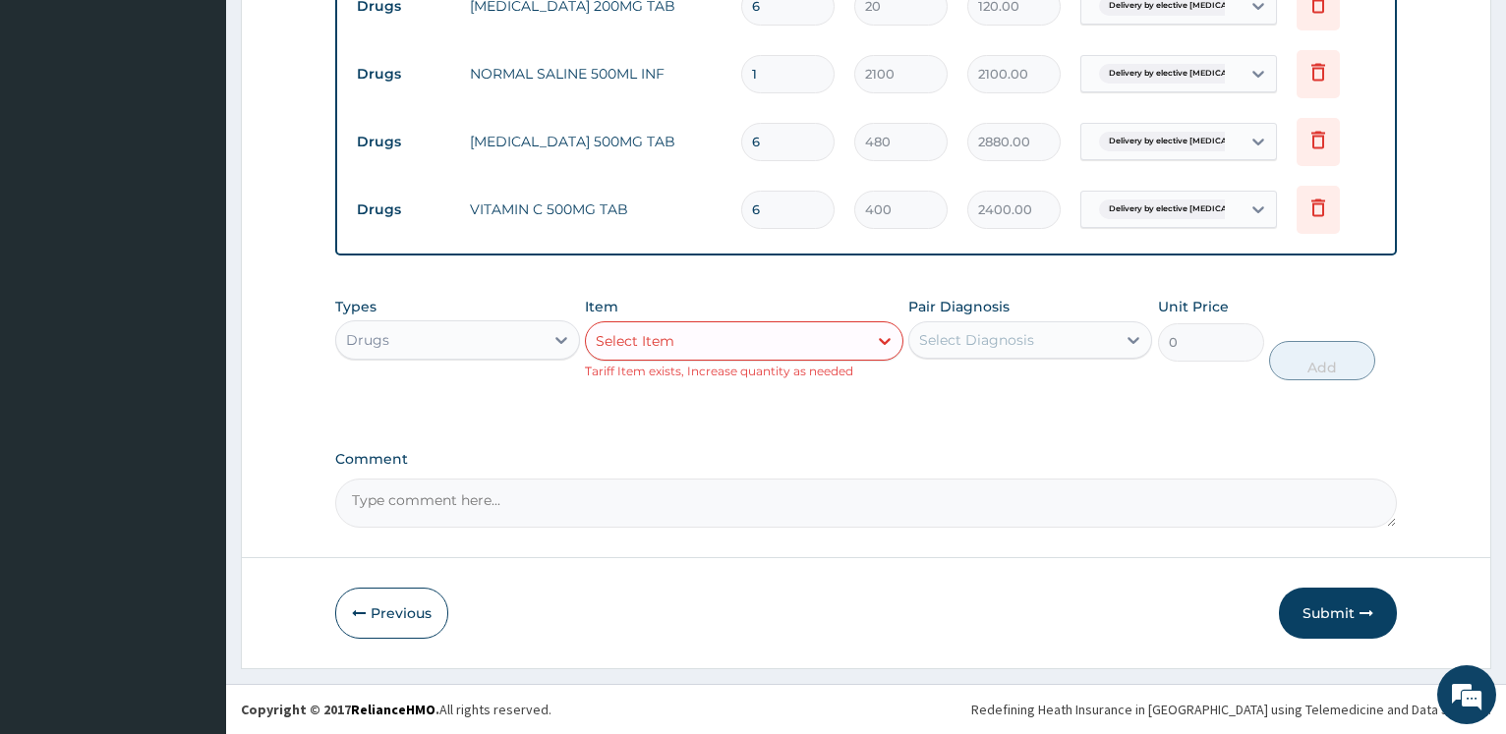
drag, startPoint x: 1327, startPoint y: 608, endPoint x: 1055, endPoint y: 500, distance: 292.0
click at [1327, 609] on button "Submit" at bounding box center [1338, 613] width 118 height 51
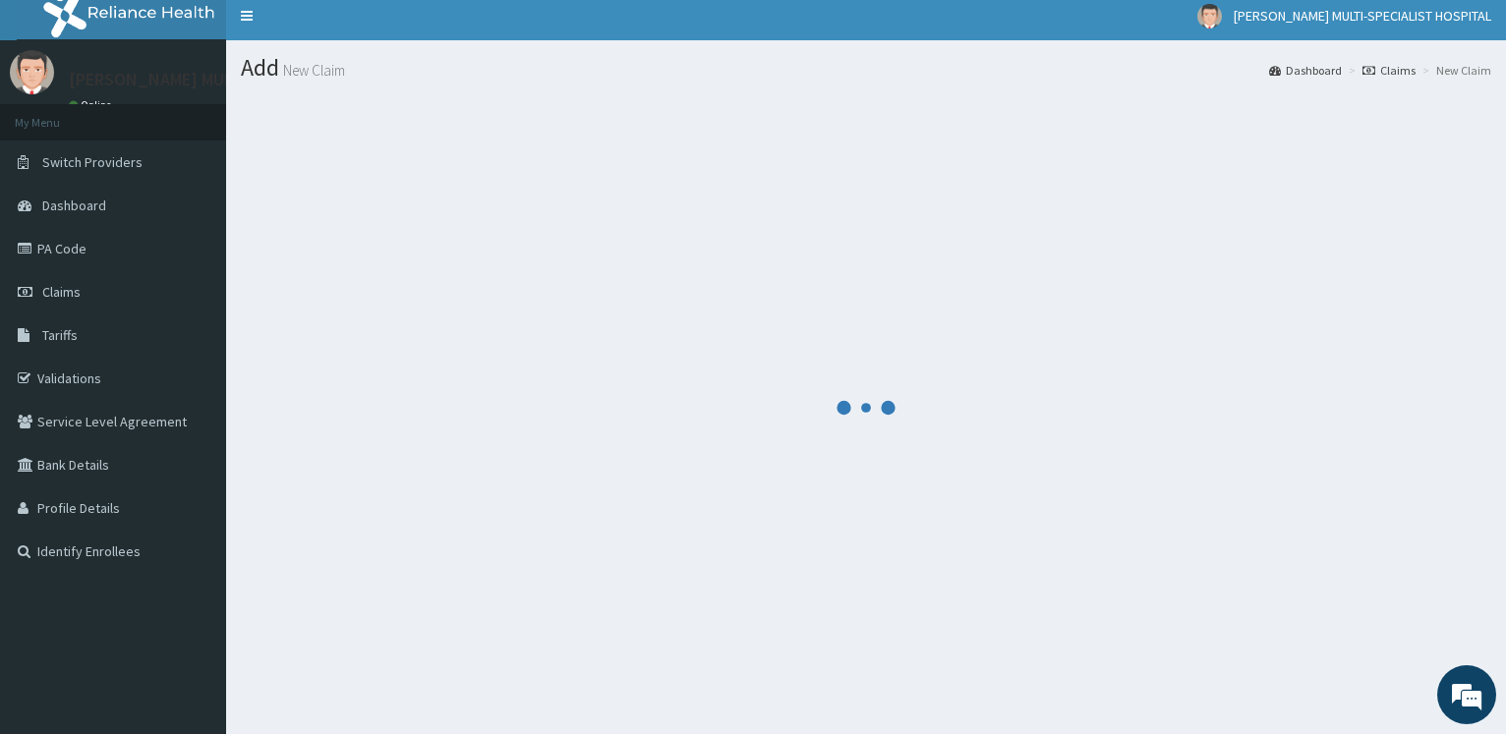
scroll to position [0, 0]
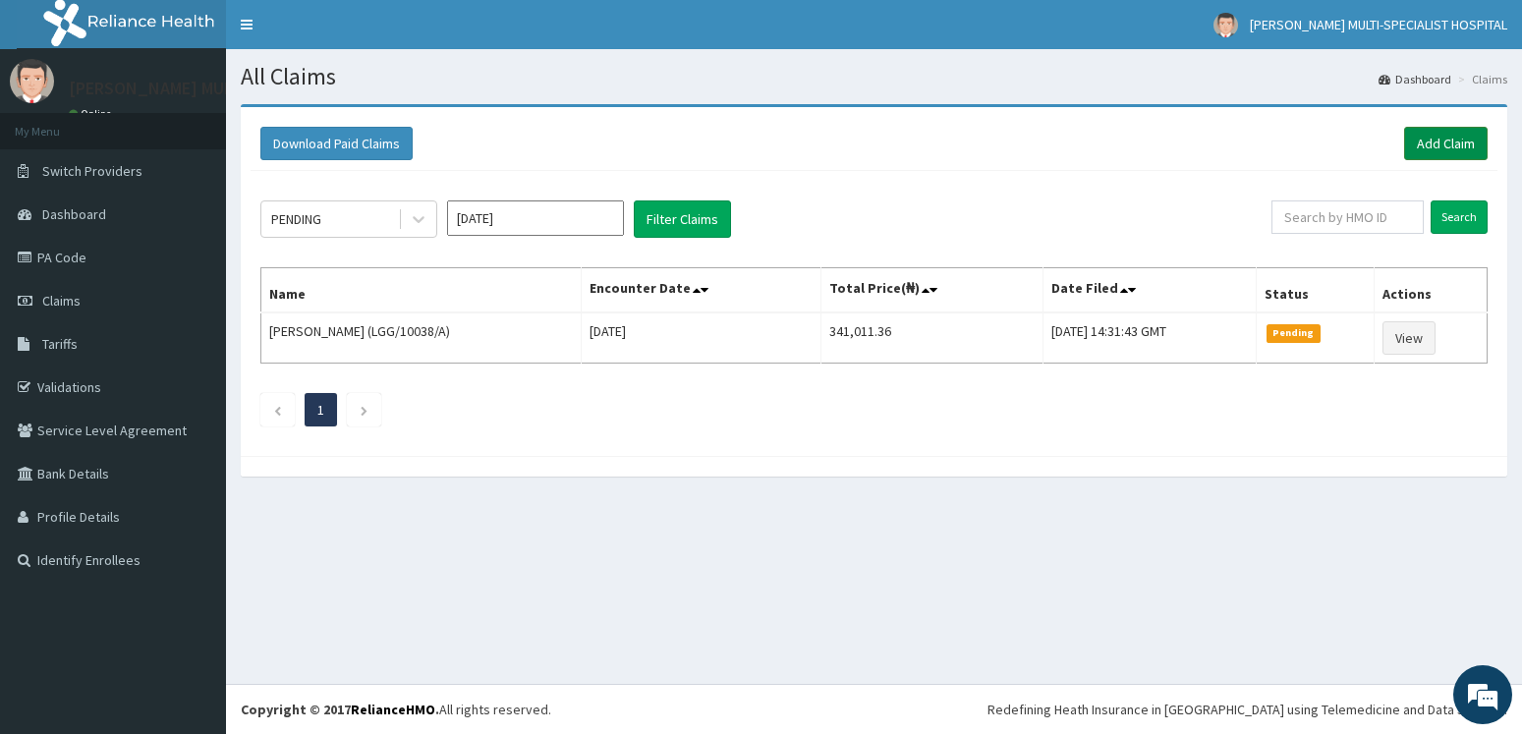
click at [1451, 134] on link "Add Claim" at bounding box center [1446, 143] width 84 height 33
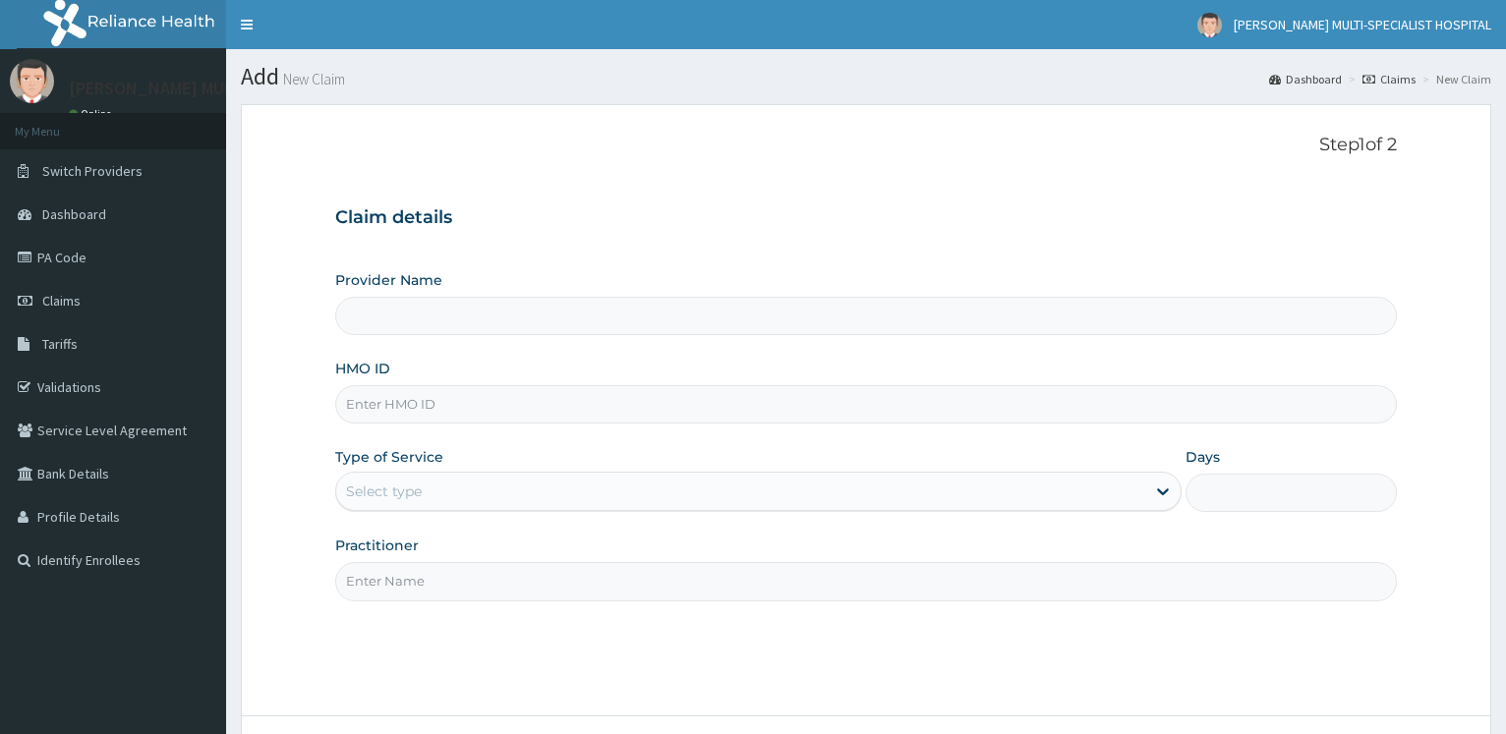
type input "PA/AA073B"
type input "[PERSON_NAME] Multi-Specialist Hospital - IKEJA"
drag, startPoint x: 275, startPoint y: 398, endPoint x: 284, endPoint y: 352, distance: 47.0
click at [335, 385] on input "PA/AA073B" at bounding box center [865, 404] width 1061 height 38
click at [379, 406] on input "HMO ID" at bounding box center [865, 404] width 1061 height 38
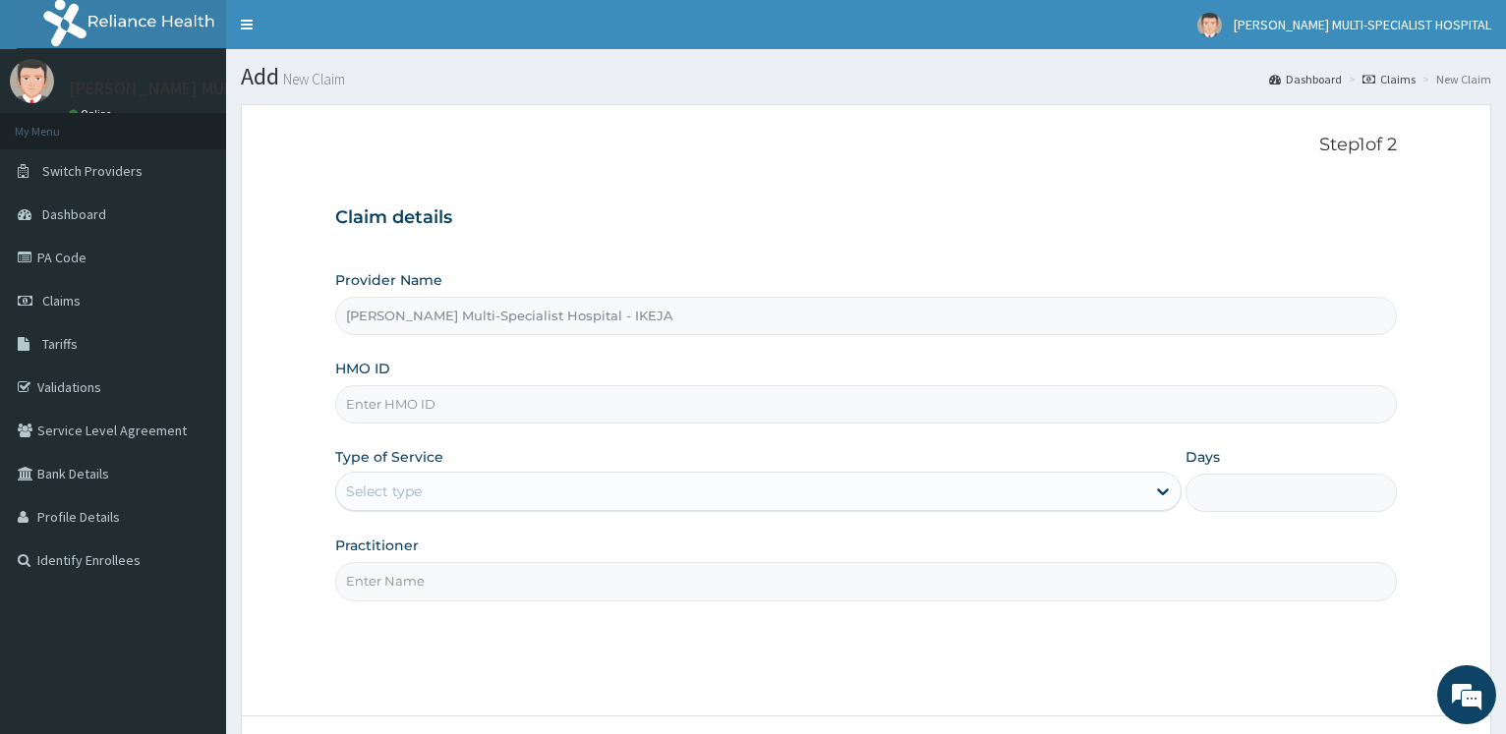
paste input "BLX/10061/A"
type input "BLX/10061/A"
click at [392, 505] on div "Select type" at bounding box center [740, 491] width 808 height 31
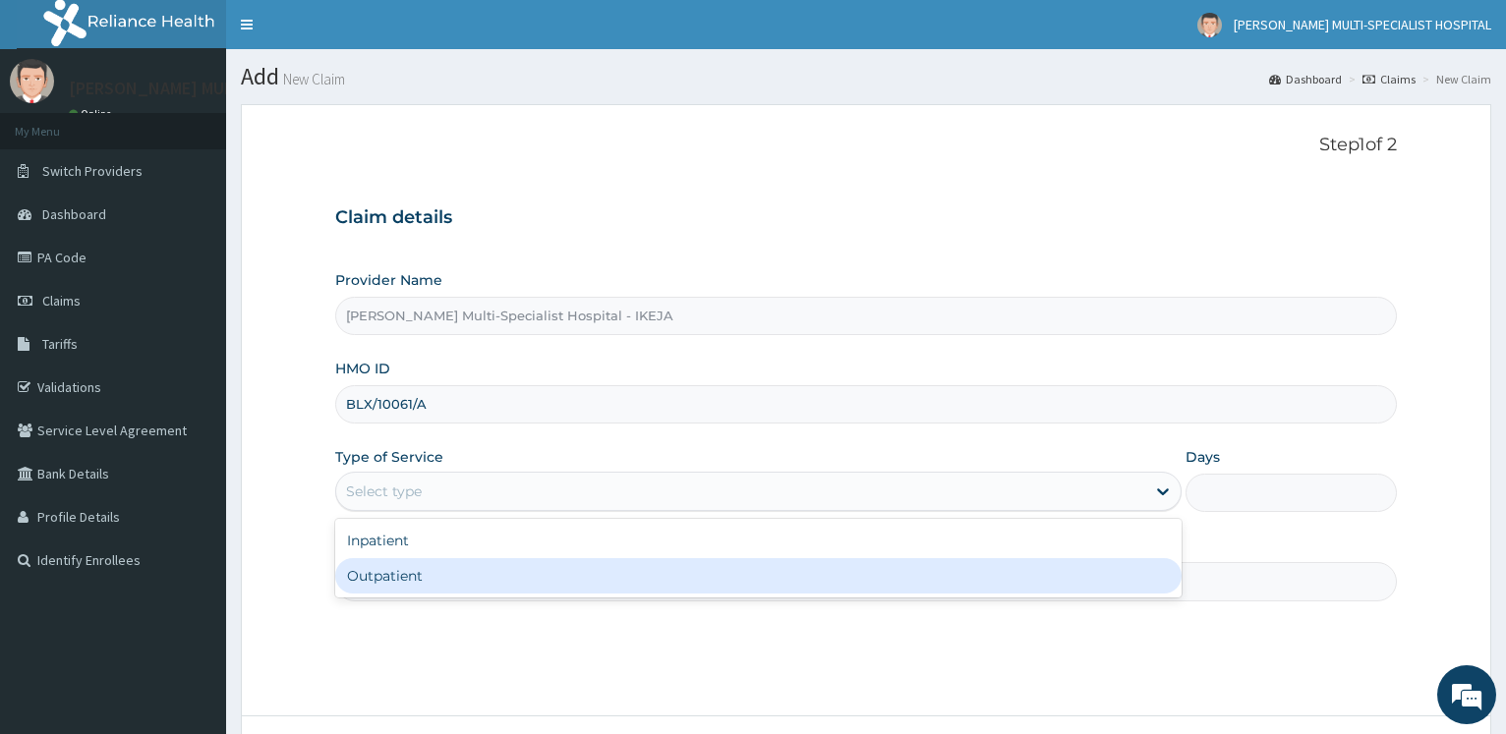
click at [391, 580] on div "Outpatient" at bounding box center [757, 575] width 845 height 35
type input "1"
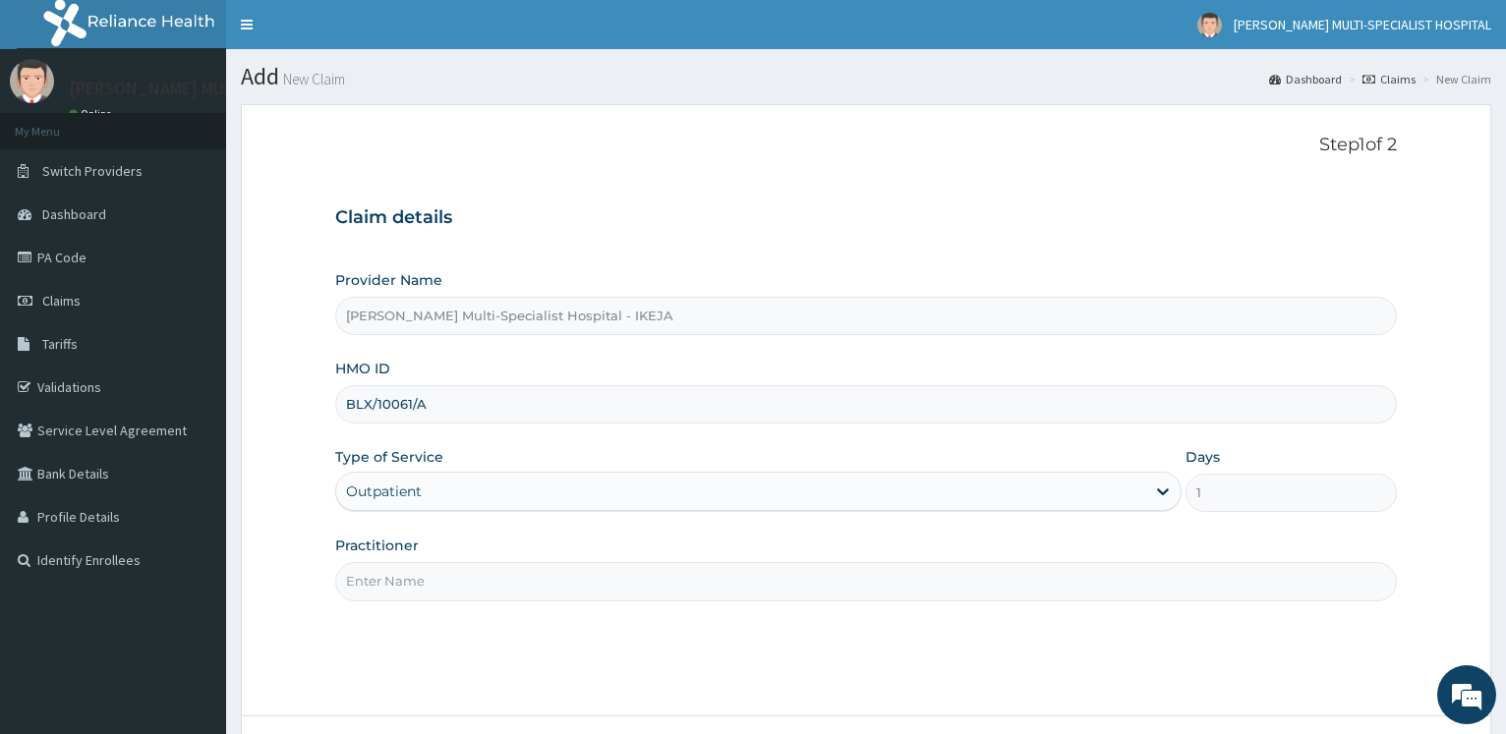
click at [402, 574] on input "Practitioner" at bounding box center [865, 581] width 1061 height 38
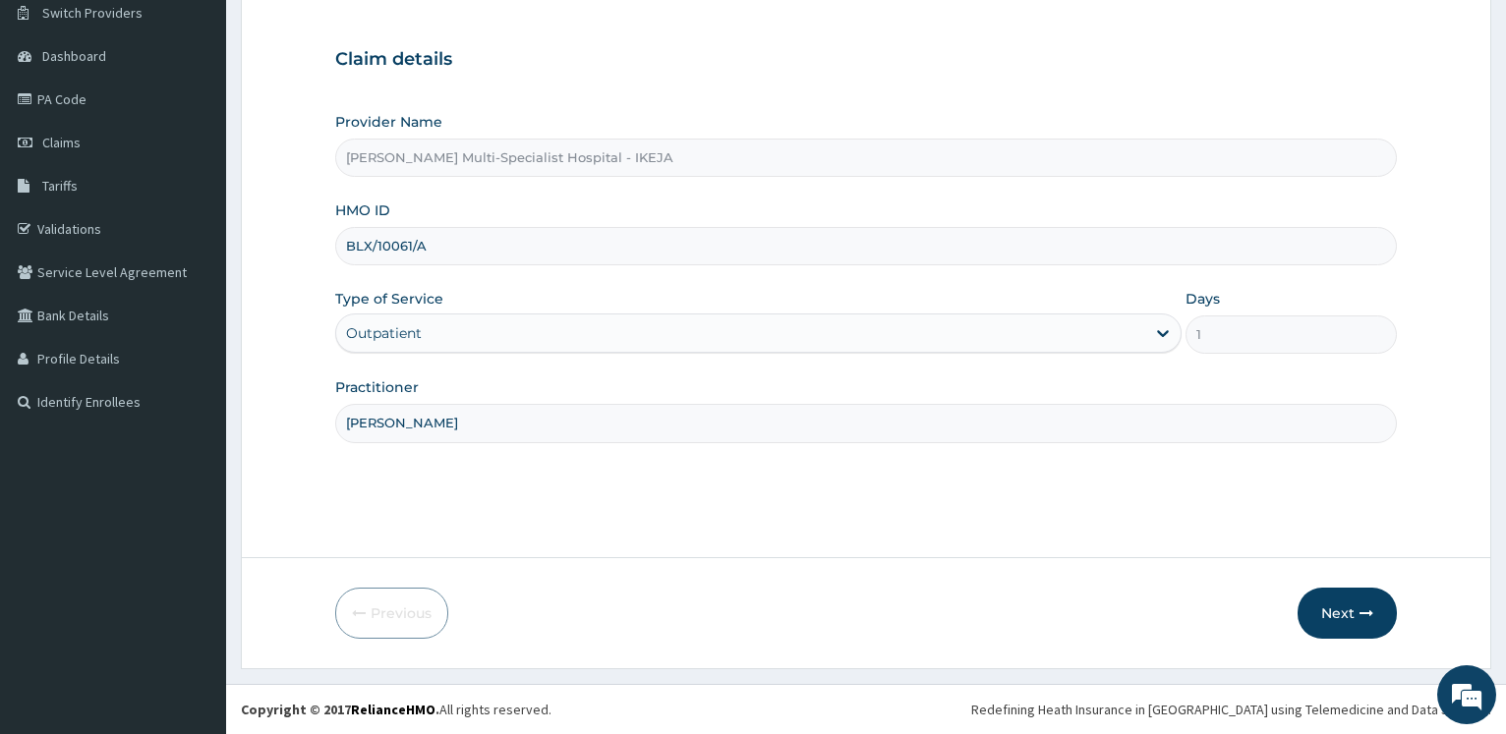
type input "[PERSON_NAME]"
drag, startPoint x: 741, startPoint y: 299, endPoint x: 712, endPoint y: 320, distance: 36.6
click at [741, 300] on div "Type of Service Outpatient" at bounding box center [757, 321] width 845 height 65
click at [455, 332] on div "Outpatient" at bounding box center [740, 332] width 808 height 31
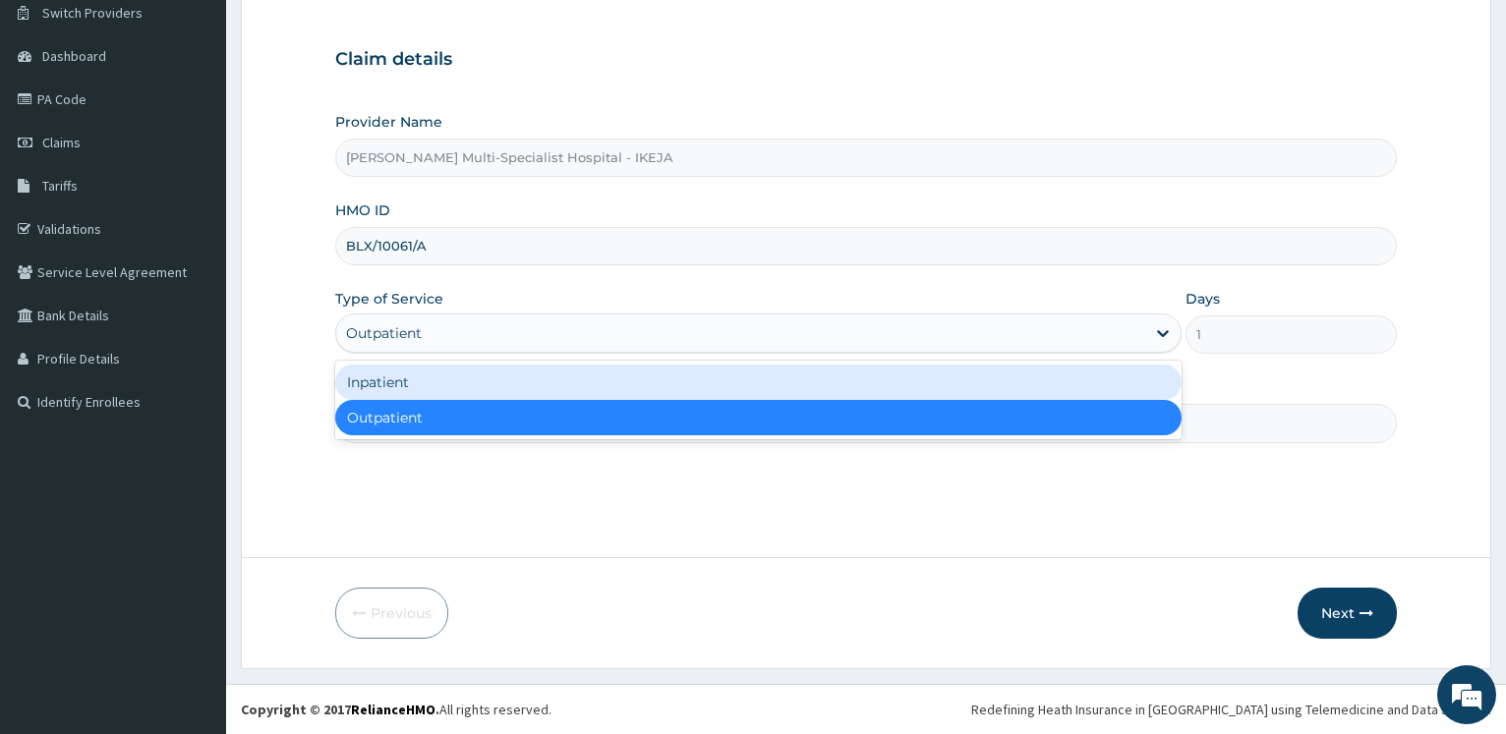
click at [437, 388] on div "Inpatient" at bounding box center [757, 382] width 845 height 35
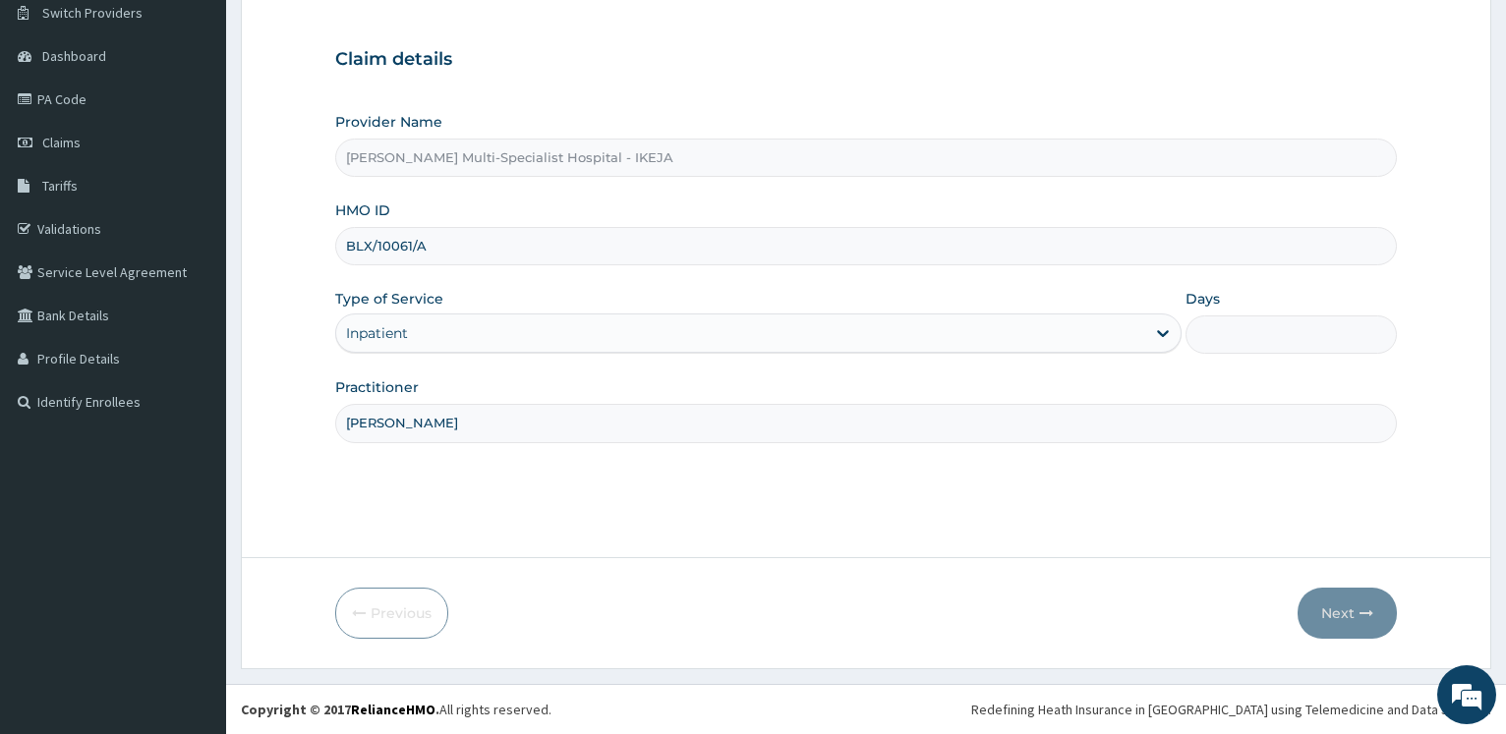
click at [1235, 340] on input "Days" at bounding box center [1290, 334] width 211 height 38
type input "2"
click at [1348, 626] on button "Next" at bounding box center [1346, 613] width 99 height 51
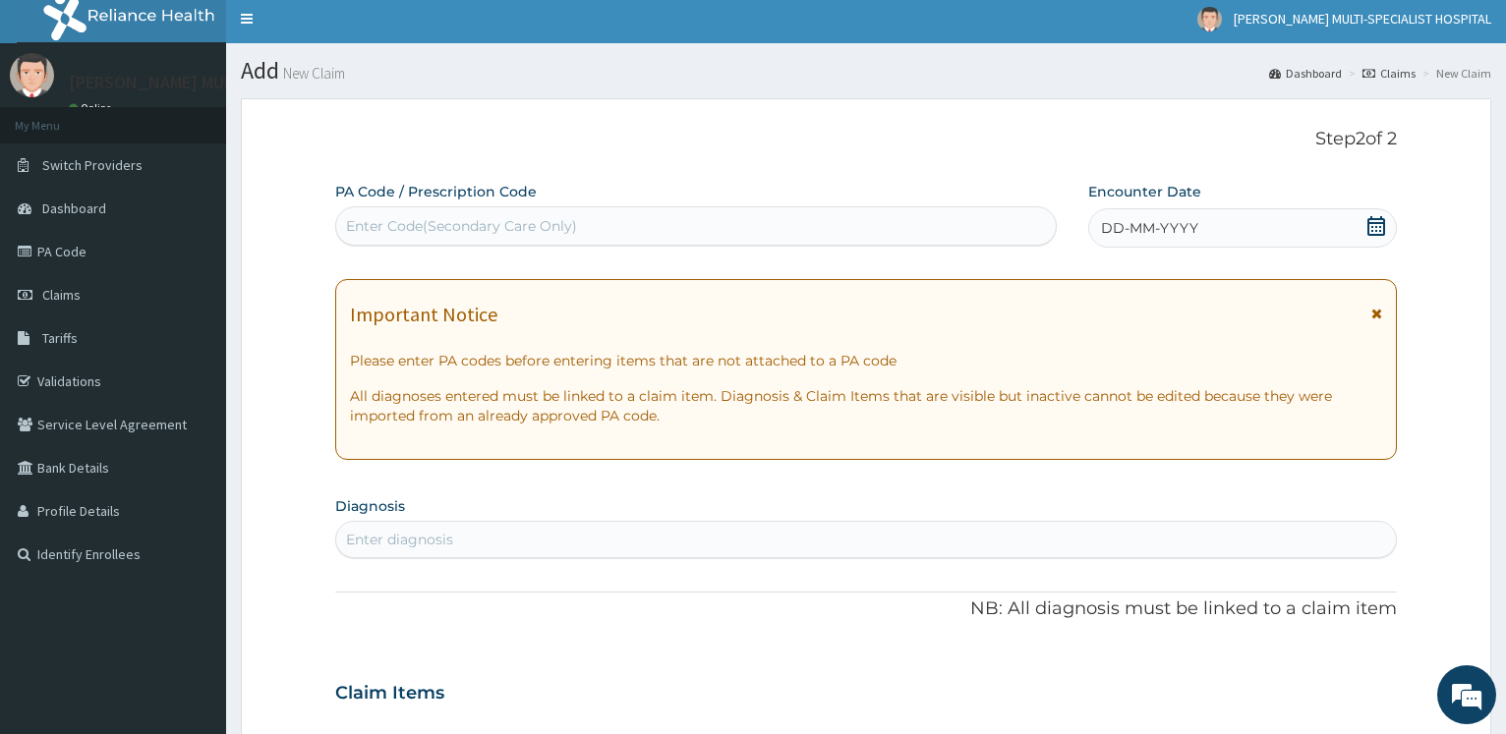
scroll to position [0, 0]
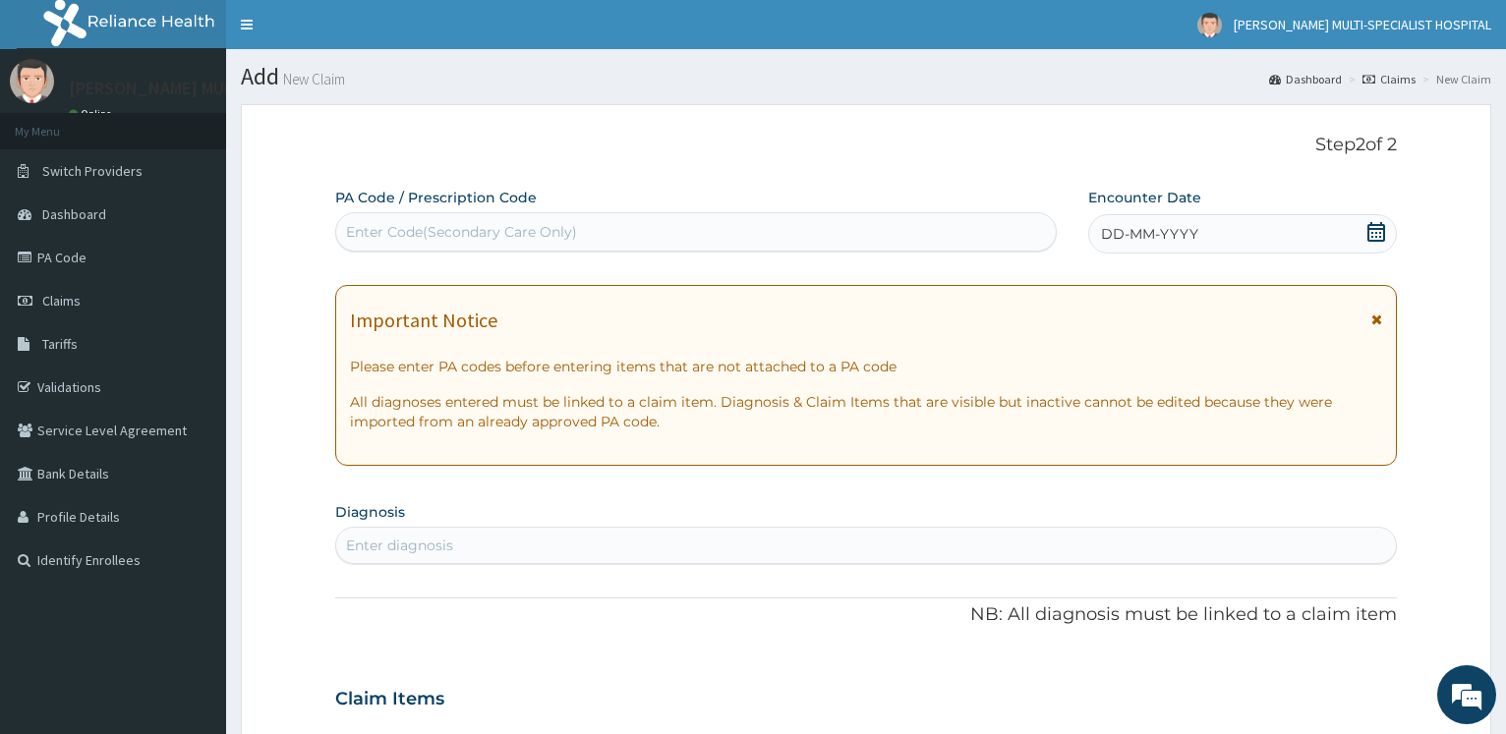
click at [541, 230] on div "Enter Code(Secondary Care Only)" at bounding box center [461, 232] width 231 height 20
type input "PA/D99240"
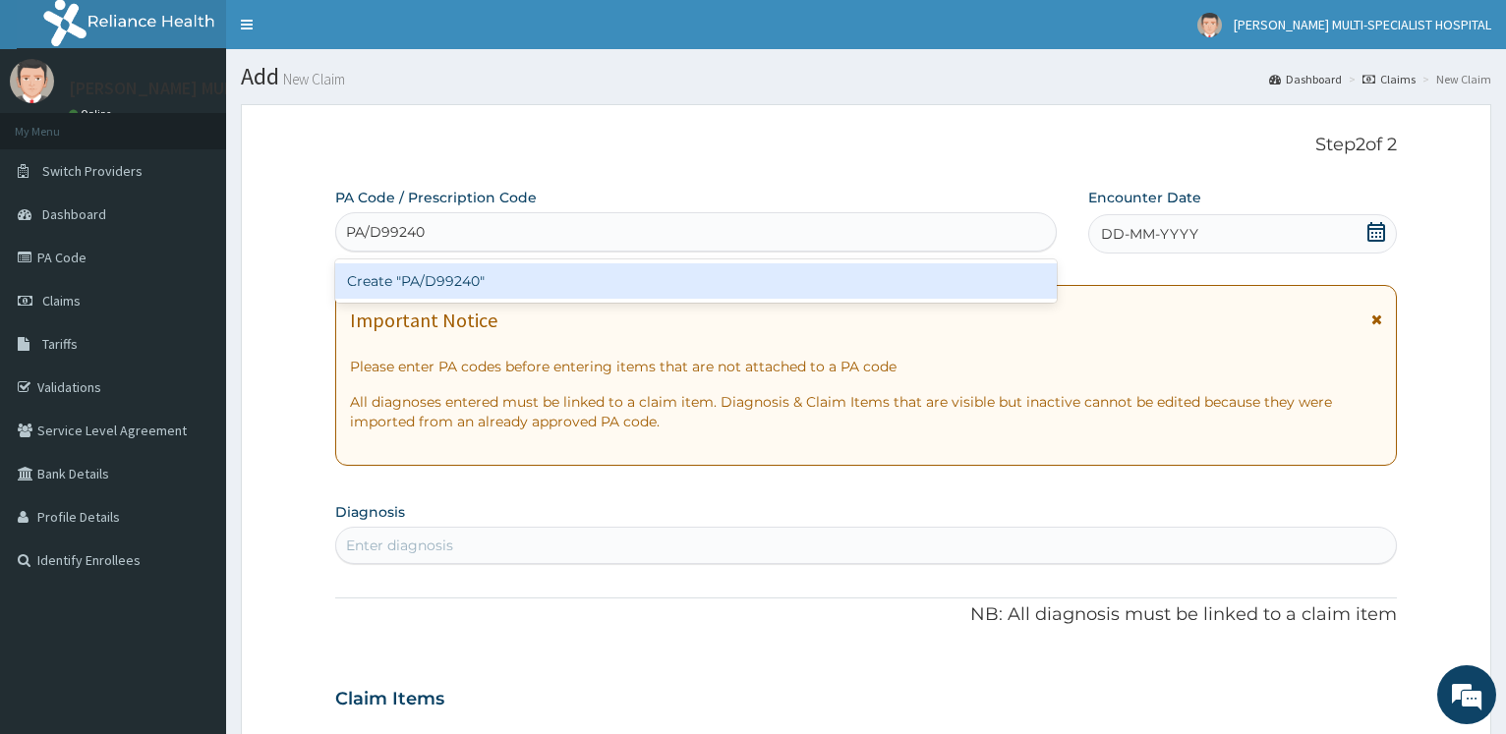
click at [472, 269] on div "Create "PA/D99240"" at bounding box center [695, 280] width 720 height 35
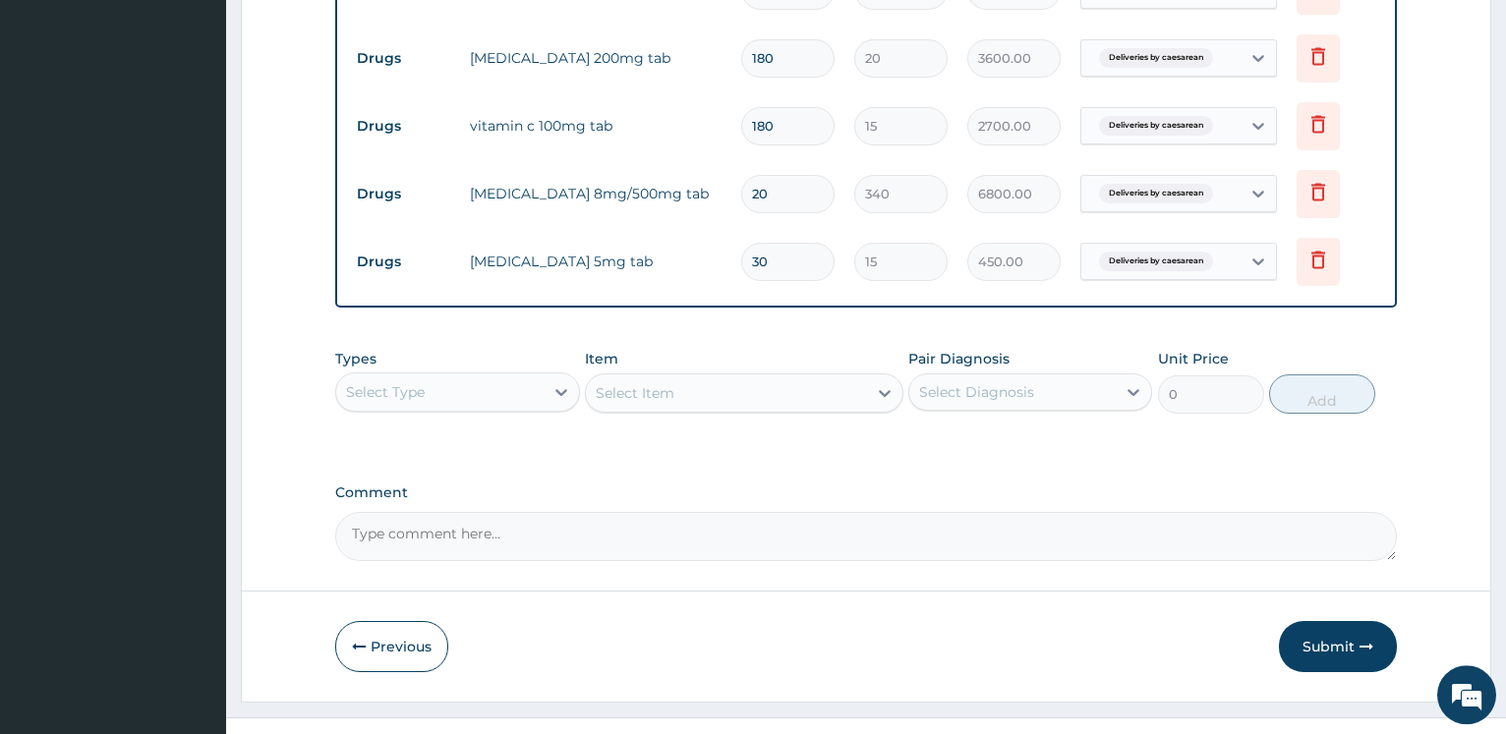
scroll to position [929, 0]
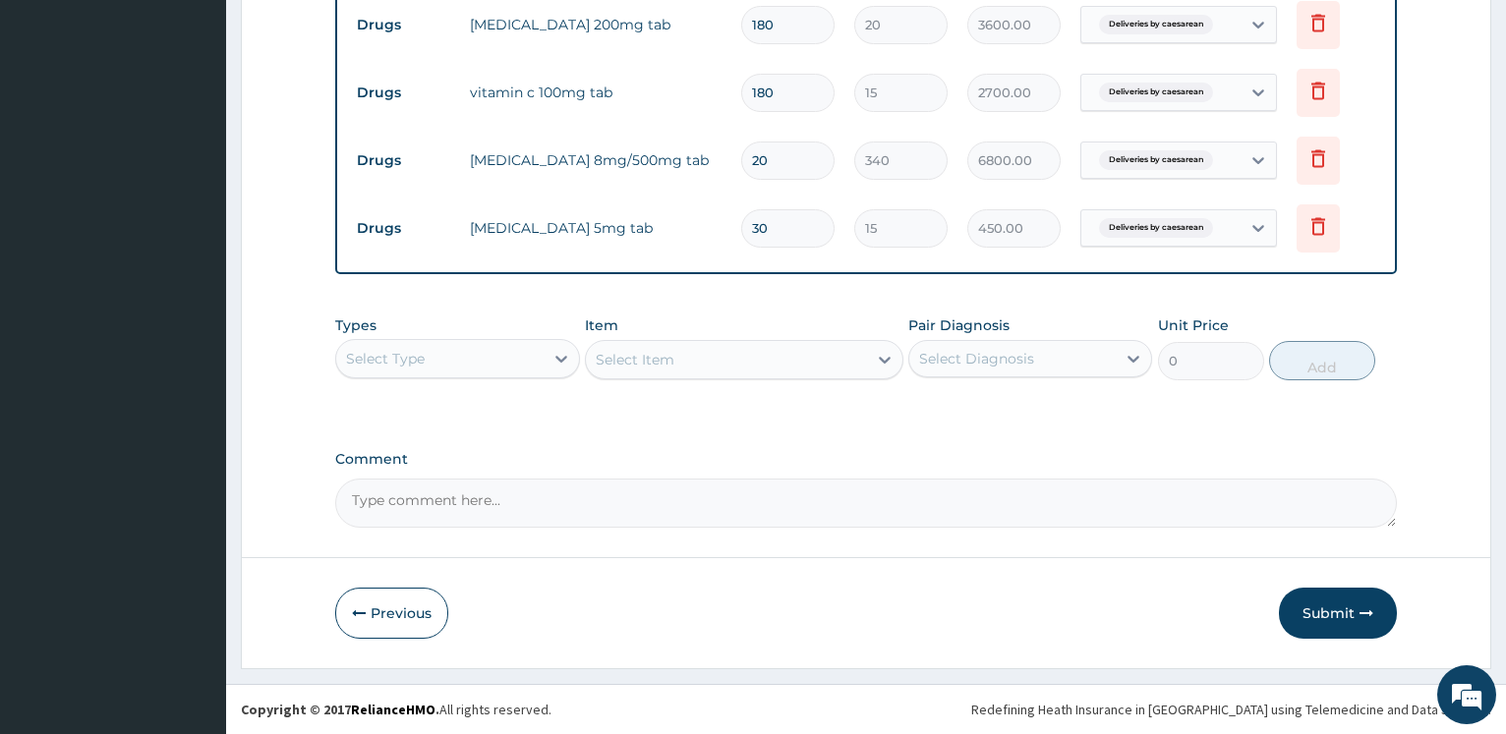
click at [467, 347] on div "Select Type" at bounding box center [439, 358] width 206 height 31
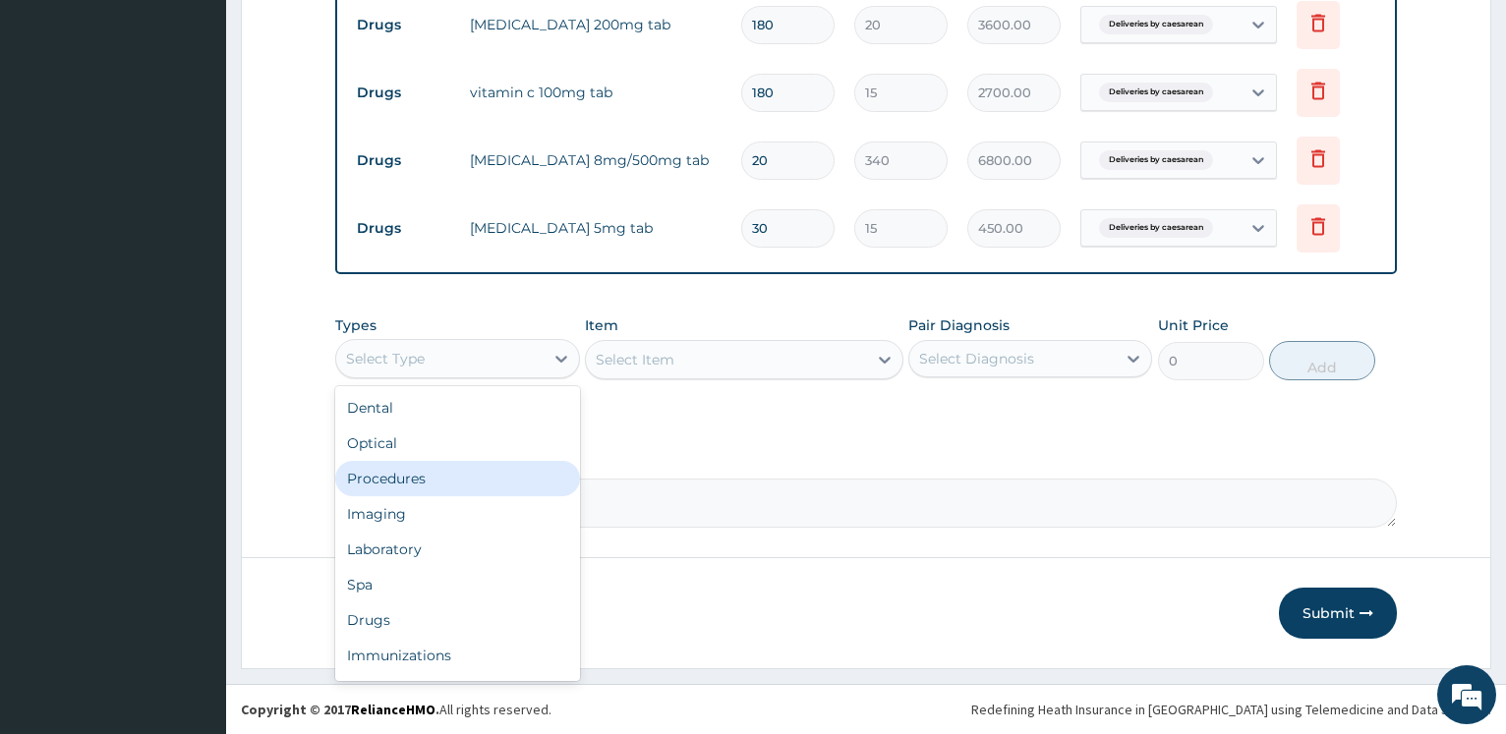
click at [436, 484] on div "Procedures" at bounding box center [457, 478] width 244 height 35
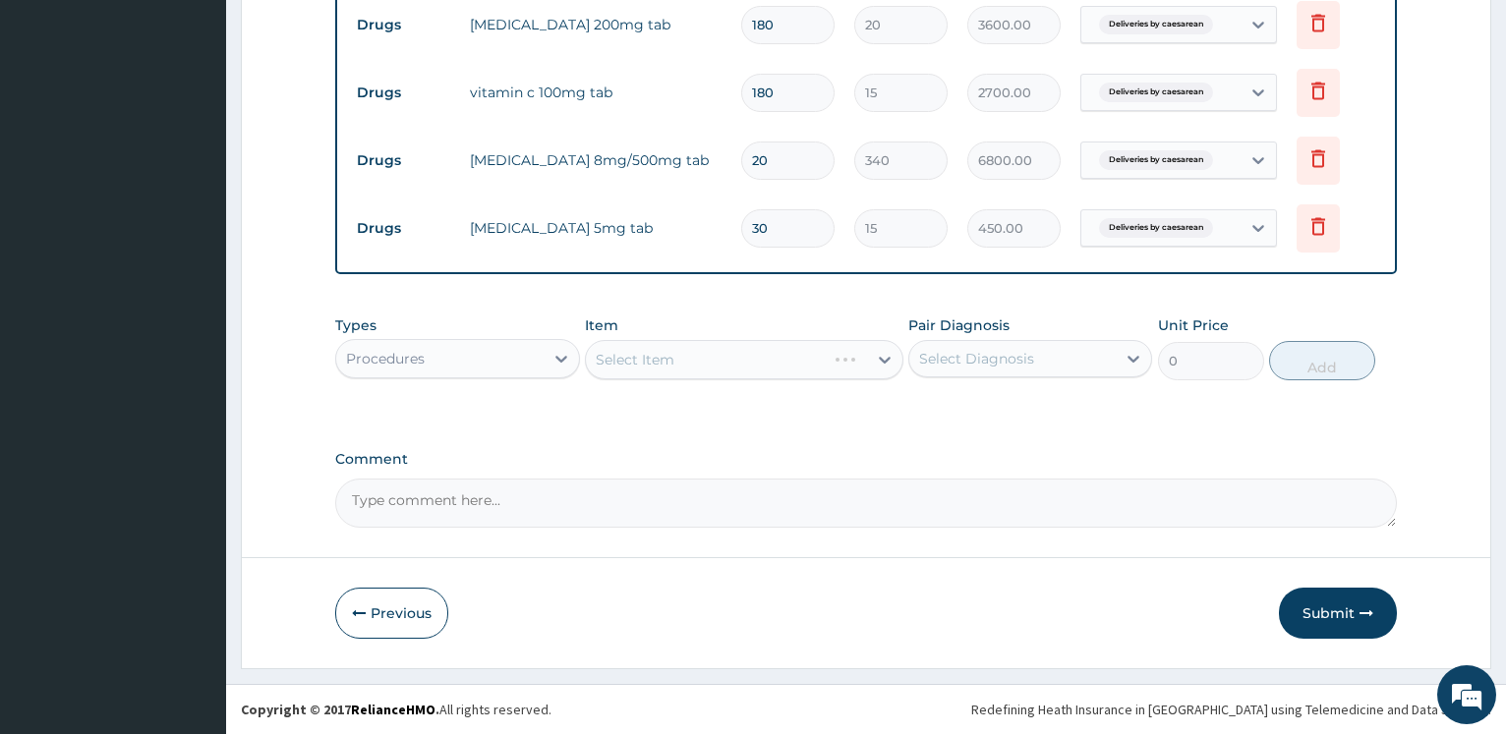
click at [659, 365] on div "Select Item" at bounding box center [744, 359] width 318 height 39
click at [660, 365] on div "Select Item" at bounding box center [744, 359] width 318 height 39
click at [659, 363] on div "Select Item" at bounding box center [744, 359] width 318 height 39
click at [659, 362] on div "Select Item" at bounding box center [635, 360] width 79 height 20
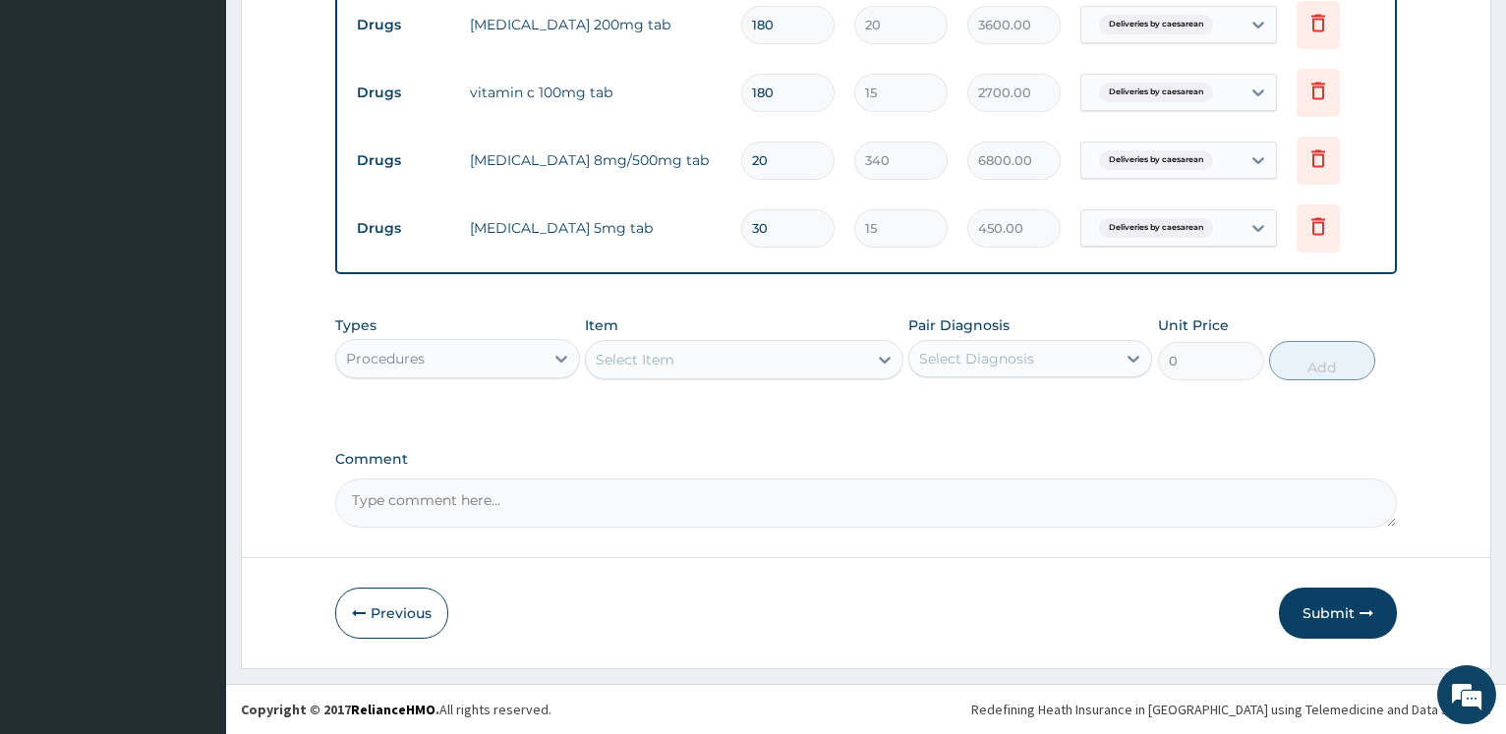
click at [645, 357] on div "Select Item" at bounding box center [635, 360] width 79 height 20
type input "priva"
drag, startPoint x: 670, startPoint y: 422, endPoint x: 957, endPoint y: 399, distance: 287.8
click at [671, 421] on div "PRIVATE WARD" at bounding box center [744, 408] width 318 height 35
type input "45454.54545454545"
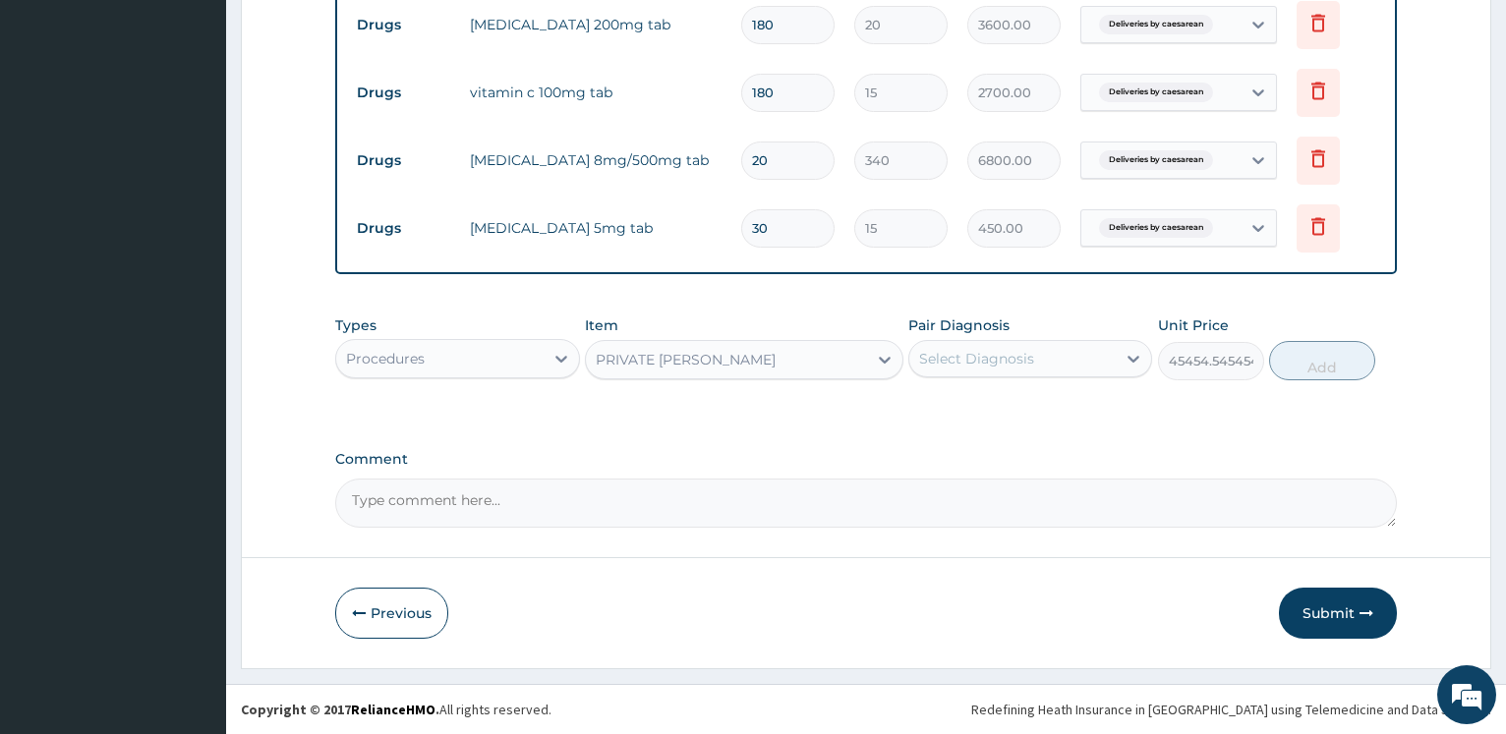
click at [1039, 369] on div "Select Diagnosis" at bounding box center [1012, 358] width 206 height 31
click at [1039, 418] on div "Deliveries by caesarean" at bounding box center [1030, 409] width 244 height 40
checkbox input "true"
drag, startPoint x: 1339, startPoint y: 378, endPoint x: 656, endPoint y: 364, distance: 683.2
click at [1338, 377] on button "Add" at bounding box center [1322, 360] width 106 height 39
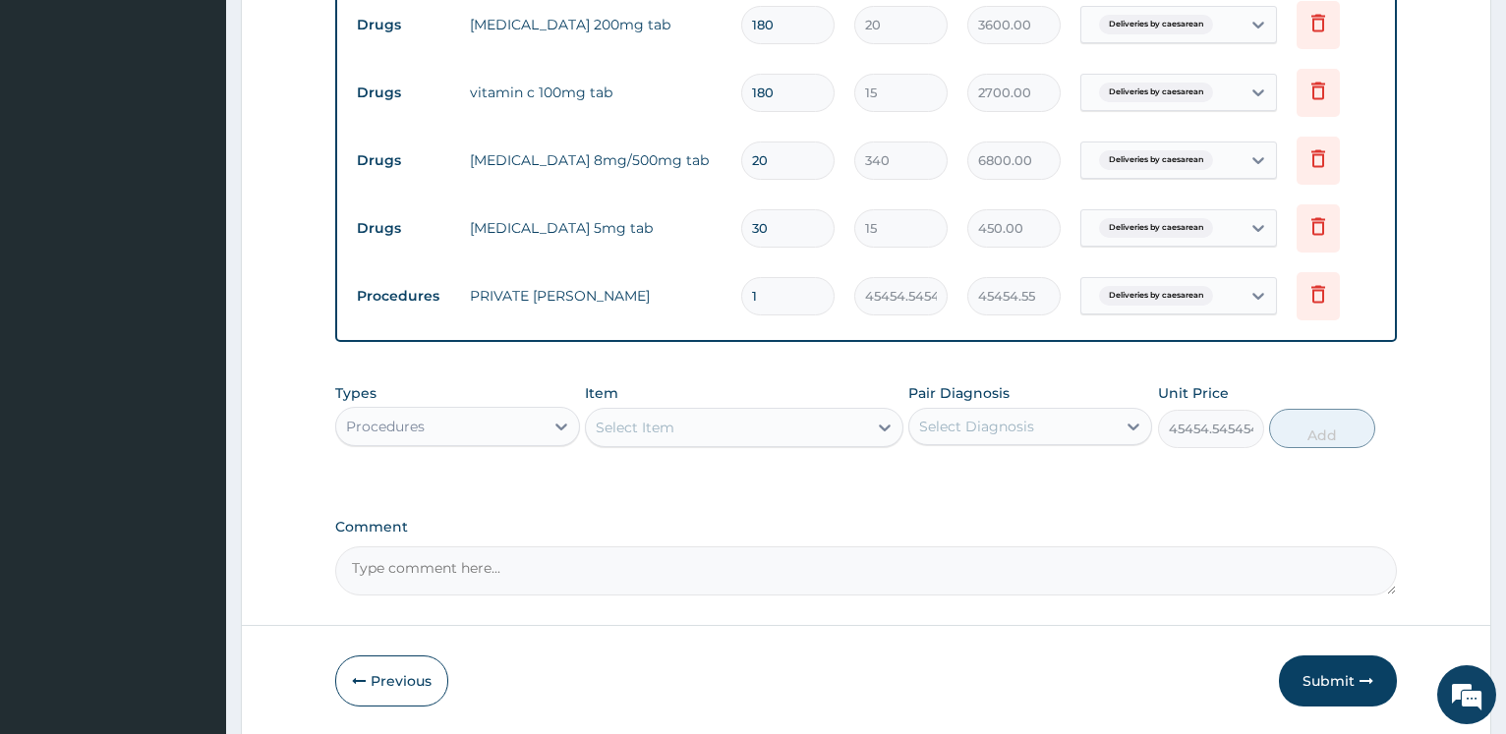
type input "0"
click at [655, 404] on div "Item Select Item" at bounding box center [744, 415] width 318 height 65
click at [674, 431] on div "Select Item" at bounding box center [726, 427] width 281 height 31
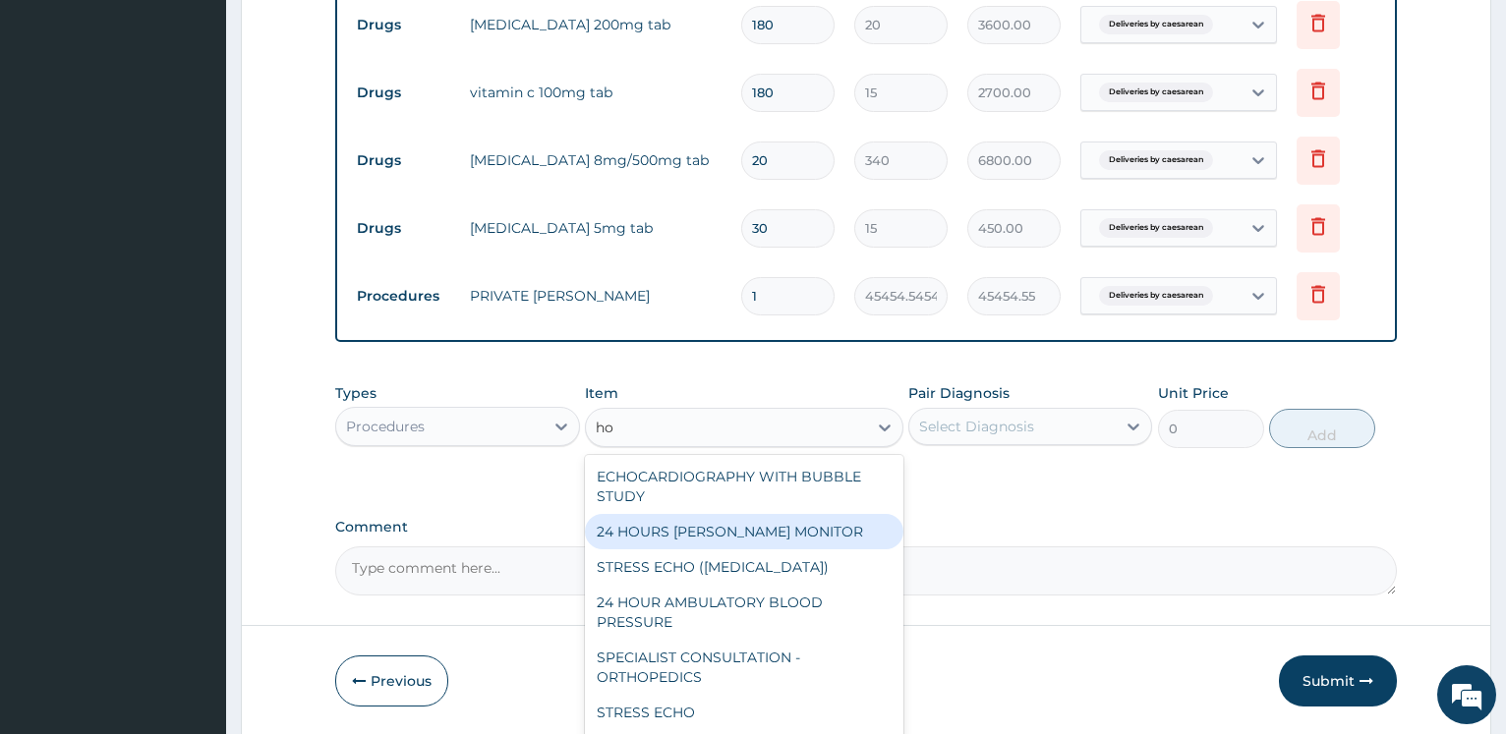
type input "h"
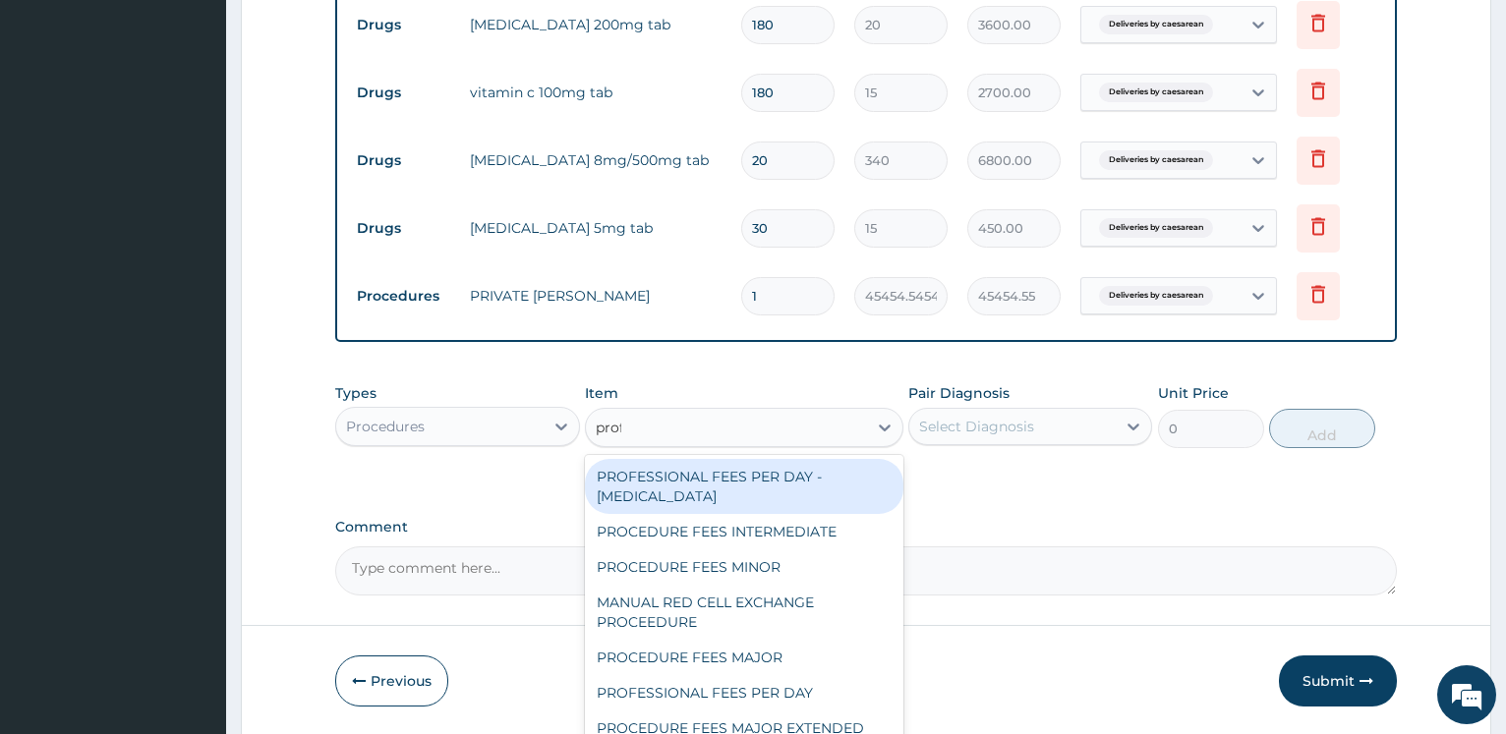
type input "profe"
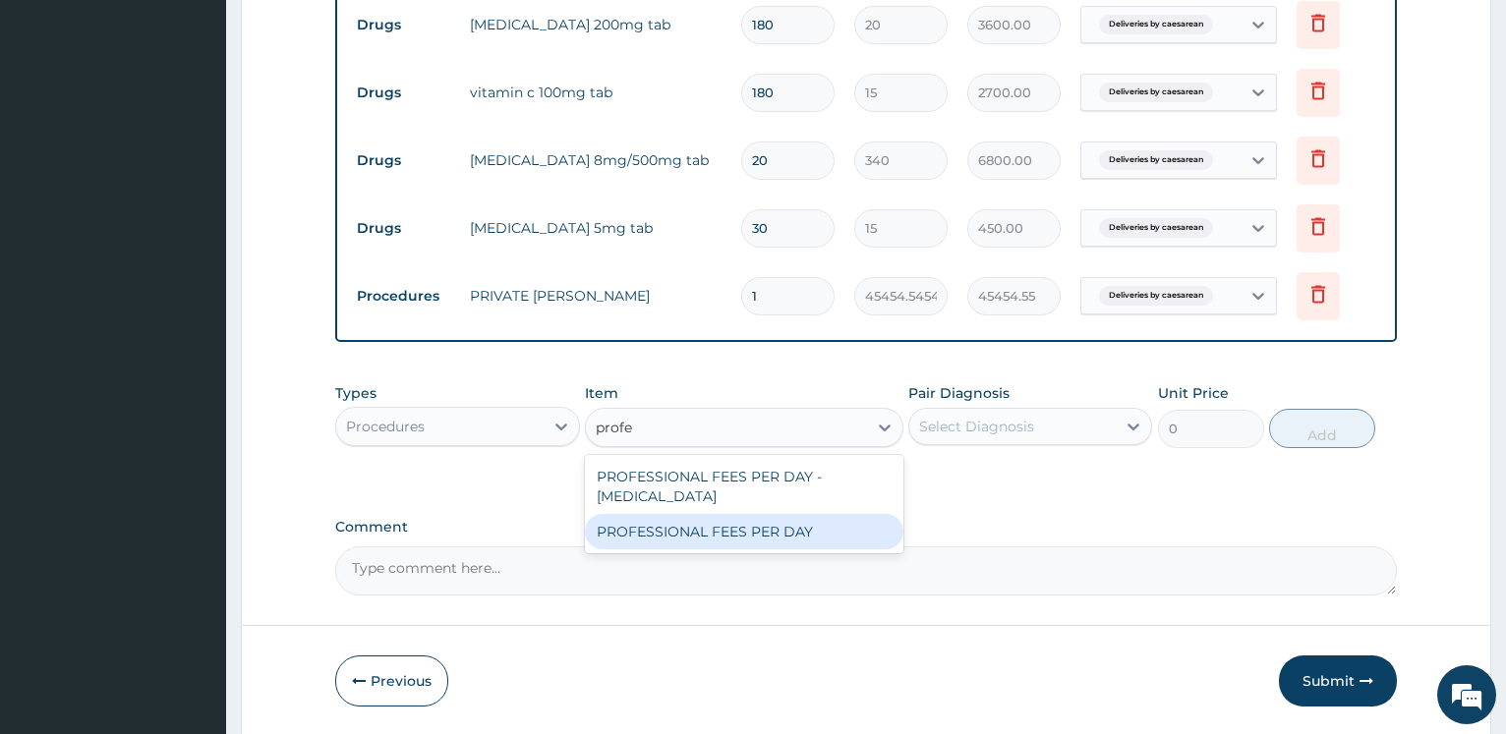
click at [733, 519] on div "PROFESSIONAL FEES PER DAY" at bounding box center [744, 531] width 318 height 35
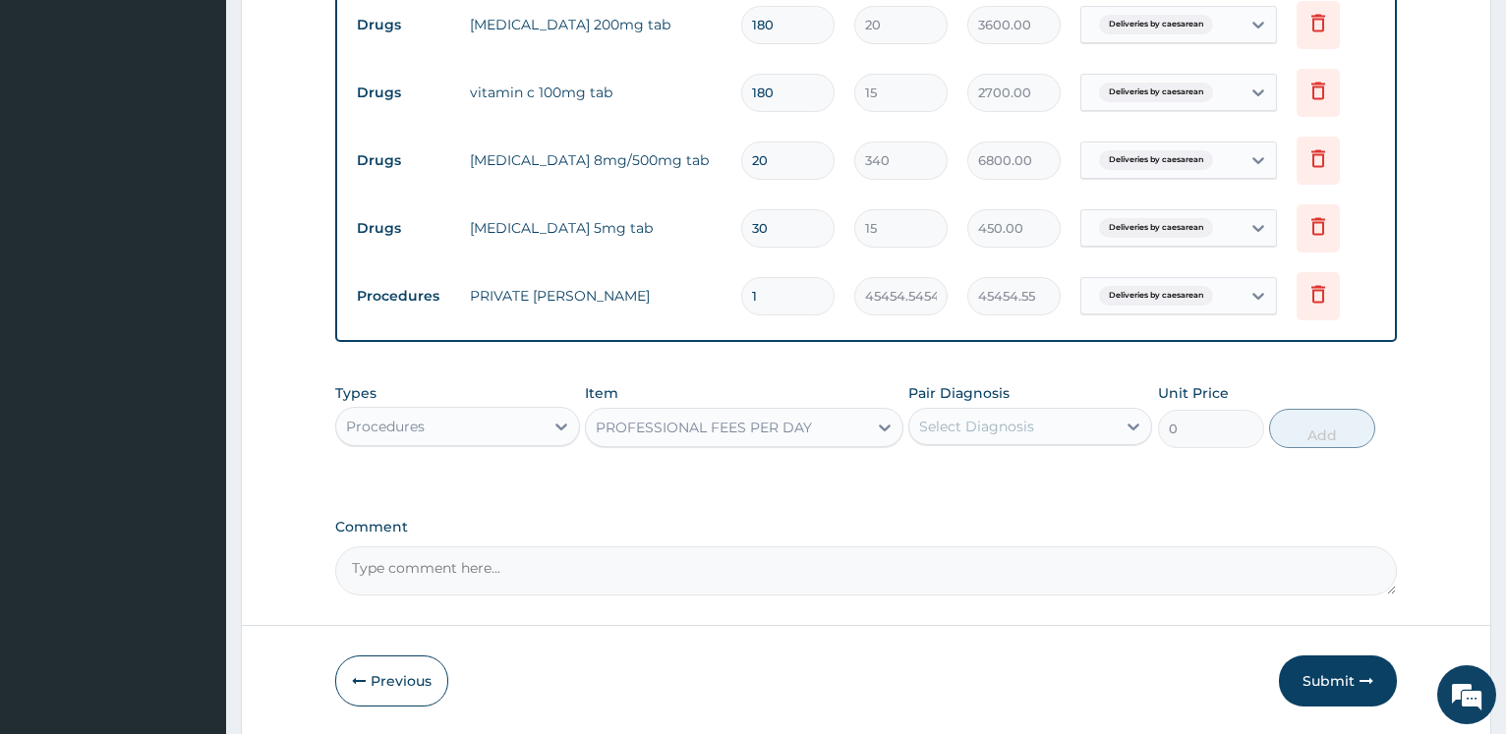
type input "18500"
click at [976, 421] on div "Select Diagnosis" at bounding box center [976, 427] width 115 height 20
click at [981, 480] on label "Deliveries by caesarean" at bounding box center [1024, 475] width 168 height 20
checkbox input "true"
click at [1314, 437] on button "Add" at bounding box center [1322, 428] width 106 height 39
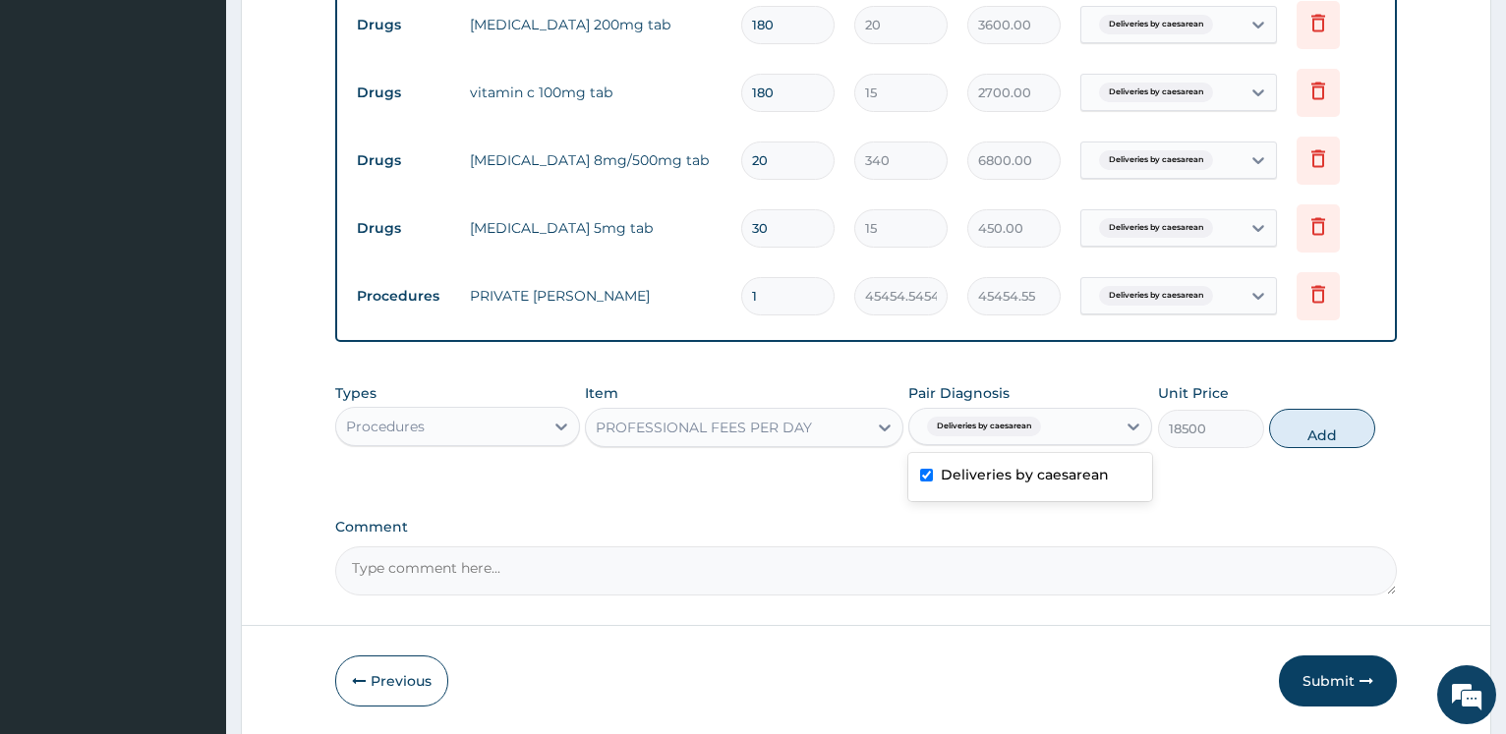
type input "0"
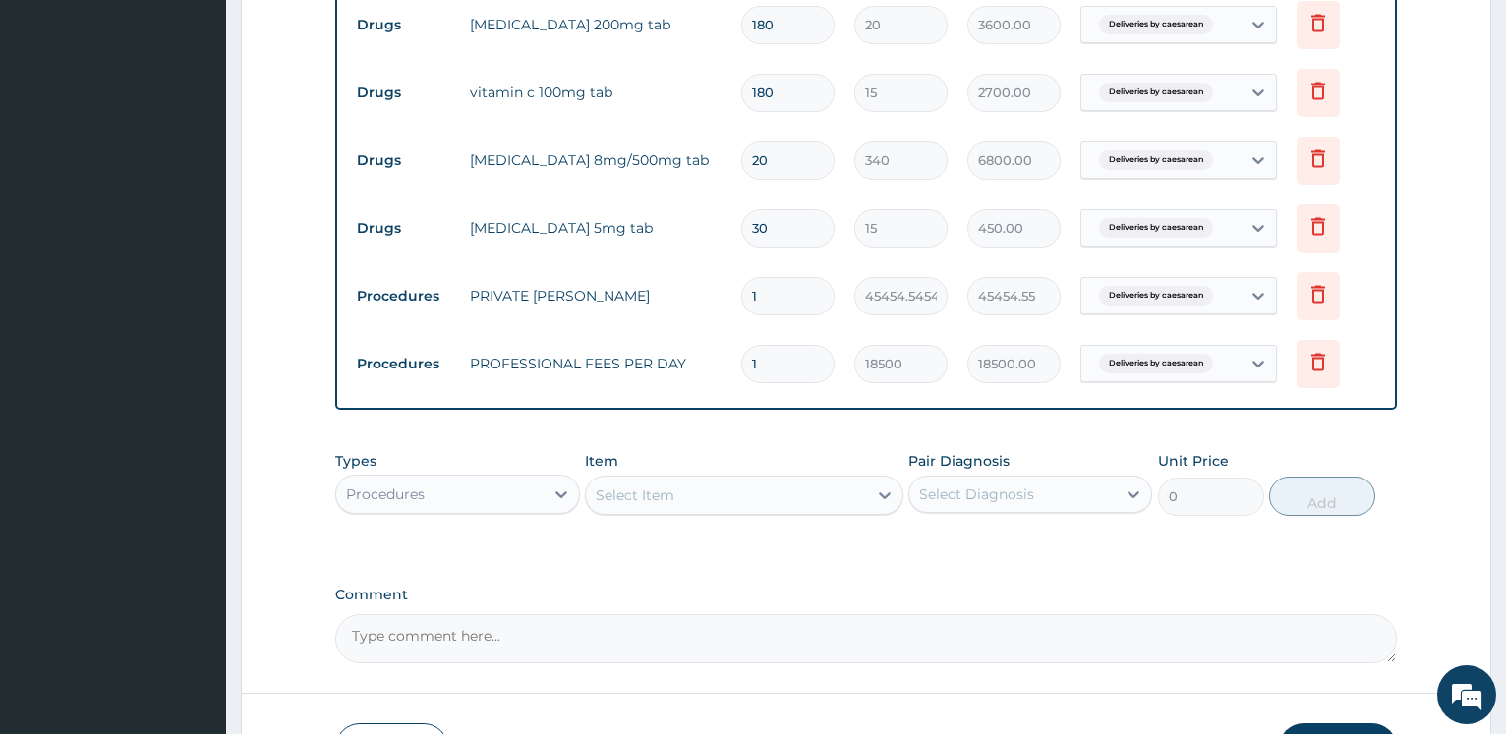
click at [624, 494] on div "Select Item" at bounding box center [635, 495] width 79 height 20
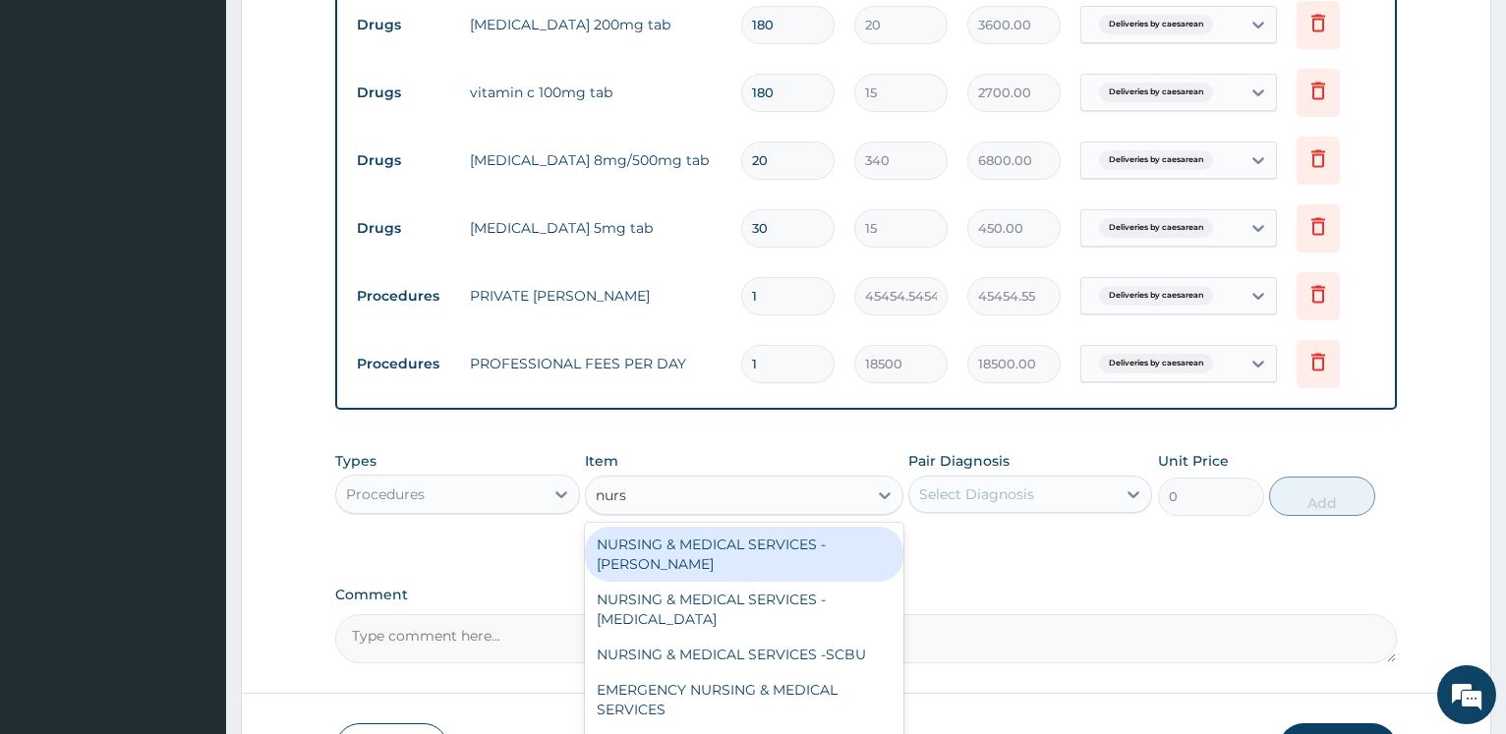
type input "nursi"
drag, startPoint x: 816, startPoint y: 548, endPoint x: 914, endPoint y: 509, distance: 105.8
click at [816, 547] on div "NURSING & MEDICAL SERVICES -WARD" at bounding box center [744, 554] width 318 height 55
type input "18181.81818181818"
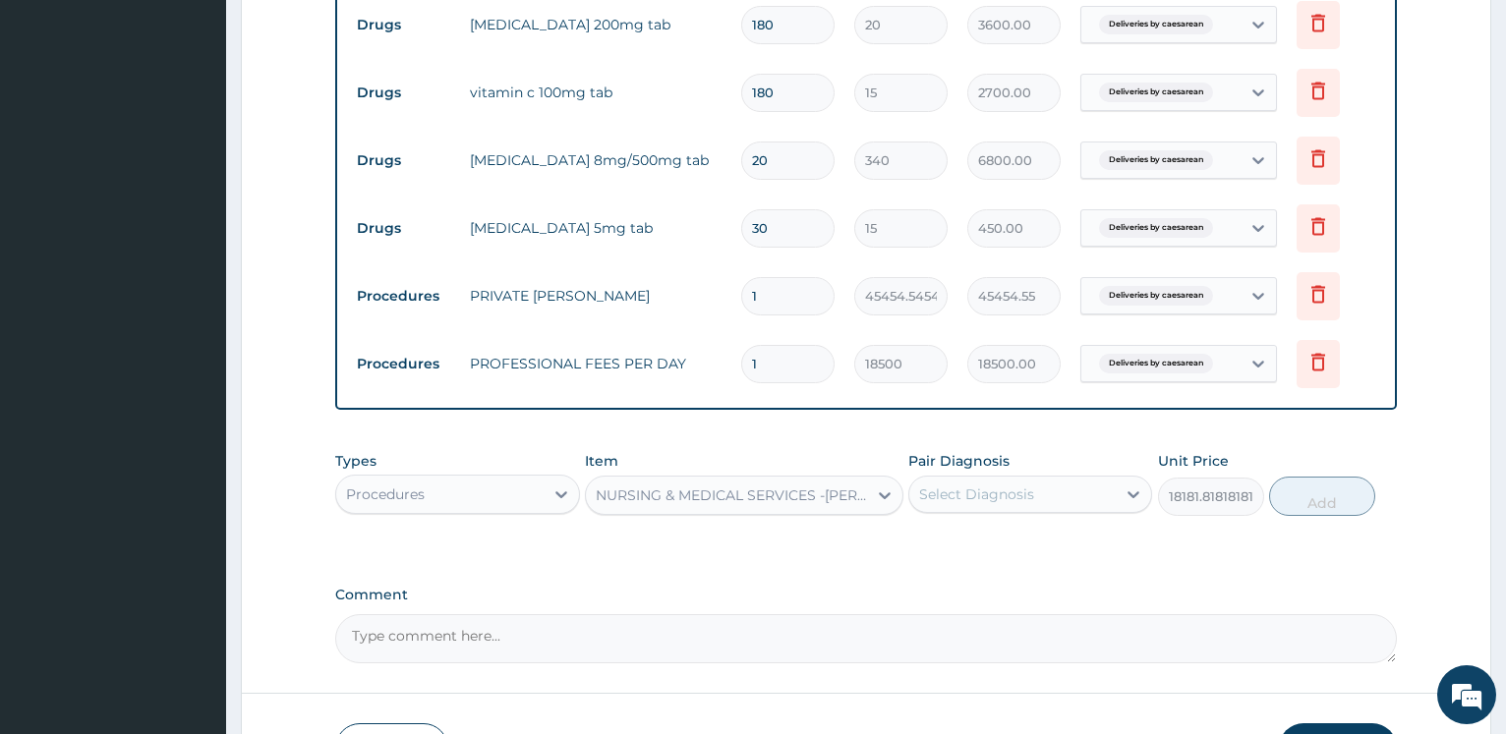
click at [994, 488] on div "Select Diagnosis" at bounding box center [976, 494] width 115 height 20
drag, startPoint x: 987, startPoint y: 533, endPoint x: 967, endPoint y: 550, distance: 26.4
click at [986, 535] on div "Deliveries by caesarean" at bounding box center [1030, 545] width 244 height 40
checkbox input "true"
click at [1336, 510] on button "Add" at bounding box center [1322, 496] width 106 height 39
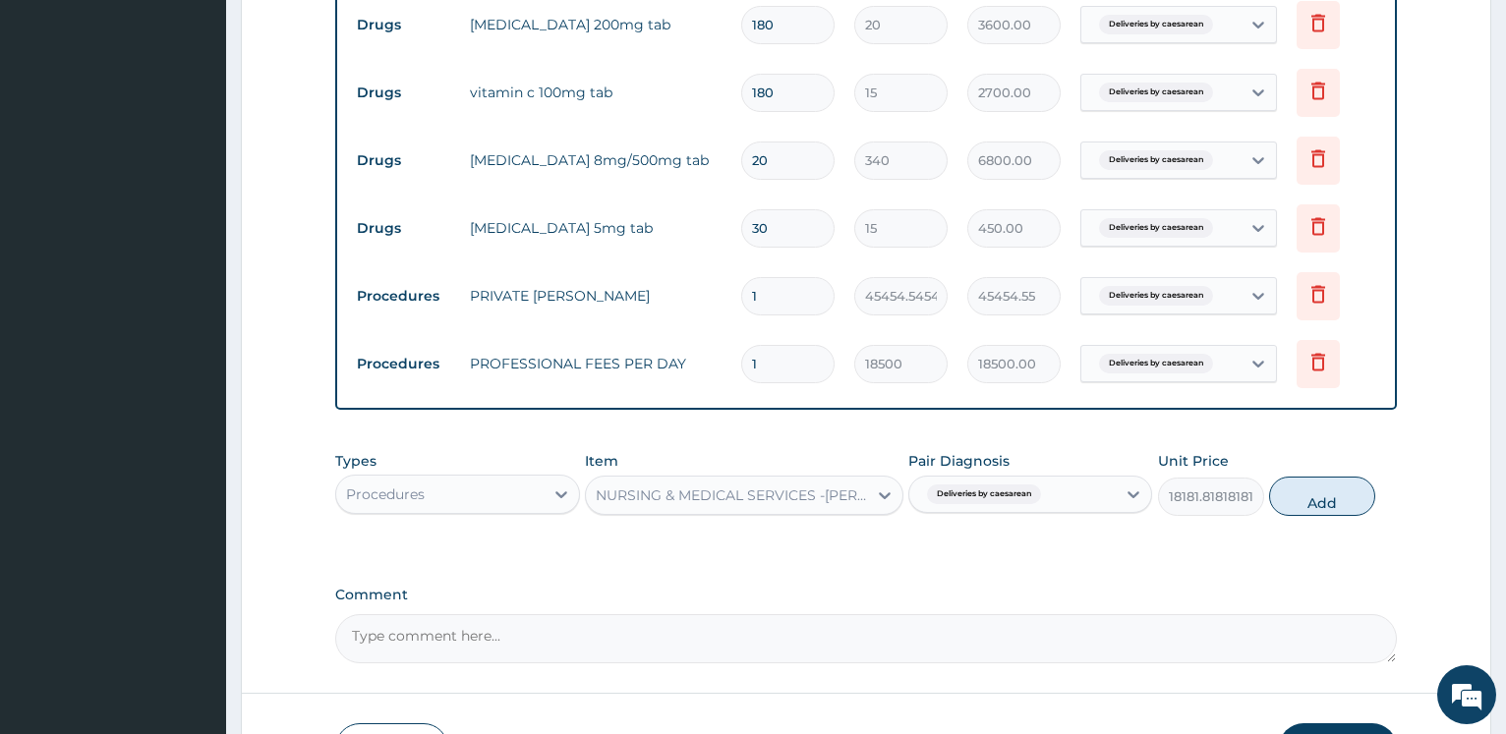
type input "0"
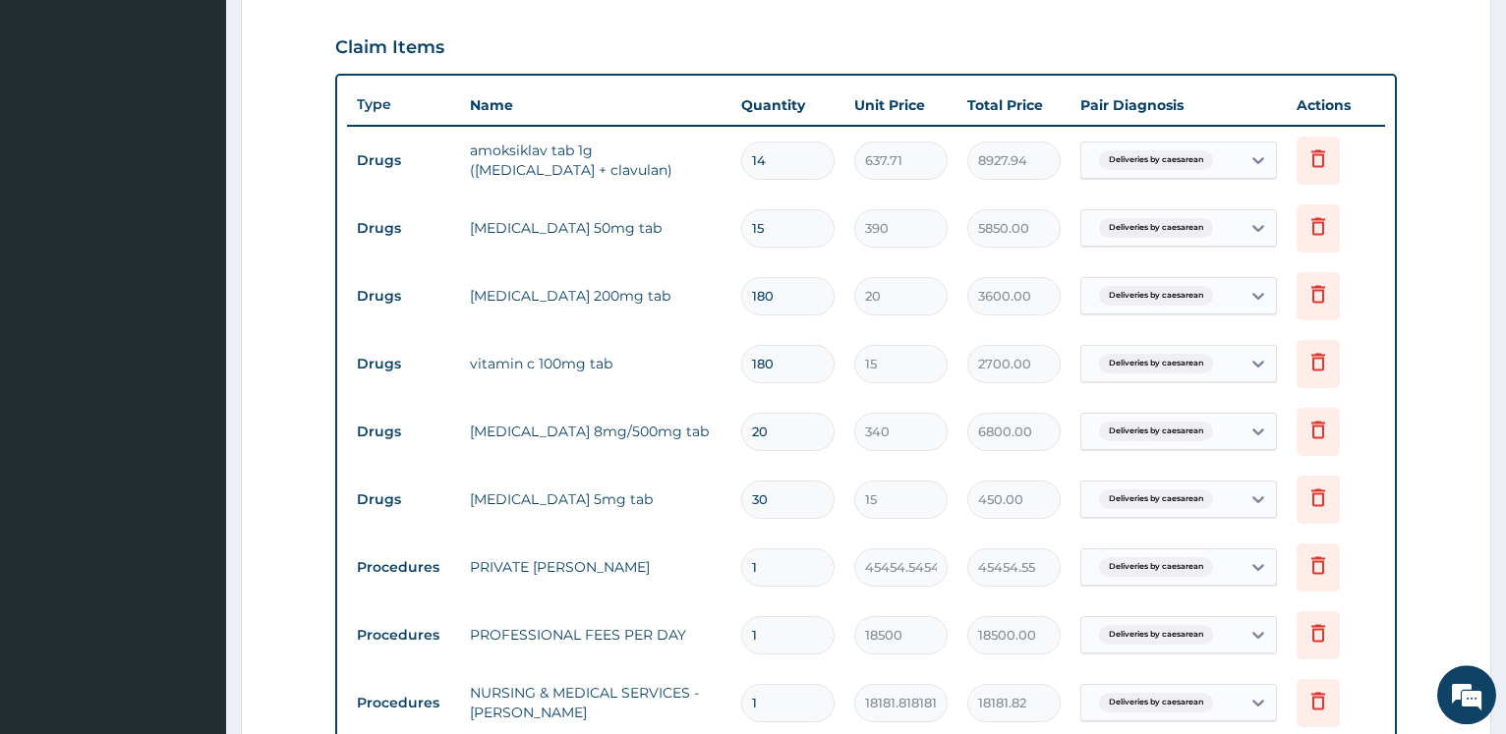
scroll to position [628, 0]
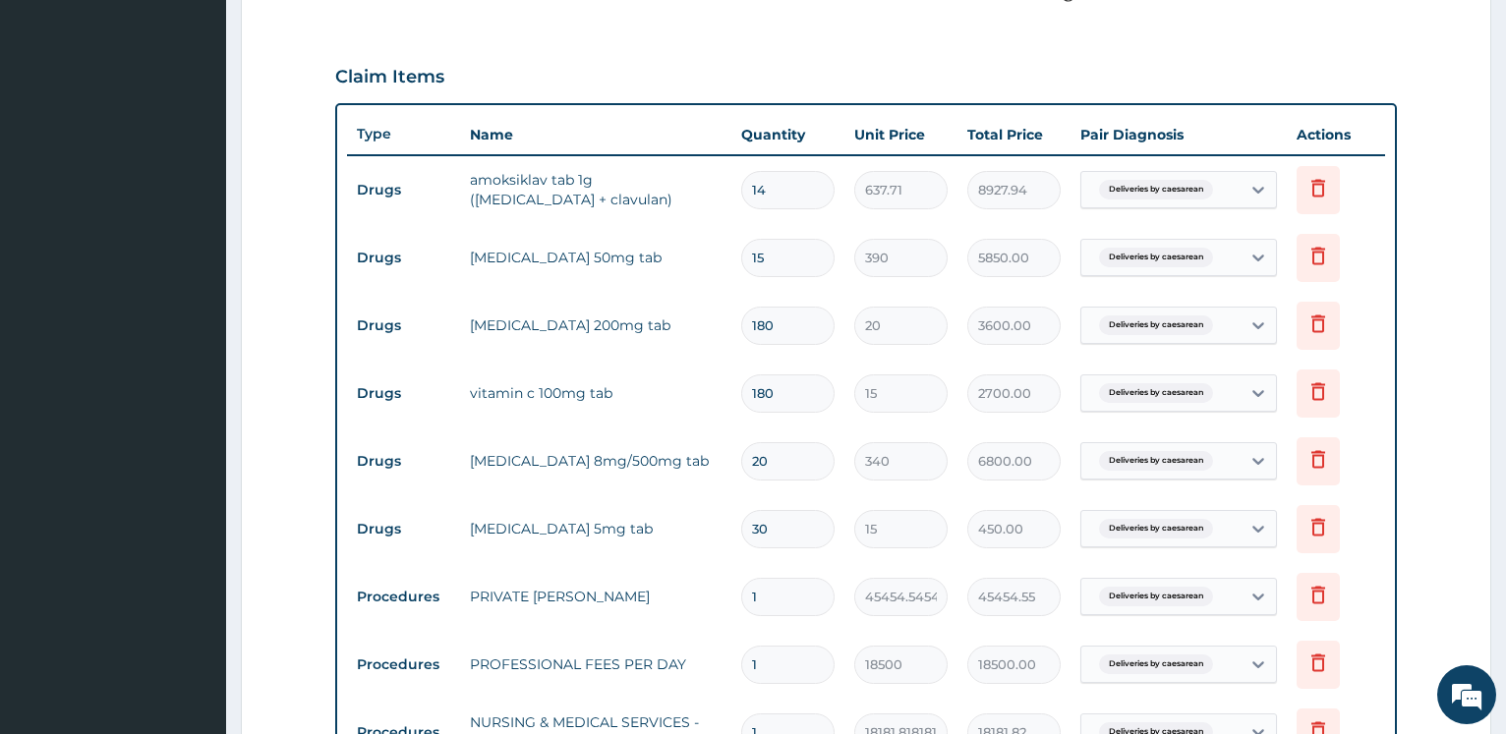
drag, startPoint x: 778, startPoint y: 181, endPoint x: 653, endPoint y: 174, distance: 126.0
click at [741, 187] on input "14" at bounding box center [787, 190] width 93 height 38
type input "1"
type input "637.71"
type input "16"
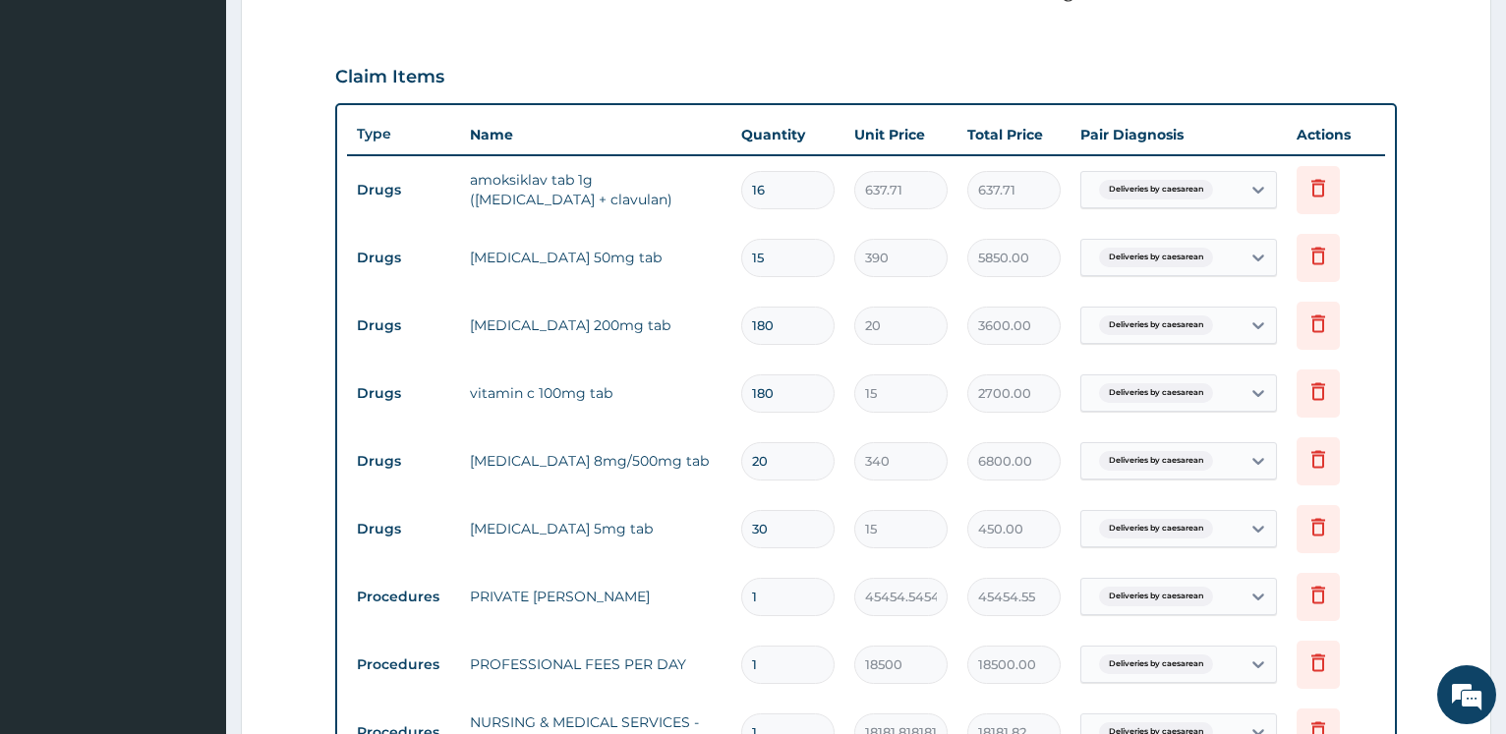
type input "10203.36"
type input "16"
drag, startPoint x: 779, startPoint y: 256, endPoint x: 687, endPoint y: 249, distance: 92.7
click at [741, 255] on input "15" at bounding box center [787, 258] width 93 height 38
type input "1"
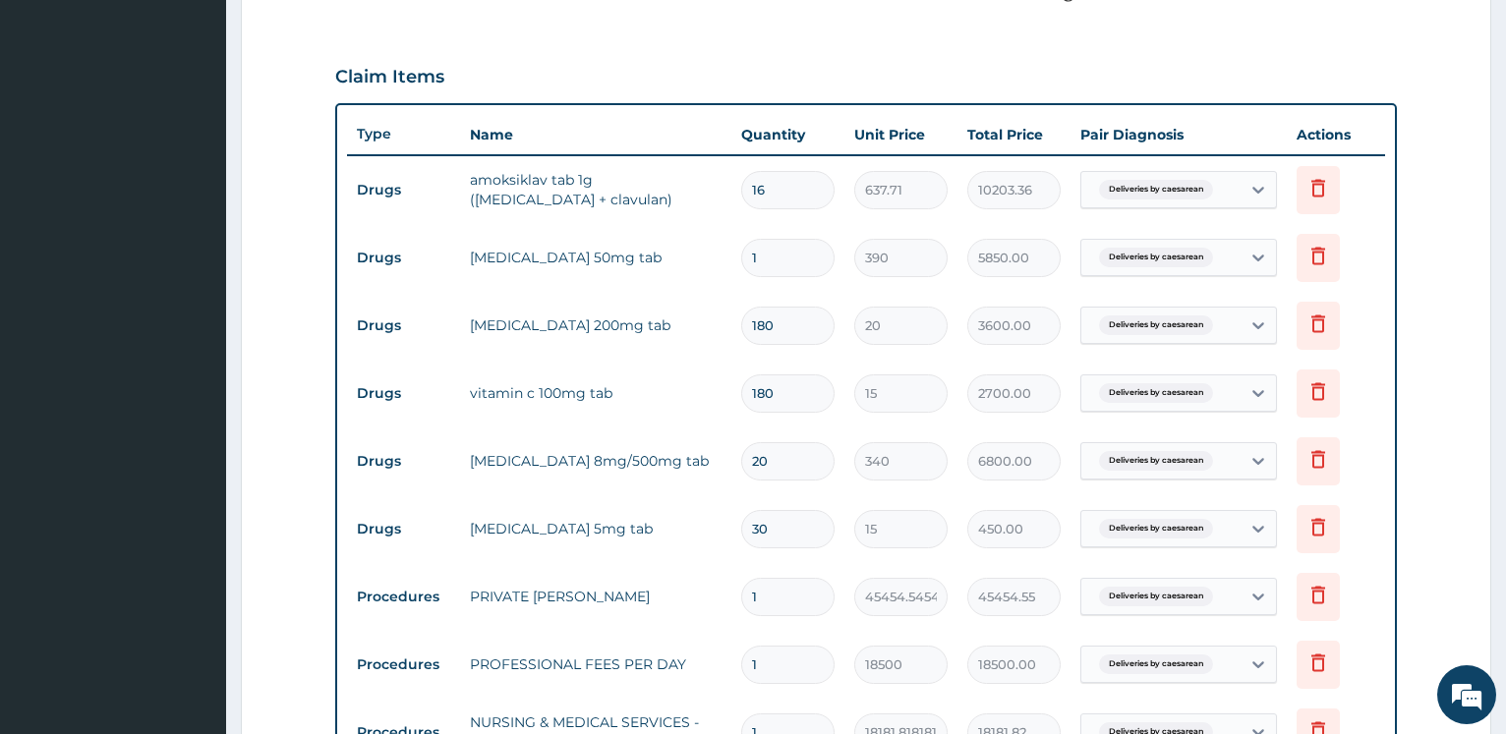
type input "390.00"
type input "18"
type input "7020.00"
type input "18"
drag, startPoint x: 790, startPoint y: 323, endPoint x: 626, endPoint y: 291, distance: 167.3
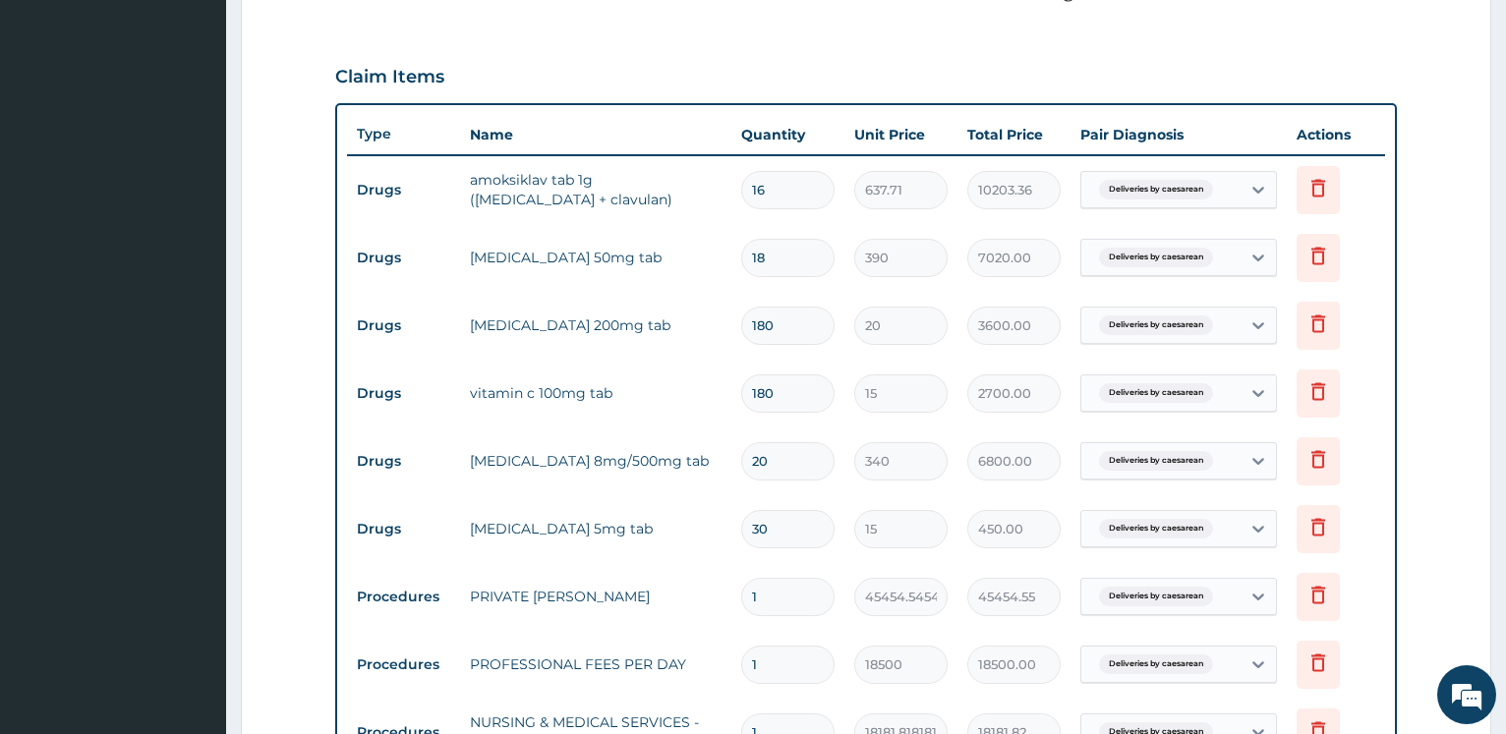
click at [741, 315] on input "180" at bounding box center [787, 326] width 93 height 38
type input "1"
type input "20.00"
type input "18"
type input "360.00"
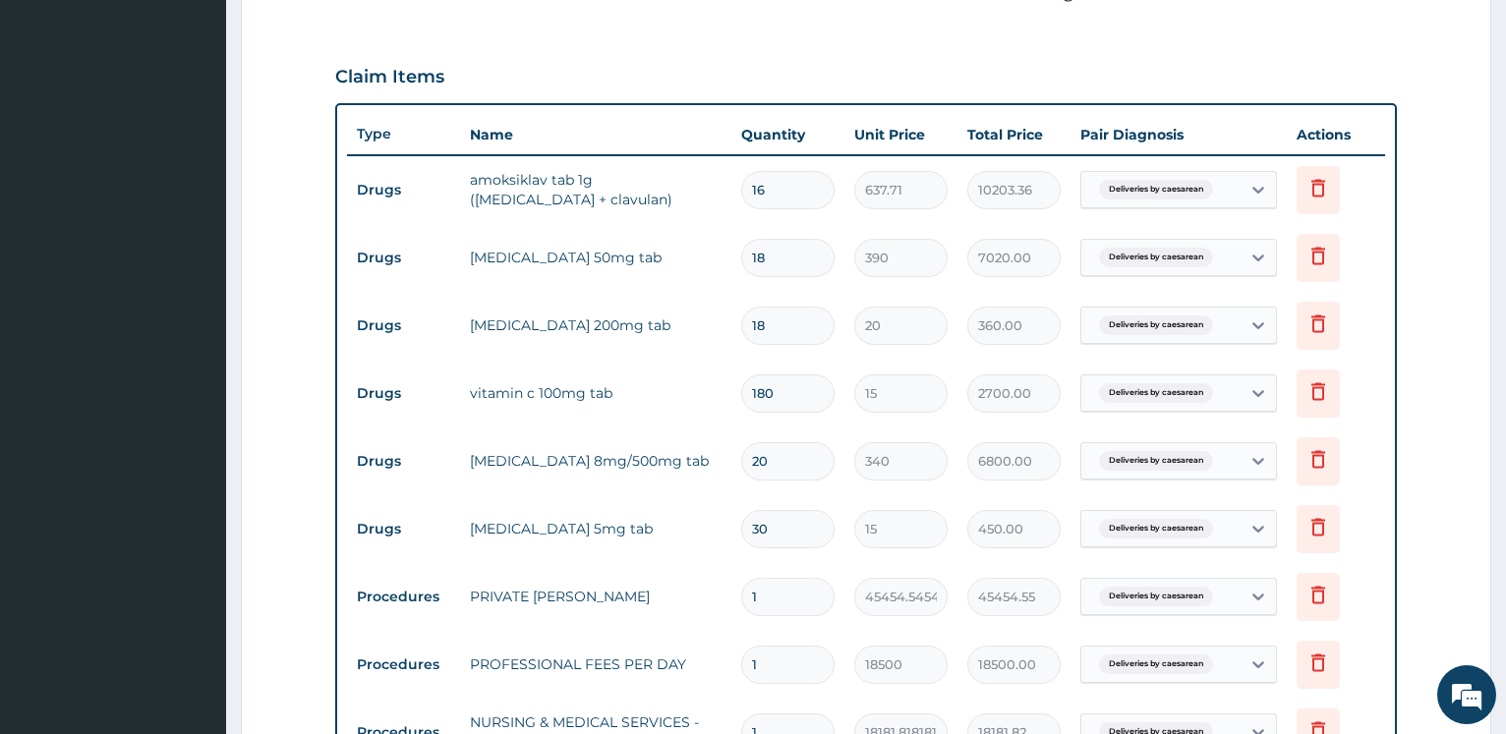
type input "186"
type input "3720.00"
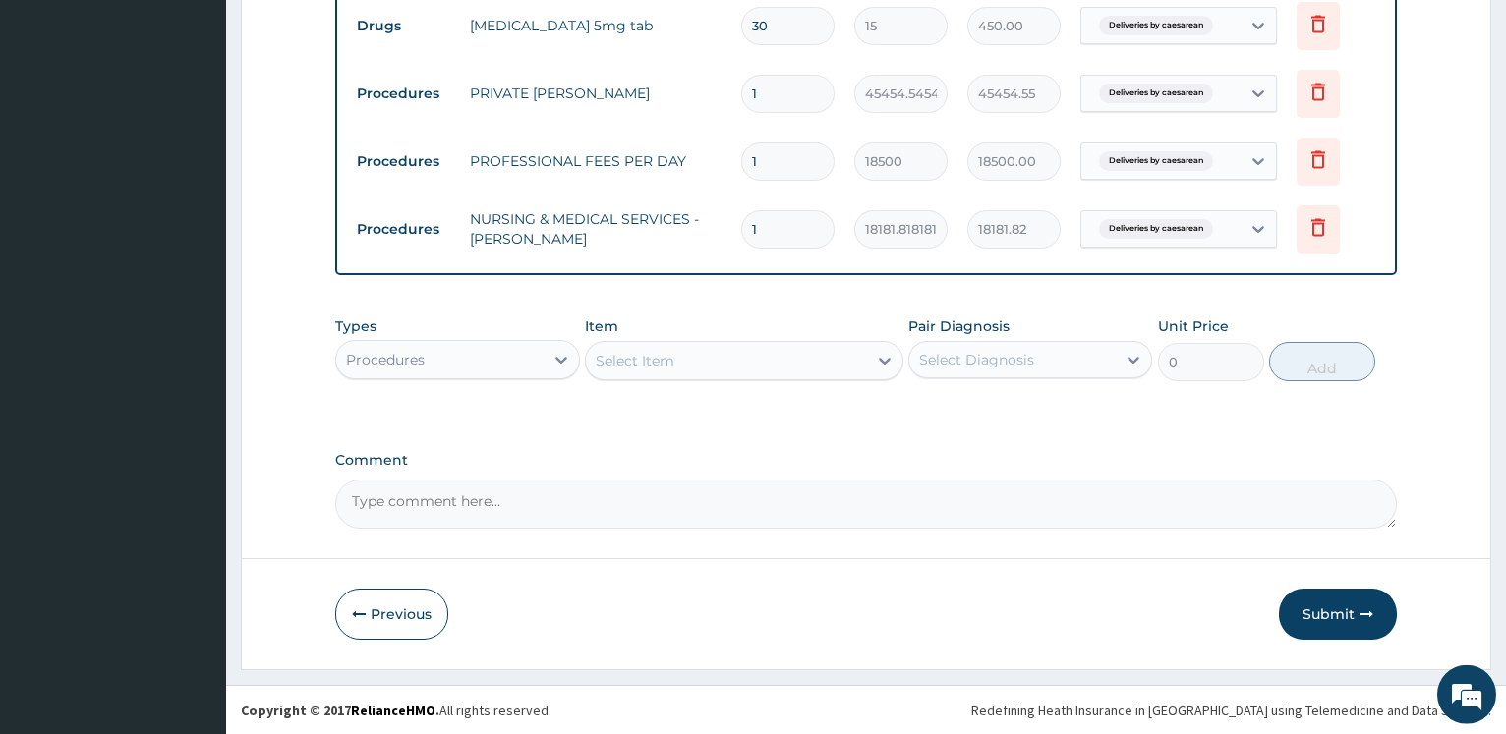
scroll to position [1132, 0]
type input "186"
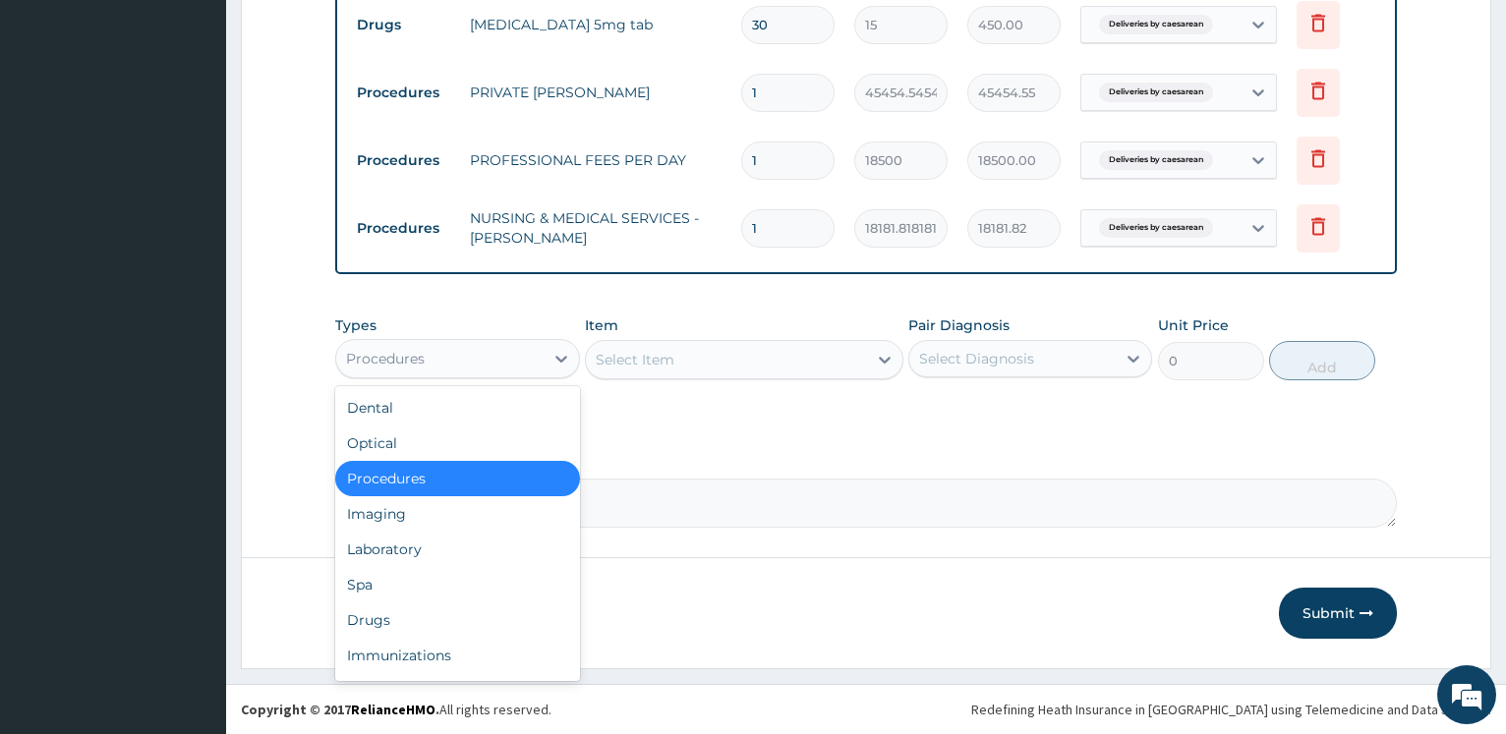
drag, startPoint x: 533, startPoint y: 363, endPoint x: 524, endPoint y: 385, distance: 24.3
click at [532, 364] on div "Procedures" at bounding box center [439, 358] width 206 height 31
drag, startPoint x: 410, startPoint y: 614, endPoint x: 448, endPoint y: 587, distance: 47.2
click at [412, 613] on div "Drugs" at bounding box center [457, 619] width 244 height 35
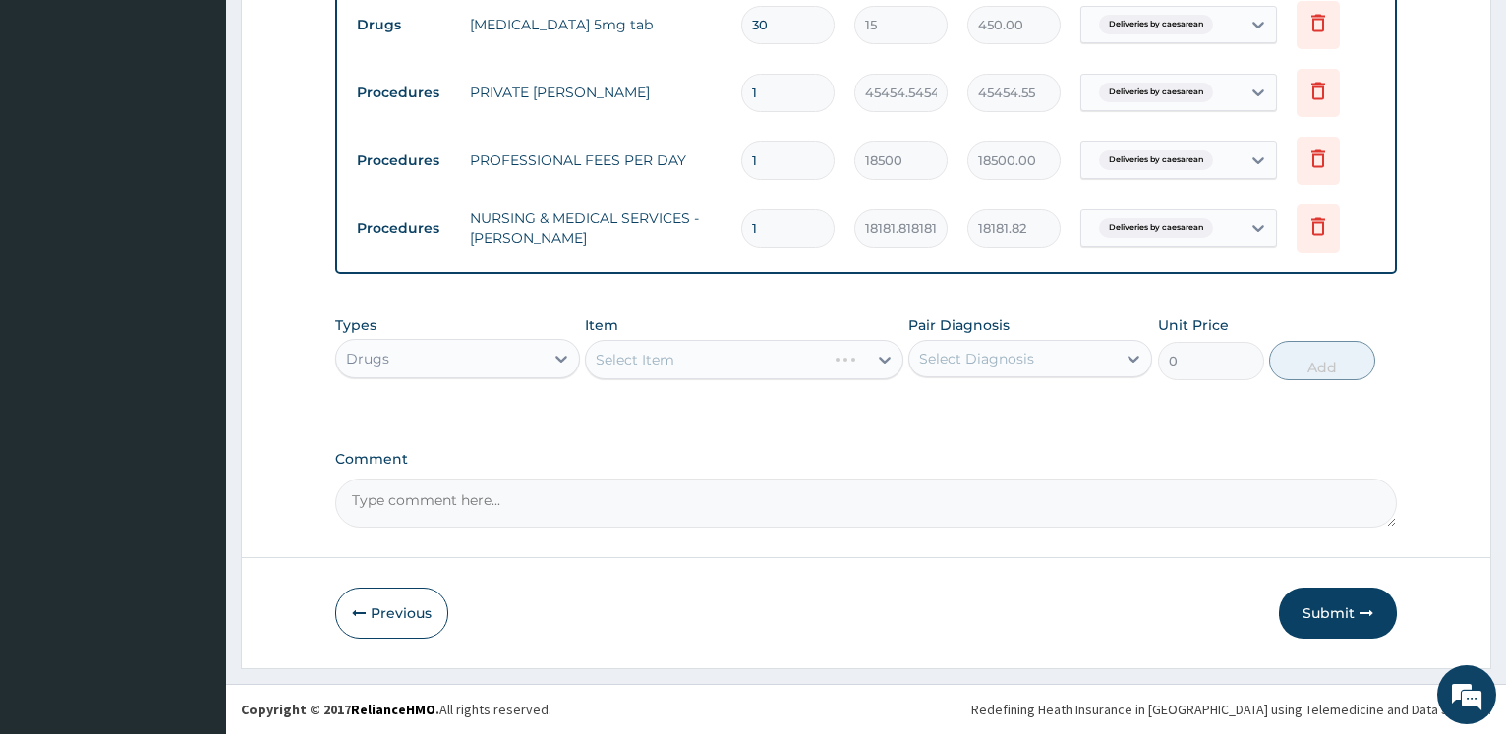
drag, startPoint x: 697, startPoint y: 363, endPoint x: 693, endPoint y: 373, distance: 11.5
click at [696, 363] on div "Select Item" at bounding box center [744, 359] width 318 height 39
click at [736, 363] on div "Select Item" at bounding box center [744, 359] width 318 height 39
click at [748, 353] on div "Select Item" at bounding box center [744, 359] width 318 height 39
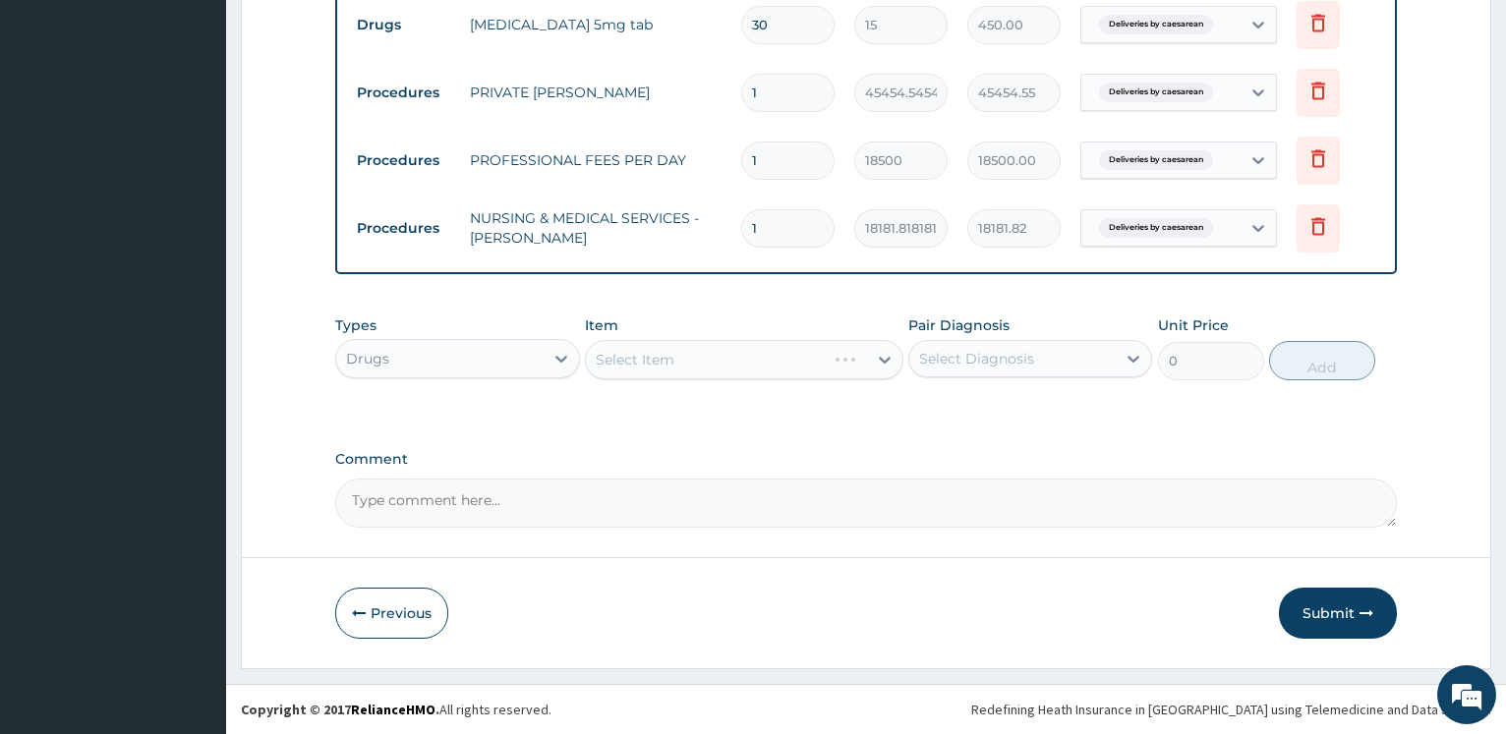
click at [752, 352] on div "Select Item" at bounding box center [744, 359] width 318 height 39
click at [753, 353] on div "Select Item" at bounding box center [726, 359] width 281 height 31
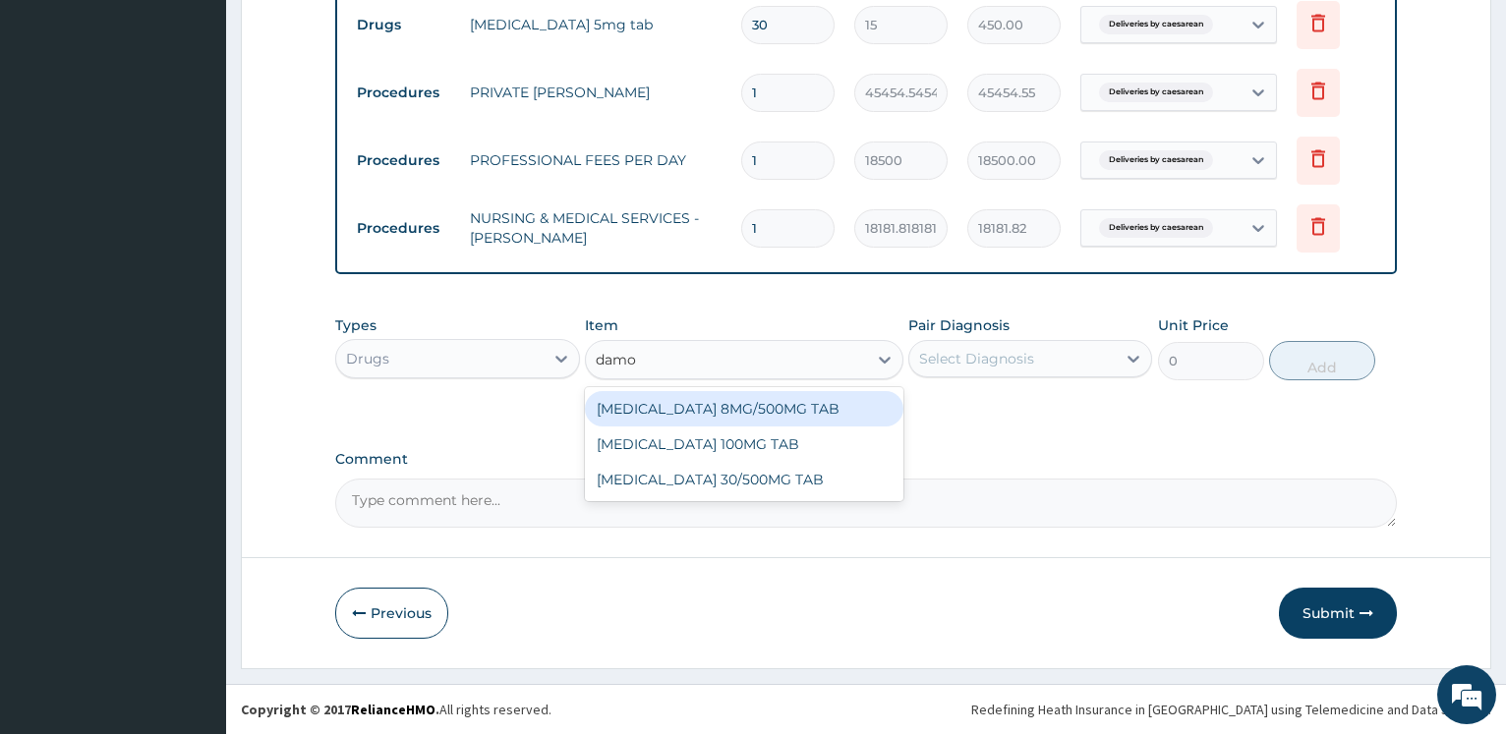
type input "damol"
click at [748, 408] on div "CO - CODAMOL 8MG/500MG TAB" at bounding box center [744, 408] width 318 height 35
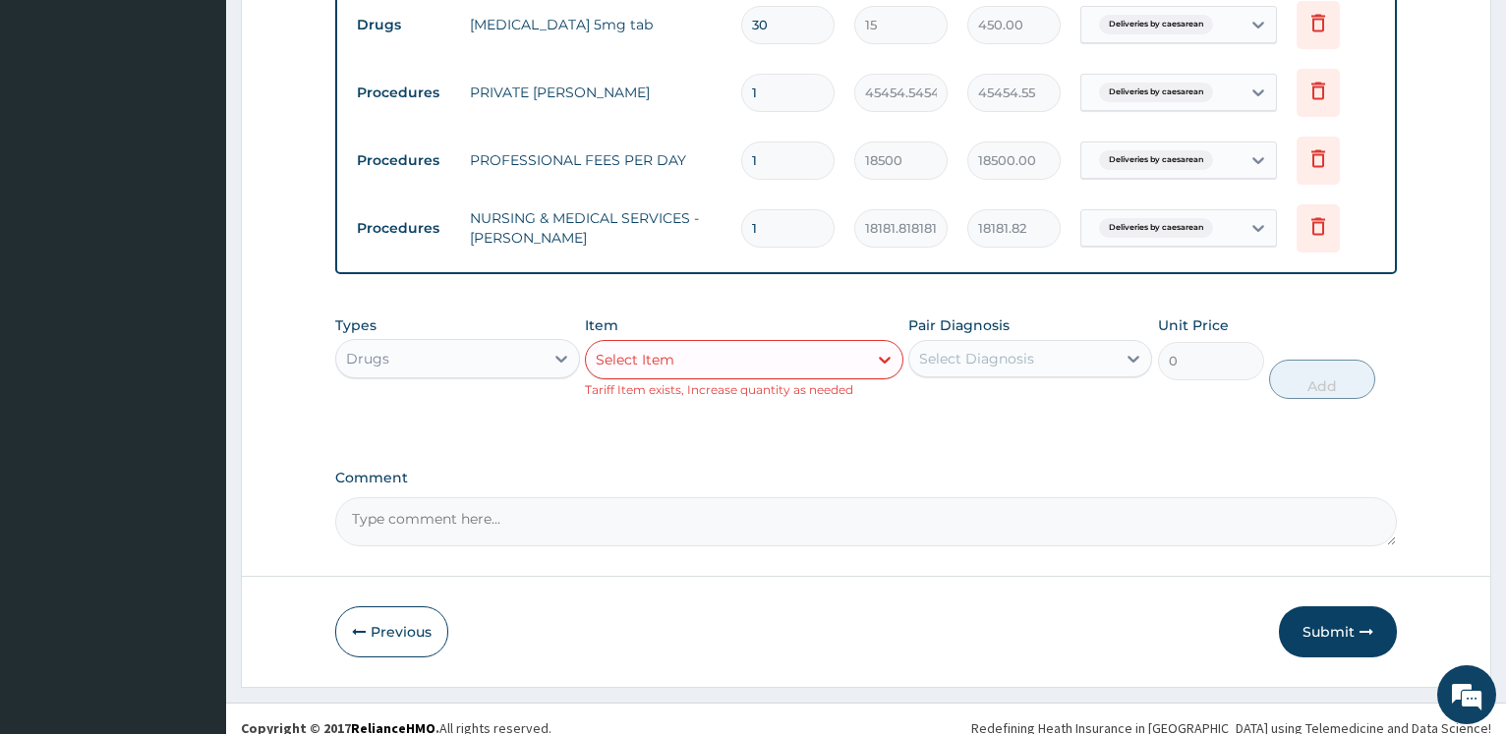
click at [823, 357] on div "Select Item" at bounding box center [726, 359] width 281 height 31
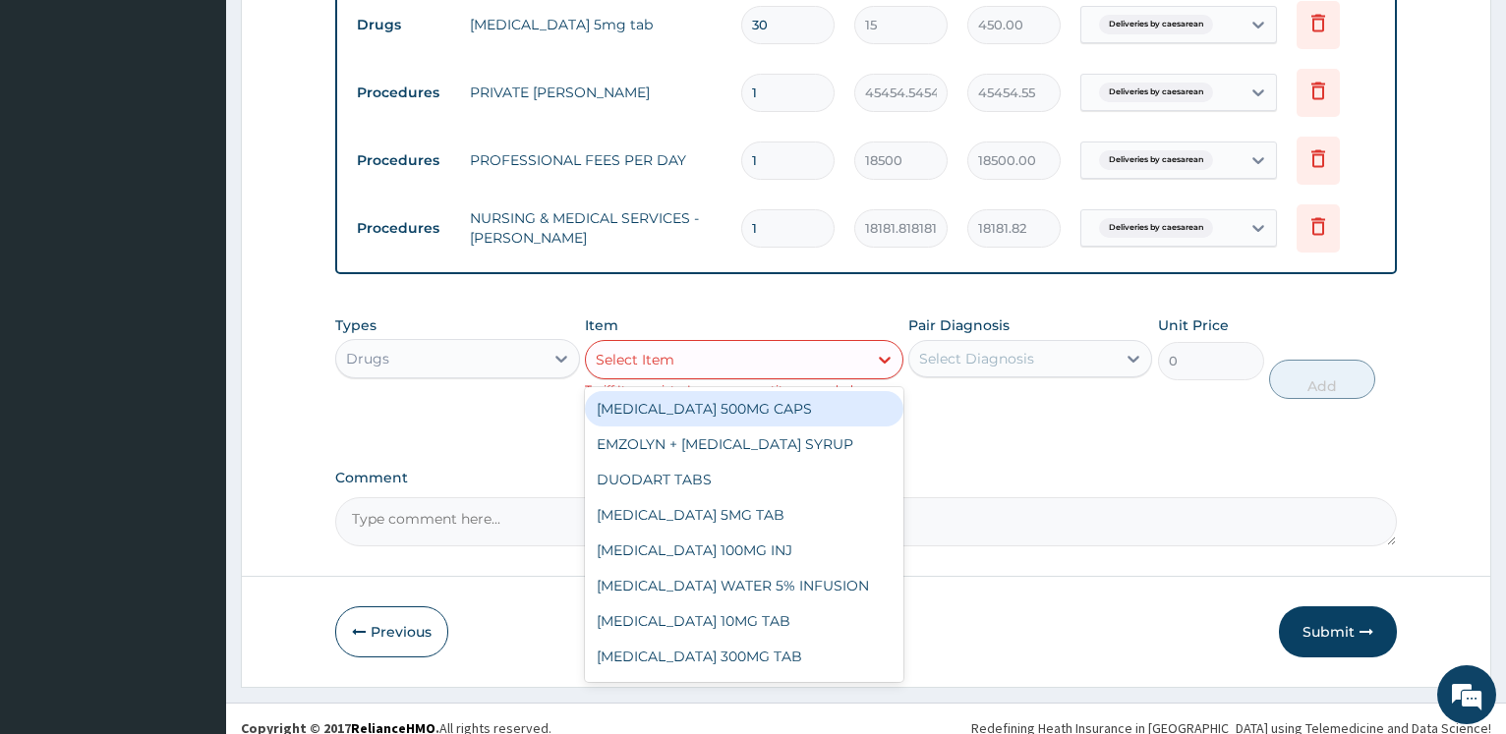
scroll to position [731, 0]
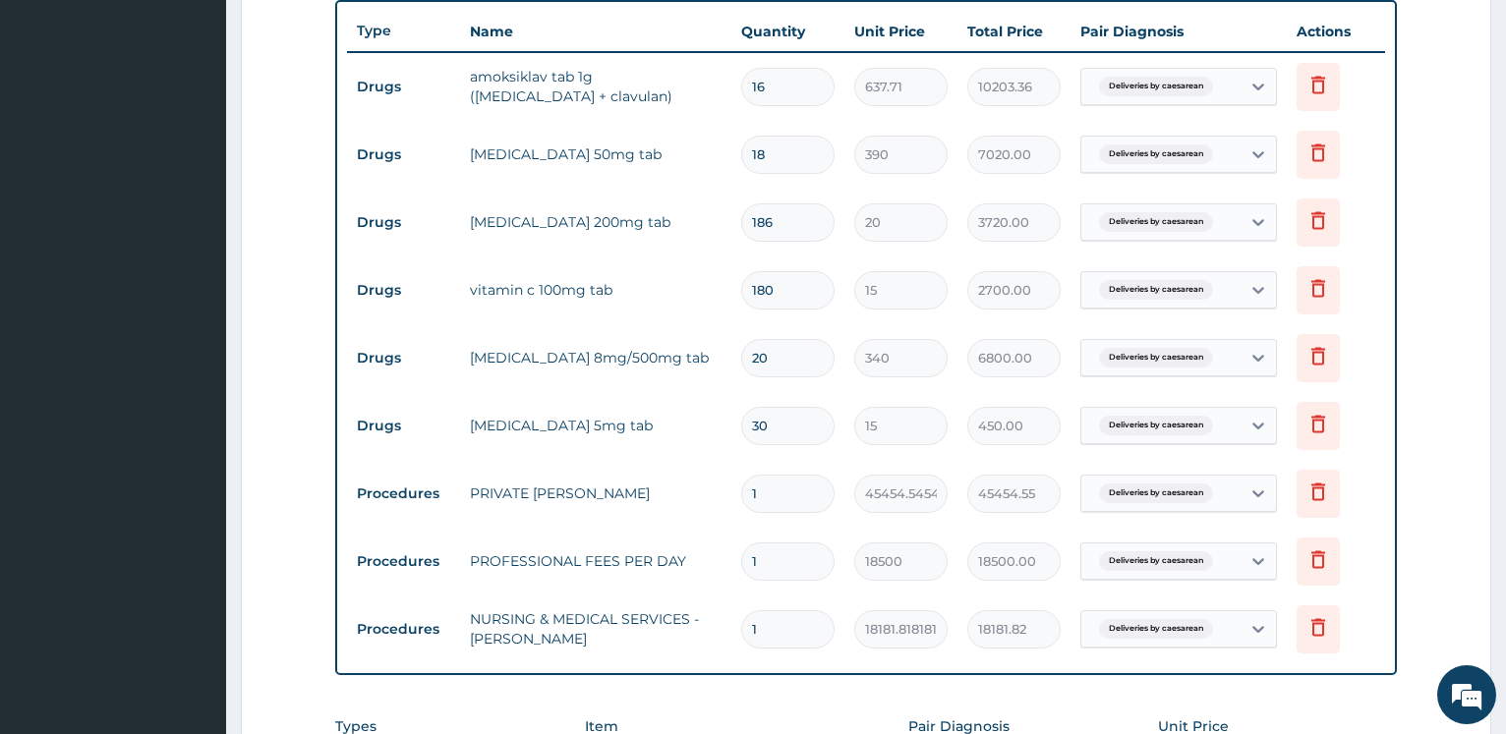
click at [741, 339] on input "20" at bounding box center [787, 358] width 93 height 38
type input "2"
type input "680.00"
type input "26"
type input "8840.00"
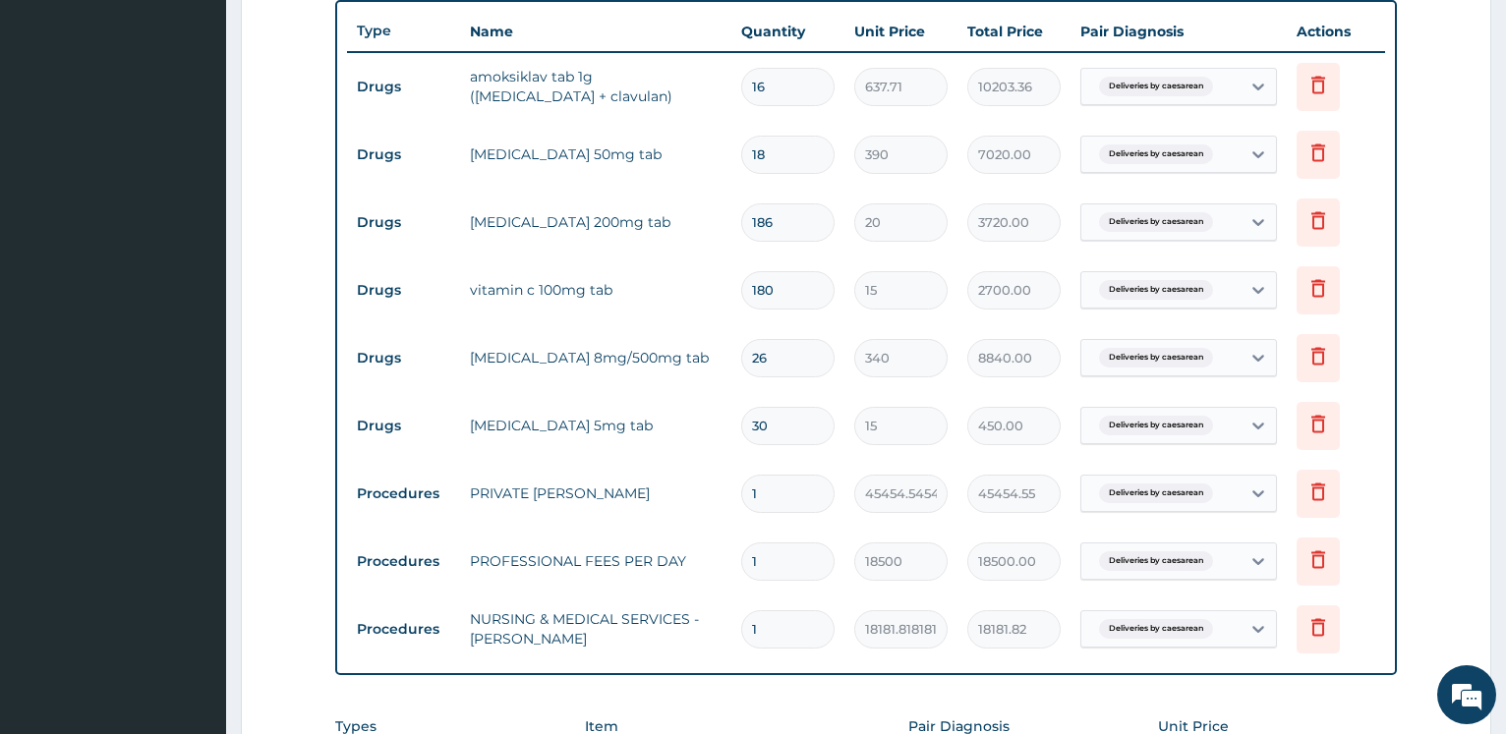
type input "26"
drag, startPoint x: 802, startPoint y: 438, endPoint x: 577, endPoint y: 397, distance: 228.8
click at [741, 407] on input "30" at bounding box center [787, 426] width 93 height 38
type input "3"
type input "45.00"
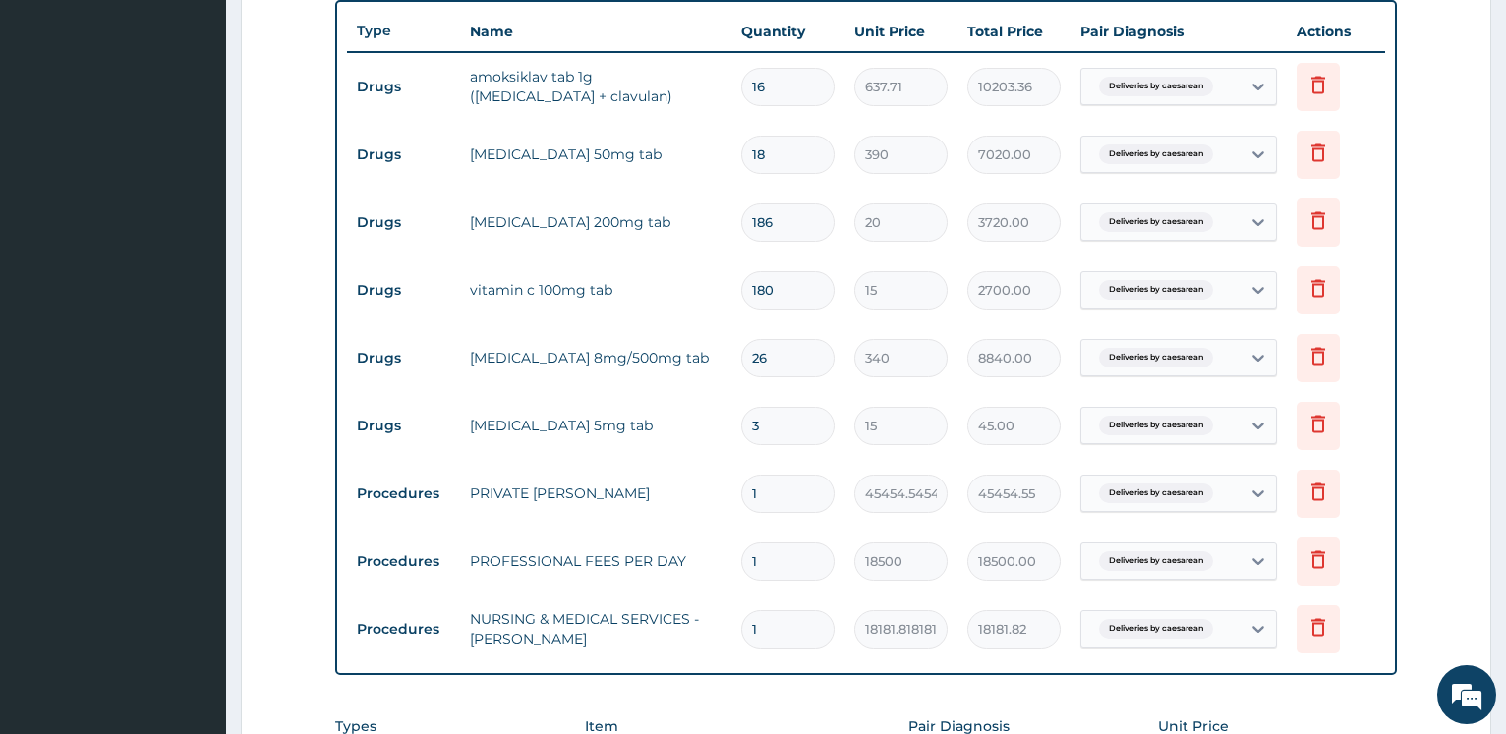
type input "33"
type input "495.00"
type input "33"
click at [260, 286] on form "Step 2 of 2 PA Code / Prescription Code PA/D99240 Encounter Date 23-08-2025 Imp…" at bounding box center [866, 221] width 1250 height 1696
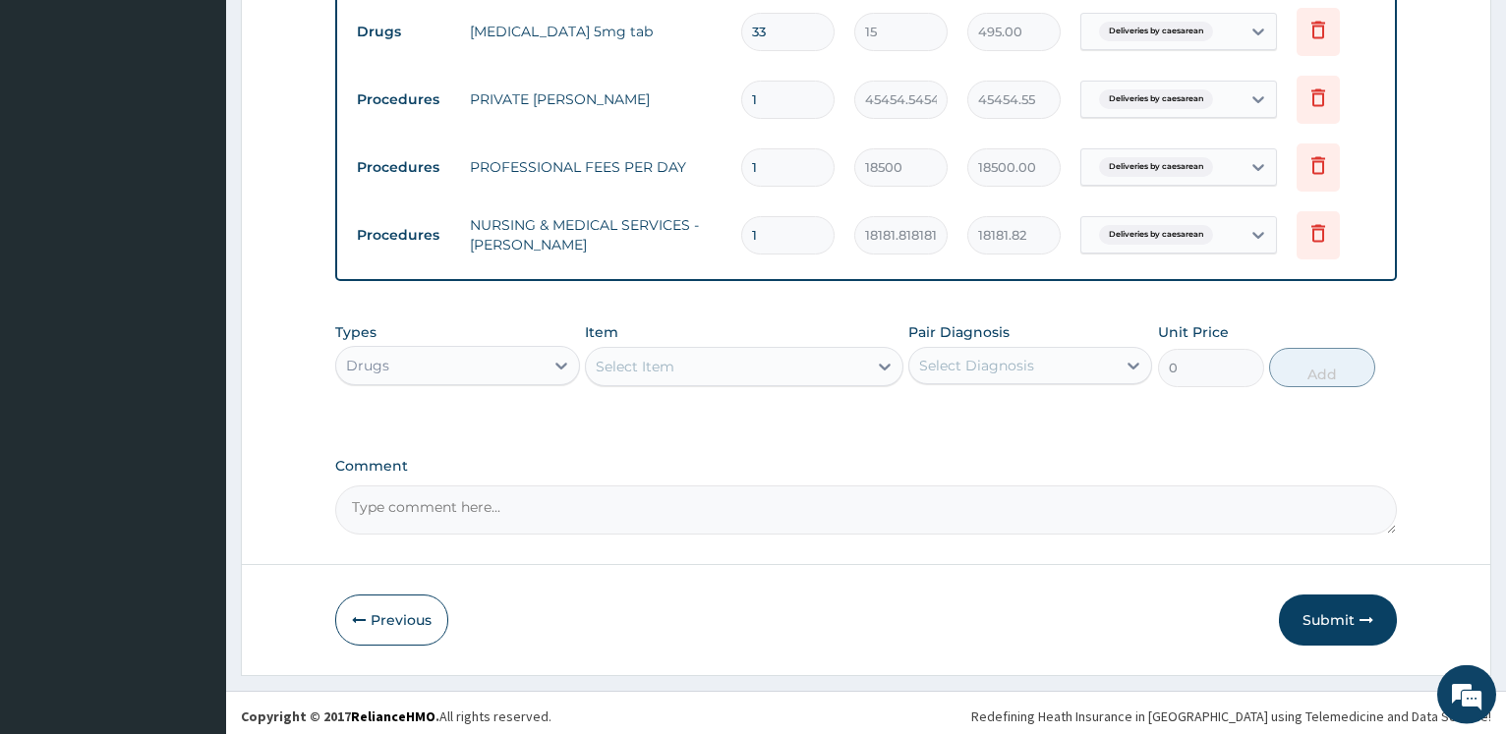
scroll to position [1132, 0]
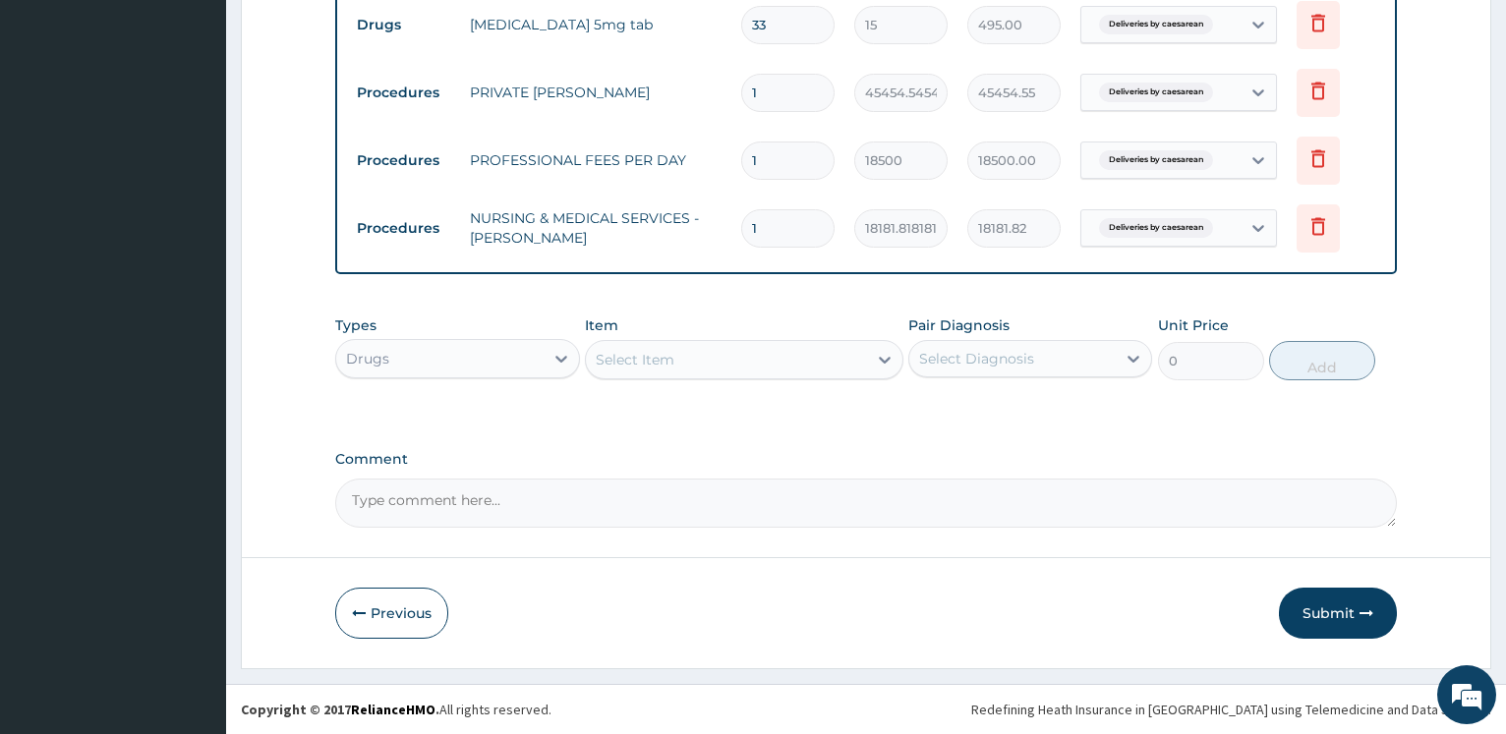
click at [514, 371] on div "Drugs" at bounding box center [439, 358] width 206 height 31
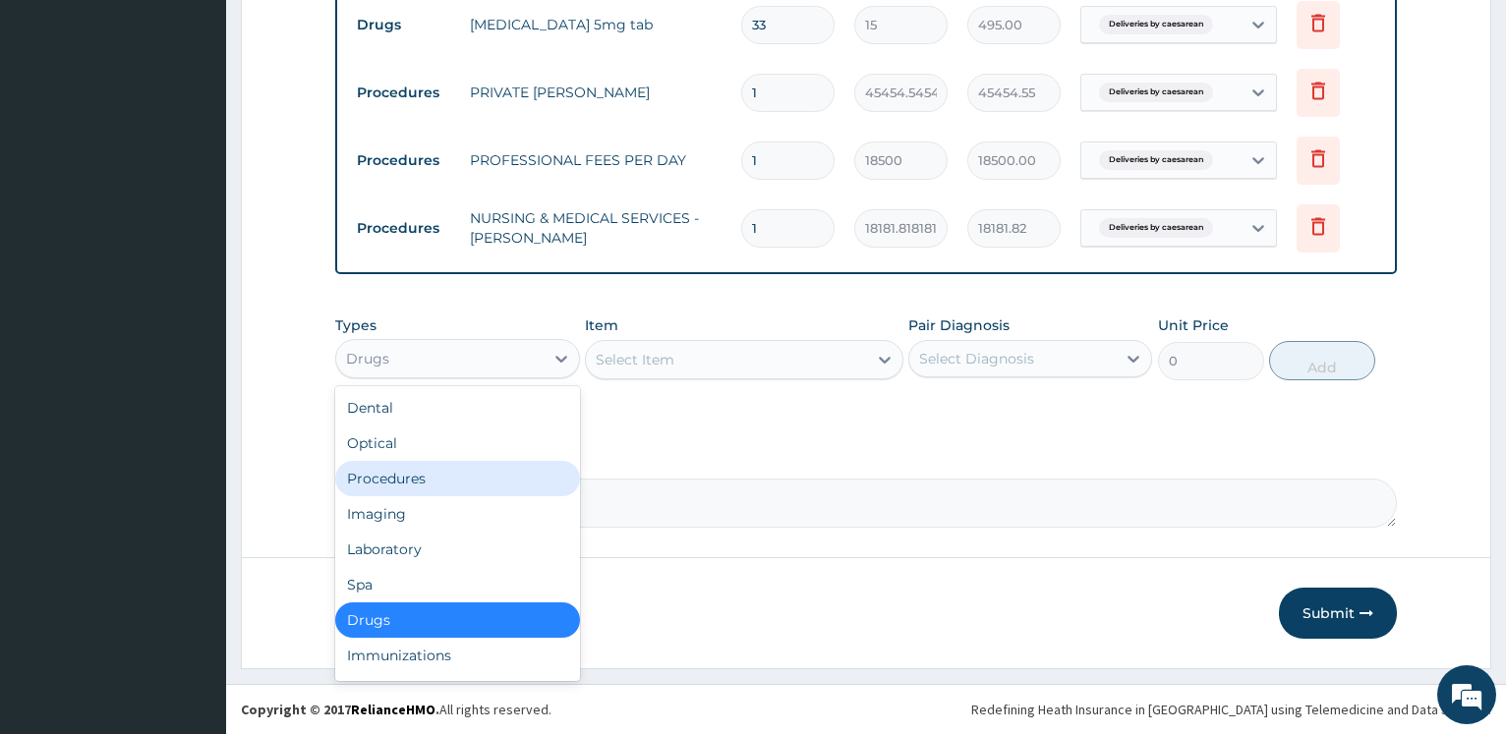
drag, startPoint x: 451, startPoint y: 471, endPoint x: 473, endPoint y: 469, distance: 21.7
click at [452, 471] on div "Procedures" at bounding box center [457, 478] width 244 height 35
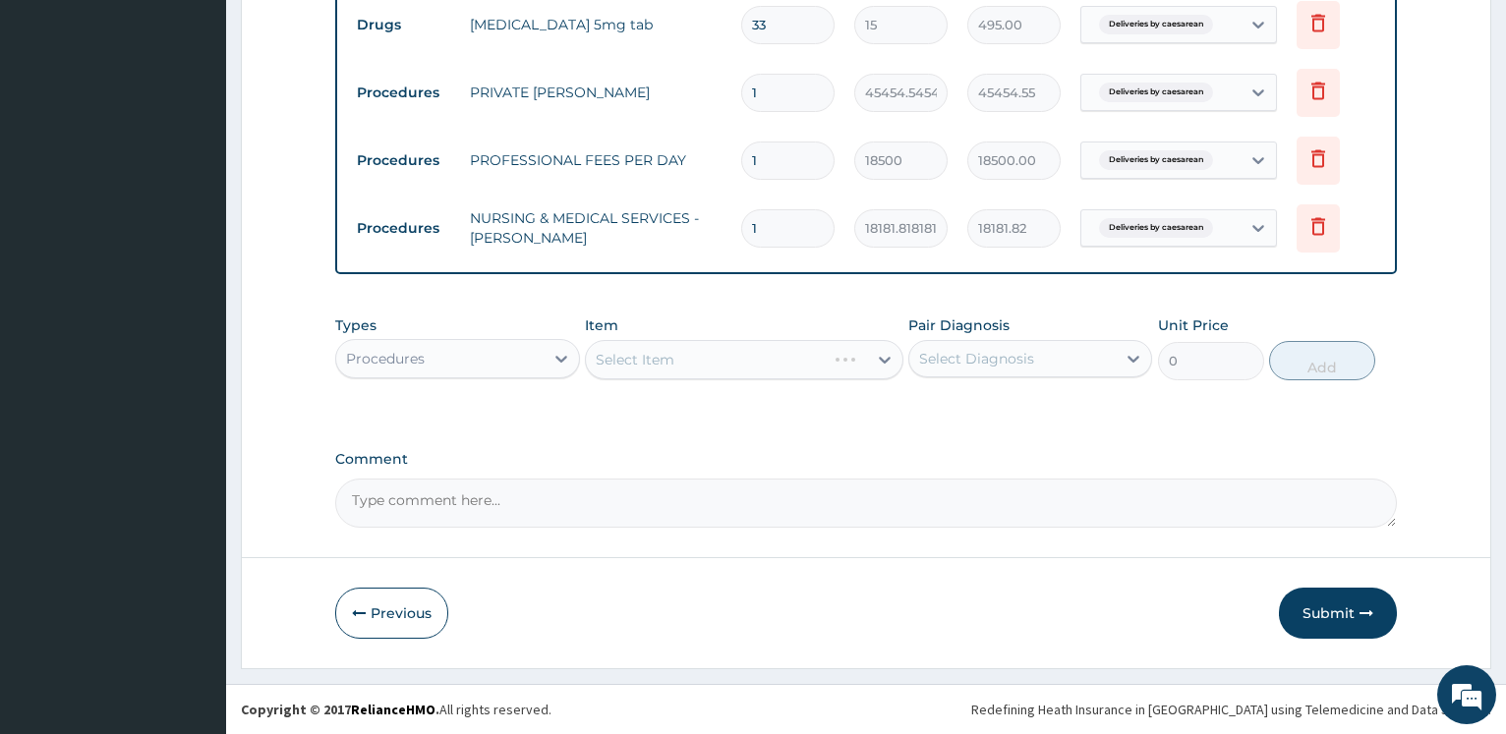
click at [674, 358] on div "Select Item" at bounding box center [744, 359] width 318 height 39
click at [674, 358] on div "Select Item" at bounding box center [726, 359] width 281 height 31
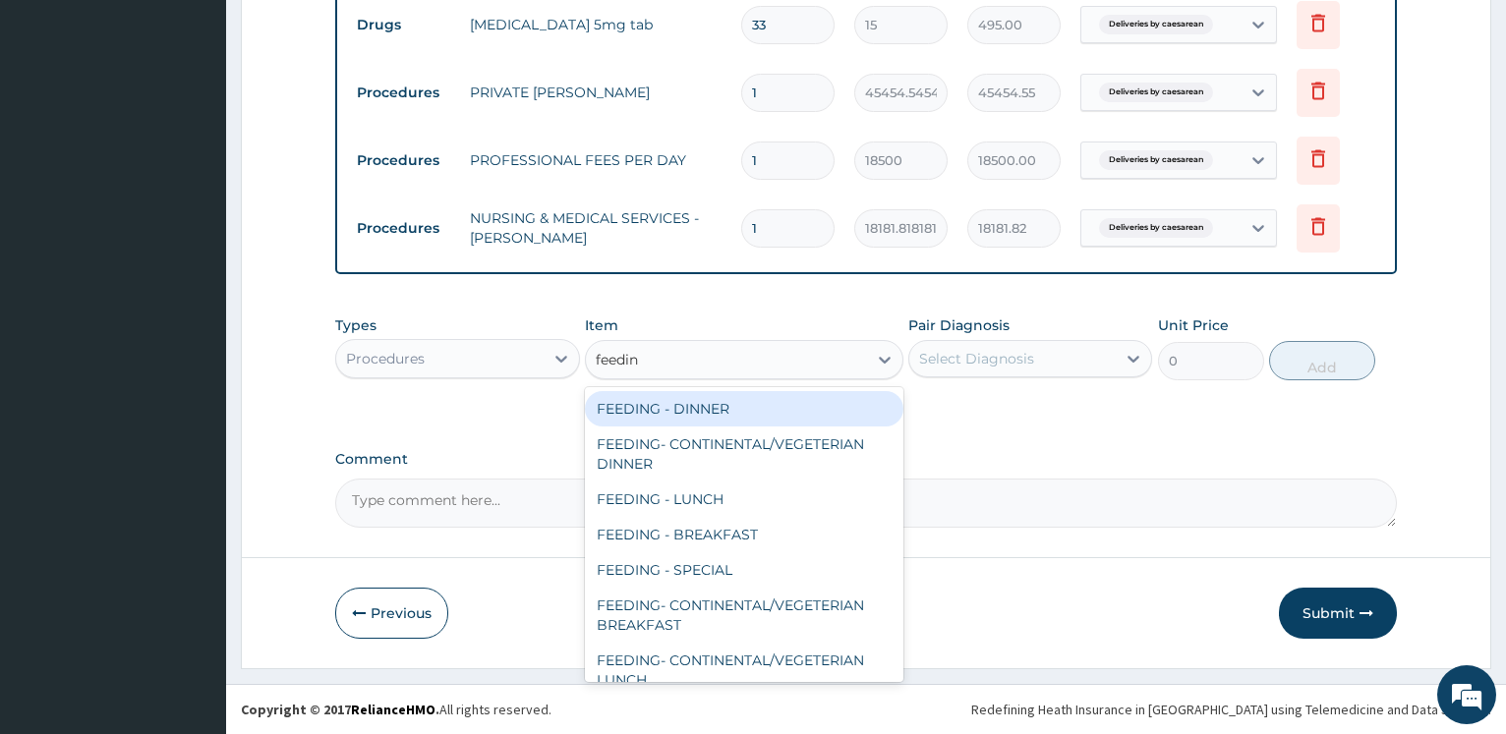
type input "feeding"
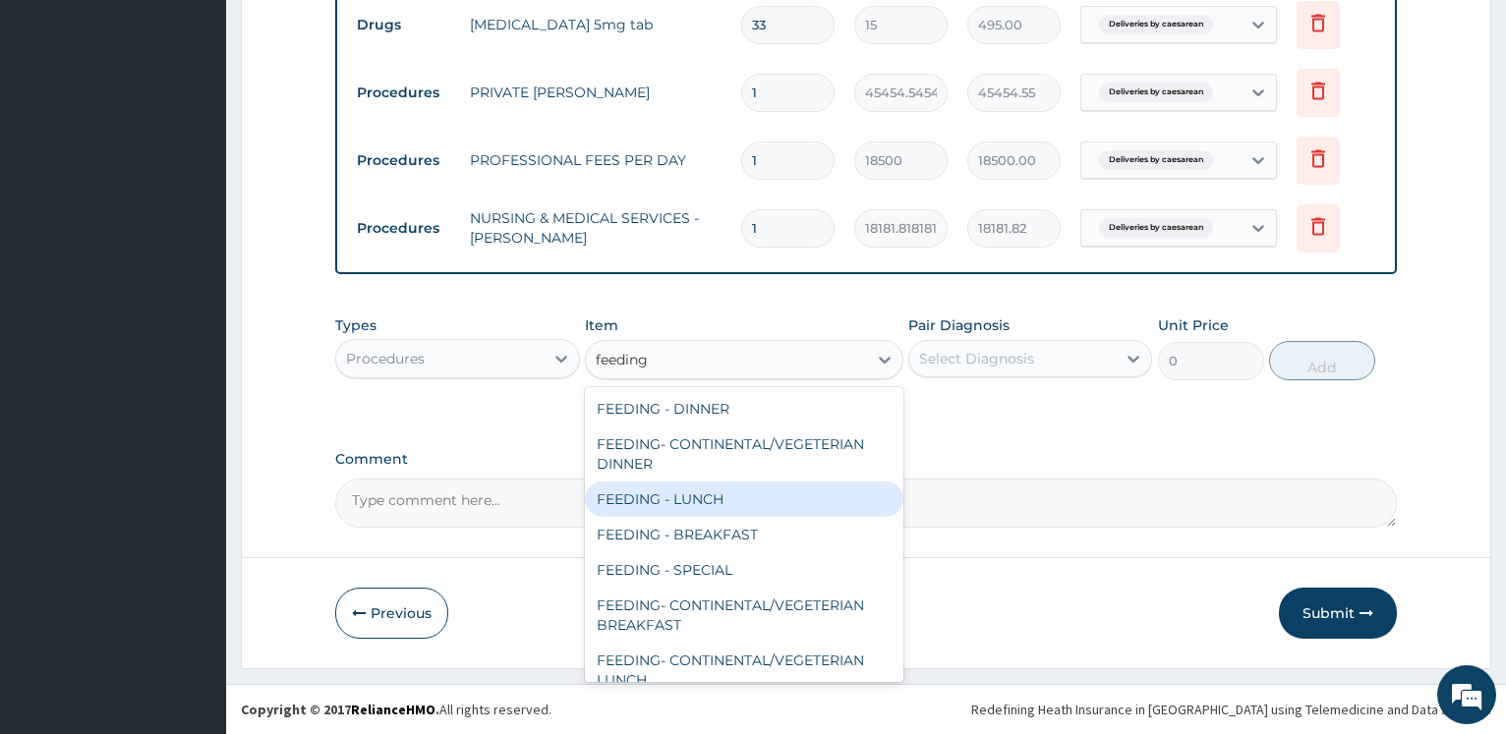
click at [655, 505] on div "FEEDING - LUNCH" at bounding box center [744, 499] width 318 height 35
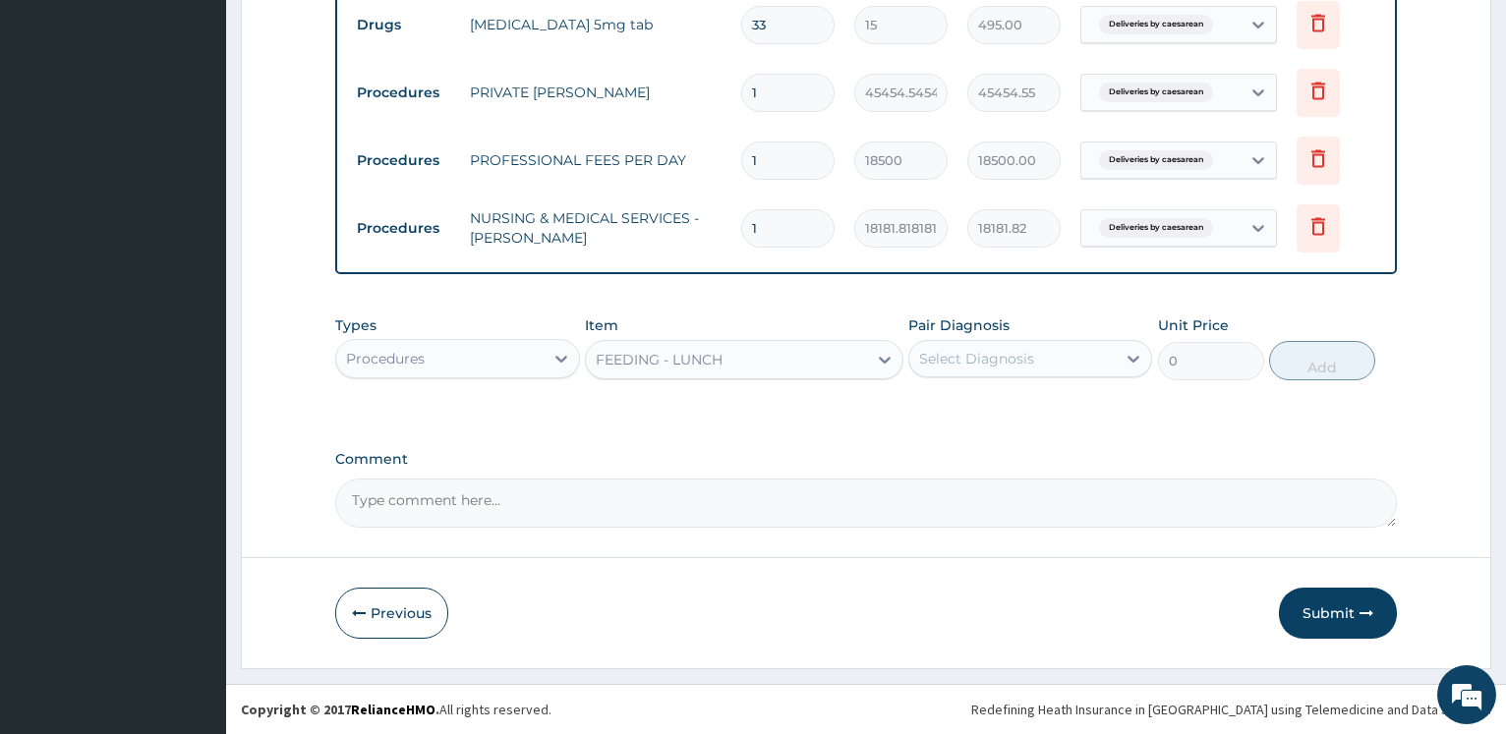
type input "8000"
click at [924, 353] on div "Select Diagnosis" at bounding box center [976, 359] width 115 height 20
click at [928, 407] on input "checkbox" at bounding box center [926, 407] width 13 height 13
checkbox input "true"
click at [1333, 363] on button "Add" at bounding box center [1322, 360] width 106 height 39
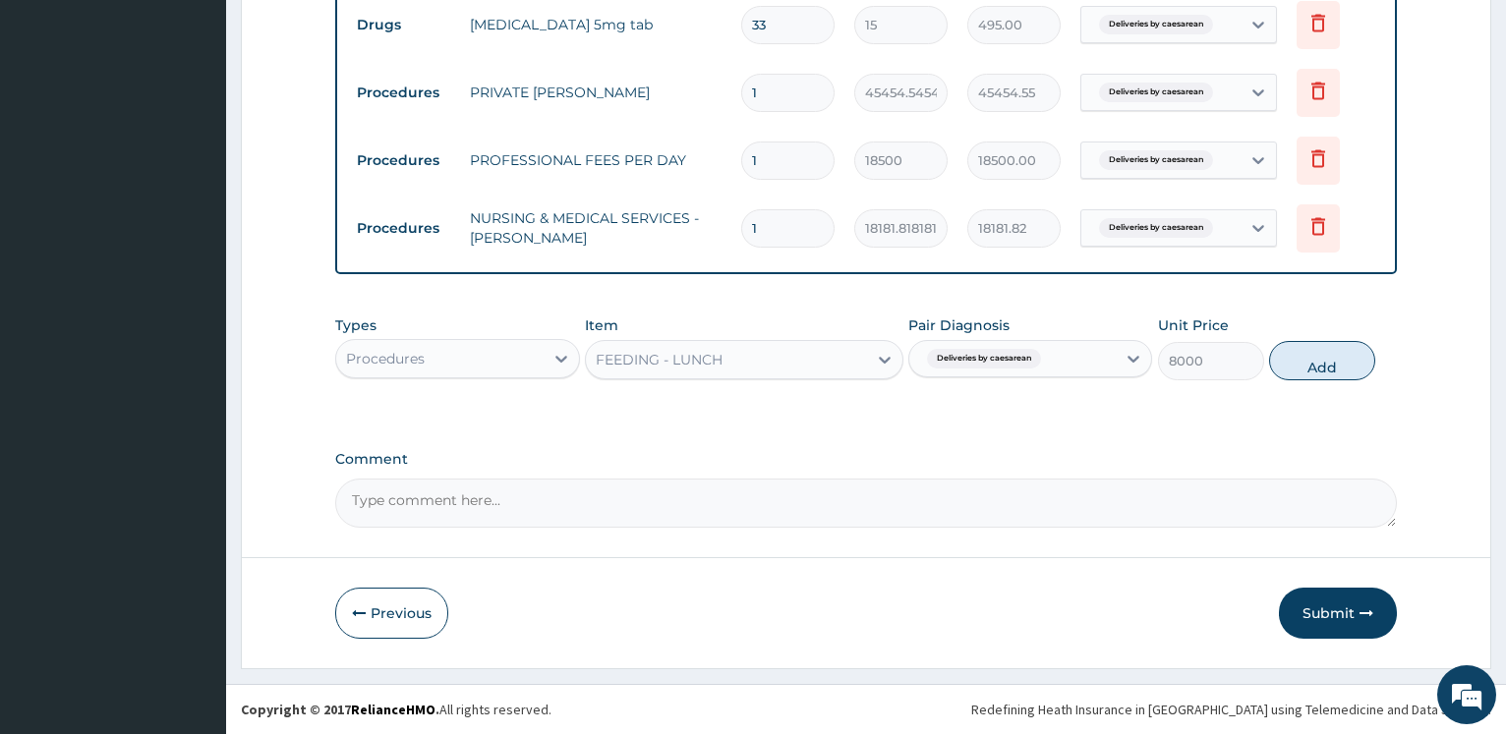
type input "0"
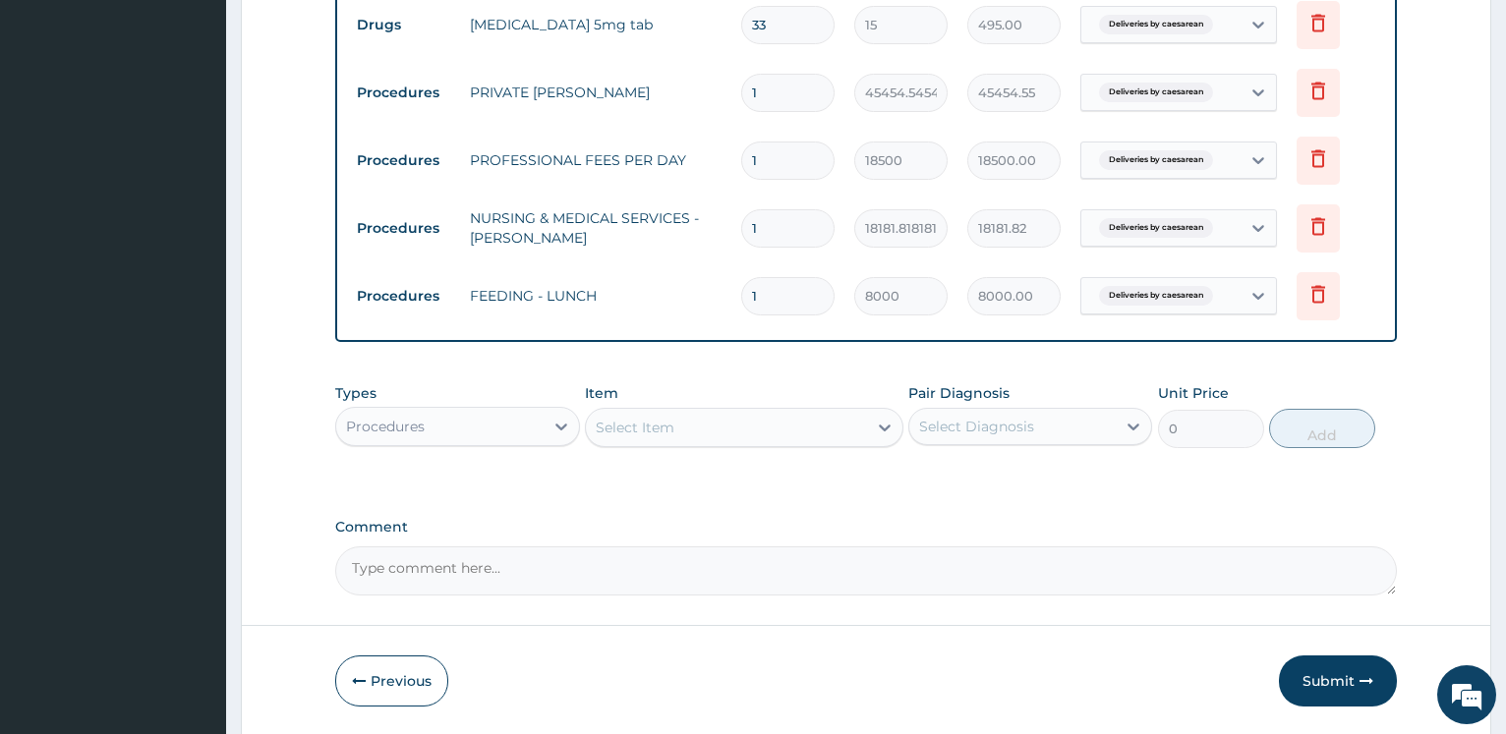
drag, startPoint x: 644, startPoint y: 422, endPoint x: 666, endPoint y: 442, distance: 30.6
click at [646, 424] on div "Select Item" at bounding box center [635, 428] width 79 height 20
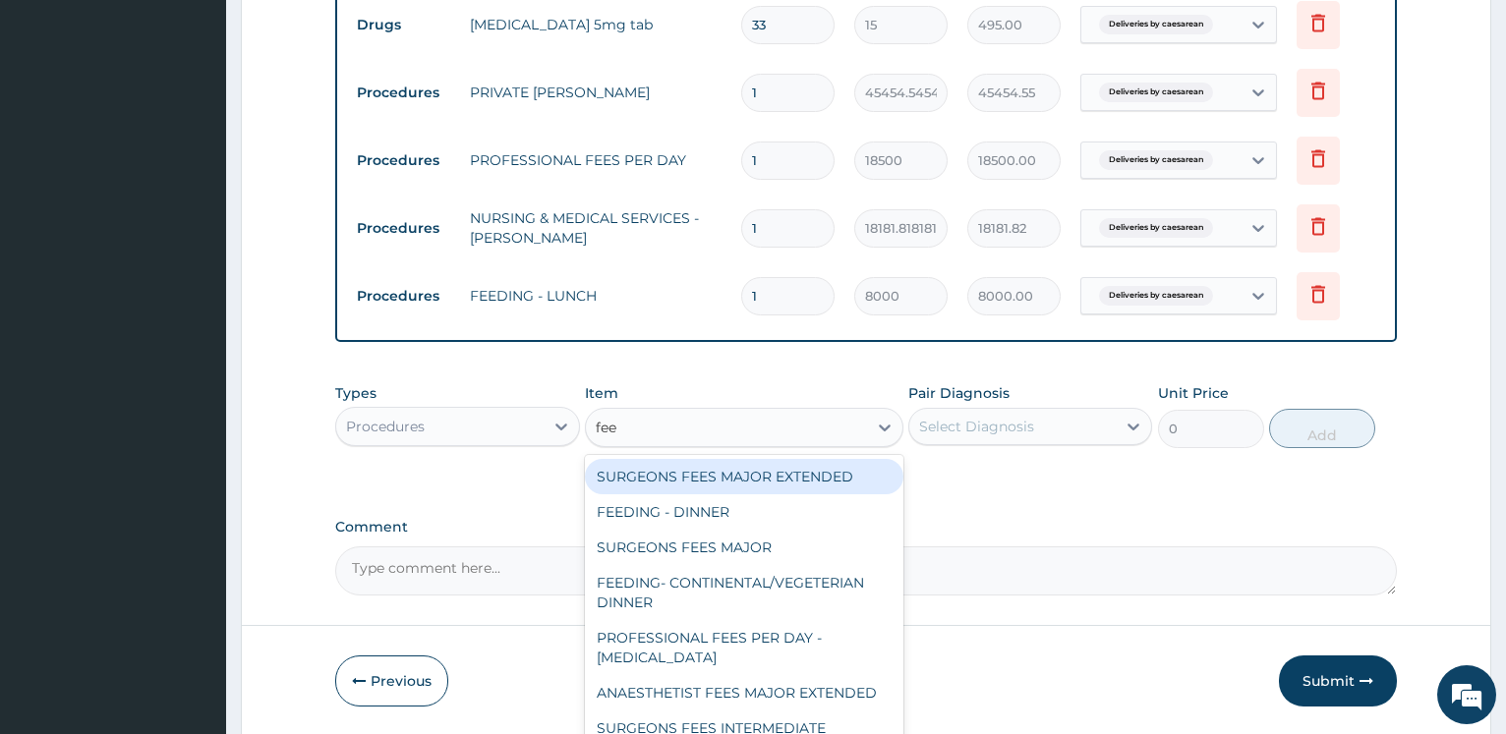
type input "feed"
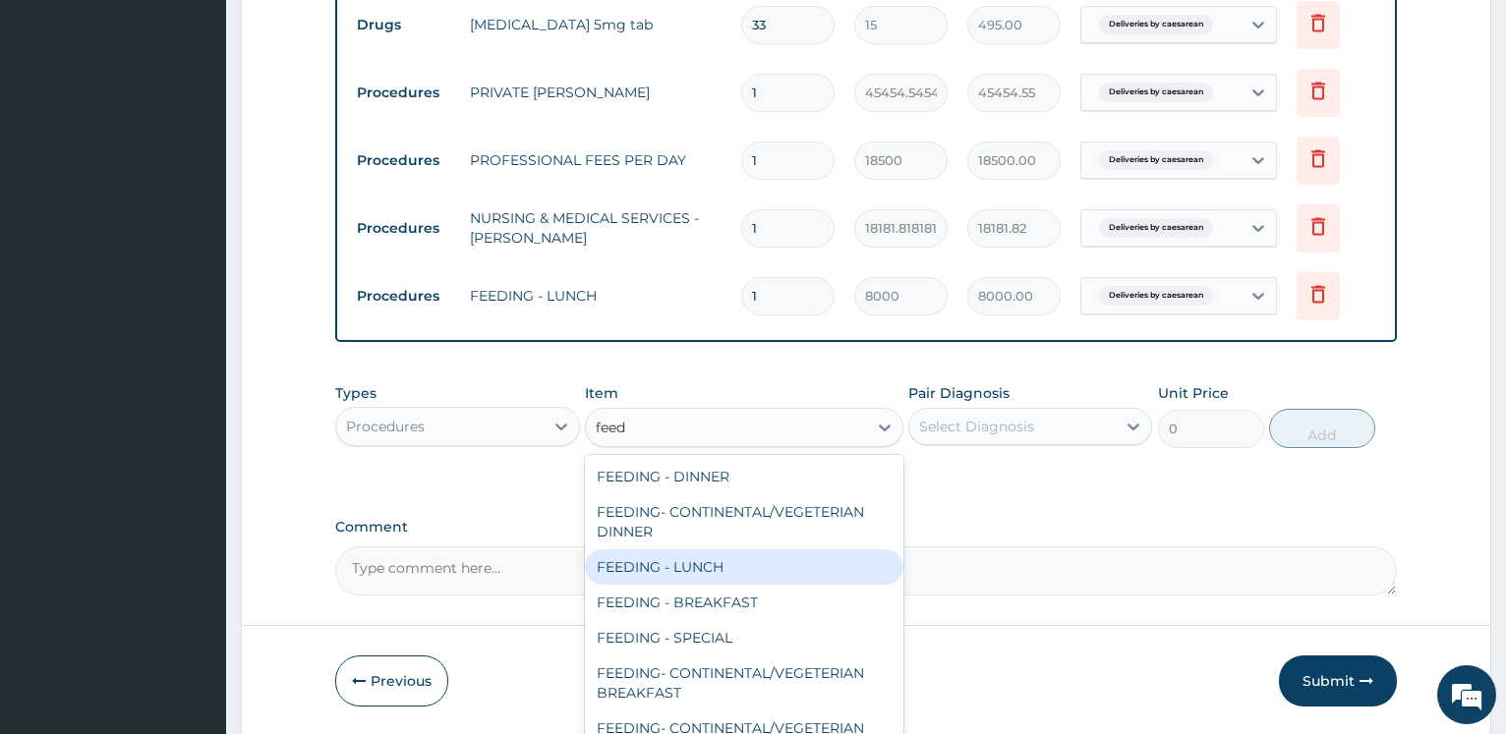
drag, startPoint x: 689, startPoint y: 558, endPoint x: 959, endPoint y: 465, distance: 285.9
click at [689, 559] on div "FEEDING - LUNCH" at bounding box center [744, 566] width 318 height 35
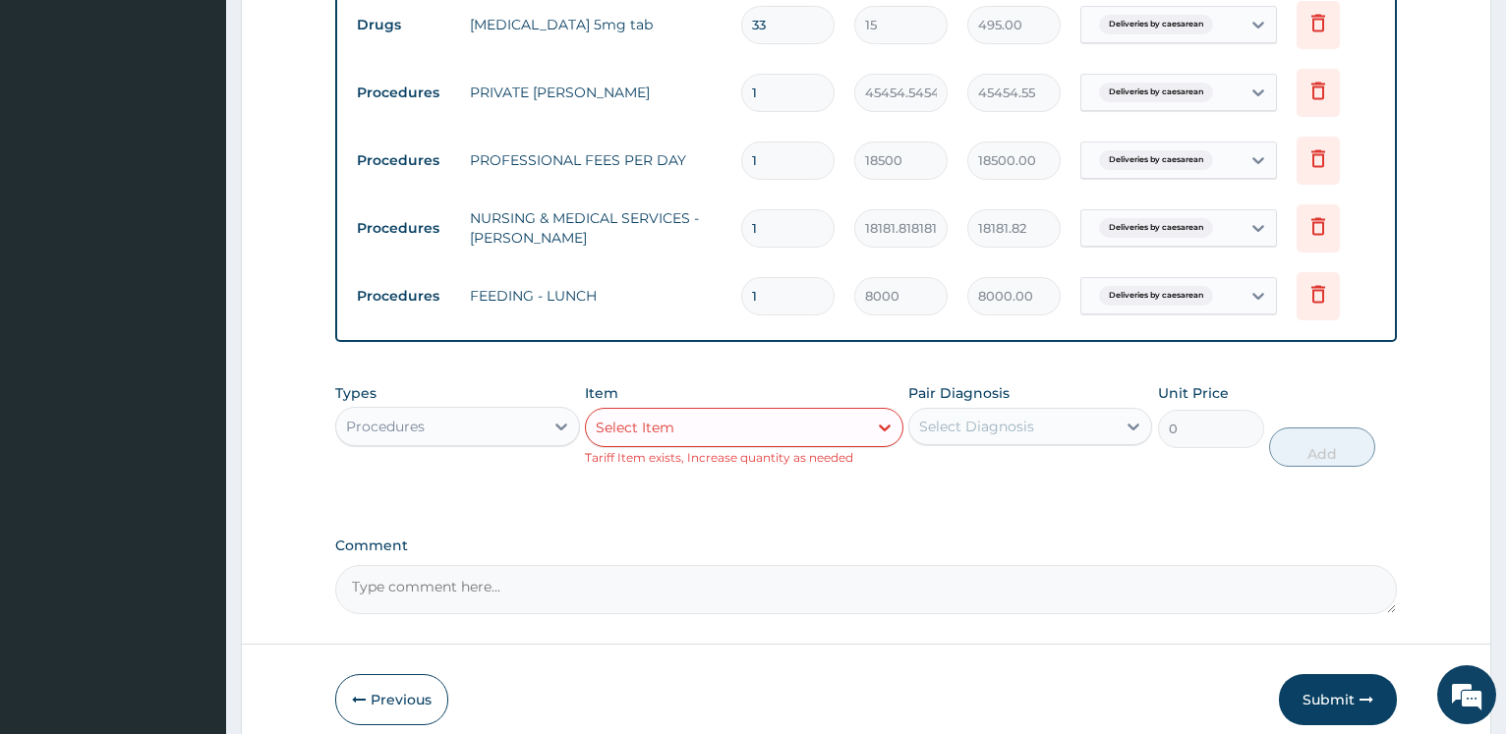
click at [983, 431] on div "Select Diagnosis" at bounding box center [976, 427] width 115 height 20
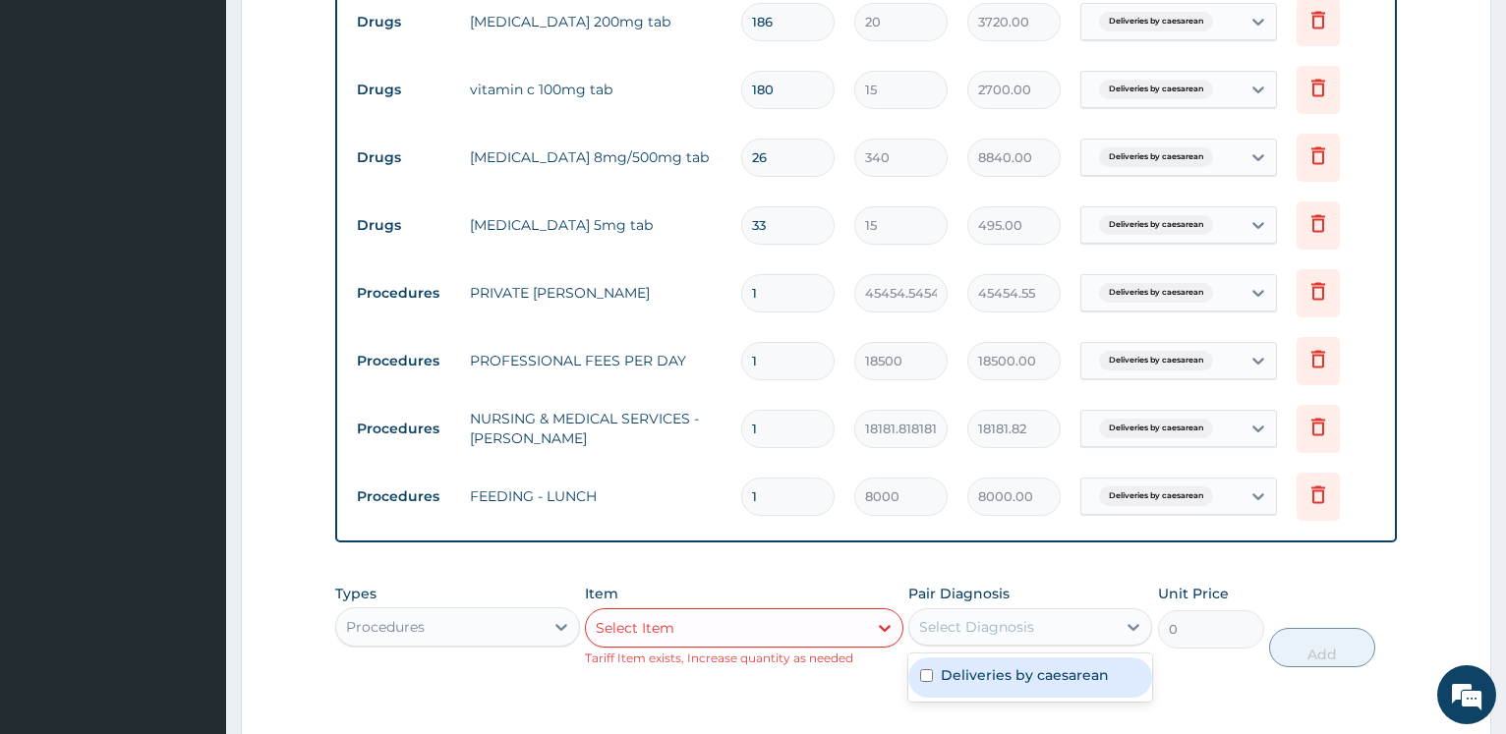
scroll to position [1219, 0]
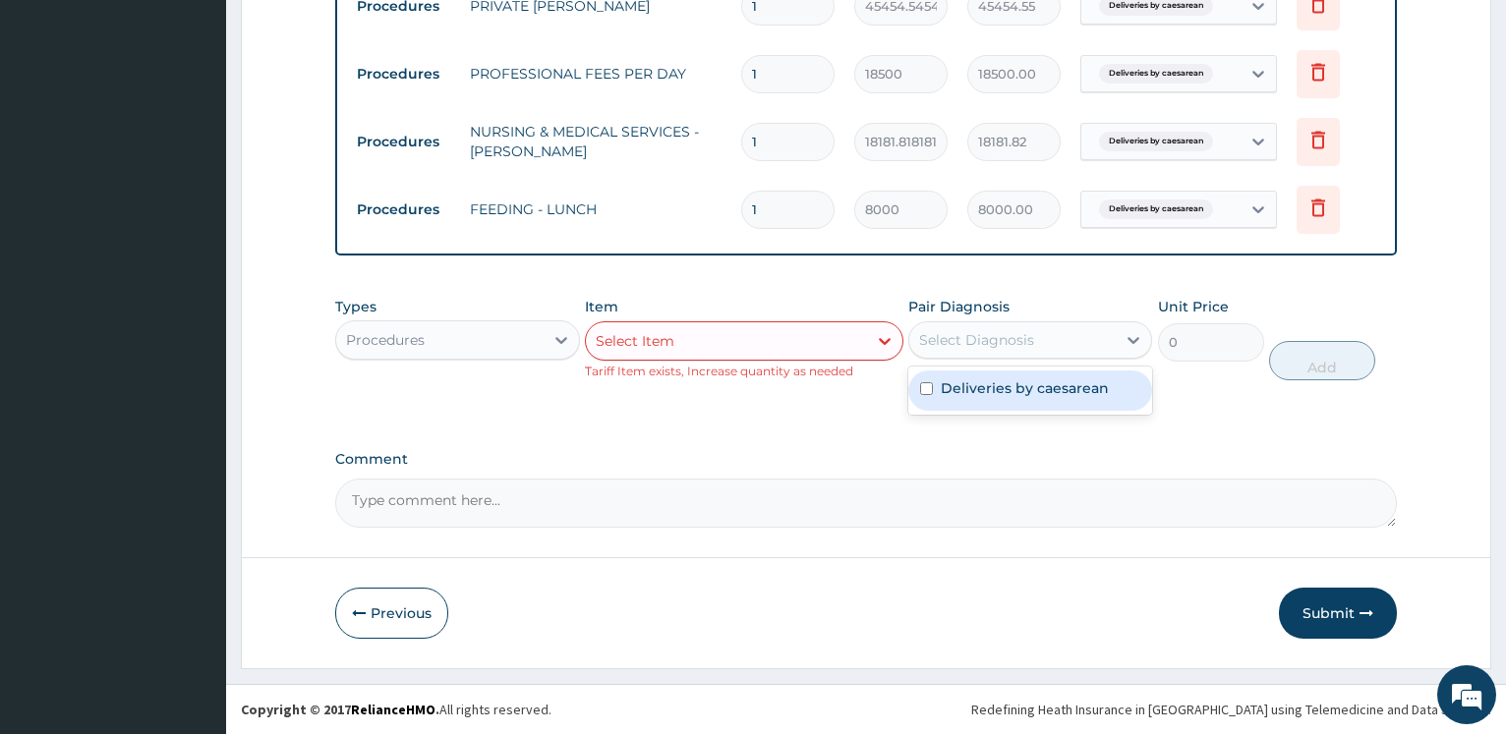
click at [654, 341] on div "Select Item" at bounding box center [635, 341] width 79 height 20
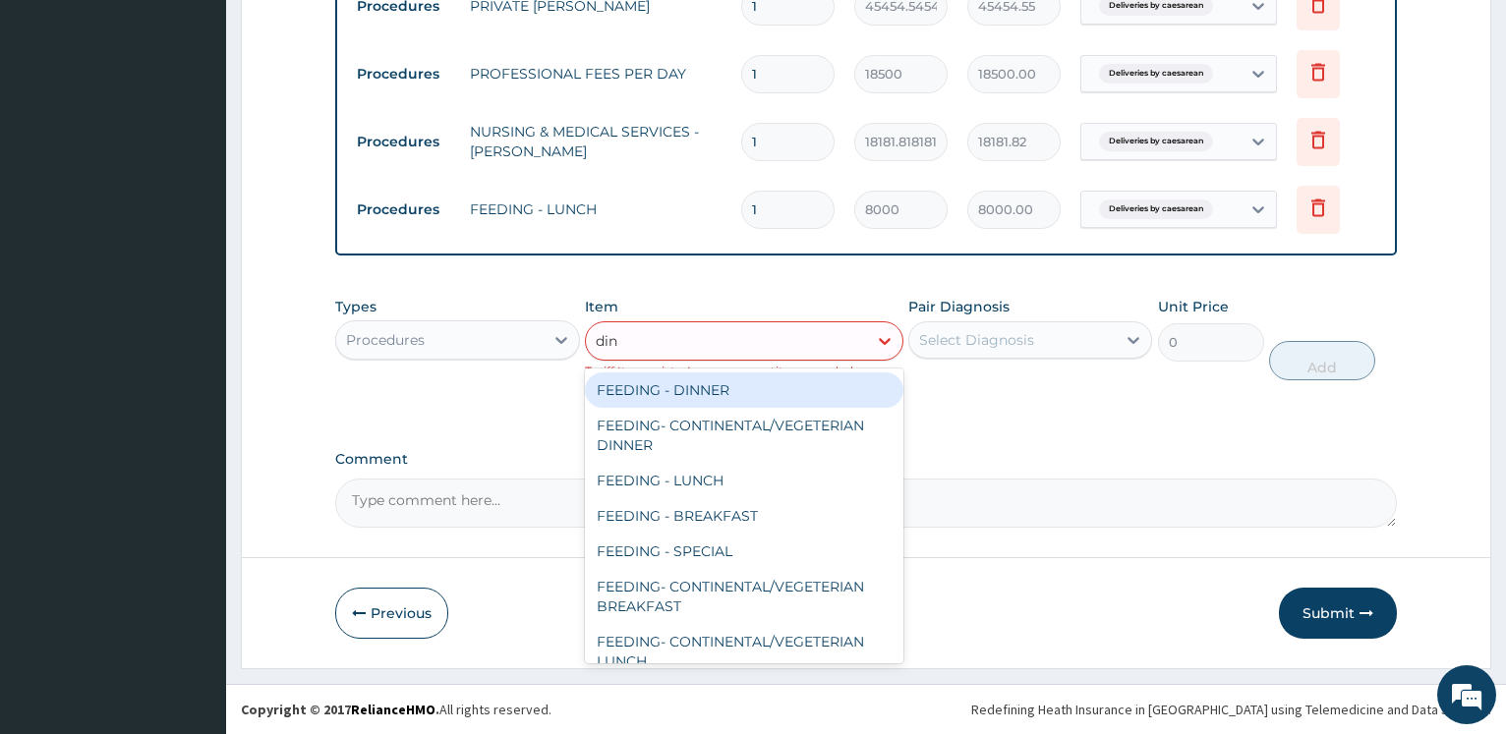
type input "dinn"
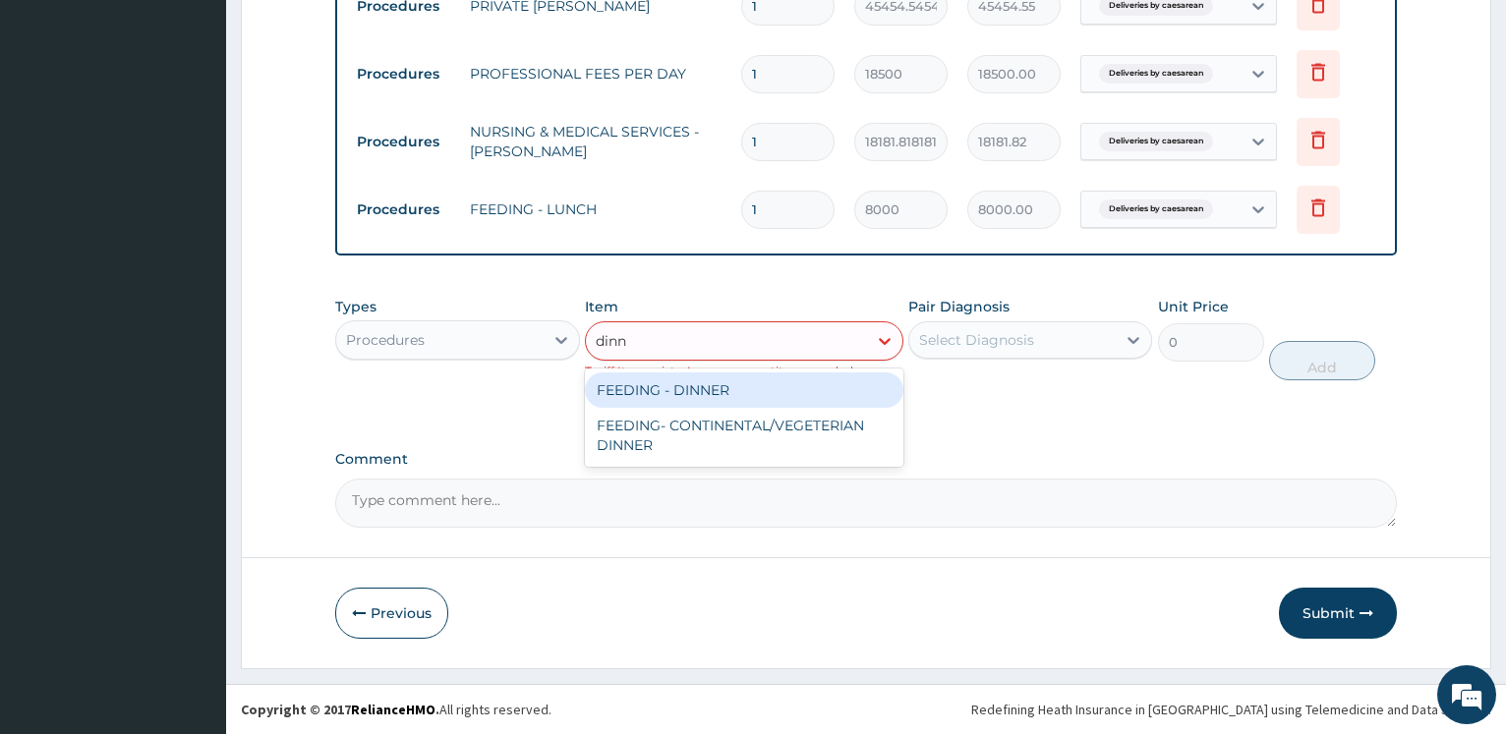
click at [654, 383] on div "FEEDING - DINNER" at bounding box center [744, 389] width 318 height 35
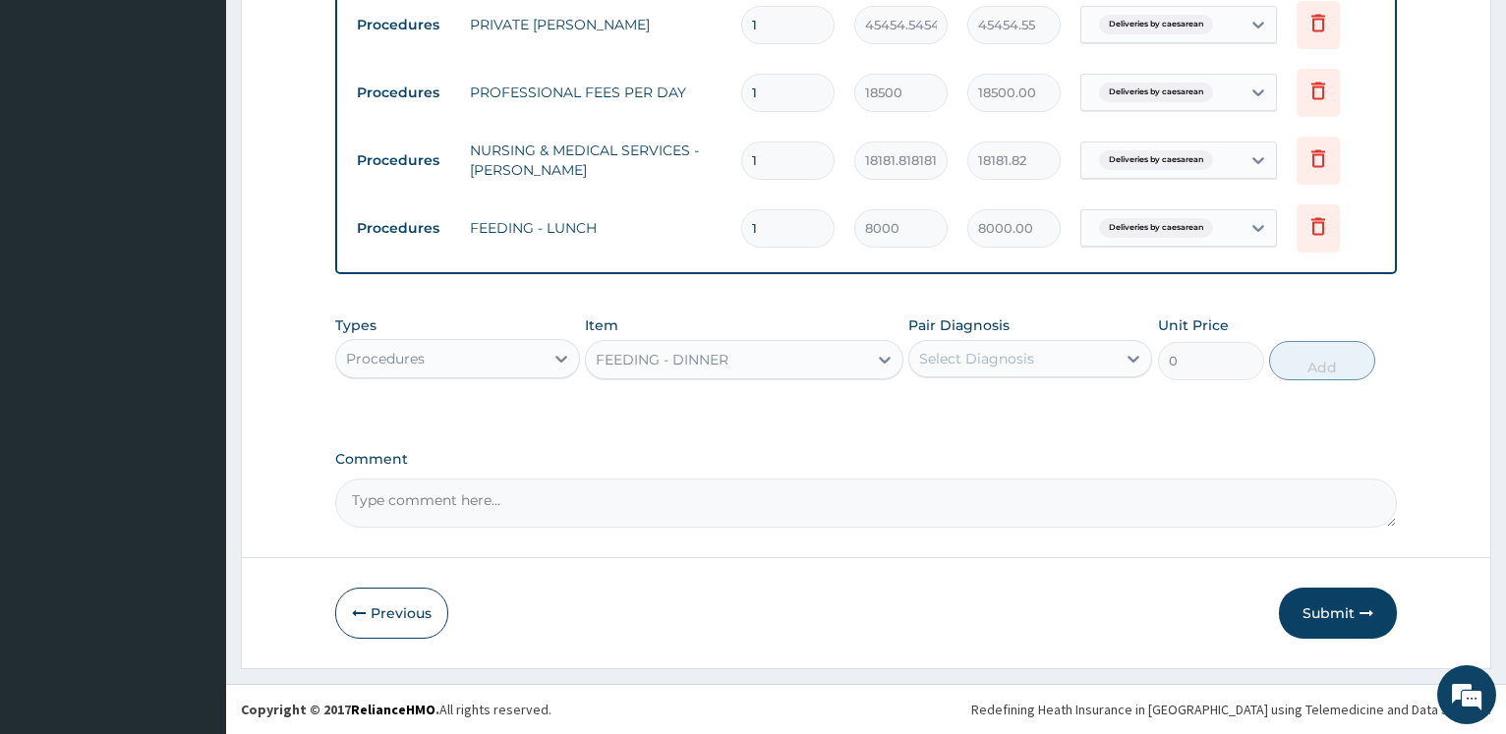
type input "8000"
drag, startPoint x: 1043, startPoint y: 335, endPoint x: 1035, endPoint y: 348, distance: 15.0
click at [1043, 336] on div "Pair Diagnosis Select Diagnosis" at bounding box center [1030, 347] width 244 height 65
click at [1043, 364] on div "Select Diagnosis" at bounding box center [1012, 358] width 206 height 31
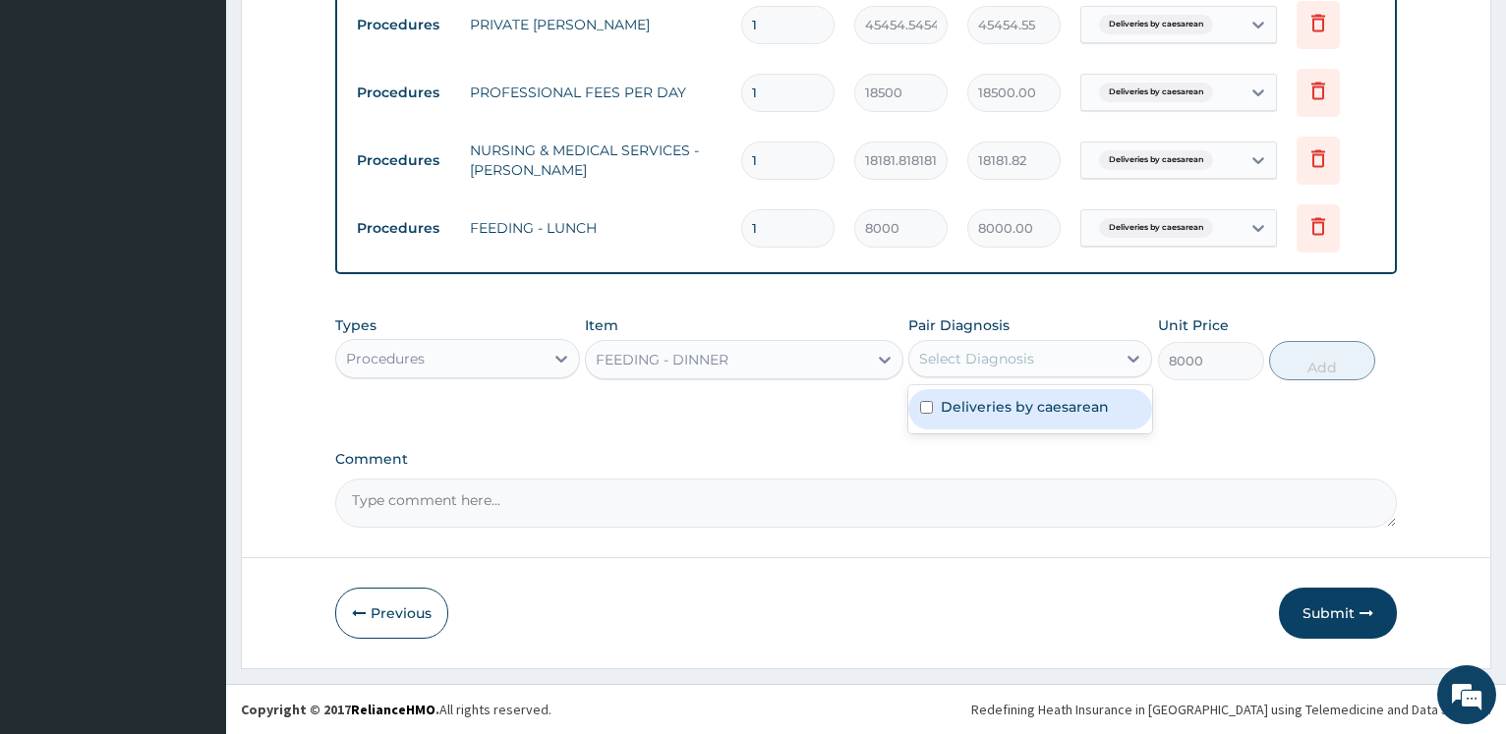
click at [1024, 401] on label "Deliveries by caesarean" at bounding box center [1024, 407] width 168 height 20
checkbox input "true"
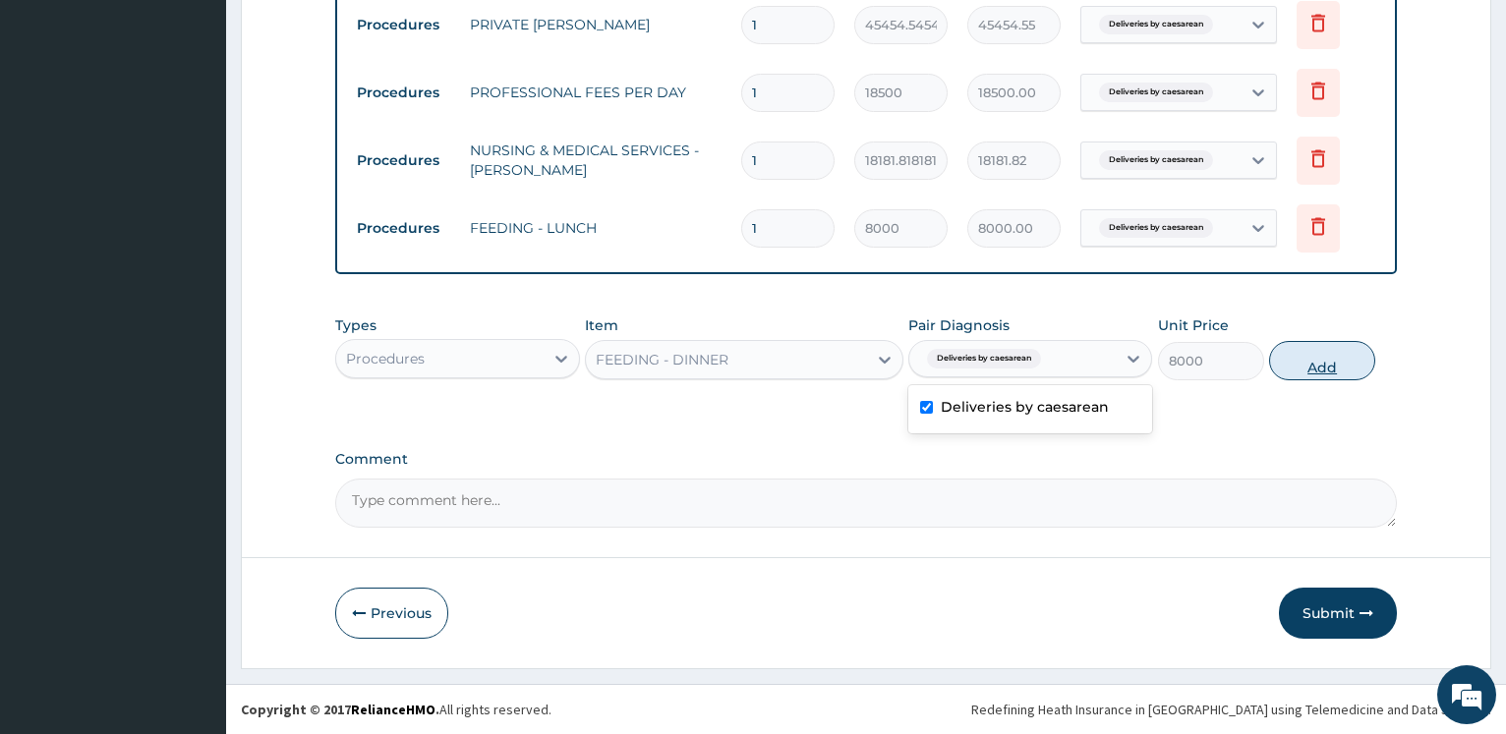
click at [1332, 374] on button "Add" at bounding box center [1322, 360] width 106 height 39
type input "0"
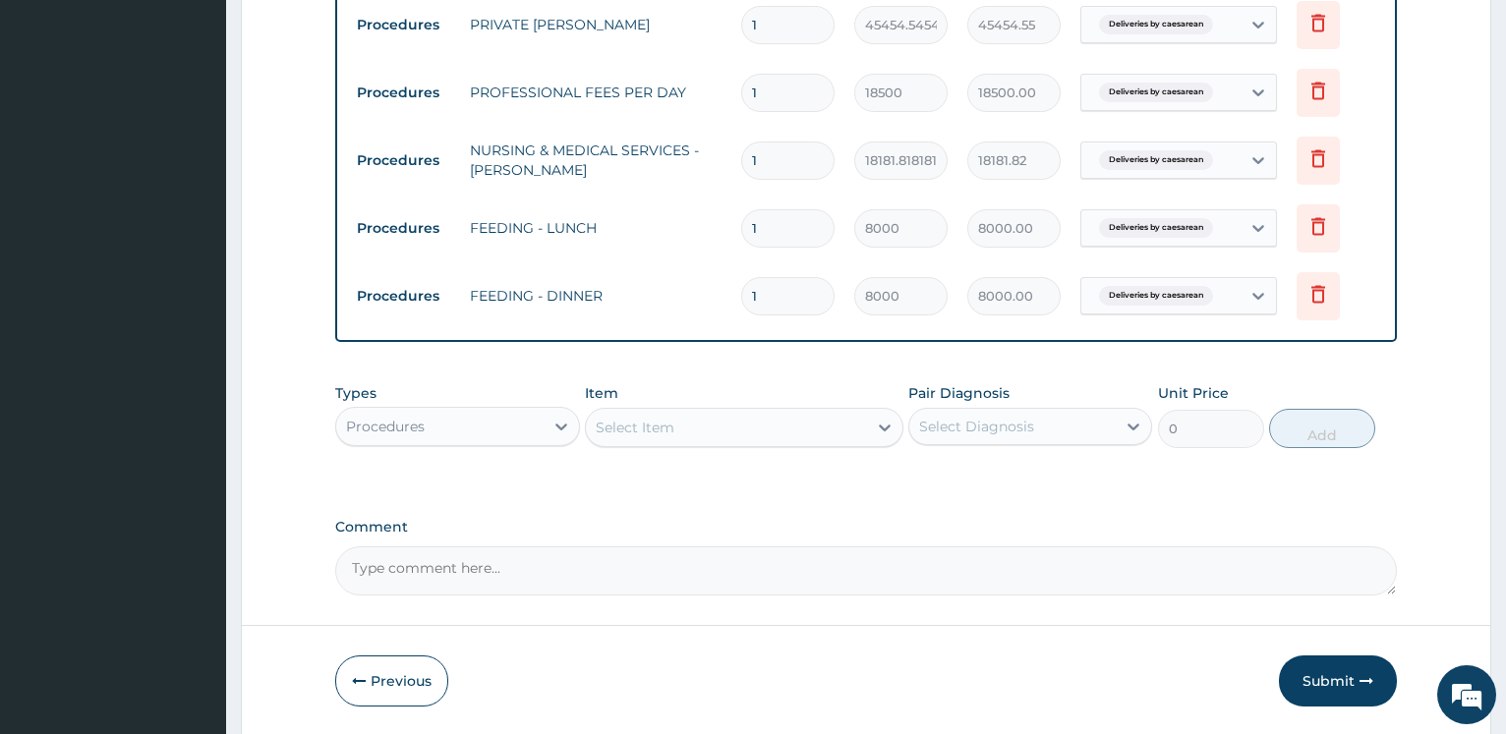
click at [657, 419] on div "Select Item" at bounding box center [635, 428] width 79 height 20
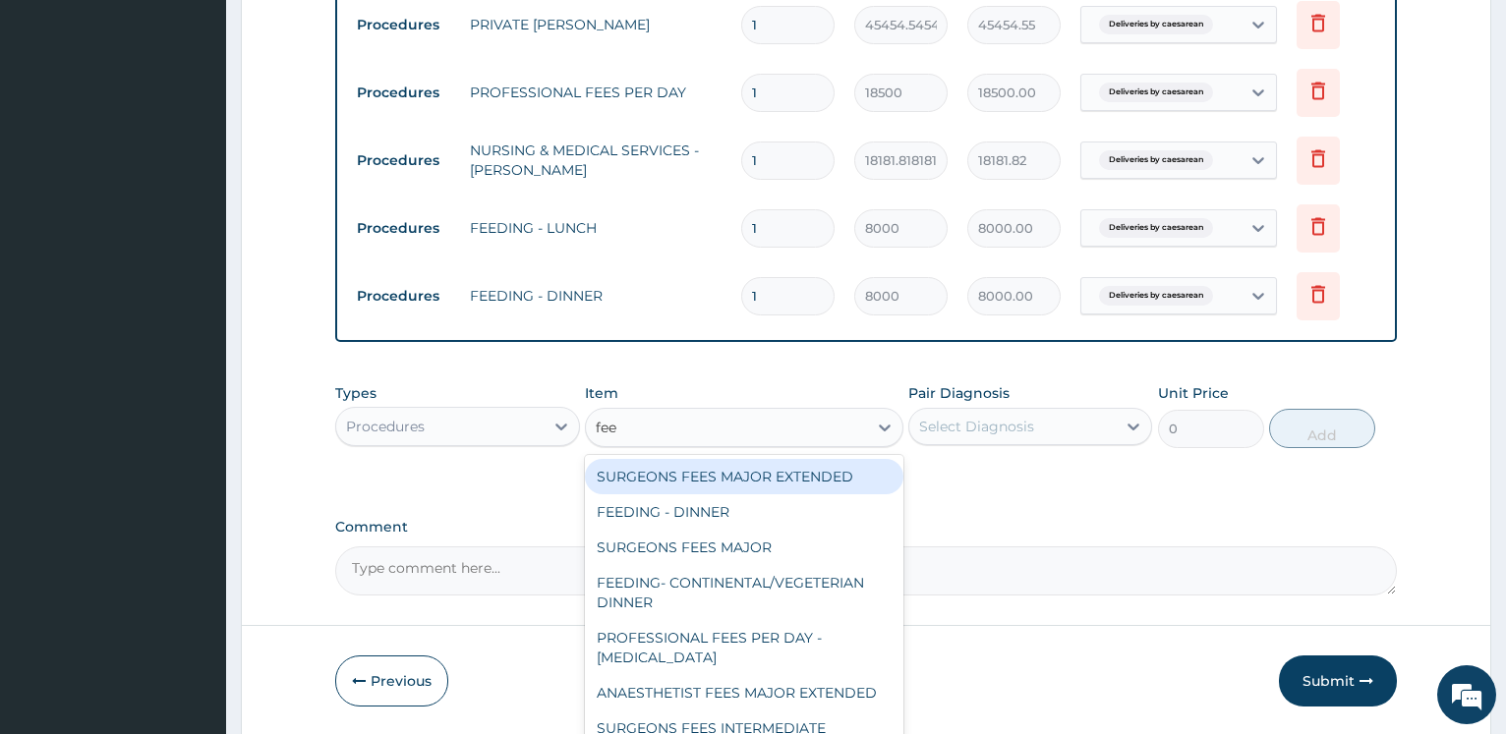
type input "feed"
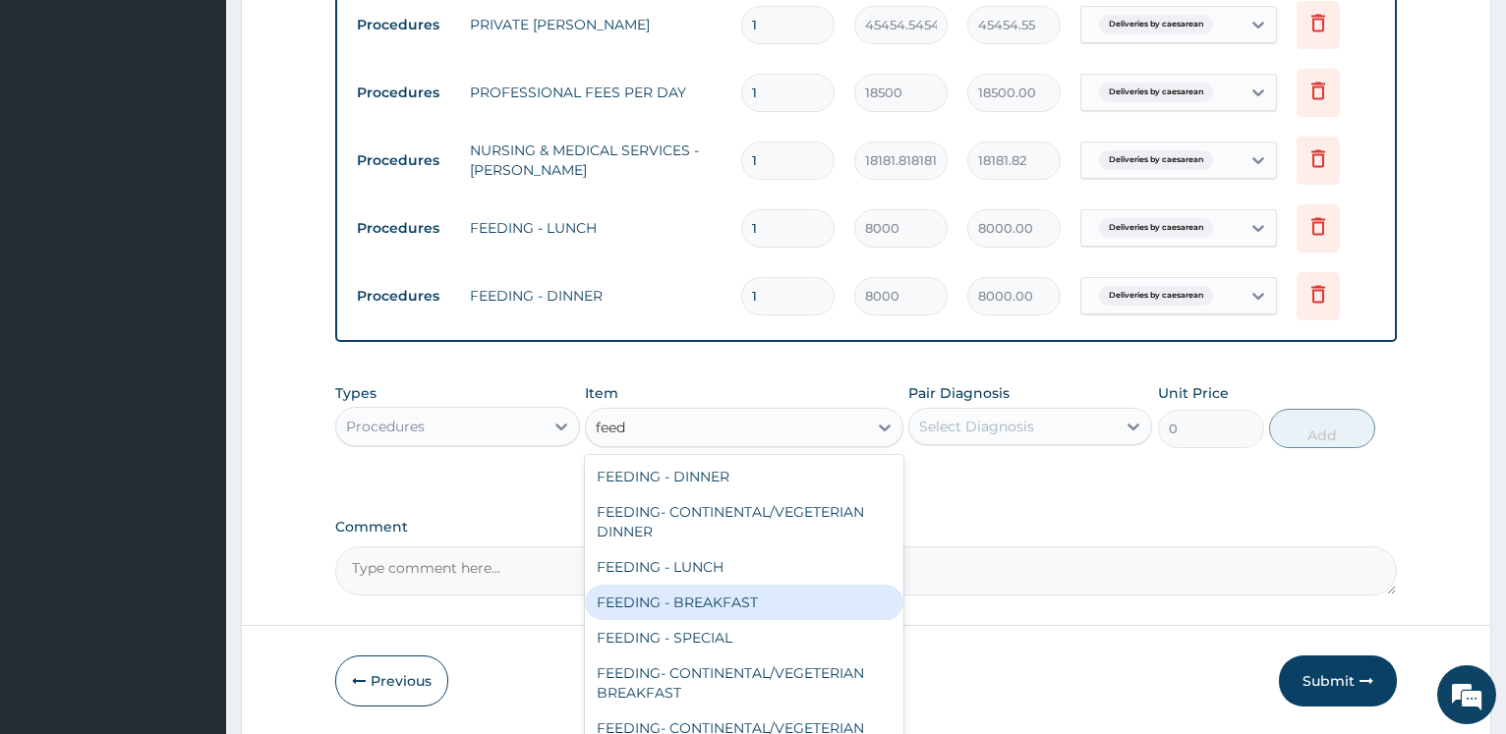
click at [733, 608] on div "FEEDING - BREAKFAST" at bounding box center [744, 602] width 318 height 35
type input "6000"
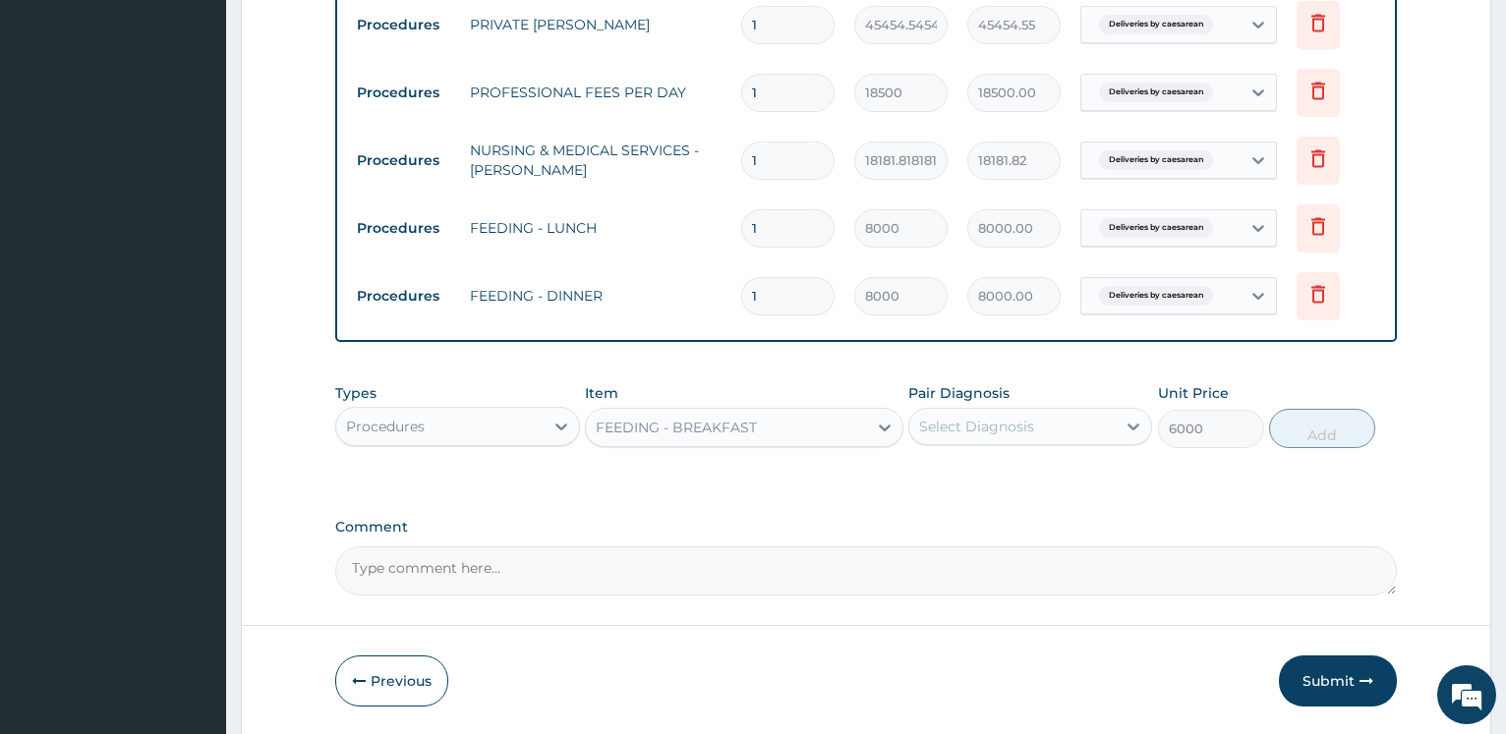
click at [968, 422] on div "Select Diagnosis" at bounding box center [976, 427] width 115 height 20
click at [960, 472] on label "Deliveries by caesarean" at bounding box center [1024, 475] width 168 height 20
checkbox input "true"
click at [1315, 432] on button "Add" at bounding box center [1322, 428] width 106 height 39
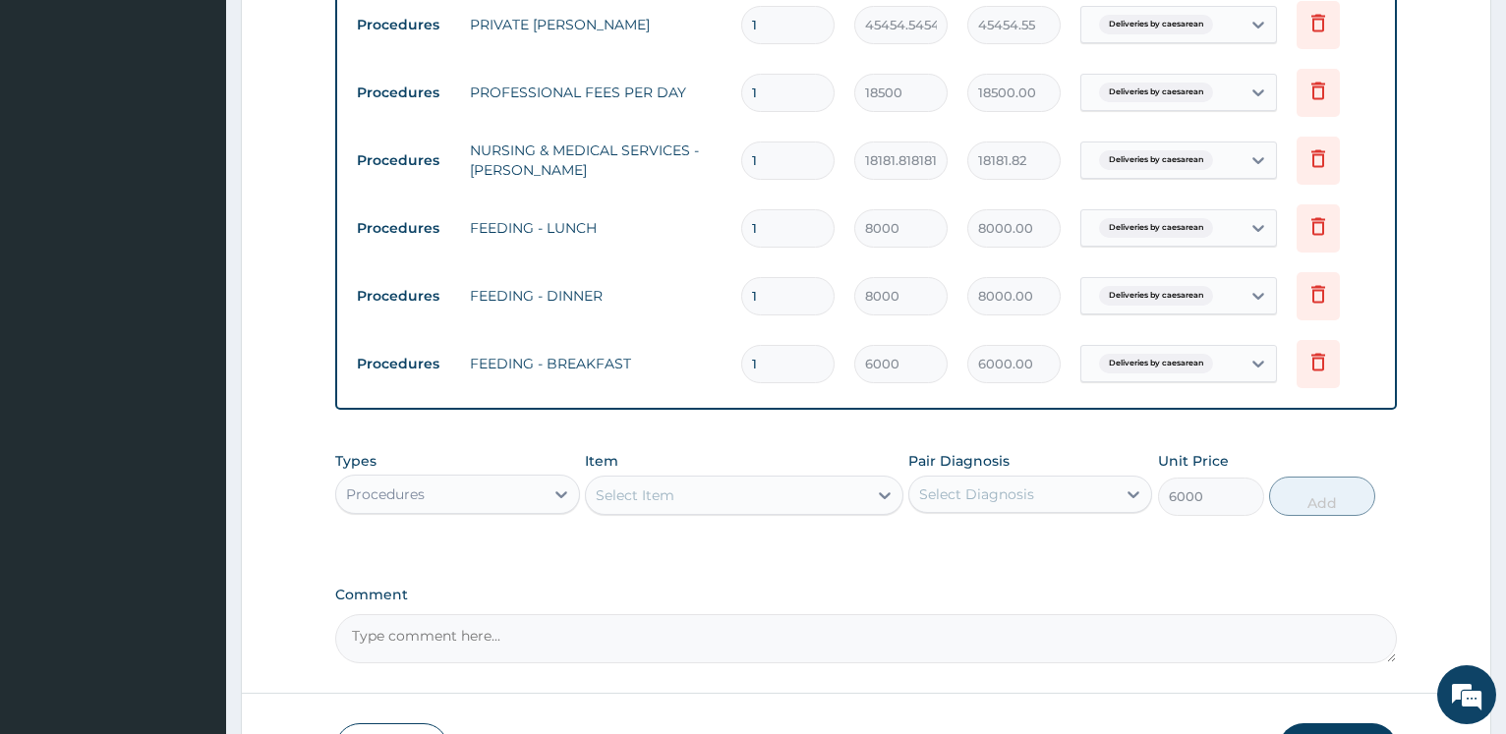
type input "0"
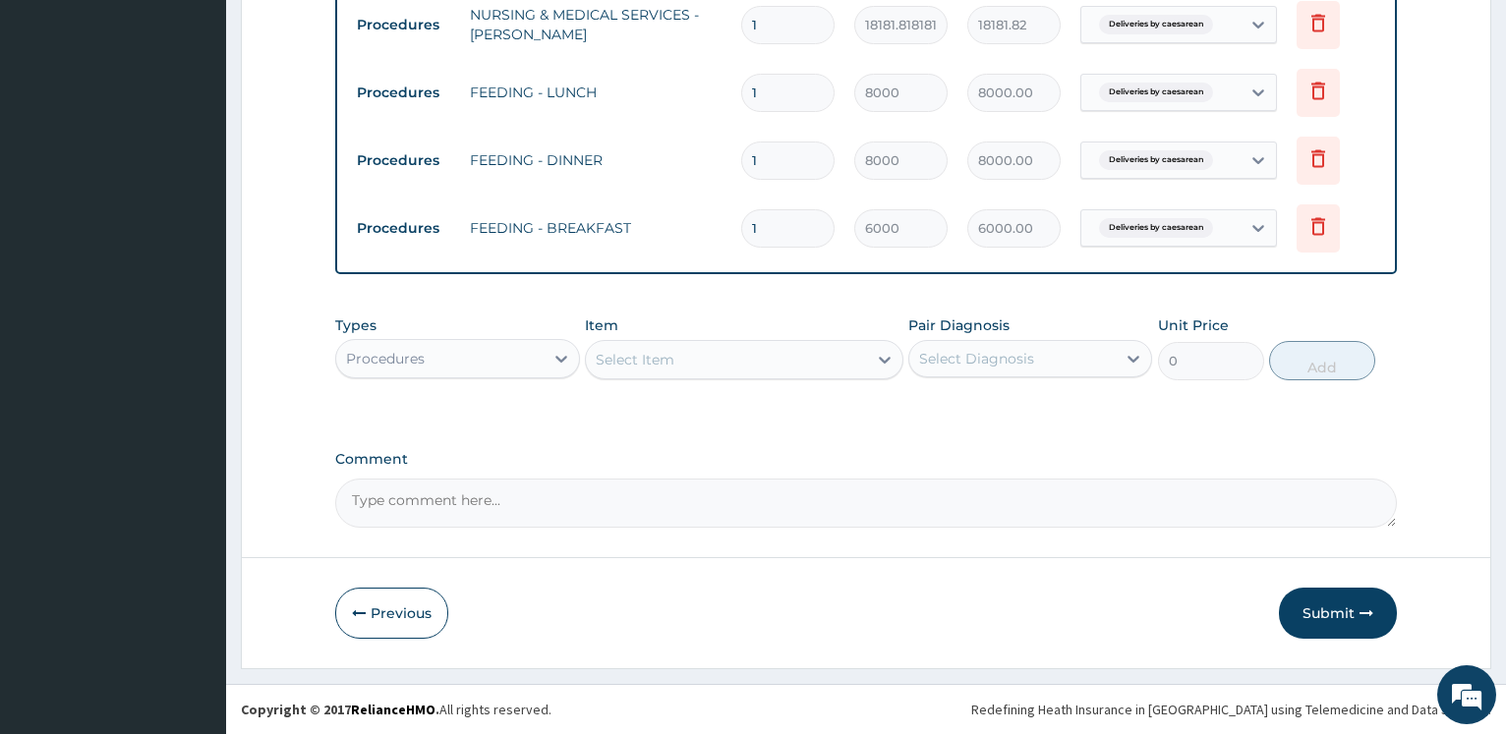
drag, startPoint x: 1321, startPoint y: 622, endPoint x: 666, endPoint y: 442, distance: 678.8
click at [1319, 618] on button "Submit" at bounding box center [1338, 613] width 118 height 51
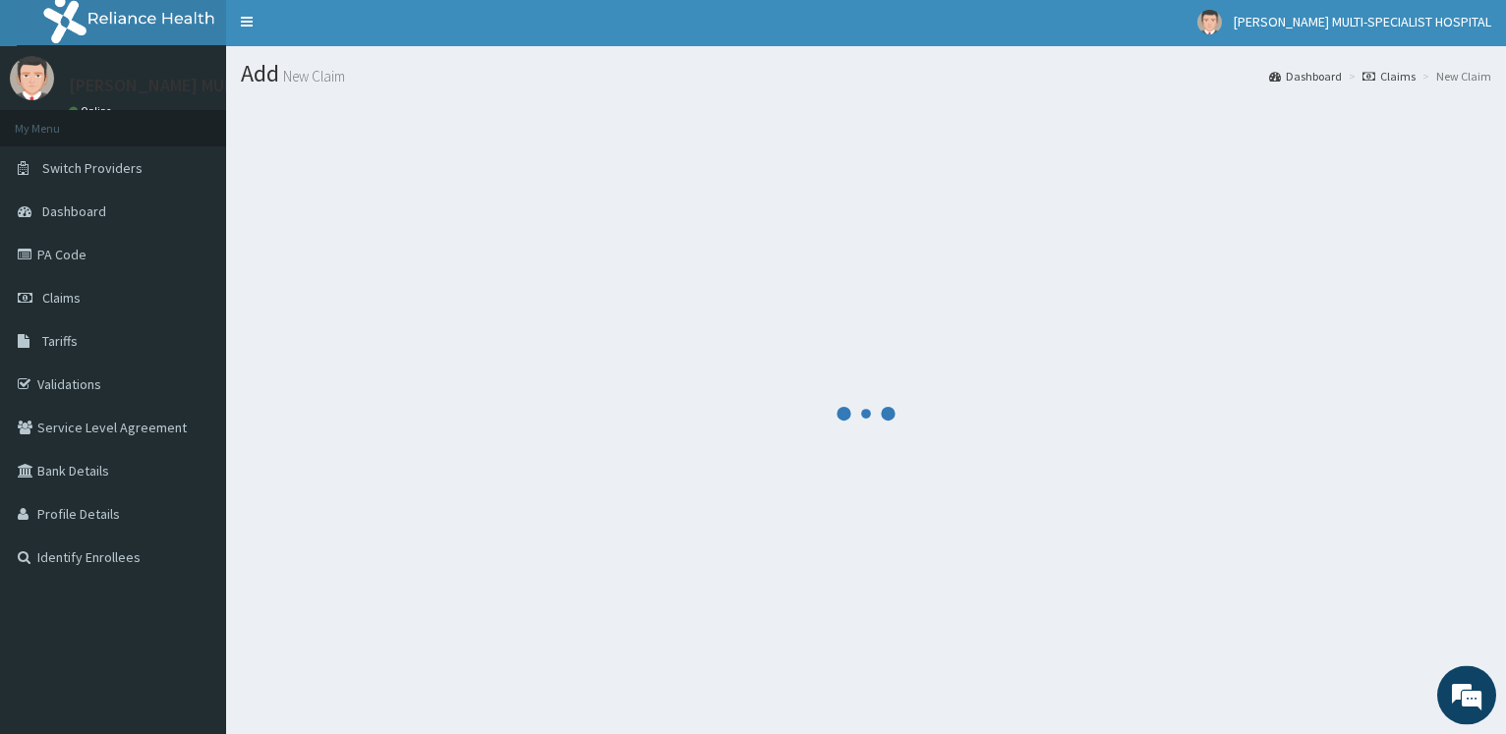
scroll to position [0, 0]
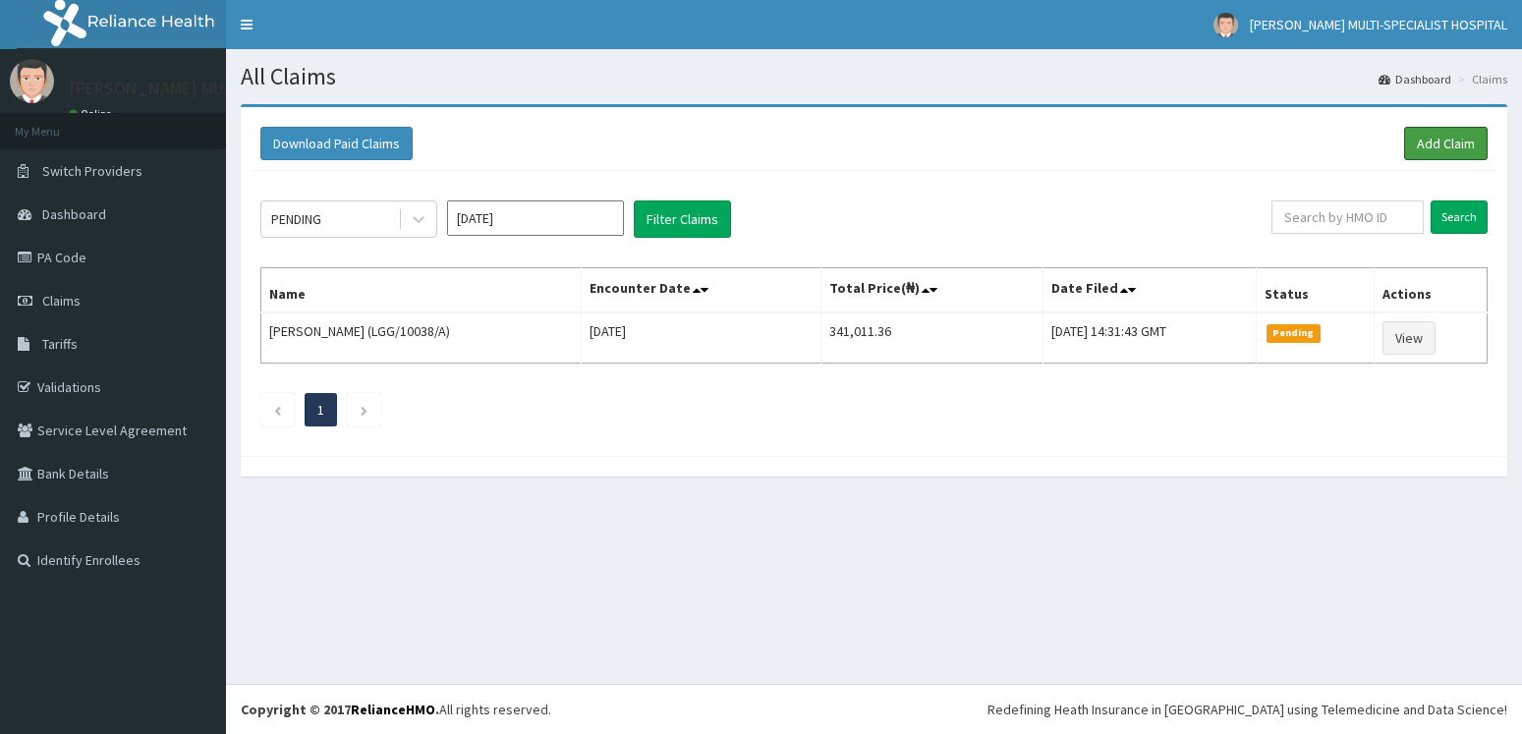
click at [1458, 143] on link "Add Claim" at bounding box center [1446, 143] width 84 height 33
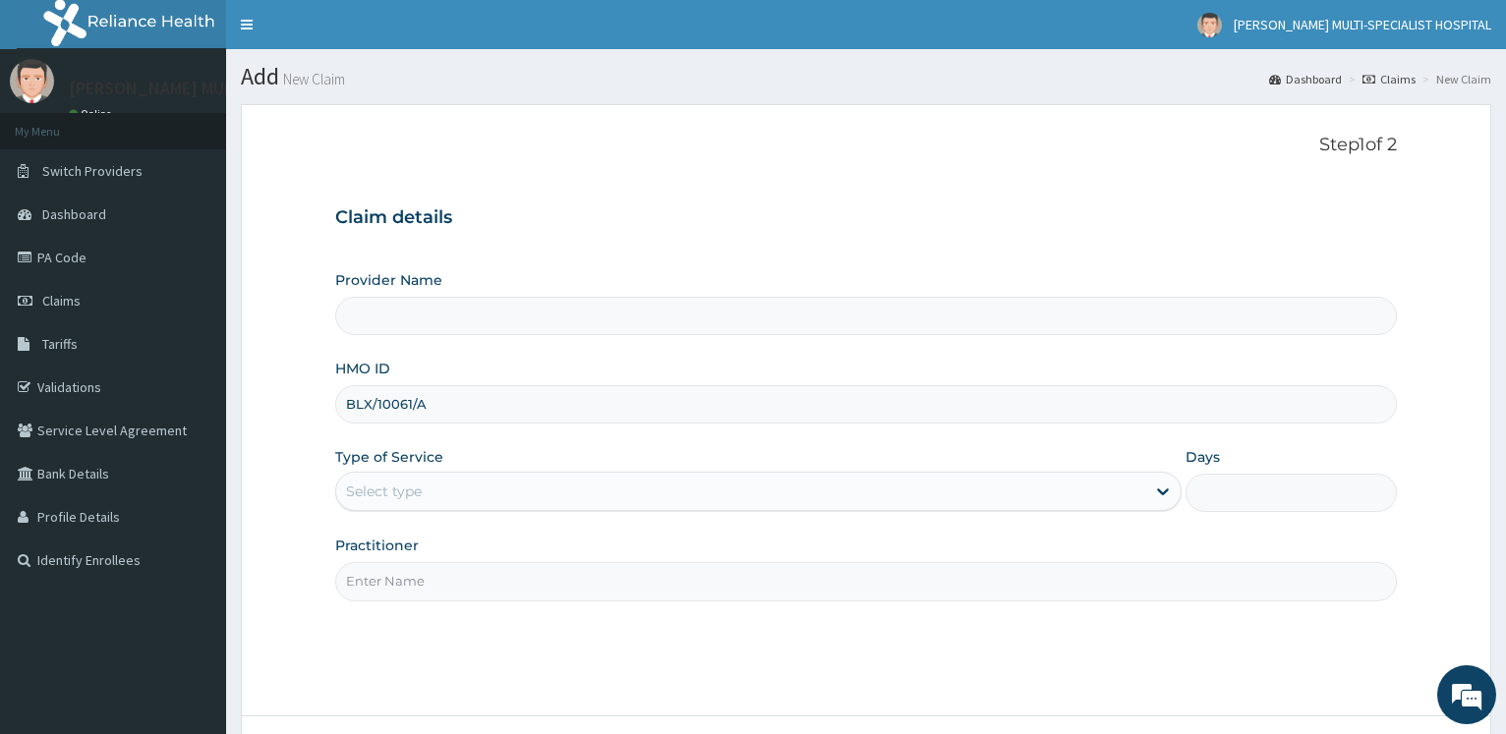
type input "BLX/10061/A"
click at [407, 492] on div "Select type" at bounding box center [384, 492] width 76 height 20
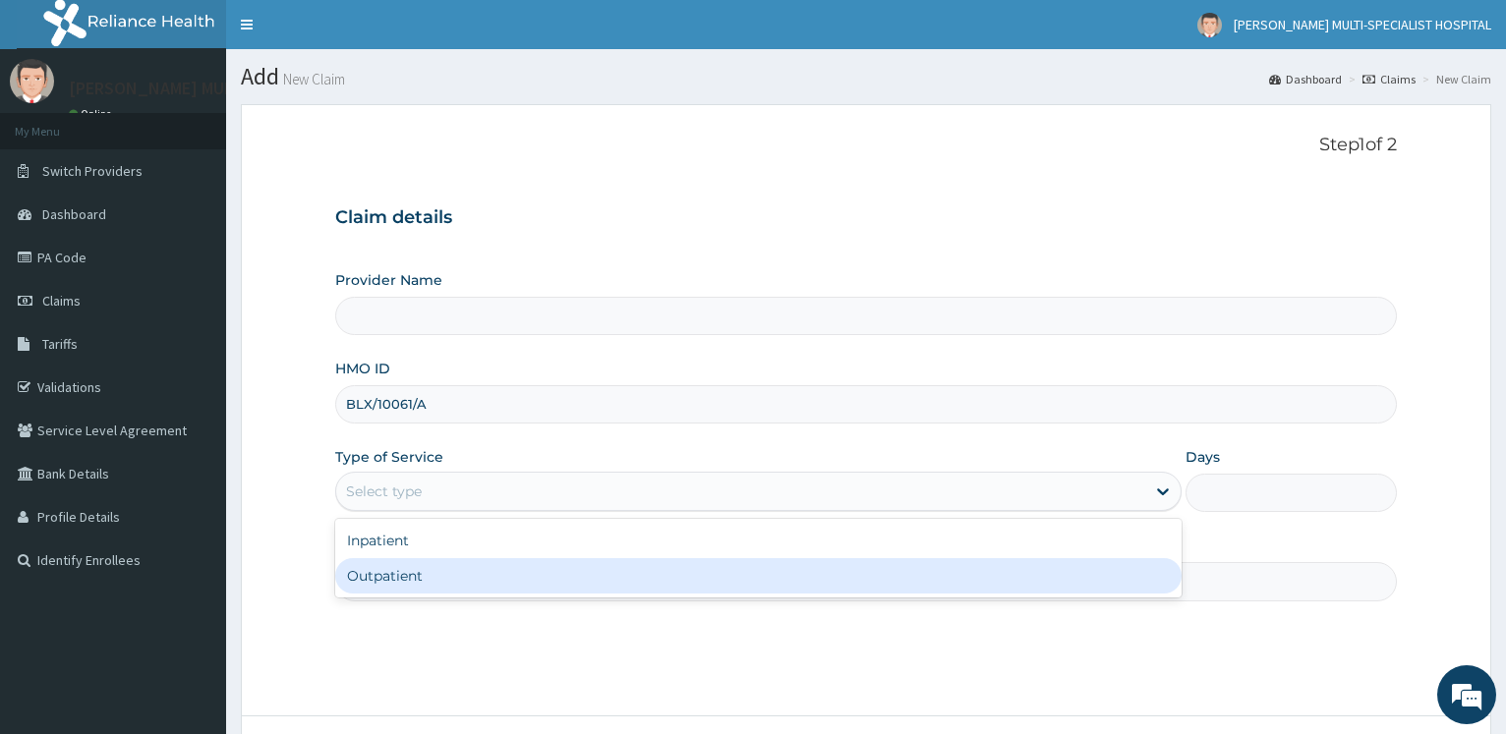
click at [413, 593] on div "Outpatient" at bounding box center [757, 575] width 845 height 35
type input "1"
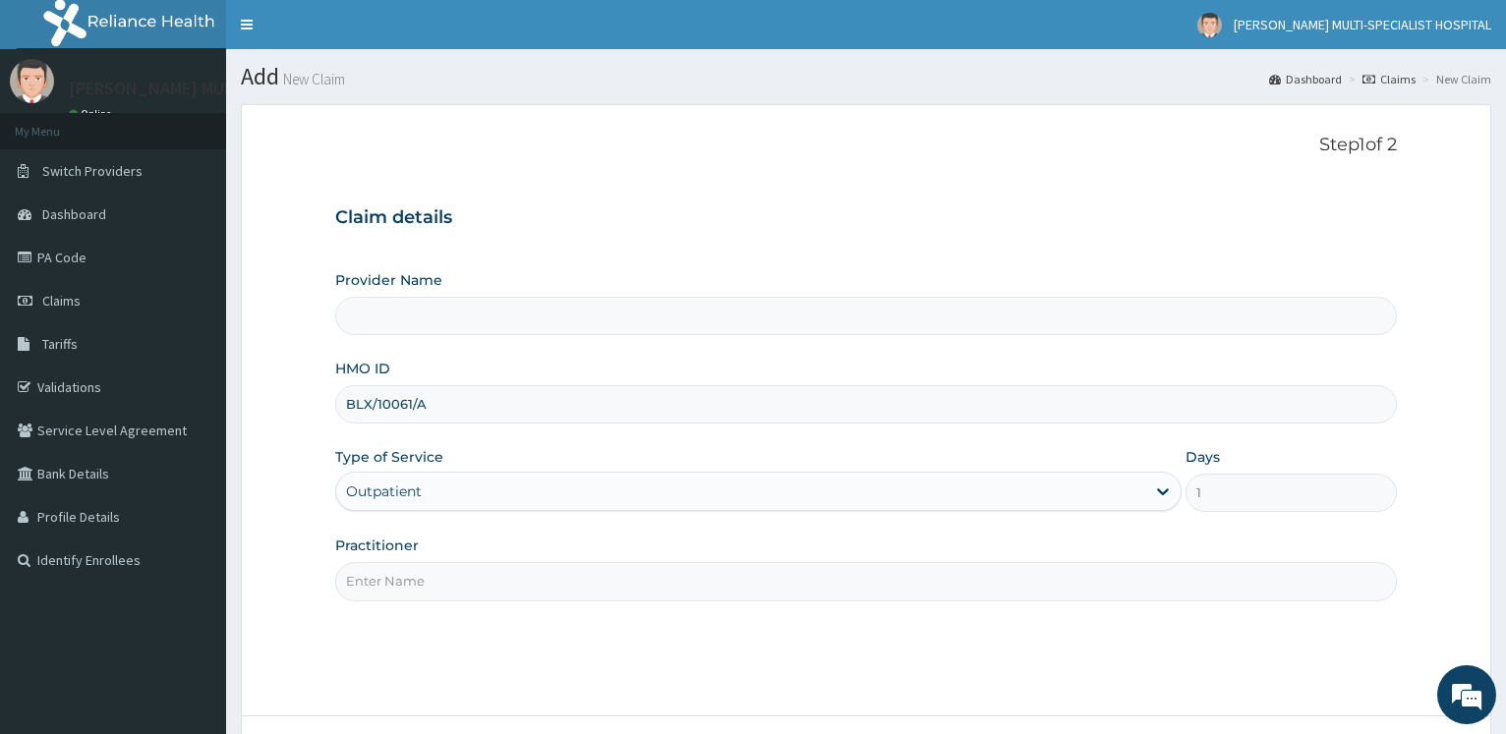
click at [416, 579] on input "Practitioner" at bounding box center [865, 581] width 1061 height 38
type input "d"
type input "[PERSON_NAME] Multi-Specialist Hospital - IKEJA"
type input "[PERSON_NAME]"
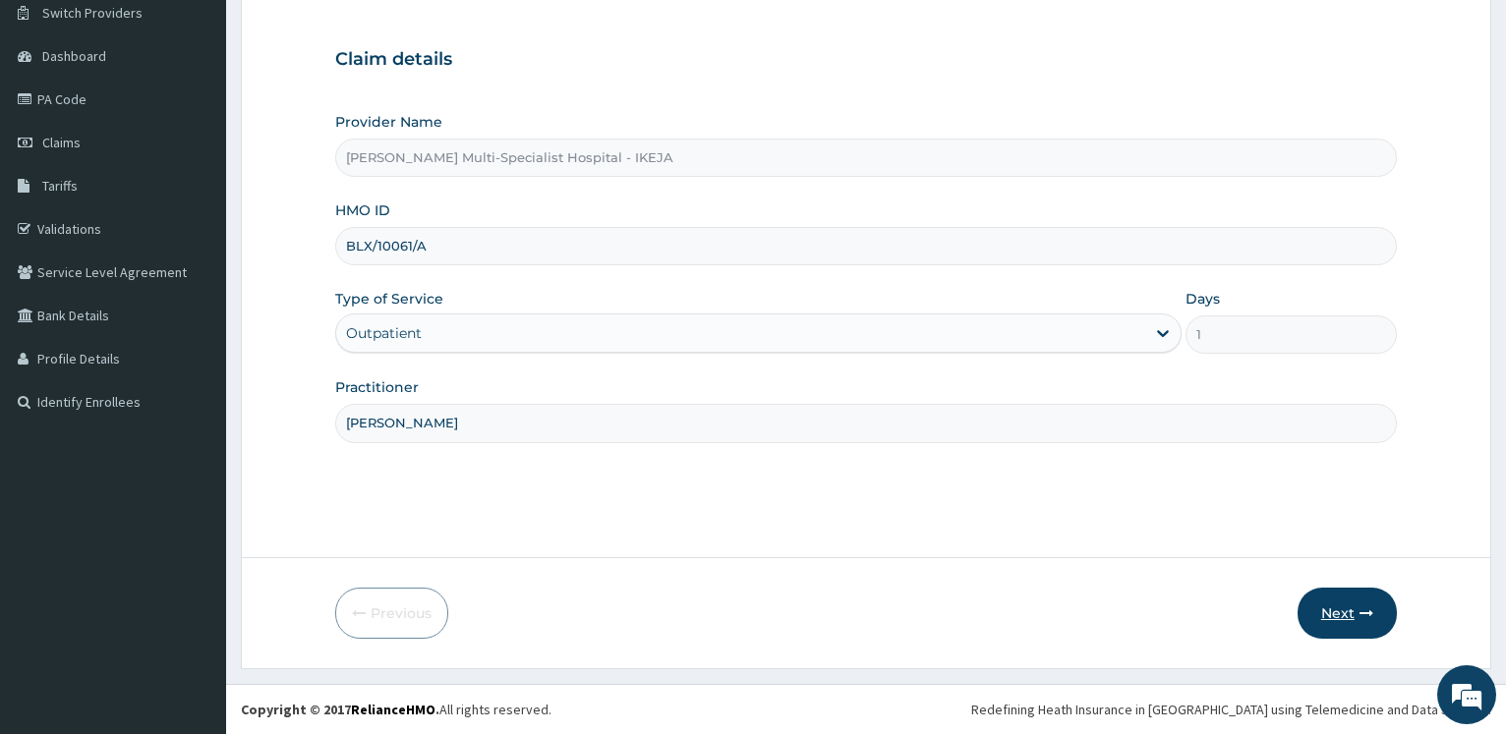
click at [1321, 614] on button "Next" at bounding box center [1346, 613] width 99 height 51
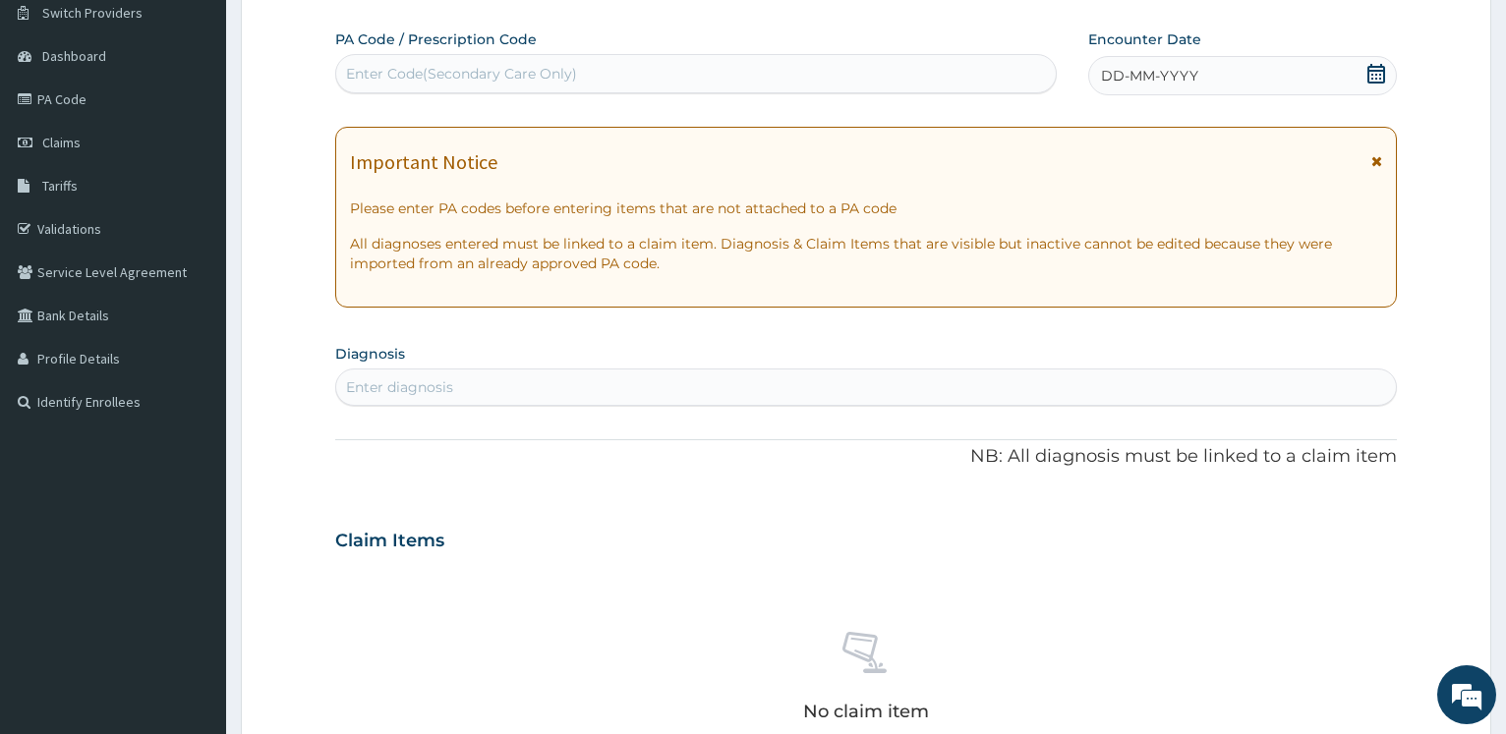
click at [475, 62] on div "Enter Code(Secondary Care Only)" at bounding box center [695, 73] width 718 height 31
type input "PA/0126B5"
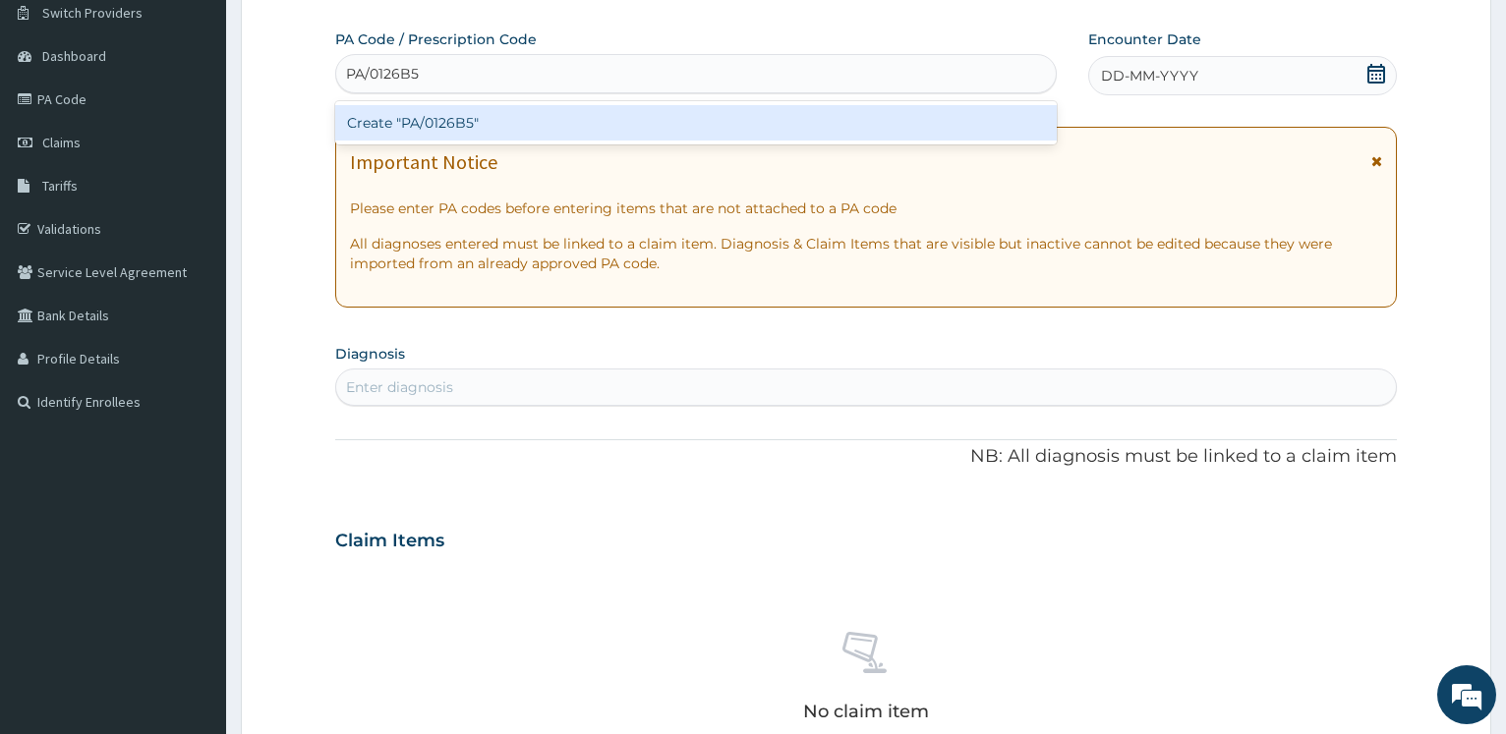
click at [380, 116] on div "Create "PA/0126B5"" at bounding box center [695, 122] width 720 height 35
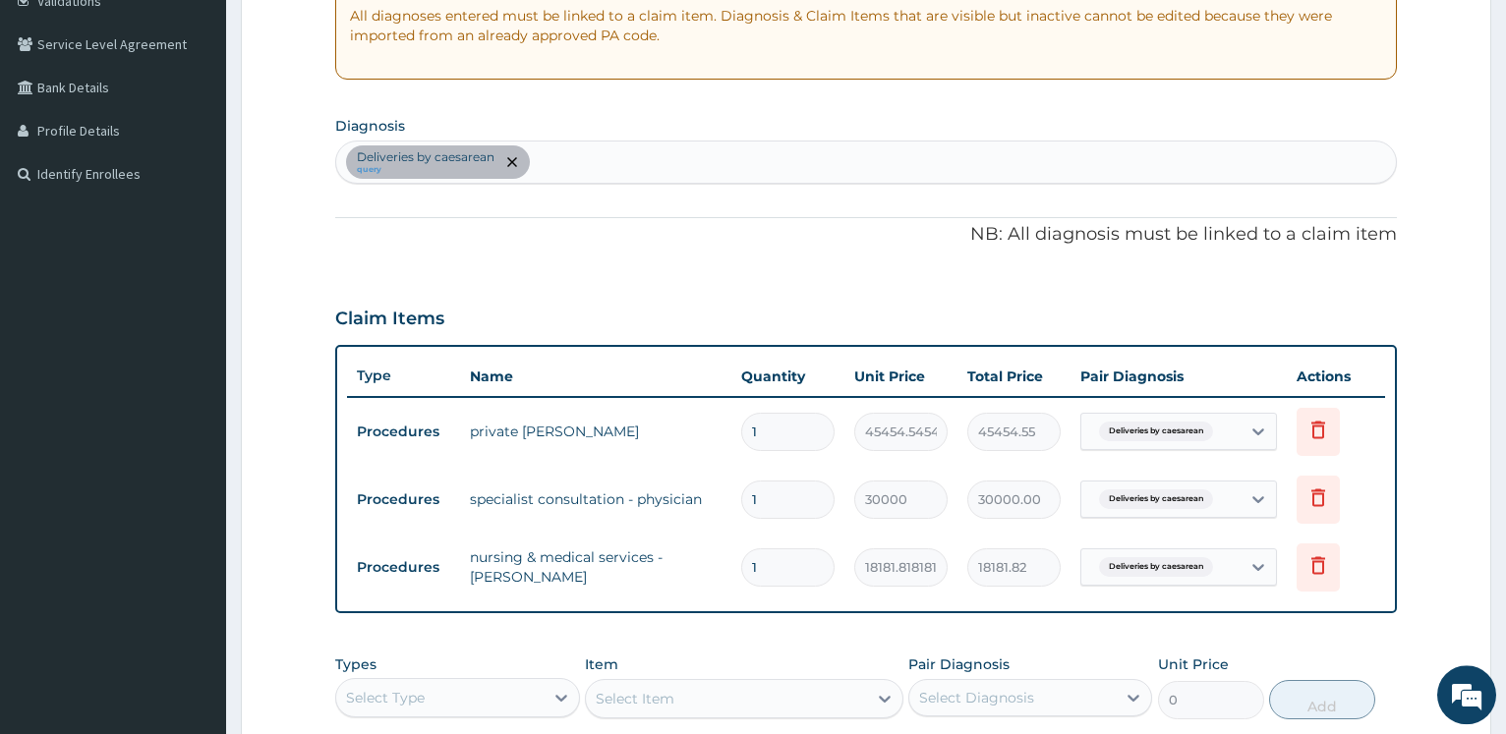
scroll to position [85, 0]
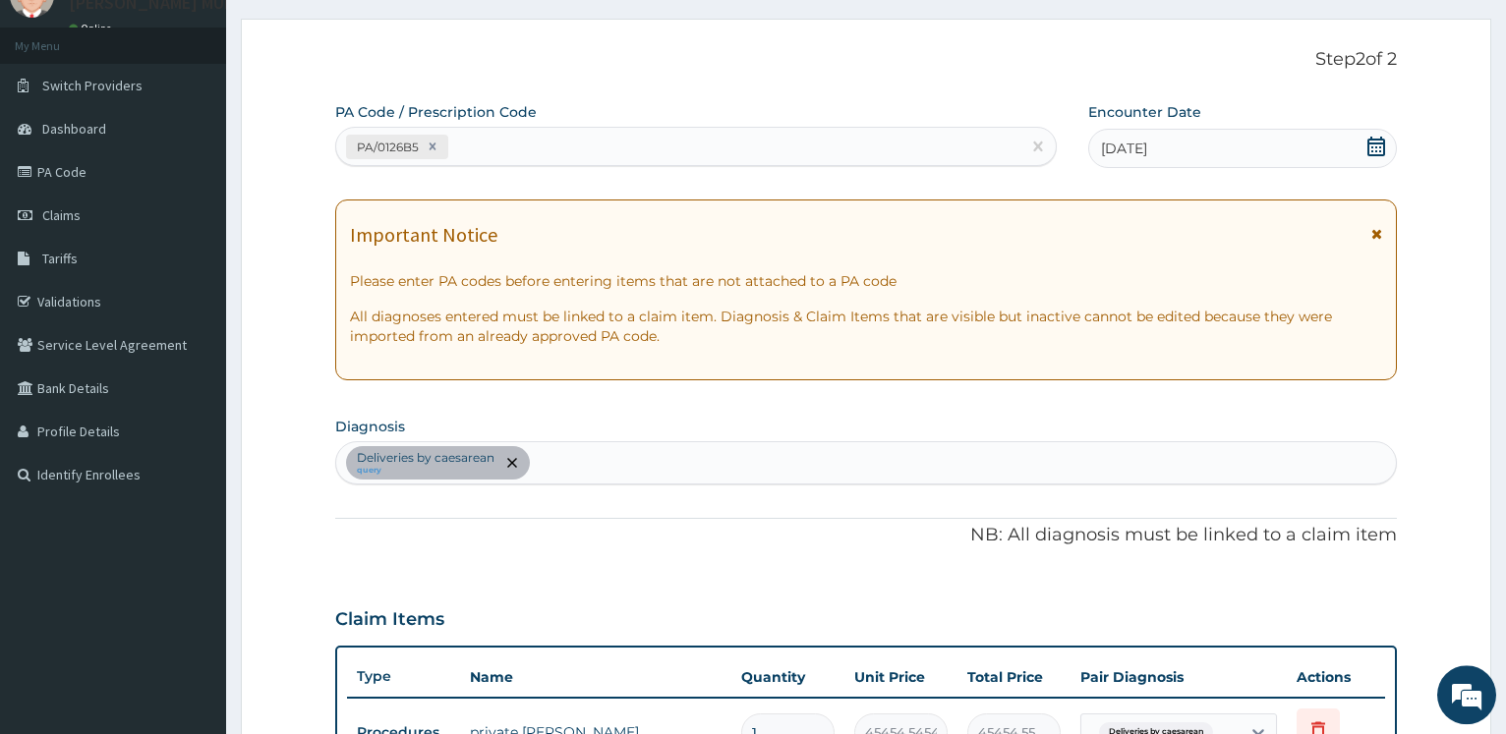
click at [551, 143] on div "PA/0126B5" at bounding box center [677, 147] width 683 height 32
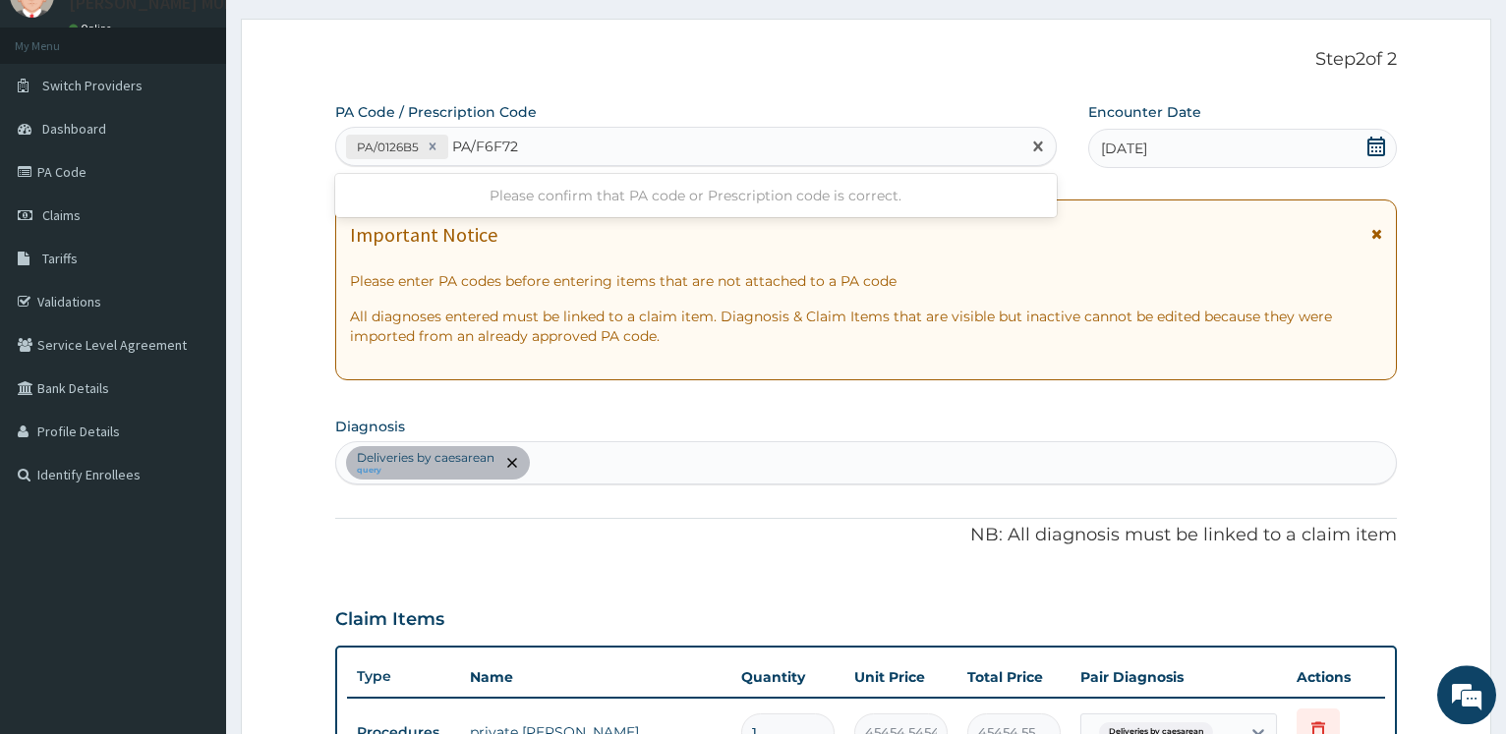
type input "PA/F6F723"
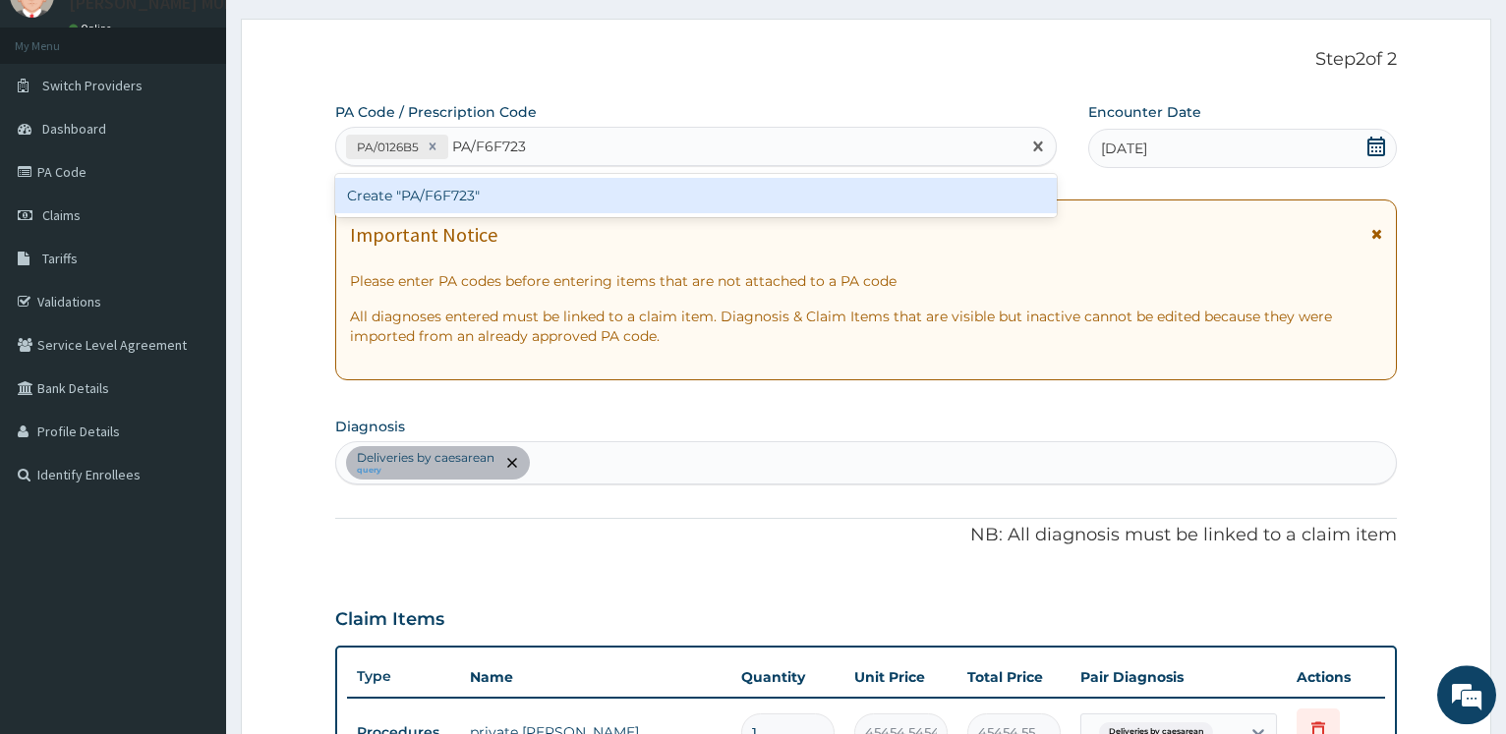
click at [423, 182] on div "Create "PA/F6F723"" at bounding box center [695, 195] width 720 height 35
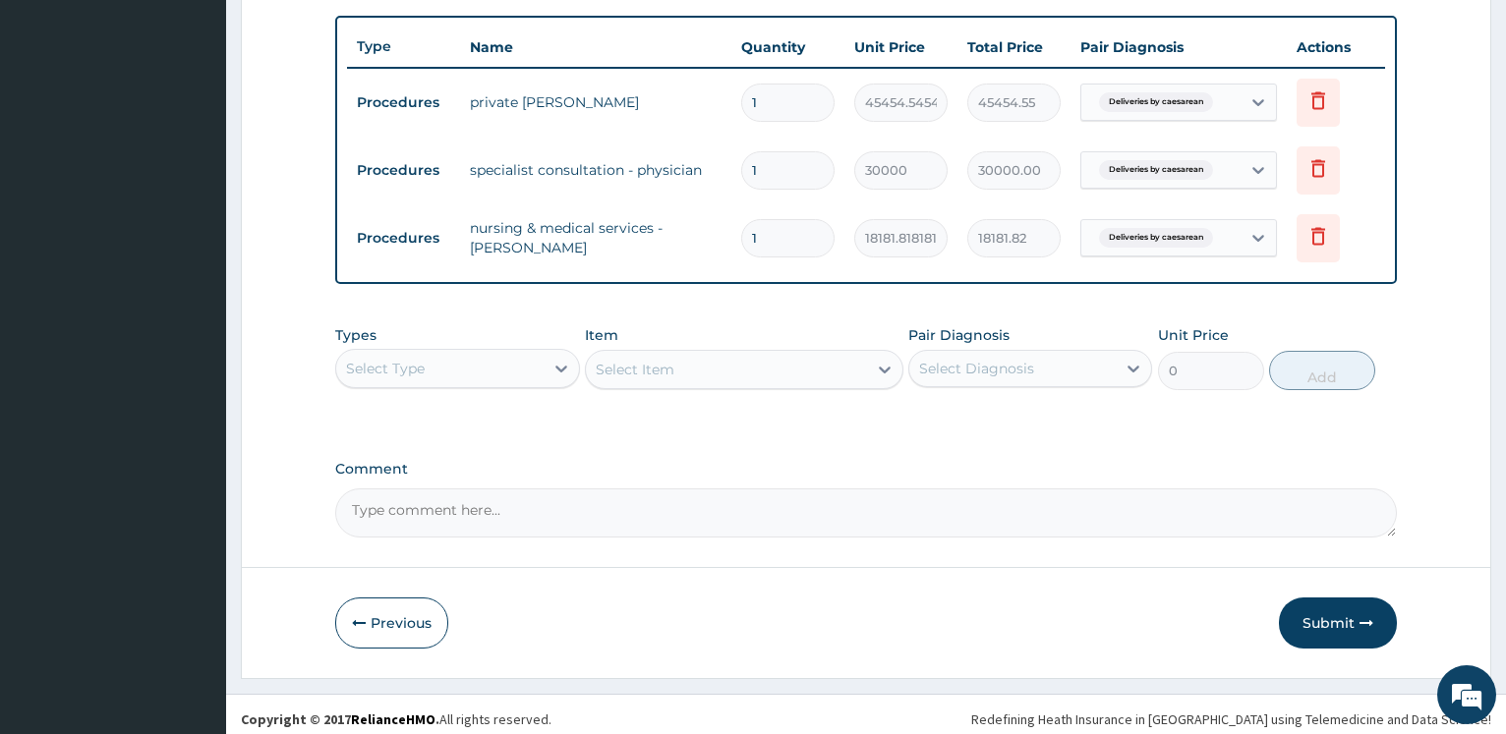
scroll to position [743, 0]
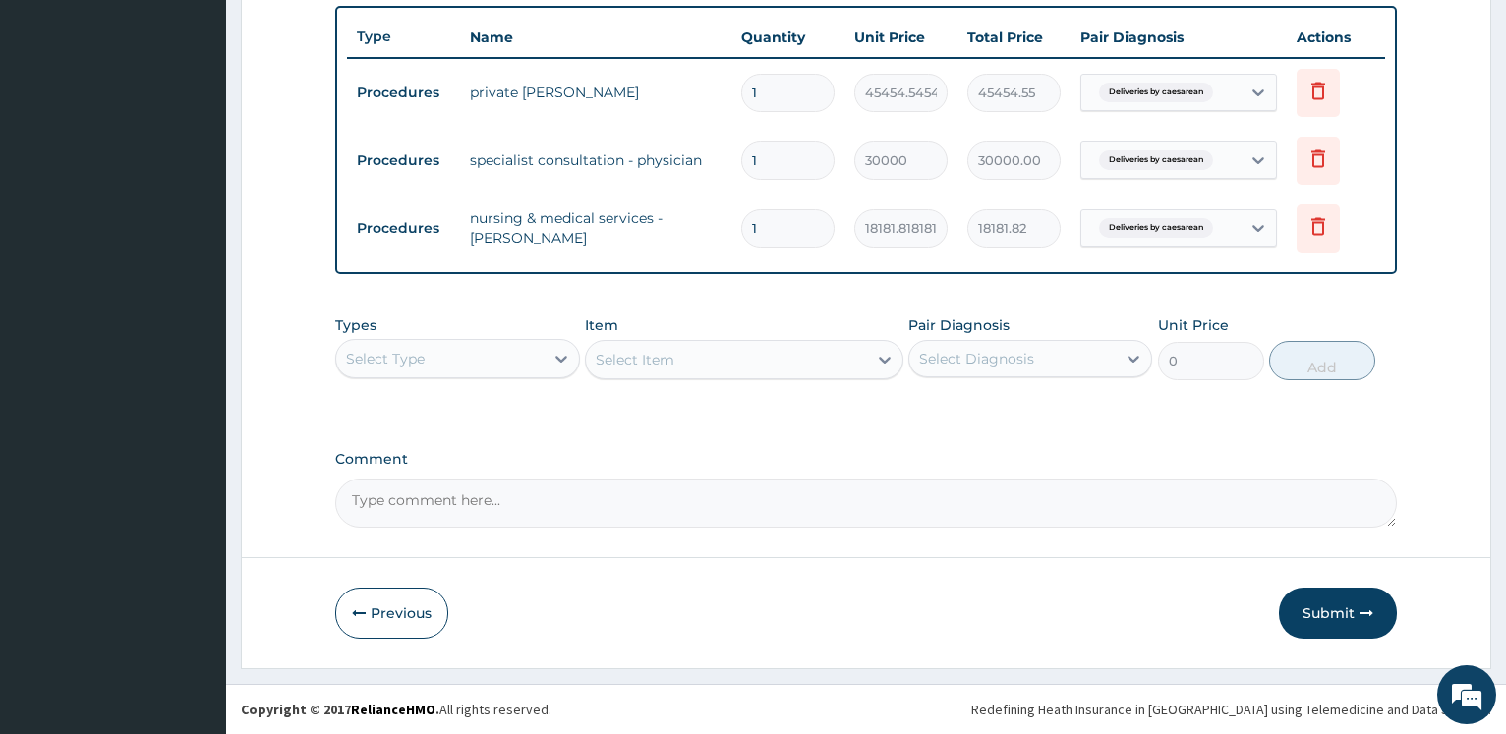
click at [540, 353] on div "Select Type" at bounding box center [439, 358] width 206 height 31
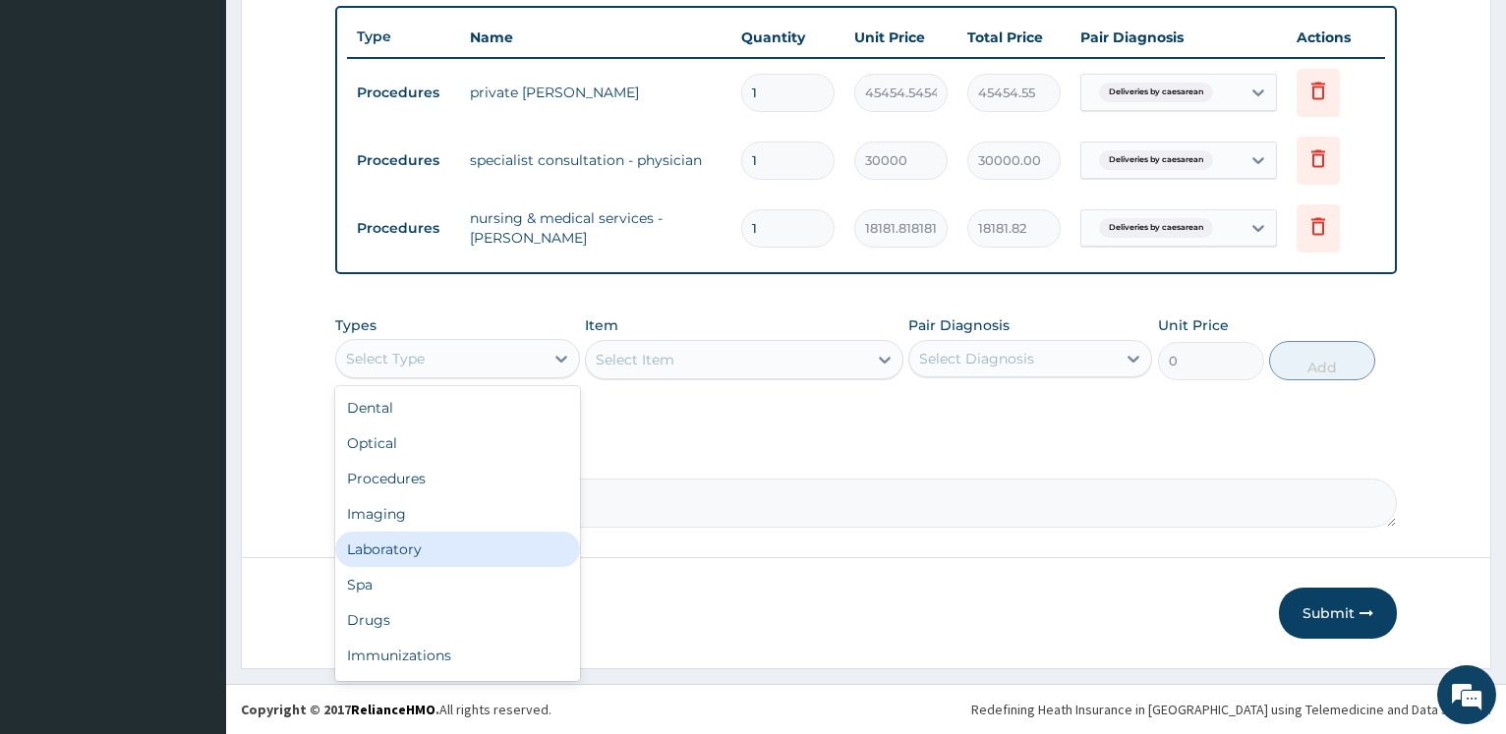
drag, startPoint x: 418, startPoint y: 544, endPoint x: 452, endPoint y: 549, distance: 34.7
click at [419, 549] on div "Laboratory" at bounding box center [457, 549] width 244 height 35
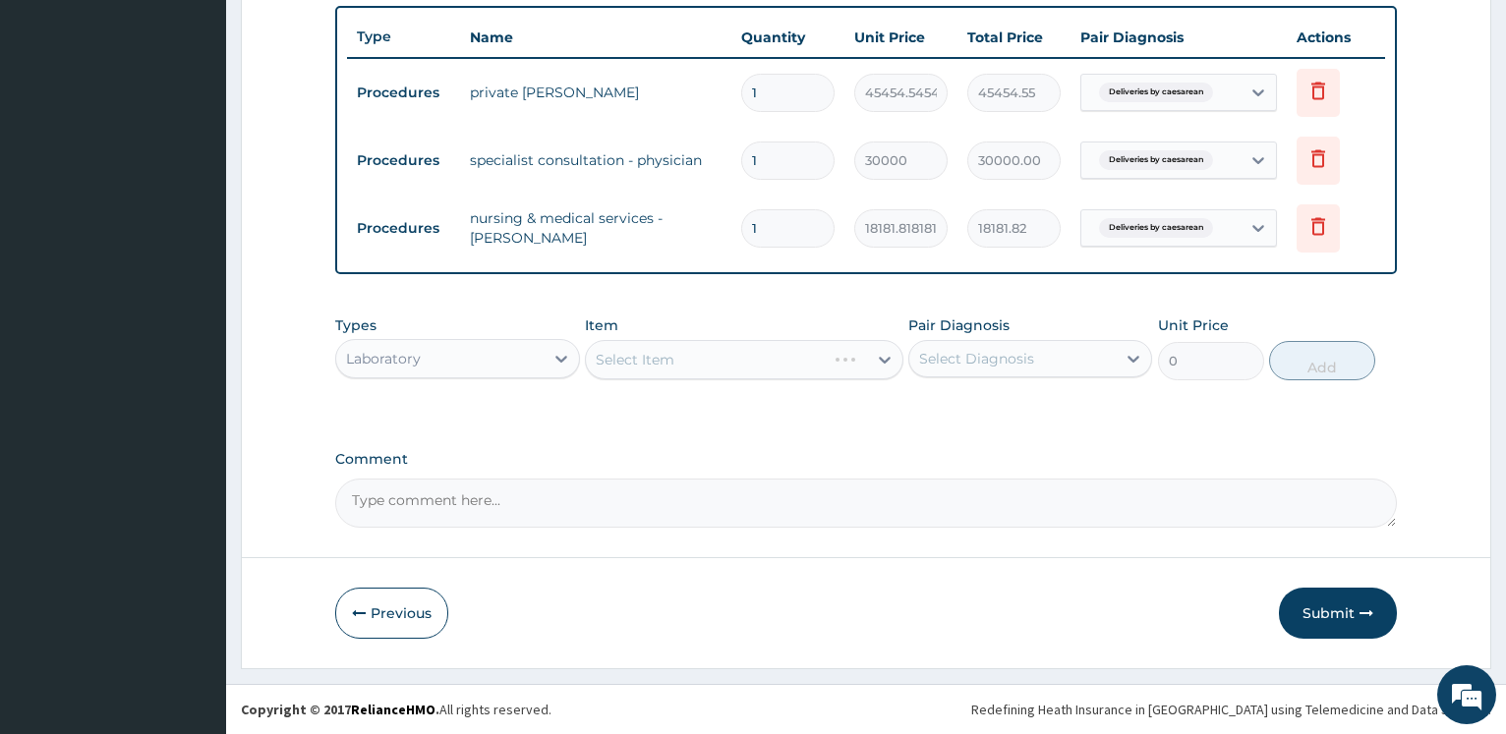
click at [742, 351] on div "Select Item" at bounding box center [706, 359] width 240 height 31
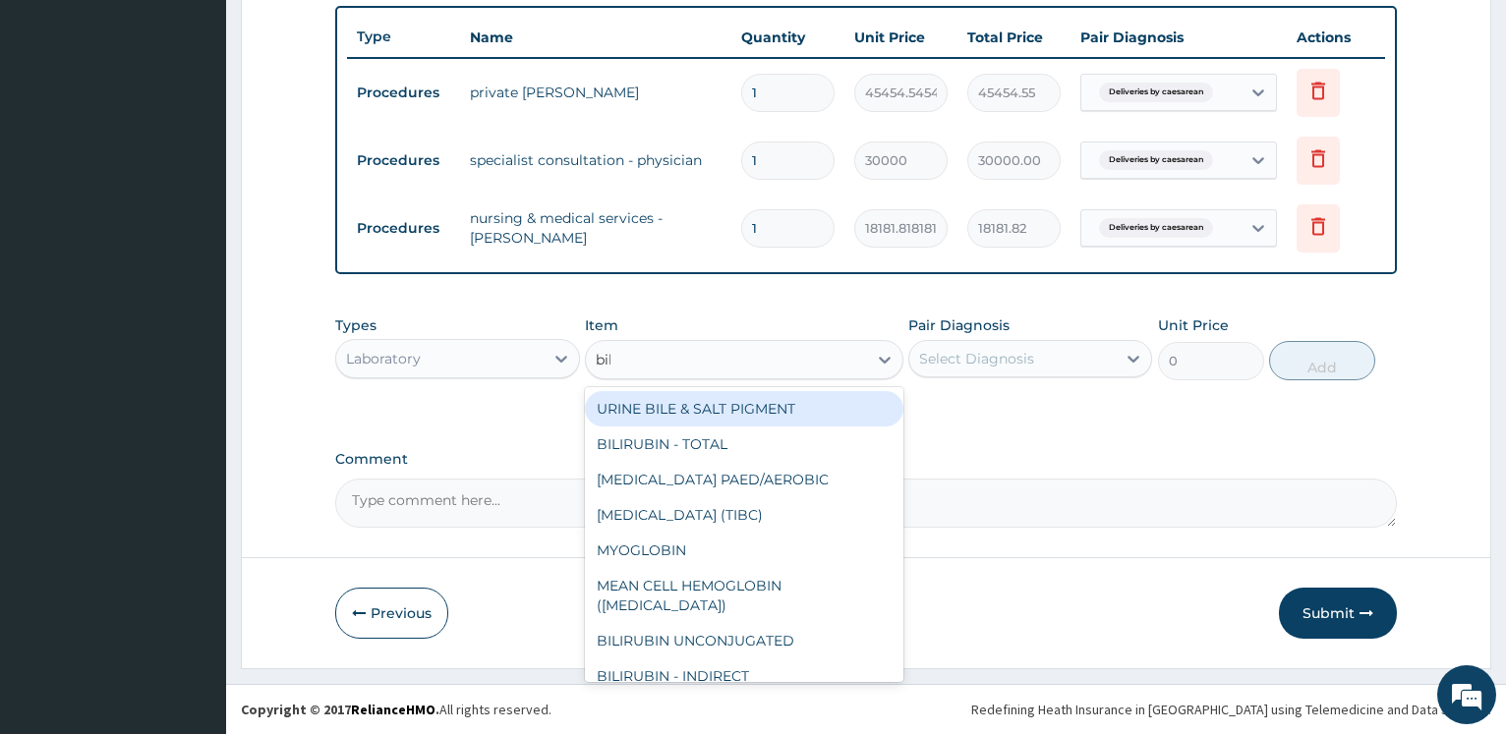
type input "bili"
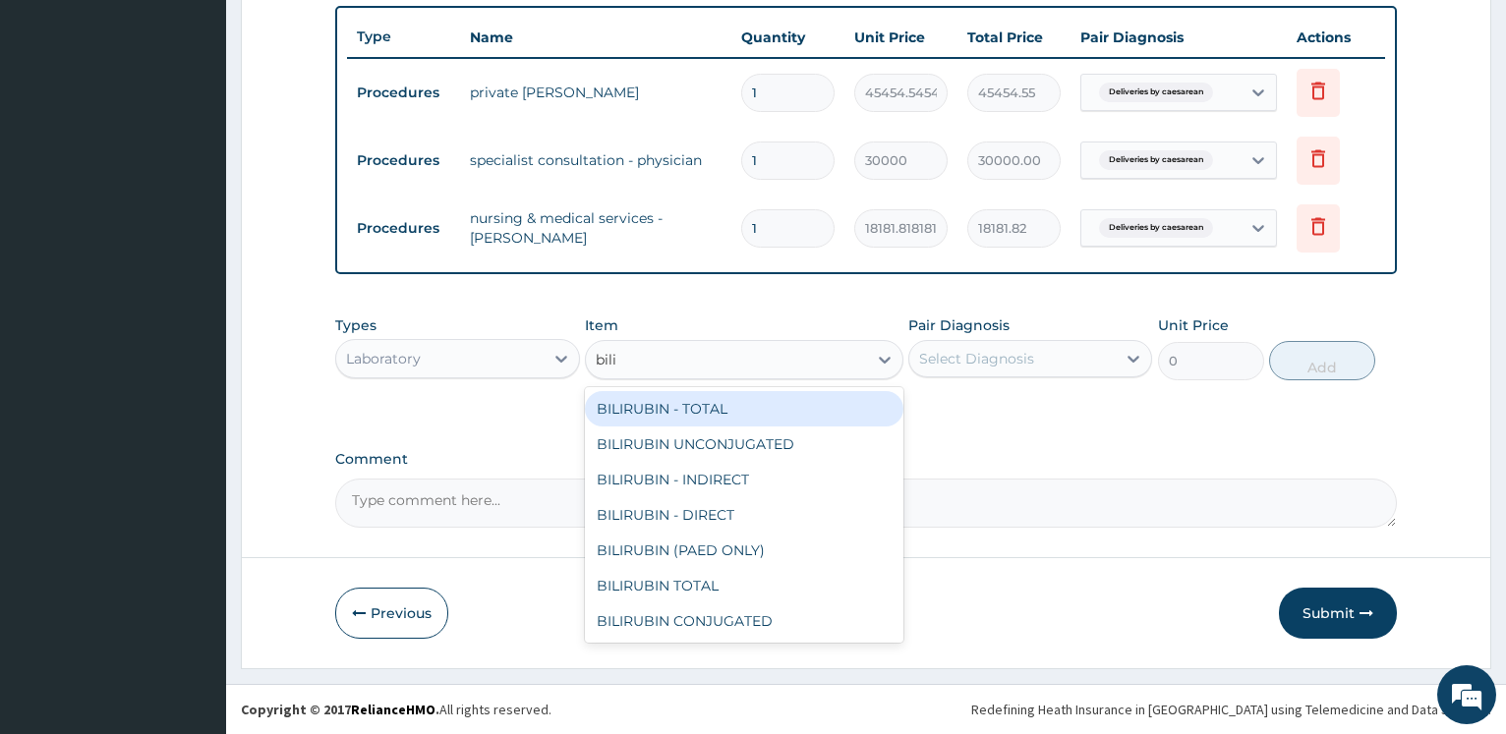
click at [676, 398] on div "BILIRUBIN - TOTAL" at bounding box center [744, 408] width 318 height 35
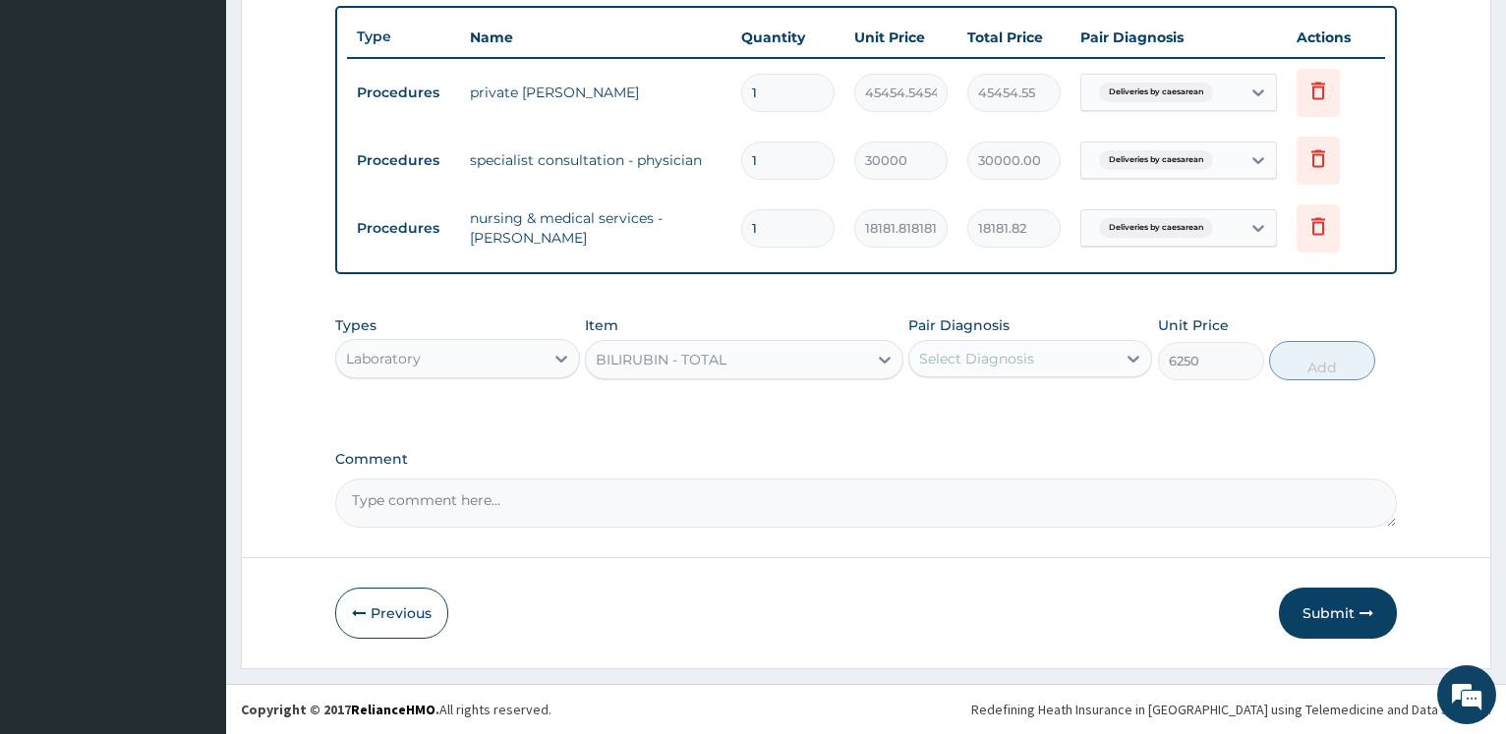
type input "6250"
click at [1015, 369] on div "Select Diagnosis" at bounding box center [1012, 358] width 206 height 31
click at [996, 409] on label "Deliveries by caesarean" at bounding box center [1024, 407] width 168 height 20
checkbox input "true"
drag, startPoint x: 1319, startPoint y: 367, endPoint x: 581, endPoint y: 392, distance: 738.5
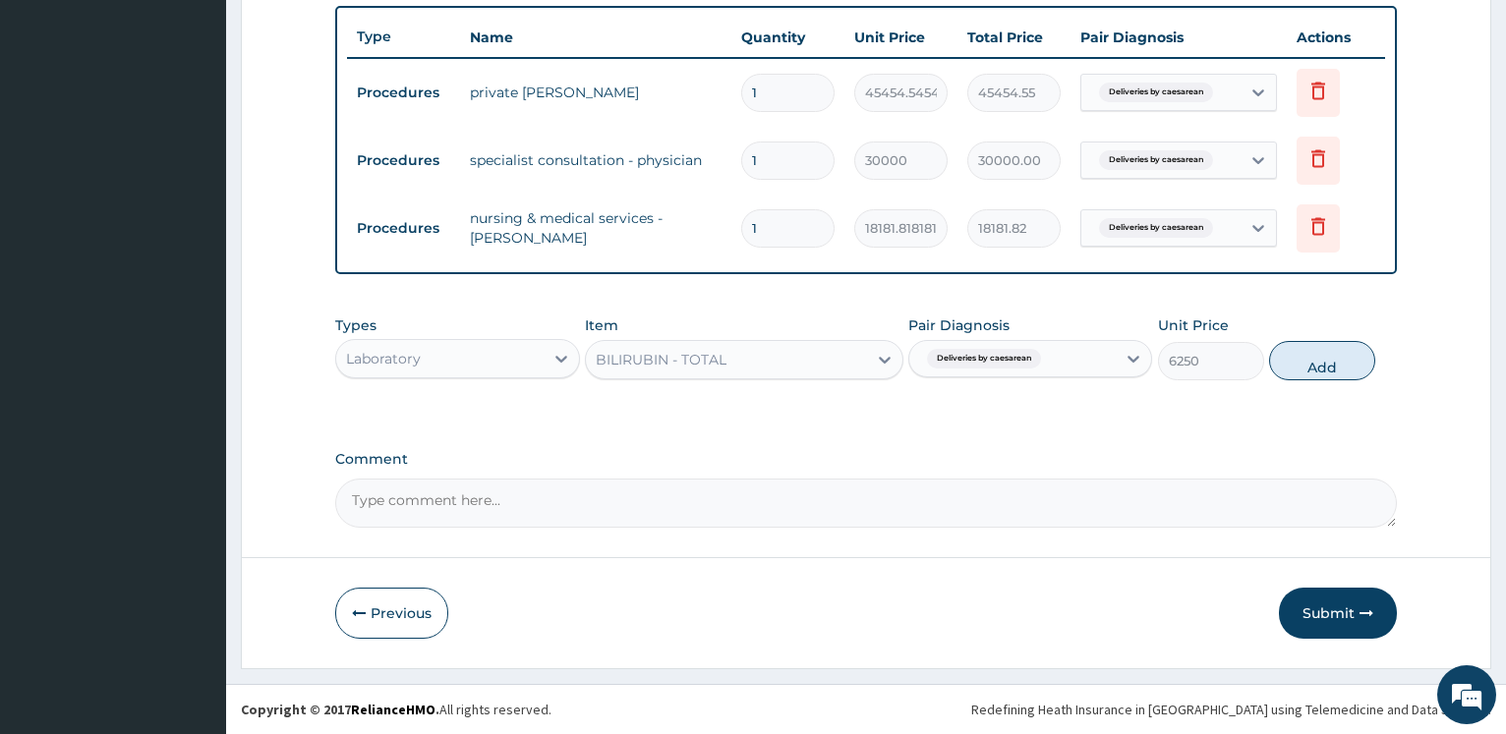
click at [1319, 366] on button "Add" at bounding box center [1322, 360] width 106 height 39
type input "0"
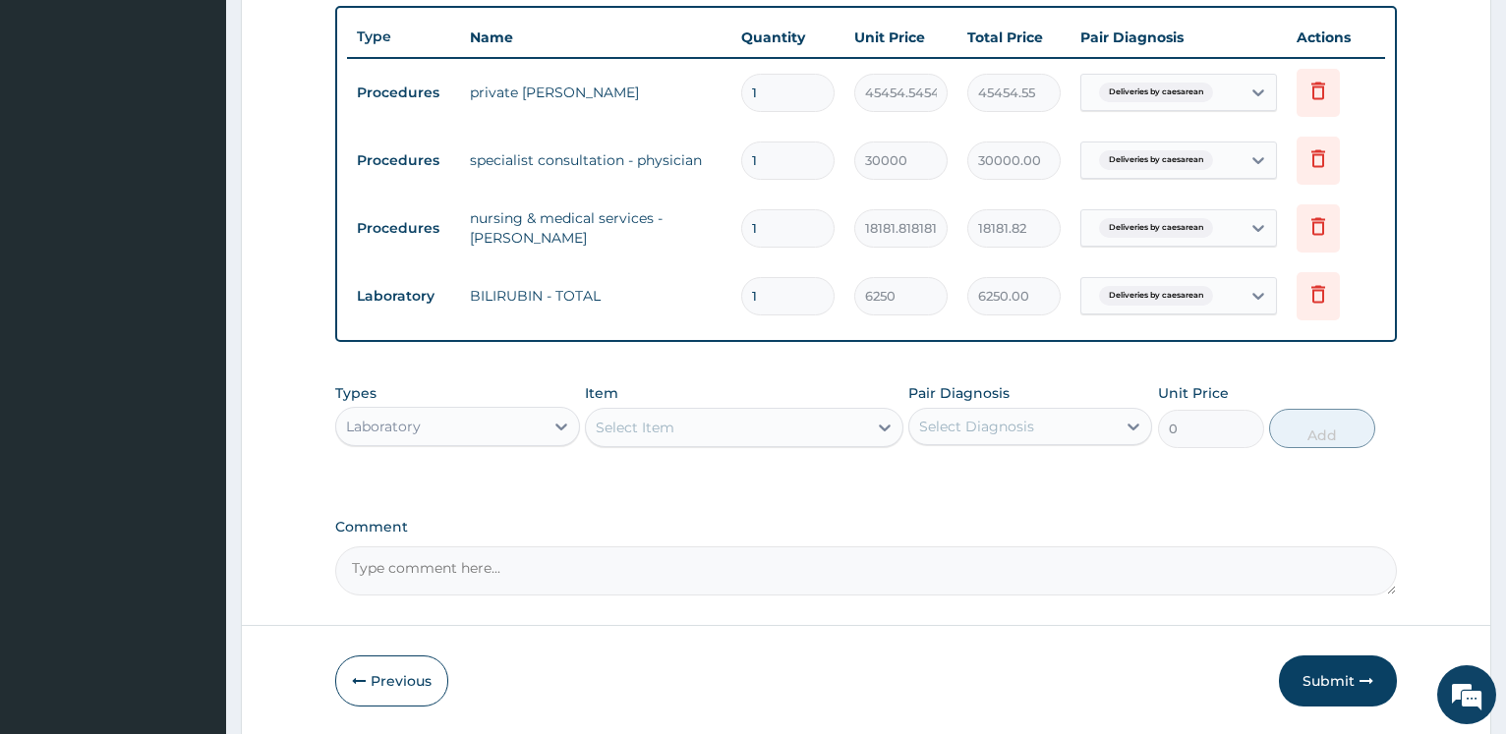
click at [641, 421] on div "Select Item" at bounding box center [635, 428] width 79 height 20
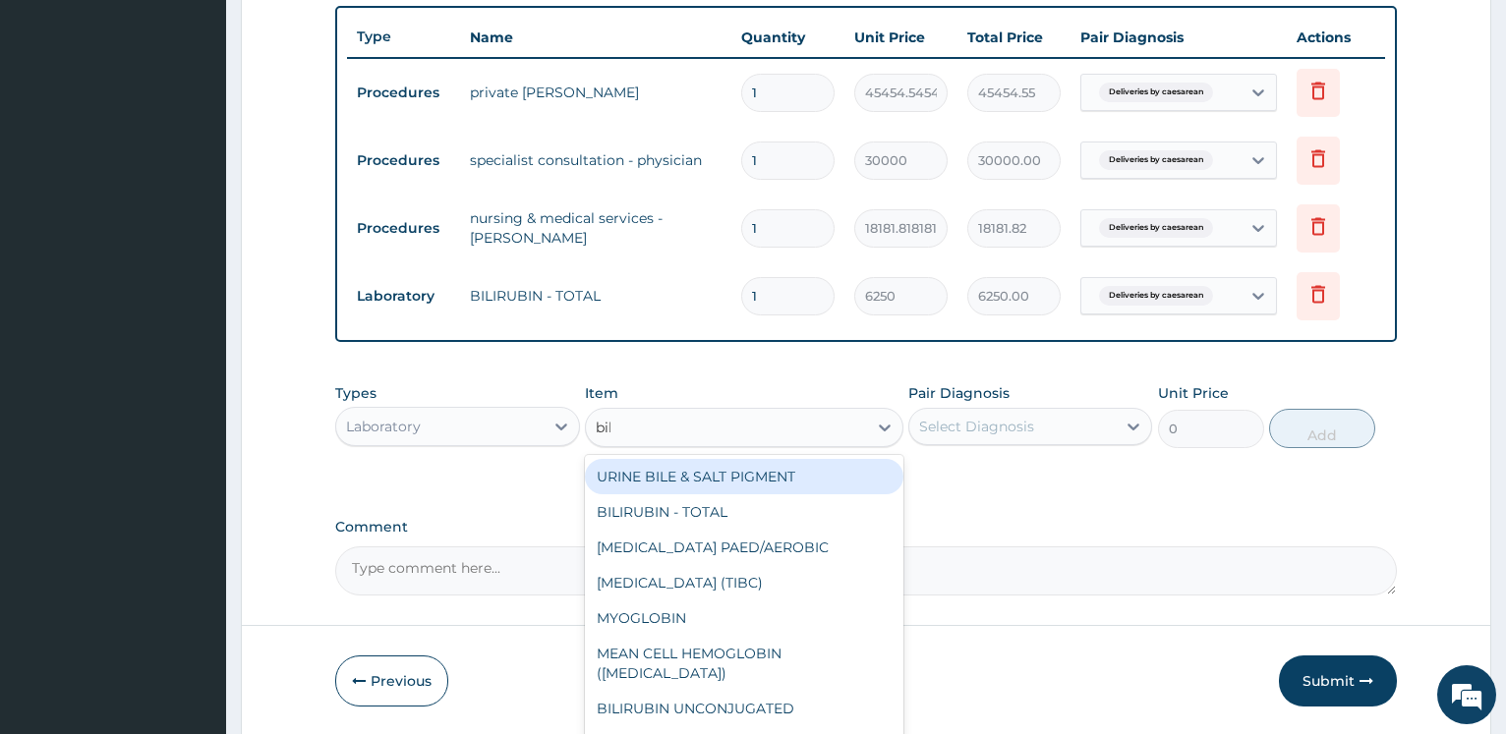
type input "bili"
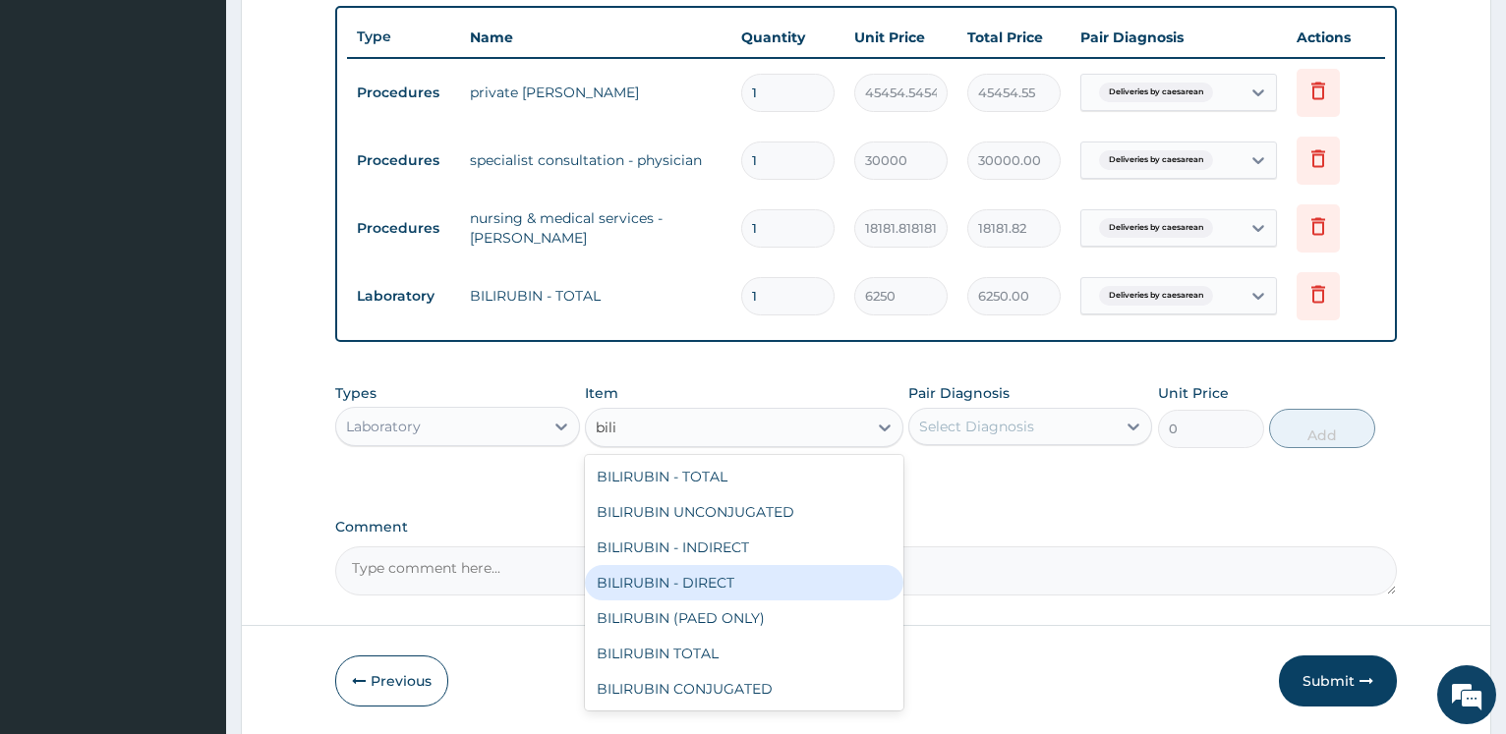
drag, startPoint x: 714, startPoint y: 584, endPoint x: 778, endPoint y: 554, distance: 70.4
click at [715, 584] on div "BILIRUBIN - DIRECT" at bounding box center [744, 582] width 318 height 35
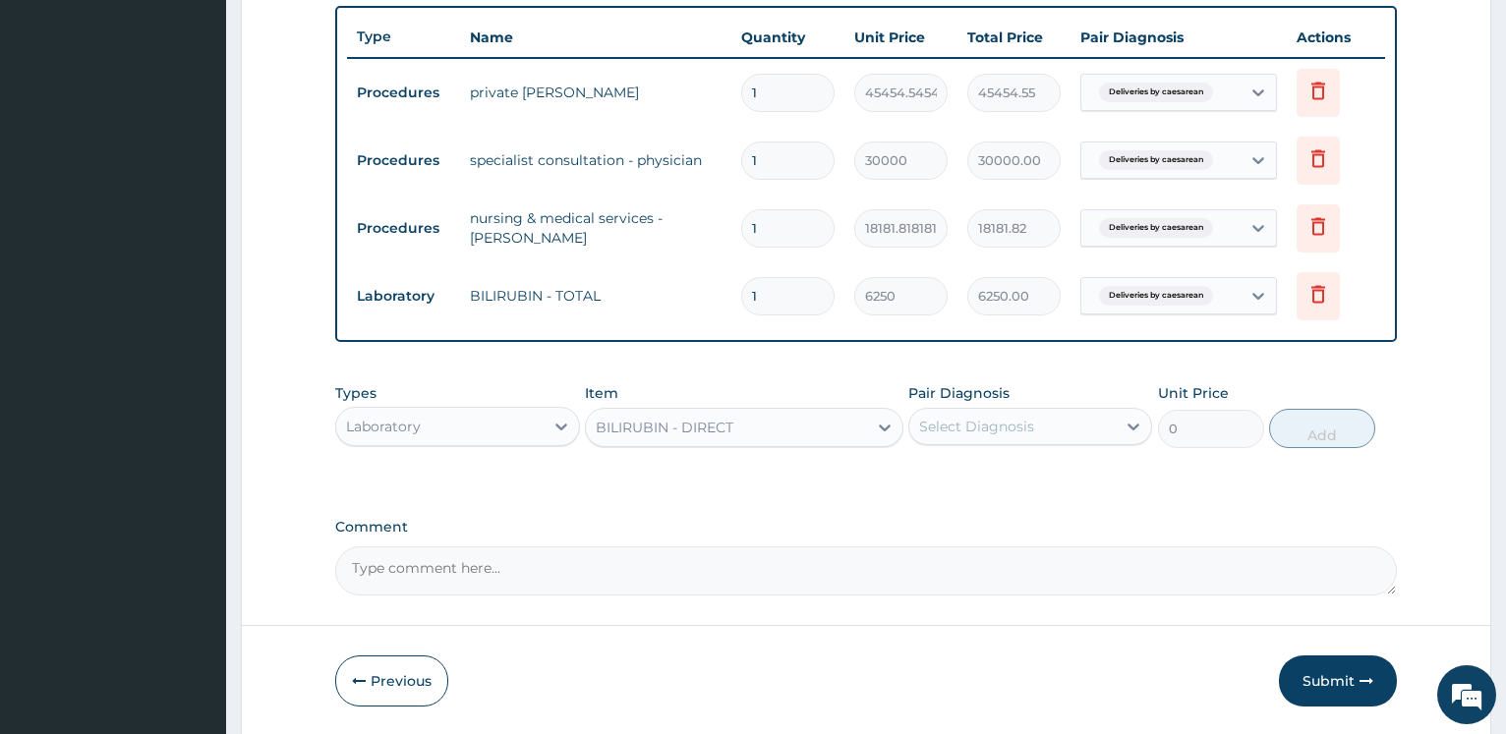
type input "3056.25"
click at [965, 435] on div "Select Diagnosis" at bounding box center [976, 427] width 115 height 20
click at [962, 475] on label "Deliveries by caesarean" at bounding box center [1024, 475] width 168 height 20
checkbox input "true"
click at [1321, 440] on button "Add" at bounding box center [1322, 428] width 106 height 39
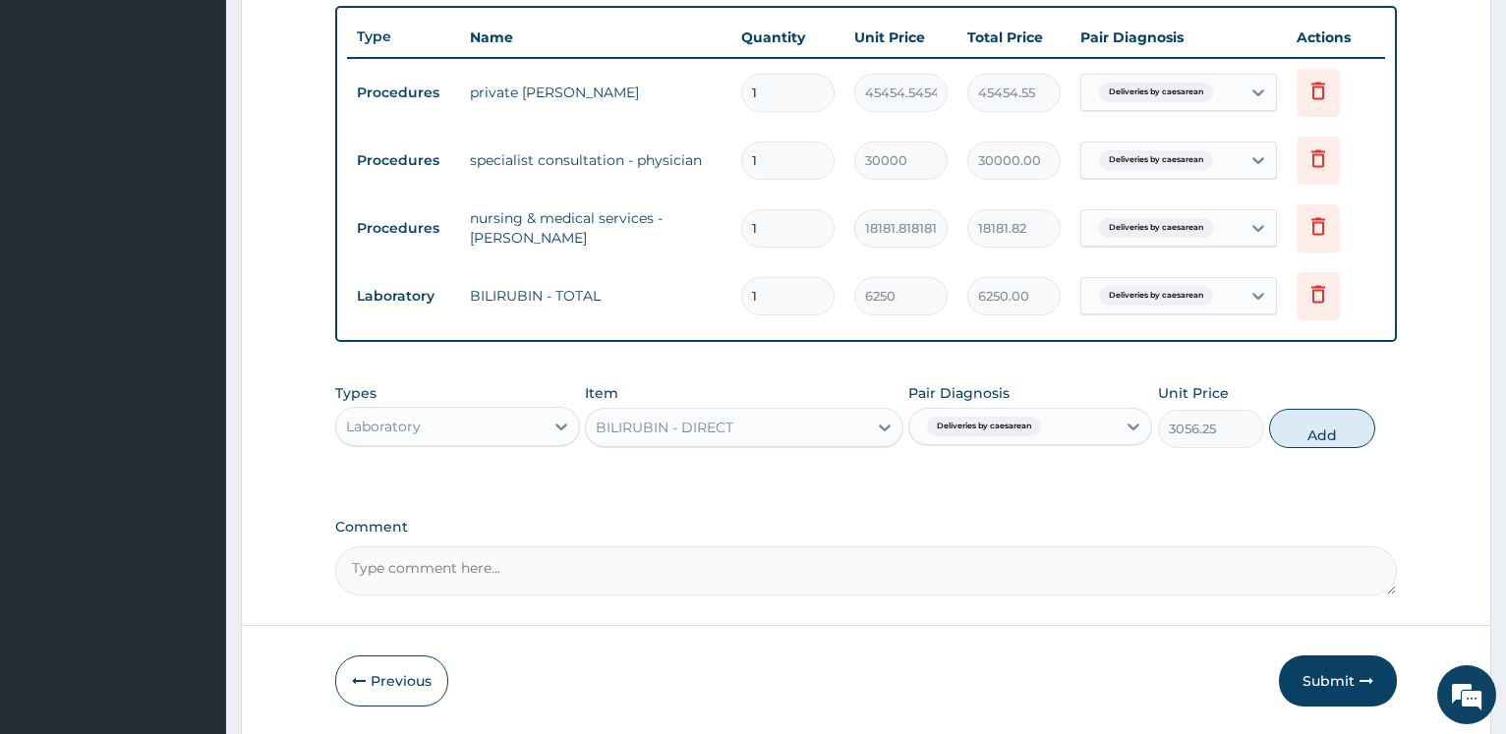
type input "0"
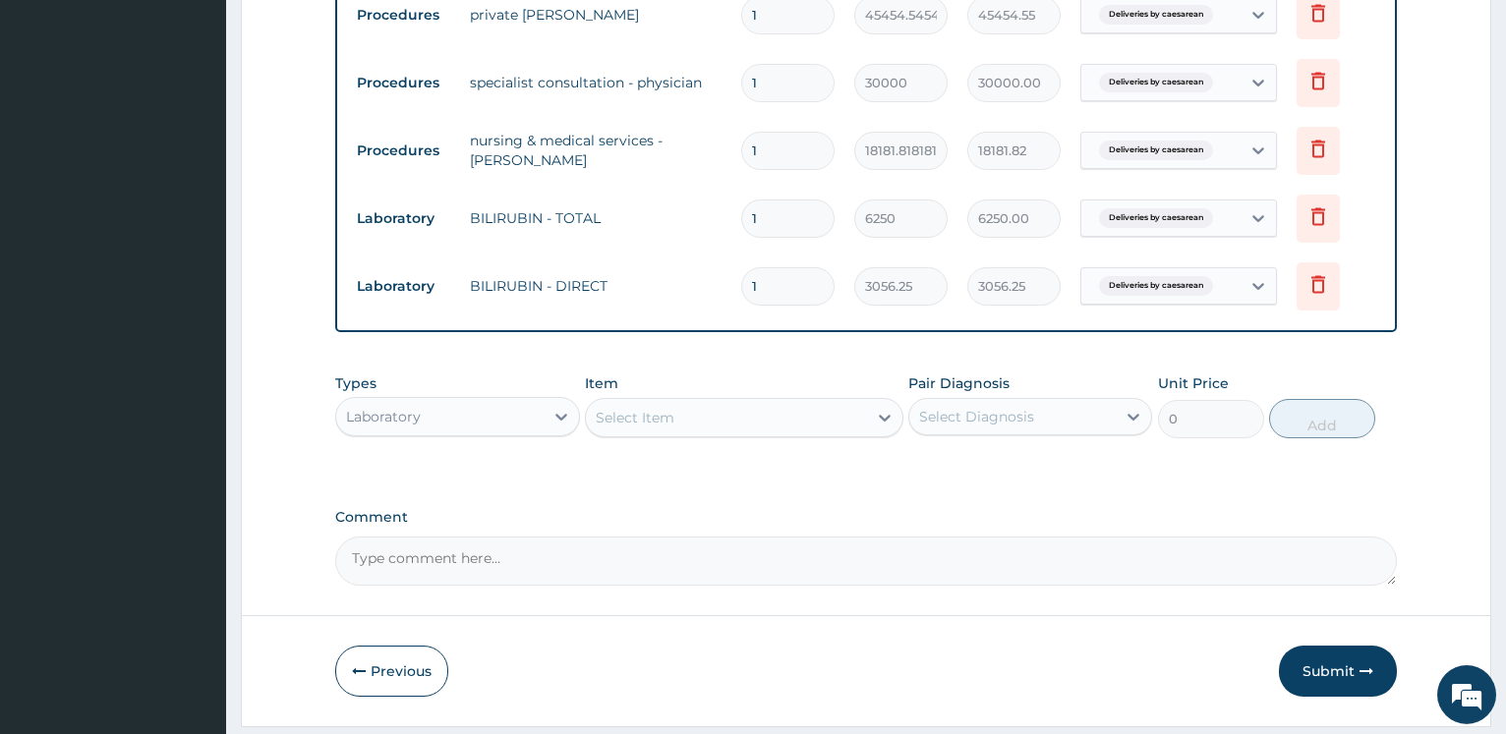
scroll to position [843, 0]
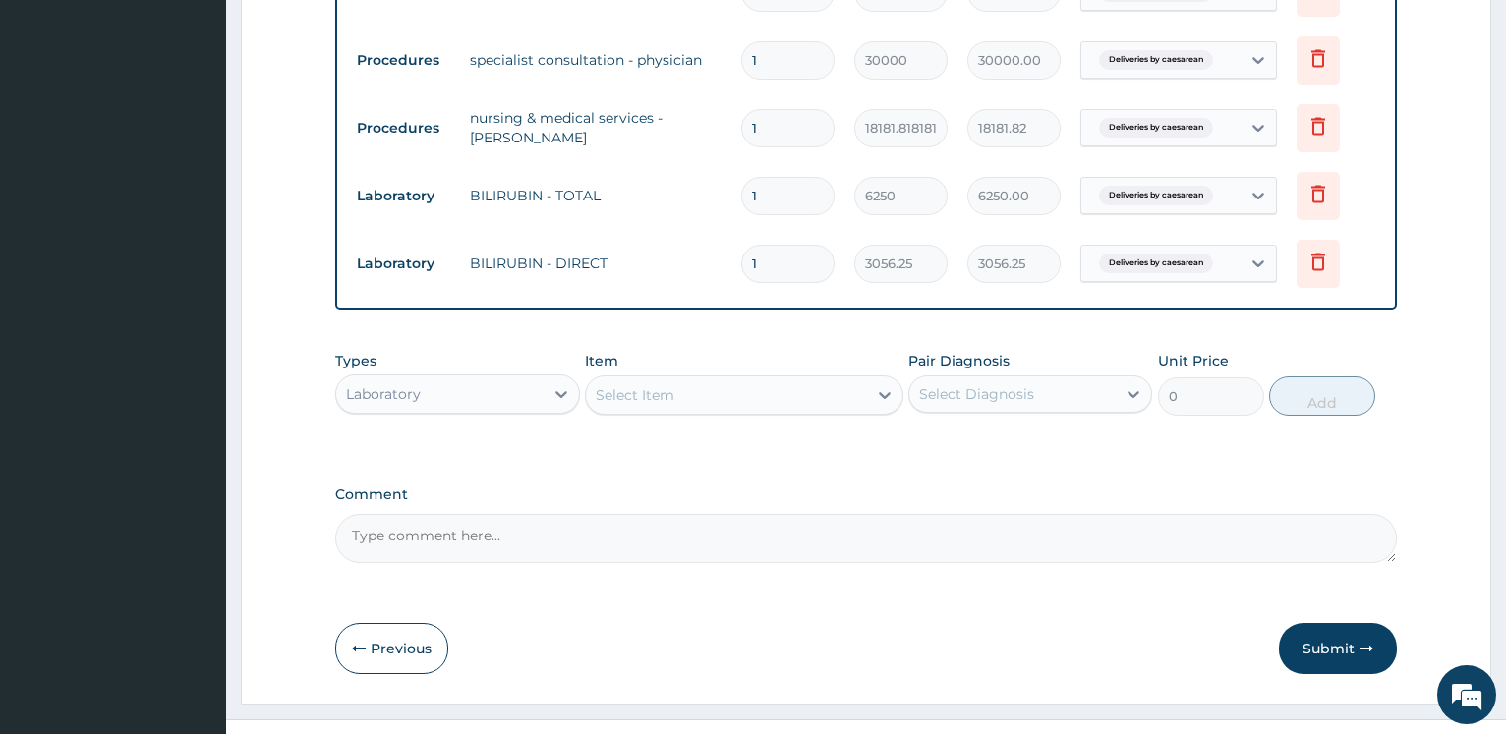
click at [653, 402] on div "Select Item" at bounding box center [635, 395] width 79 height 20
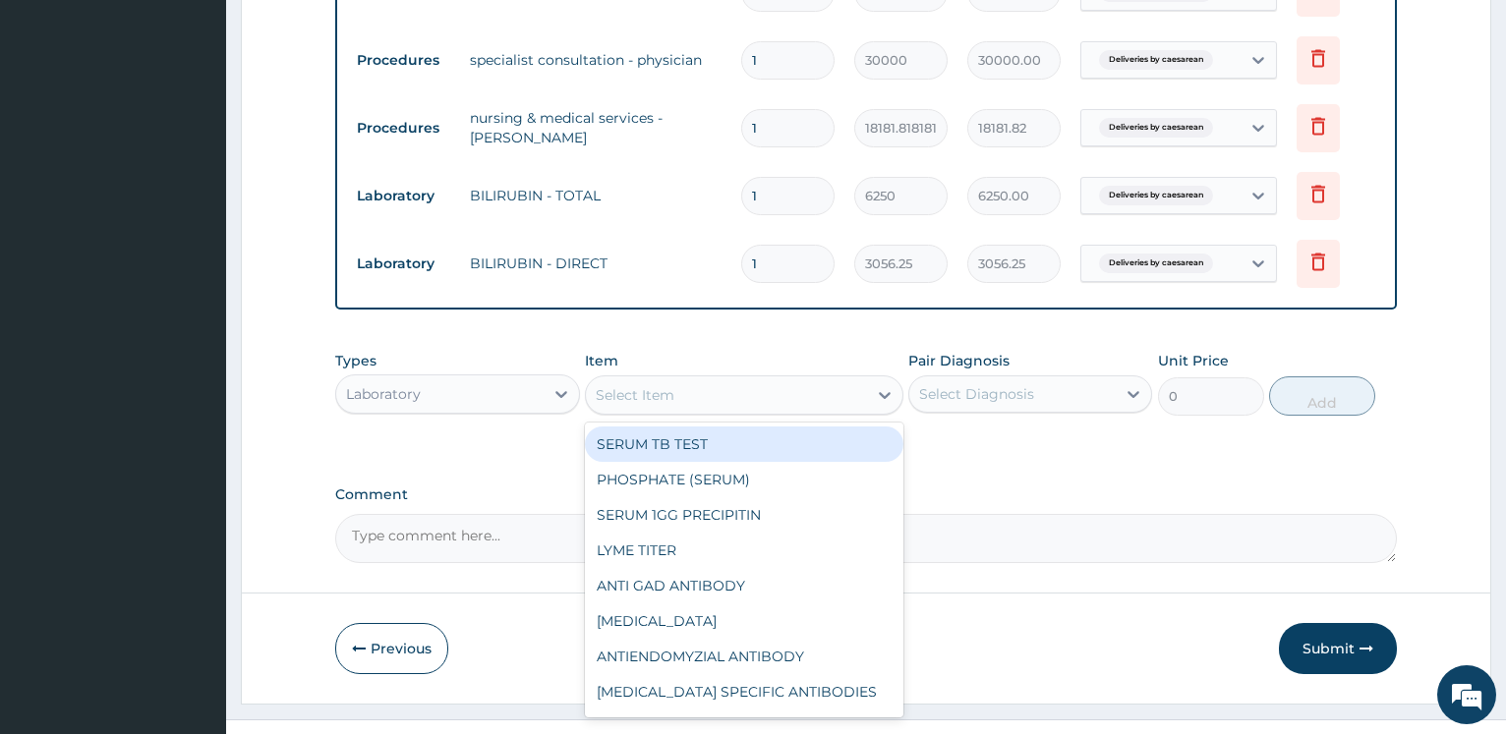
click at [527, 406] on div "Laboratory" at bounding box center [439, 393] width 206 height 31
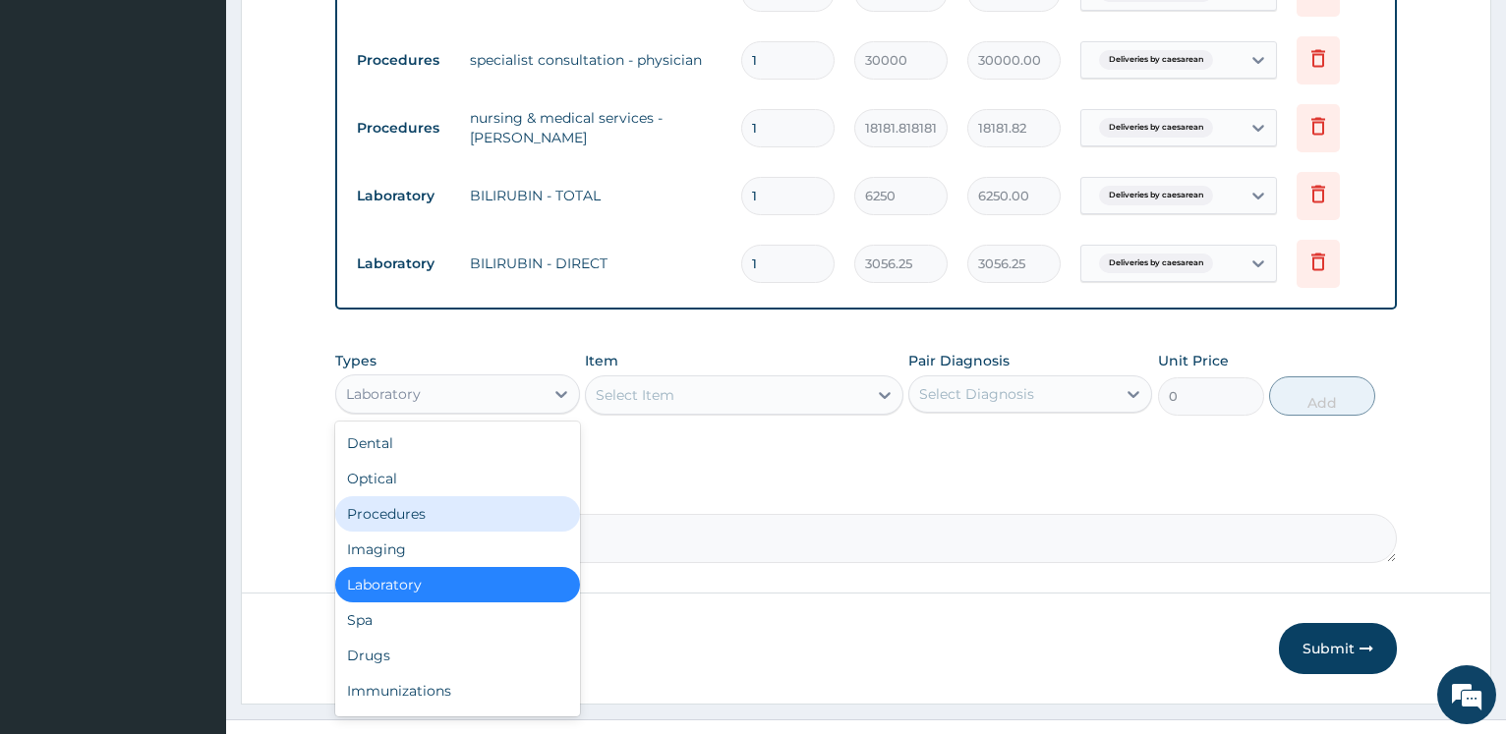
click at [477, 513] on div "Procedures" at bounding box center [457, 513] width 244 height 35
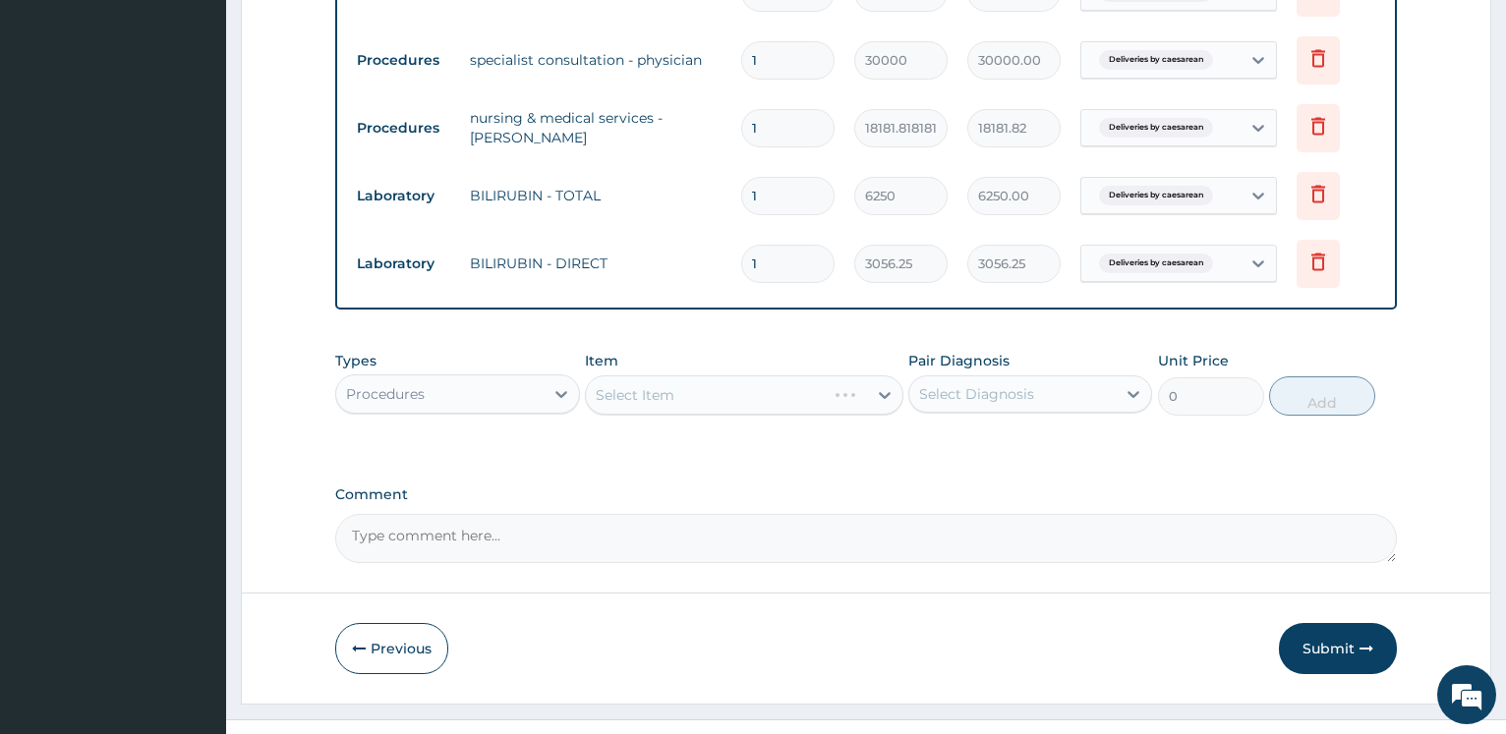
click at [636, 398] on div "Select Item" at bounding box center [744, 394] width 318 height 39
click at [650, 402] on div "Select Item" at bounding box center [744, 394] width 318 height 39
click at [652, 402] on div "Select Item" at bounding box center [744, 394] width 318 height 39
click at [691, 398] on div "Select Item" at bounding box center [744, 394] width 318 height 39
click at [694, 397] on div "Select Item" at bounding box center [726, 394] width 281 height 31
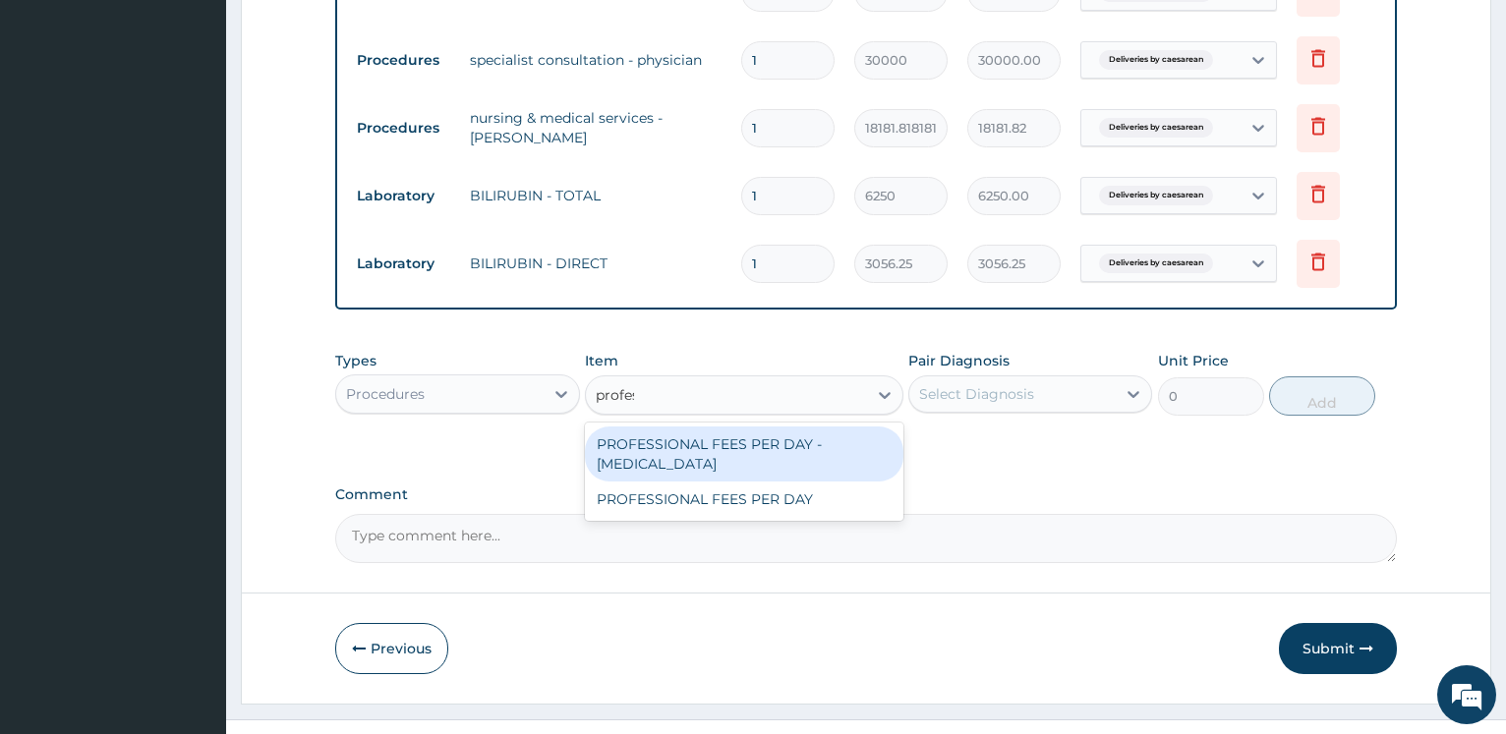
type input "profess"
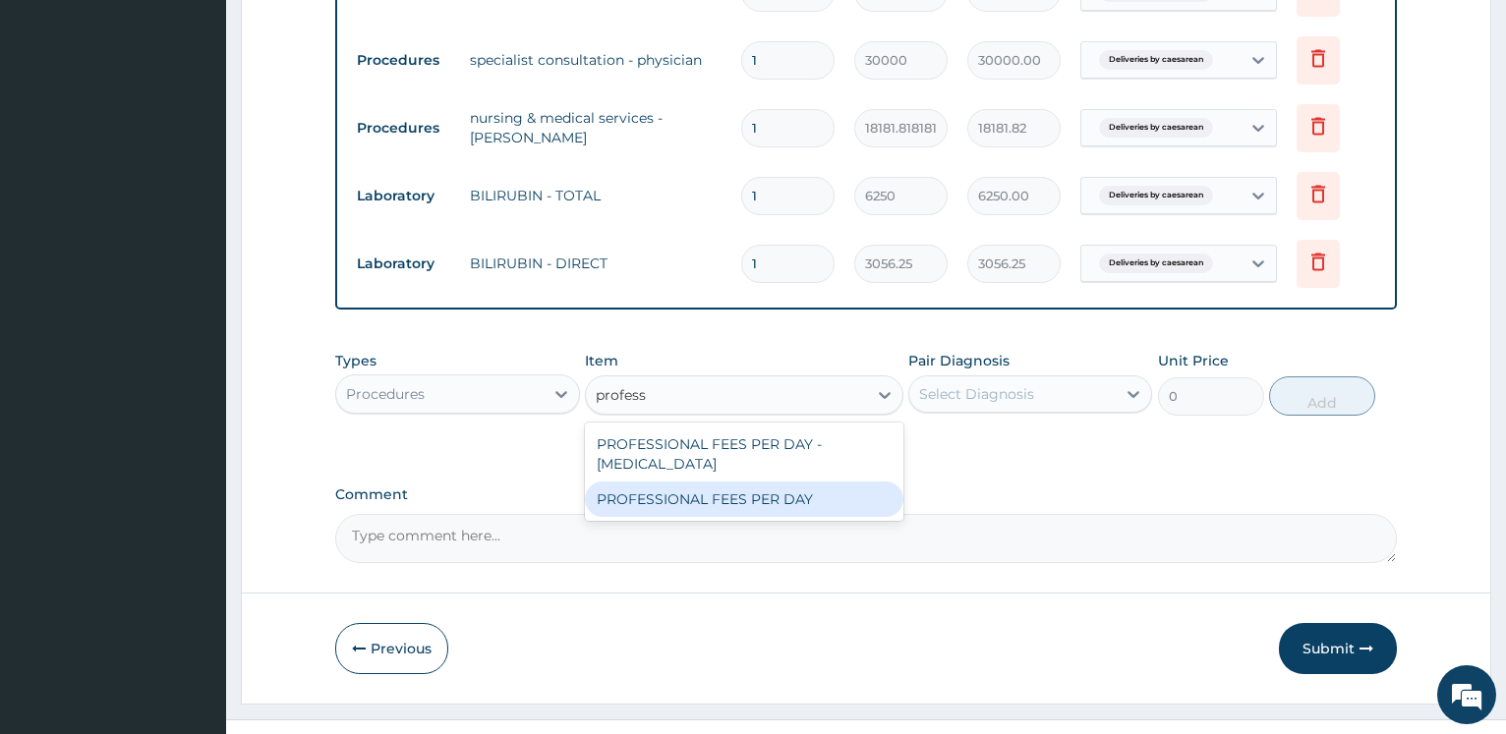
click at [783, 482] on div "PROFESSIONAL FEES PER DAY" at bounding box center [744, 499] width 318 height 35
type input "18500"
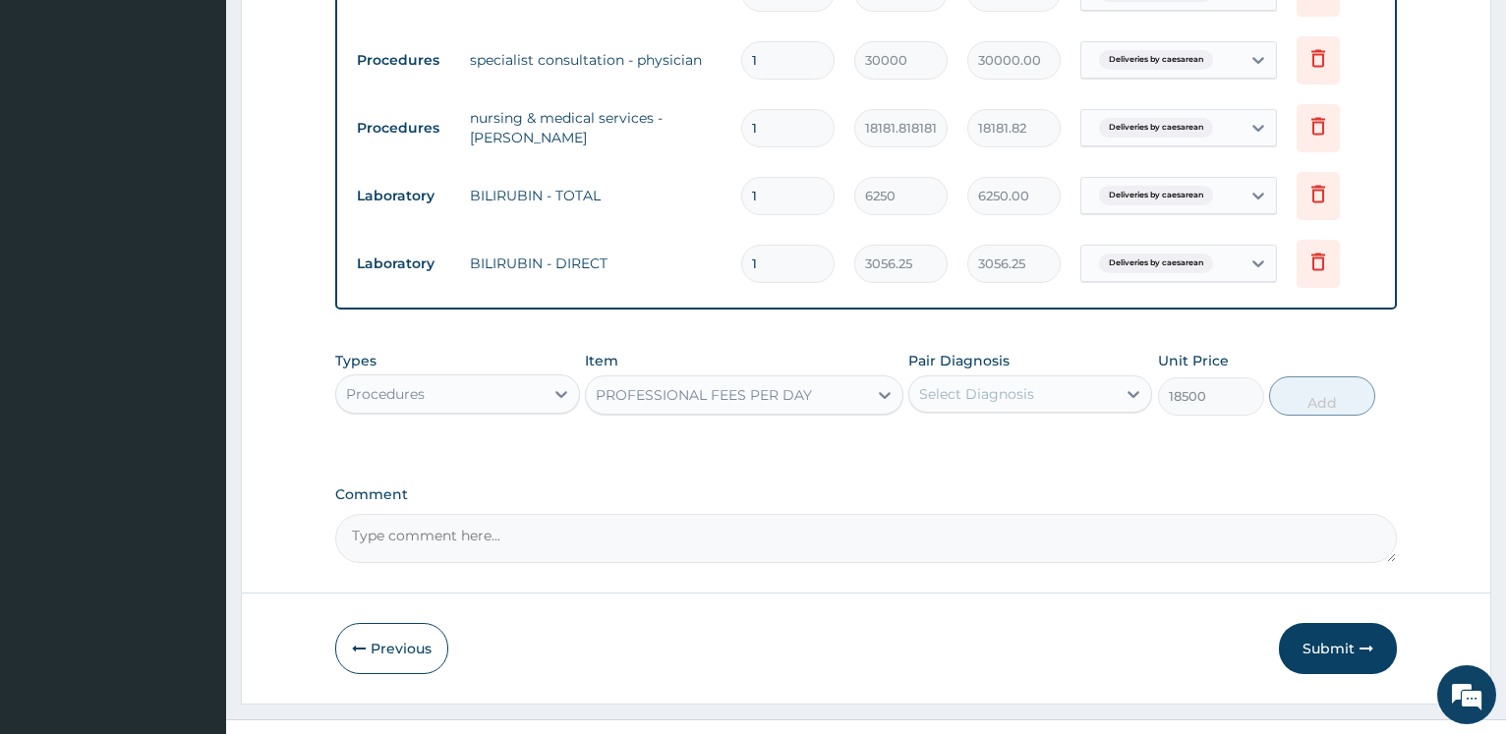
drag, startPoint x: 1048, startPoint y: 370, endPoint x: 1037, endPoint y: 388, distance: 21.6
click at [1045, 376] on div "Pair Diagnosis Select Diagnosis" at bounding box center [1030, 383] width 244 height 65
click at [1035, 395] on div "Select Diagnosis" at bounding box center [1012, 393] width 206 height 31
click at [1009, 450] on label "Deliveries by caesarean" at bounding box center [1024, 442] width 168 height 20
checkbox input "true"
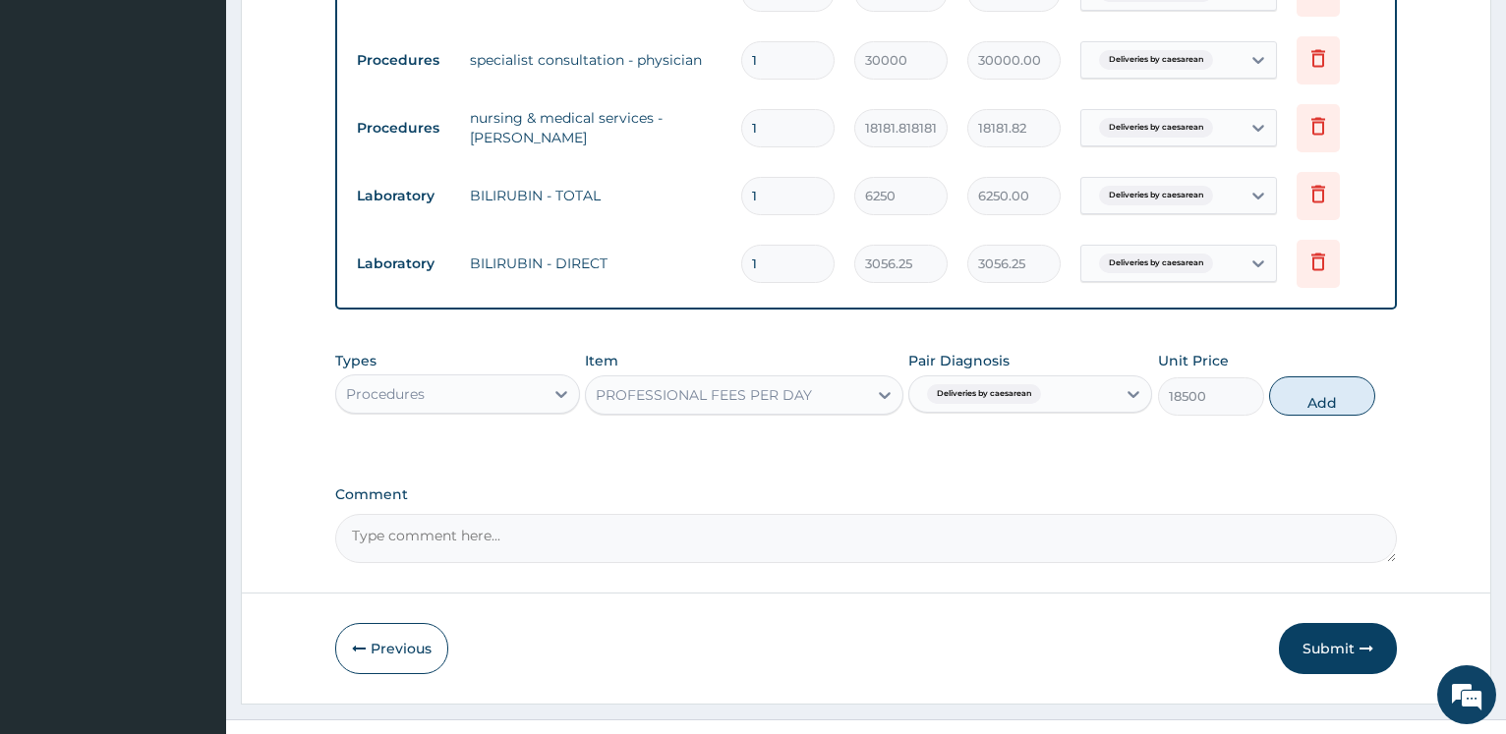
drag, startPoint x: 1317, startPoint y: 412, endPoint x: 732, endPoint y: 258, distance: 604.5
click at [1312, 407] on button "Add" at bounding box center [1322, 395] width 106 height 39
type input "0"
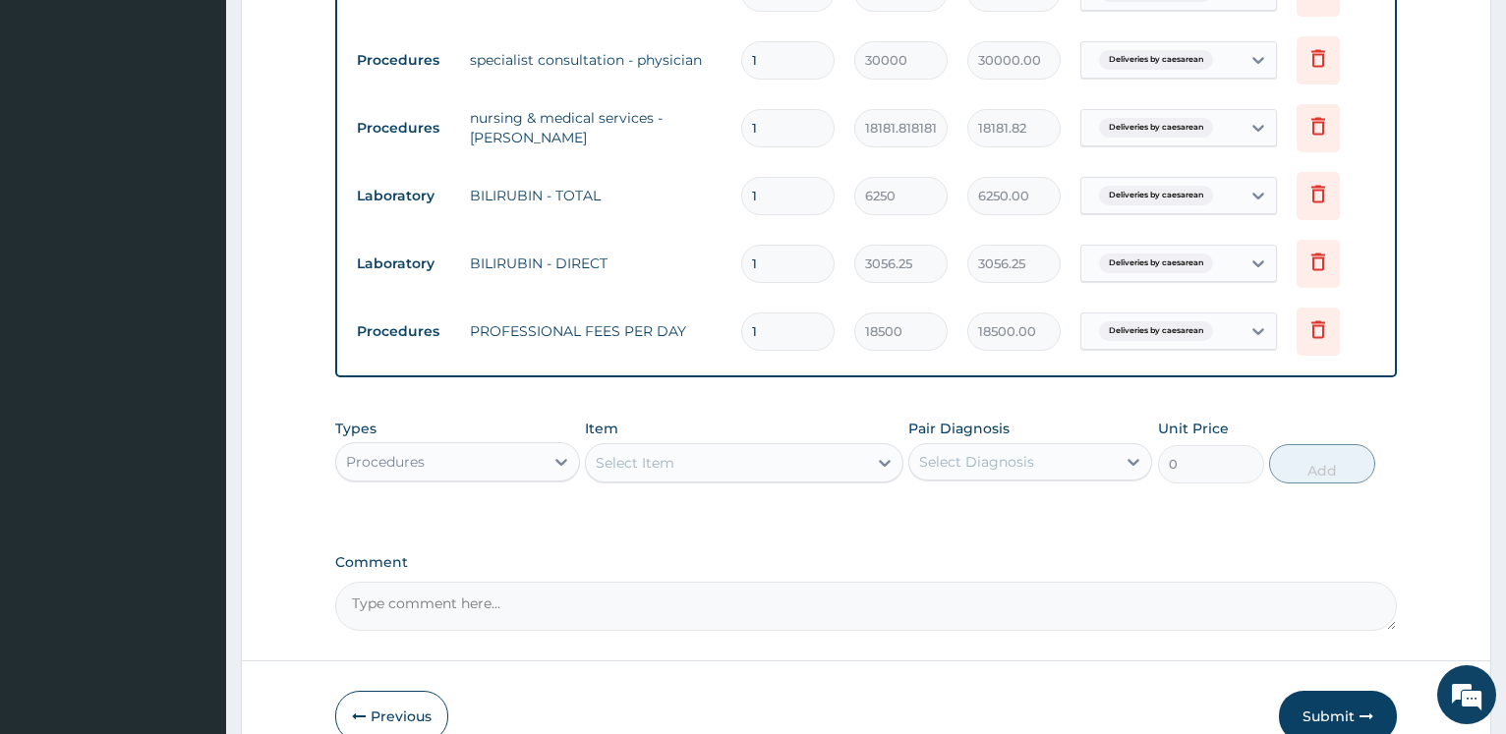
drag, startPoint x: 638, startPoint y: 318, endPoint x: 629, endPoint y: 260, distance: 58.7
click at [741, 313] on input "1" at bounding box center [787, 332] width 93 height 38
type input "2"
type input "37000.00"
type input "2"
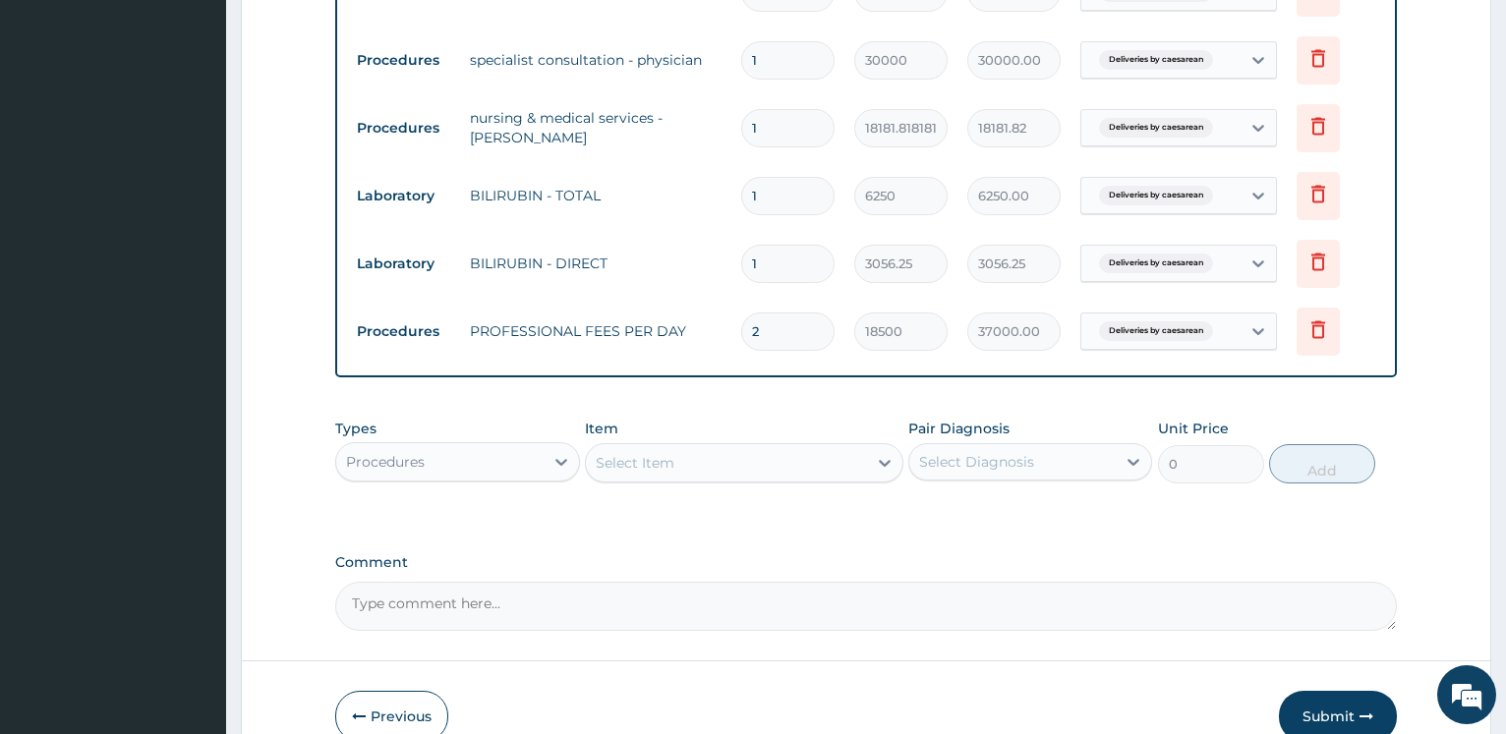
drag, startPoint x: 308, startPoint y: 244, endPoint x: 470, endPoint y: 240, distance: 162.2
click at [313, 243] on form "Step 2 of 2 PA Code / Prescription Code PA/0126B5 PA Code details does not matc…" at bounding box center [866, 16] width 1250 height 1510
drag, startPoint x: 802, startPoint y: 201, endPoint x: 674, endPoint y: 143, distance: 140.3
click at [741, 177] on input "1" at bounding box center [787, 196] width 93 height 38
type input "2"
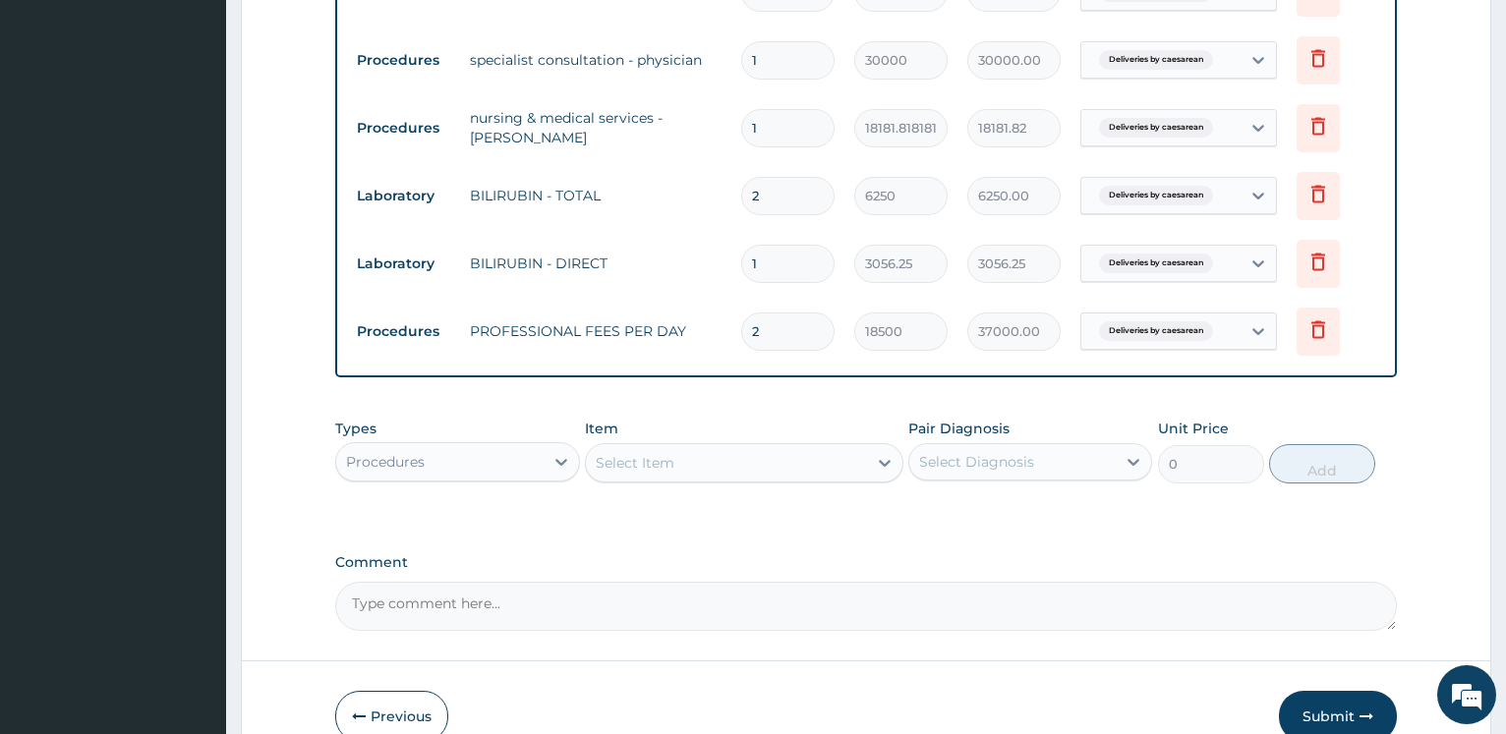
type input "12500.00"
type input "2"
drag, startPoint x: 773, startPoint y: 276, endPoint x: 712, endPoint y: 199, distance: 97.9
click at [741, 257] on input "1" at bounding box center [787, 264] width 93 height 38
type input "2"
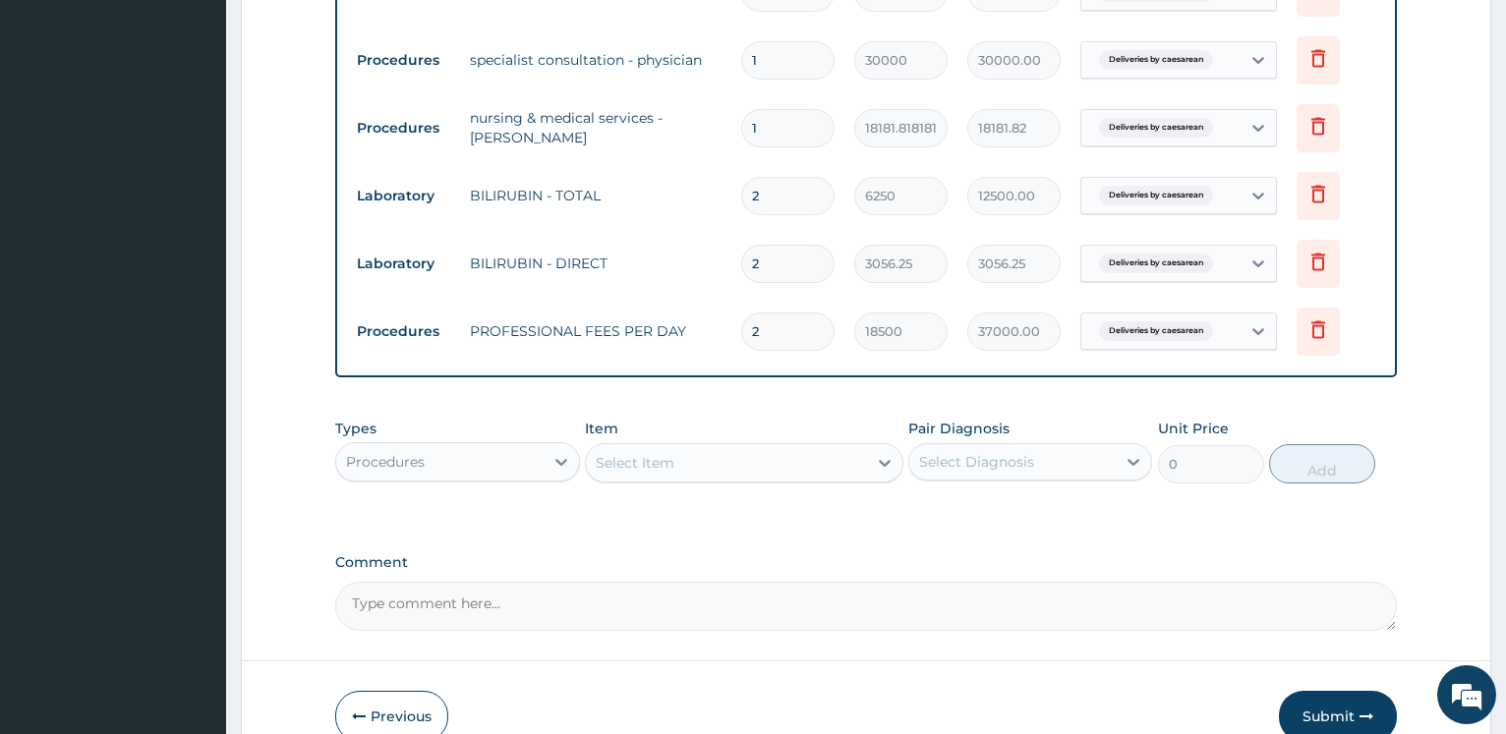
type input "6112.50"
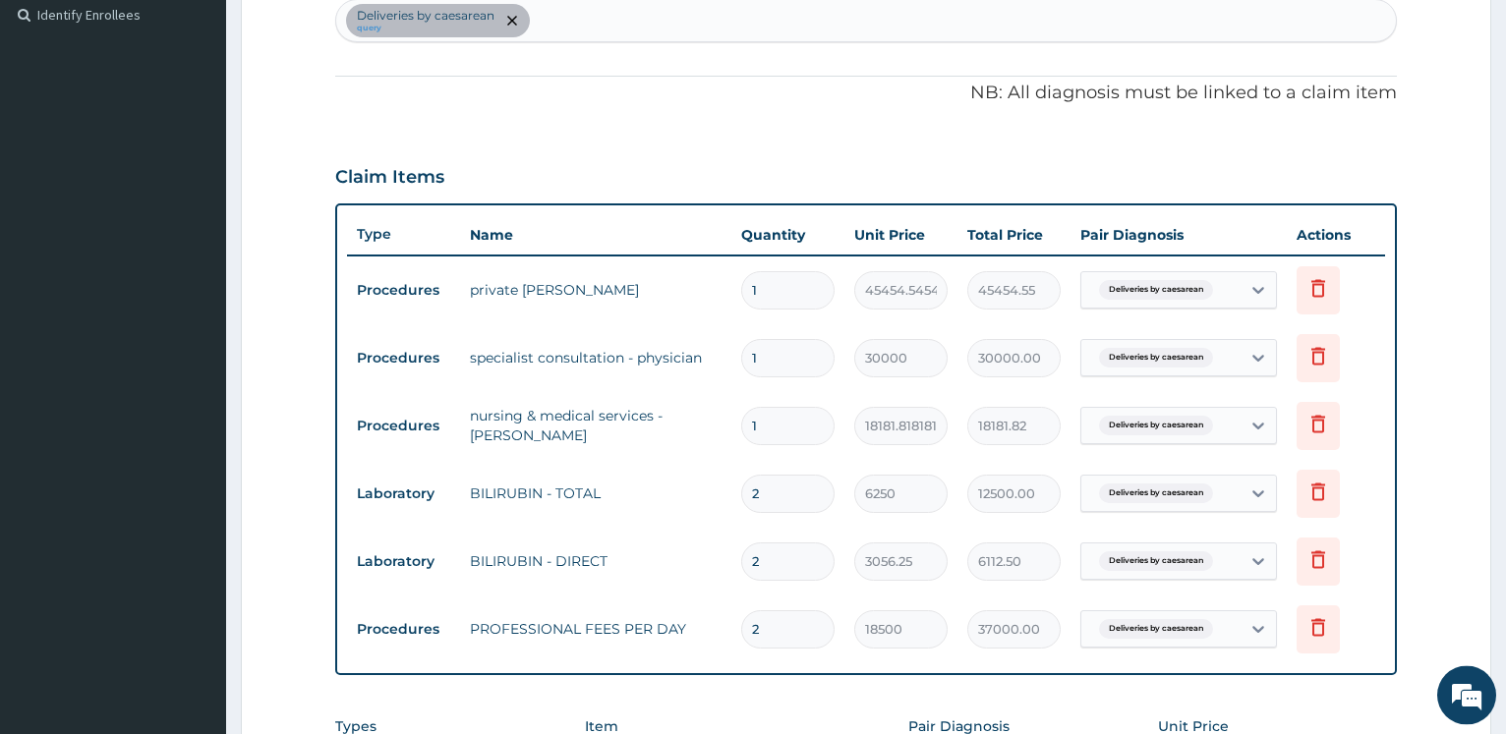
scroll to position [542, 0]
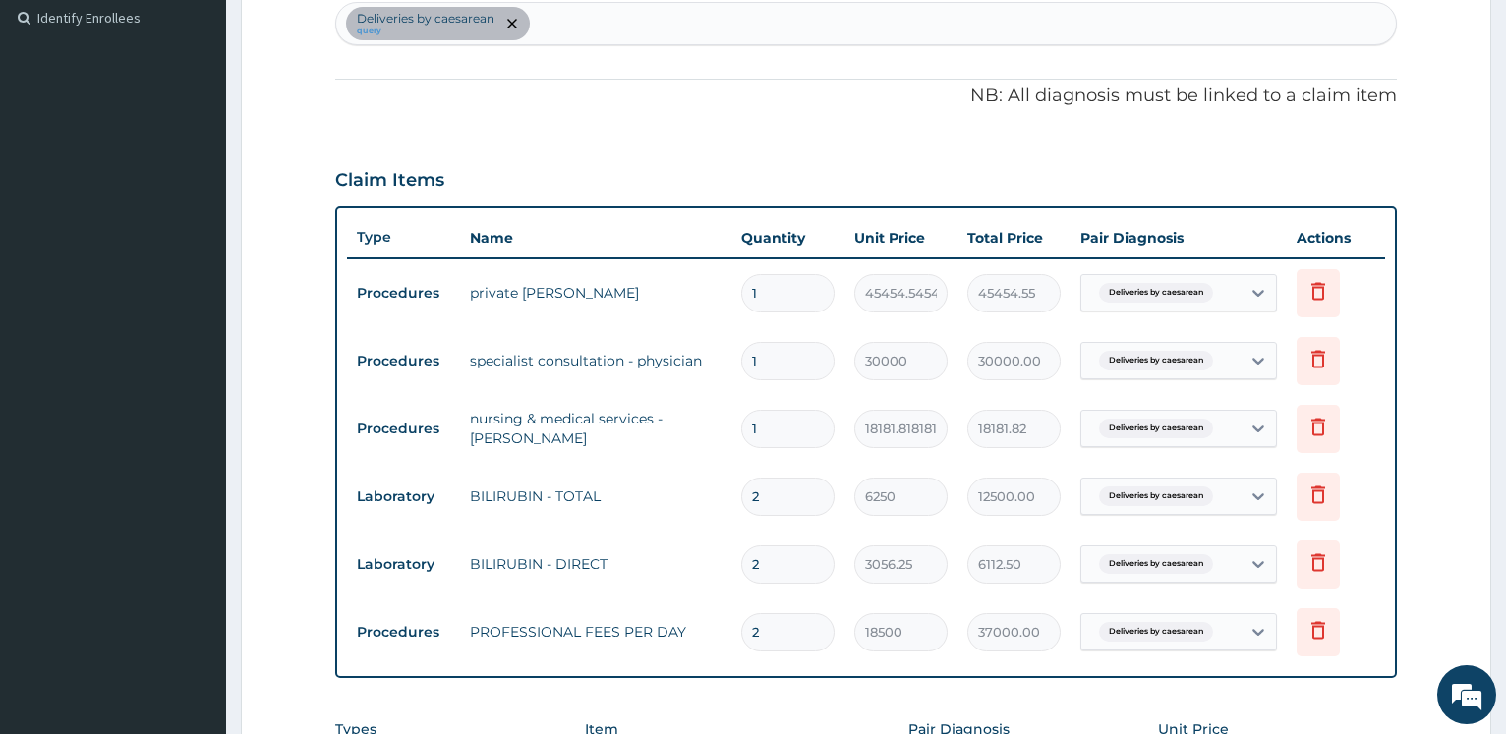
type input "2"
drag, startPoint x: 815, startPoint y: 303, endPoint x: 678, endPoint y: 294, distance: 136.9
click at [741, 294] on input "1" at bounding box center [787, 293] width 93 height 38
type input "2"
type input "90909.09"
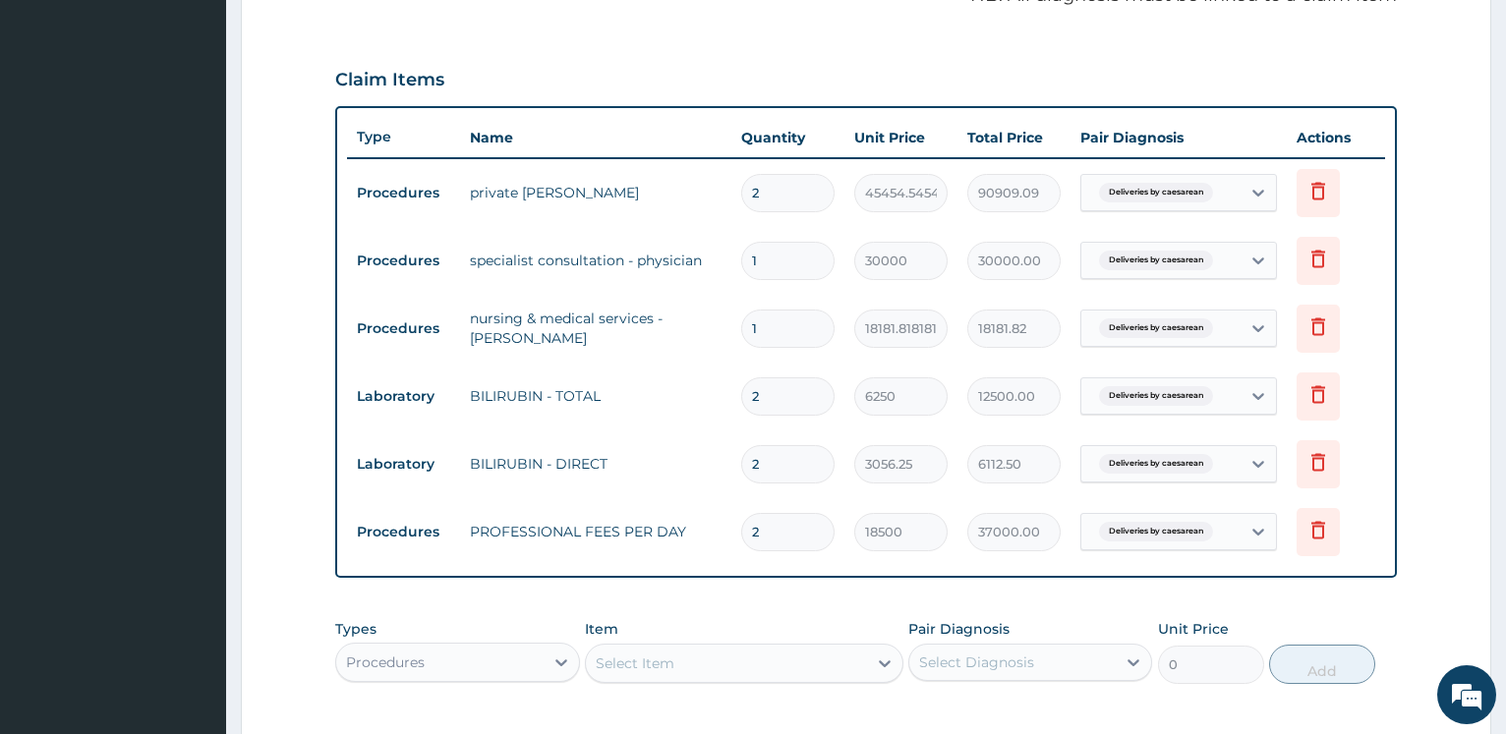
scroll to position [442, 0]
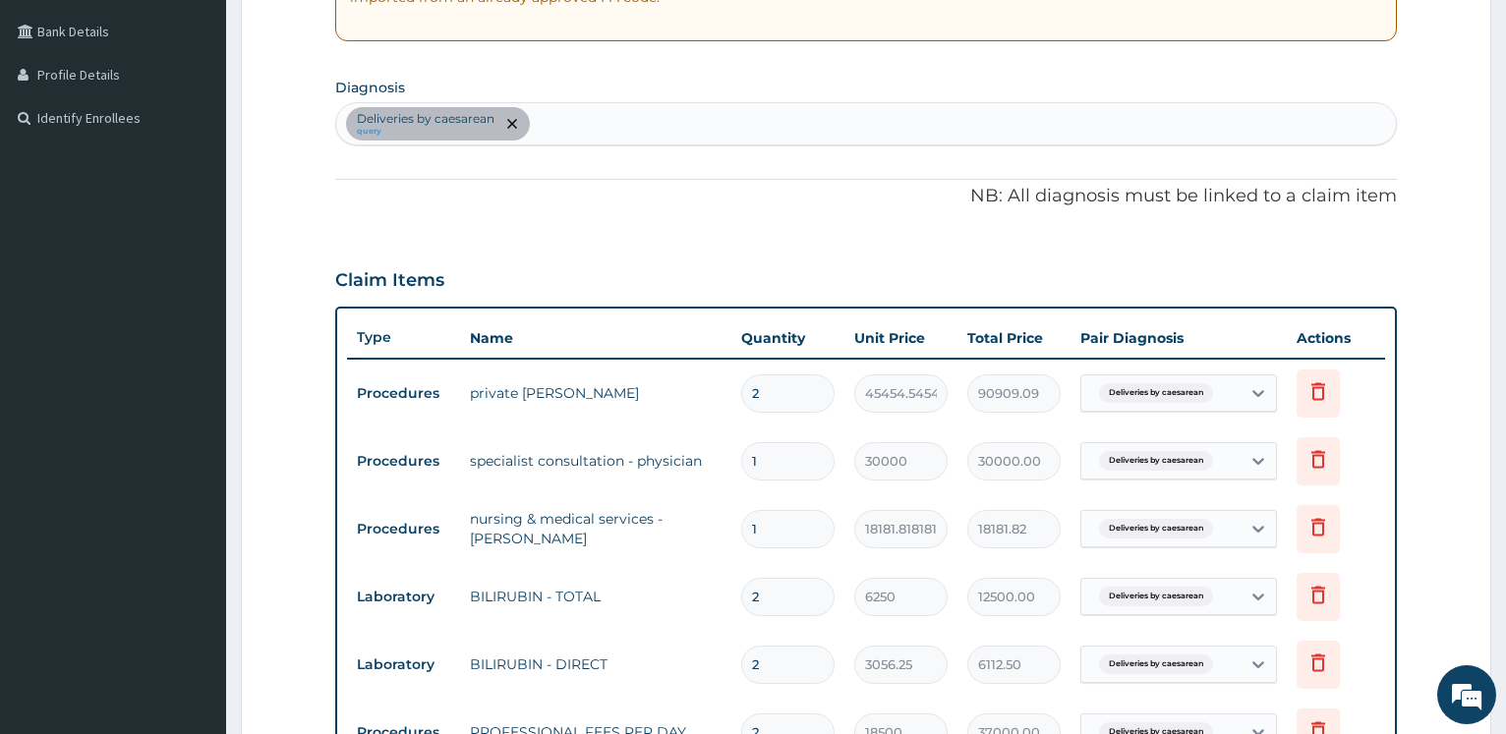
type input "2"
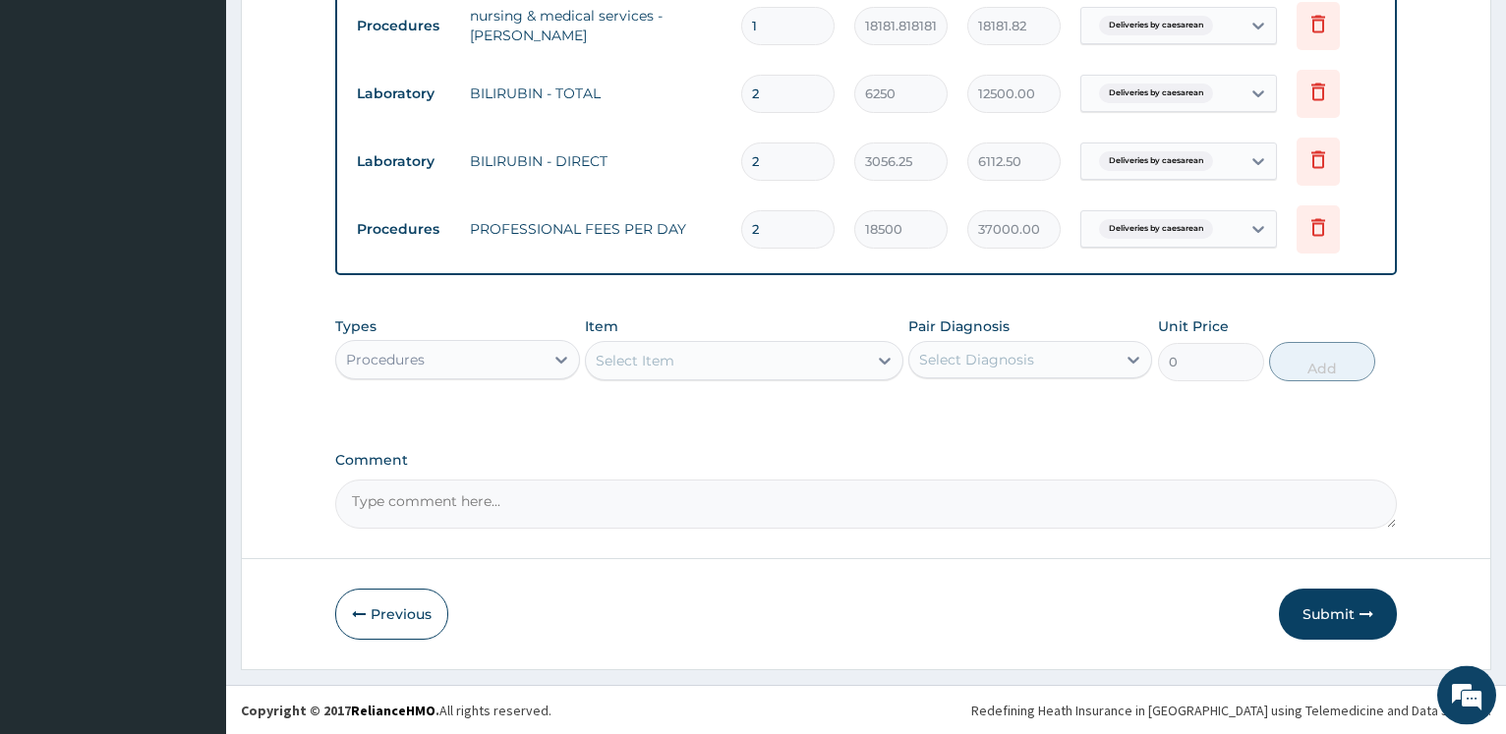
scroll to position [946, 0]
drag, startPoint x: 389, startPoint y: 516, endPoint x: 397, endPoint y: 504, distance: 14.2
click at [390, 516] on textarea "Comment" at bounding box center [865, 503] width 1061 height 49
click at [611, 508] on textarea "[MEDICAL_DATA] per day @17500 for" at bounding box center [865, 503] width 1061 height 49
drag, startPoint x: 644, startPoint y: 498, endPoint x: 588, endPoint y: 497, distance: 56.0
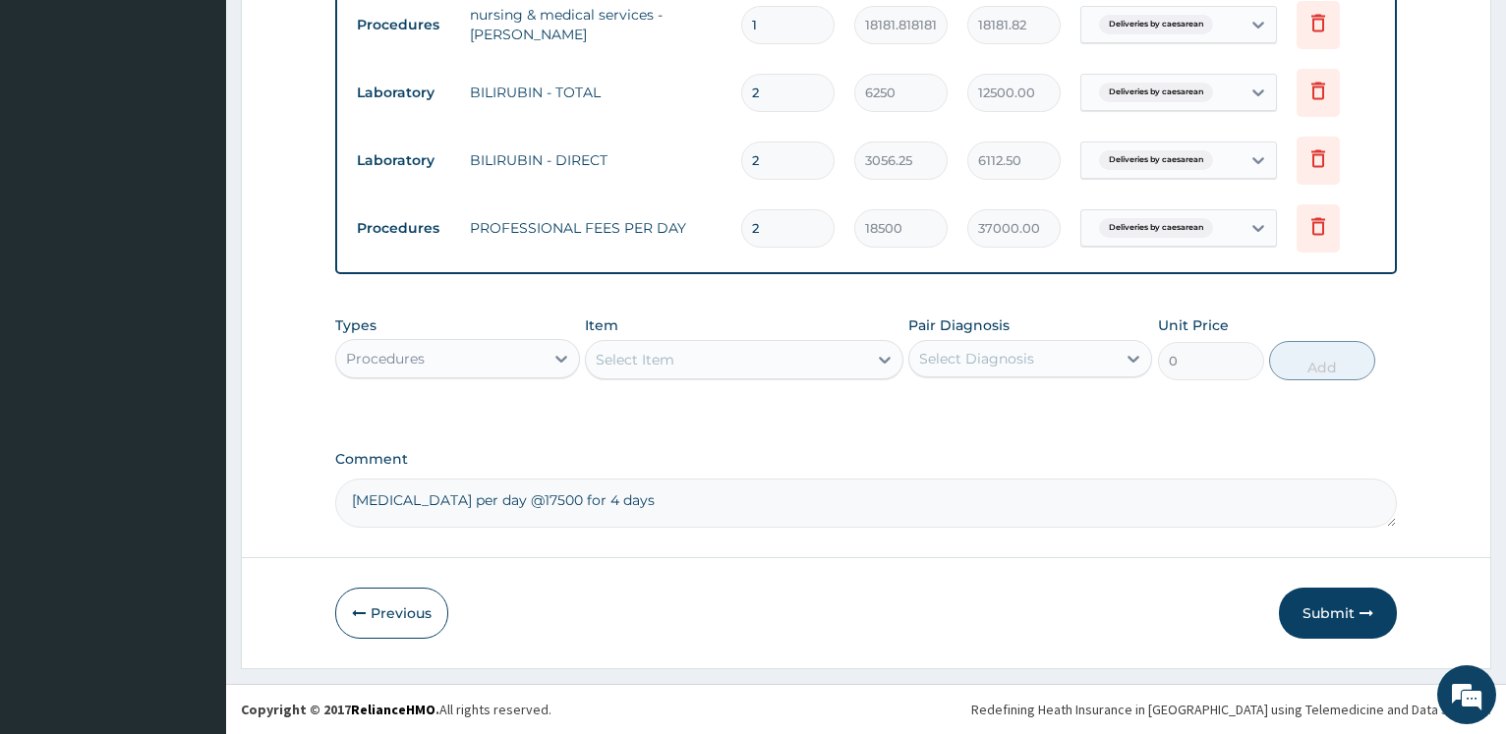
click at [588, 497] on textarea "[MEDICAL_DATA] per day @17500 for 4 days" at bounding box center [865, 503] width 1061 height 49
type textarea "[MEDICAL_DATA] per day @17500 for 5 days"
drag, startPoint x: 1345, startPoint y: 614, endPoint x: 757, endPoint y: 15, distance: 840.2
click at [1344, 617] on button "Submit" at bounding box center [1338, 613] width 118 height 51
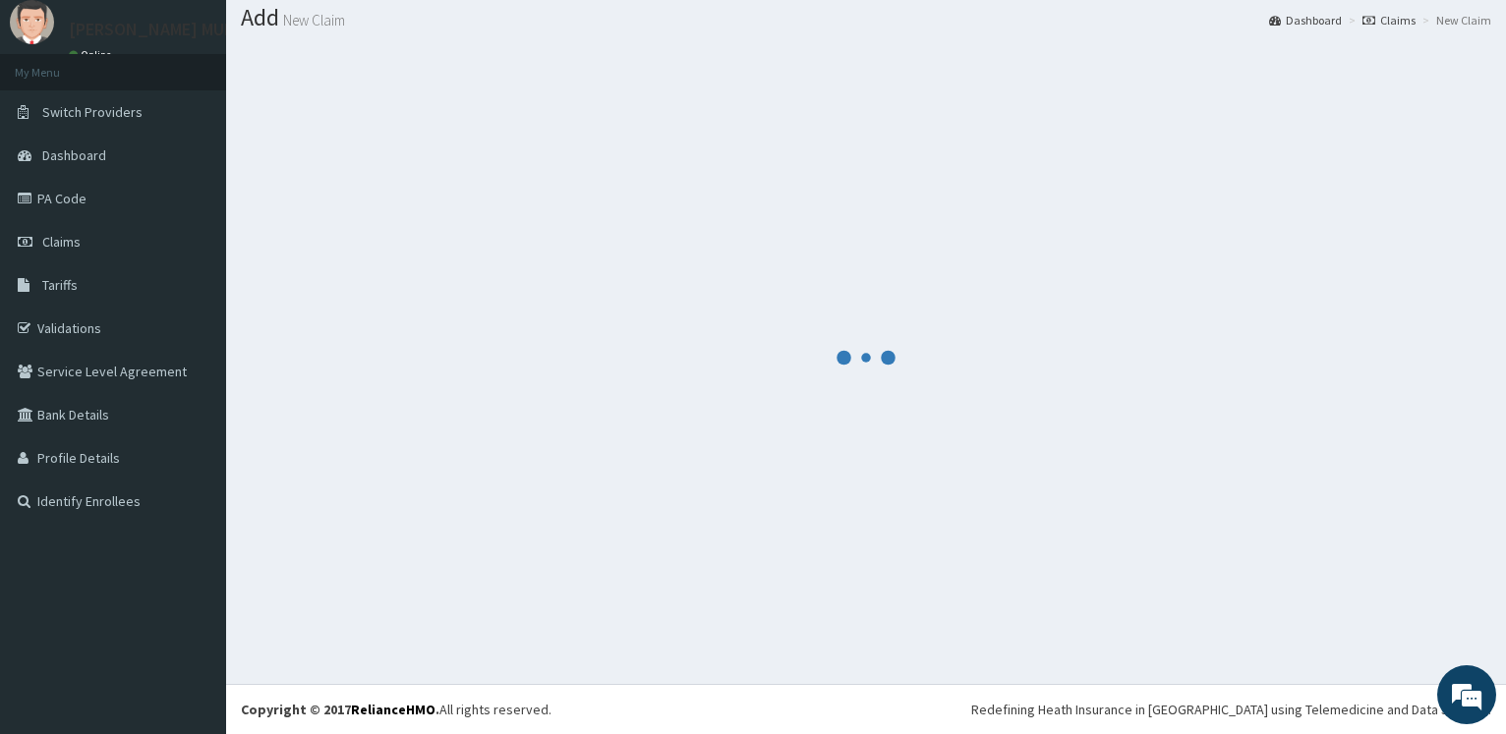
scroll to position [59, 0]
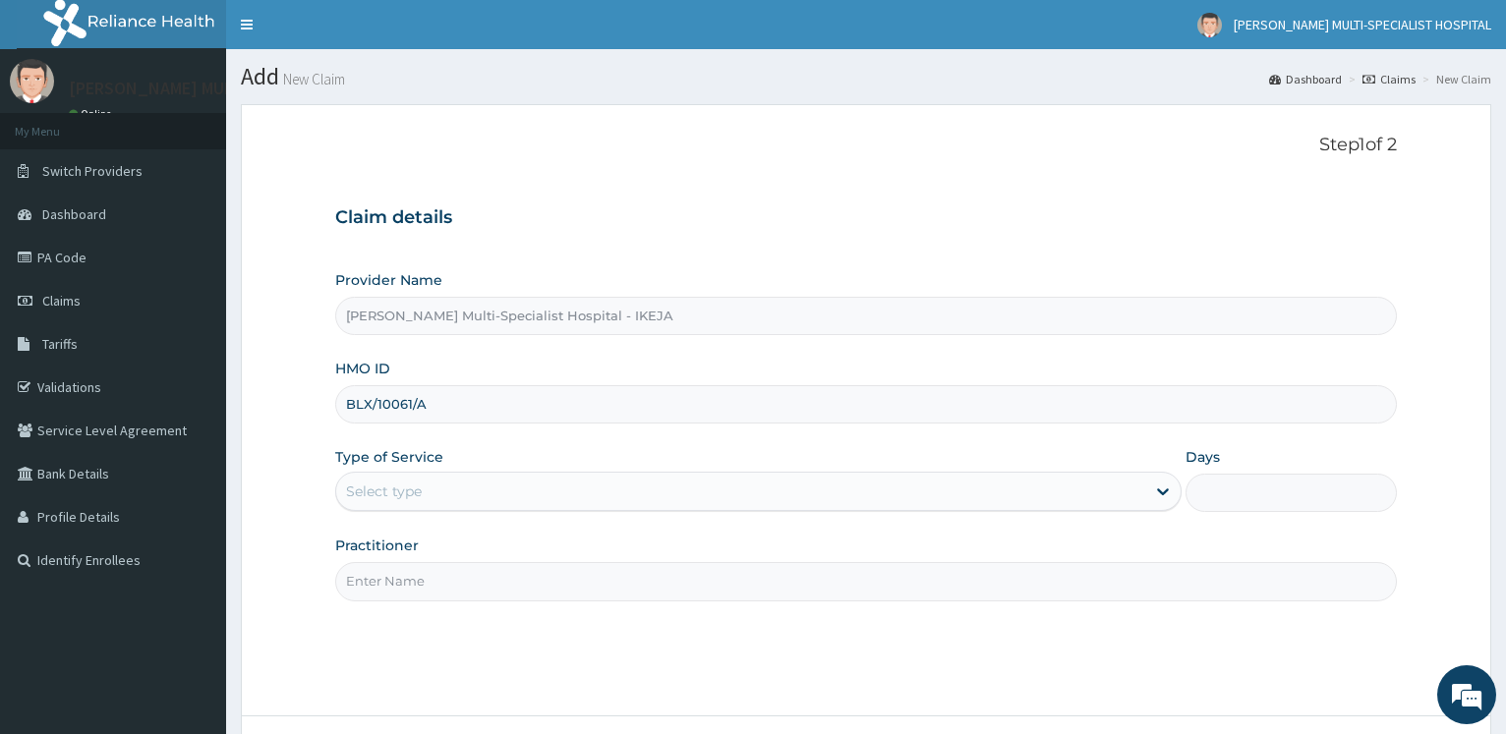
type input "BLX/10061/A"
click at [427, 497] on div "Select type" at bounding box center [740, 491] width 808 height 31
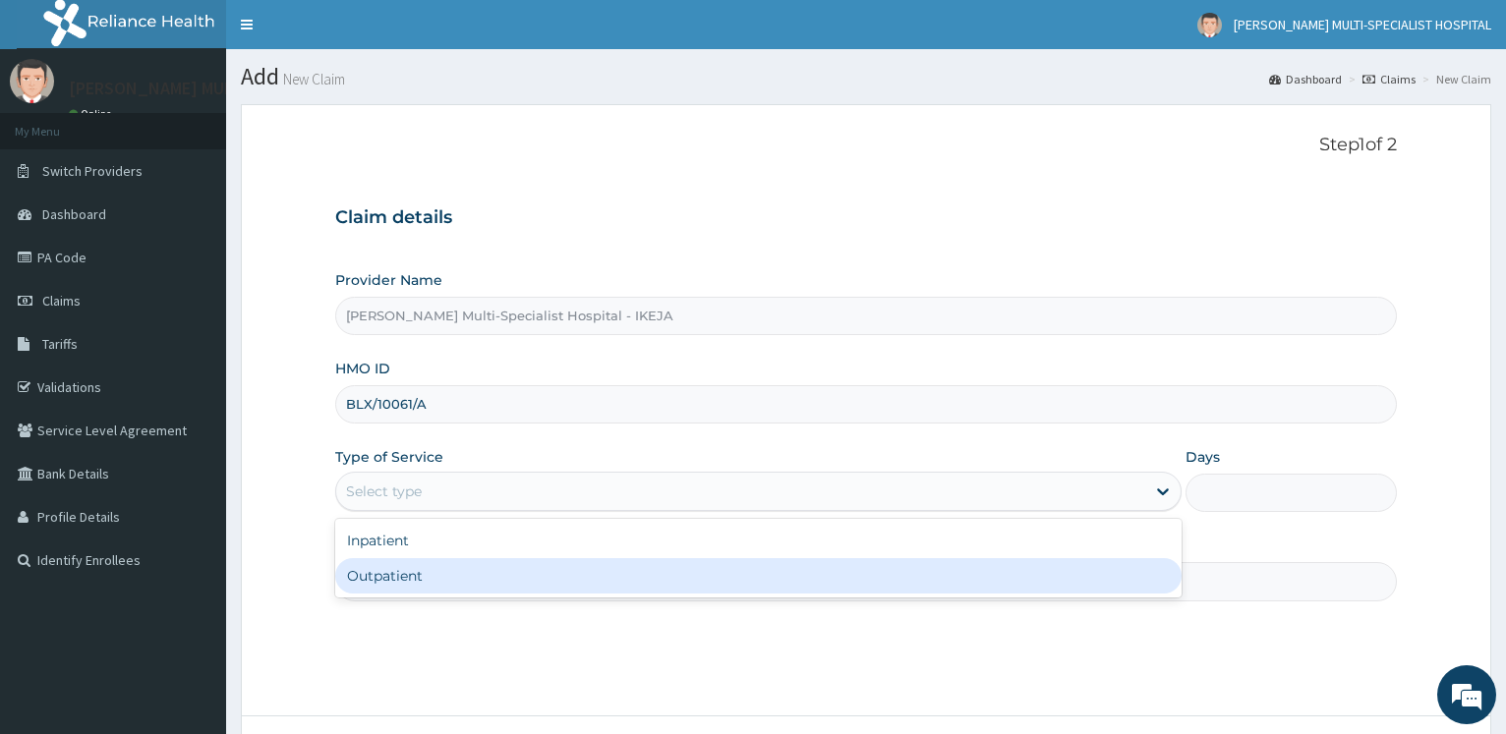
click at [426, 573] on div "Outpatient" at bounding box center [757, 575] width 845 height 35
type input "1"
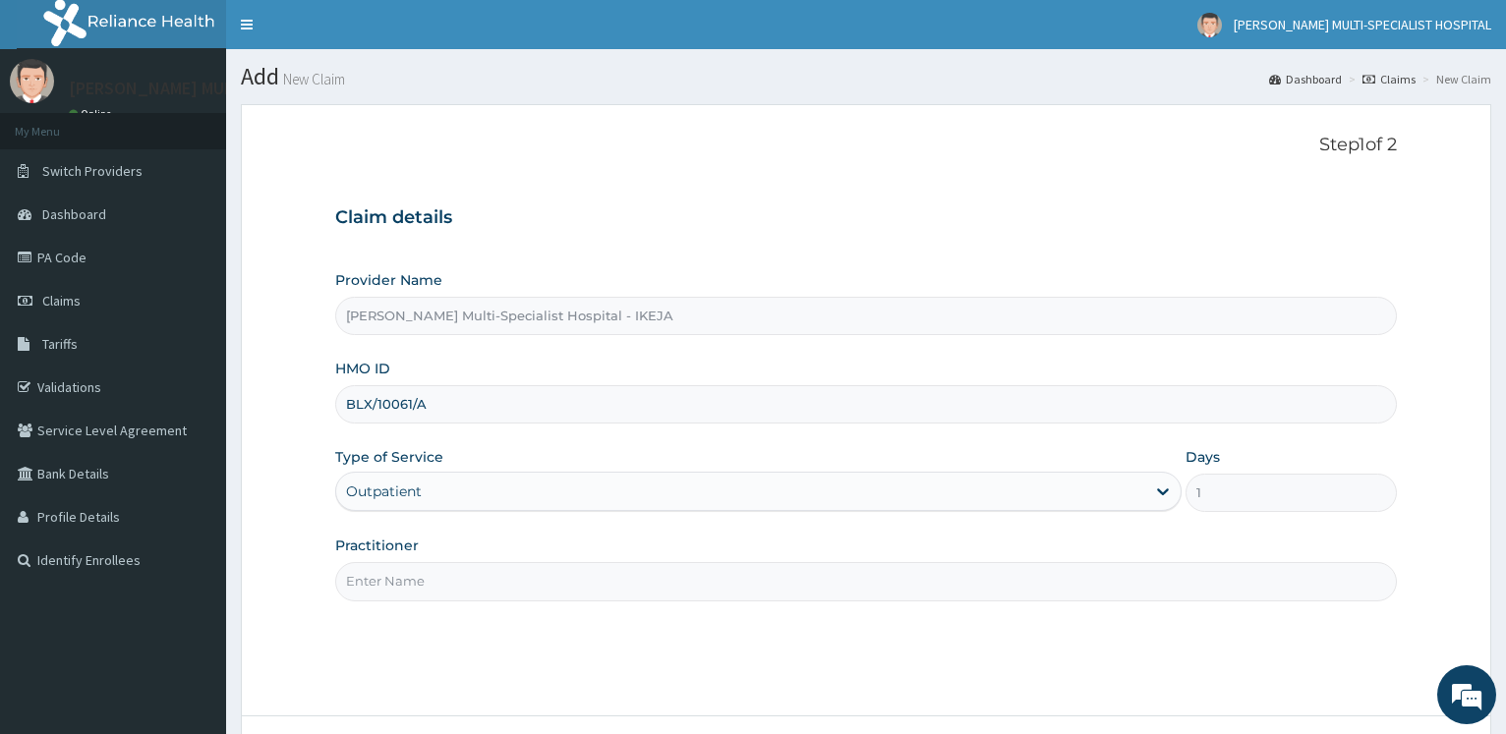
click at [422, 581] on input "Practitioner" at bounding box center [865, 581] width 1061 height 38
type input "dr [PERSON_NAME]"
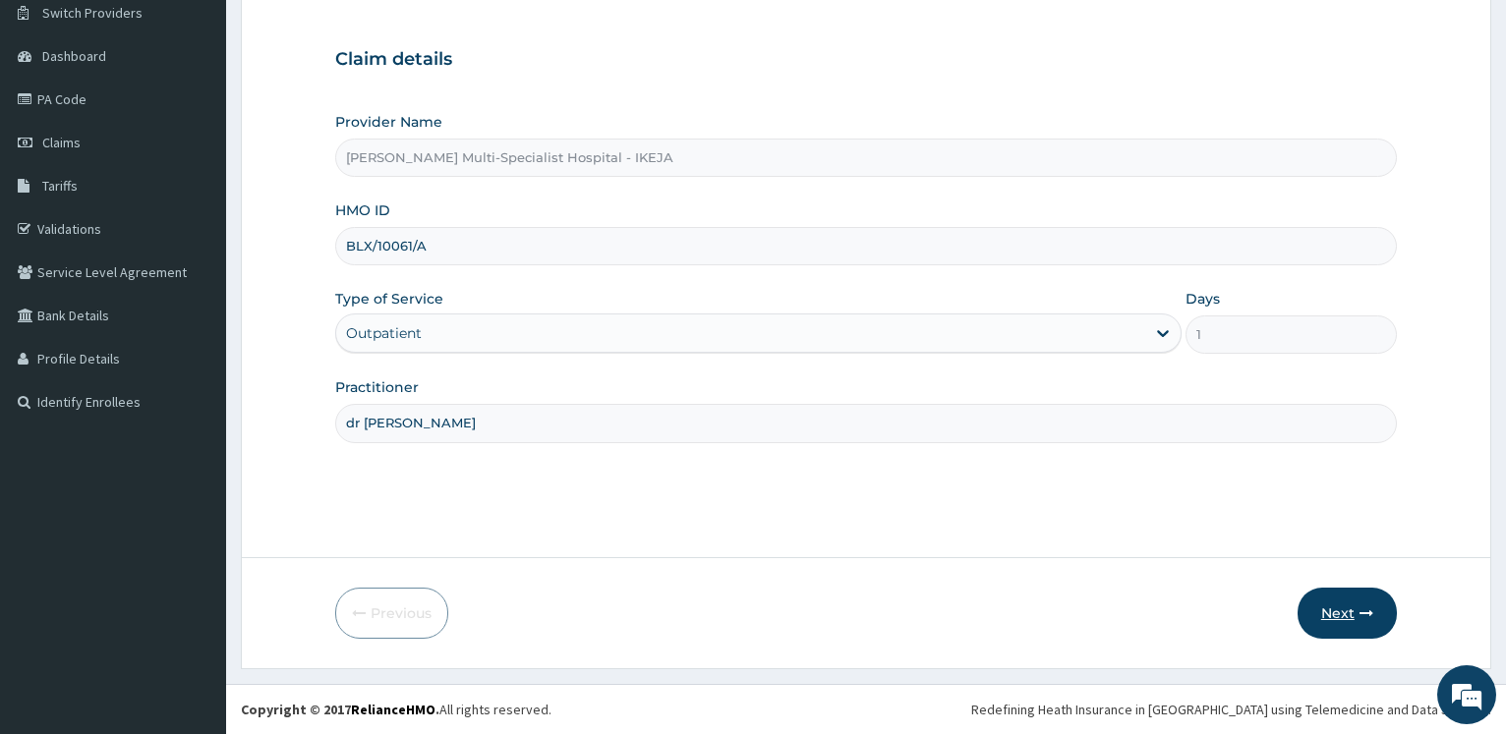
click at [1343, 610] on button "Next" at bounding box center [1346, 613] width 99 height 51
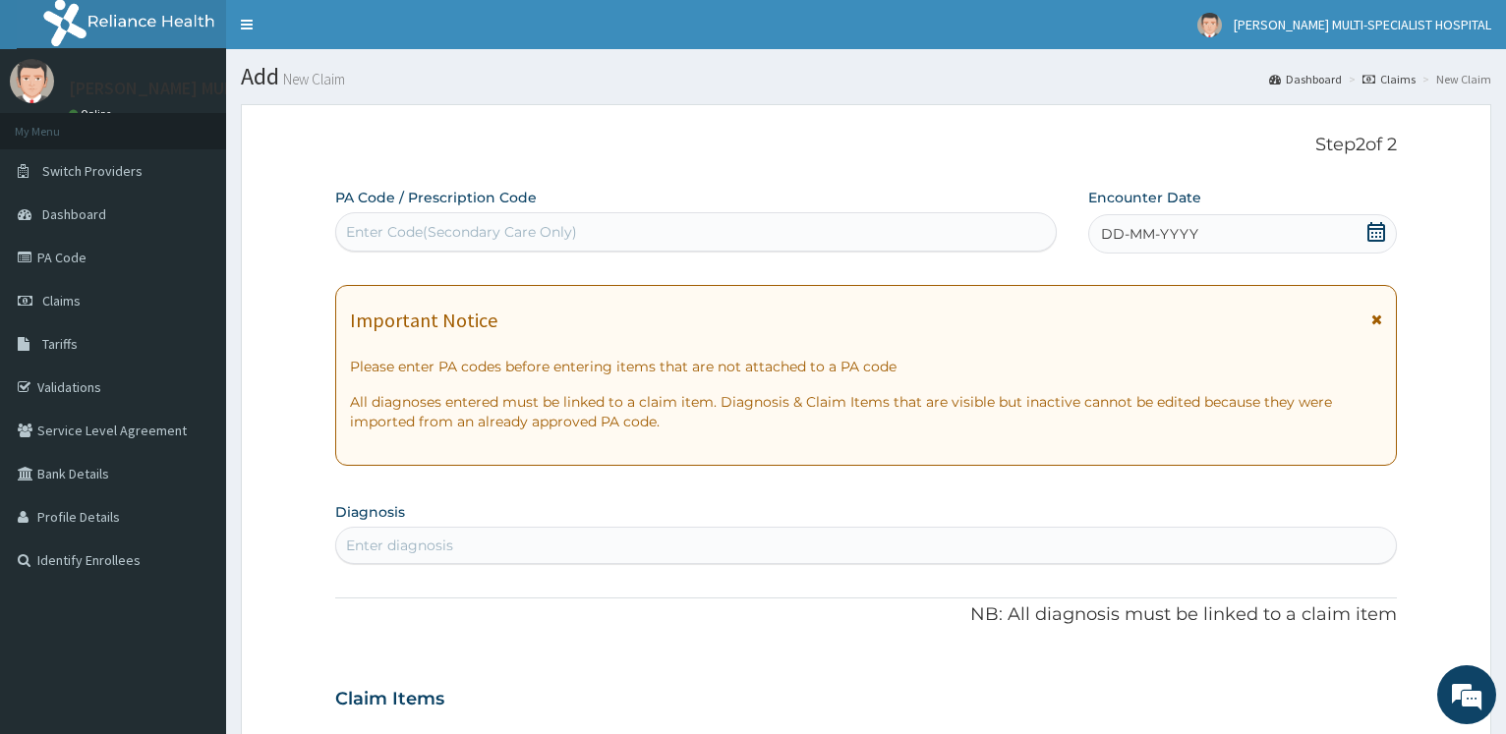
click at [519, 248] on div "Enter Code(Secondary Care Only)" at bounding box center [695, 231] width 718 height 31
type input "PA/F6F723"
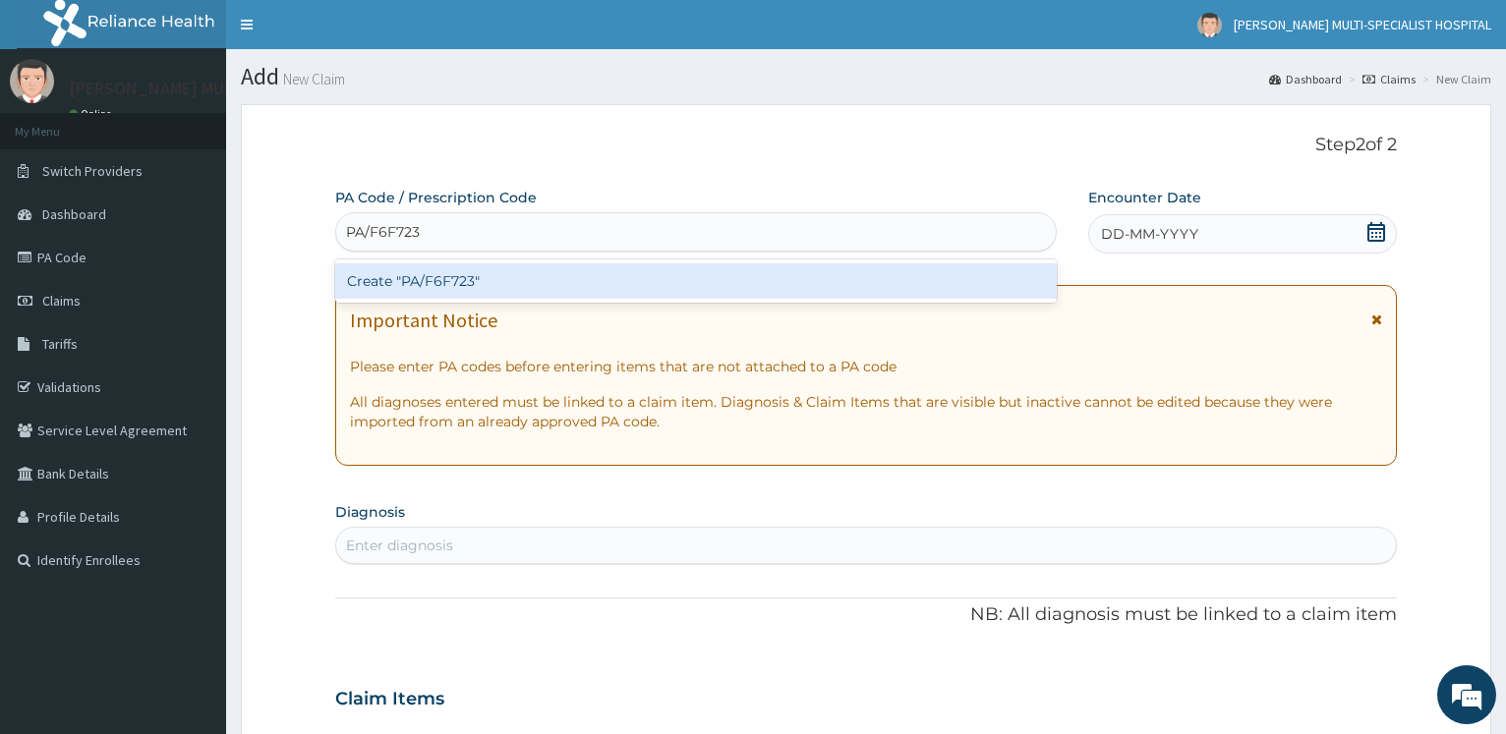
click at [462, 267] on div "Create "PA/F6F723"" at bounding box center [695, 280] width 720 height 35
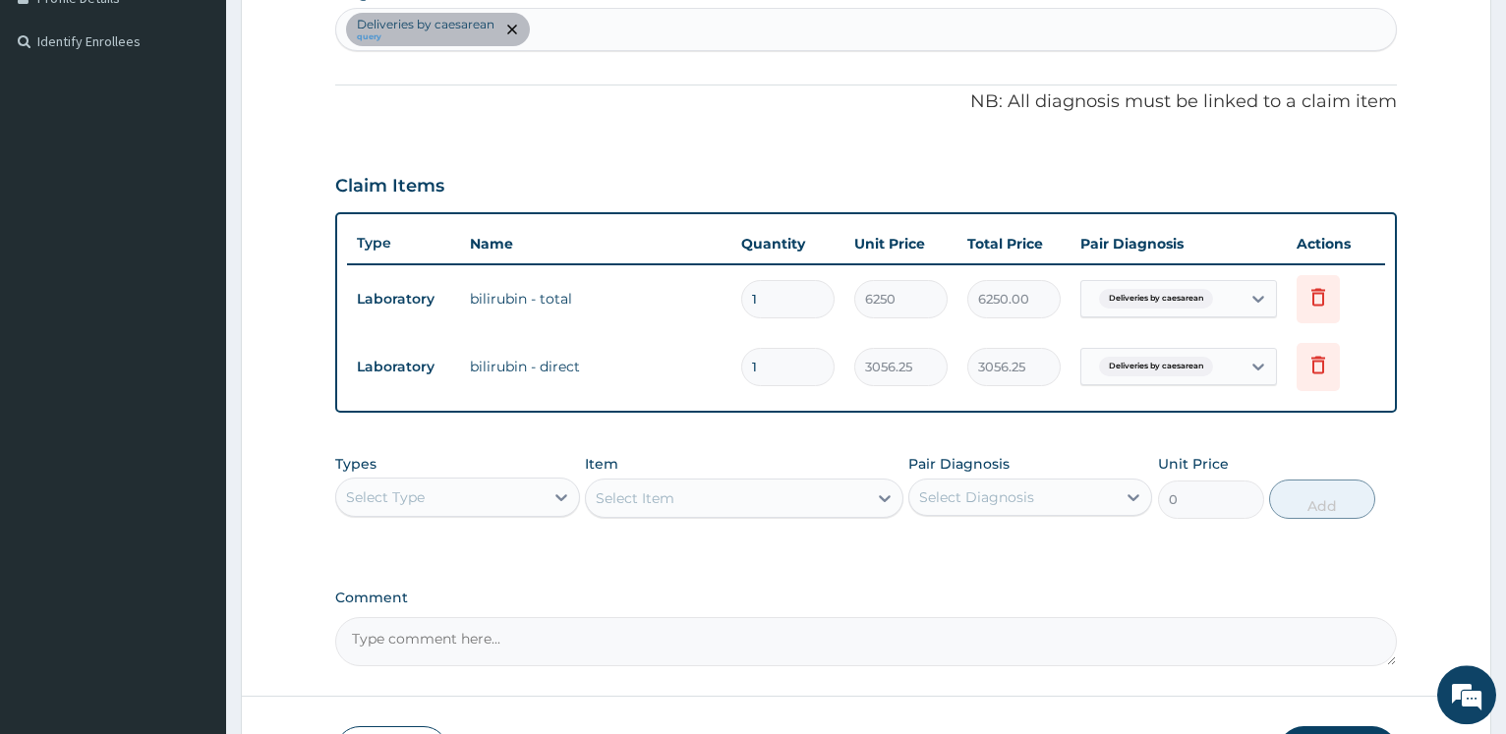
scroll to position [657, 0]
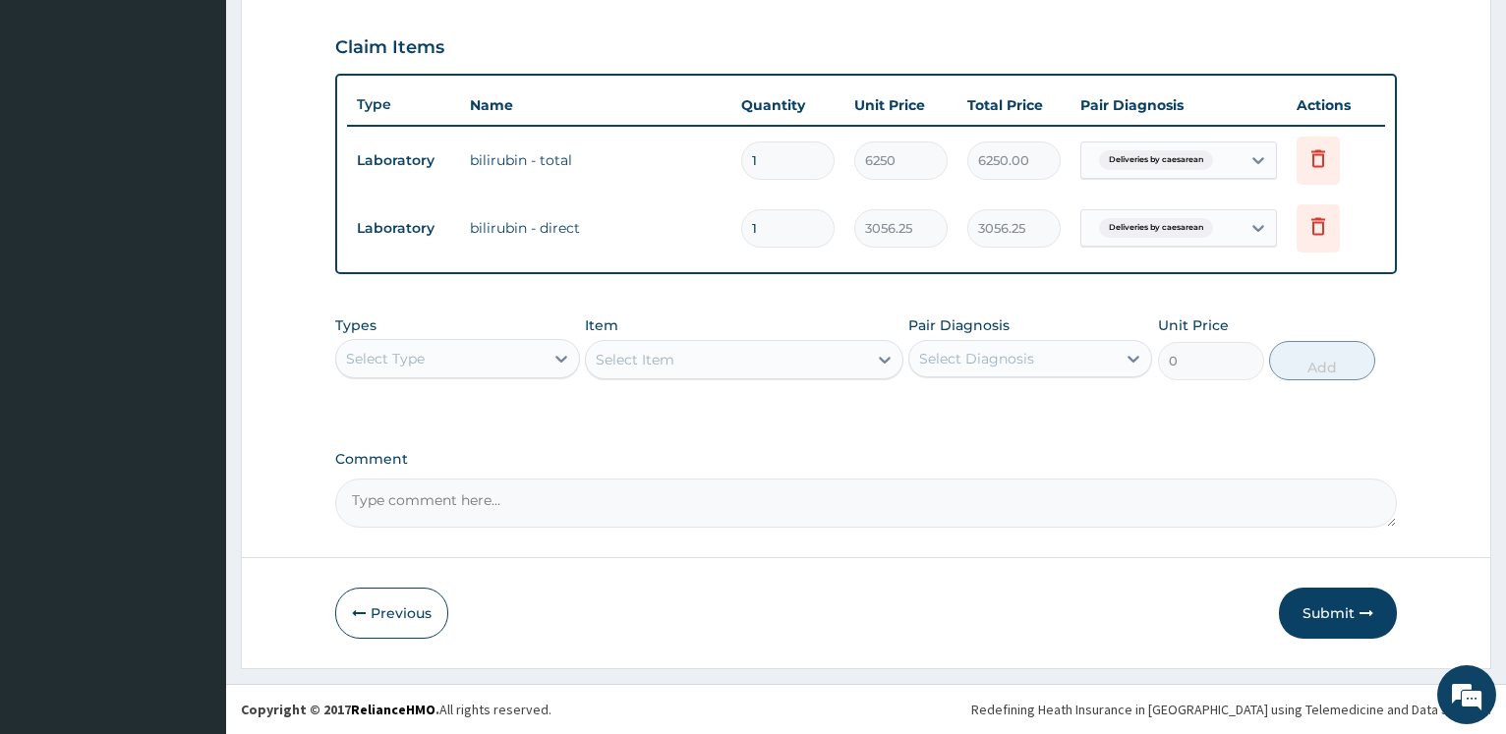
drag, startPoint x: 767, startPoint y: 164, endPoint x: 771, endPoint y: 0, distance: 164.2
click at [751, 142] on input "1" at bounding box center [787, 161] width 93 height 38
type input "2"
type input "12500.00"
type input "2"
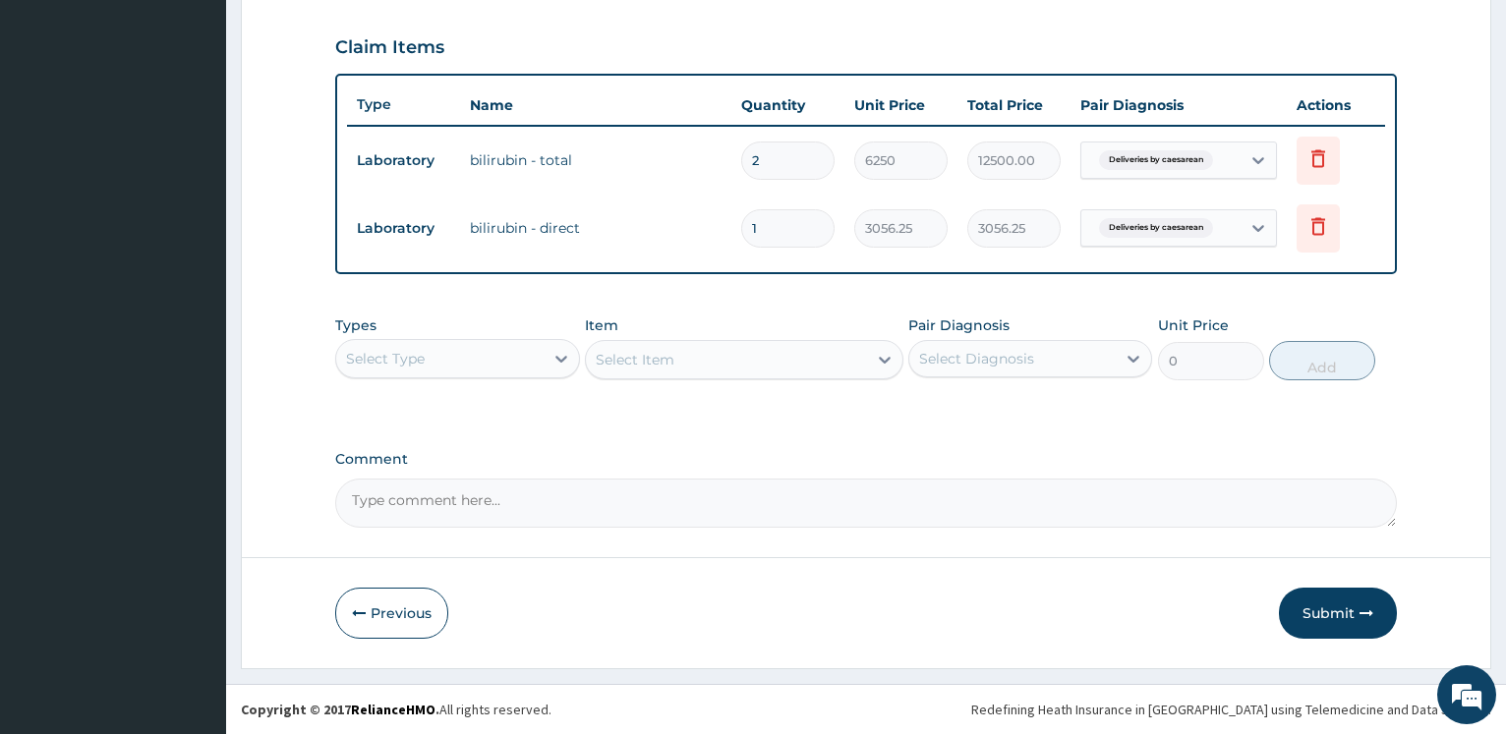
drag, startPoint x: 782, startPoint y: 232, endPoint x: 704, endPoint y: 59, distance: 190.0
click at [741, 209] on input "1" at bounding box center [787, 228] width 93 height 38
type input "2"
type input "6112.50"
type input "2"
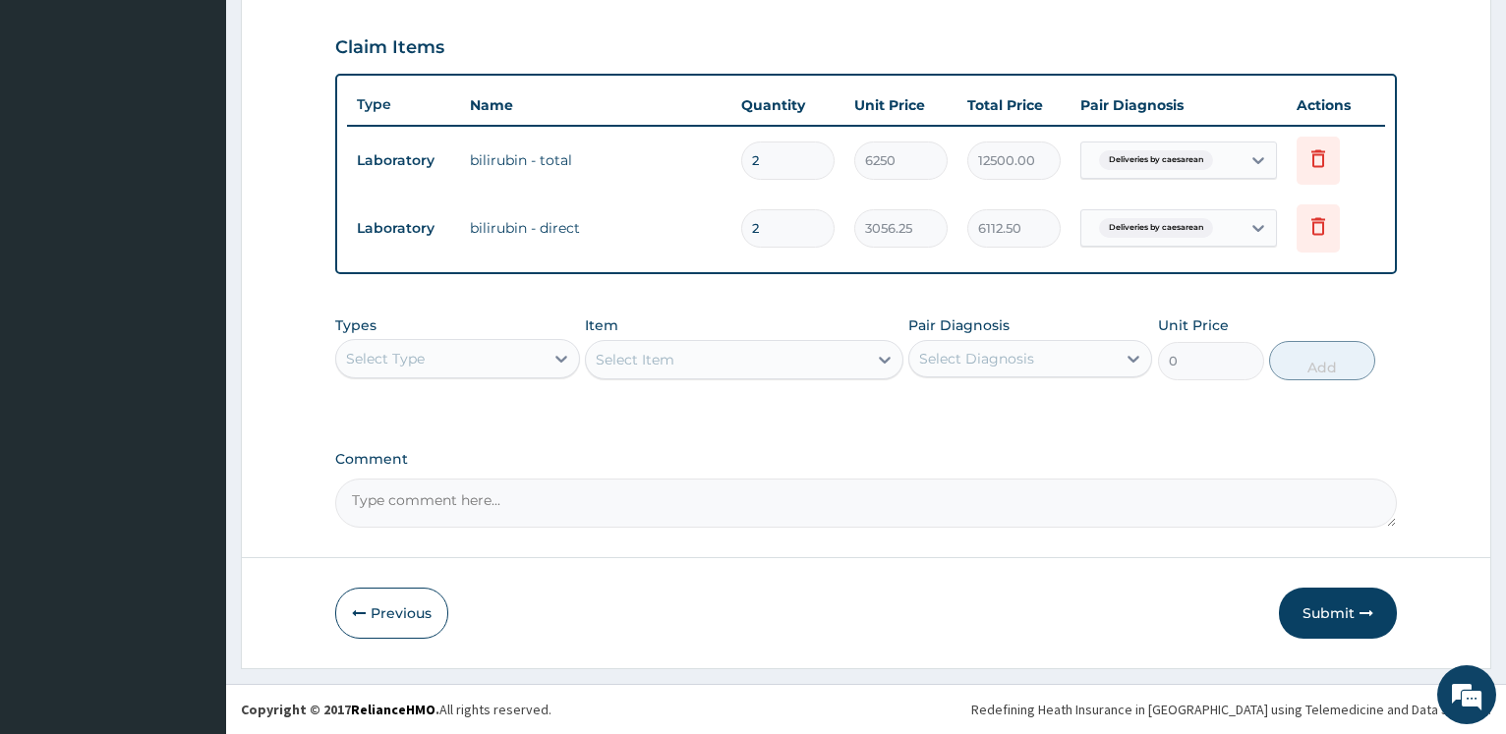
drag, startPoint x: 467, startPoint y: 355, endPoint x: 488, endPoint y: 382, distance: 35.0
click at [465, 357] on div "Select Type" at bounding box center [439, 358] width 206 height 31
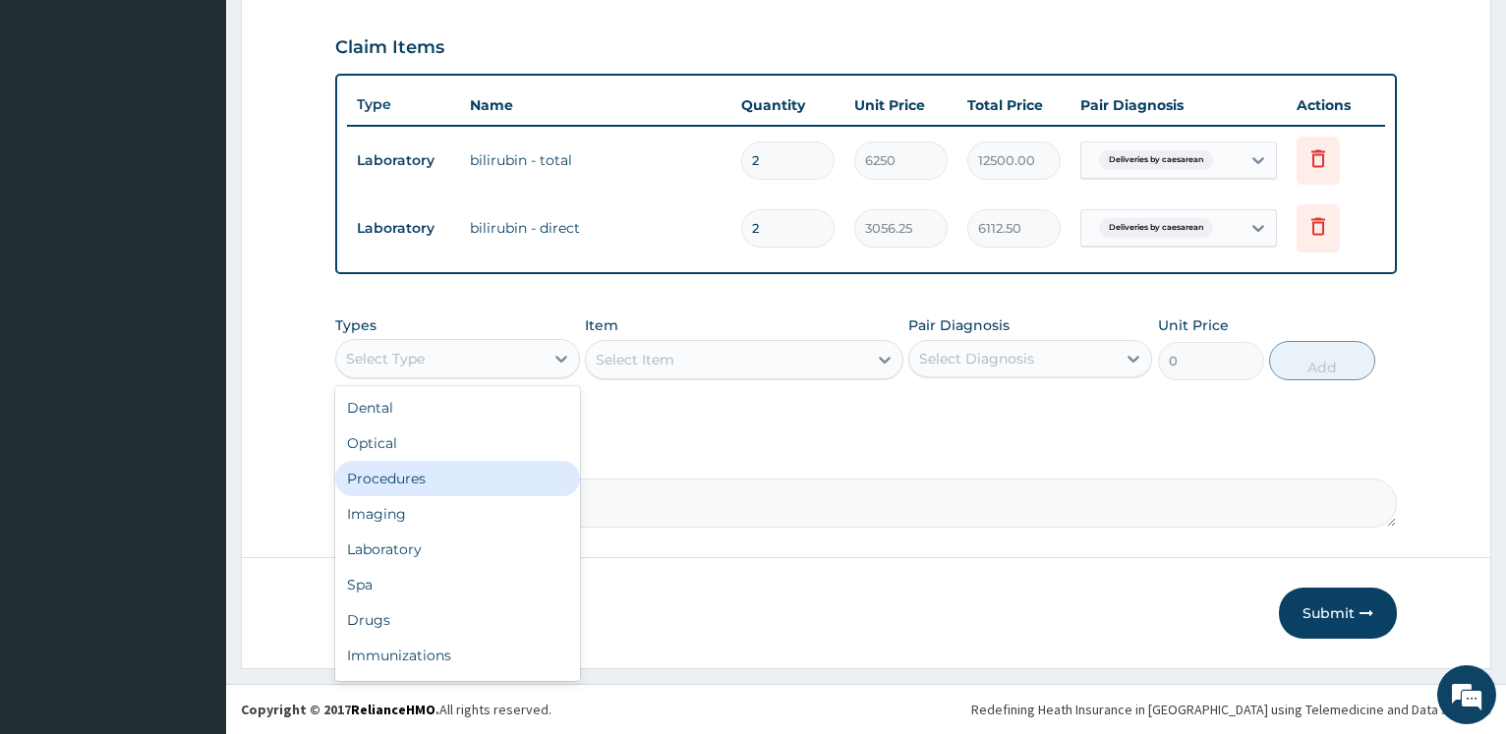
click at [465, 486] on div "Procedures" at bounding box center [457, 478] width 244 height 35
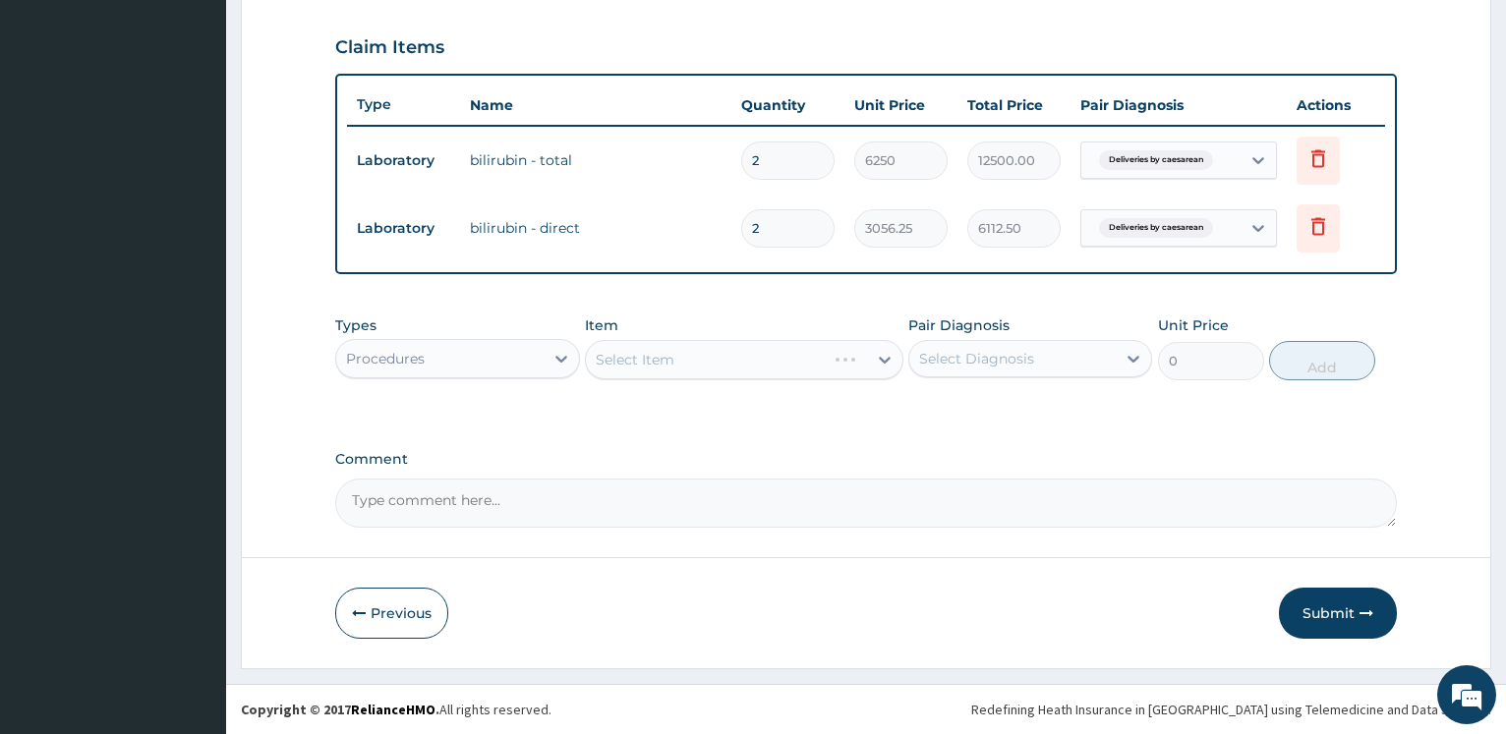
click at [668, 361] on div "Select Item" at bounding box center [744, 359] width 318 height 39
click at [686, 358] on div "Select Item" at bounding box center [744, 359] width 318 height 39
click at [690, 360] on div "Select Item" at bounding box center [744, 359] width 318 height 39
click at [740, 354] on div "Select Item" at bounding box center [726, 359] width 281 height 31
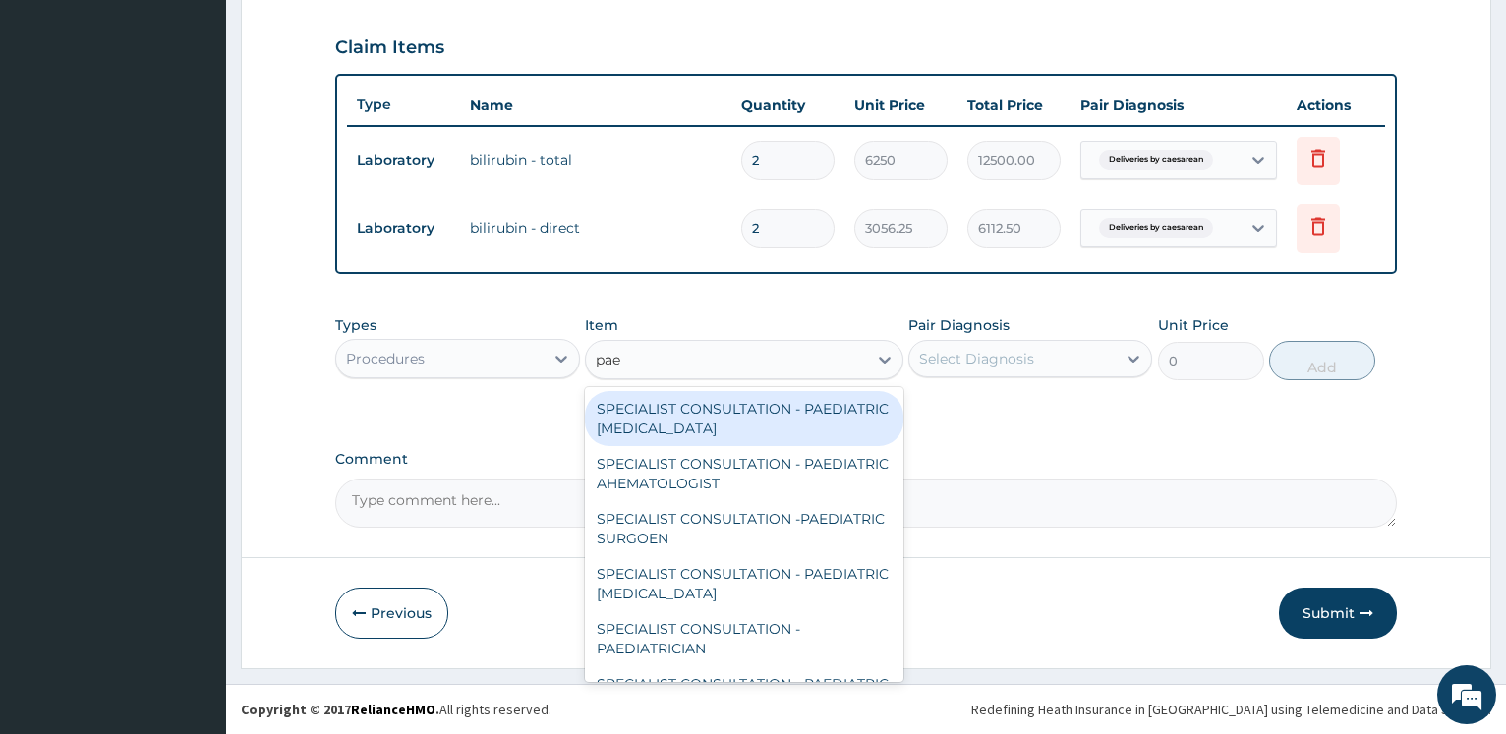
type input "paed"
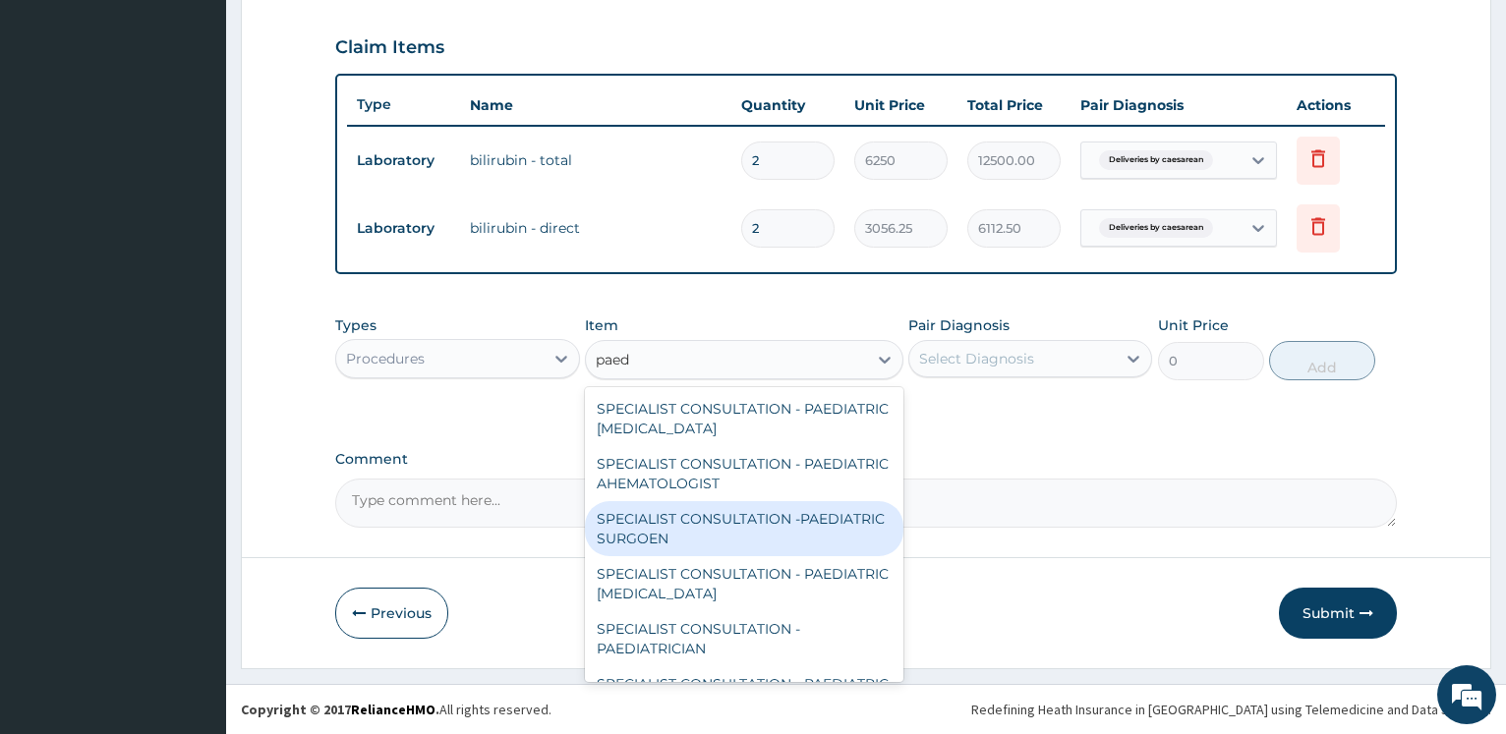
scroll to position [43, 0]
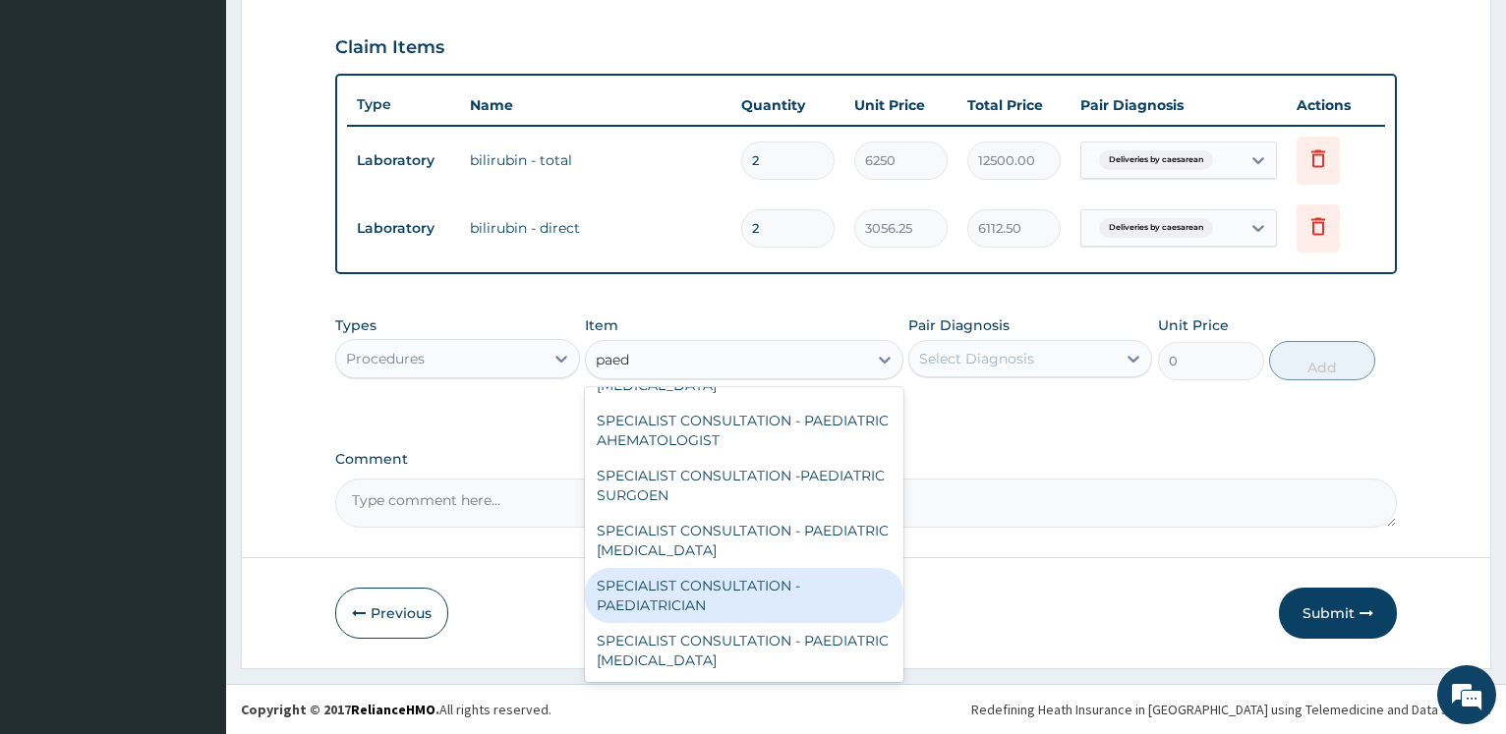
click at [766, 589] on div "SPECIALIST CONSULTATION -PAEDIATRICIAN" at bounding box center [744, 595] width 318 height 55
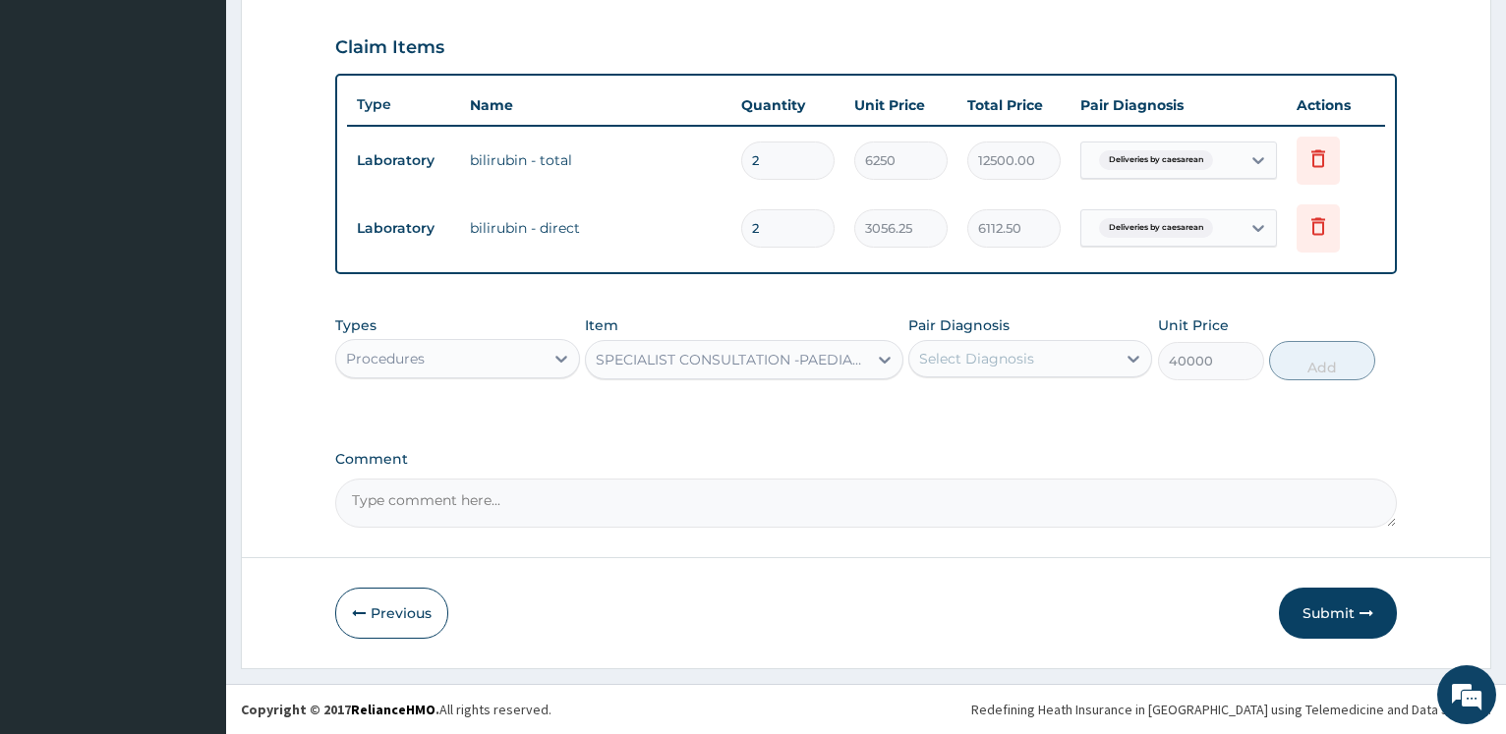
type input "40000"
click at [1038, 337] on div "Pair Diagnosis Select Diagnosis" at bounding box center [1030, 347] width 244 height 65
click at [1035, 362] on div "Select Diagnosis" at bounding box center [1012, 358] width 206 height 31
drag, startPoint x: 1005, startPoint y: 441, endPoint x: 1005, endPoint y: 428, distance: 12.8
click at [1004, 441] on div "PA Code / Prescription Code PA/F6F723 Encounter Date 24-08-2025 Important Notic…" at bounding box center [865, 28] width 1061 height 997
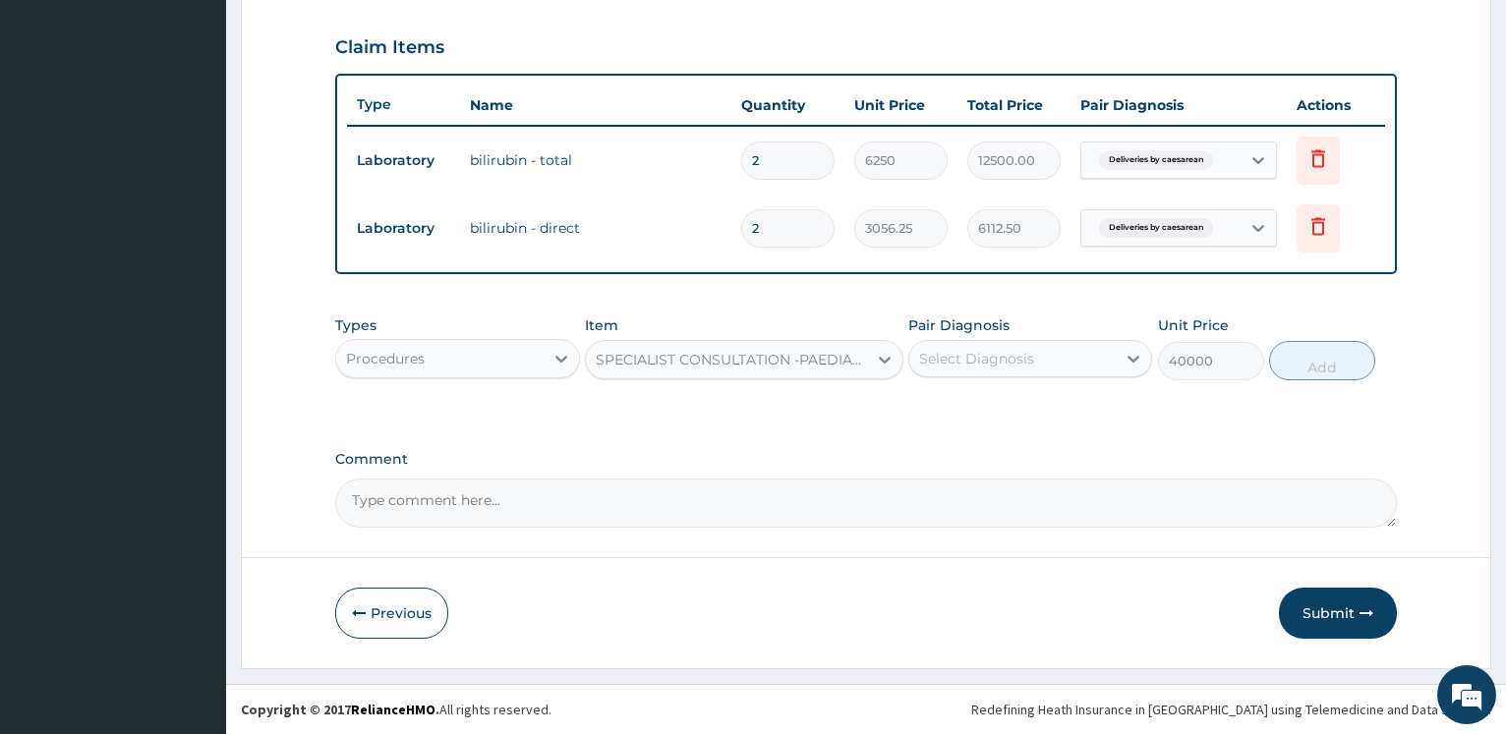
click at [1053, 361] on div "Select Diagnosis" at bounding box center [1012, 358] width 206 height 31
click at [1039, 410] on label "Deliveries by caesarean" at bounding box center [1024, 407] width 168 height 20
checkbox input "true"
click at [1313, 372] on button "Add" at bounding box center [1322, 360] width 106 height 39
type input "0"
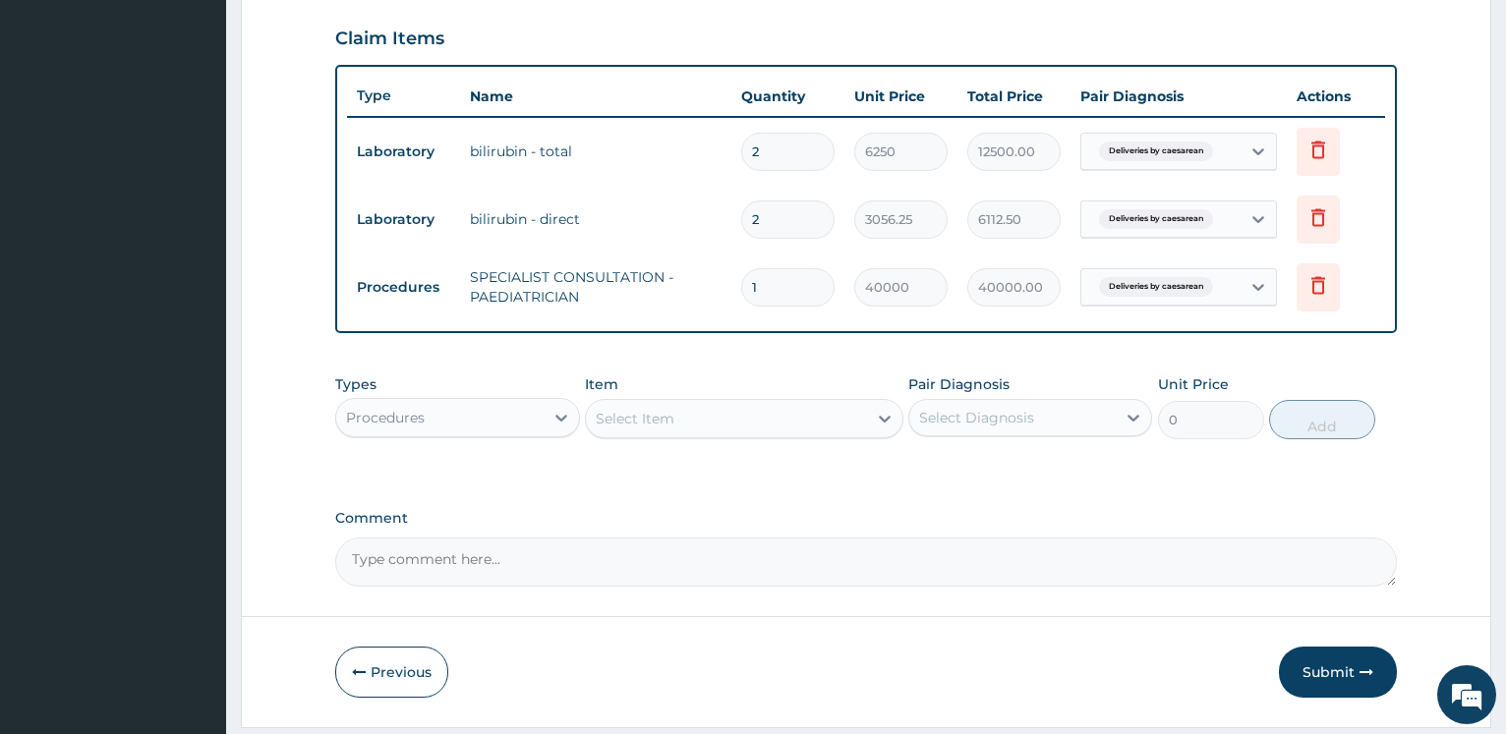
scroll to position [725, 0]
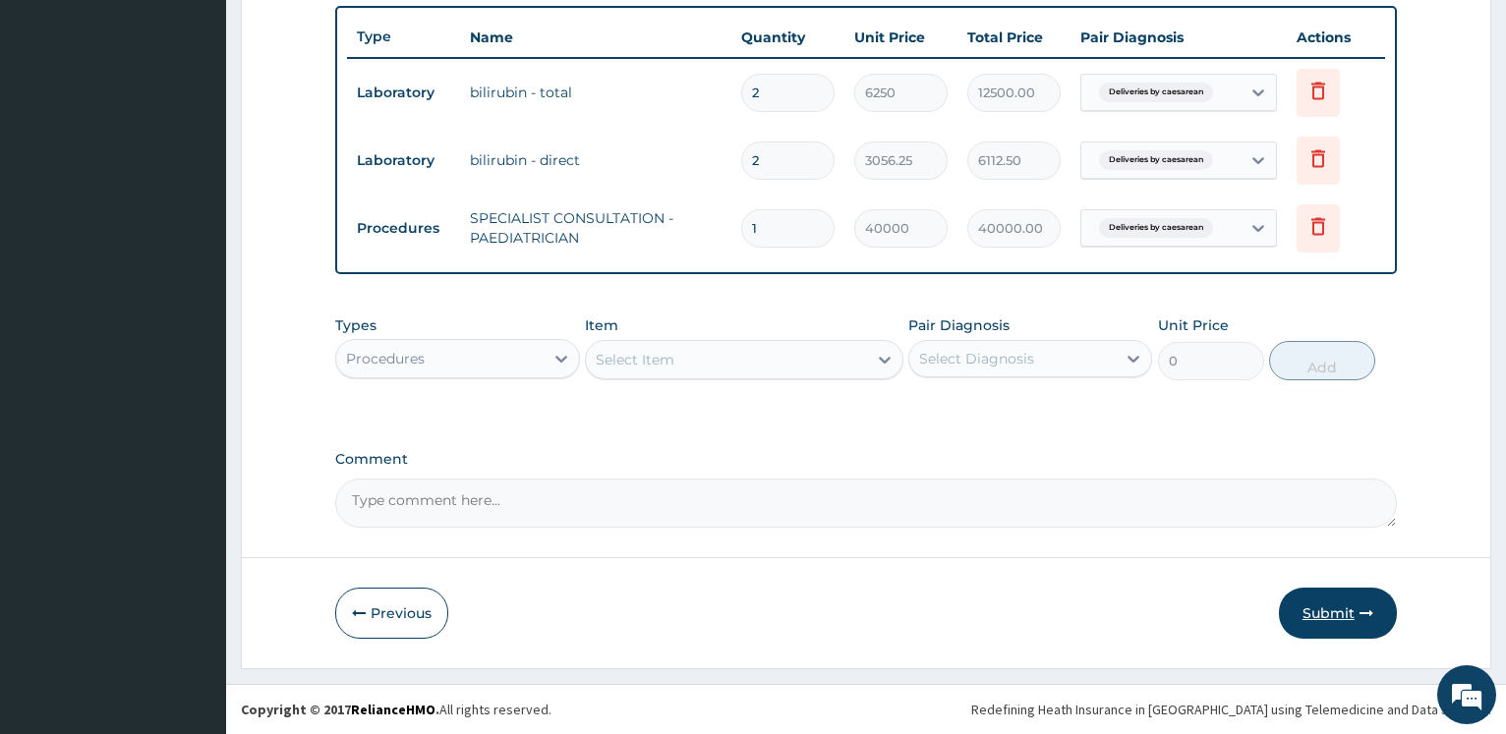
click at [1310, 614] on button "Submit" at bounding box center [1338, 613] width 118 height 51
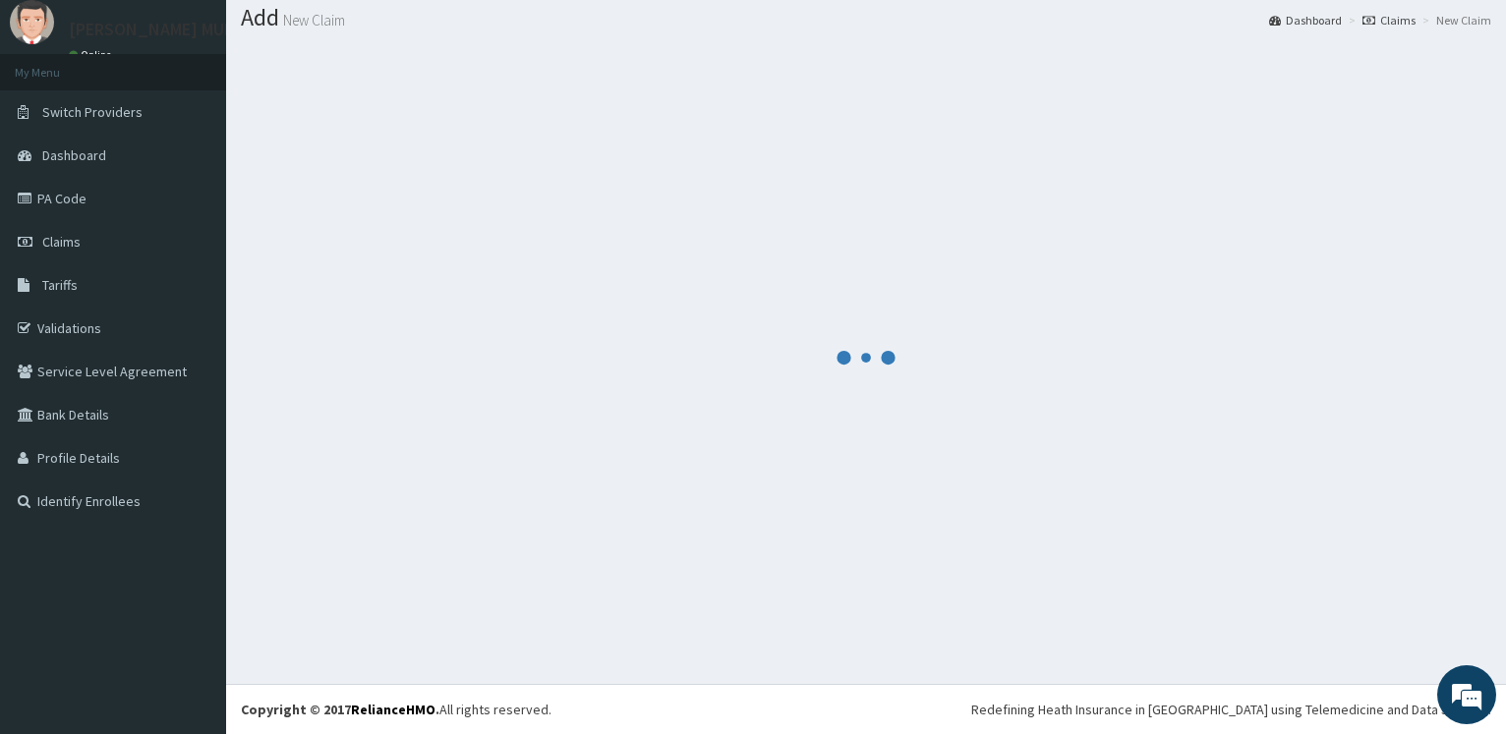
scroll to position [59, 0]
